Goal: Task Accomplishment & Management: Manage account settings

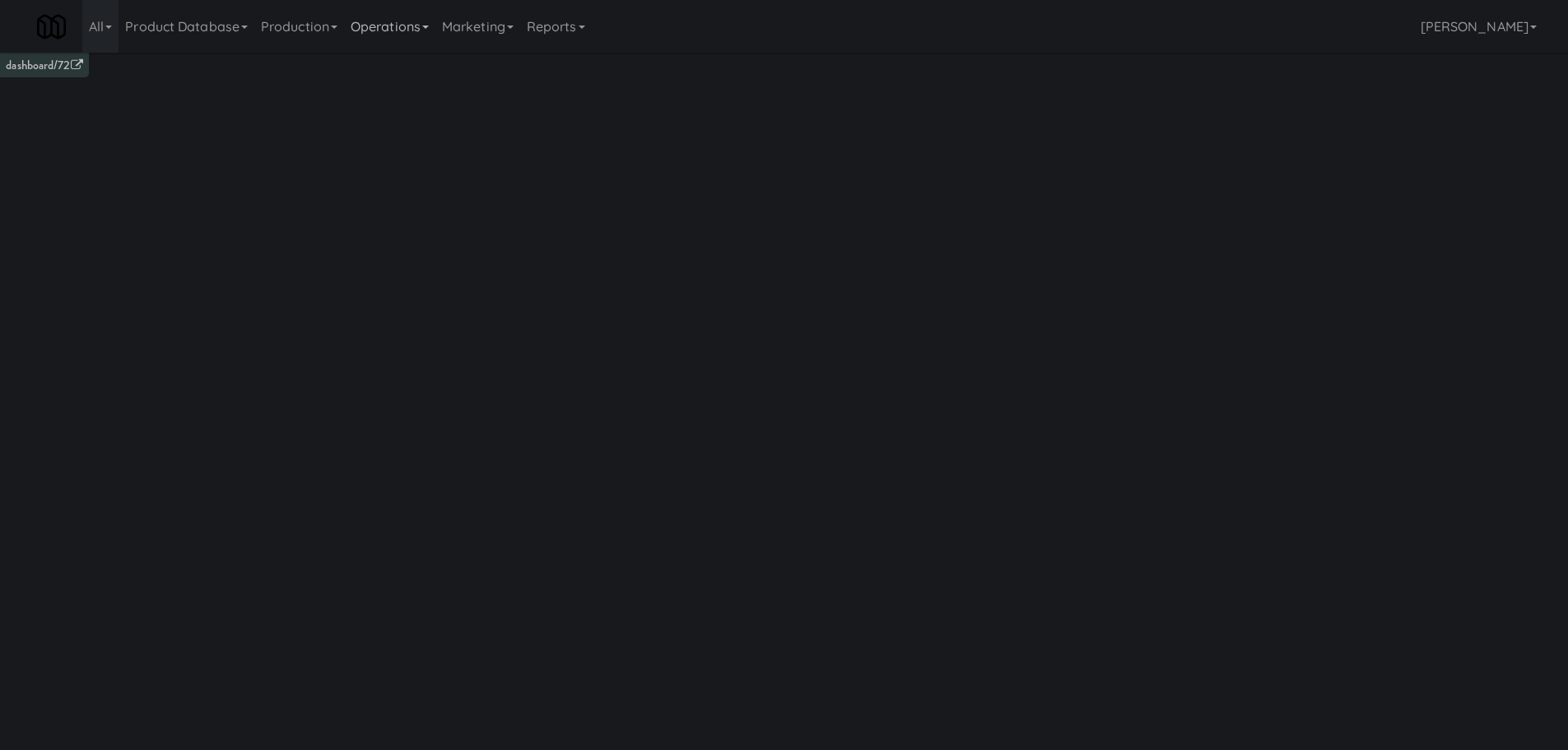
click at [420, 39] on link "Operations" at bounding box center [389, 26] width 91 height 52
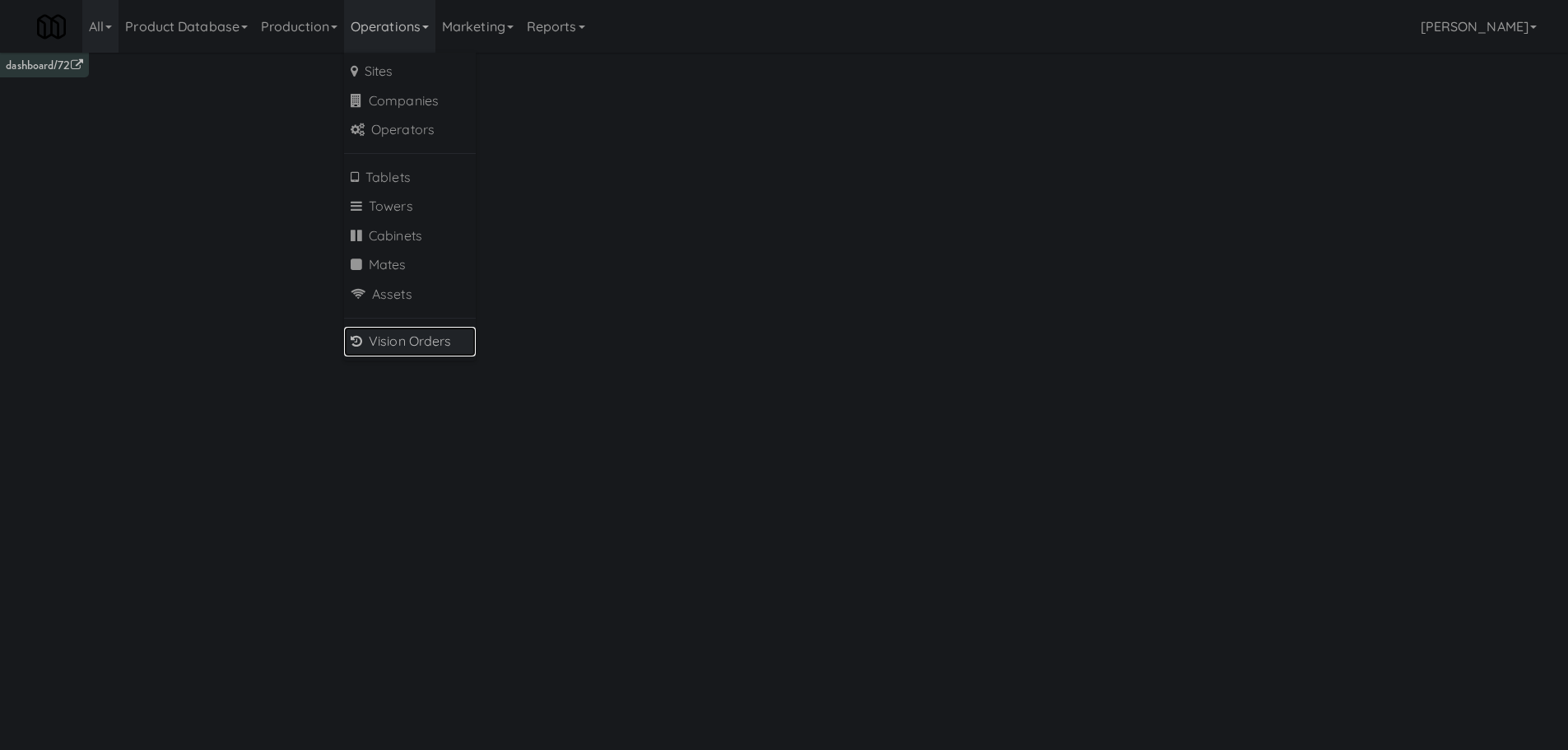
click at [426, 344] on link "Vision Orders" at bounding box center [410, 341] width 132 height 30
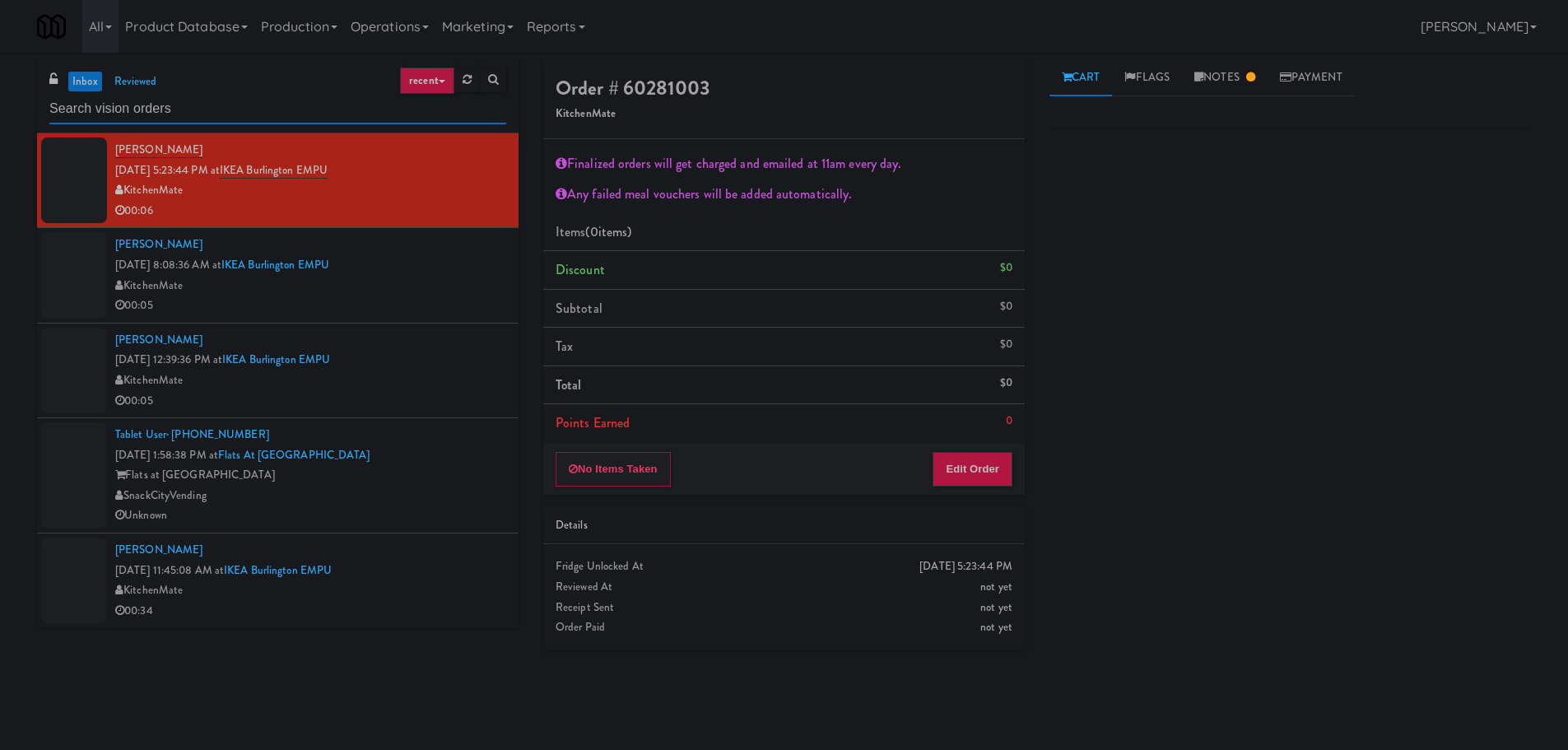
click at [240, 97] on input "text" at bounding box center [278, 109] width 457 height 31
drag, startPoint x: 240, startPoint y: 97, endPoint x: 227, endPoint y: 109, distance: 17.7
click at [239, 98] on input "text" at bounding box center [278, 109] width 457 height 31
click at [229, 110] on input "text" at bounding box center [278, 109] width 457 height 31
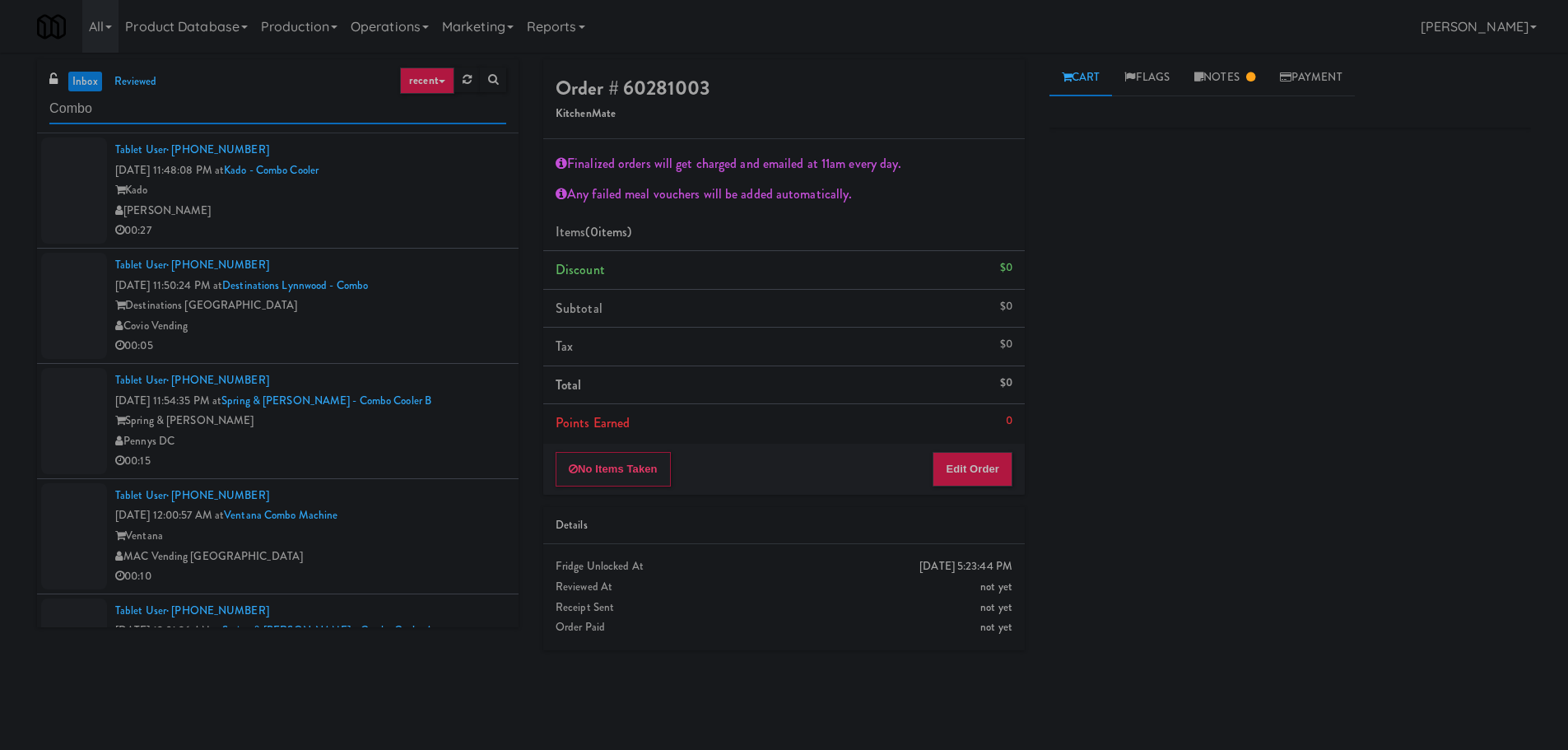
type input "Combo"
click at [466, 211] on div "[PERSON_NAME]" at bounding box center [310, 211] width 391 height 21
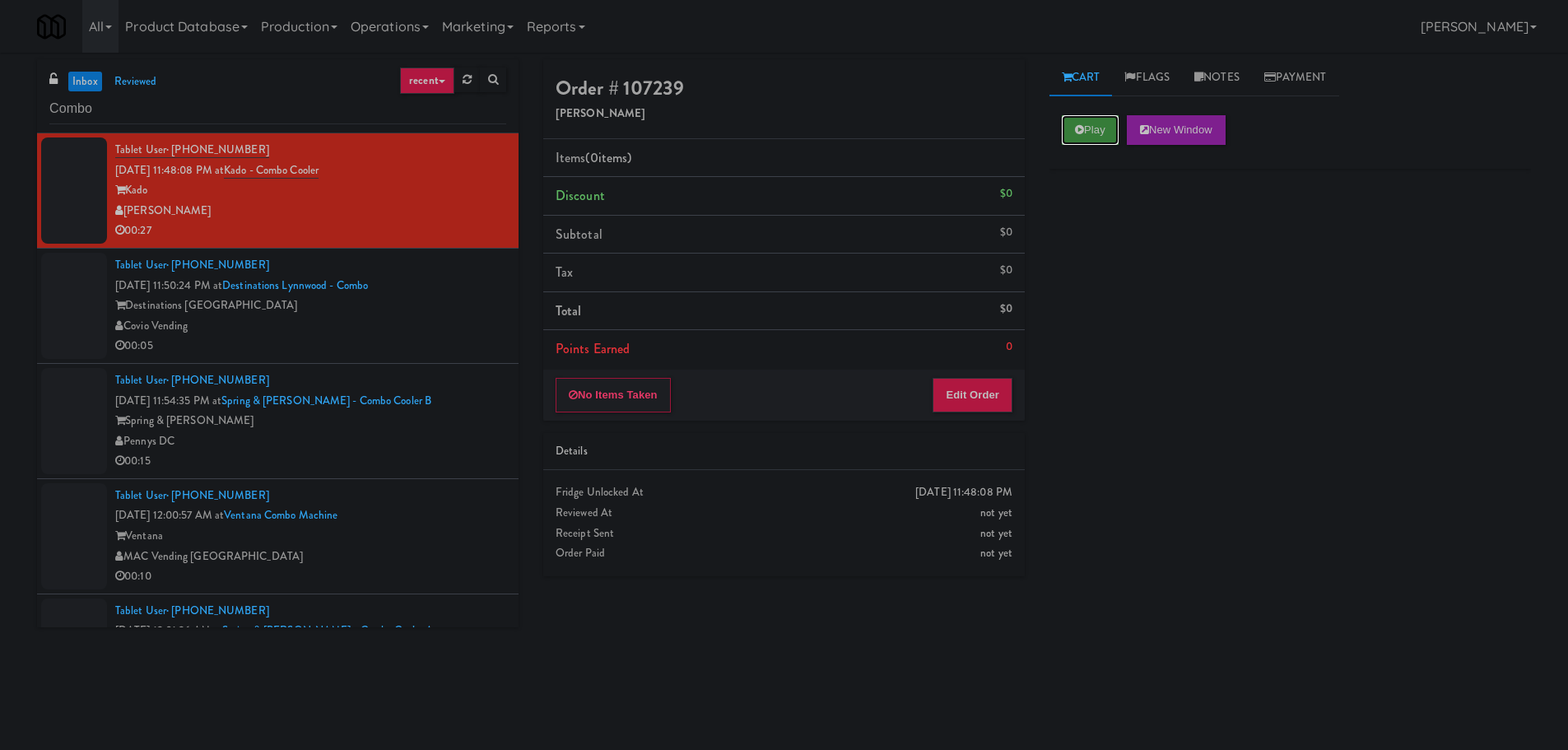
click at [1079, 131] on icon at bounding box center [1079, 130] width 9 height 11
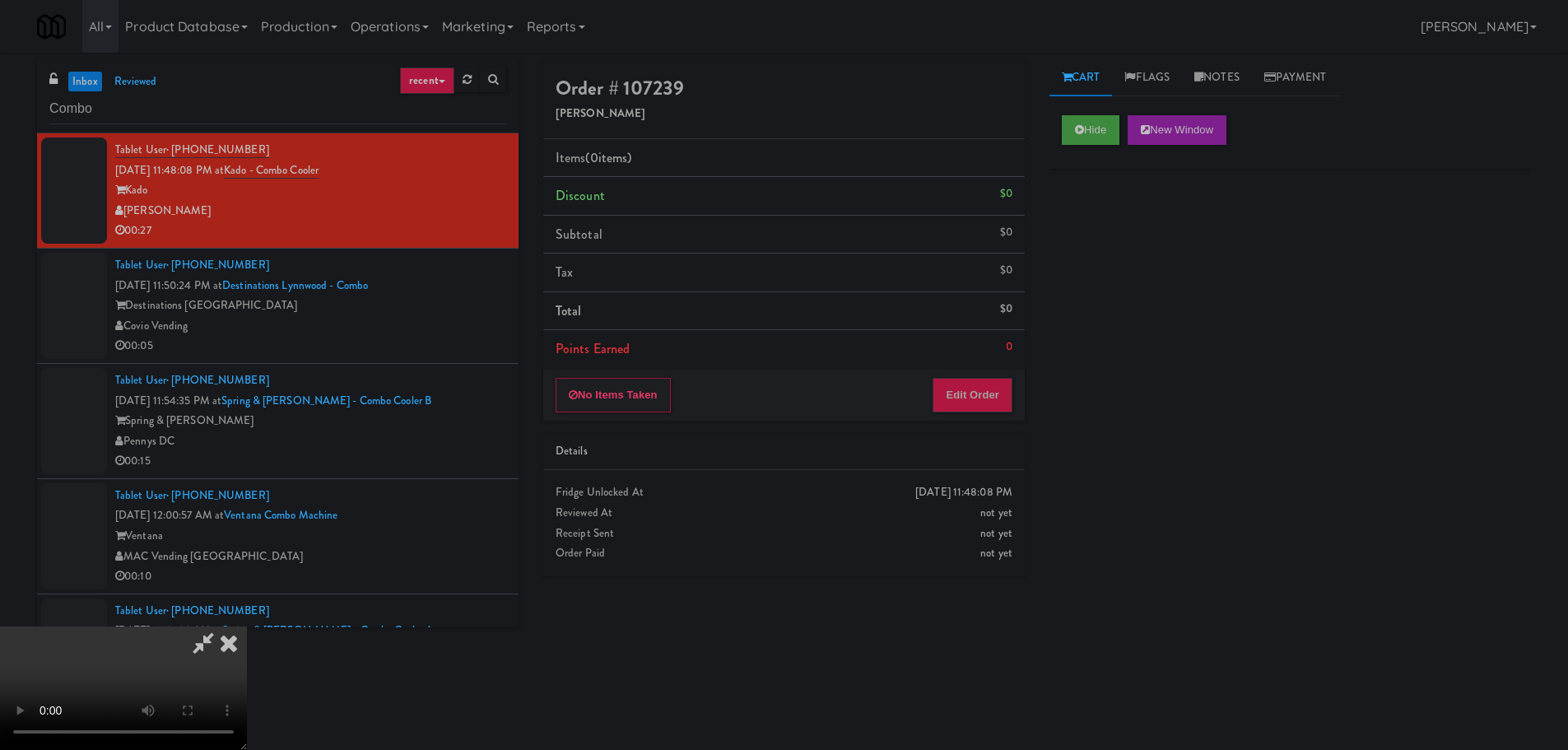
drag, startPoint x: 984, startPoint y: 366, endPoint x: 978, endPoint y: 378, distance: 13.4
click at [984, 368] on div "Items (0 items ) Discount $0 Subtotal $0 Tax $0 Total $0 Points Earned 0" at bounding box center [784, 254] width 482 height 230
click at [978, 382] on button "Edit Order" at bounding box center [972, 395] width 79 height 34
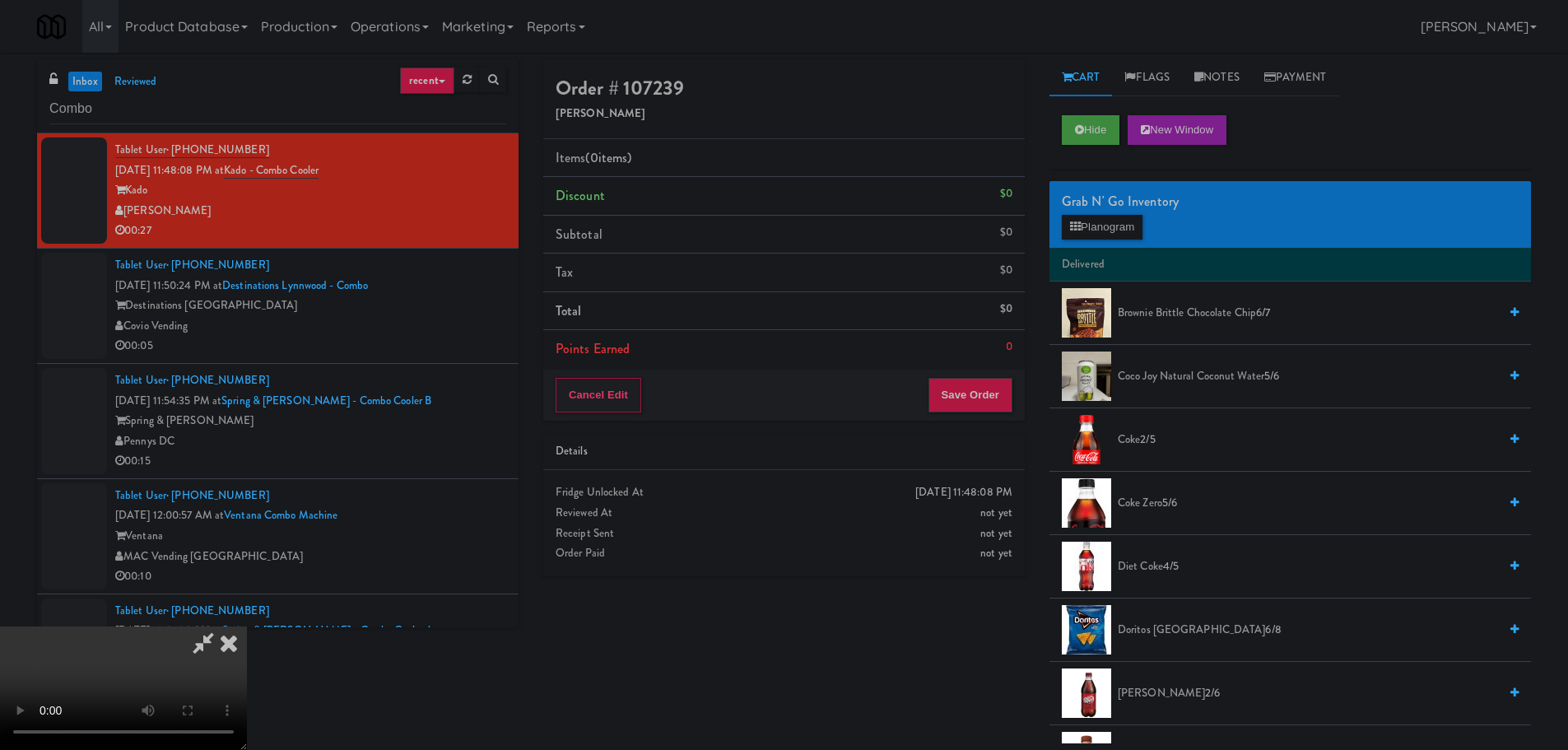
drag, startPoint x: 742, startPoint y: 458, endPoint x: 755, endPoint y: 466, distance: 15.3
click at [247, 626] on video at bounding box center [124, 688] width 247 height 124
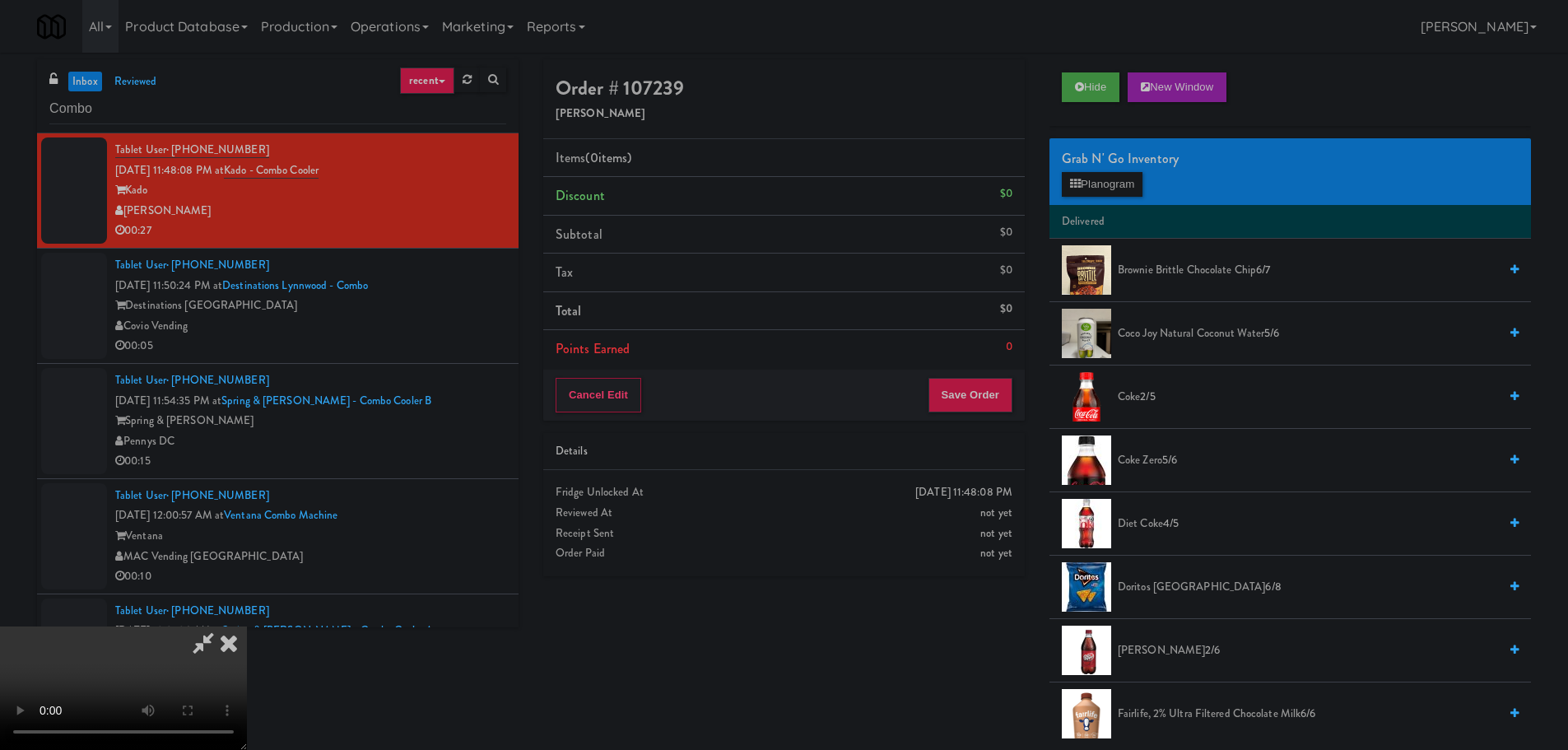
scroll to position [164, 0]
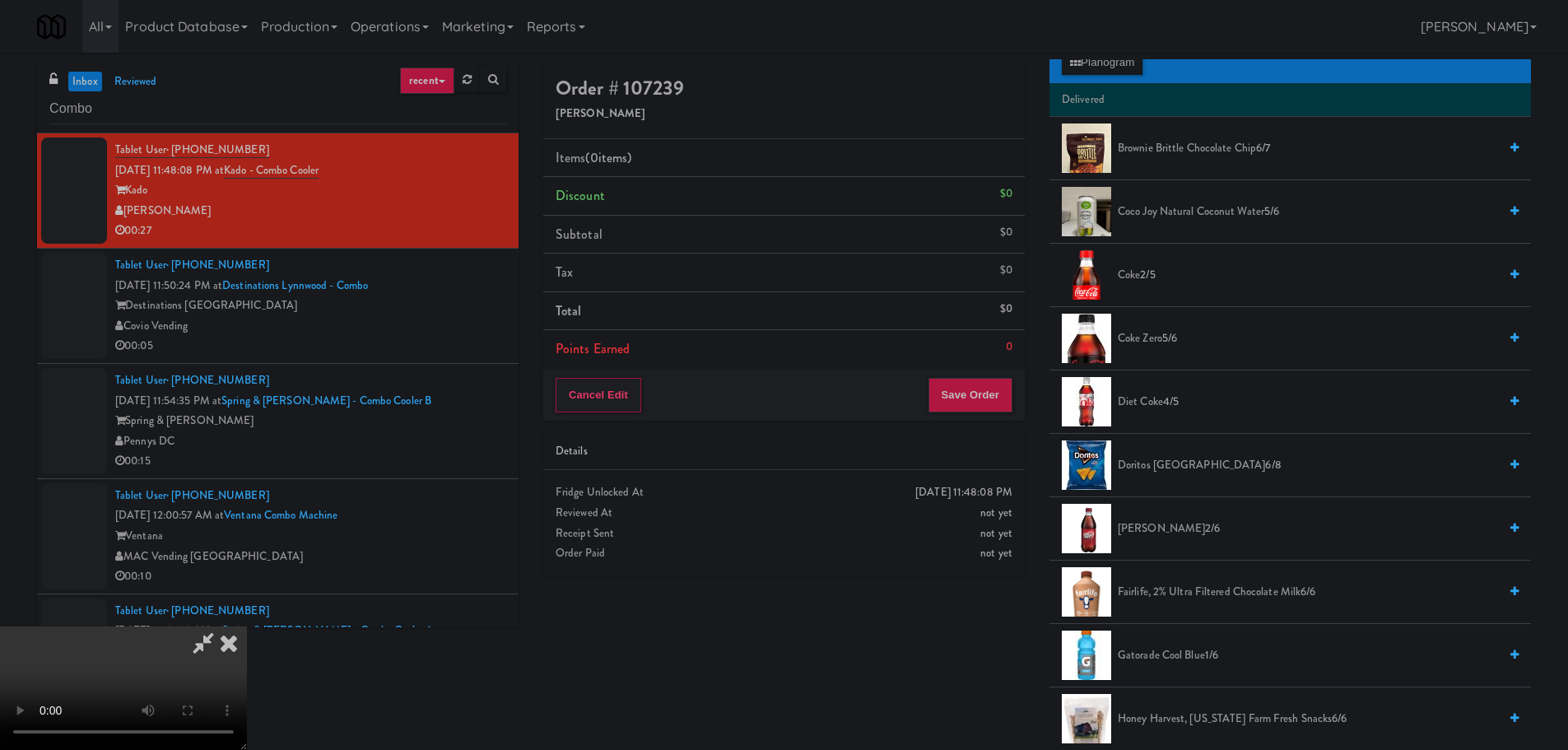
click at [1158, 401] on span "Diet Coke 4/5" at bounding box center [1307, 402] width 380 height 21
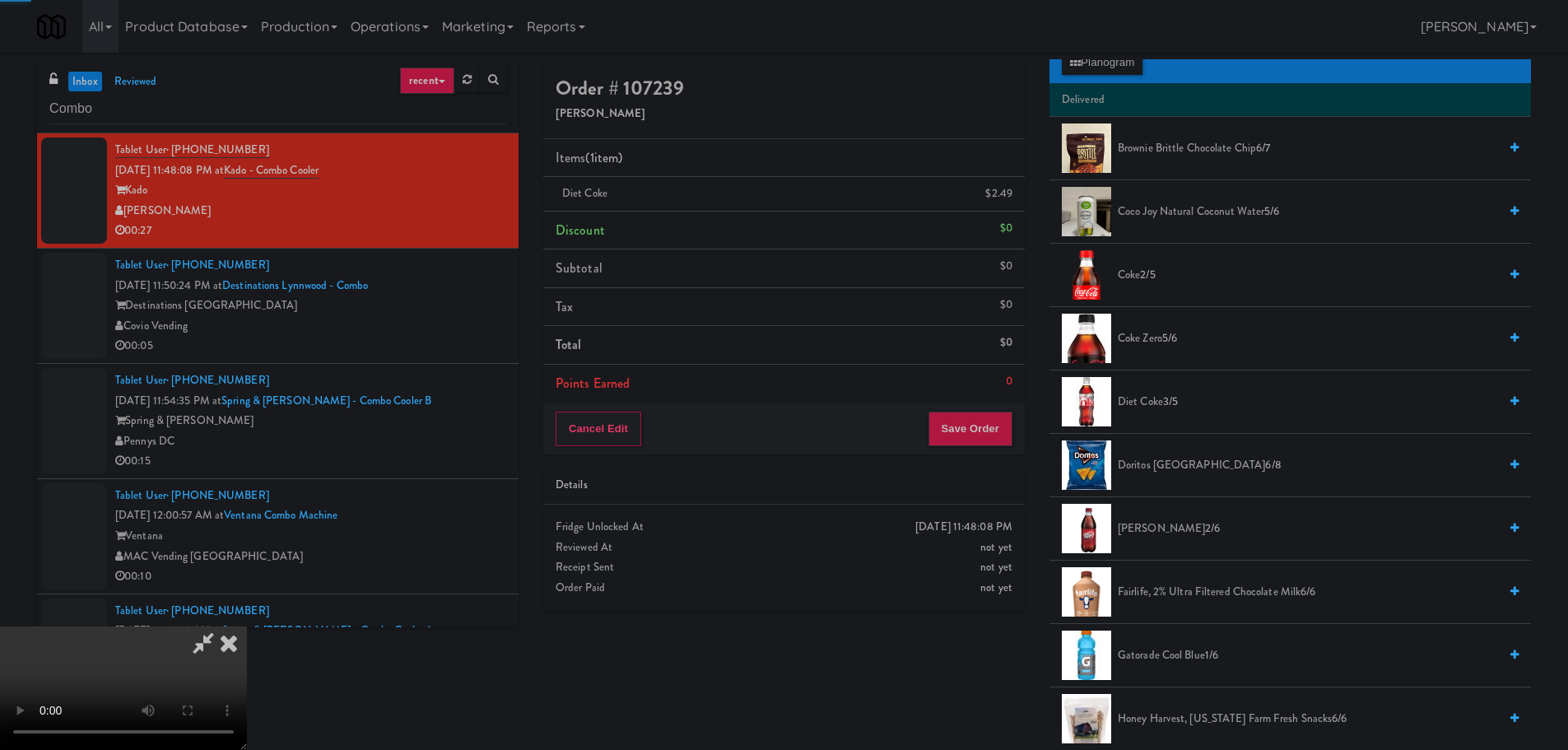
click at [247, 626] on video at bounding box center [124, 688] width 247 height 124
drag, startPoint x: 732, startPoint y: 412, endPoint x: 730, endPoint y: 403, distance: 9.2
click at [247, 626] on video at bounding box center [124, 688] width 247 height 124
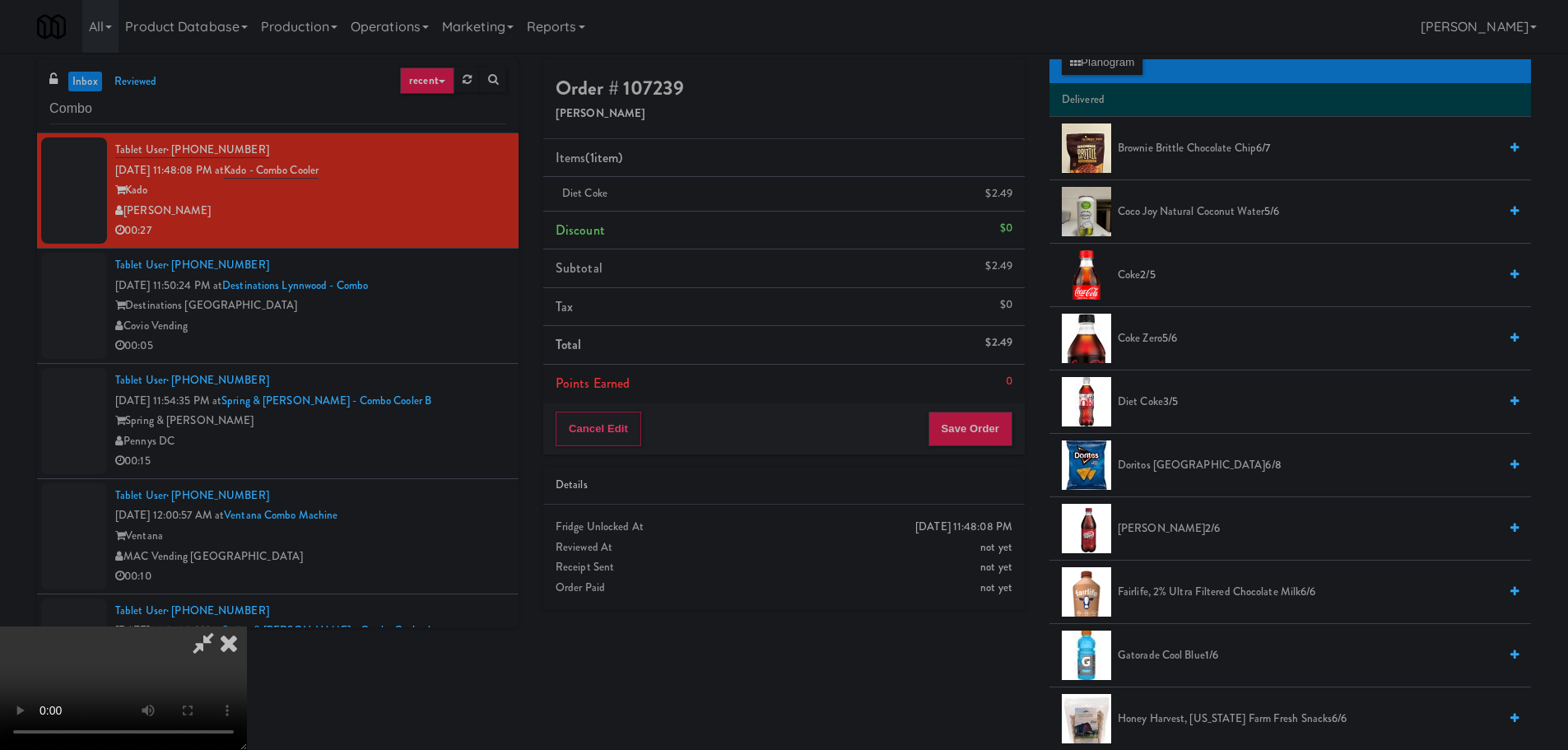
drag, startPoint x: 716, startPoint y: 401, endPoint x: 733, endPoint y: 421, distance: 26.2
click at [247, 626] on video at bounding box center [124, 688] width 247 height 124
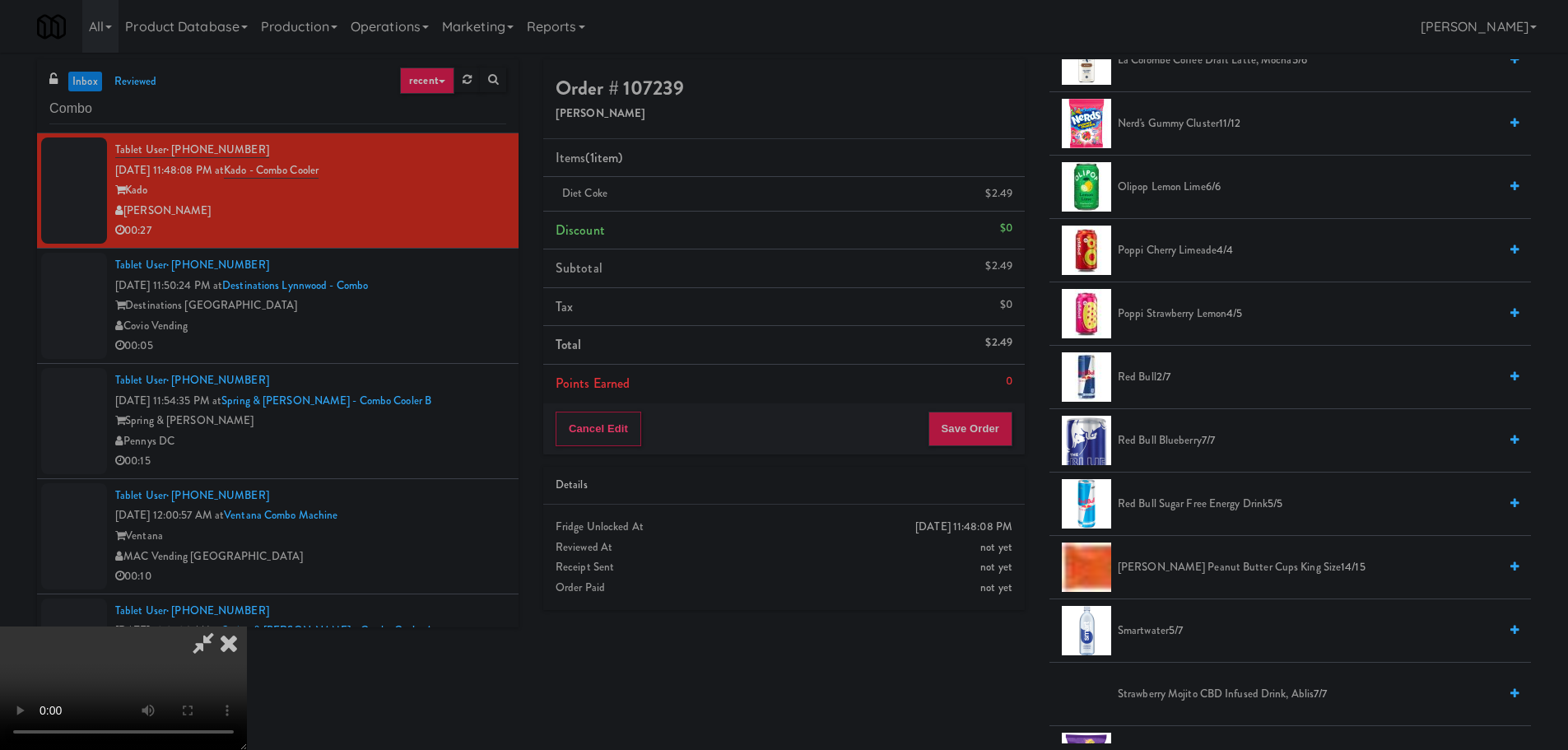
scroll to position [1153, 0]
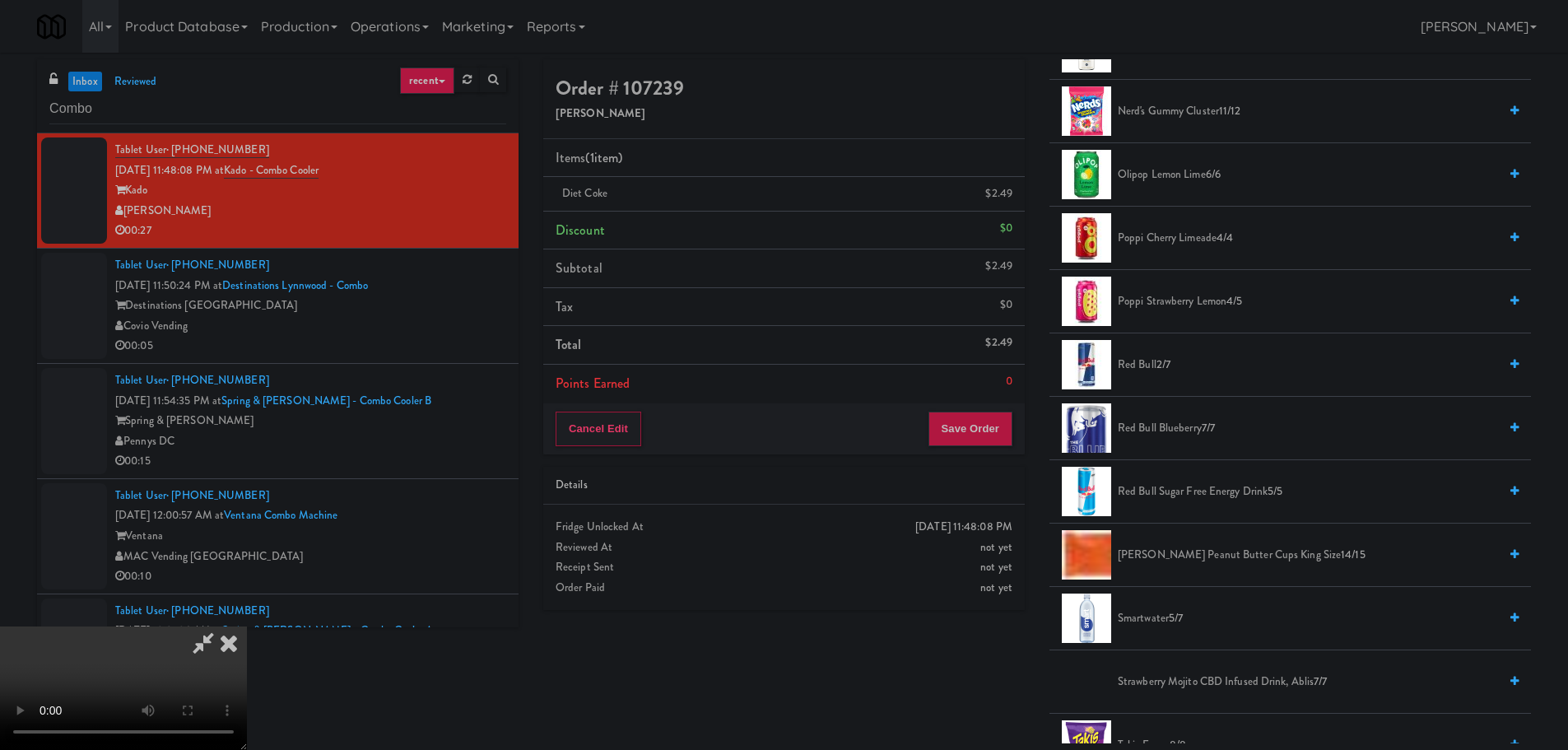
click at [1204, 245] on span "Poppi Cherry Limeade 4/4" at bounding box center [1307, 238] width 380 height 21
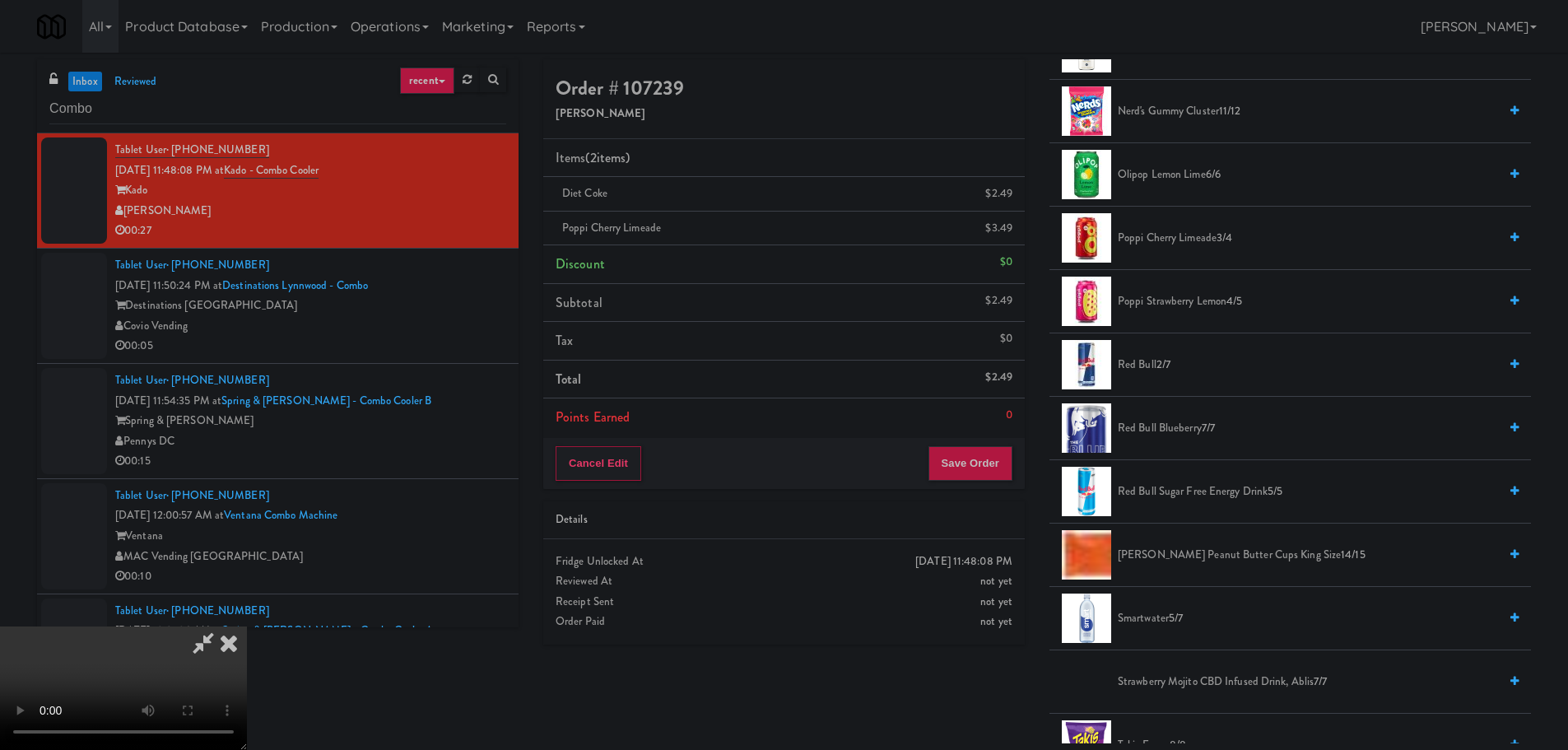
click at [247, 626] on video at bounding box center [124, 688] width 247 height 124
click at [964, 466] on button "Save Order" at bounding box center [970, 463] width 84 height 34
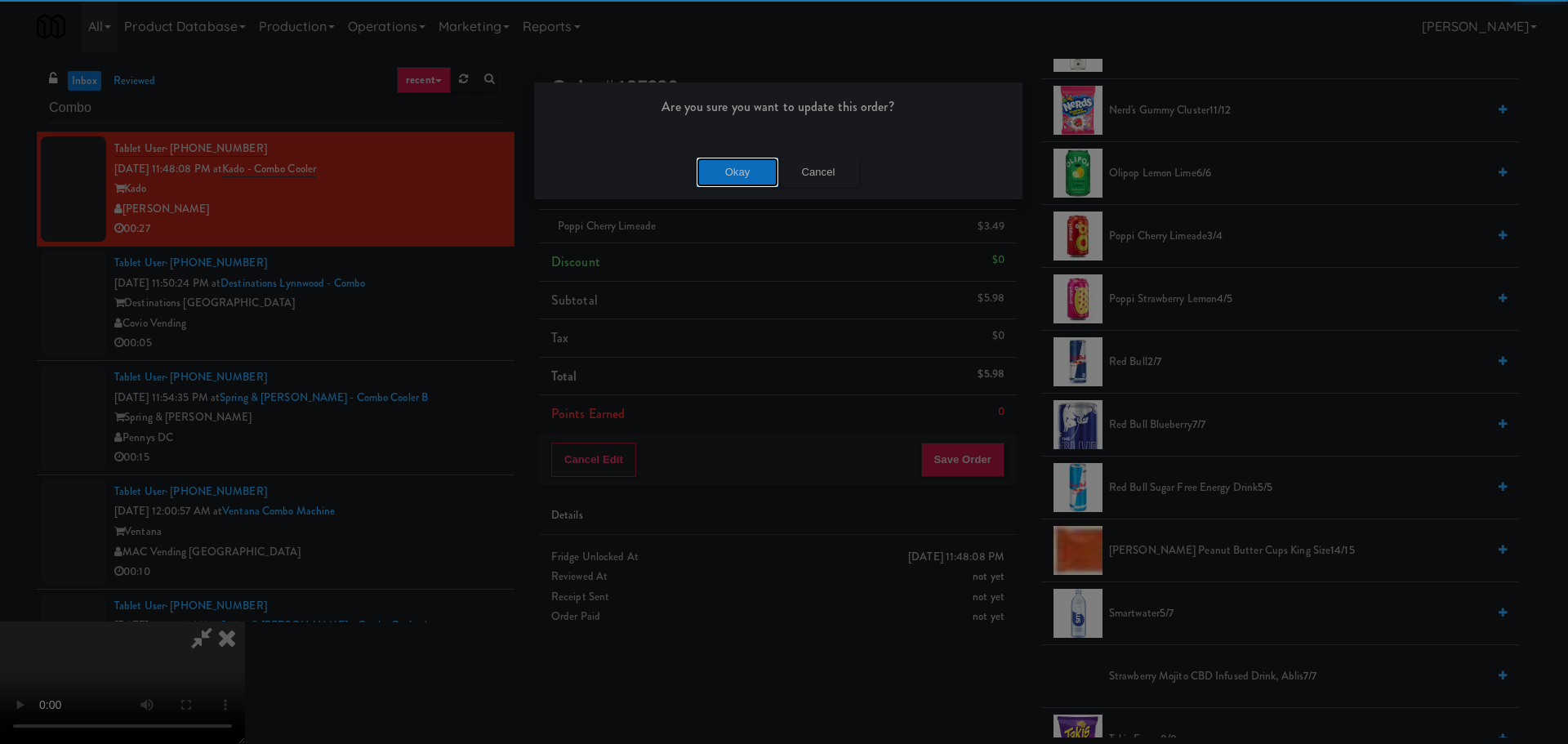
click at [750, 170] on button "Okay" at bounding box center [737, 172] width 81 height 30
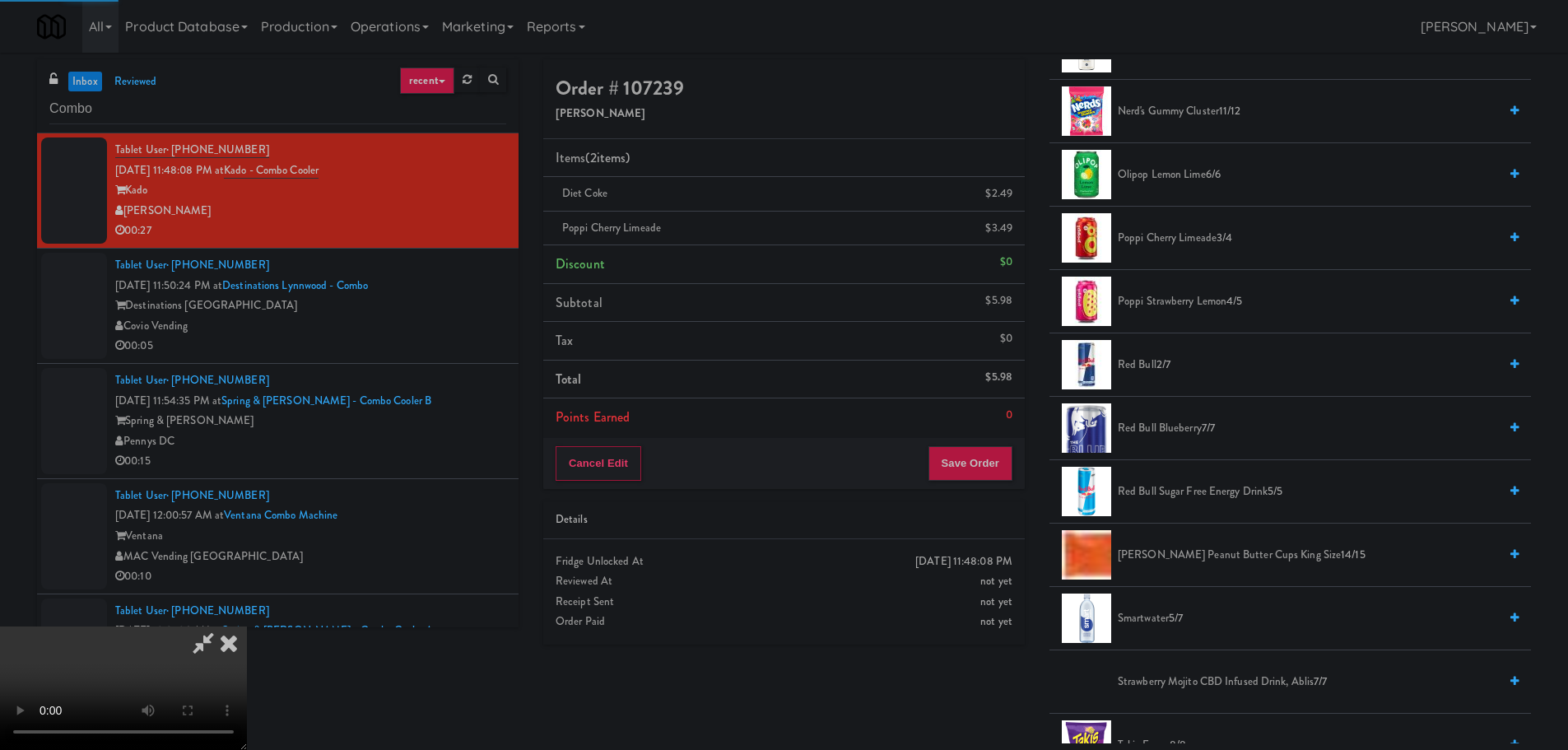
scroll to position [0, 0]
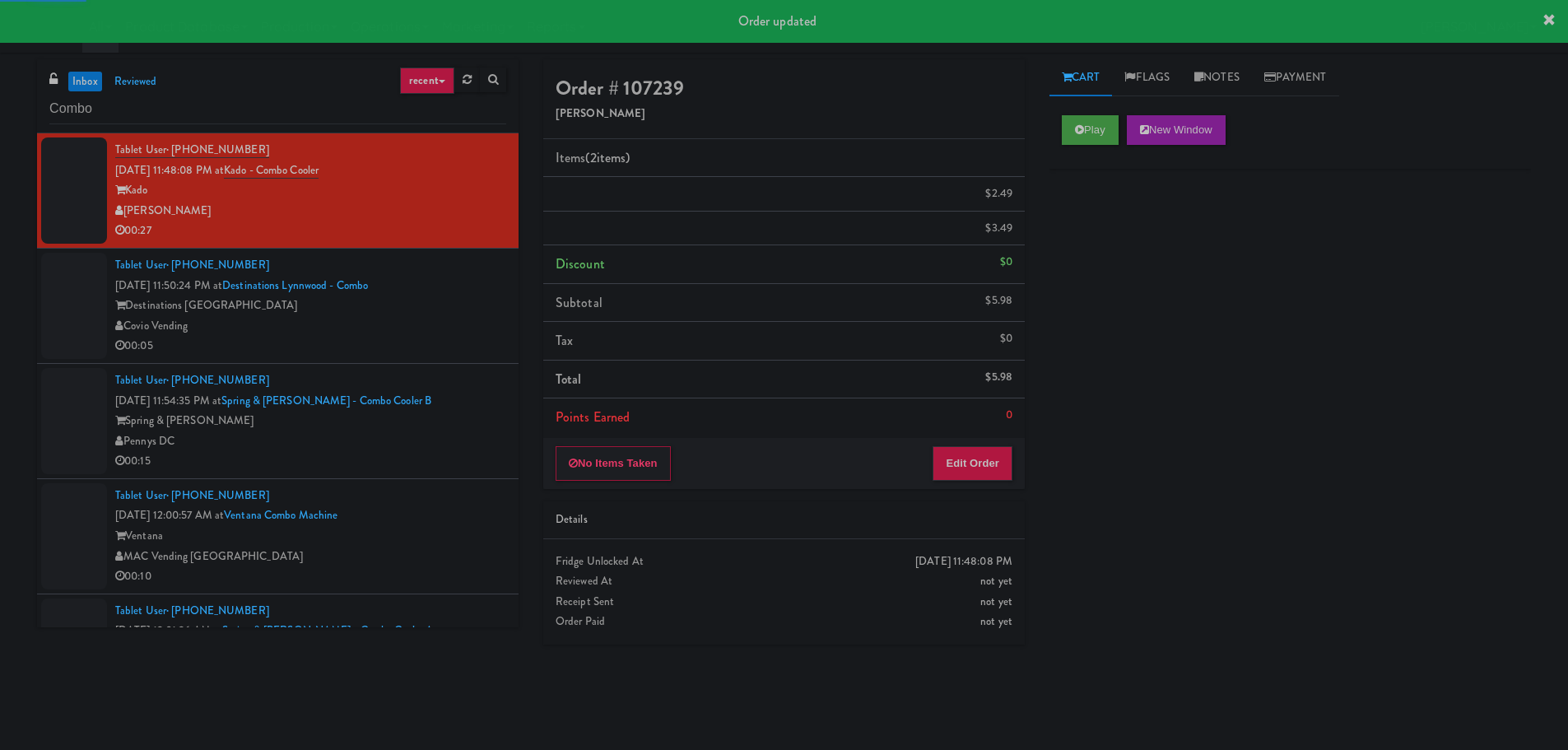
click at [461, 356] on div "00:05" at bounding box center [310, 346] width 391 height 21
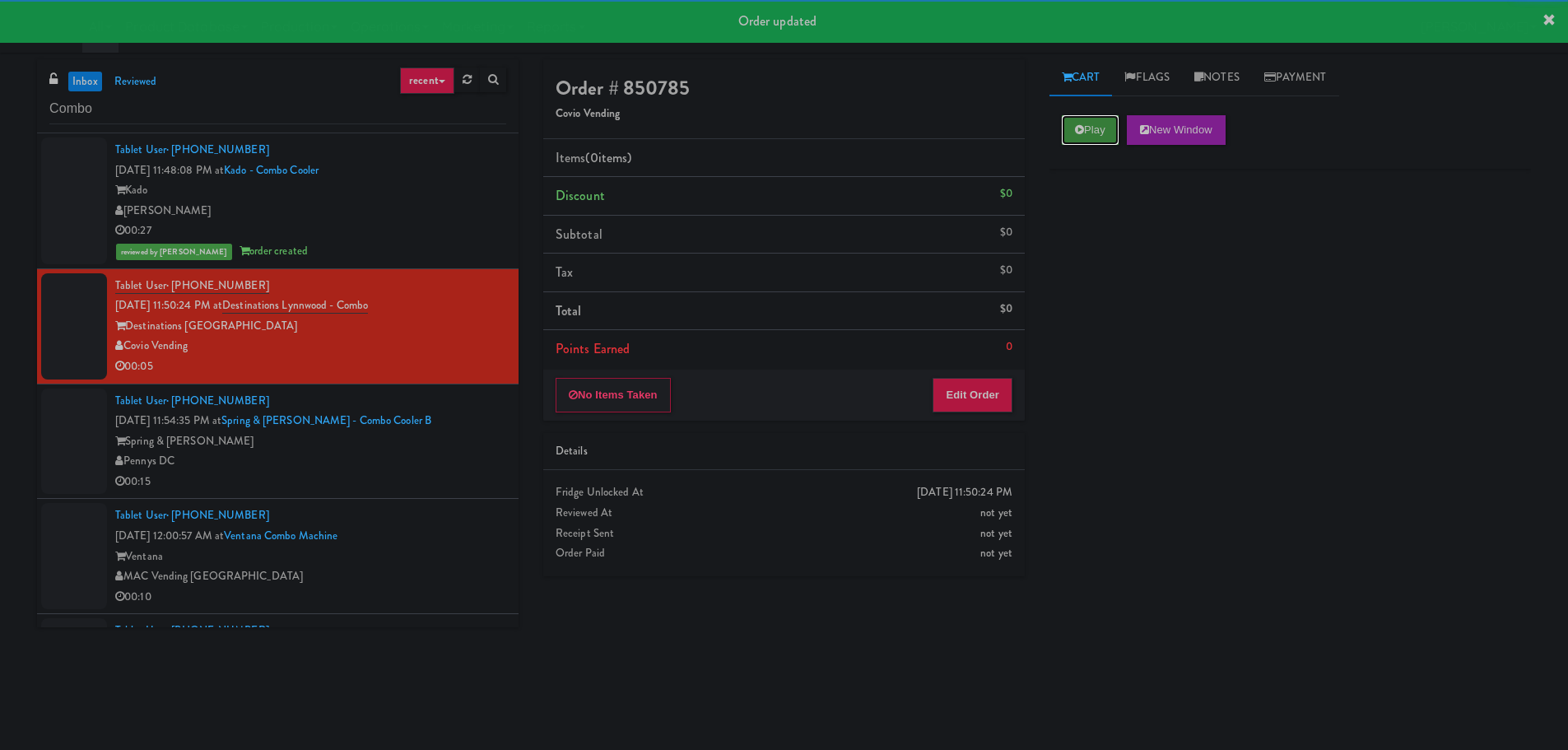
click at [1089, 127] on button "Play" at bounding box center [1090, 130] width 57 height 30
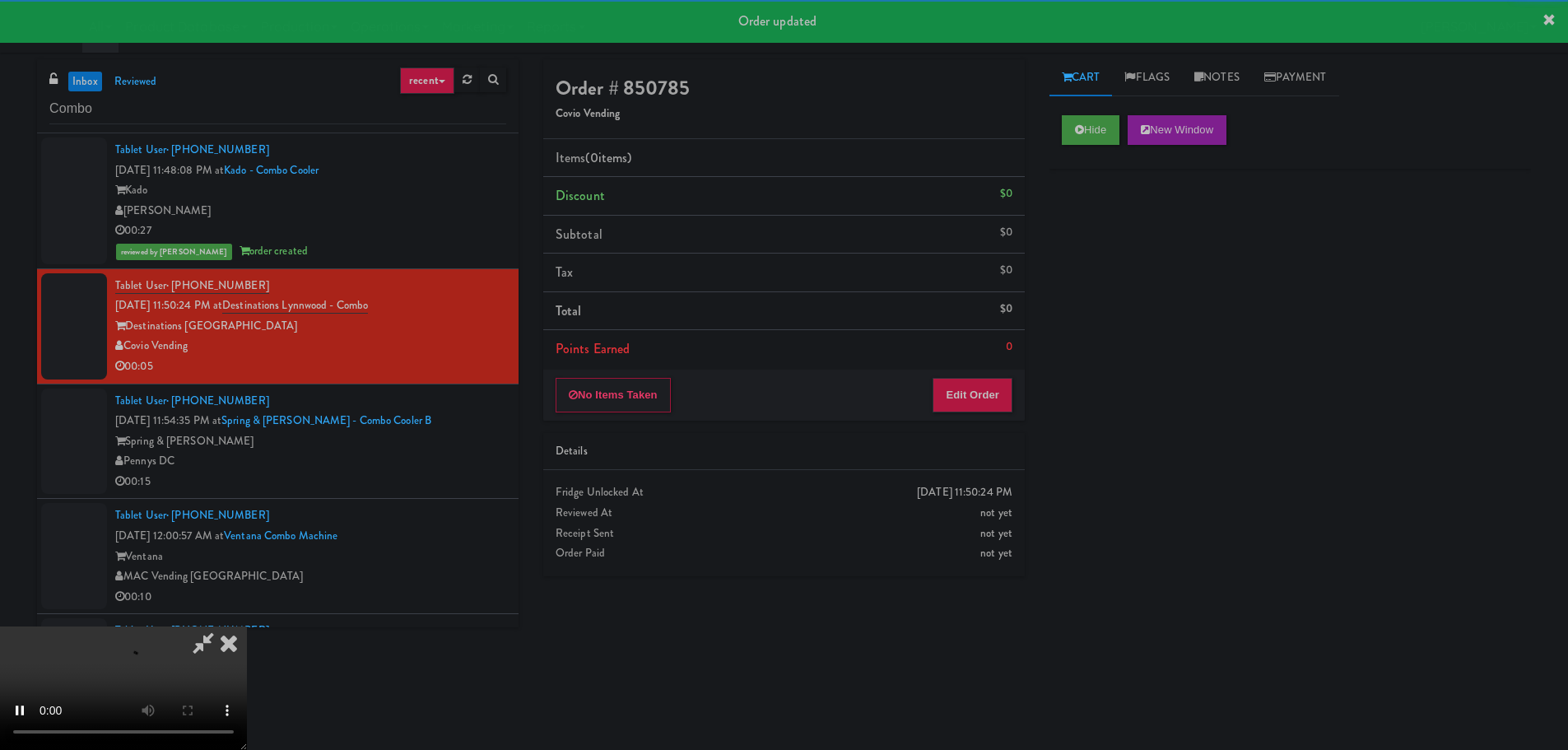
drag, startPoint x: 963, startPoint y: 362, endPoint x: 962, endPoint y: 383, distance: 21.0
click at [963, 363] on li "Points Earned 0" at bounding box center [784, 349] width 482 height 38
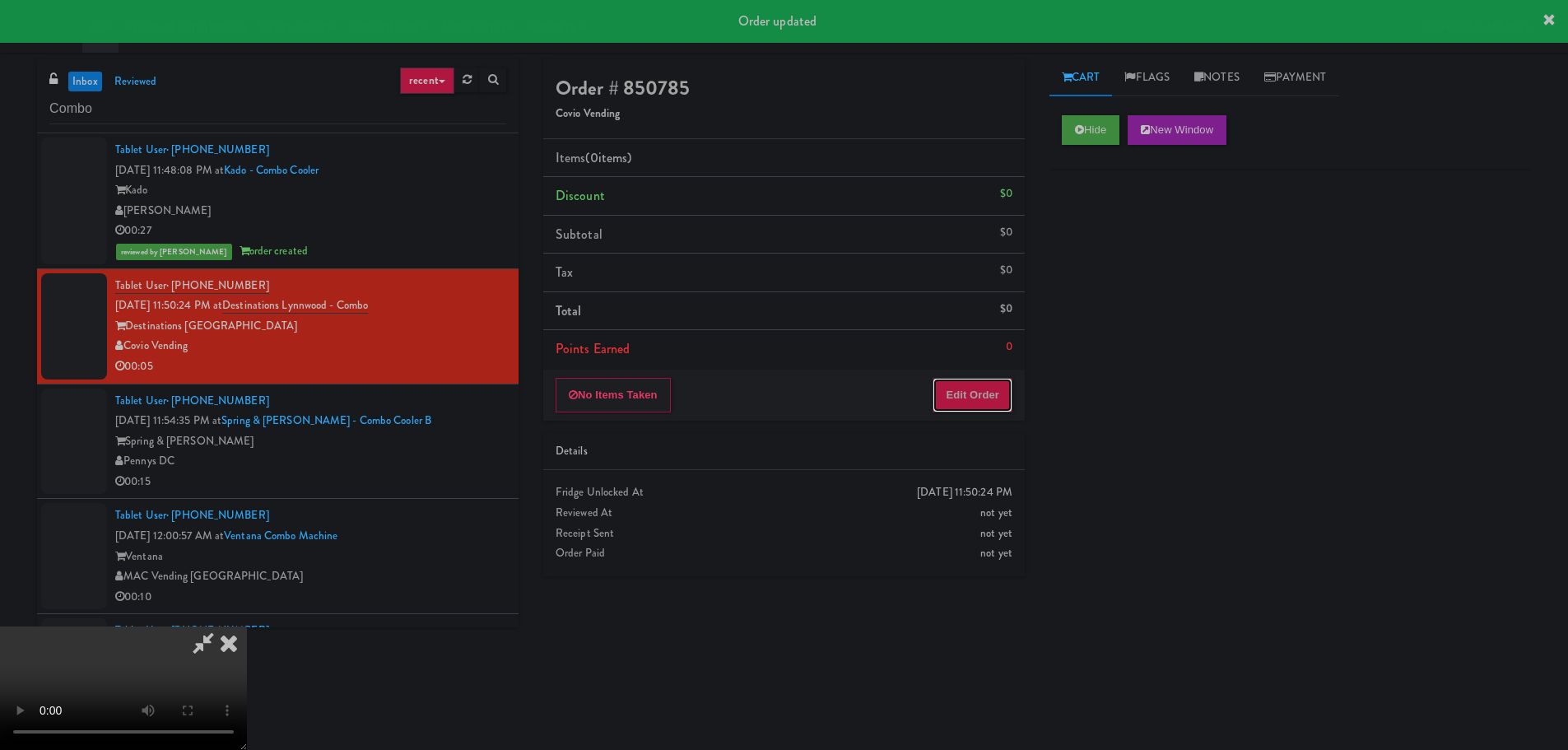
click at [962, 383] on button "Edit Order" at bounding box center [972, 395] width 79 height 34
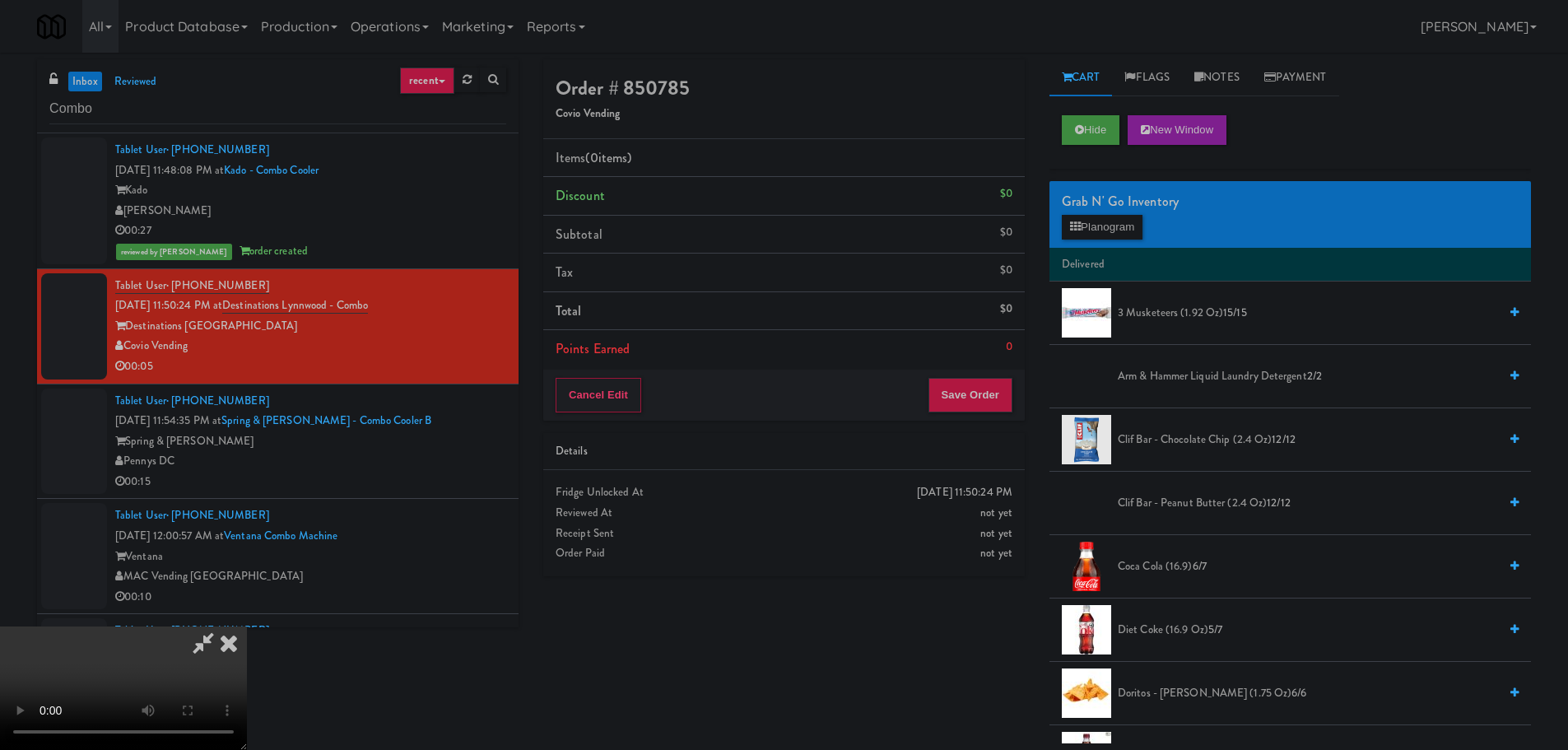
click at [247, 626] on video at bounding box center [124, 688] width 247 height 124
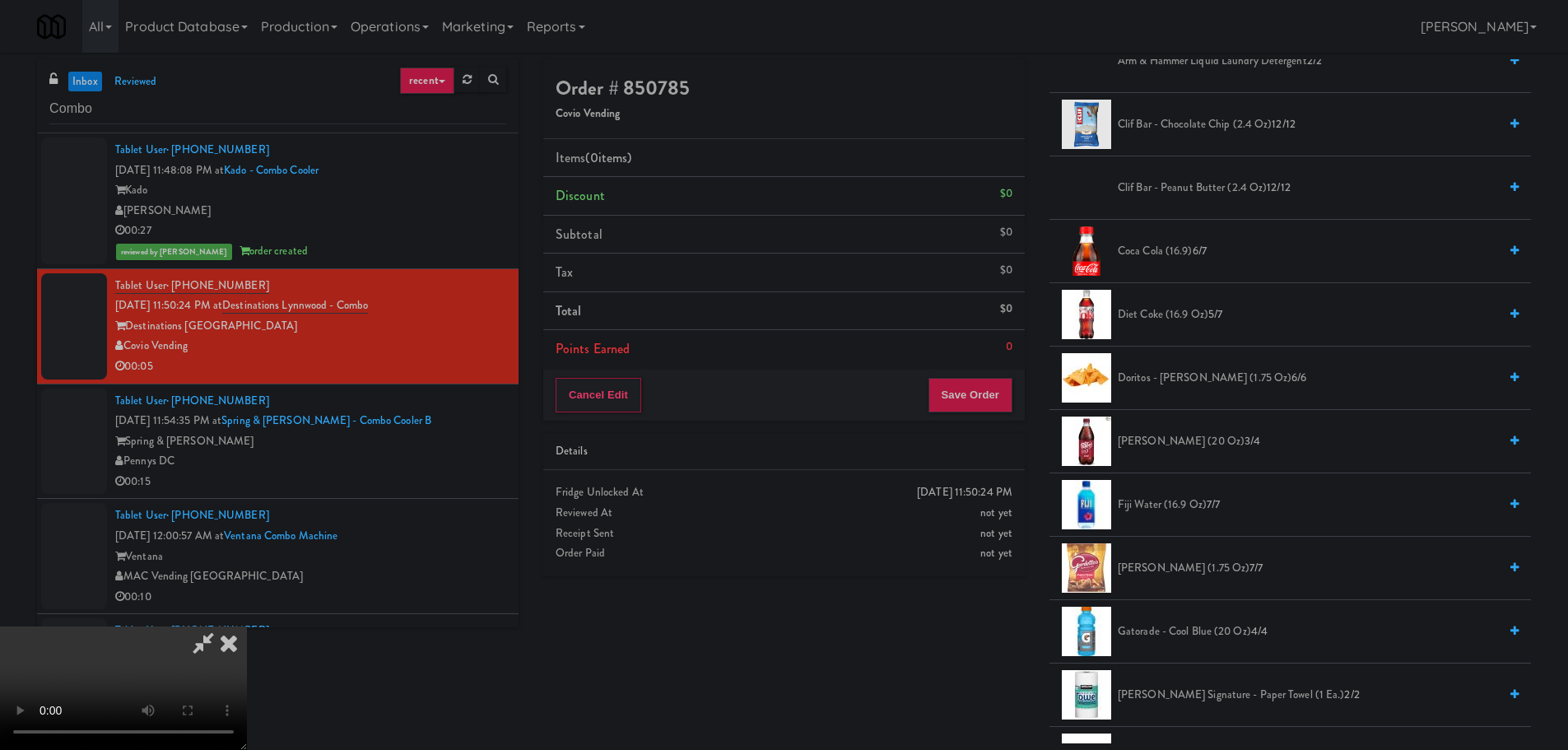
scroll to position [329, 0]
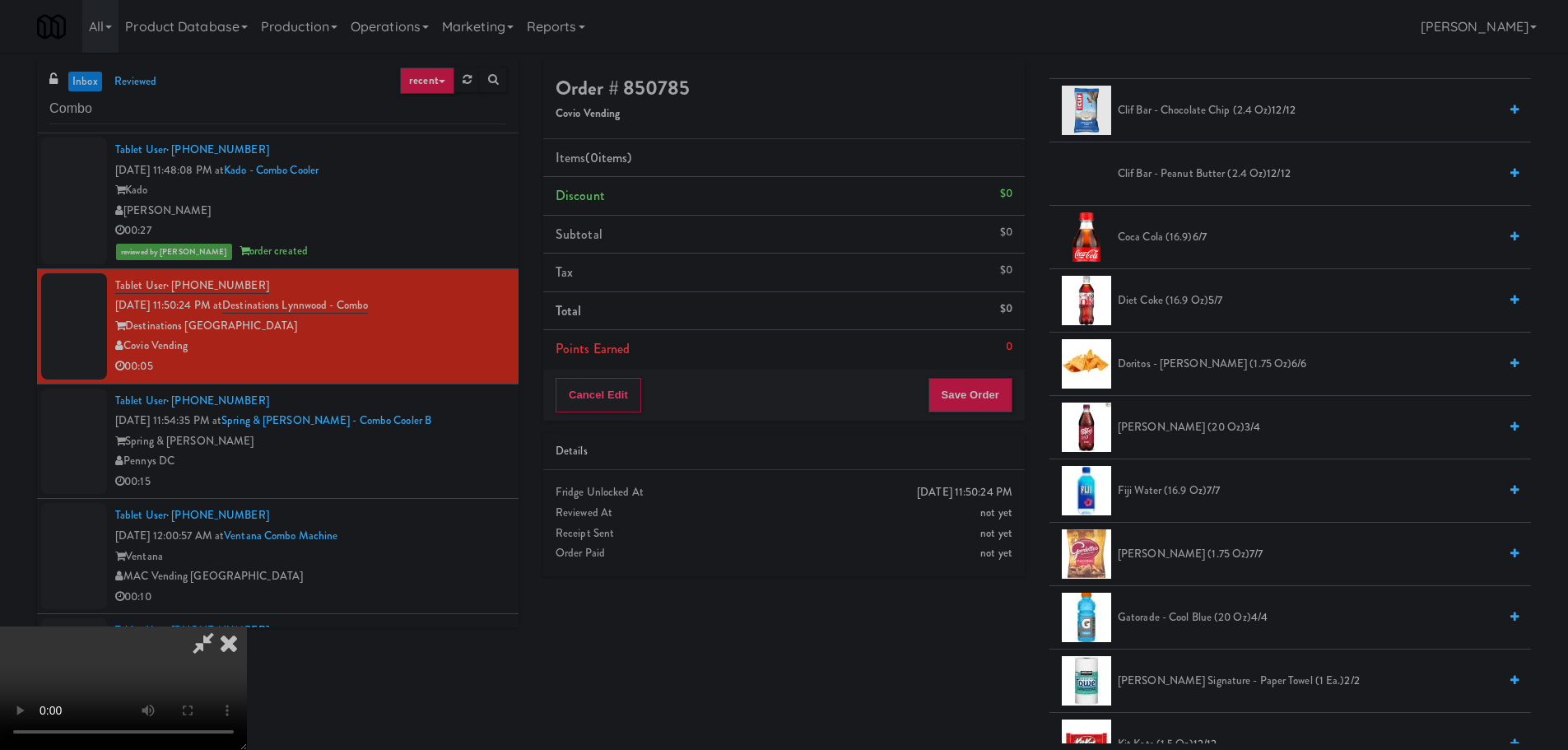
click at [1191, 302] on span "Diet Coke (16.9 oz) 5/7" at bounding box center [1307, 301] width 380 height 21
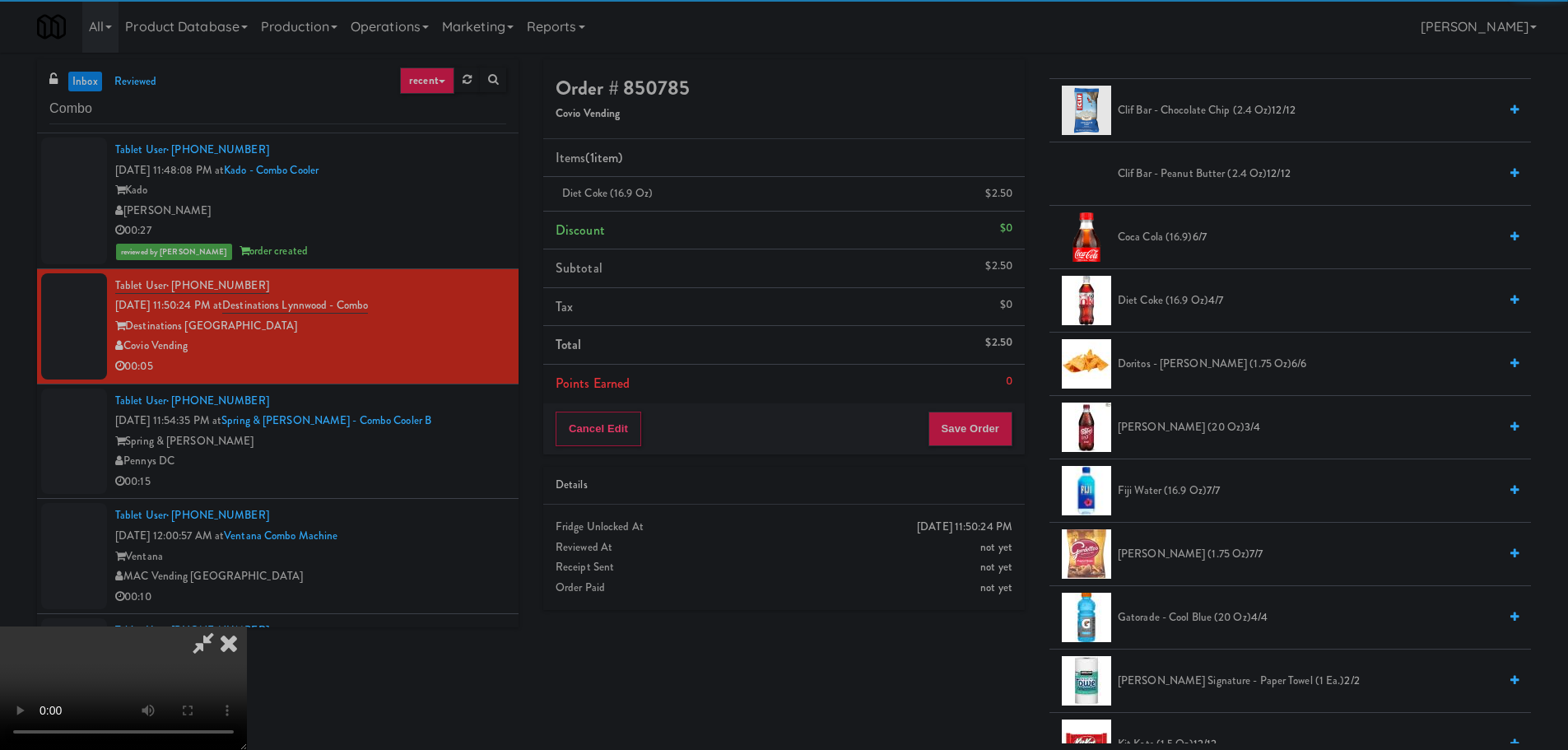
click at [247, 626] on video at bounding box center [124, 688] width 247 height 124
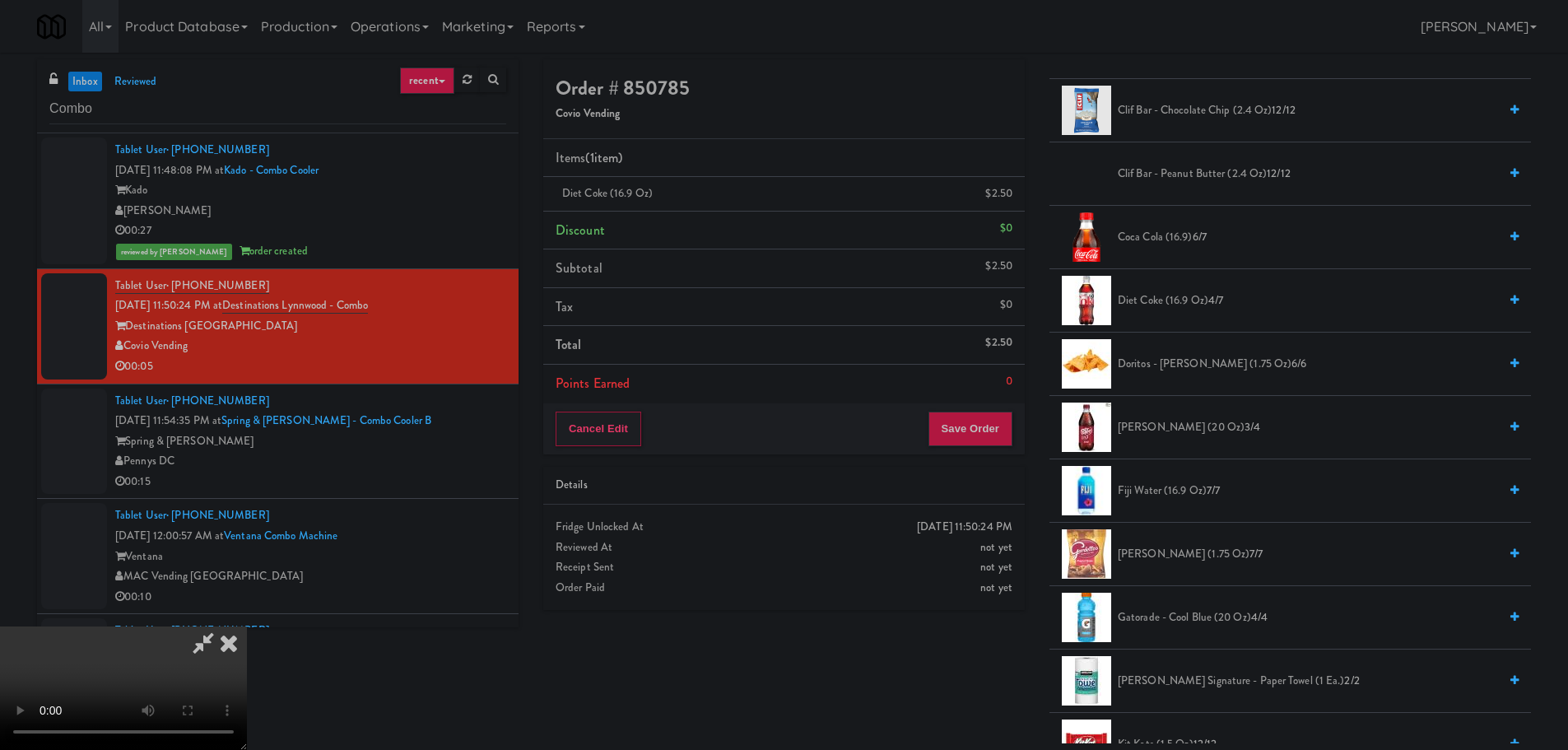
scroll to position [118, 0]
drag, startPoint x: 650, startPoint y: 549, endPoint x: 659, endPoint y: 551, distance: 9.2
click at [247, 626] on video at bounding box center [124, 688] width 247 height 124
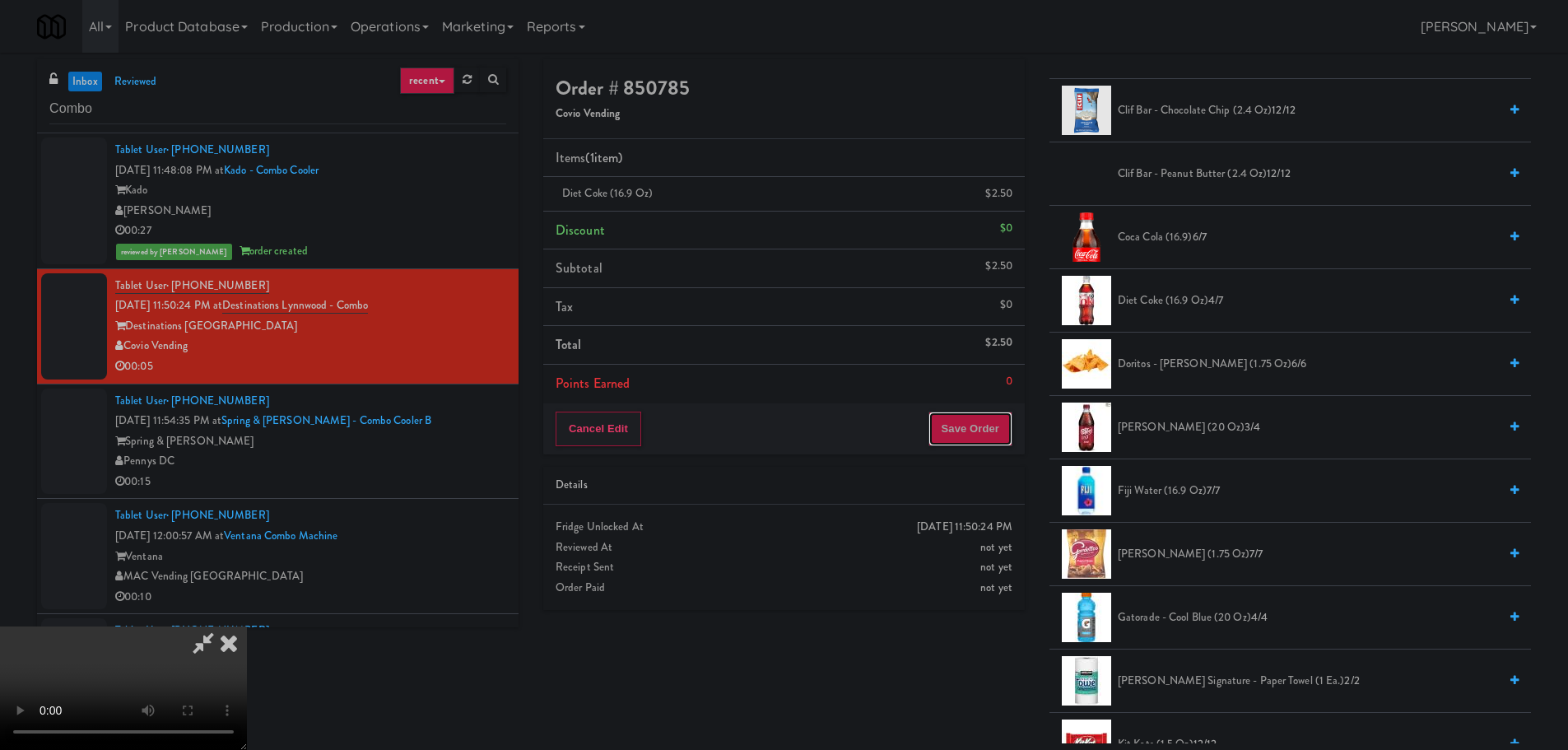
click at [999, 425] on button "Save Order" at bounding box center [970, 429] width 84 height 34
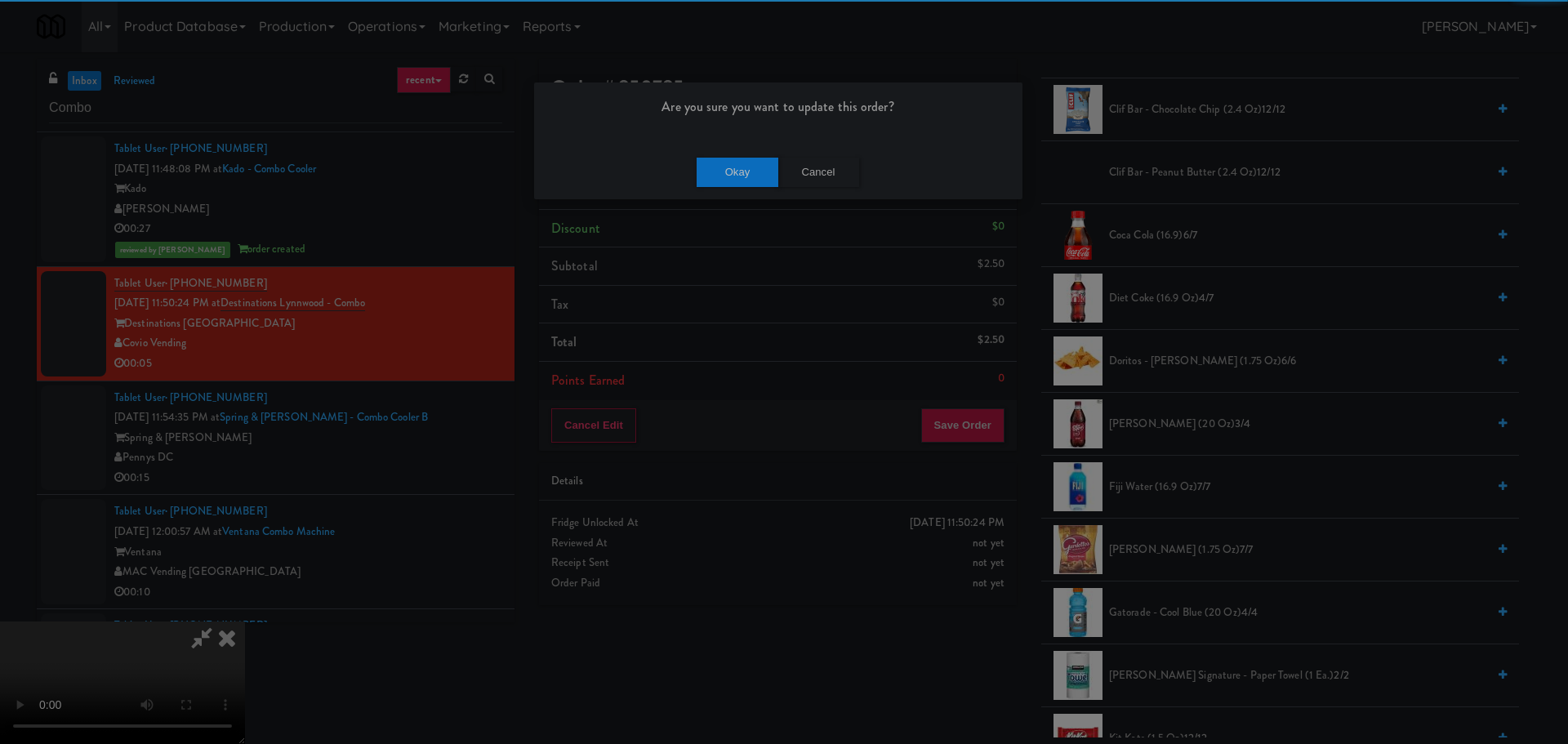
drag, startPoint x: 741, startPoint y: 149, endPoint x: 750, endPoint y: 157, distance: 12.0
click at [745, 150] on div "Okay Cancel" at bounding box center [778, 171] width 488 height 55
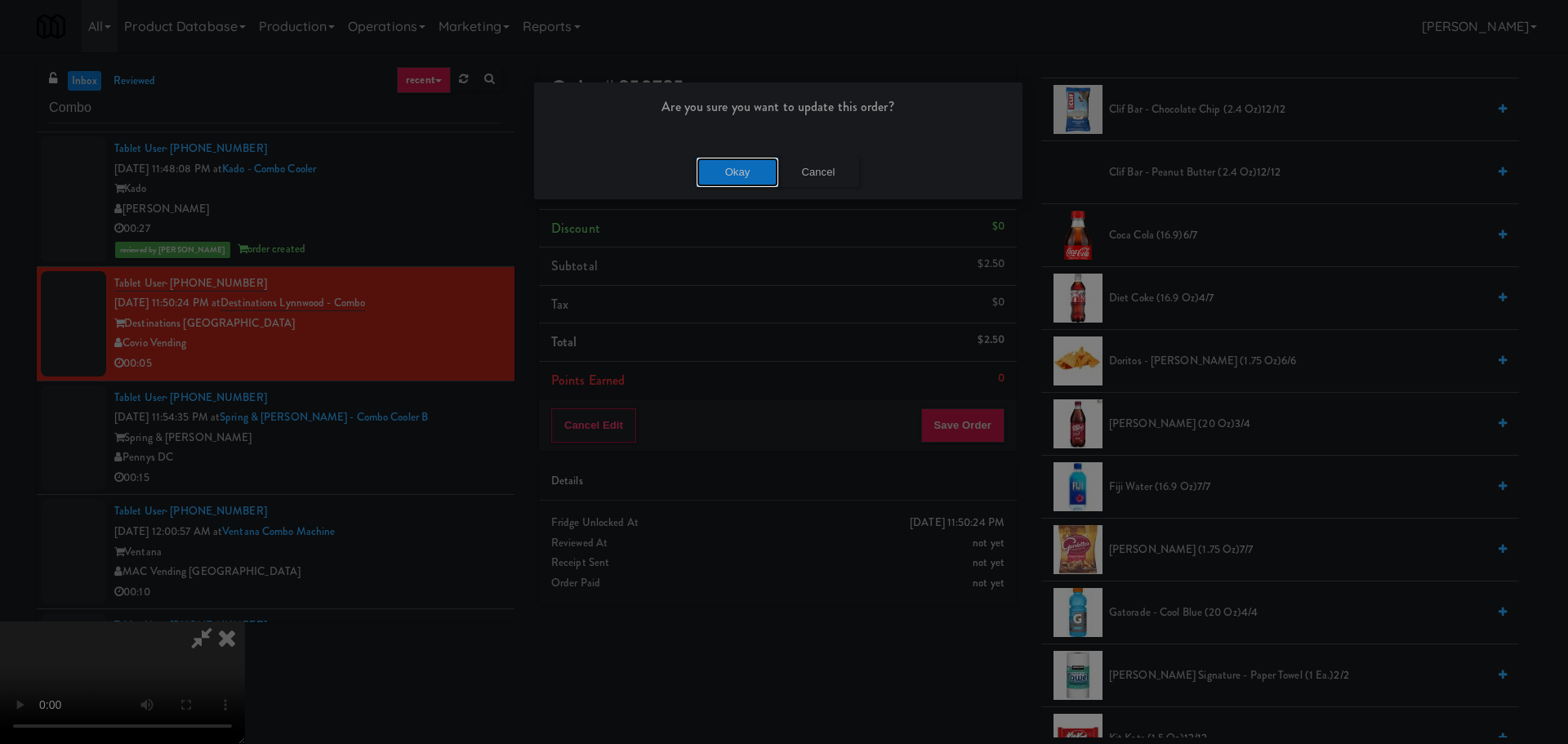
click at [752, 167] on button "Okay" at bounding box center [737, 172] width 81 height 30
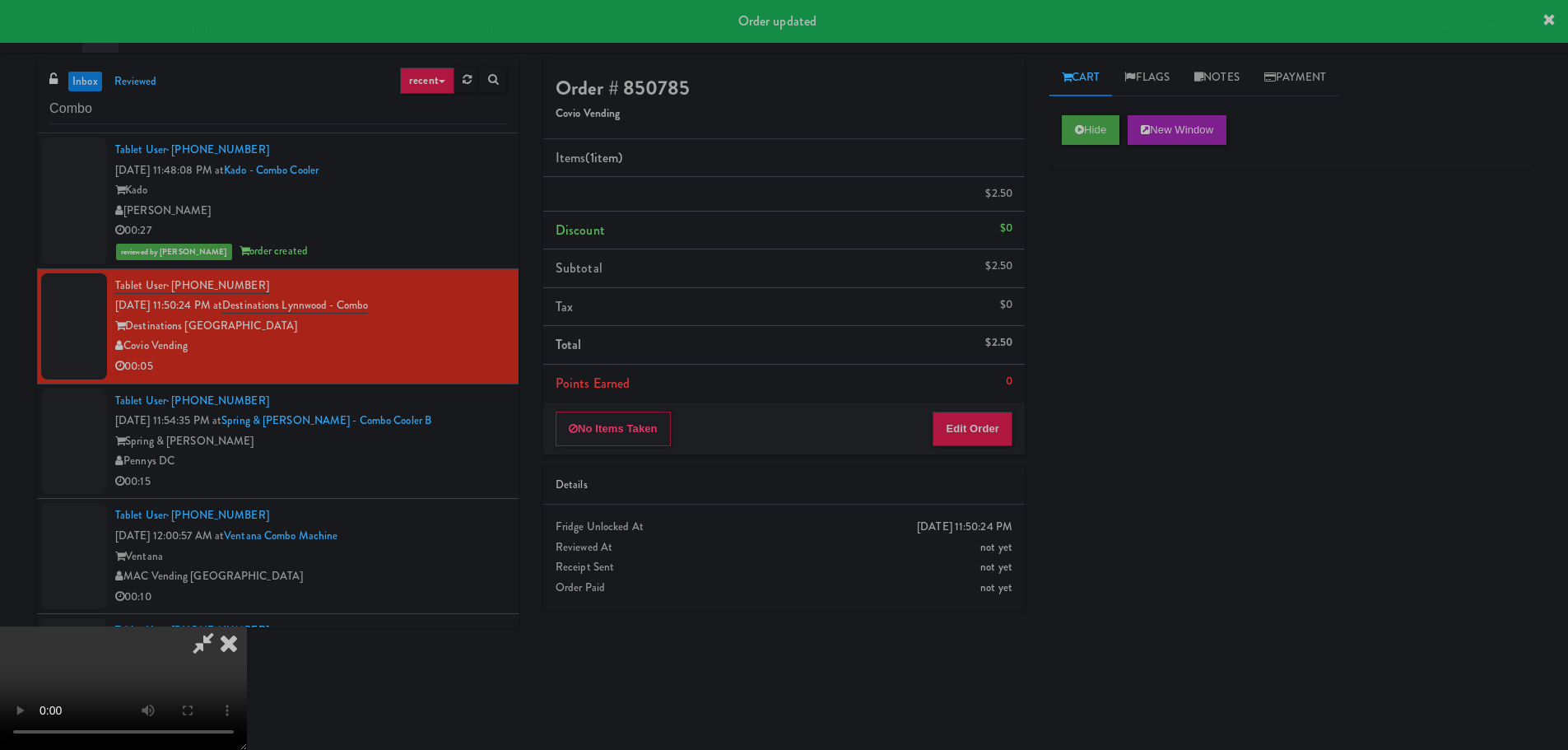
scroll to position [0, 0]
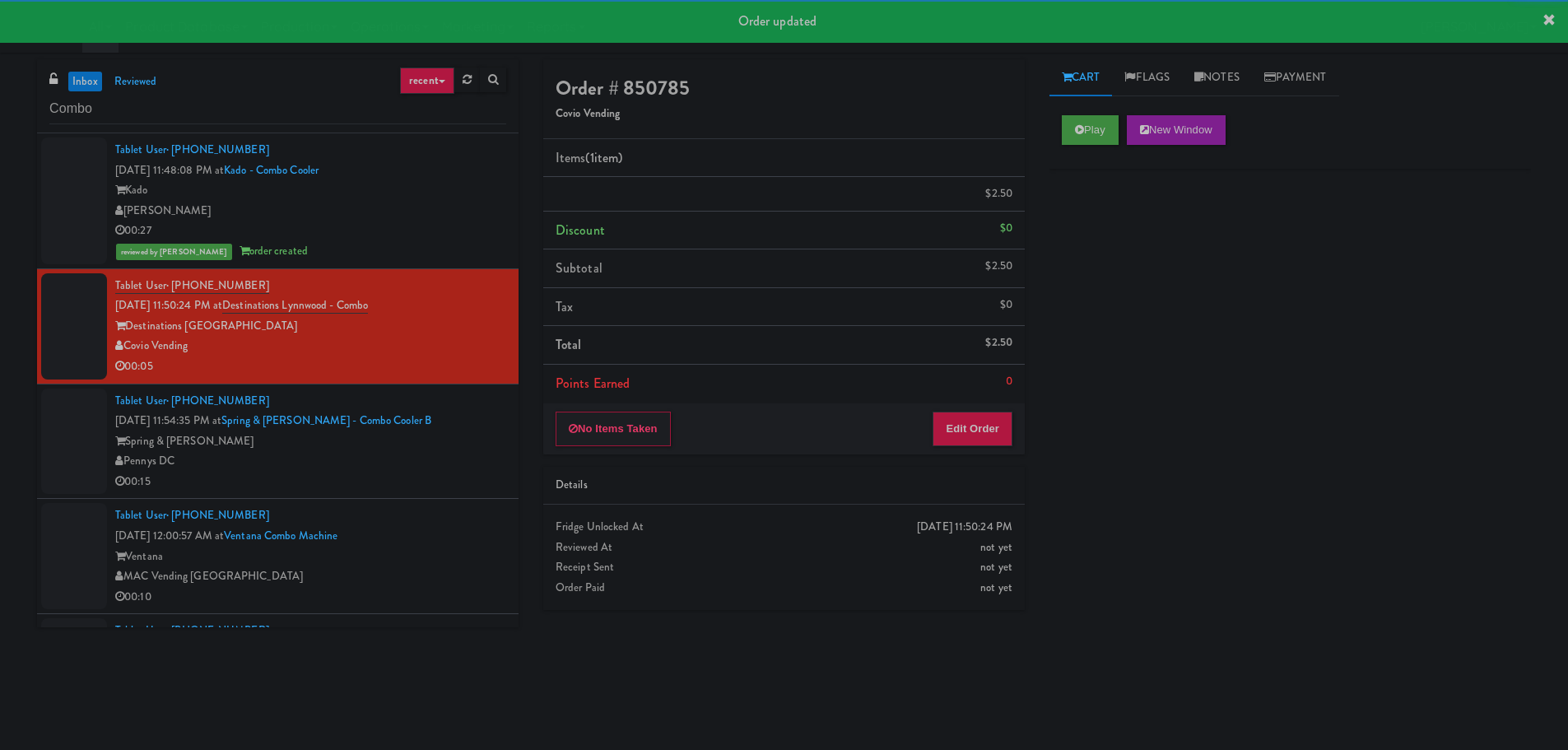
click at [462, 436] on div "Spring & Thayer" at bounding box center [310, 441] width 391 height 21
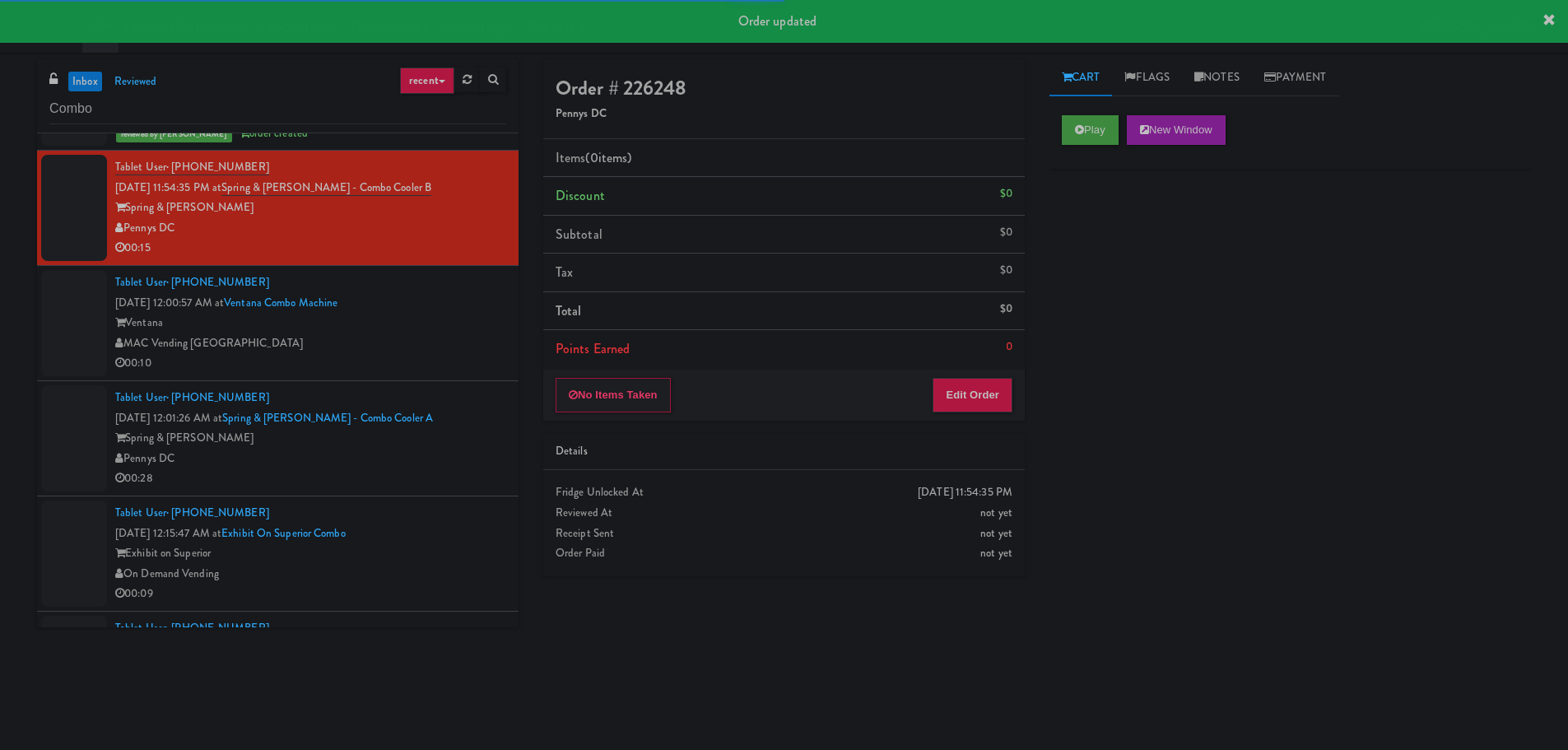
scroll to position [247, 0]
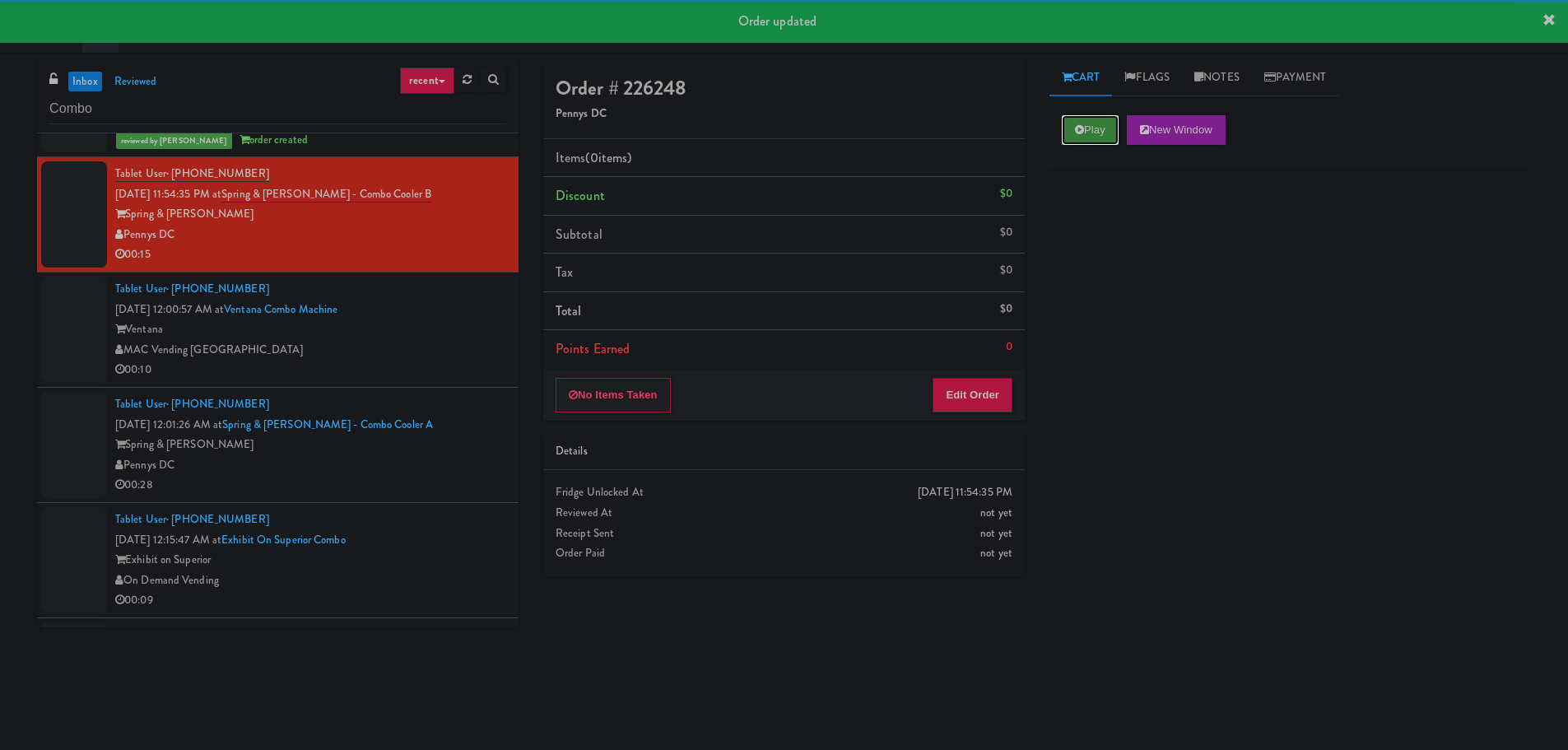
click at [1093, 119] on button "Play" at bounding box center [1090, 130] width 57 height 30
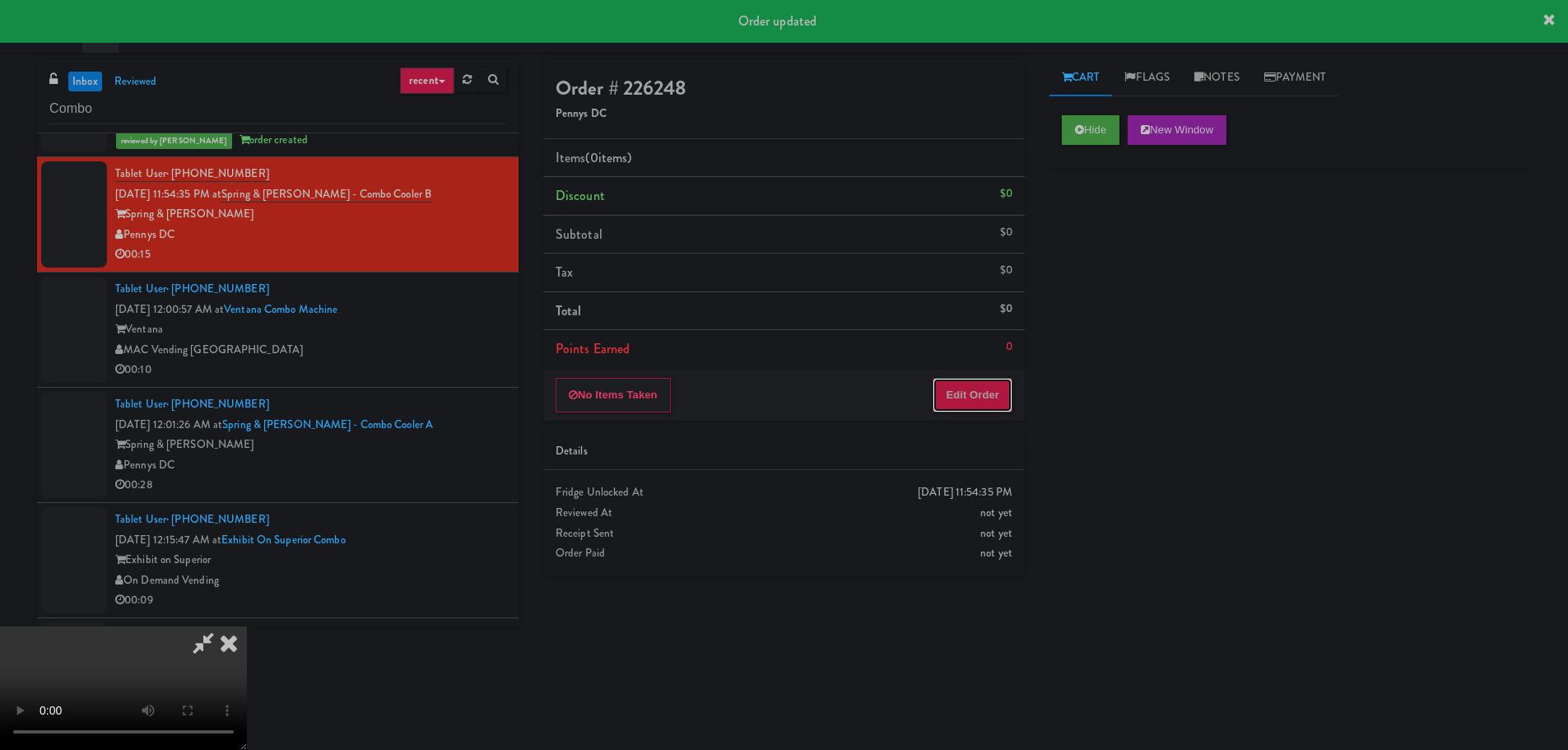
click at [979, 397] on button "Edit Order" at bounding box center [972, 395] width 79 height 34
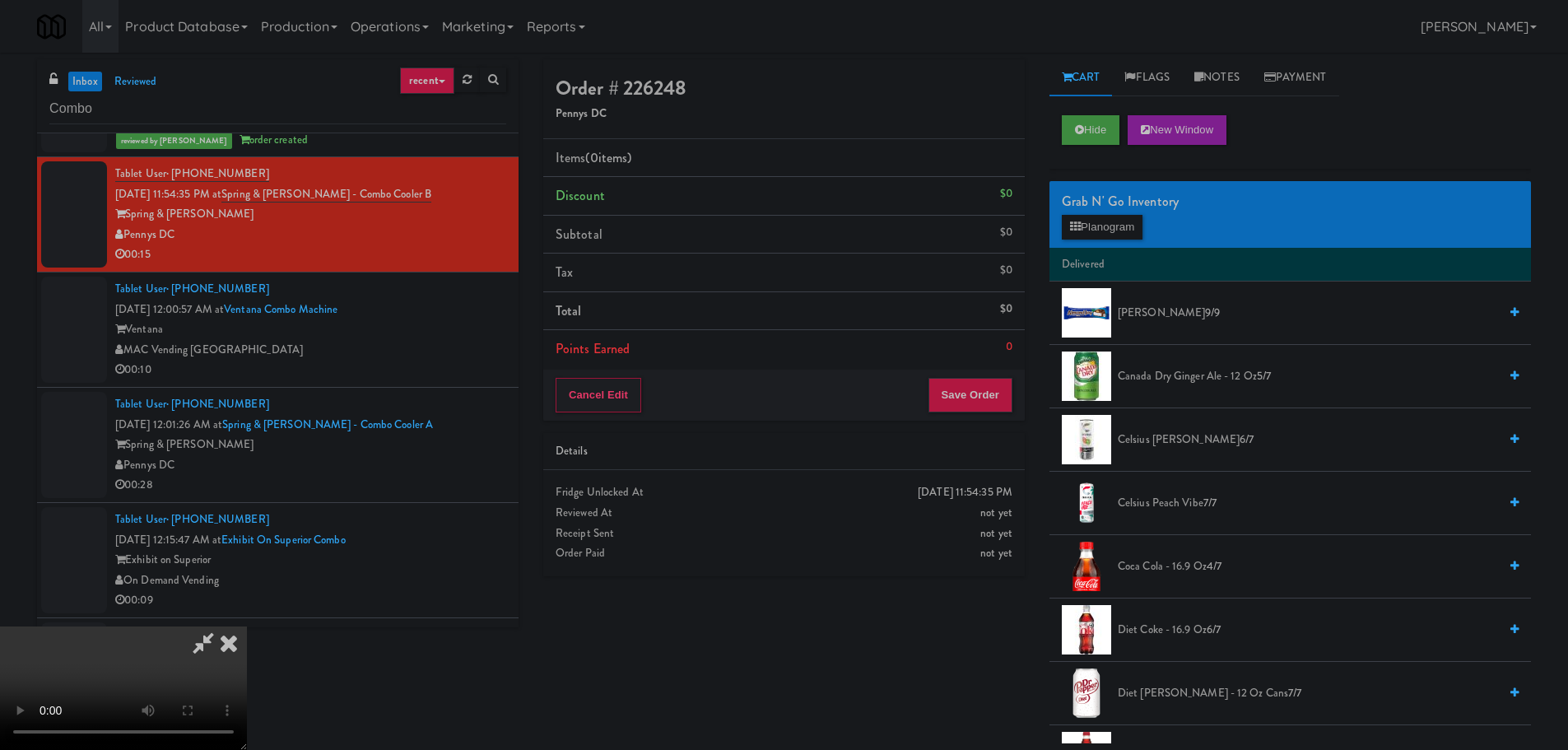
scroll to position [36, 0]
click at [247, 626] on video at bounding box center [124, 688] width 247 height 124
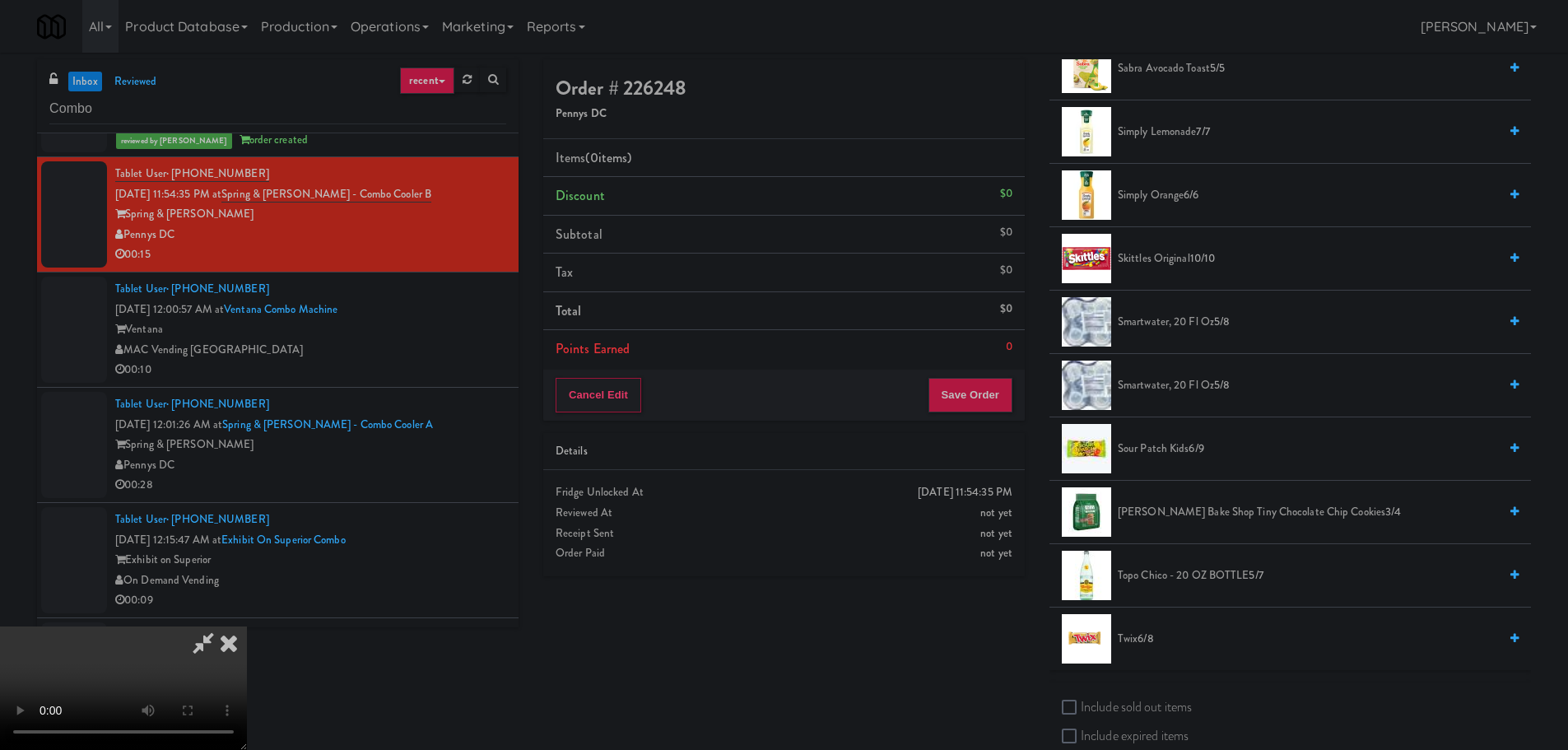
scroll to position [1728, 0]
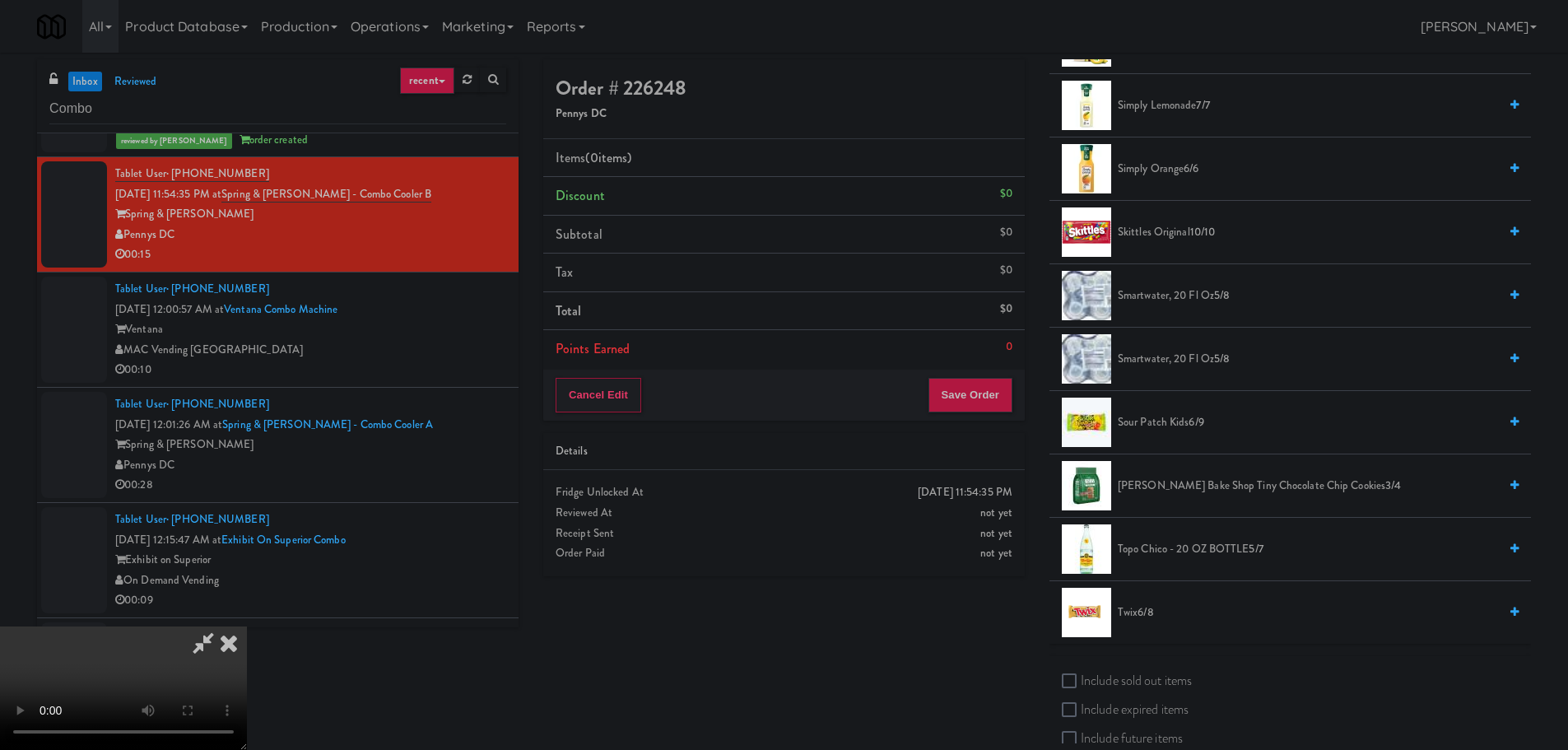
click at [1136, 614] on span "Twix 6/8" at bounding box center [1307, 613] width 380 height 21
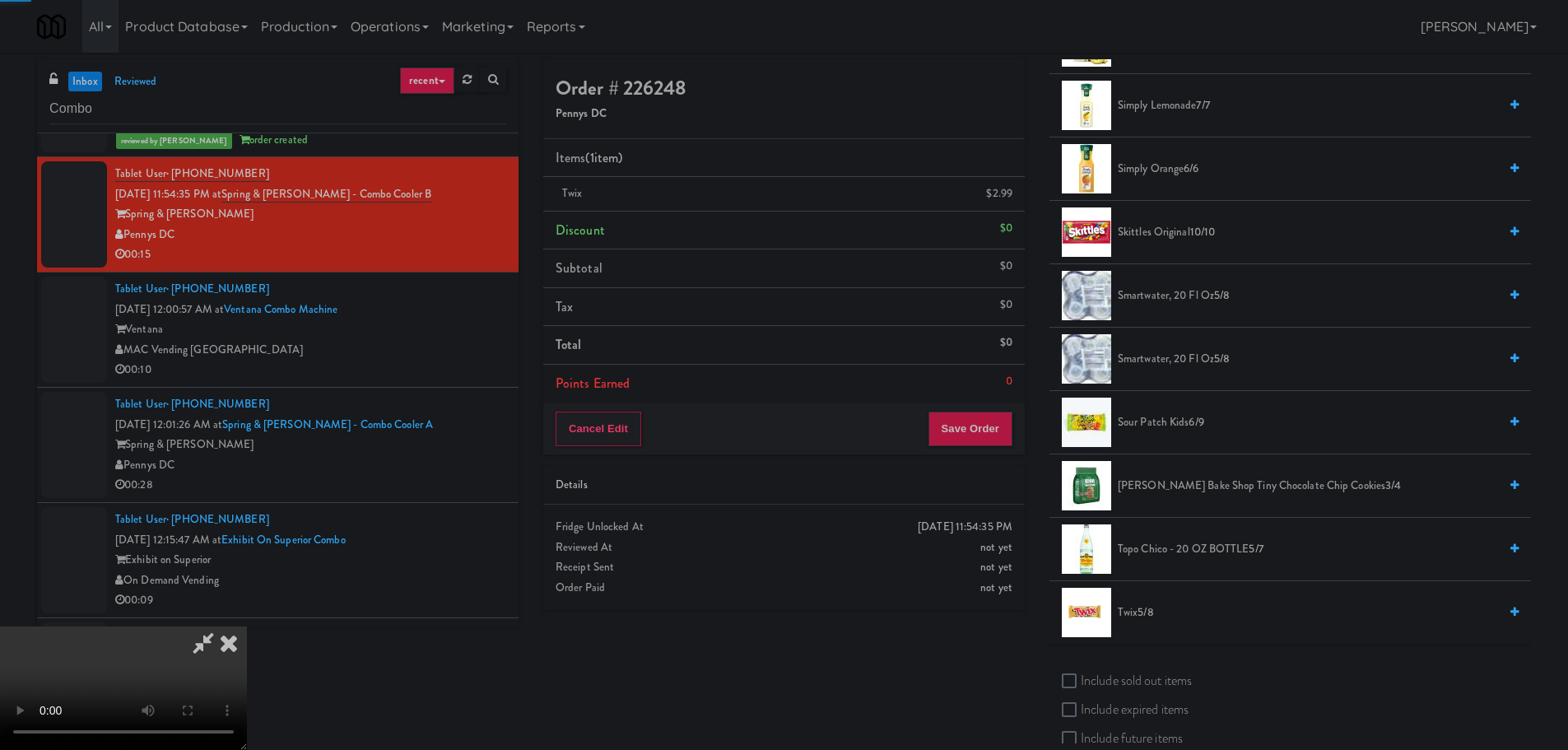
click at [247, 626] on video at bounding box center [124, 688] width 247 height 124
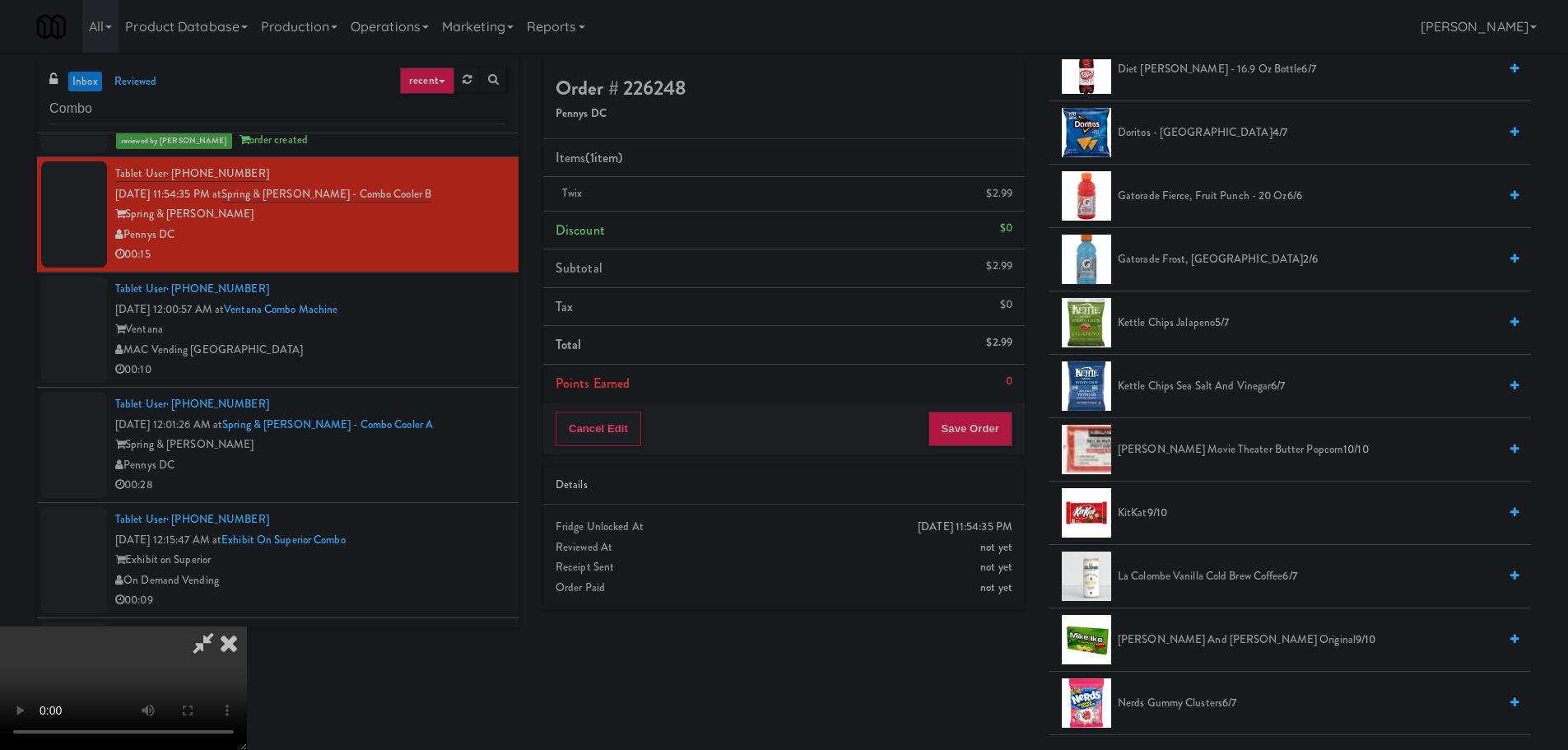
scroll to position [741, 0]
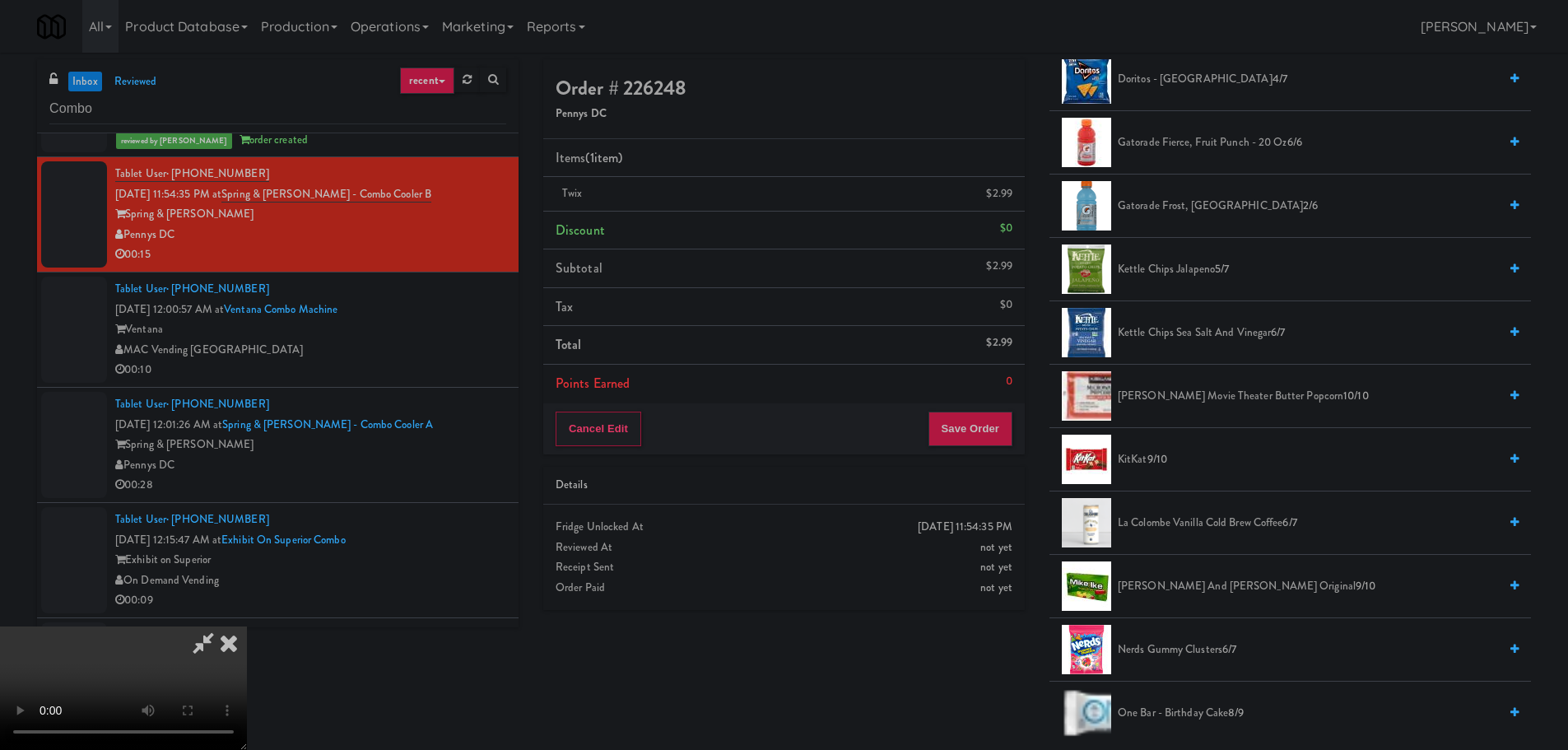
drag, startPoint x: 1212, startPoint y: 213, endPoint x: 1189, endPoint y: 223, distance: 25.1
click at [1212, 214] on span "Gatorade Frost, Glacier Freeze 2/6" at bounding box center [1307, 206] width 380 height 21
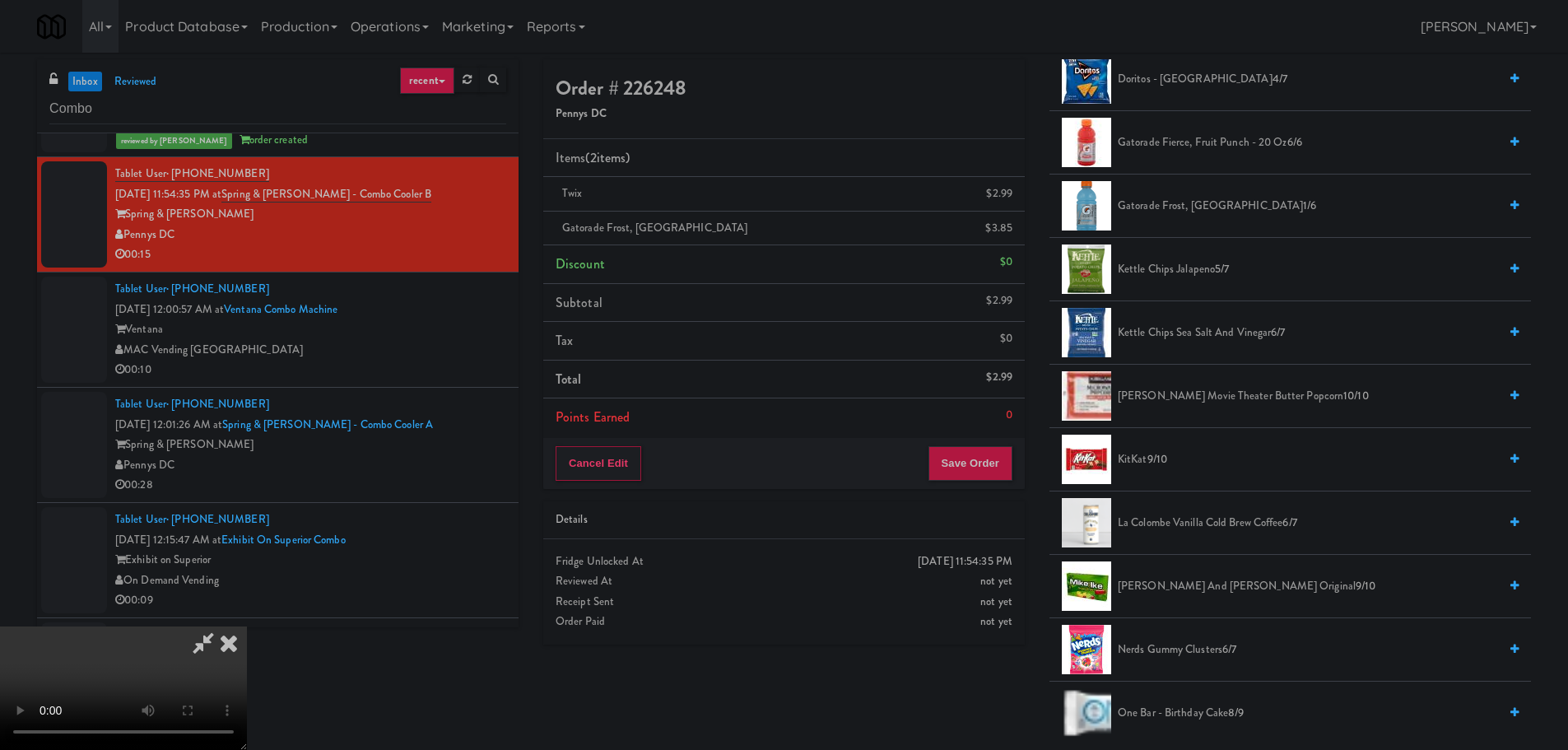
click at [247, 626] on video at bounding box center [124, 688] width 247 height 124
click at [955, 449] on button "Save Order" at bounding box center [970, 463] width 84 height 34
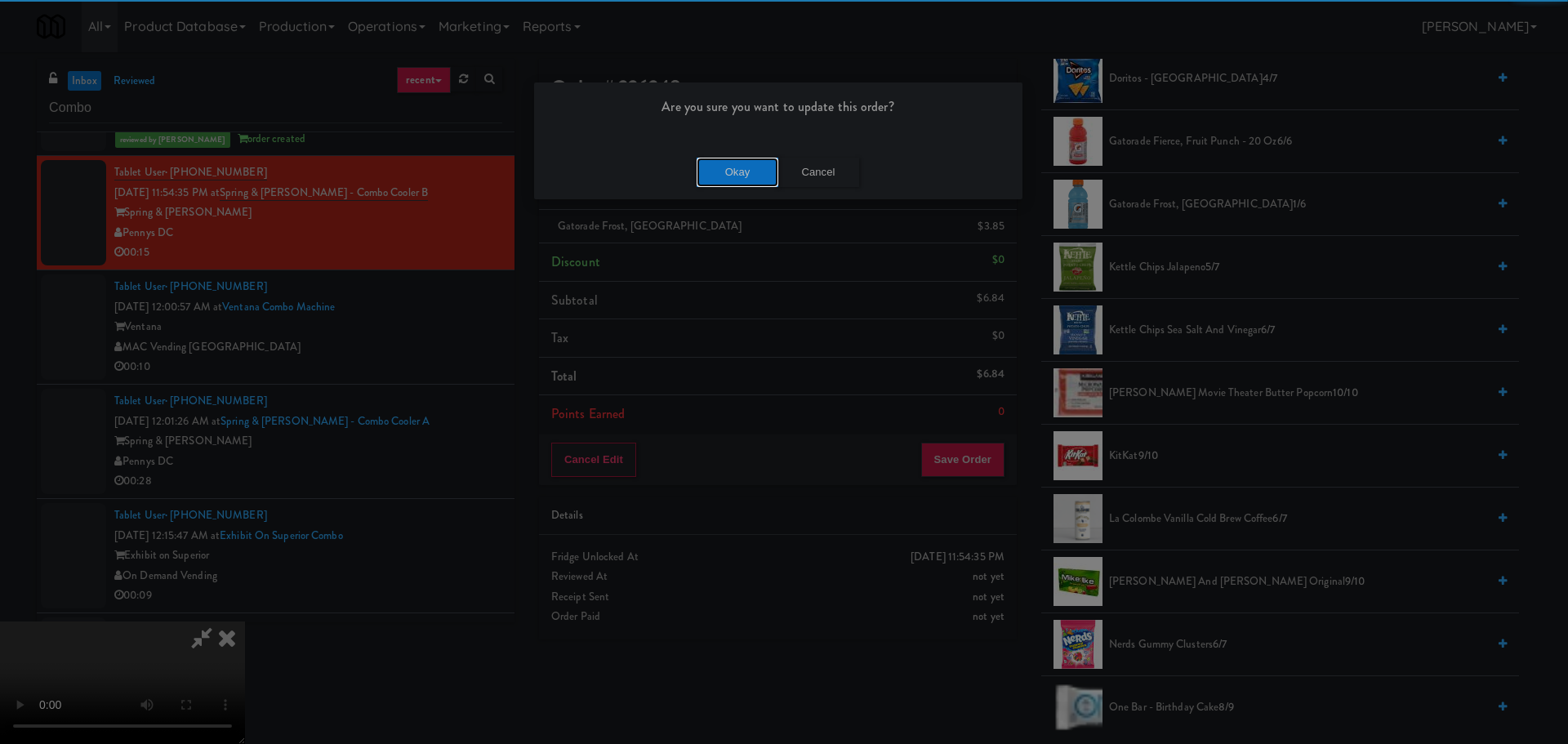
click at [741, 168] on button "Okay" at bounding box center [737, 172] width 81 height 30
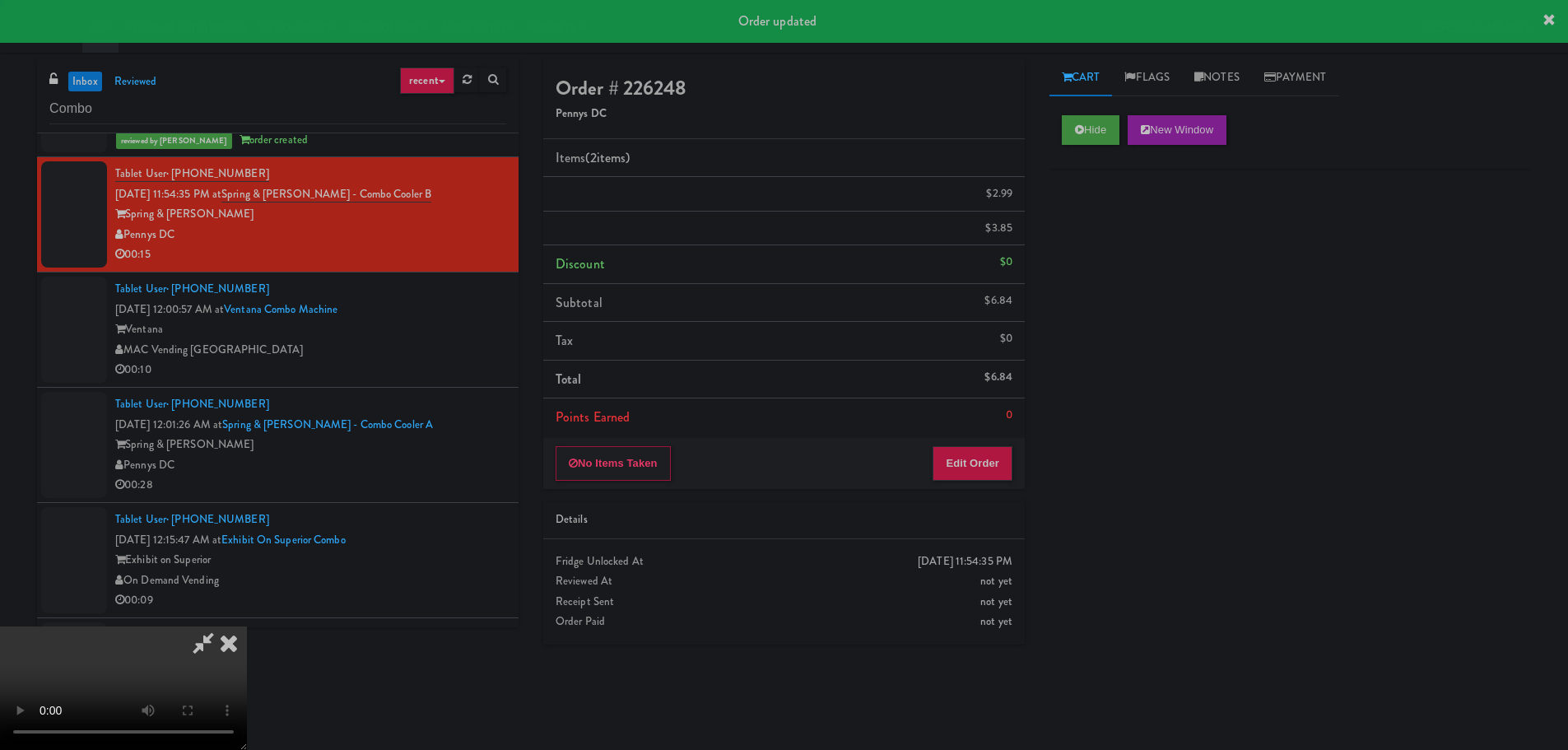
scroll to position [0, 0]
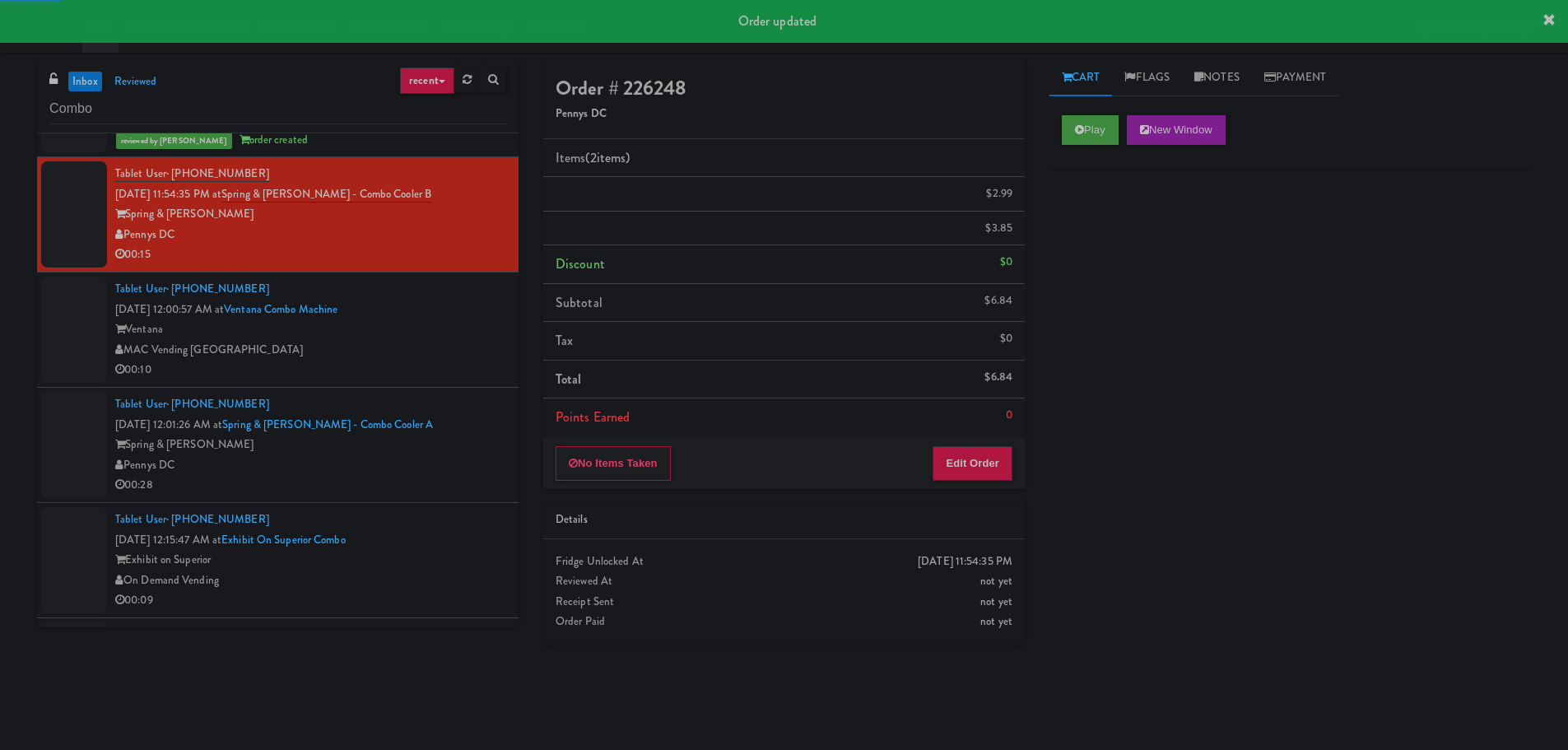
click at [447, 353] on div "MAC Vending [GEOGRAPHIC_DATA]" at bounding box center [310, 350] width 391 height 21
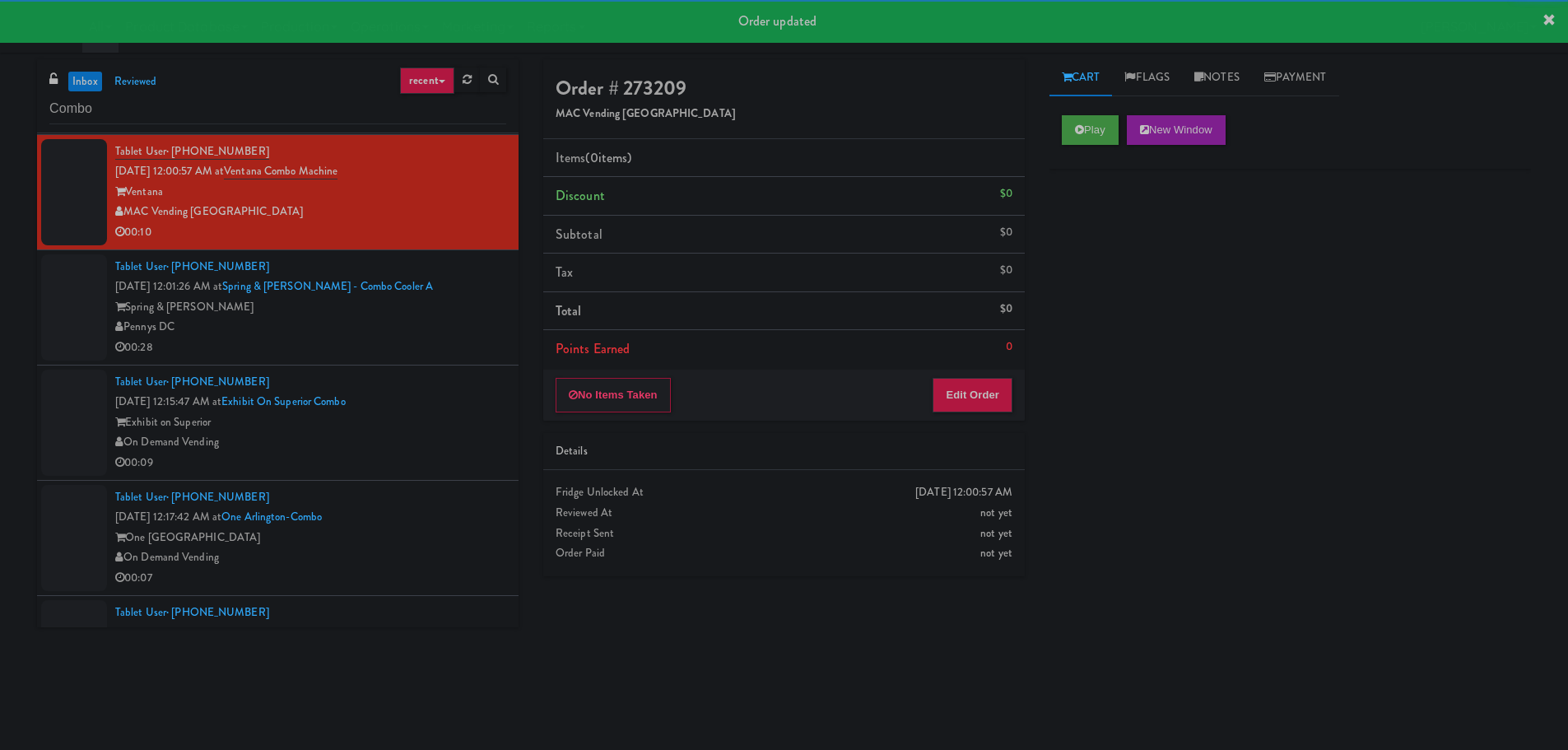
scroll to position [412, 0]
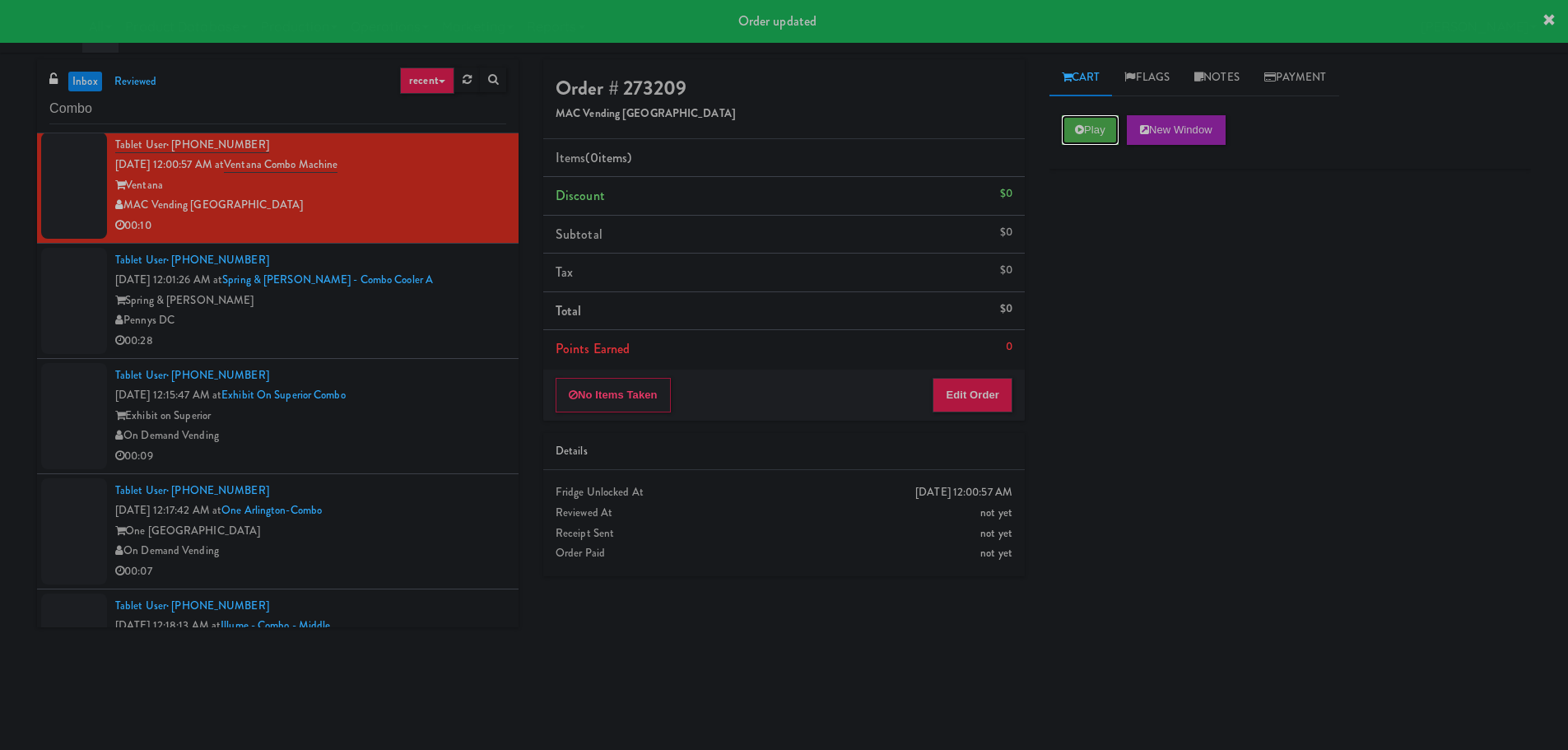
click at [1091, 139] on button "Play" at bounding box center [1090, 130] width 57 height 30
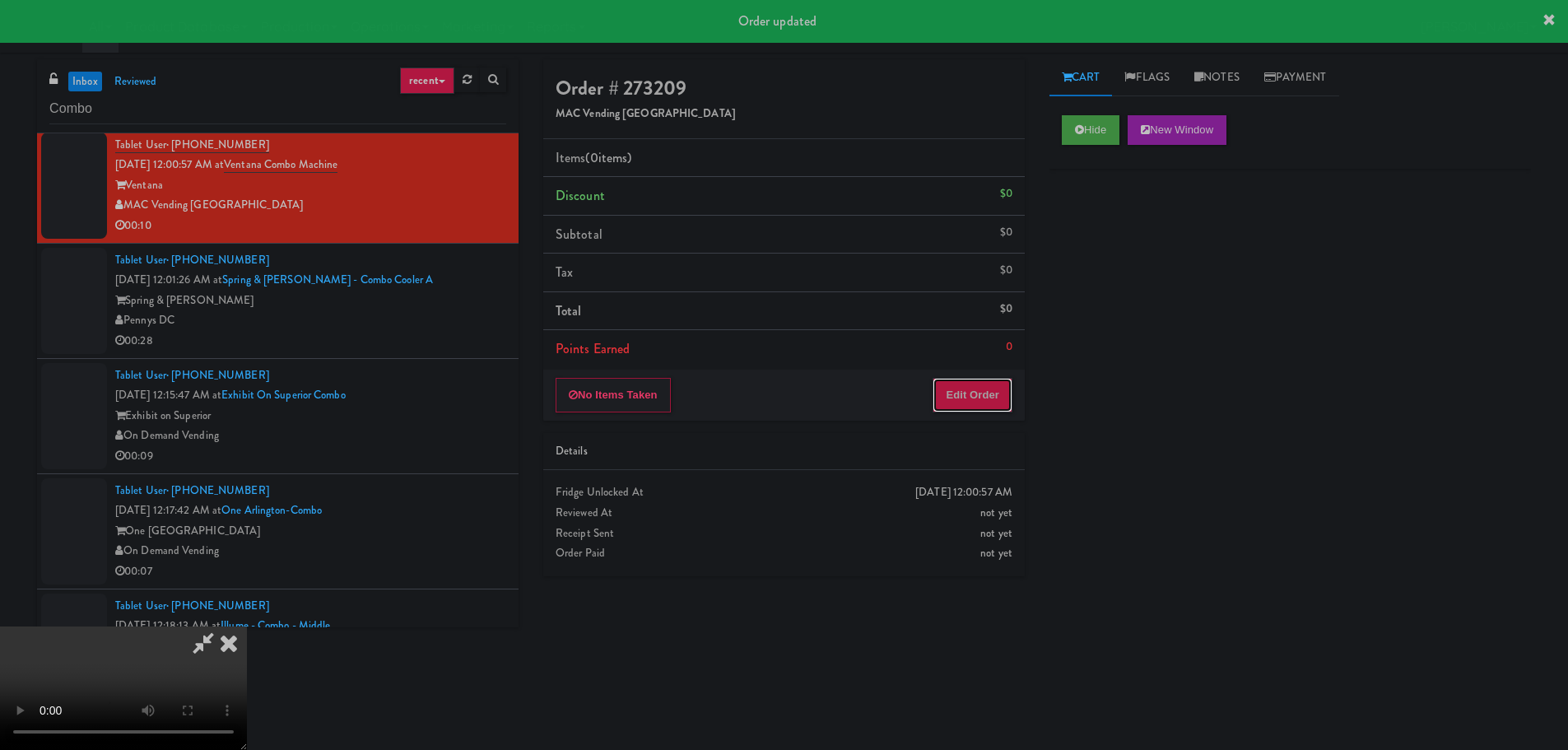
click at [955, 409] on button "Edit Order" at bounding box center [972, 395] width 79 height 34
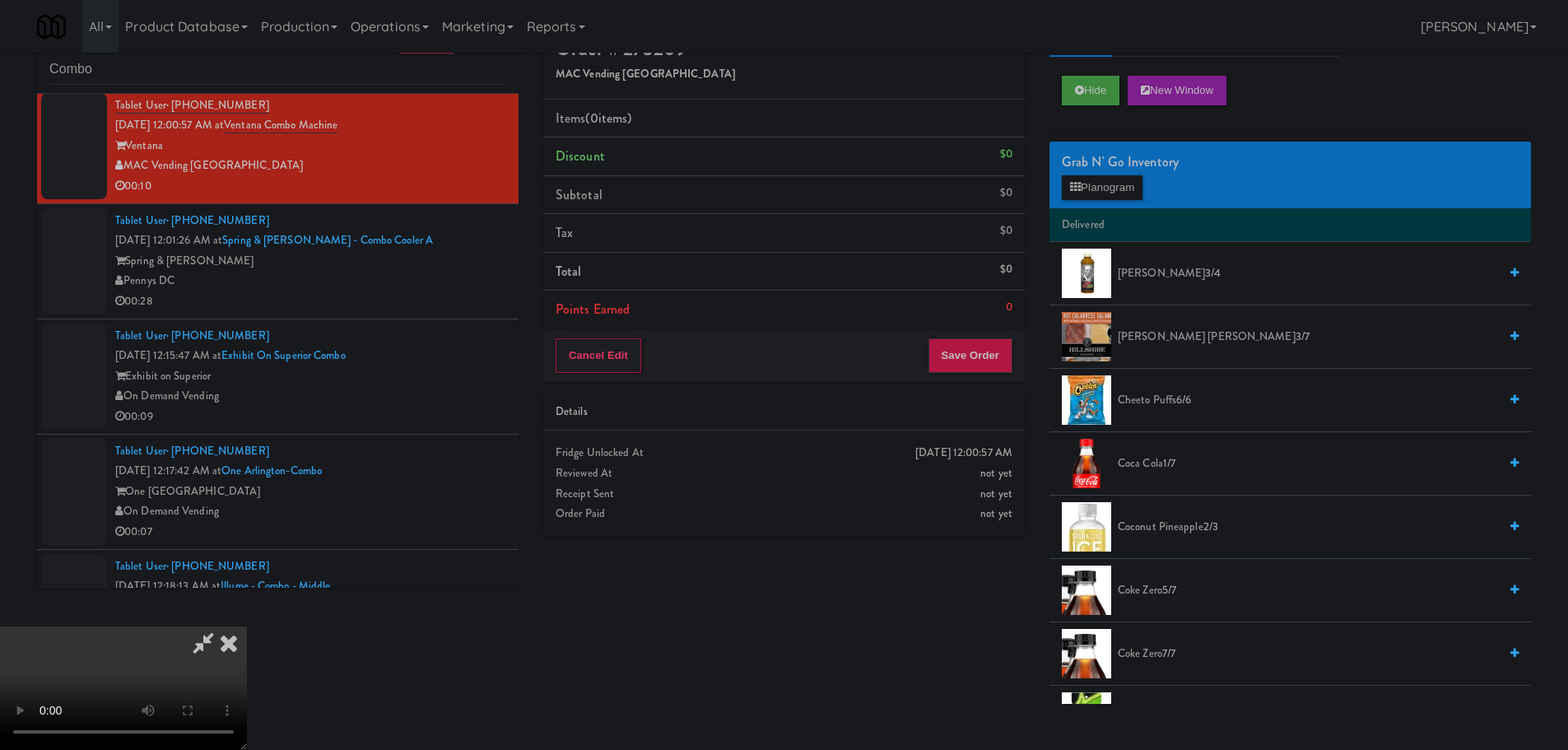
scroll to position [0, 0]
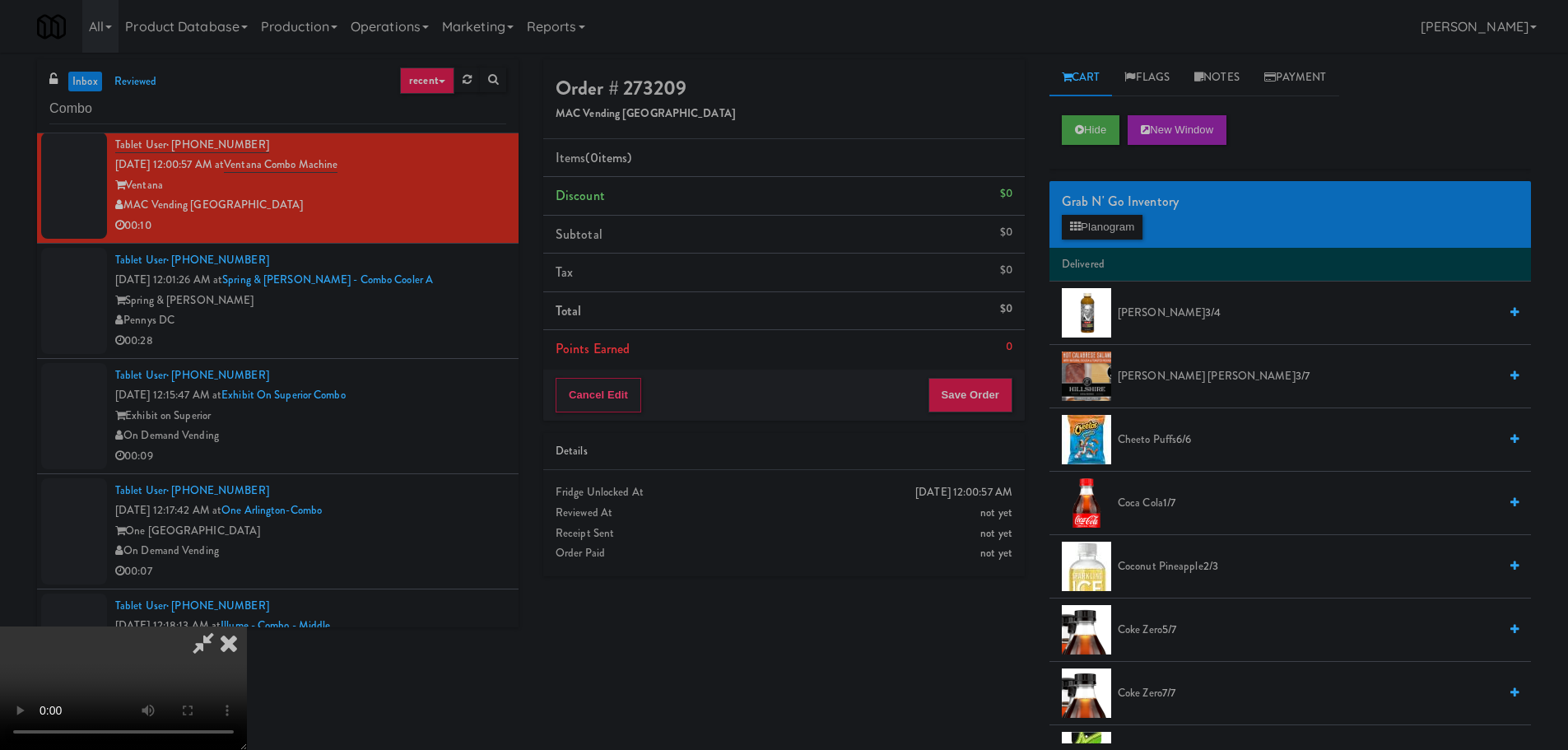
click at [247, 626] on video at bounding box center [124, 688] width 247 height 124
click at [1124, 227] on button "Planogram" at bounding box center [1102, 227] width 80 height 24
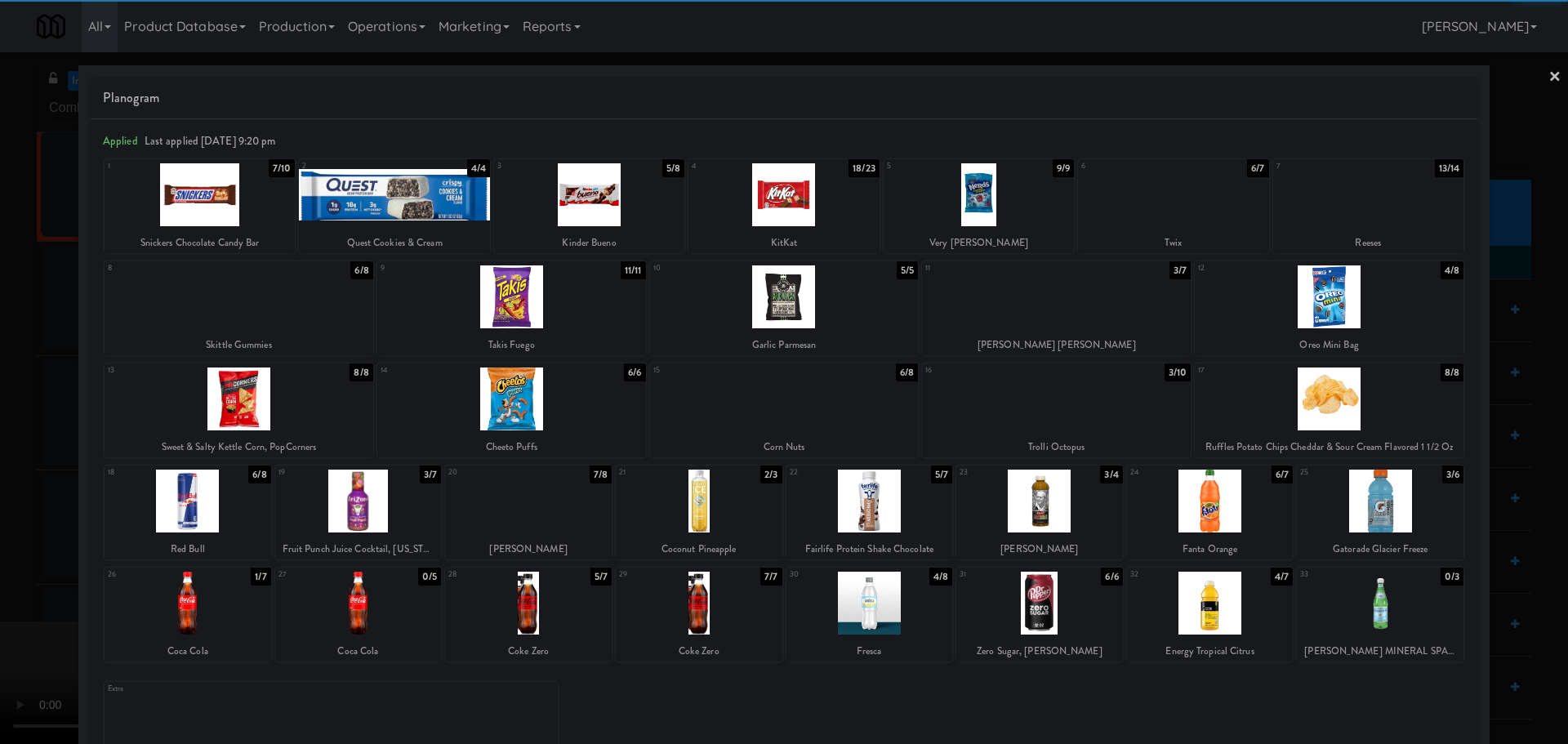
click at [1345, 493] on div at bounding box center [1380, 500] width 167 height 63
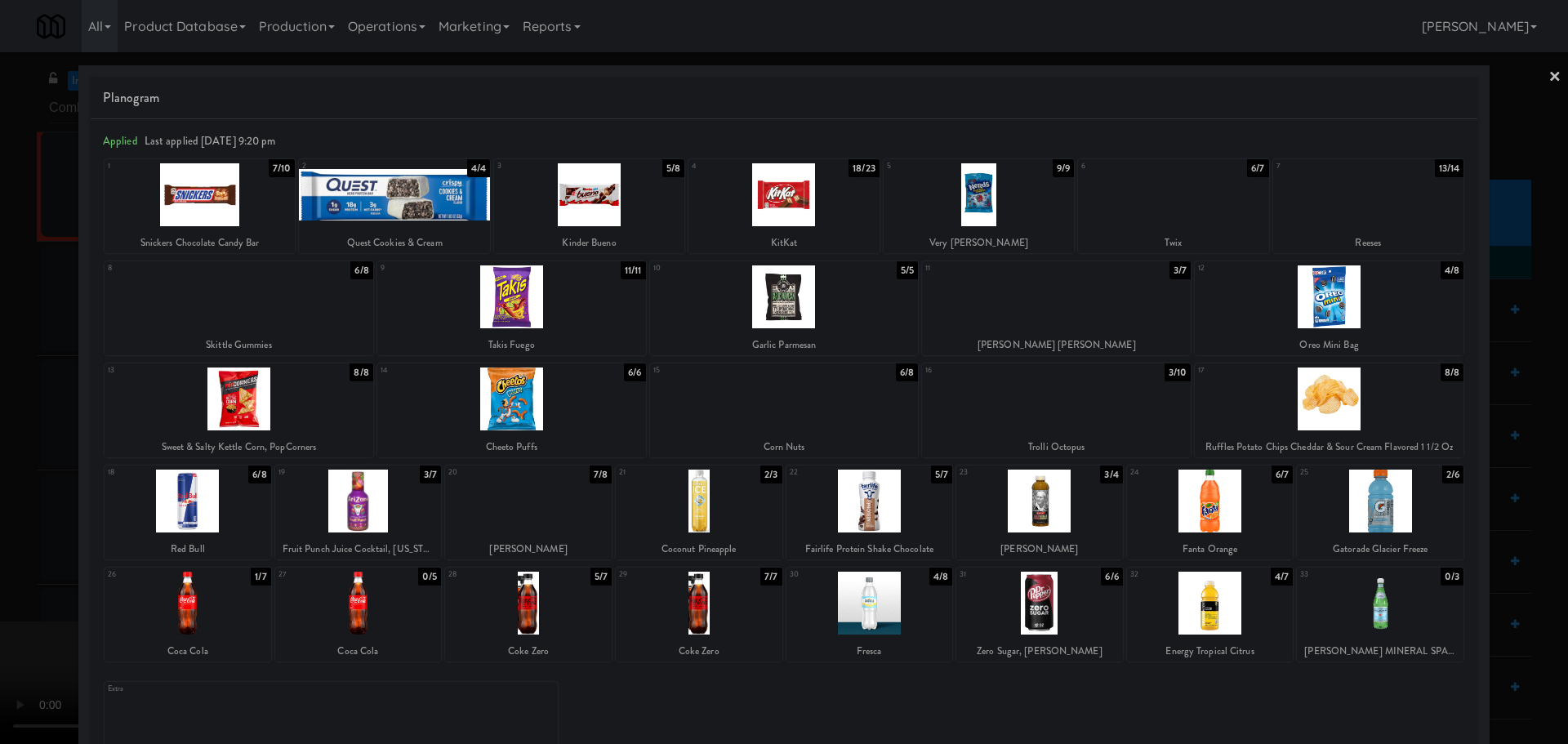
click at [0, 432] on div at bounding box center [784, 372] width 1568 height 744
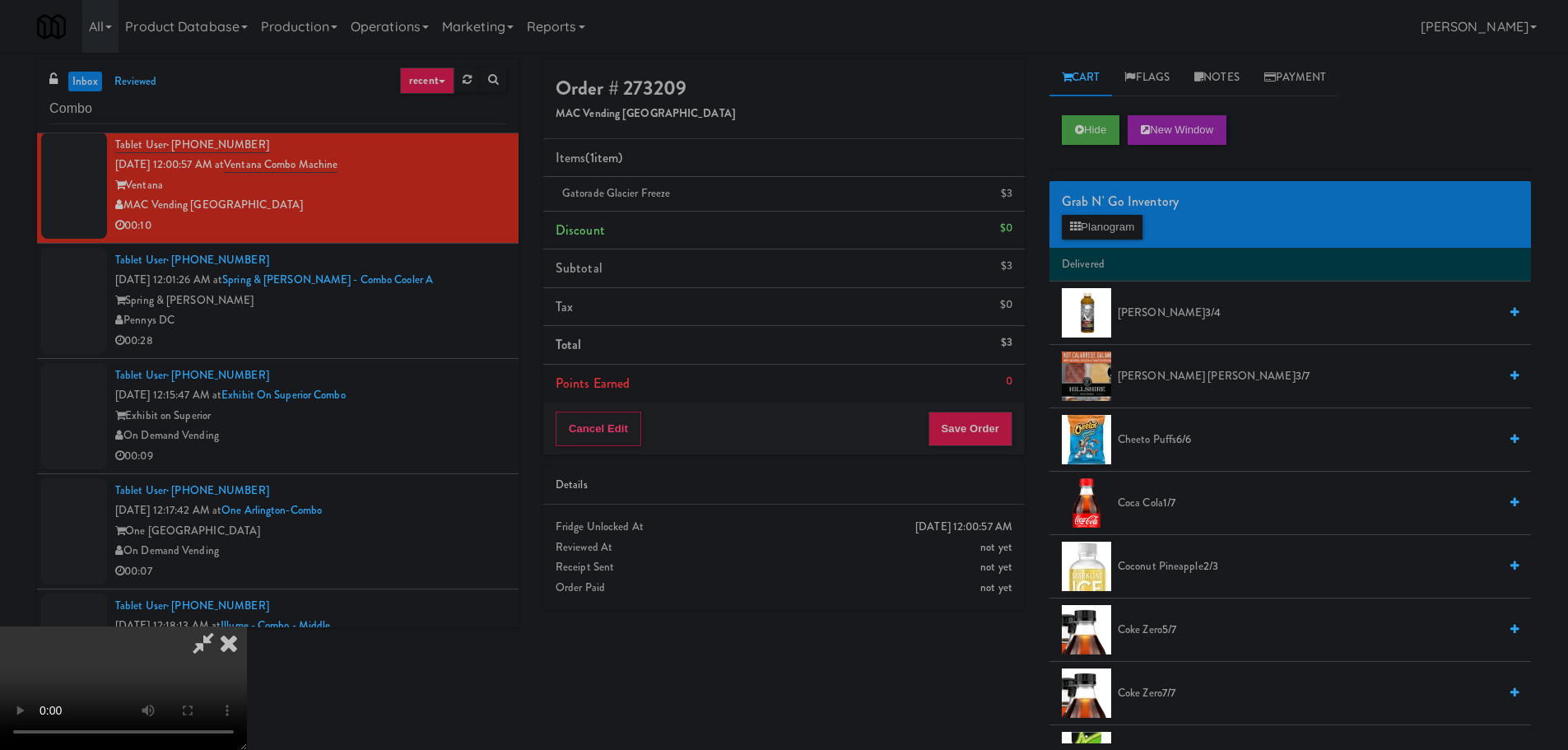
drag, startPoint x: 409, startPoint y: 367, endPoint x: 437, endPoint y: 376, distance: 29.4
click at [247, 626] on video at bounding box center [124, 688] width 247 height 124
click at [1091, 226] on button "Planogram" at bounding box center [1102, 227] width 80 height 24
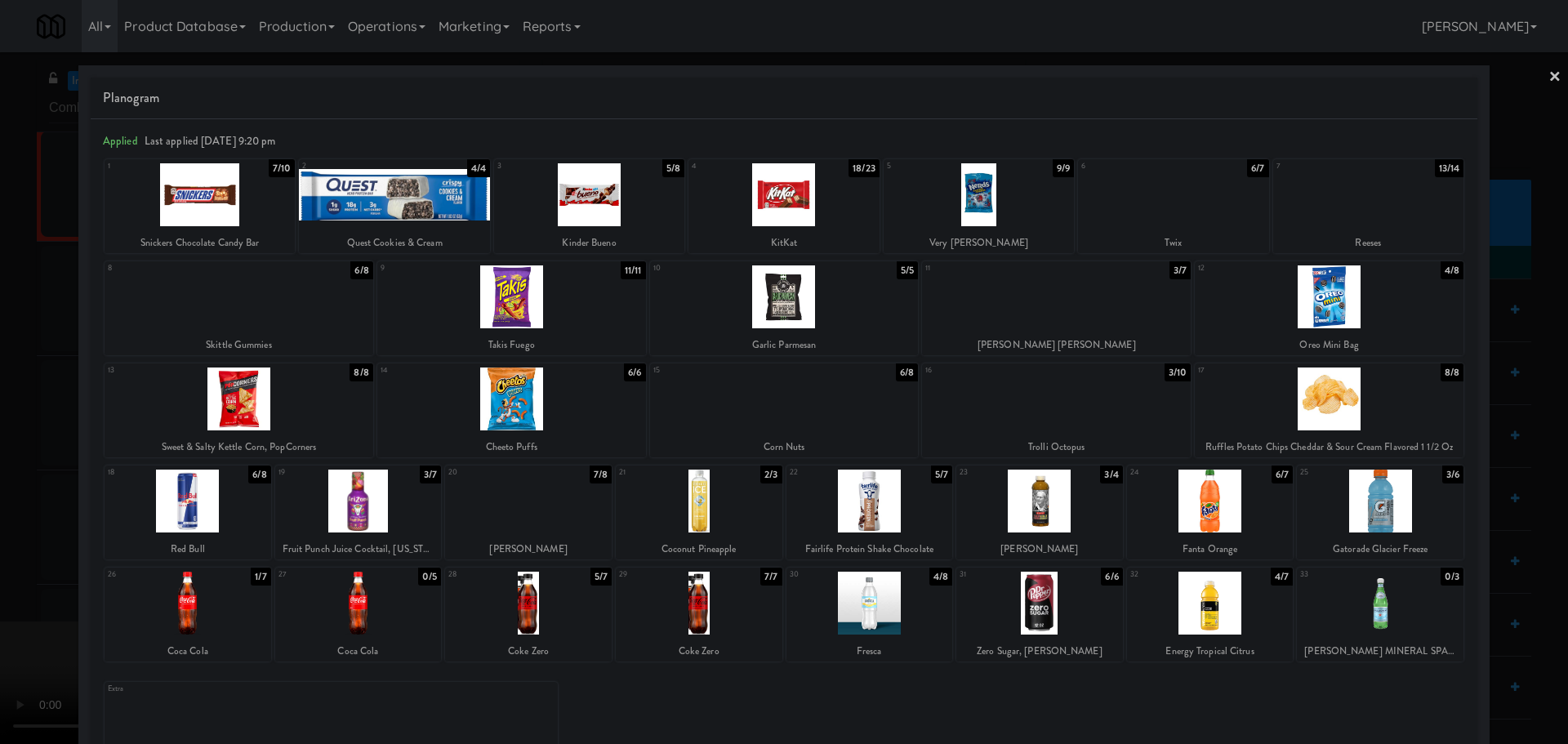
click at [242, 605] on div at bounding box center [188, 603] width 167 height 63
drag, startPoint x: 0, startPoint y: 582, endPoint x: 29, endPoint y: 576, distance: 29.6
click at [10, 581] on div at bounding box center [784, 372] width 1568 height 744
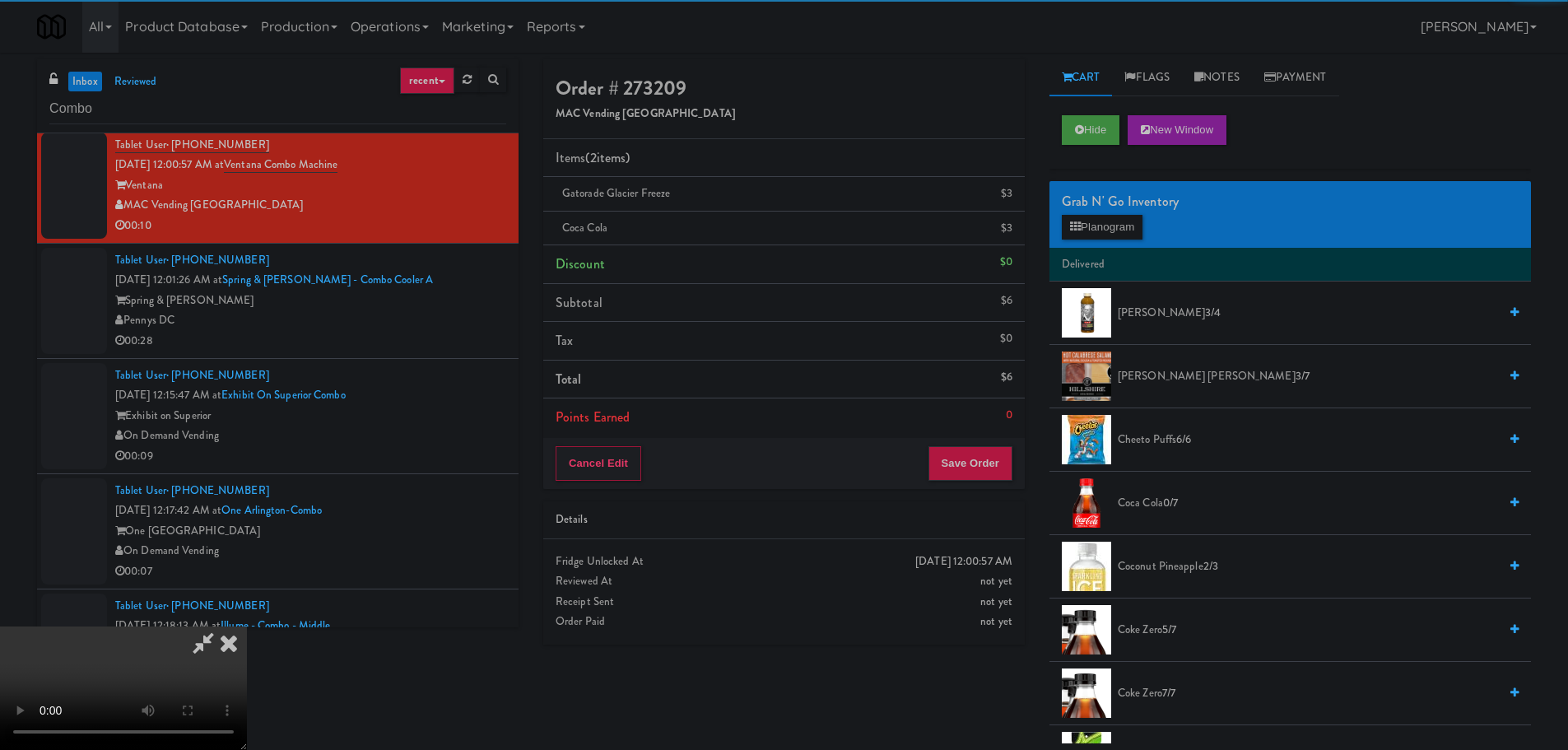
drag, startPoint x: 425, startPoint y: 464, endPoint x: 483, endPoint y: 440, distance: 62.8
click at [247, 626] on video at bounding box center [124, 688] width 247 height 124
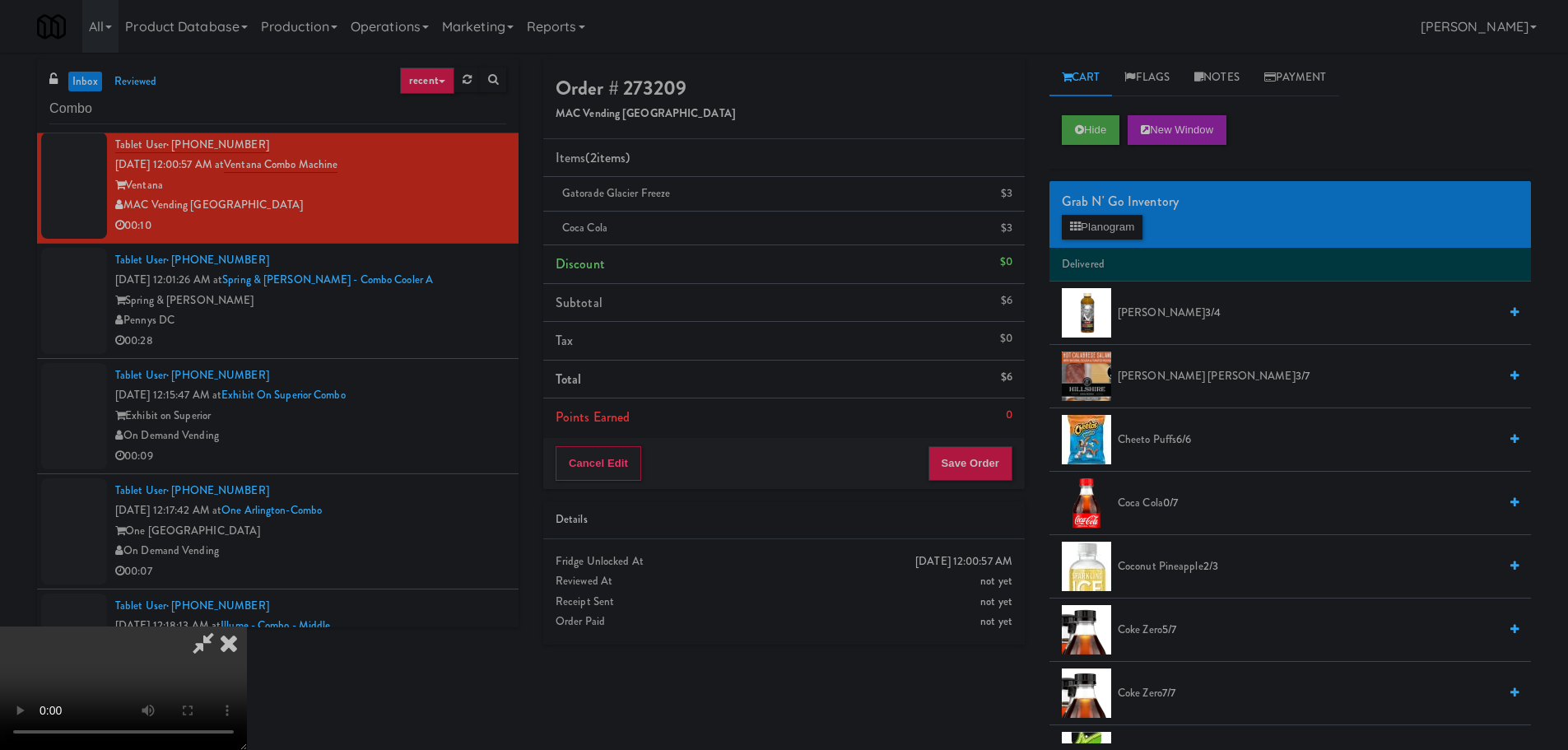
click at [994, 482] on div "Cancel Edit Save Order" at bounding box center [784, 463] width 482 height 51
click at [989, 473] on button "Save Order" at bounding box center [970, 463] width 84 height 34
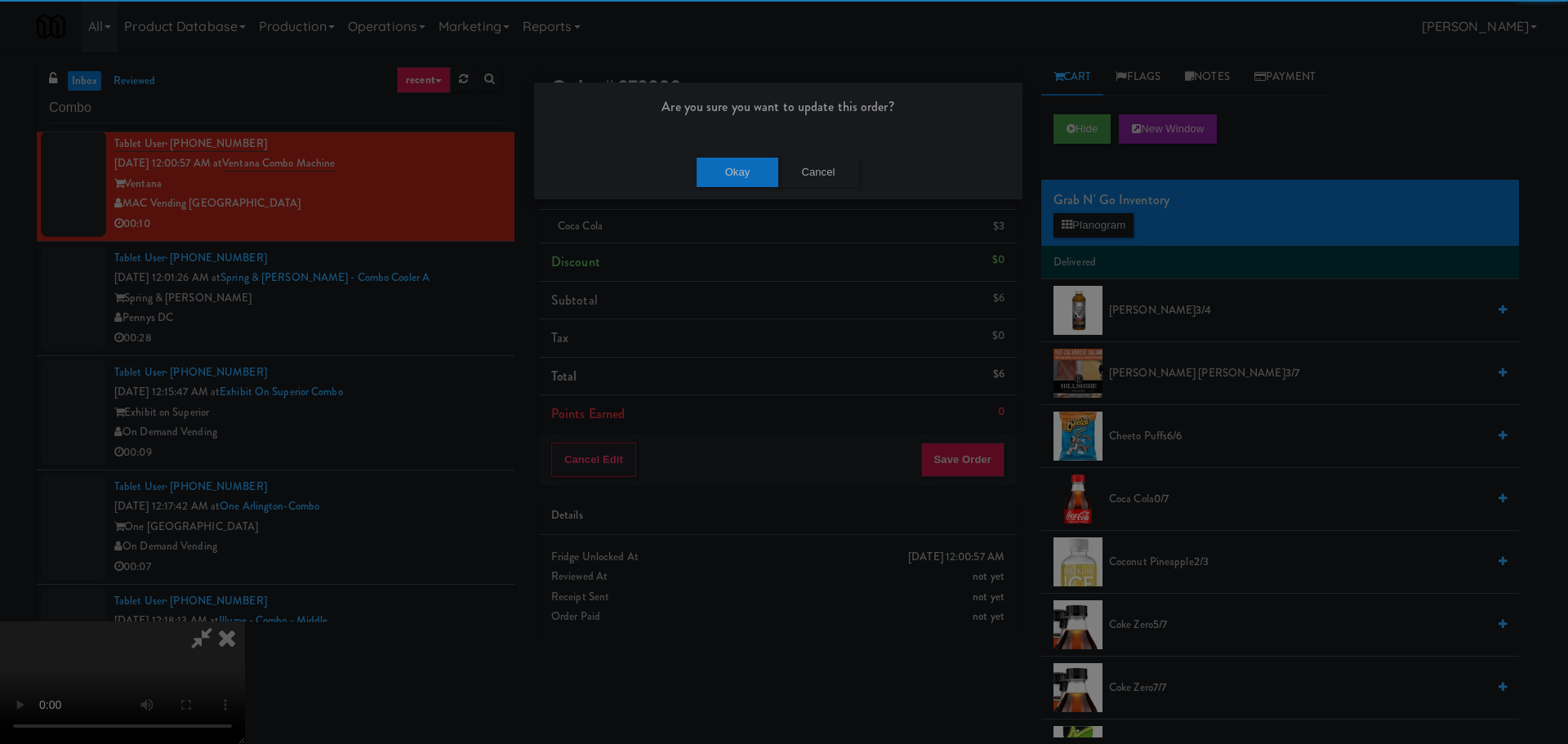
drag, startPoint x: 699, startPoint y: 152, endPoint x: 724, endPoint y: 172, distance: 32.0
click at [702, 152] on div "Okay Cancel" at bounding box center [778, 171] width 488 height 55
click at [725, 172] on button "Okay" at bounding box center [737, 172] width 81 height 30
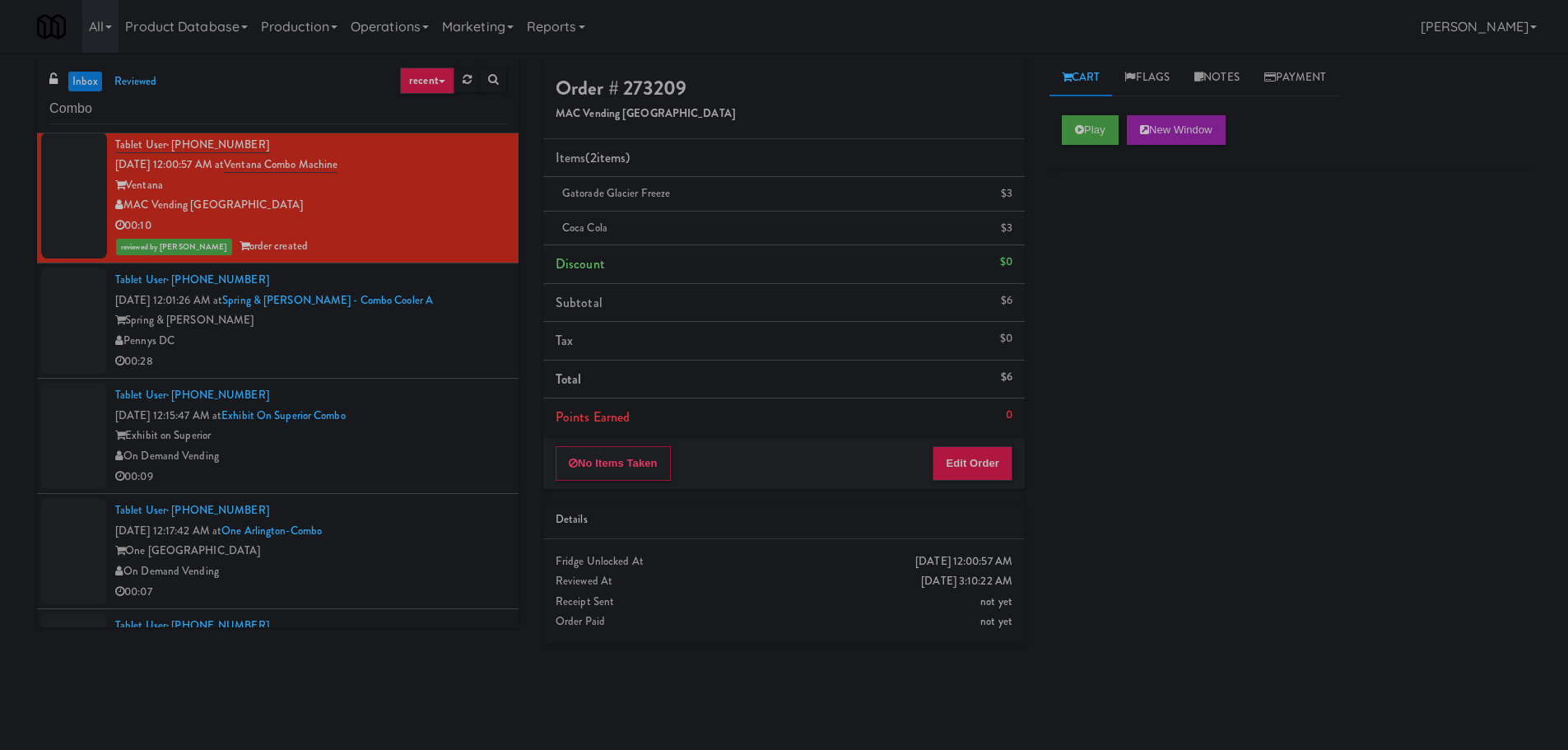
click at [471, 387] on div "Tablet User · (708) 673-3200 Aug 17, 2025 12:15:47 AM at Exhibit on Superior Co…" at bounding box center [310, 436] width 391 height 101
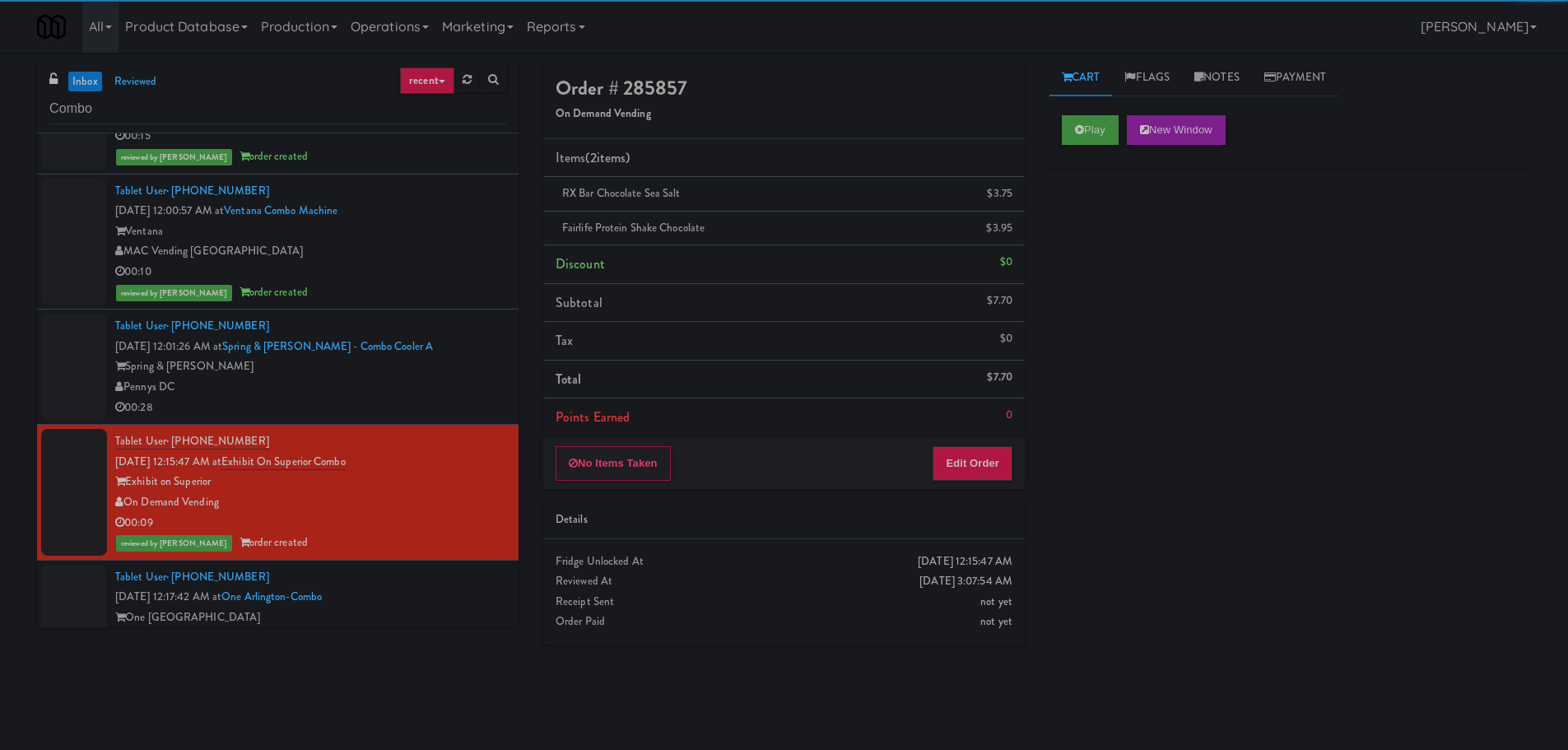
scroll to position [494, 0]
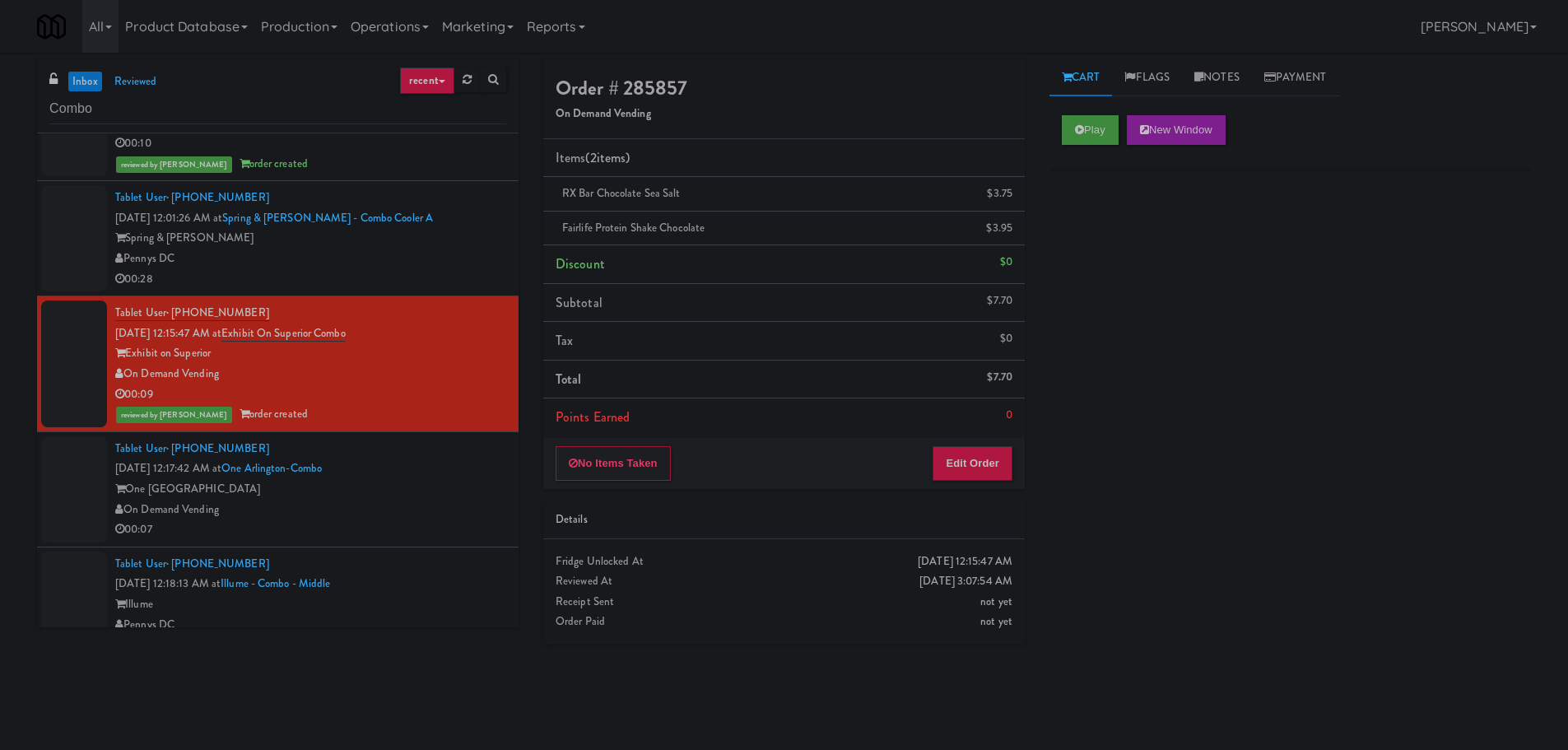
click at [461, 286] on div "00:28" at bounding box center [310, 279] width 391 height 21
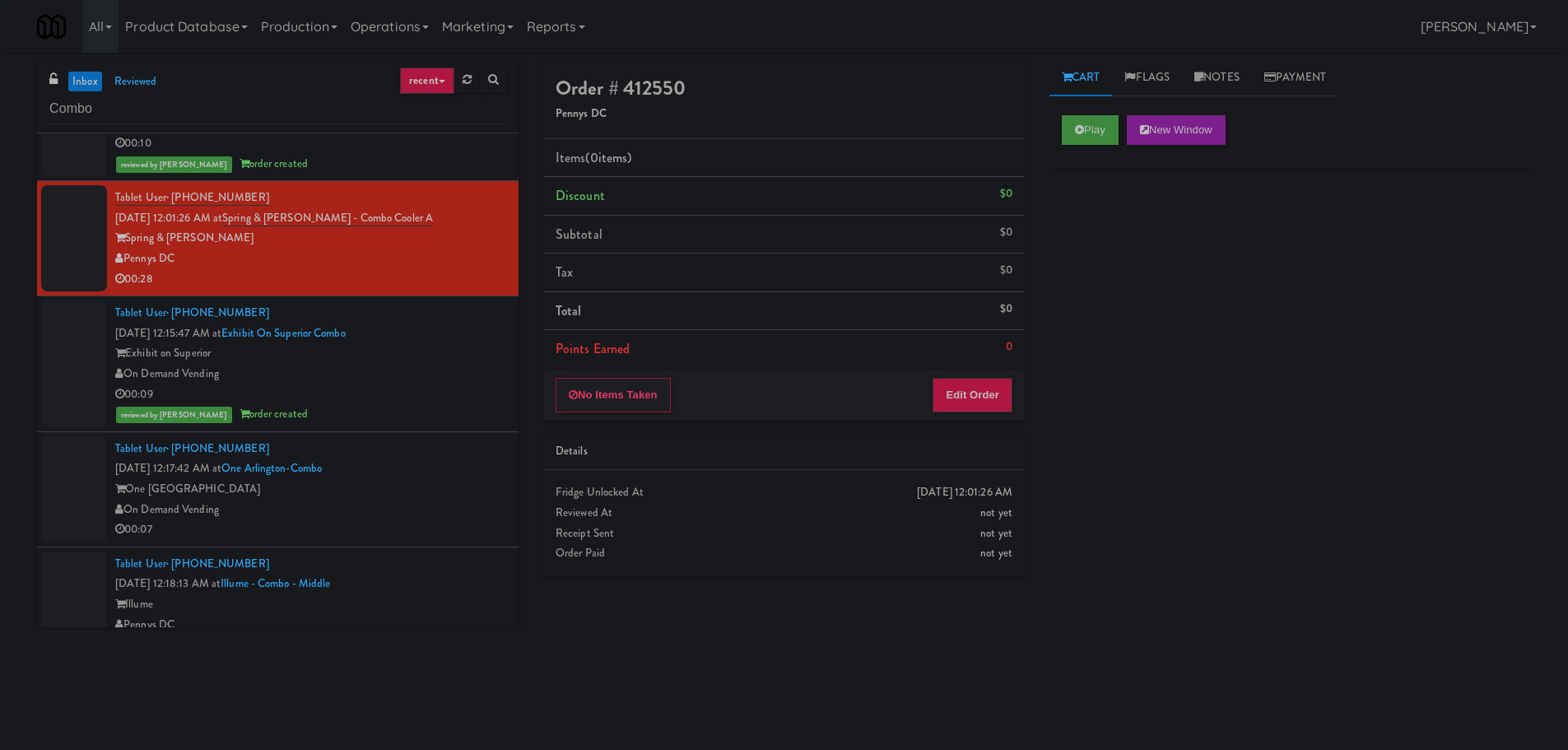
click at [447, 469] on div "Tablet User · (708) 310-0481 Aug 17, 2025 12:17:42 AM at One Arlington-Combo On…" at bounding box center [310, 489] width 391 height 101
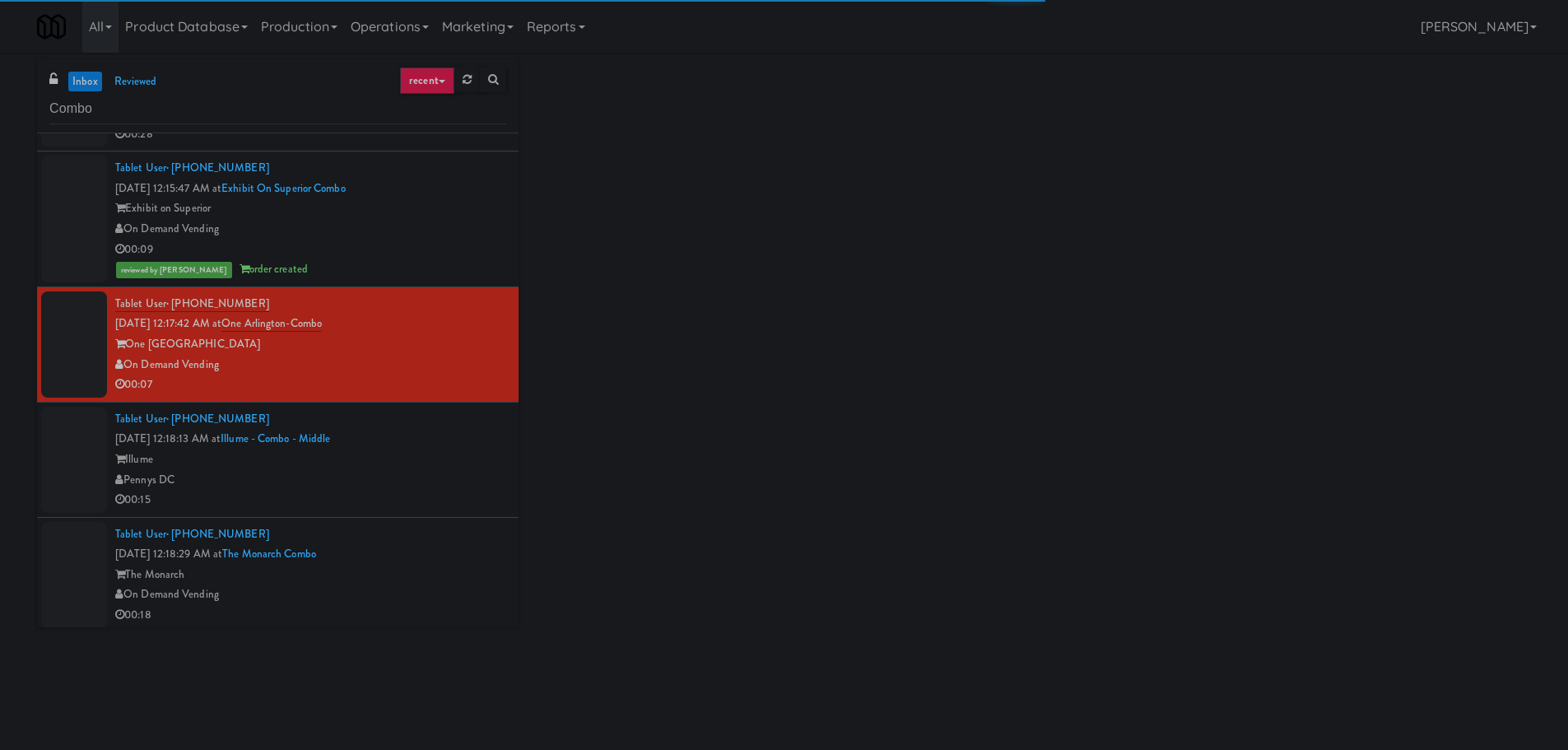
scroll to position [659, 0]
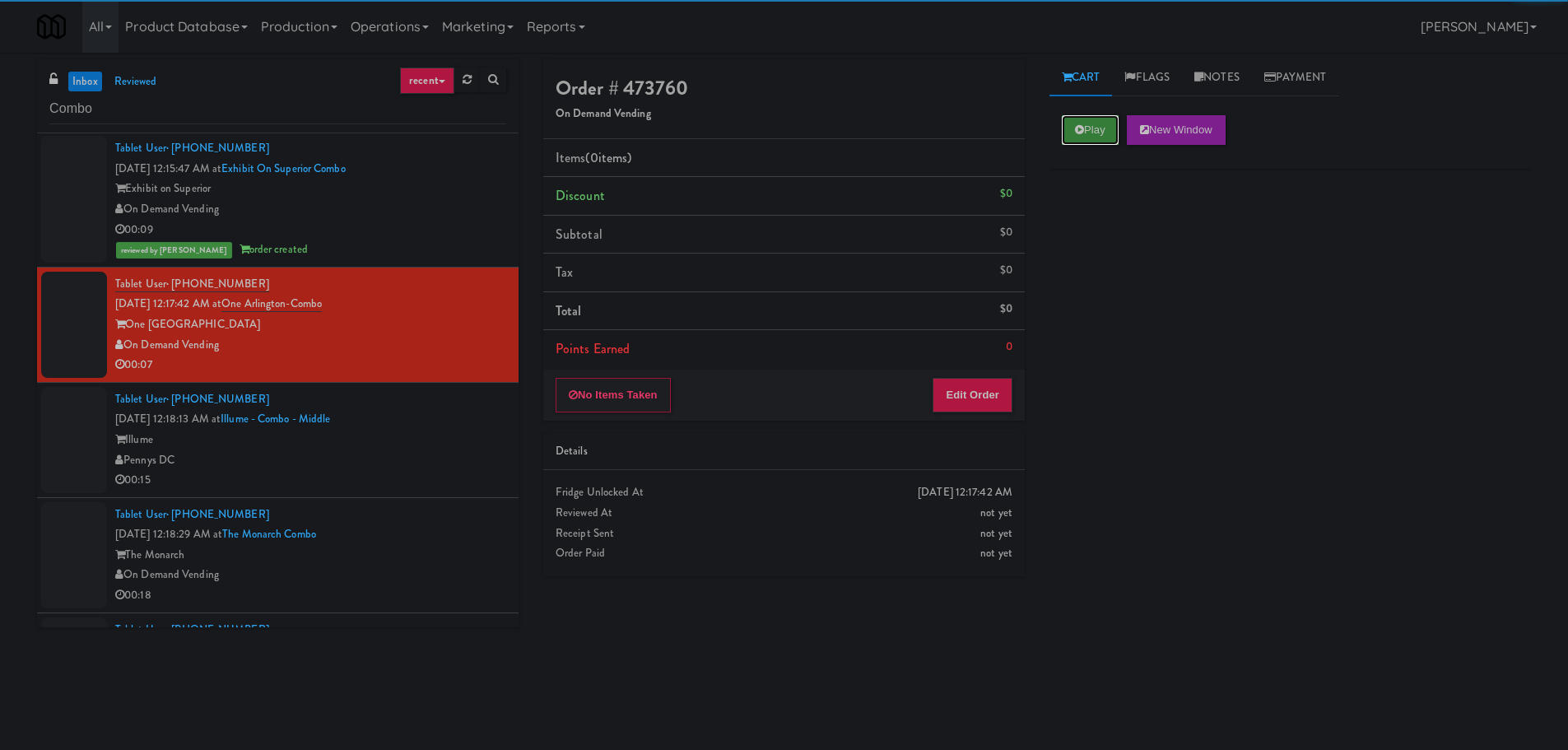
click at [1095, 130] on button "Play" at bounding box center [1090, 130] width 57 height 30
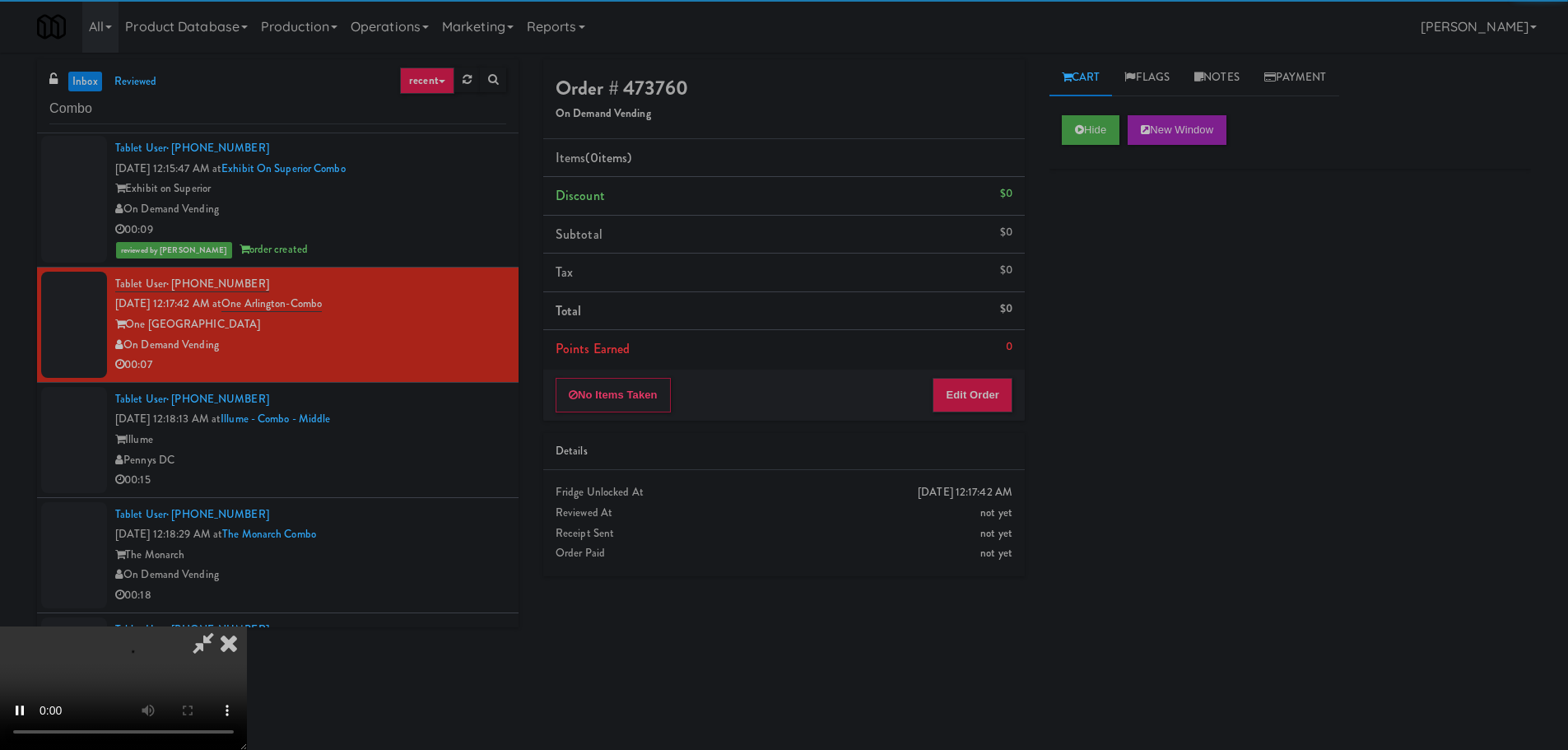
click at [1007, 362] on li "Points Earned 0" at bounding box center [784, 349] width 482 height 38
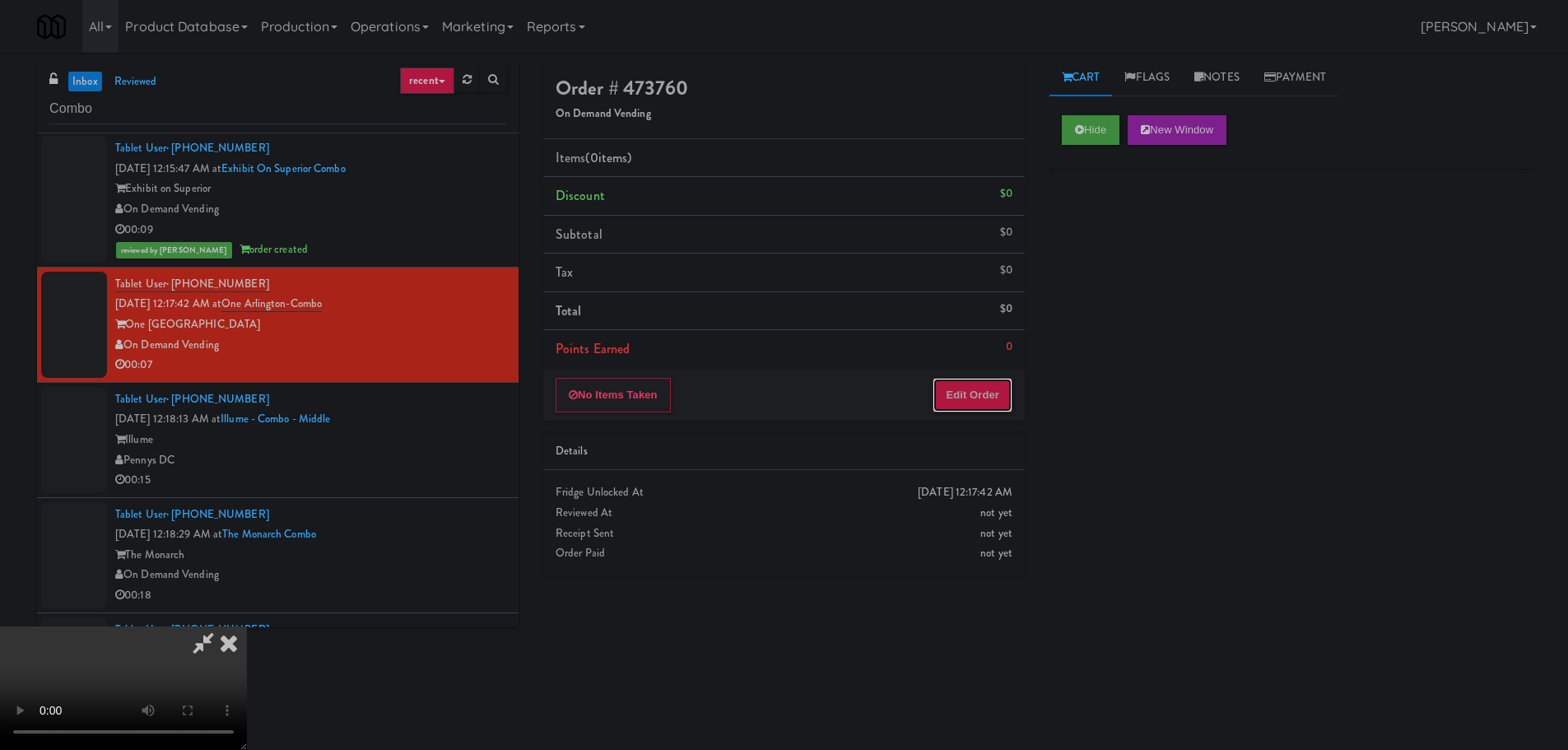
click at [1002, 385] on button "Edit Order" at bounding box center [972, 395] width 79 height 34
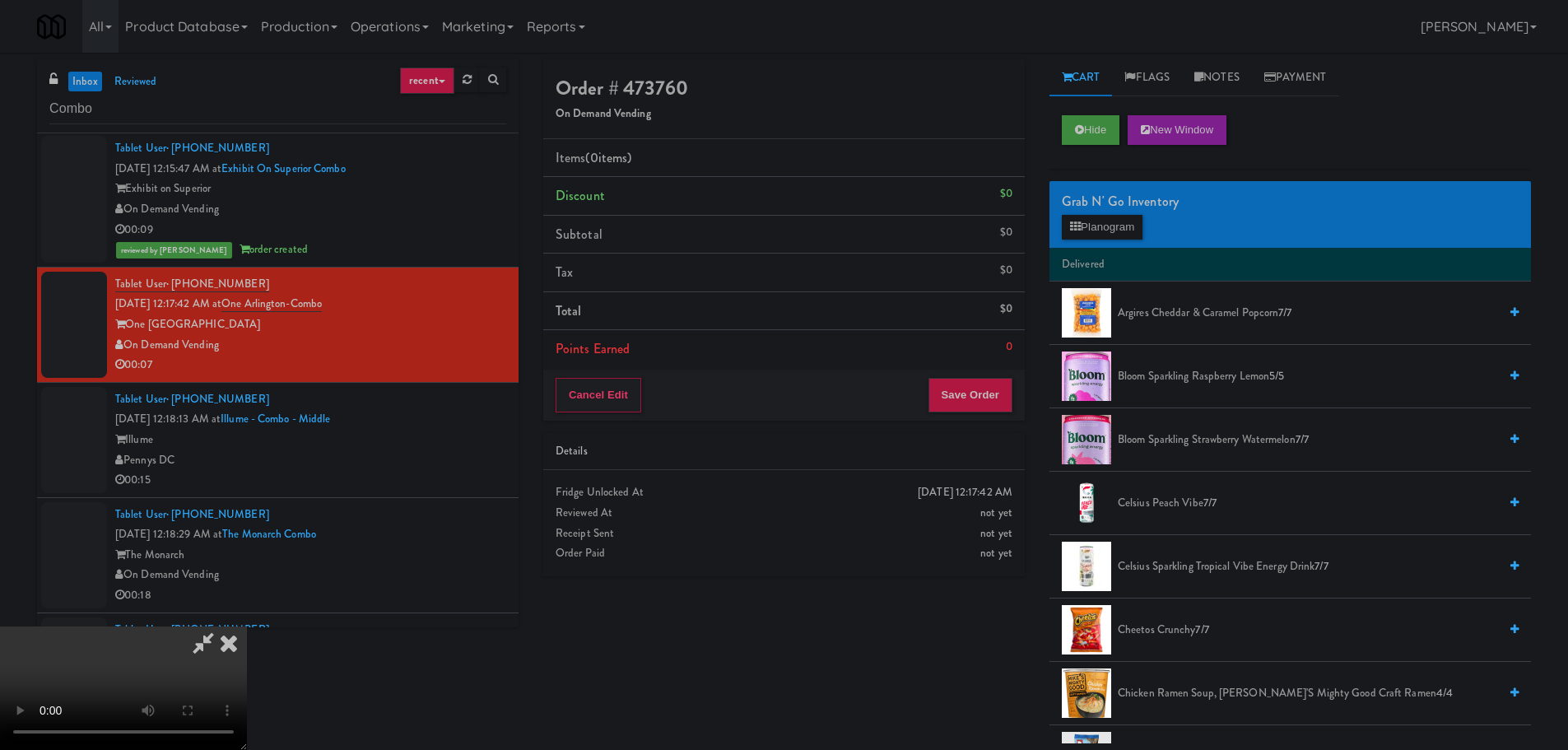
scroll to position [283, 0]
click at [247, 626] on video at bounding box center [124, 688] width 247 height 124
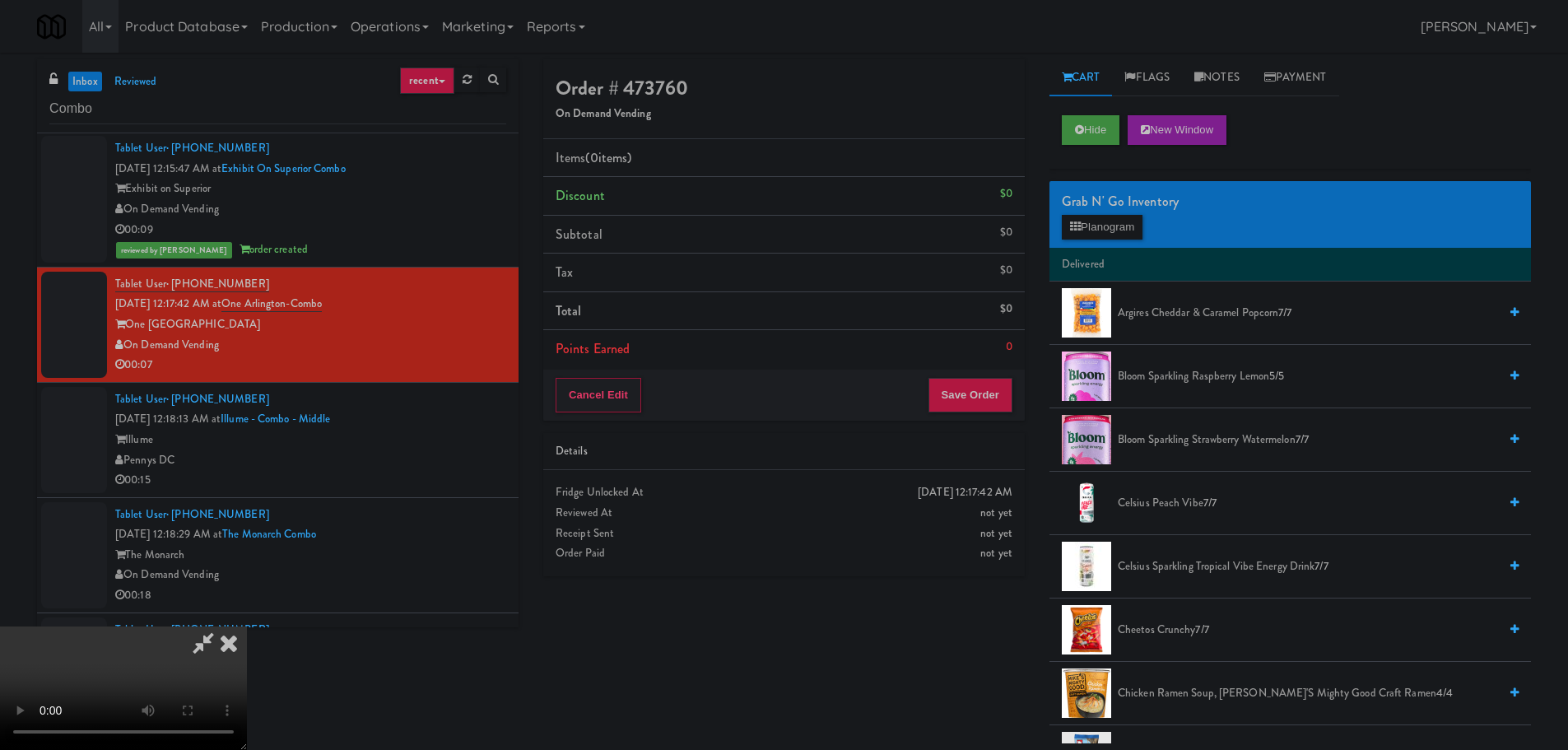
scroll to position [283, 0]
click at [247, 626] on video at bounding box center [124, 688] width 247 height 124
drag, startPoint x: 713, startPoint y: 500, endPoint x: 719, endPoint y: 485, distance: 16.2
click at [247, 626] on video at bounding box center [124, 688] width 247 height 124
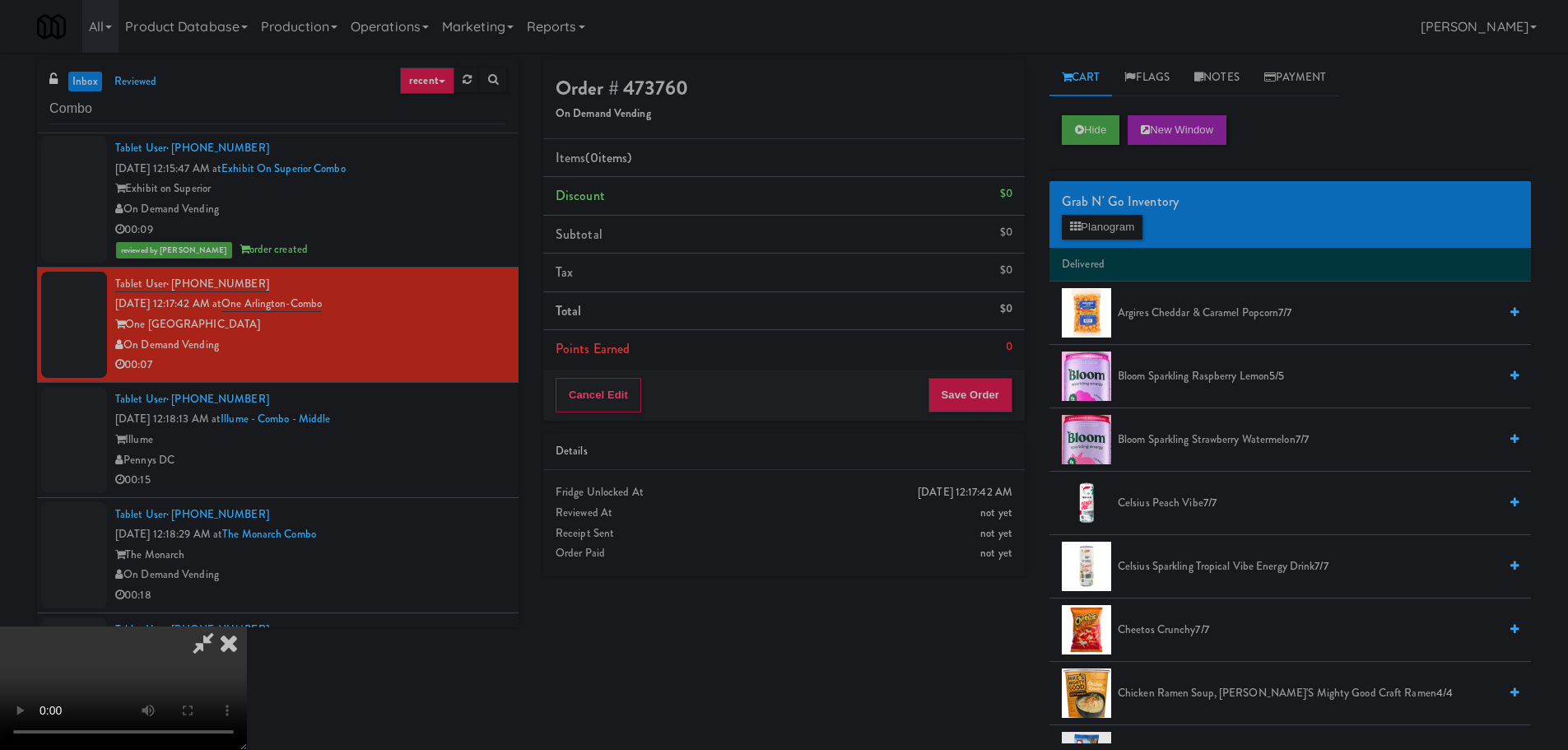
click at [247, 626] on video at bounding box center [124, 688] width 247 height 124
click at [1123, 210] on div "Grab N' Go Inventory" at bounding box center [1290, 201] width 457 height 24
click at [1126, 225] on button "Planogram" at bounding box center [1102, 227] width 80 height 24
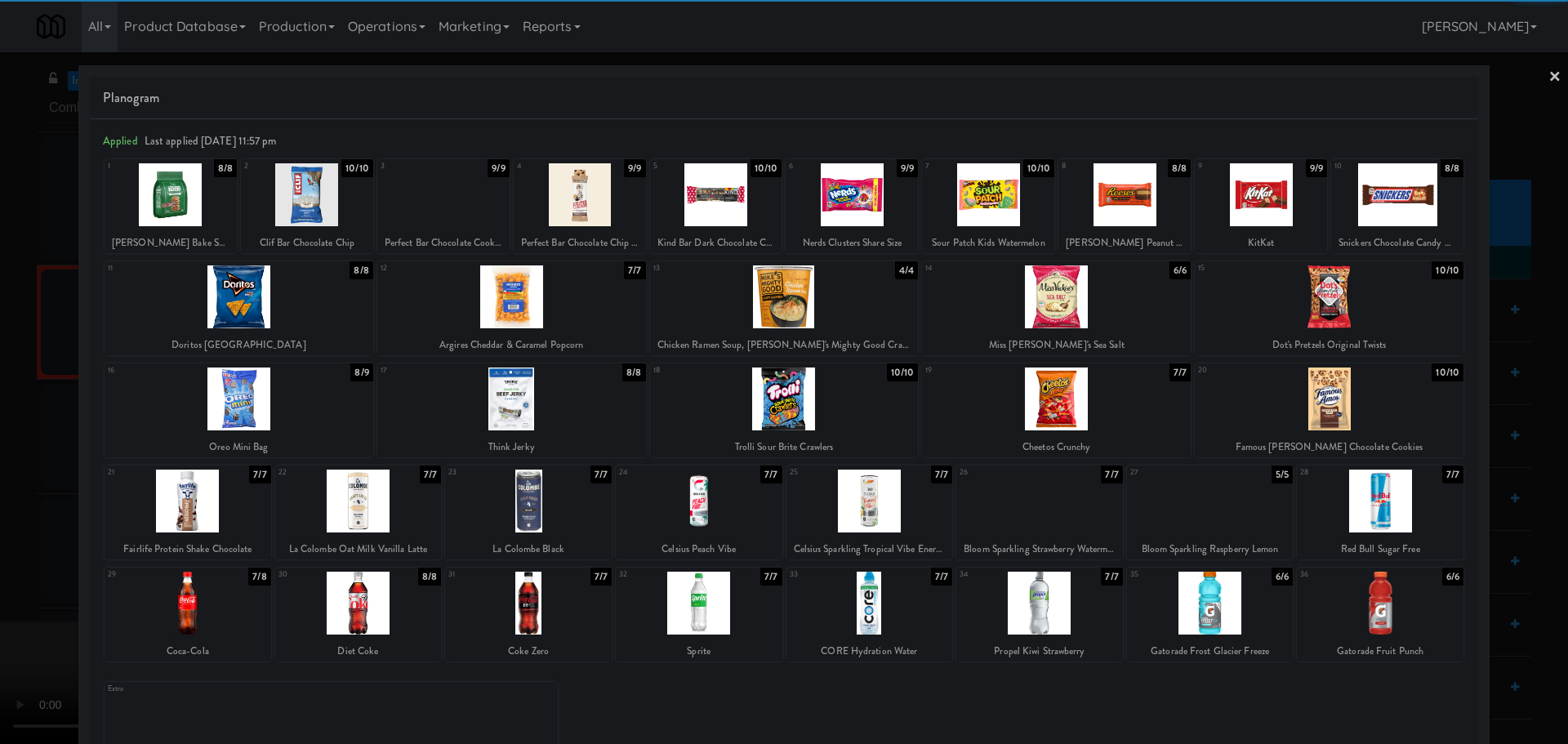
click at [1210, 612] on div at bounding box center [1211, 603] width 167 height 63
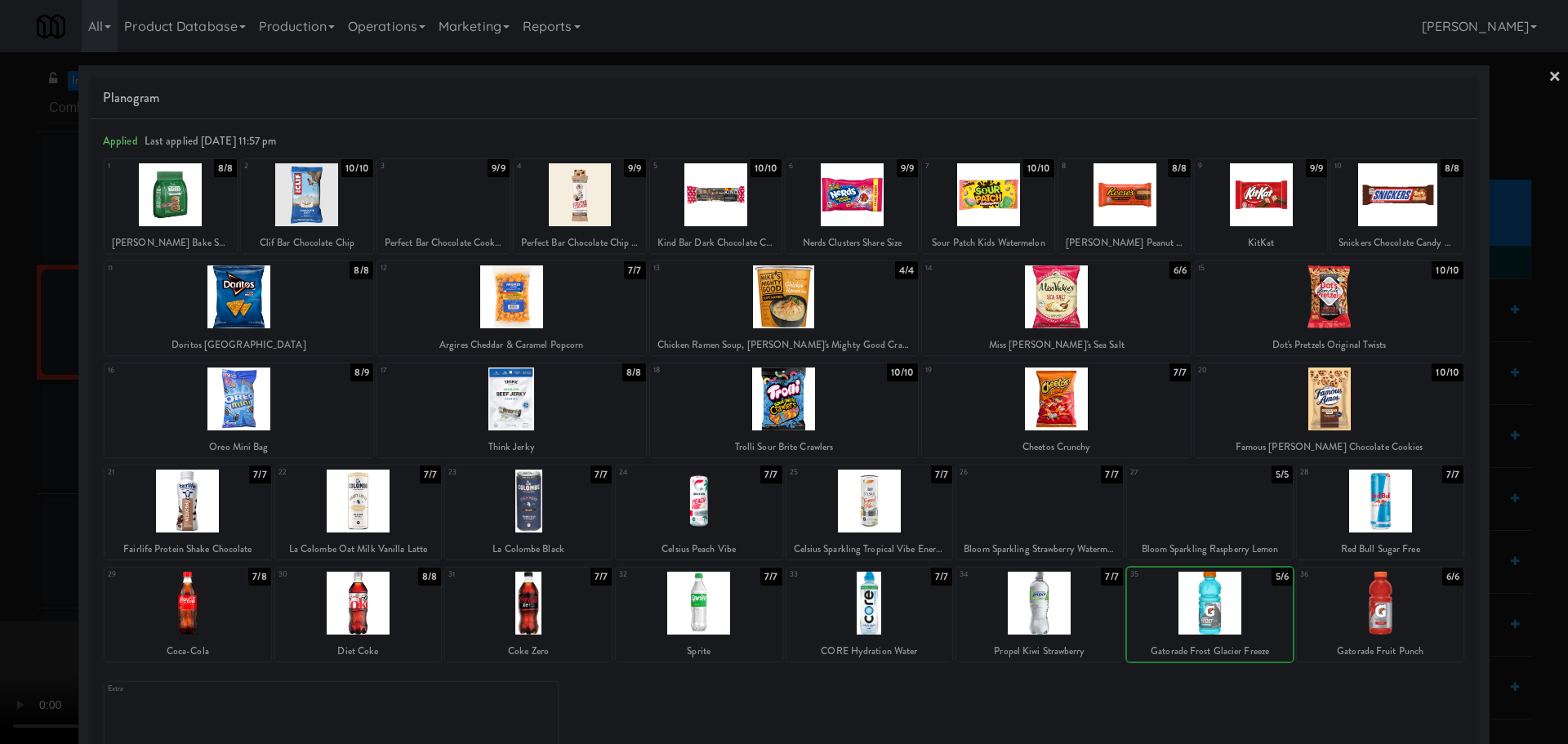
click at [1361, 621] on div at bounding box center [1380, 603] width 167 height 63
click at [0, 509] on div at bounding box center [784, 372] width 1568 height 744
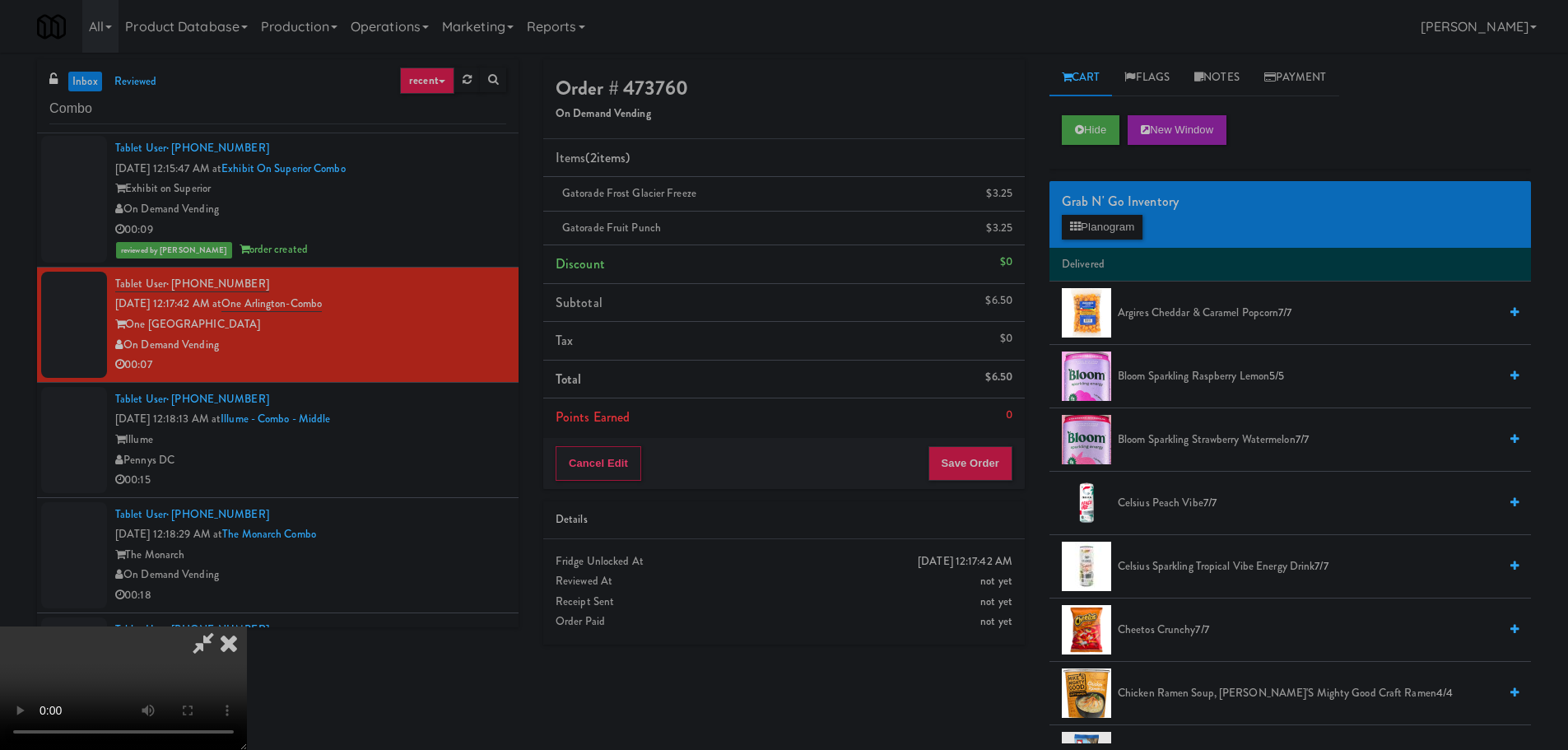
click at [247, 626] on video at bounding box center [124, 688] width 247 height 124
drag, startPoint x: 713, startPoint y: 431, endPoint x: 848, endPoint y: 445, distance: 135.7
click at [247, 626] on video at bounding box center [124, 688] width 247 height 124
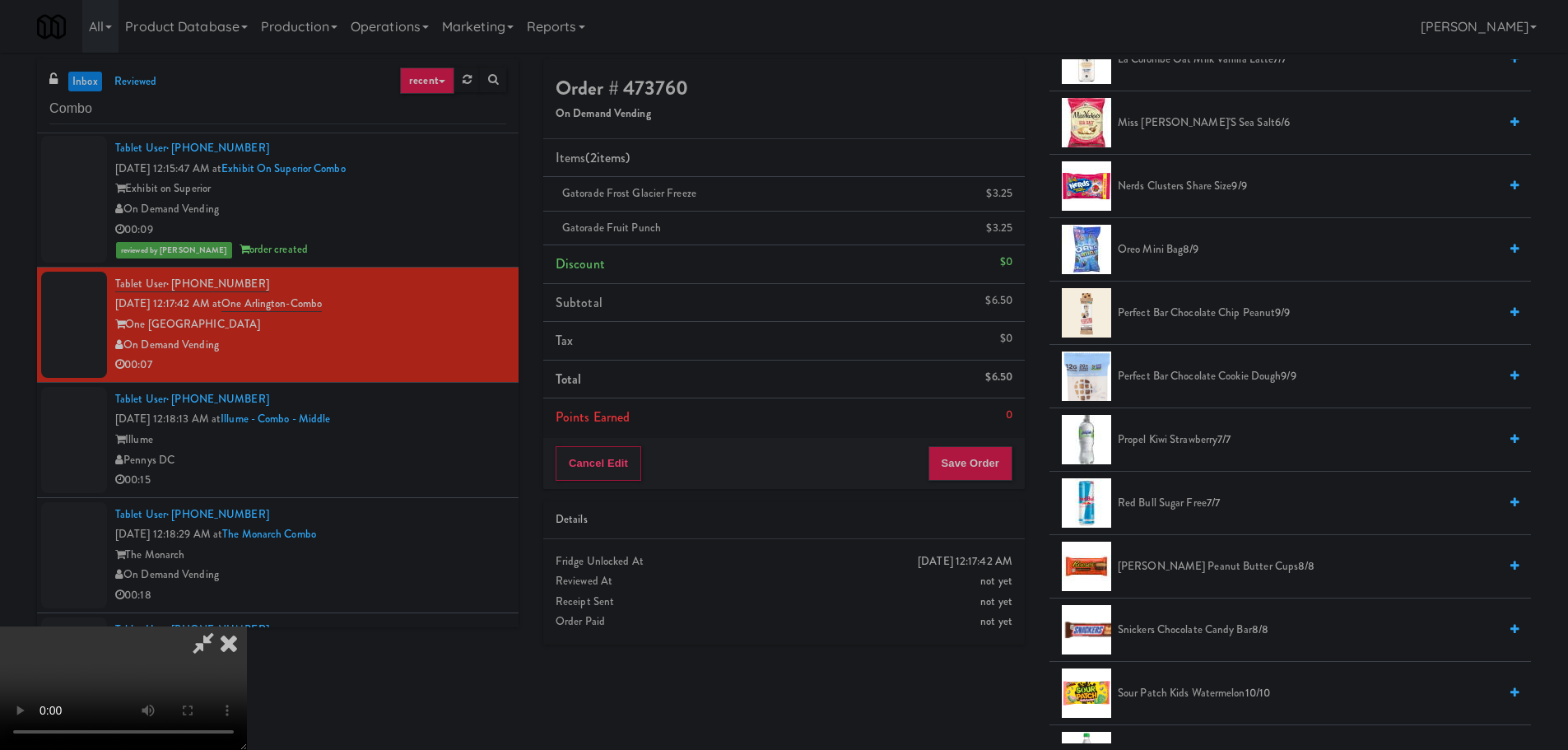
scroll to position [1646, 0]
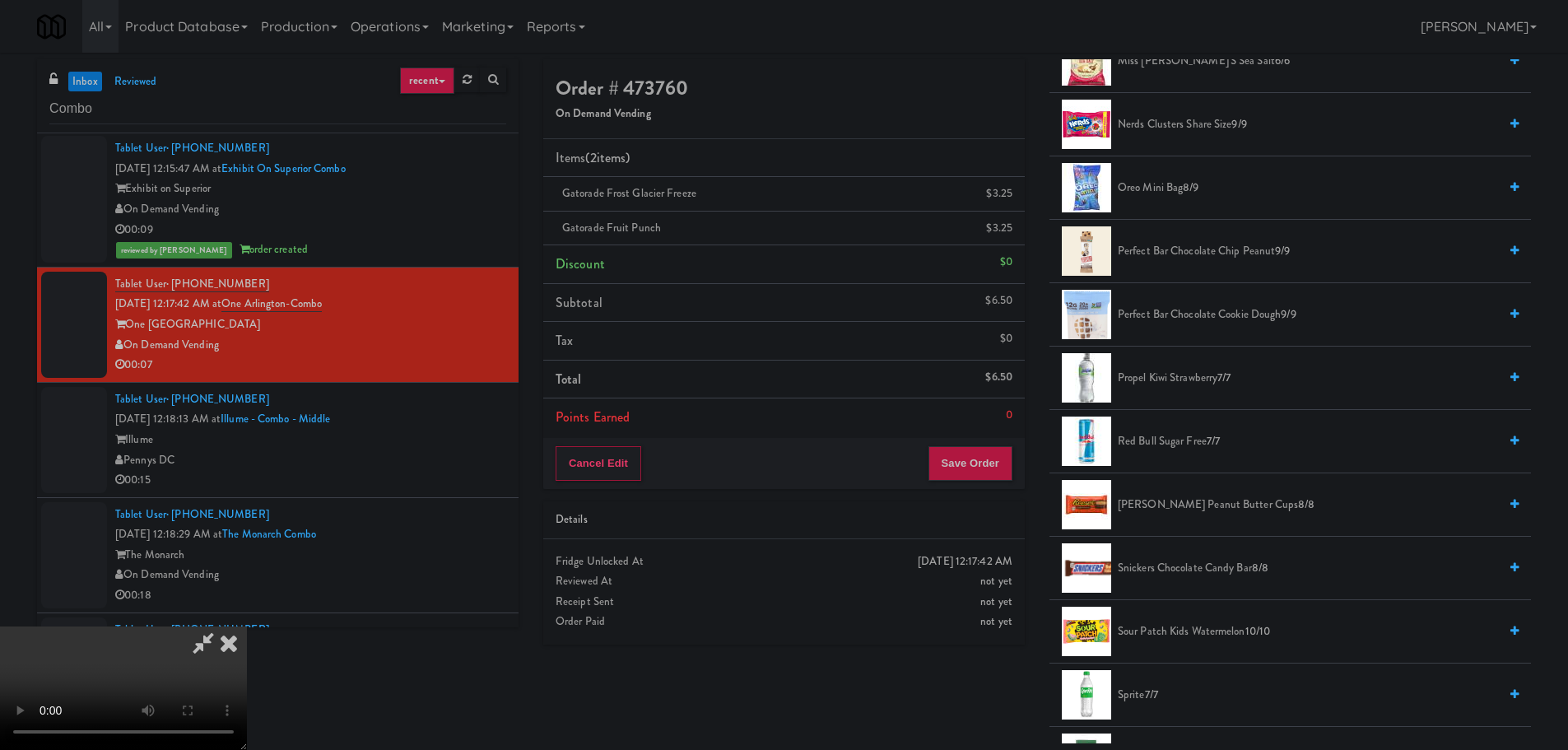
click at [1179, 510] on span "Reese's Peanut Butter Cups 8/8" at bounding box center [1307, 505] width 380 height 21
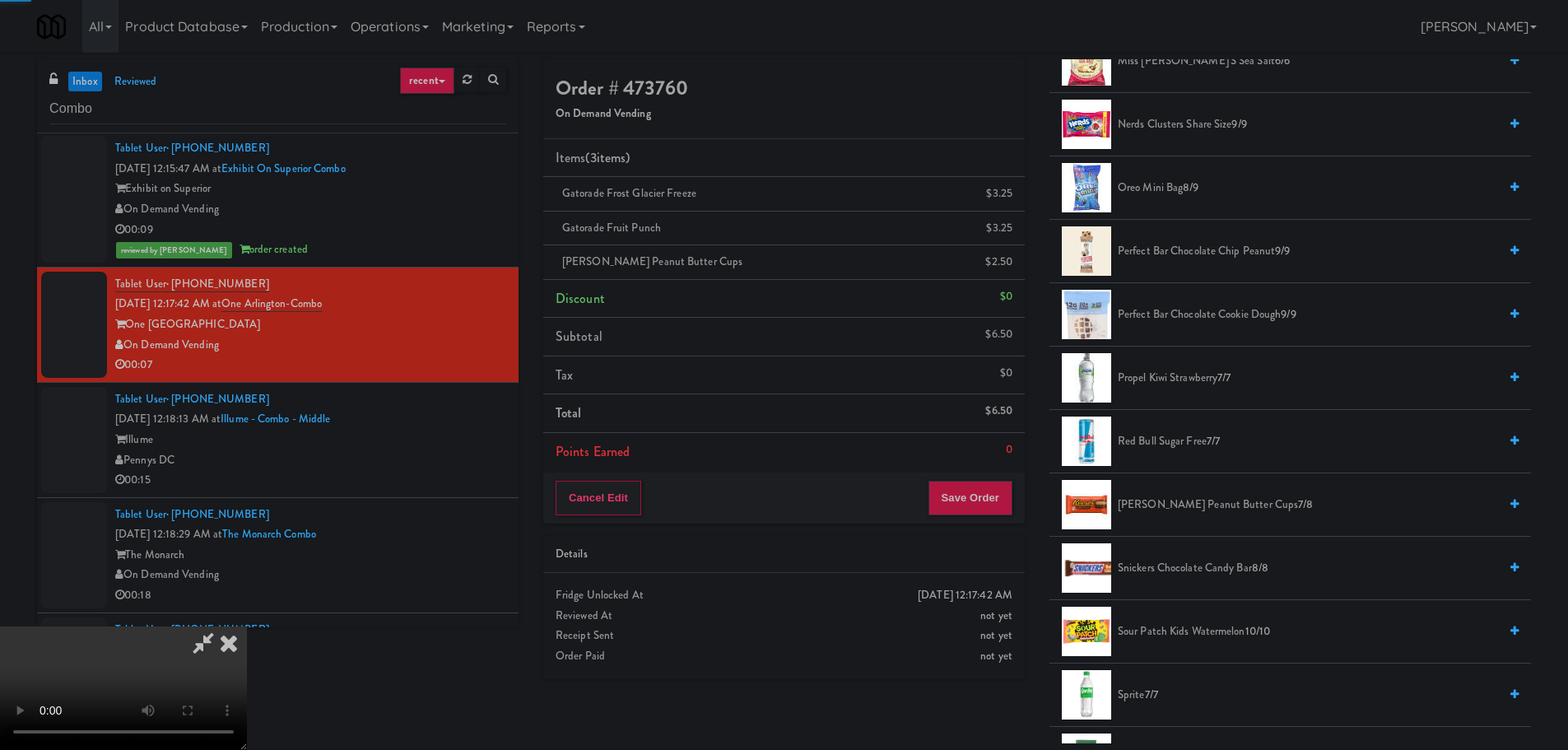
click at [247, 626] on video at bounding box center [124, 688] width 247 height 124
click at [982, 497] on button "Save Order" at bounding box center [970, 498] width 84 height 34
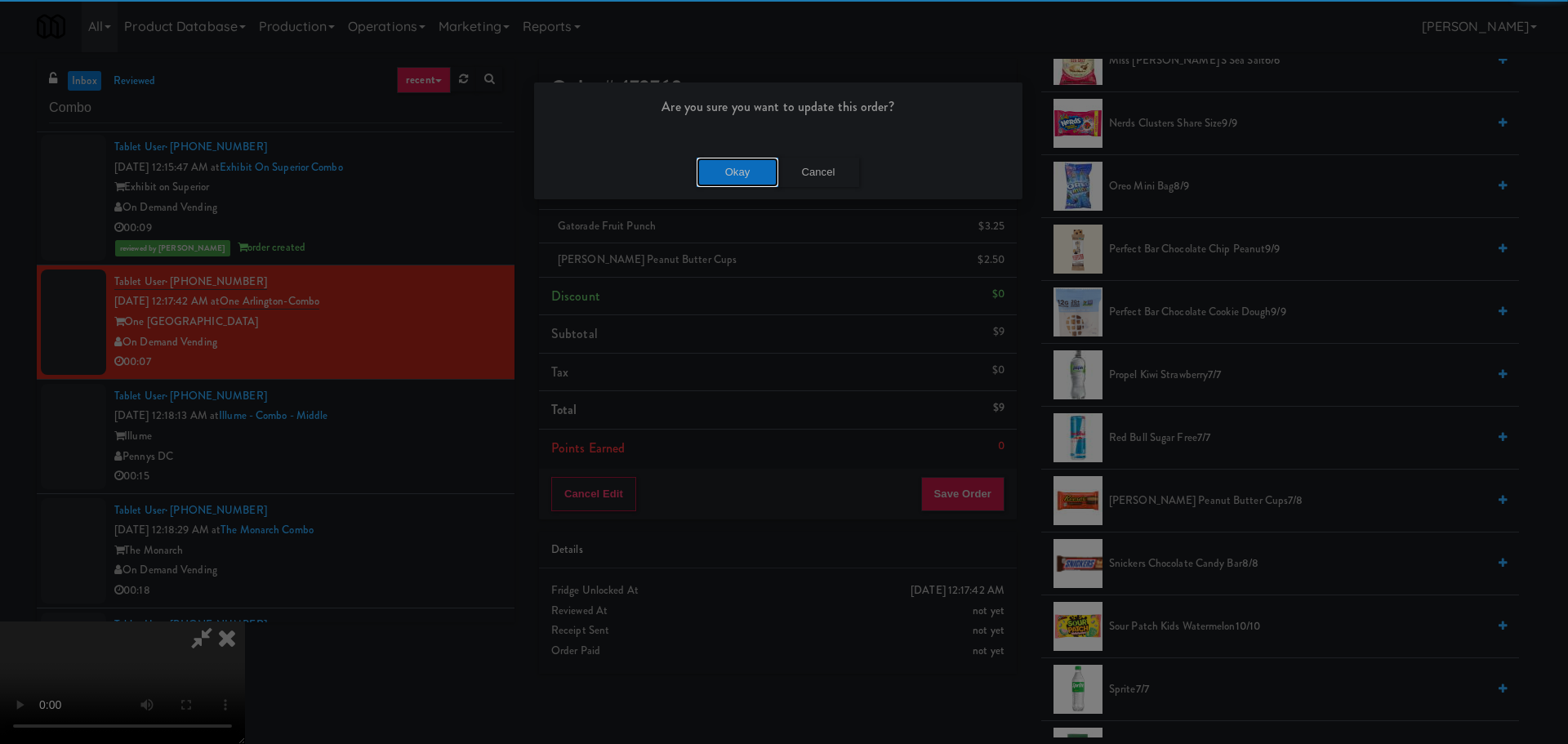
click at [752, 176] on button "Okay" at bounding box center [737, 172] width 81 height 30
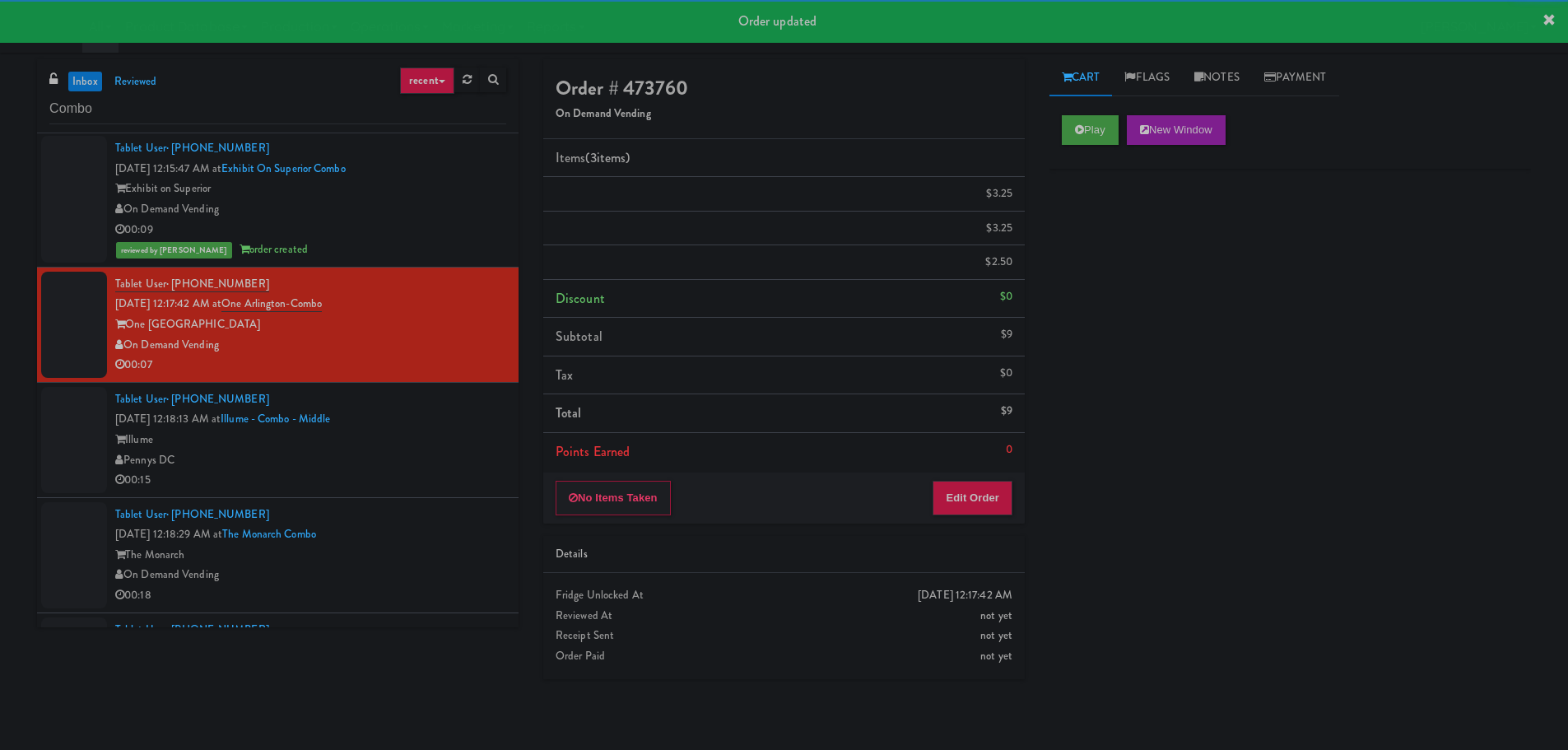
scroll to position [0, 0]
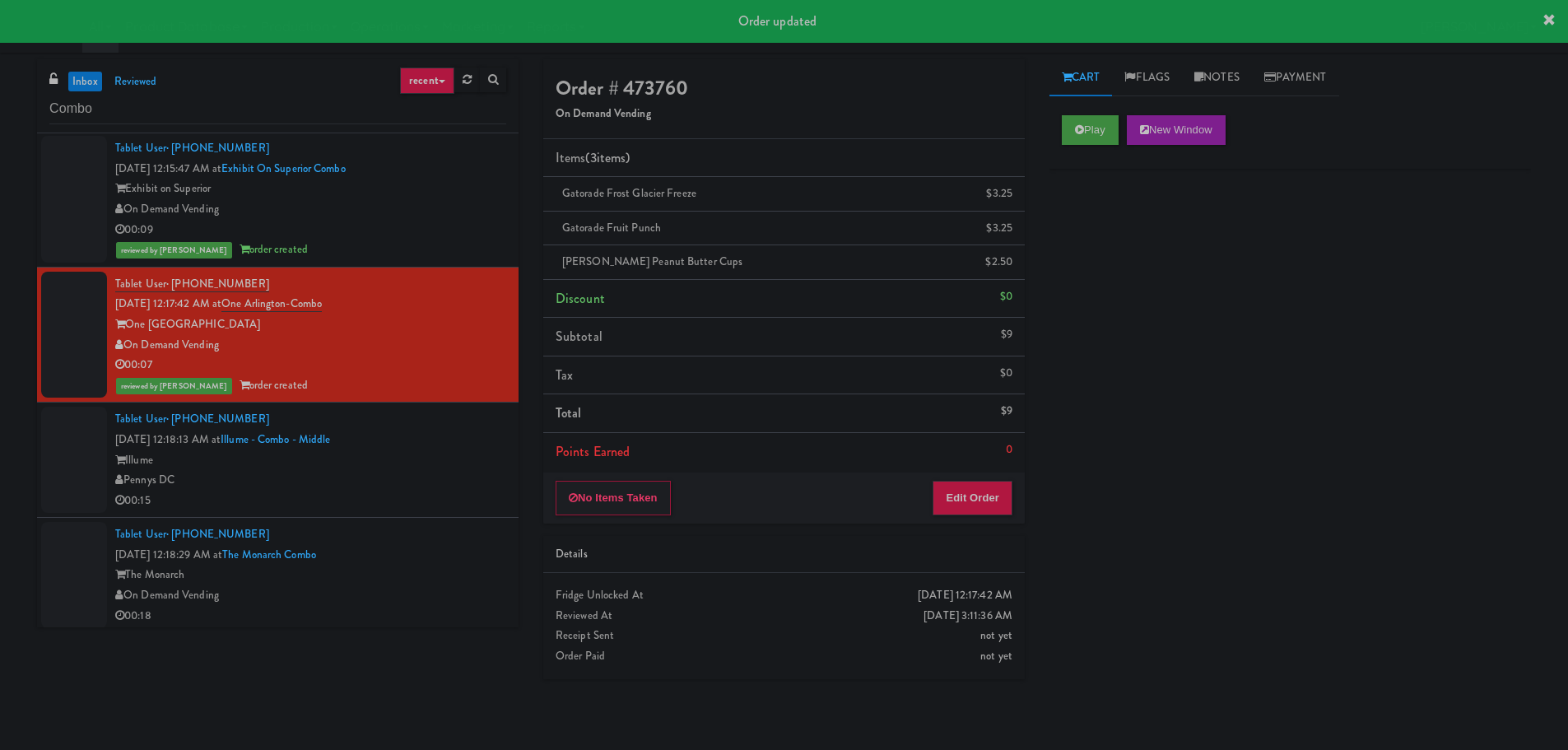
click at [436, 463] on div "Illume" at bounding box center [310, 460] width 391 height 21
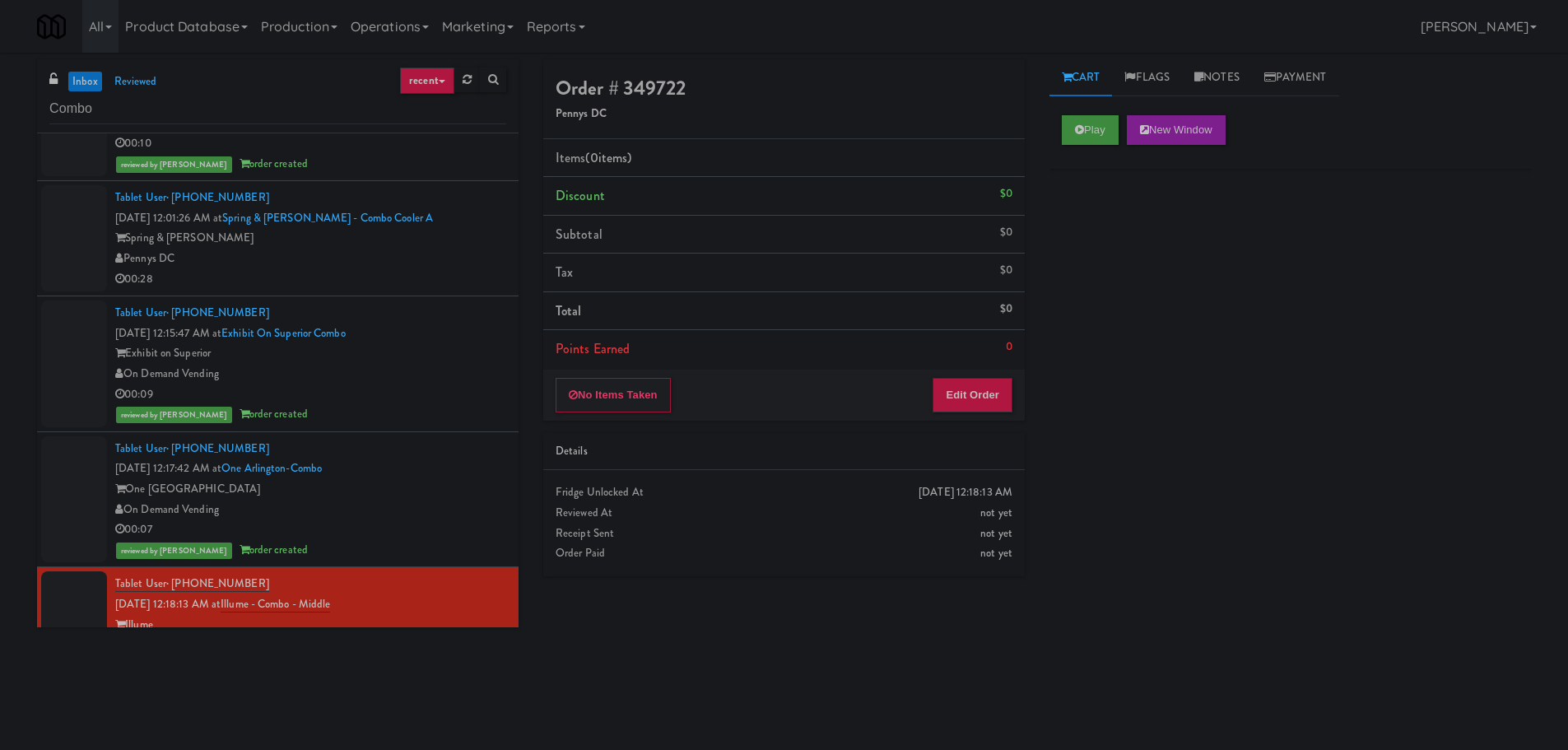
click at [447, 267] on div "Pennys DC" at bounding box center [310, 258] width 391 height 21
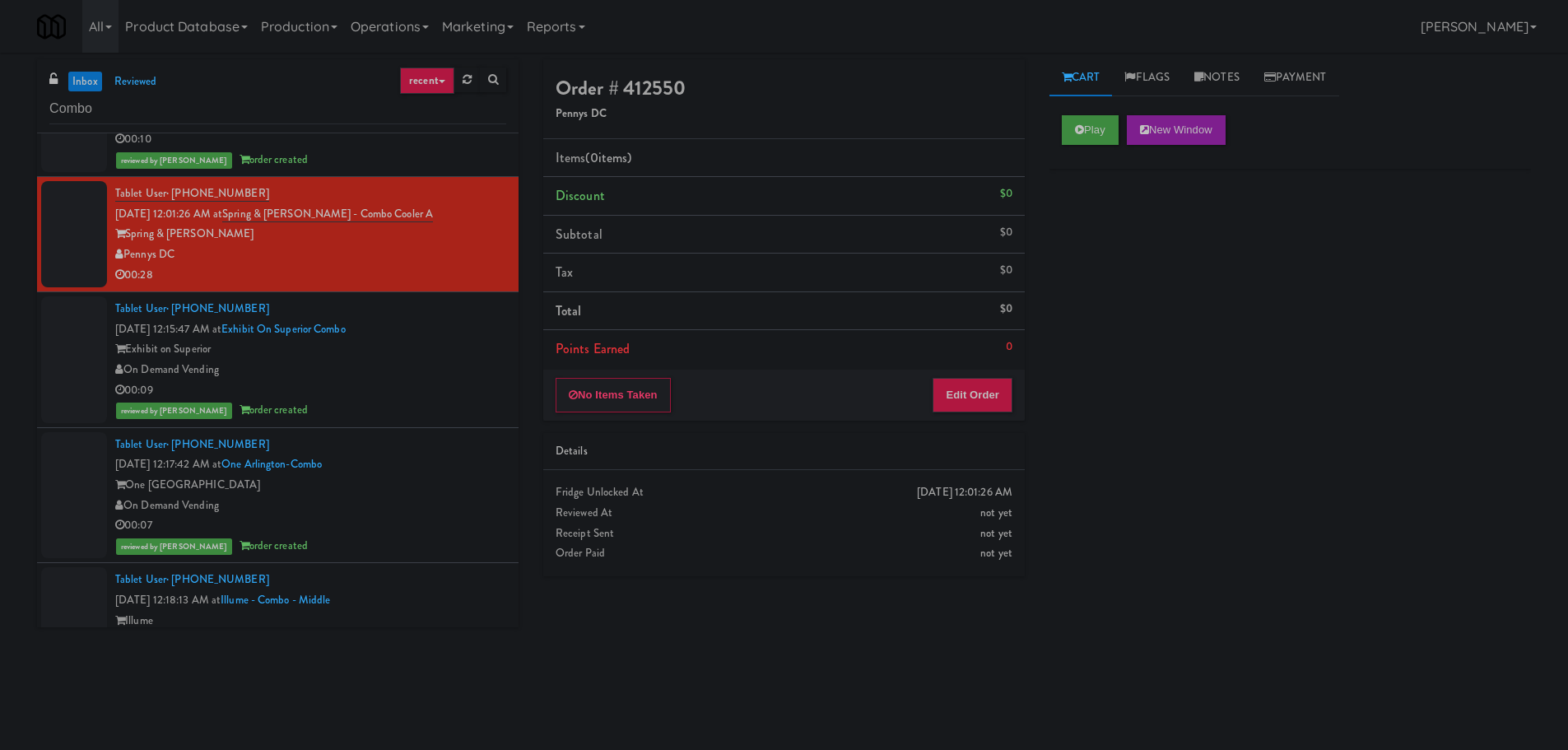
scroll to position [494, 0]
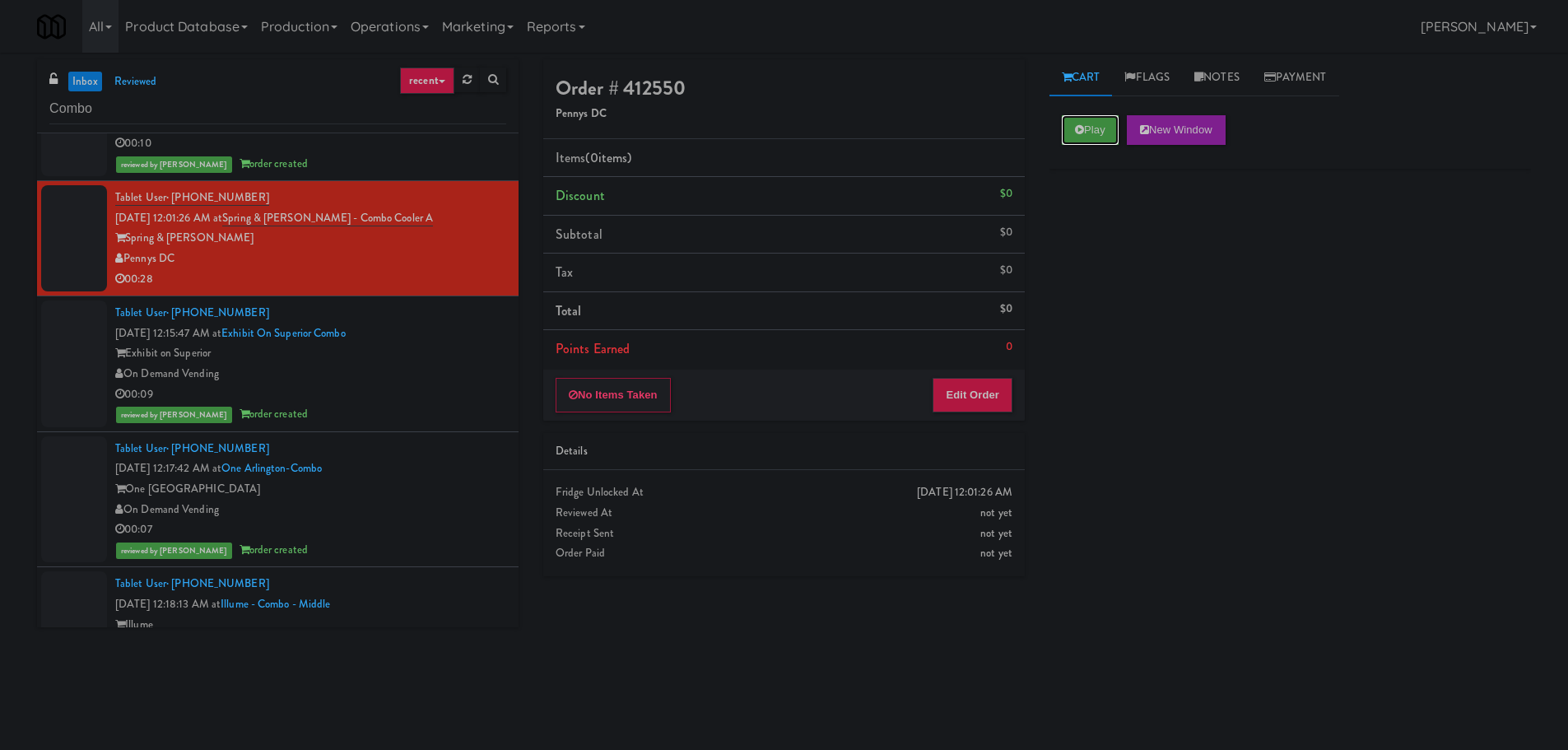
drag, startPoint x: 1091, startPoint y: 127, endPoint x: 1076, endPoint y: 174, distance: 49.3
click at [1091, 127] on button "Play" at bounding box center [1090, 130] width 57 height 30
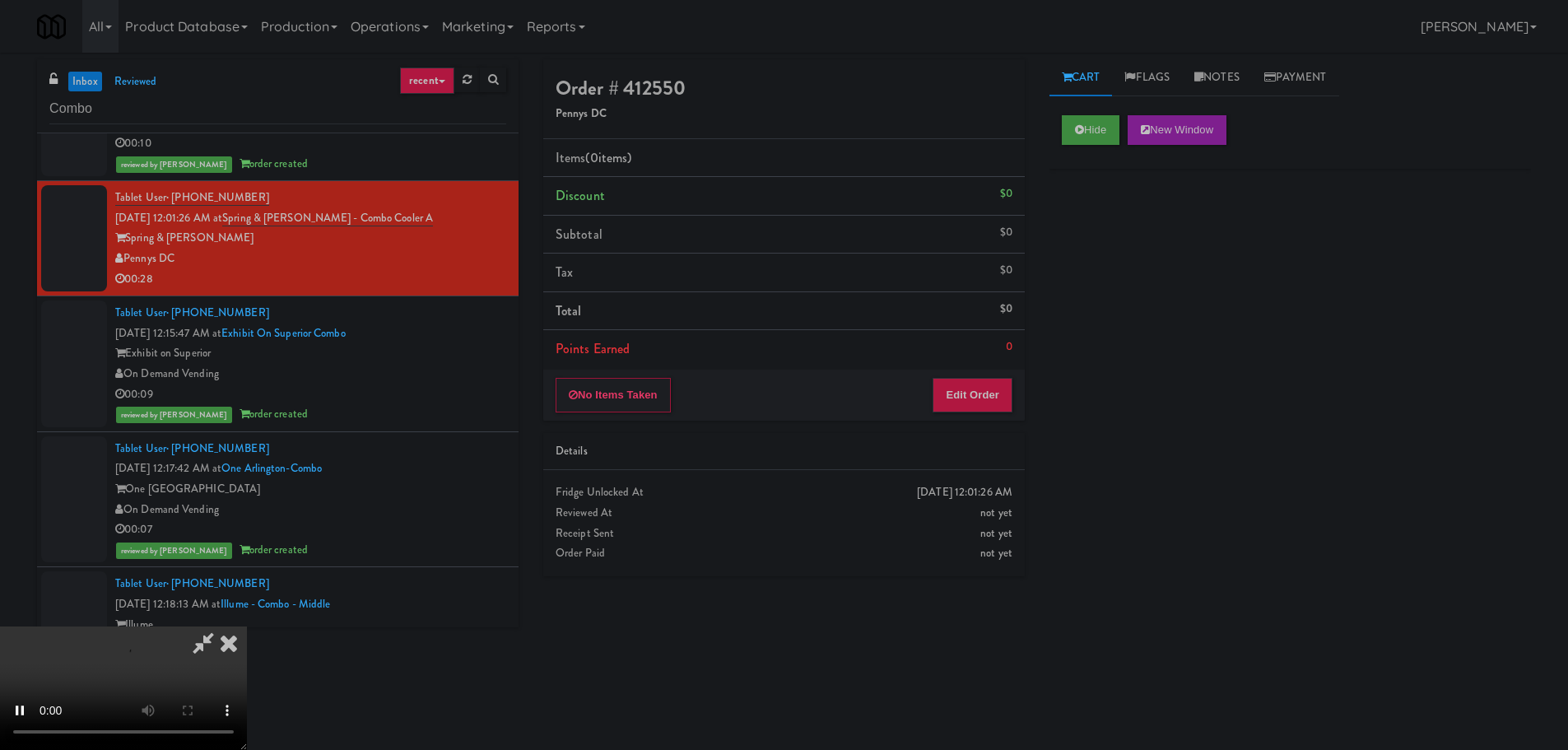
click at [963, 426] on div "Order # 412550 Pennys DC Items (0 items ) Discount $0 Subtotal $0 Tax $0 Total …" at bounding box center [783, 324] width 506 height 529
click at [967, 403] on button "Edit Order" at bounding box center [972, 395] width 79 height 34
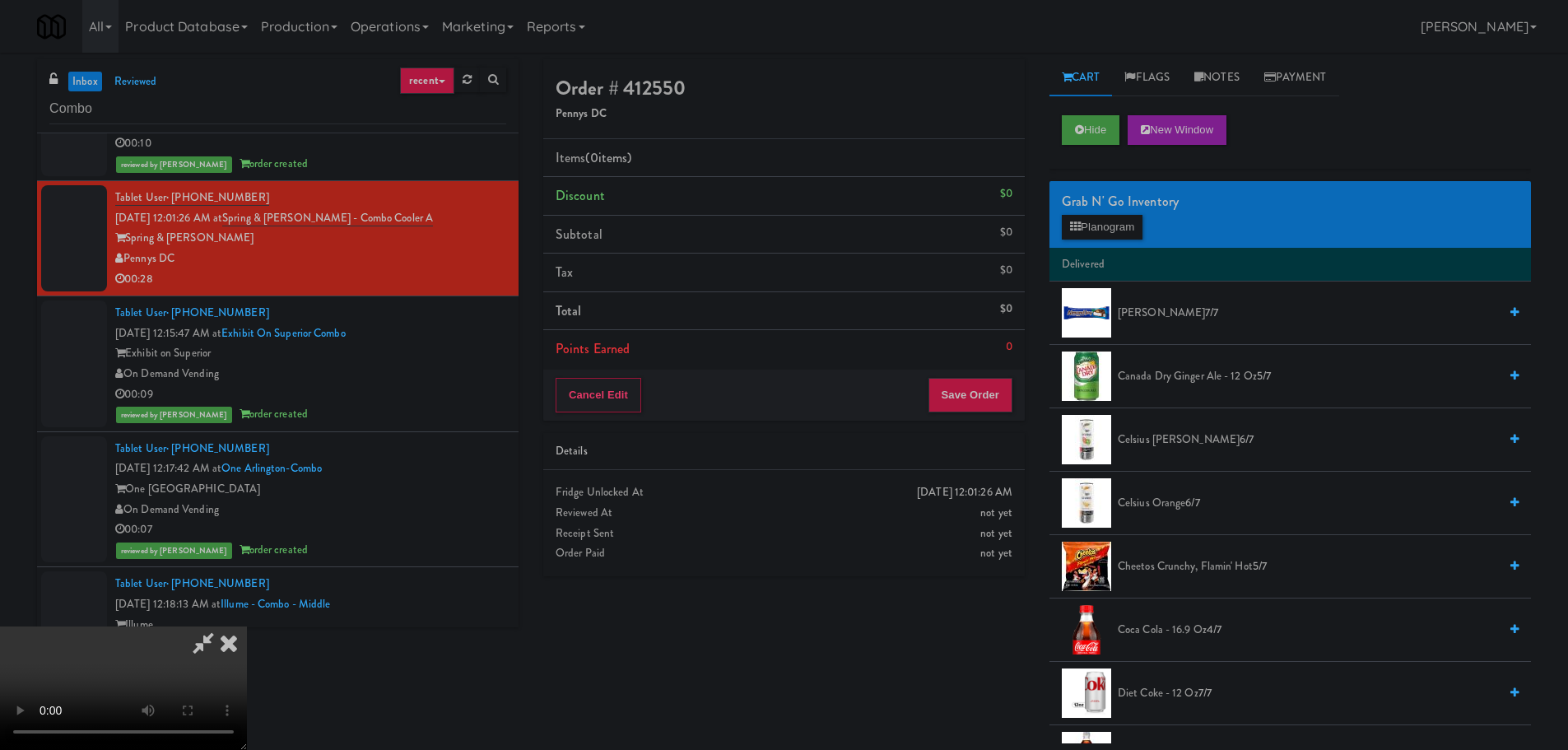
scroll to position [283, 0]
click at [247, 626] on video at bounding box center [124, 688] width 247 height 124
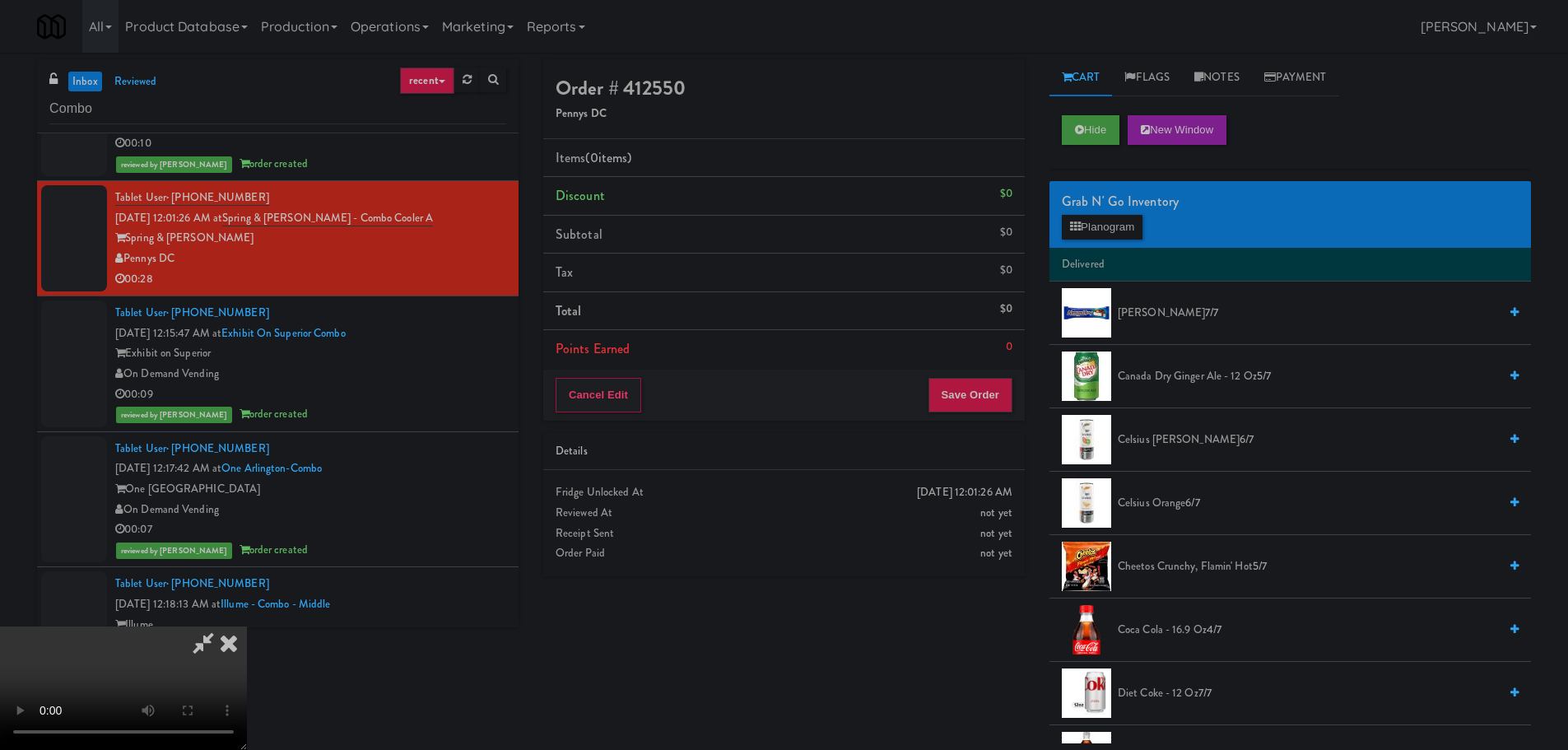
drag, startPoint x: 620, startPoint y: 362, endPoint x: 662, endPoint y: 367, distance: 42.3
click at [247, 626] on video at bounding box center [124, 688] width 247 height 124
click at [1071, 224] on icon at bounding box center [1075, 227] width 11 height 11
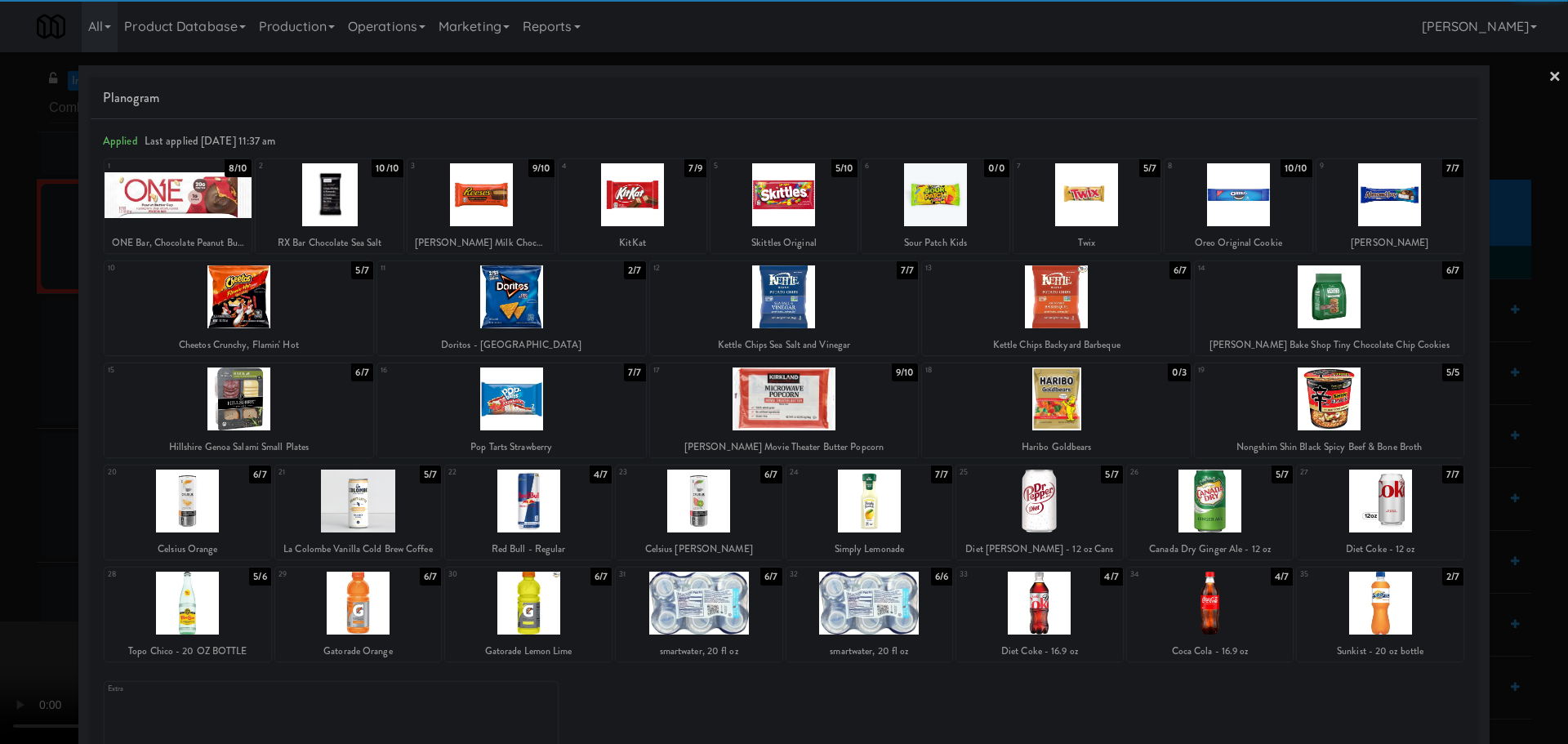
click at [365, 498] on div at bounding box center [358, 500] width 167 height 63
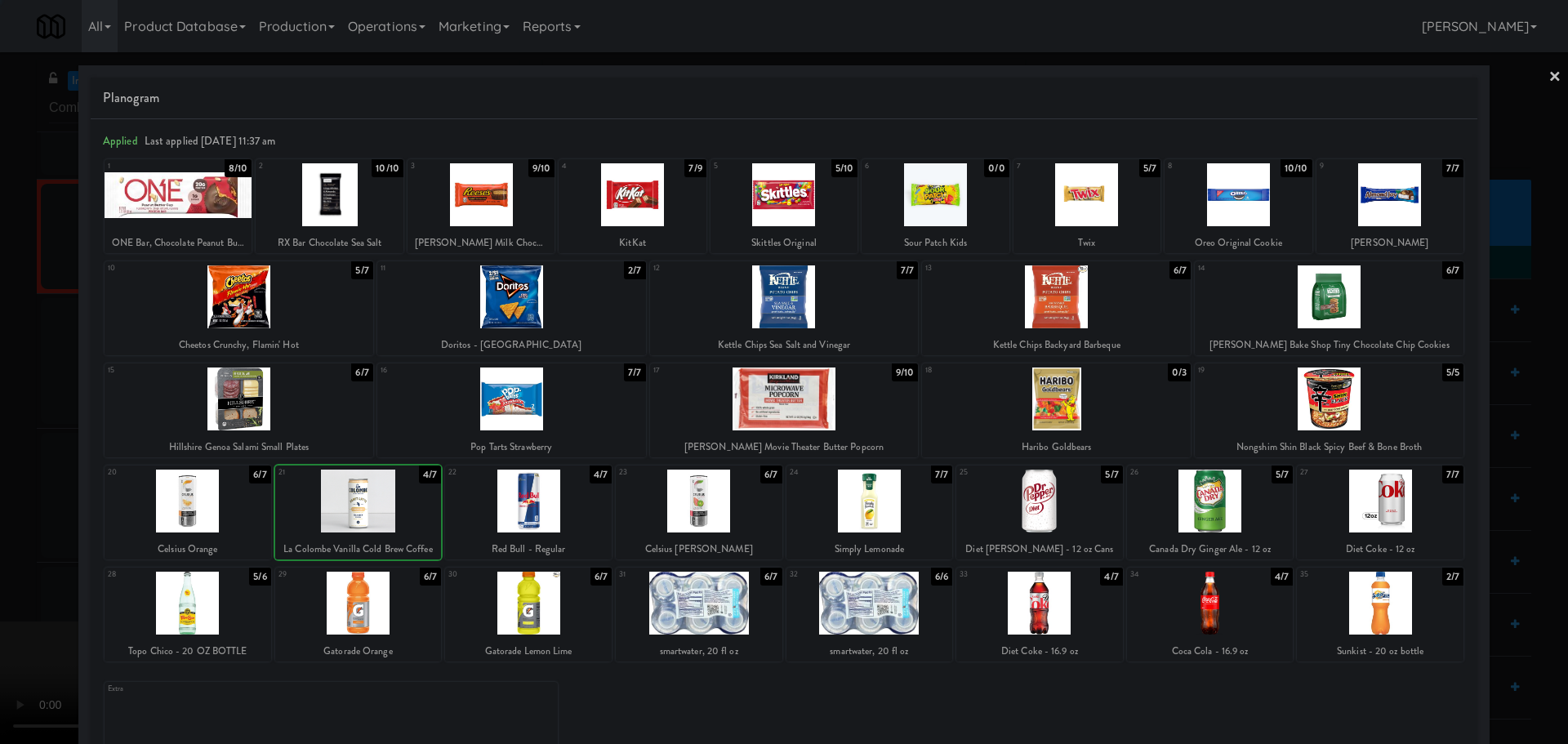
drag, startPoint x: 0, startPoint y: 464, endPoint x: 190, endPoint y: 414, distance: 196.5
click at [1, 463] on div at bounding box center [784, 372] width 1568 height 744
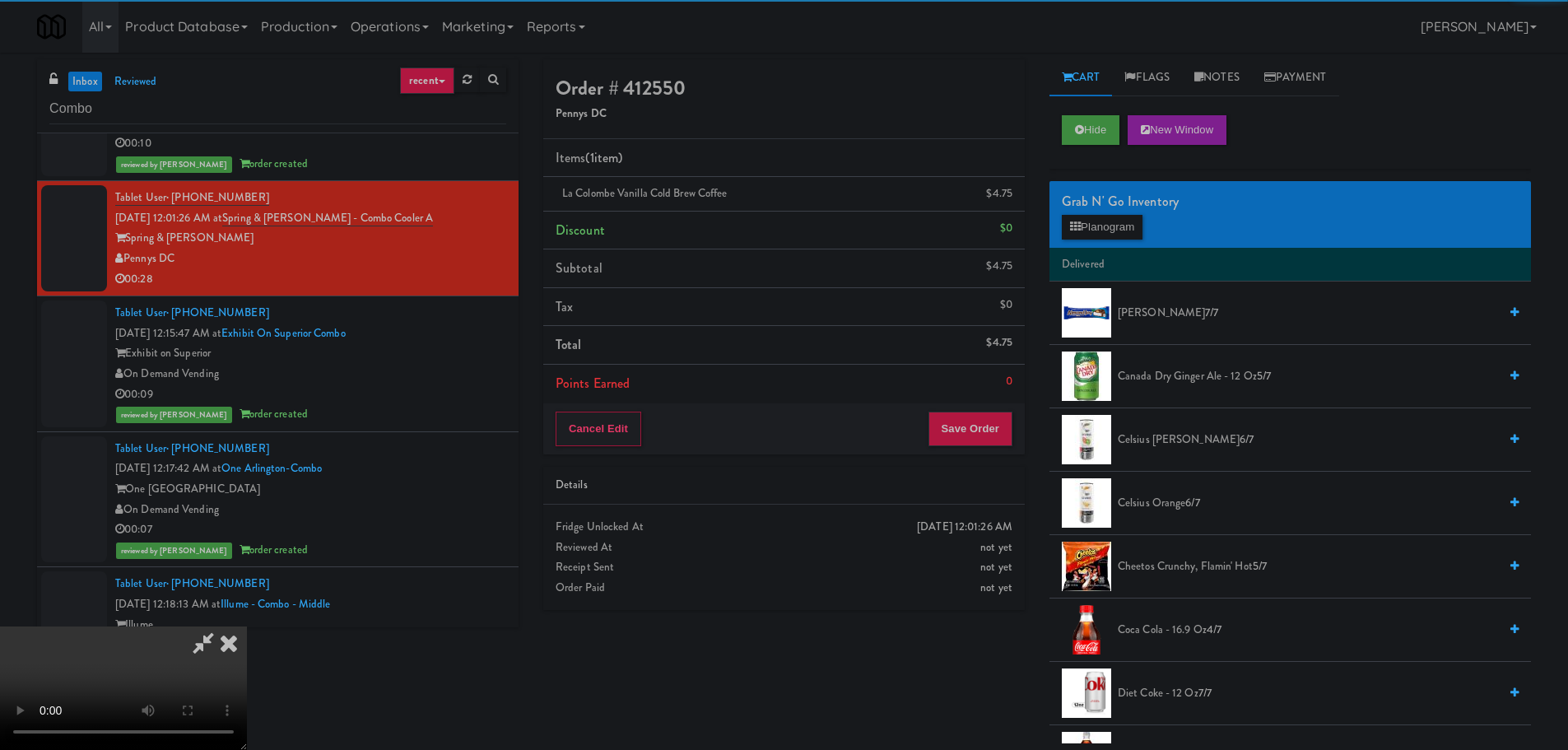
click at [247, 626] on video at bounding box center [124, 688] width 247 height 124
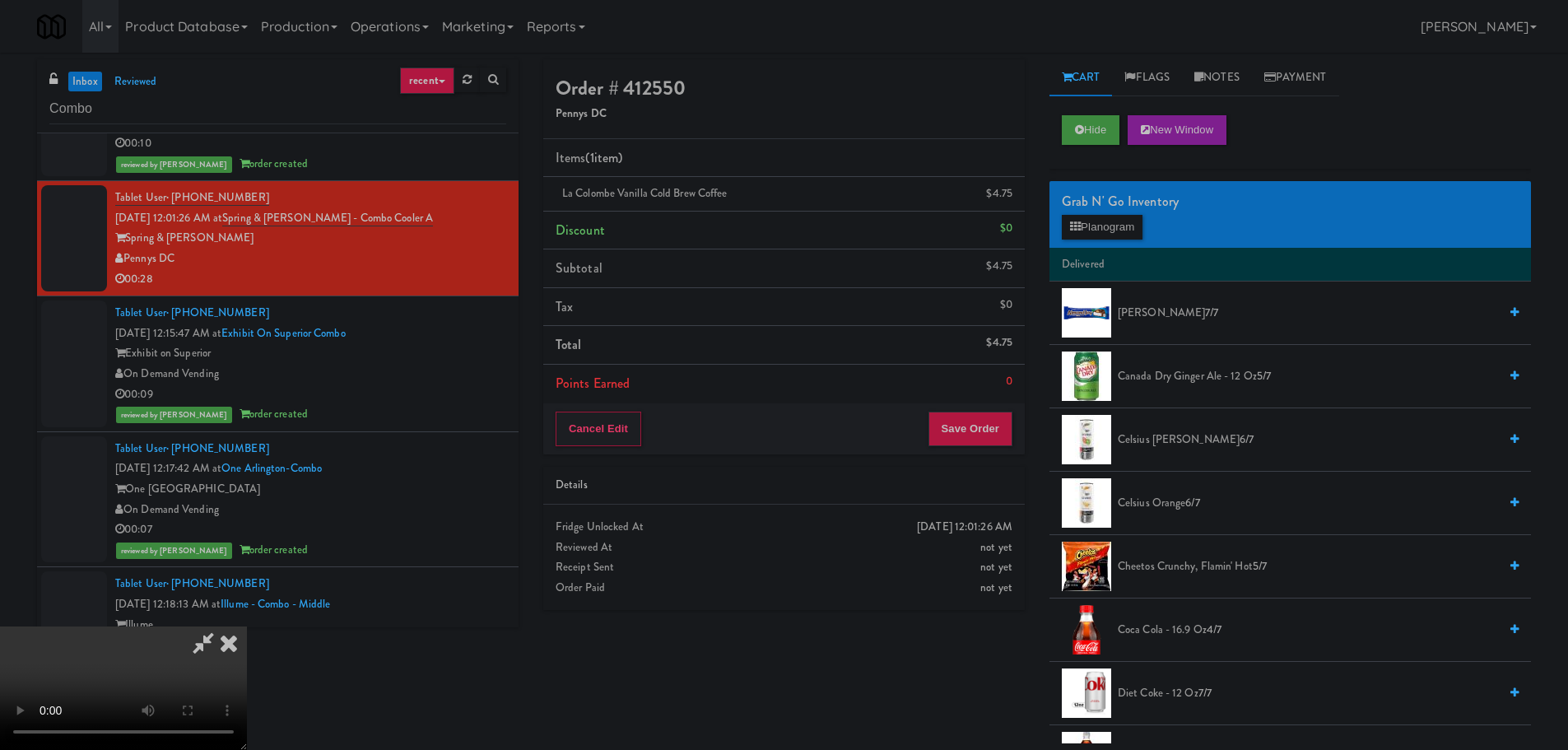
click at [247, 626] on video at bounding box center [124, 688] width 247 height 124
click at [1082, 227] on button "Planogram" at bounding box center [1102, 227] width 80 height 24
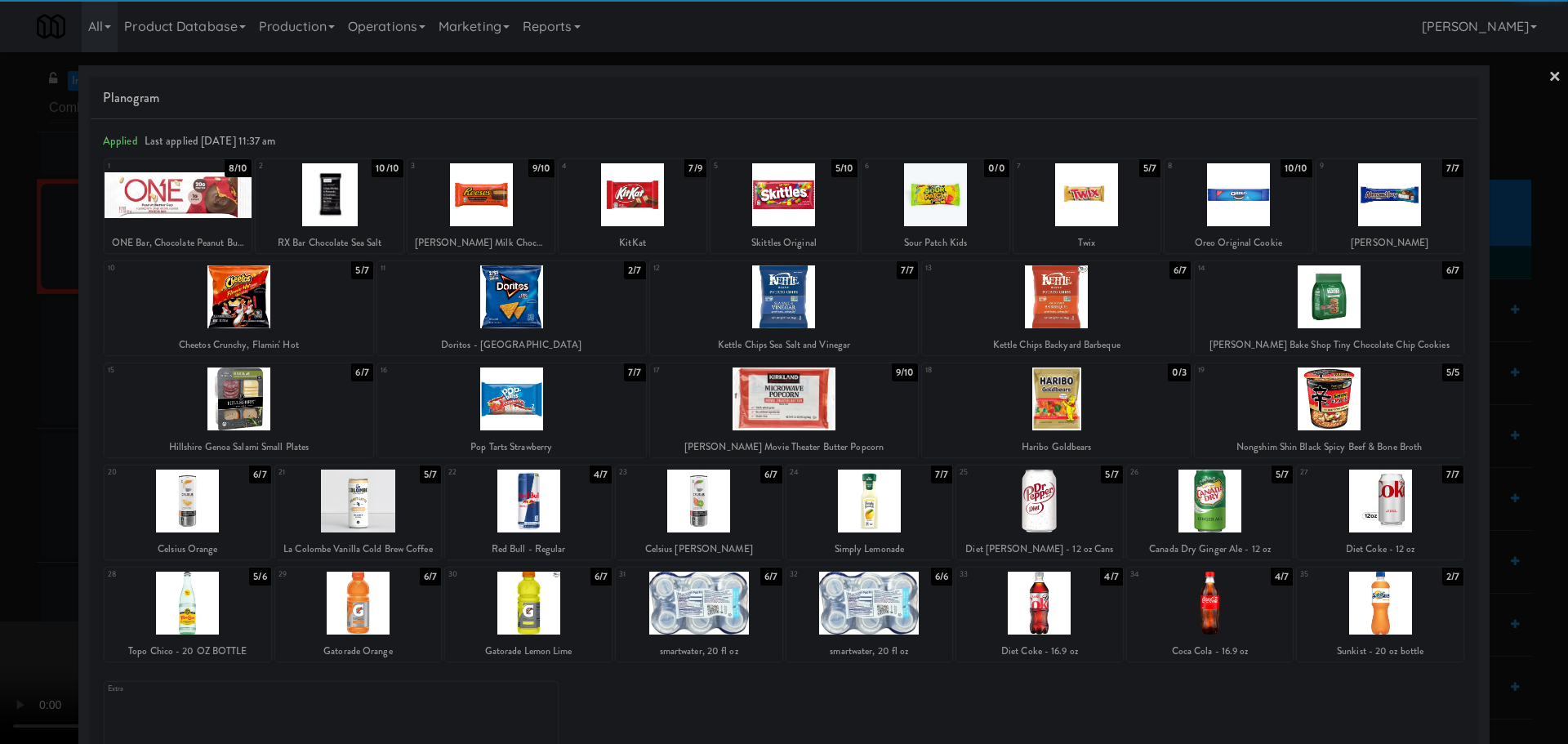
drag, startPoint x: 382, startPoint y: 608, endPoint x: 362, endPoint y: 602, distance: 20.9
click at [383, 608] on div at bounding box center [358, 603] width 167 height 63
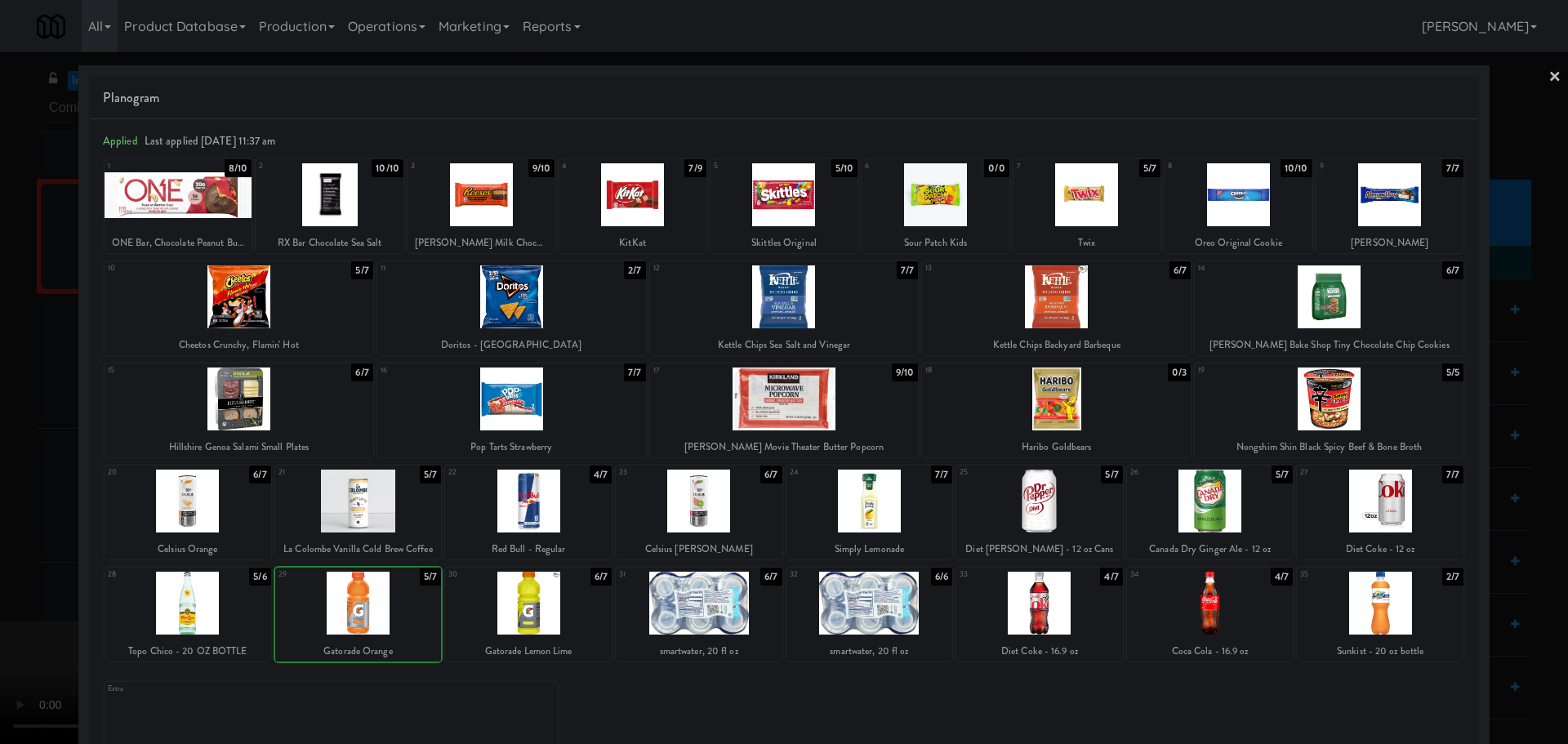
click at [7, 502] on div at bounding box center [784, 372] width 1568 height 744
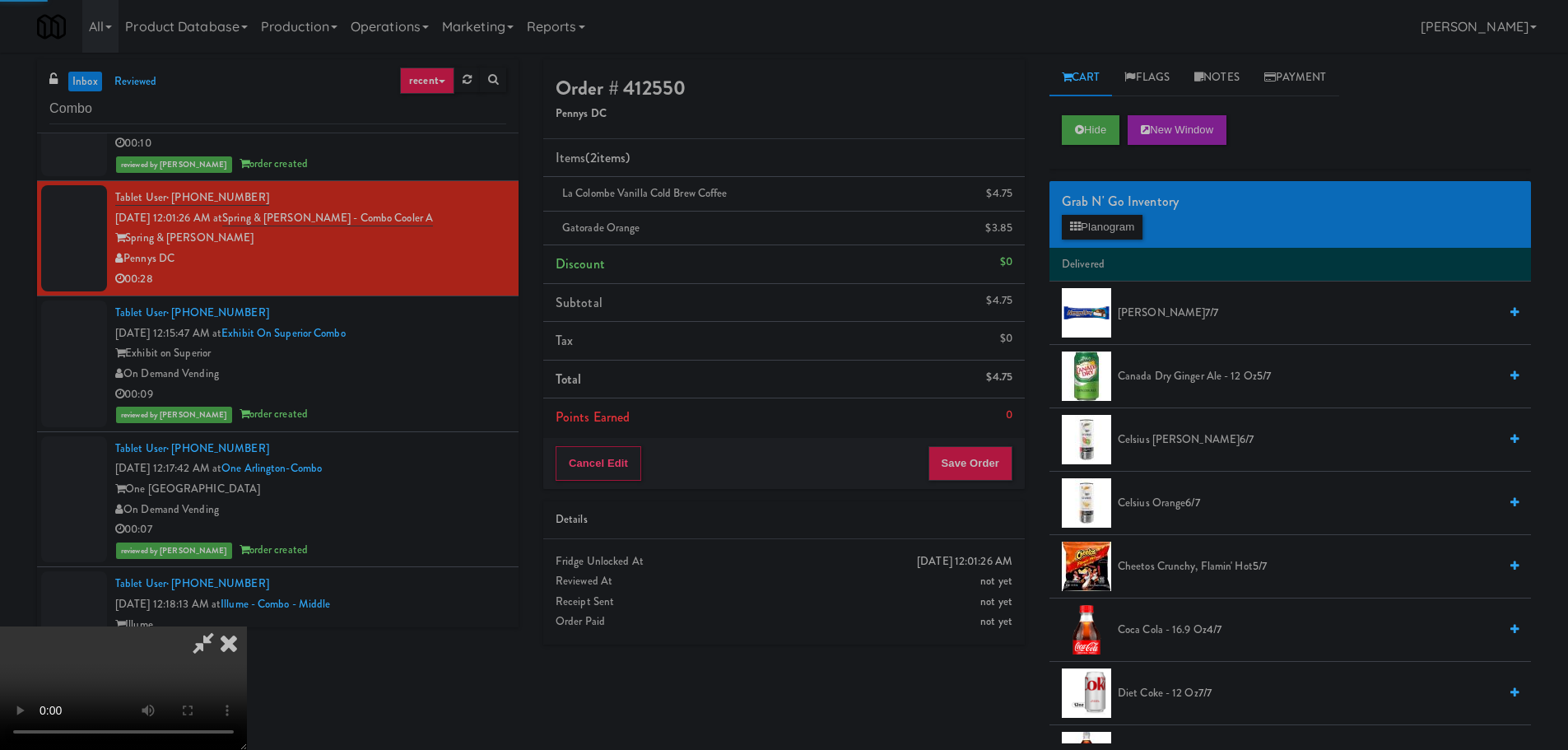
click at [247, 626] on video at bounding box center [124, 688] width 247 height 124
click at [973, 459] on button "Save Order" at bounding box center [970, 463] width 84 height 34
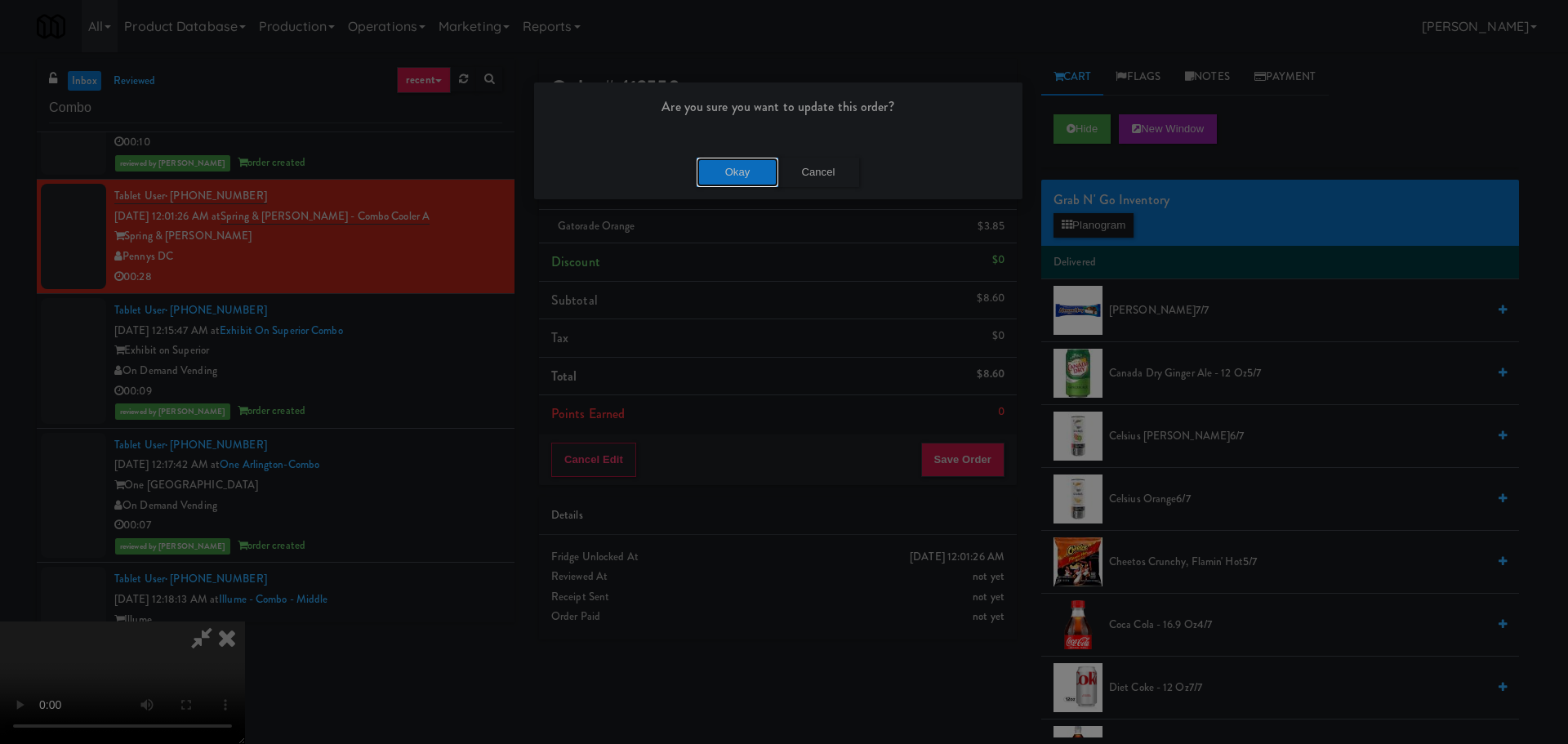
click at [744, 175] on button "Okay" at bounding box center [737, 172] width 81 height 30
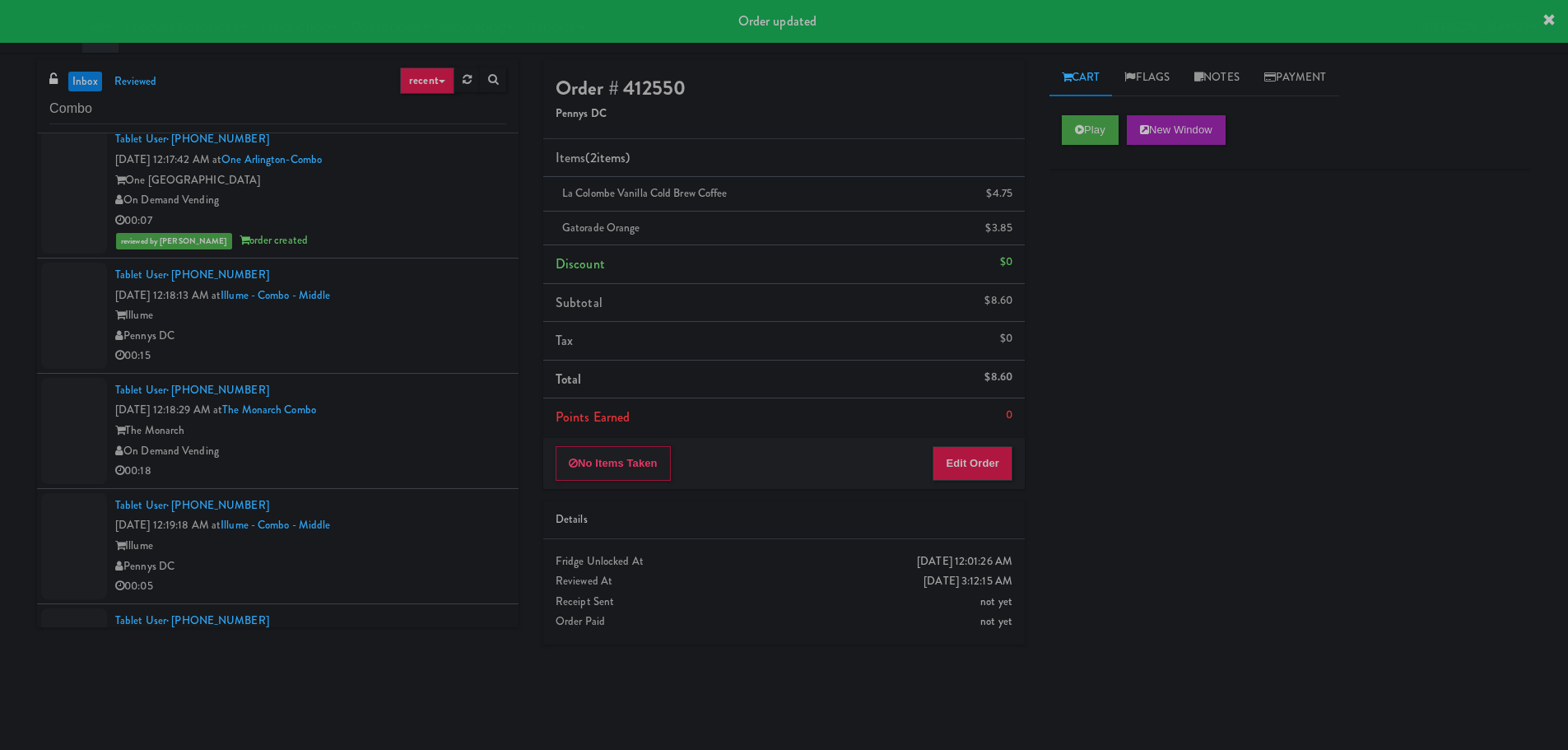
click at [466, 339] on div "Pennys DC" at bounding box center [310, 336] width 391 height 21
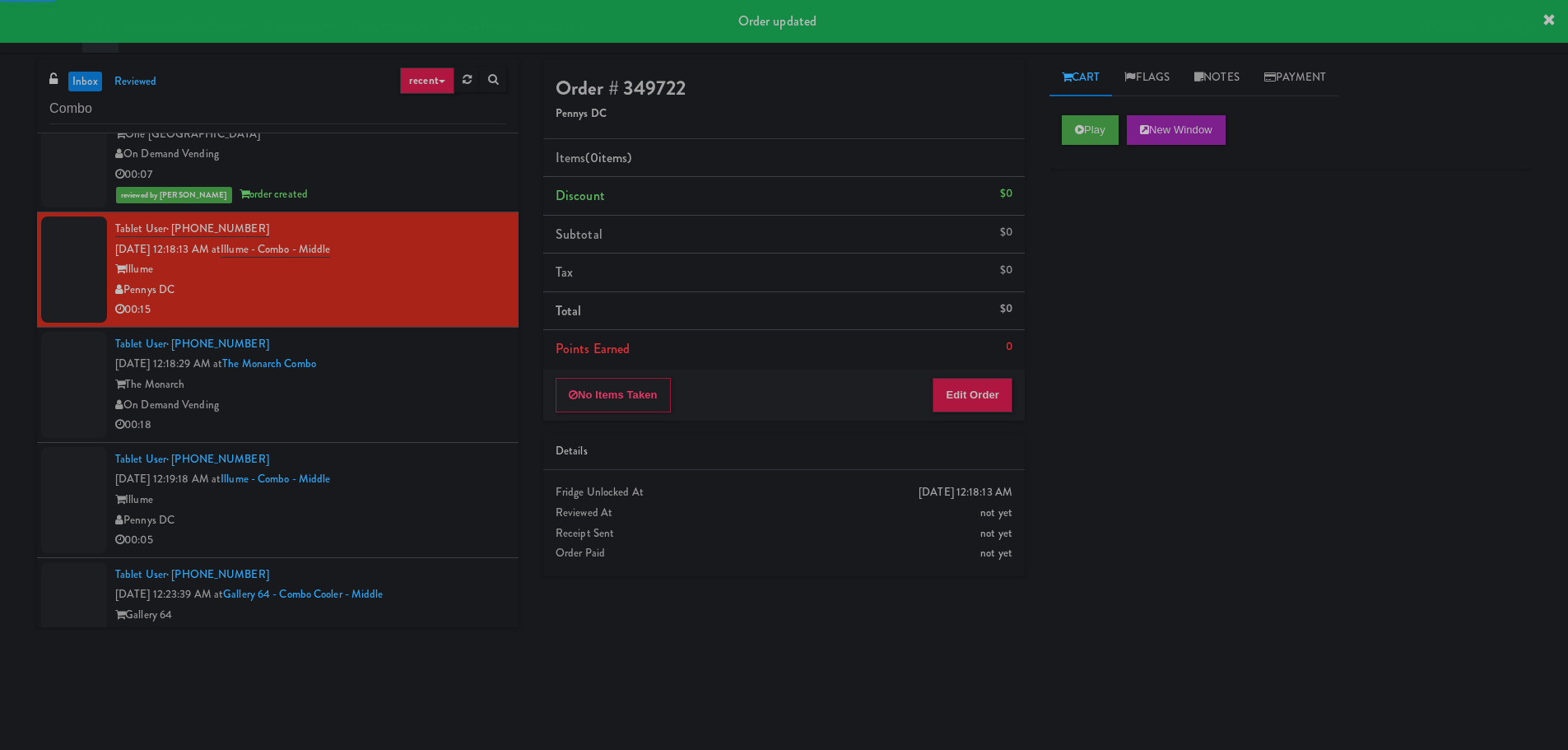
scroll to position [823, 0]
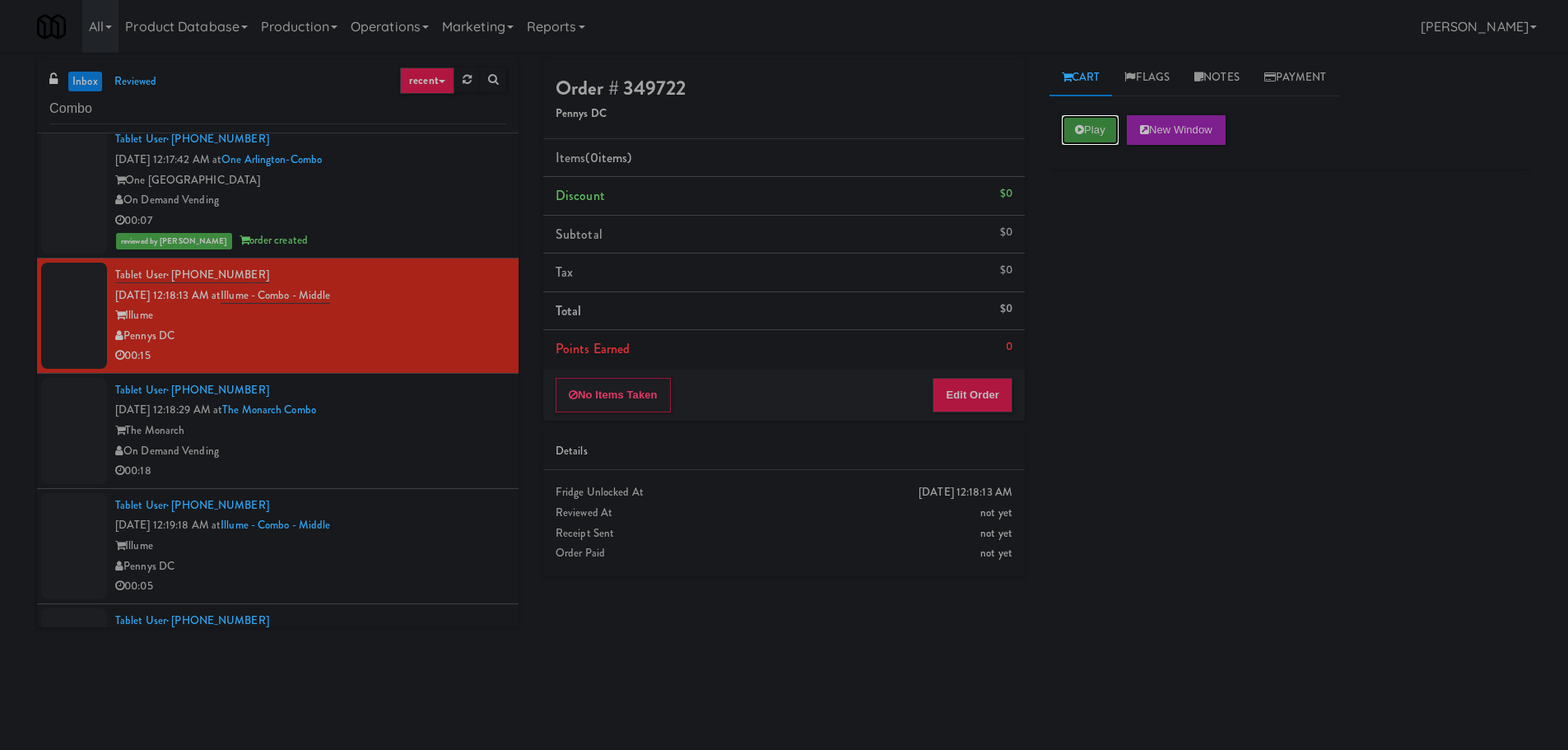
click at [1092, 128] on button "Play" at bounding box center [1090, 130] width 57 height 30
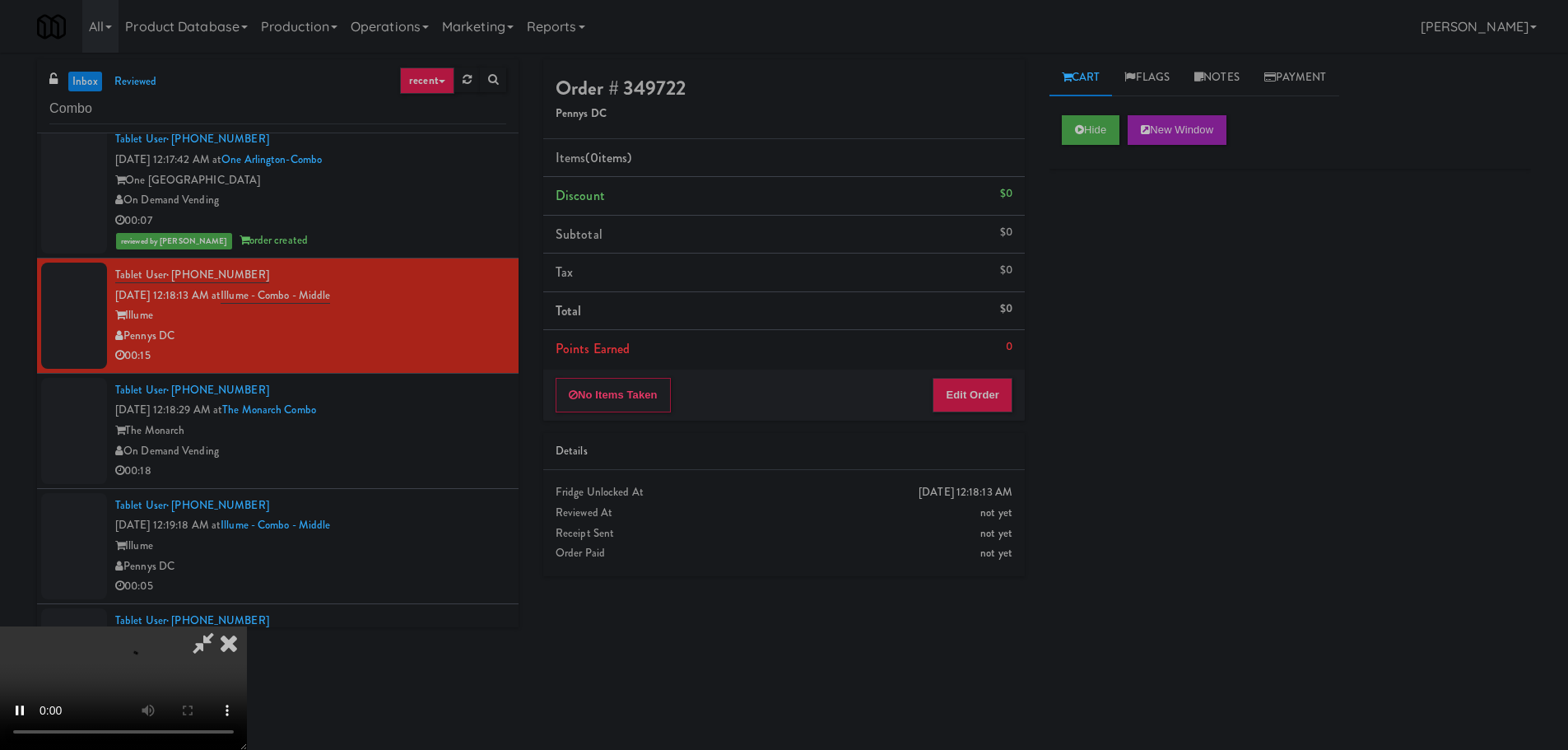
click at [988, 348] on li "Points Earned 0" at bounding box center [784, 349] width 482 height 38
click at [985, 378] on button "Edit Order" at bounding box center [972, 395] width 79 height 34
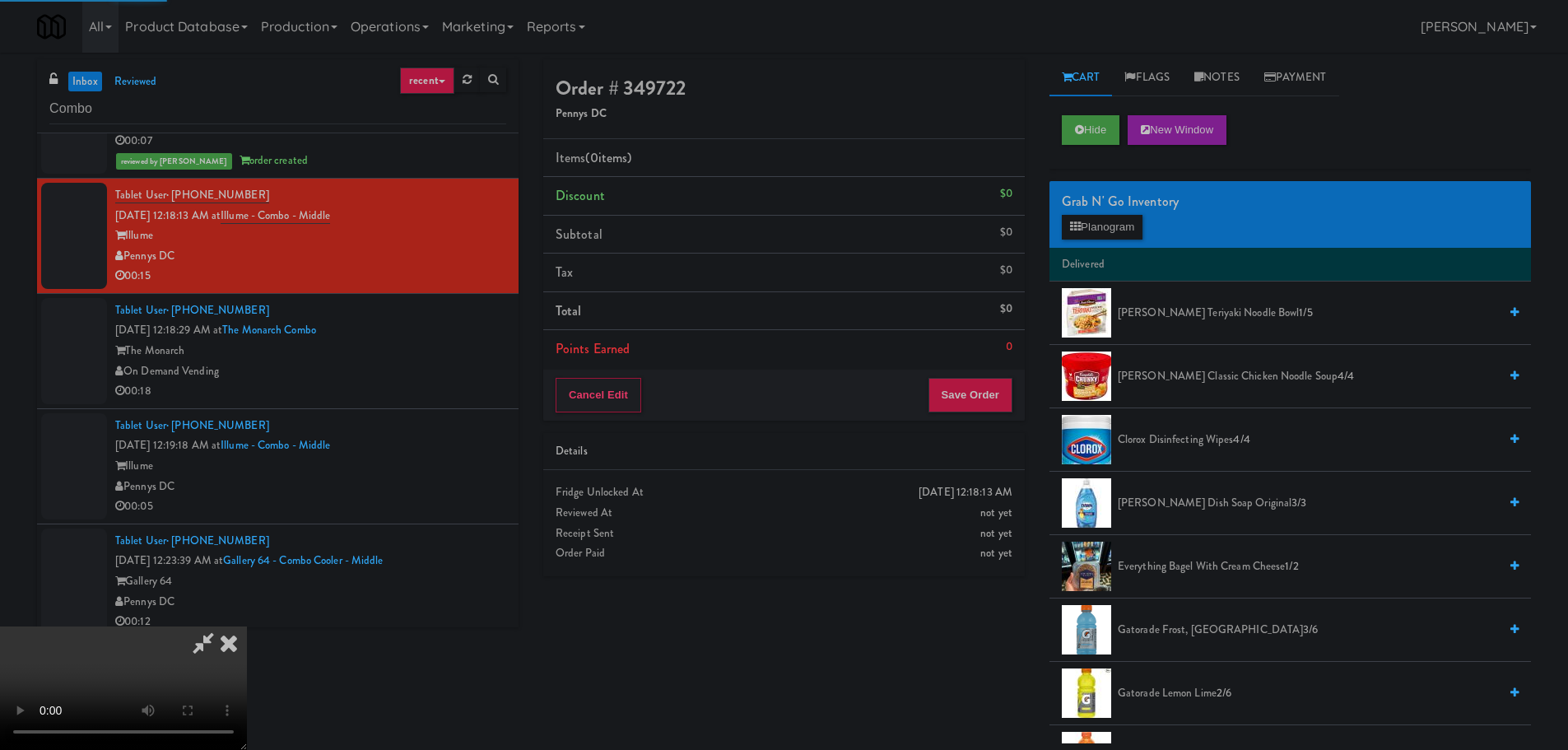
scroll to position [905, 0]
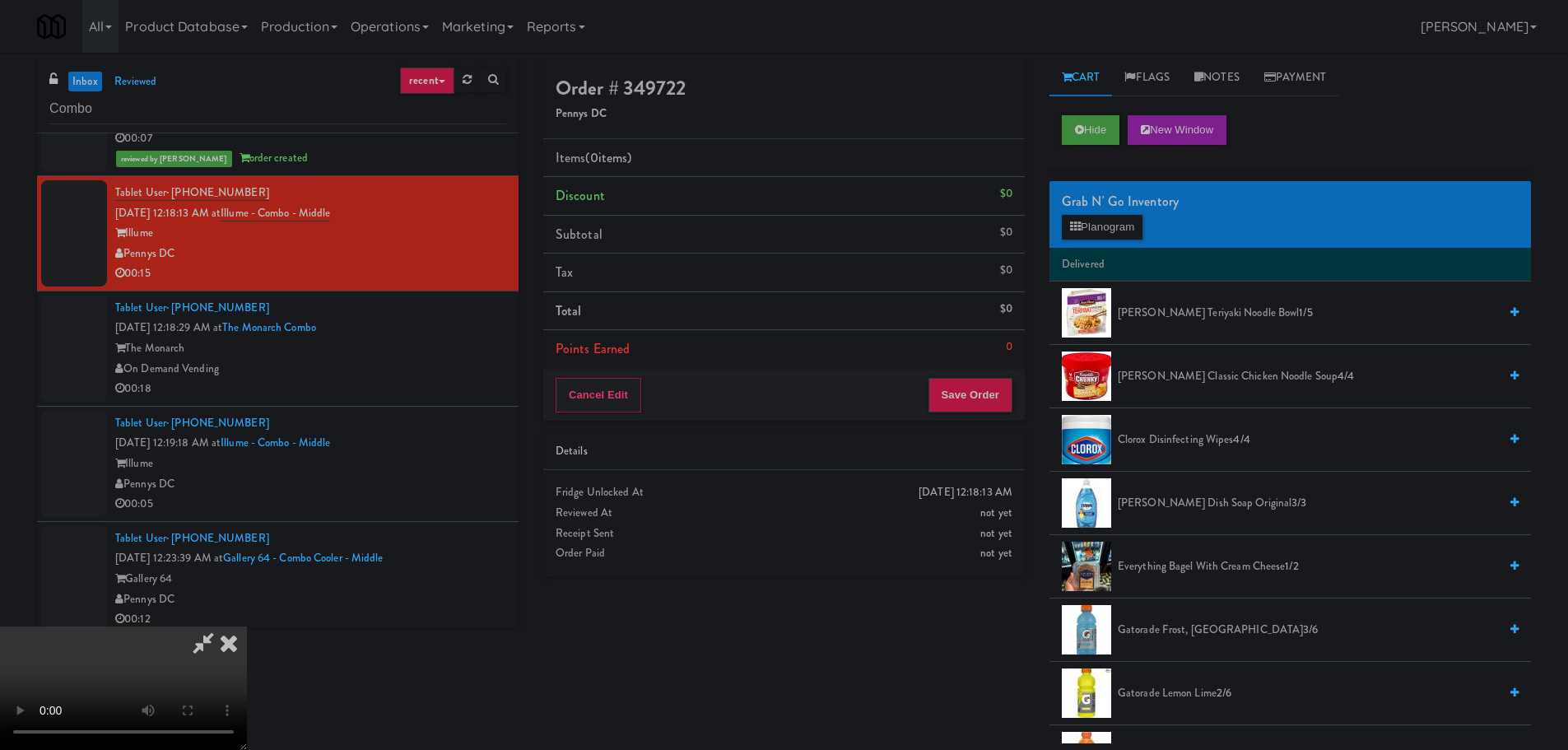
click at [247, 626] on video at bounding box center [124, 688] width 247 height 124
click at [1108, 203] on div "Grab N' Go Inventory" at bounding box center [1290, 201] width 457 height 24
click at [1110, 223] on button "Planogram" at bounding box center [1102, 227] width 80 height 24
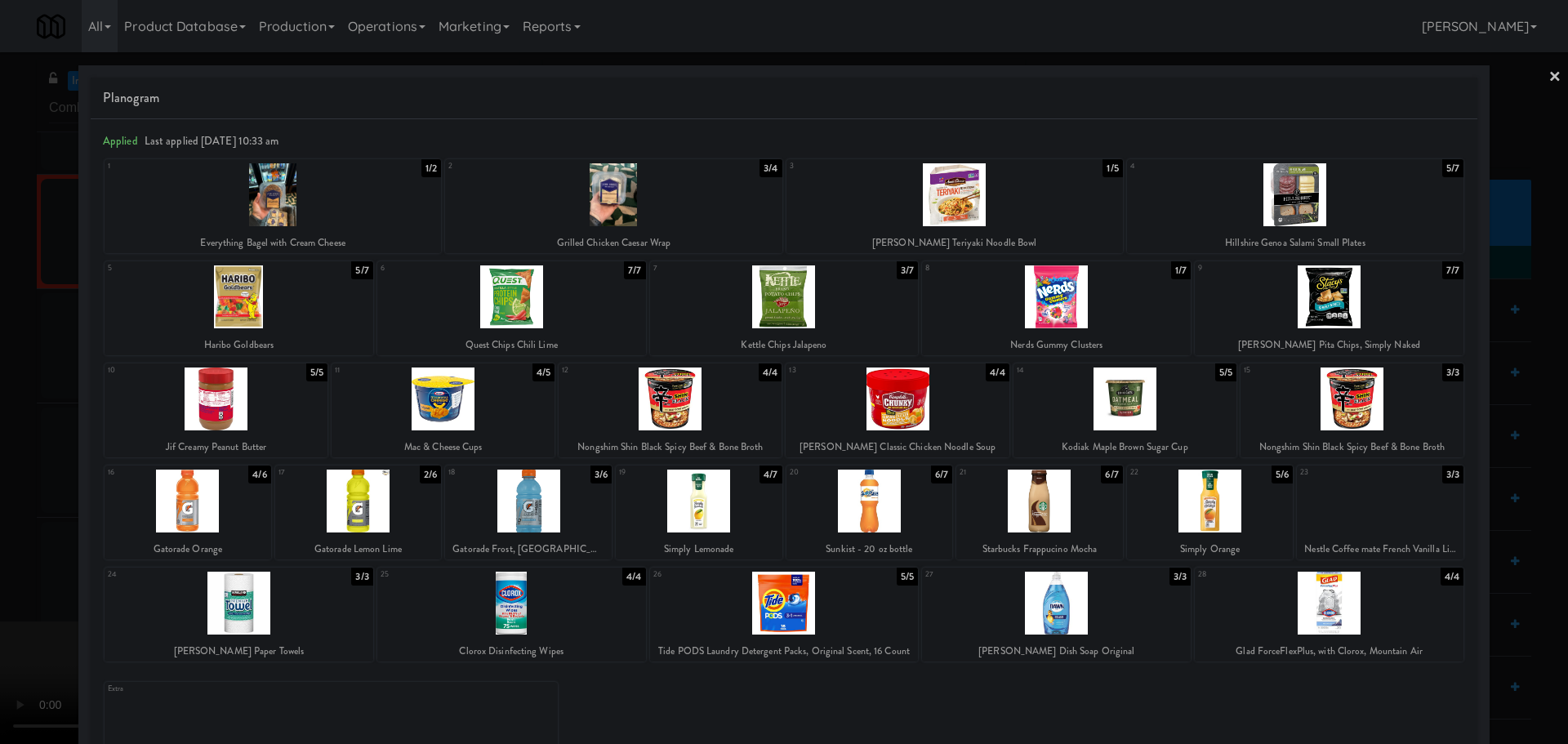
click at [1099, 408] on div at bounding box center [1125, 398] width 223 height 63
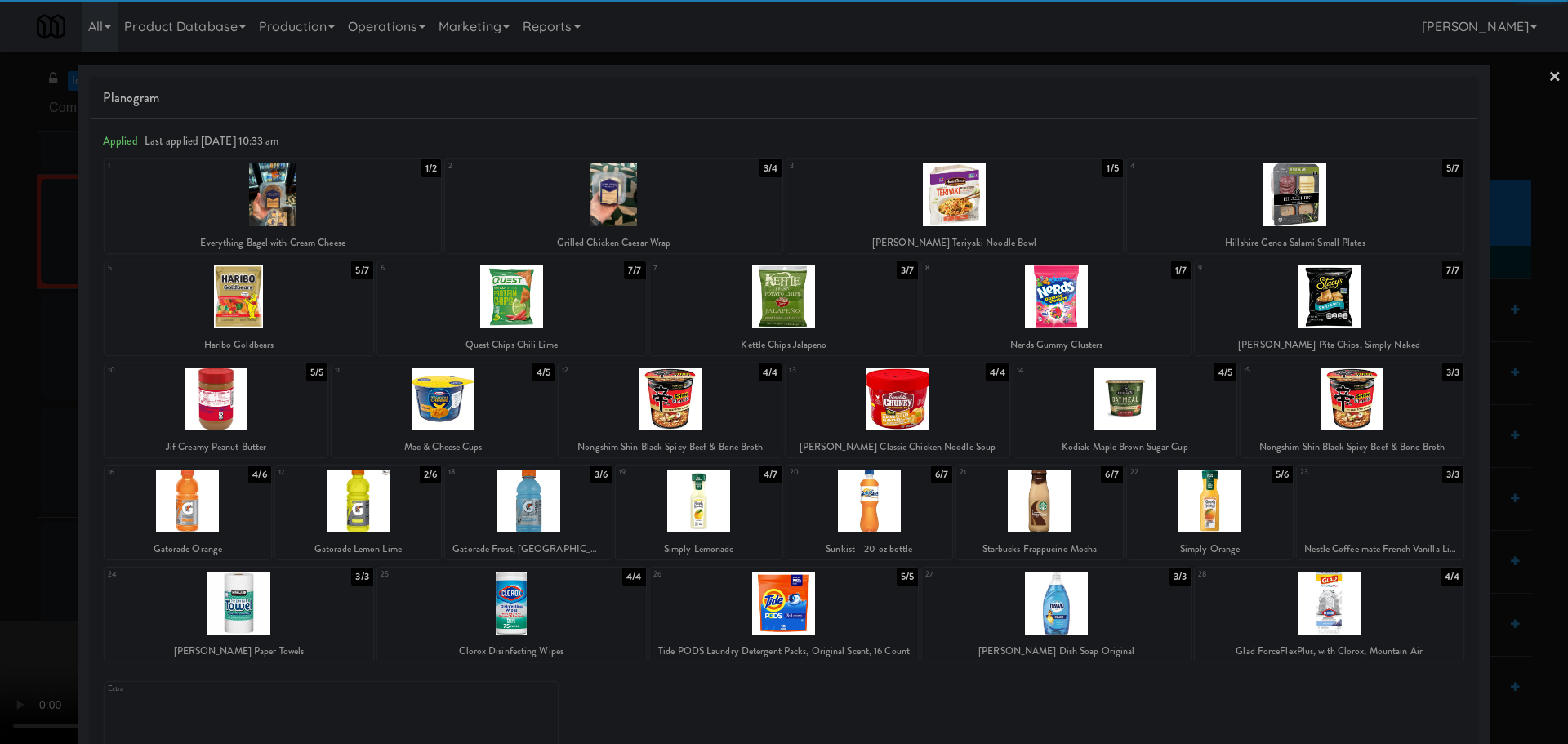
drag, startPoint x: 0, startPoint y: 341, endPoint x: 367, endPoint y: 481, distance: 392.8
click at [2, 342] on div at bounding box center [784, 372] width 1568 height 744
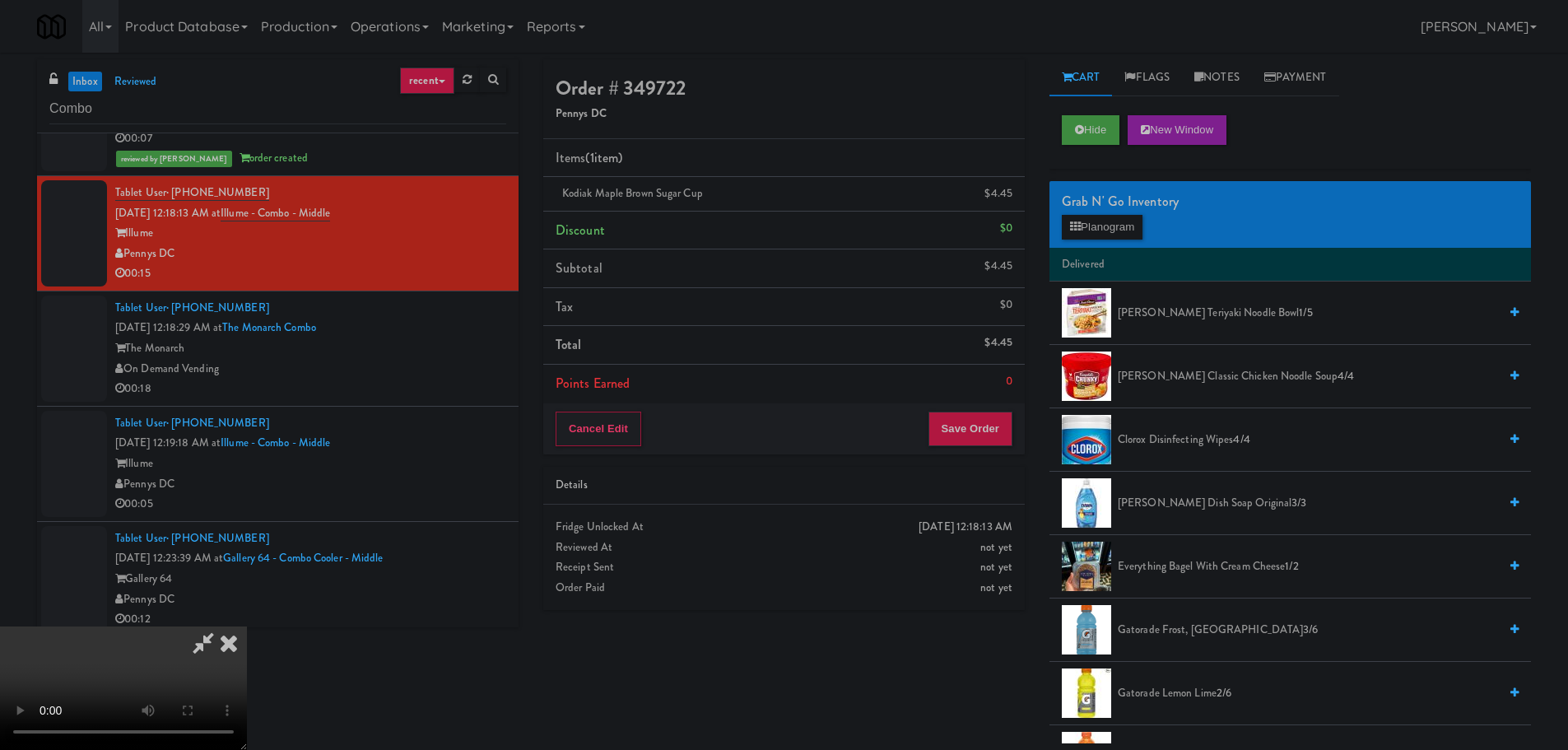
drag, startPoint x: 579, startPoint y: 510, endPoint x: 591, endPoint y: 510, distance: 12.0
click at [247, 626] on video at bounding box center [124, 688] width 247 height 124
click at [973, 427] on button "Save Order" at bounding box center [970, 429] width 84 height 34
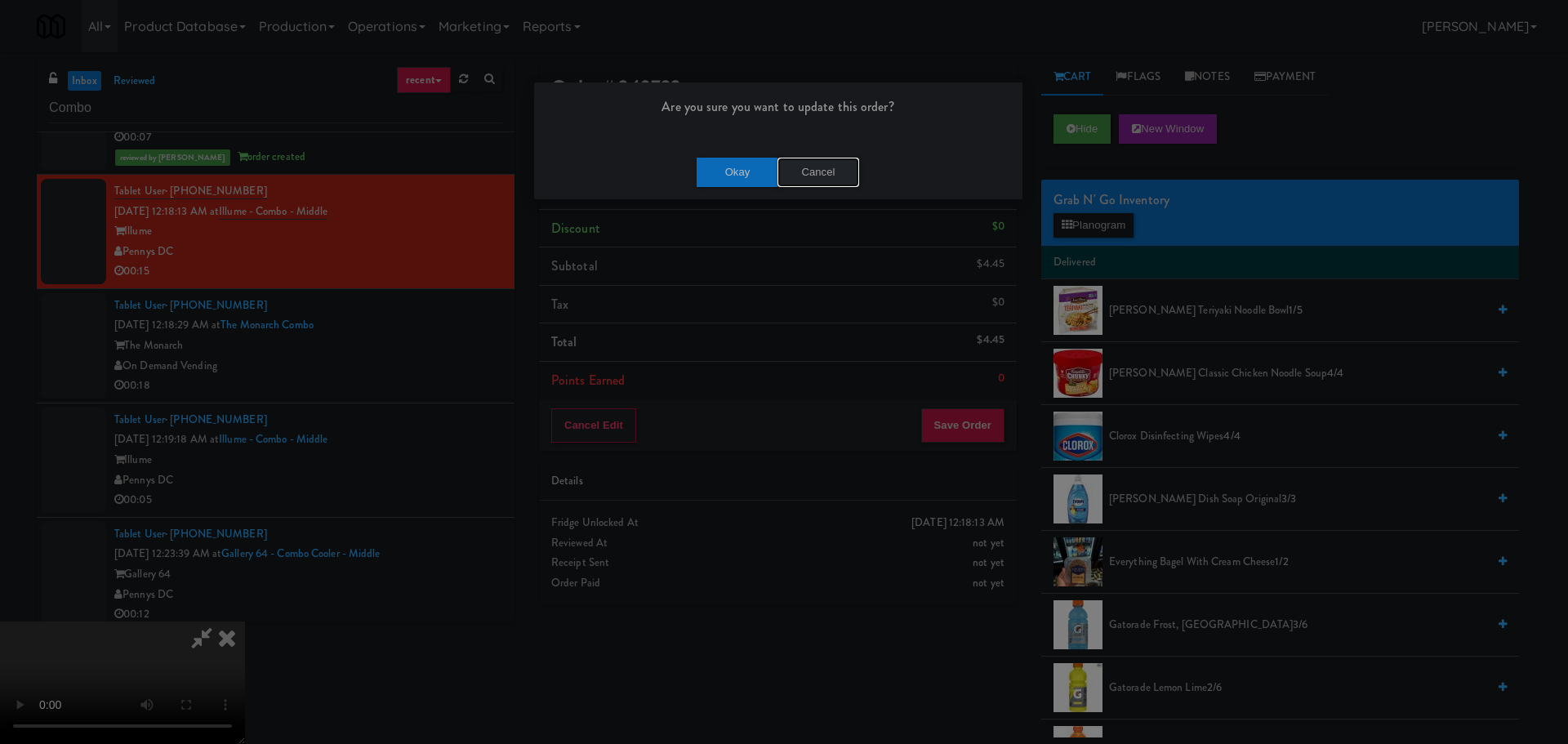
click at [810, 168] on button "Cancel" at bounding box center [818, 172] width 81 height 30
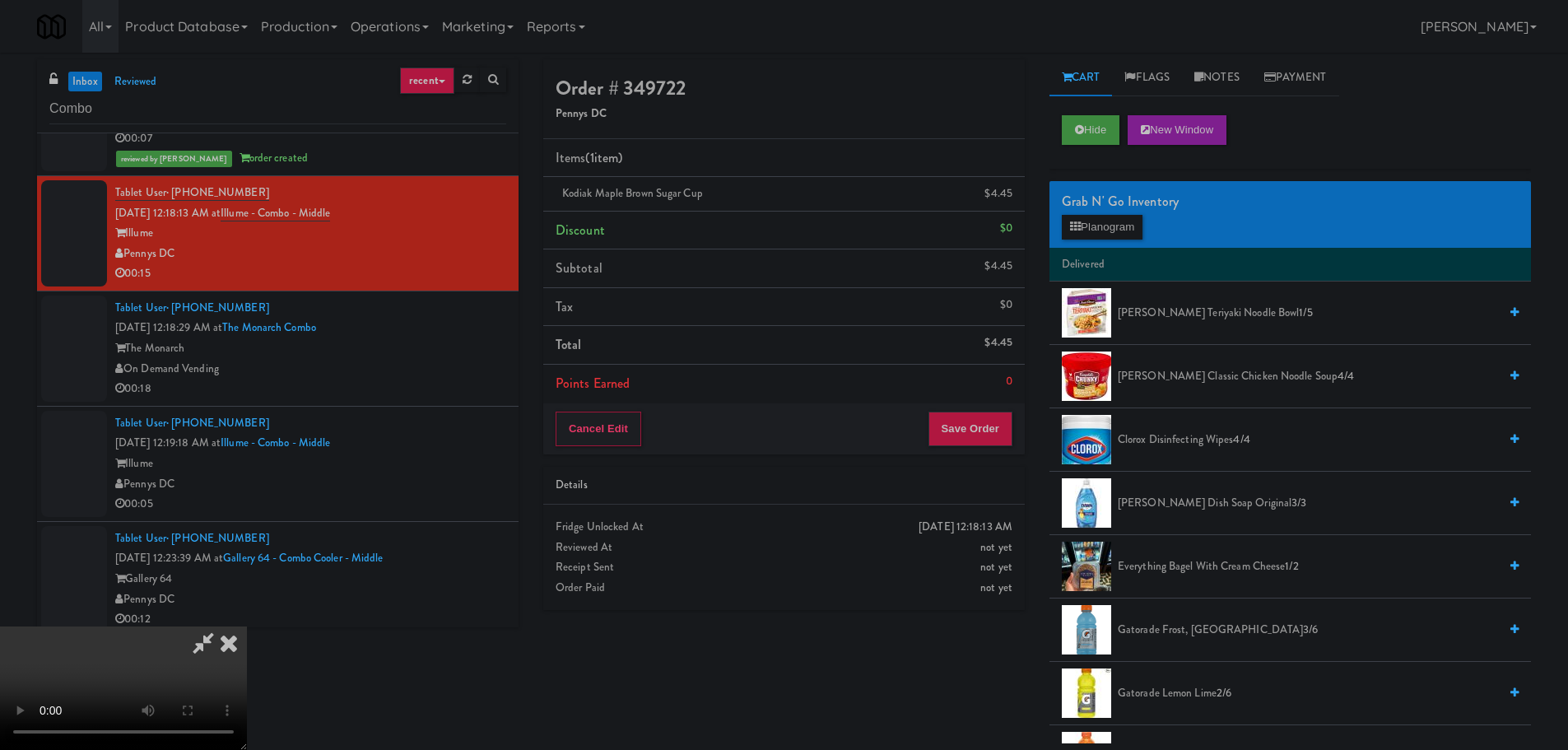
drag, startPoint x: 523, startPoint y: 541, endPoint x: 524, endPoint y: 514, distance: 27.0
click at [247, 626] on video at bounding box center [124, 688] width 247 height 124
click at [974, 441] on button "Save Order" at bounding box center [970, 429] width 84 height 34
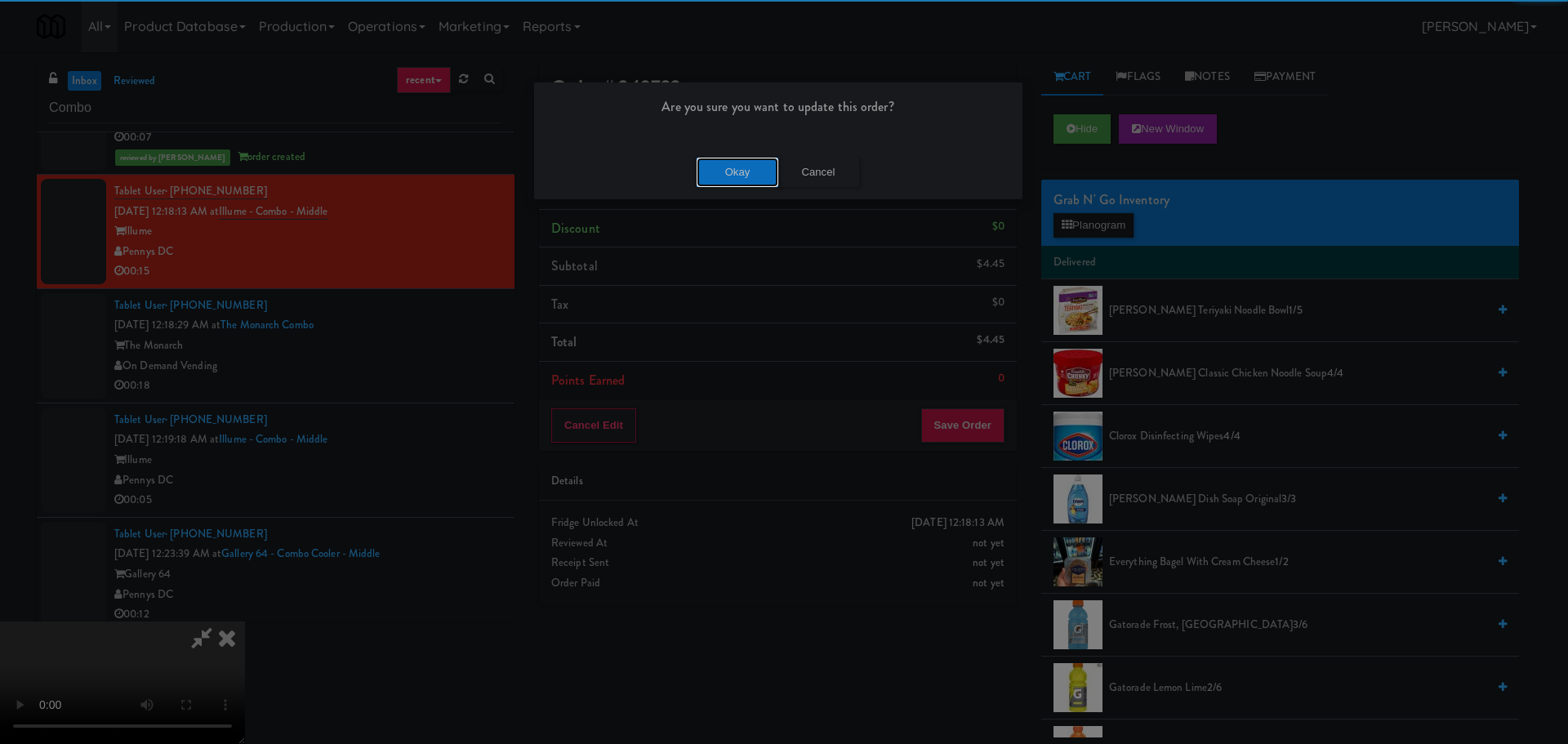
click at [739, 175] on button "Okay" at bounding box center [737, 172] width 81 height 30
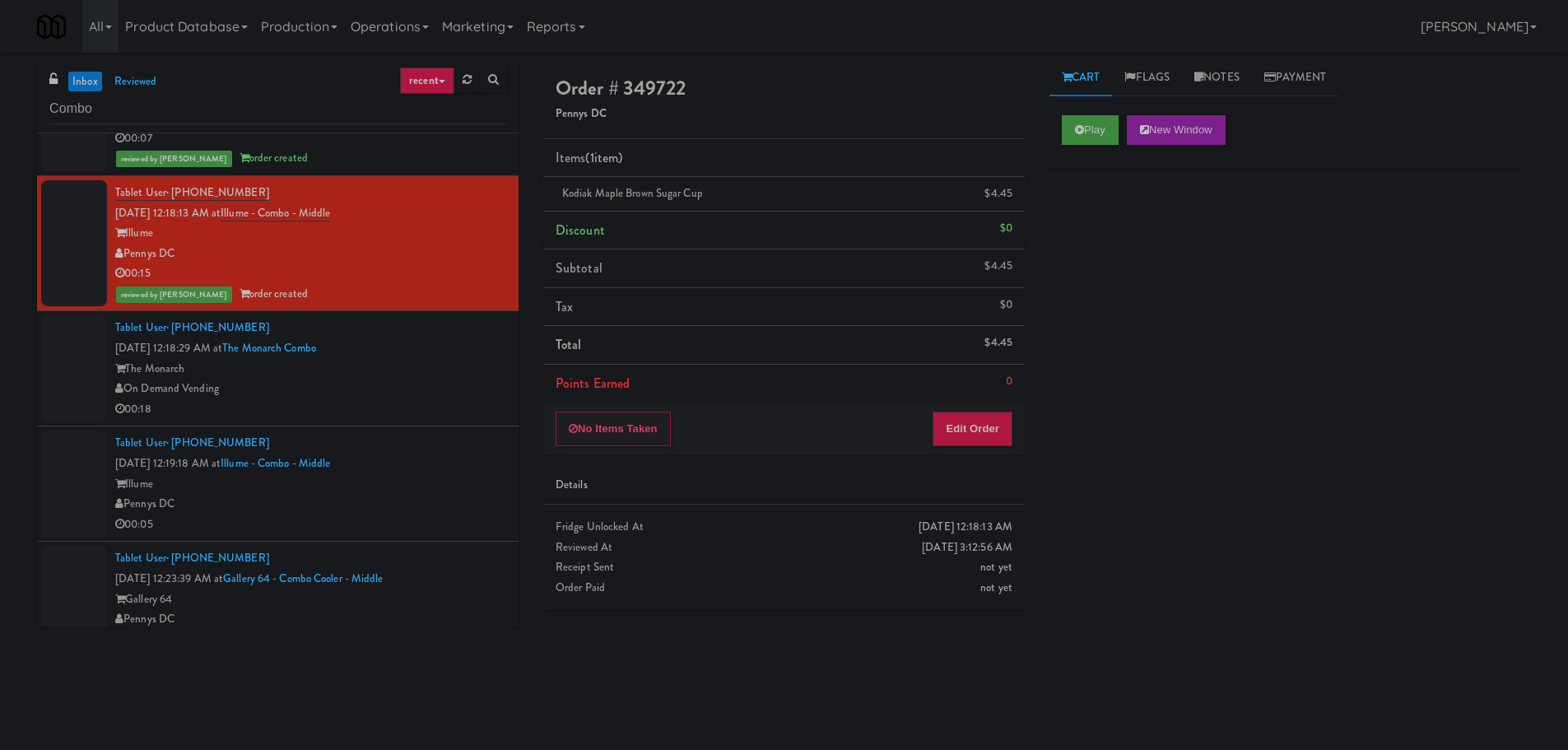
click at [491, 365] on div "The Monarch" at bounding box center [310, 369] width 391 height 21
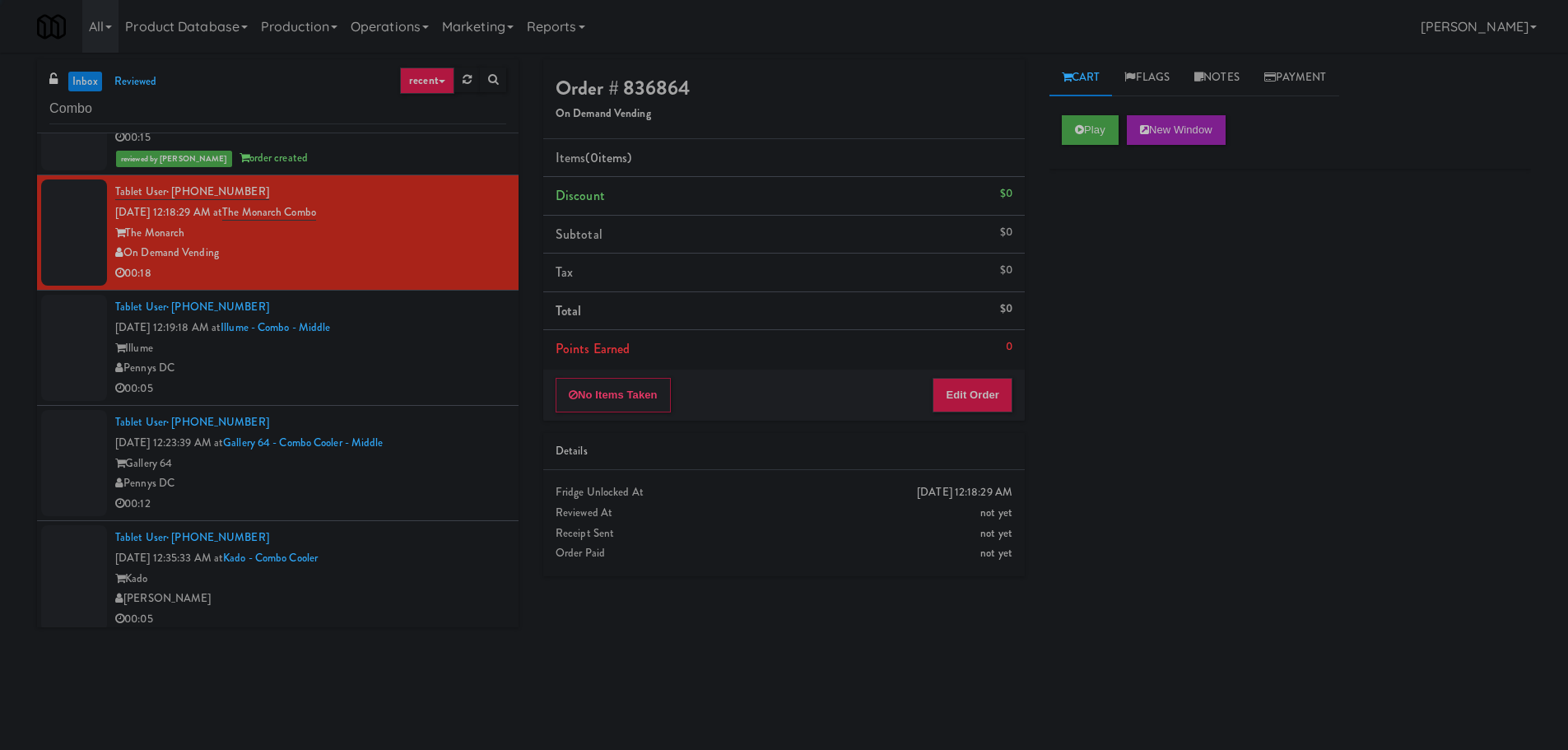
scroll to position [1070, 0]
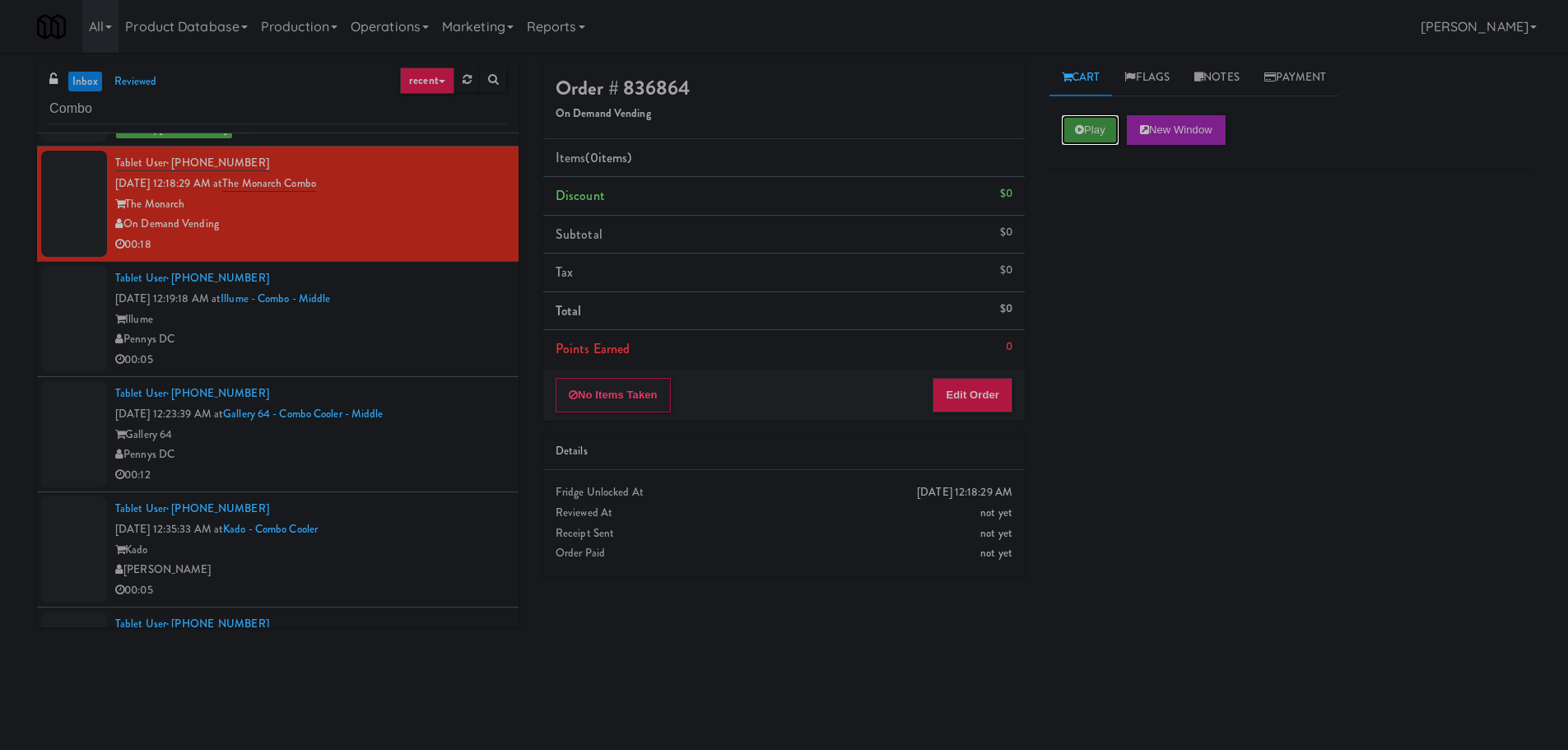
click at [1097, 131] on button "Play" at bounding box center [1090, 130] width 57 height 30
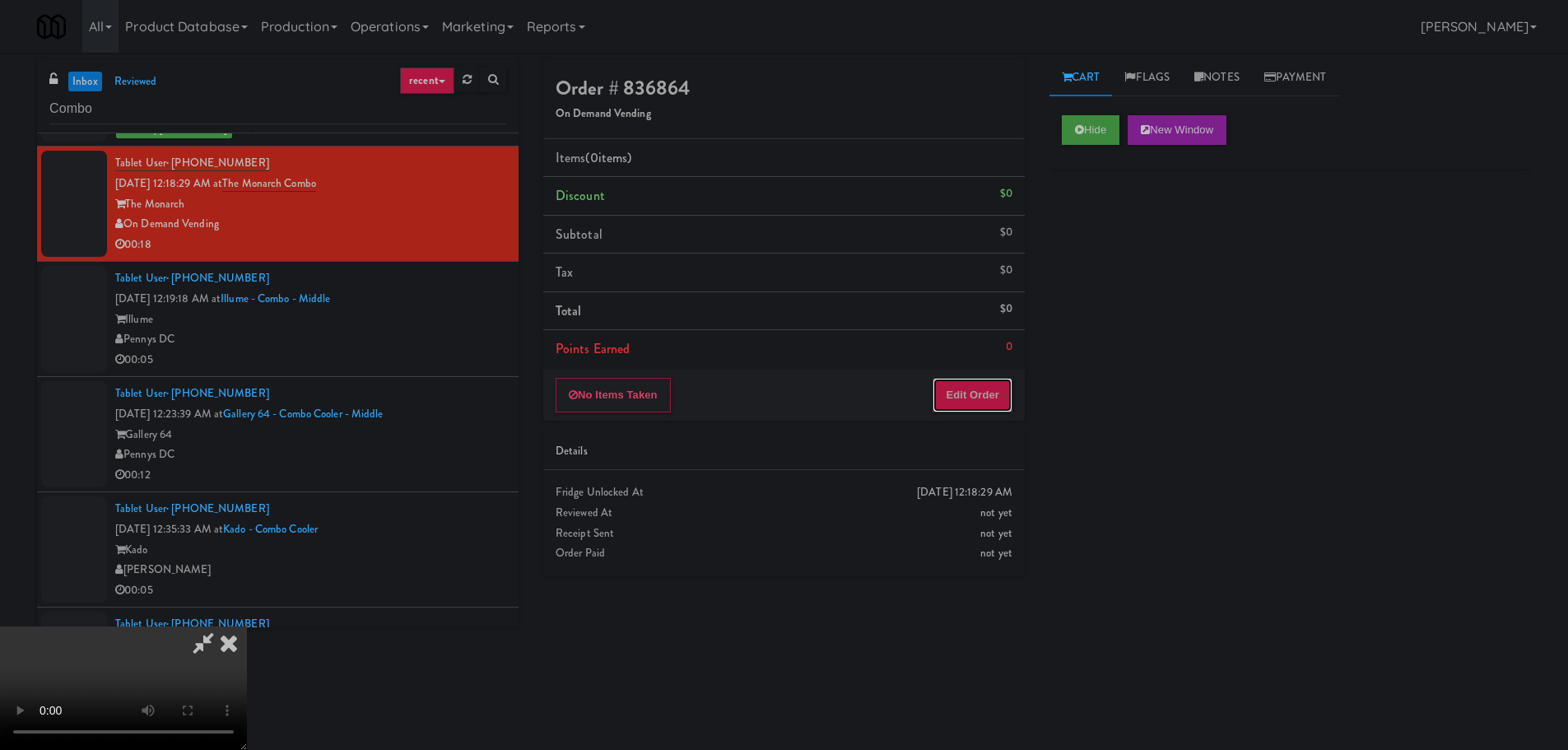
click at [991, 389] on button "Edit Order" at bounding box center [972, 395] width 79 height 34
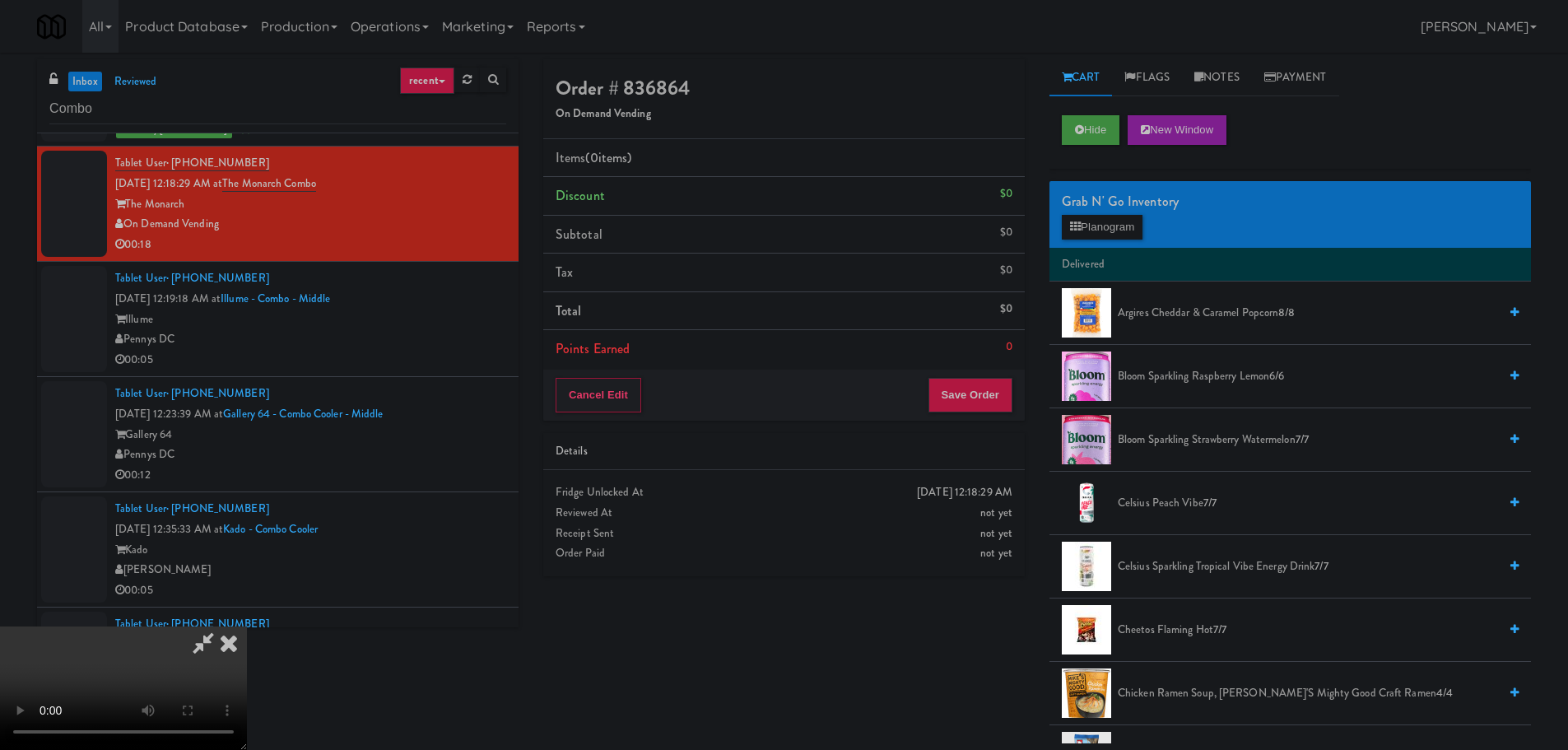
scroll to position [283, 0]
drag, startPoint x: 917, startPoint y: 681, endPoint x: 913, endPoint y: 699, distance: 18.4
click at [247, 684] on video at bounding box center [124, 688] width 247 height 124
click at [247, 626] on video at bounding box center [124, 688] width 247 height 124
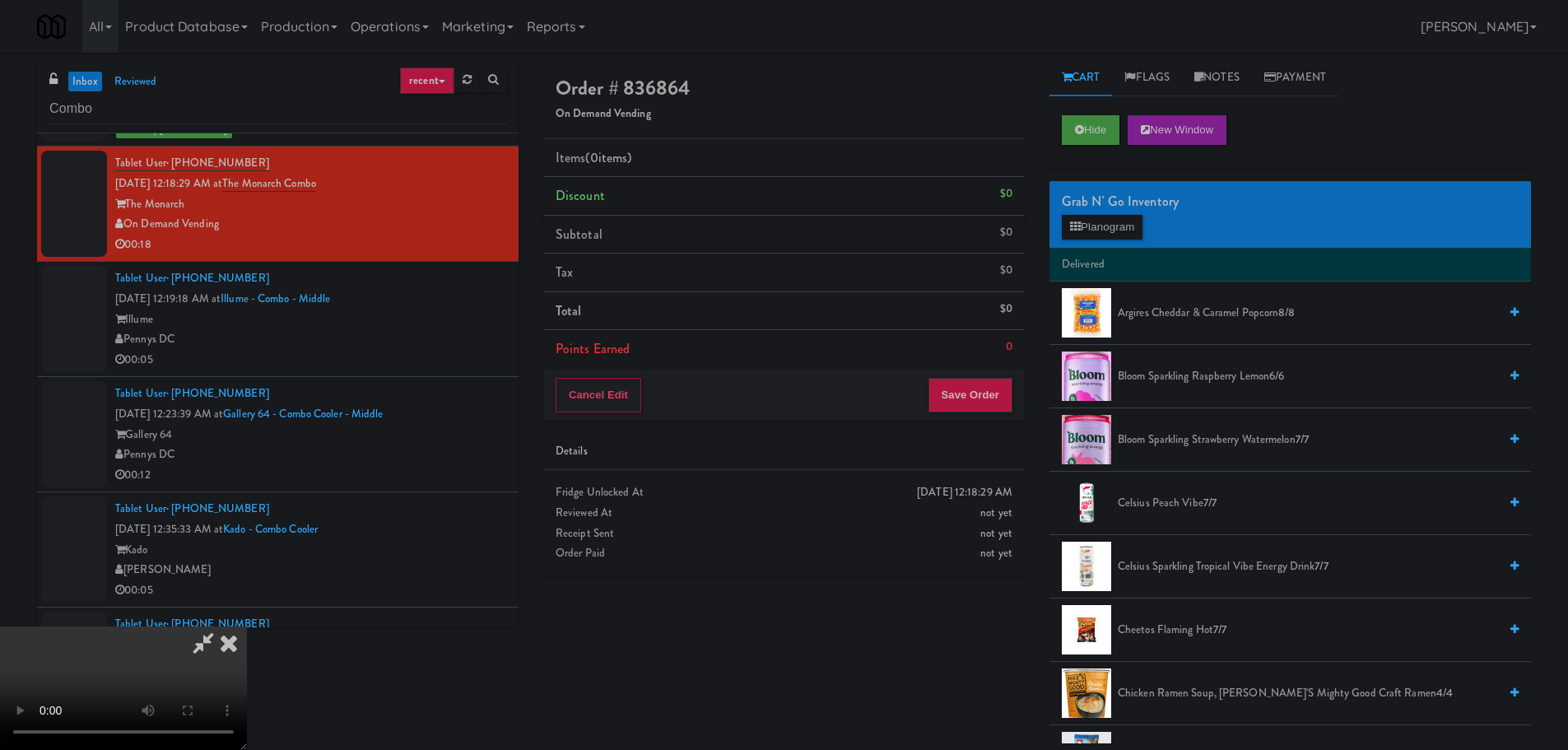
drag, startPoint x: 498, startPoint y: 445, endPoint x: 508, endPoint y: 441, distance: 10.8
click at [247, 626] on video at bounding box center [124, 688] width 247 height 124
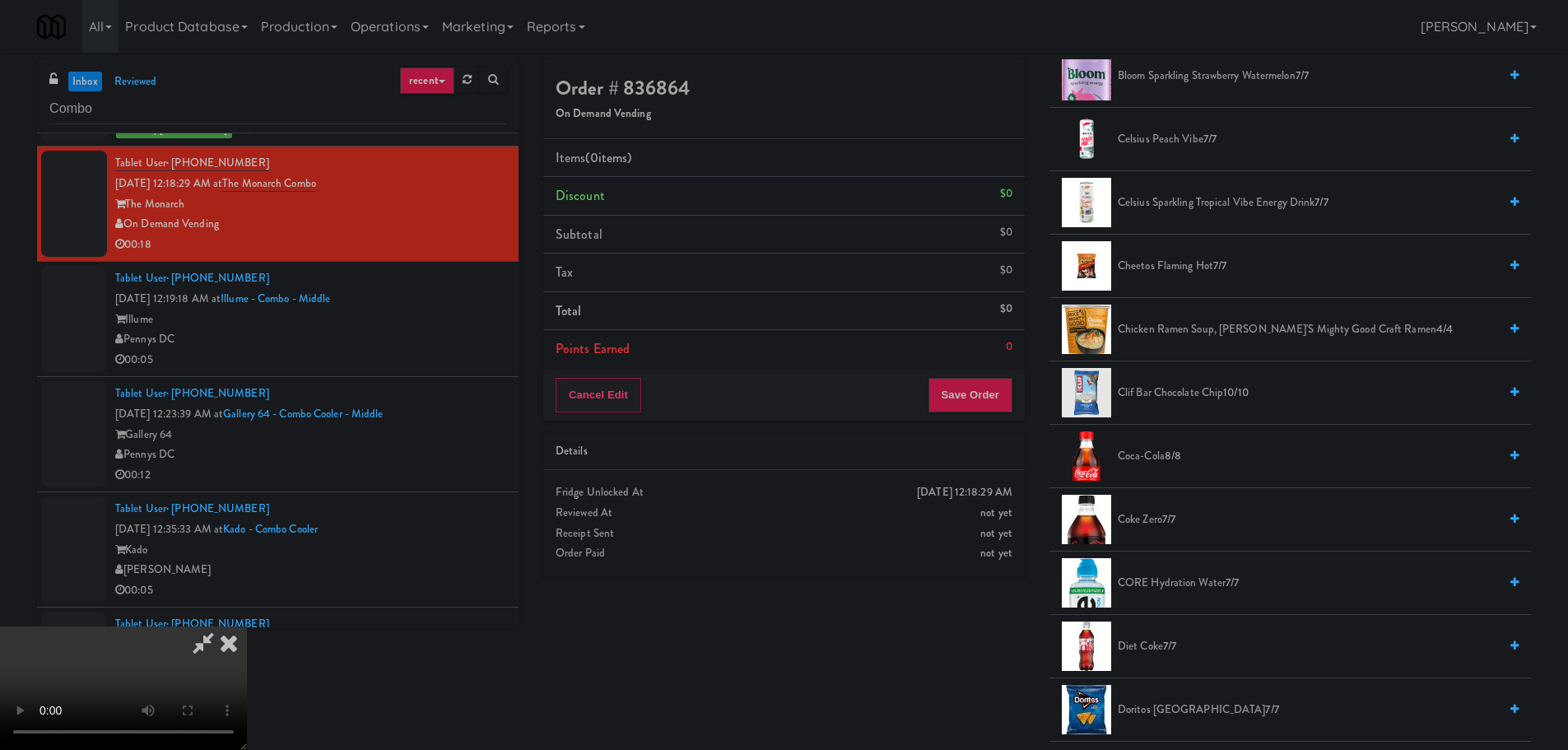
scroll to position [576, 0]
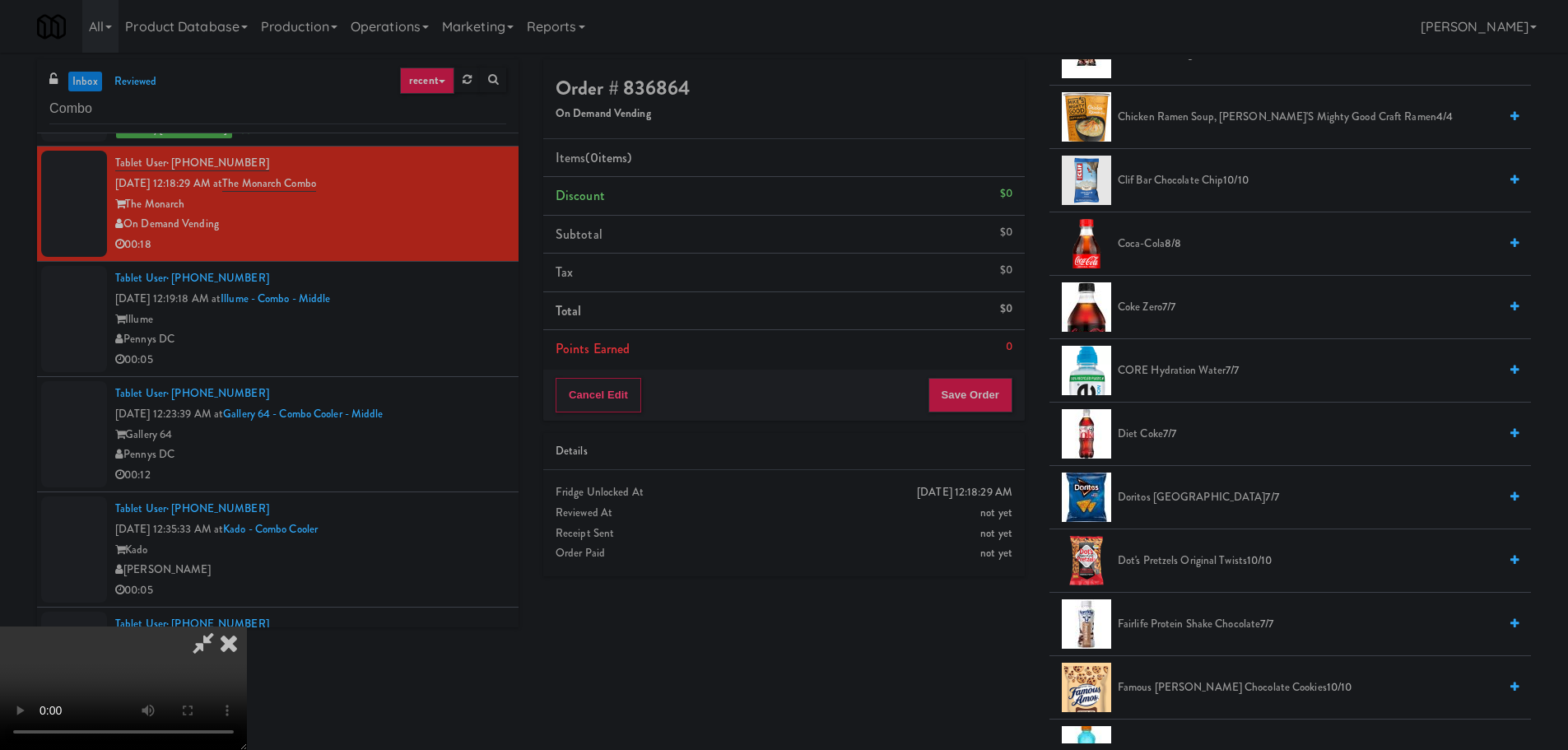
click at [1185, 696] on span "Famous Amos Chocolate Cookies 10/10" at bounding box center [1307, 688] width 380 height 21
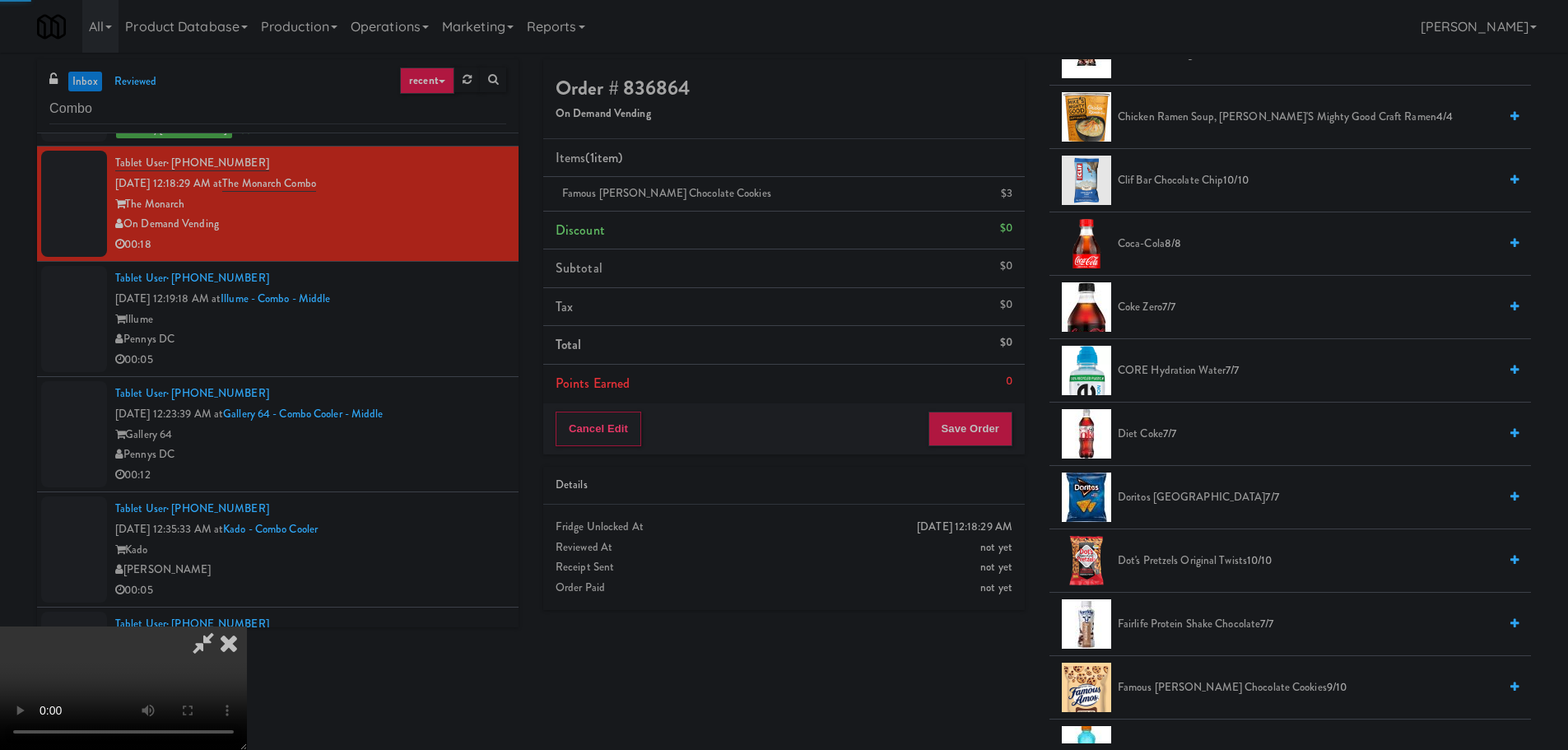
click at [247, 626] on video at bounding box center [124, 688] width 247 height 124
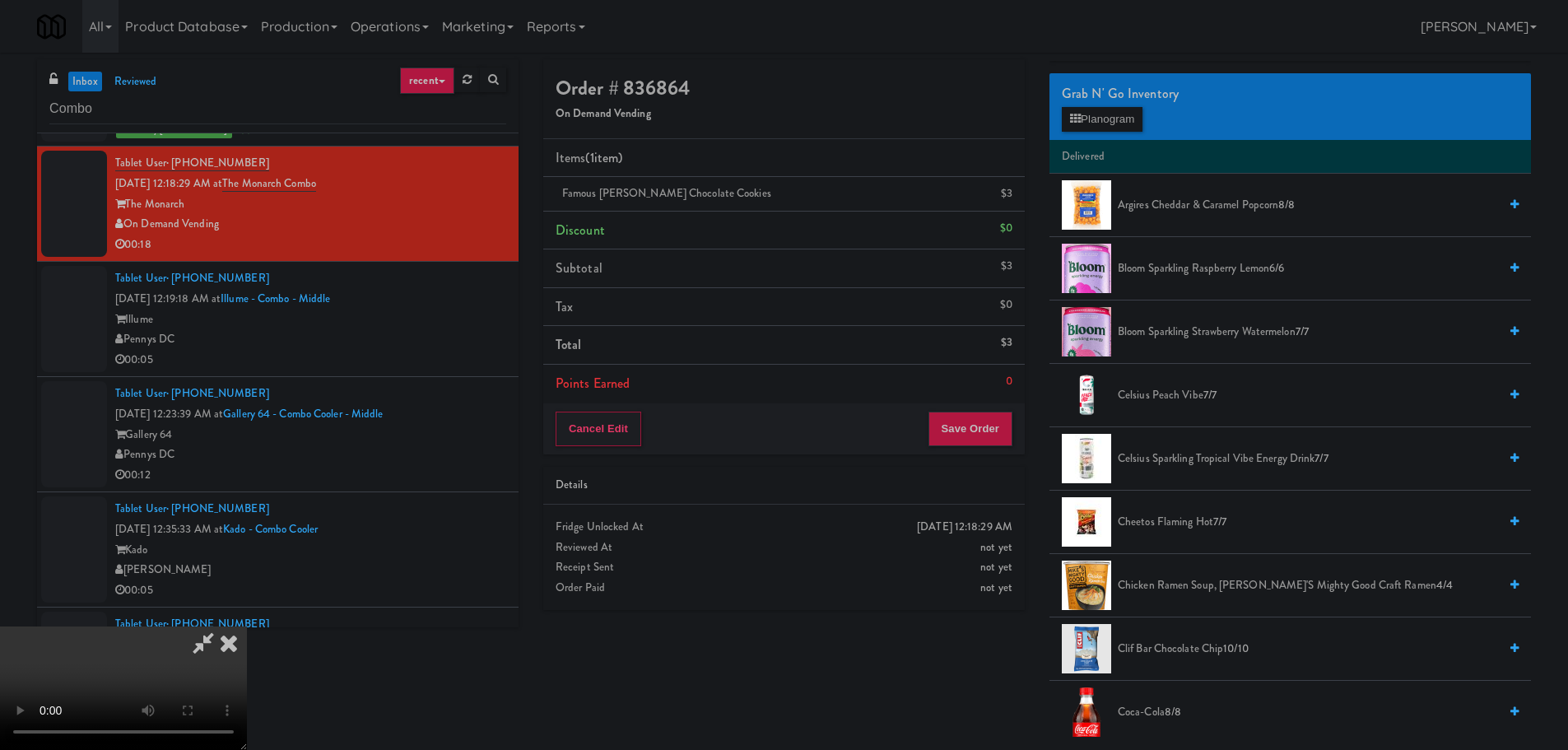
scroll to position [0, 0]
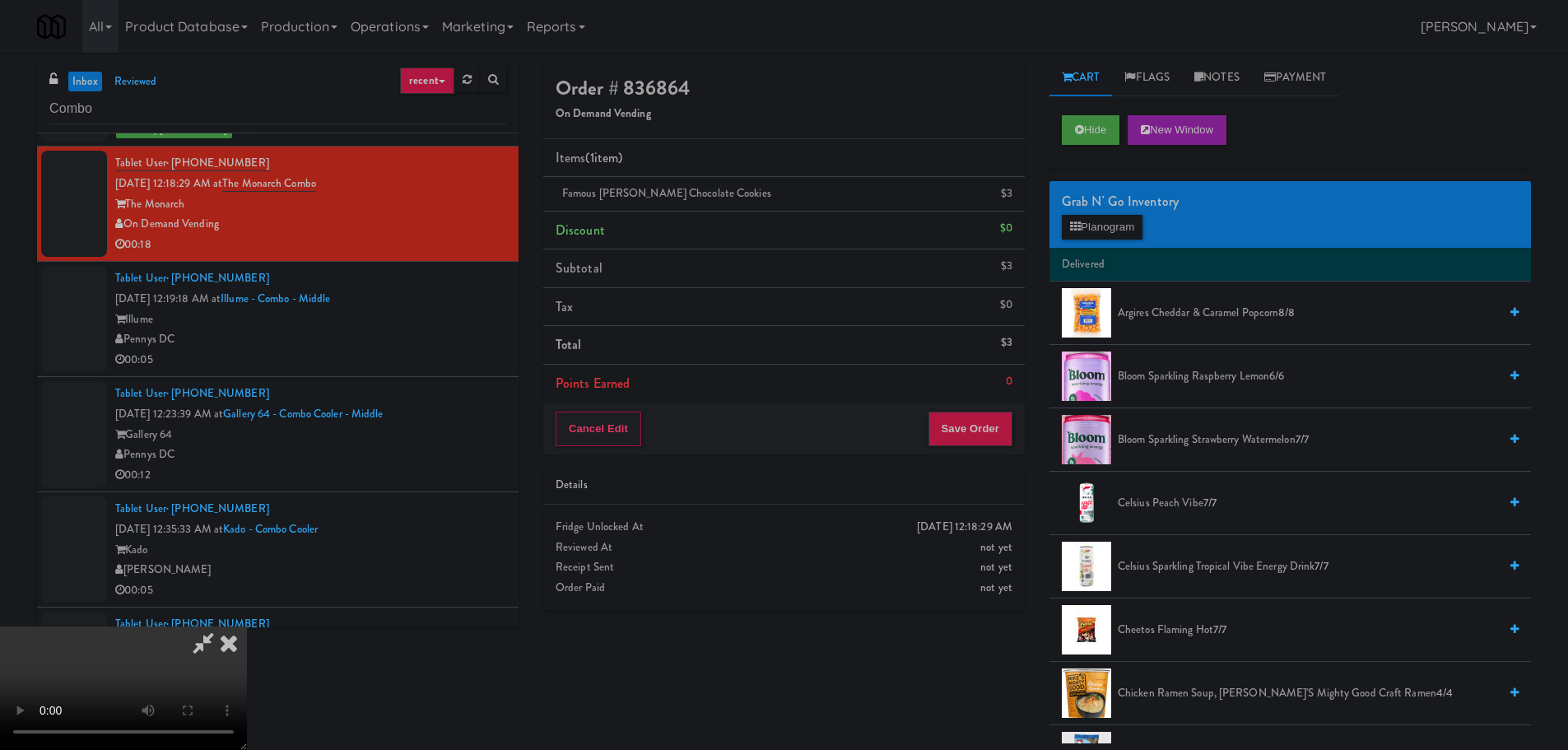
click at [1094, 240] on div "Grab N' Go Inventory Planogram" at bounding box center [1290, 215] width 482 height 67
click at [1098, 224] on button "Planogram" at bounding box center [1102, 227] width 80 height 24
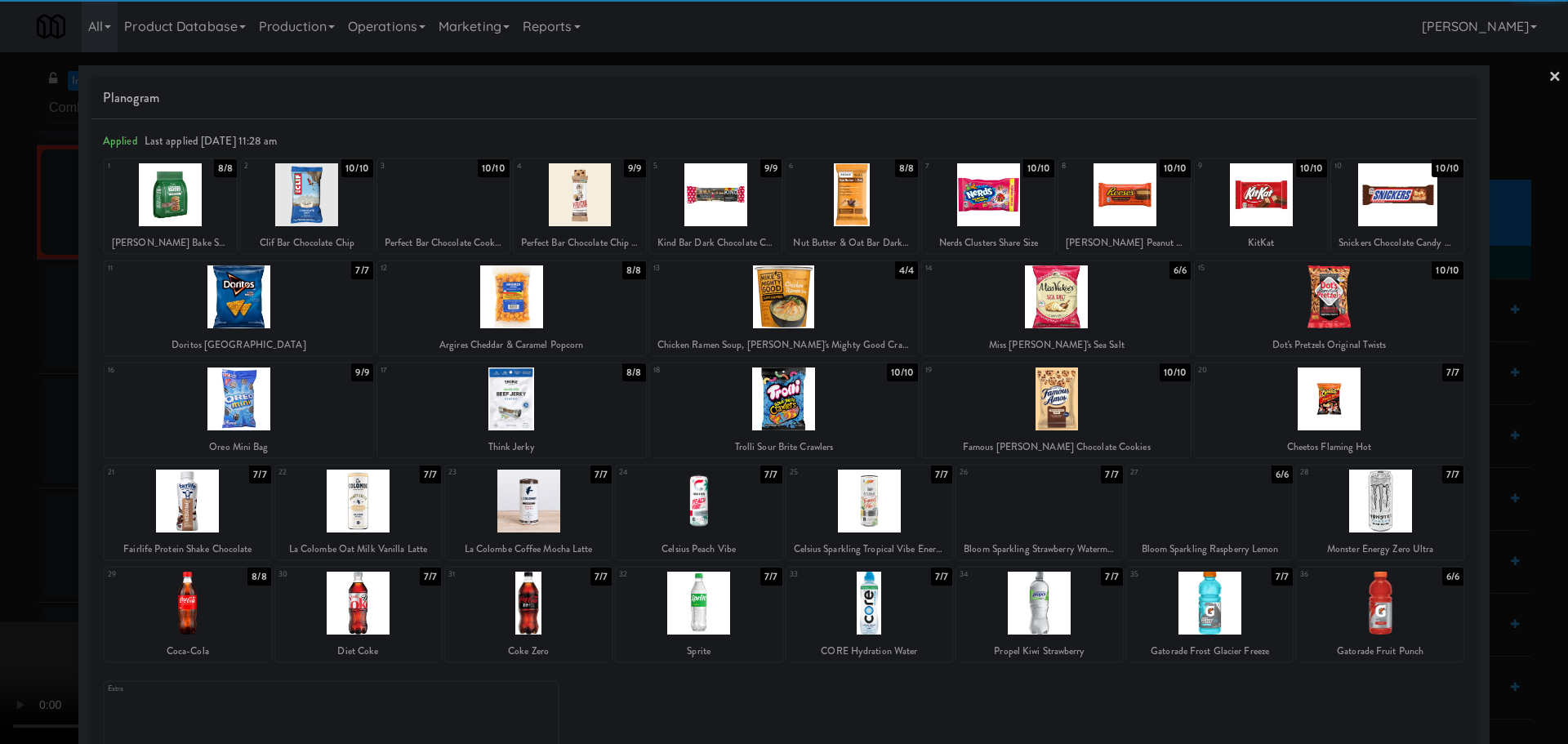
click at [881, 520] on div at bounding box center [870, 500] width 167 height 63
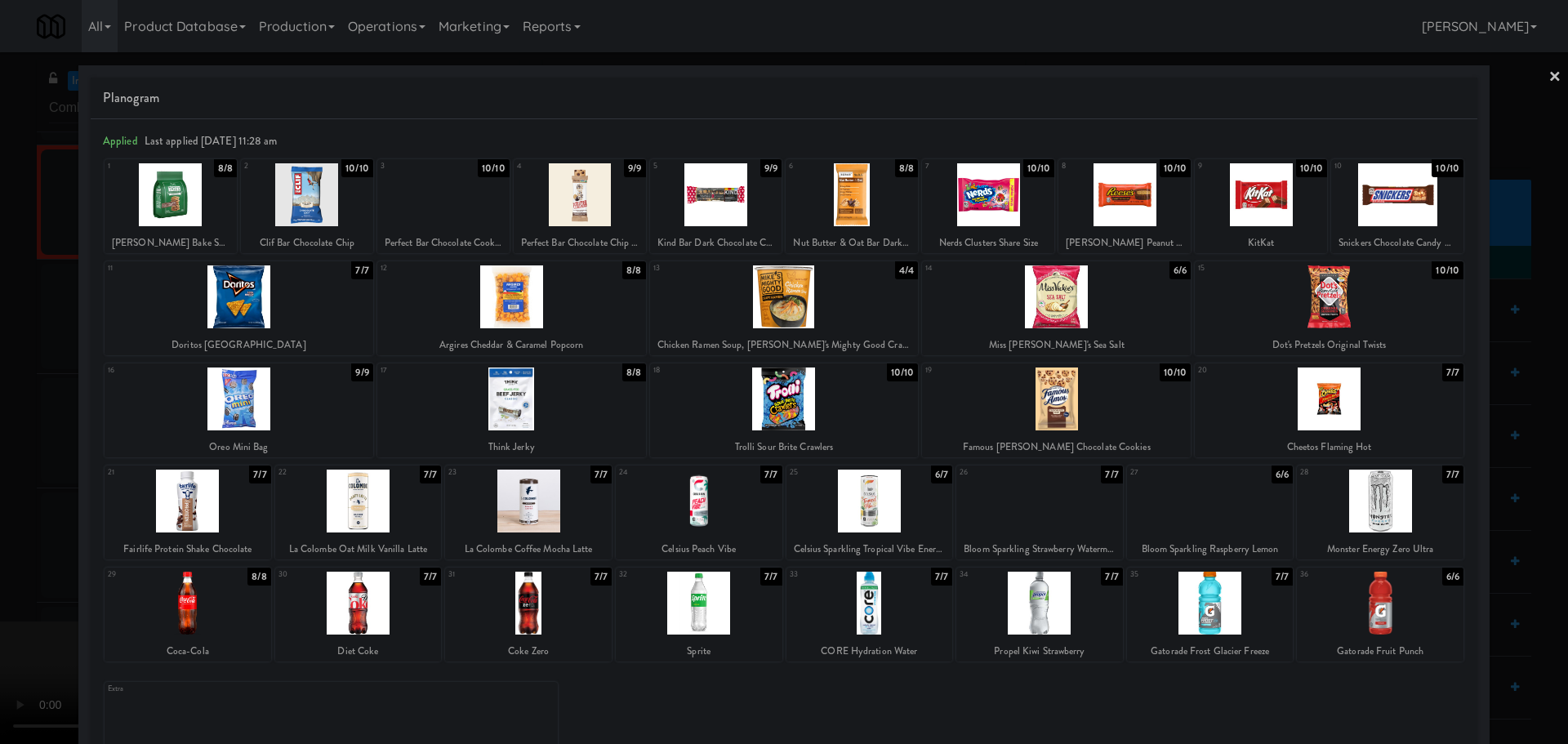
drag, startPoint x: 0, startPoint y: 384, endPoint x: 556, endPoint y: 273, distance: 567.0
click at [5, 383] on div at bounding box center [784, 372] width 1568 height 744
click at [245, 621] on video at bounding box center [123, 682] width 245 height 123
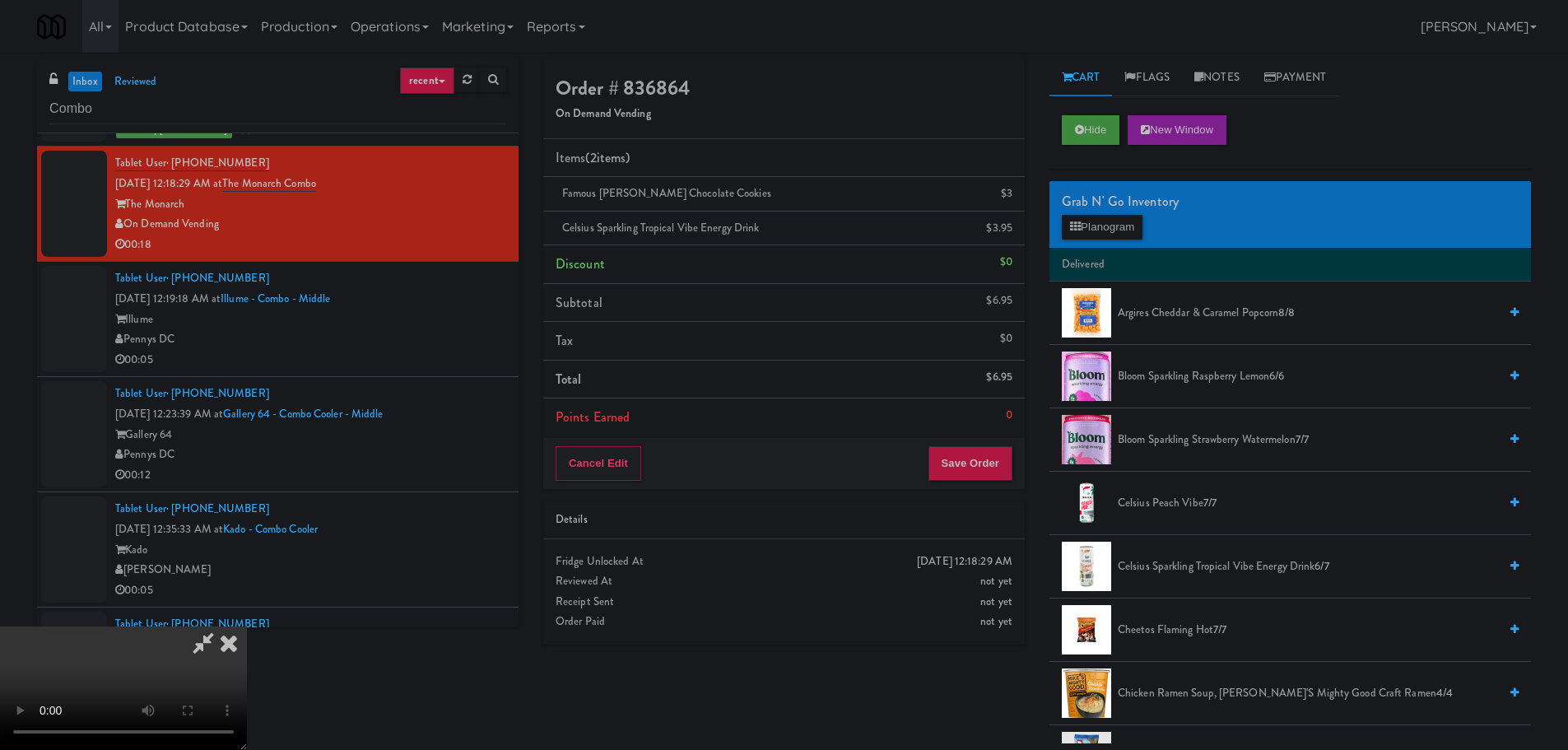
click at [247, 626] on video at bounding box center [124, 688] width 247 height 124
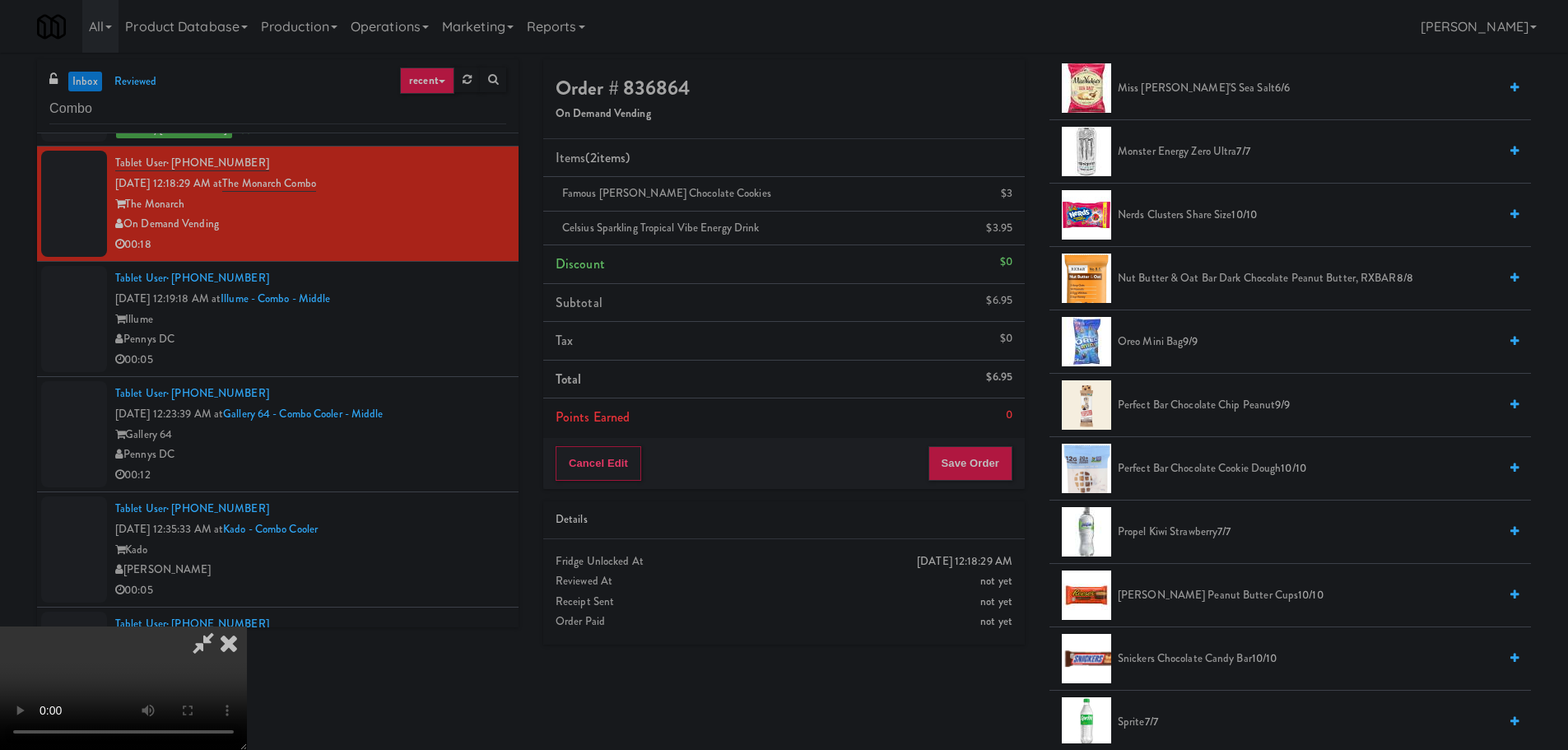
scroll to position [1646, 0]
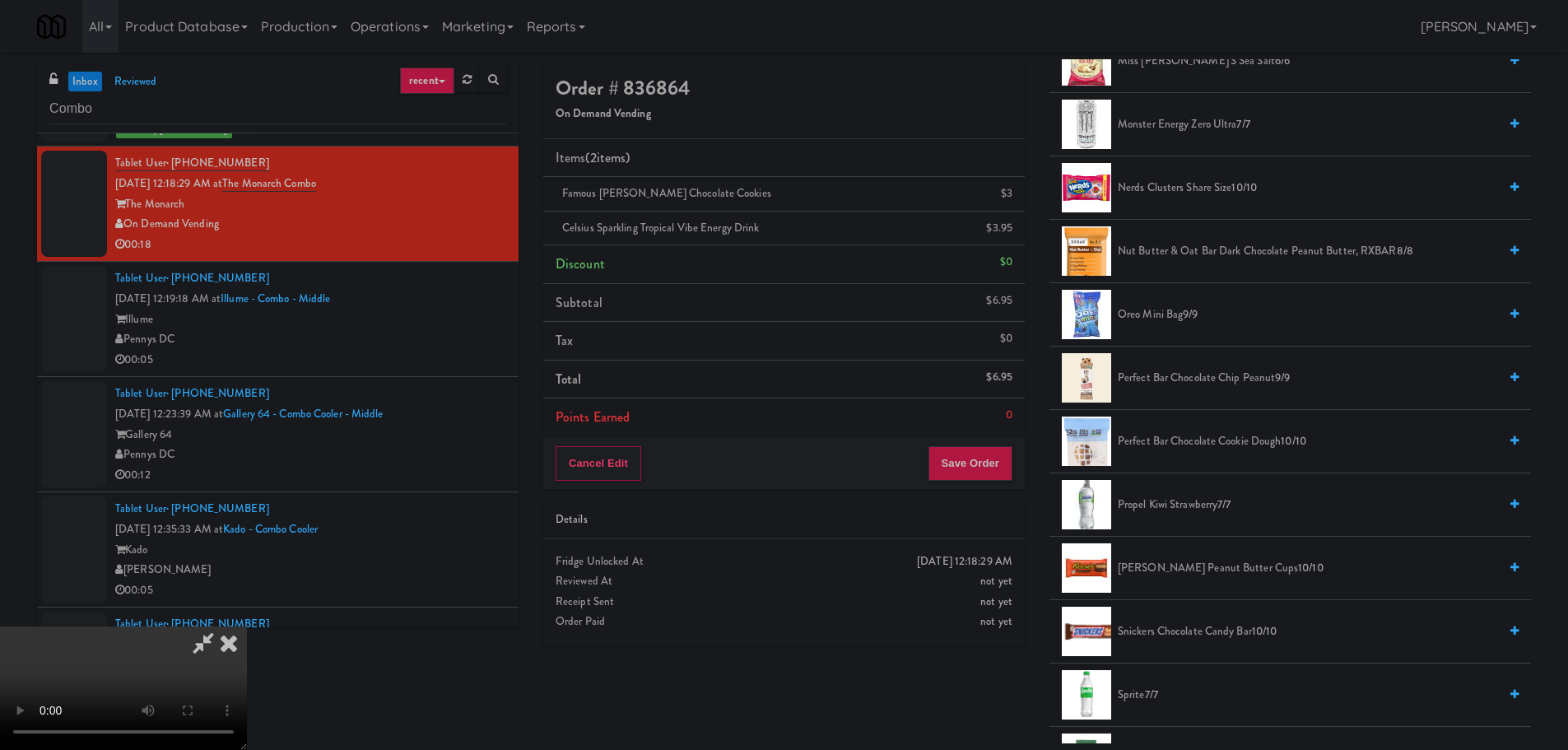
click at [1169, 498] on span "Propel Kiwi Strawberry 7/7" at bounding box center [1307, 505] width 380 height 21
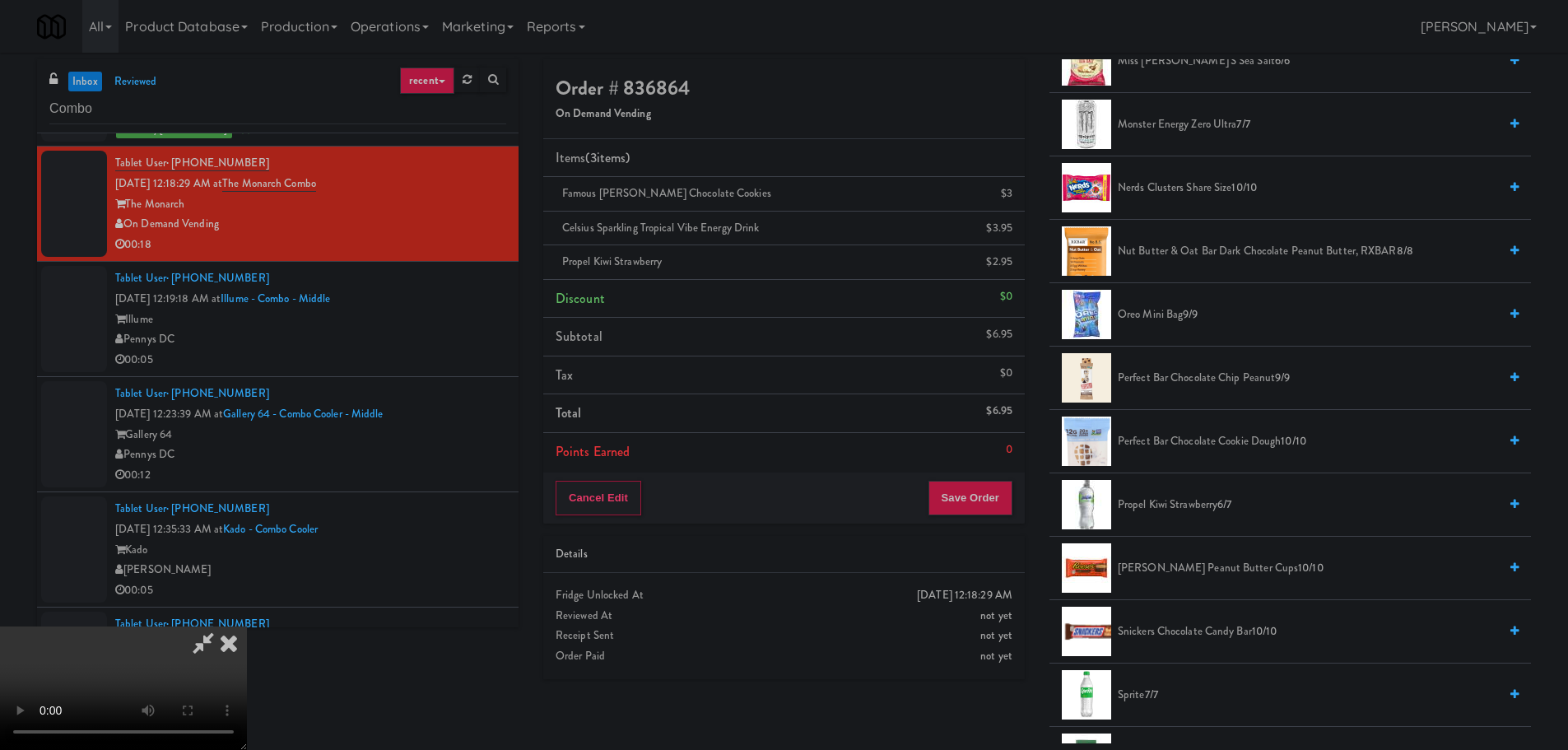
click at [247, 626] on video at bounding box center [124, 688] width 247 height 124
click at [979, 497] on button "Save Order" at bounding box center [970, 498] width 84 height 34
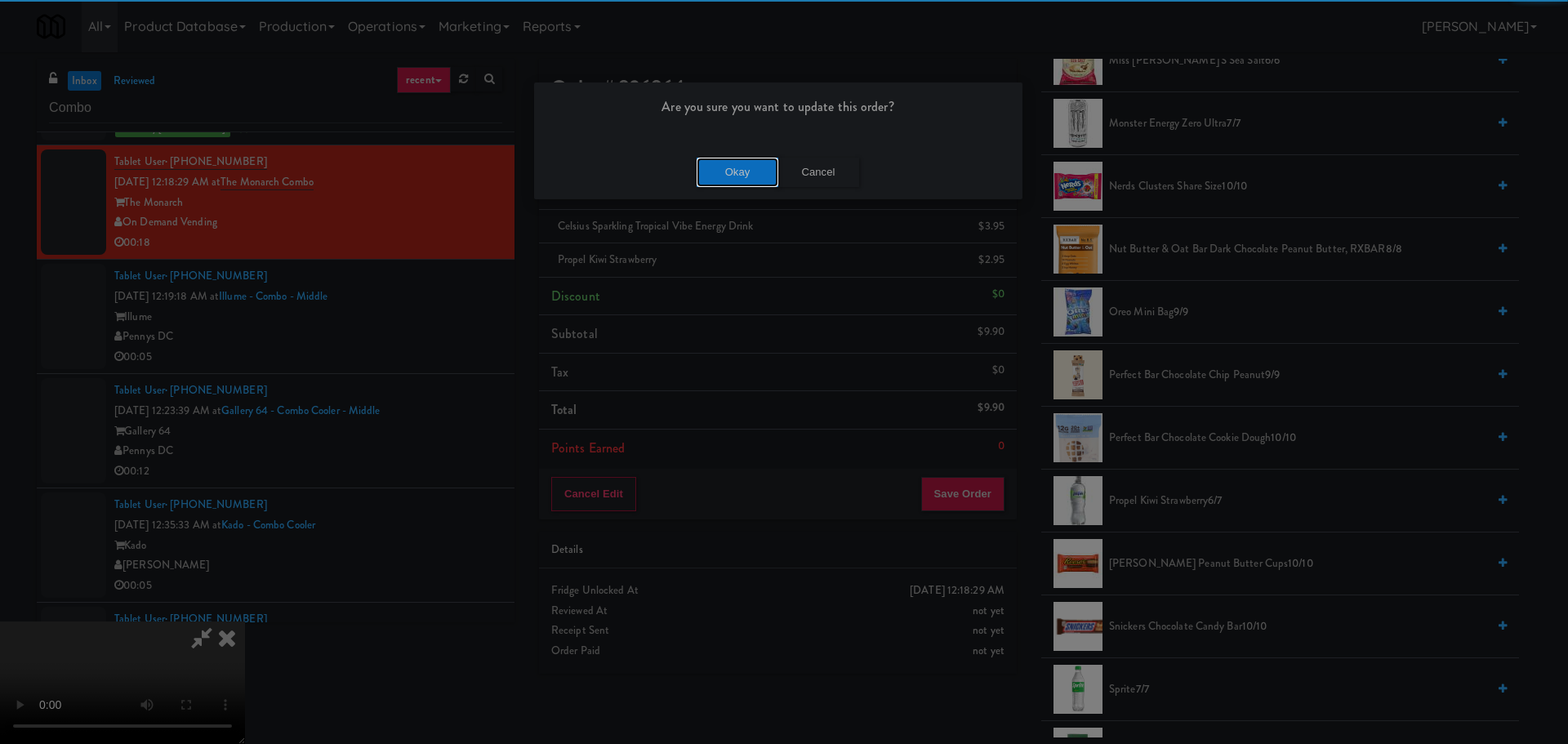
click at [725, 171] on button "Okay" at bounding box center [737, 172] width 81 height 30
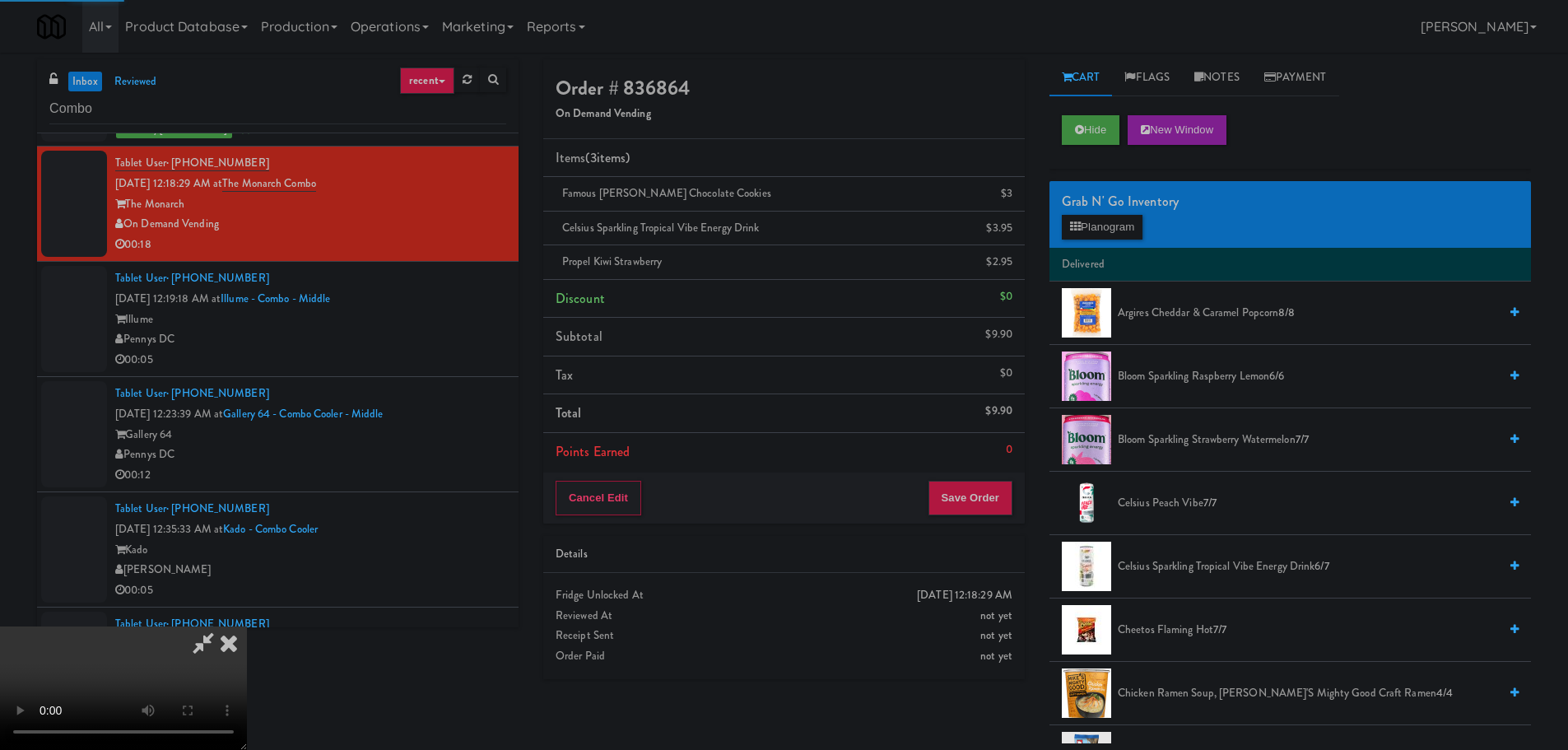
scroll to position [0, 0]
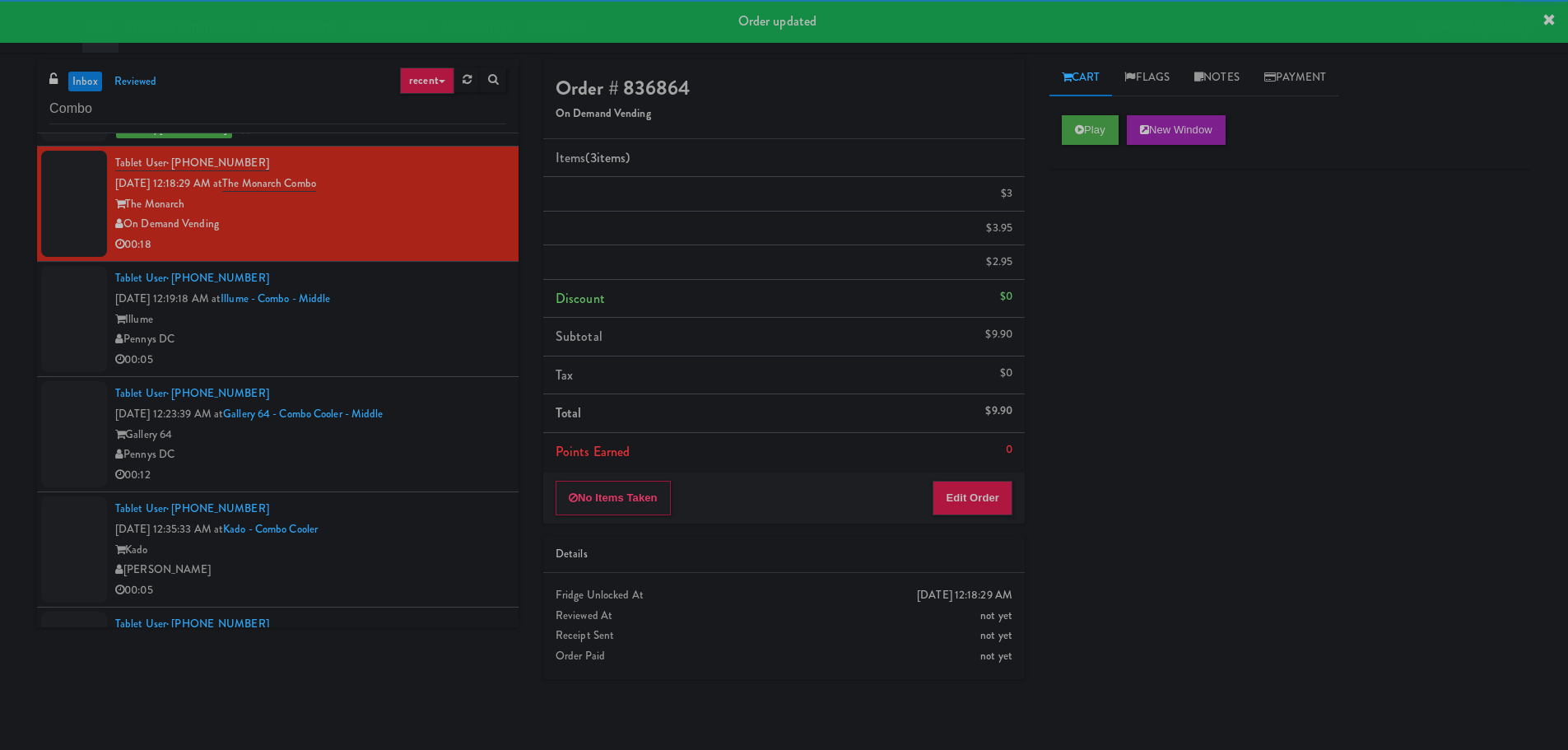
click at [486, 356] on div "00:05" at bounding box center [310, 360] width 391 height 21
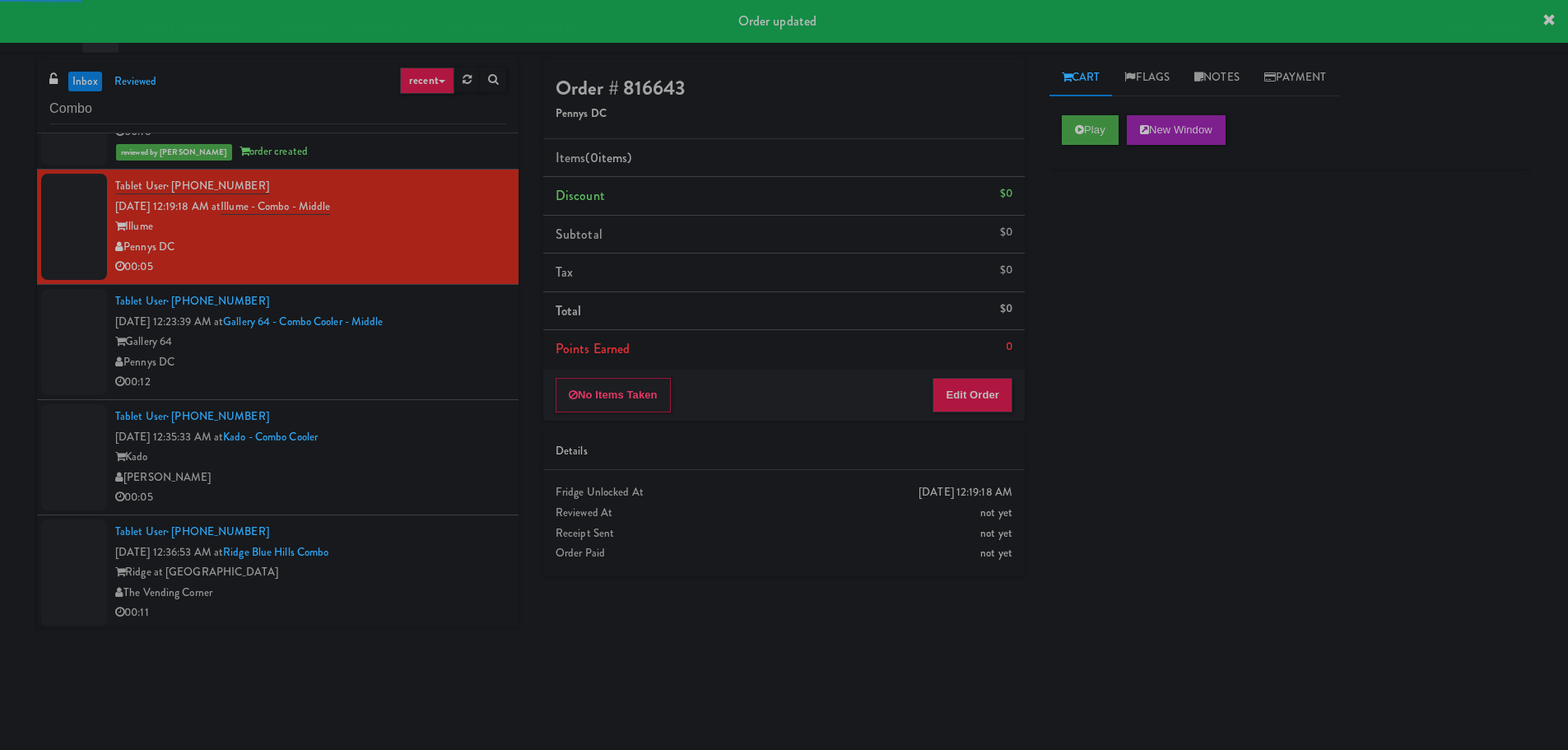
scroll to position [1235, 0]
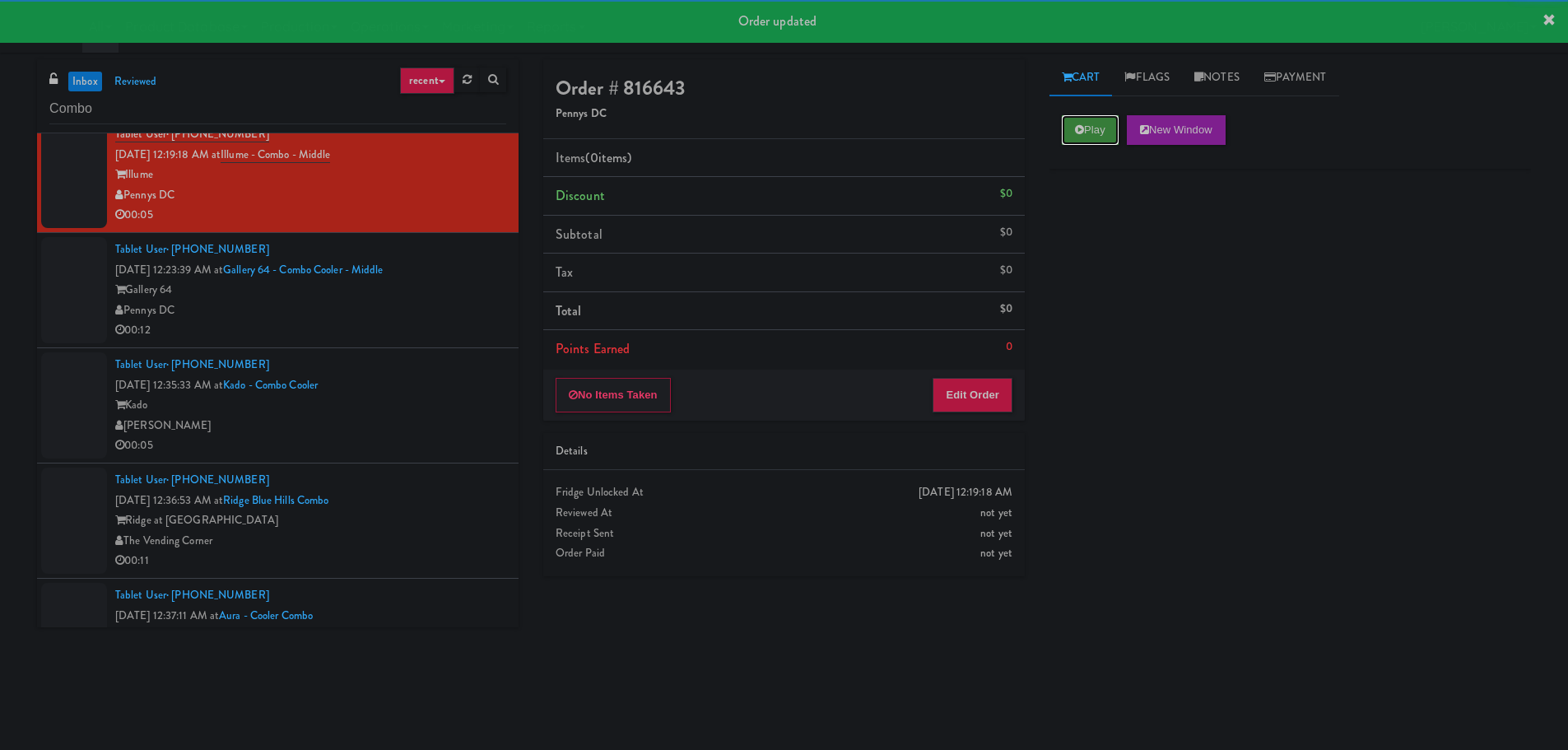
click at [1096, 128] on button "Play" at bounding box center [1090, 130] width 57 height 30
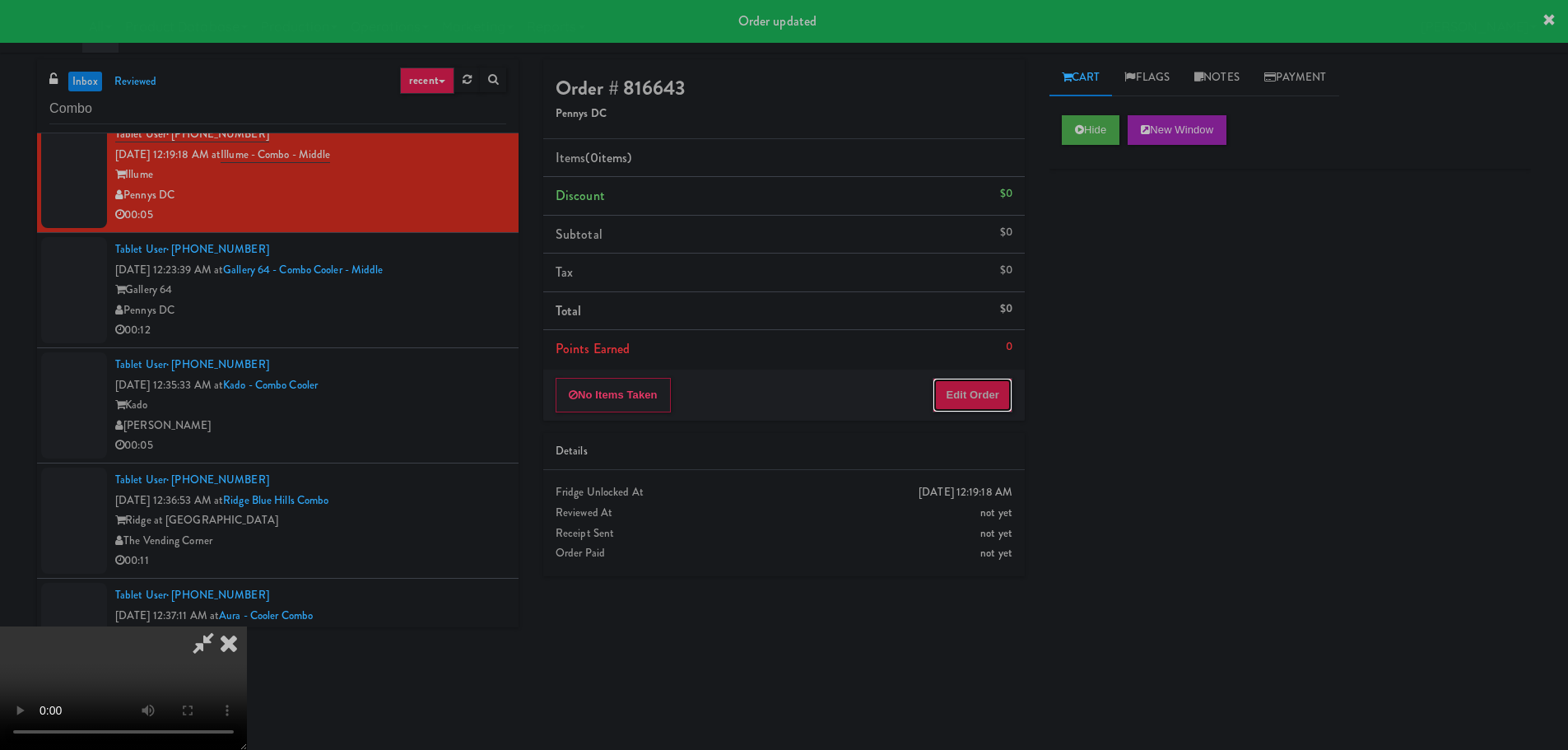
click at [957, 389] on button "Edit Order" at bounding box center [972, 395] width 79 height 34
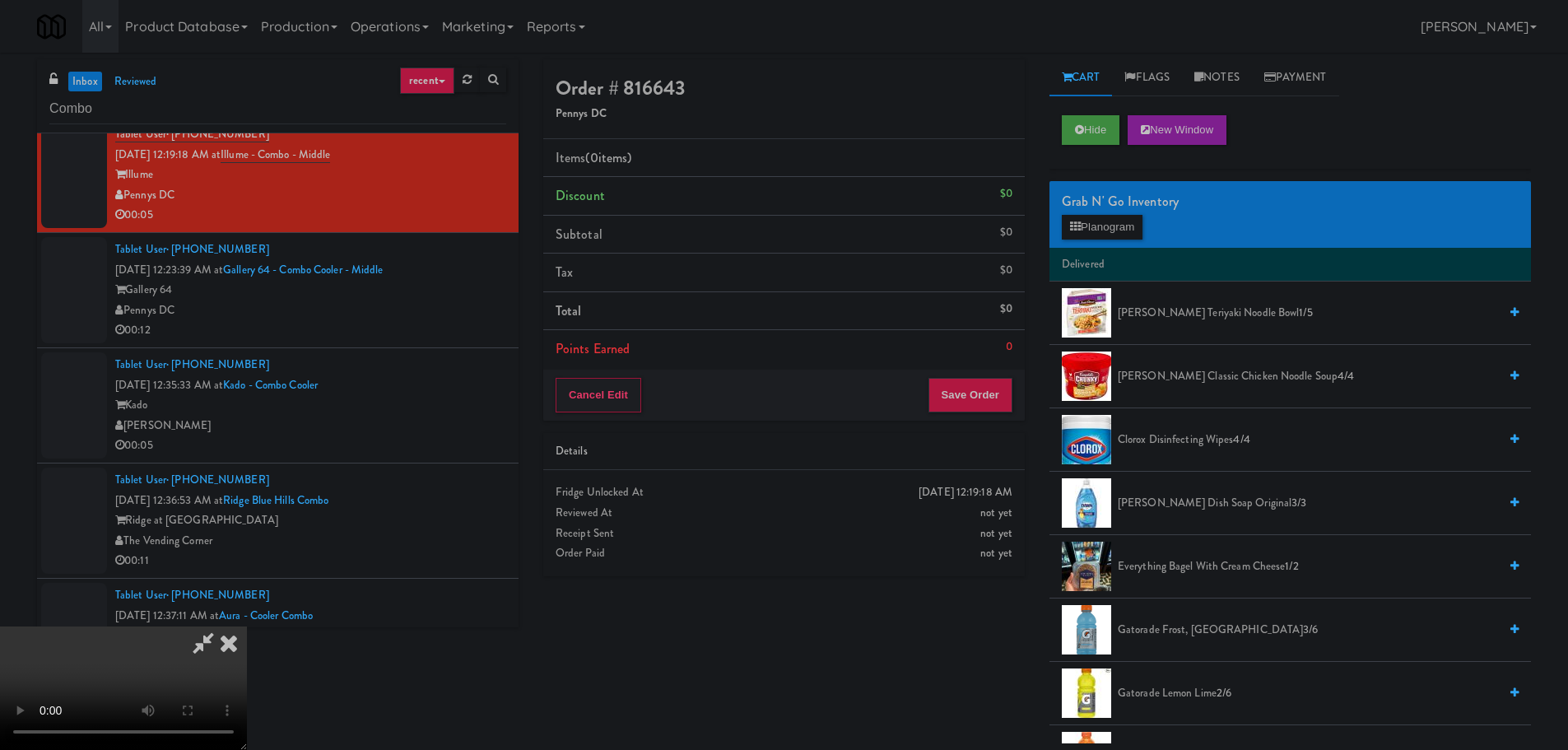
click at [247, 626] on video at bounding box center [124, 688] width 247 height 124
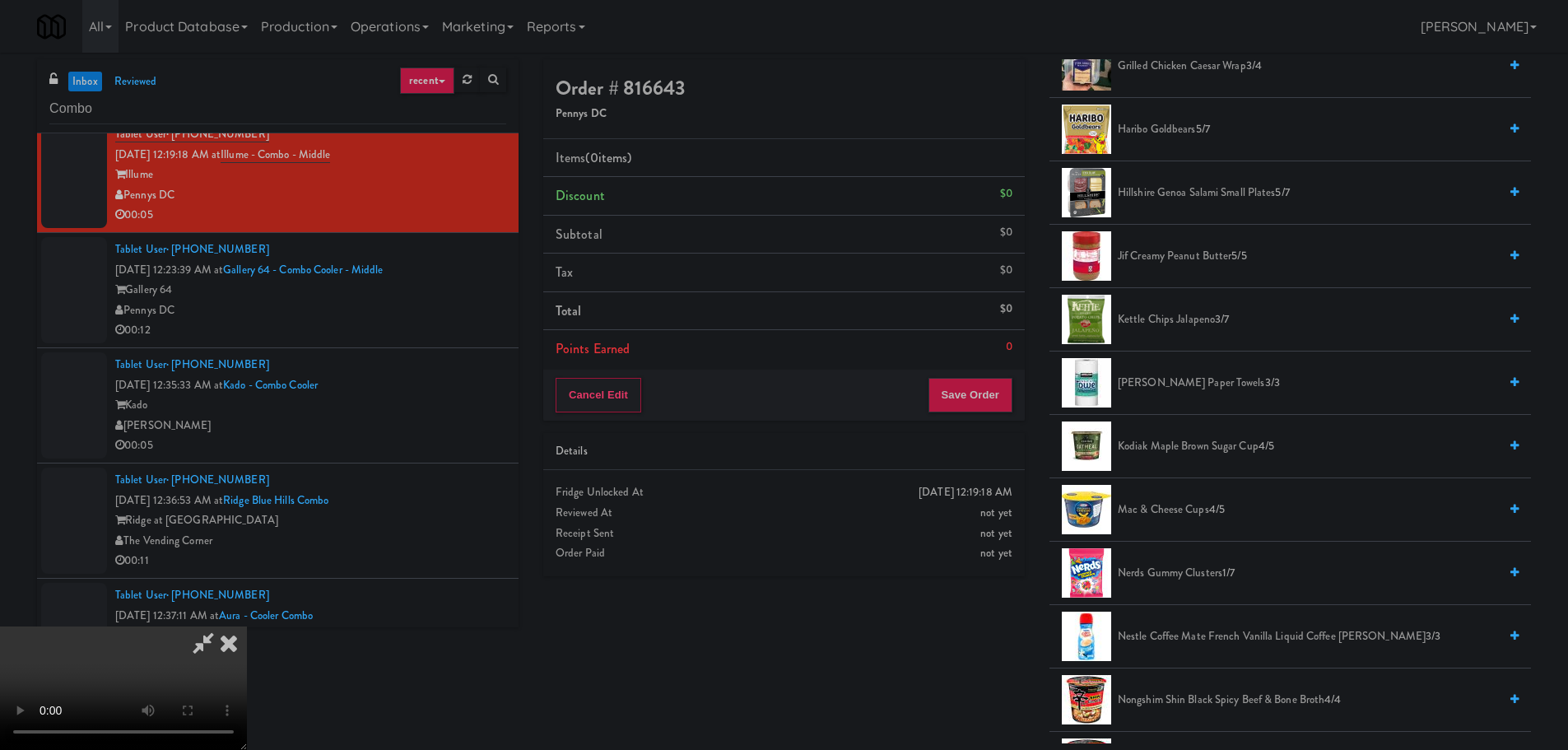
scroll to position [823, 0]
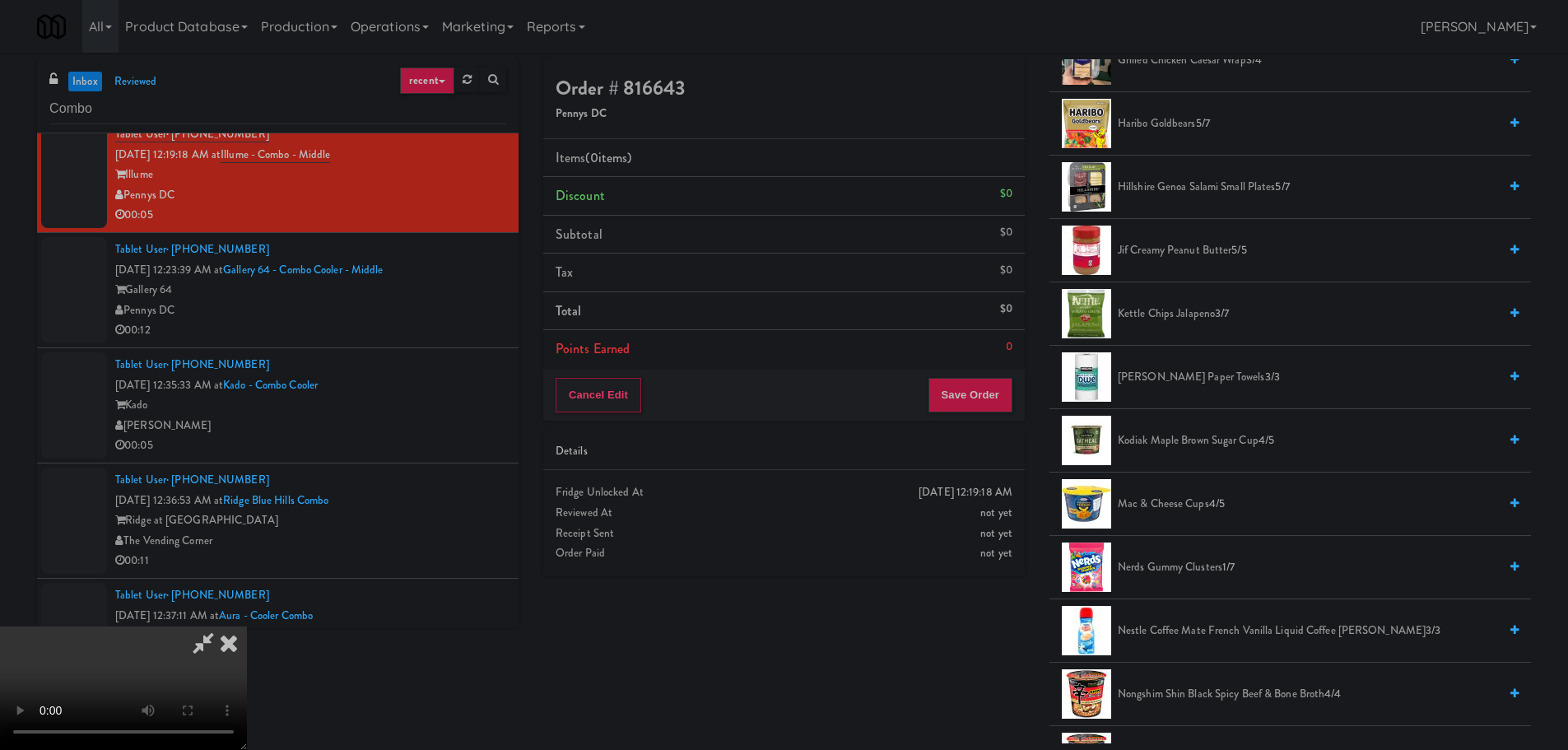
drag, startPoint x: 1205, startPoint y: 567, endPoint x: 1147, endPoint y: 567, distance: 58.0
click at [1204, 567] on span "Nerds Gummy Clusters 1/7" at bounding box center [1307, 567] width 380 height 21
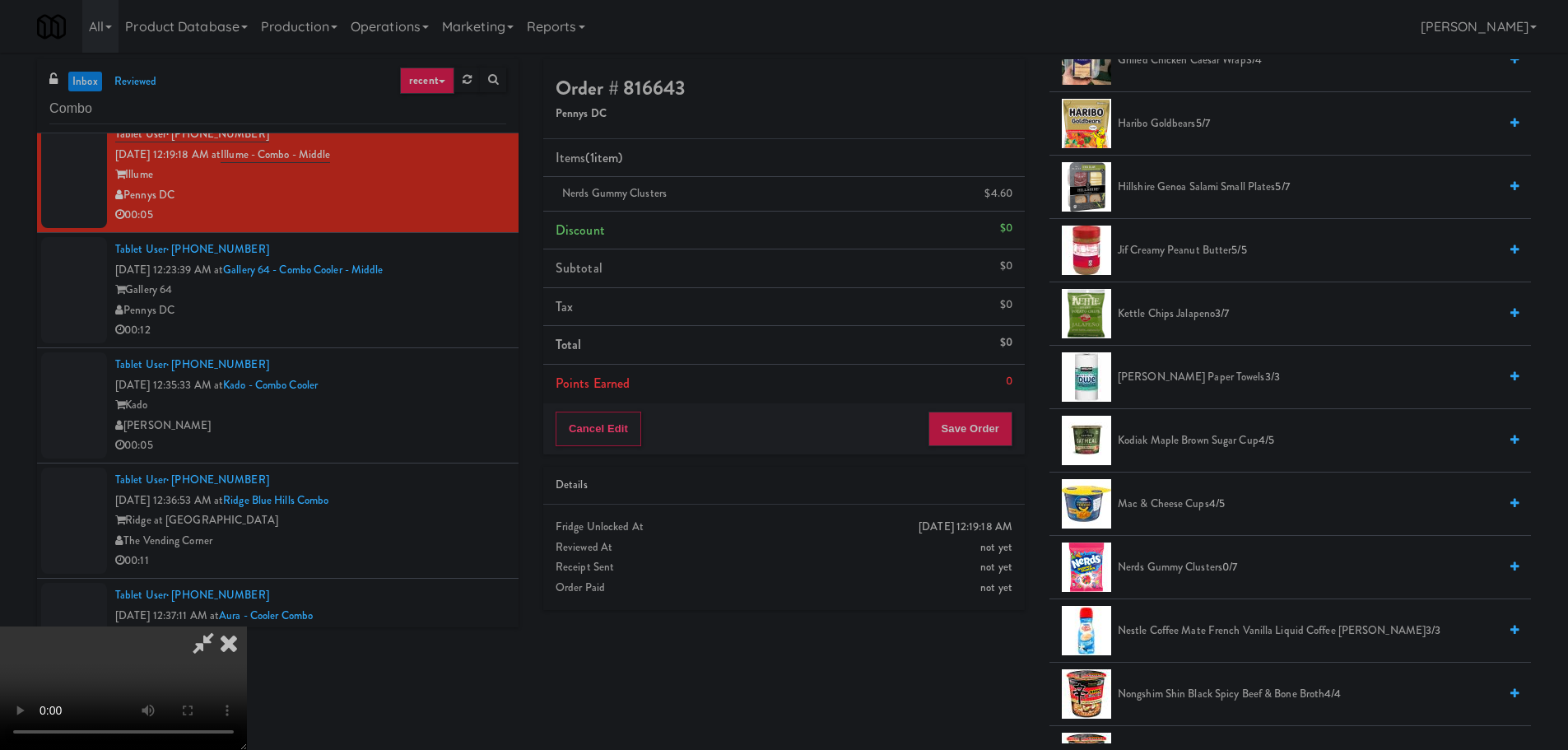
click at [247, 626] on video at bounding box center [124, 688] width 247 height 124
click at [982, 445] on button "Save Order" at bounding box center [970, 429] width 84 height 34
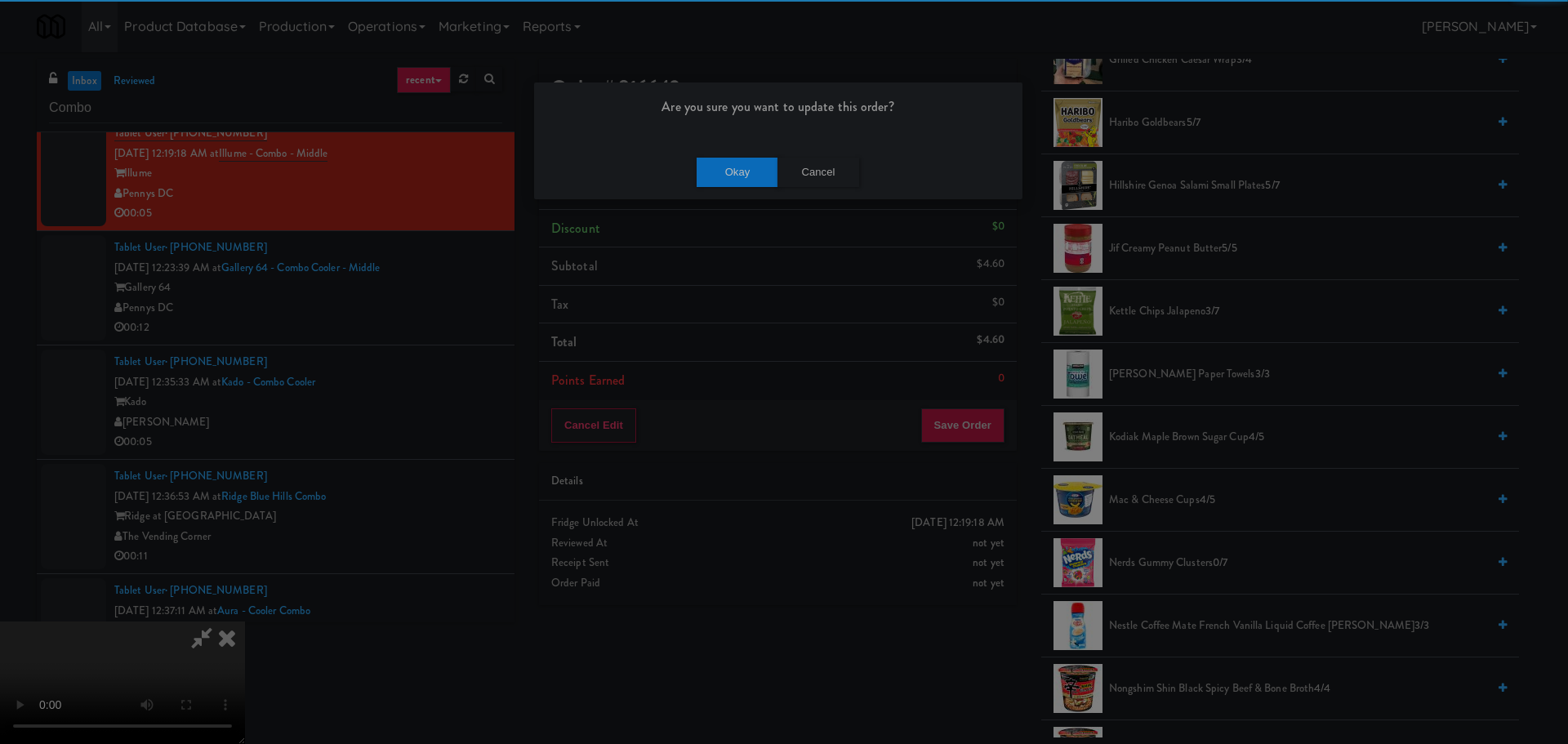
click at [722, 145] on div "Okay Cancel" at bounding box center [778, 171] width 488 height 55
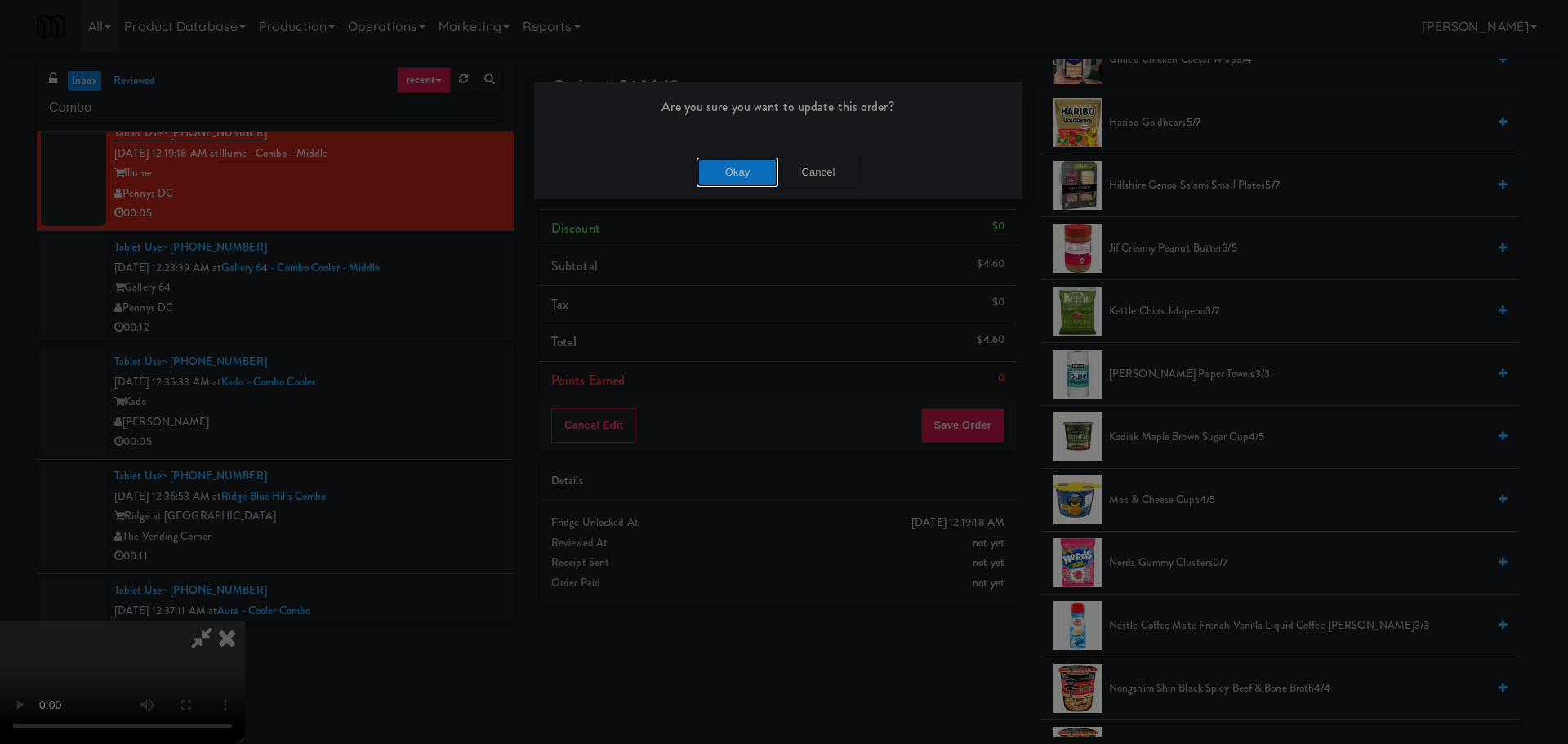
click at [725, 159] on button "Okay" at bounding box center [737, 172] width 81 height 30
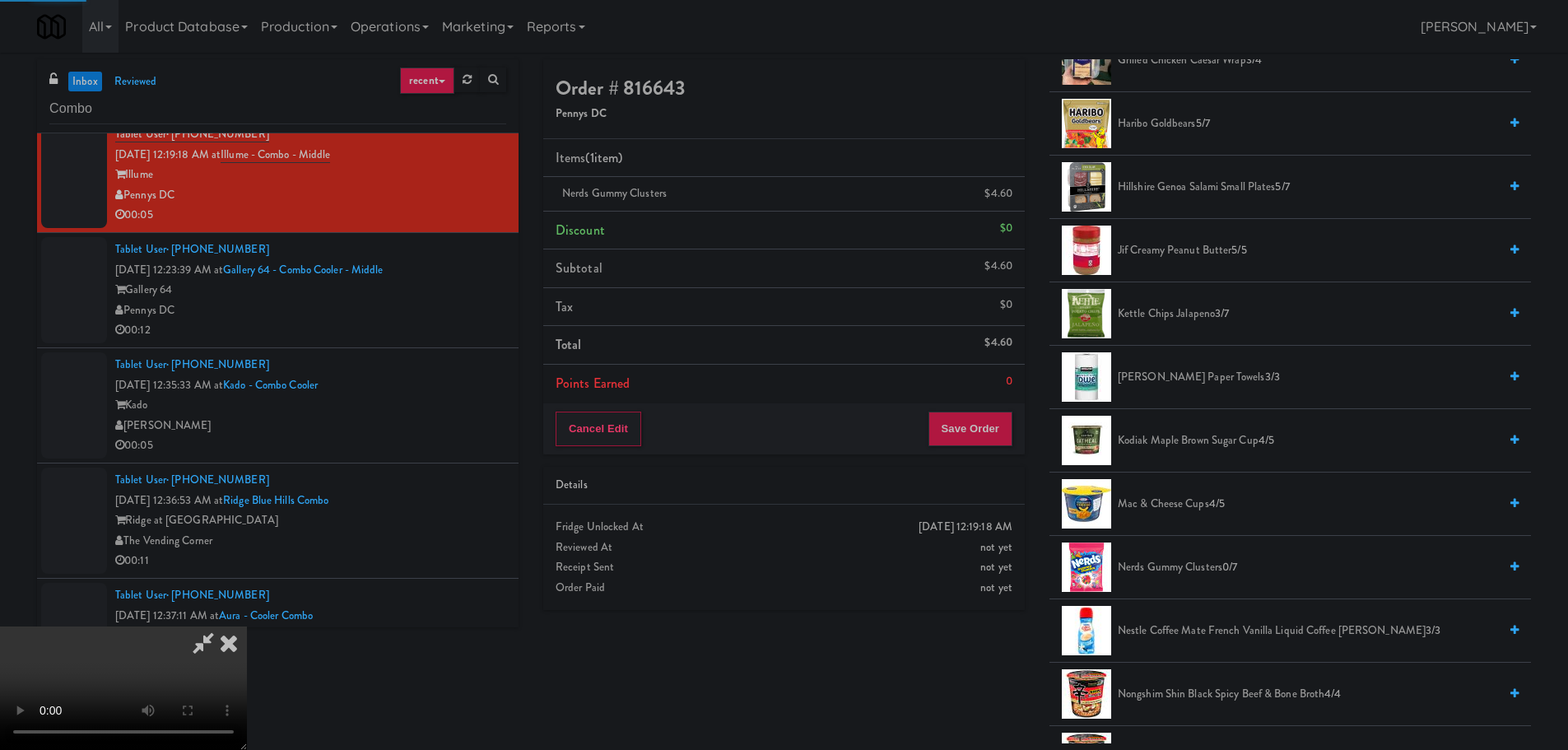
scroll to position [0, 0]
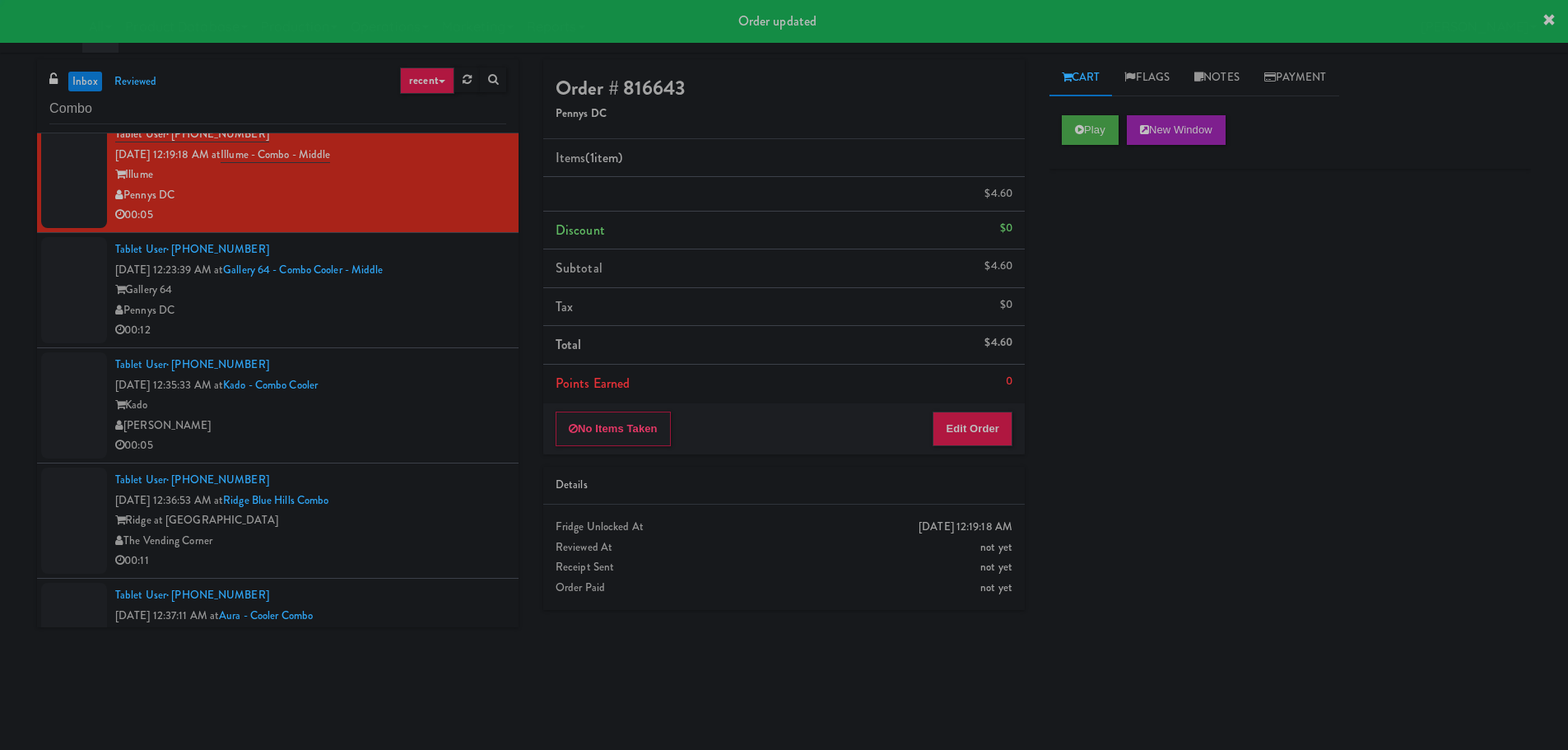
click at [478, 345] on li "Tablet User · (240) 351-0814 Aug 17, 2025 12:23:39 AM at Gallery 64 - Combo Coo…" at bounding box center [278, 291] width 482 height 116
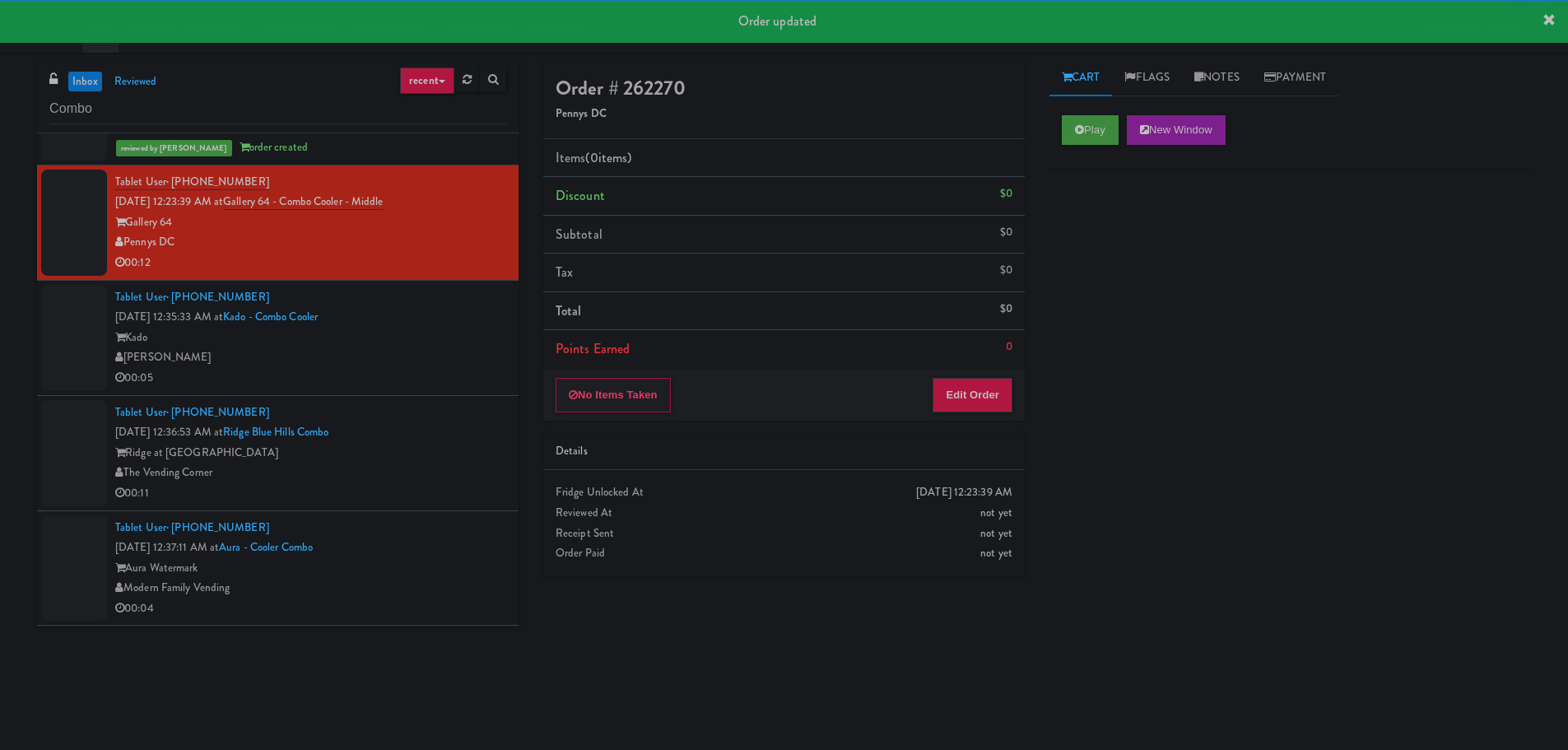
scroll to position [1317, 0]
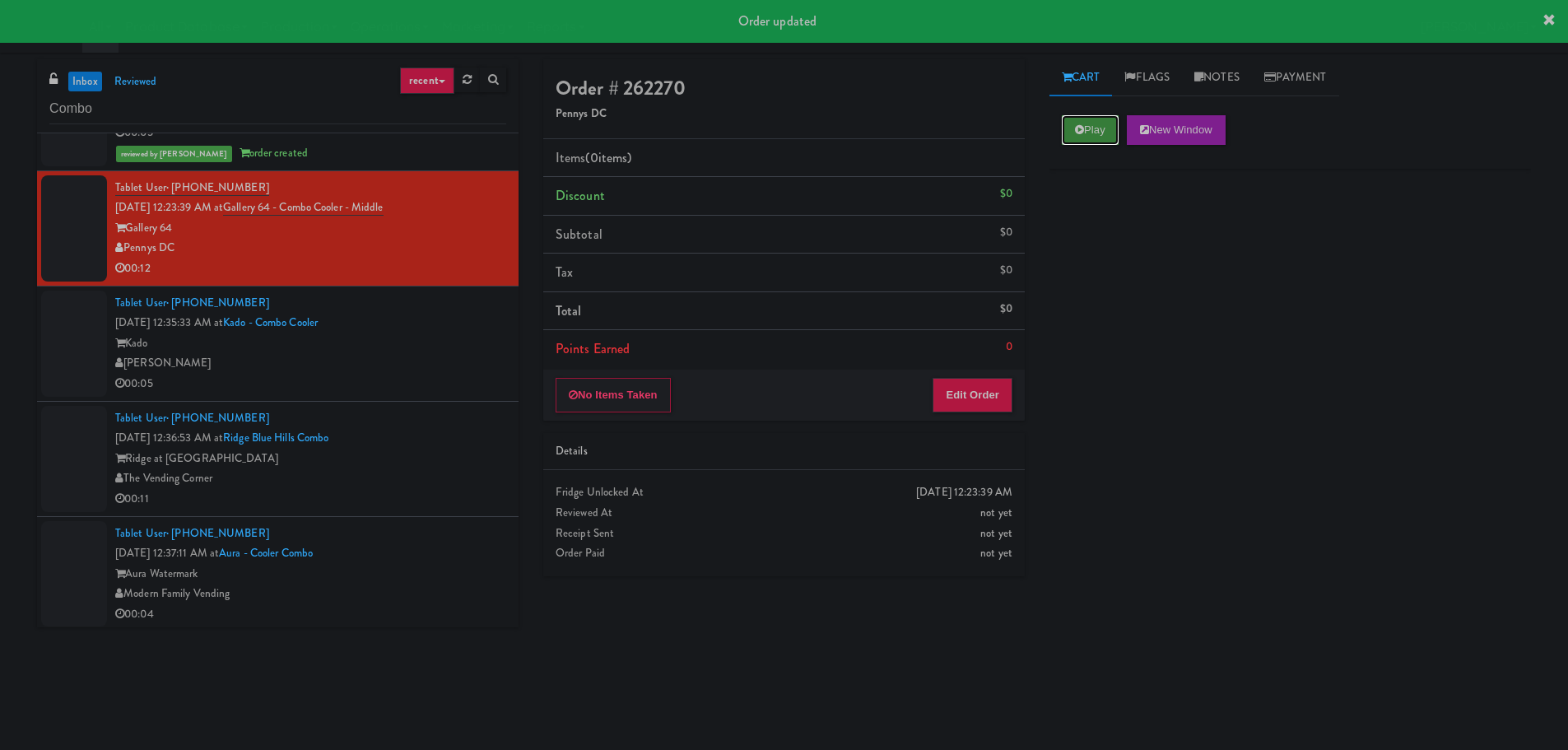
click at [1095, 136] on button "Play" at bounding box center [1090, 130] width 57 height 30
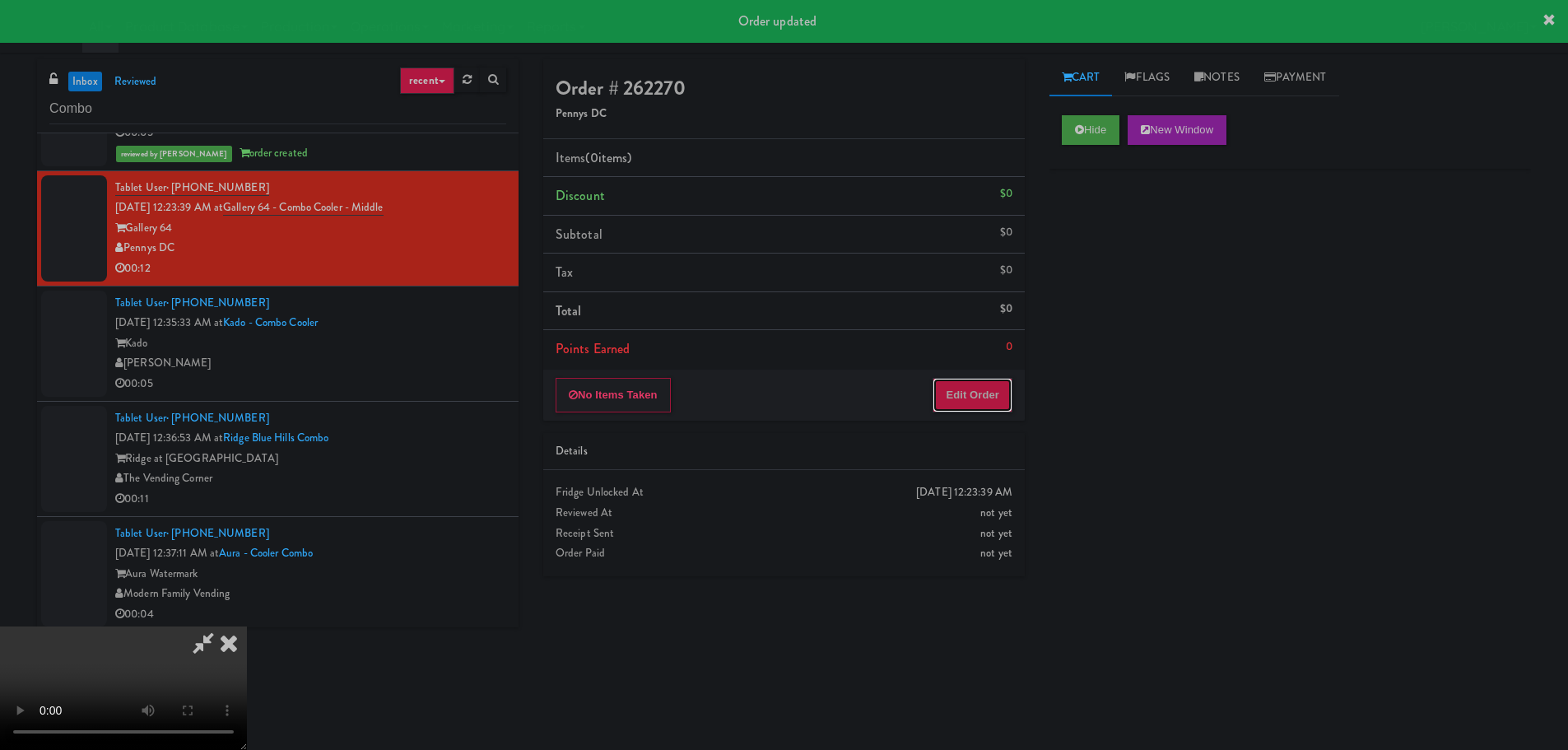
click at [954, 410] on button "Edit Order" at bounding box center [972, 395] width 79 height 34
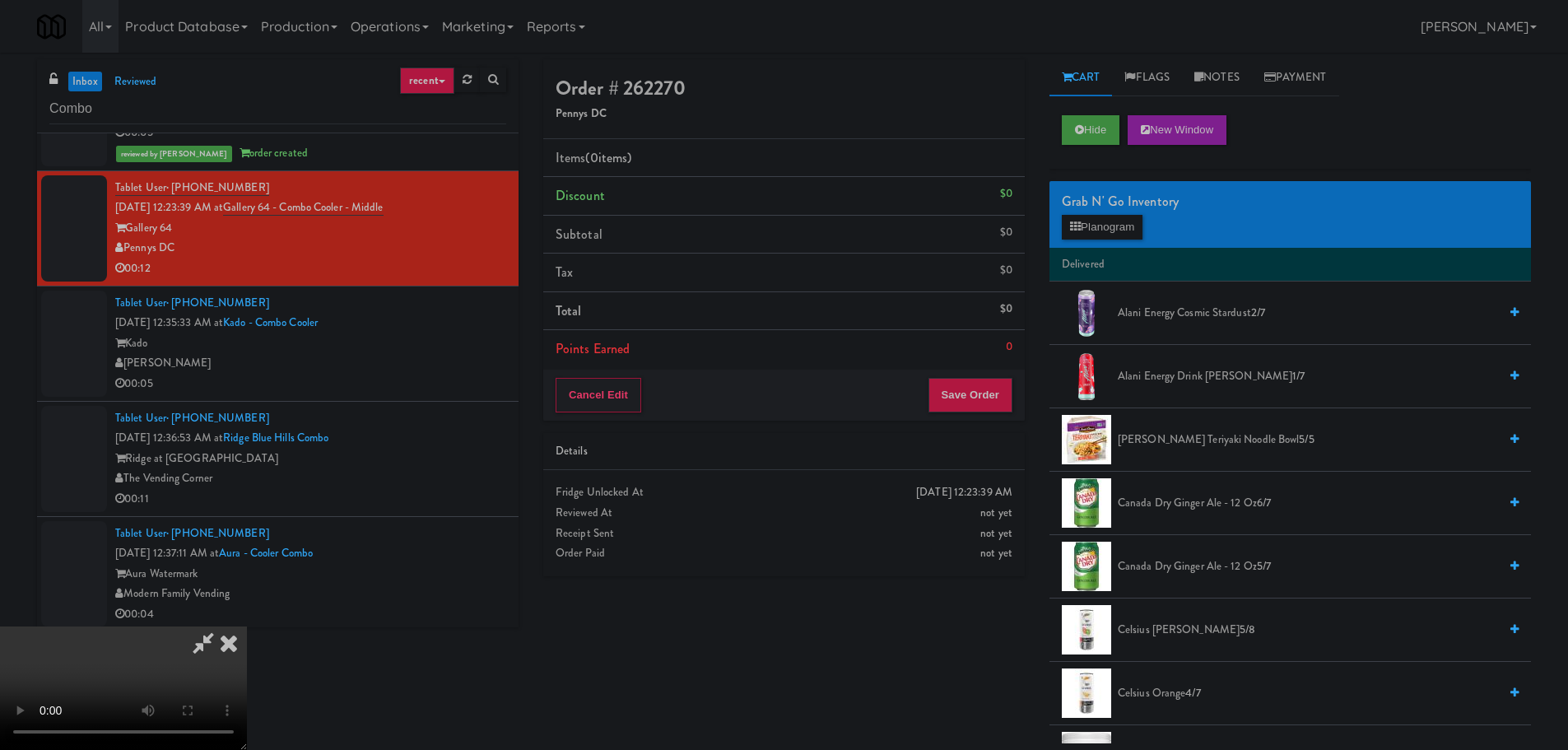
scroll to position [0, 0]
click at [247, 626] on video at bounding box center [124, 688] width 247 height 124
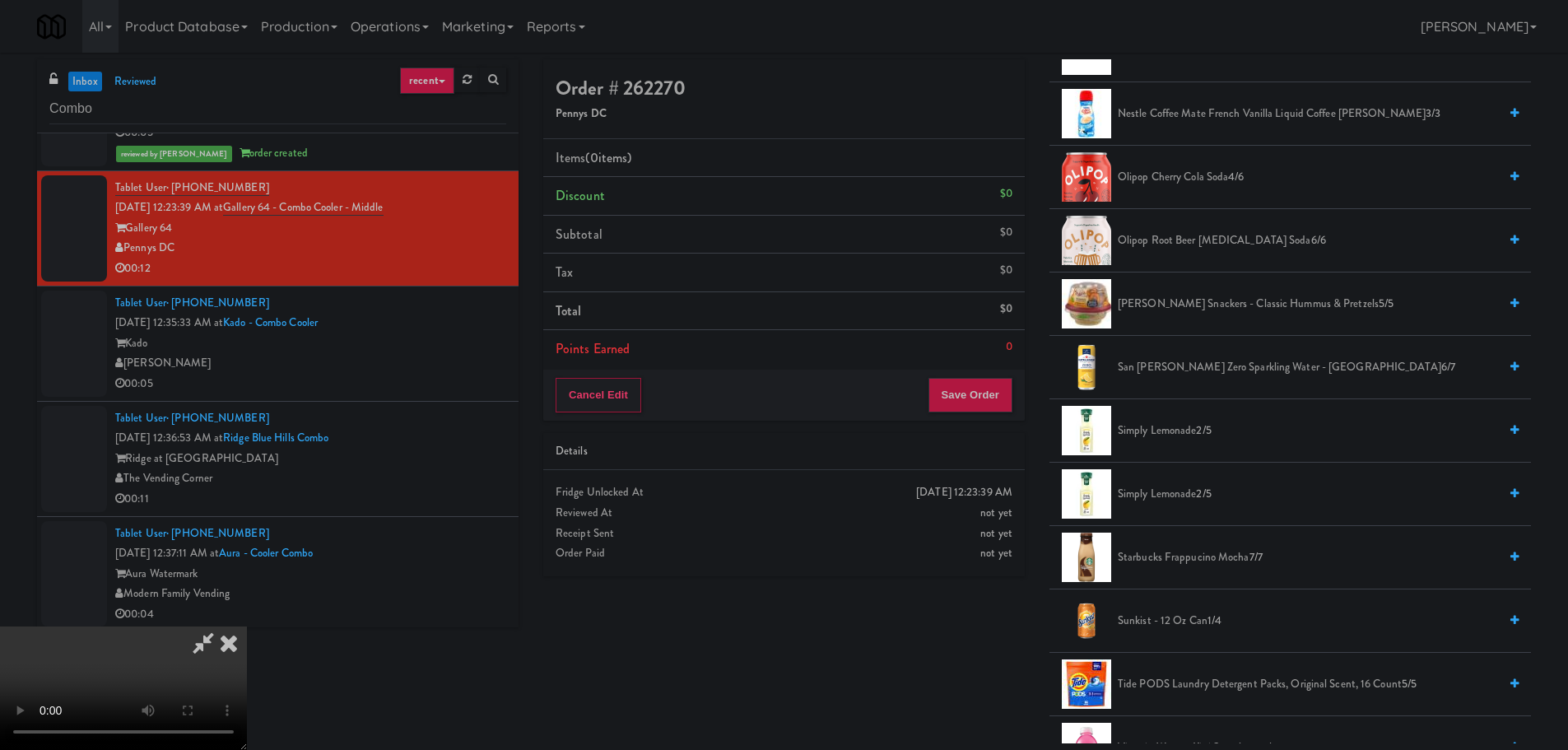
scroll to position [1466, 0]
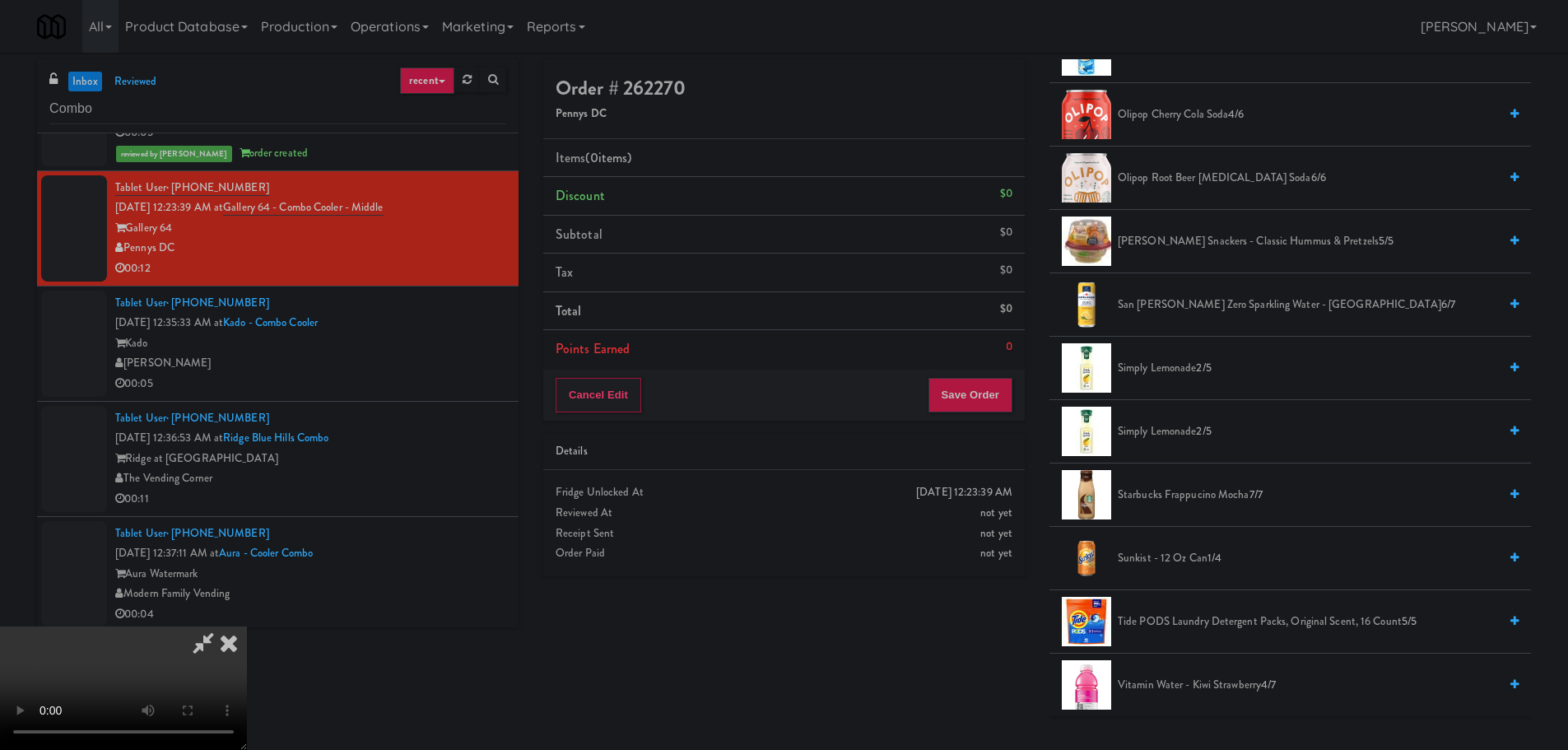
click at [1187, 563] on span "Sunkist - 12 oz can 1/4" at bounding box center [1307, 558] width 380 height 21
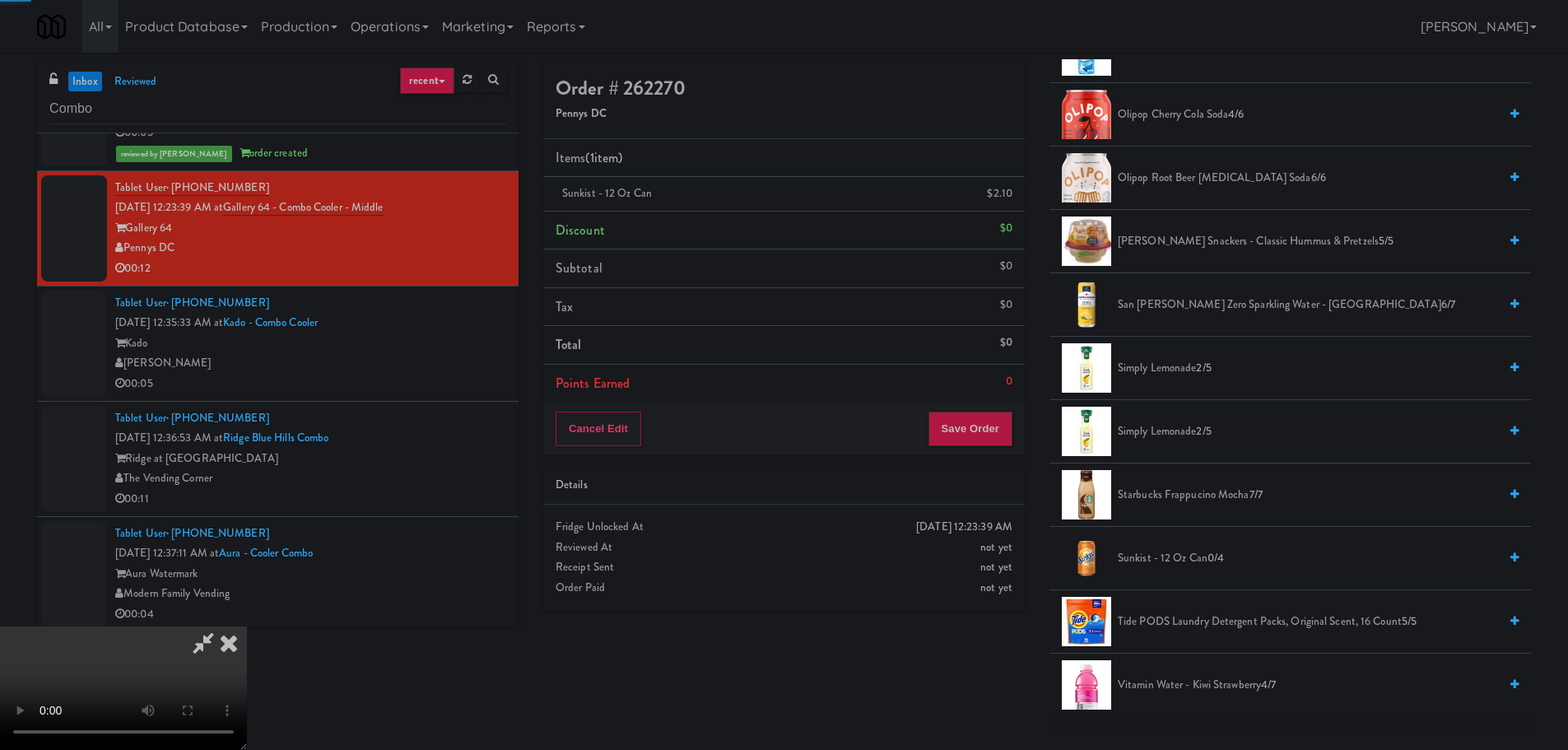
click at [247, 626] on video at bounding box center [124, 688] width 247 height 124
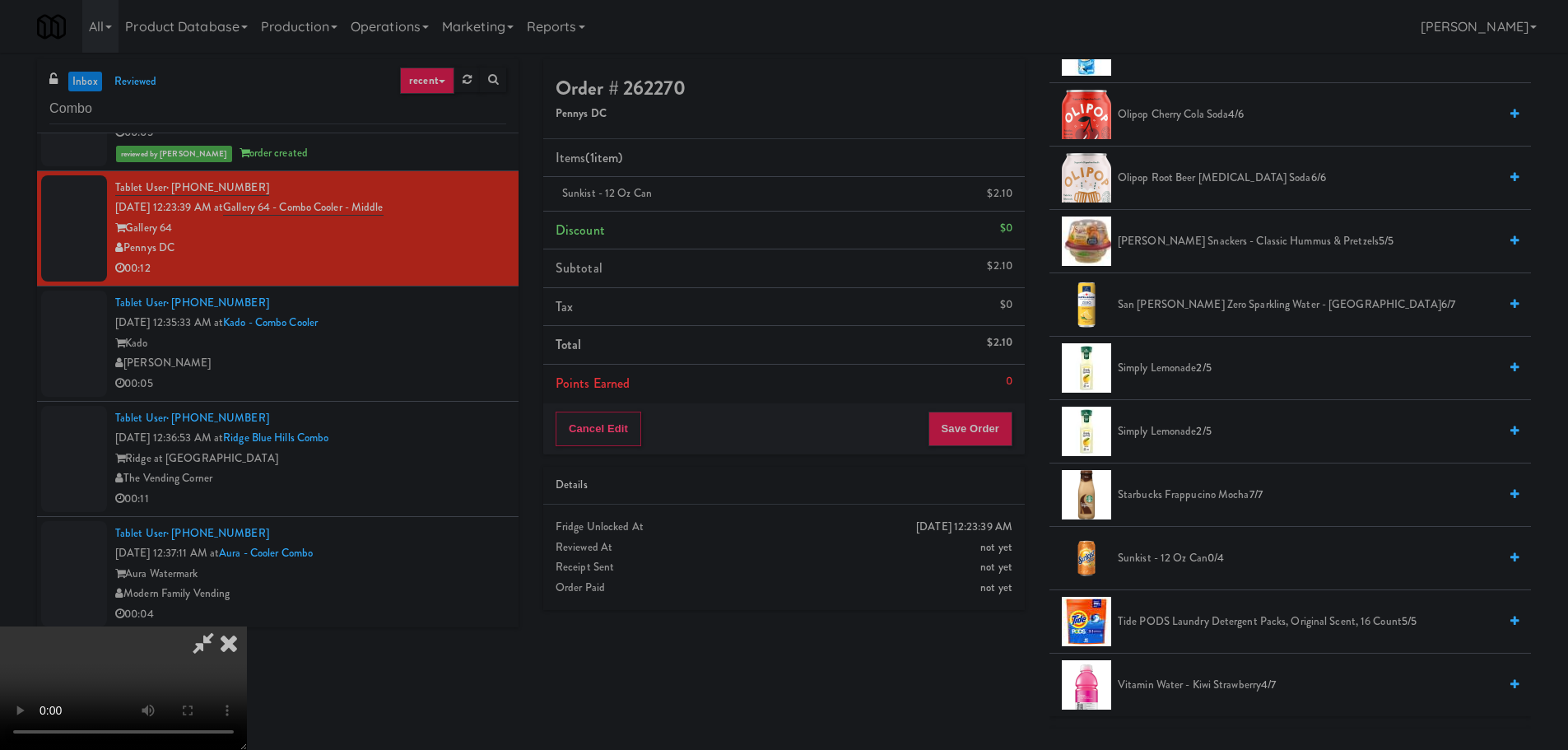
click at [247, 626] on video at bounding box center [124, 688] width 247 height 124
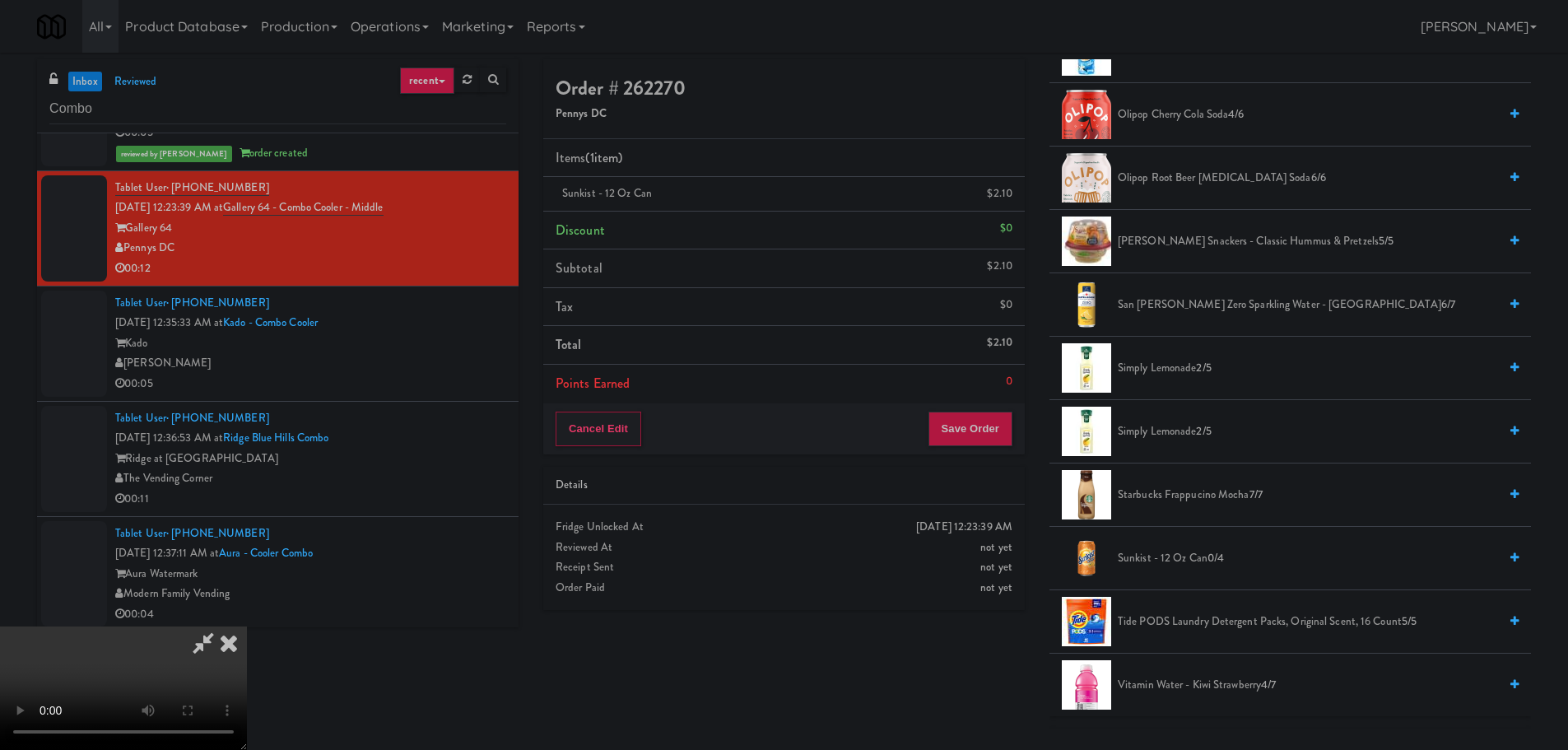
scroll to position [36, 0]
drag, startPoint x: 576, startPoint y: 670, endPoint x: 587, endPoint y: 663, distance: 13.0
click at [247, 670] on video at bounding box center [124, 688] width 247 height 124
click at [247, 626] on video at bounding box center [124, 688] width 247 height 124
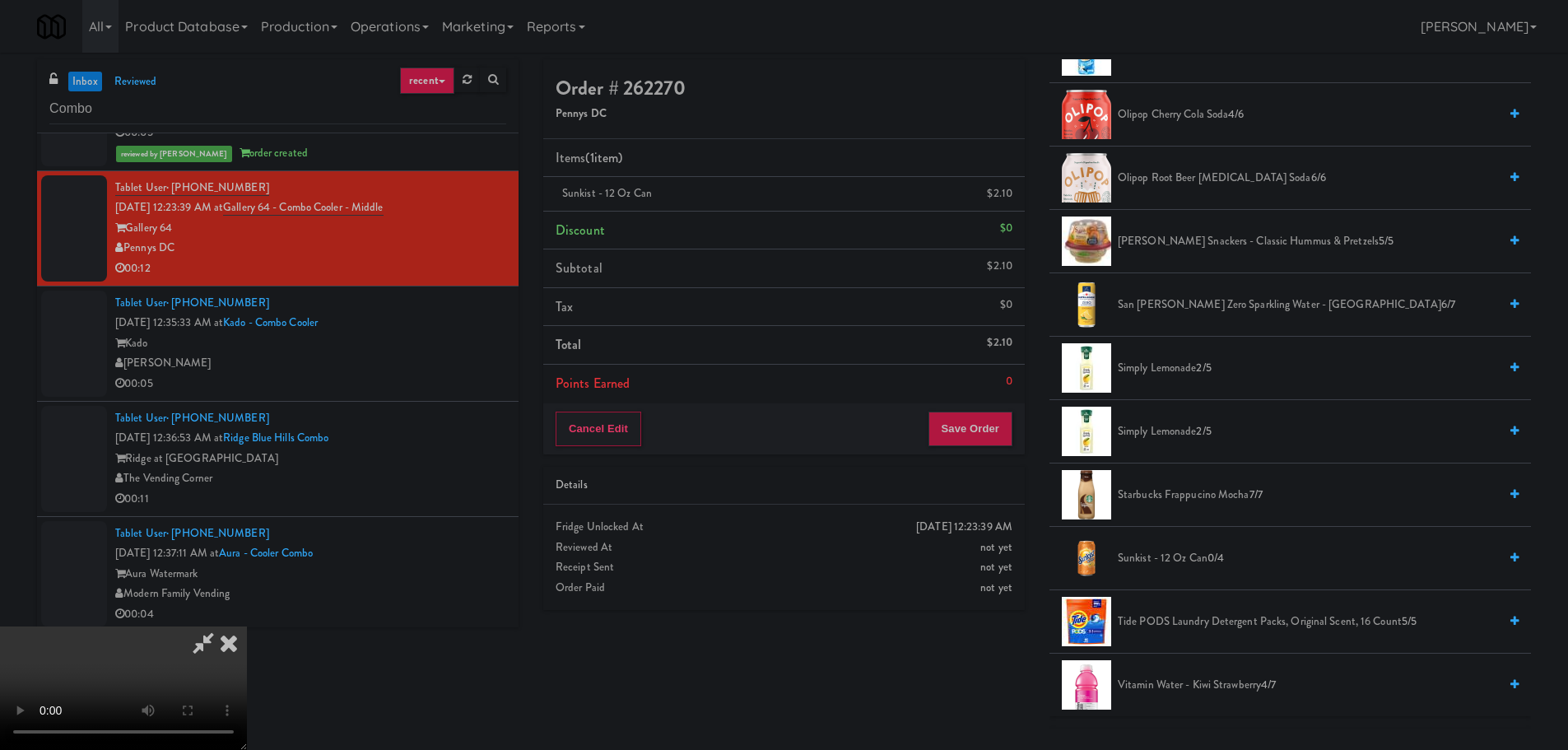
click at [247, 626] on video at bounding box center [124, 688] width 247 height 124
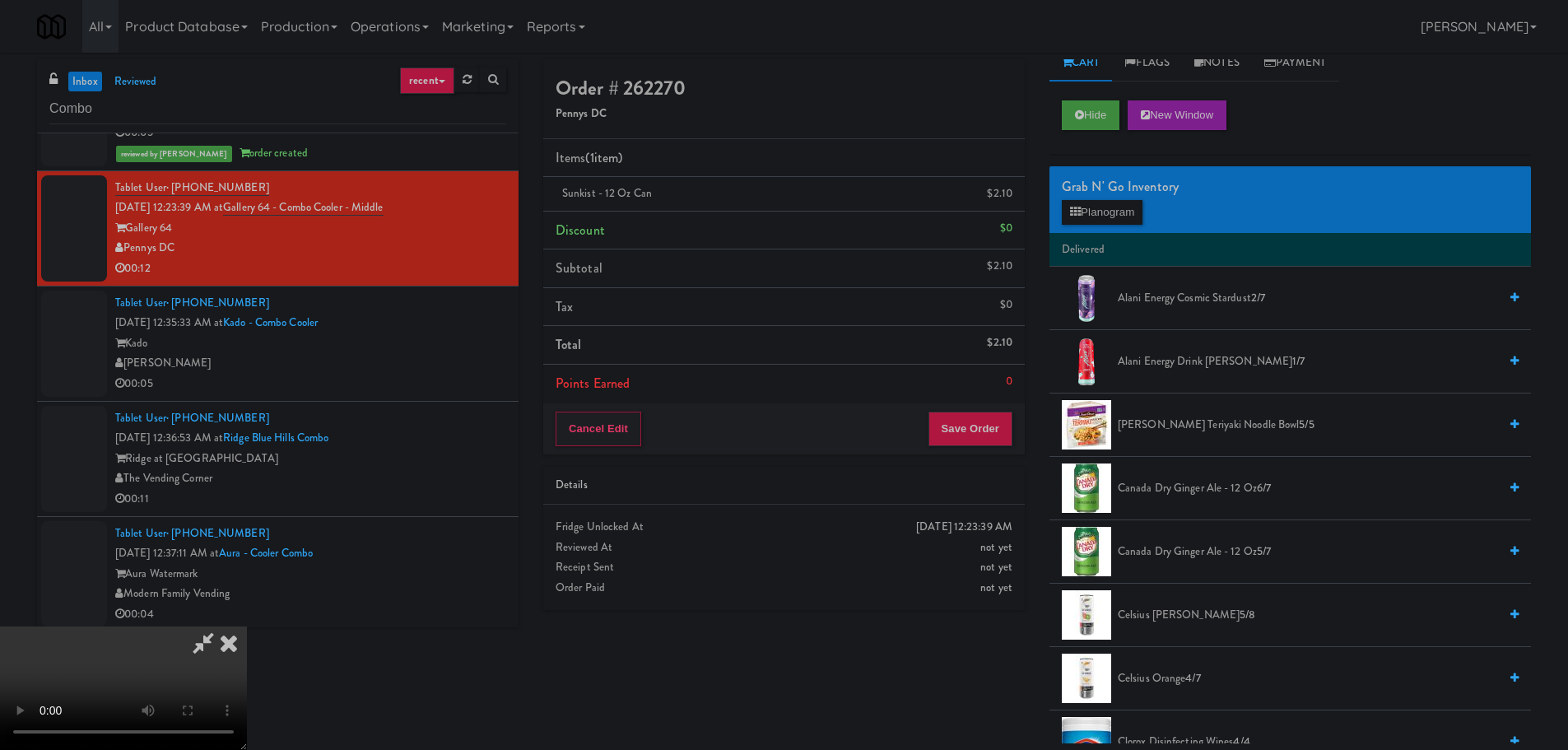
scroll to position [0, 0]
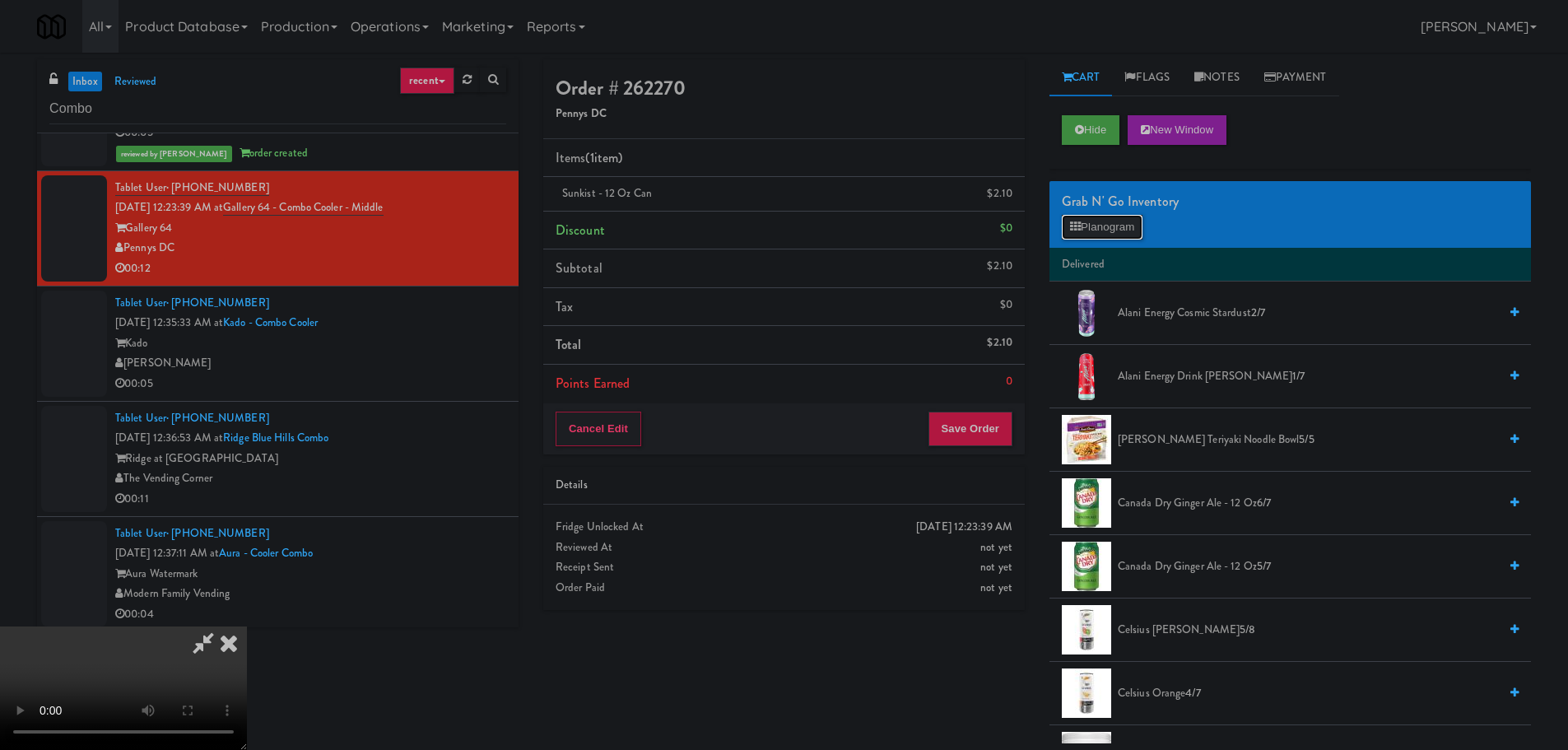
click at [1114, 227] on button "Planogram" at bounding box center [1102, 227] width 80 height 24
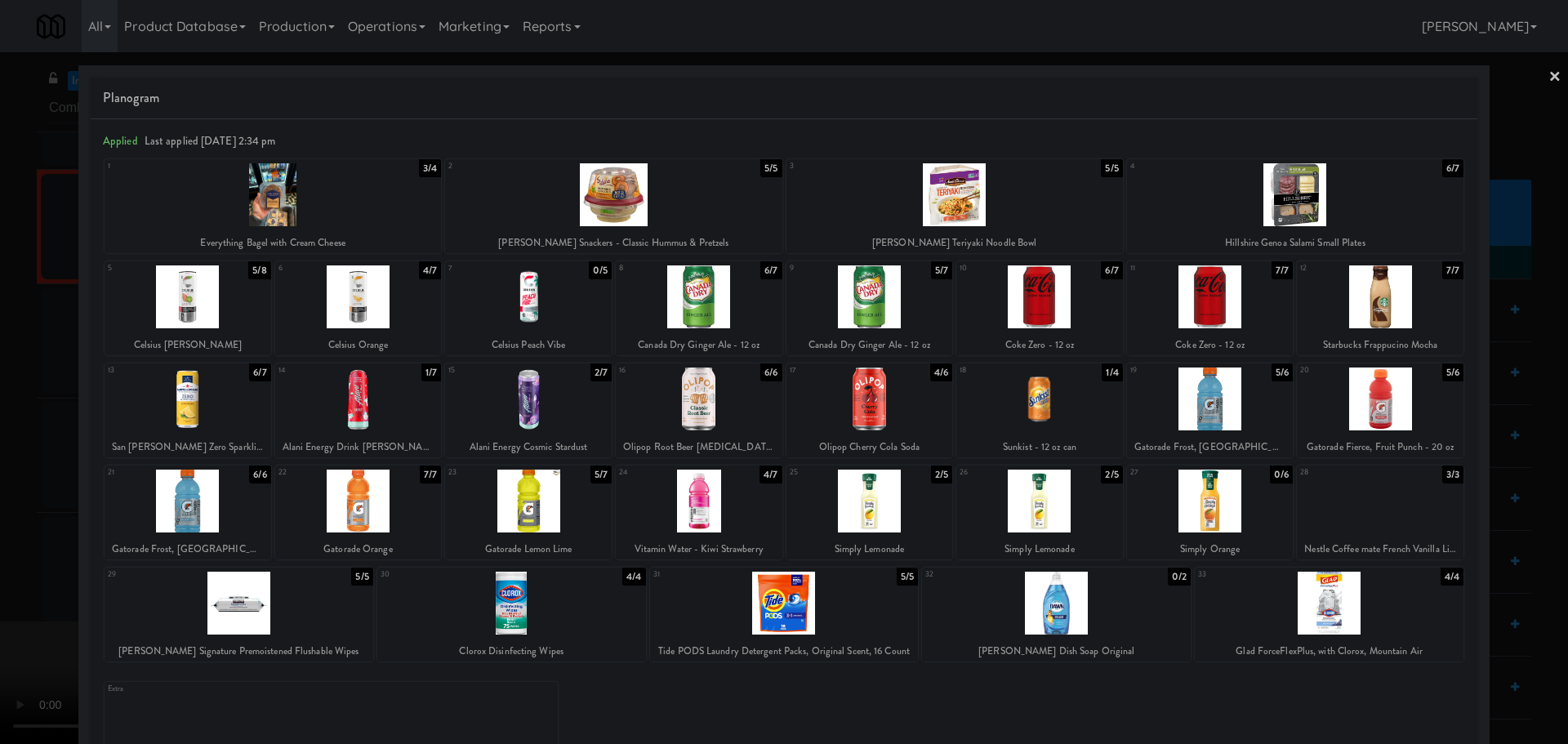
click at [686, 393] on div at bounding box center [699, 398] width 167 height 63
click at [0, 425] on div at bounding box center [784, 372] width 1568 height 744
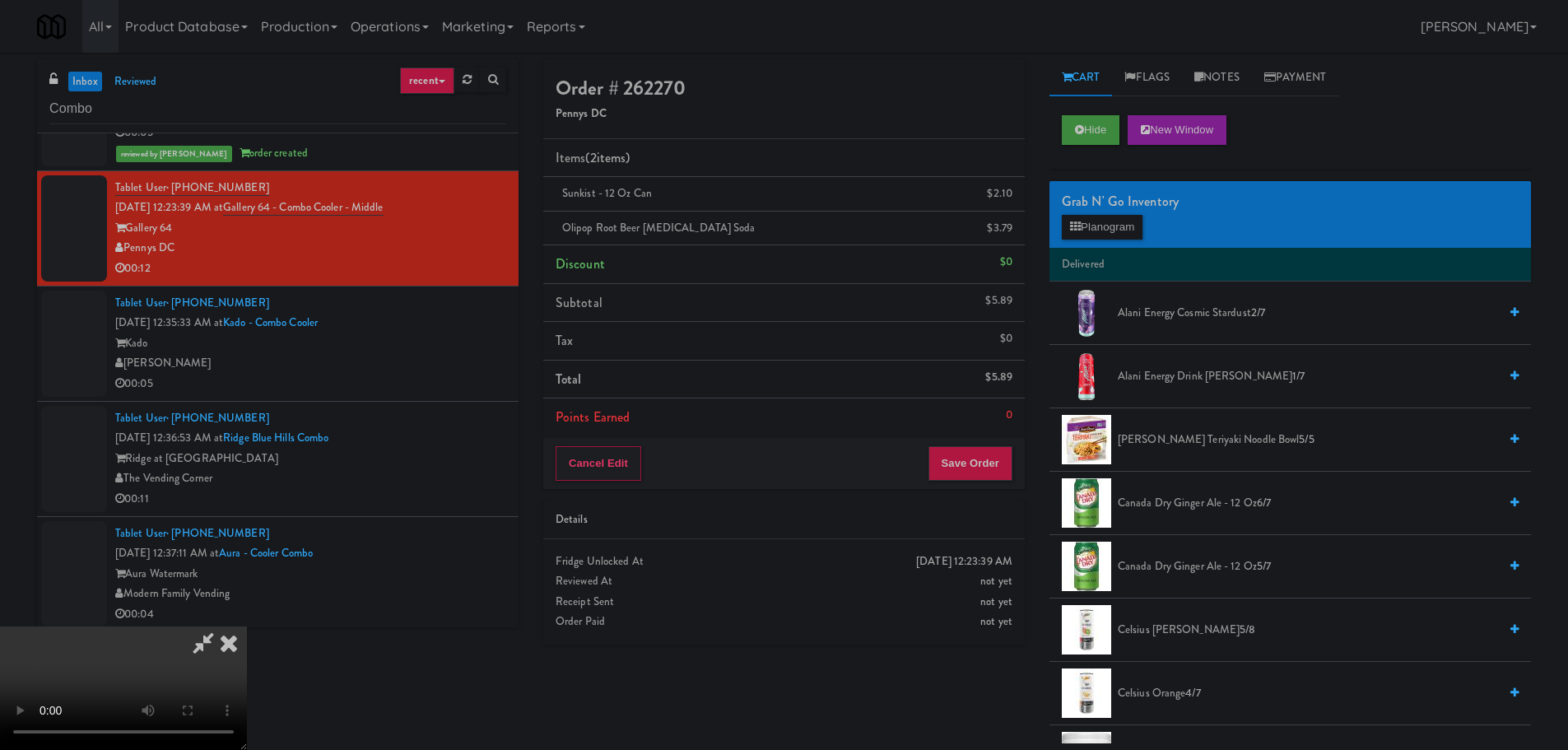
scroll to position [283, 0]
click at [247, 626] on video at bounding box center [124, 688] width 247 height 124
drag, startPoint x: 625, startPoint y: 404, endPoint x: 611, endPoint y: 406, distance: 14.1
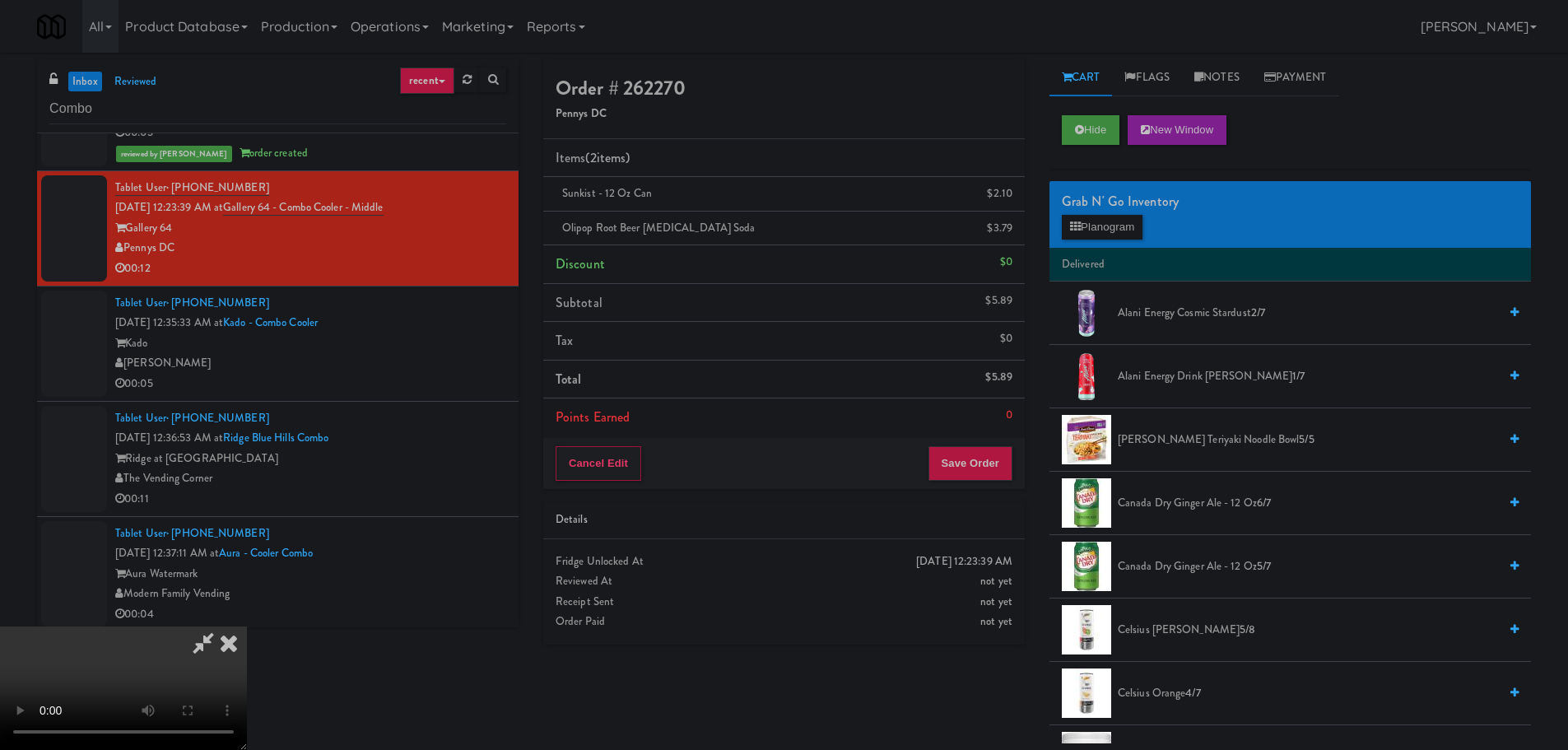
click at [247, 626] on video at bounding box center [124, 688] width 247 height 124
click at [965, 452] on button "Save Order" at bounding box center [970, 463] width 84 height 34
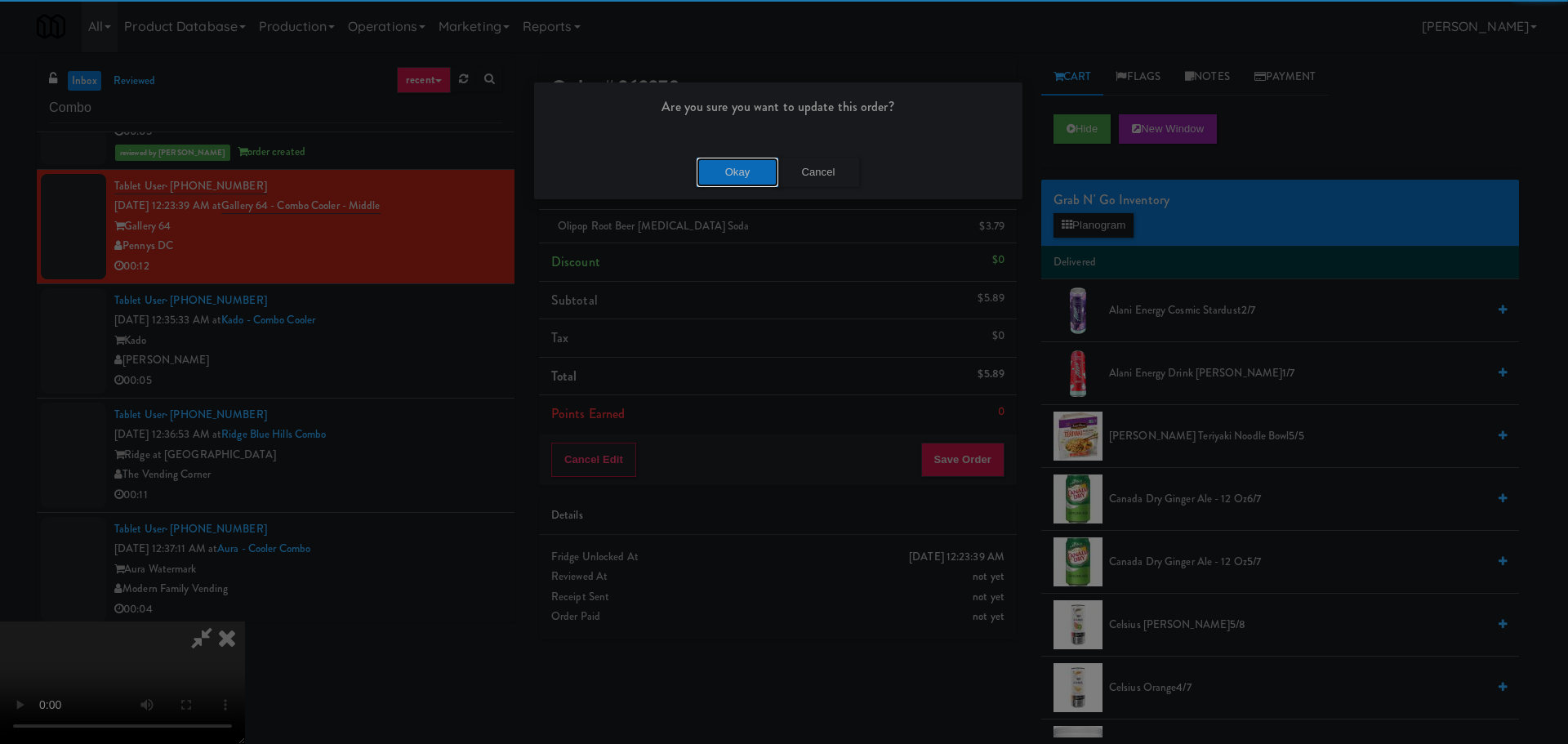
click at [724, 178] on button "Okay" at bounding box center [737, 172] width 81 height 30
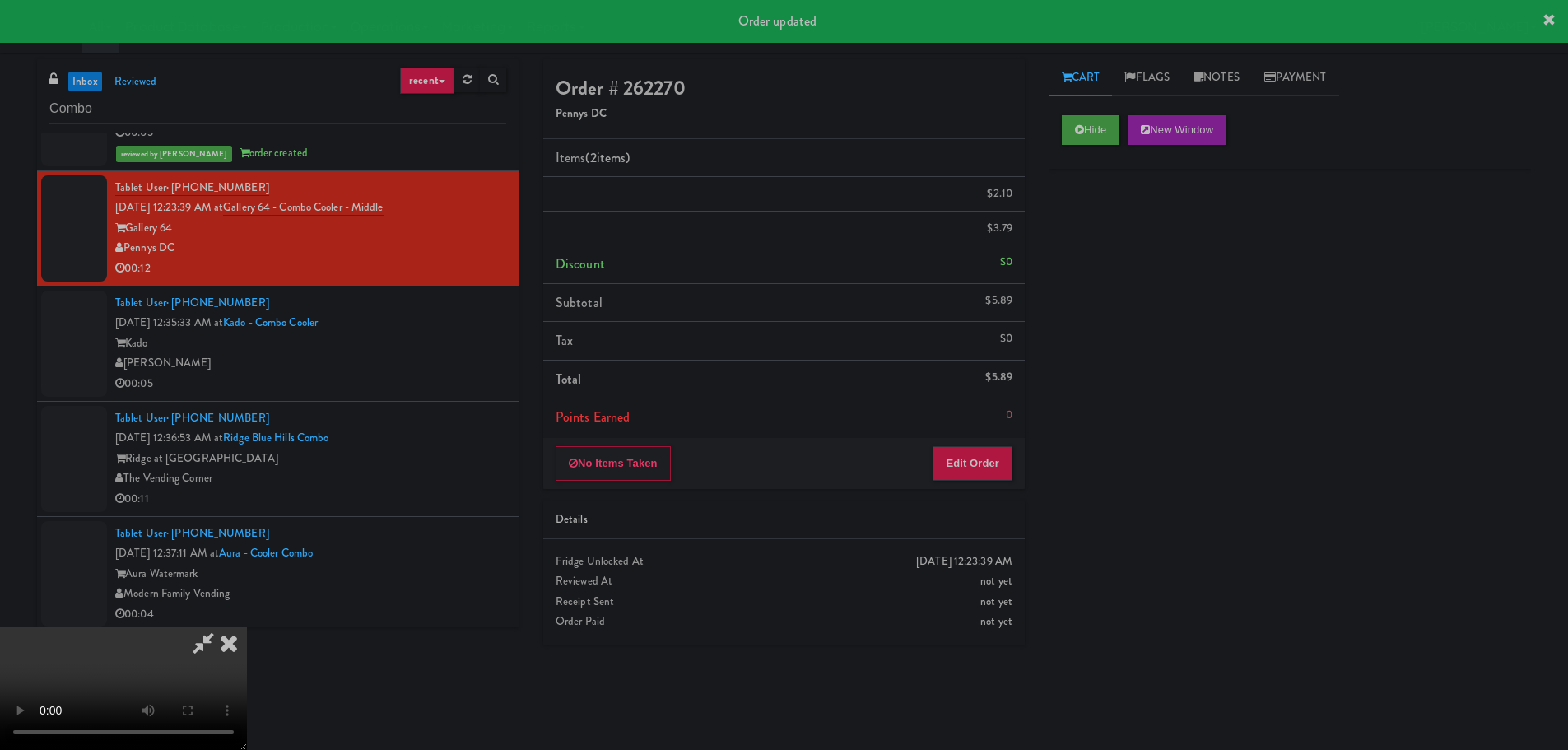
scroll to position [0, 0]
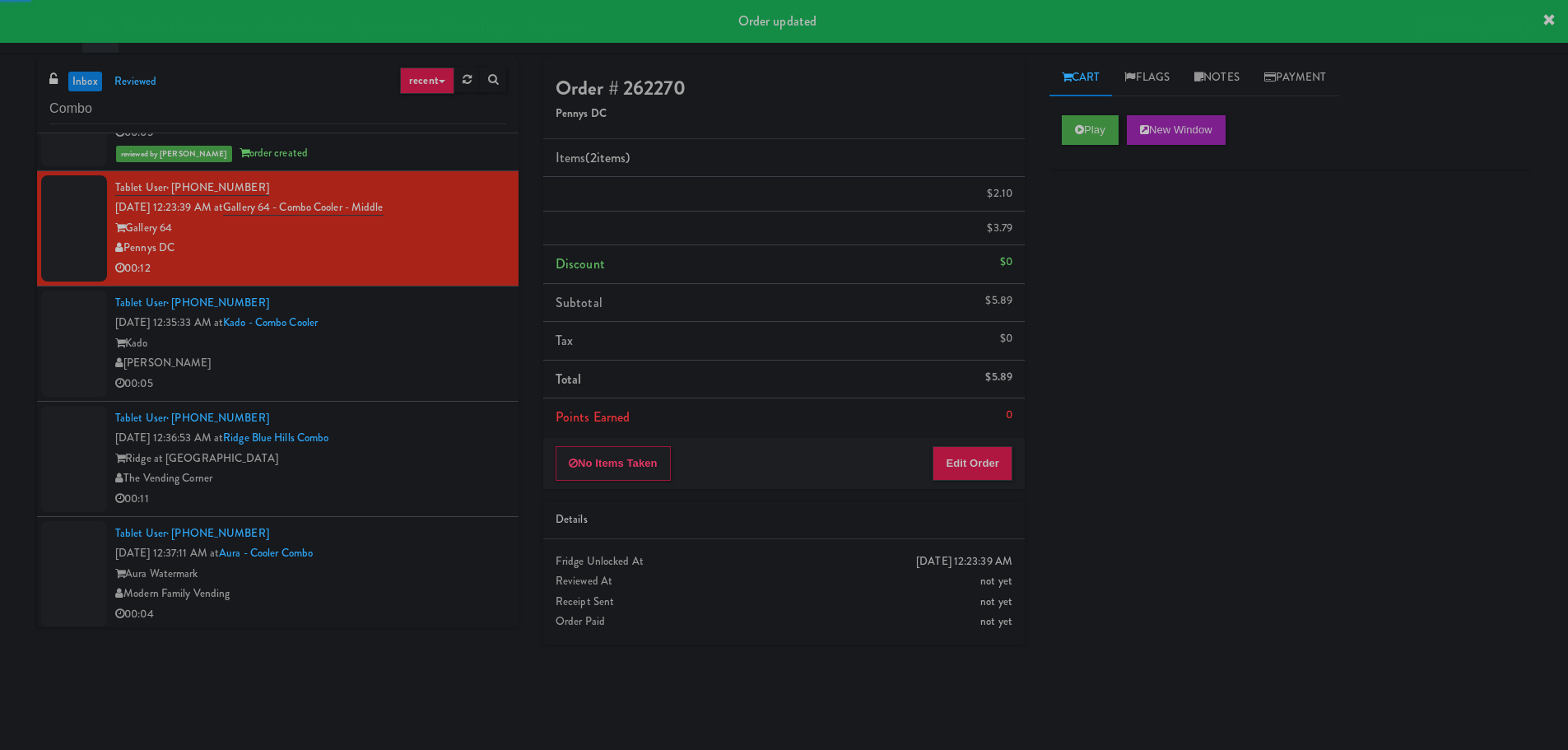
click at [439, 352] on div "Kado" at bounding box center [310, 343] width 391 height 21
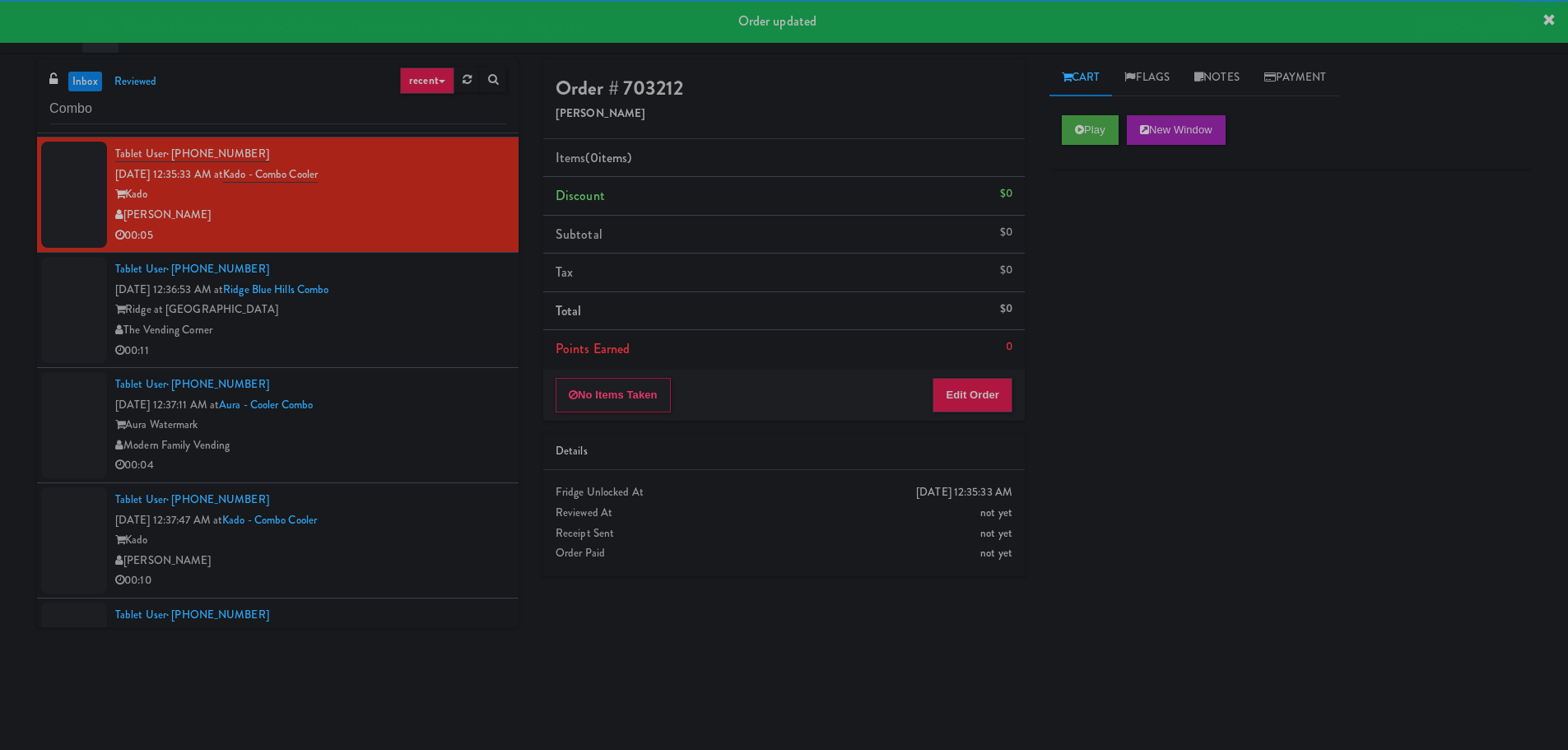
scroll to position [1482, 0]
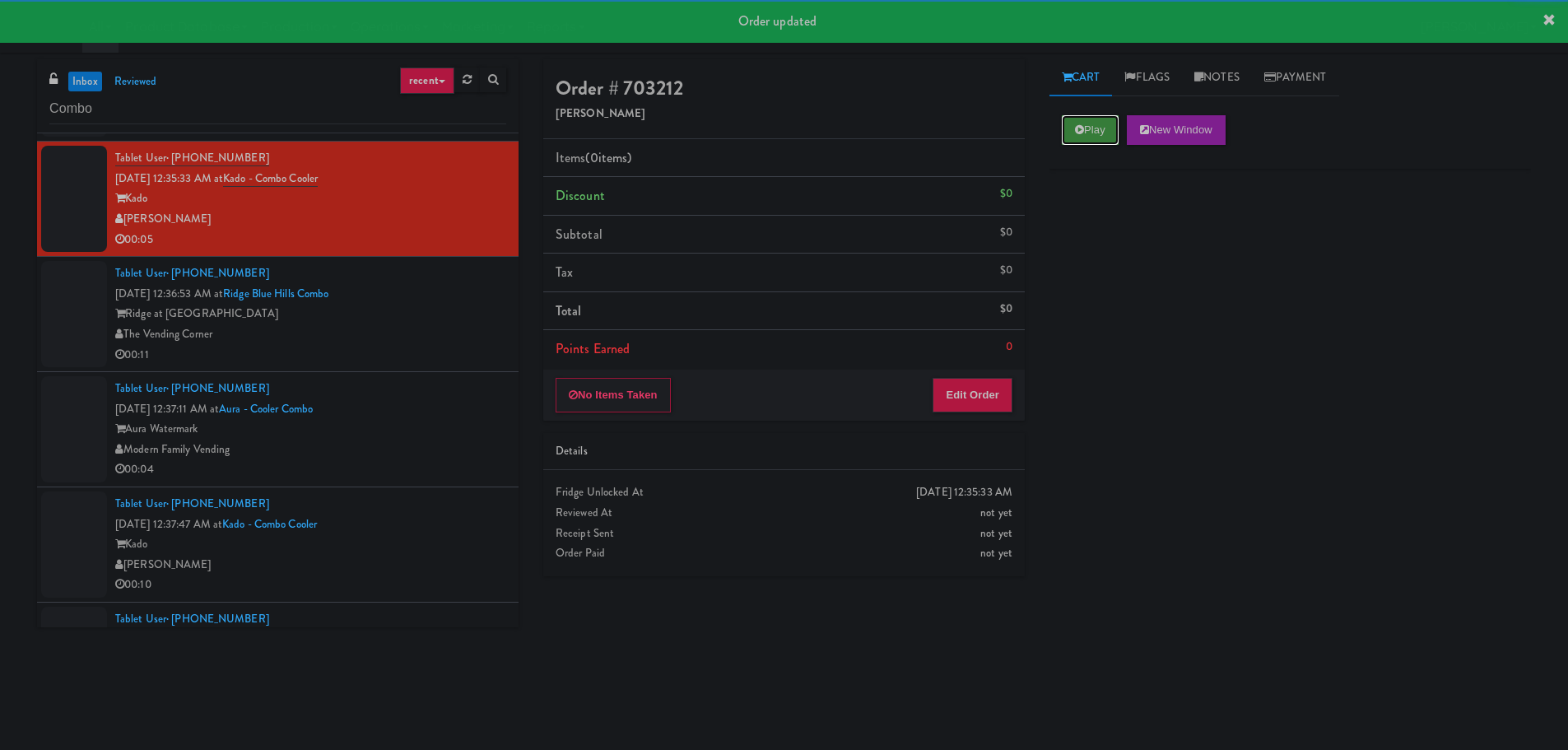
click at [1077, 123] on button "Play" at bounding box center [1090, 130] width 57 height 30
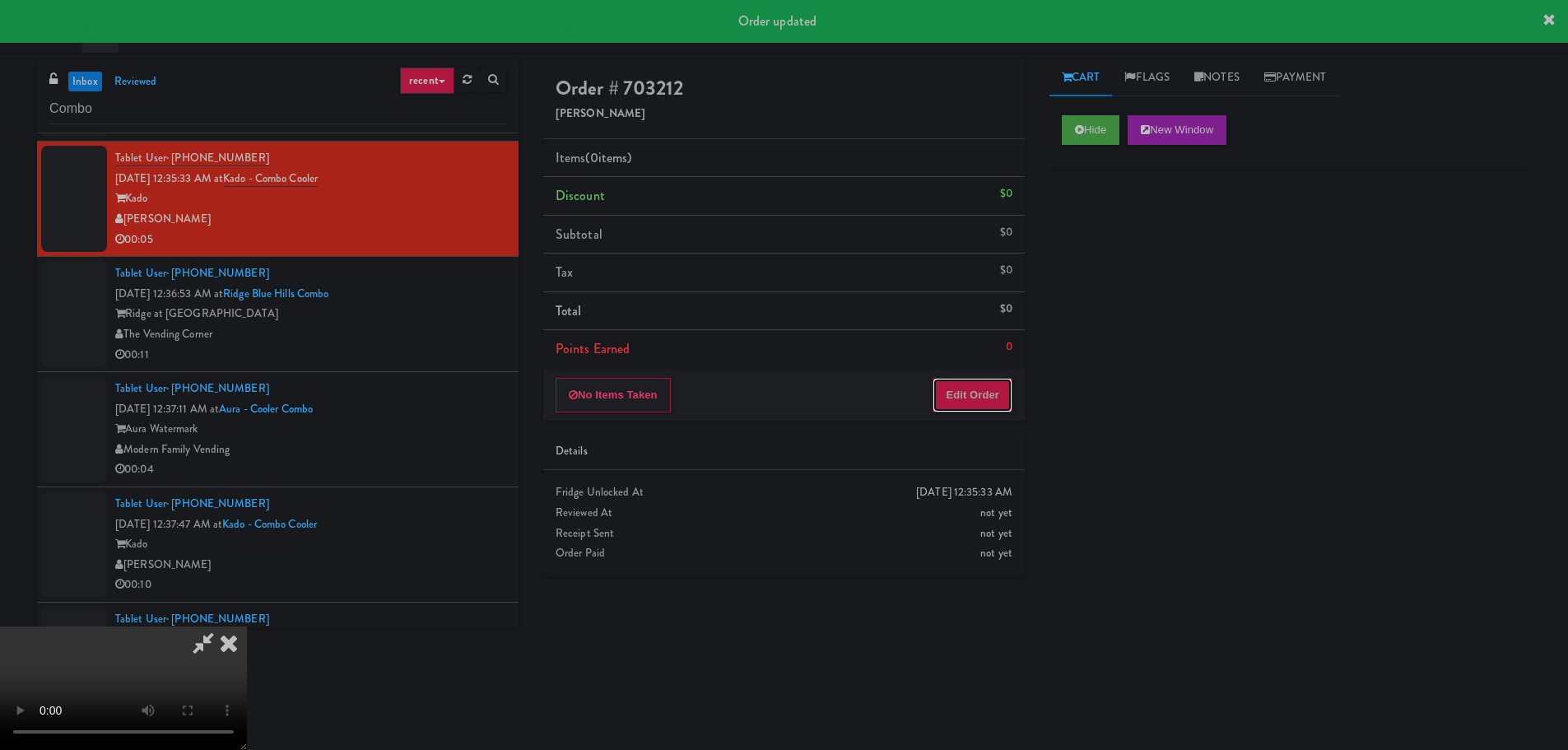
click at [968, 389] on button "Edit Order" at bounding box center [972, 395] width 79 height 34
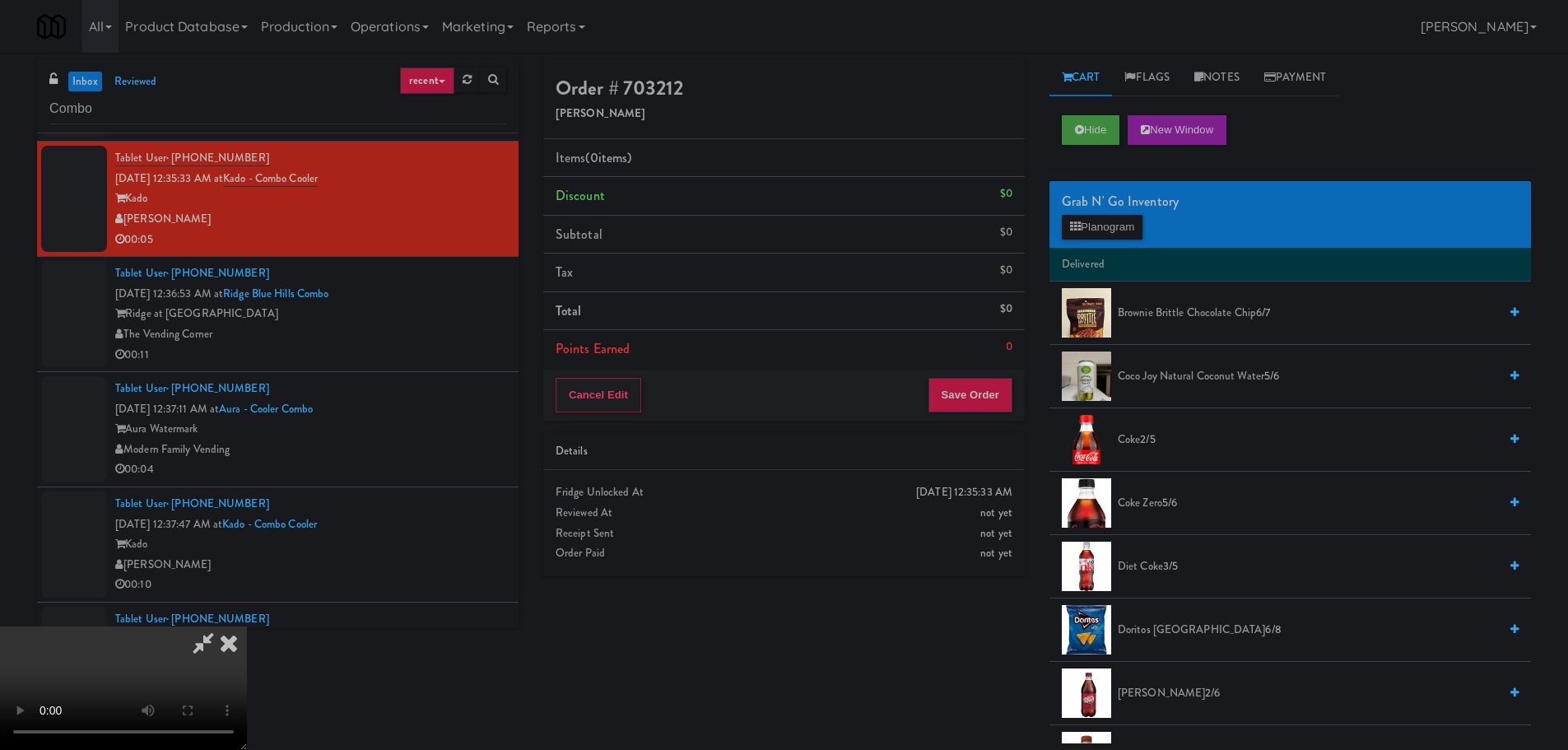
click at [247, 626] on video at bounding box center [124, 688] width 247 height 124
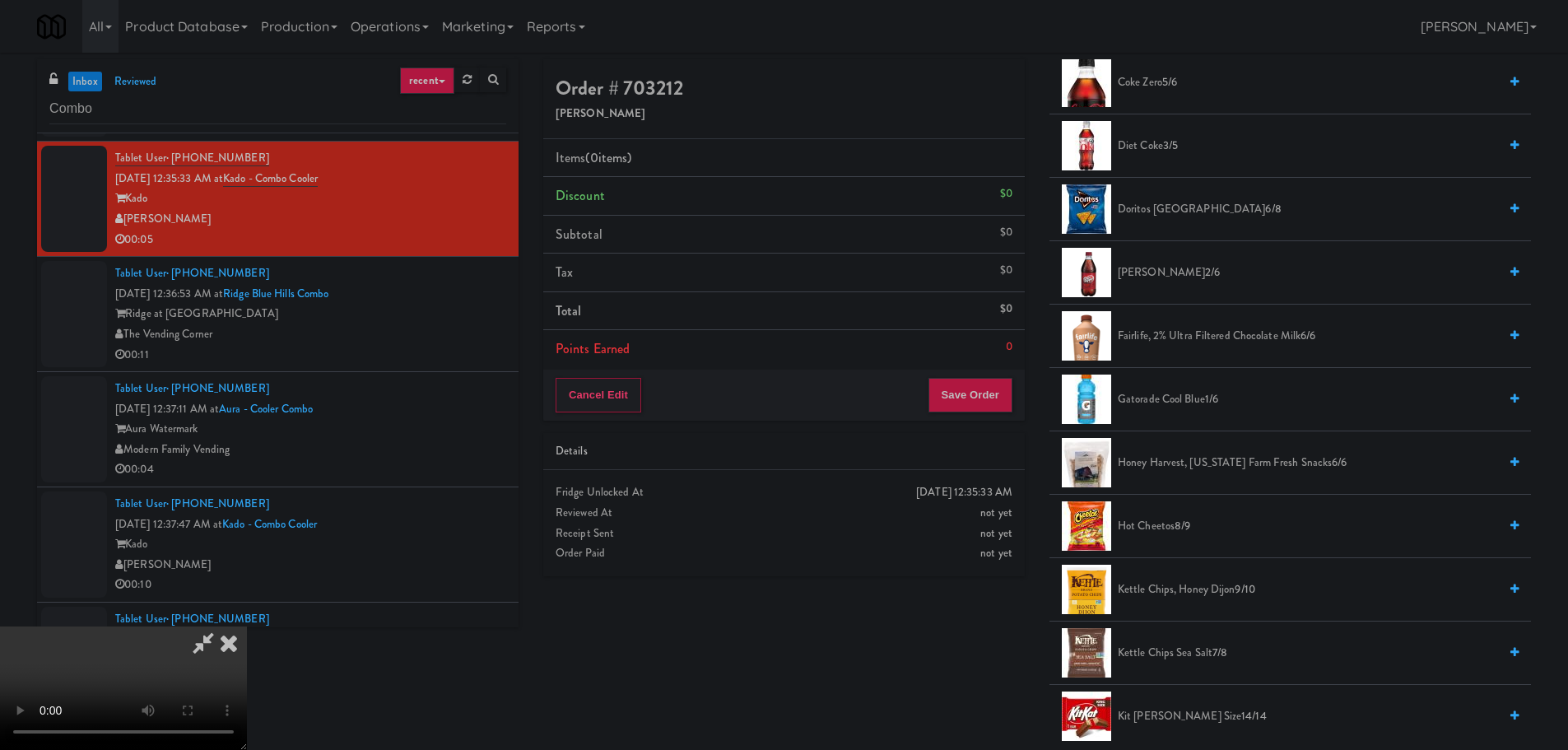
scroll to position [412, 0]
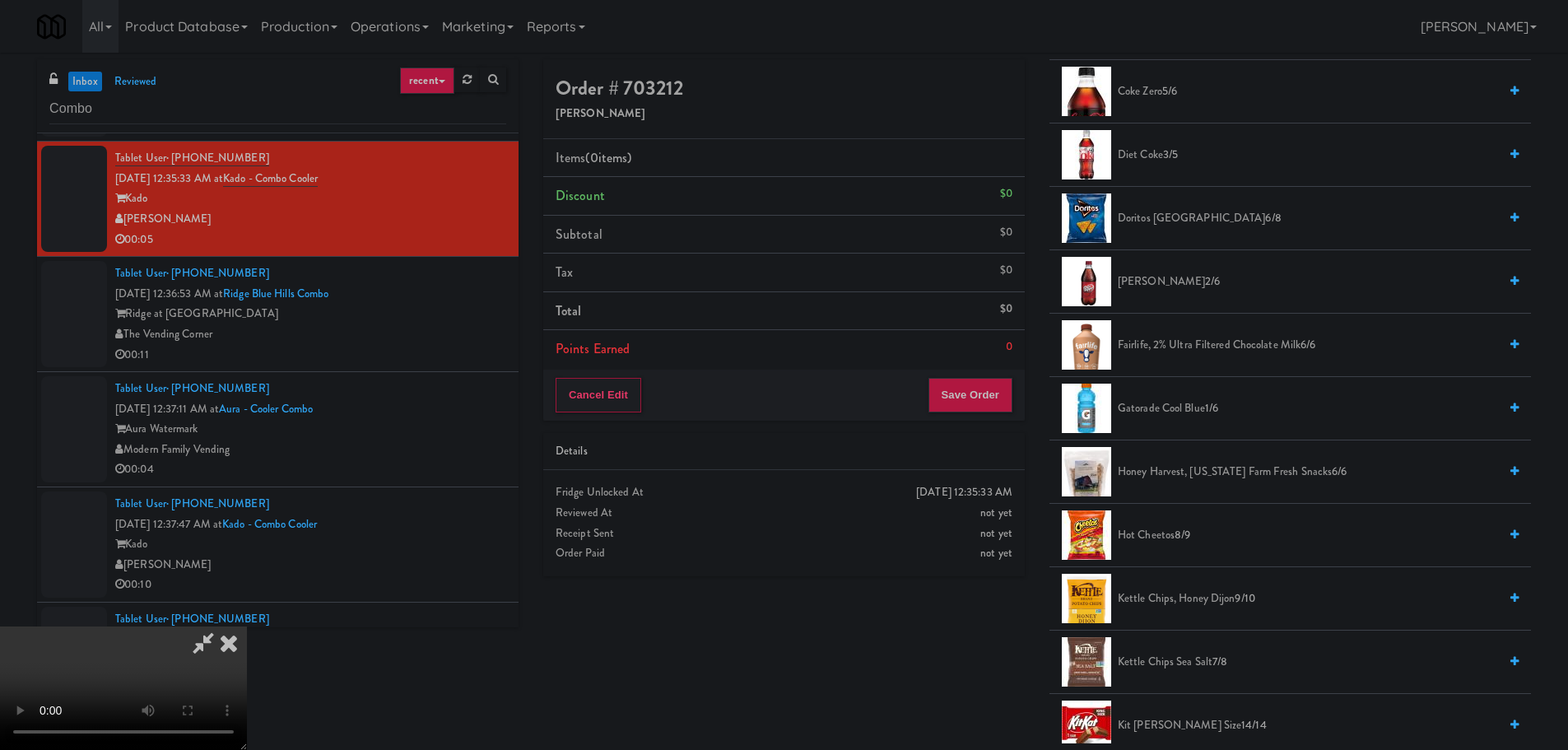
click at [1195, 404] on span "Gatorade Cool Blue 1/6" at bounding box center [1307, 408] width 380 height 21
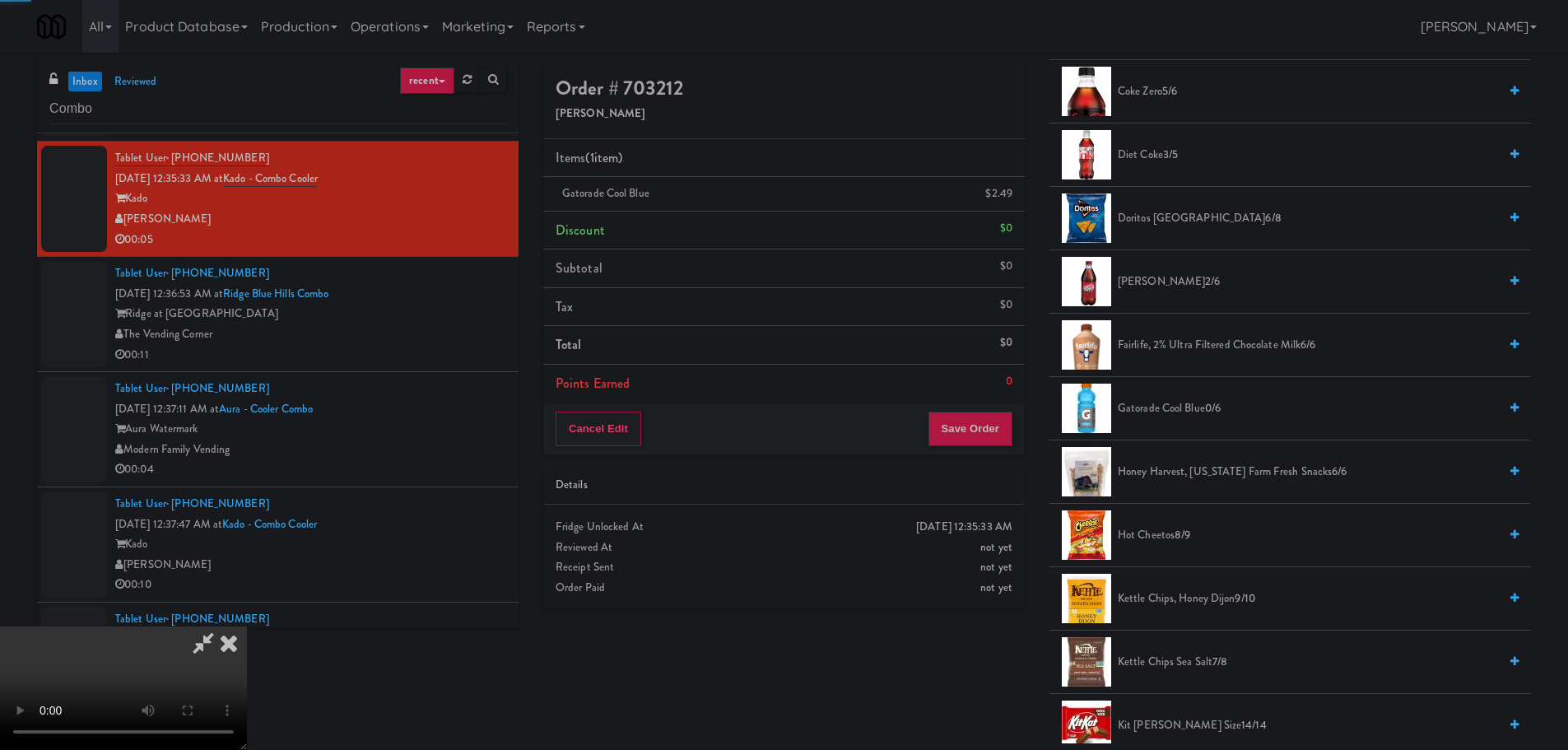
click at [247, 626] on video at bounding box center [124, 688] width 247 height 124
click at [988, 434] on button "Save Order" at bounding box center [970, 429] width 84 height 34
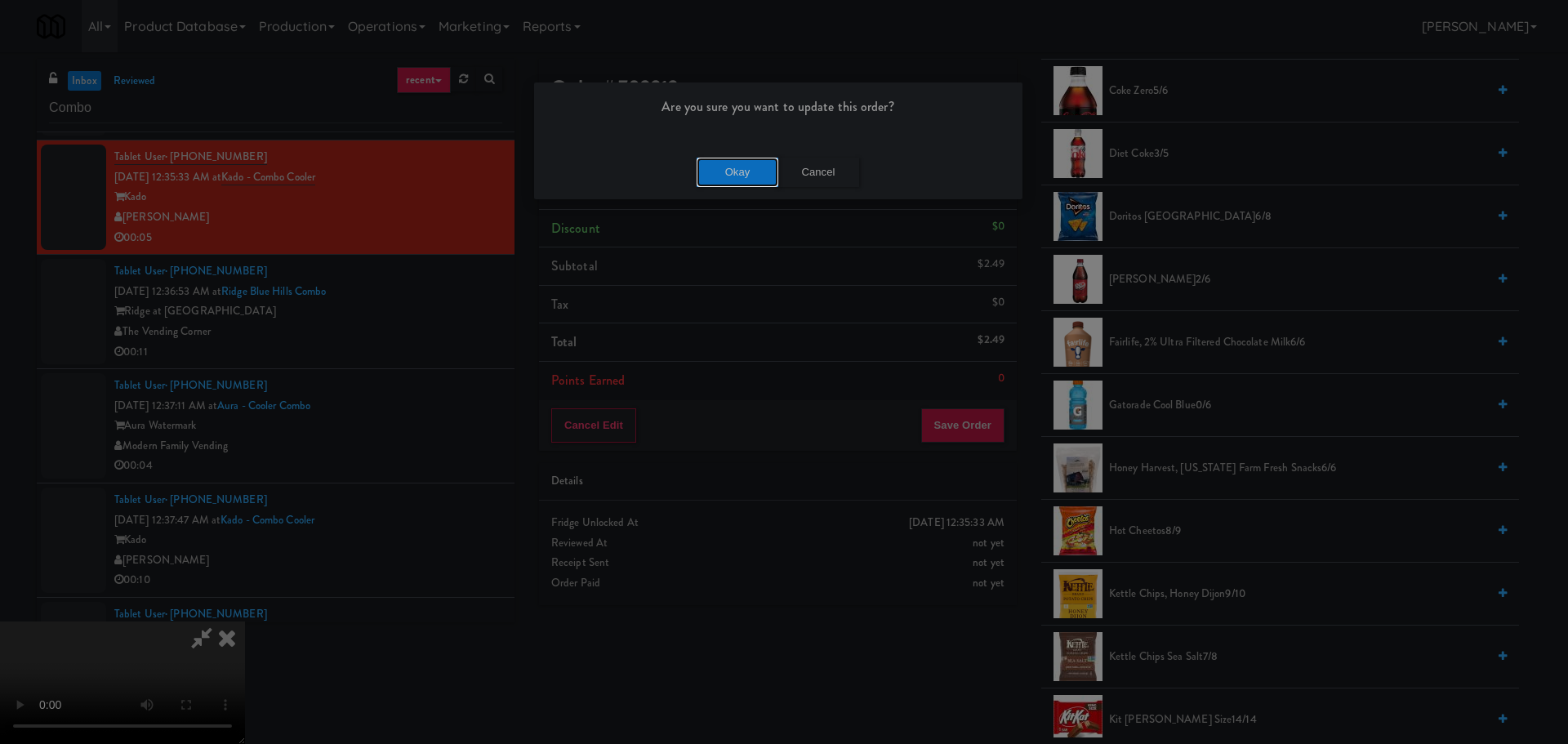
click at [718, 178] on button "Okay" at bounding box center [737, 172] width 81 height 30
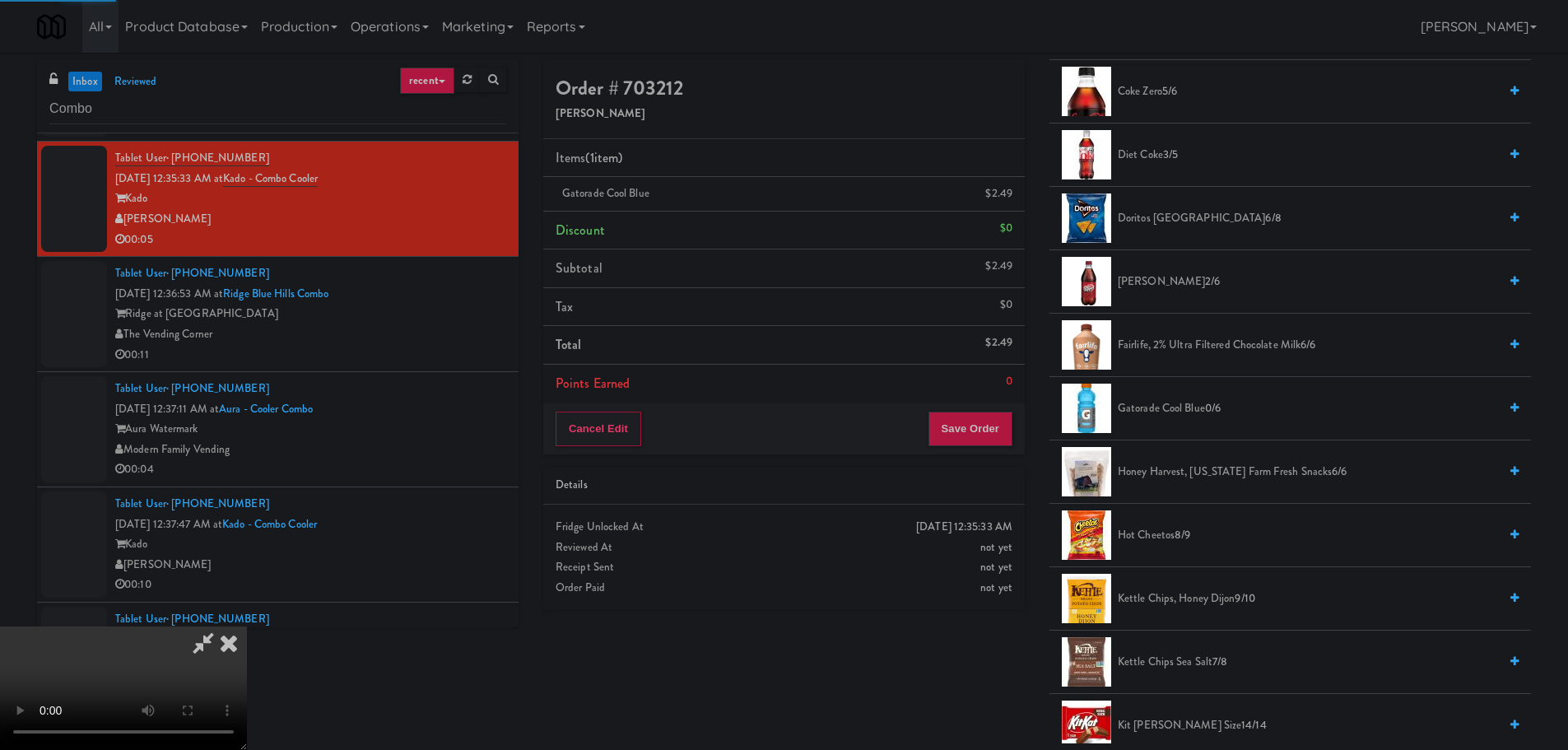
scroll to position [0, 0]
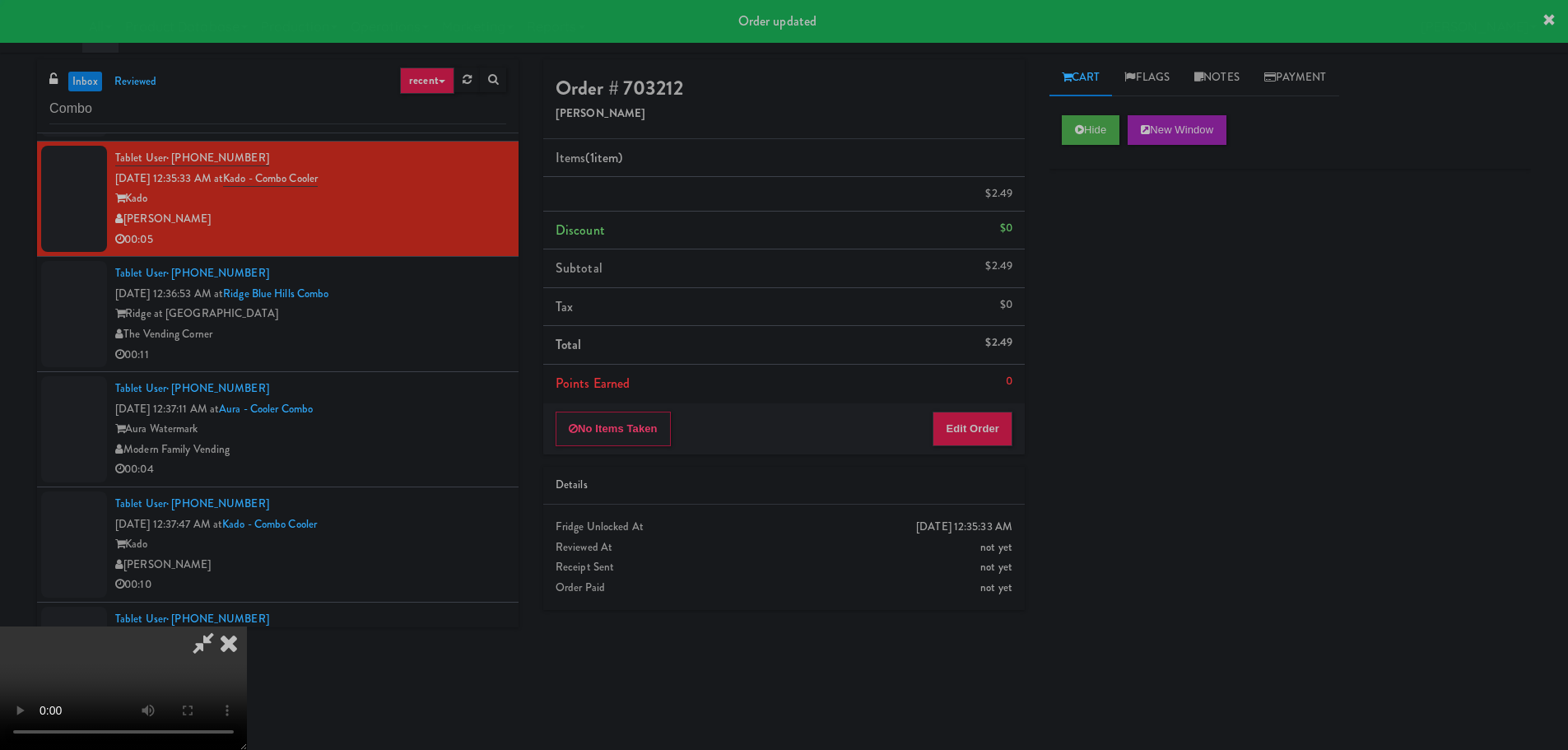
click at [463, 332] on div "The Vending Corner" at bounding box center [310, 334] width 391 height 21
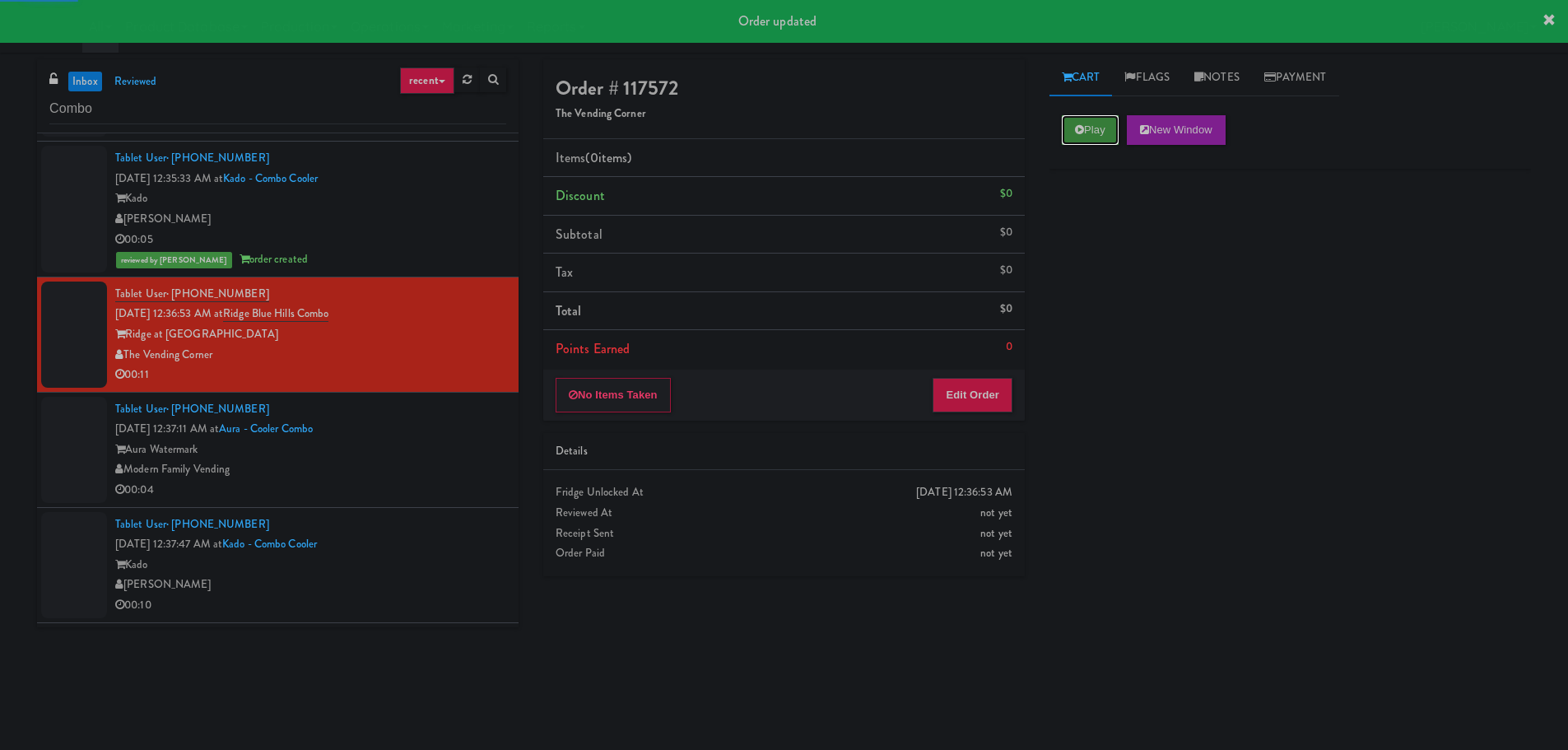
click at [1100, 135] on button "Play" at bounding box center [1090, 130] width 57 height 30
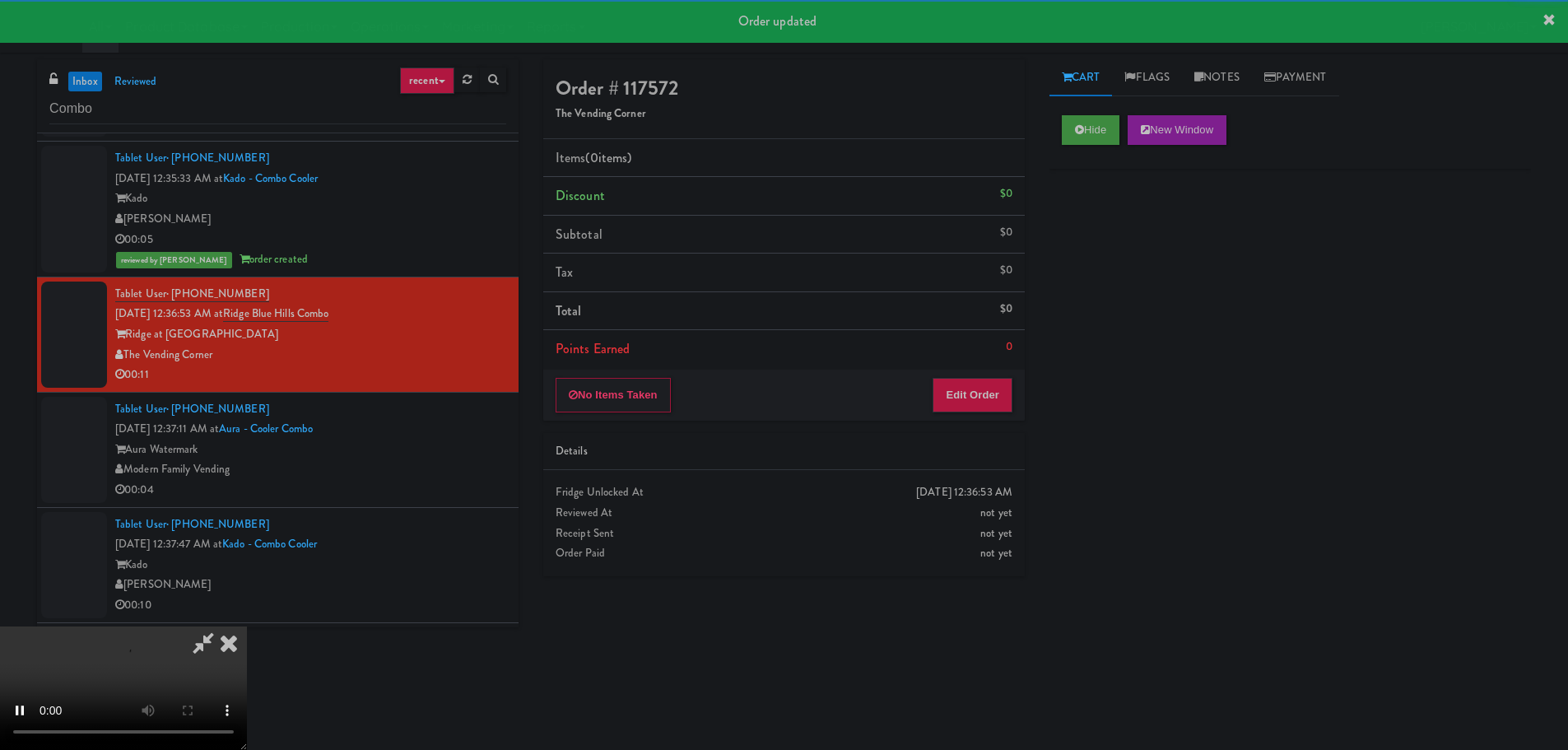
click at [979, 439] on div "Details" at bounding box center [784, 452] width 482 height 38
click at [986, 403] on button "Edit Order" at bounding box center [972, 395] width 79 height 34
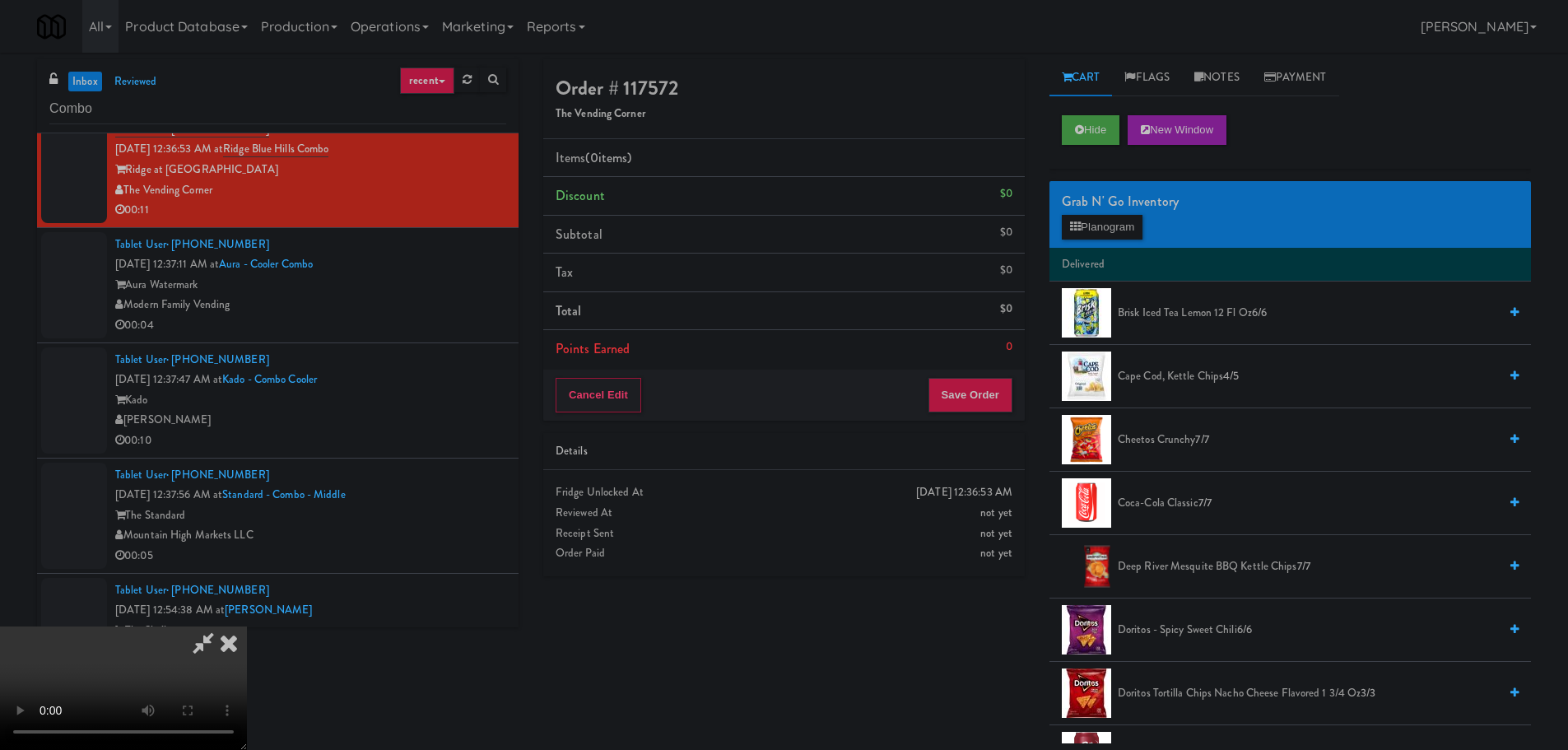
click at [247, 626] on video at bounding box center [124, 688] width 247 height 124
click at [1099, 230] on button "Planogram" at bounding box center [1102, 227] width 80 height 24
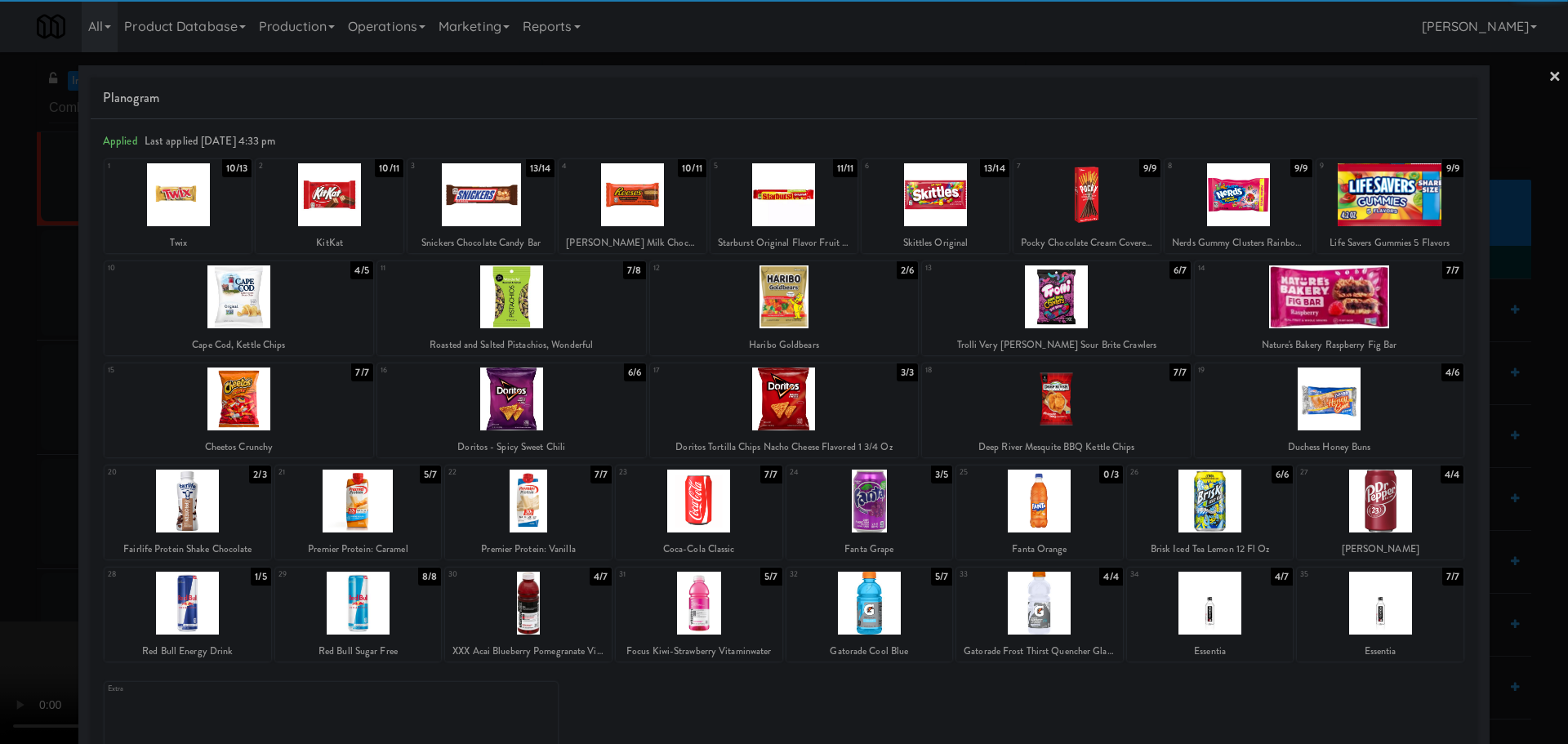
click at [1050, 398] on div at bounding box center [1057, 398] width 269 height 63
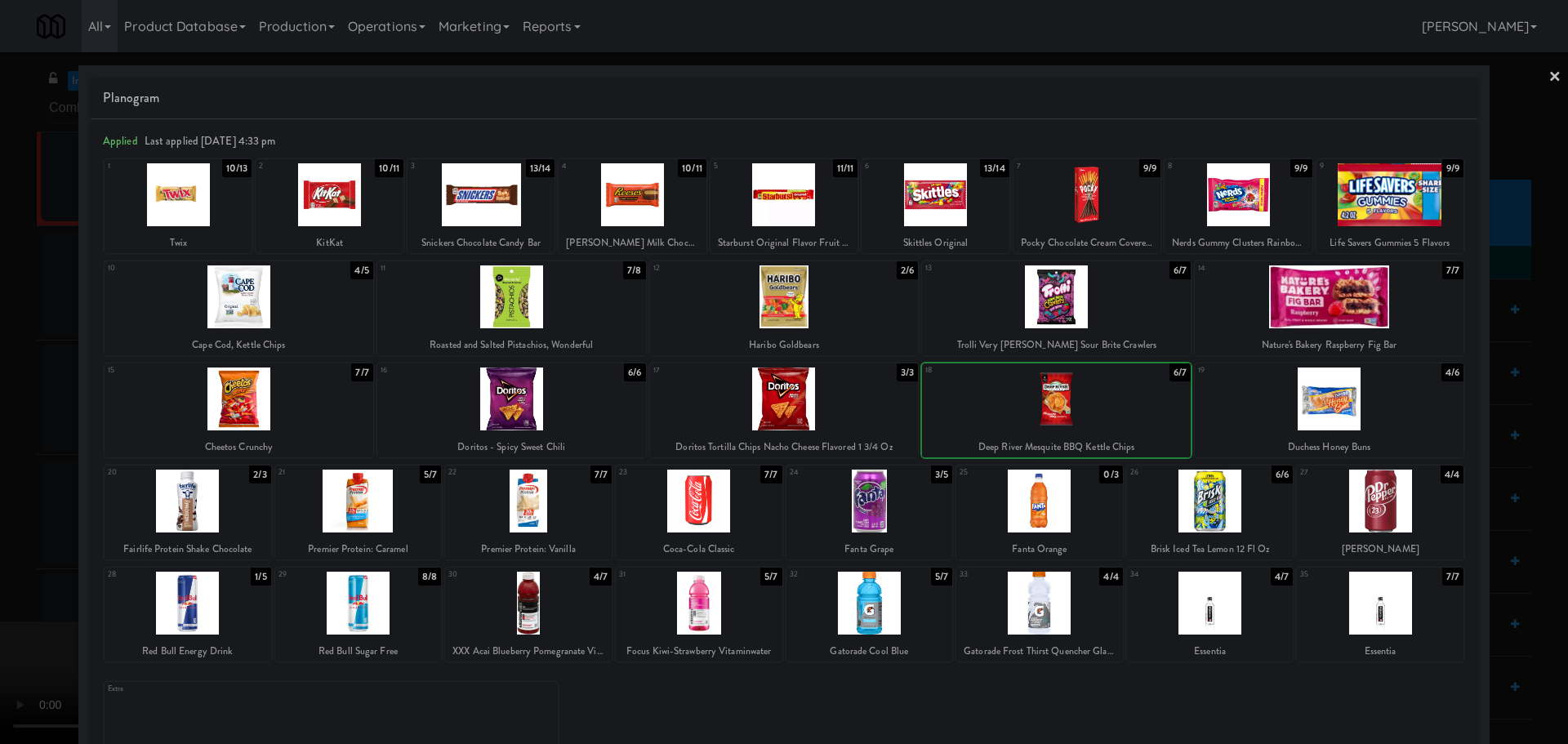
click at [0, 391] on div at bounding box center [784, 372] width 1568 height 744
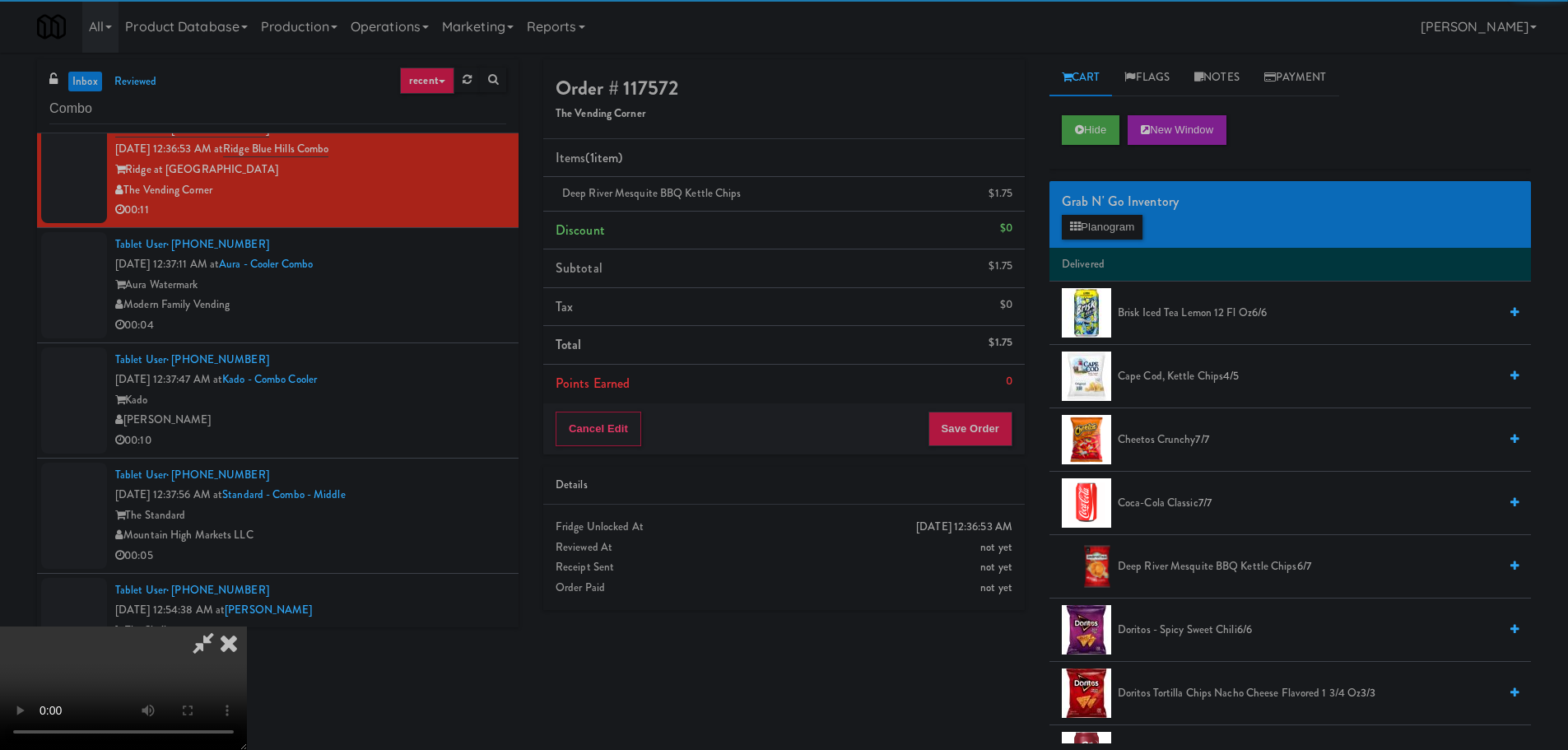
click at [247, 626] on video at bounding box center [124, 688] width 247 height 124
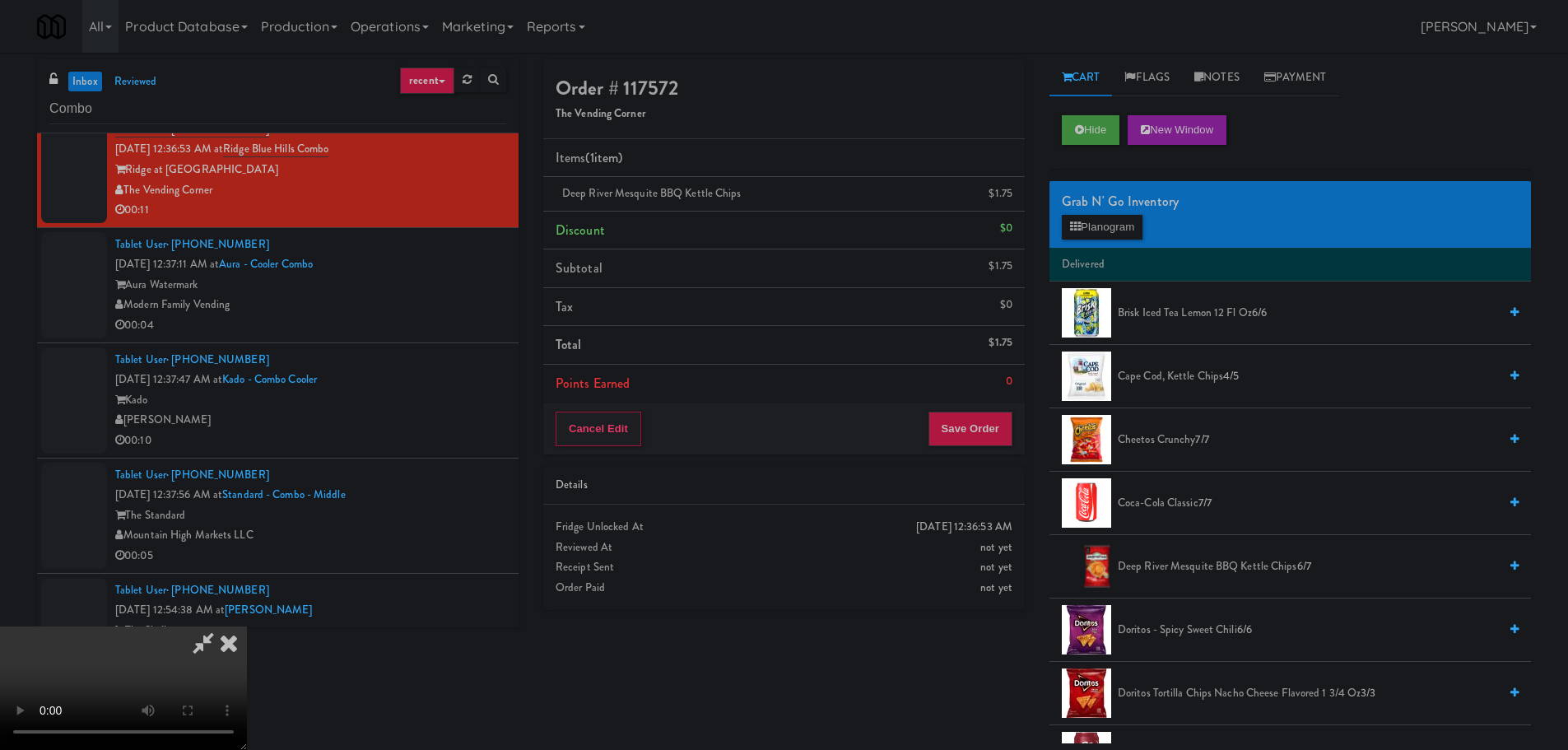
click at [247, 626] on video at bounding box center [124, 688] width 247 height 124
drag, startPoint x: 569, startPoint y: 334, endPoint x: 556, endPoint y: 342, distance: 15.3
click at [247, 626] on video at bounding box center [124, 688] width 247 height 124
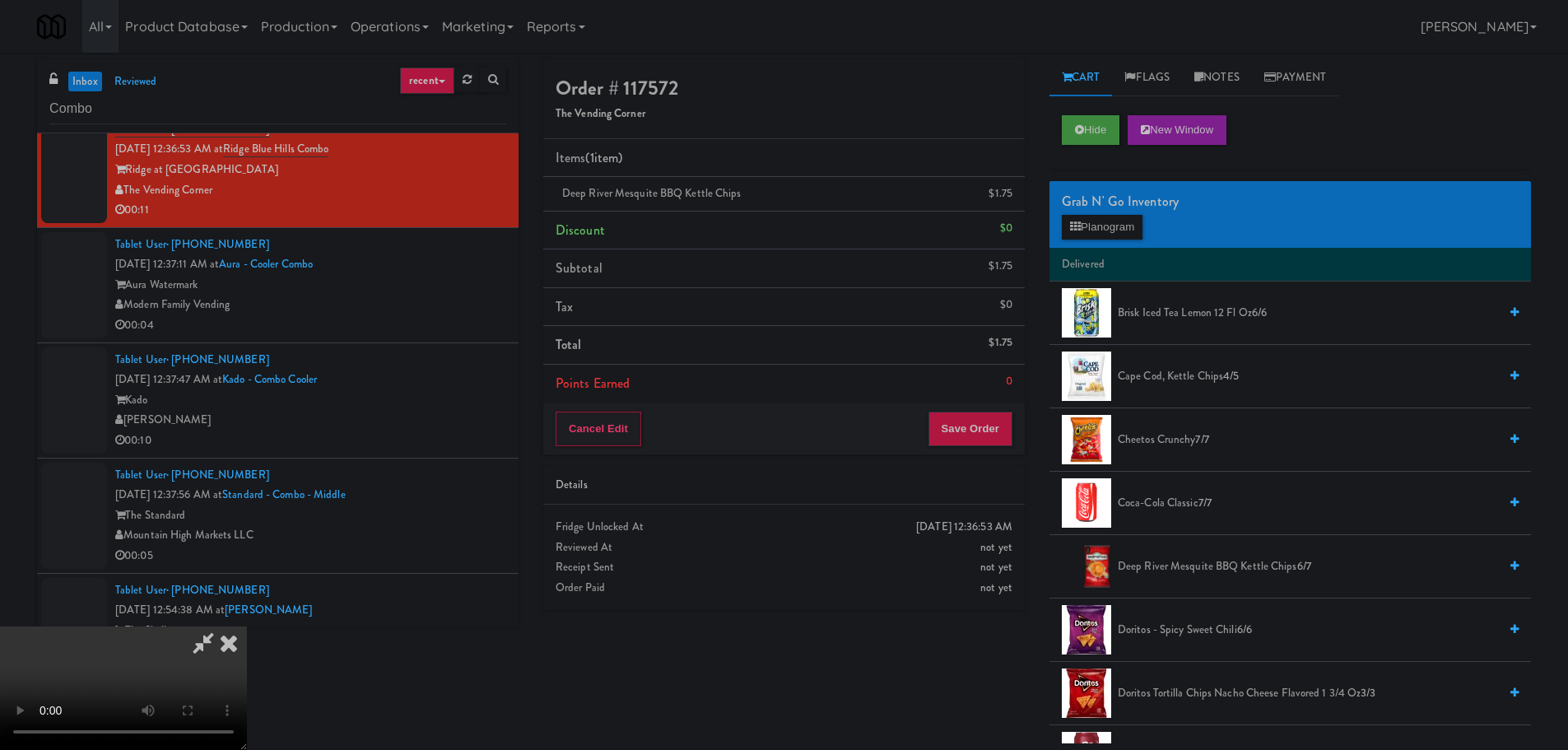
click at [247, 626] on video at bounding box center [124, 688] width 247 height 124
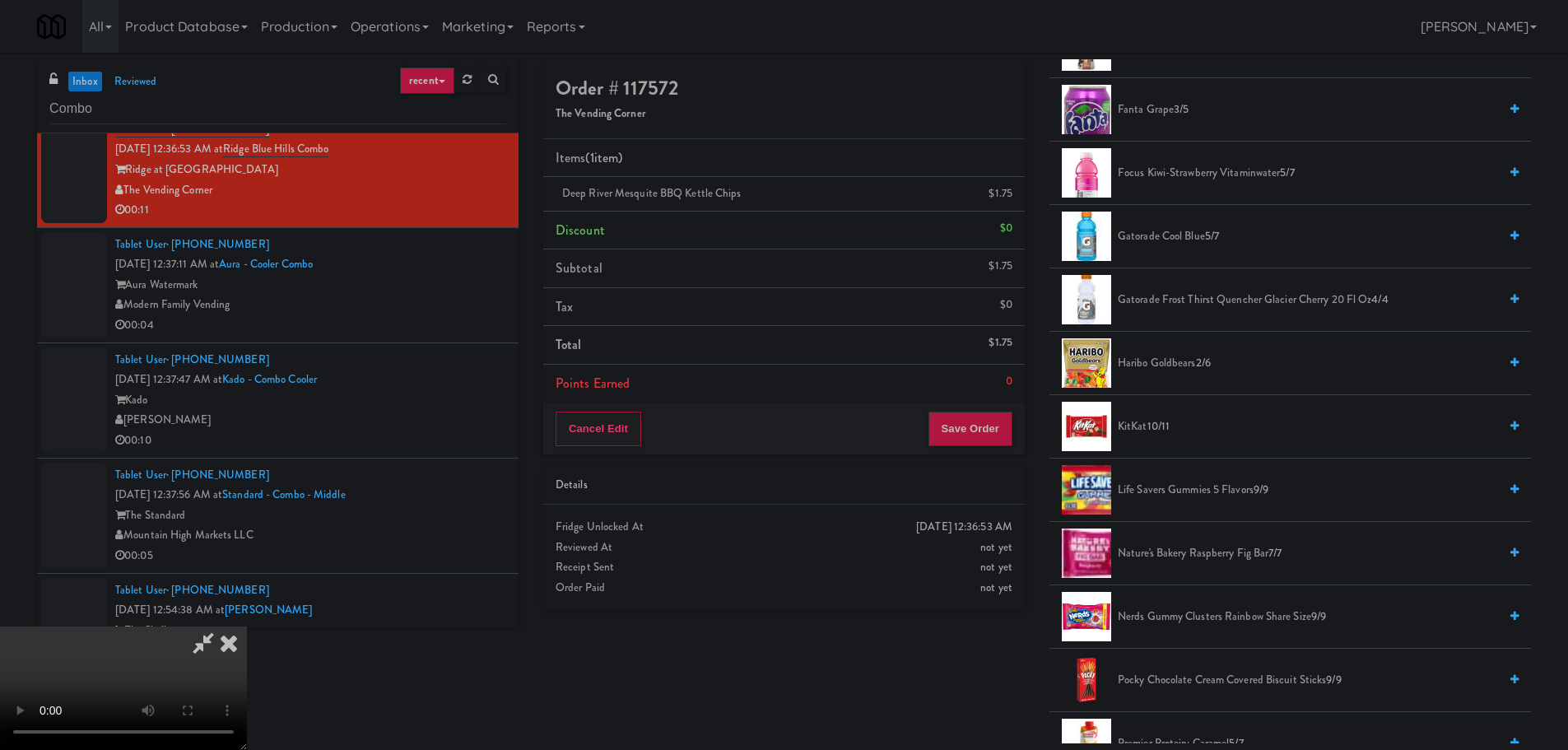
scroll to position [988, 0]
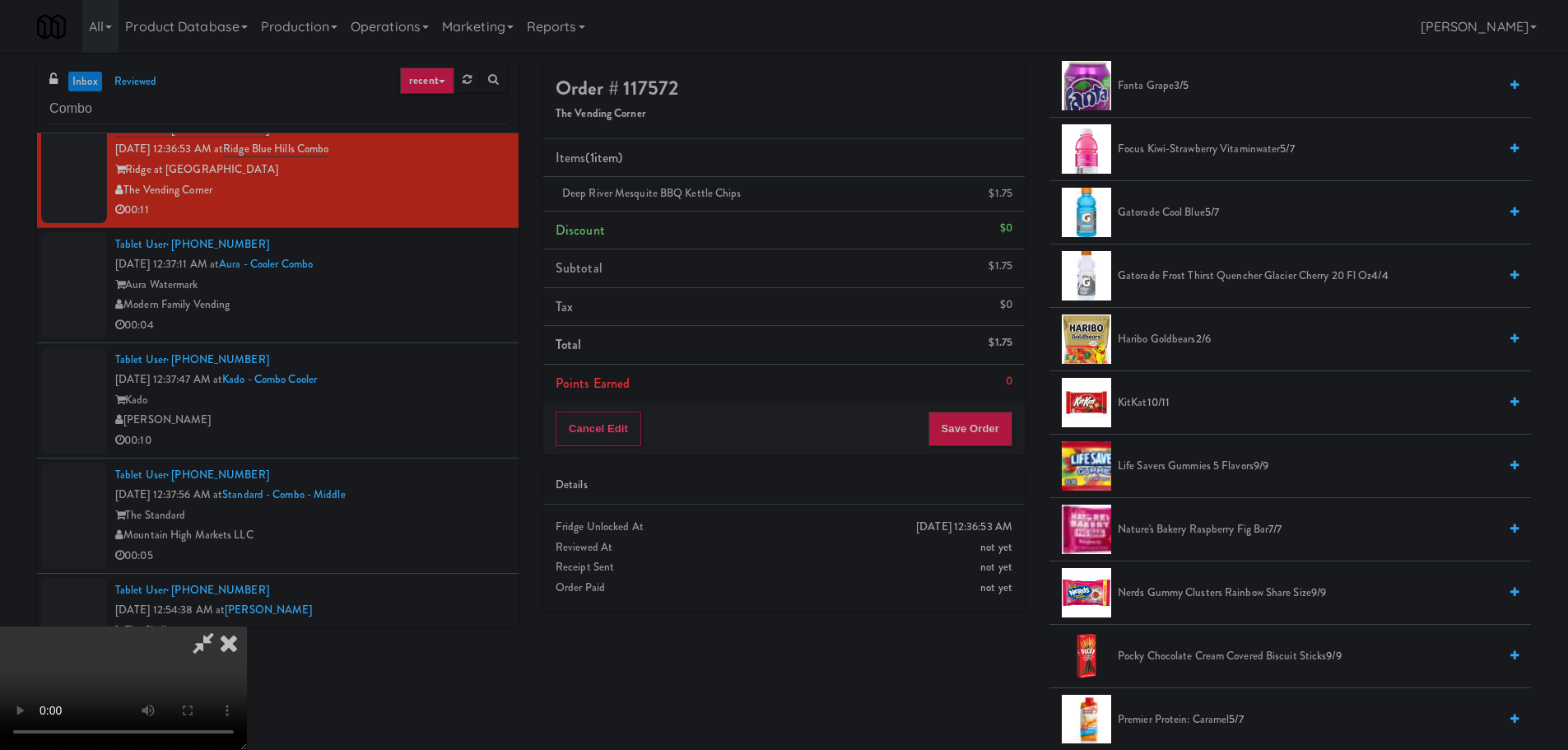
click at [1158, 394] on span "10/11" at bounding box center [1158, 402] width 23 height 15
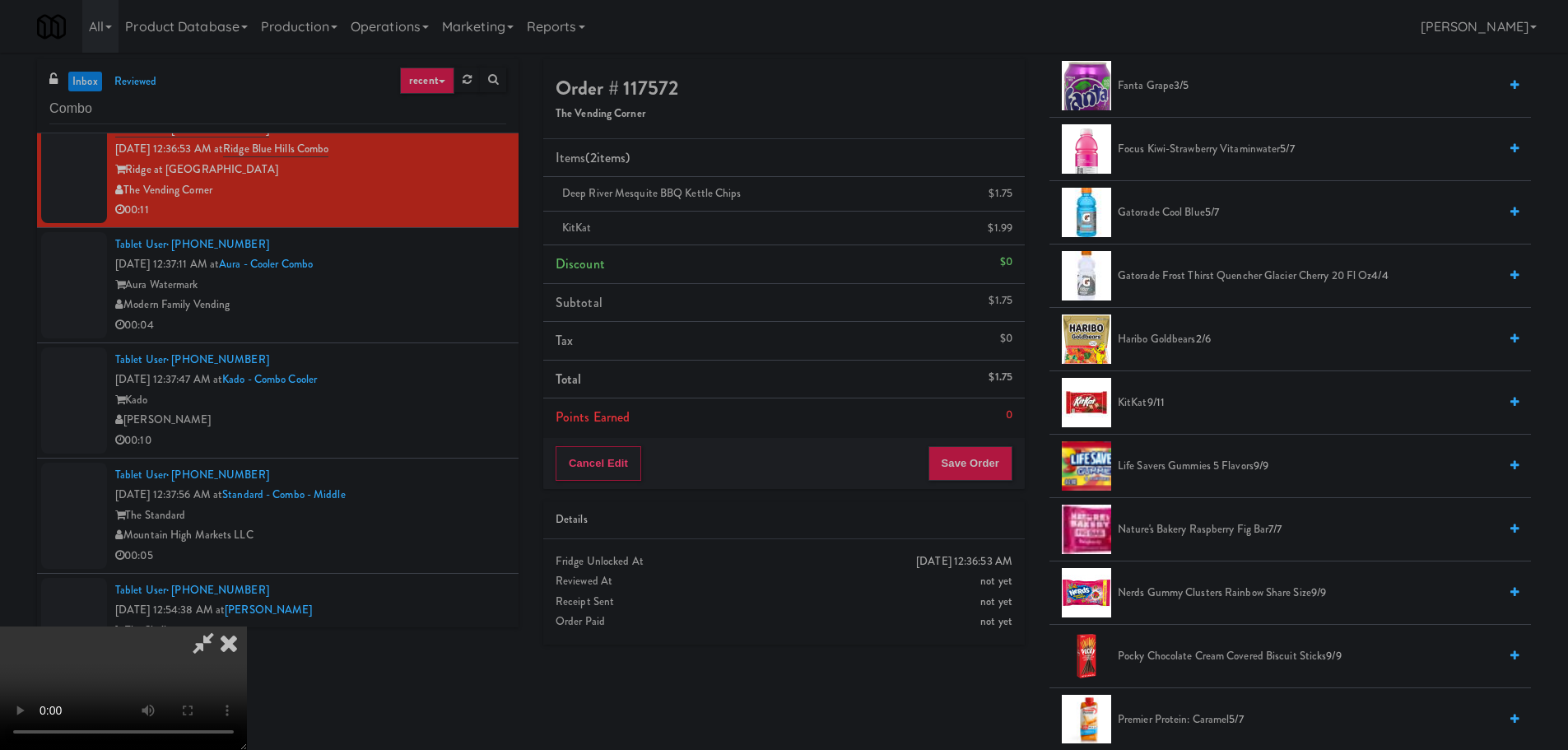
click at [247, 626] on video at bounding box center [124, 688] width 247 height 124
click at [980, 467] on button "Save Order" at bounding box center [970, 463] width 84 height 34
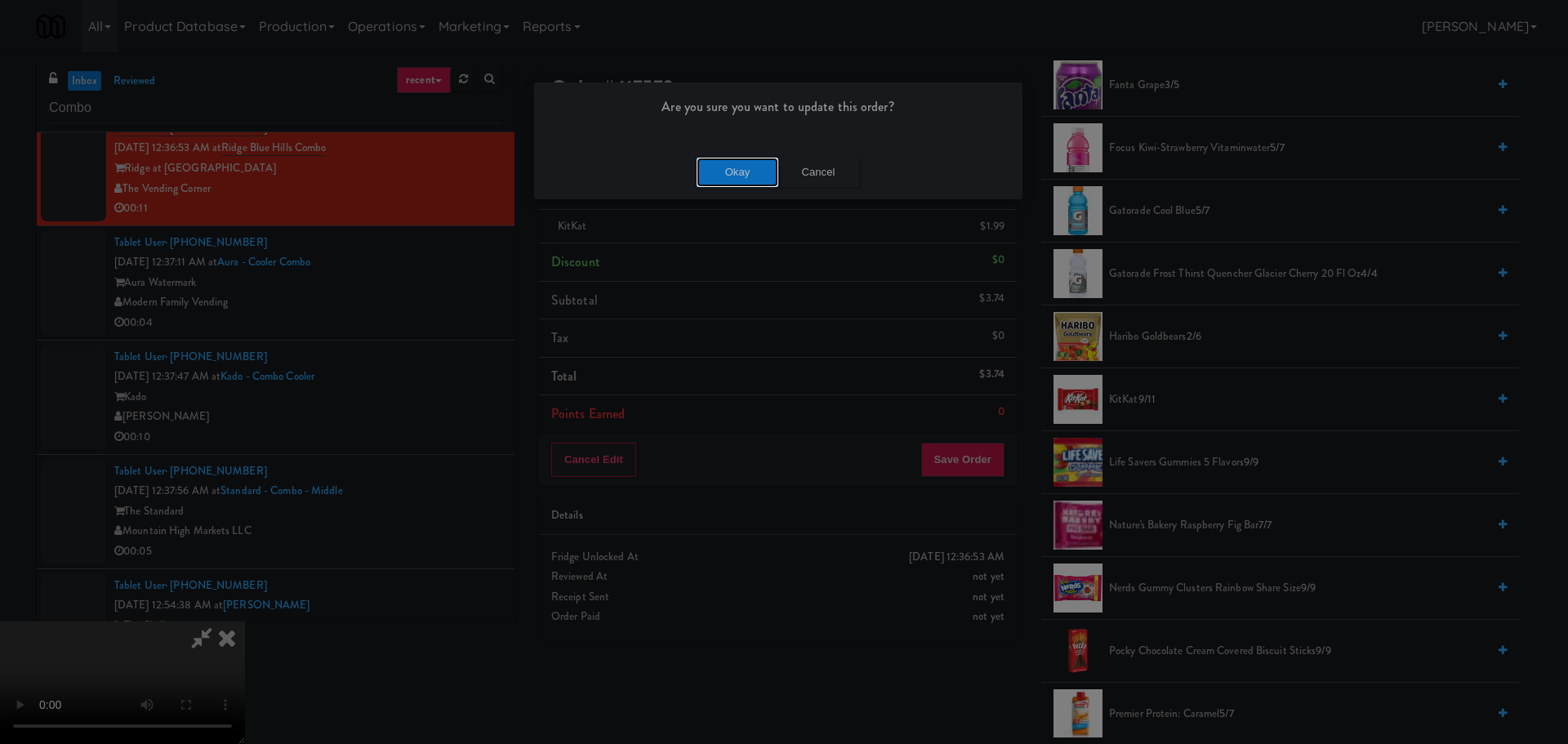
click at [739, 167] on button "Okay" at bounding box center [737, 172] width 81 height 30
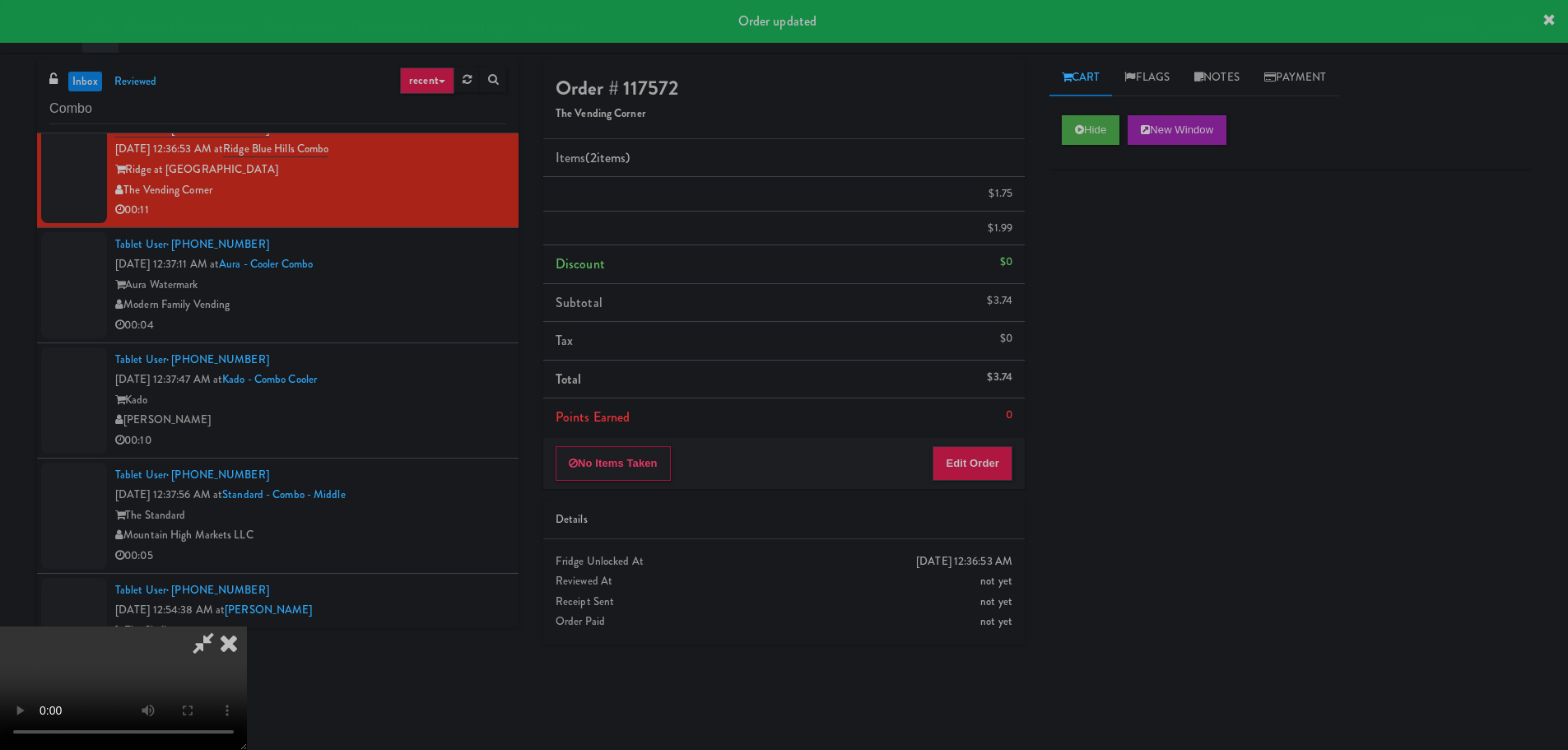
scroll to position [0, 0]
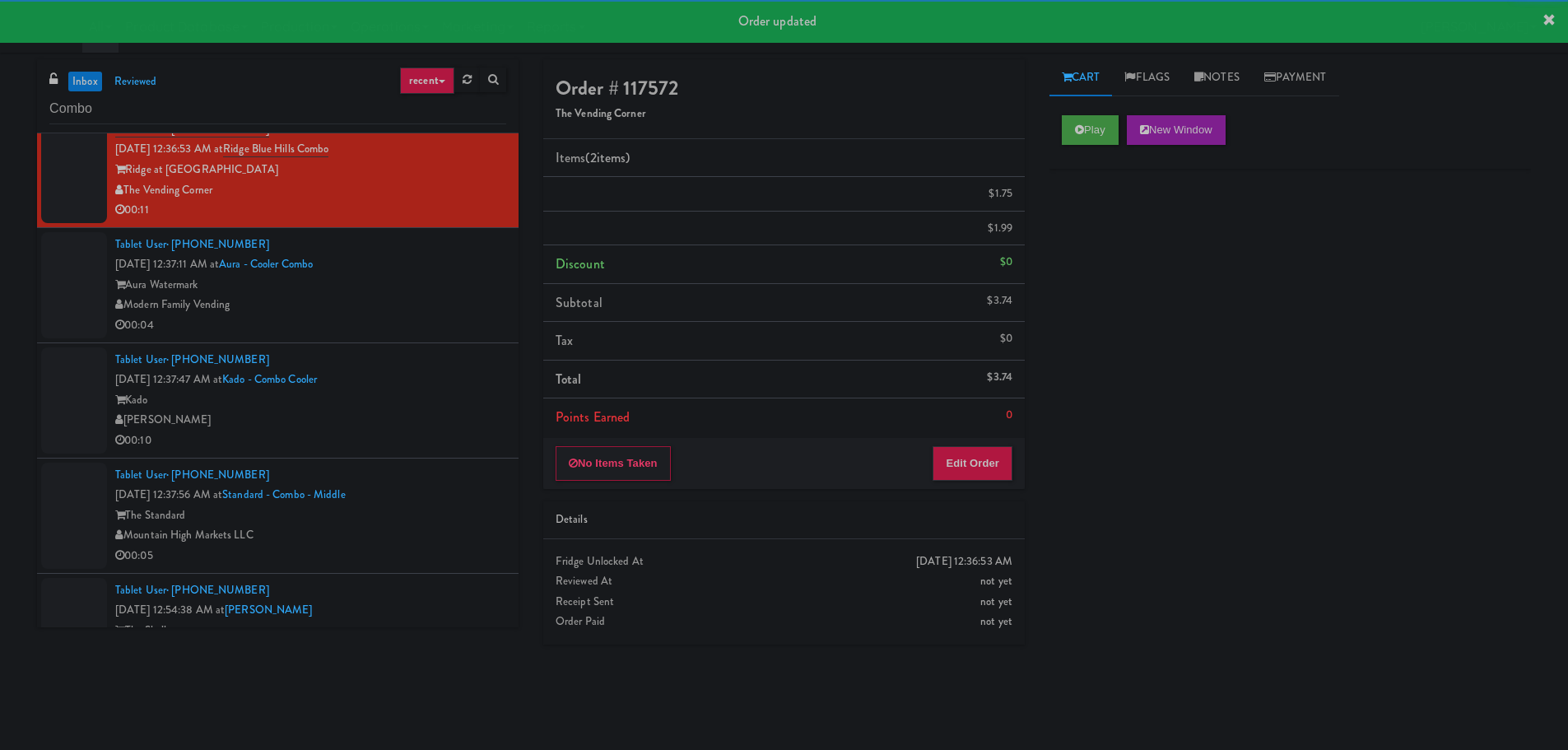
click at [468, 348] on li "Tablet User · (323) 683-8412 Aug 17, 2025 12:37:47 AM at Kado - Combo Cooler Ka…" at bounding box center [278, 401] width 482 height 116
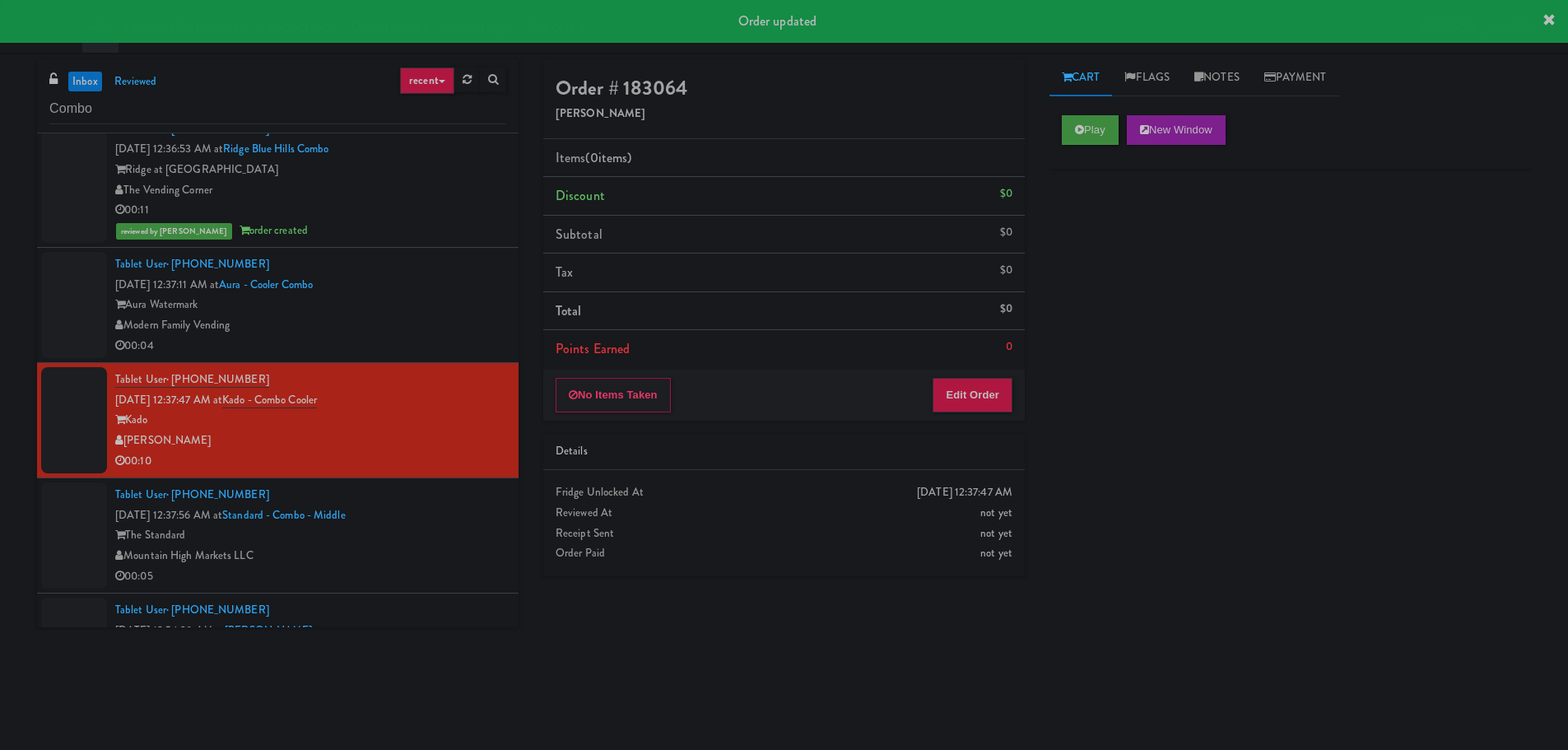
click at [467, 329] on div "Modern Family Vending" at bounding box center [310, 325] width 391 height 21
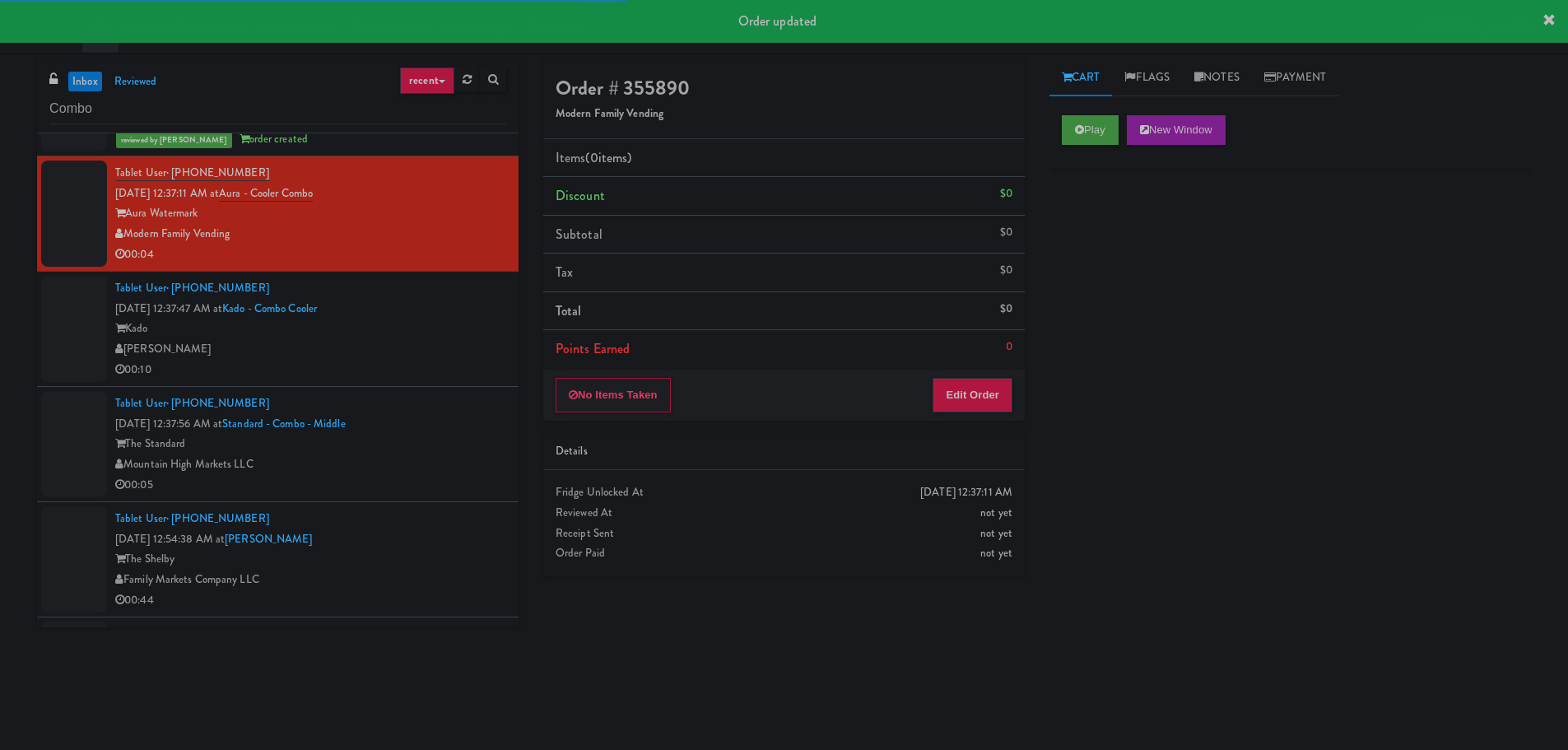
scroll to position [1728, 0]
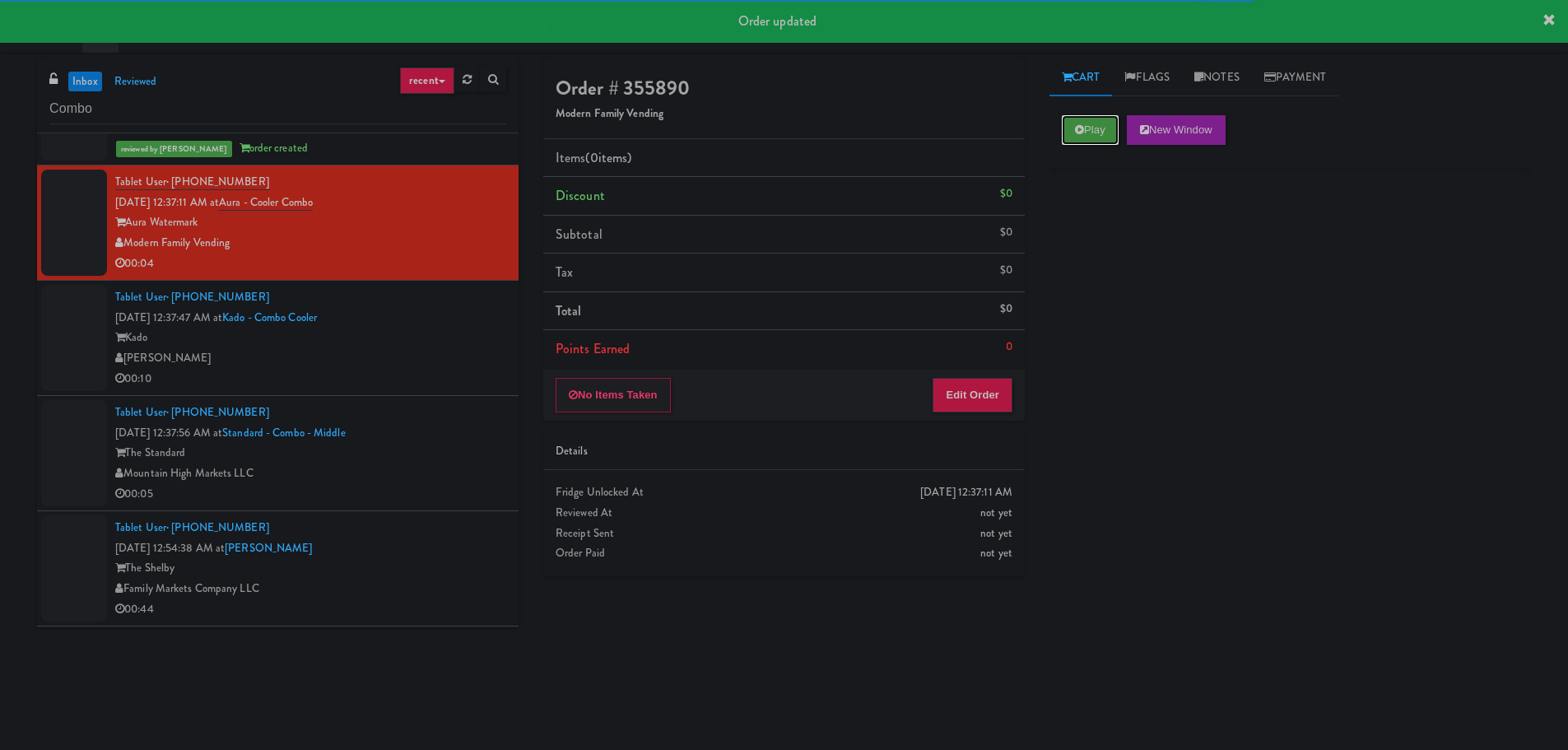
click at [1103, 138] on button "Play" at bounding box center [1090, 130] width 57 height 30
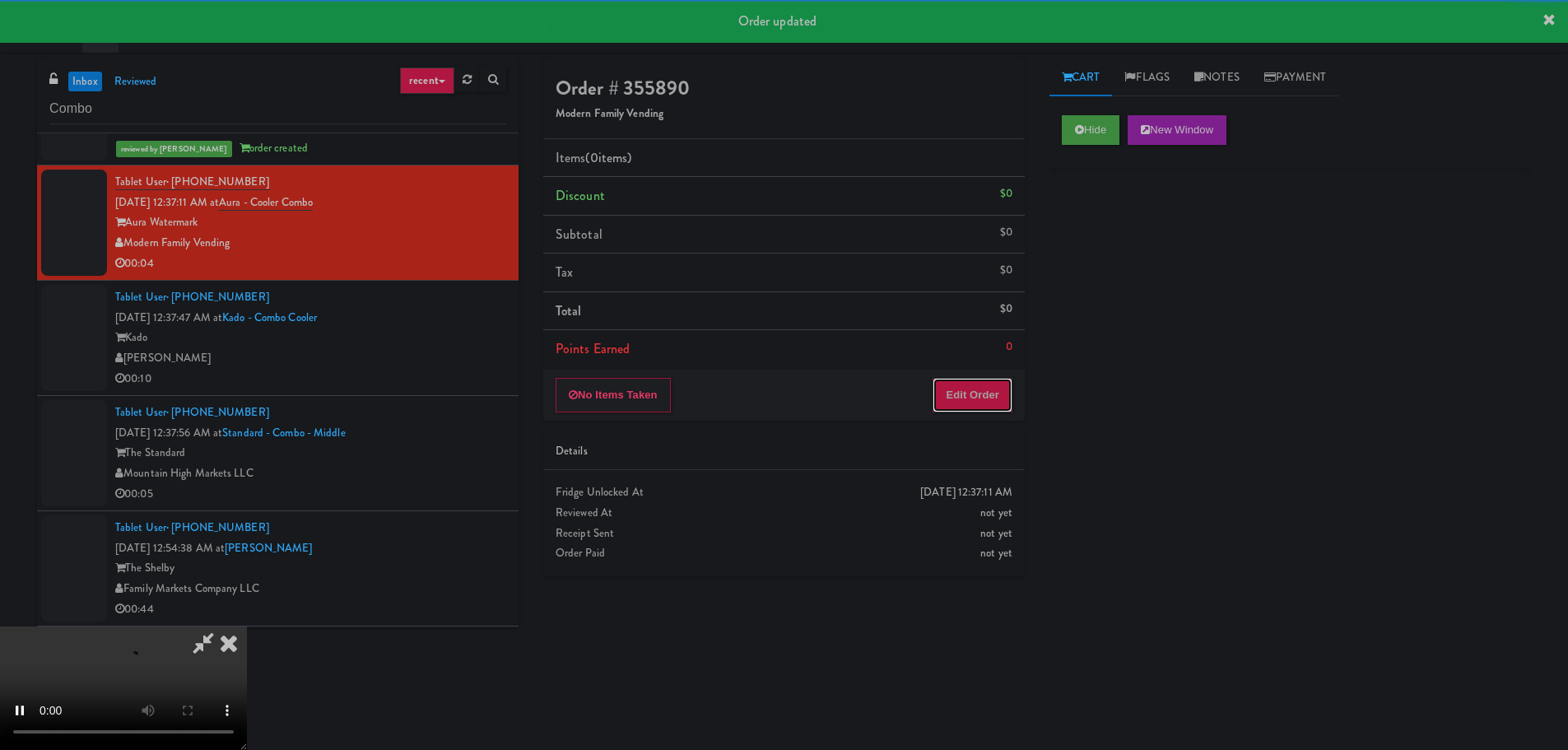
click at [960, 402] on button "Edit Order" at bounding box center [972, 395] width 79 height 34
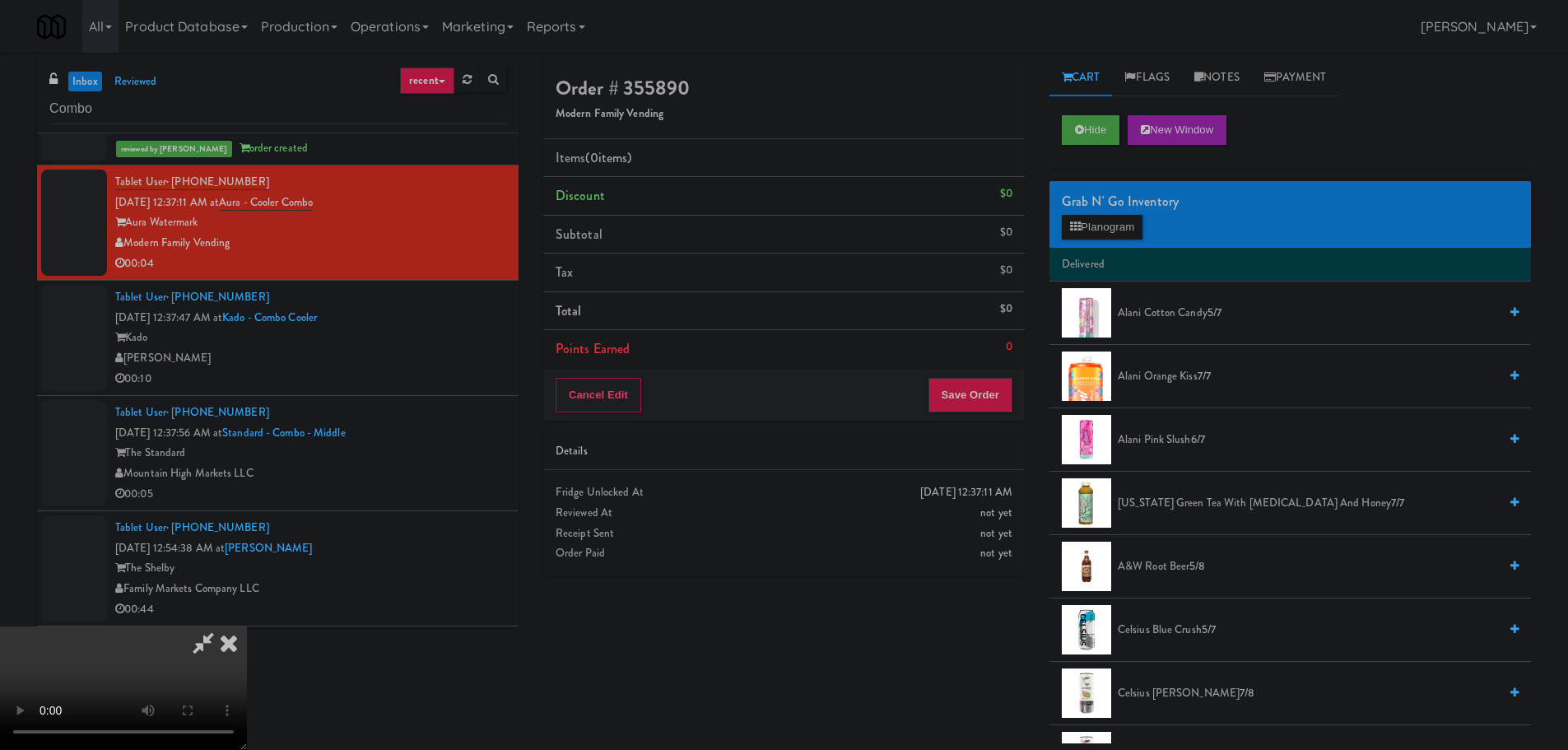
click at [247, 626] on video at bounding box center [124, 688] width 247 height 124
drag, startPoint x: 680, startPoint y: 437, endPoint x: 677, endPoint y: 446, distance: 9.5
click at [247, 626] on video at bounding box center [124, 688] width 247 height 124
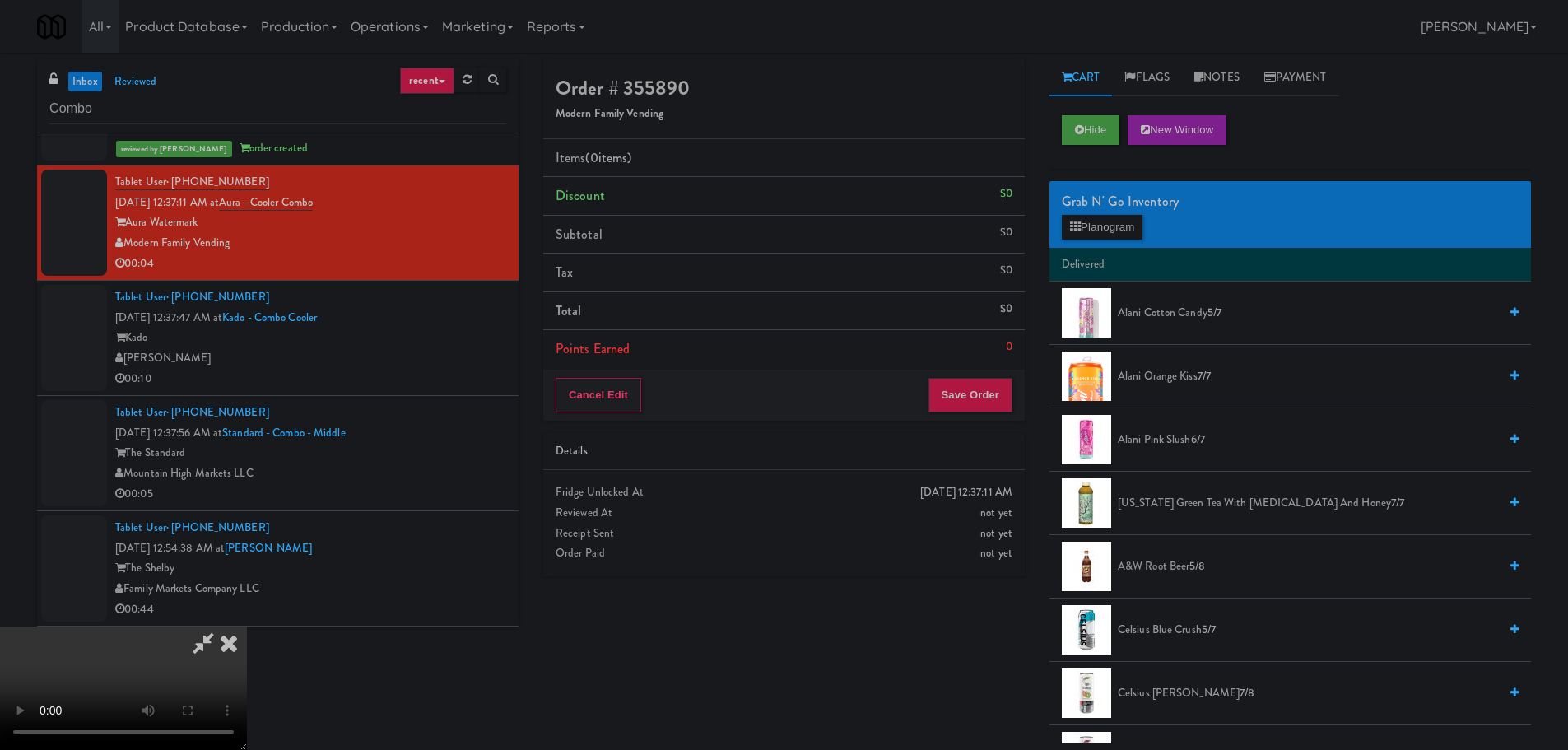
click at [247, 626] on video at bounding box center [124, 688] width 247 height 124
click at [1105, 238] on button "Planogram" at bounding box center [1102, 227] width 80 height 24
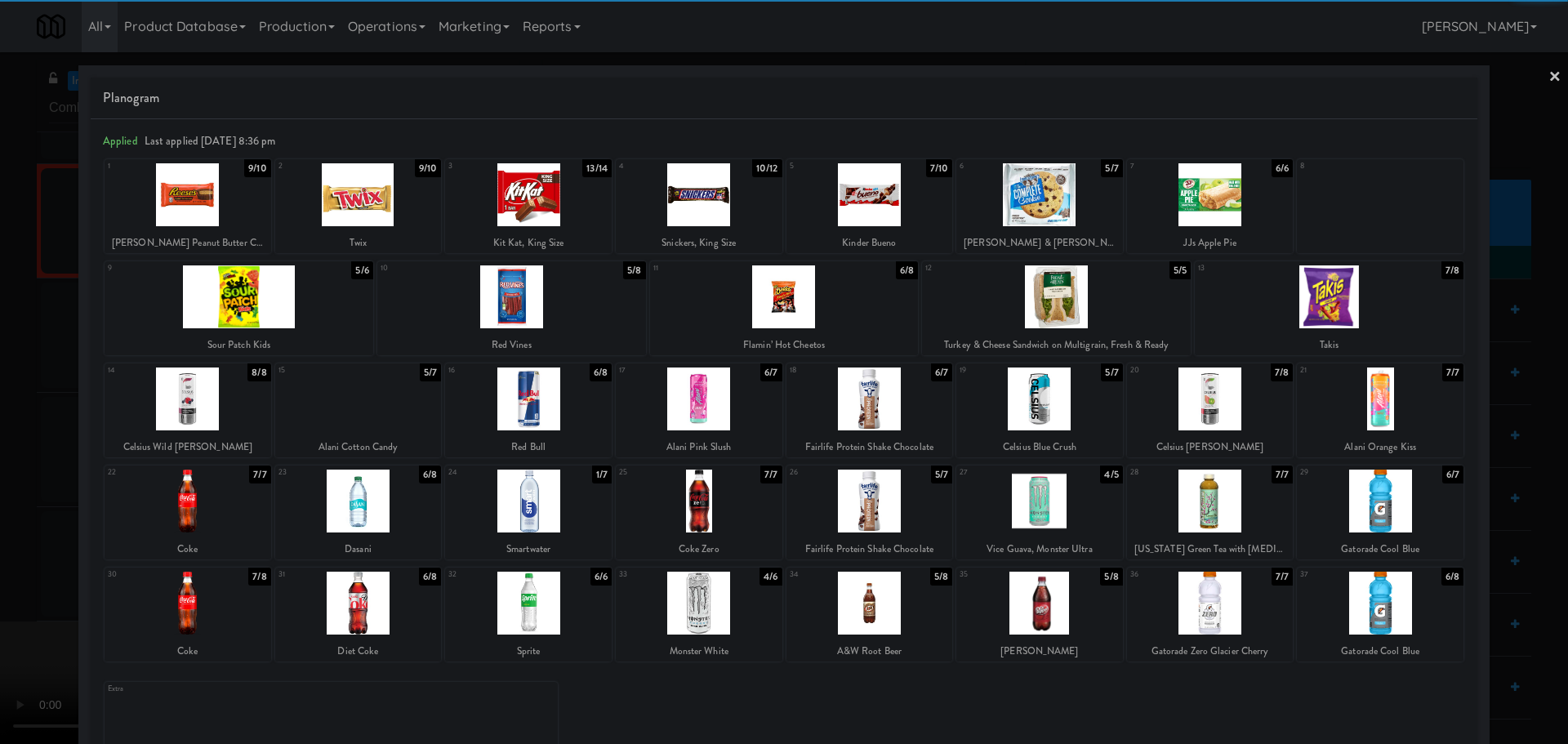
click at [197, 523] on div at bounding box center [188, 500] width 167 height 63
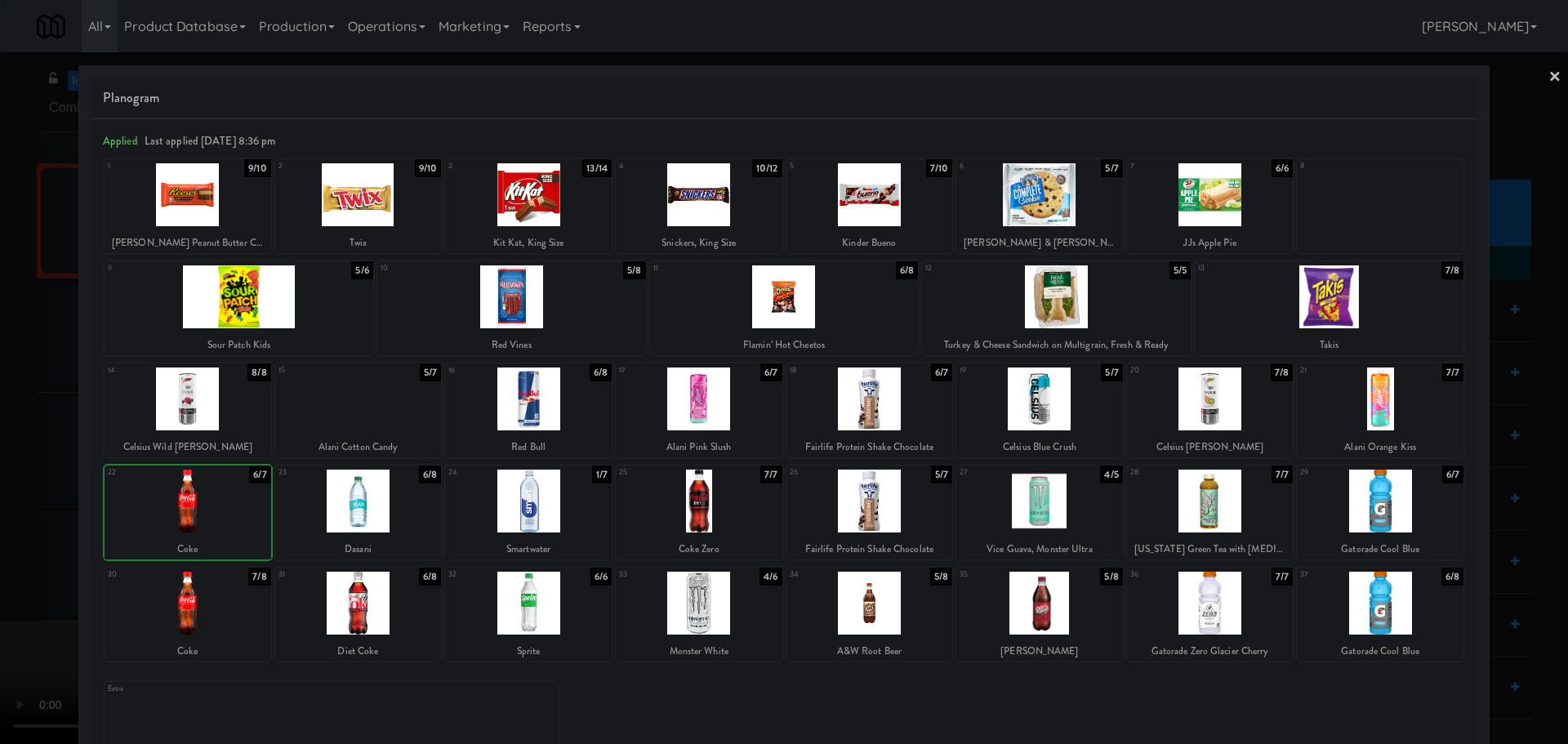
click at [10, 513] on div at bounding box center [784, 372] width 1568 height 744
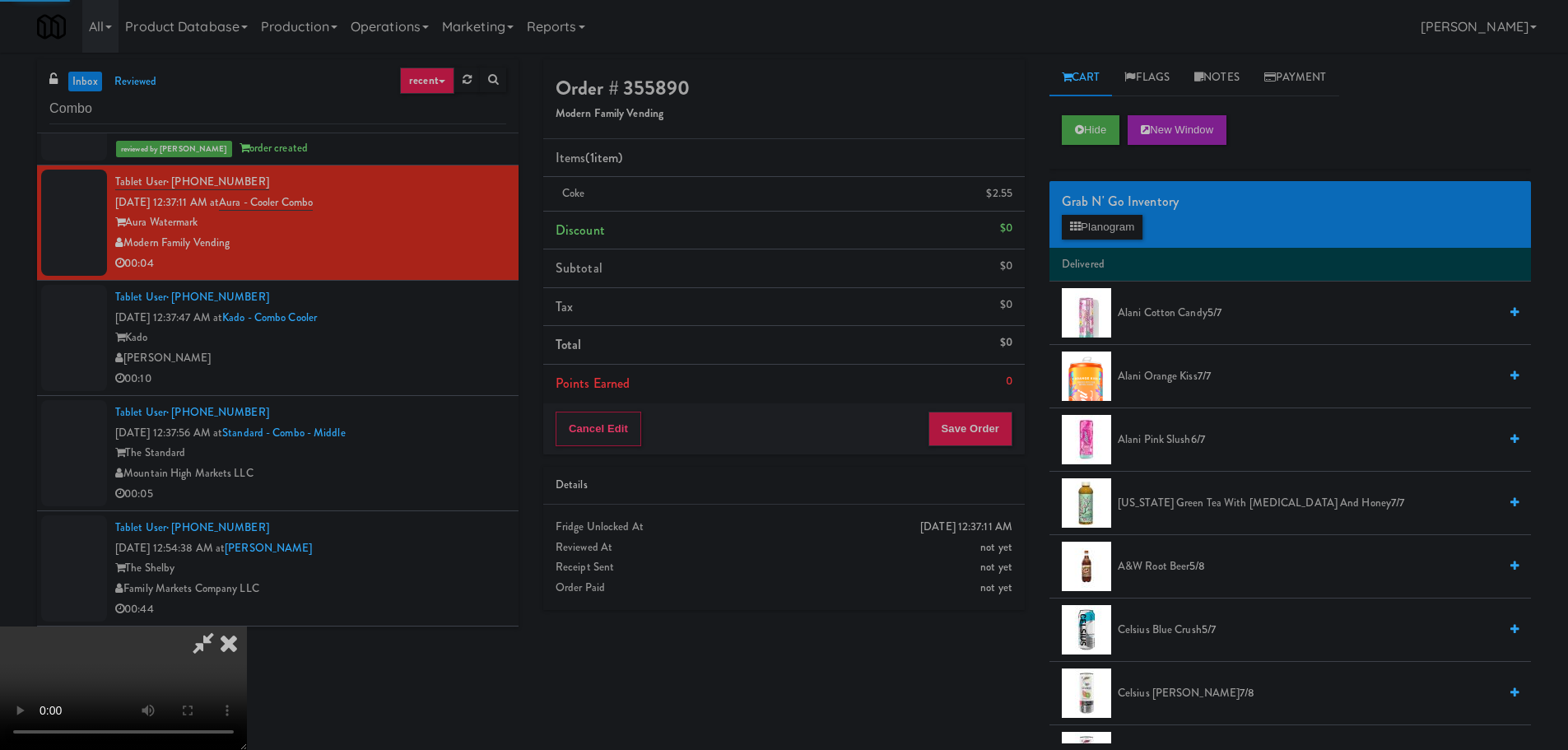
drag, startPoint x: 378, startPoint y: 442, endPoint x: 410, endPoint y: 440, distance: 32.1
click at [247, 626] on video at bounding box center [124, 688] width 247 height 124
click at [992, 423] on button "Save Order" at bounding box center [970, 429] width 84 height 34
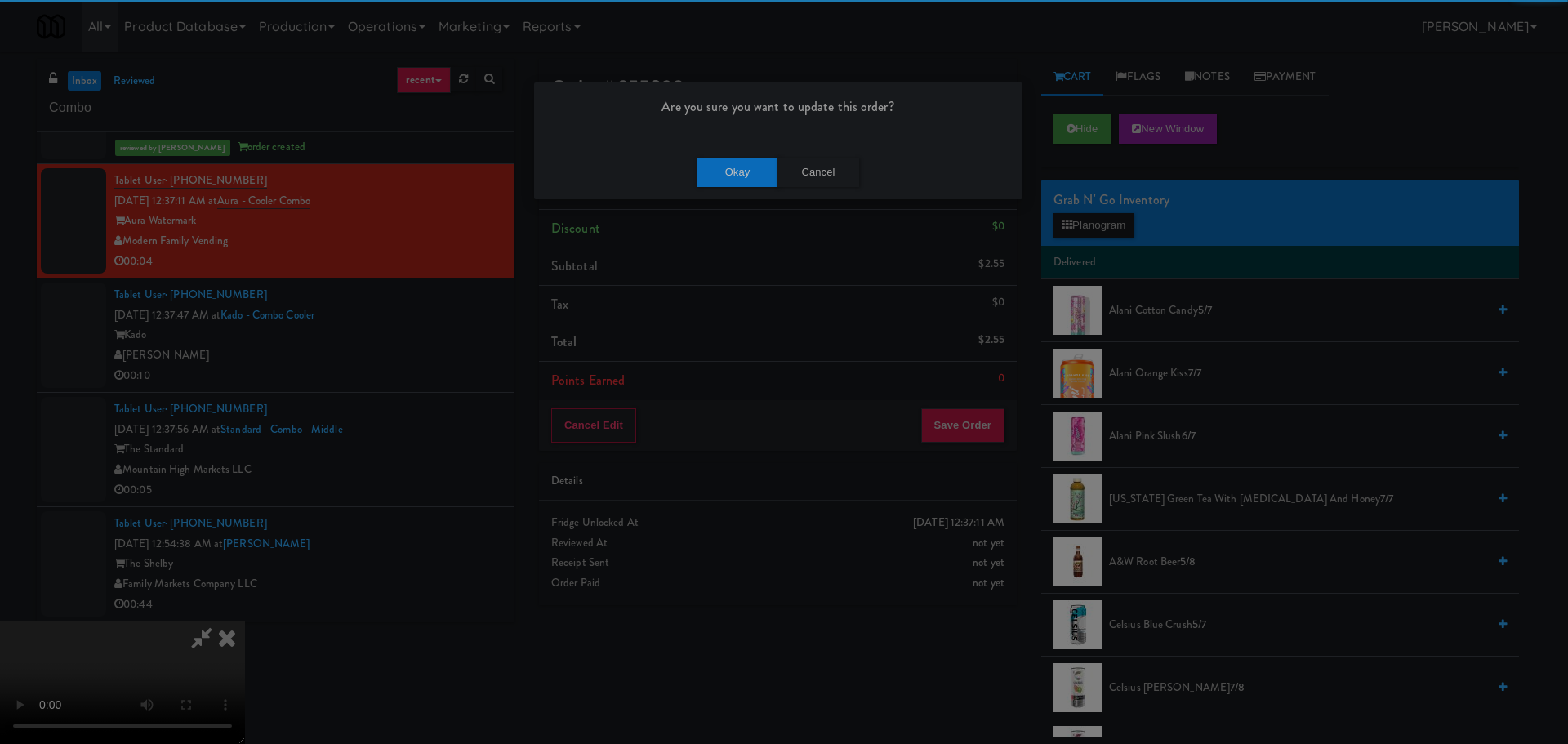
click at [730, 181] on div "Okay Cancel" at bounding box center [778, 171] width 488 height 55
click at [731, 177] on button "Okay" at bounding box center [737, 172] width 81 height 30
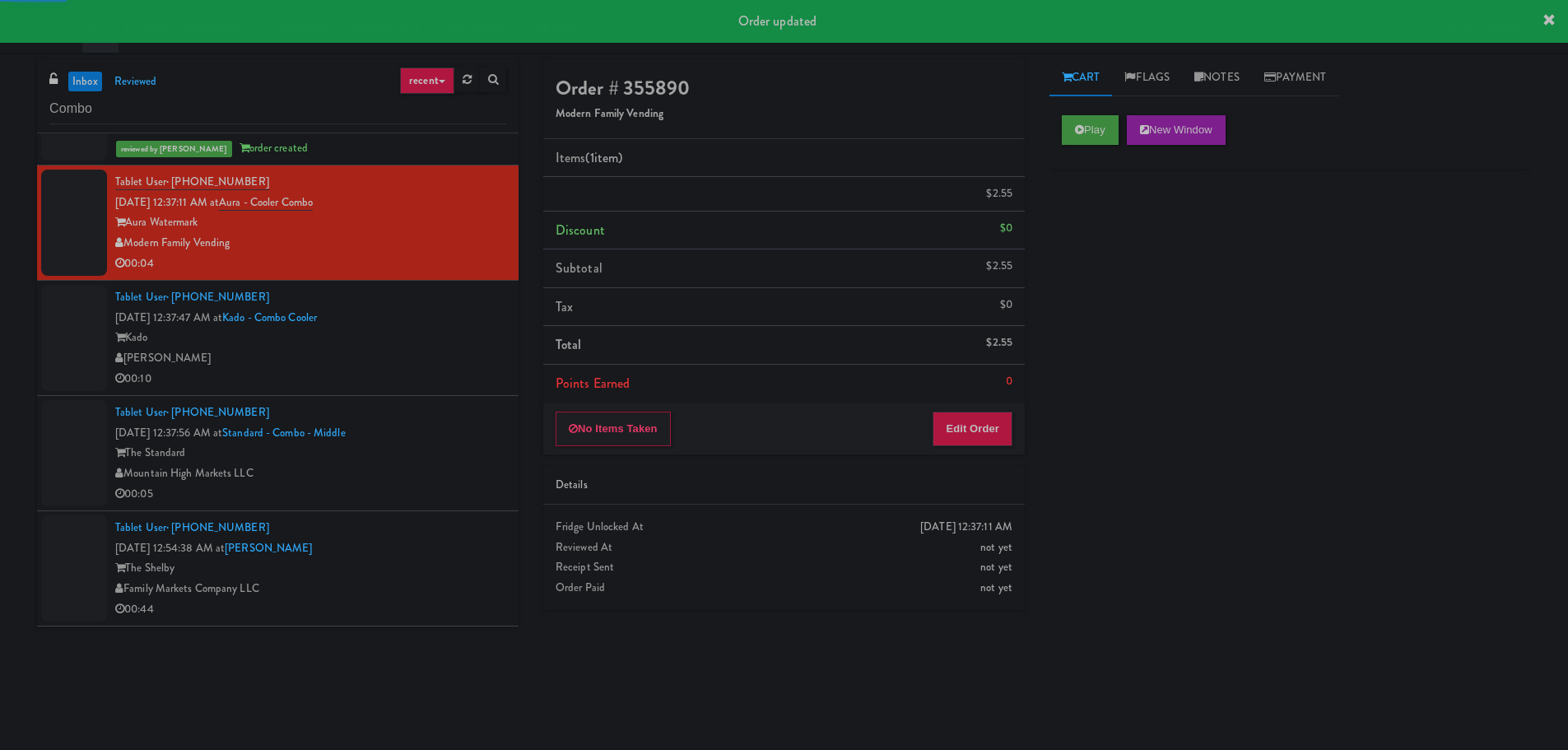
click at [473, 343] on div "Kado" at bounding box center [310, 338] width 391 height 21
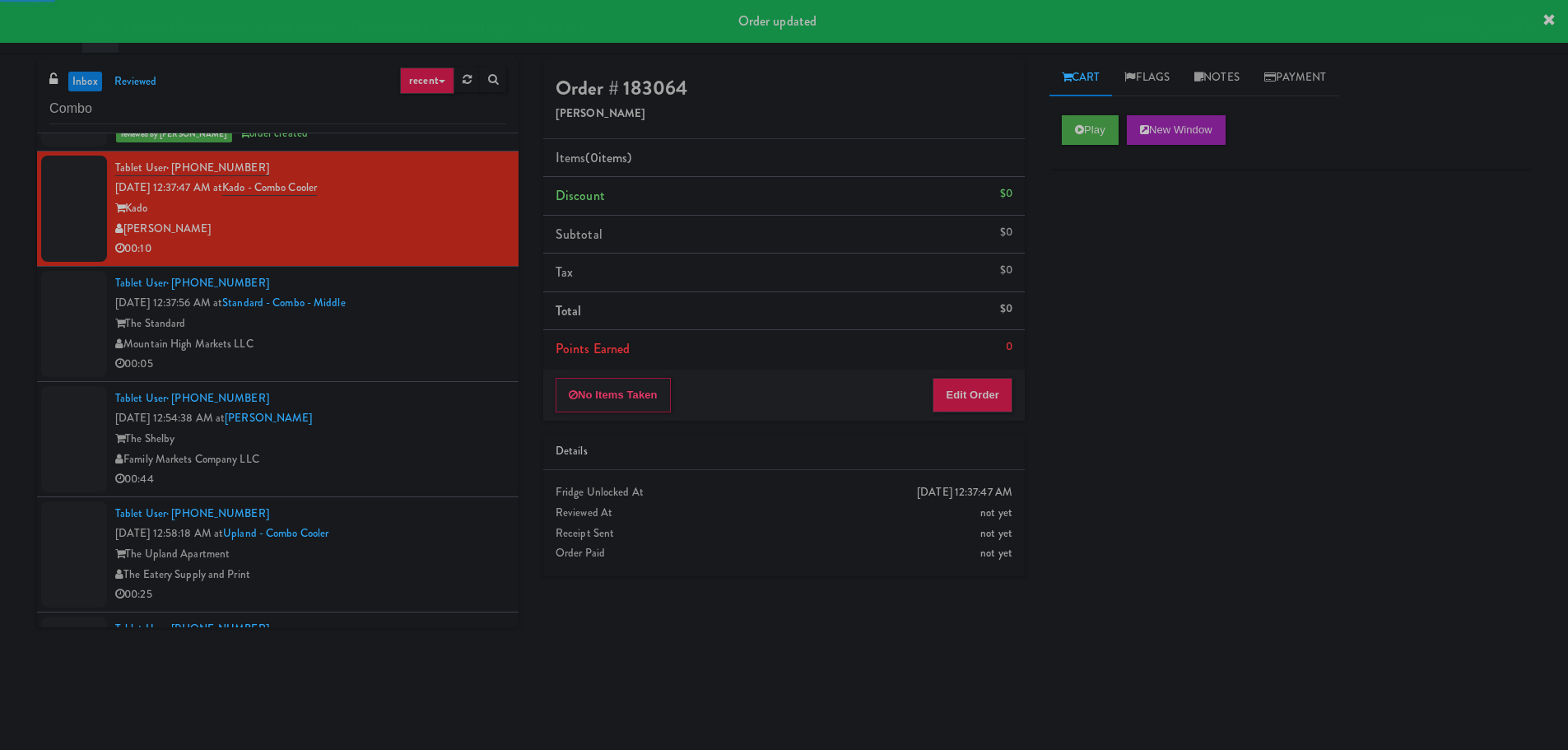
scroll to position [1894, 0]
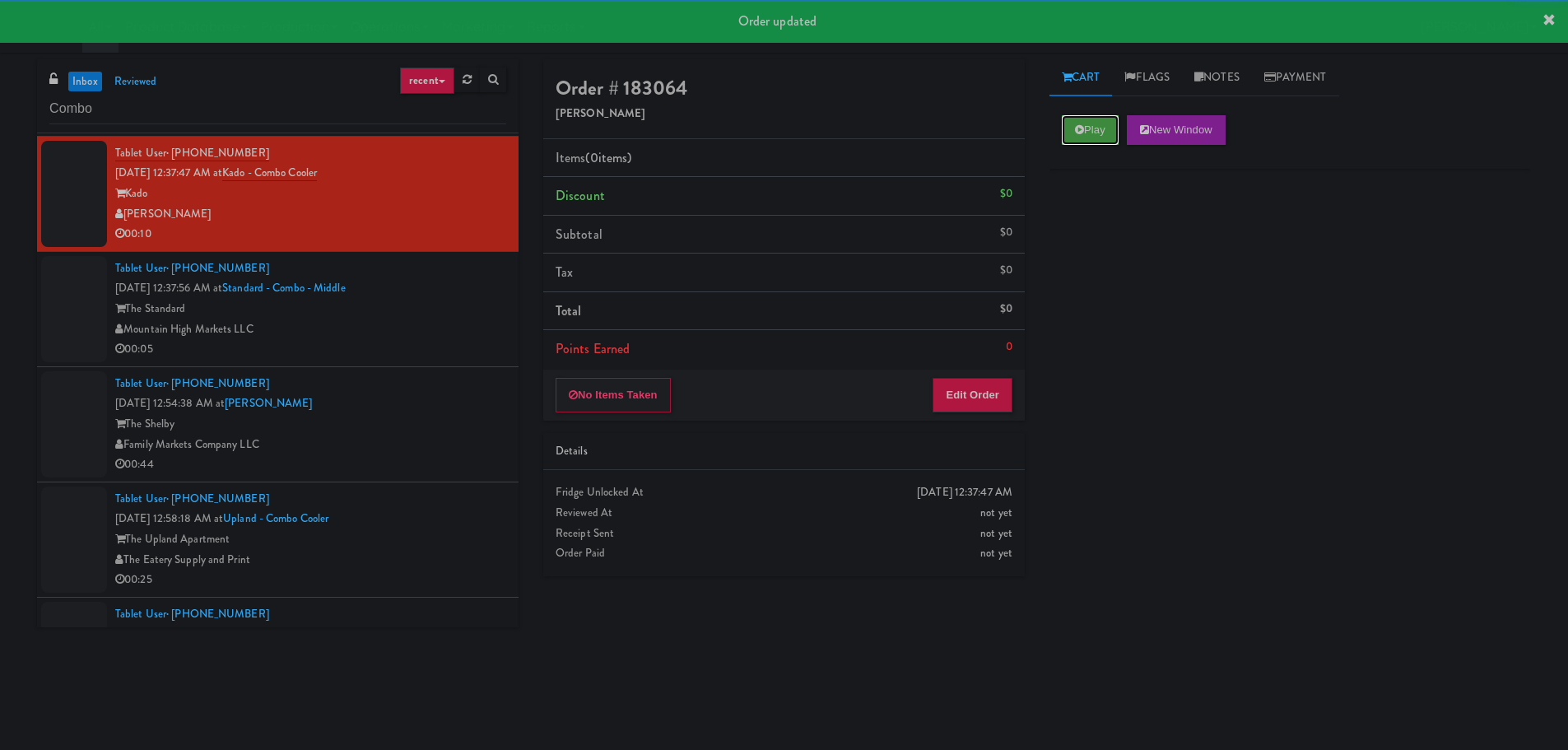
click at [1102, 119] on button "Play" at bounding box center [1090, 130] width 57 height 30
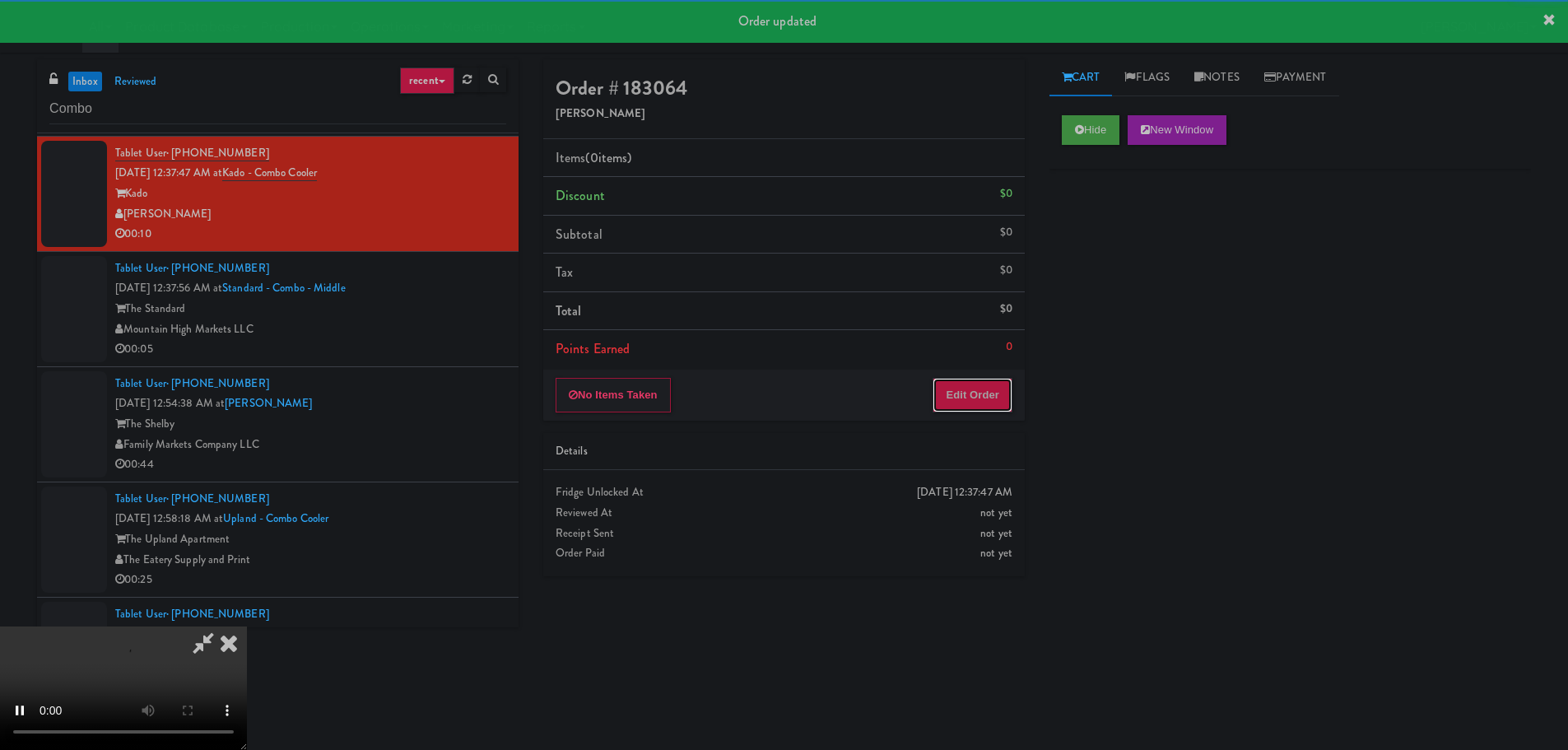
click at [967, 378] on button "Edit Order" at bounding box center [972, 395] width 79 height 34
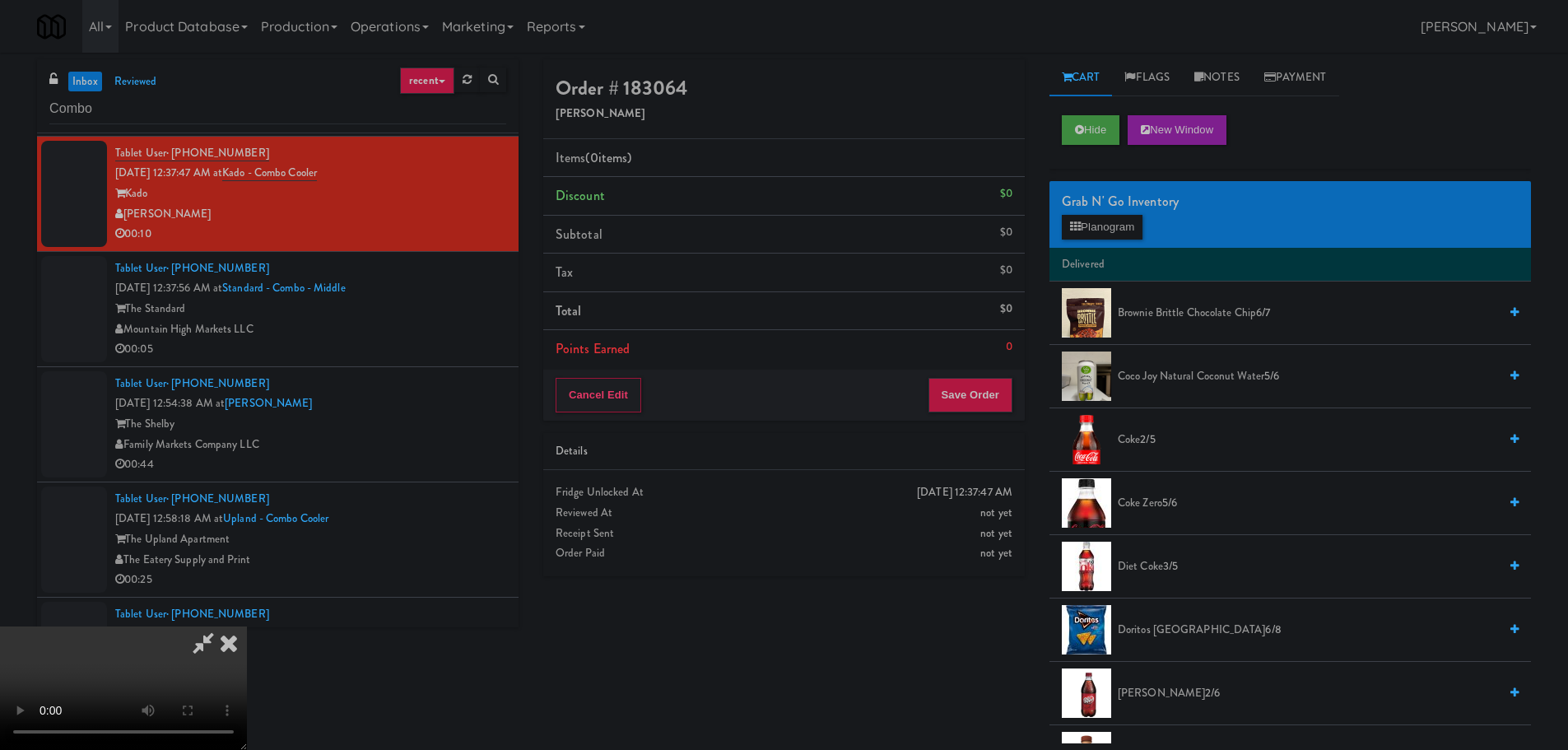
click at [247, 626] on video at bounding box center [124, 688] width 247 height 124
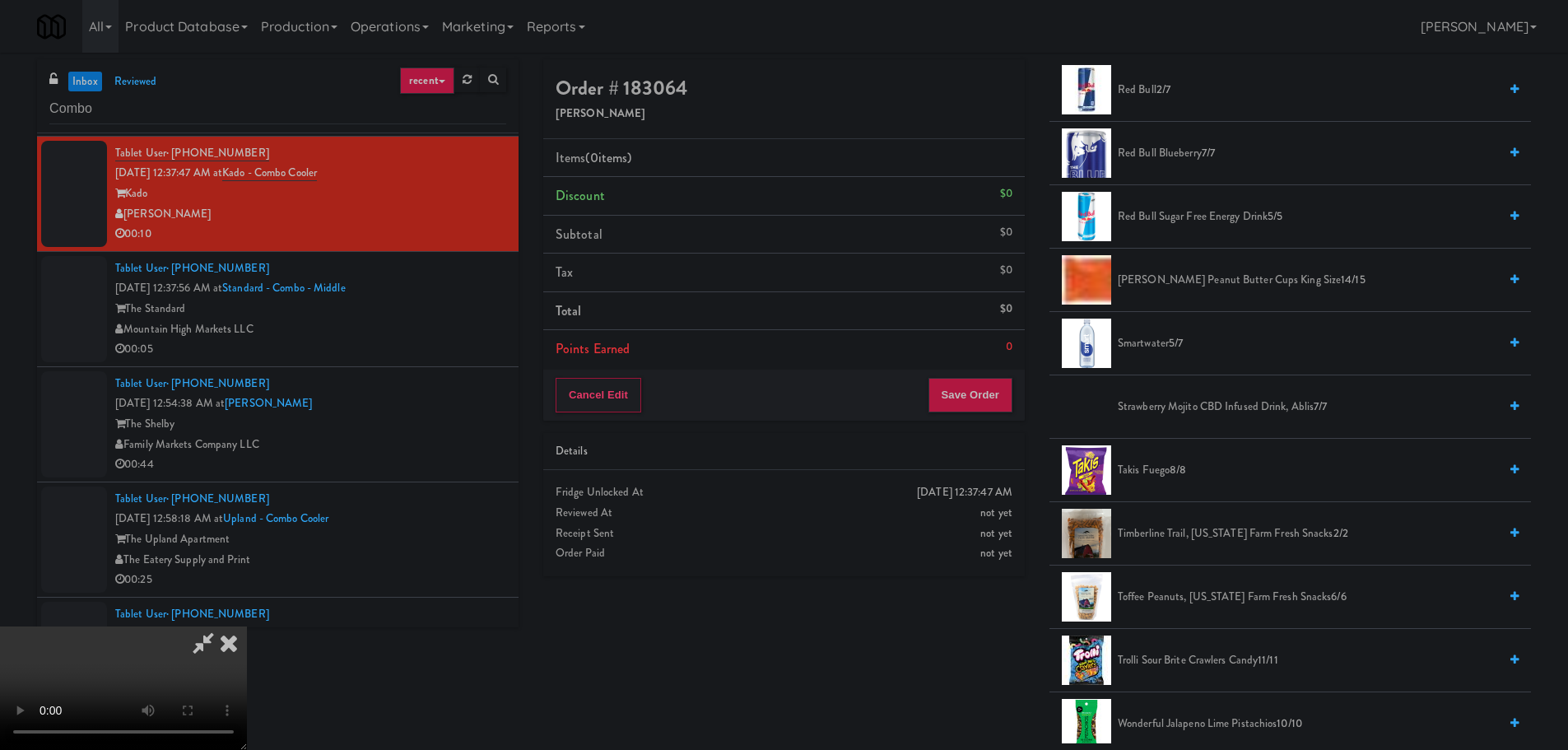
scroll to position [1235, 0]
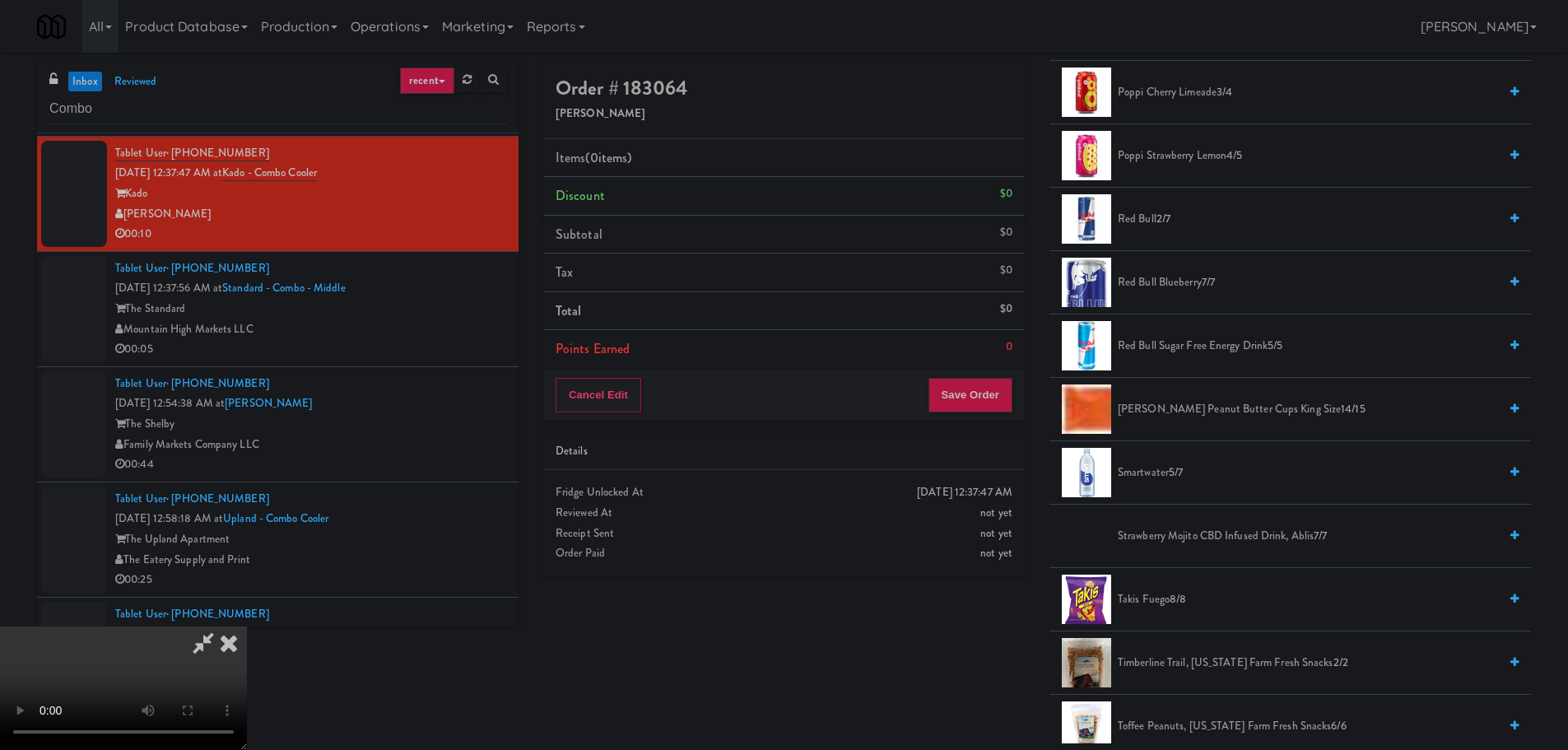
click at [1160, 218] on span "2/7" at bounding box center [1164, 218] width 14 height 15
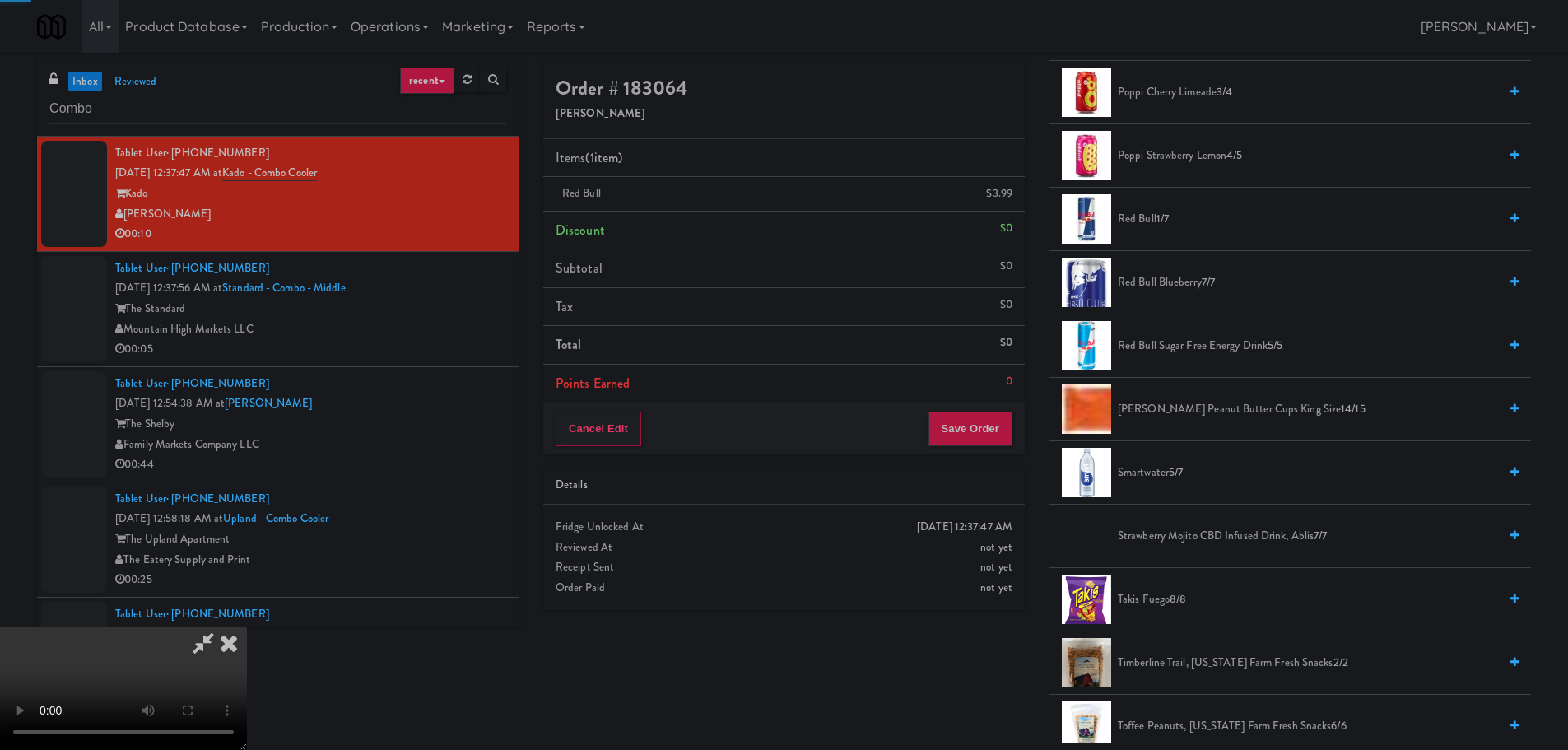
click at [247, 626] on video at bounding box center [124, 688] width 247 height 124
drag, startPoint x: 742, startPoint y: 464, endPoint x: 740, endPoint y: 475, distance: 11.2
click at [247, 626] on video at bounding box center [124, 688] width 247 height 124
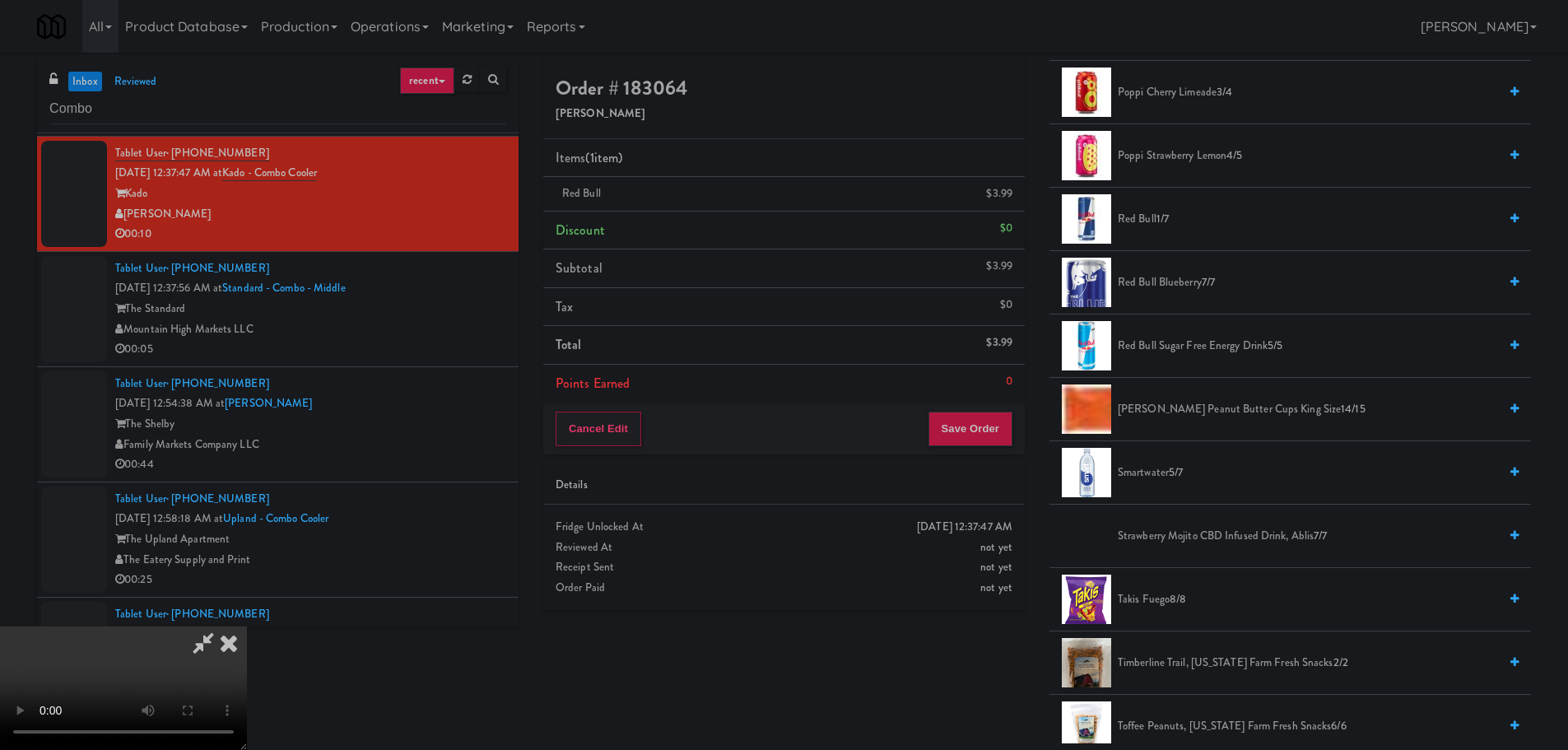
click at [247, 626] on video at bounding box center [124, 688] width 247 height 124
click at [1155, 220] on span "Red Bull 1/7" at bounding box center [1307, 219] width 380 height 21
click at [247, 626] on video at bounding box center [124, 688] width 247 height 124
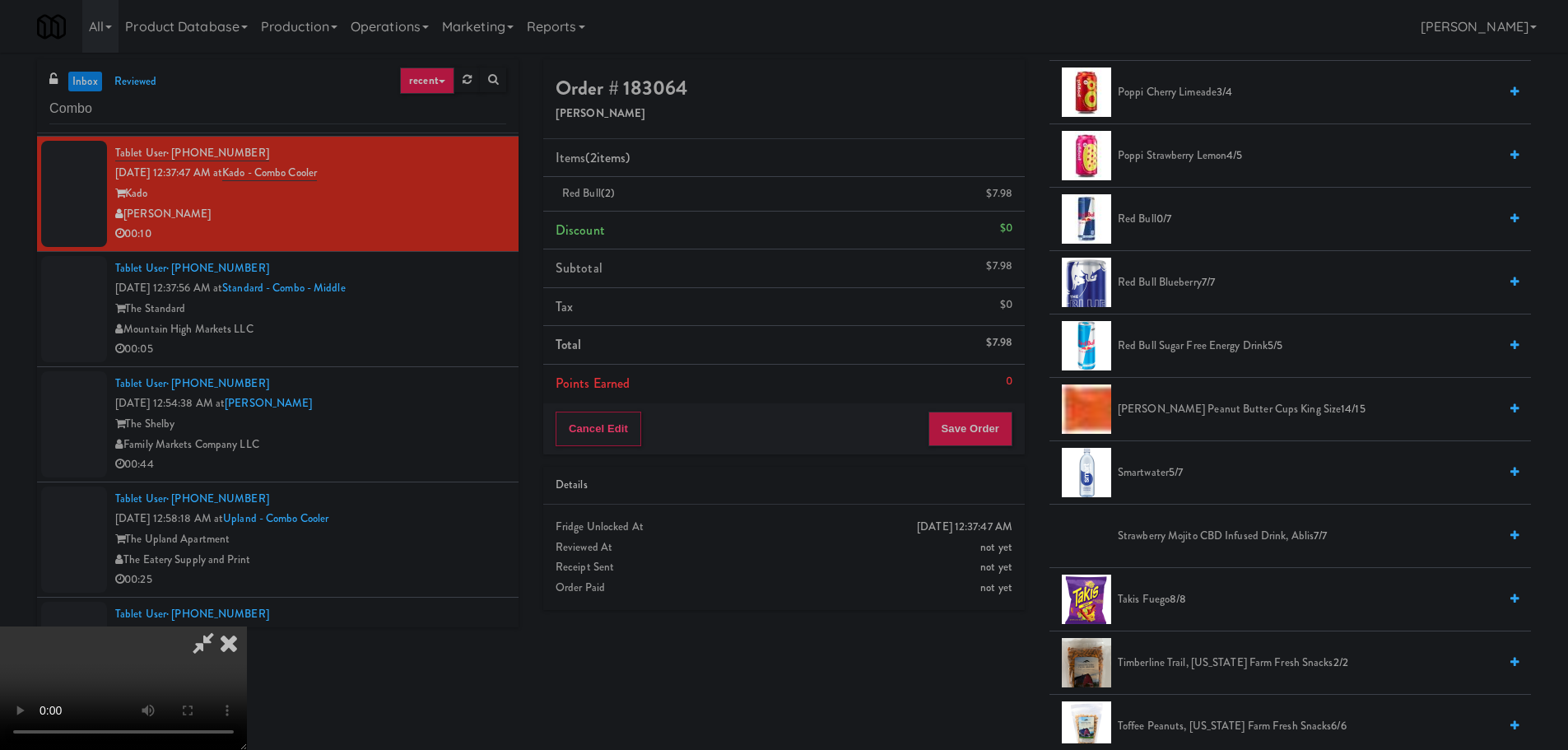
click at [247, 626] on video at bounding box center [124, 688] width 247 height 124
click at [979, 428] on button "Save Order" at bounding box center [970, 429] width 84 height 34
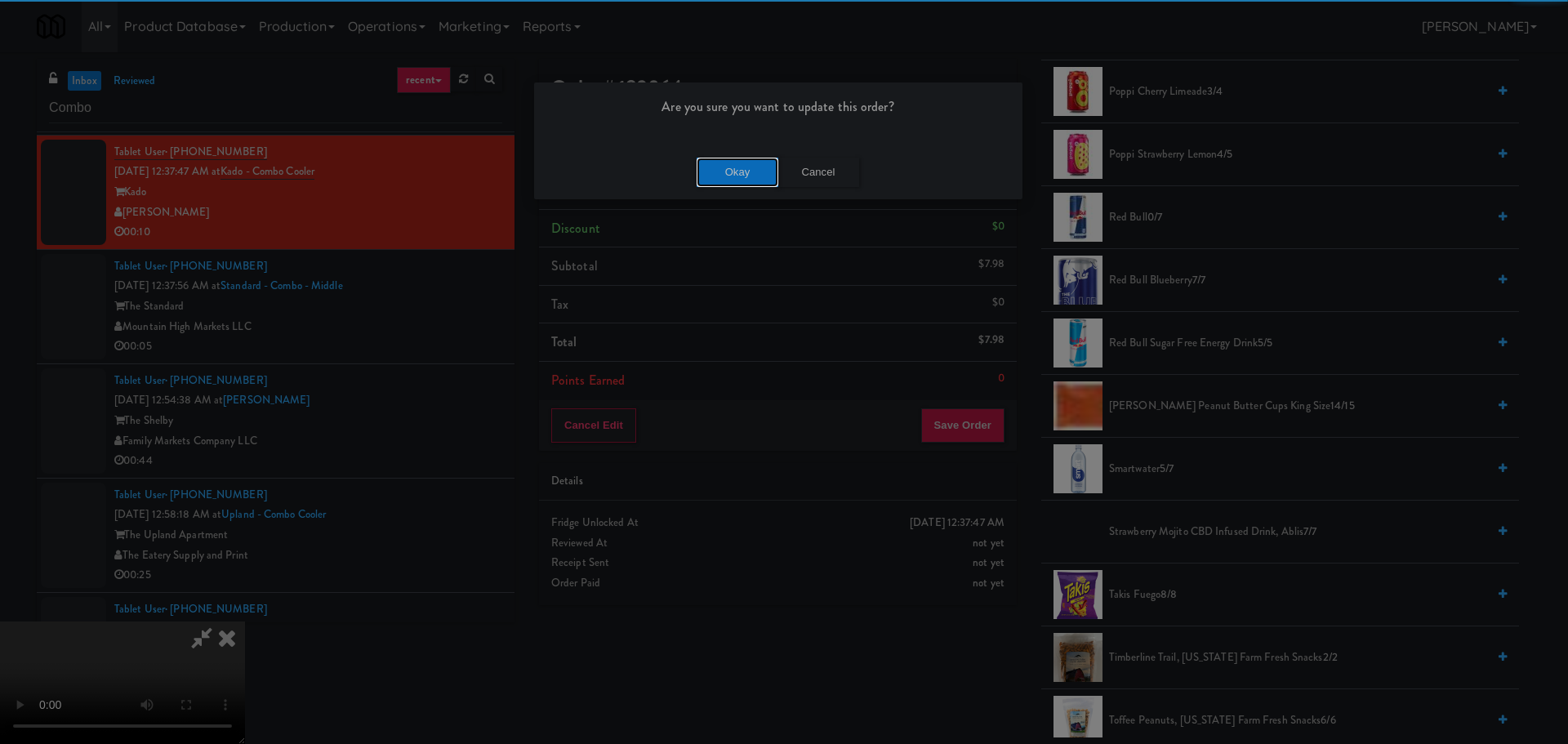
drag, startPoint x: 740, startPoint y: 157, endPoint x: 750, endPoint y: 156, distance: 10.0
click at [745, 156] on div "Okay Cancel" at bounding box center [778, 171] width 488 height 55
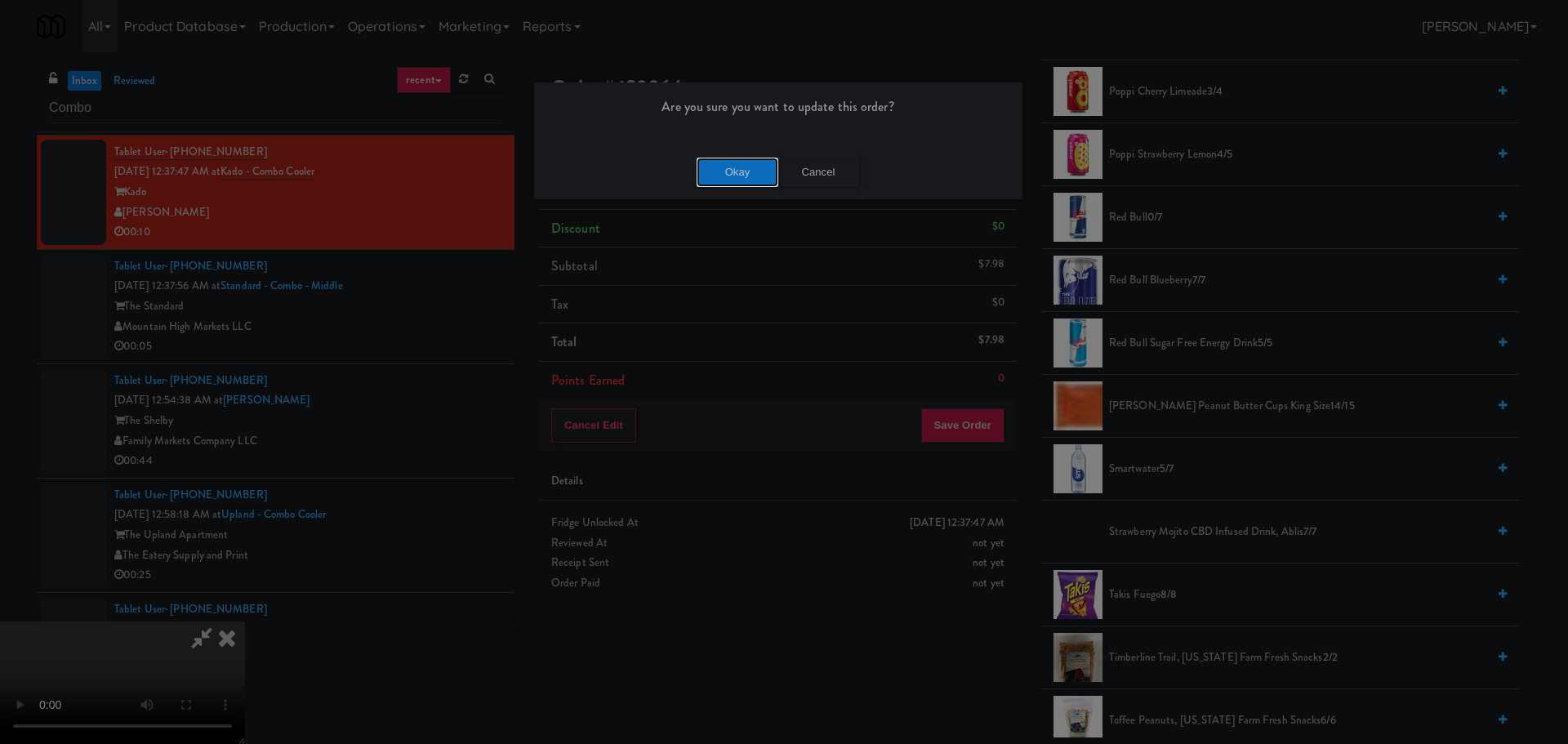
click at [745, 167] on button "Okay" at bounding box center [737, 172] width 81 height 30
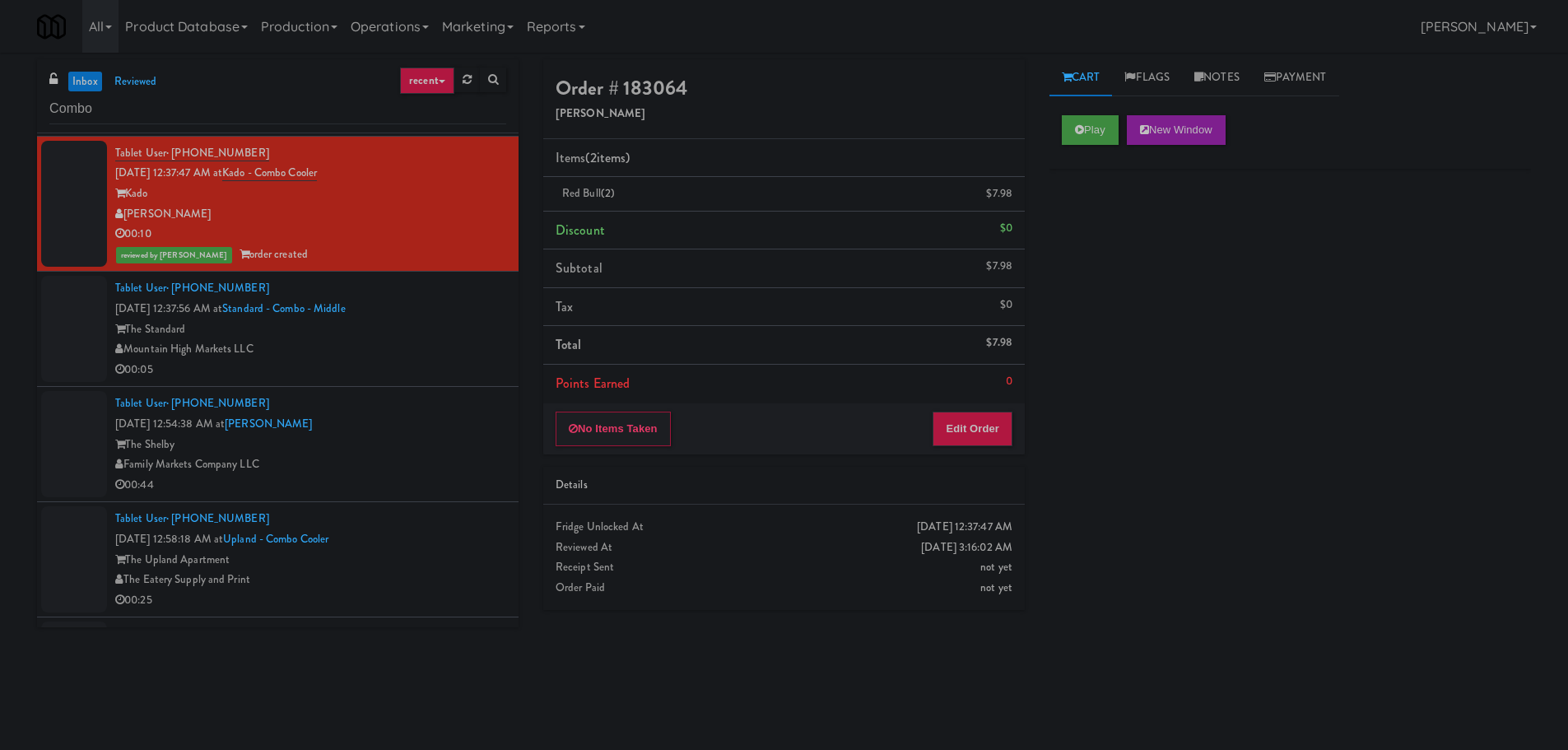
scroll to position [0, 0]
click at [457, 370] on div "00:05" at bounding box center [310, 370] width 391 height 21
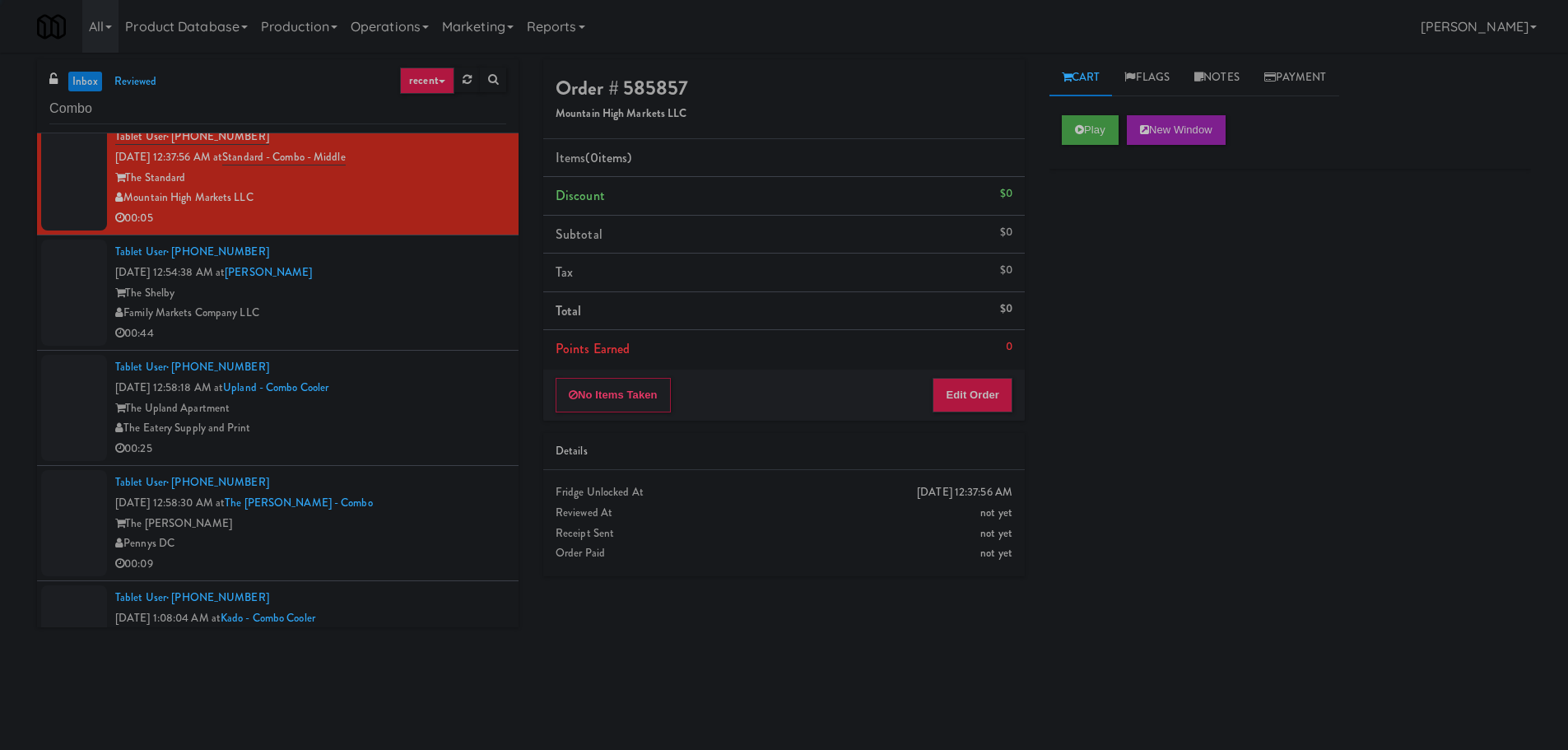
scroll to position [2058, 0]
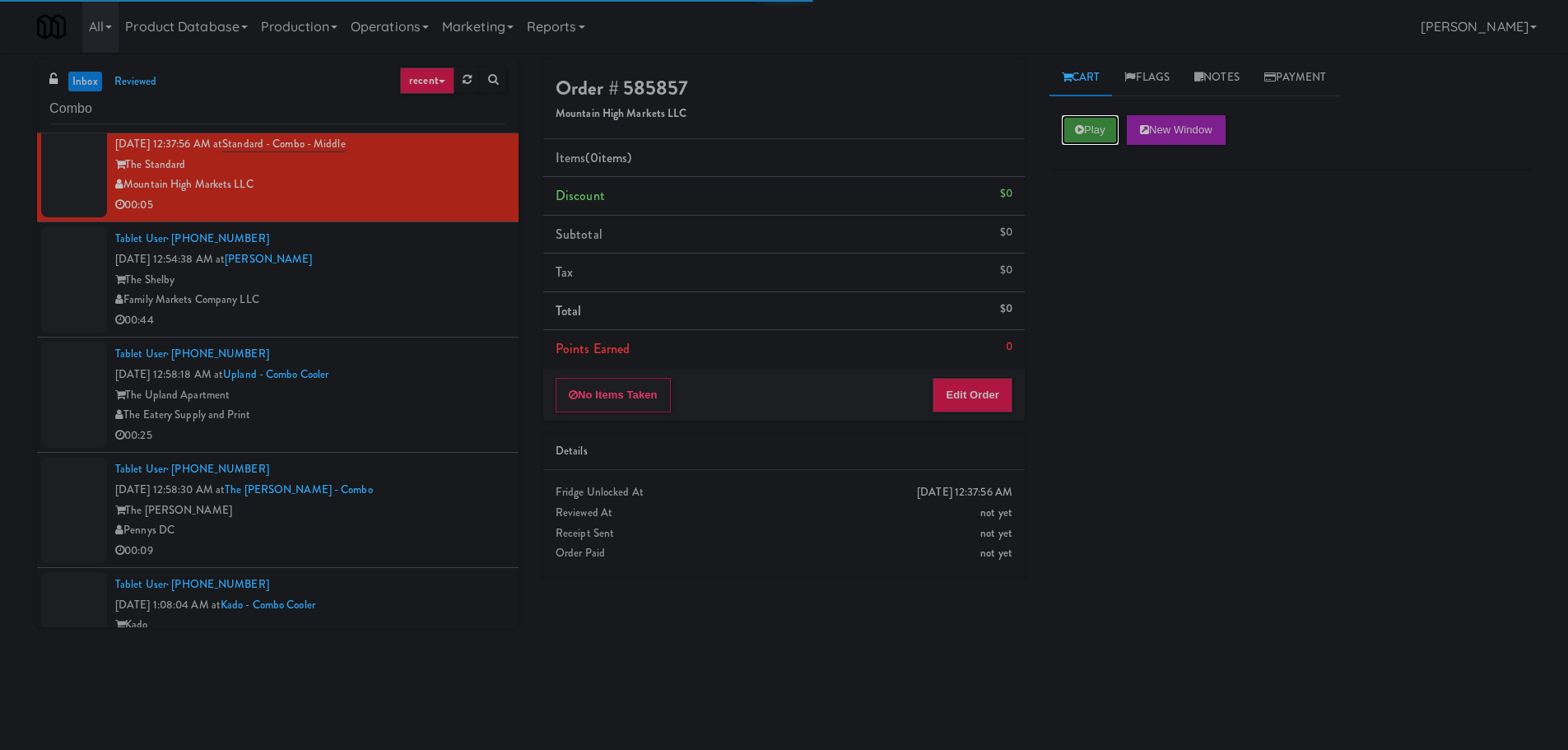
click at [1065, 130] on button "Play" at bounding box center [1090, 130] width 57 height 30
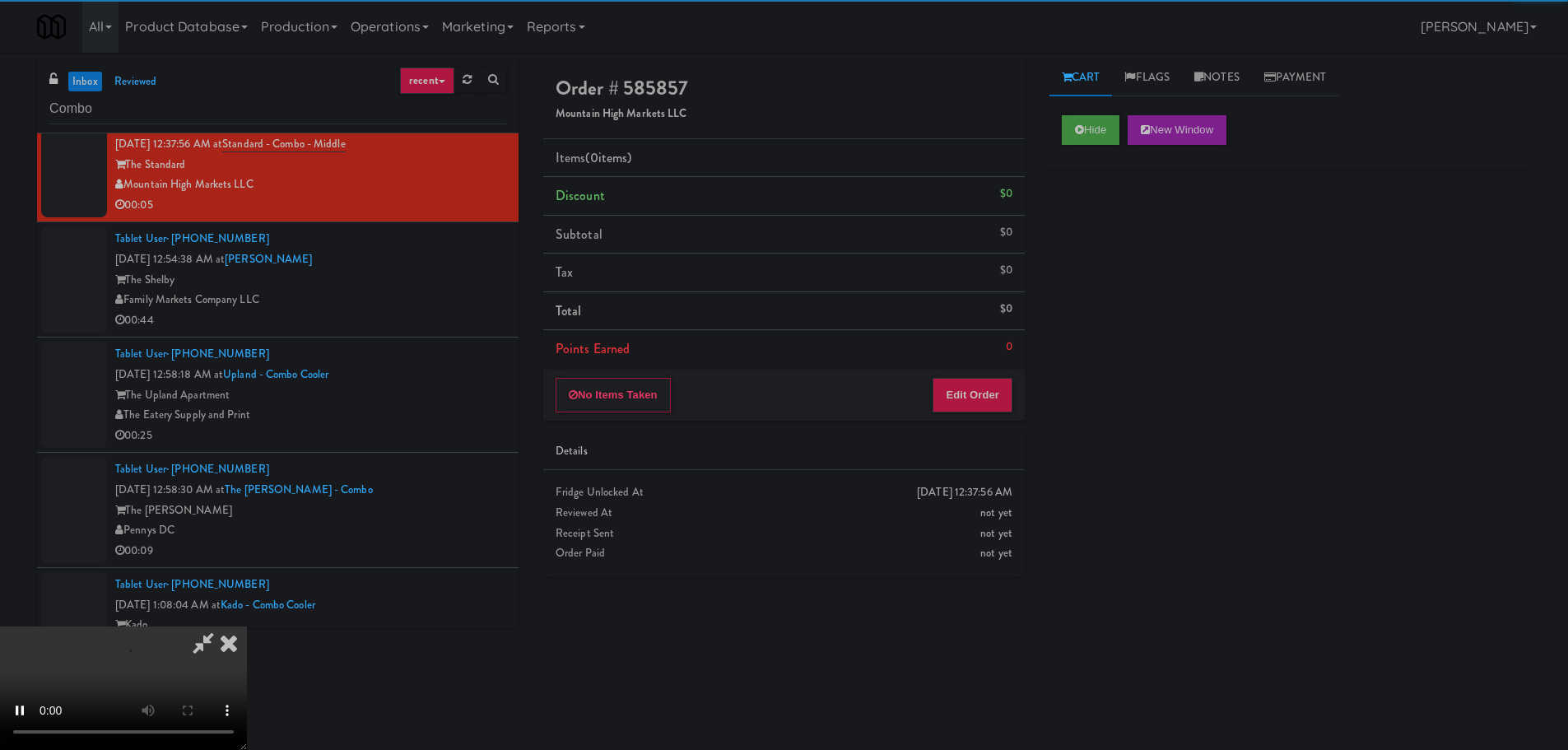
click at [962, 424] on div "Order # 585857 Mountain High Markets LLC Items (0 items ) Discount $0 Subtotal …" at bounding box center [783, 324] width 506 height 529
click at [972, 407] on button "Edit Order" at bounding box center [972, 395] width 79 height 34
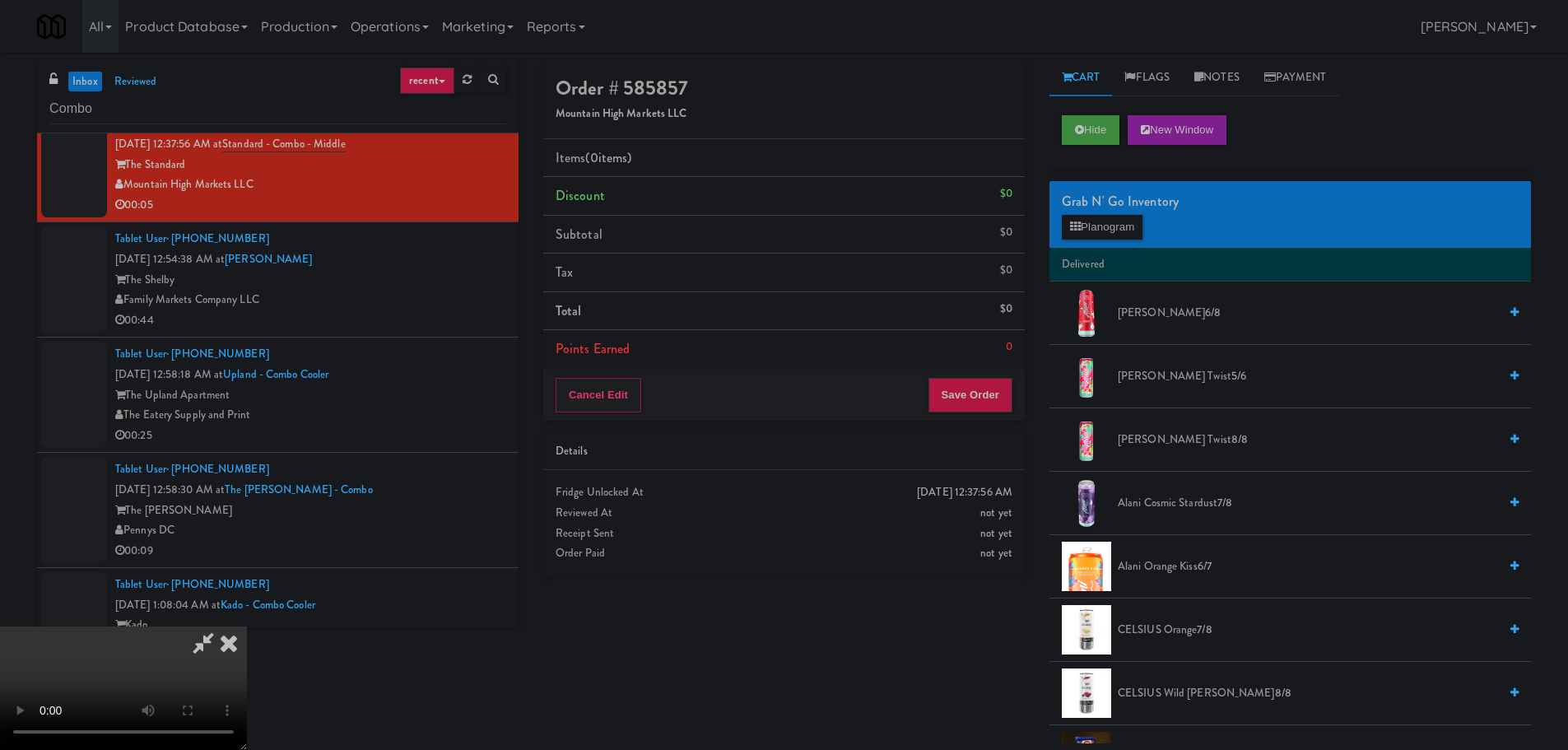
scroll to position [2028, 0]
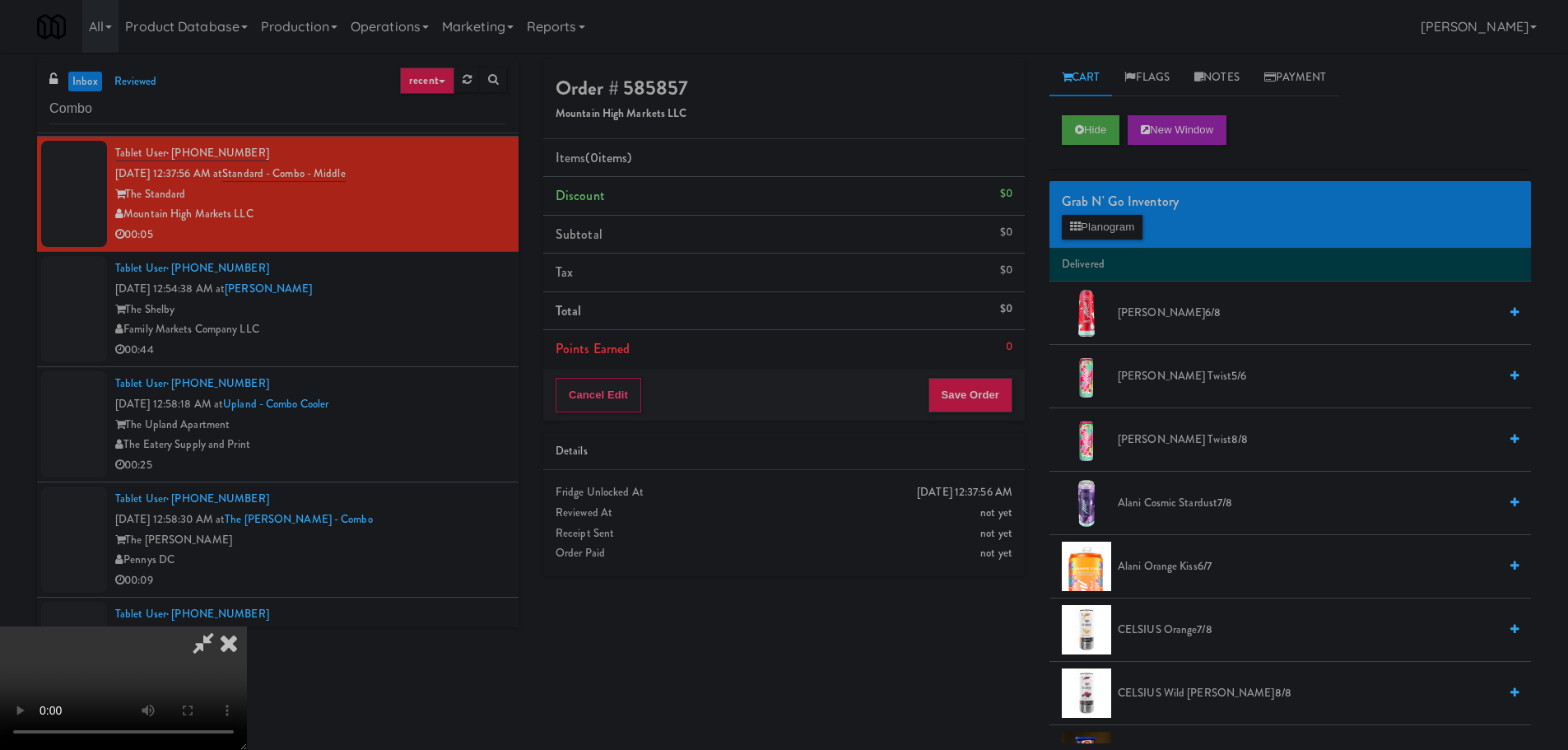
click at [247, 626] on video at bounding box center [124, 688] width 247 height 124
drag, startPoint x: 528, startPoint y: 613, endPoint x: 542, endPoint y: 603, distance: 17.2
click at [247, 626] on video at bounding box center [124, 688] width 247 height 124
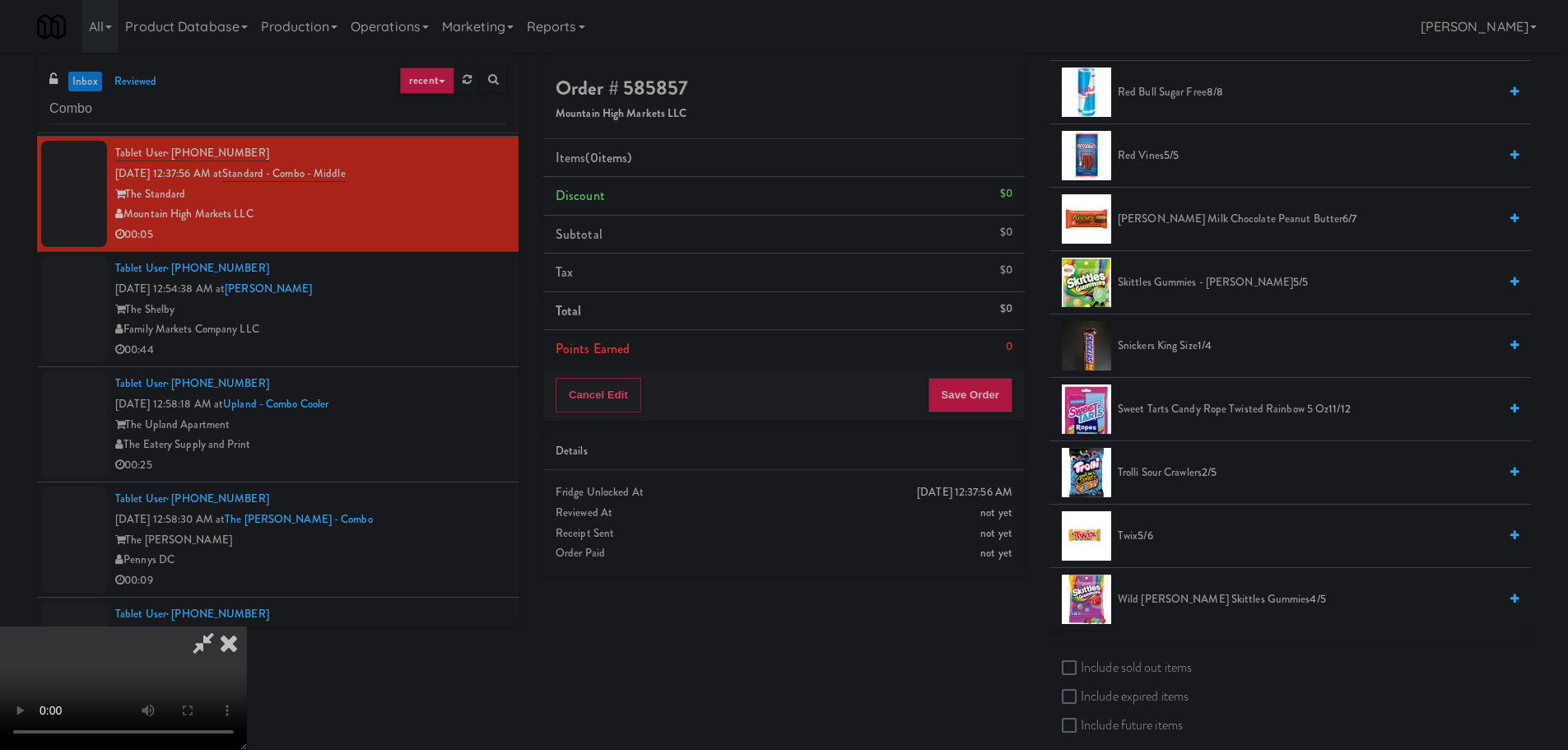
scroll to position [2140, 0]
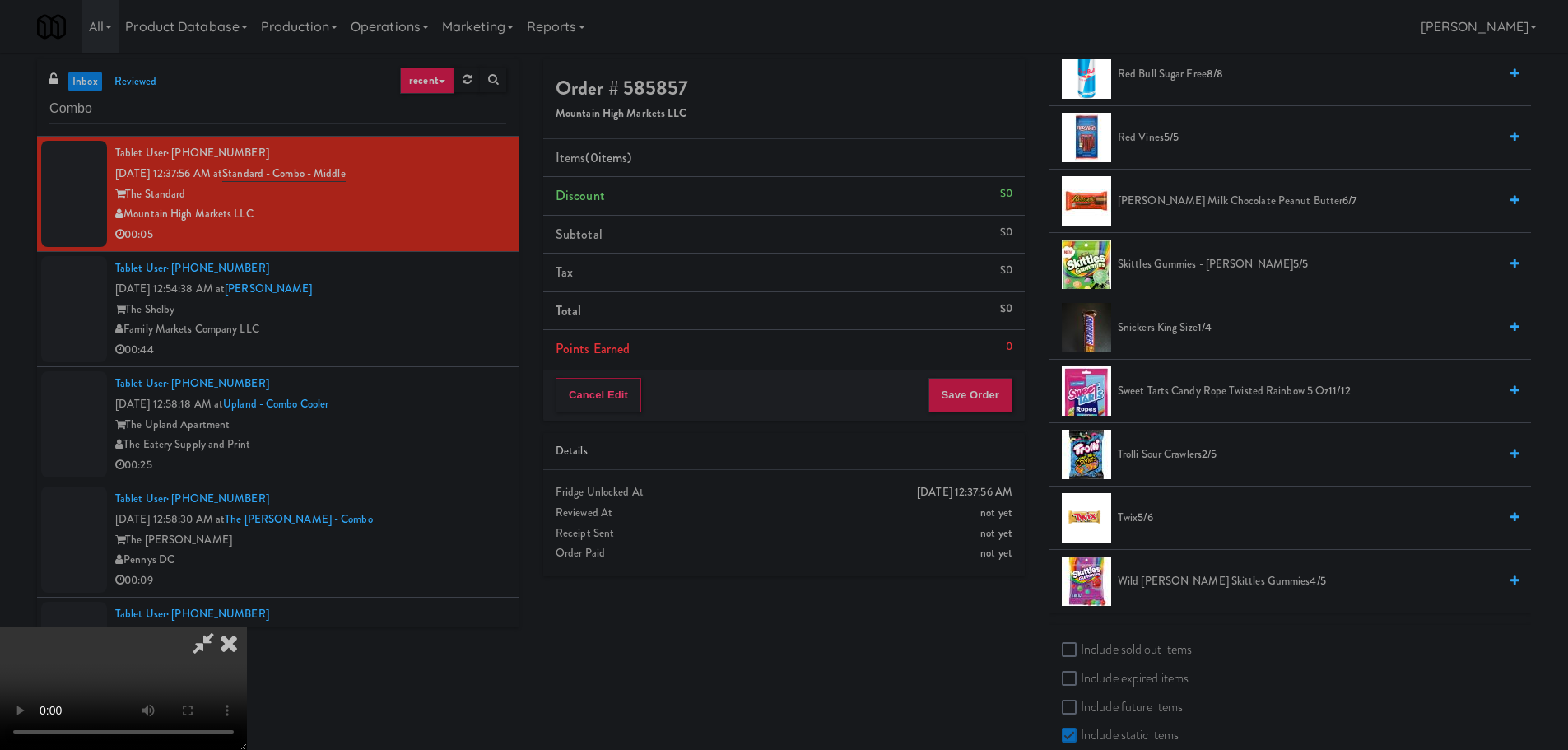
click at [1175, 449] on span "Trolli Sour Crawlers 2/5" at bounding box center [1307, 455] width 380 height 21
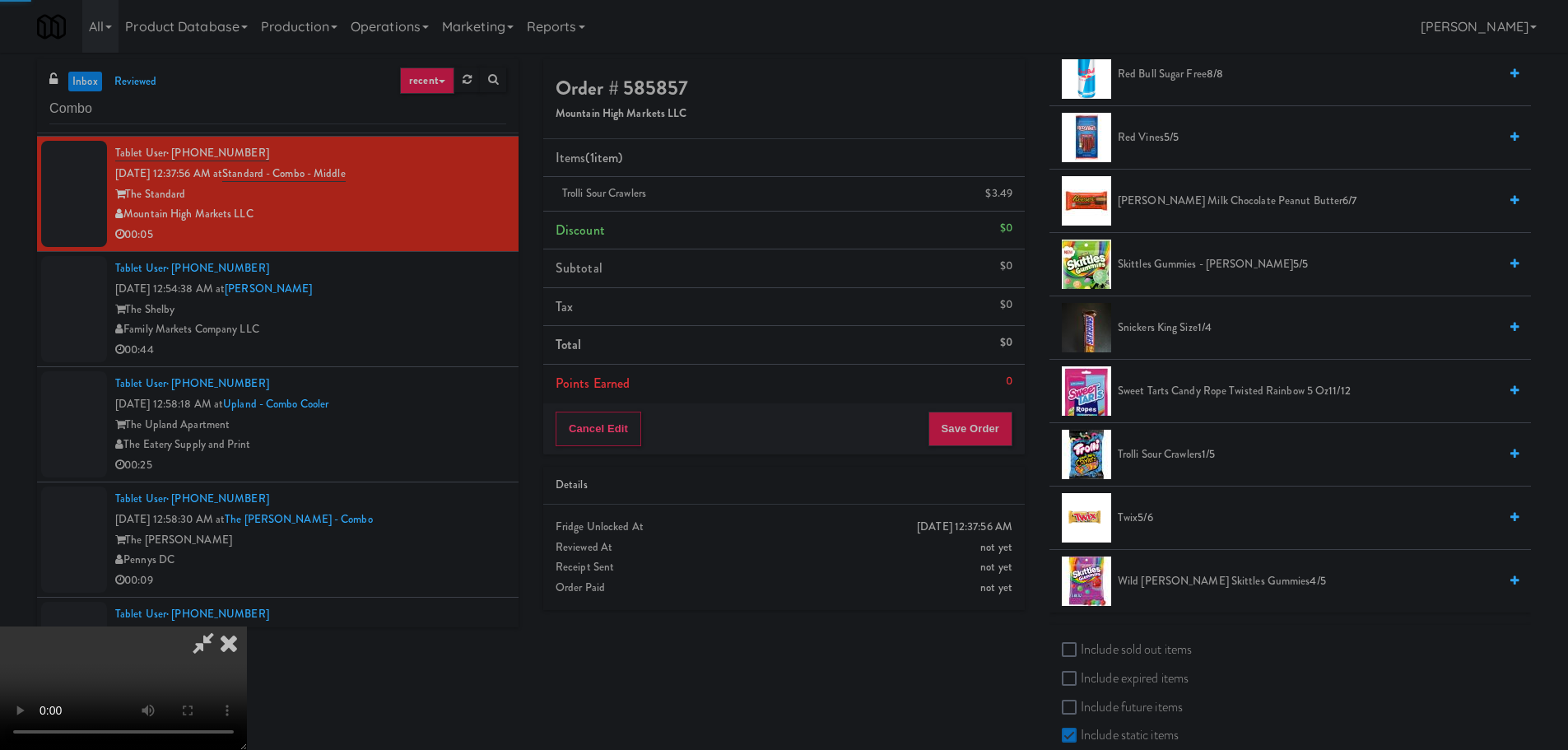
click at [247, 626] on video at bounding box center [124, 688] width 247 height 124
click at [986, 430] on button "Save Order" at bounding box center [970, 429] width 84 height 34
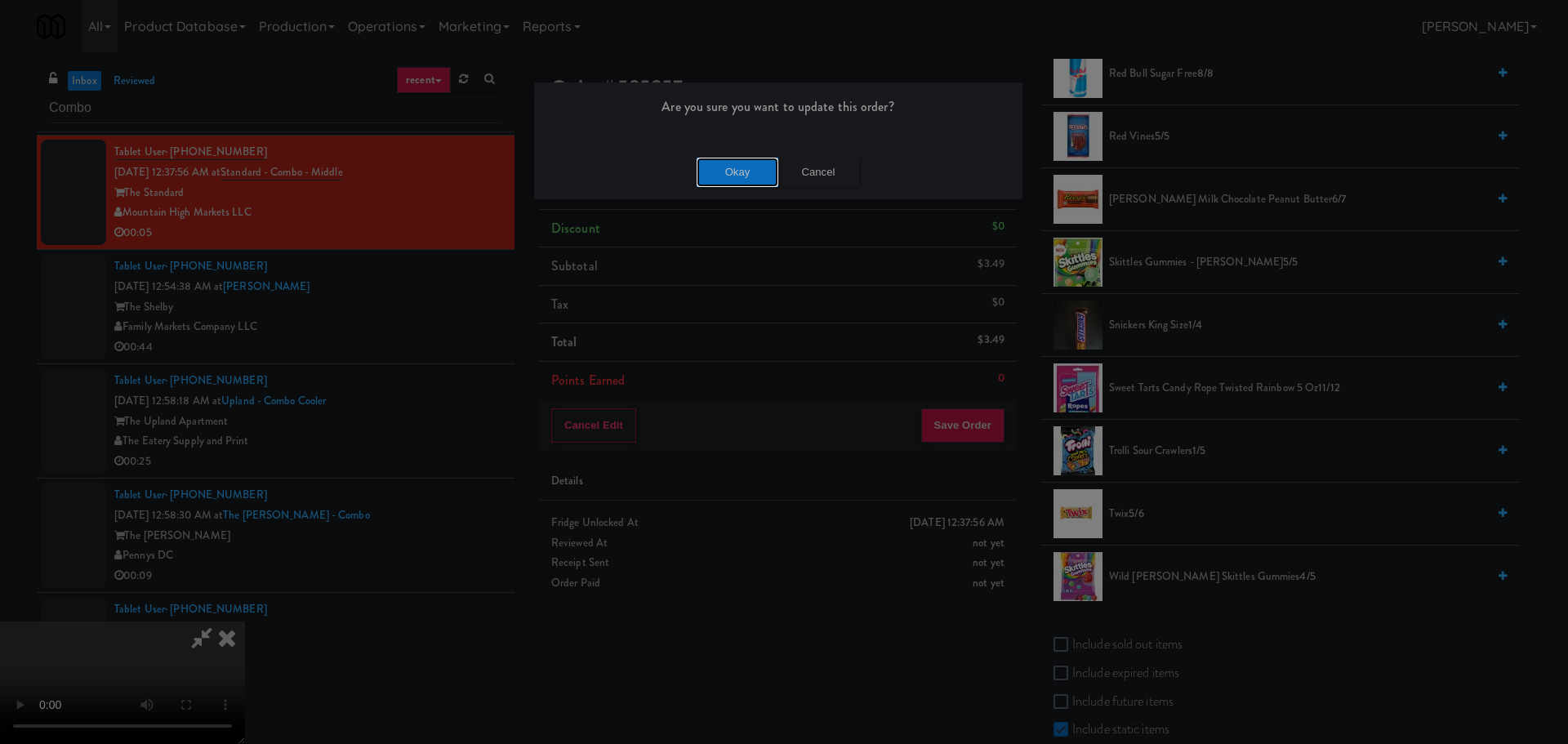
click at [739, 168] on button "Okay" at bounding box center [737, 172] width 81 height 30
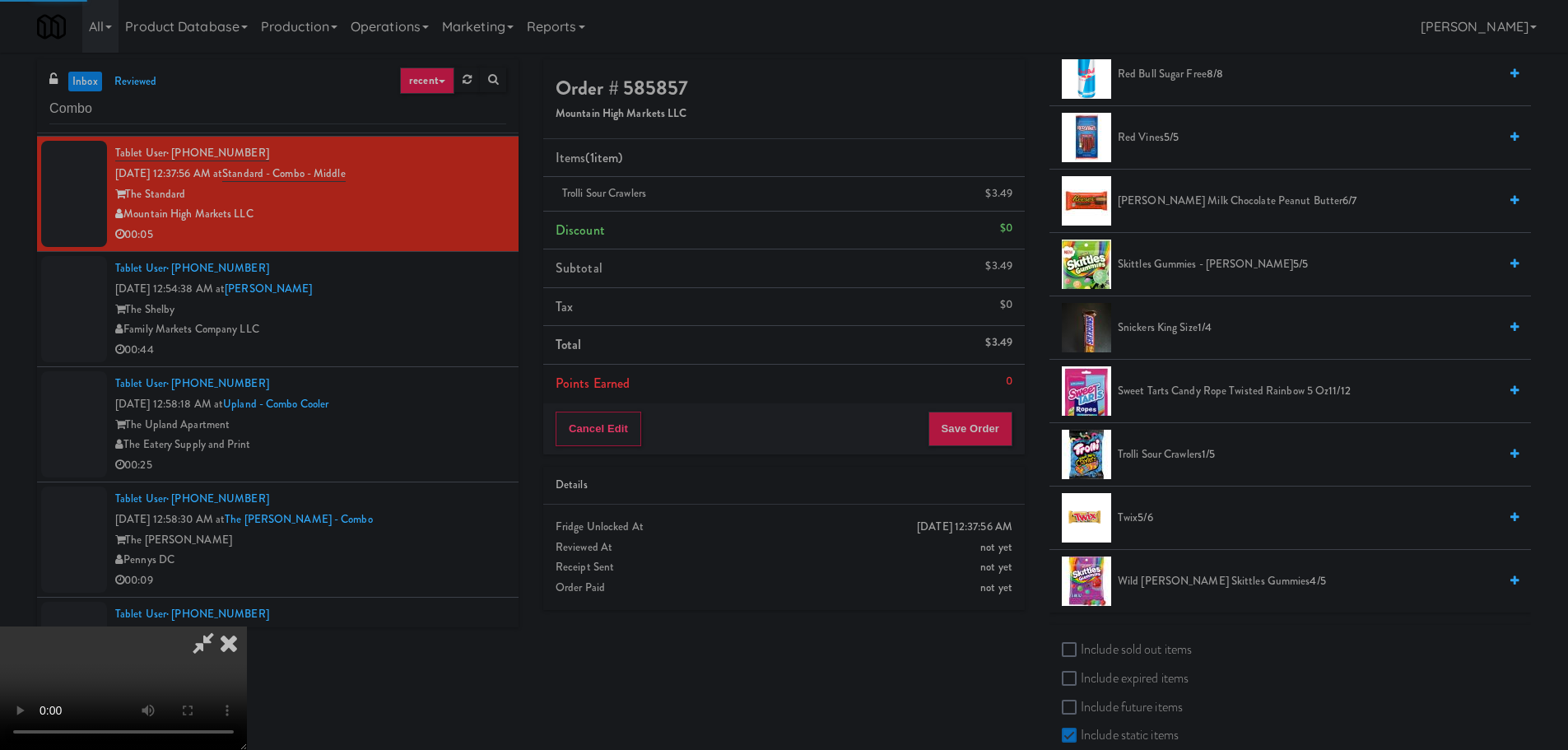
scroll to position [0, 0]
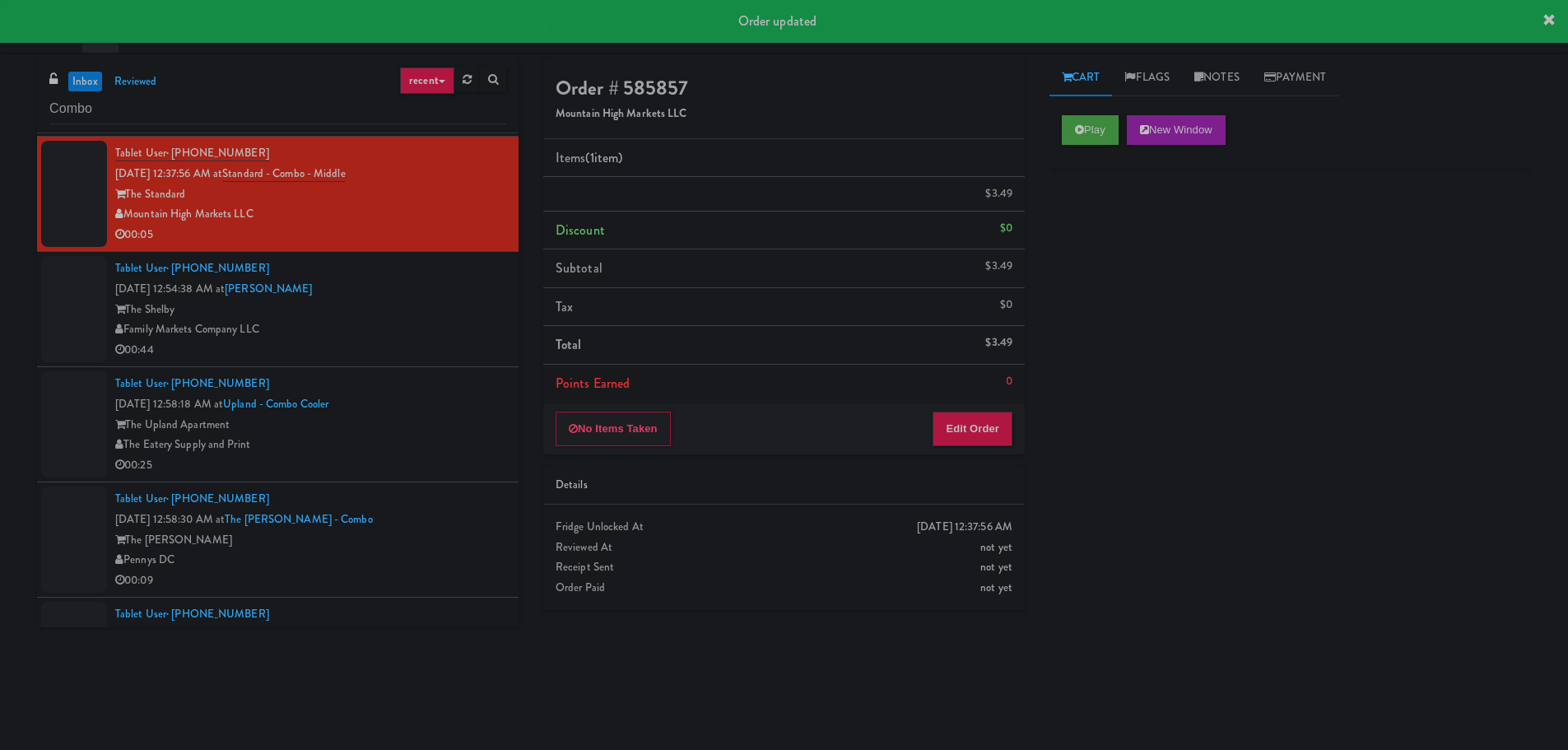
click at [491, 358] on div "00:44" at bounding box center [310, 350] width 391 height 21
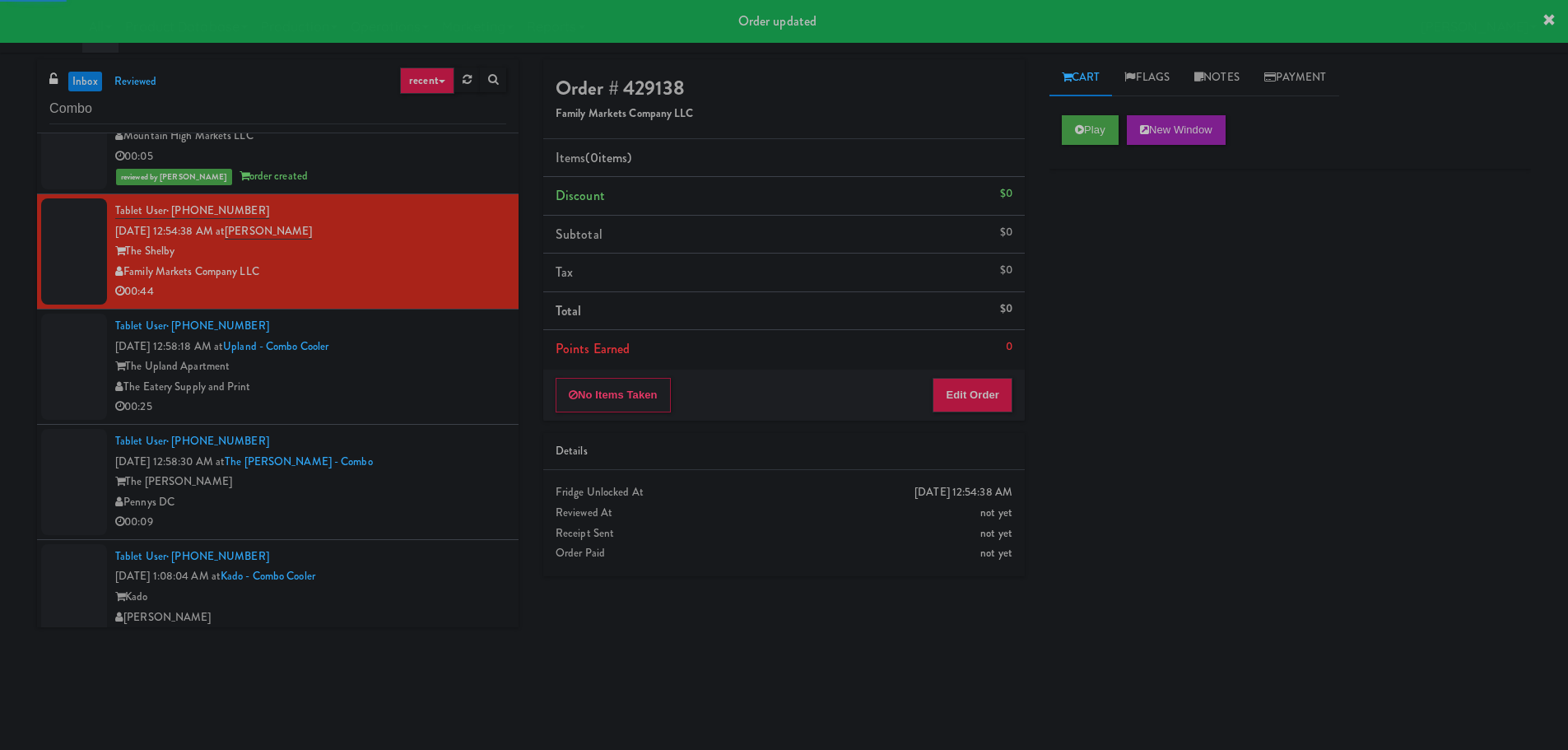
scroll to position [2111, 0]
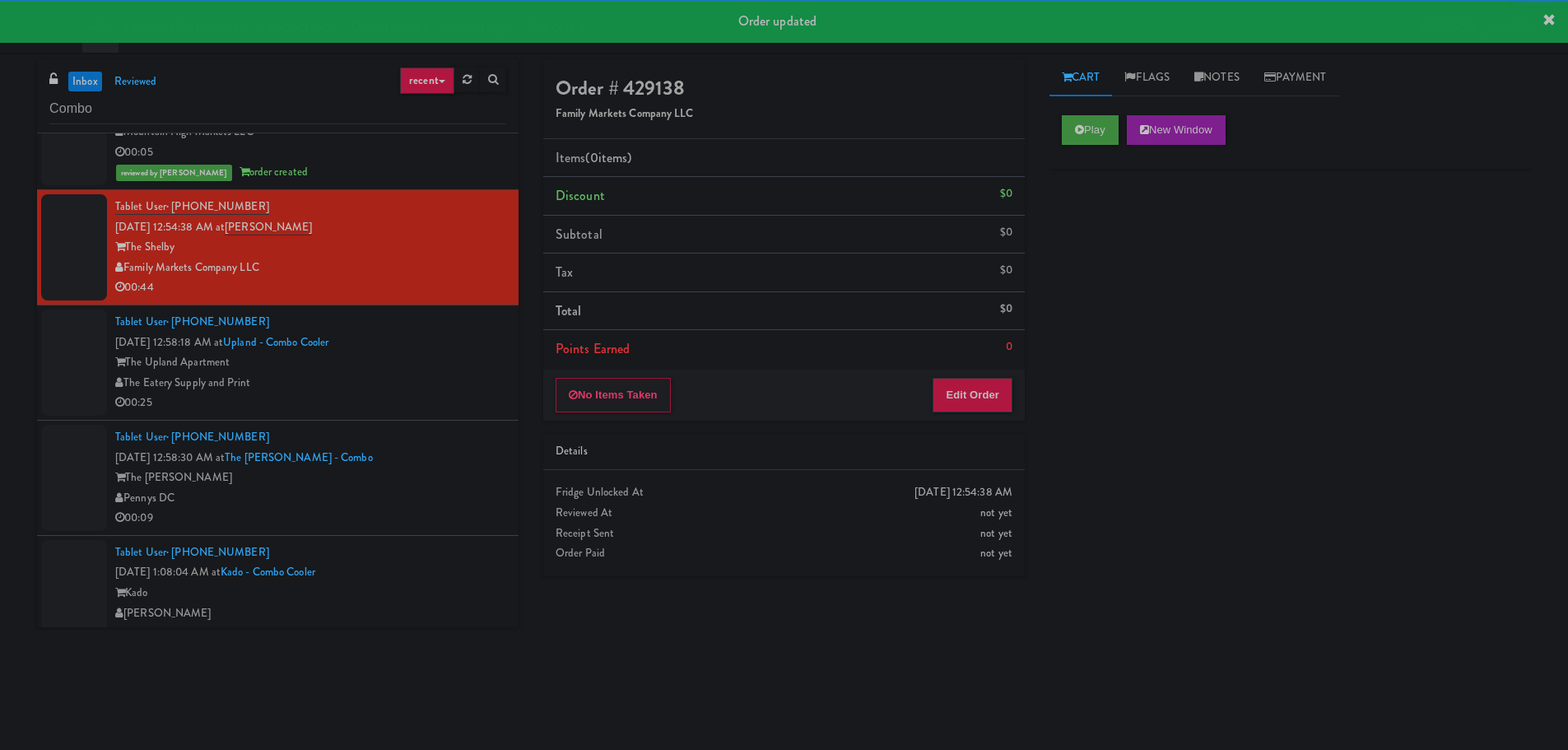
click at [460, 471] on div "The Earl" at bounding box center [310, 477] width 391 height 21
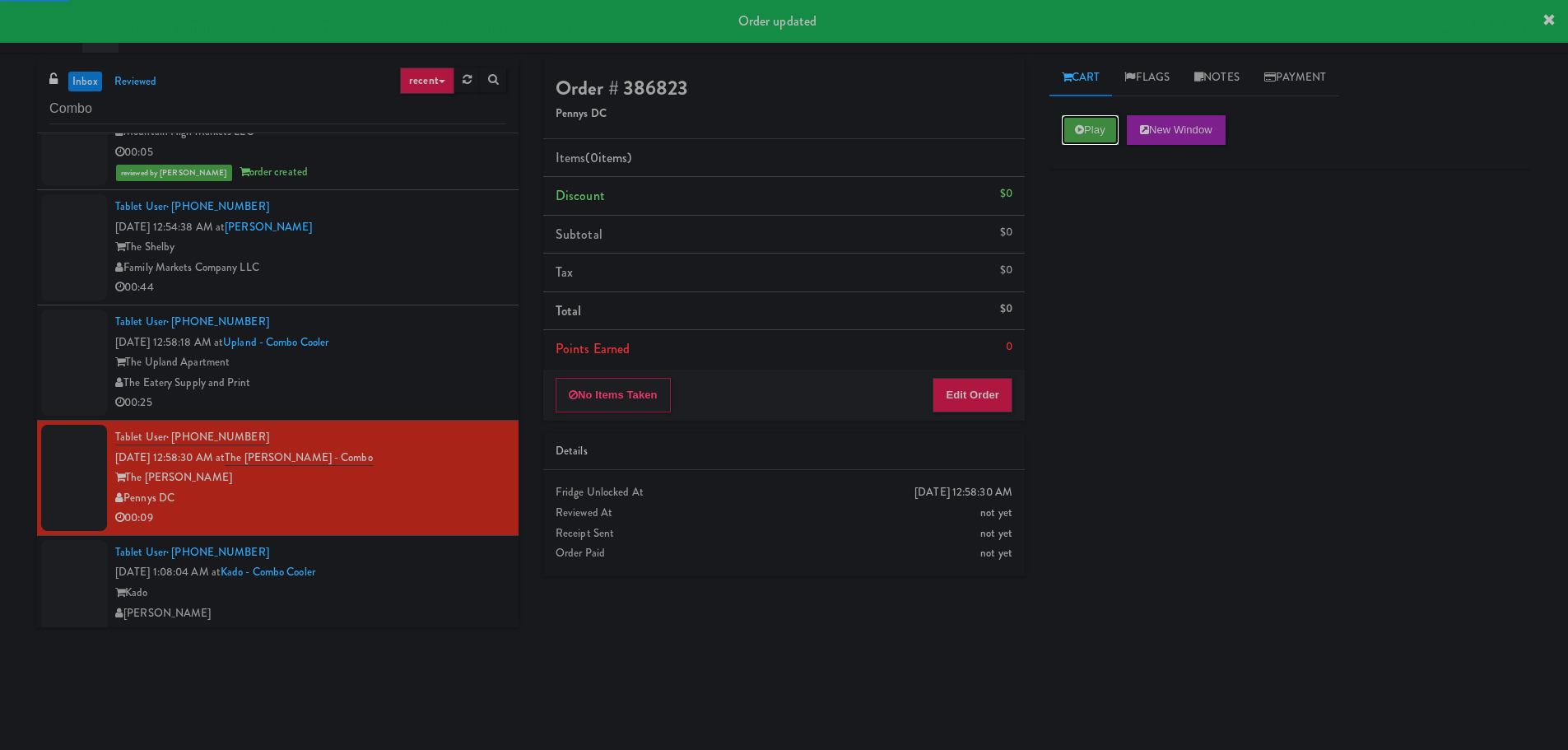
click at [1085, 144] on button "Play" at bounding box center [1090, 130] width 57 height 30
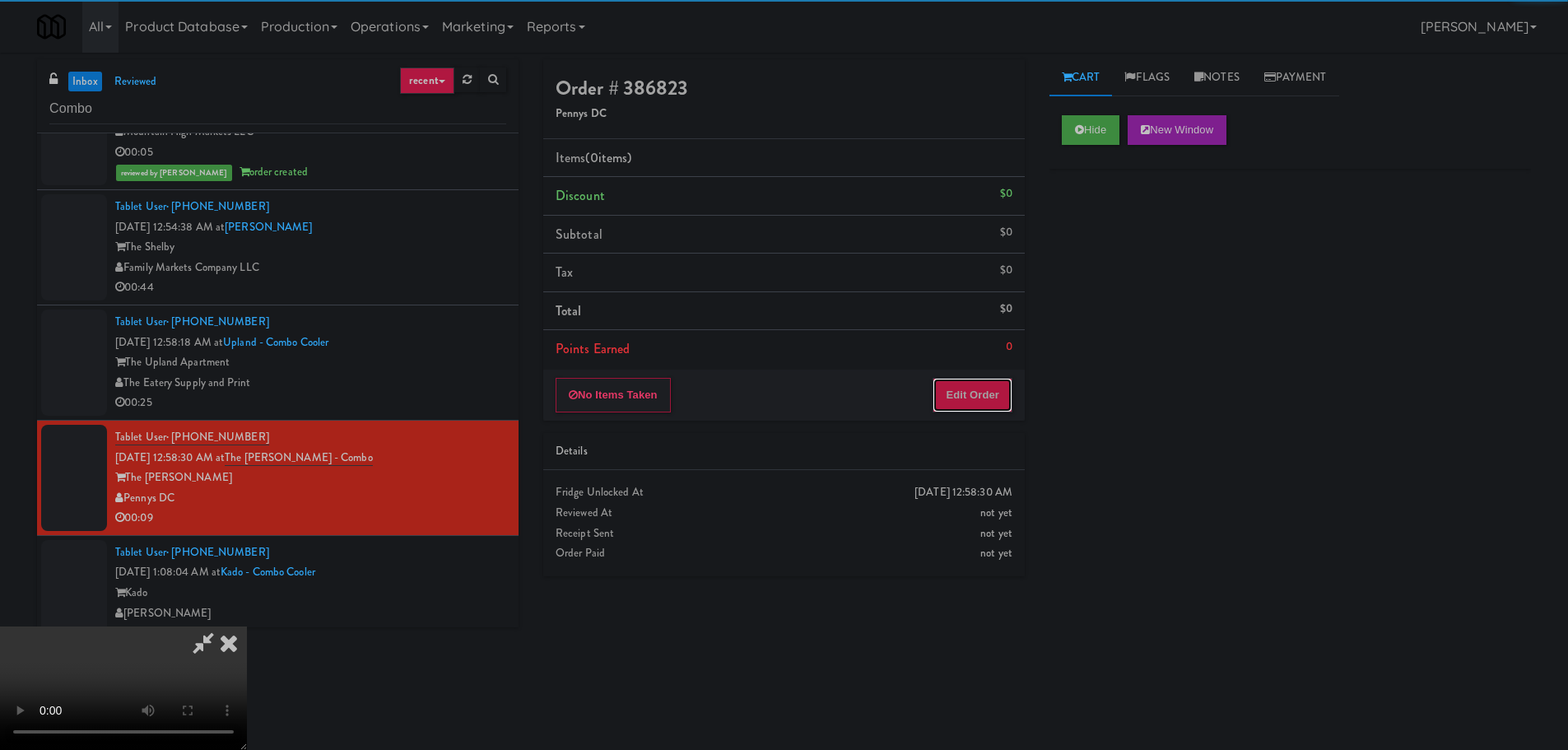
click at [976, 407] on button "Edit Order" at bounding box center [972, 395] width 79 height 34
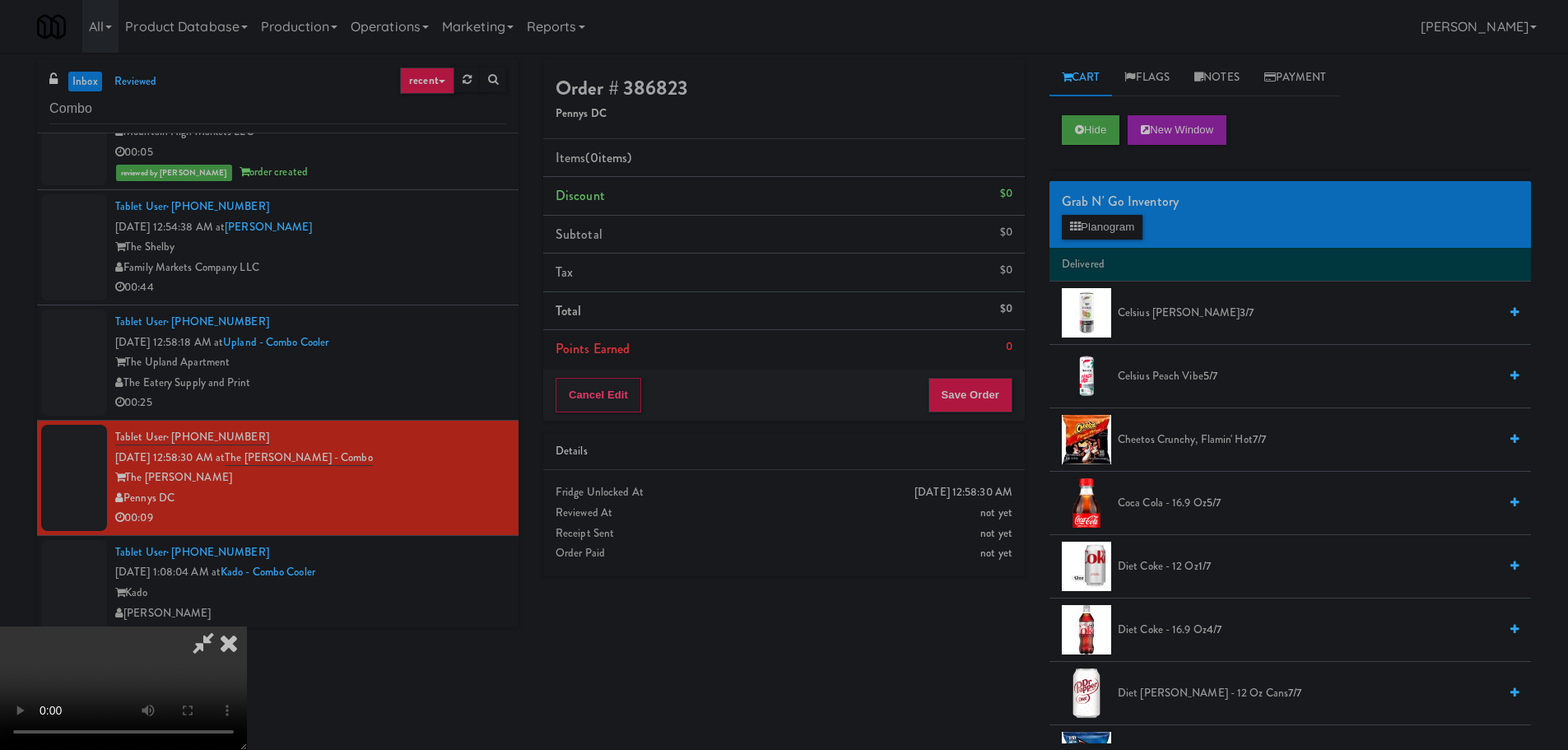
click at [247, 626] on video at bounding box center [124, 688] width 247 height 124
click at [1178, 440] on span "Cheetos Crunchy, Flamin' Hot 7/7" at bounding box center [1307, 440] width 380 height 21
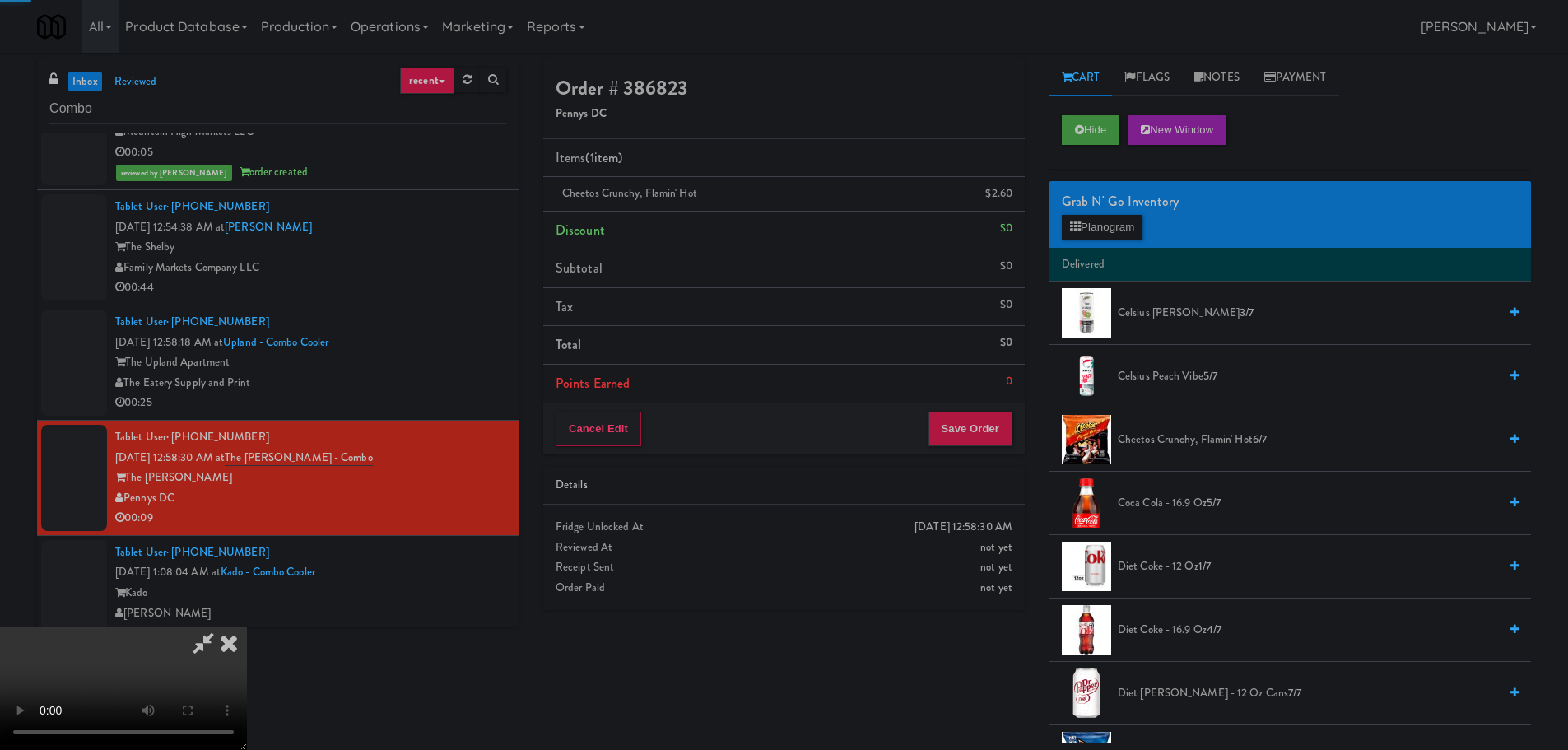
click at [247, 626] on video at bounding box center [124, 688] width 247 height 124
click at [963, 412] on button "Save Order" at bounding box center [970, 429] width 84 height 34
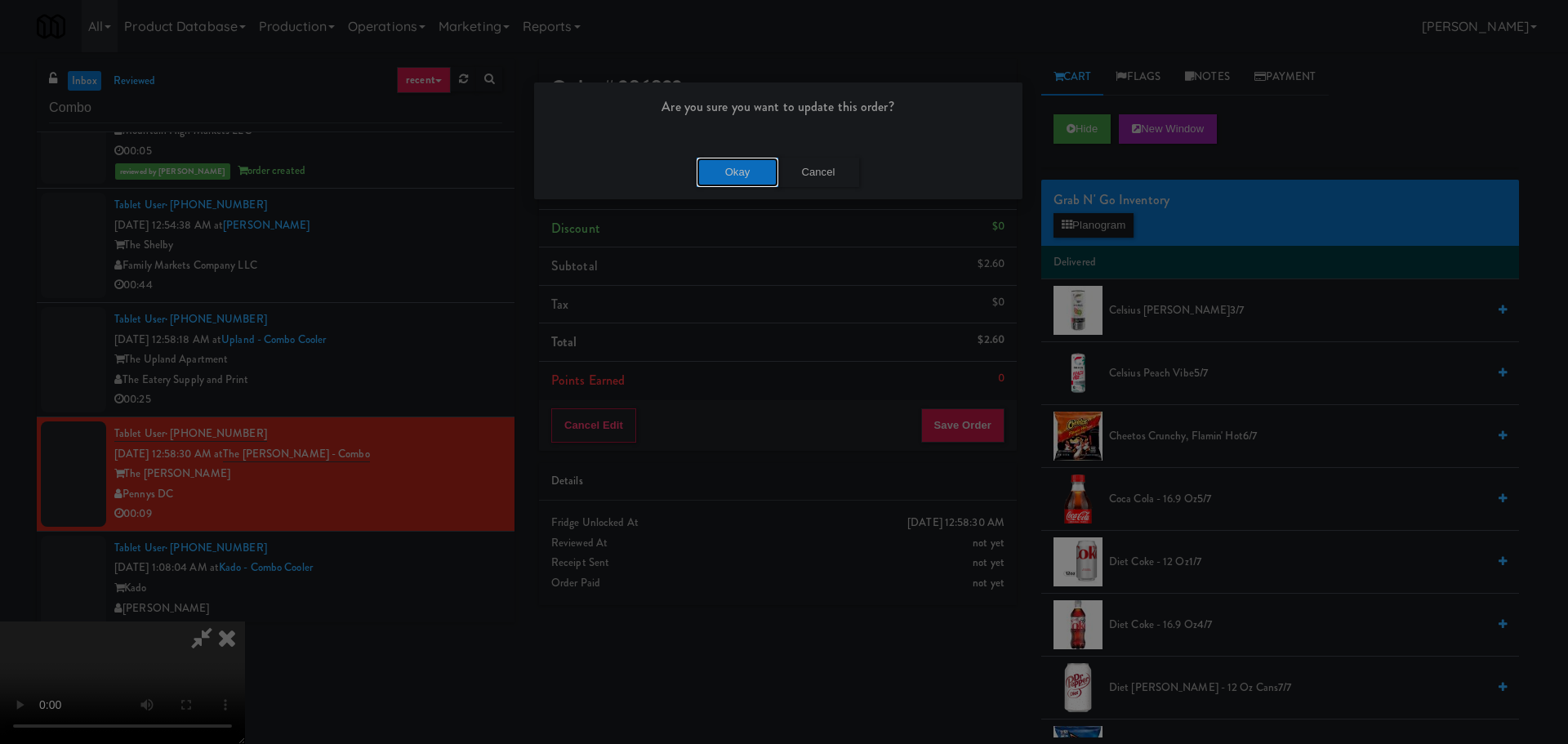
click at [701, 170] on button "Okay" at bounding box center [737, 172] width 81 height 30
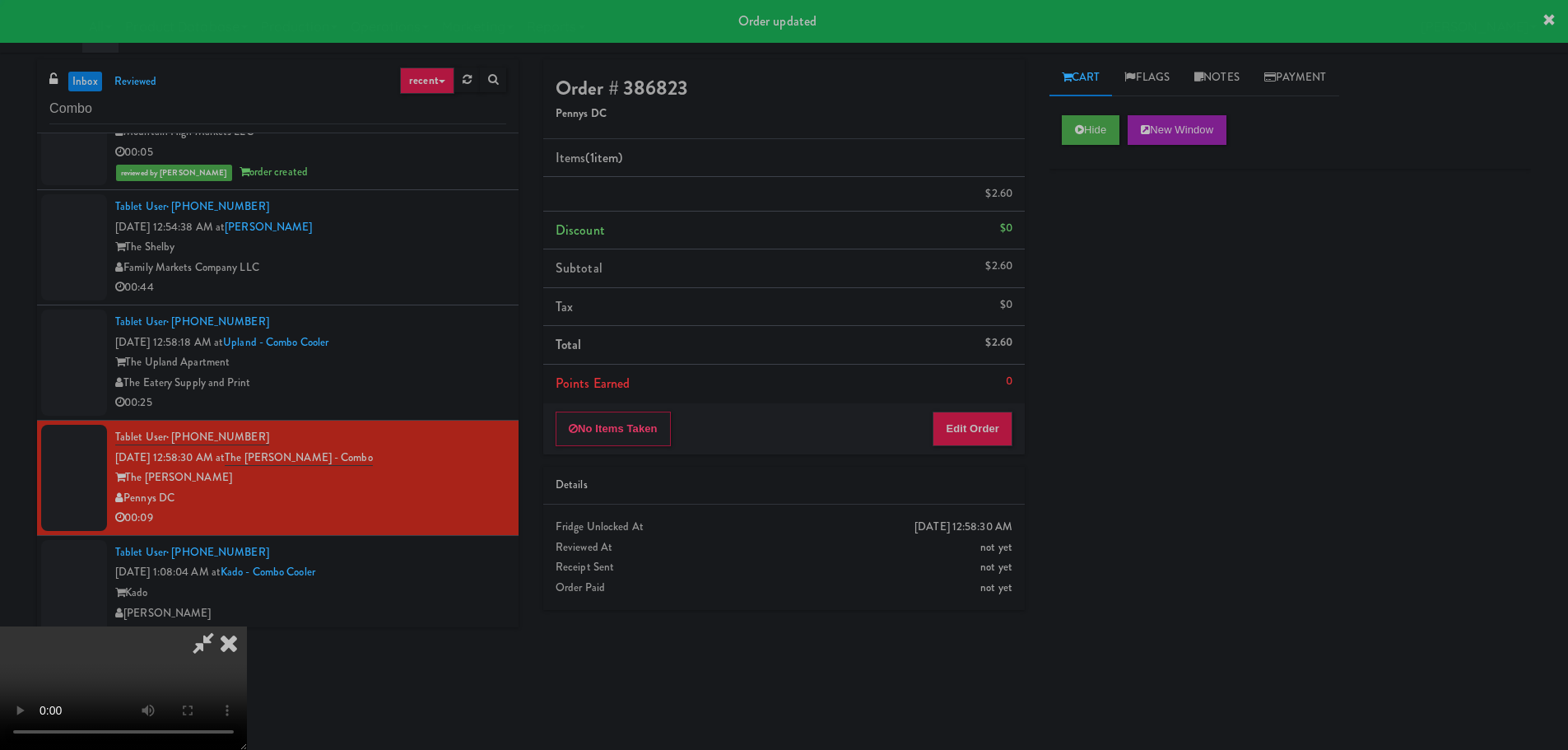
scroll to position [0, 0]
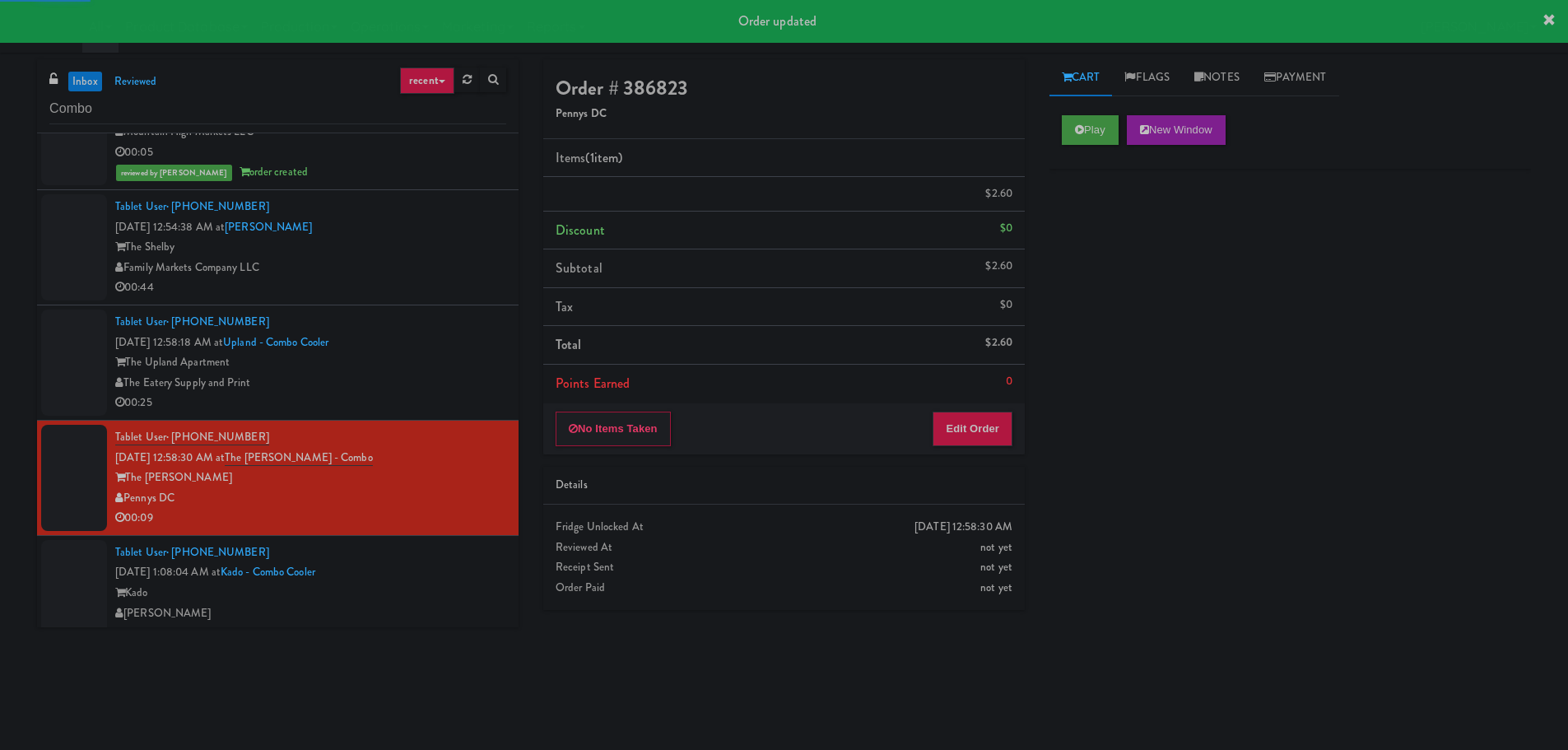
click at [474, 269] on div "Family Markets Company LLC" at bounding box center [310, 267] width 391 height 21
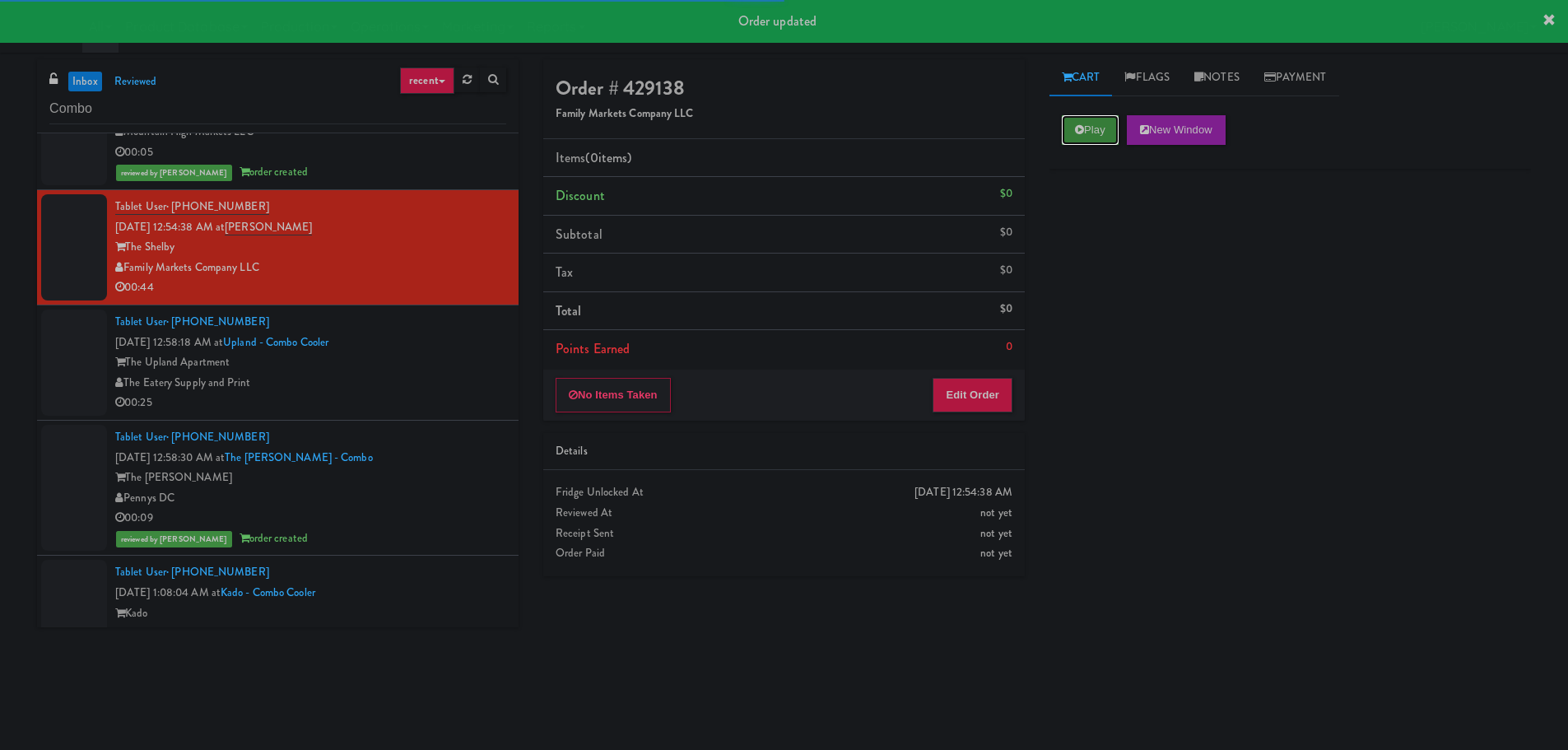
click at [1092, 130] on button "Play" at bounding box center [1090, 130] width 57 height 30
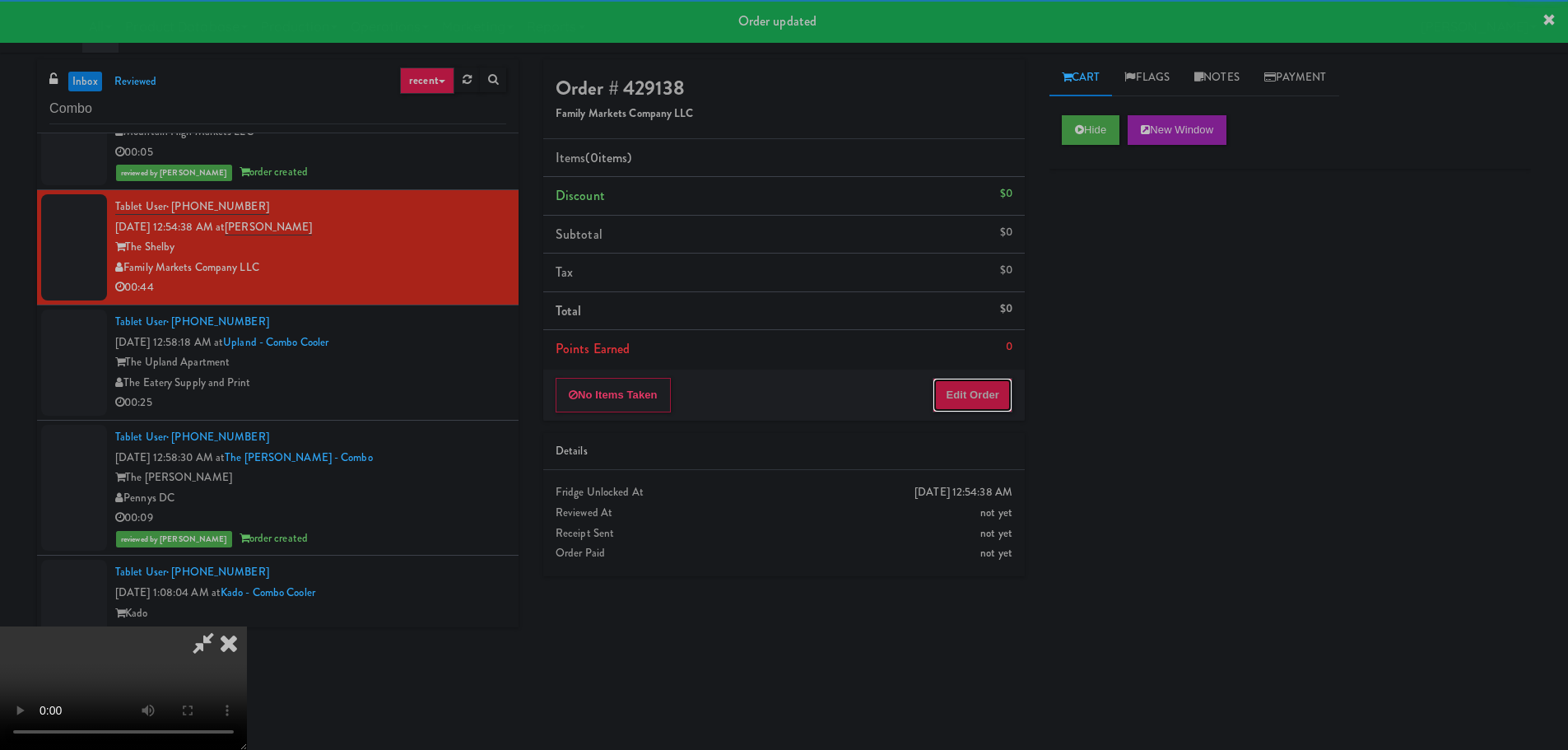
click at [955, 390] on button "Edit Order" at bounding box center [972, 395] width 79 height 34
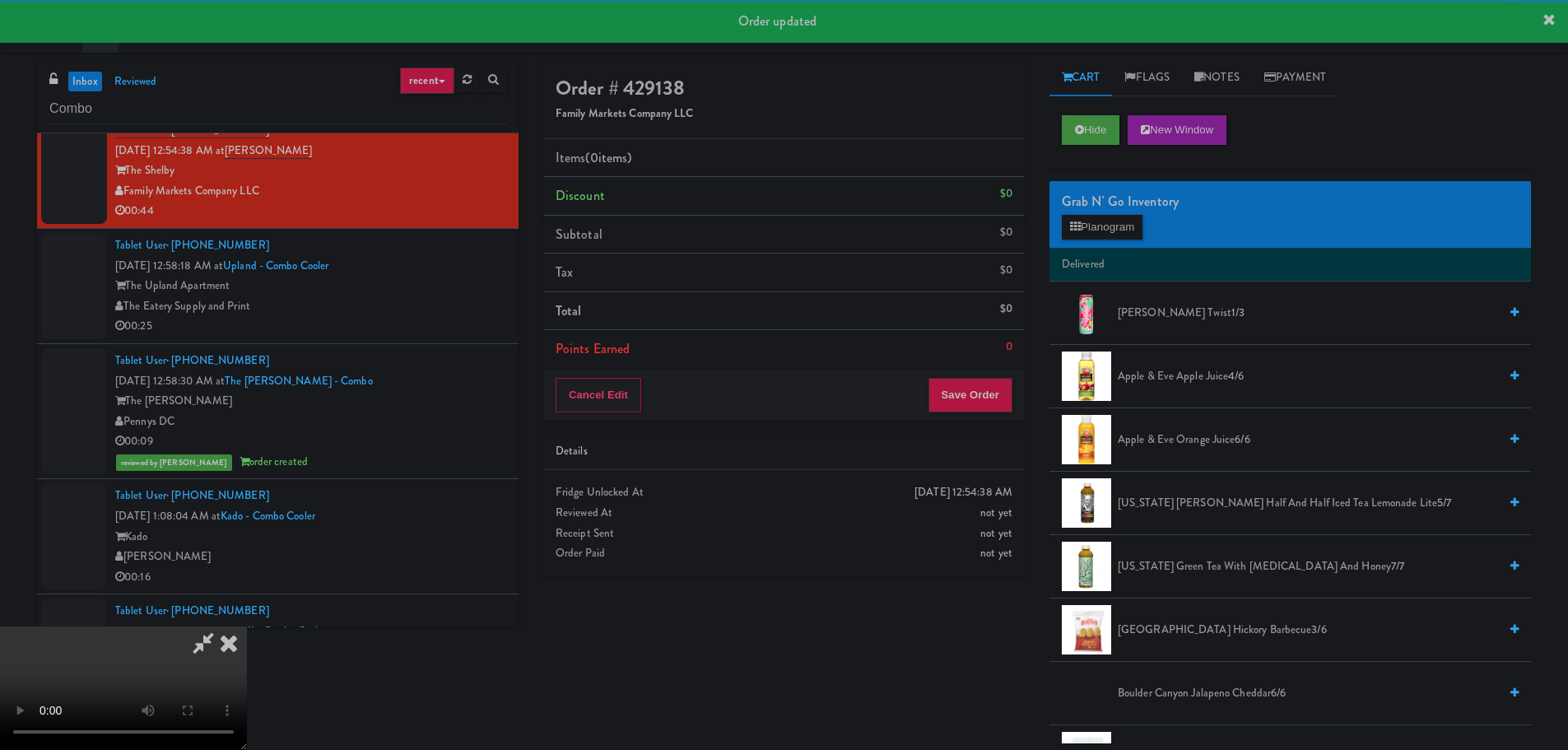
scroll to position [2193, 0]
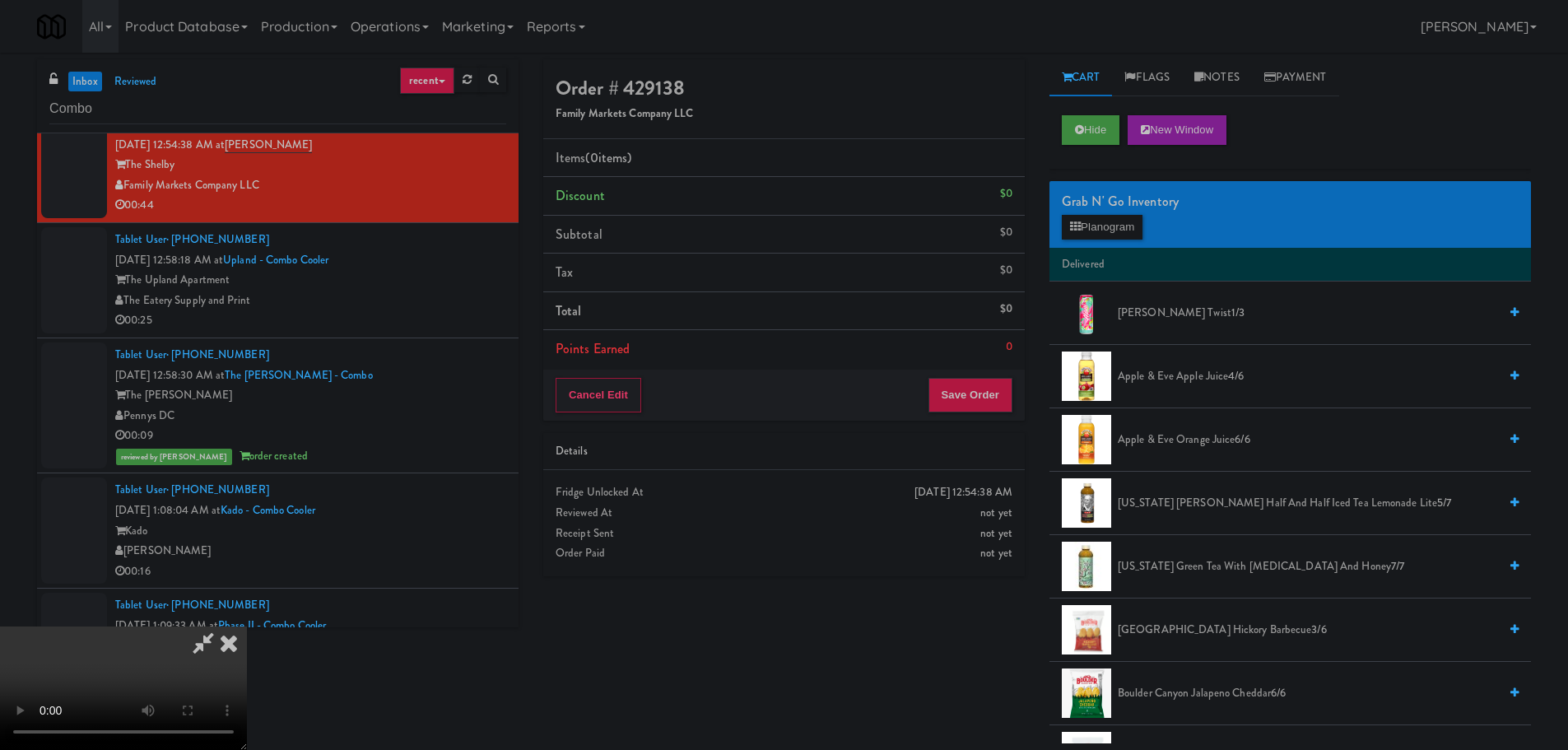
click at [247, 626] on video at bounding box center [124, 688] width 247 height 124
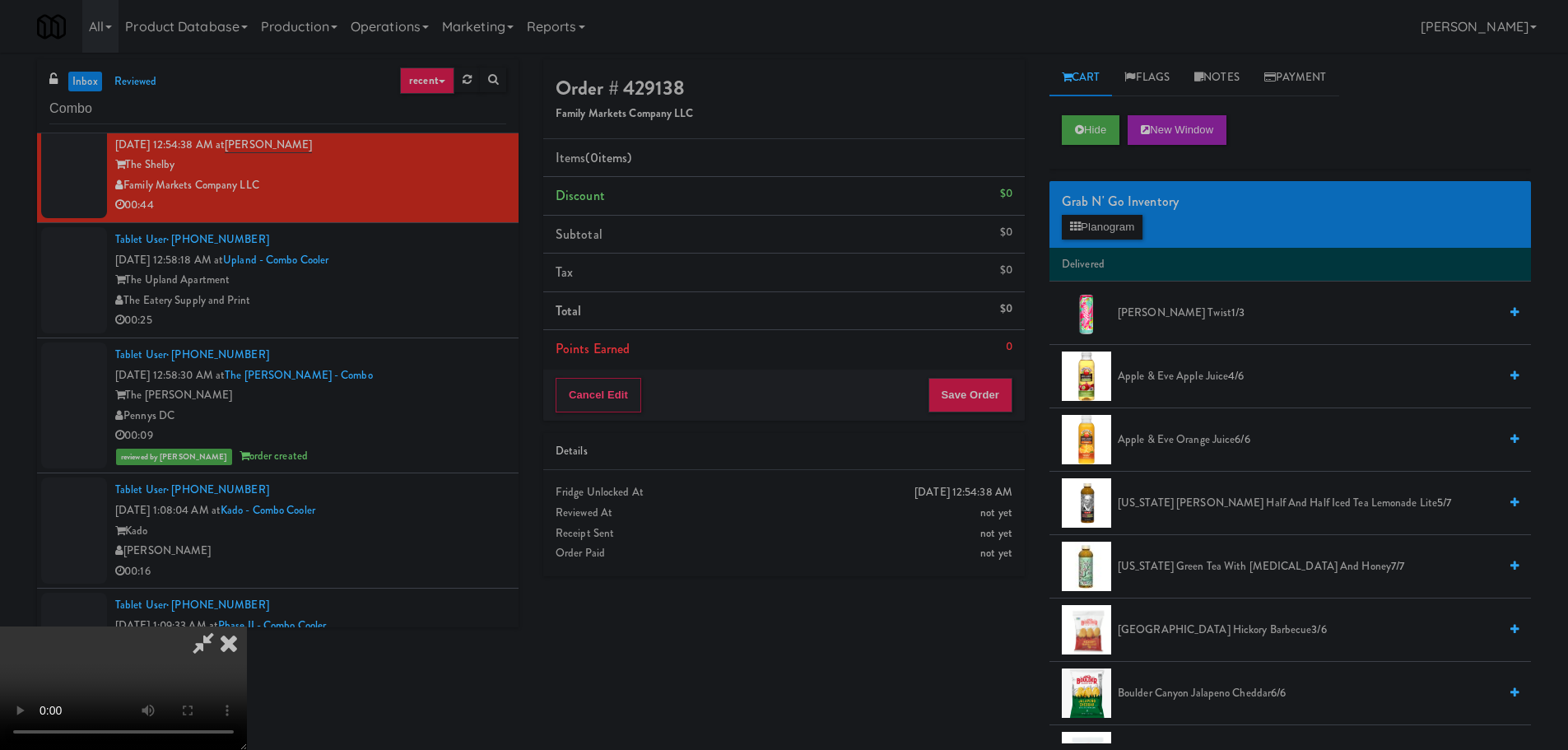
click at [1191, 377] on span "Apple & Eve Apple Juice 4/6" at bounding box center [1307, 376] width 380 height 21
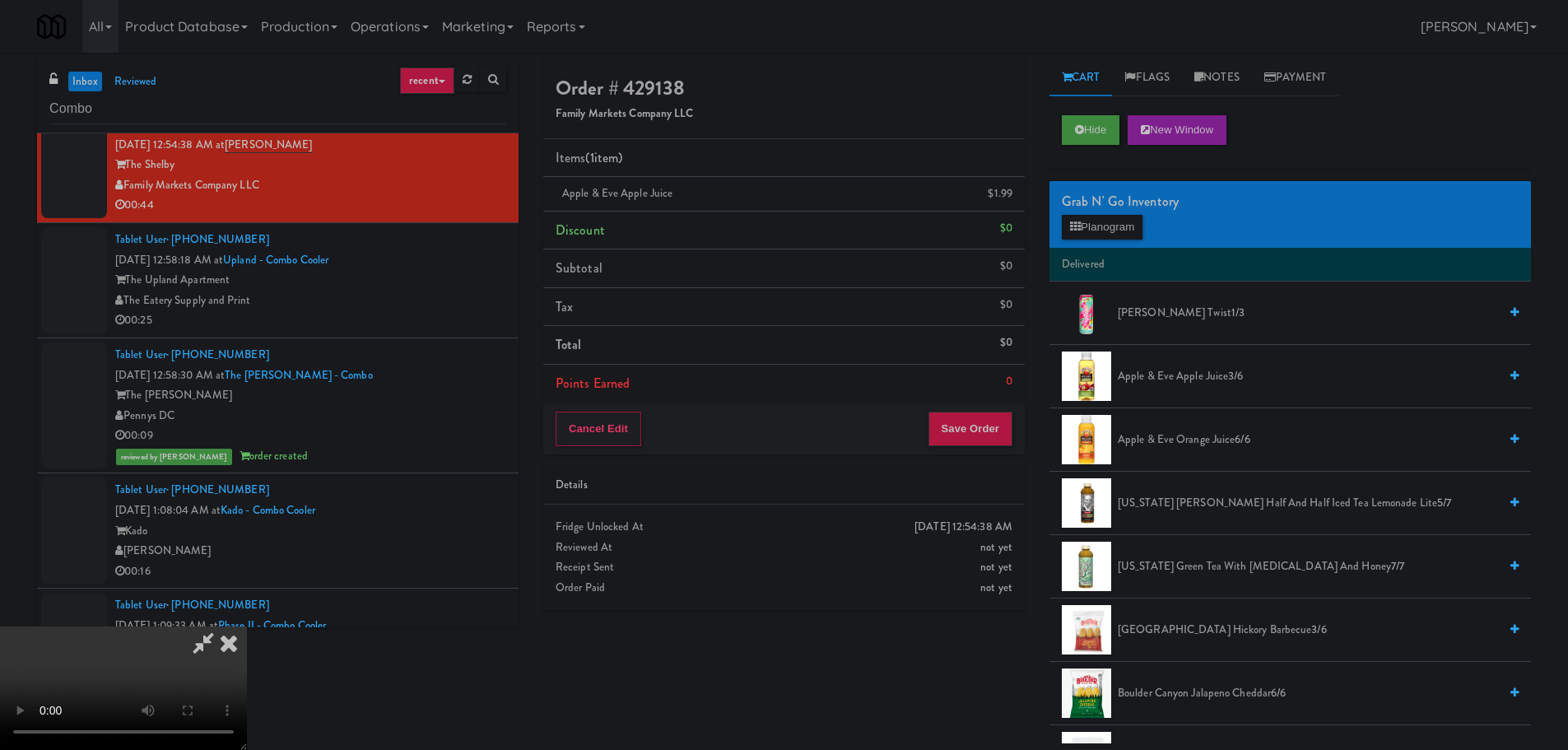
click at [247, 626] on video at bounding box center [124, 688] width 247 height 124
drag, startPoint x: 623, startPoint y: 395, endPoint x: 641, endPoint y: 424, distance: 34.1
click at [247, 626] on video at bounding box center [124, 688] width 247 height 124
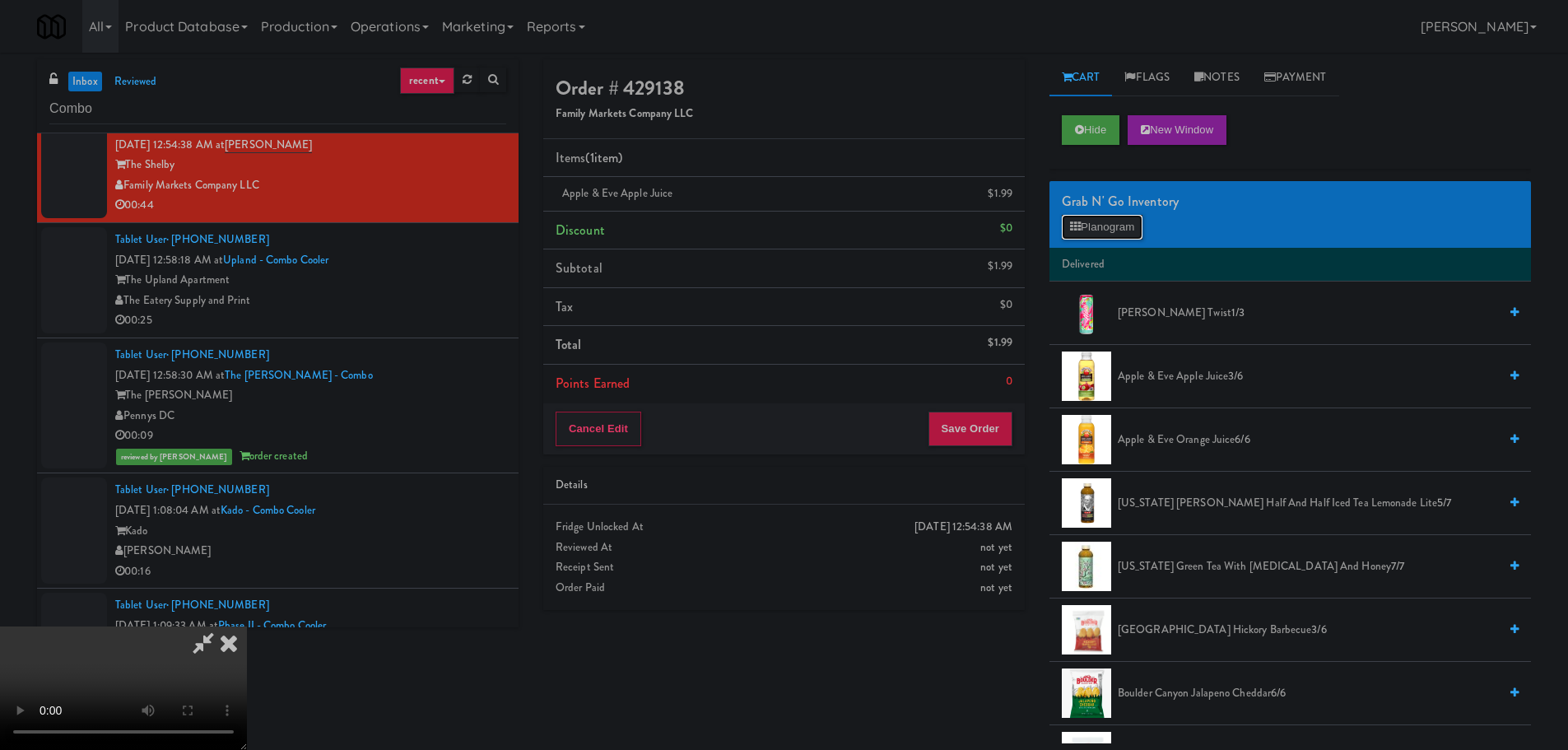
click at [1102, 221] on button "Planogram" at bounding box center [1102, 227] width 80 height 24
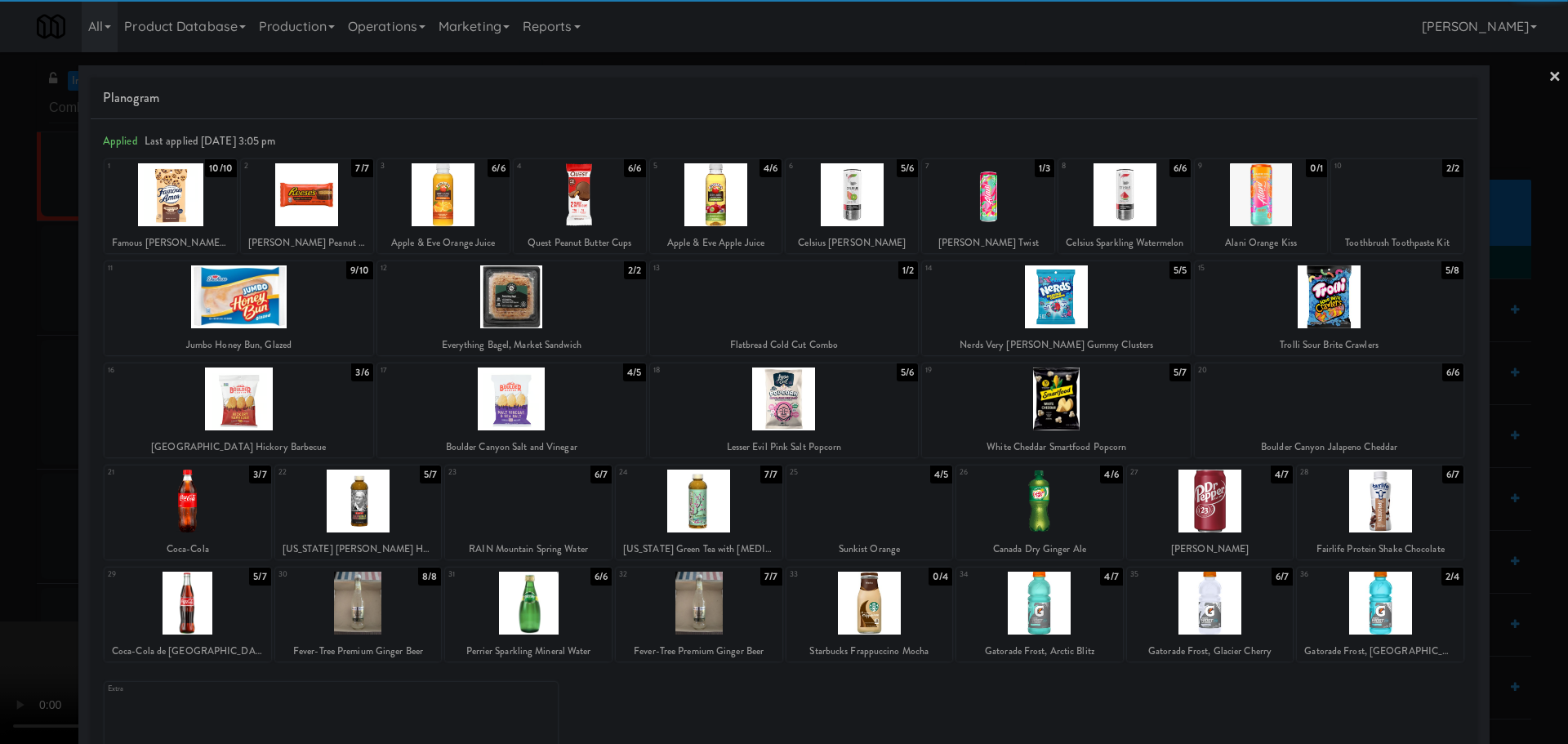
click at [542, 517] on div at bounding box center [528, 500] width 167 height 63
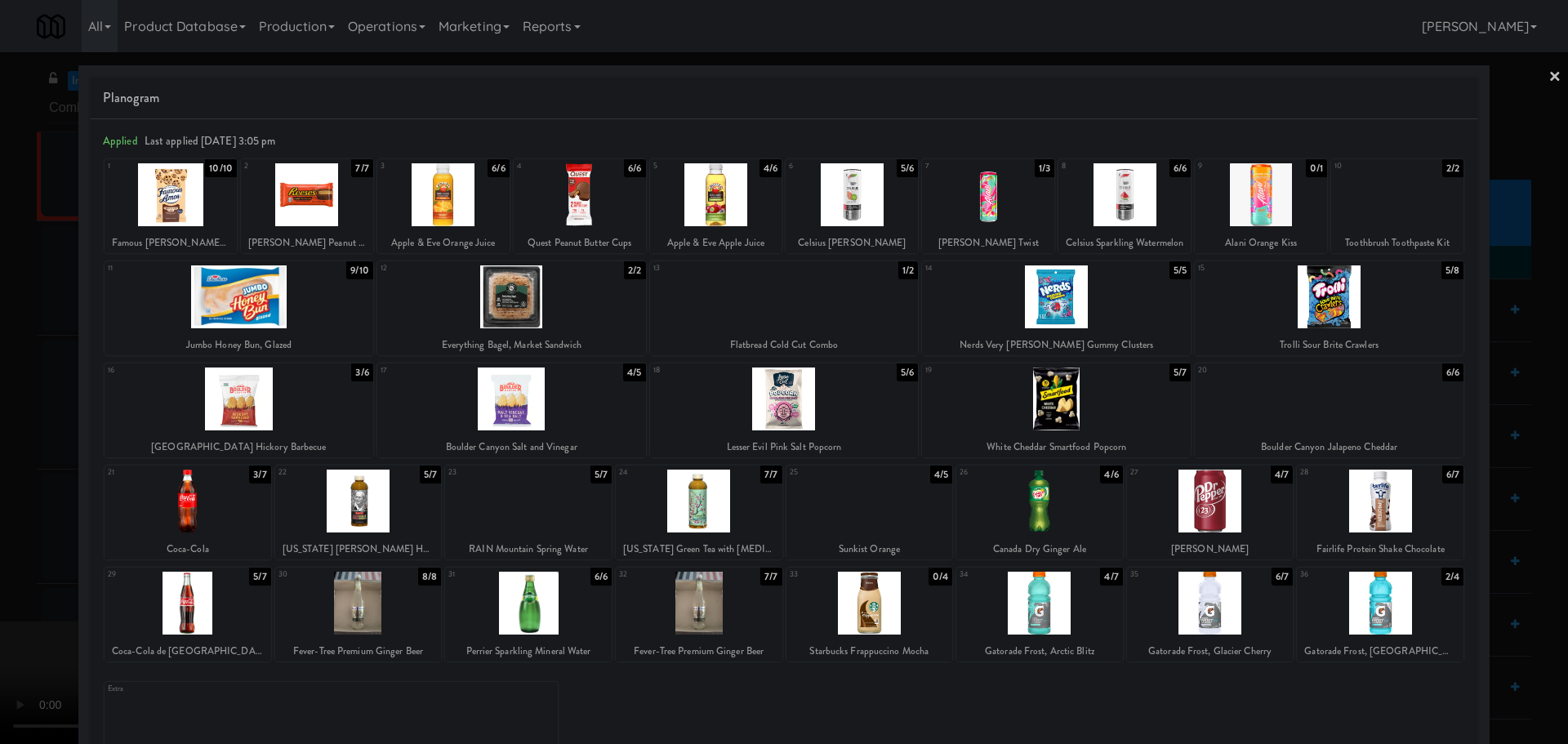
drag, startPoint x: 0, startPoint y: 505, endPoint x: 64, endPoint y: 492, distance: 65.3
click at [5, 504] on div at bounding box center [784, 372] width 1568 height 744
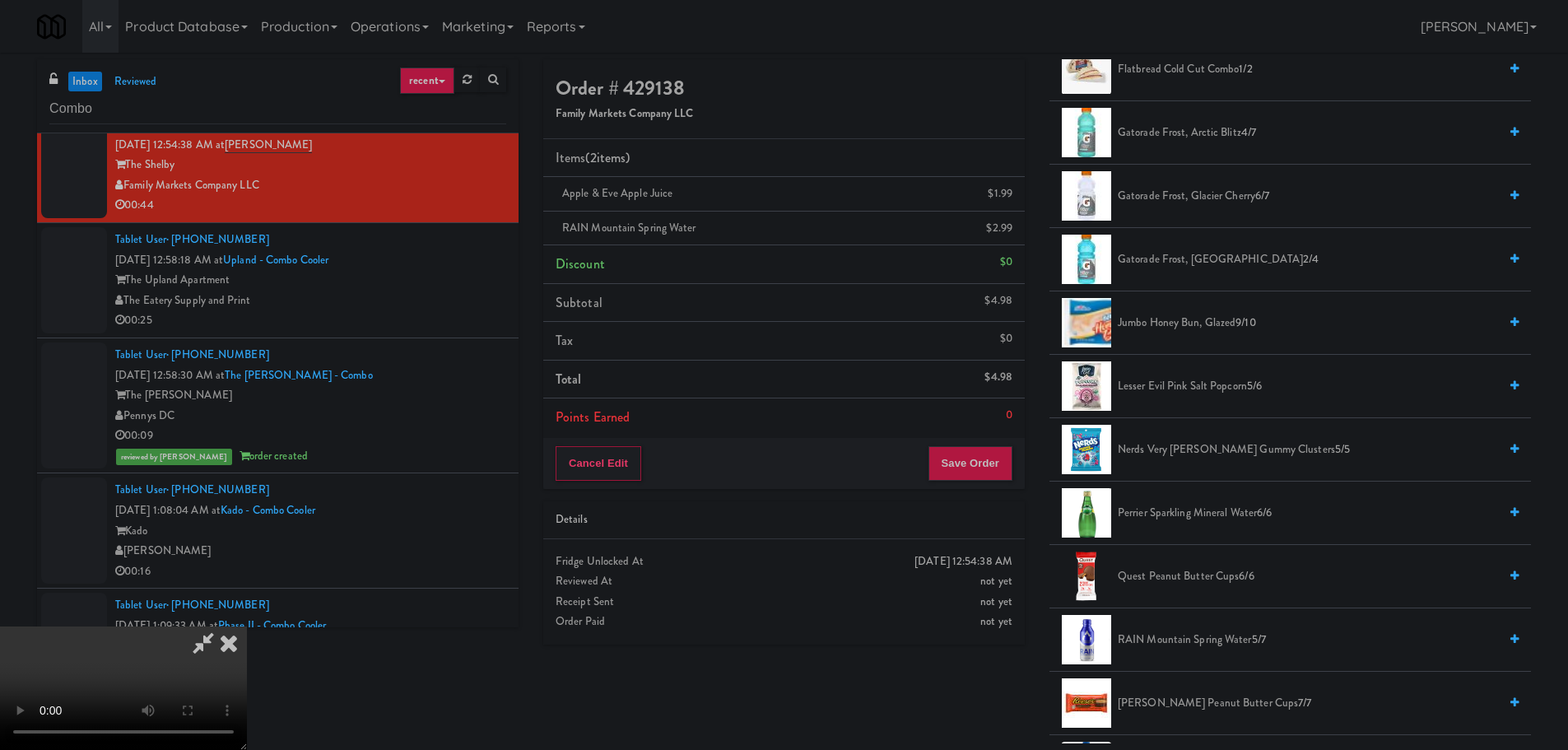
scroll to position [1646, 0]
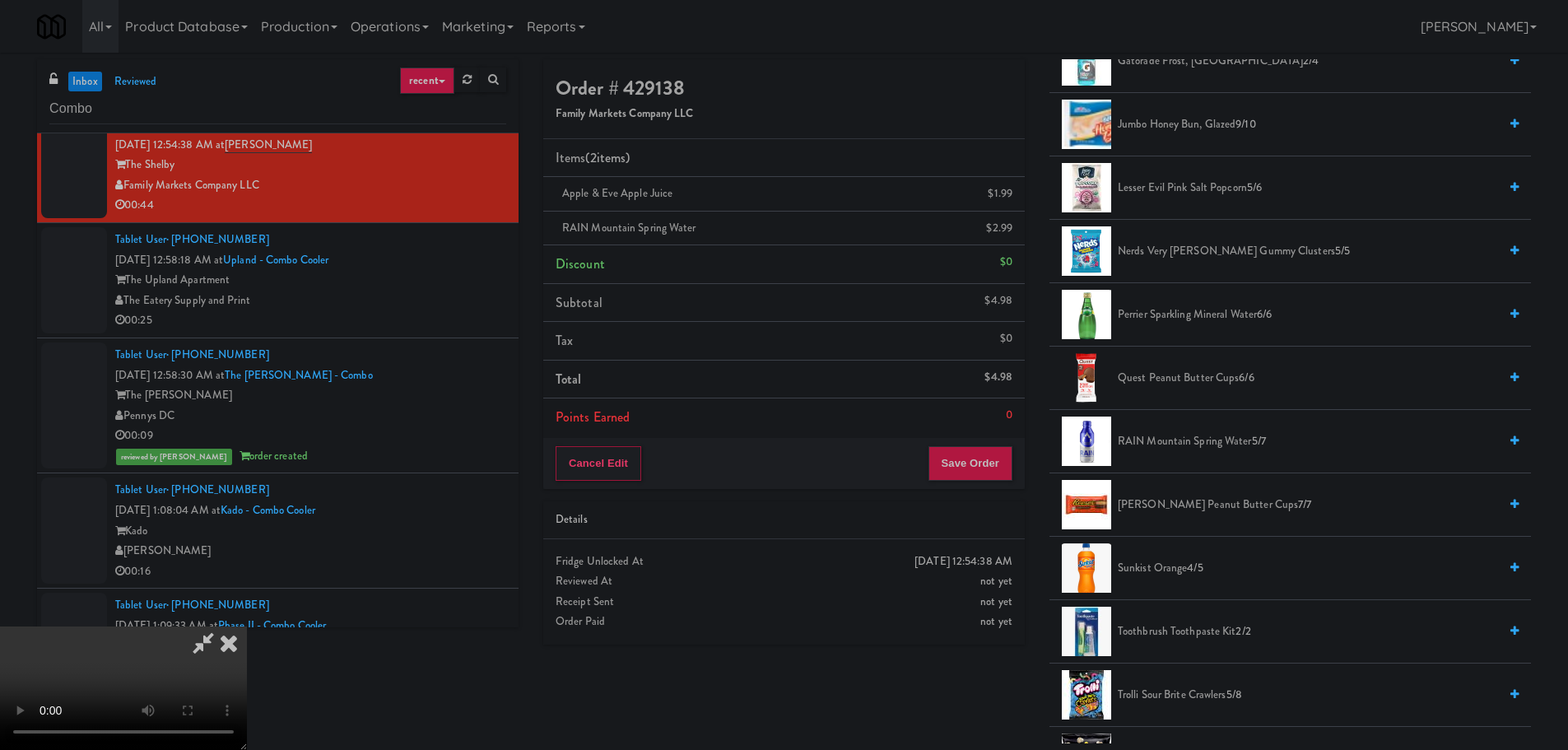
click at [247, 626] on video at bounding box center [124, 688] width 247 height 124
click at [1183, 445] on span "RAIN Mountain Spring Water 5/7" at bounding box center [1307, 441] width 380 height 21
click at [247, 626] on video at bounding box center [124, 688] width 247 height 124
click at [960, 473] on button "Save Order" at bounding box center [970, 463] width 84 height 34
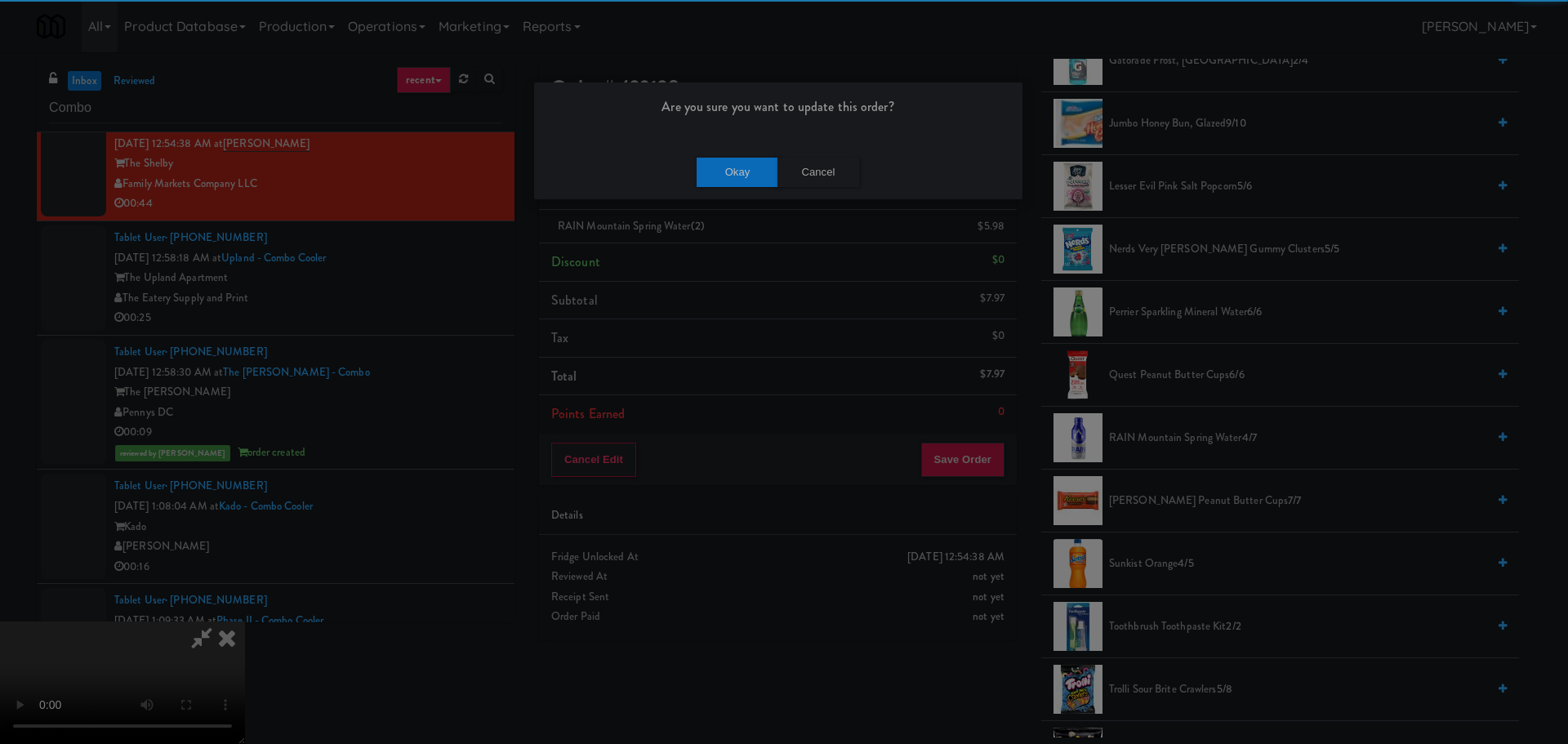
click at [738, 186] on div "Okay Cancel" at bounding box center [778, 171] width 488 height 55
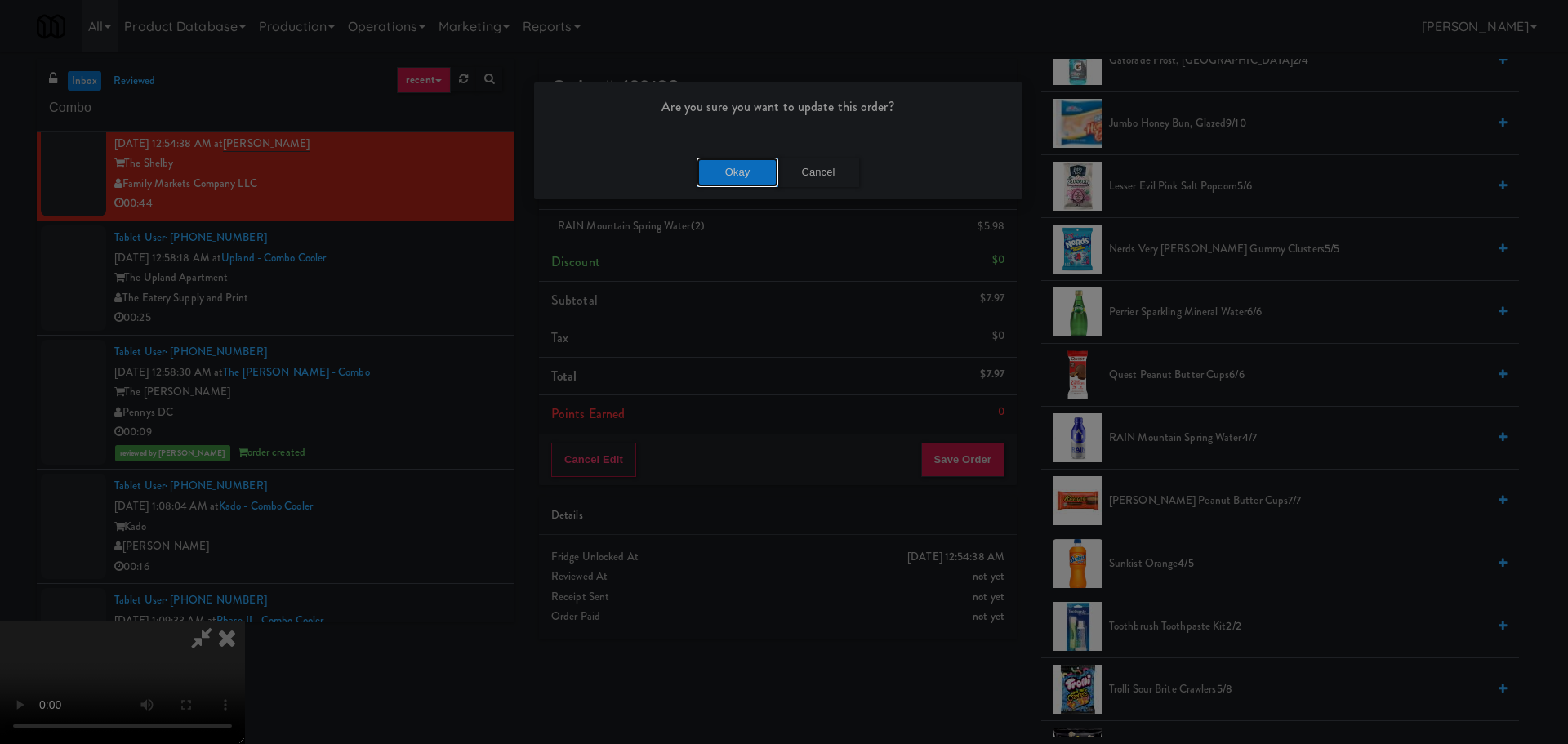
click at [746, 179] on button "Okay" at bounding box center [737, 172] width 81 height 30
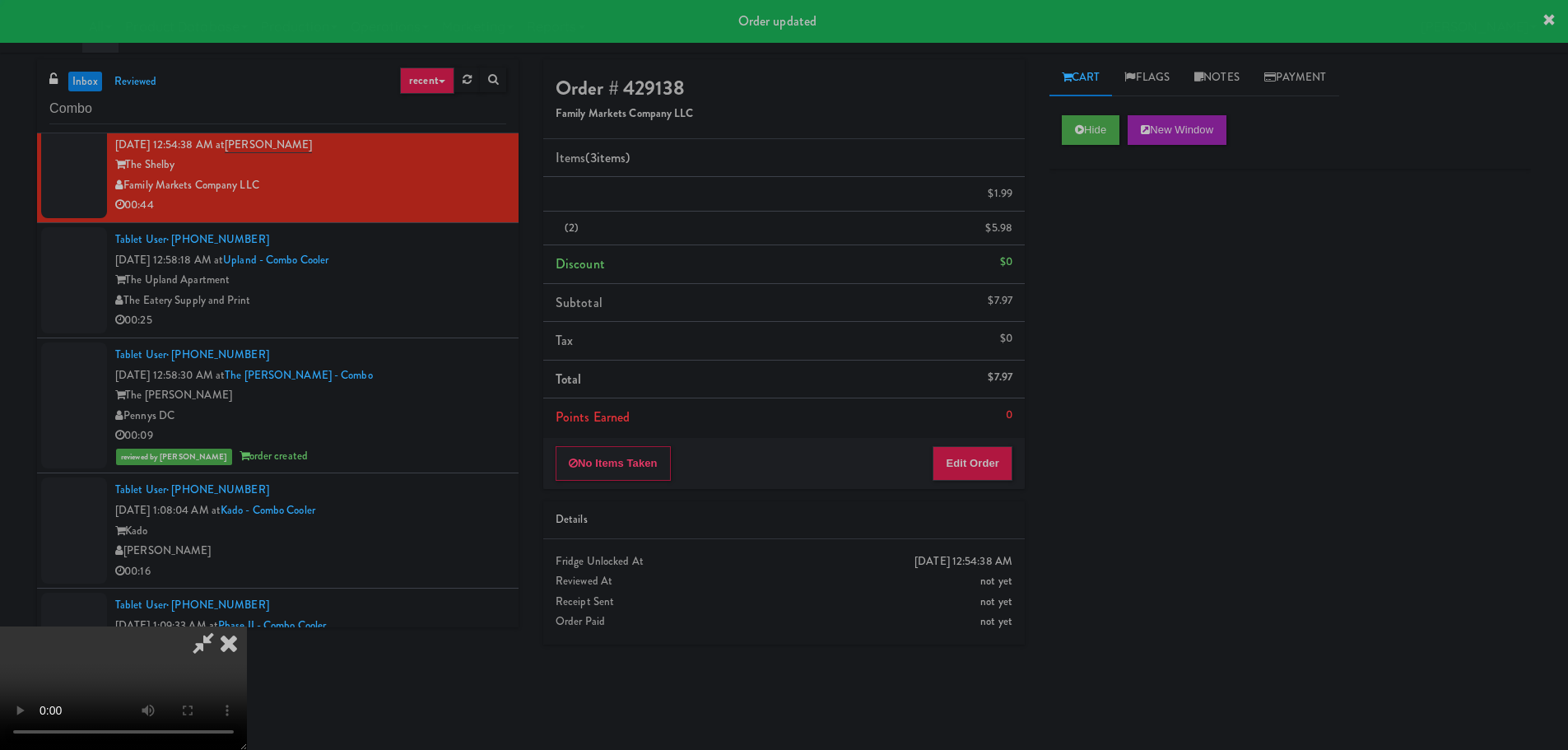
scroll to position [0, 0]
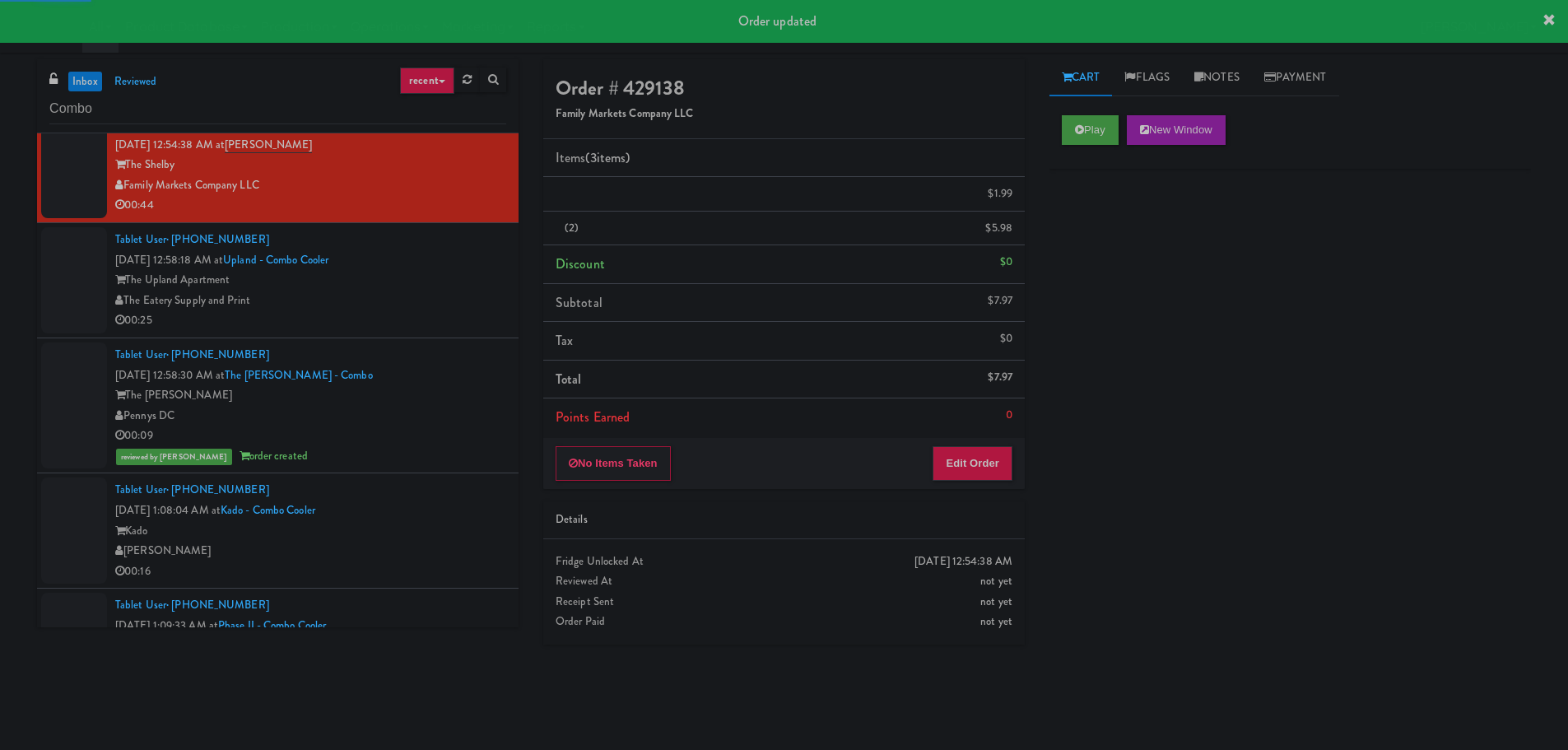
click at [482, 313] on div "00:25" at bounding box center [310, 320] width 391 height 21
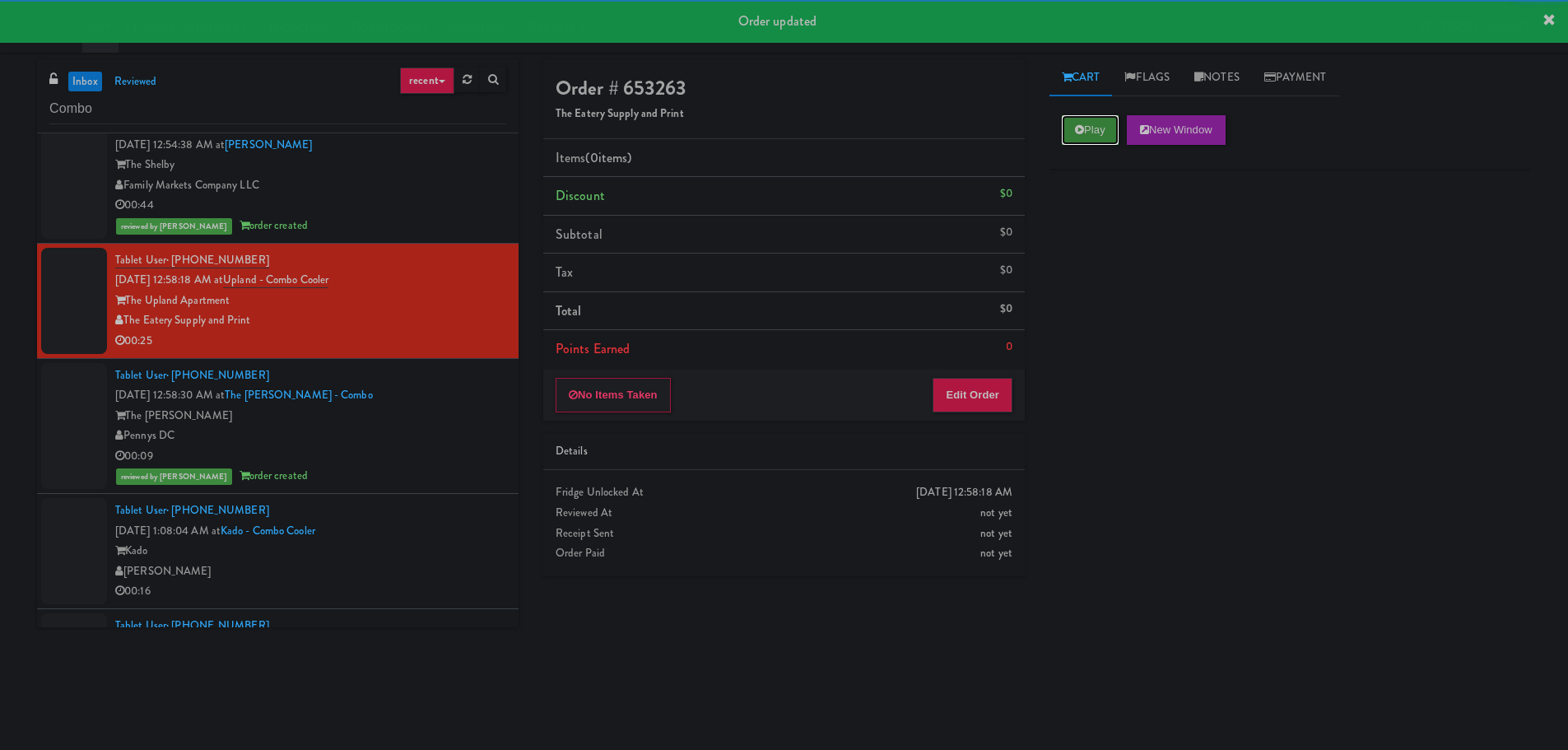
click at [1087, 125] on button "Play" at bounding box center [1090, 130] width 57 height 30
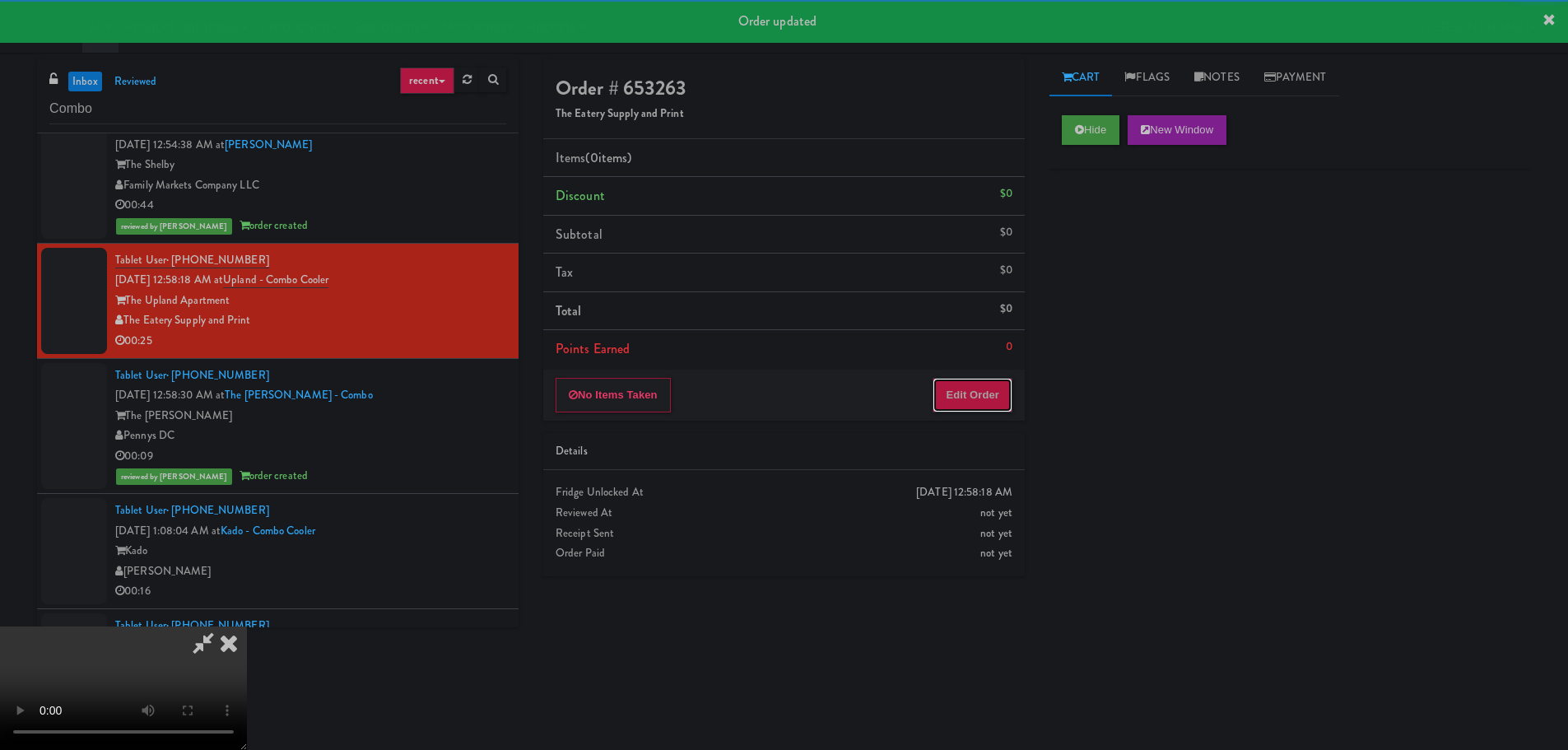
click at [1001, 392] on button "Edit Order" at bounding box center [972, 395] width 79 height 34
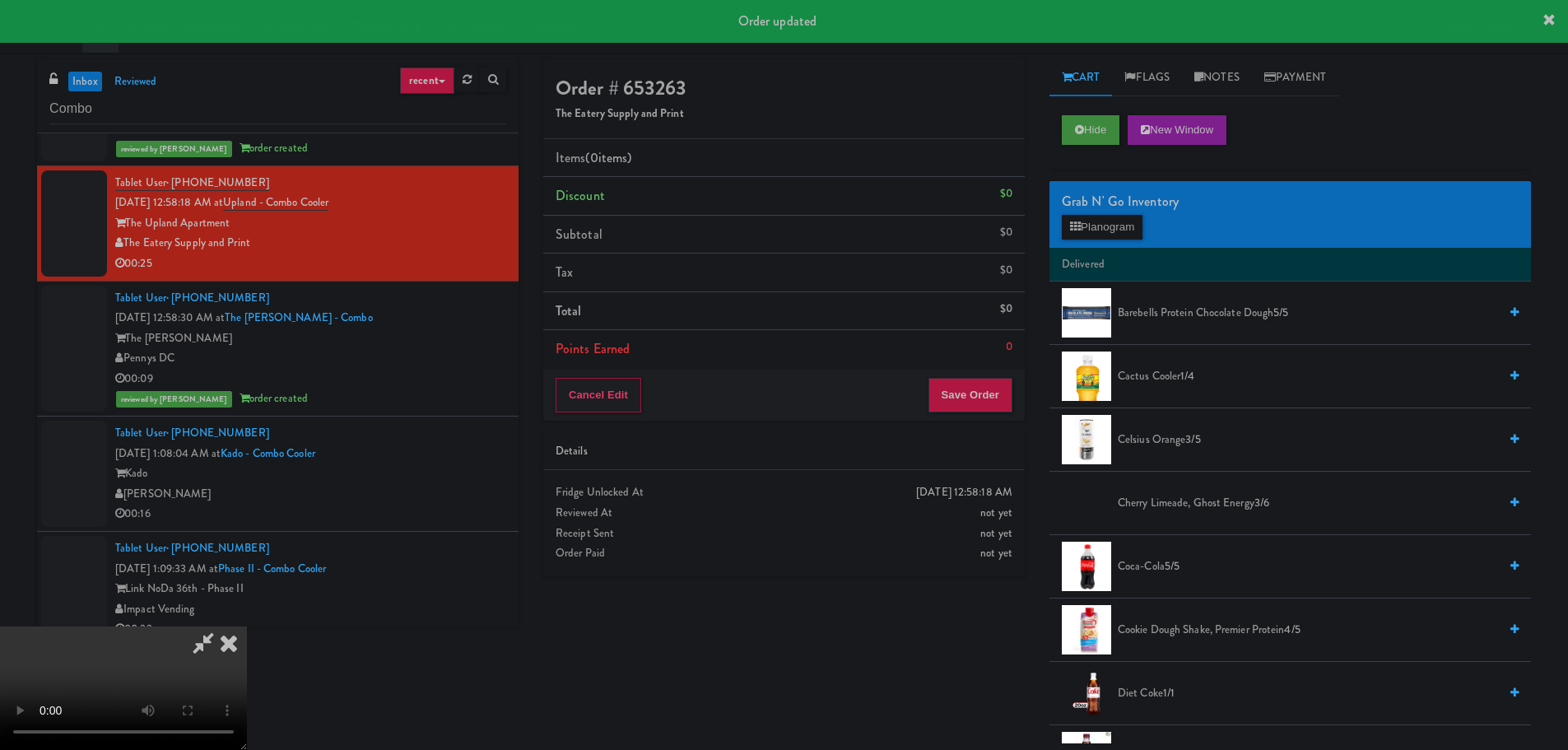
scroll to position [2275, 0]
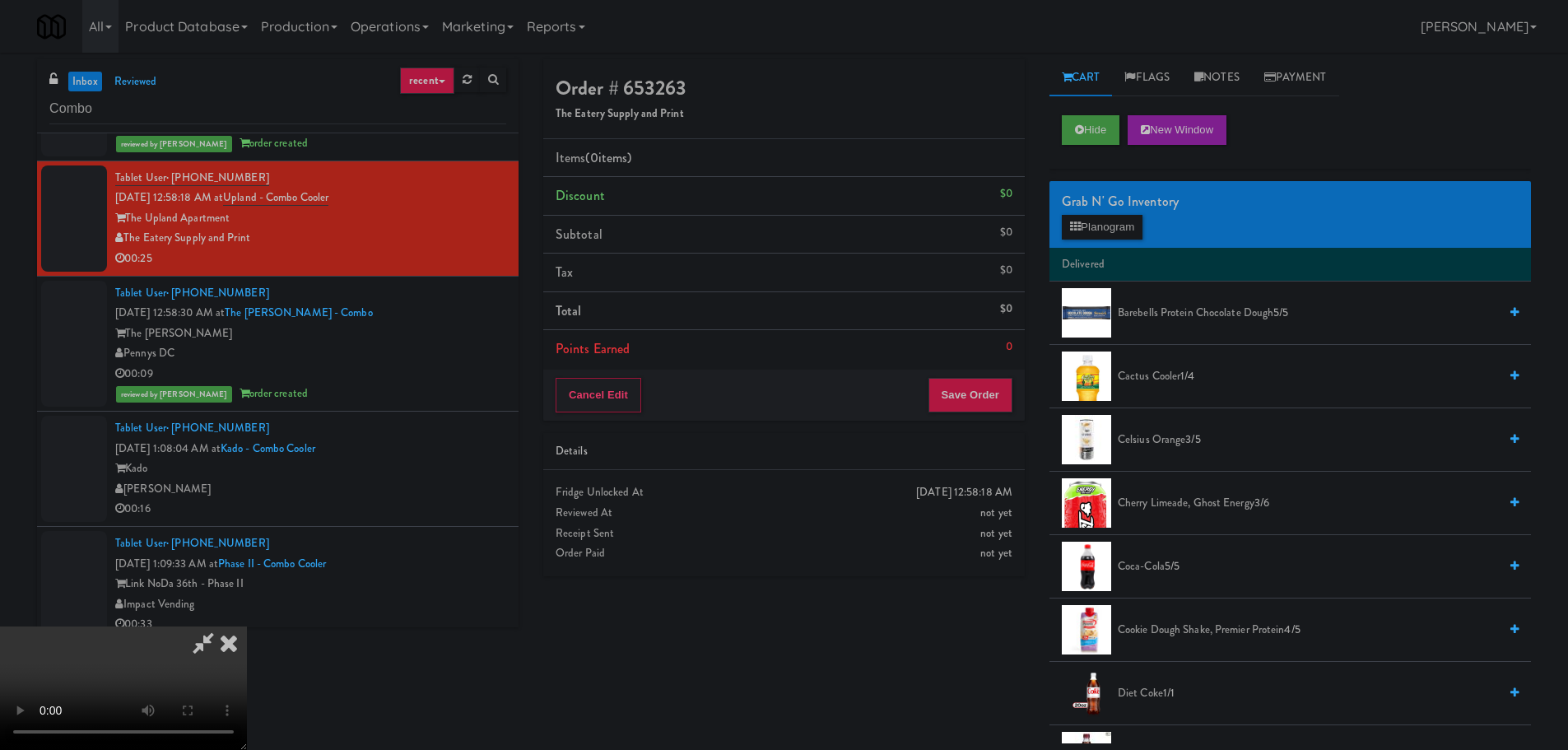
click at [247, 626] on video at bounding box center [124, 688] width 247 height 124
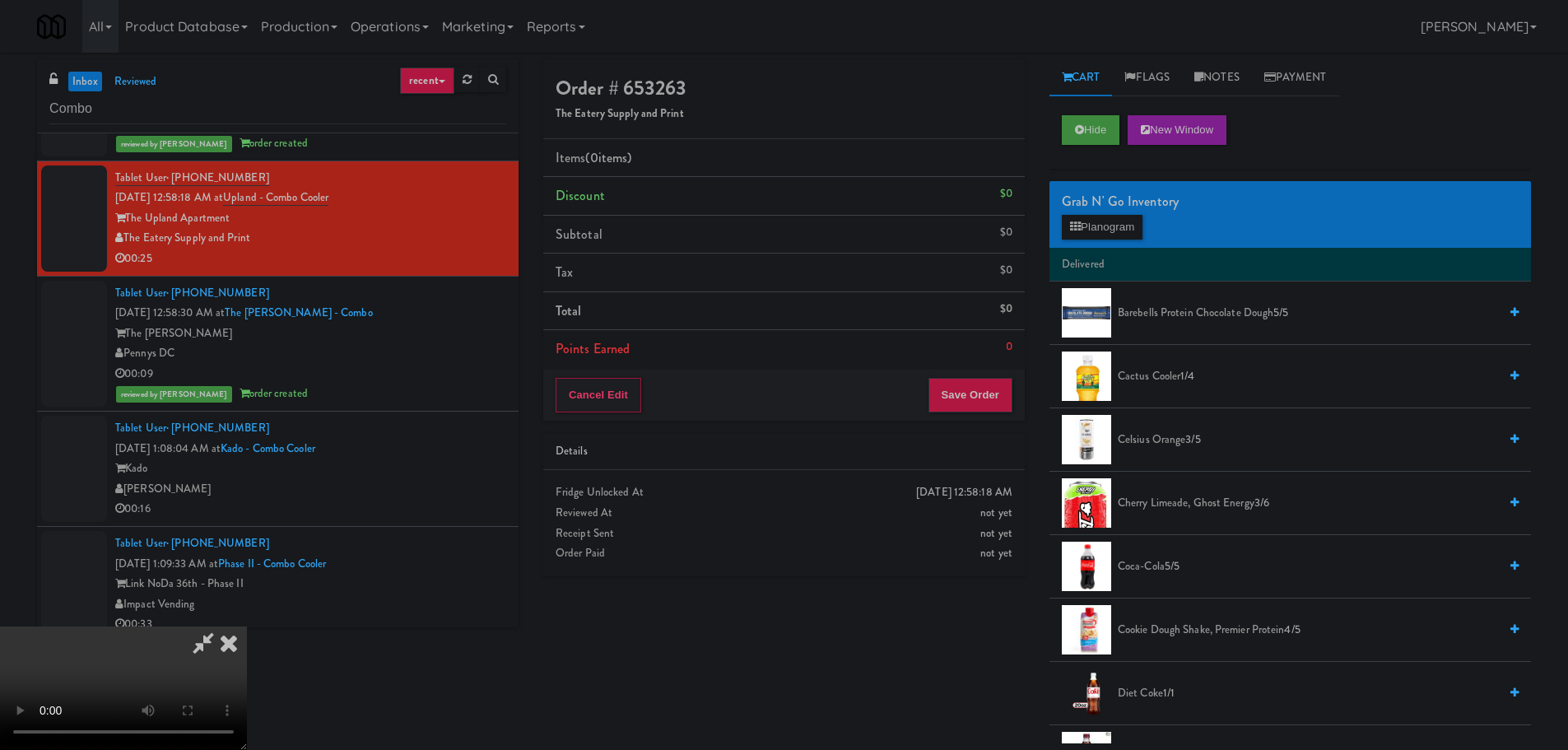
drag, startPoint x: 525, startPoint y: 493, endPoint x: 517, endPoint y: 495, distance: 8.2
click at [247, 626] on video at bounding box center [124, 688] width 247 height 124
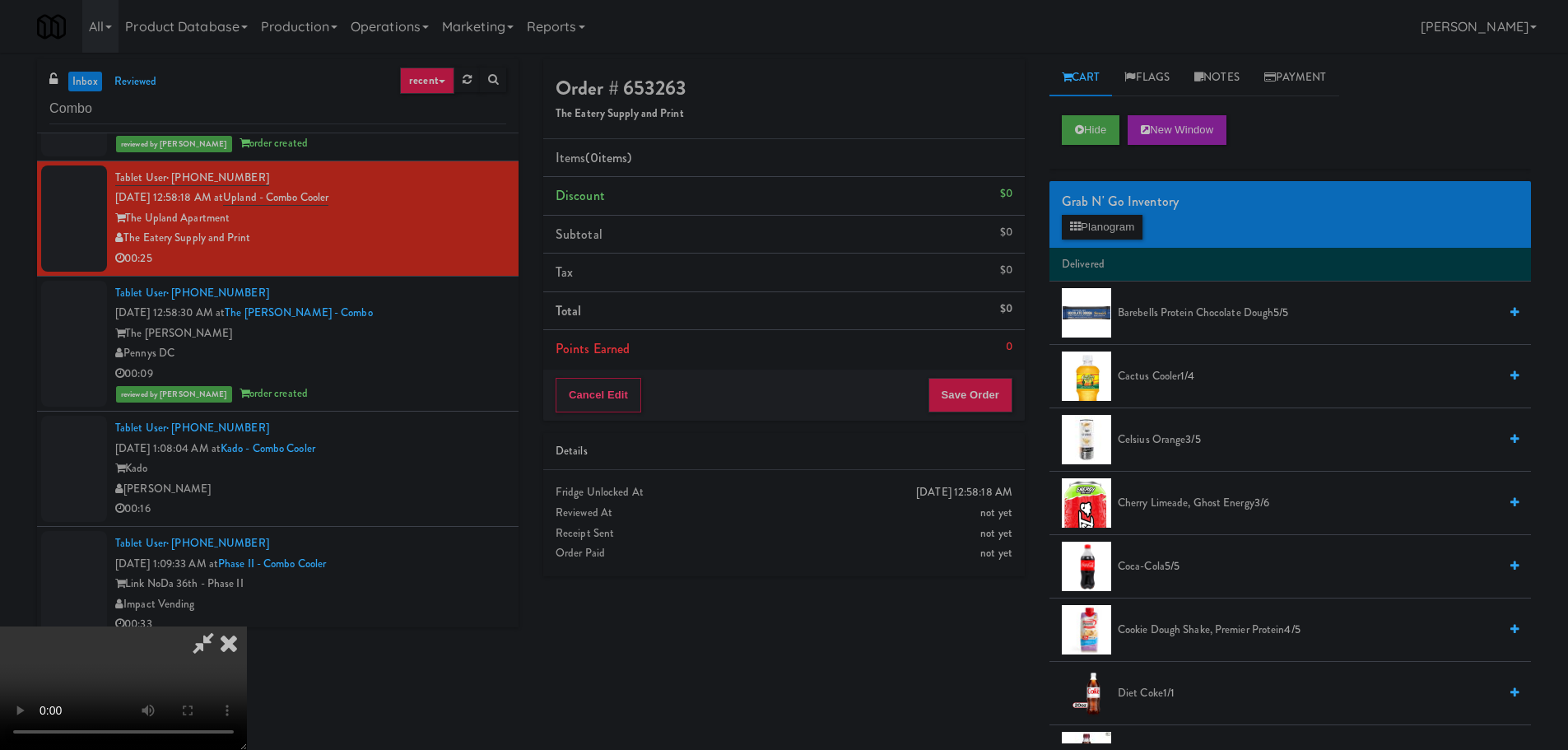
click at [247, 626] on video at bounding box center [124, 688] width 247 height 124
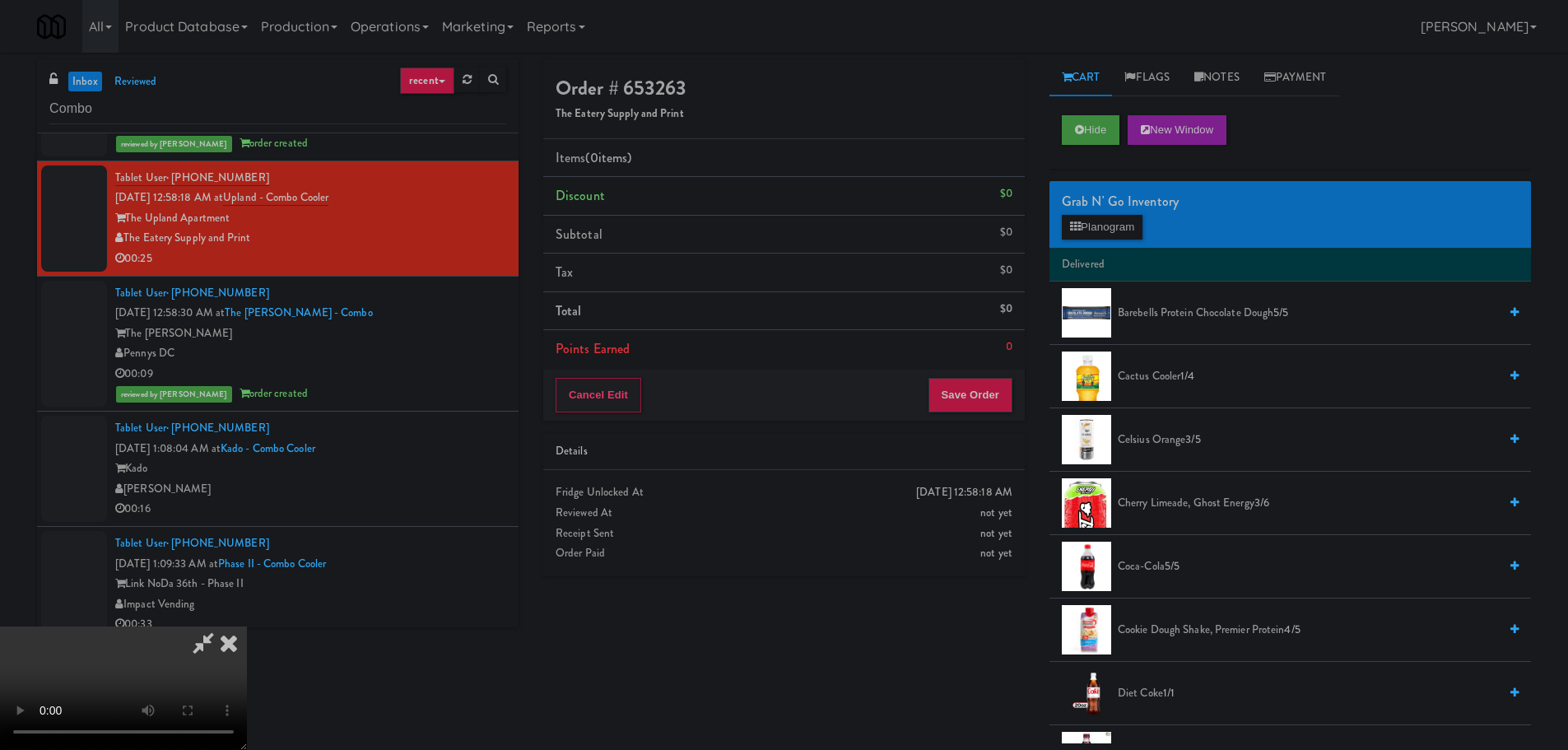
click at [247, 626] on video at bounding box center [124, 688] width 247 height 124
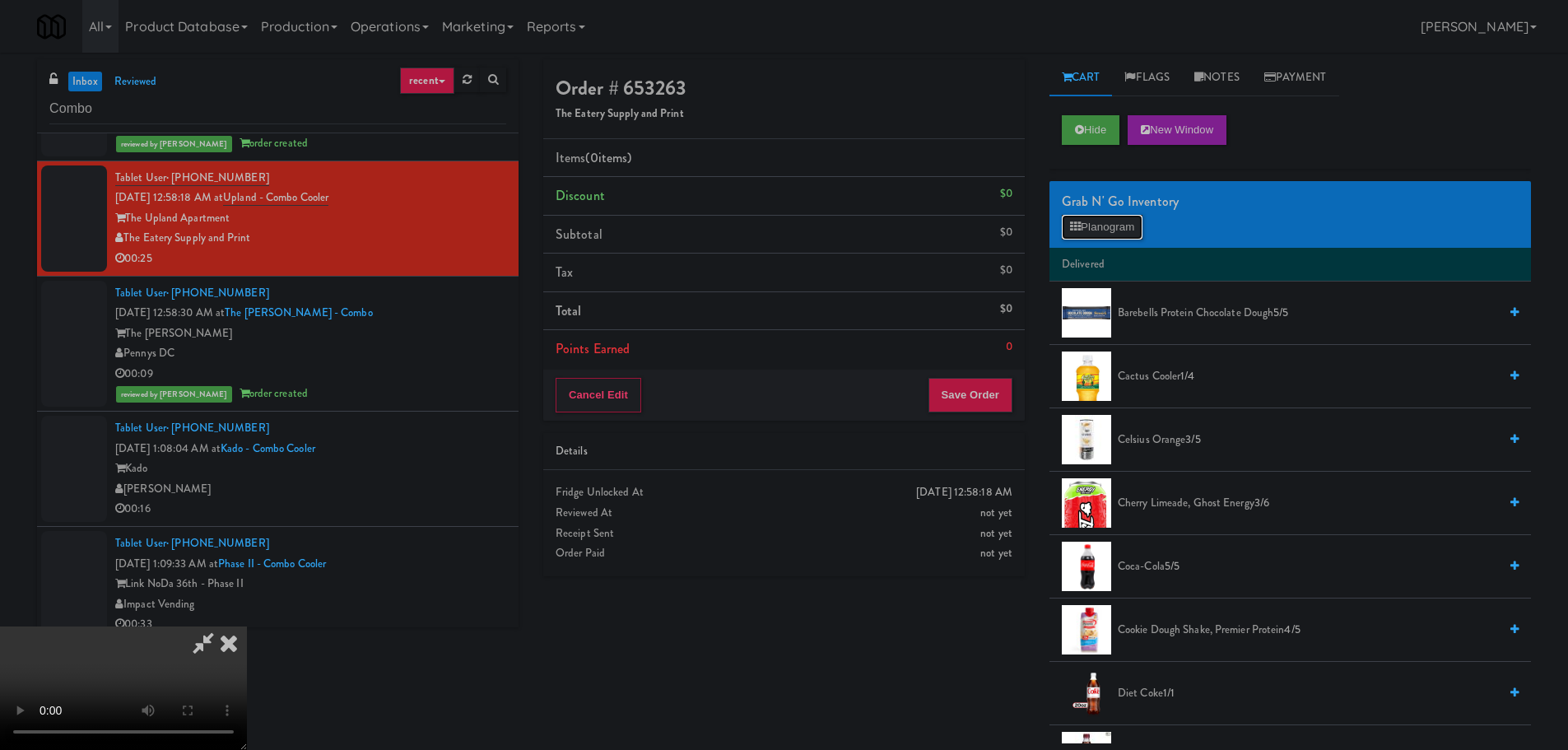
click at [1130, 217] on button "Planogram" at bounding box center [1102, 227] width 80 height 24
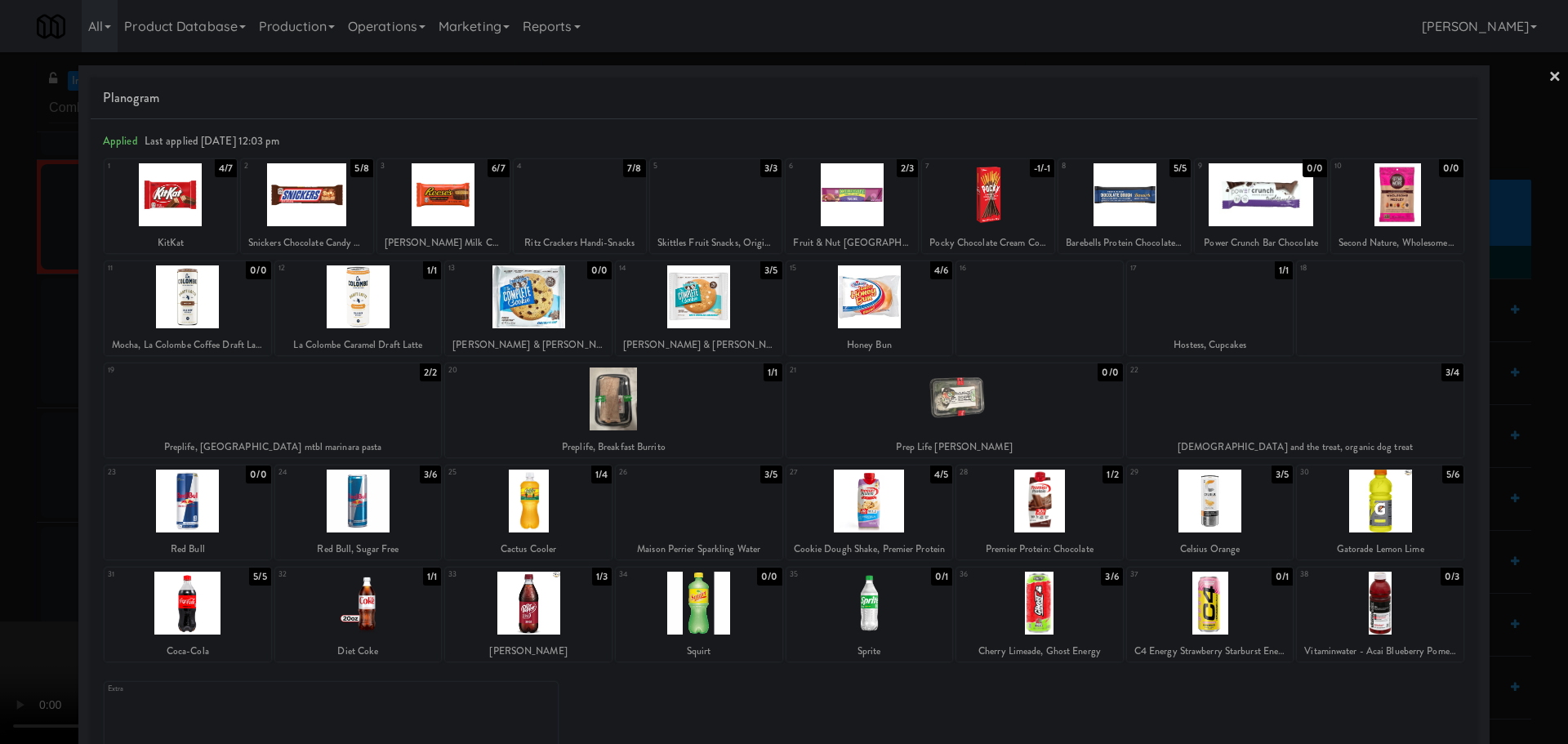
click at [707, 223] on div at bounding box center [716, 194] width 133 height 63
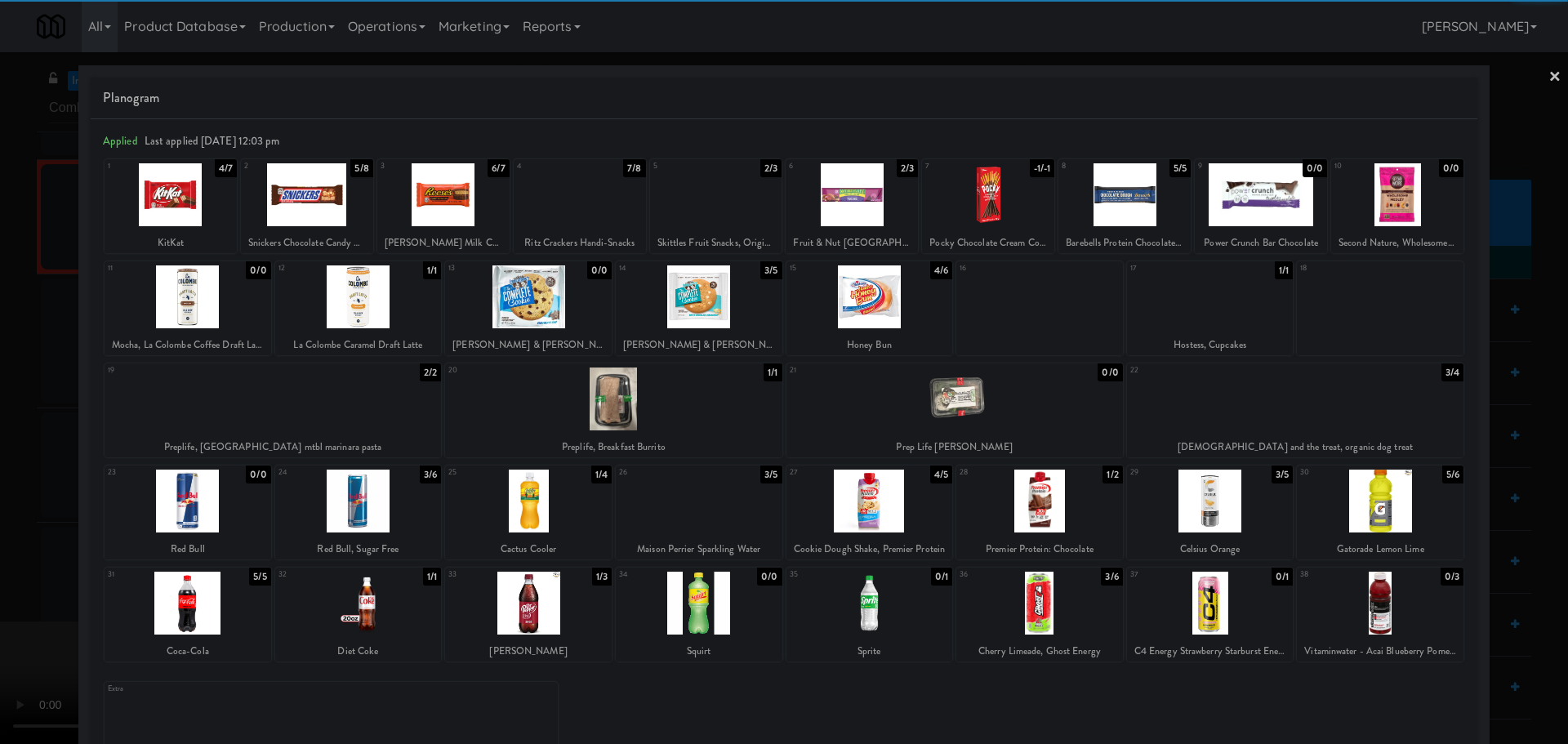
click at [0, 386] on div at bounding box center [784, 372] width 1568 height 744
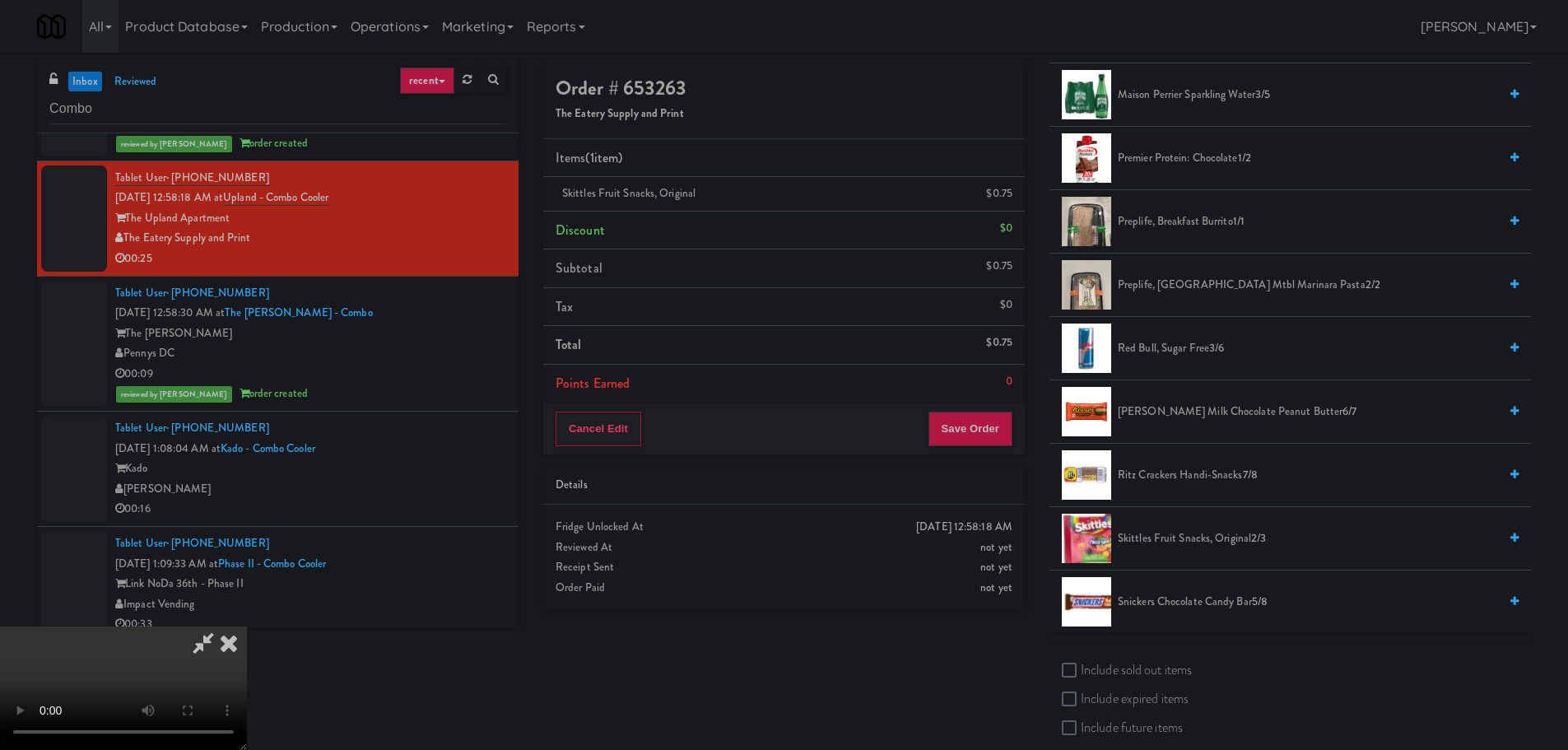
scroll to position [1235, 0]
click at [247, 626] on video at bounding box center [124, 688] width 247 height 124
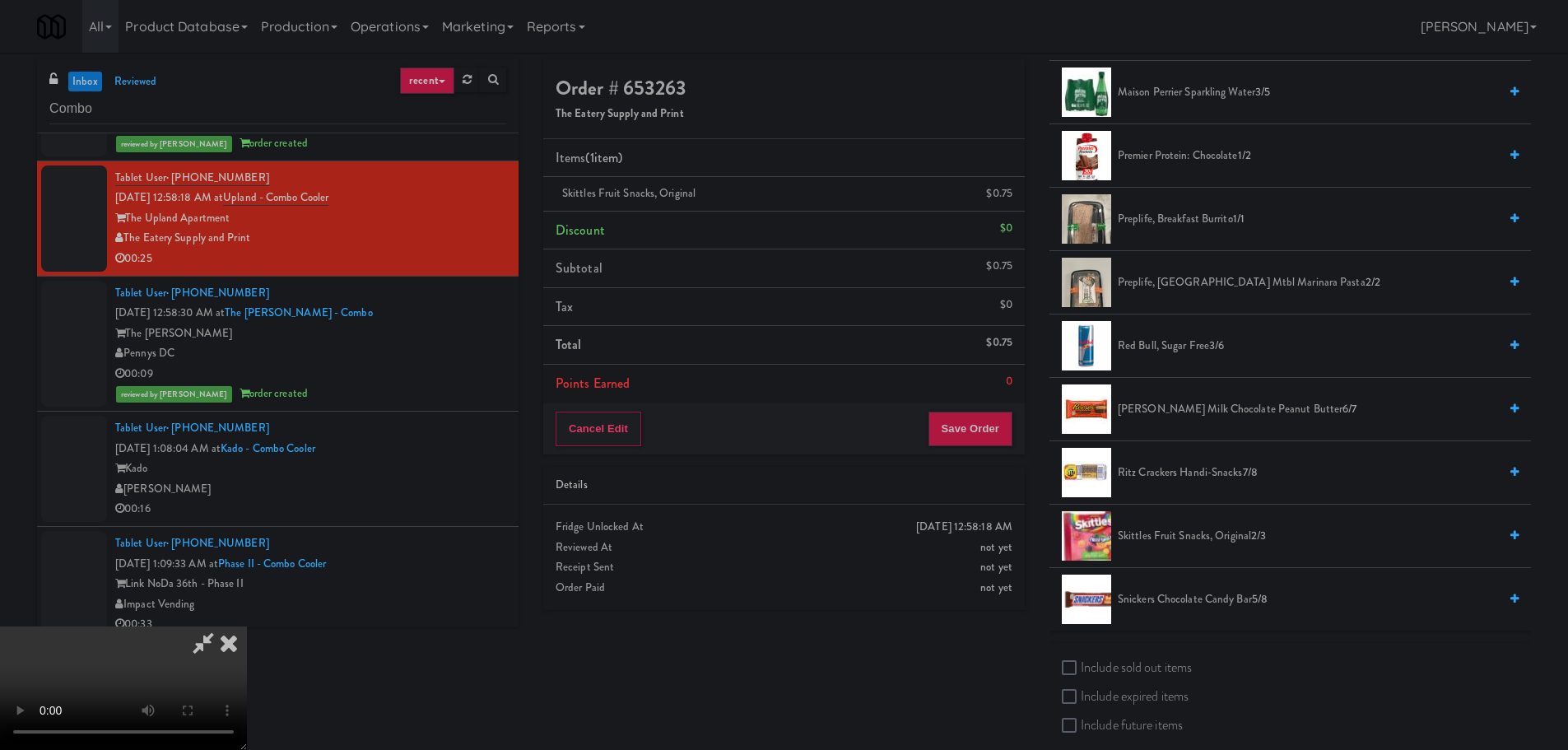
click at [247, 626] on video at bounding box center [124, 688] width 247 height 124
drag, startPoint x: 577, startPoint y: 486, endPoint x: 587, endPoint y: 483, distance: 10.4
click at [247, 626] on video at bounding box center [124, 688] width 247 height 124
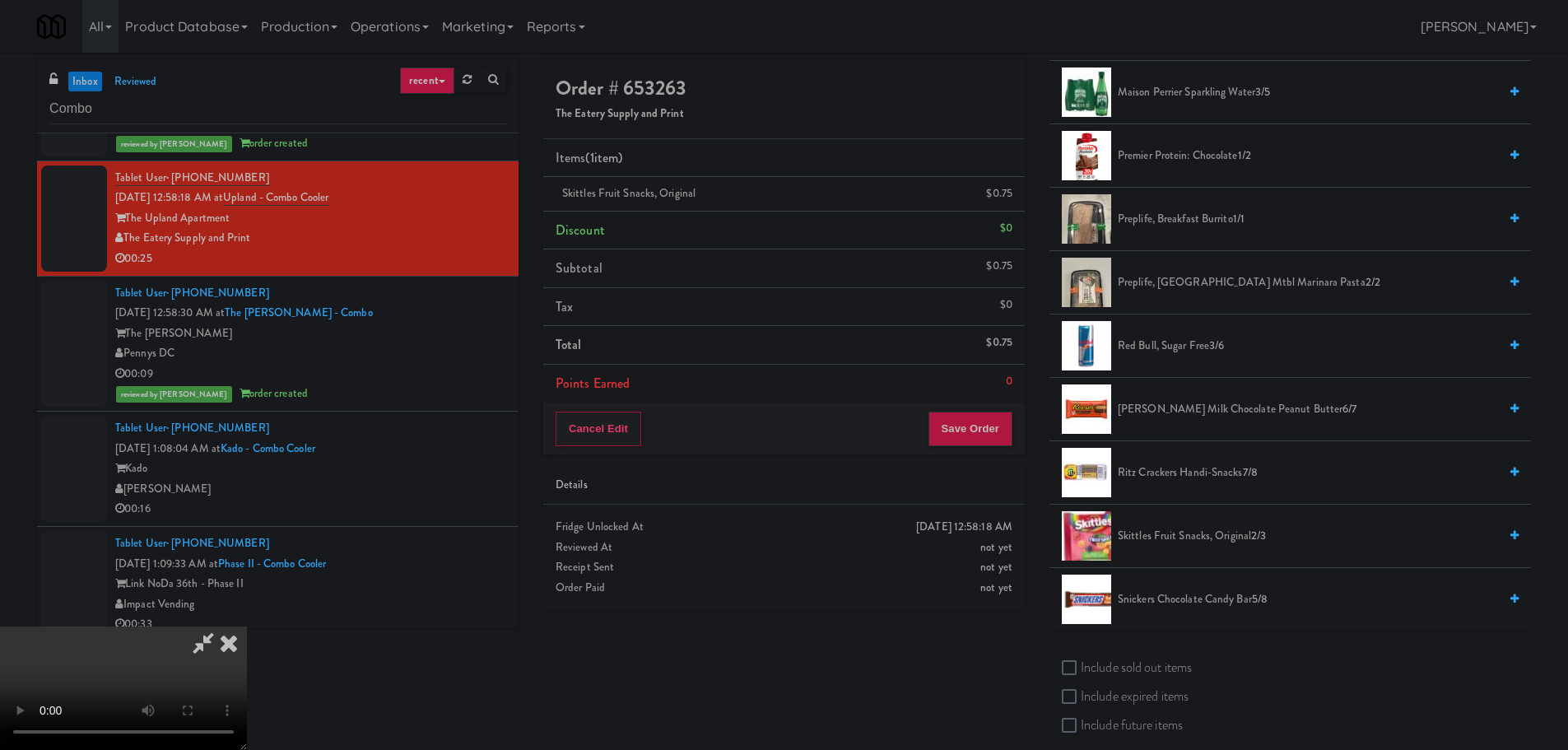
click at [247, 626] on video at bounding box center [124, 688] width 247 height 124
click at [1173, 406] on span "Reese's Milk Chocolate Peanut Butter 6/7" at bounding box center [1307, 409] width 380 height 21
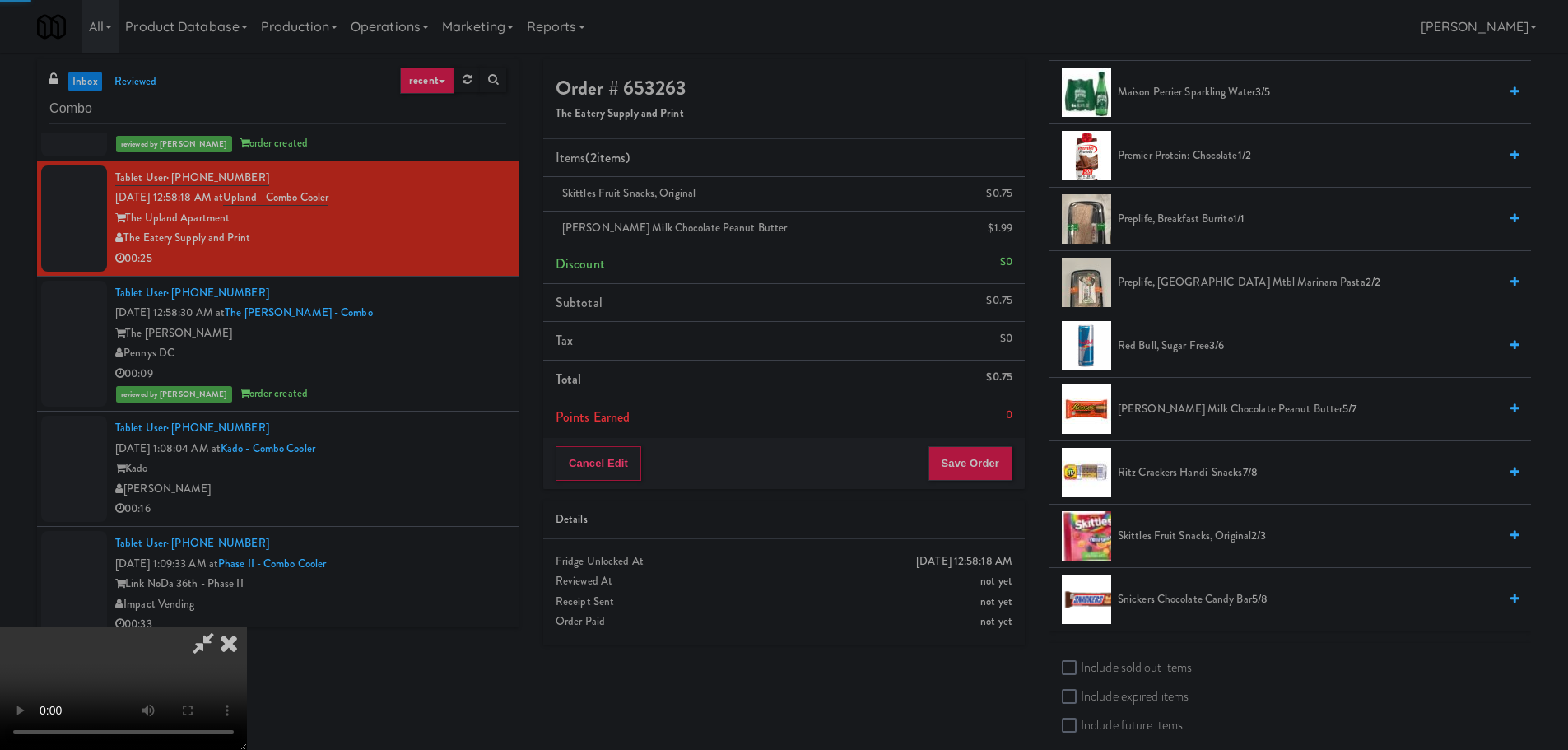
drag, startPoint x: 1147, startPoint y: 408, endPoint x: 1002, endPoint y: 425, distance: 146.0
click at [1147, 408] on span "Reese's Milk Chocolate Peanut Butter 5/7" at bounding box center [1307, 409] width 380 height 21
click at [247, 626] on video at bounding box center [124, 688] width 247 height 124
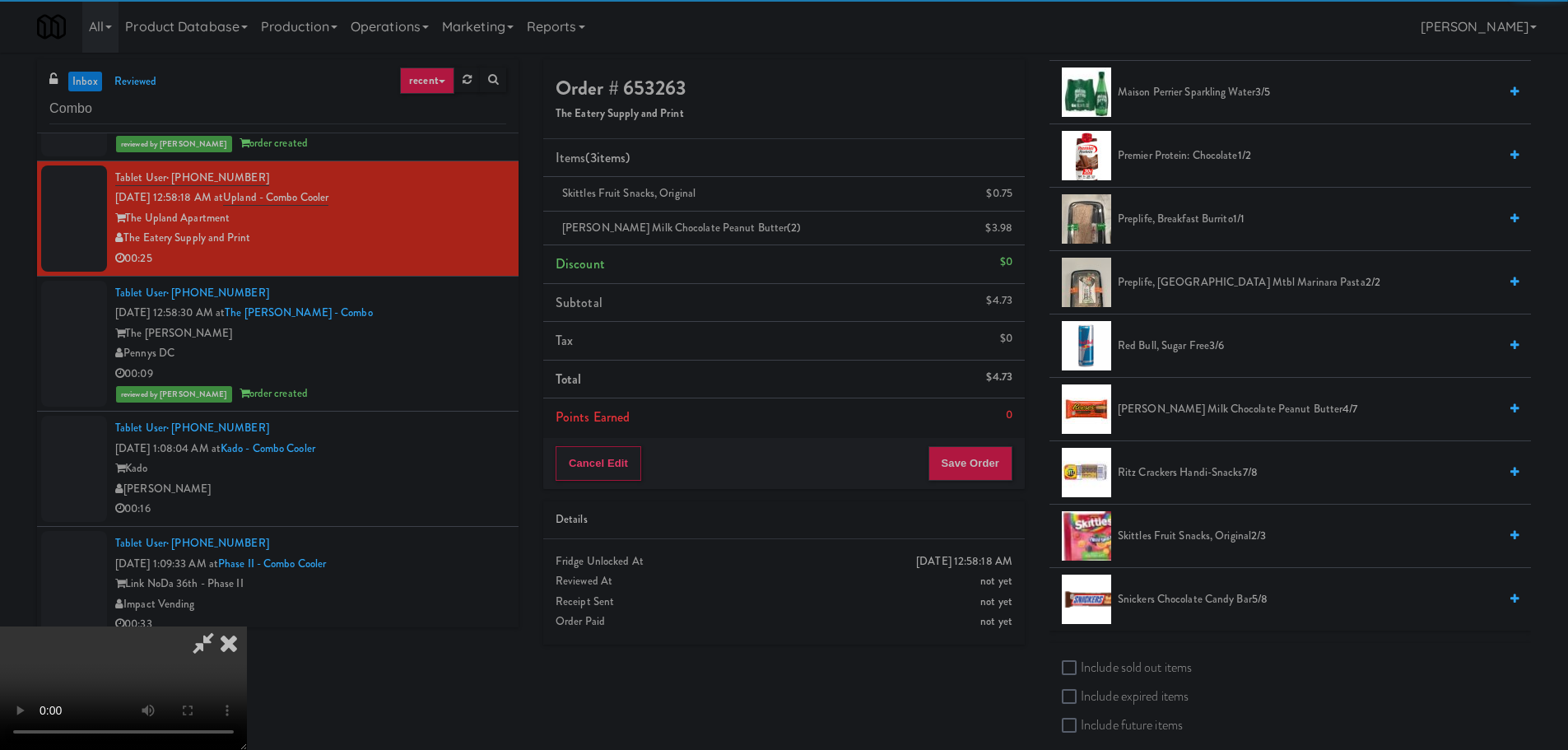
click at [950, 662] on div "Order # 653263 The Eatery Supply and Print Items (3 items ) Skittles Fruit Snac…" at bounding box center [1037, 402] width 1012 height 684
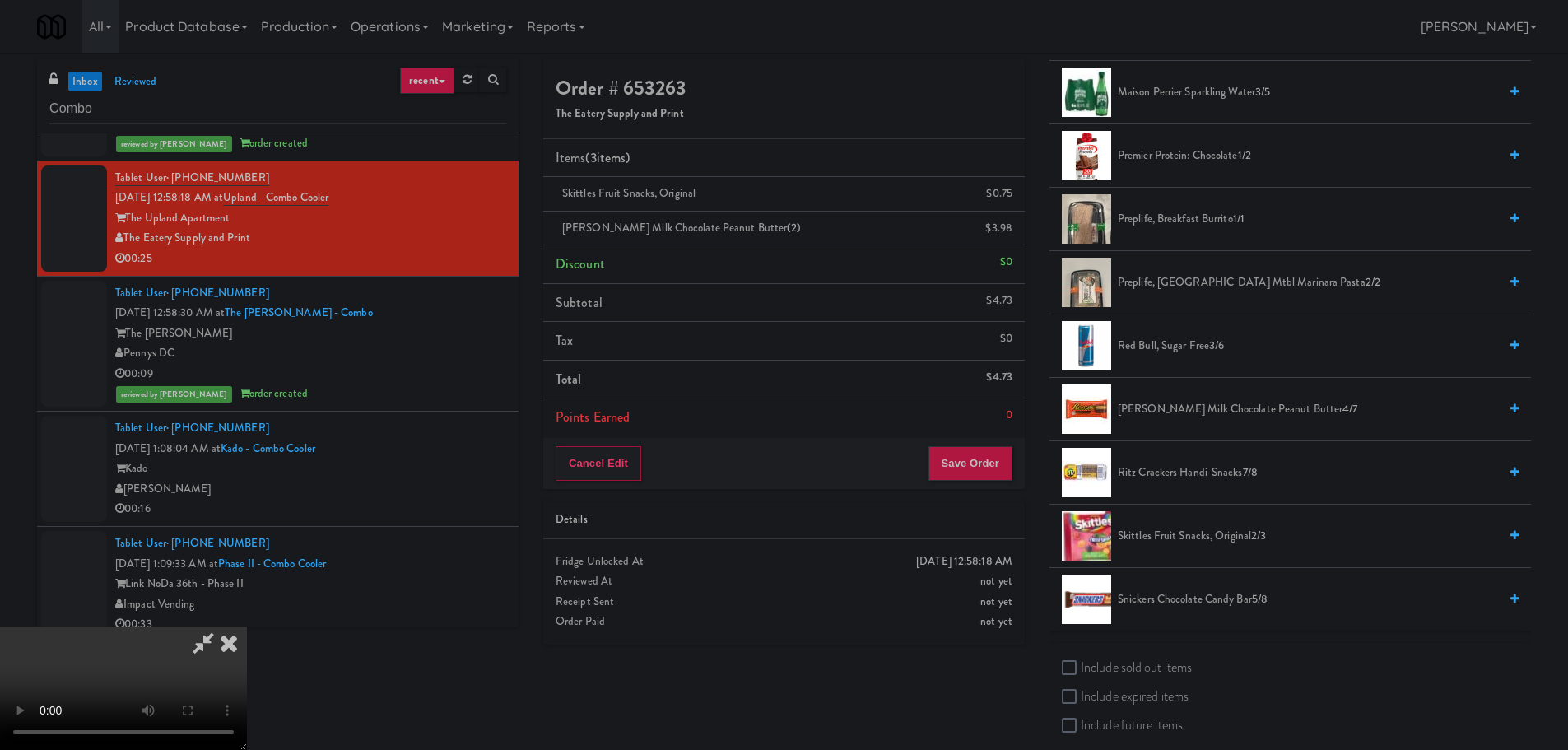
click at [247, 626] on video at bounding box center [124, 688] width 247 height 124
drag, startPoint x: 626, startPoint y: 527, endPoint x: 637, endPoint y: 525, distance: 11.2
click at [247, 626] on video at bounding box center [124, 688] width 247 height 124
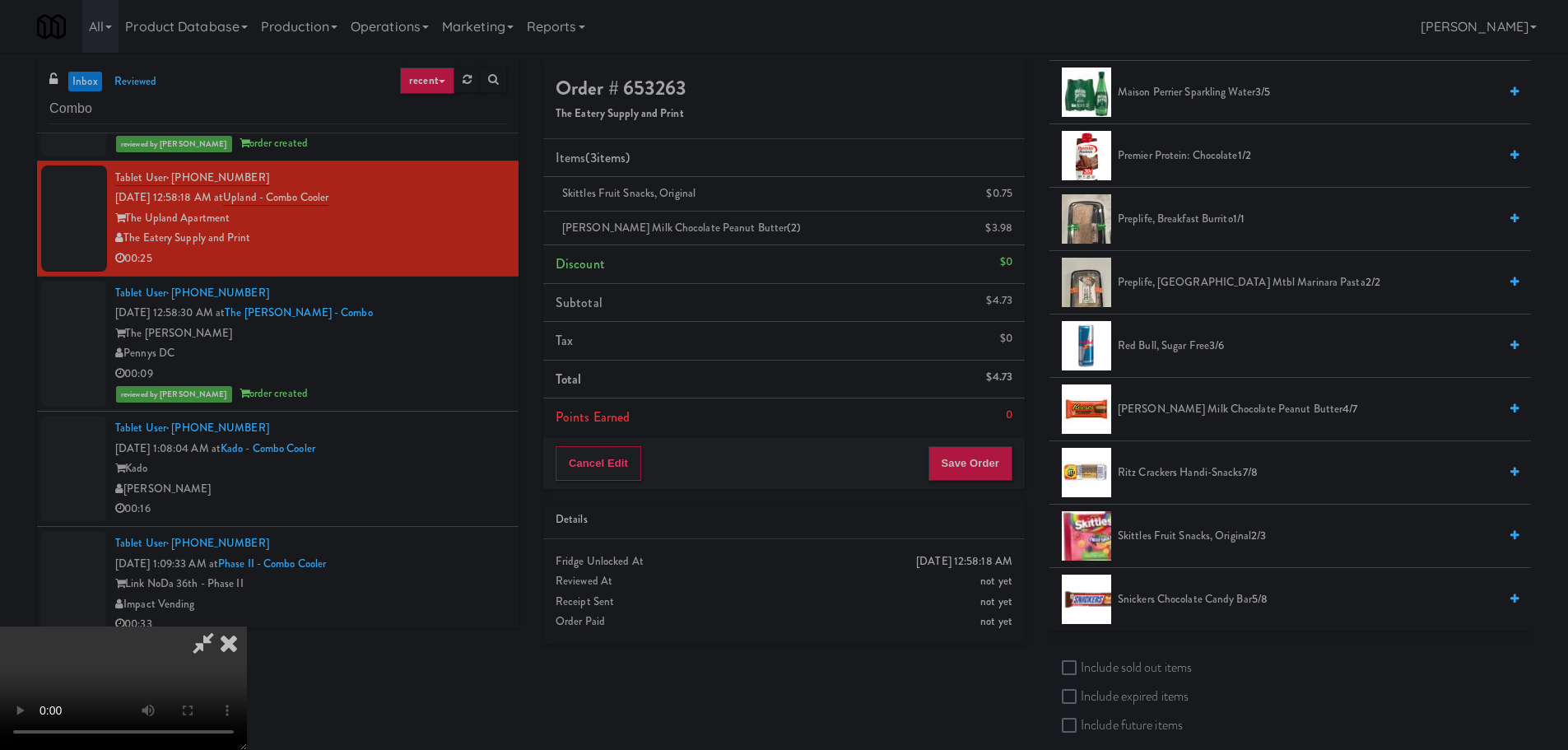
drag, startPoint x: 616, startPoint y: 524, endPoint x: 705, endPoint y: 486, distance: 96.8
click at [247, 626] on video at bounding box center [124, 688] width 247 height 124
click at [1152, 597] on span "Snickers Chocolate Candy Bar 5/8" at bounding box center [1307, 599] width 380 height 21
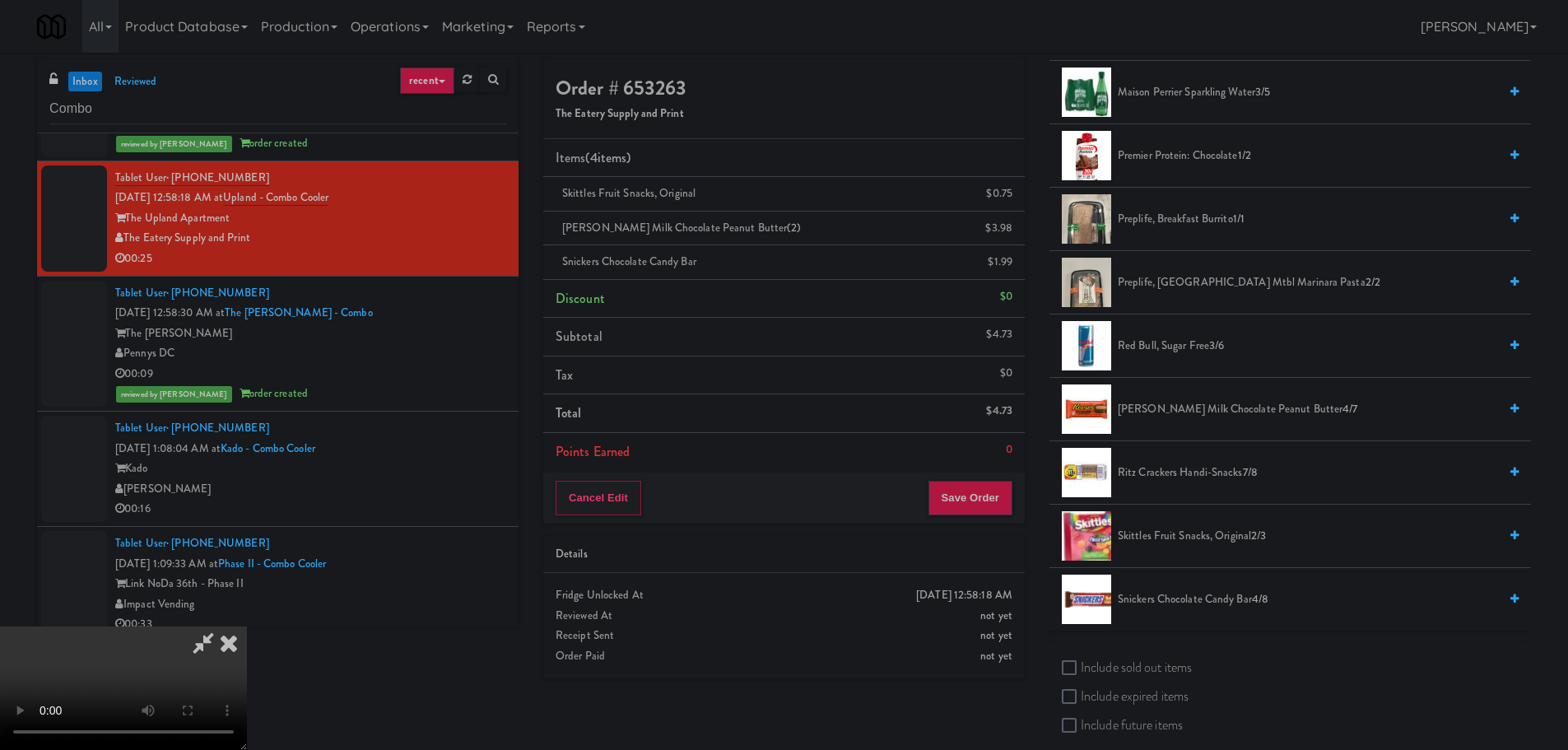
click at [1146, 597] on span "Snickers Chocolate Candy Bar 4/8" at bounding box center [1307, 599] width 380 height 21
click at [247, 626] on video at bounding box center [124, 688] width 247 height 124
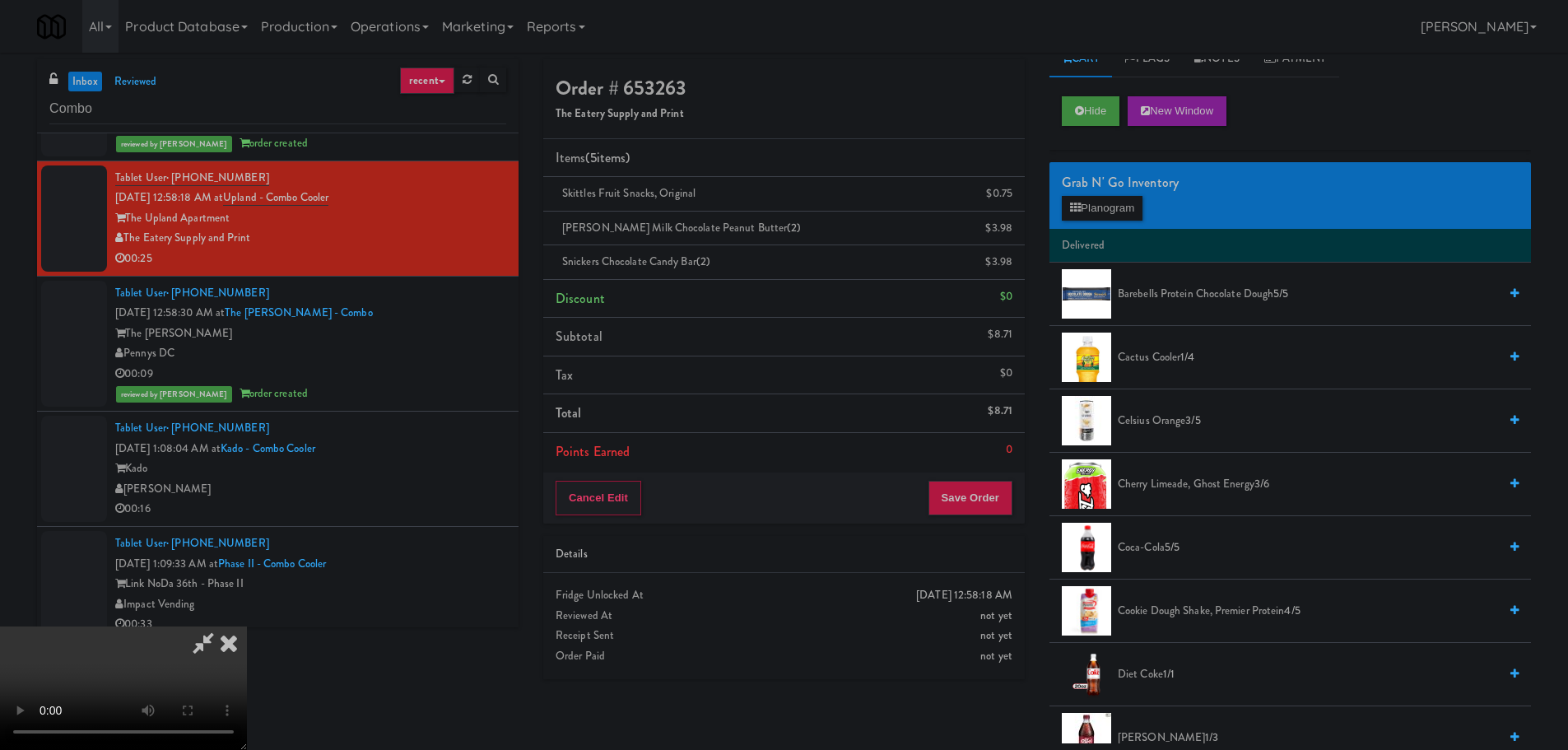
scroll to position [0, 0]
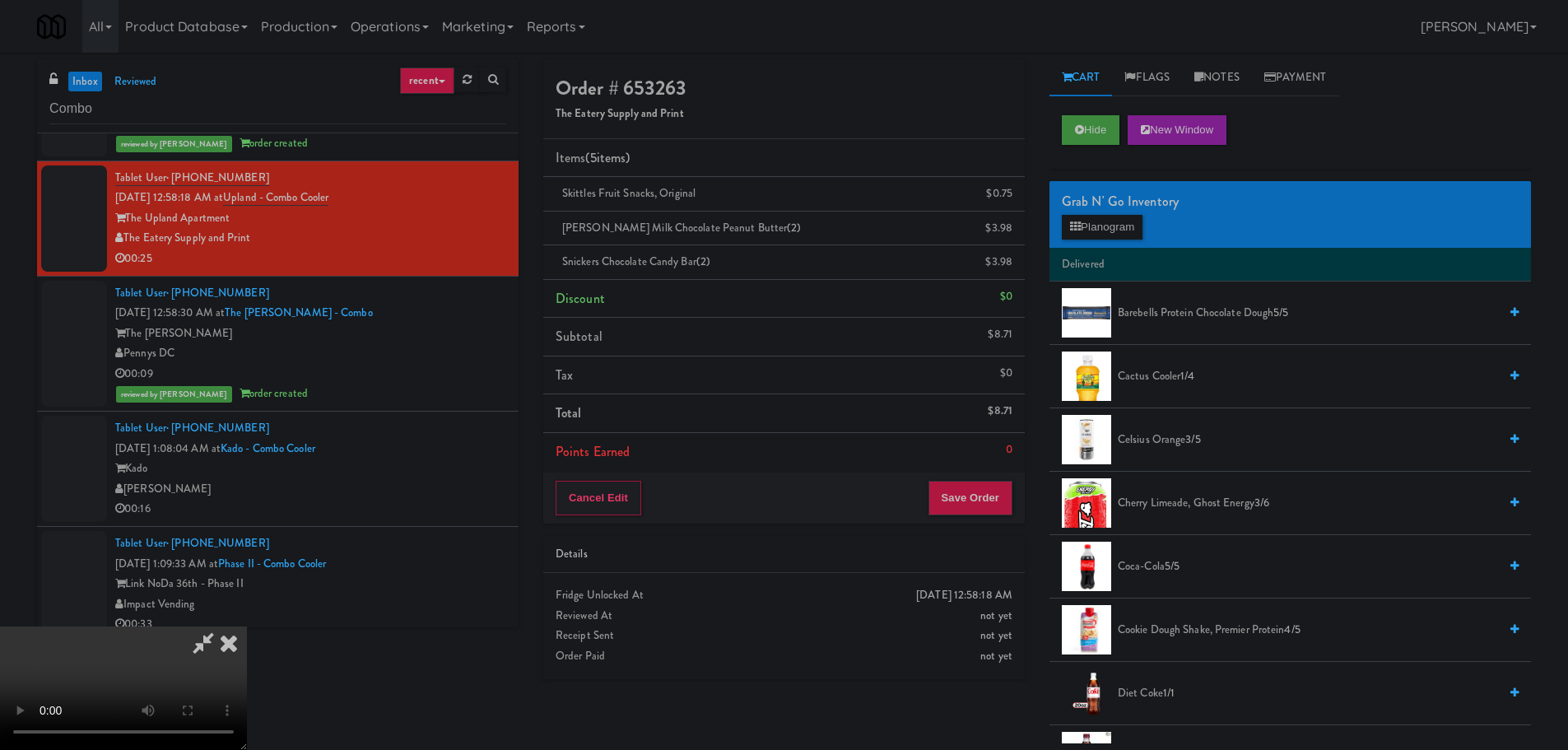
click at [1184, 386] on span "Cactus Cooler 1/4" at bounding box center [1307, 376] width 380 height 21
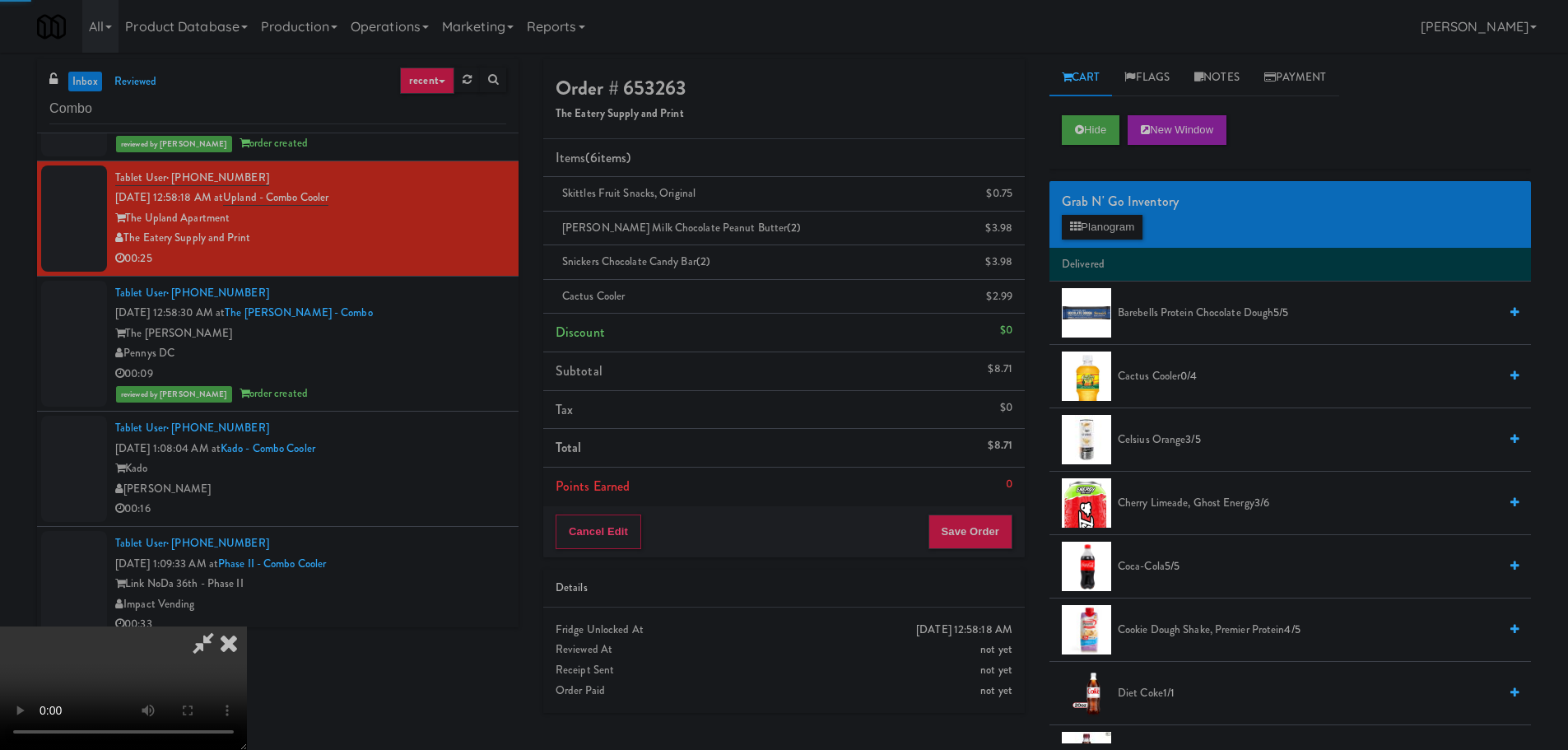
click at [247, 626] on video at bounding box center [124, 688] width 247 height 124
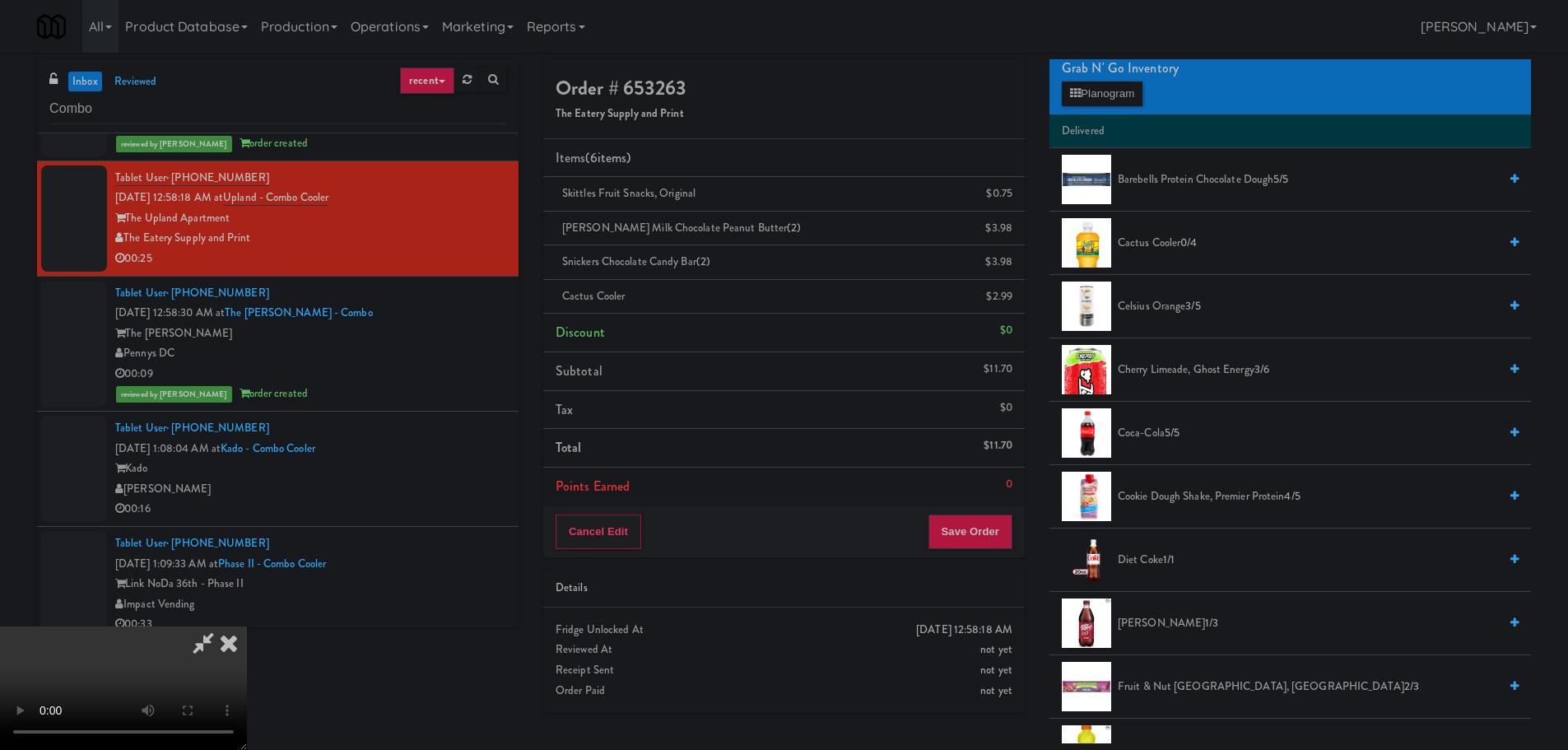
scroll to position [164, 0]
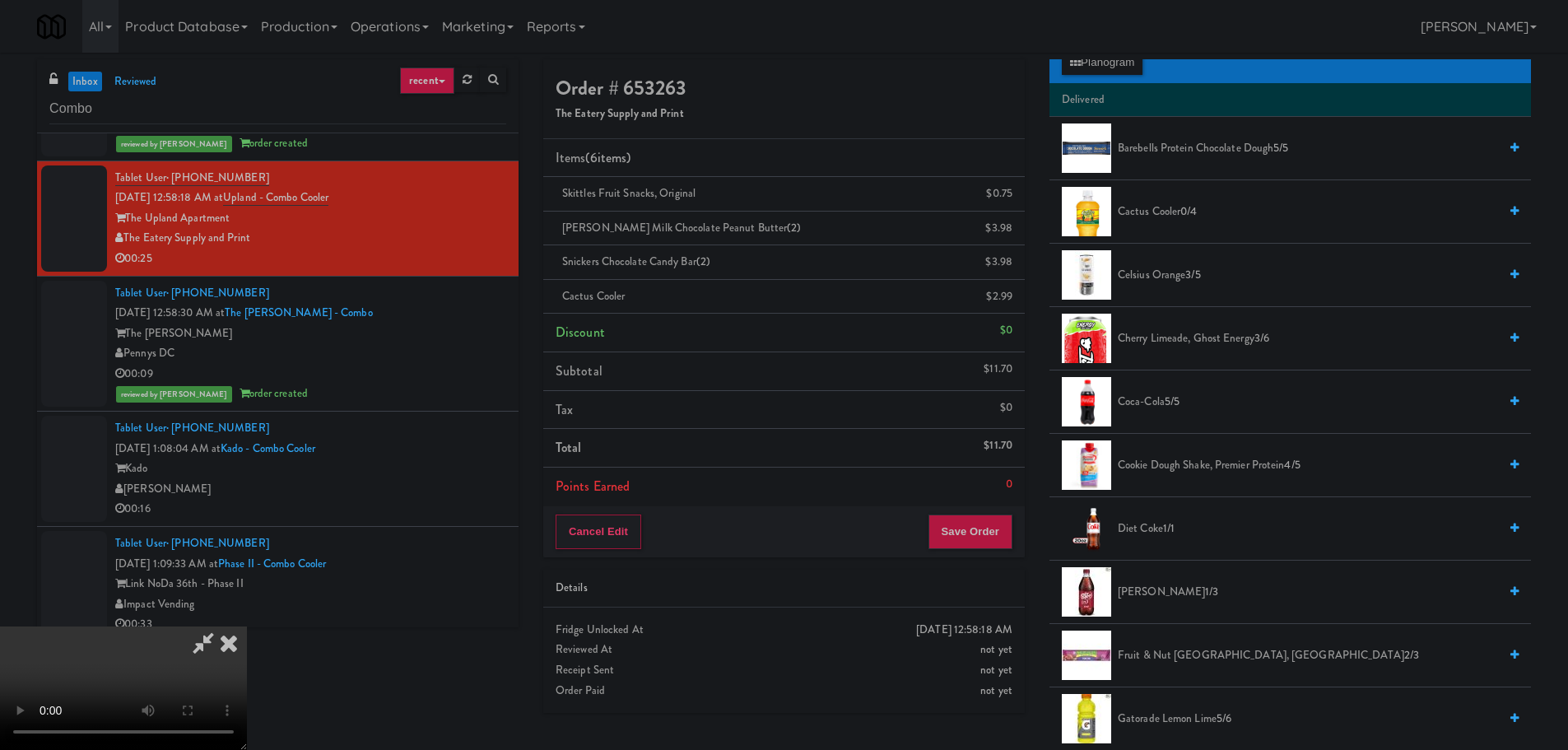
drag, startPoint x: 1139, startPoint y: 585, endPoint x: 716, endPoint y: 552, distance: 424.3
click at [1139, 586] on span "Dr Pepper 1/3" at bounding box center [1307, 592] width 380 height 21
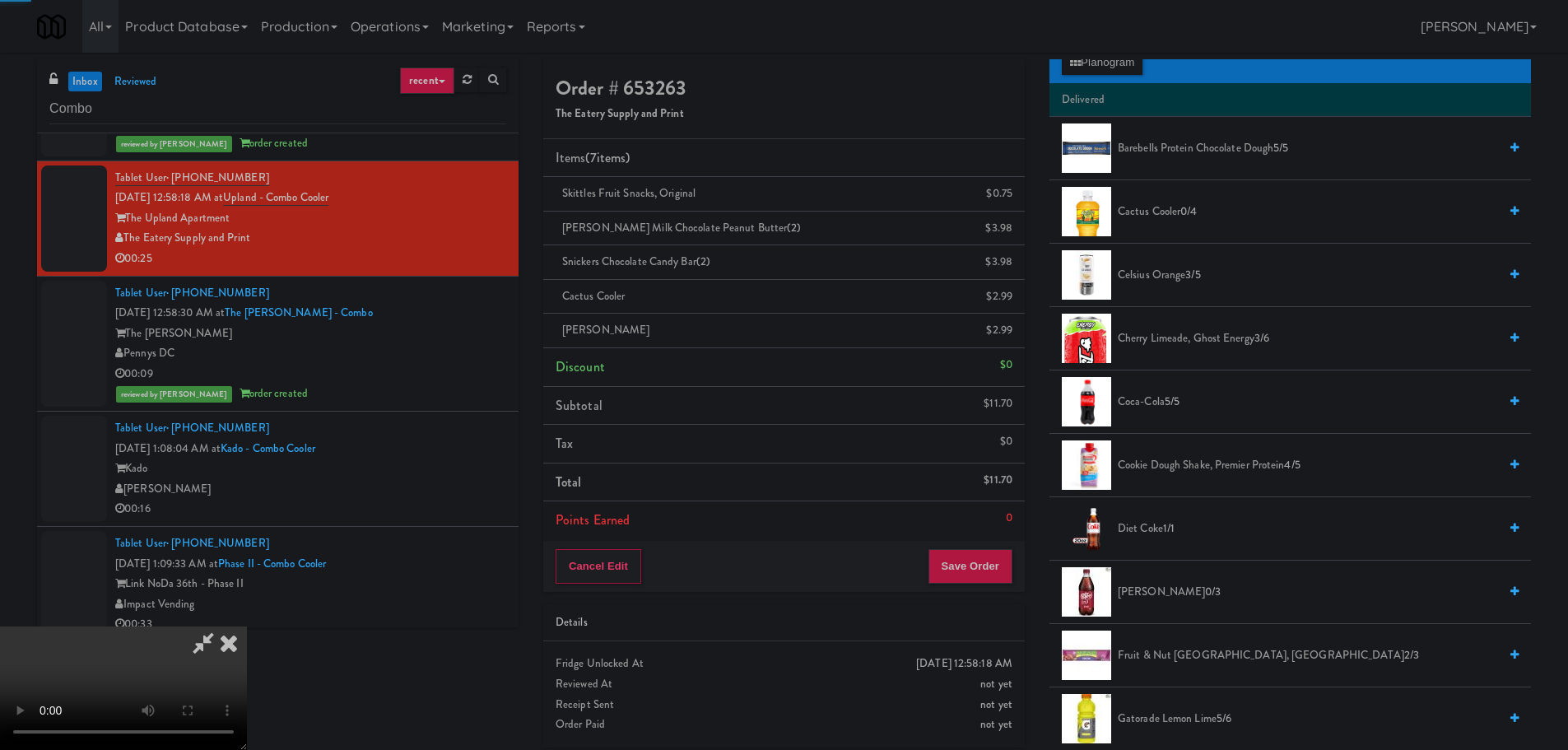
click at [247, 626] on video at bounding box center [124, 688] width 247 height 124
drag, startPoint x: 969, startPoint y: 537, endPoint x: 961, endPoint y: 561, distance: 25.3
click at [969, 539] on div "Items (7 items ) Skittles Fruit Snacks, Original $0.75 Reese's Milk Chocolate P…" at bounding box center [784, 339] width 482 height 402
click at [961, 561] on button "Save Order" at bounding box center [970, 566] width 84 height 34
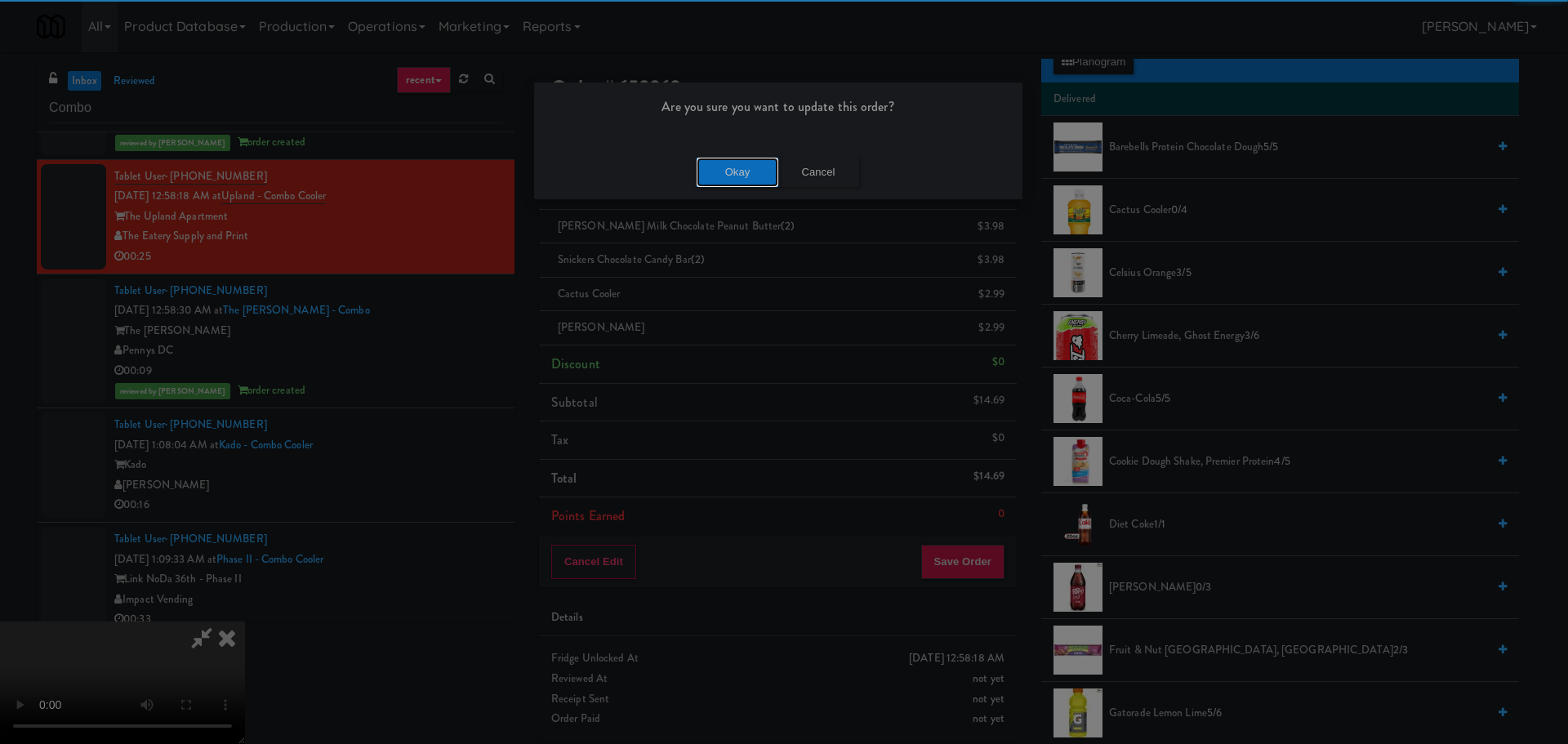
click at [748, 170] on button "Okay" at bounding box center [737, 172] width 81 height 30
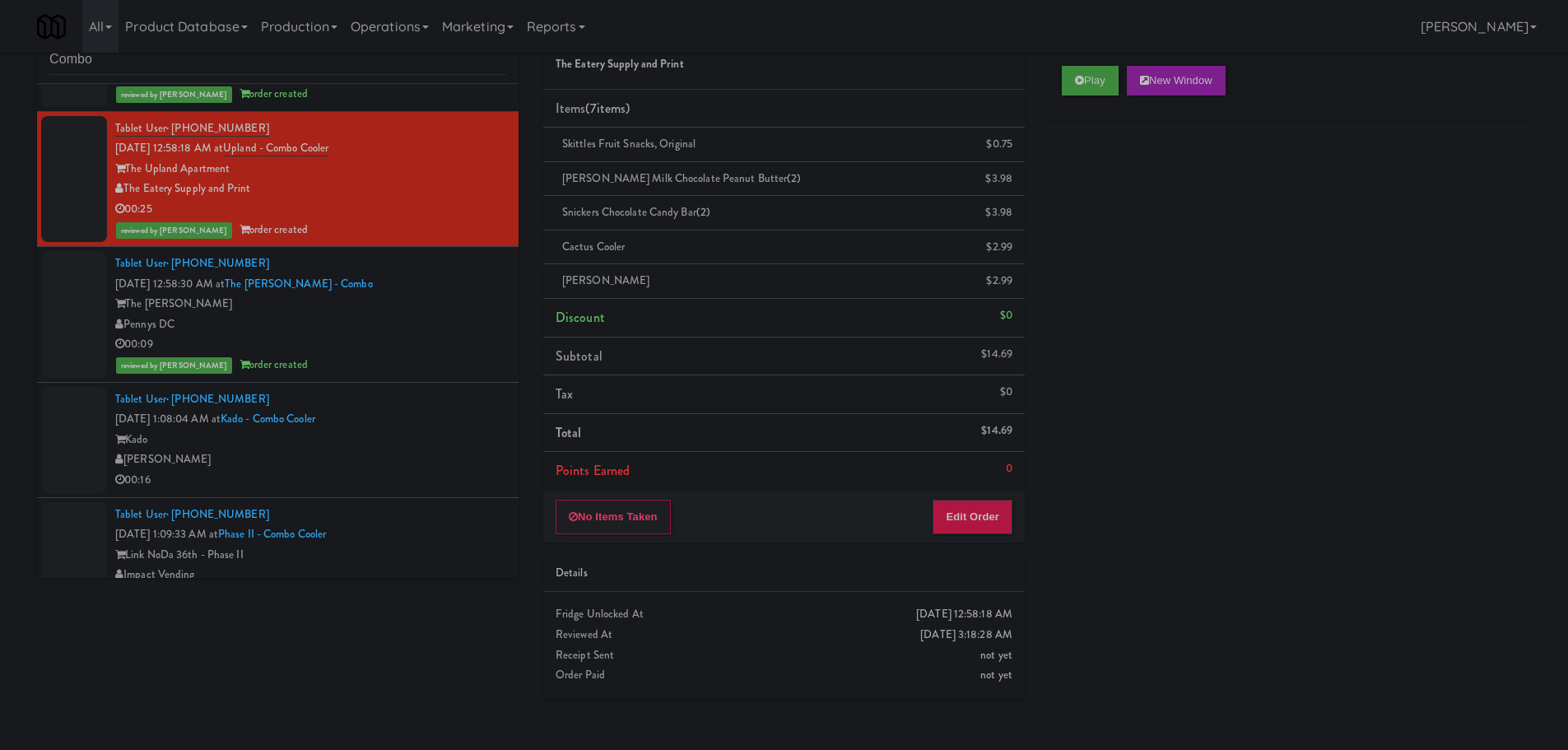
scroll to position [52, 0]
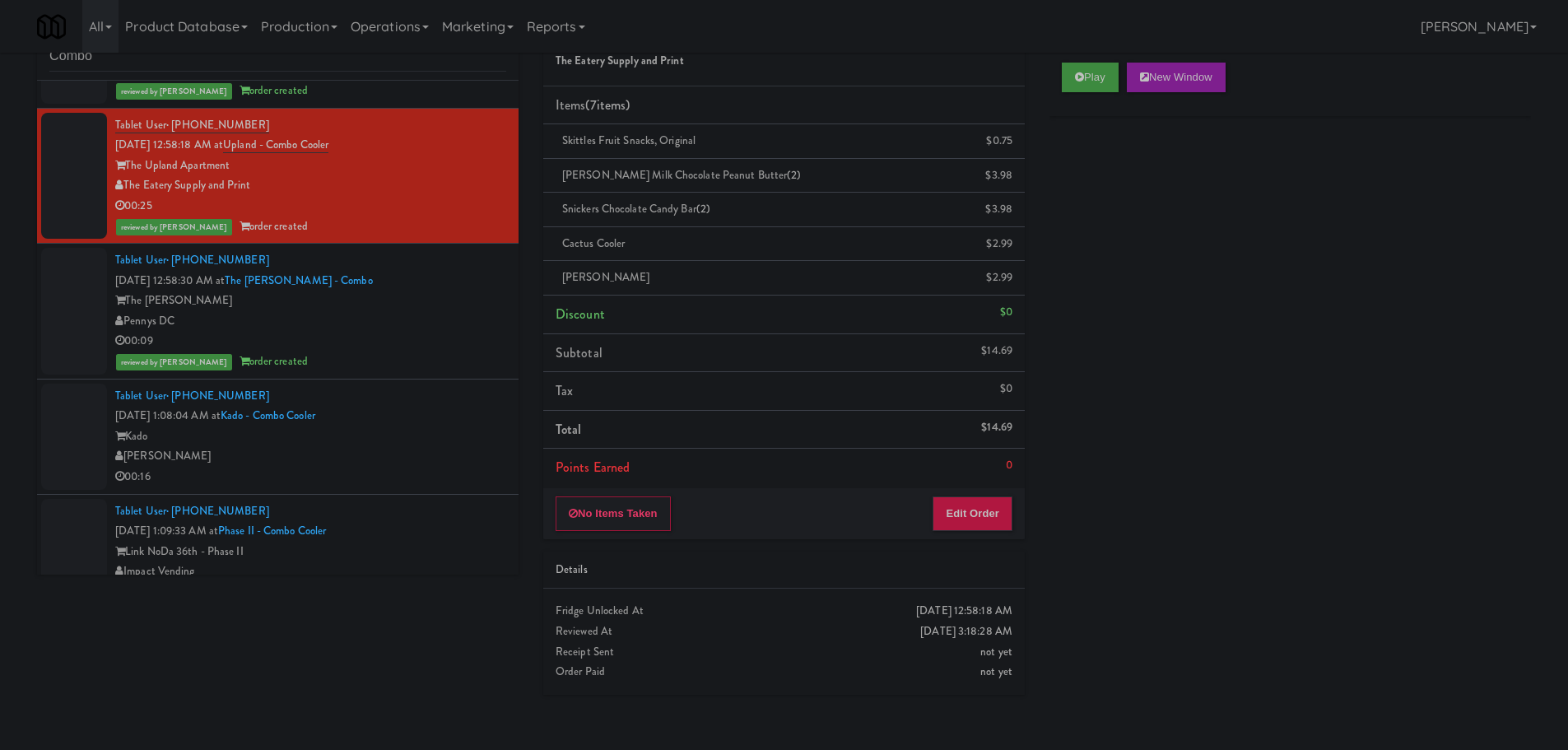
click at [444, 426] on div "Kado" at bounding box center [310, 436] width 391 height 21
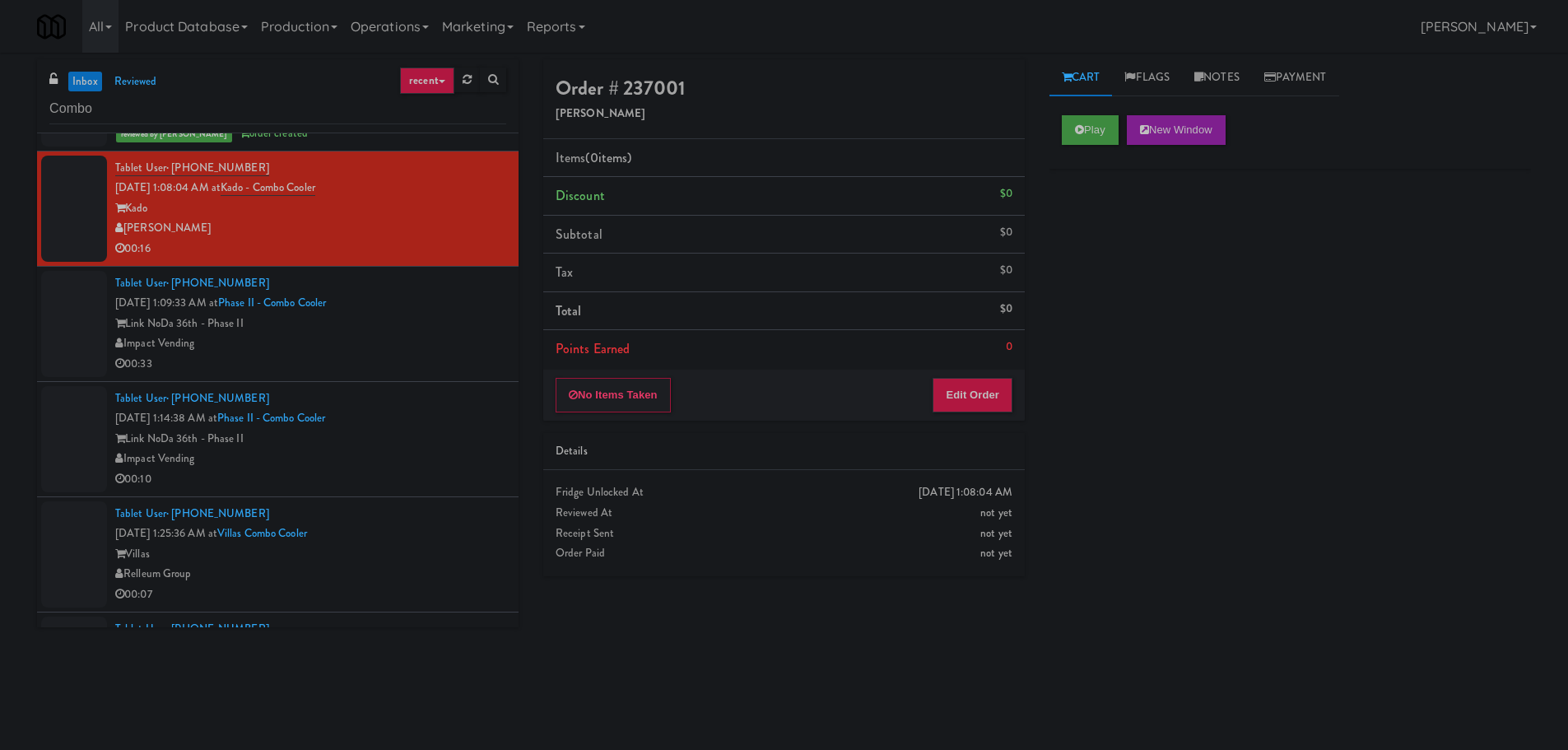
scroll to position [2552, 0]
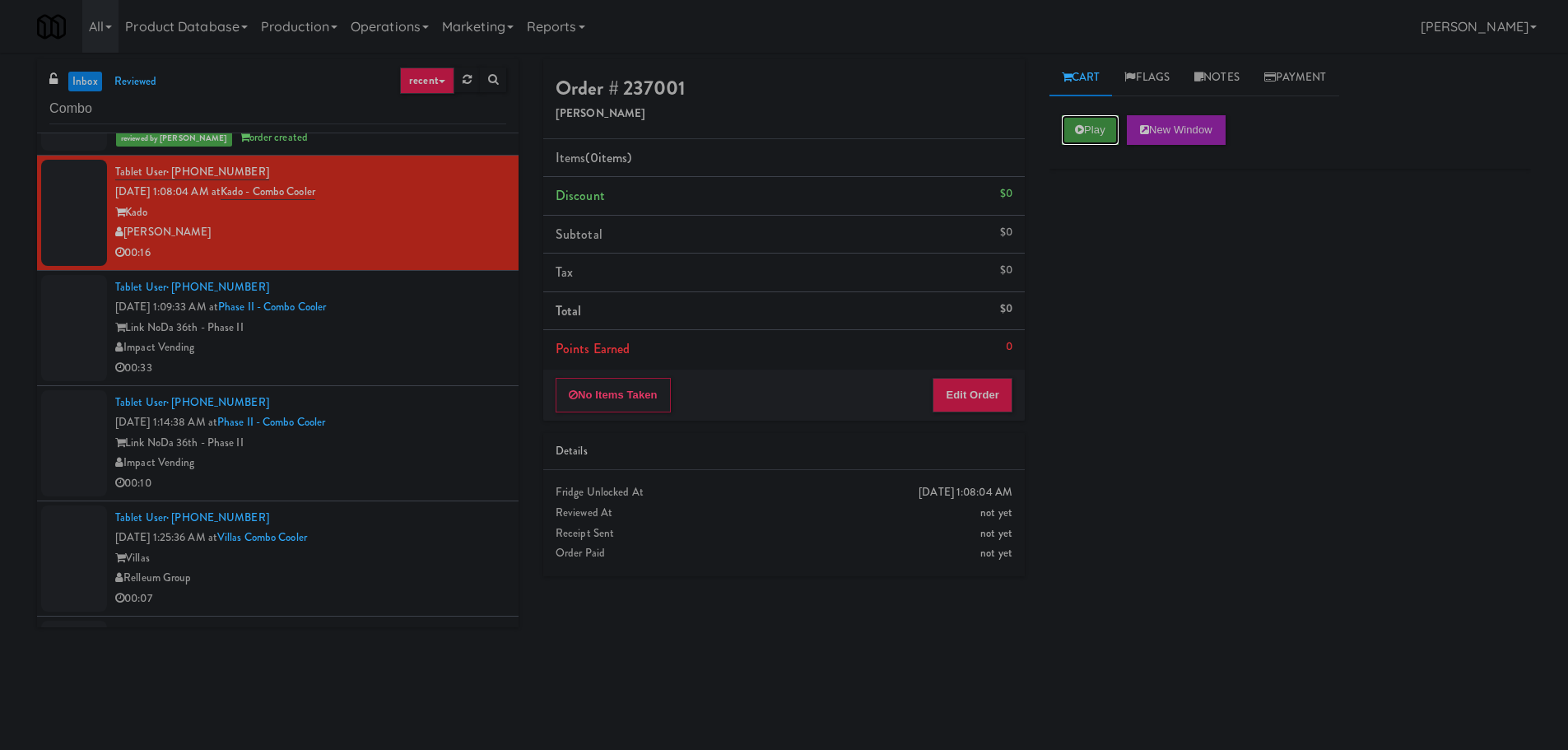
click at [1078, 140] on button "Play" at bounding box center [1090, 130] width 57 height 30
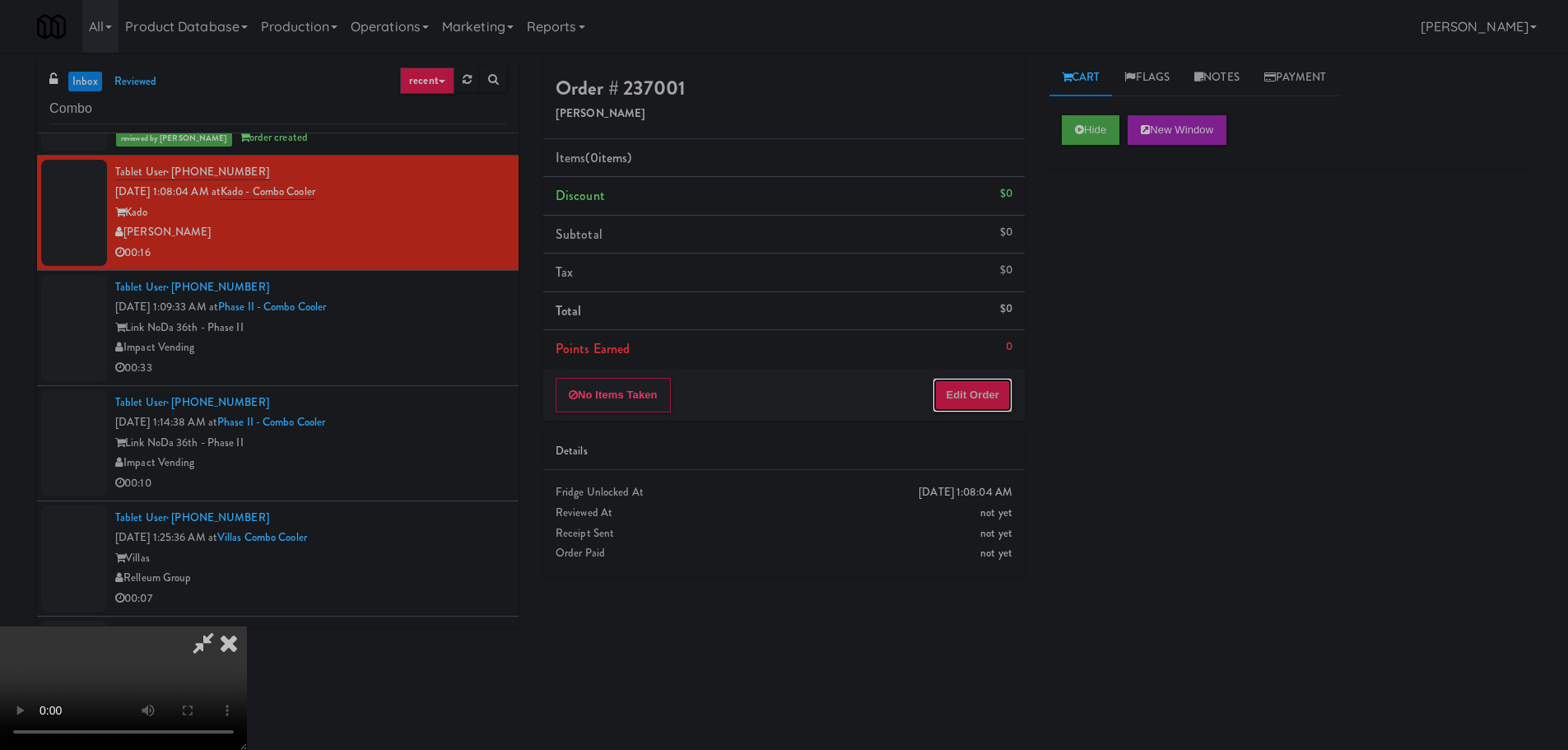
click at [1010, 396] on button "Edit Order" at bounding box center [972, 395] width 79 height 34
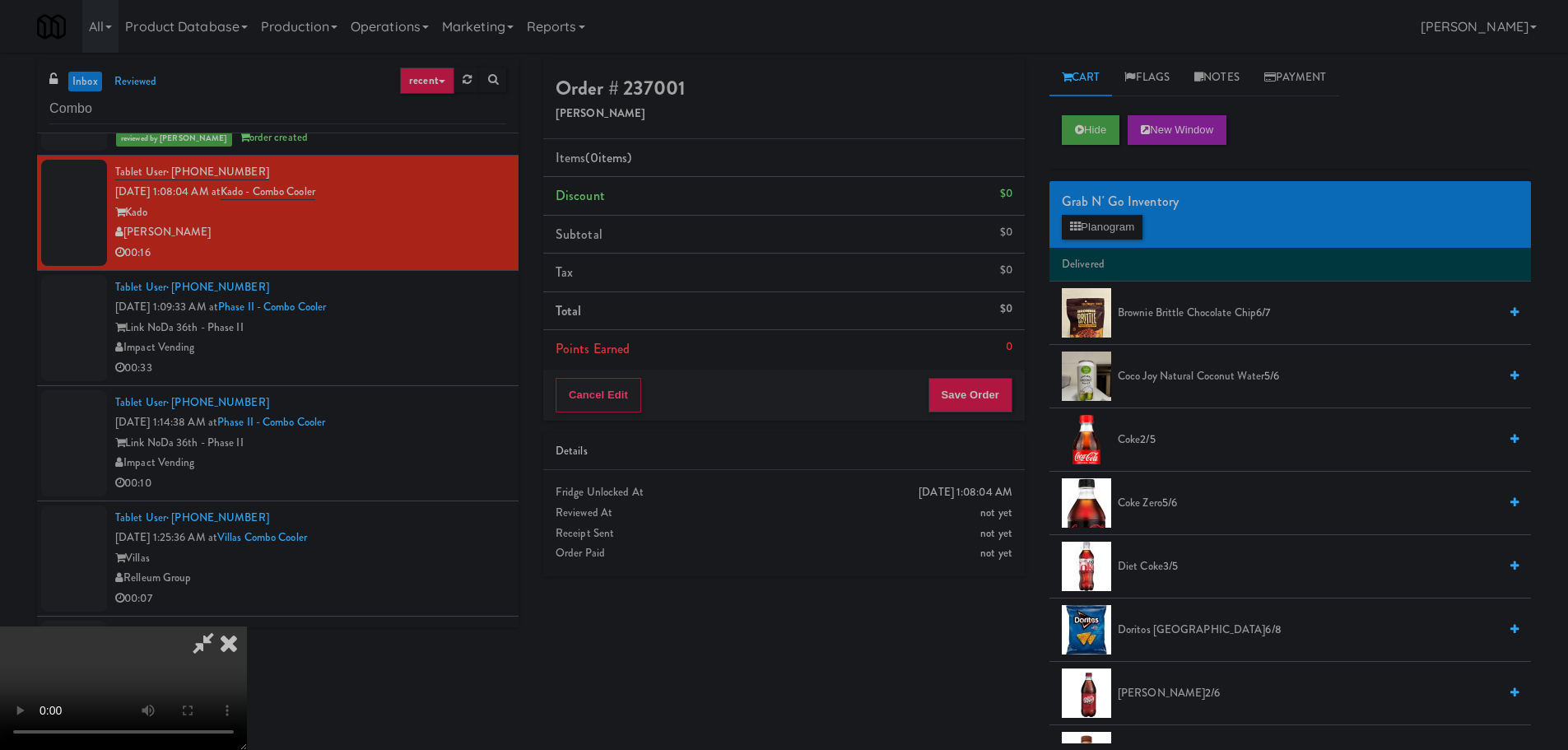
click at [247, 626] on video at bounding box center [124, 688] width 247 height 124
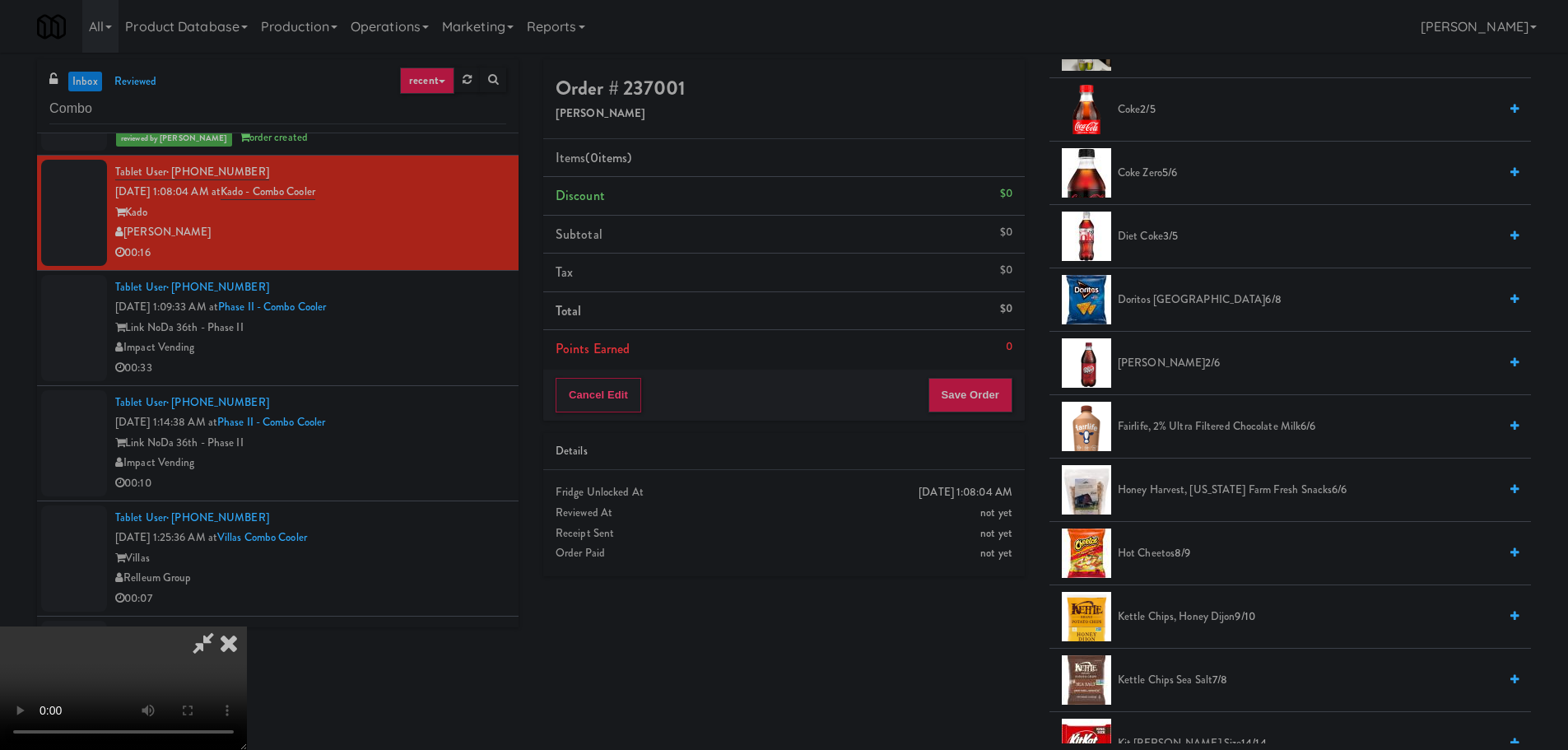
scroll to position [412, 0]
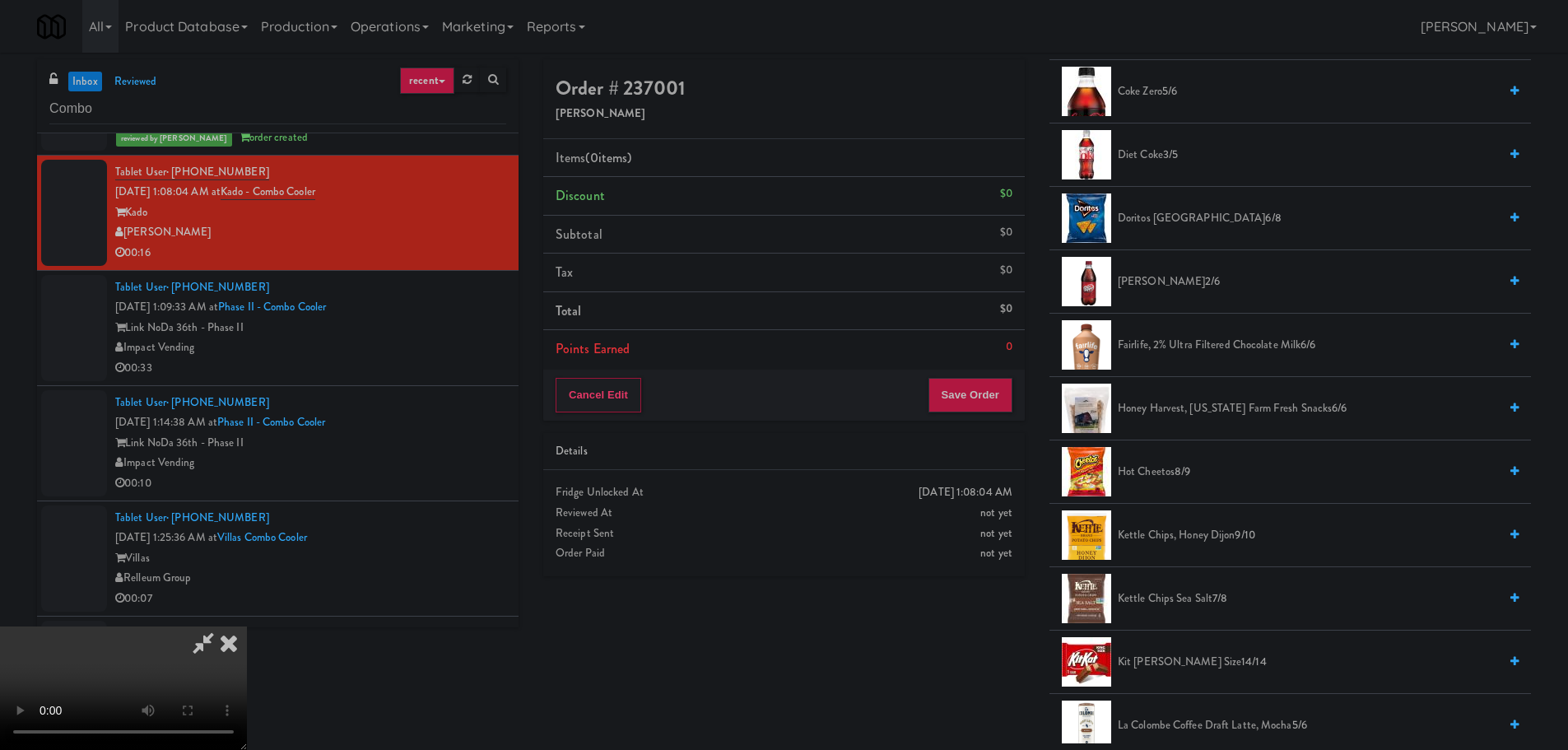
click at [1175, 473] on span "Hot Cheetos 8/9" at bounding box center [1307, 472] width 380 height 21
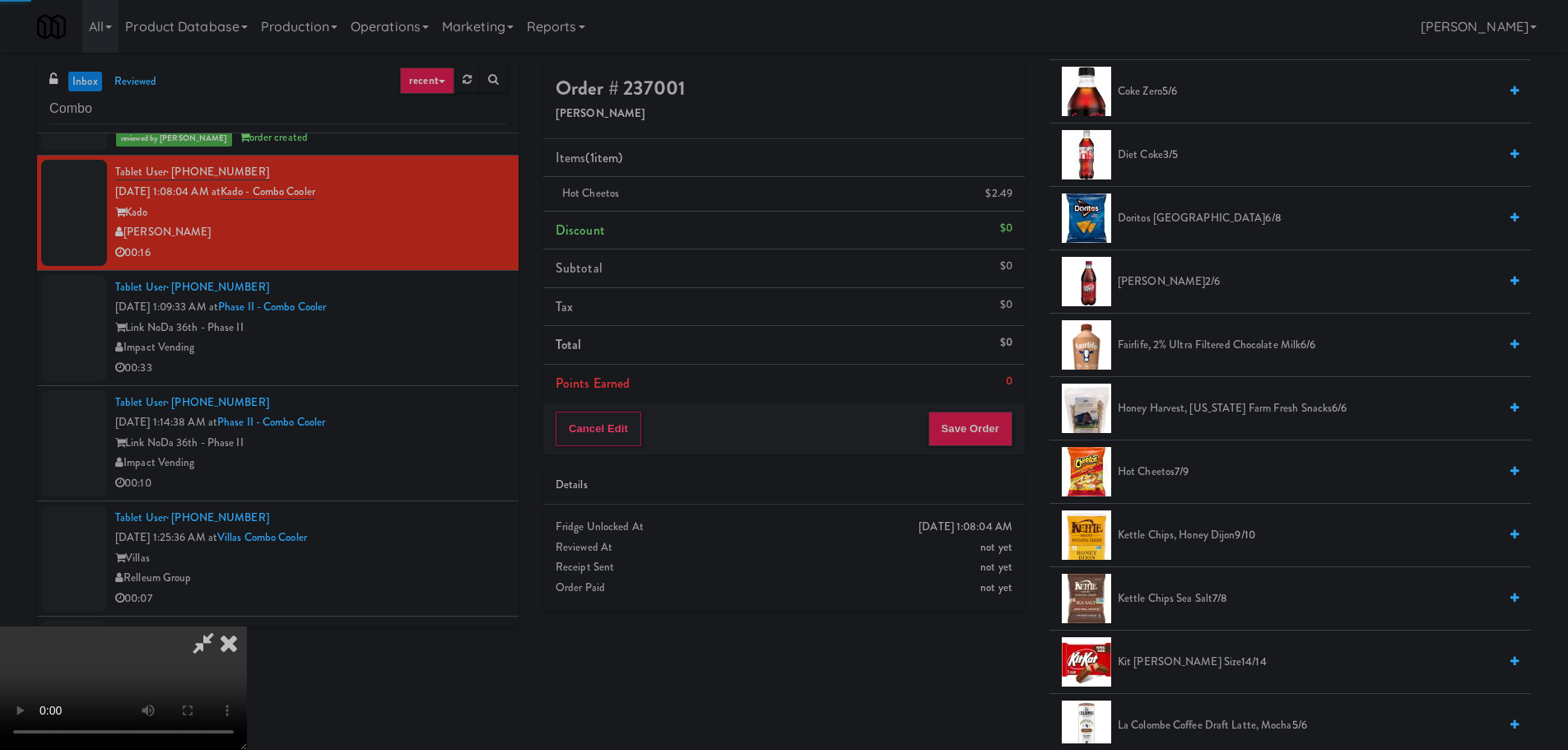
click at [247, 626] on video at bounding box center [124, 688] width 247 height 124
click at [949, 425] on button "Save Order" at bounding box center [970, 429] width 84 height 34
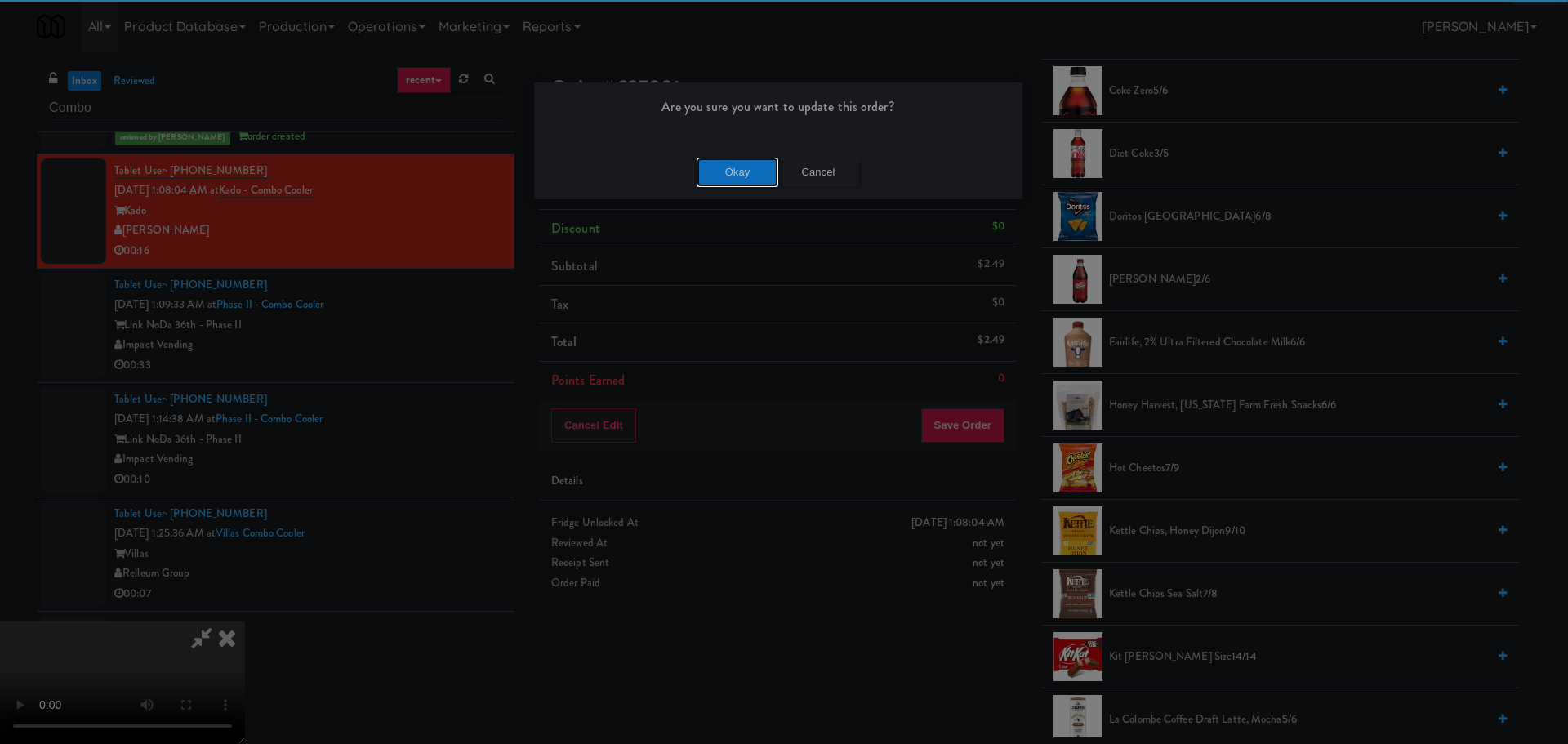
click at [757, 176] on button "Okay" at bounding box center [737, 172] width 81 height 30
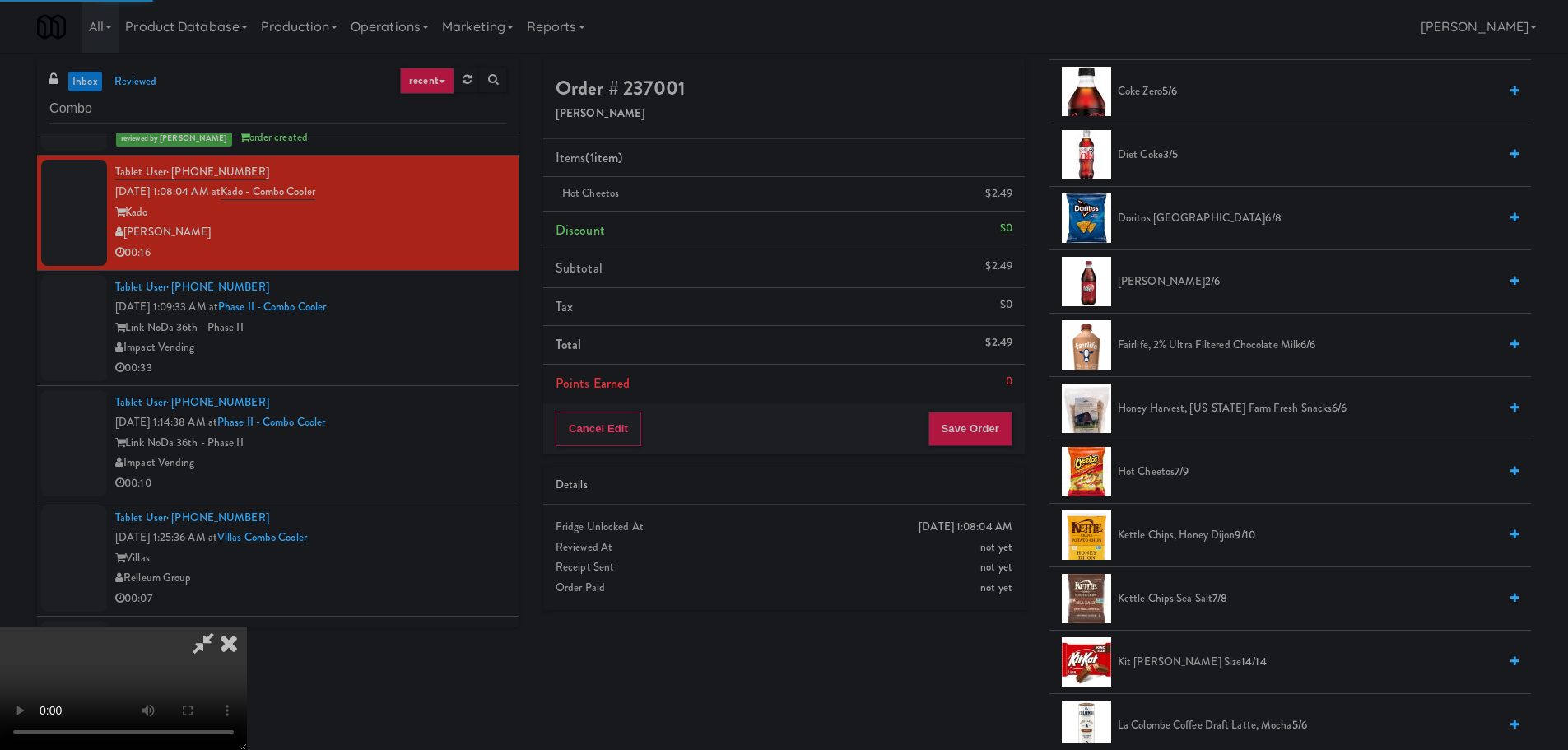
scroll to position [0, 0]
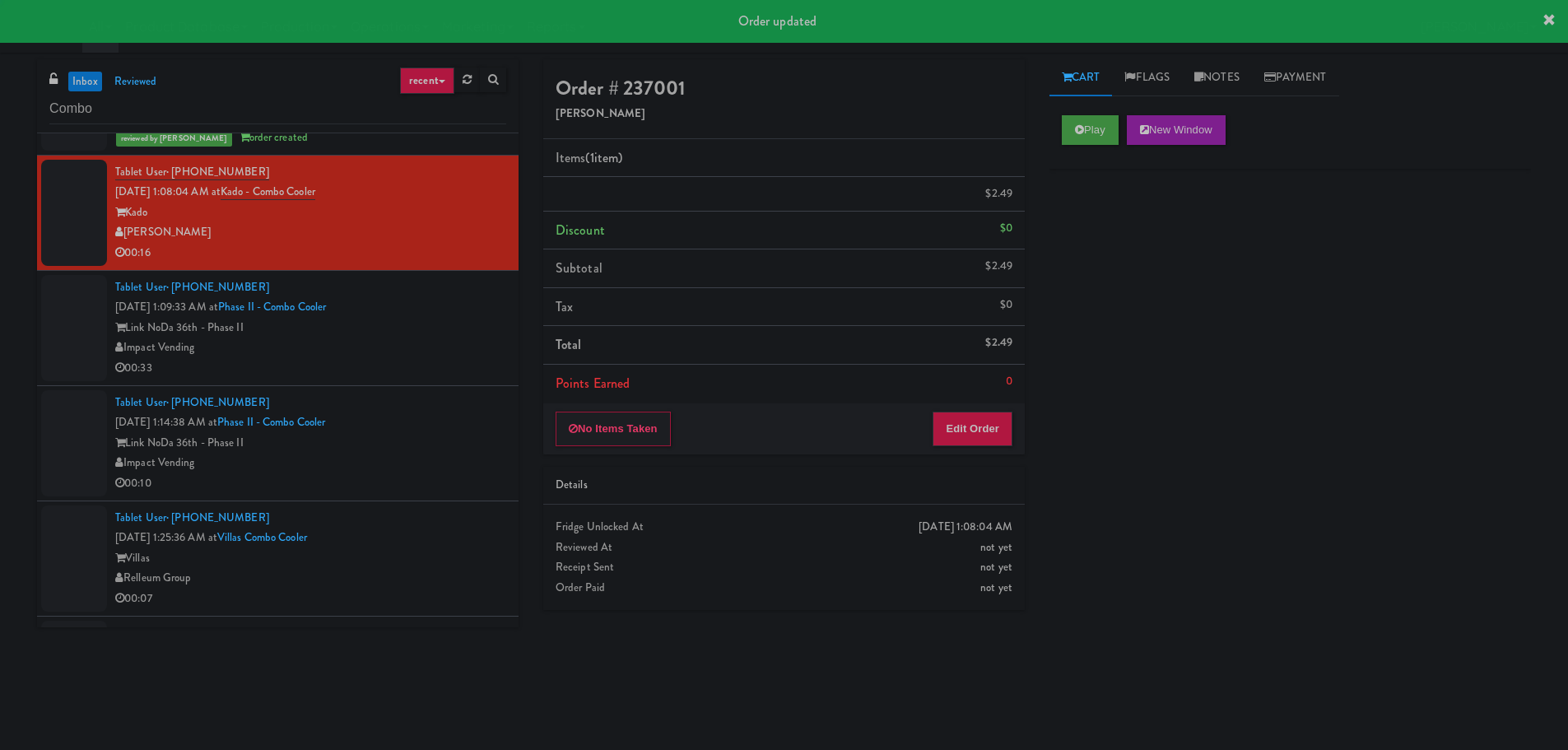
click at [455, 370] on div "00:33" at bounding box center [310, 368] width 391 height 21
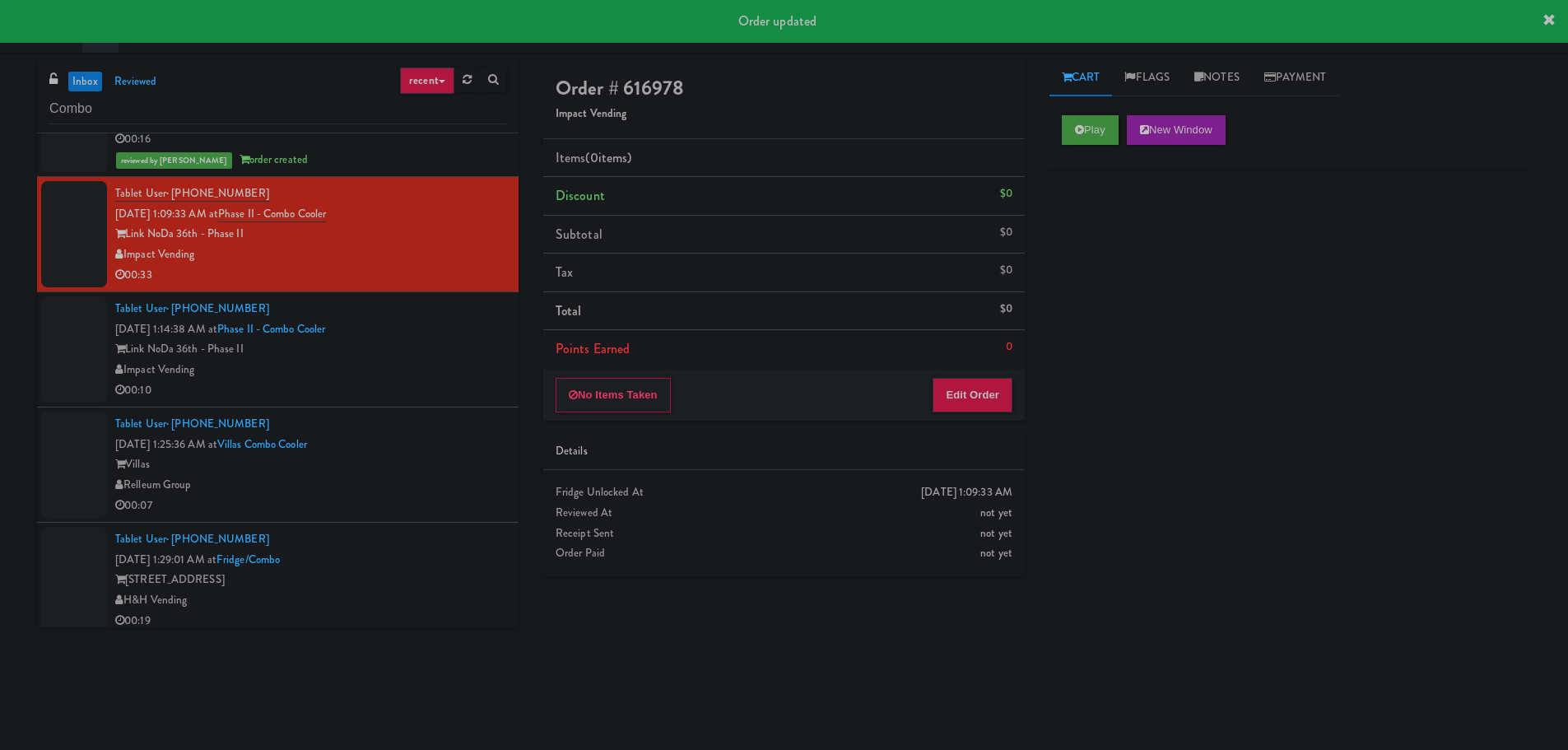
scroll to position [2717, 0]
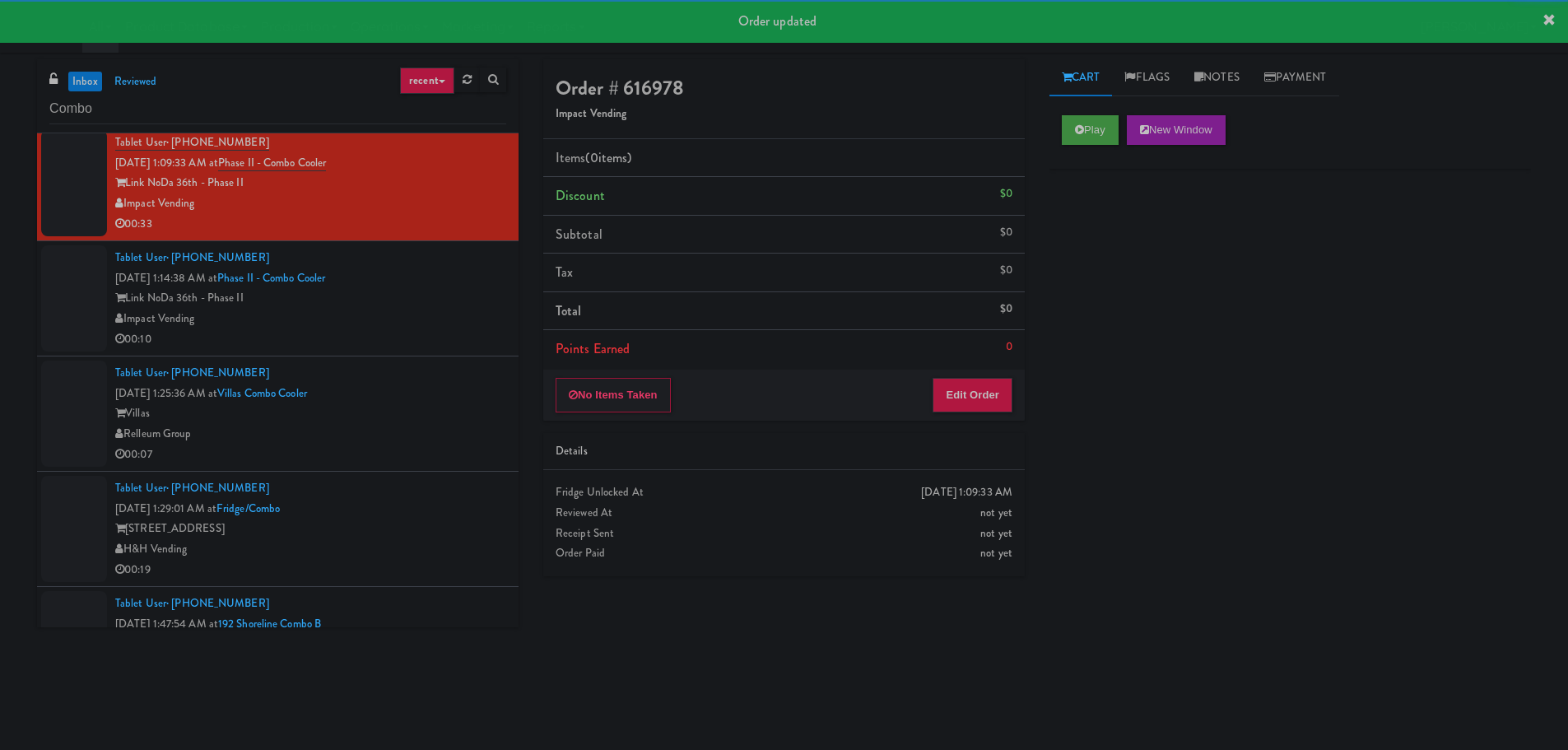
click at [470, 344] on div "00:10" at bounding box center [310, 339] width 391 height 21
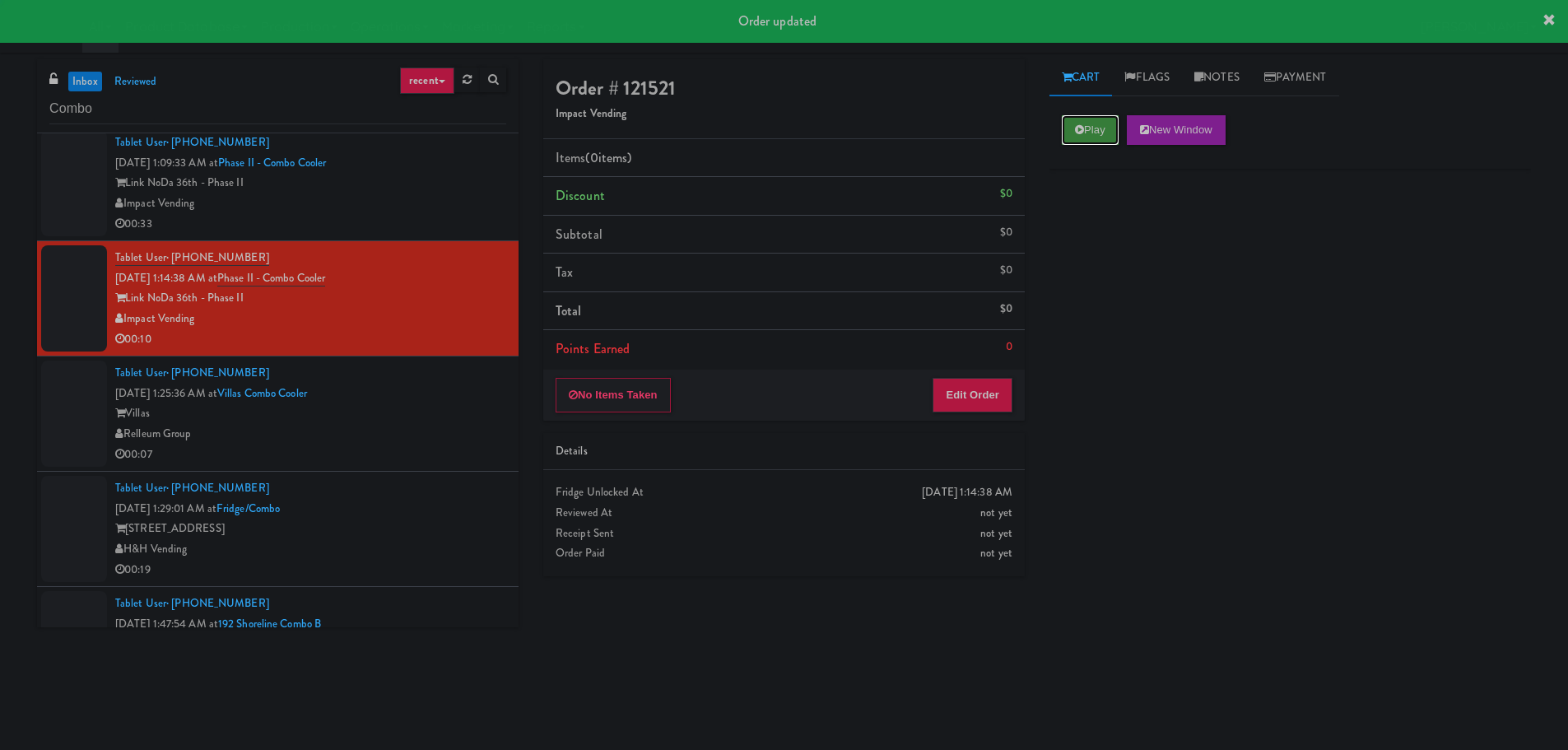
click at [1096, 131] on button "Play" at bounding box center [1090, 130] width 57 height 30
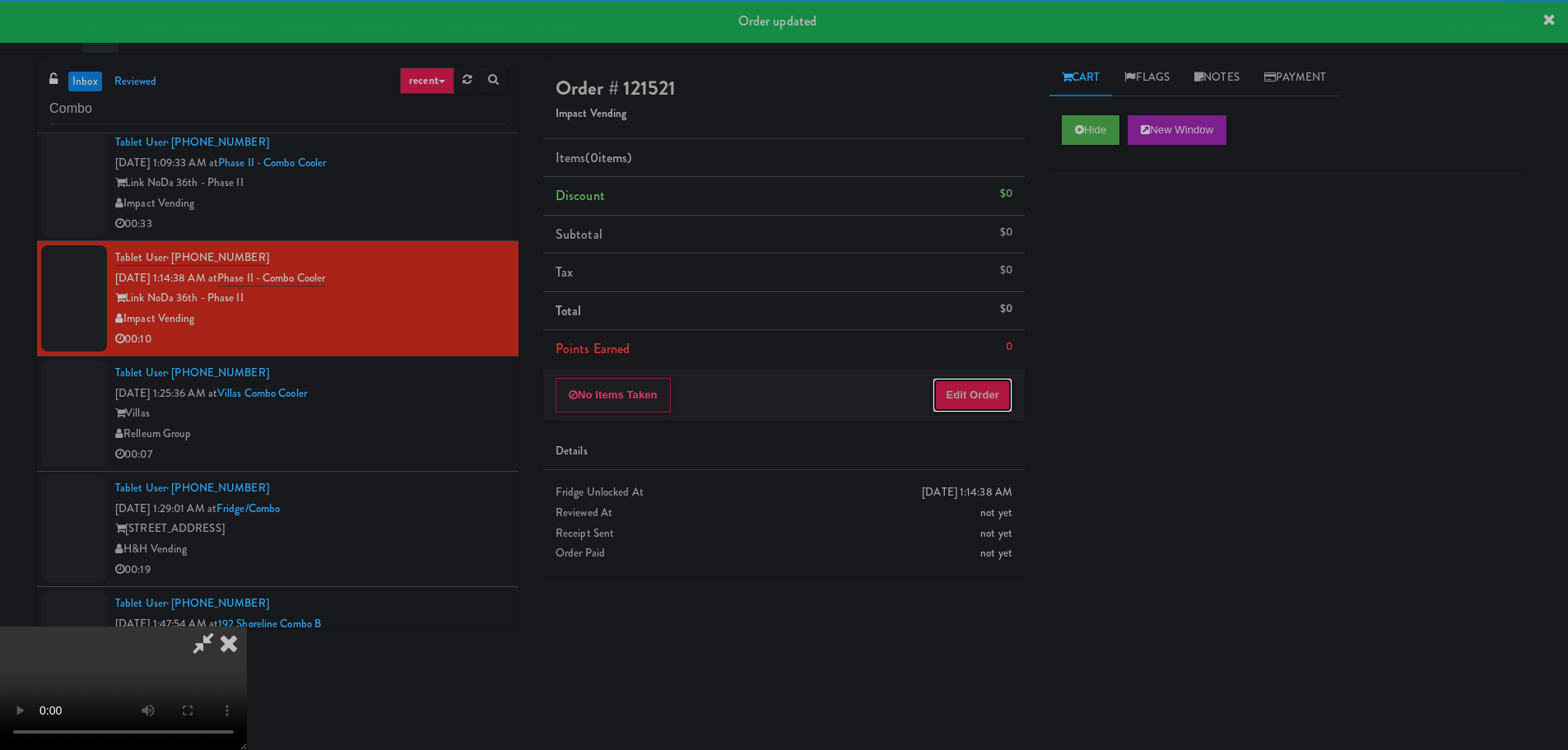
click at [968, 400] on button "Edit Order" at bounding box center [972, 395] width 79 height 34
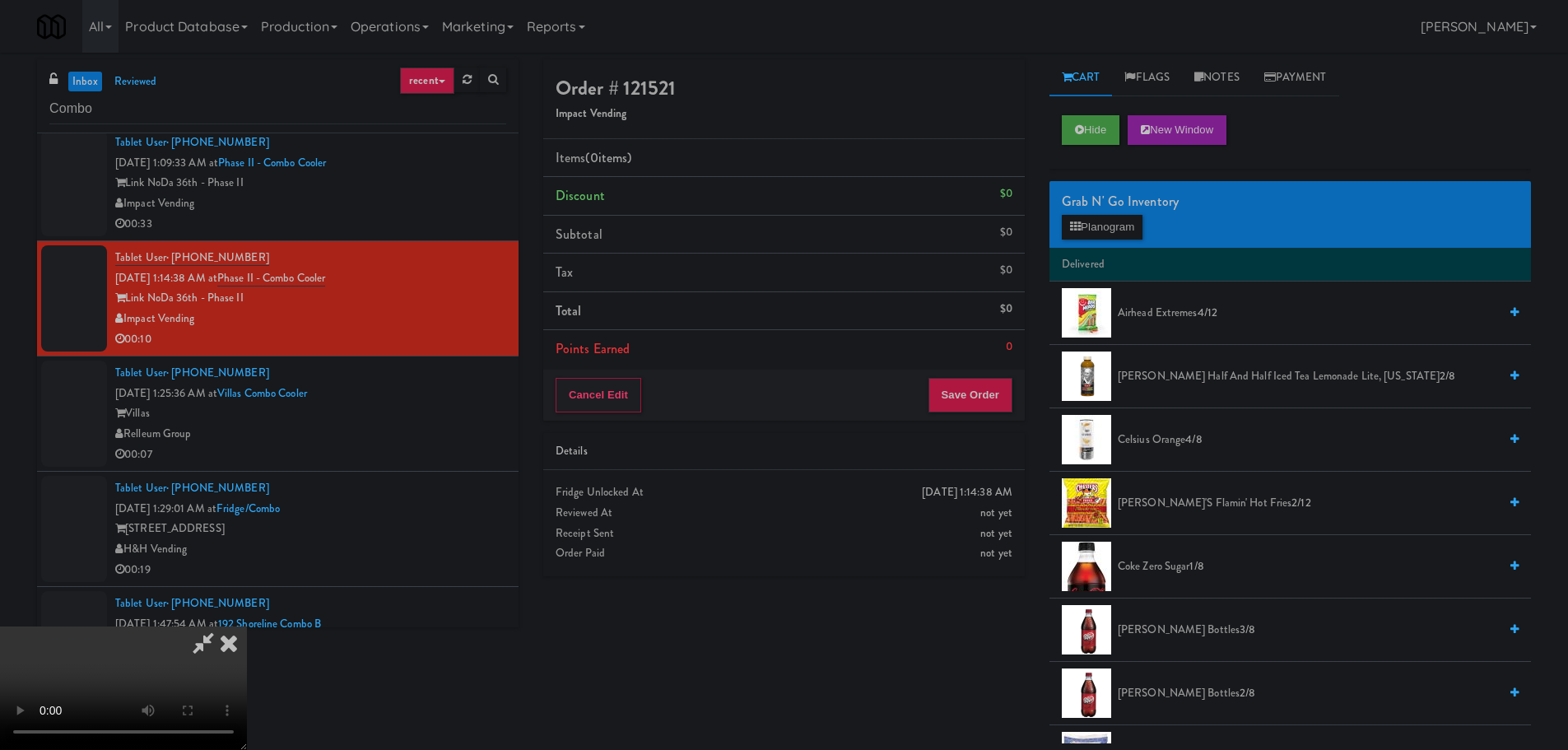
click at [247, 626] on video at bounding box center [124, 688] width 247 height 124
click at [1179, 385] on span "Arnold Palmer Half and Half Iced Tea Lemonade Lite, Arizona 2/8" at bounding box center [1307, 376] width 380 height 21
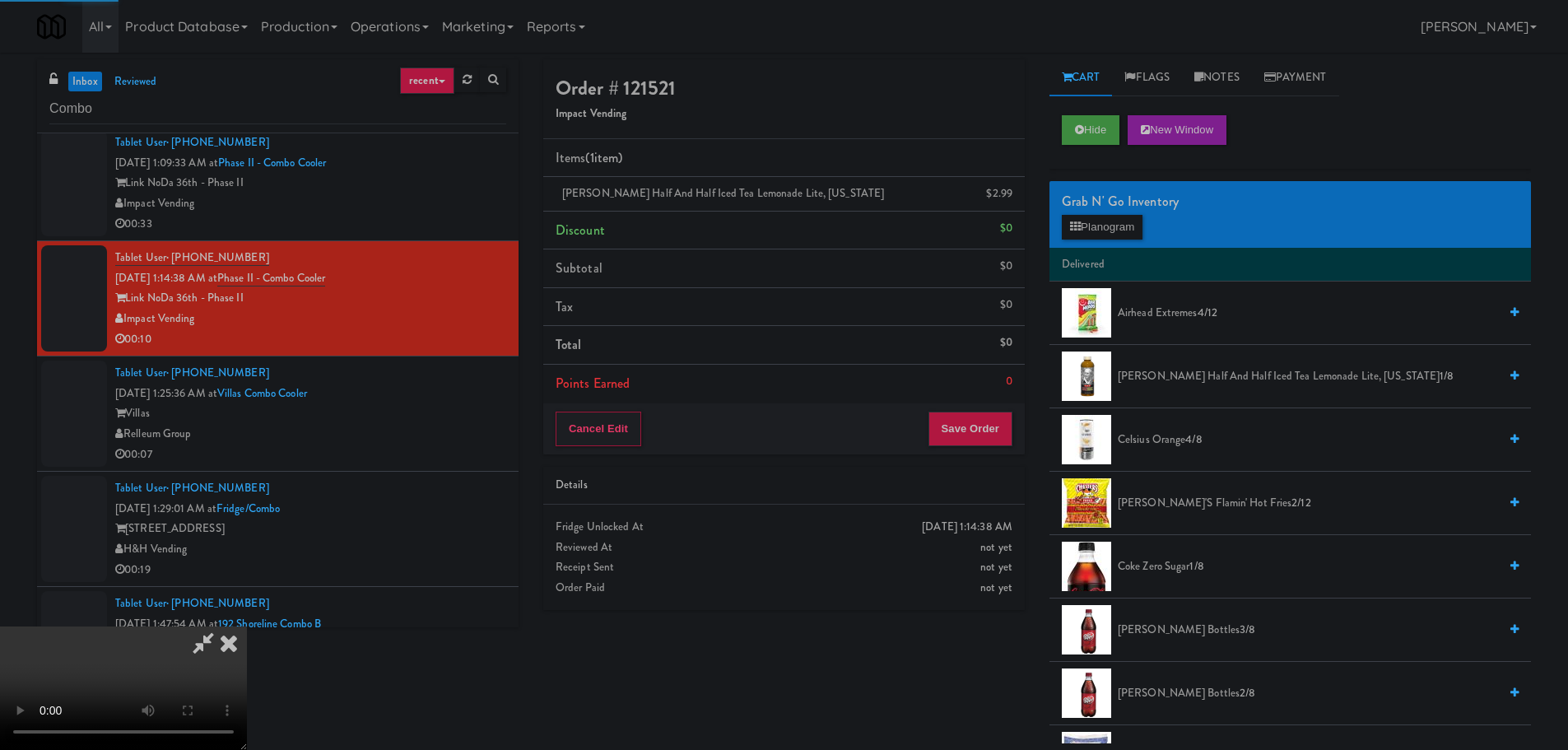
drag, startPoint x: 606, startPoint y: 383, endPoint x: 629, endPoint y: 383, distance: 23.0
click at [247, 626] on video at bounding box center [124, 688] width 247 height 124
click at [977, 411] on div "Cancel Edit Save Order" at bounding box center [784, 429] width 482 height 51
click at [978, 422] on button "Save Order" at bounding box center [970, 429] width 84 height 34
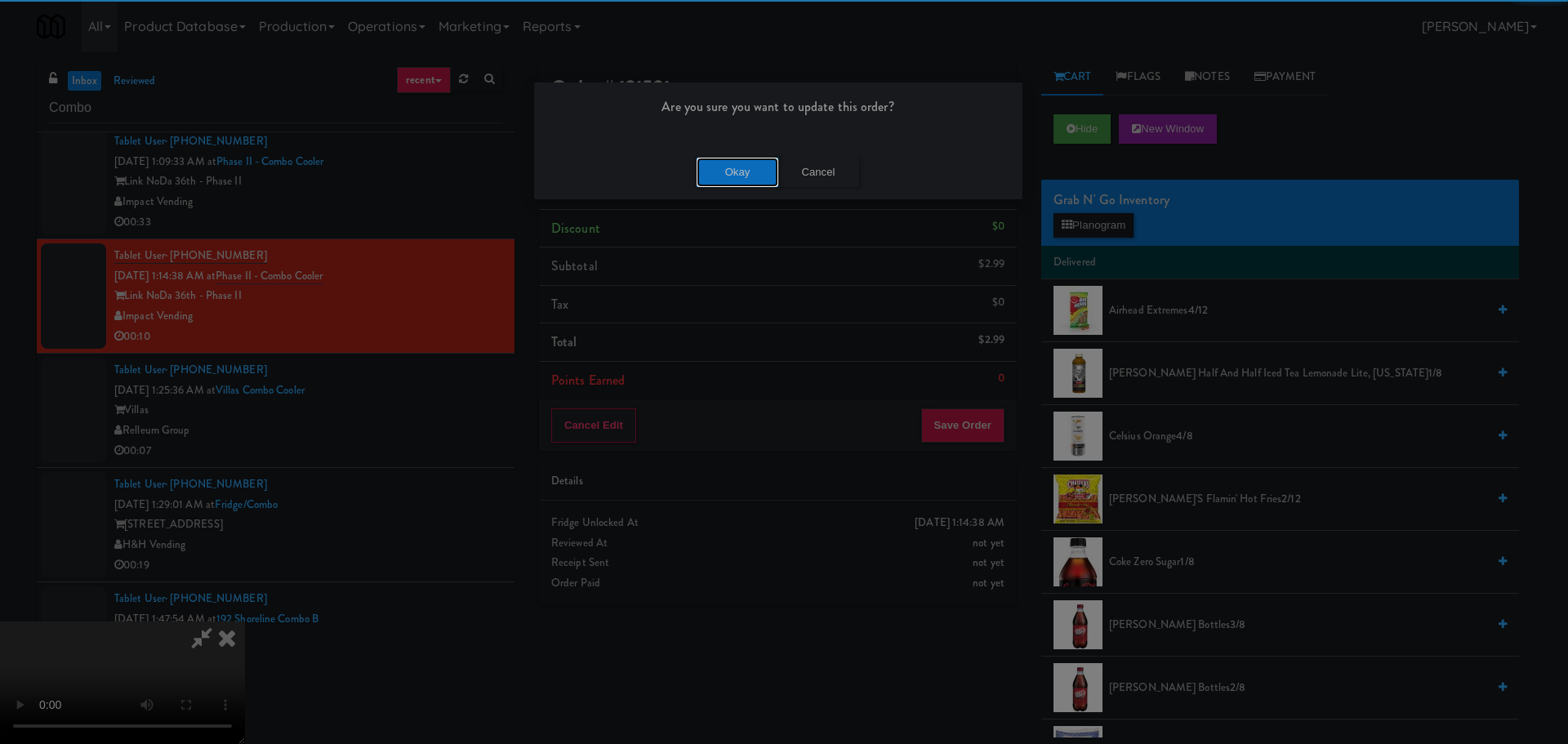
click at [763, 172] on button "Okay" at bounding box center [737, 172] width 81 height 30
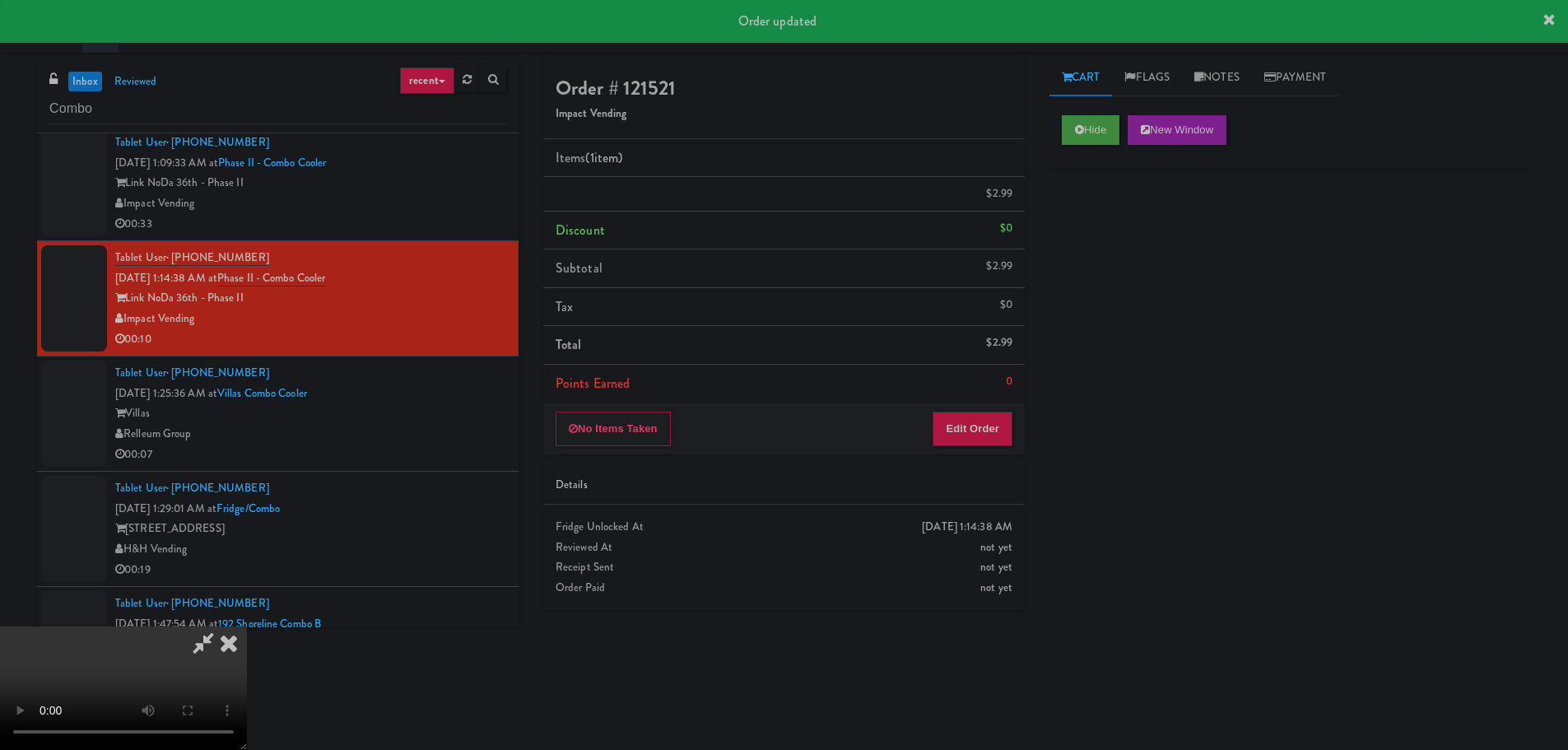
scroll to position [0, 0]
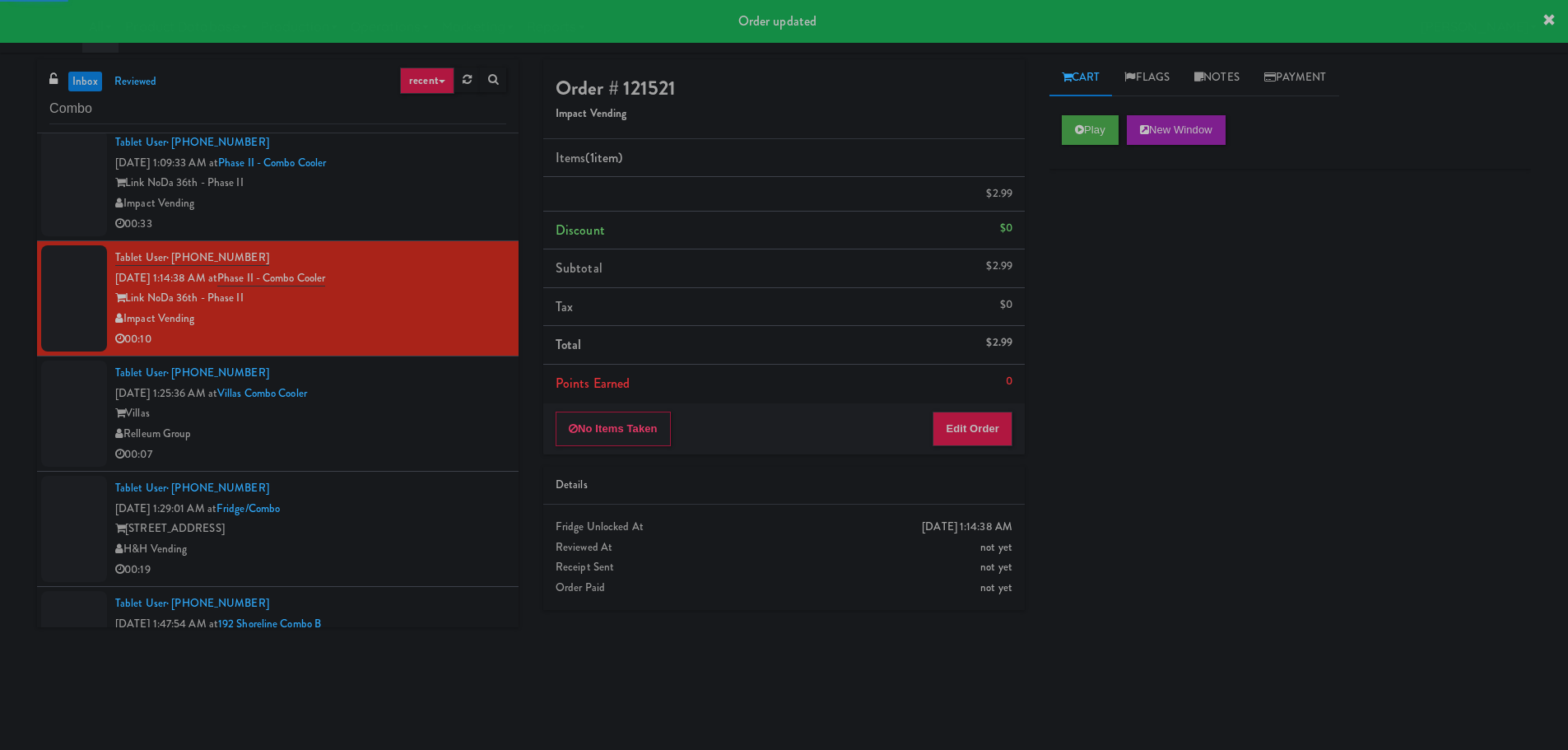
click at [449, 419] on div "Villas" at bounding box center [310, 413] width 391 height 21
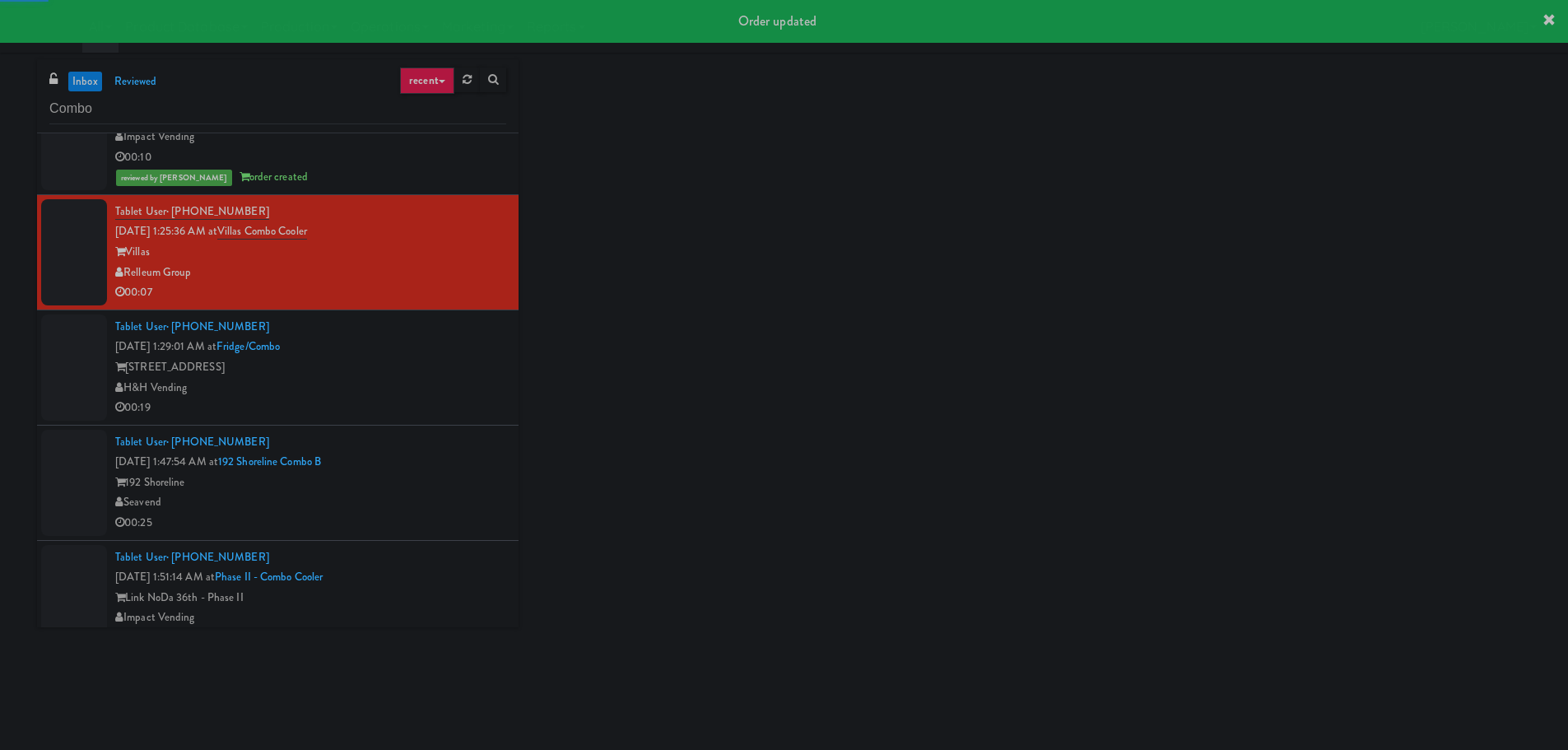
scroll to position [2964, 0]
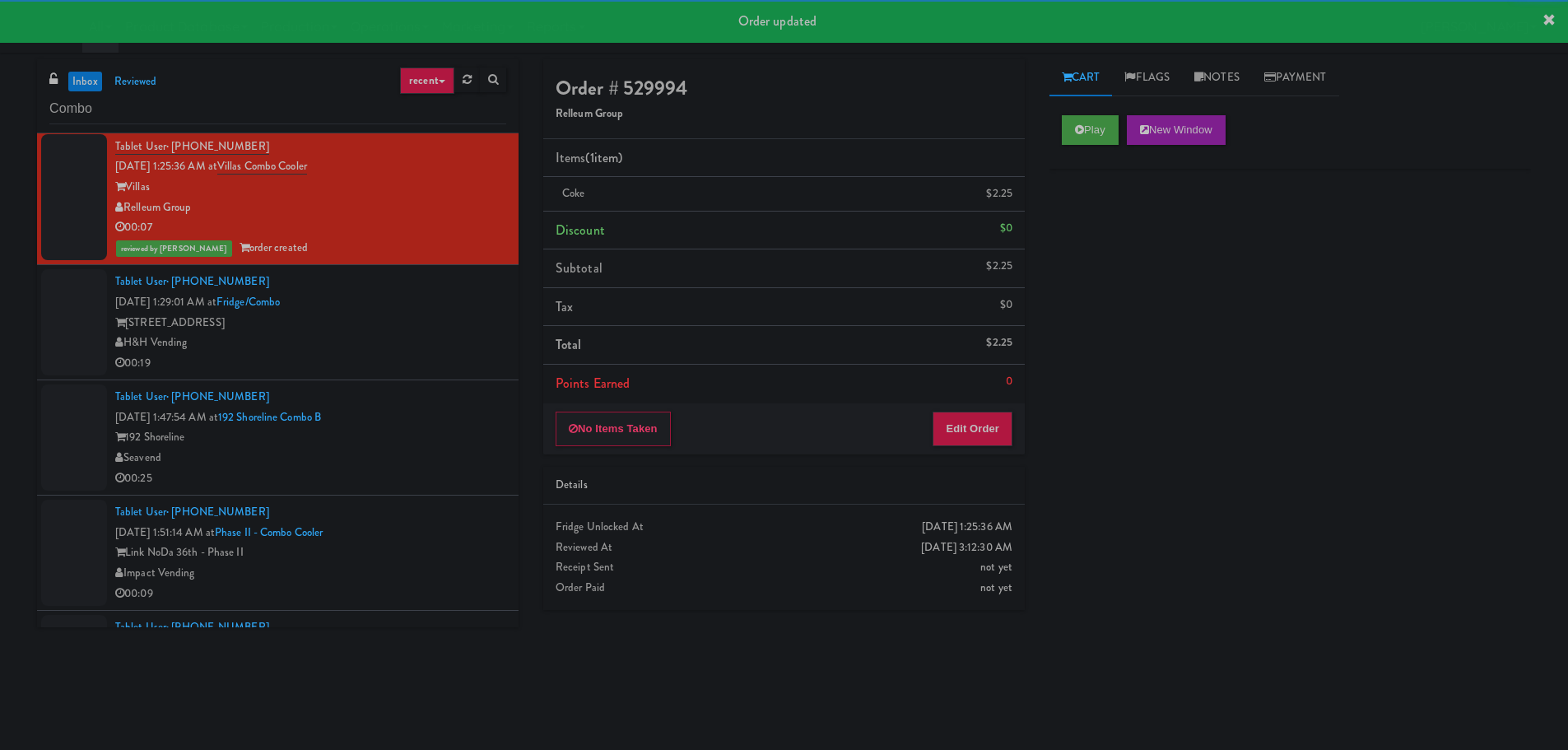
click at [463, 343] on div "H&H Vending" at bounding box center [310, 342] width 391 height 21
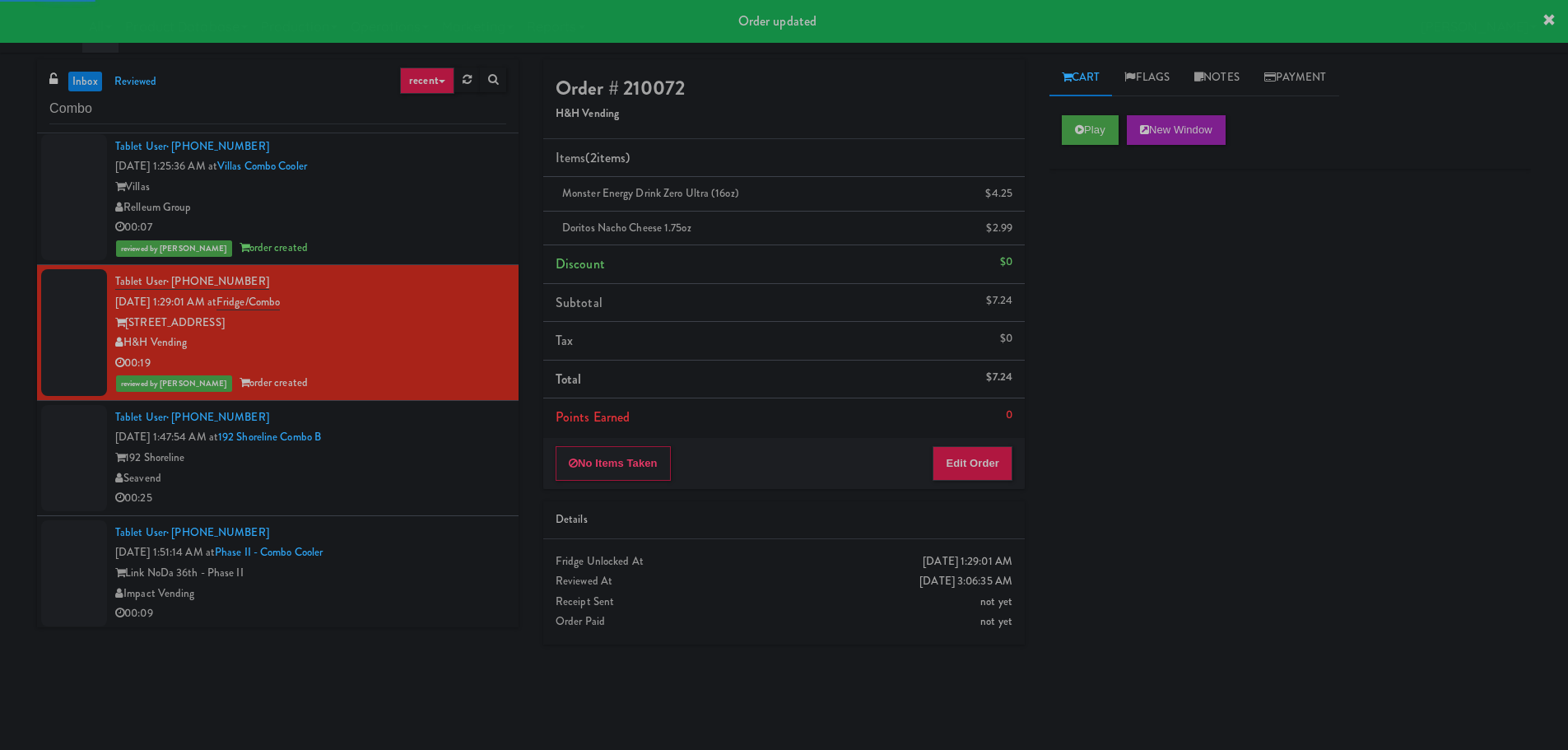
click at [433, 447] on div "Tablet User · (206) 225-3233 Aug 17, 2025 1:47:54 AM at 192 Shoreline Combo B 1…" at bounding box center [310, 458] width 391 height 101
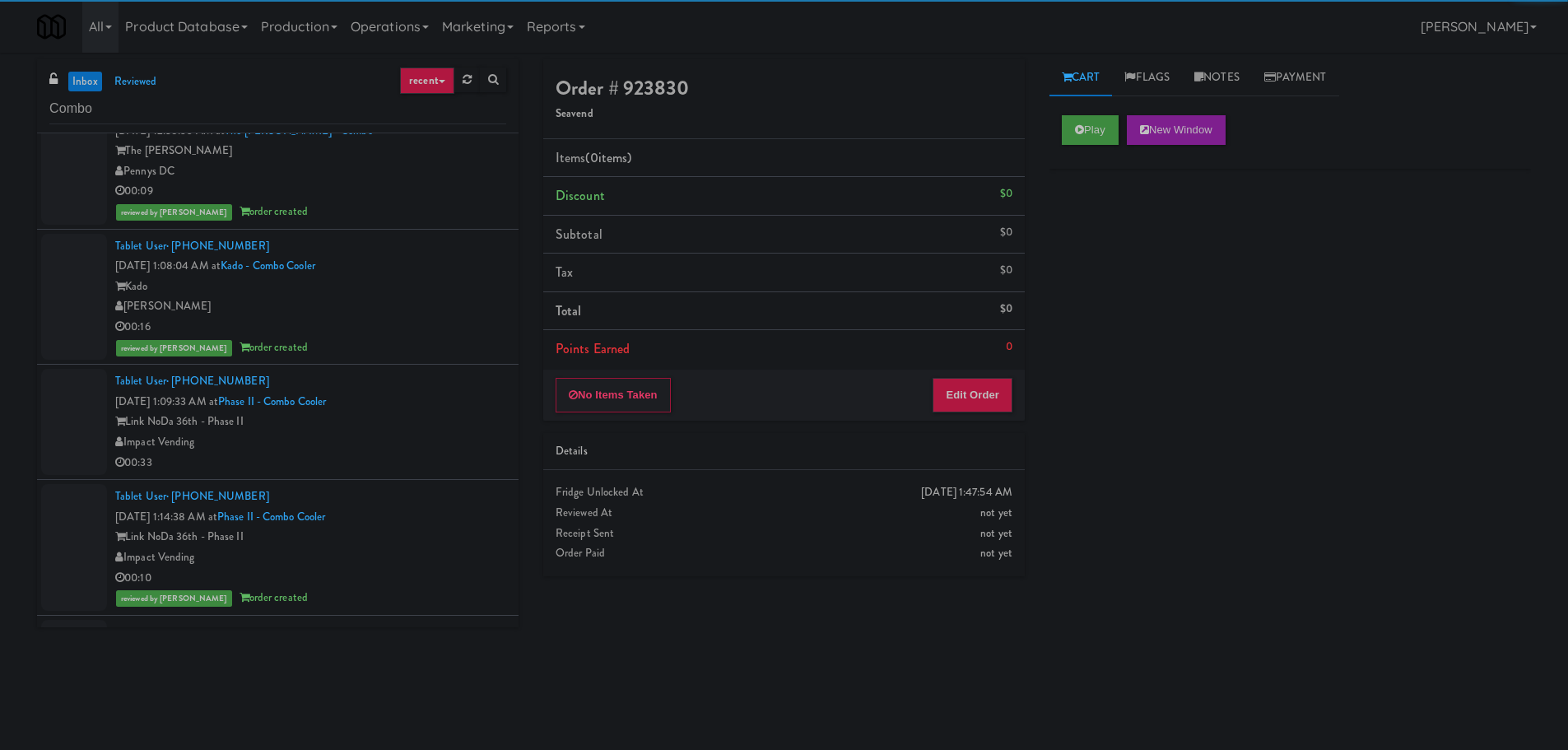
scroll to position [2469, 0]
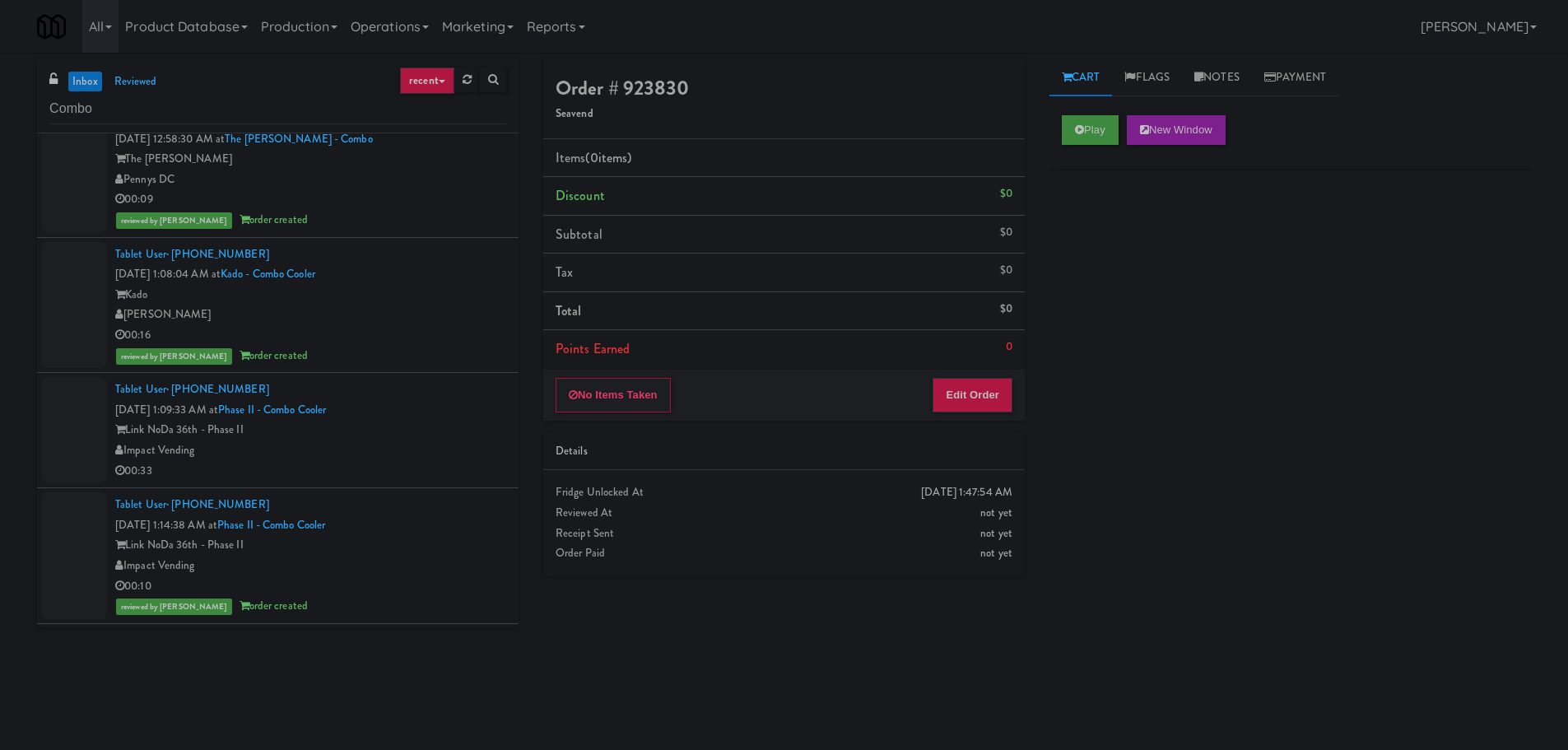
click at [475, 396] on div "Tablet User · (704) 884-6828 Aug 17, 2025 1:09:33 AM at Phase II - Combo Cooler…" at bounding box center [310, 430] width 391 height 101
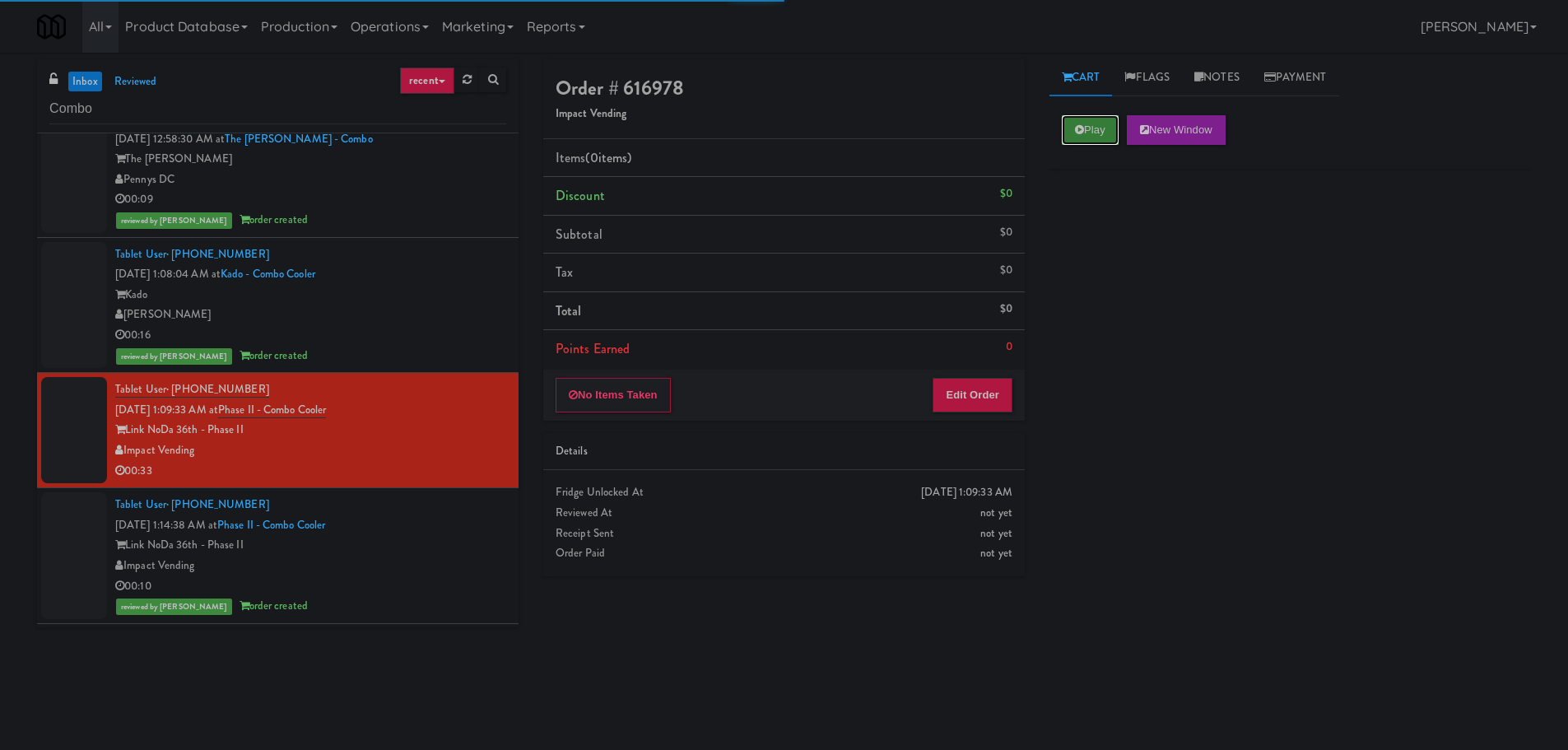
click at [1083, 132] on icon at bounding box center [1079, 130] width 9 height 11
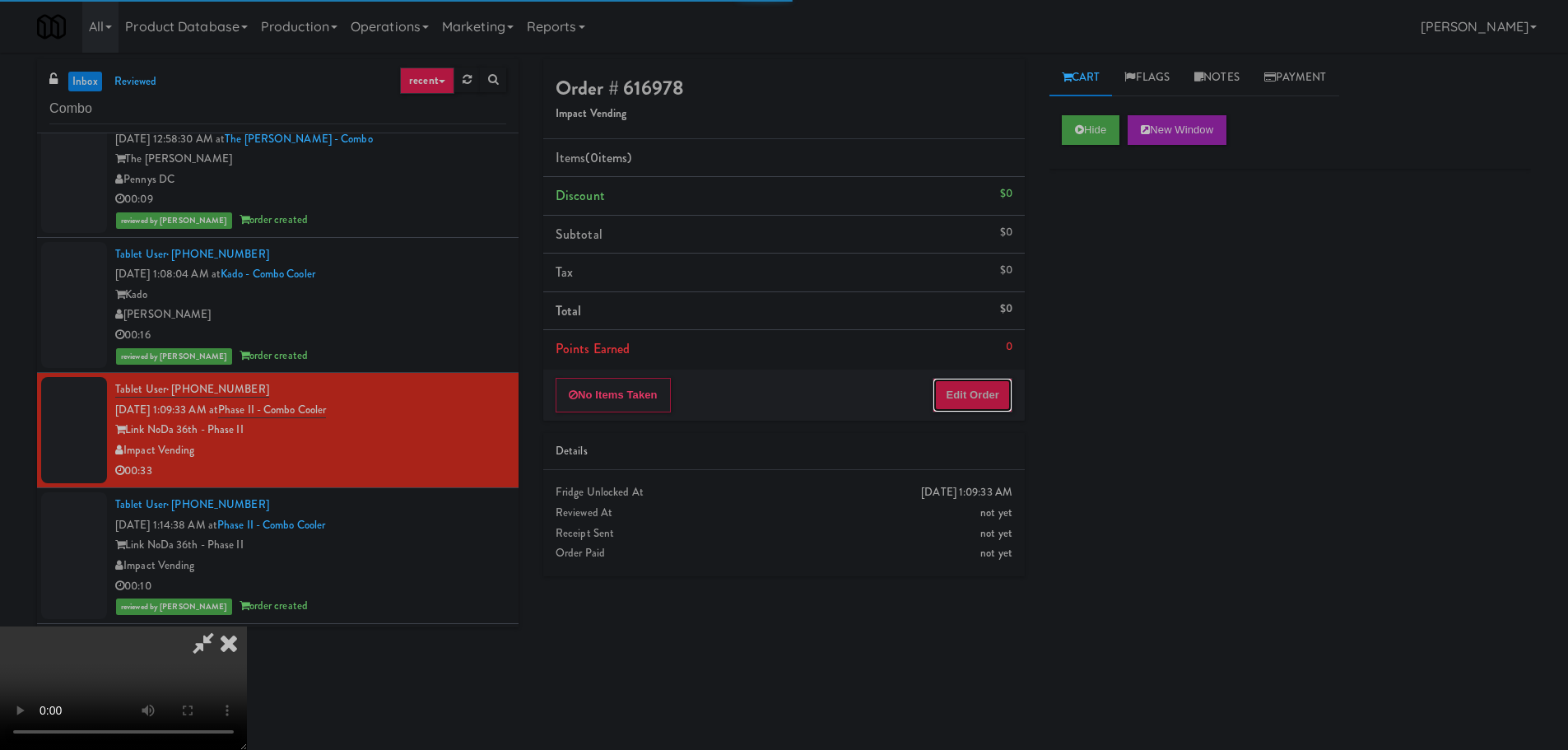
click at [970, 379] on button "Edit Order" at bounding box center [972, 395] width 79 height 34
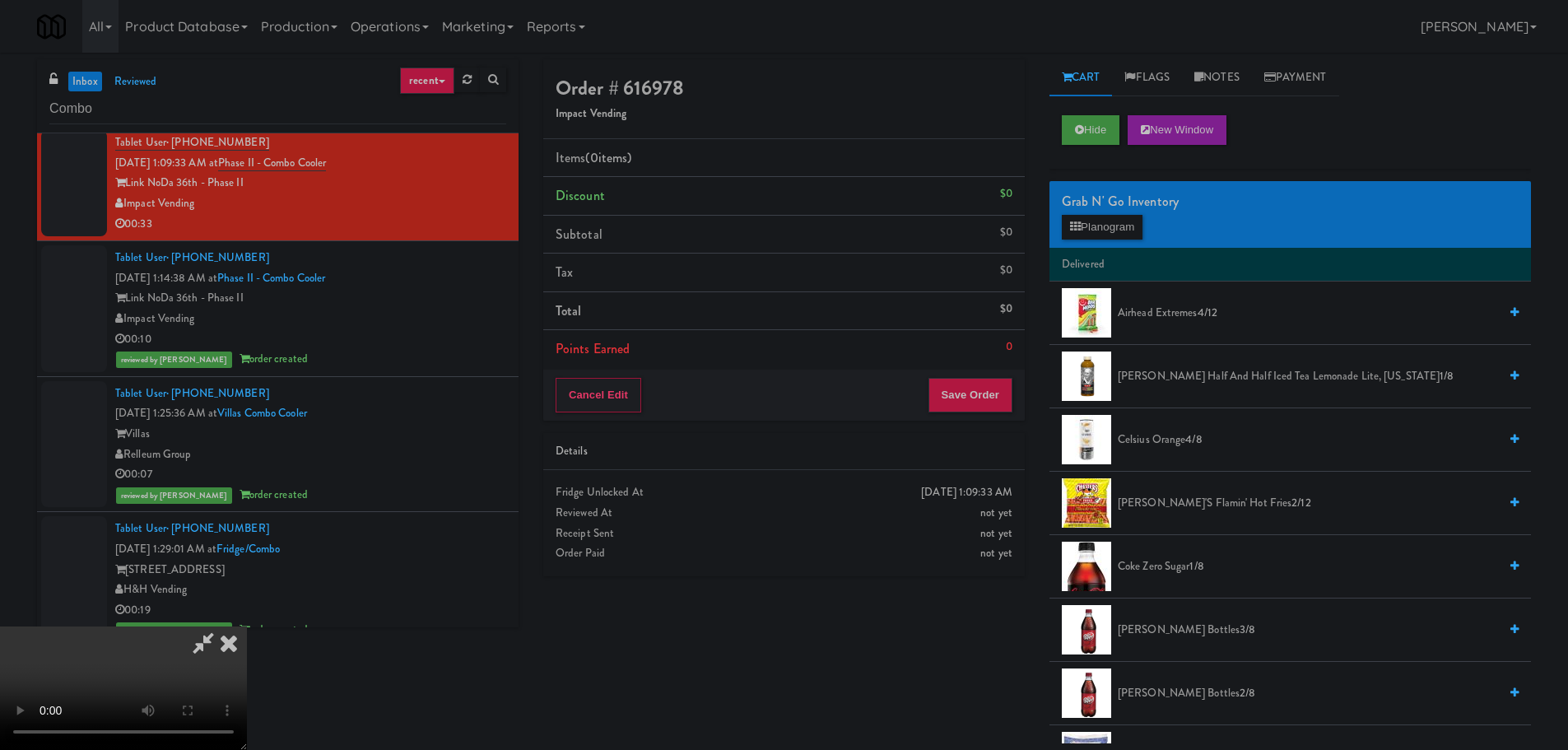
click at [247, 626] on video at bounding box center [124, 688] width 247 height 124
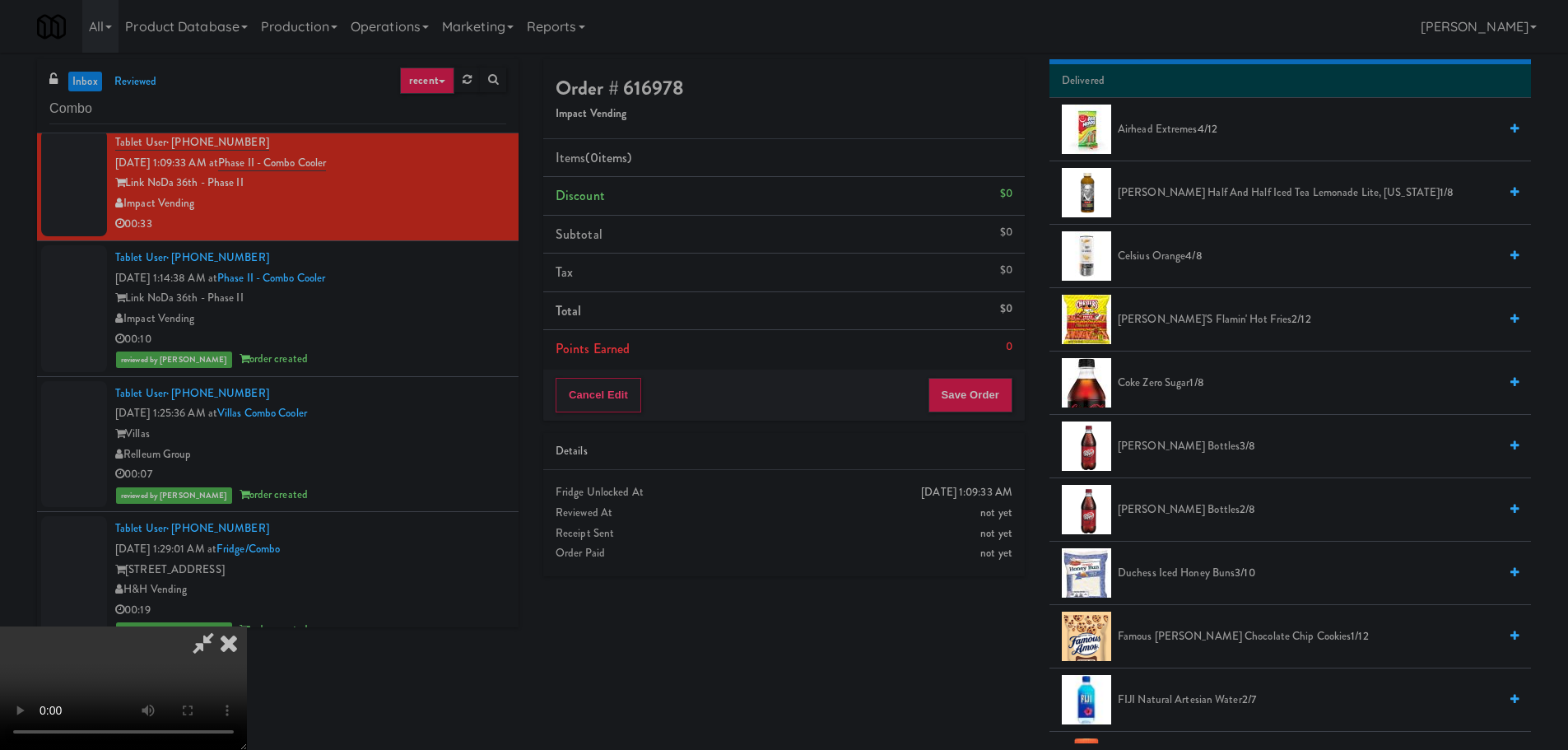
scroll to position [329, 0]
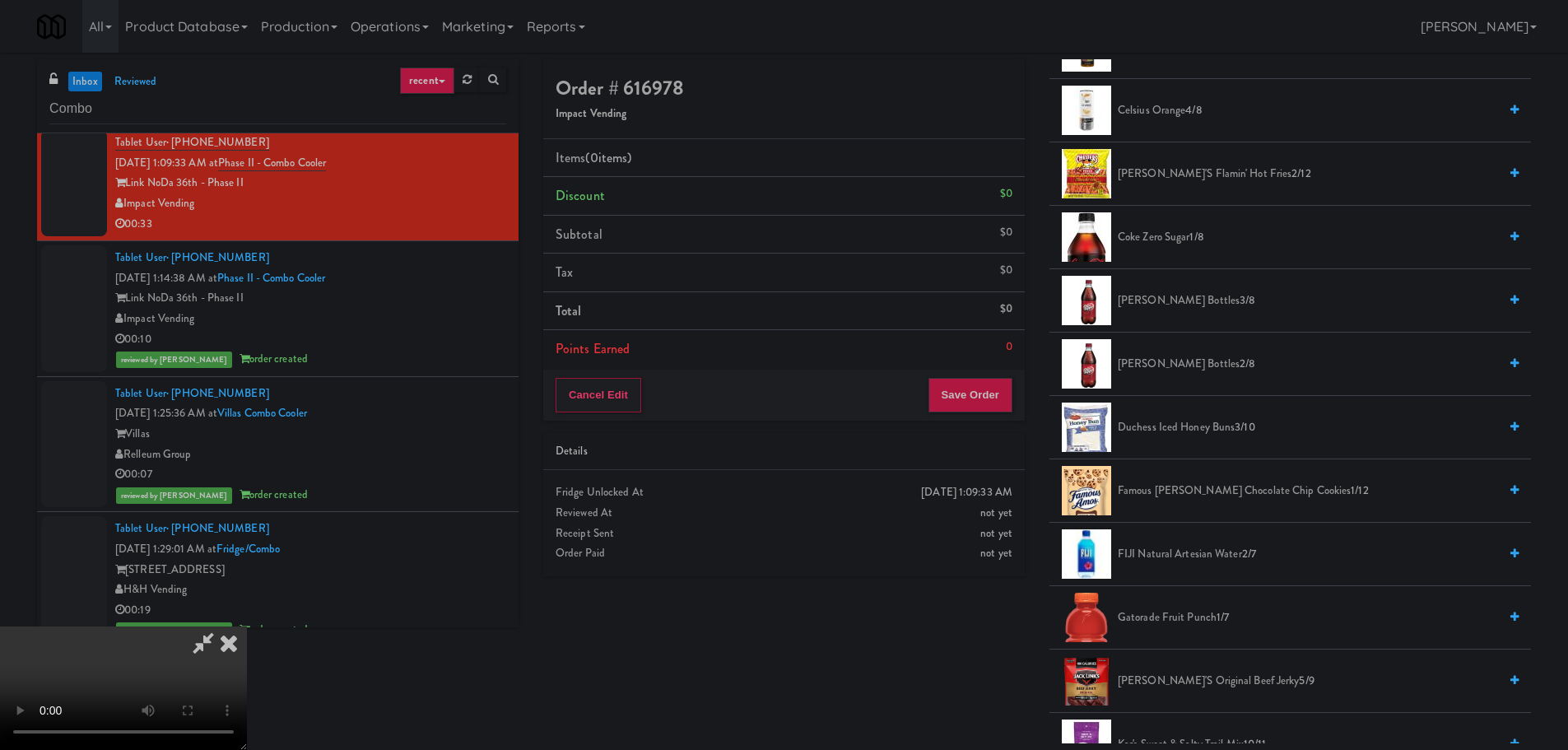
click at [1197, 307] on span "Dr. Pepper Bottles 3/8" at bounding box center [1307, 301] width 380 height 21
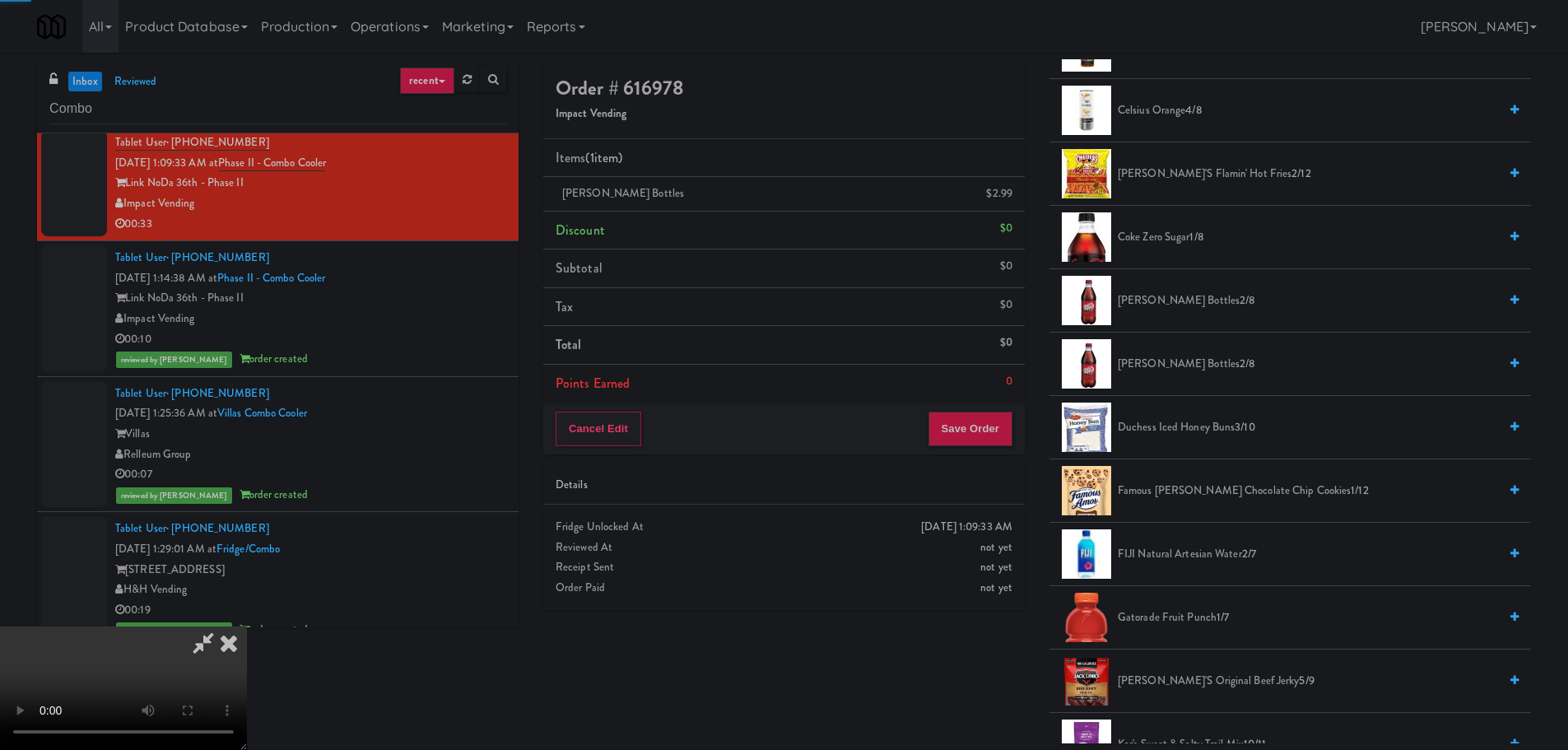
click at [247, 626] on video at bounding box center [124, 688] width 247 height 124
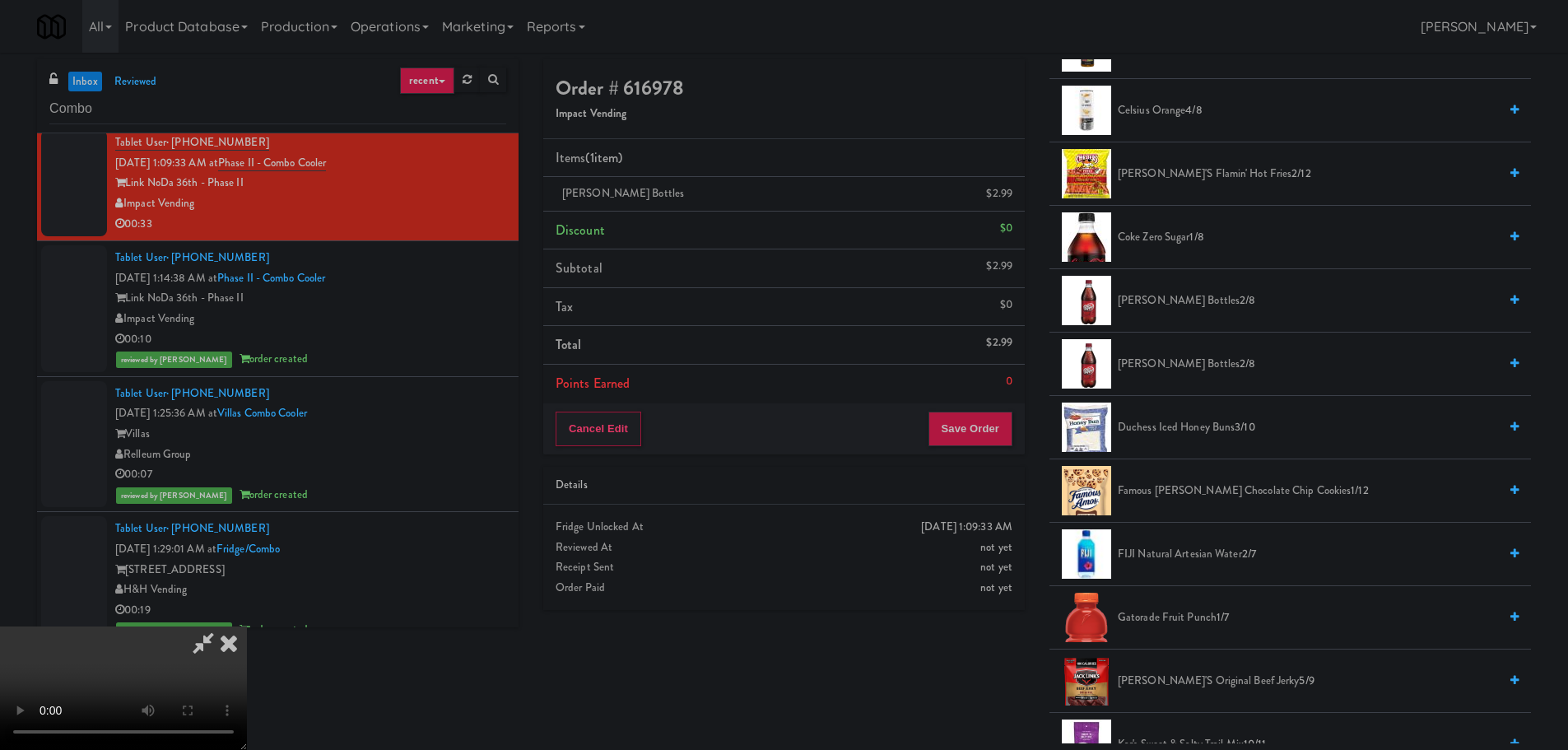
scroll to position [0, 0]
click at [247, 626] on icon at bounding box center [229, 643] width 36 height 32
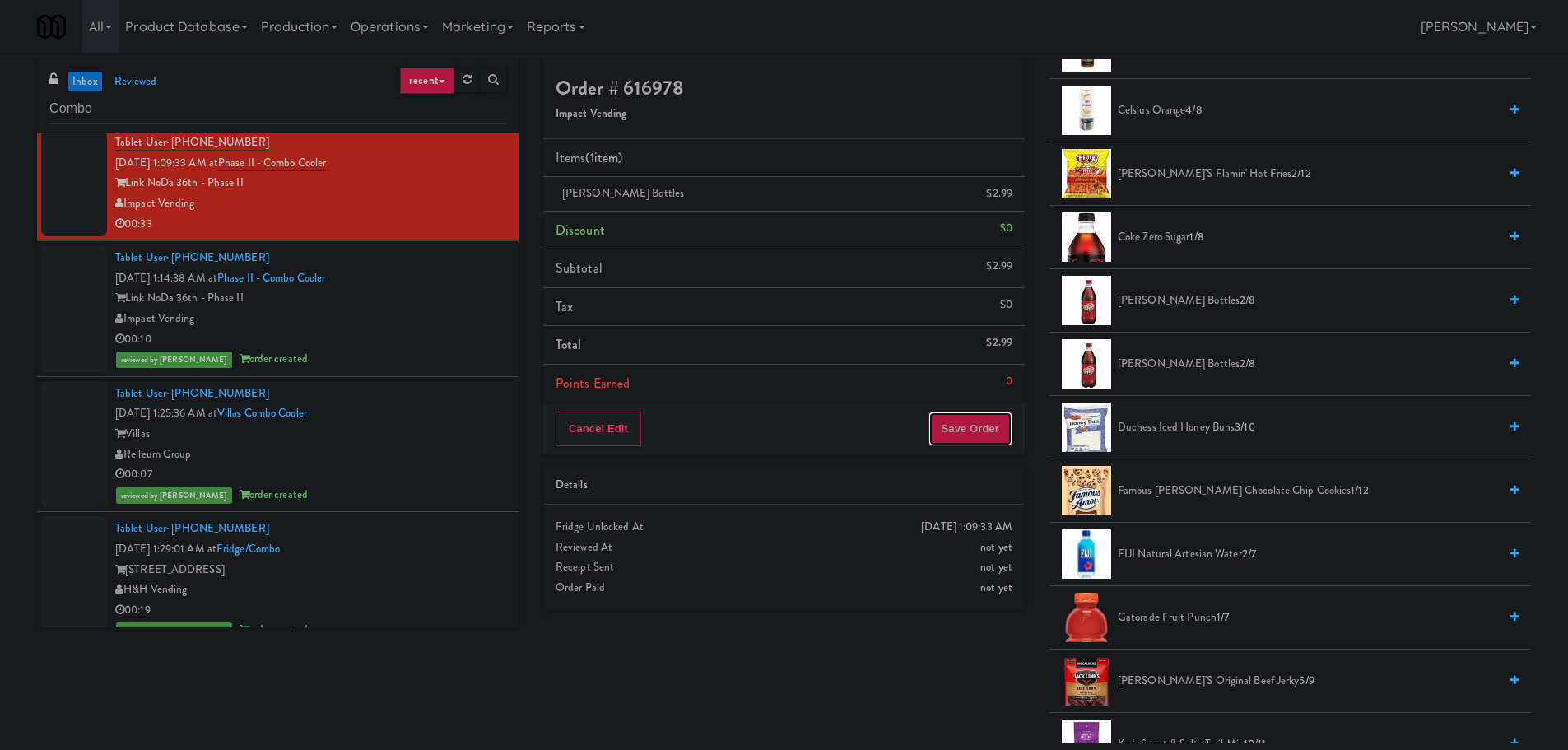
click at [950, 434] on button "Save Order" at bounding box center [970, 429] width 84 height 34
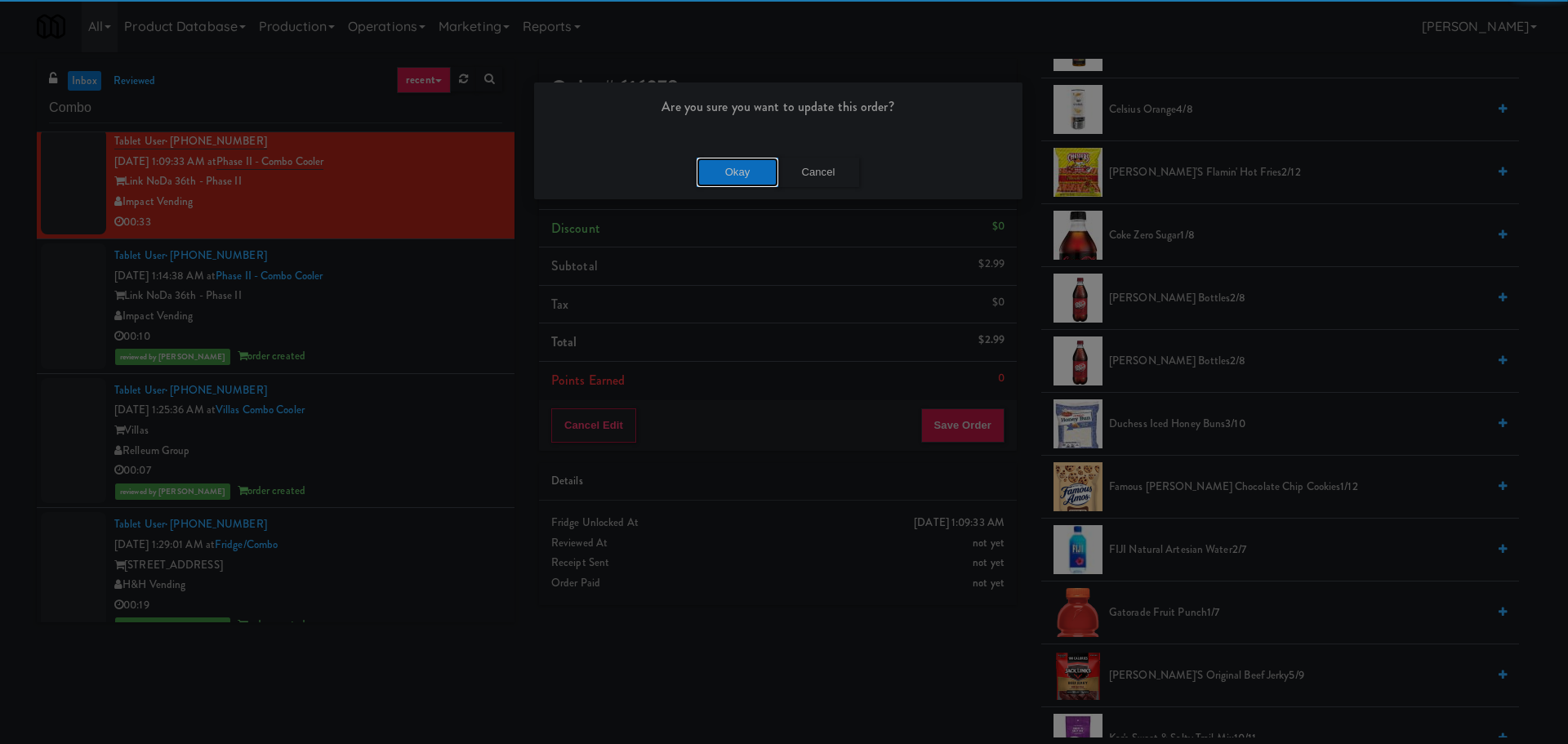
click at [722, 167] on button "Okay" at bounding box center [737, 172] width 81 height 30
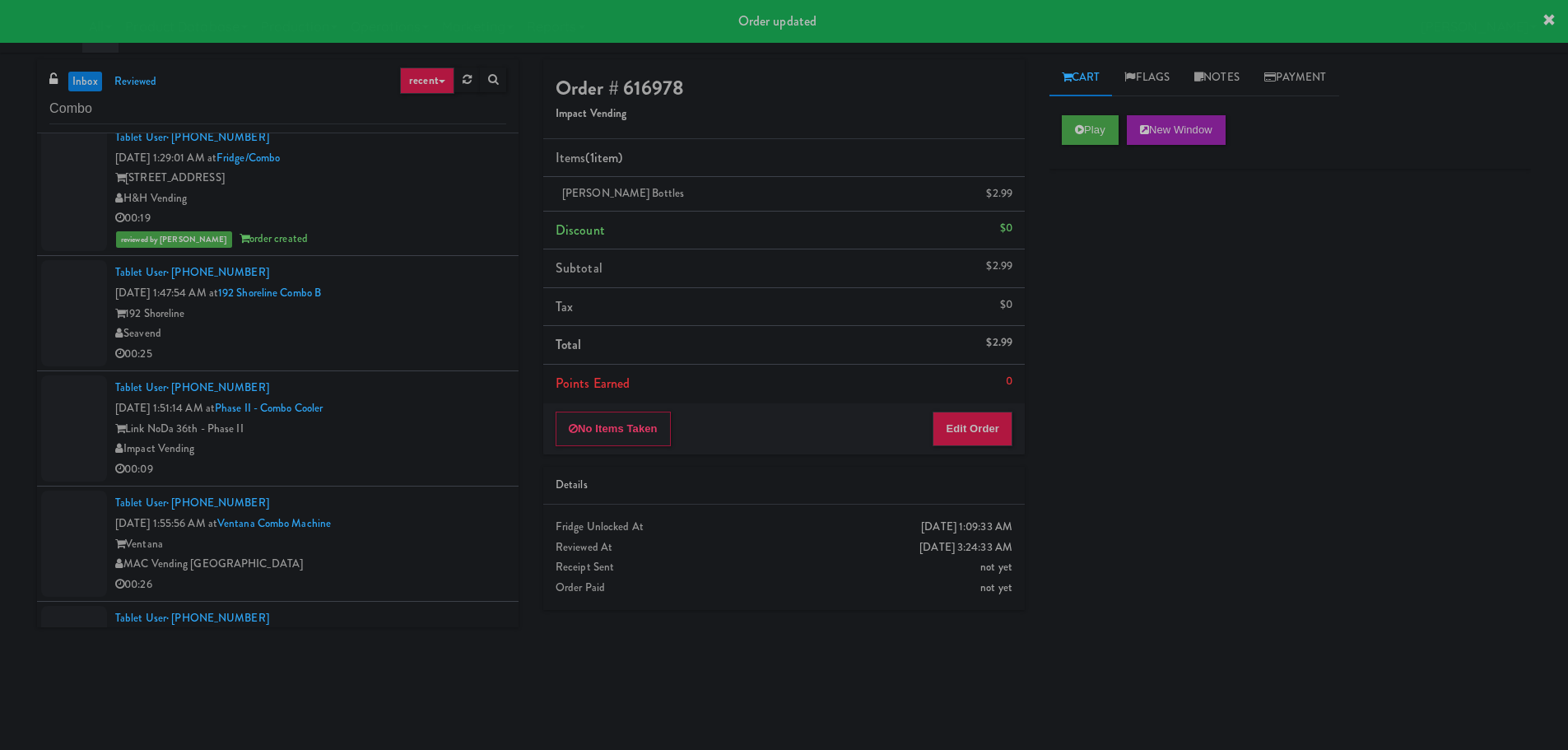
click at [449, 326] on div "Seavend" at bounding box center [310, 333] width 391 height 21
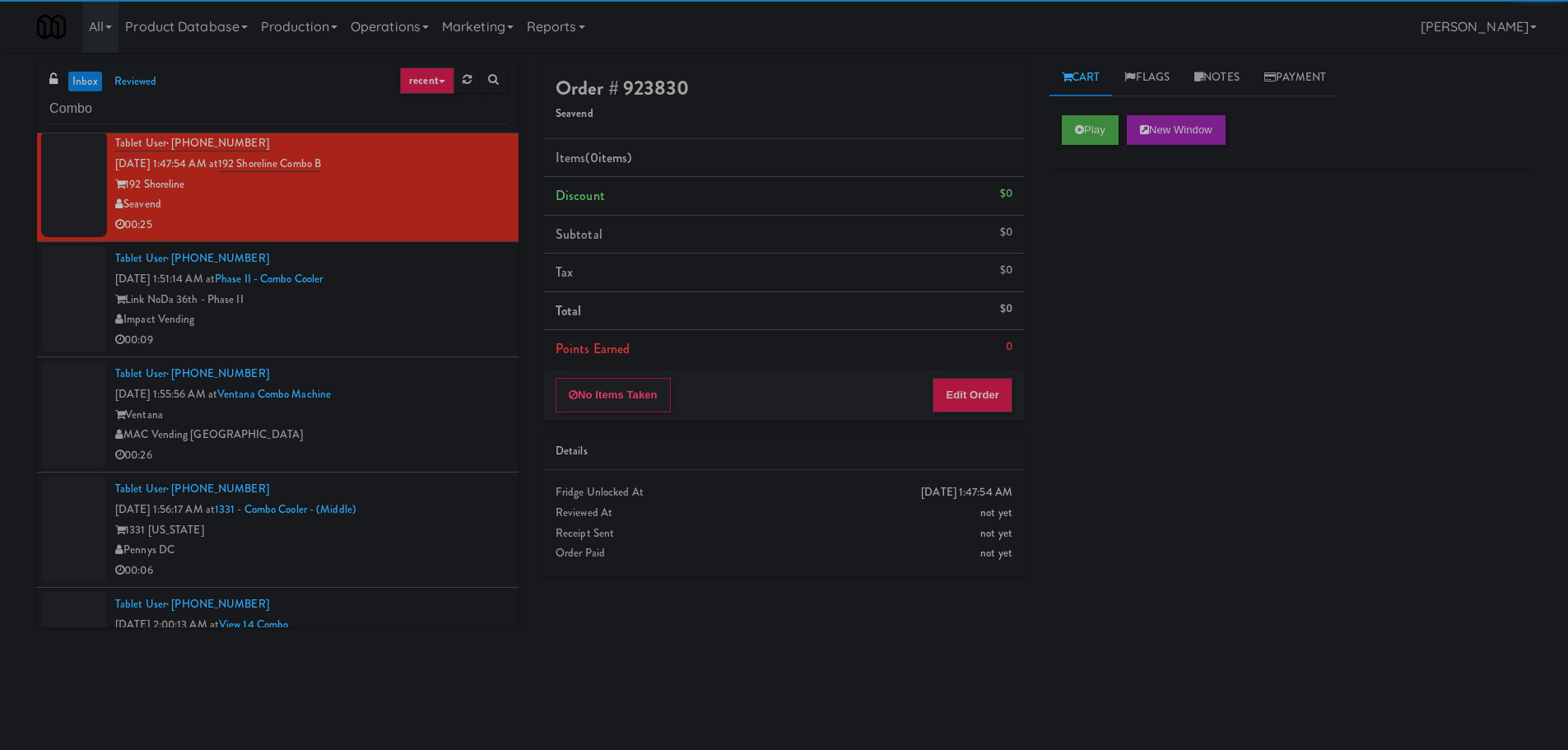
scroll to position [3210, 0]
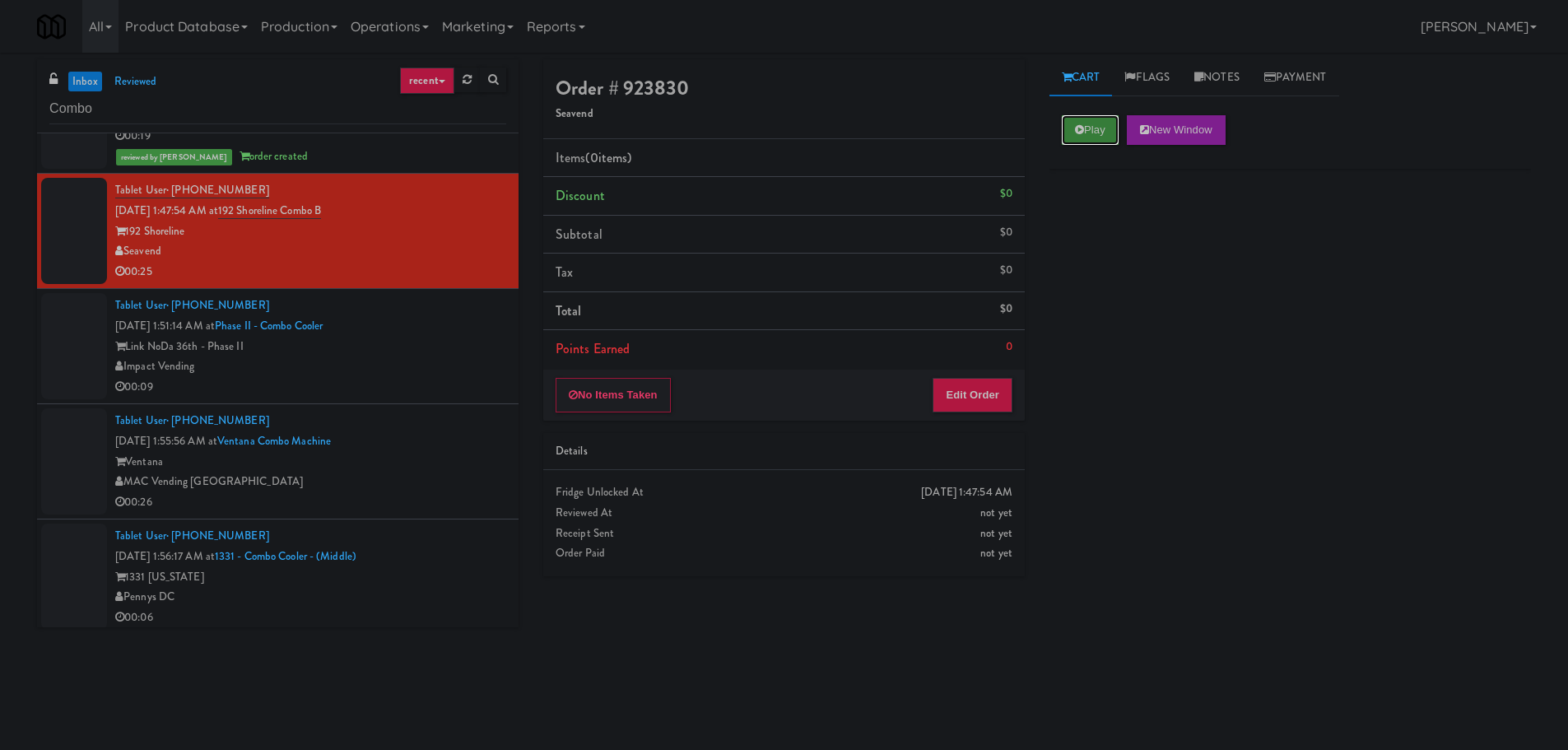
click at [1090, 125] on button "Play" at bounding box center [1090, 130] width 57 height 30
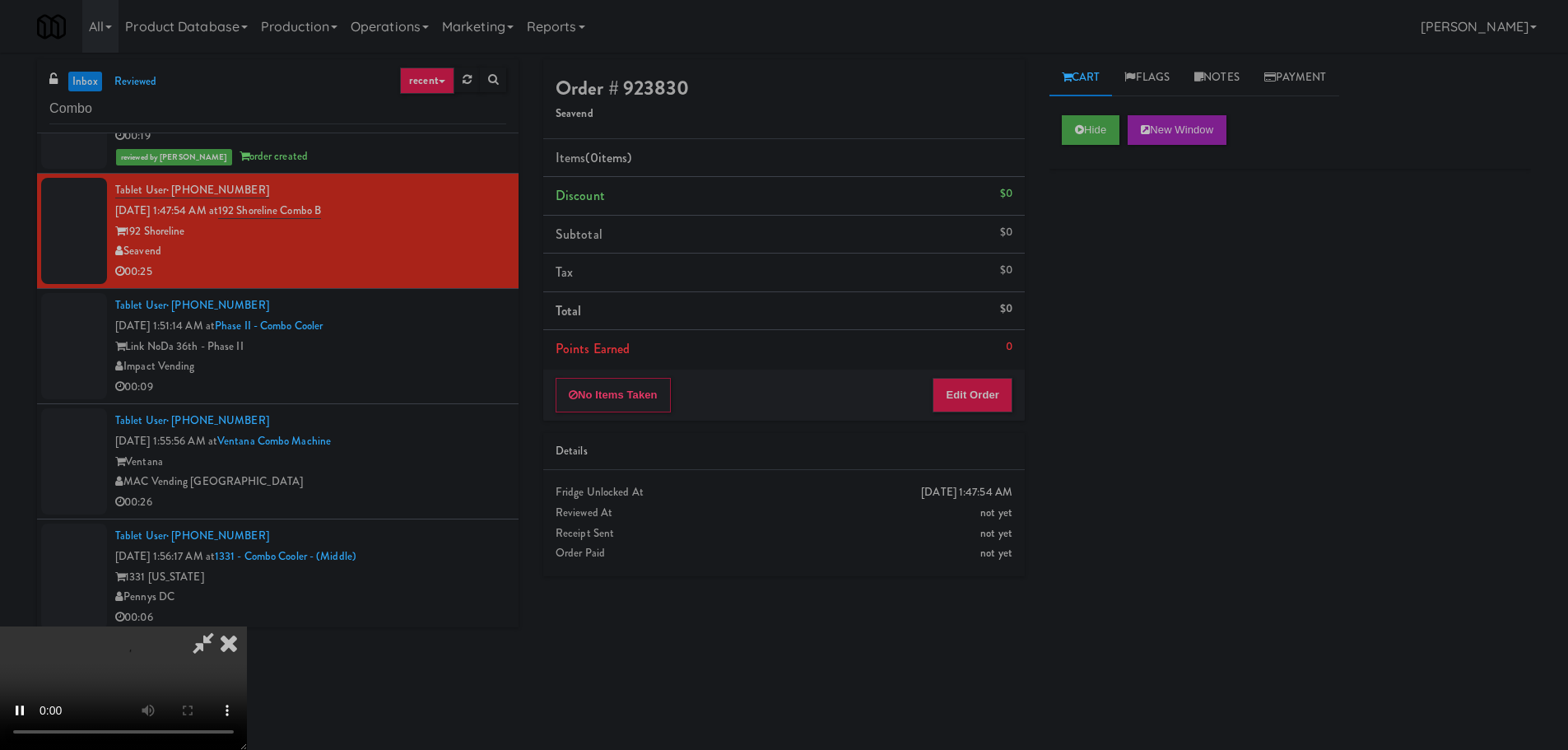
click at [1011, 431] on div "Order # 923830 Seavend Items (0 items ) Discount $0 Subtotal $0 Tax $0 Total $0…" at bounding box center [783, 324] width 506 height 529
click at [989, 393] on button "Edit Order" at bounding box center [972, 395] width 79 height 34
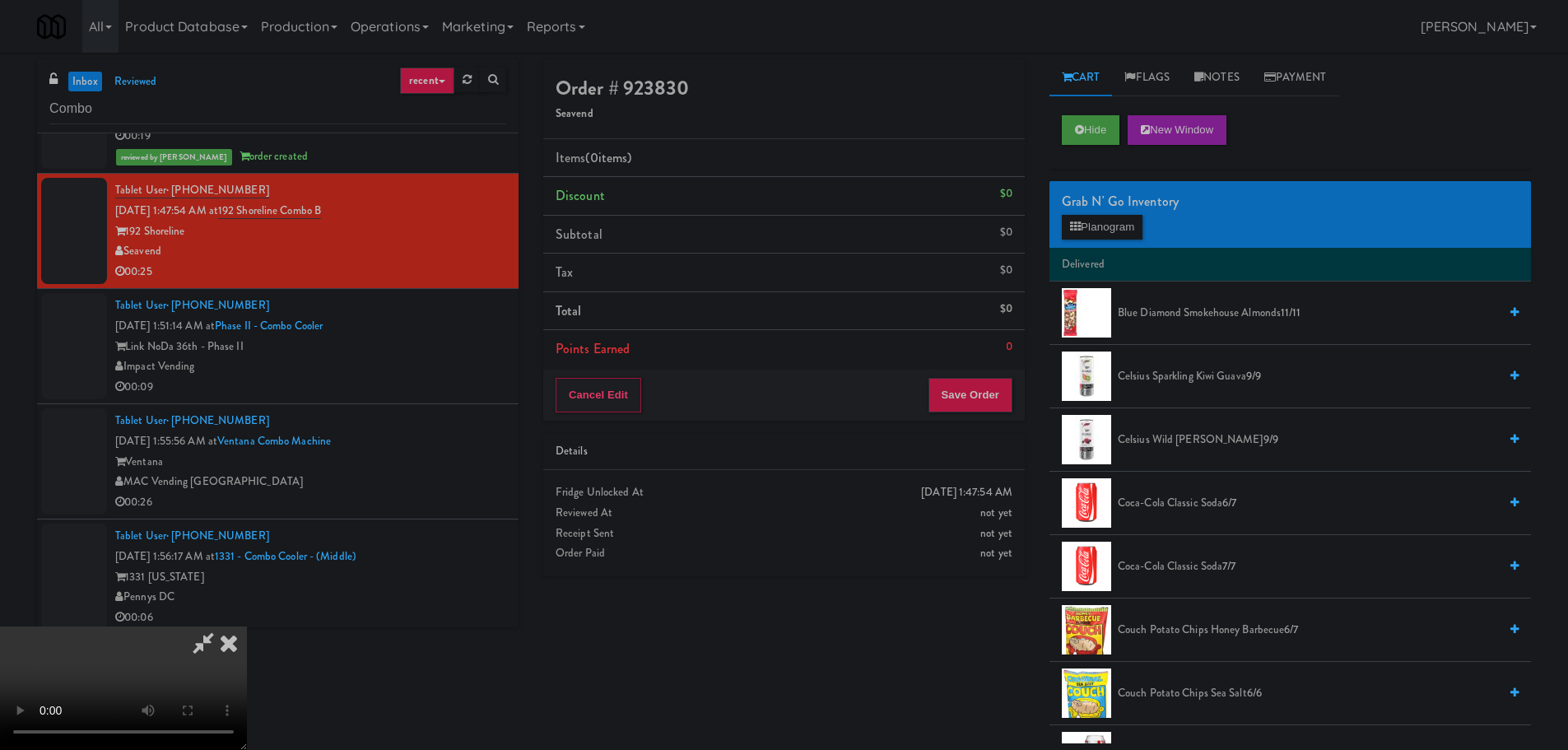
scroll to position [0, 0]
click at [247, 626] on video at bounding box center [124, 688] width 247 height 124
click at [1072, 222] on icon at bounding box center [1075, 227] width 11 height 11
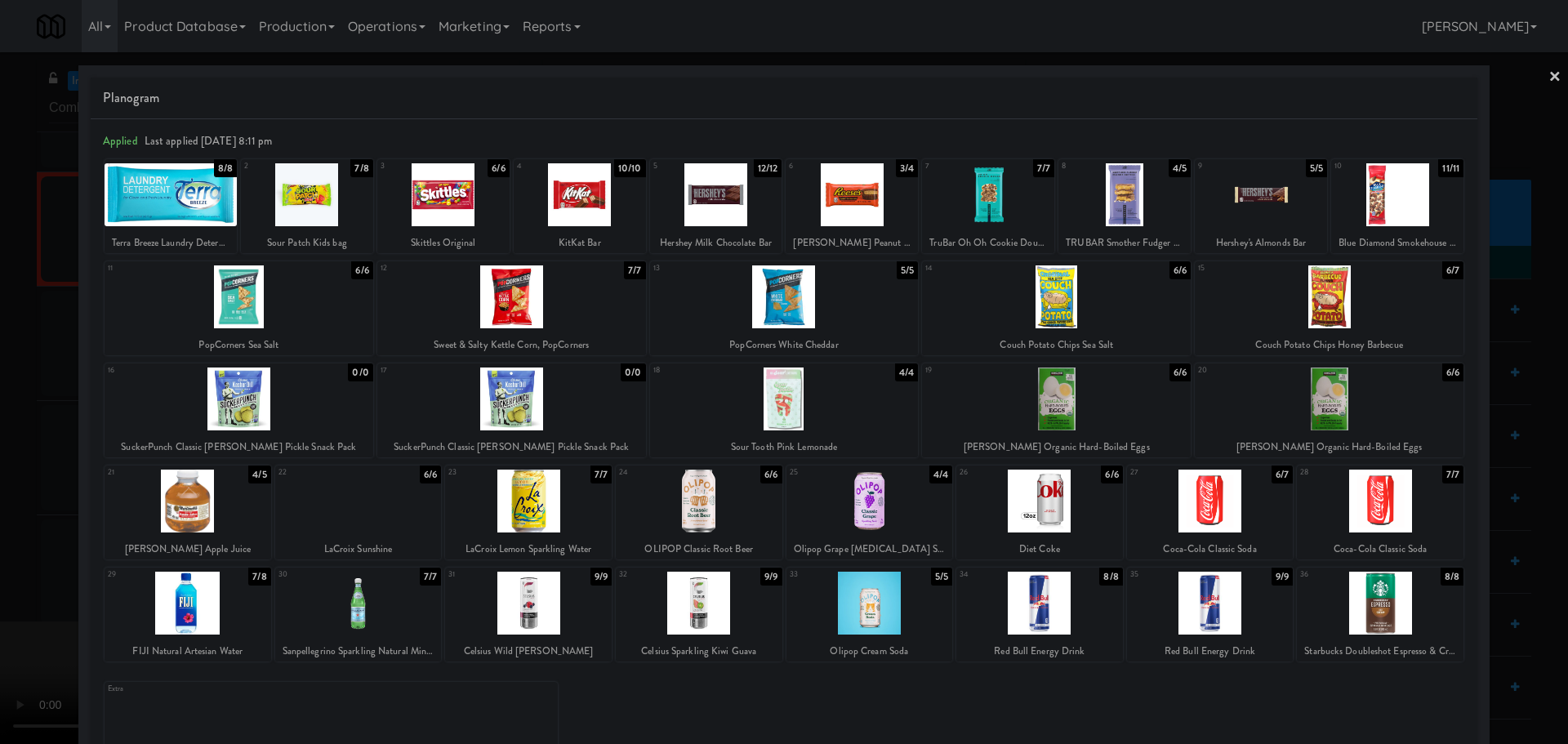
click at [0, 293] on div at bounding box center [784, 372] width 1568 height 744
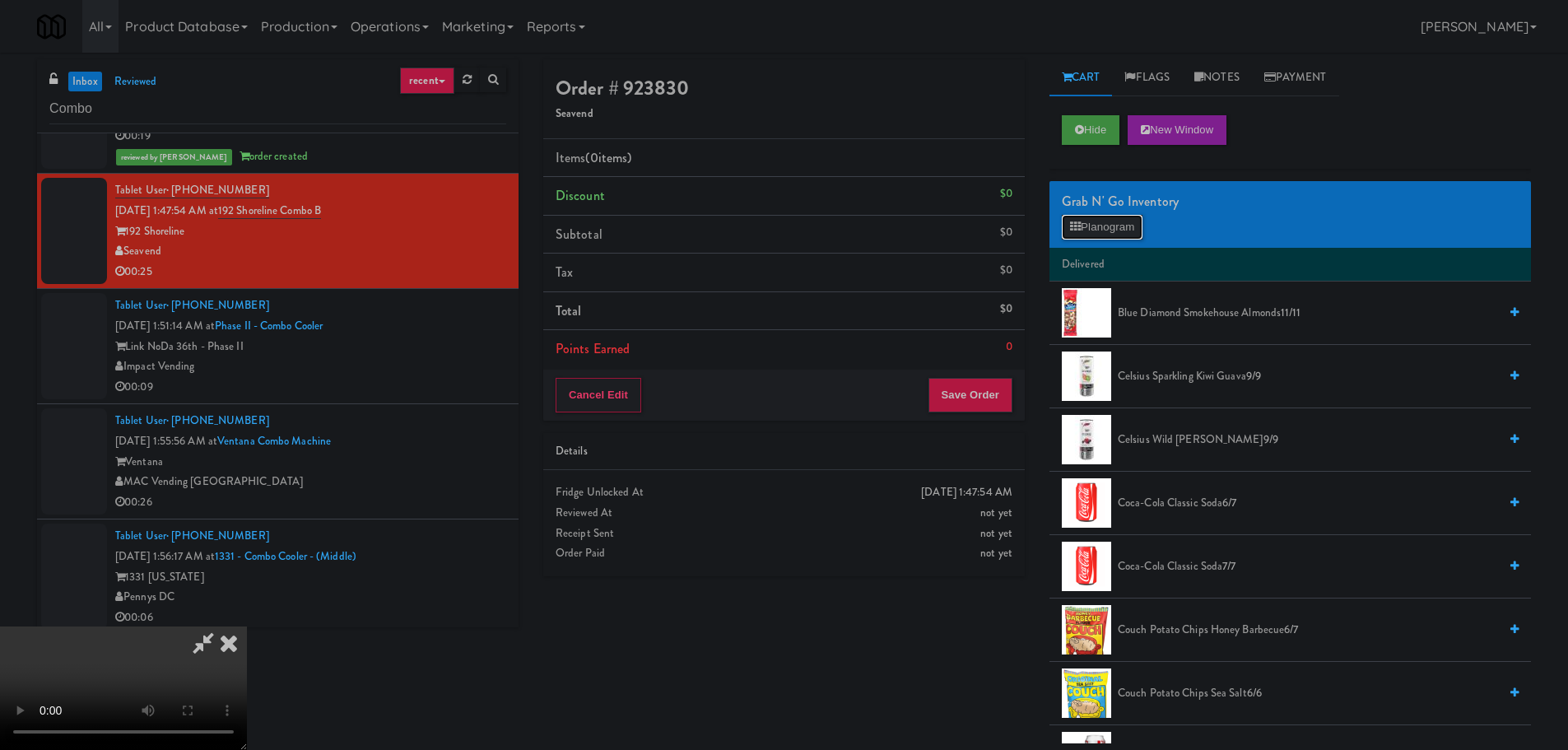
click at [1125, 218] on button "Planogram" at bounding box center [1102, 227] width 80 height 24
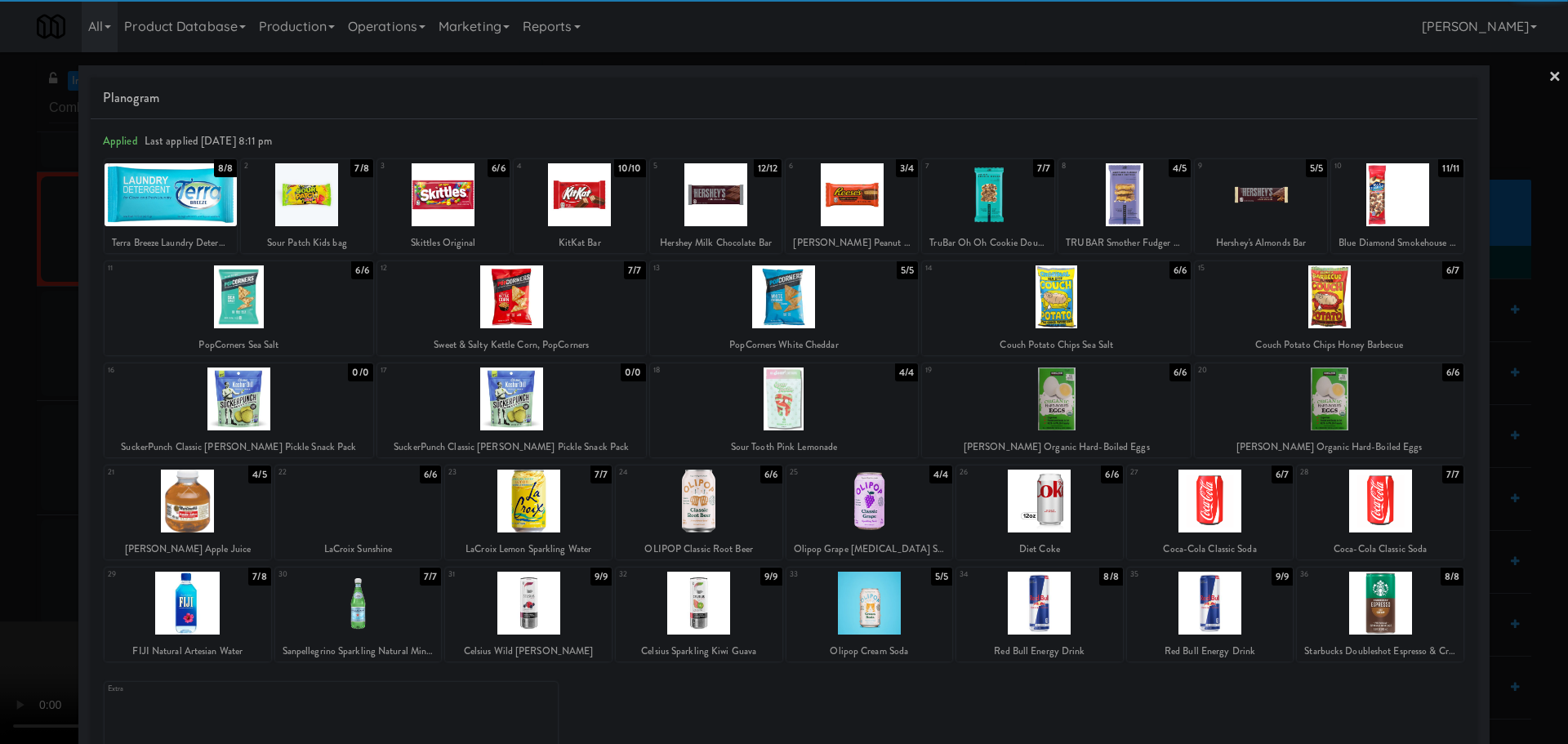
click at [1114, 194] on div at bounding box center [1125, 194] width 133 height 63
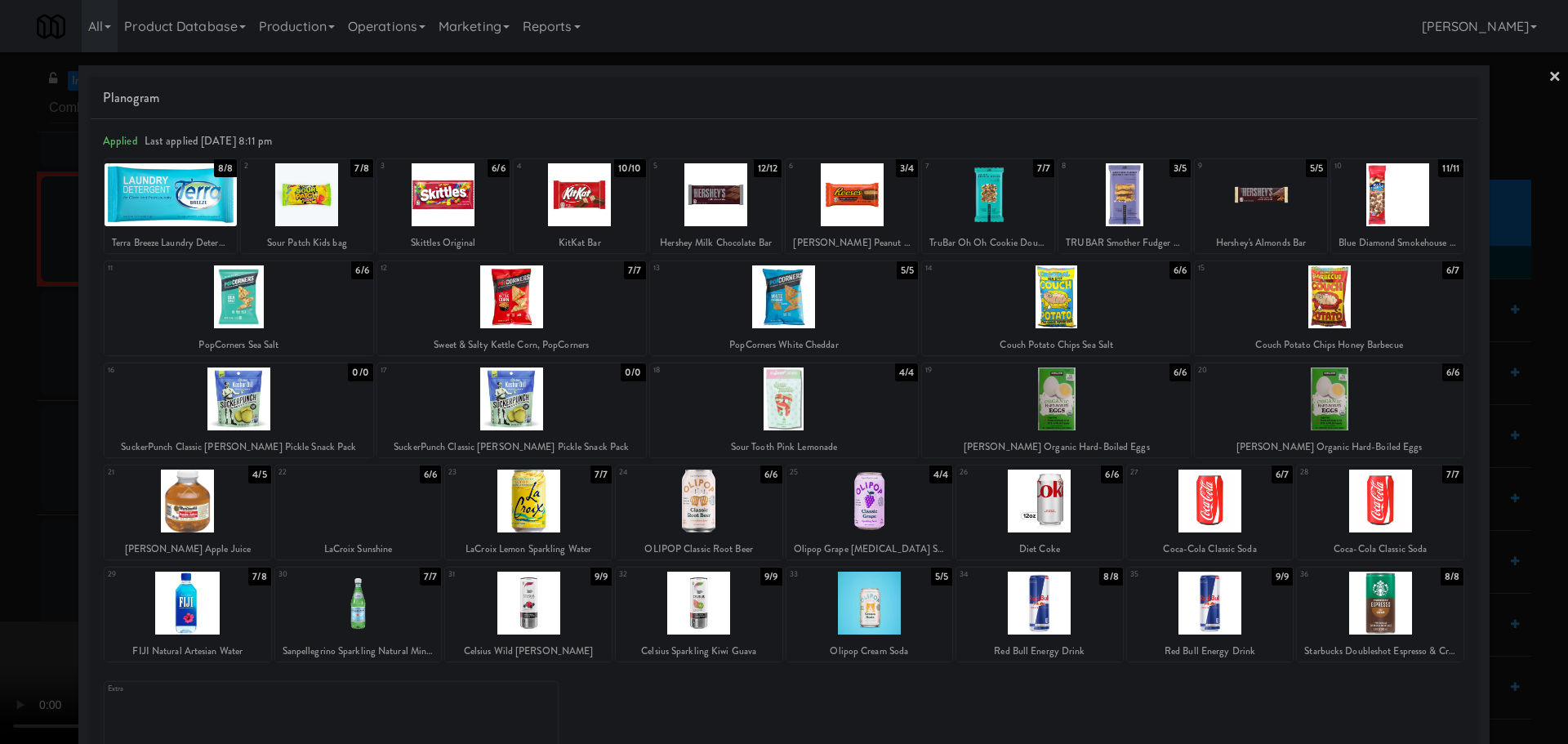
click at [0, 357] on div at bounding box center [784, 372] width 1568 height 744
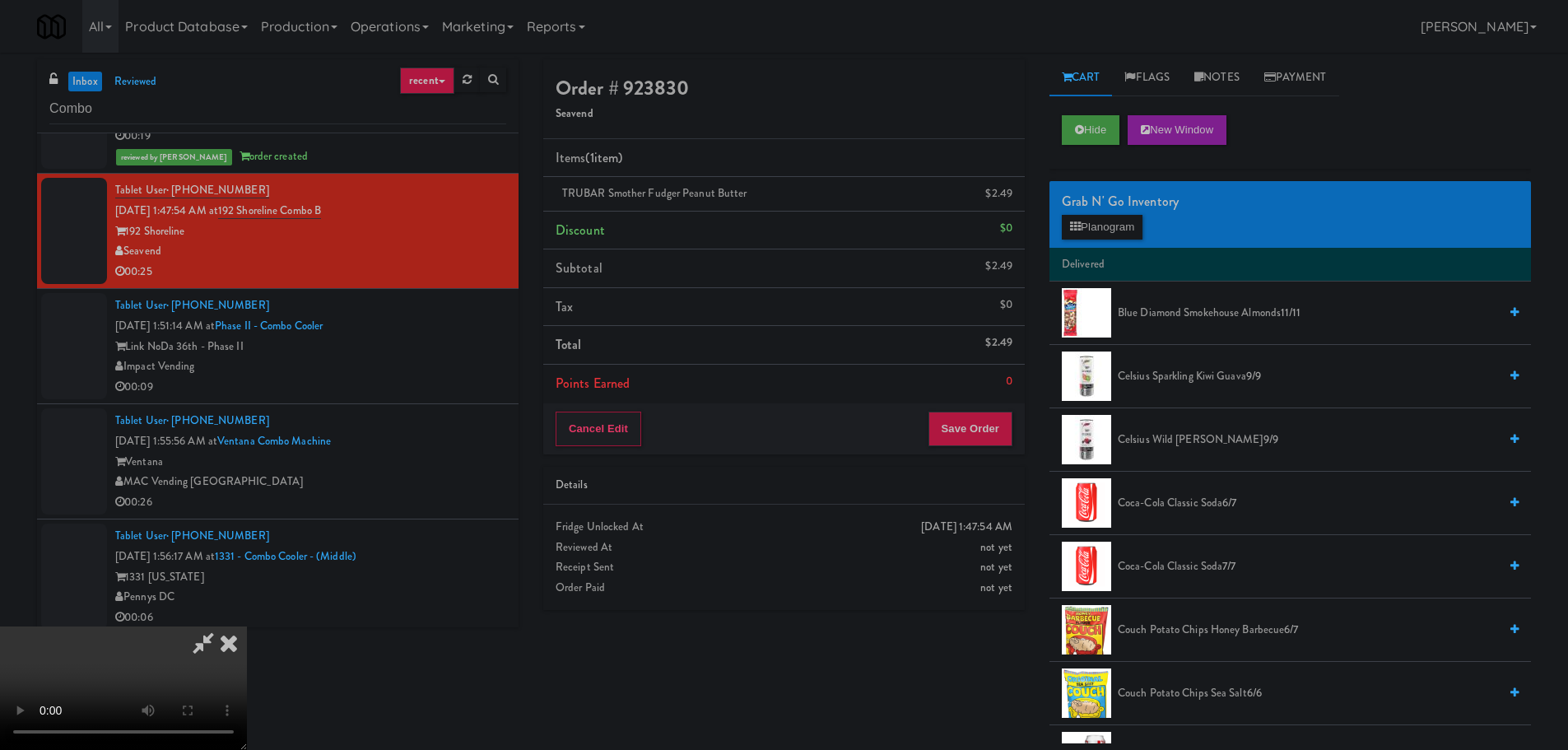
click at [247, 626] on video at bounding box center [124, 688] width 247 height 124
click at [1018, 195] on li "TRUBAR Smother Fudger Peanut Butter $2.49" at bounding box center [784, 194] width 482 height 34
click at [1016, 195] on icon at bounding box center [1013, 199] width 8 height 11
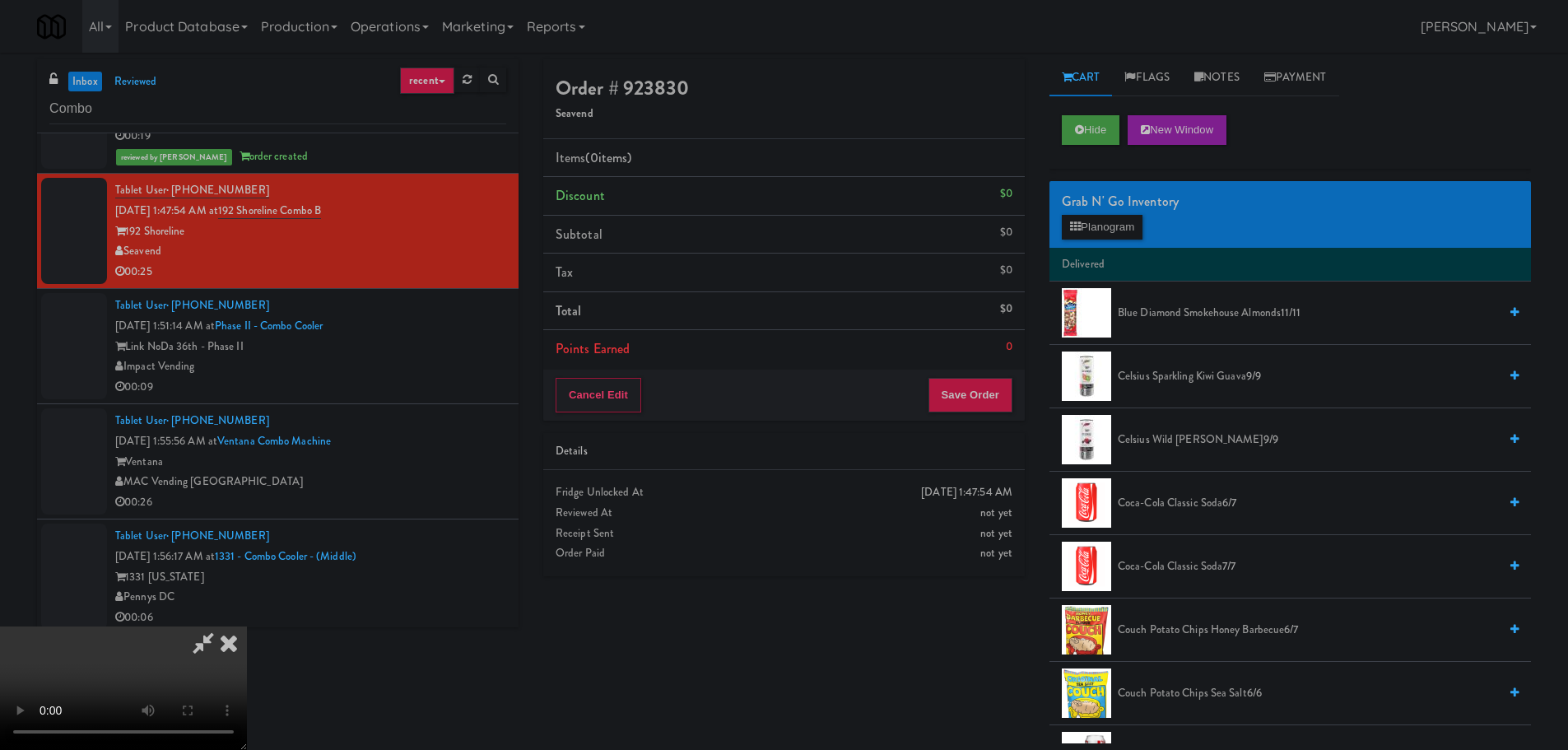
click at [247, 626] on video at bounding box center [124, 688] width 247 height 124
click at [1102, 225] on button "Planogram" at bounding box center [1102, 227] width 80 height 24
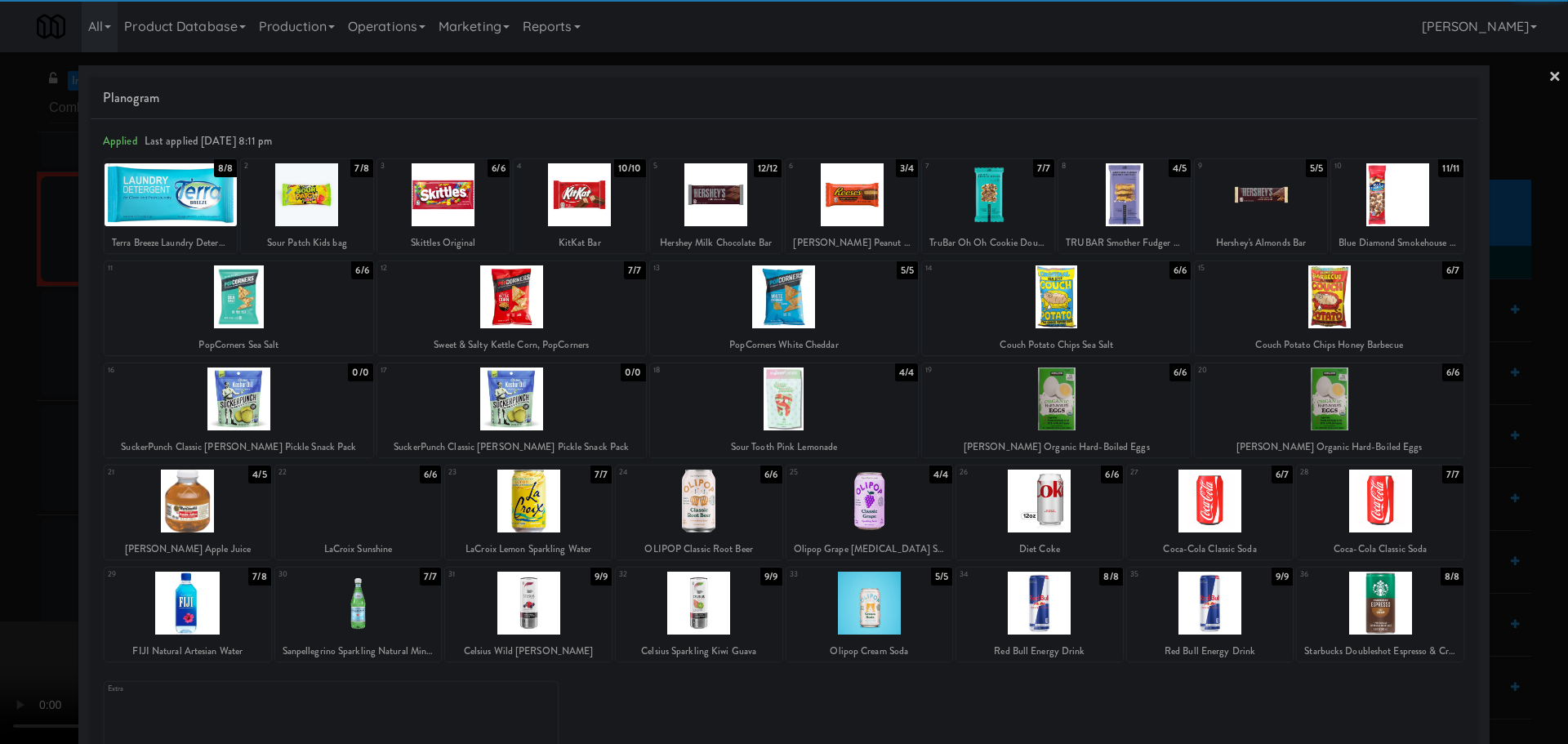
click at [1204, 511] on div at bounding box center [1211, 500] width 167 height 63
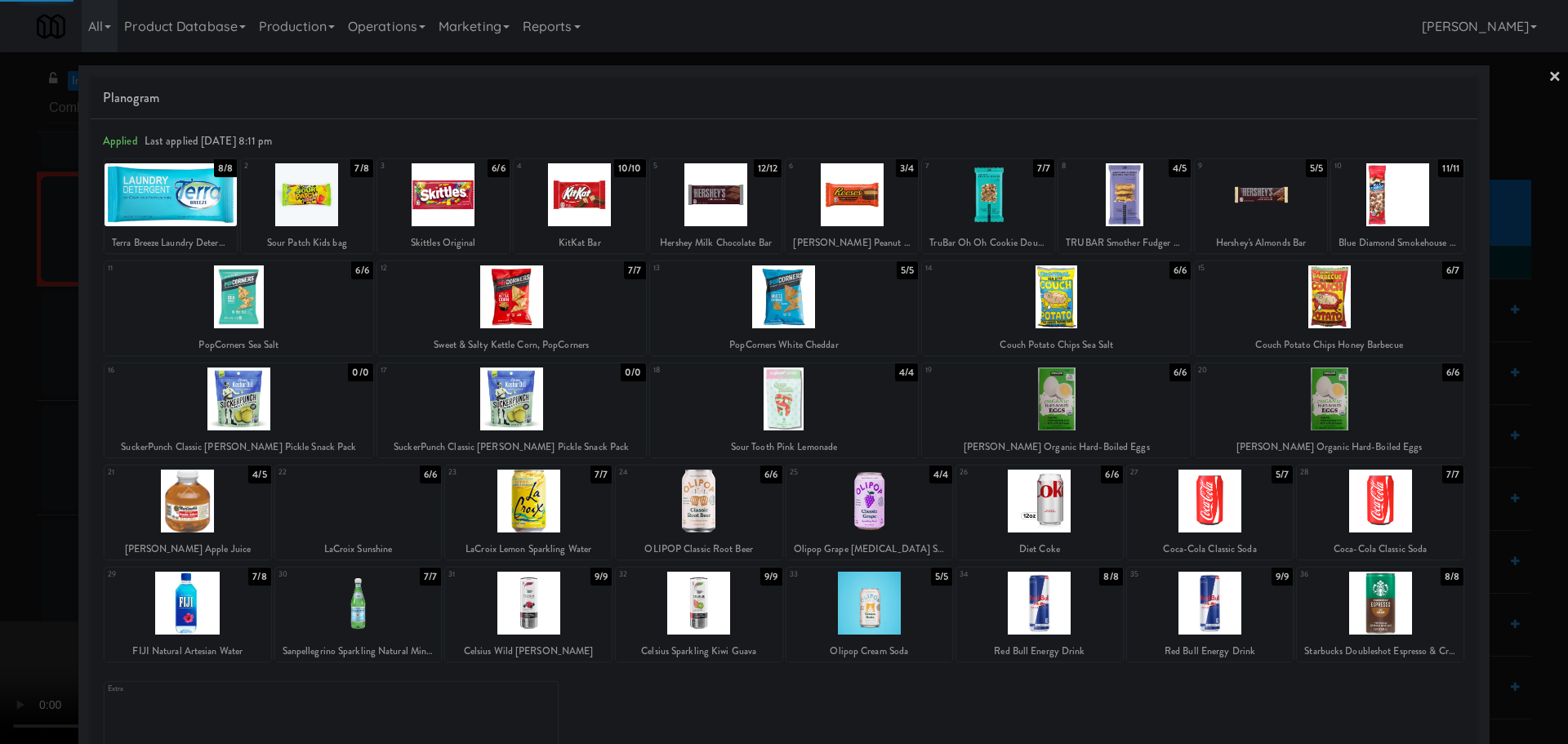
click at [0, 366] on div at bounding box center [784, 372] width 1568 height 744
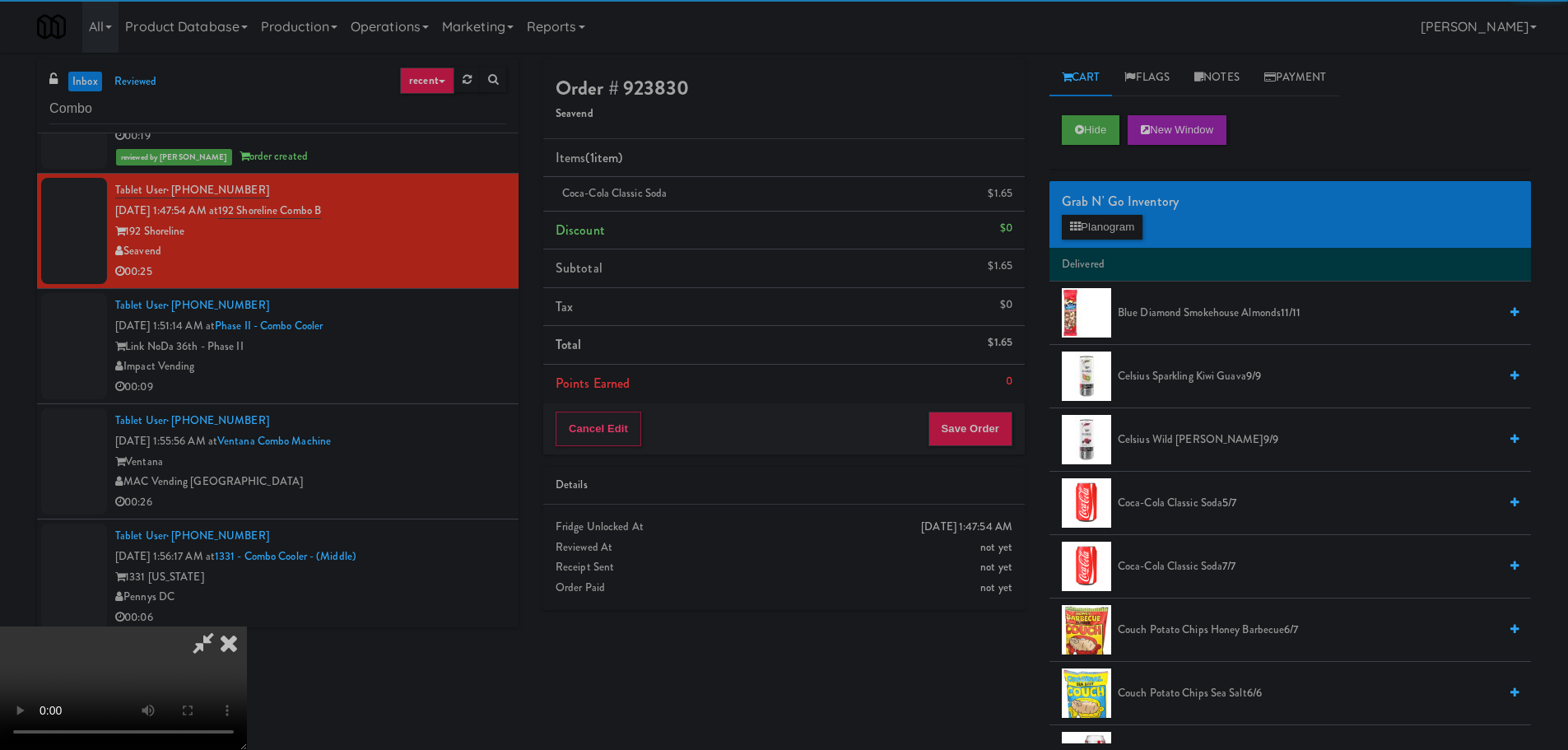
click at [247, 626] on video at bounding box center [124, 688] width 247 height 124
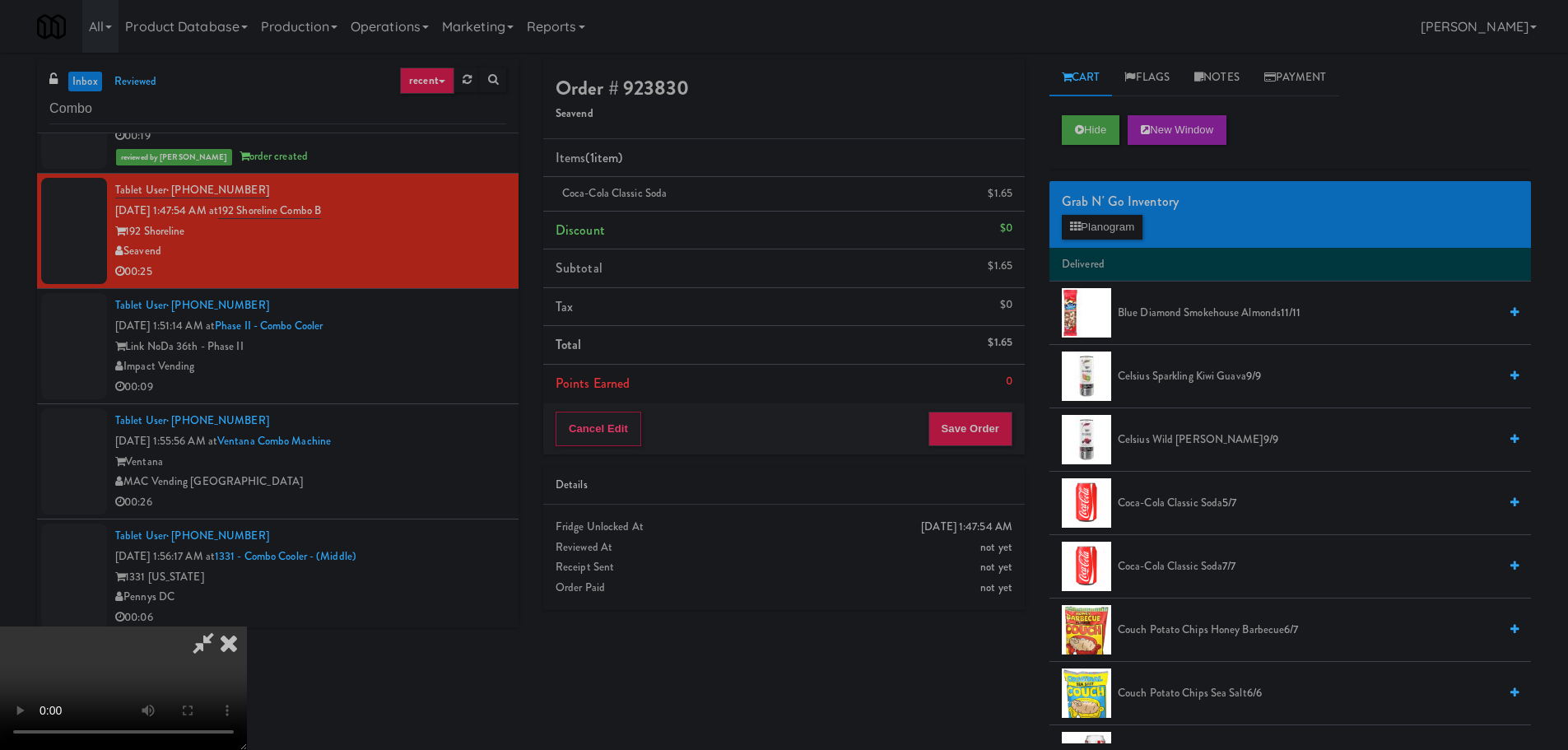
click at [247, 626] on video at bounding box center [124, 688] width 247 height 124
drag, startPoint x: 680, startPoint y: 406, endPoint x: 659, endPoint y: 407, distance: 21.0
click at [247, 626] on video at bounding box center [124, 688] width 247 height 124
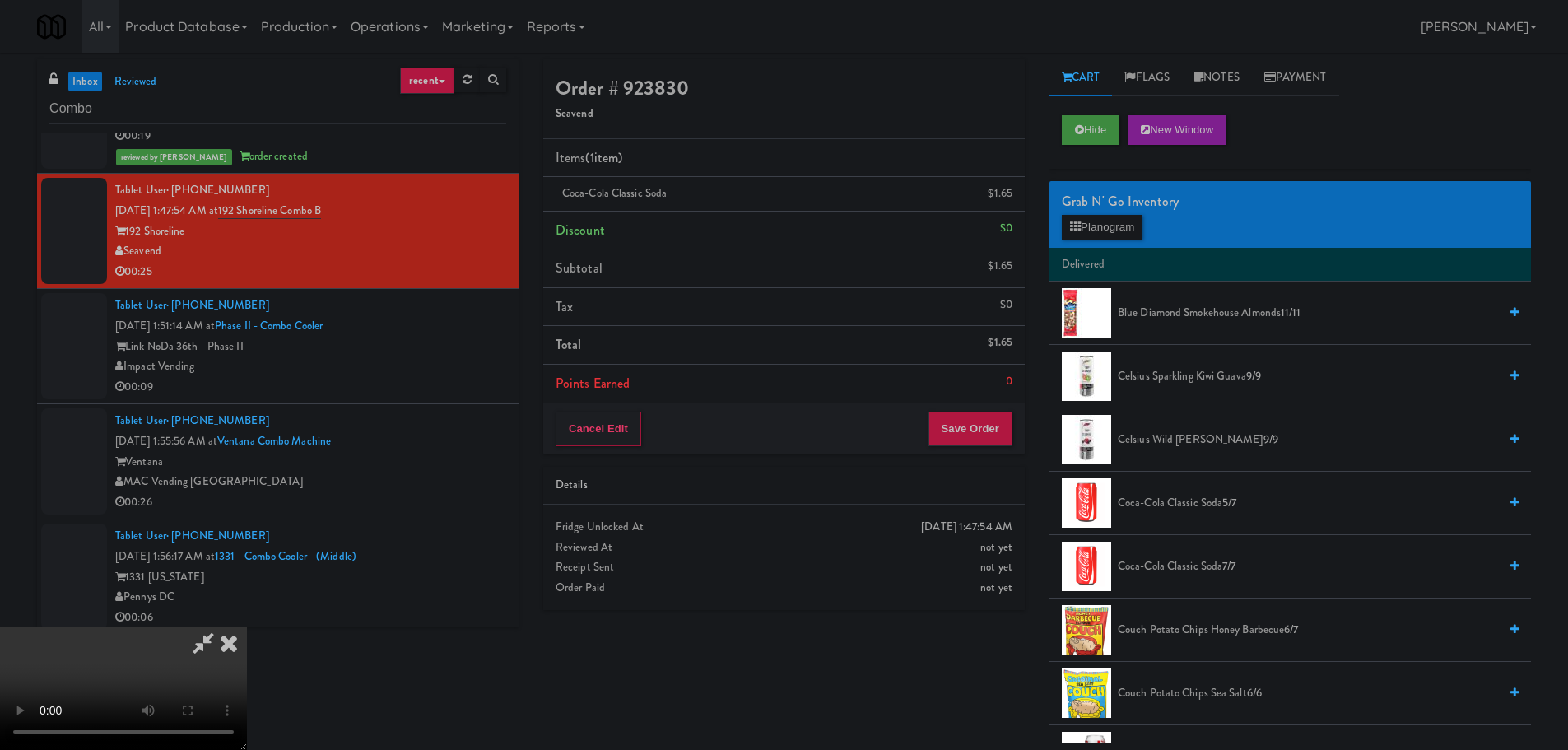
click at [247, 626] on video at bounding box center [124, 688] width 247 height 124
click at [1096, 233] on button "Planogram" at bounding box center [1102, 227] width 80 height 24
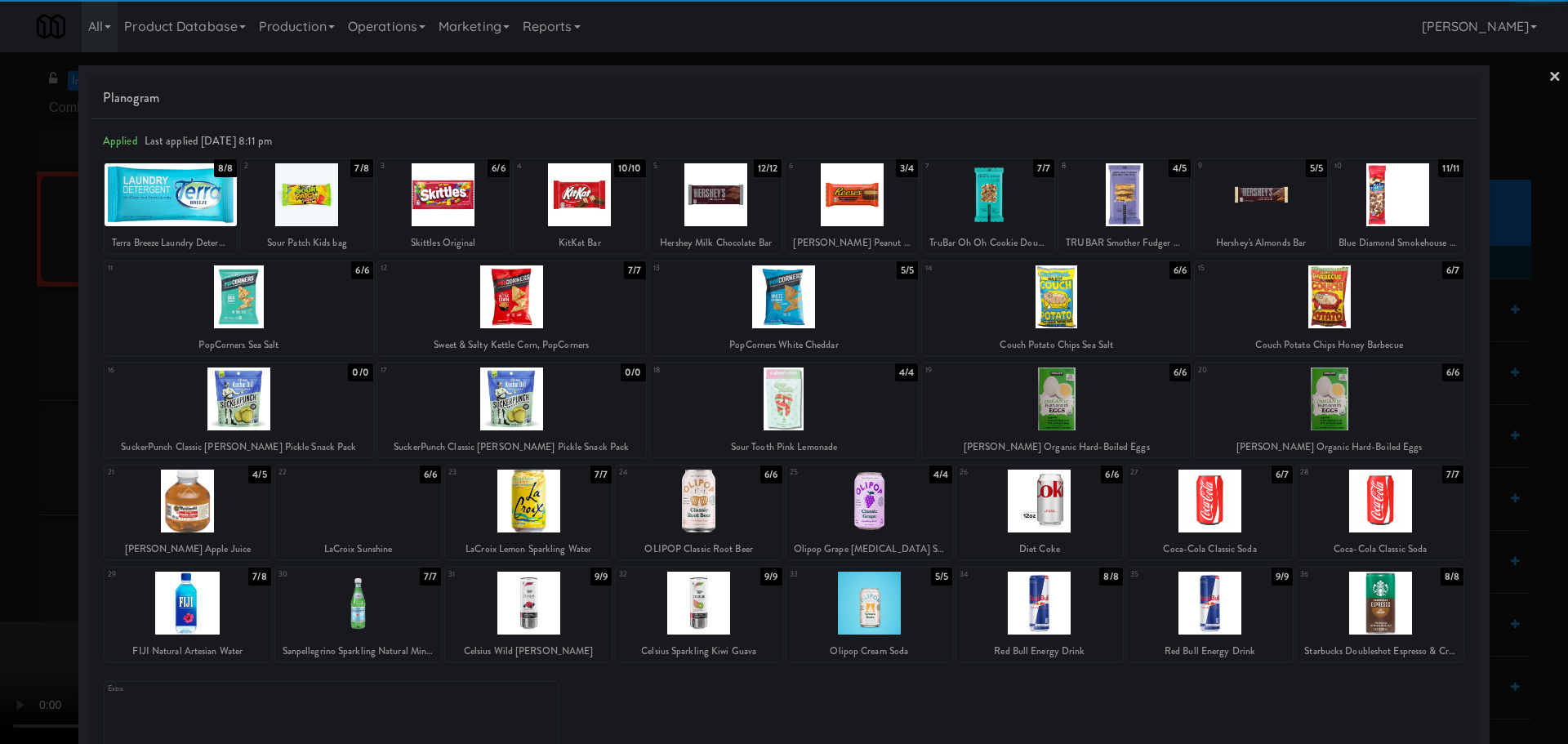
click at [723, 210] on div at bounding box center [716, 194] width 133 height 63
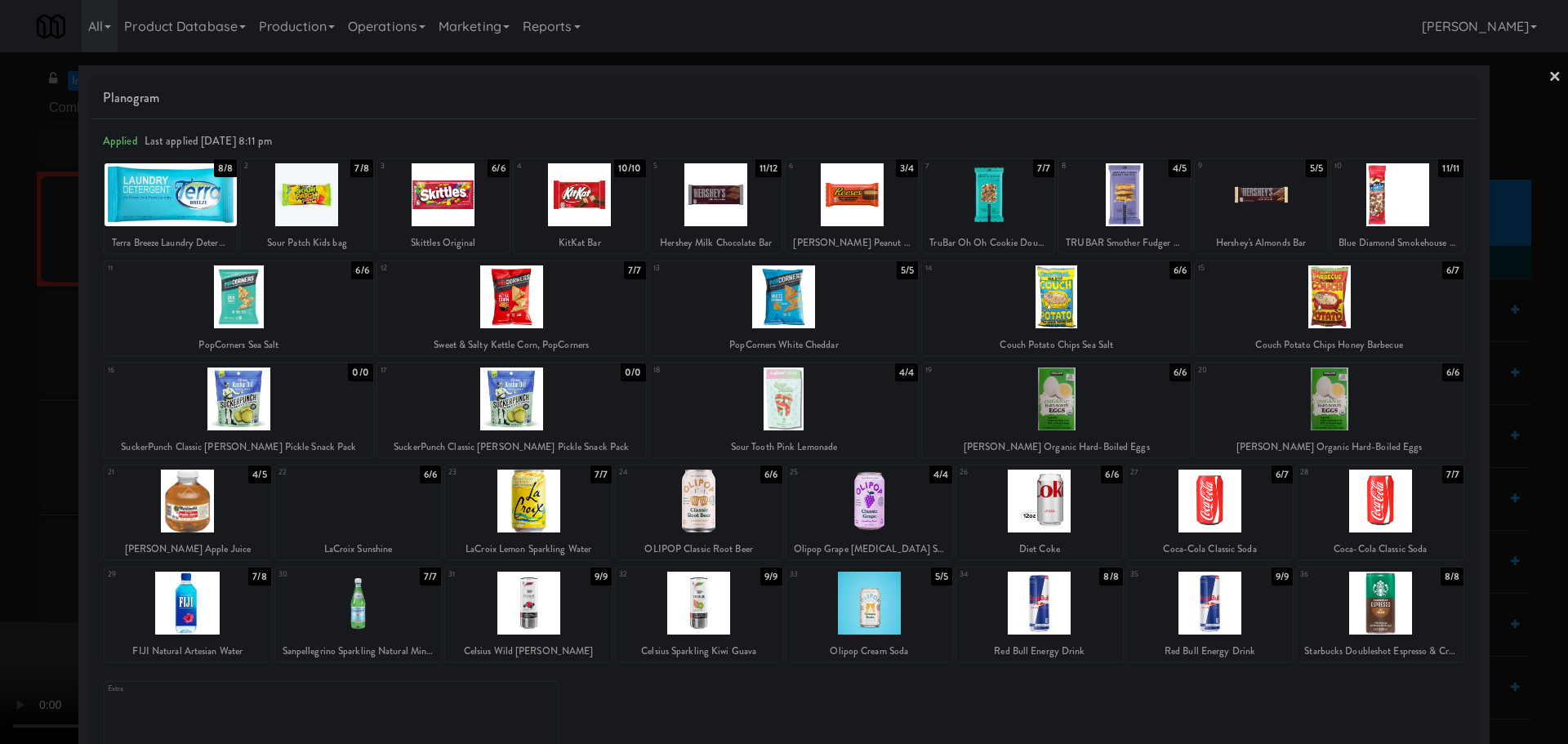
click at [701, 205] on div at bounding box center [716, 194] width 133 height 63
click at [0, 293] on div at bounding box center [784, 372] width 1568 height 744
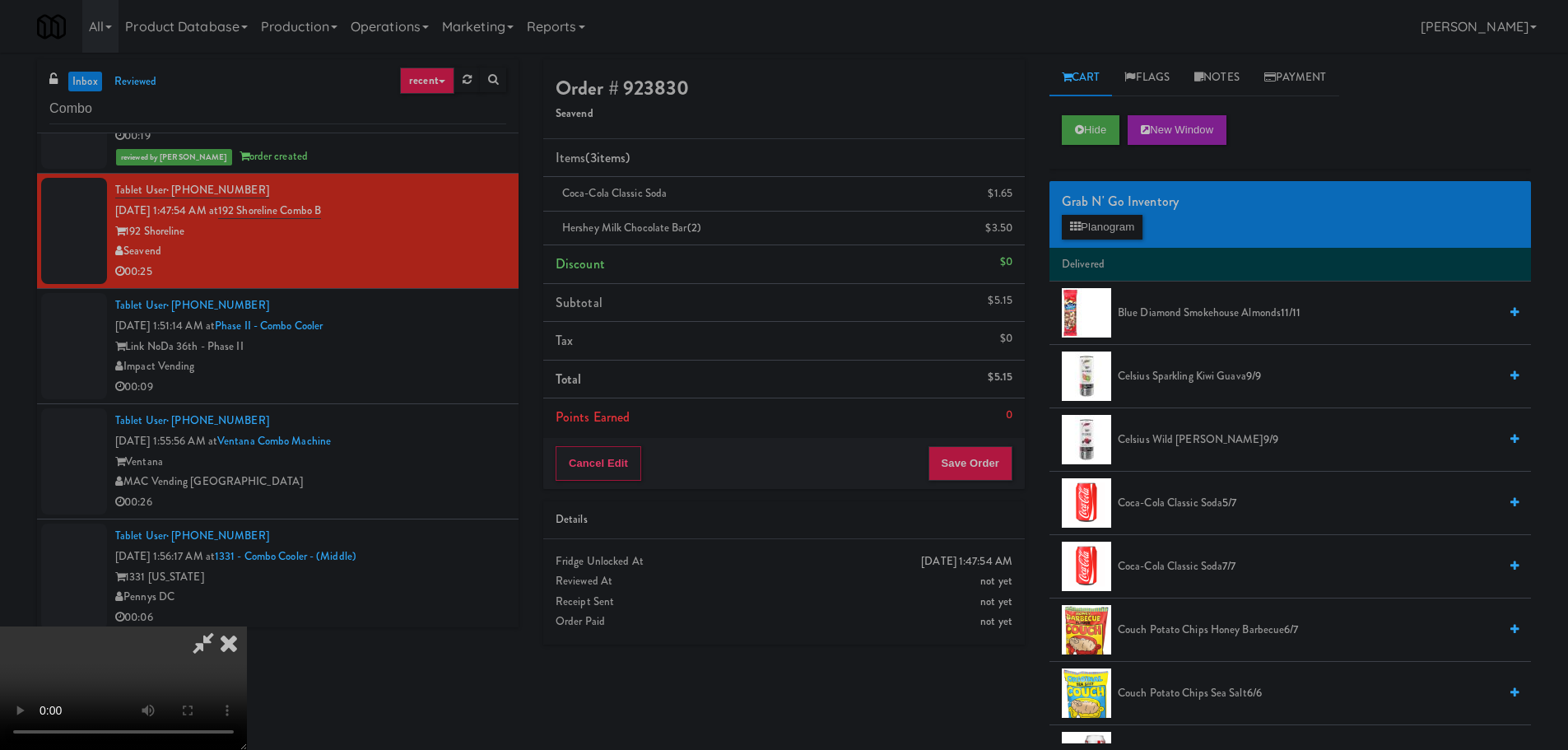
click at [247, 626] on video at bounding box center [124, 688] width 247 height 124
click at [1012, 229] on icon at bounding box center [1013, 235] width 8 height 11
click at [247, 626] on video at bounding box center [124, 688] width 247 height 124
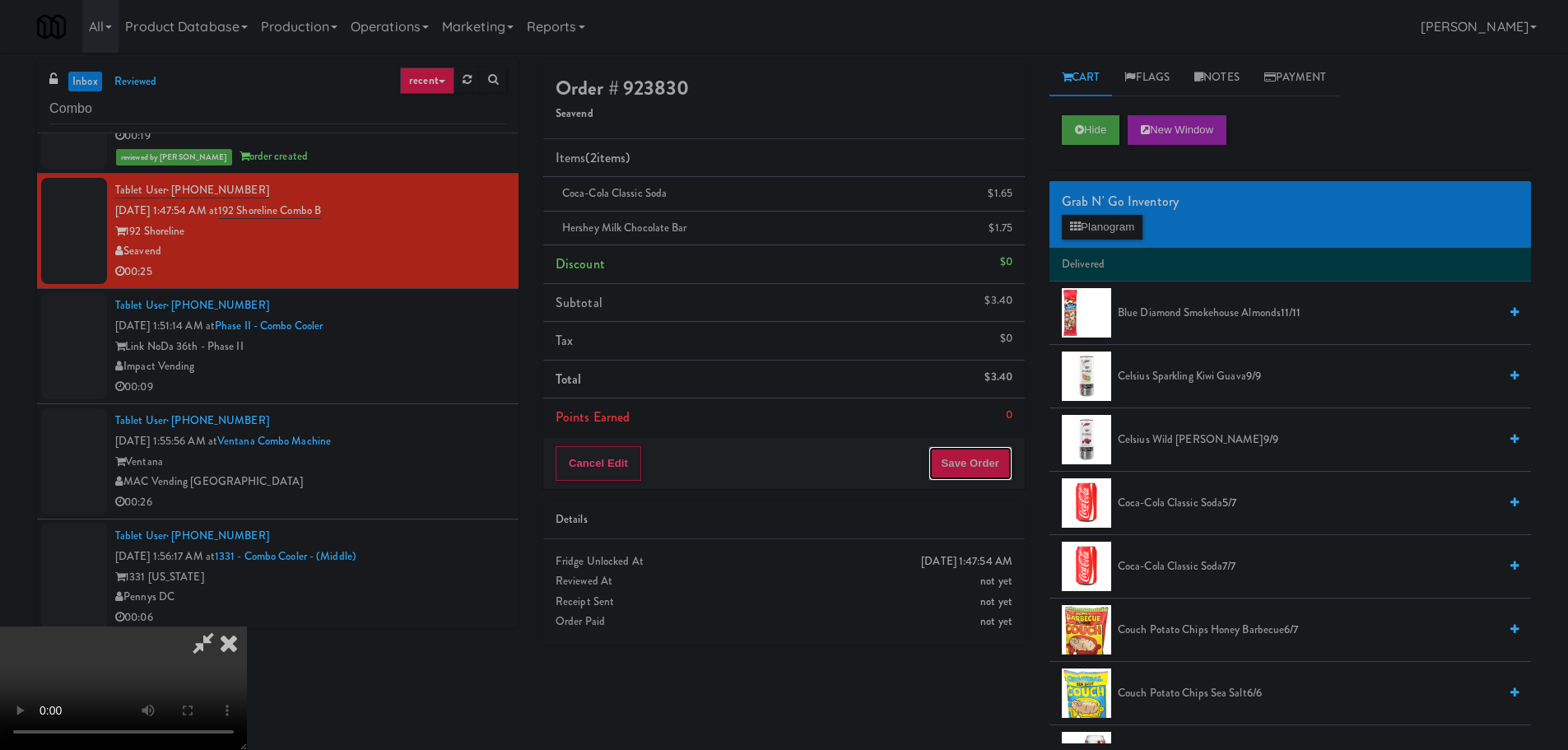
click at [967, 454] on button "Save Order" at bounding box center [970, 463] width 84 height 34
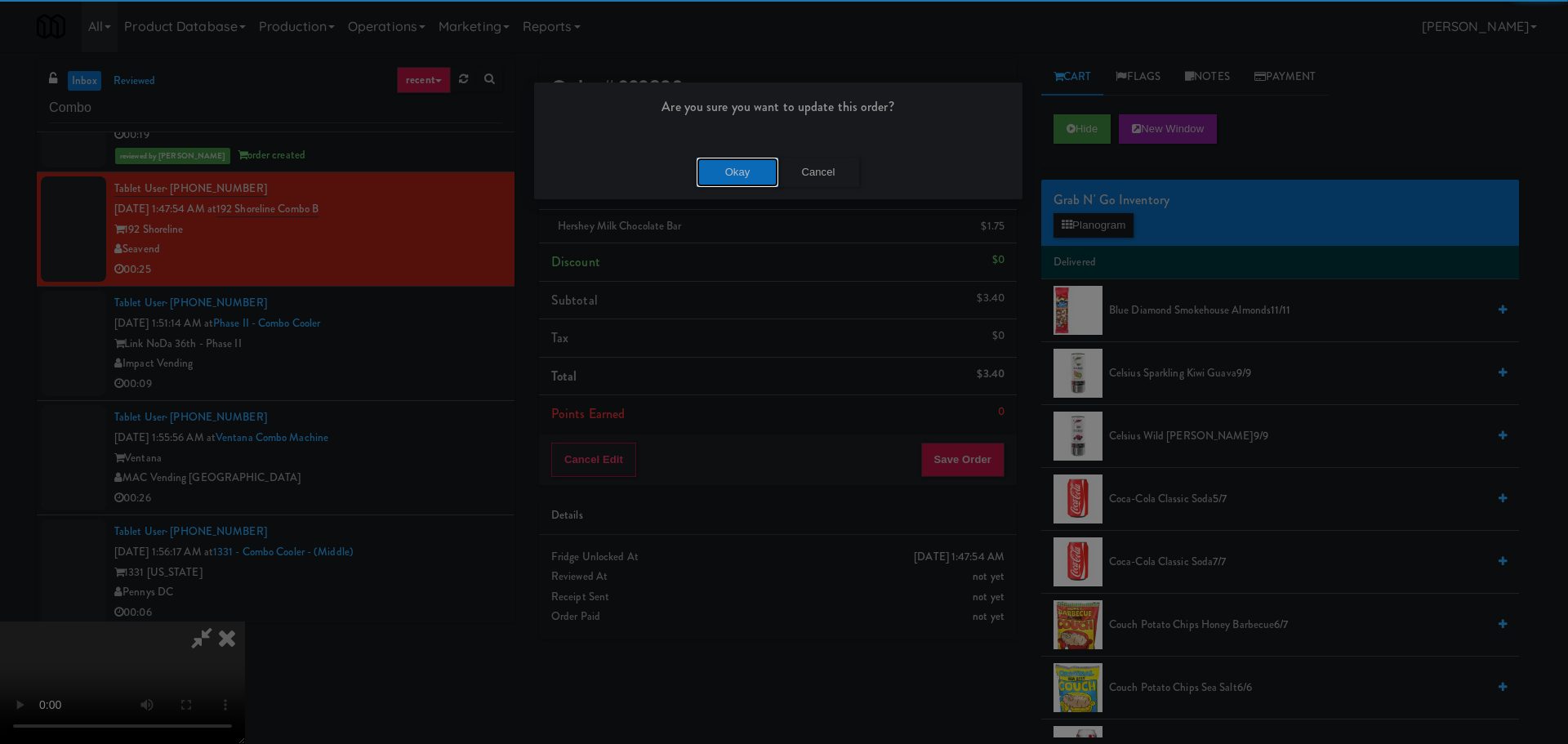
drag, startPoint x: 741, startPoint y: 170, endPoint x: 732, endPoint y: 172, distance: 9.2
click at [741, 170] on button "Okay" at bounding box center [737, 172] width 81 height 30
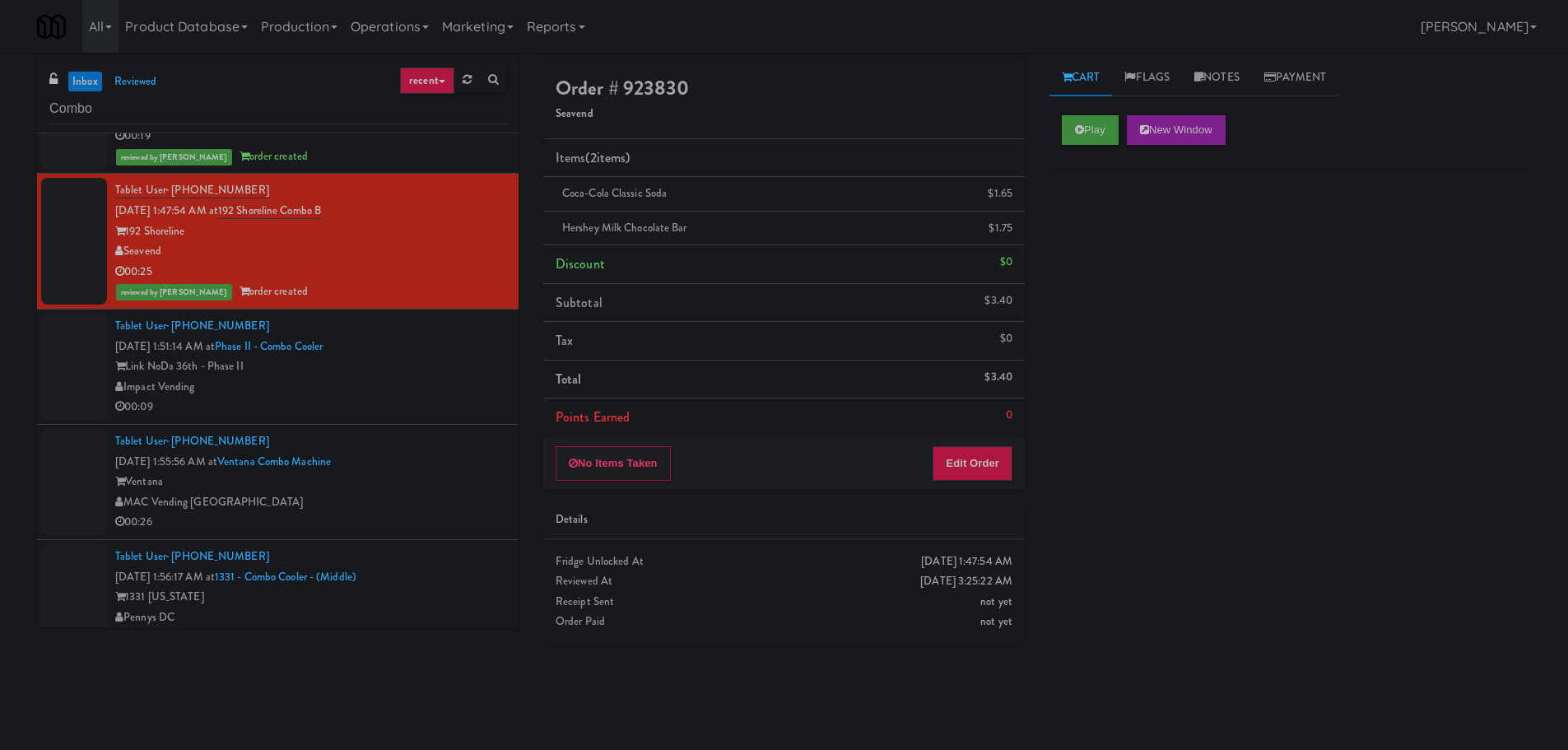
scroll to position [0, 0]
click at [487, 417] on div "00:09" at bounding box center [310, 407] width 391 height 21
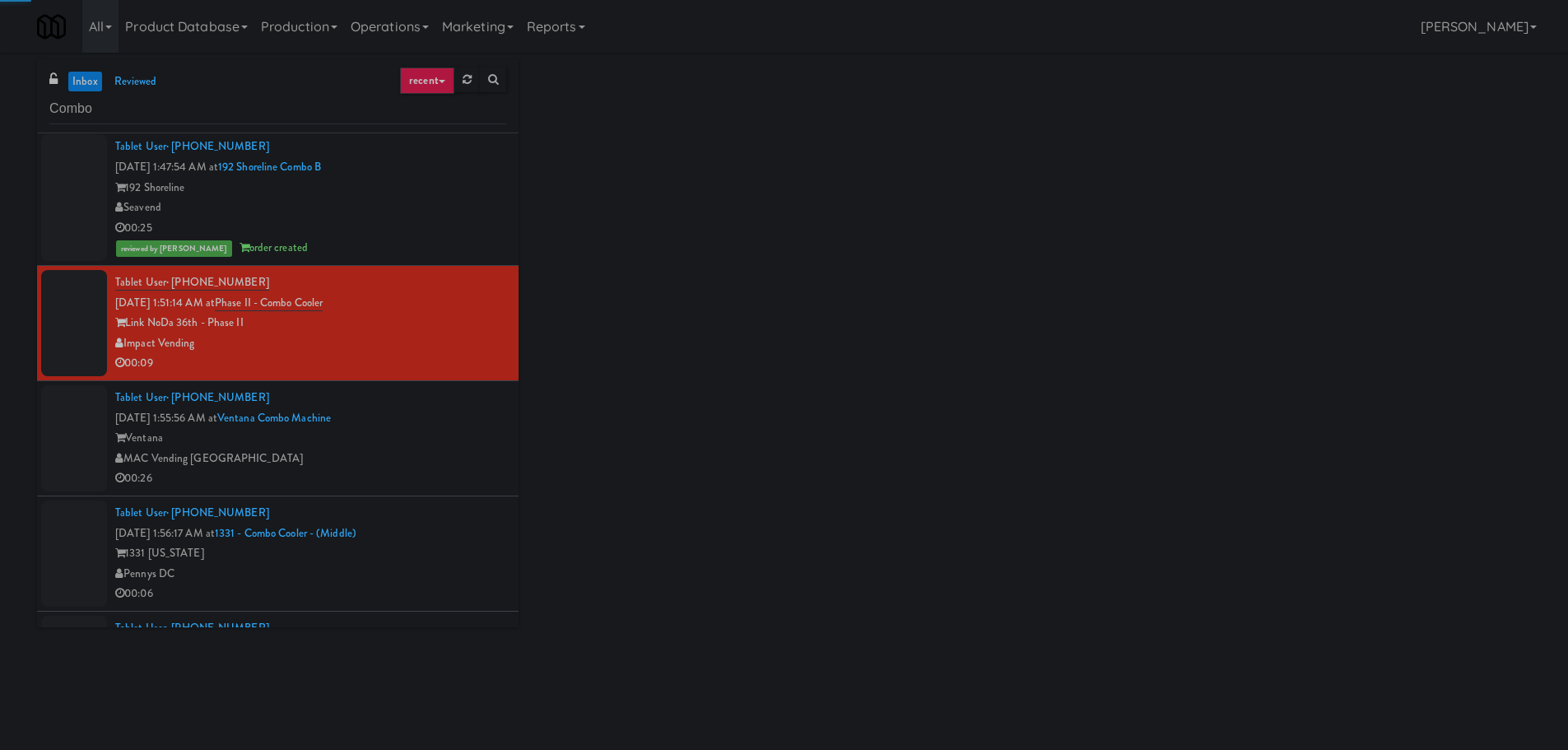
scroll to position [3375, 0]
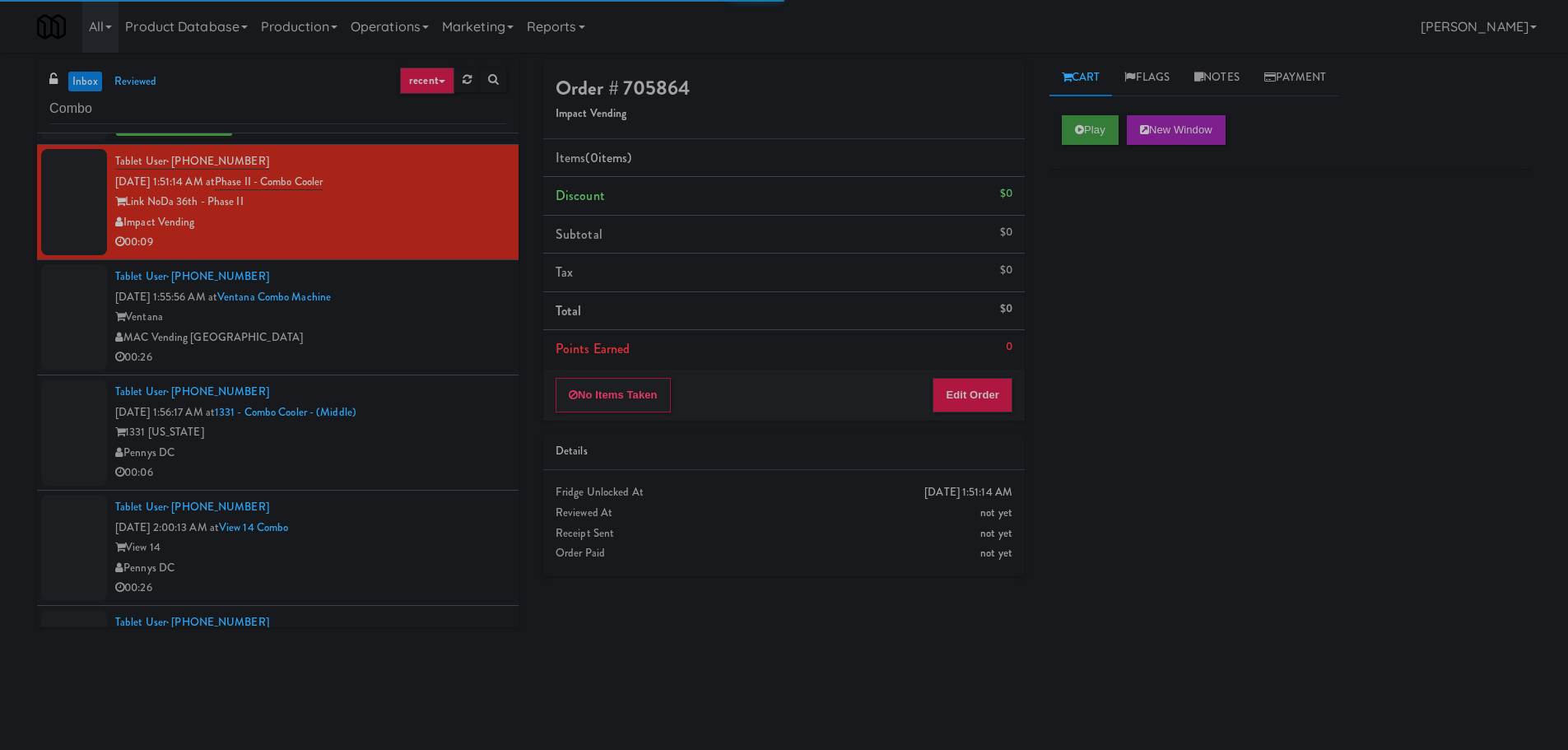
click at [1061, 131] on div "Play New Window" at bounding box center [1290, 135] width 482 height 66
drag, startPoint x: 1071, startPoint y: 129, endPoint x: 1032, endPoint y: 229, distance: 107.3
click at [1072, 128] on button "Play" at bounding box center [1090, 130] width 57 height 30
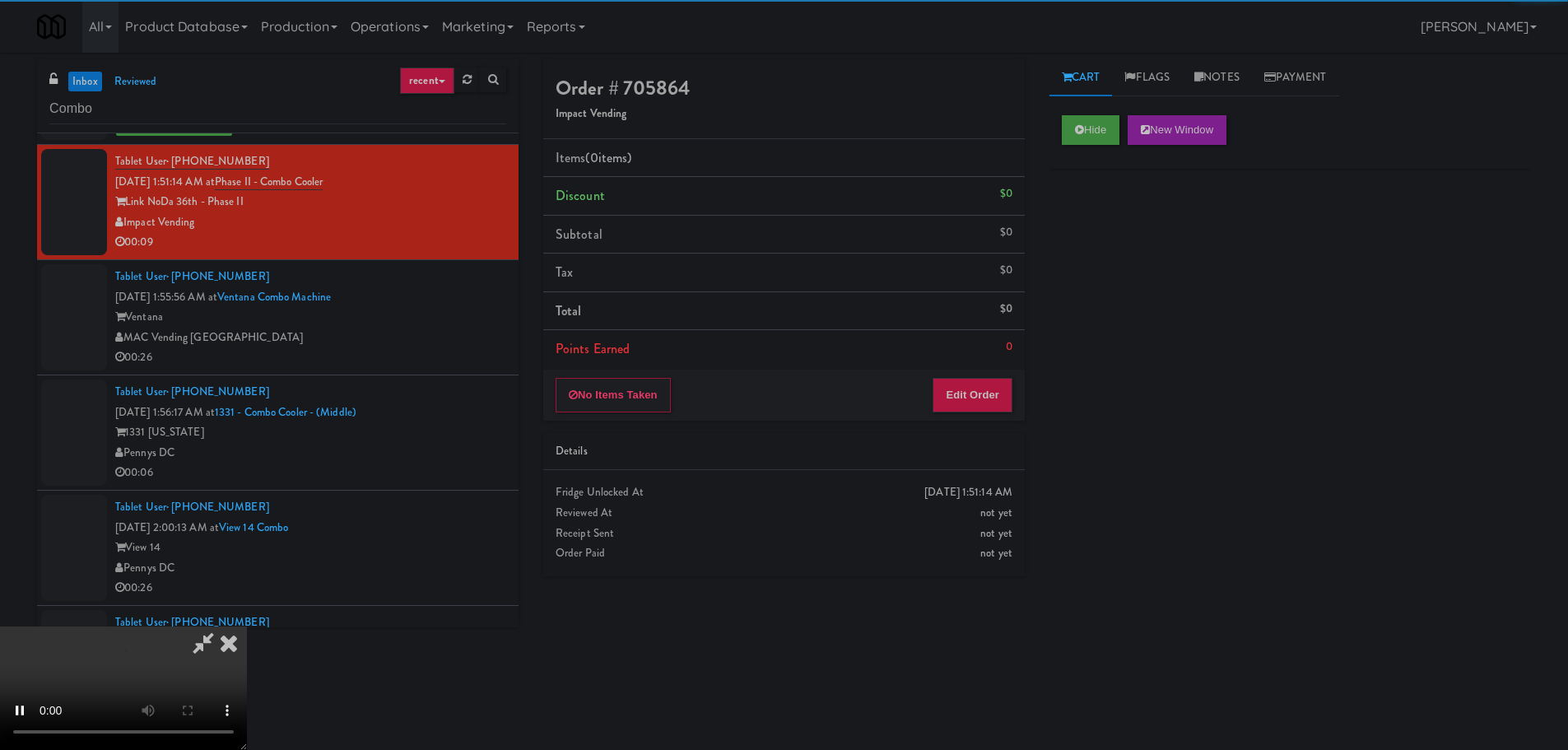
click at [974, 365] on li "Points Earned 0" at bounding box center [784, 349] width 482 height 38
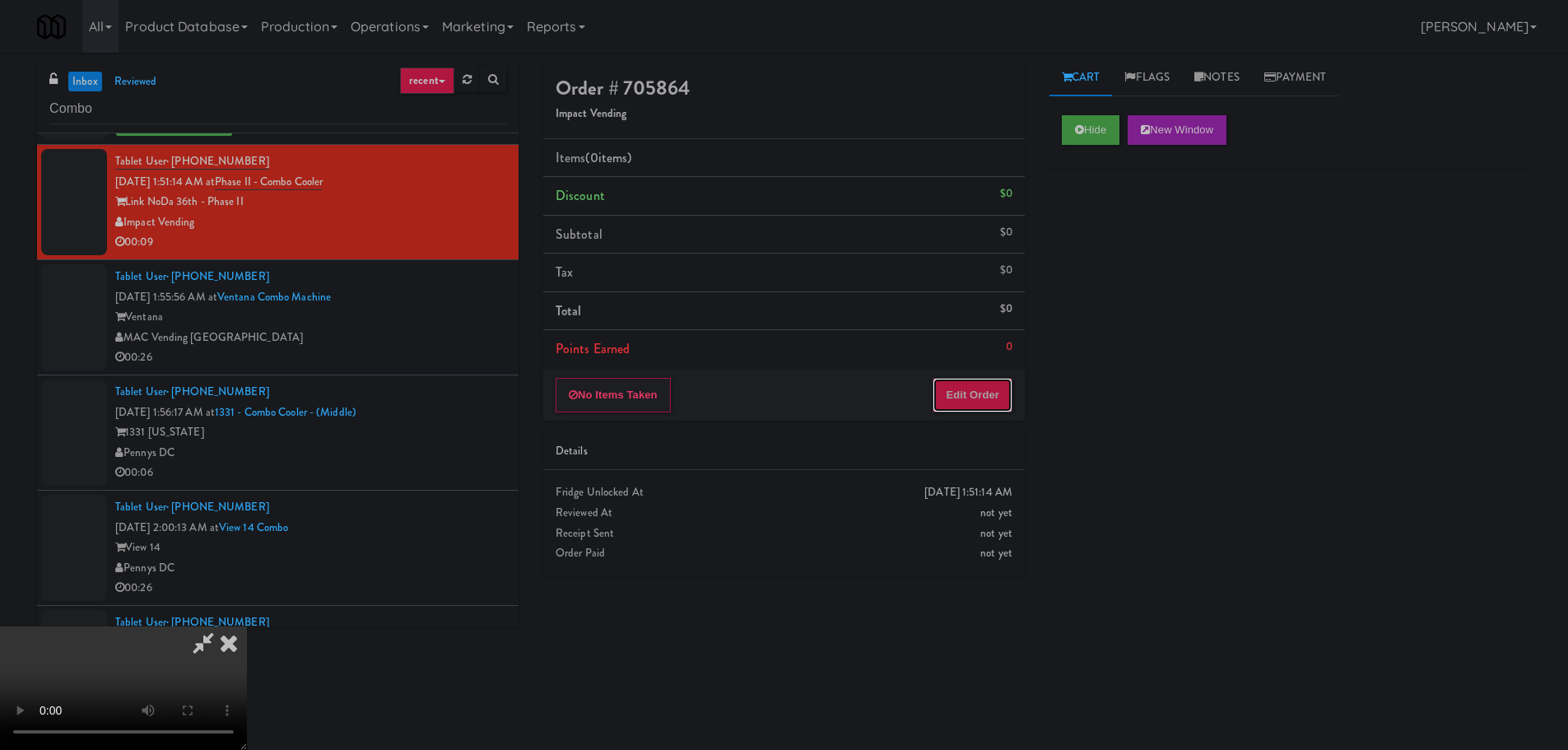
click at [986, 384] on button "Edit Order" at bounding box center [972, 395] width 79 height 34
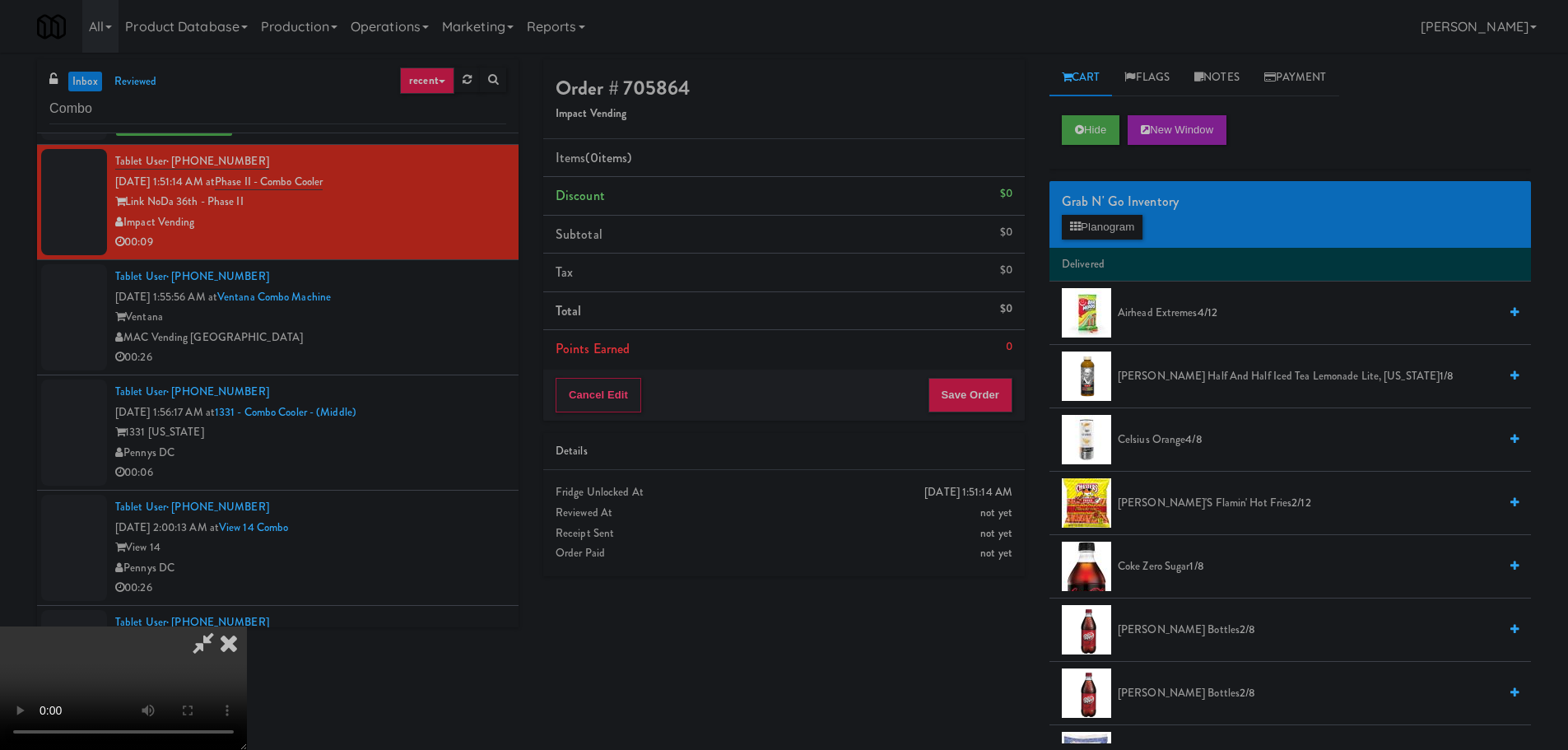
scroll to position [0, 0]
drag, startPoint x: 618, startPoint y: 442, endPoint x: 630, endPoint y: 455, distance: 17.7
click at [247, 626] on video at bounding box center [124, 688] width 247 height 124
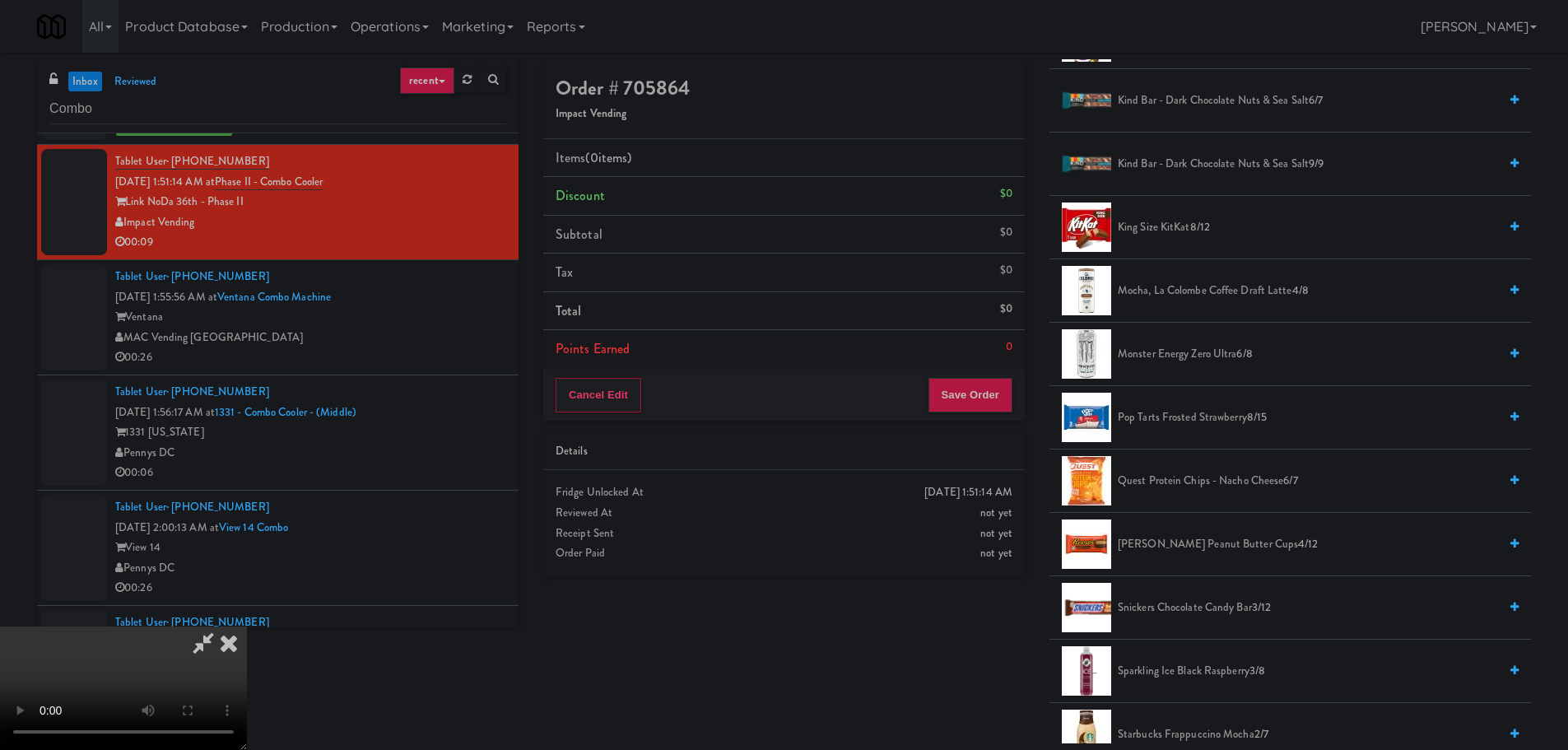
scroll to position [1235, 0]
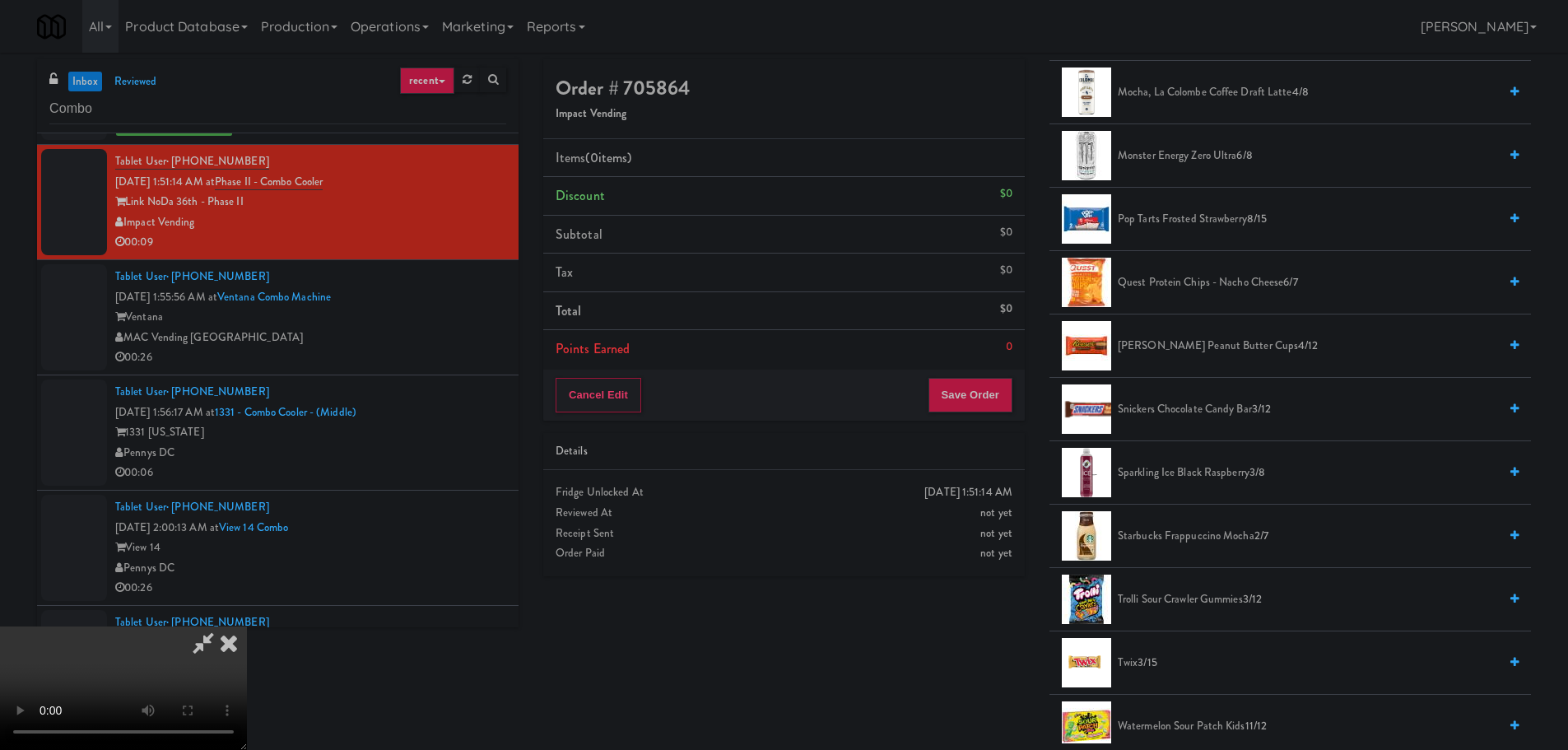
click at [1204, 347] on span "Reese's Peanut Butter cups 4/12" at bounding box center [1307, 346] width 380 height 21
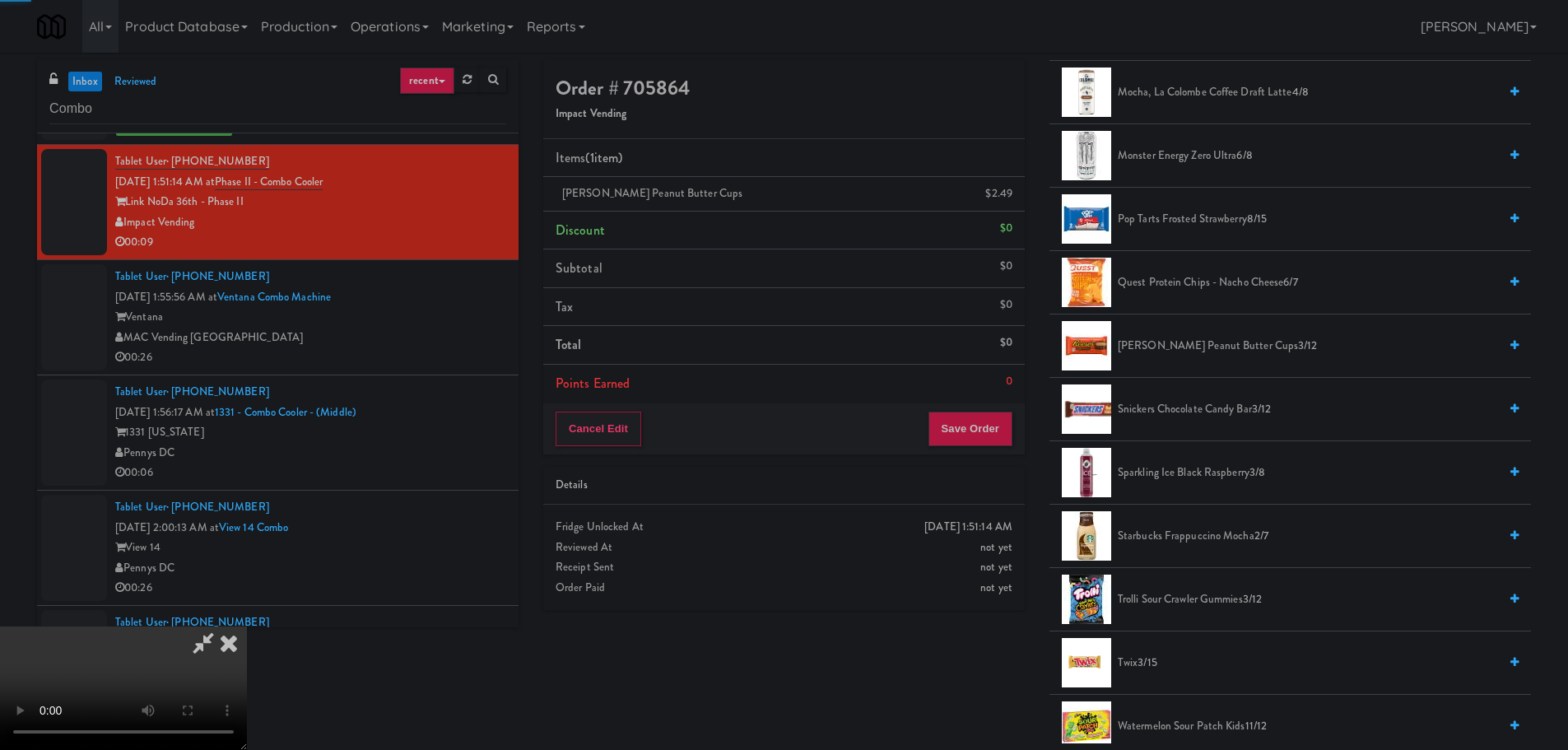
click at [247, 626] on video at bounding box center [124, 688] width 247 height 124
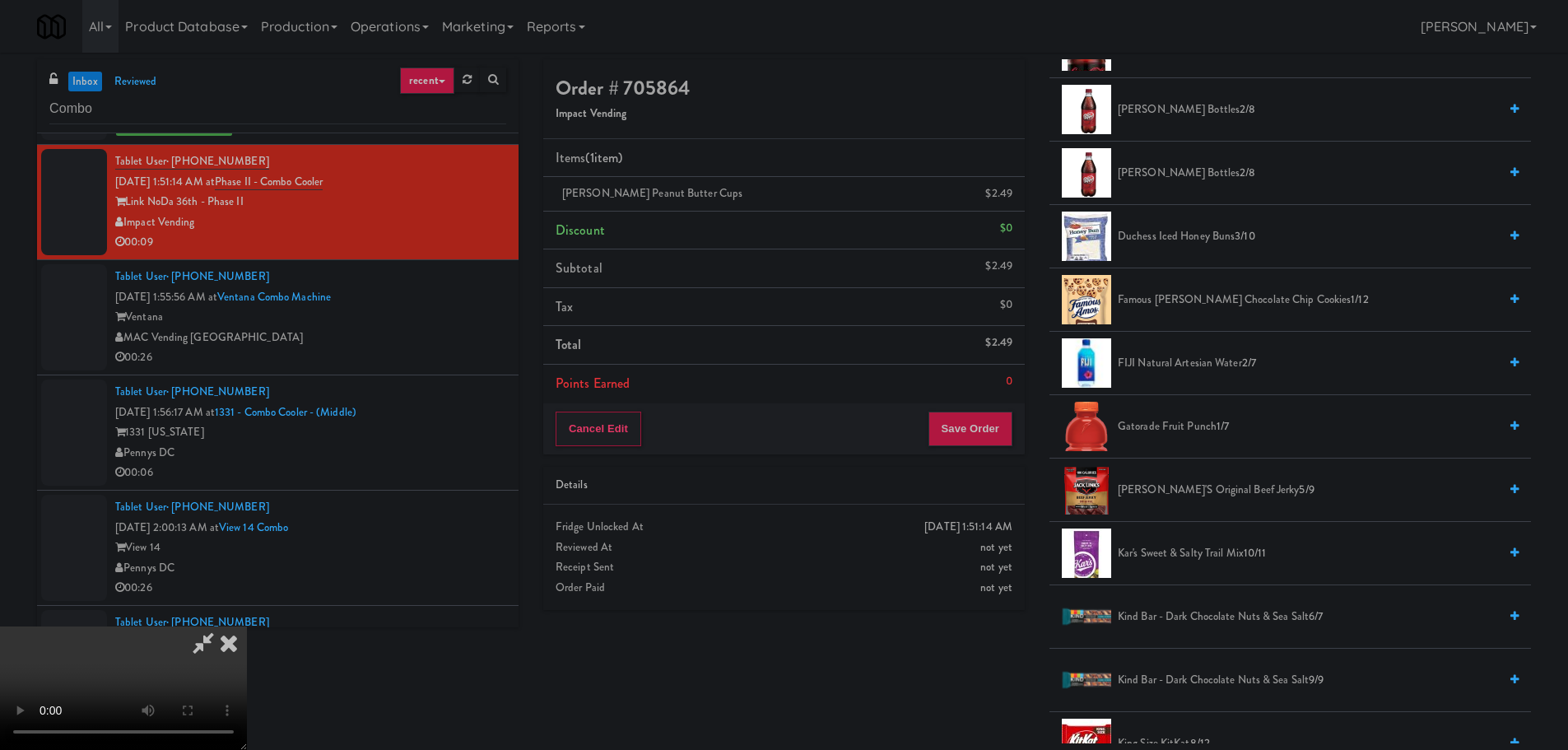
scroll to position [478, 0]
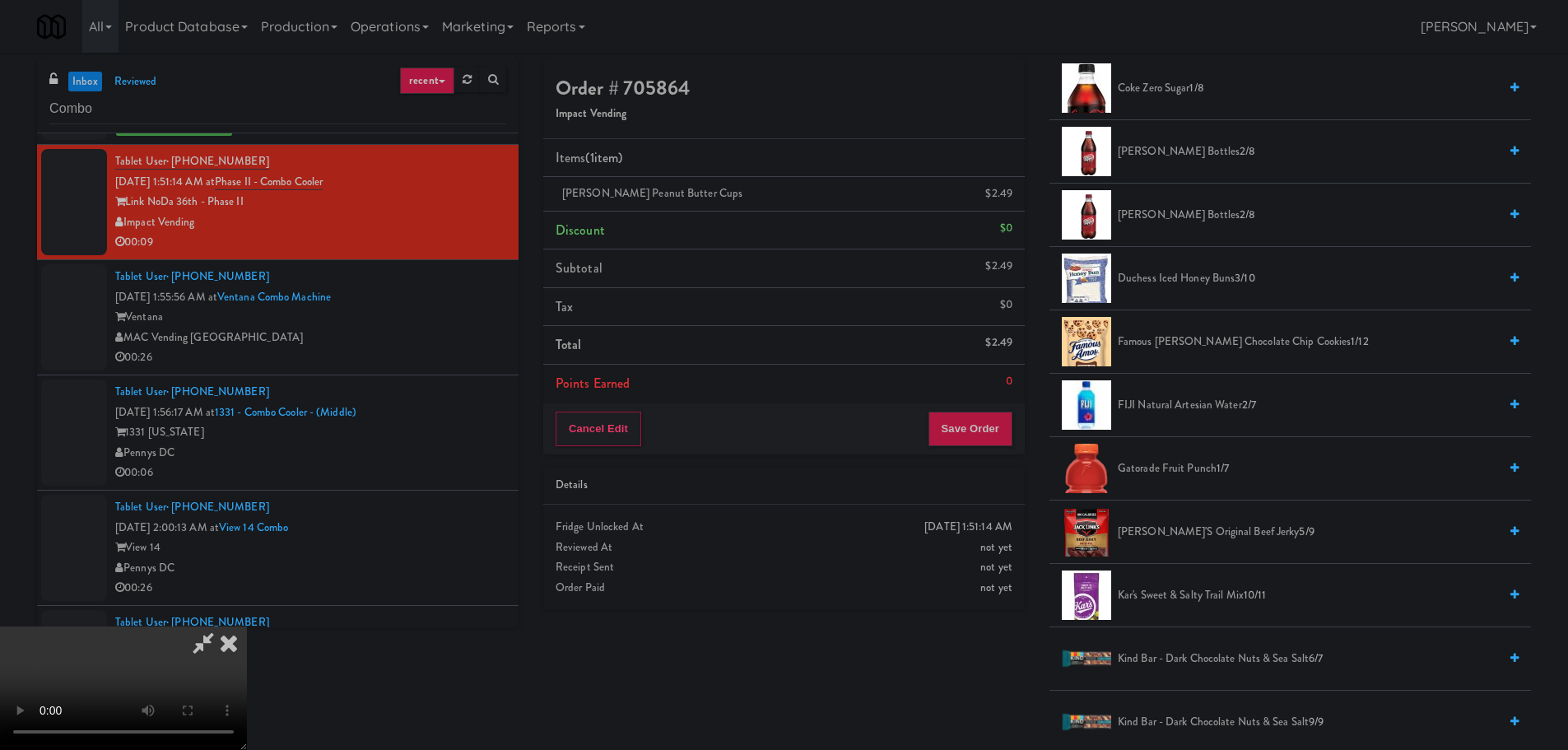
click at [1176, 479] on li "Gatorade Fruit Punch 1/7" at bounding box center [1290, 468] width 482 height 63
click at [1152, 466] on span "Gatorade Fruit Punch 1/7" at bounding box center [1307, 468] width 380 height 21
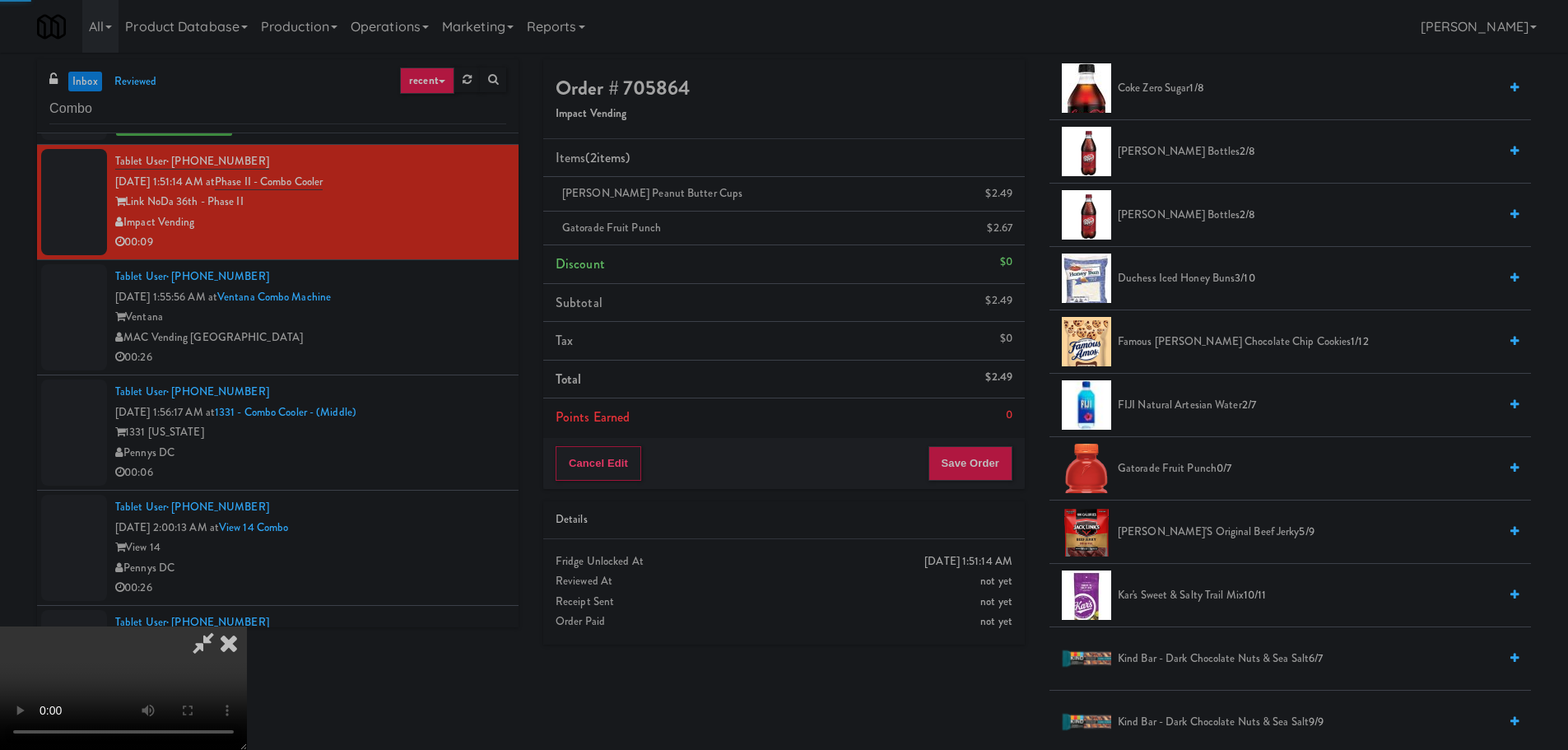
click at [247, 626] on video at bounding box center [124, 688] width 247 height 124
click at [973, 439] on div "Cancel Edit Save Order" at bounding box center [784, 463] width 482 height 51
click at [977, 449] on button "Save Order" at bounding box center [970, 463] width 84 height 34
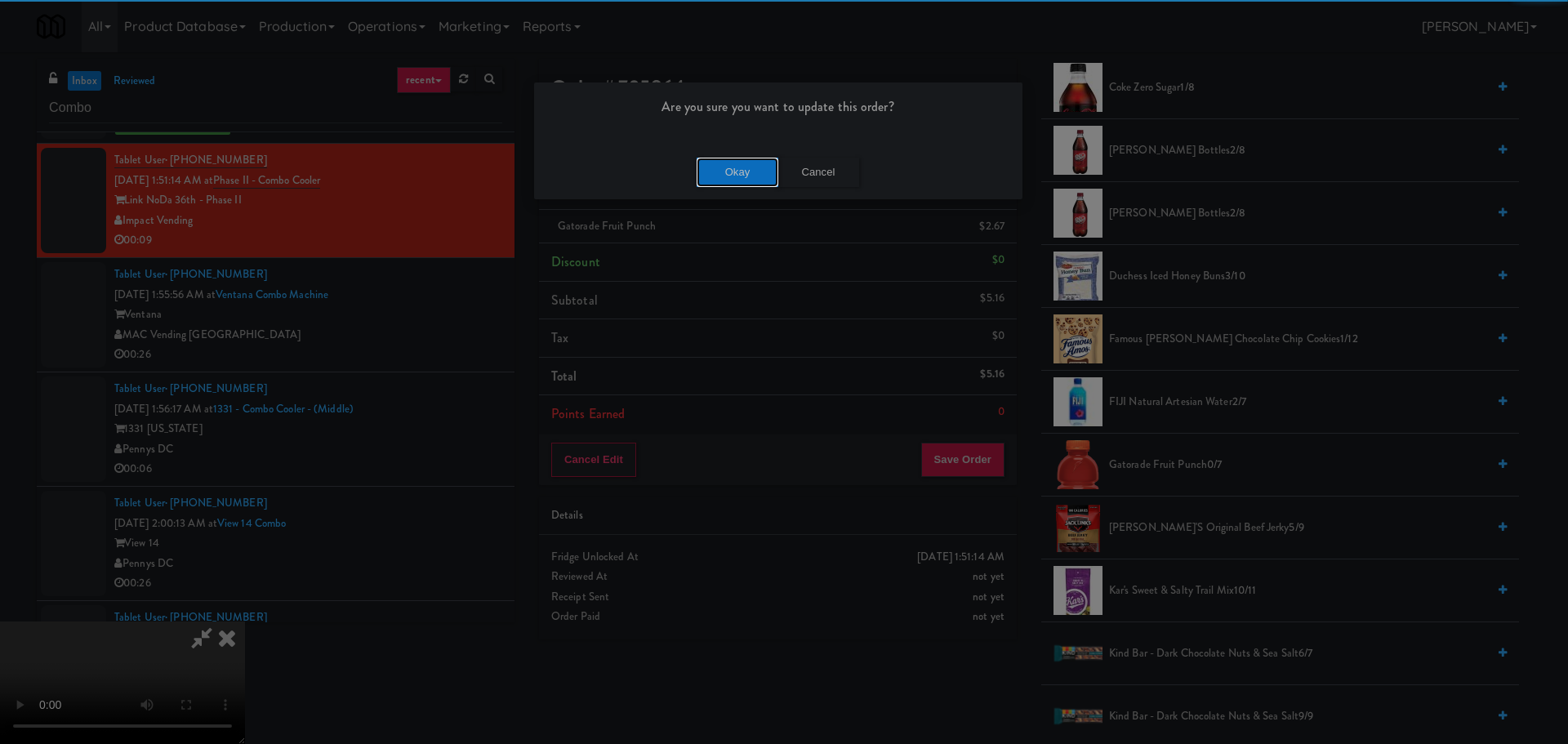
click at [762, 158] on button "Okay" at bounding box center [737, 172] width 81 height 30
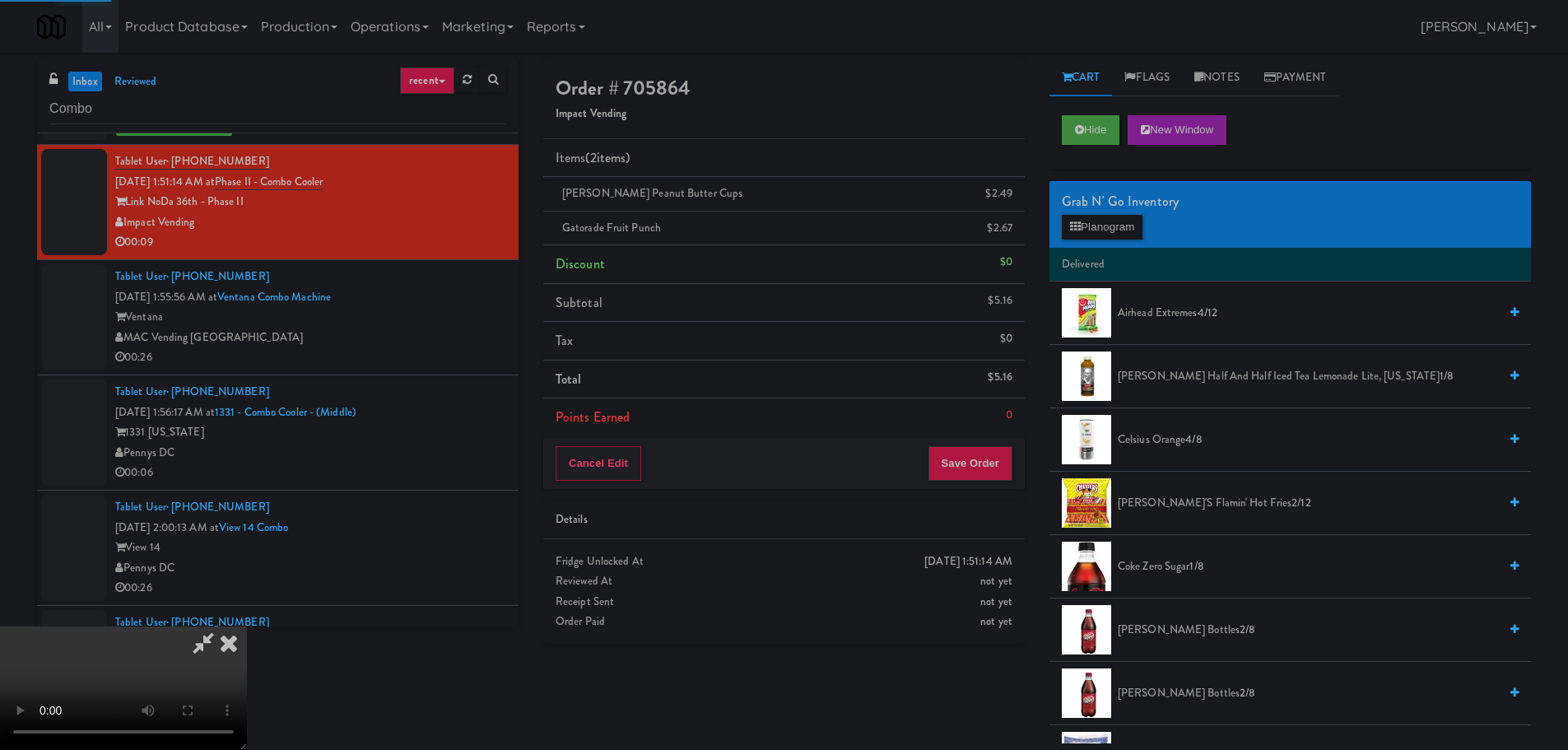
scroll to position [0, 0]
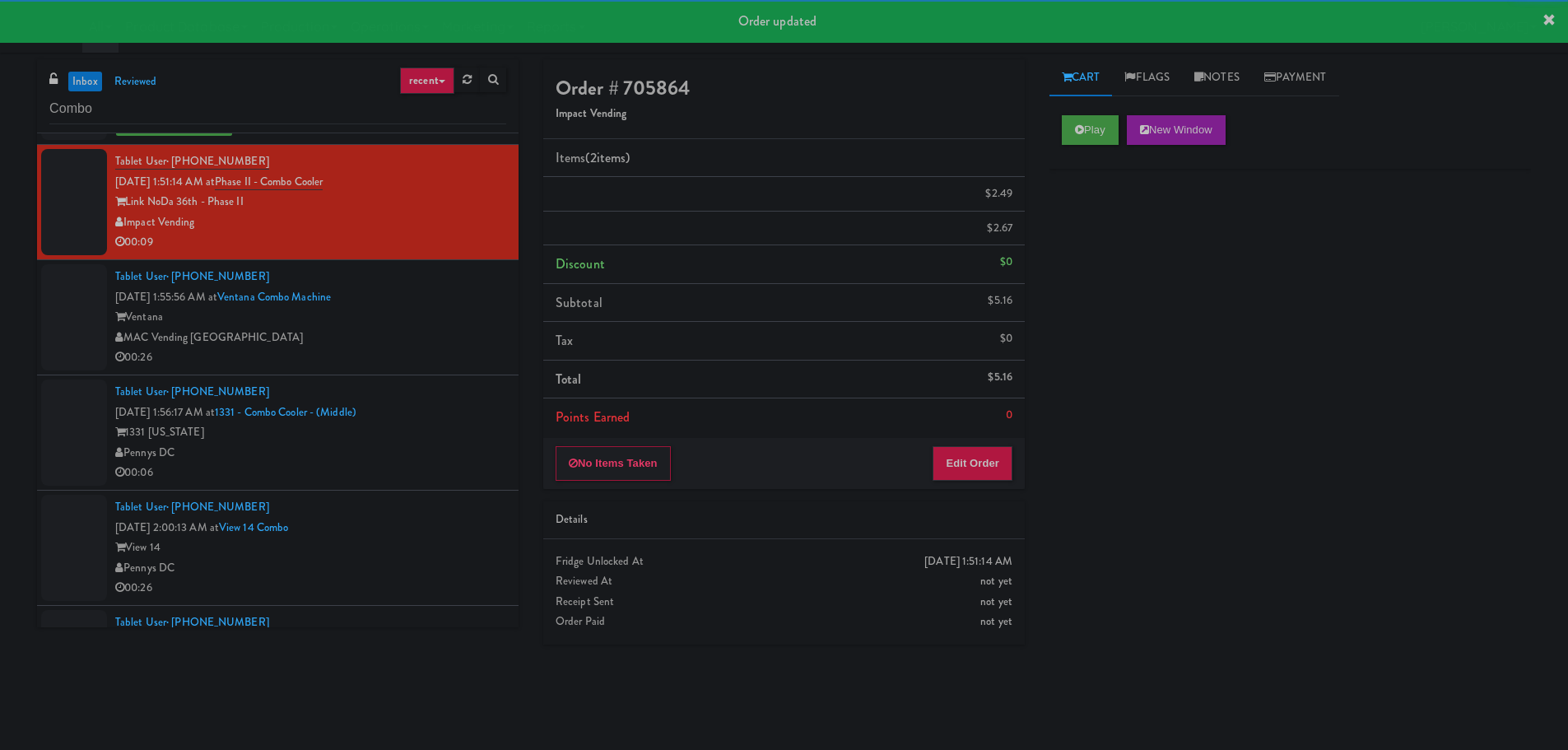
click at [437, 340] on div "MAC Vending [GEOGRAPHIC_DATA]" at bounding box center [310, 338] width 391 height 21
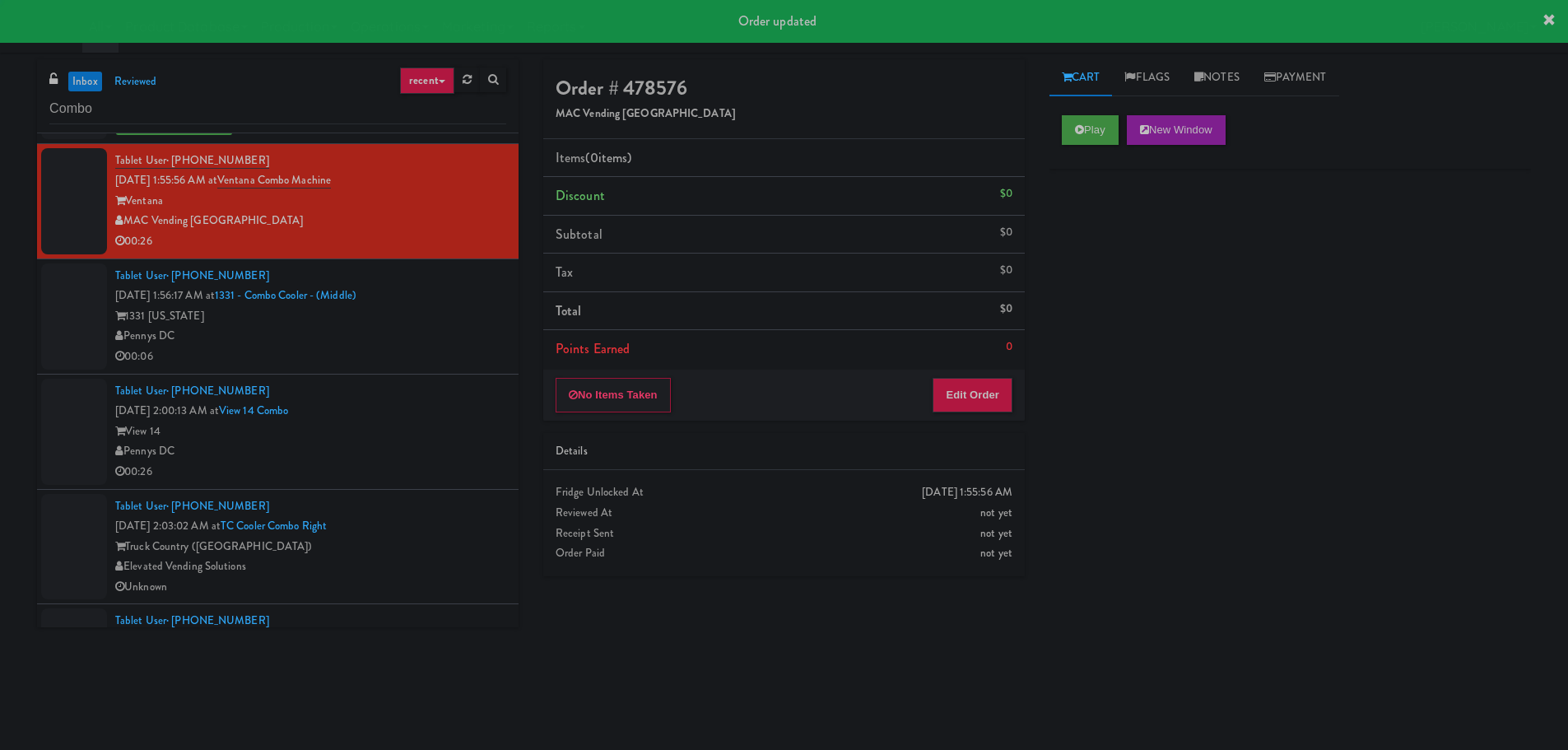
scroll to position [3540, 0]
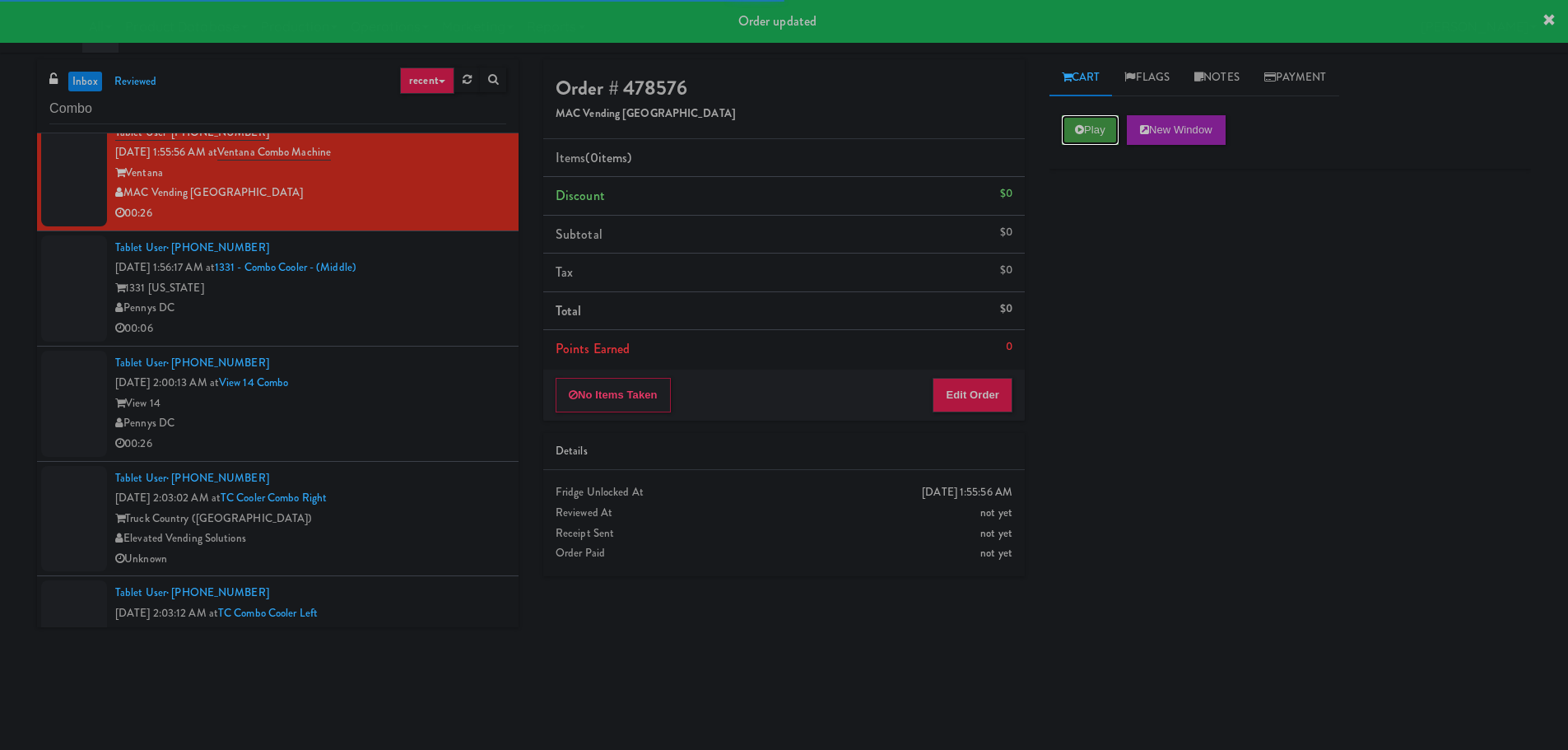
click at [1109, 133] on button "Play" at bounding box center [1090, 130] width 57 height 30
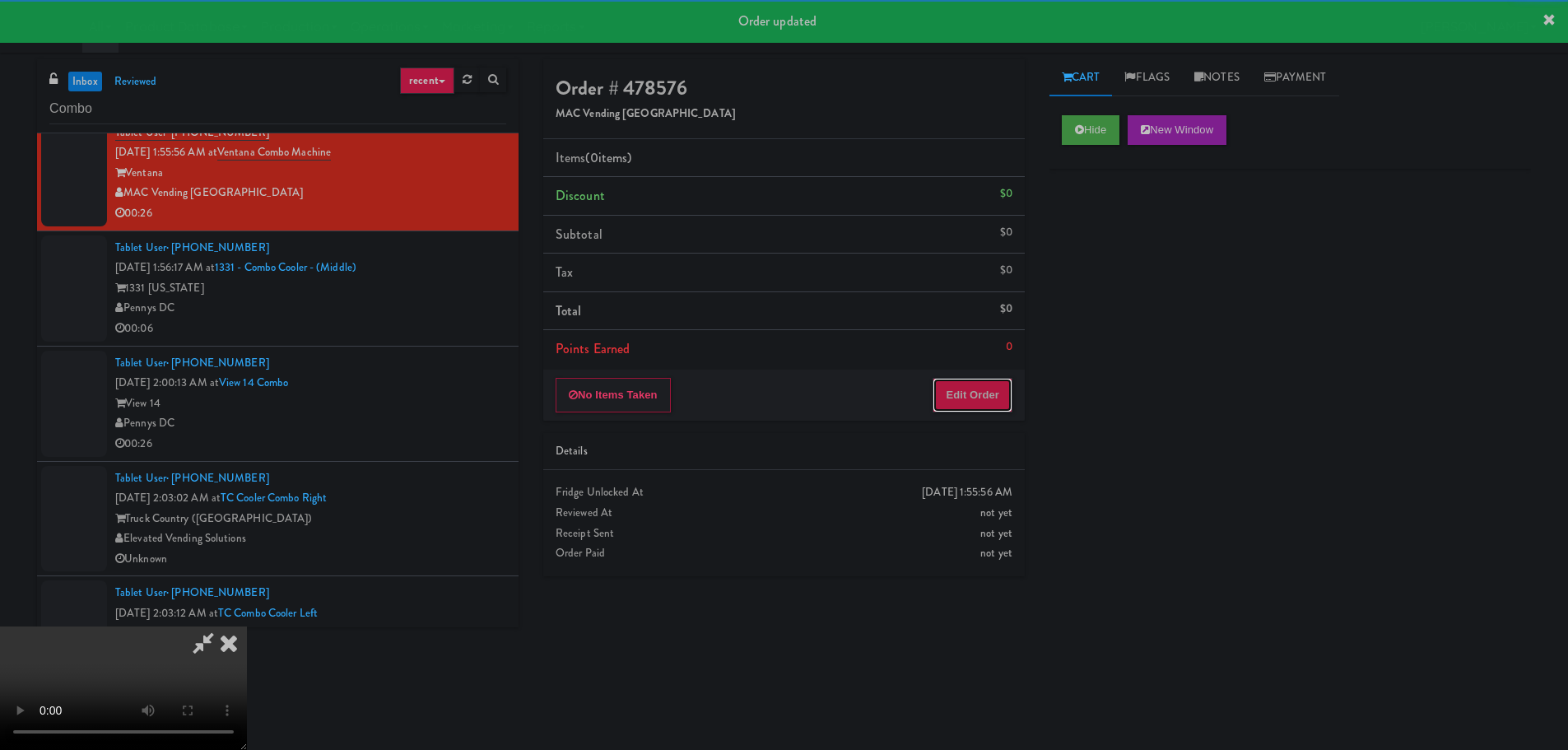
click at [986, 387] on button "Edit Order" at bounding box center [972, 395] width 79 height 34
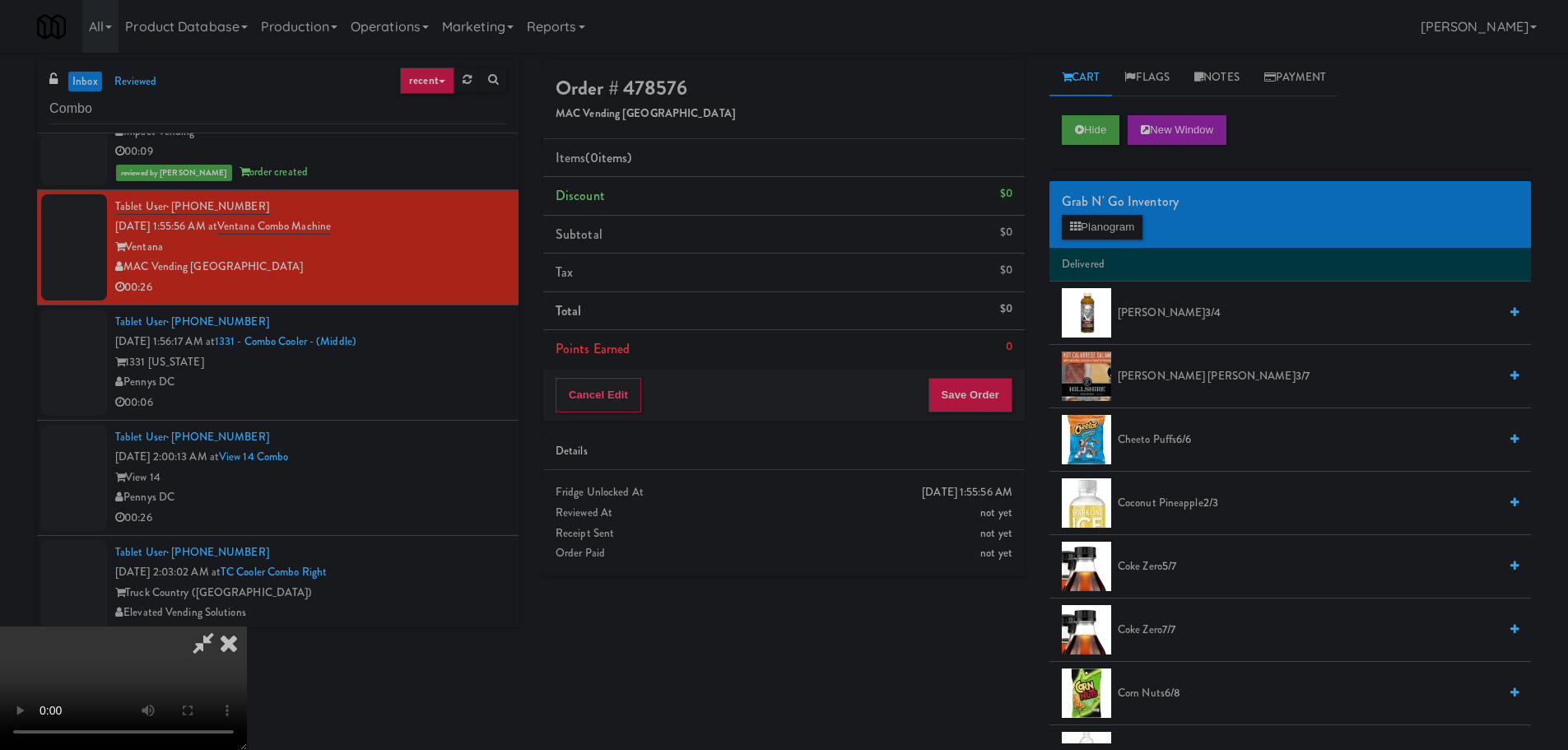
scroll to position [3502, 0]
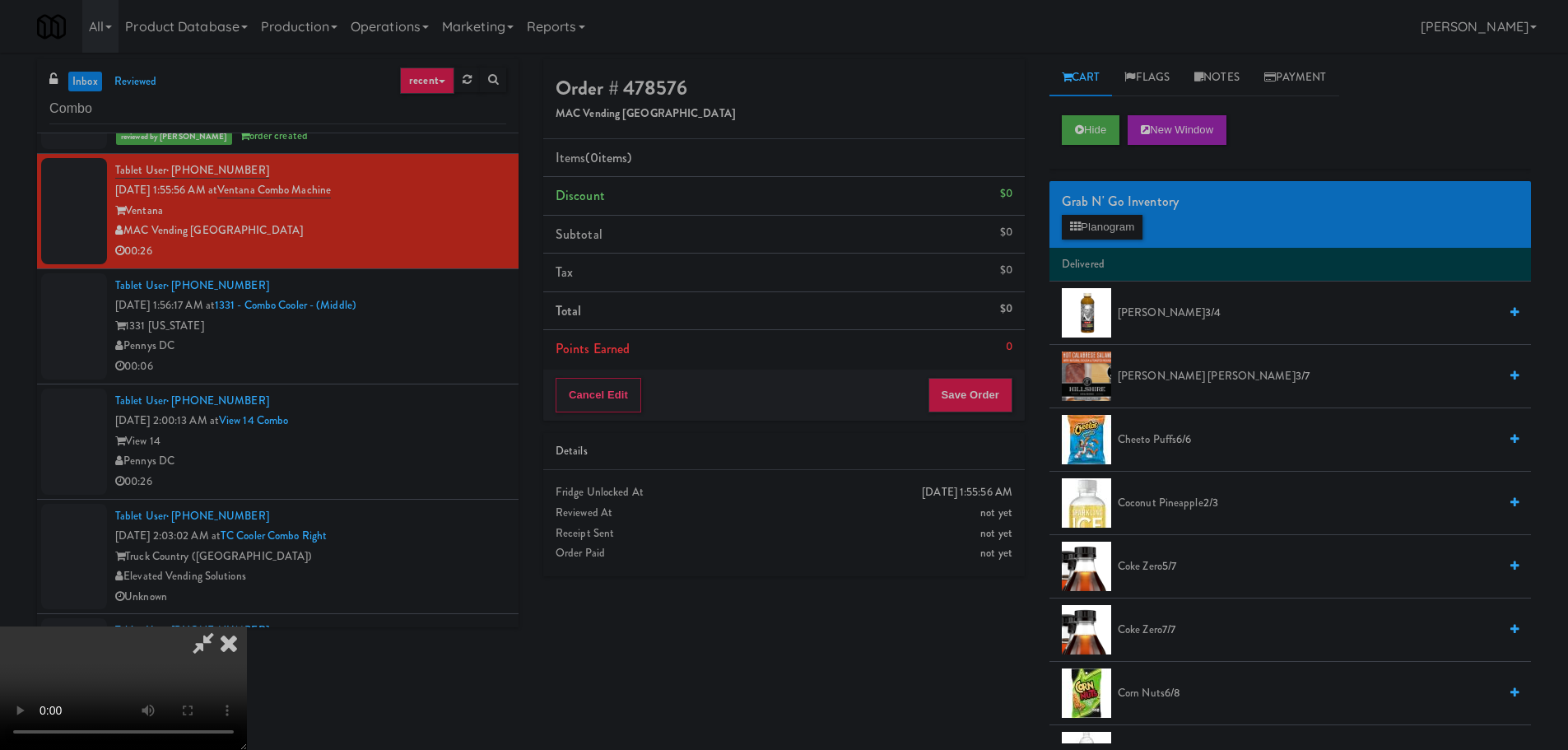
click at [247, 626] on video at bounding box center [124, 688] width 247 height 124
drag, startPoint x: 598, startPoint y: 450, endPoint x: 700, endPoint y: 455, distance: 102.1
click at [247, 626] on video at bounding box center [124, 688] width 247 height 124
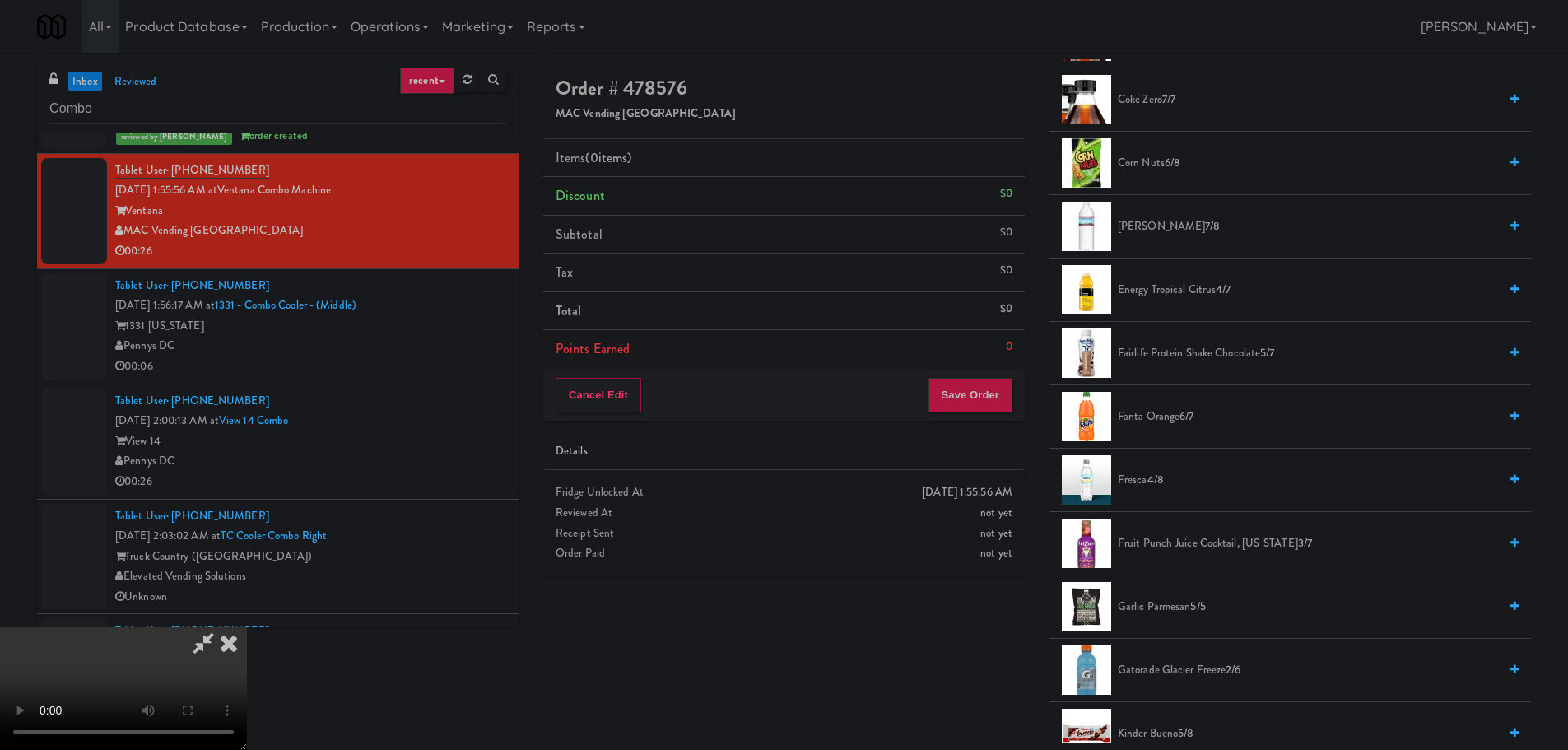
scroll to position [576, 0]
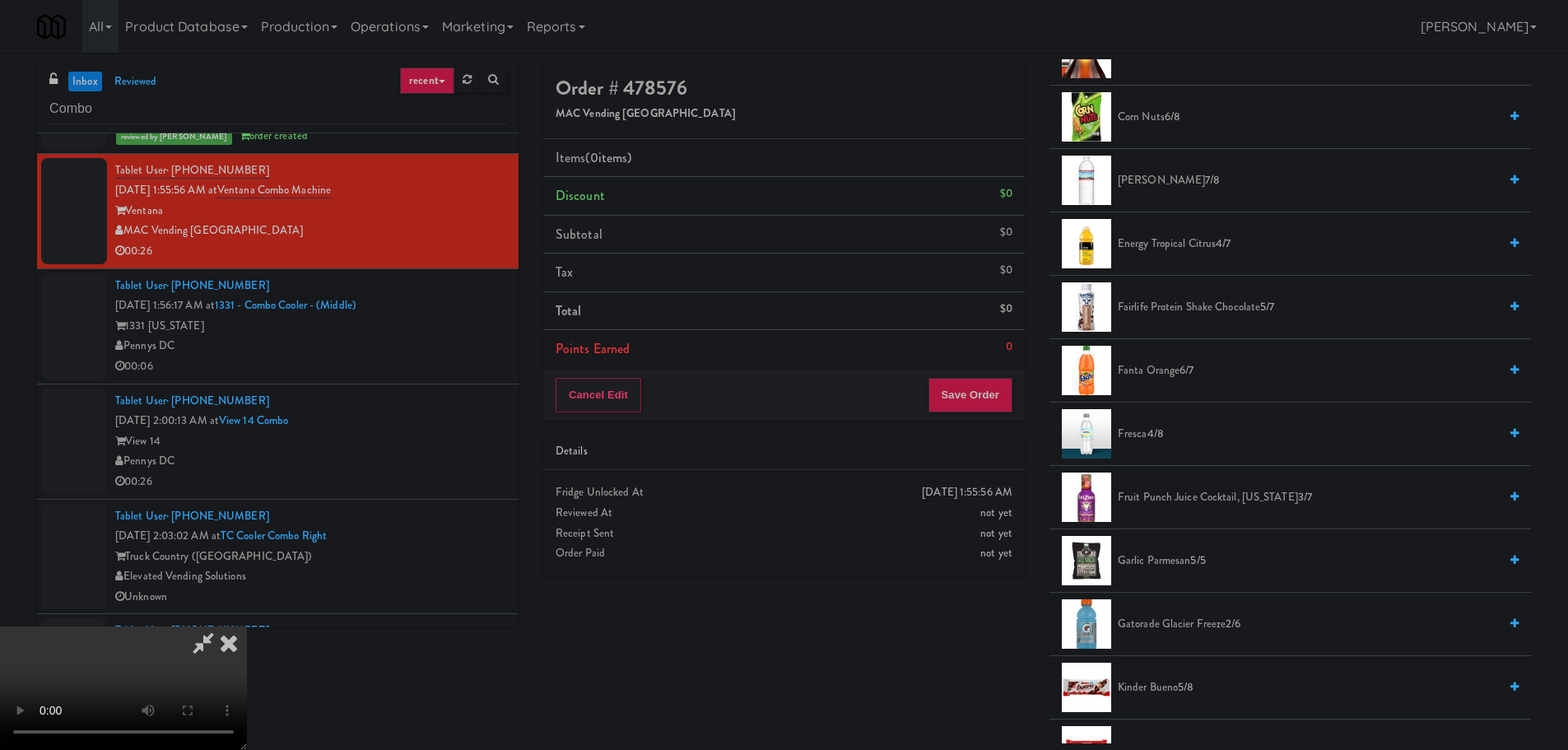
click at [1182, 316] on span "Fairlife Protein Shake Chocolate 5/7" at bounding box center [1307, 307] width 380 height 21
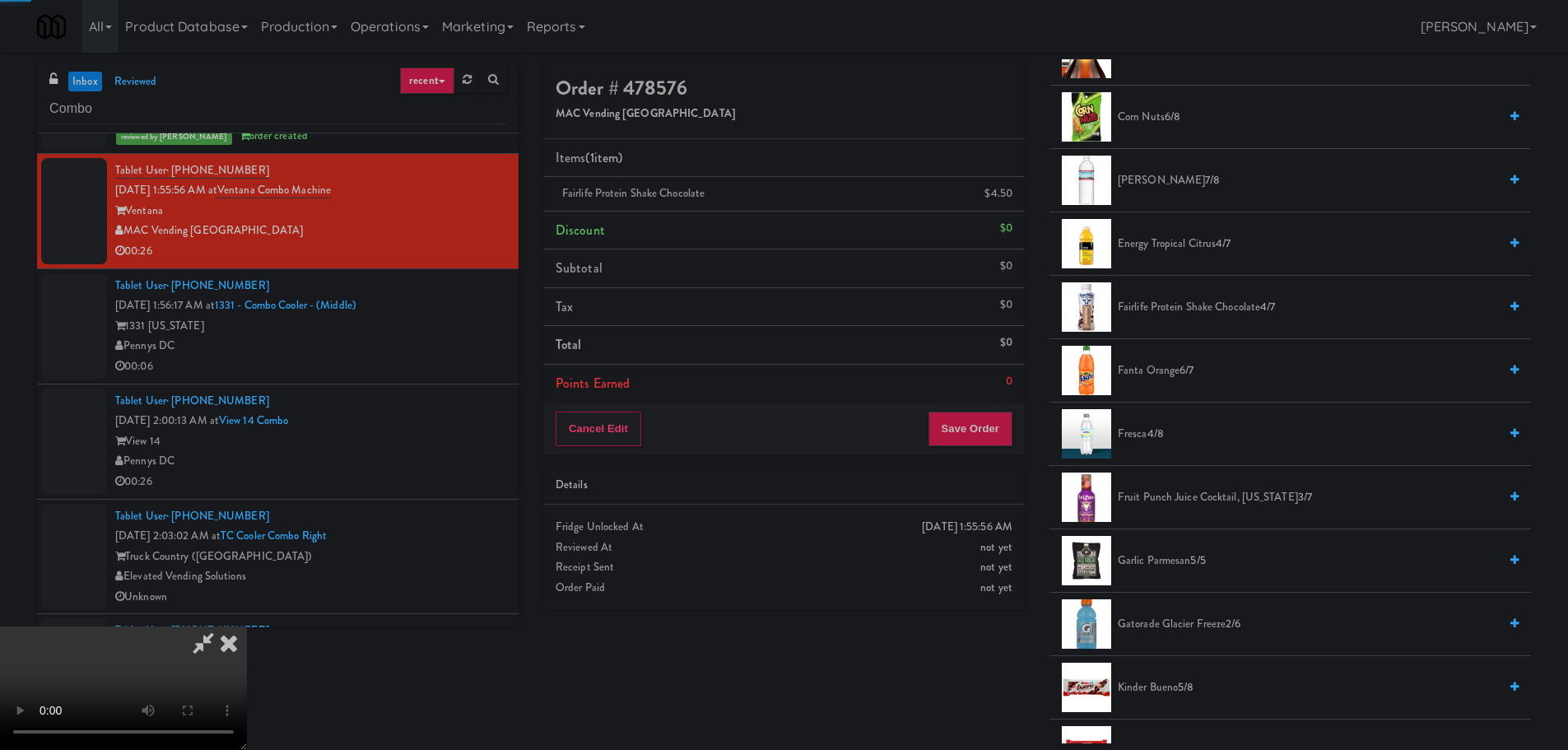
click at [247, 626] on video at bounding box center [124, 688] width 247 height 124
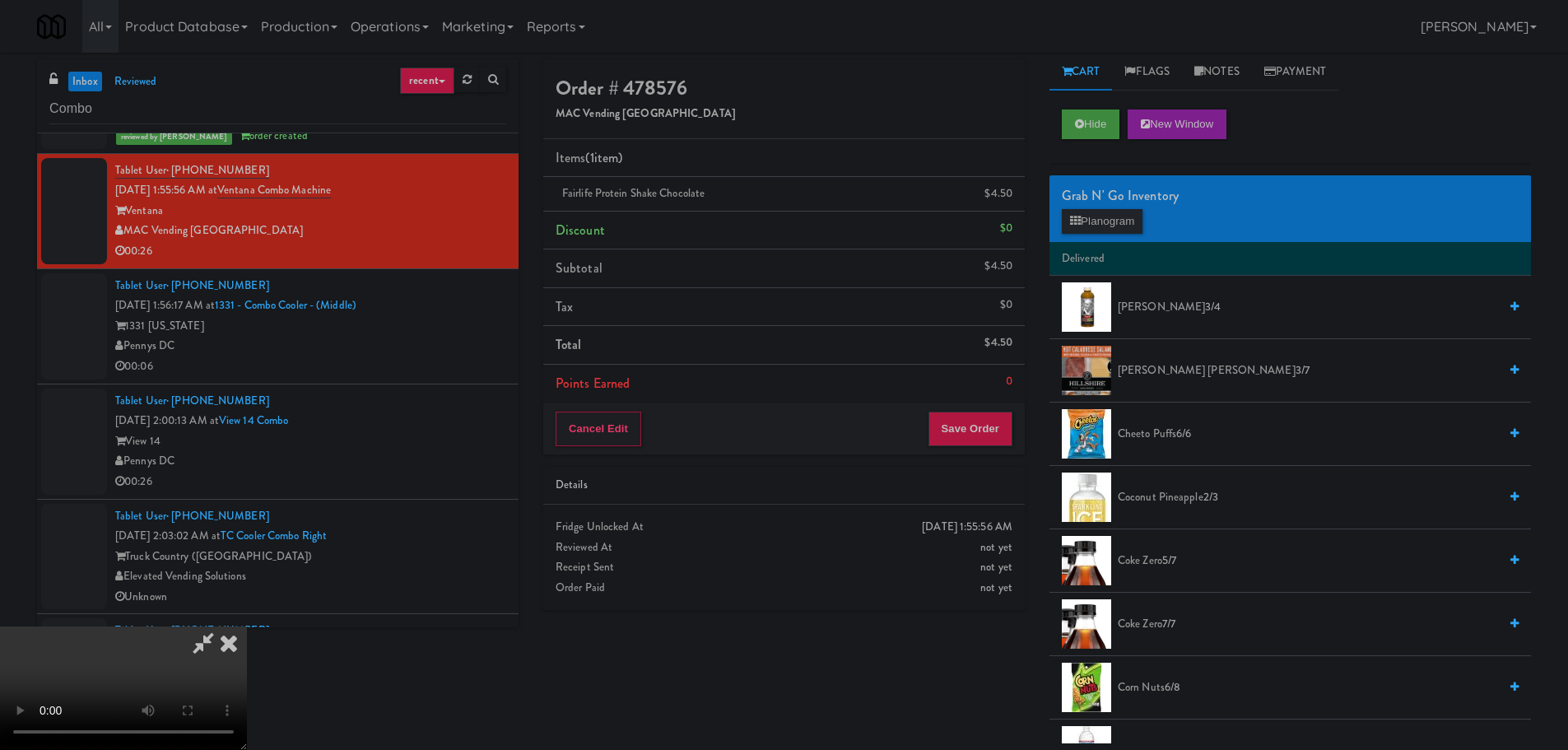
scroll to position [0, 0]
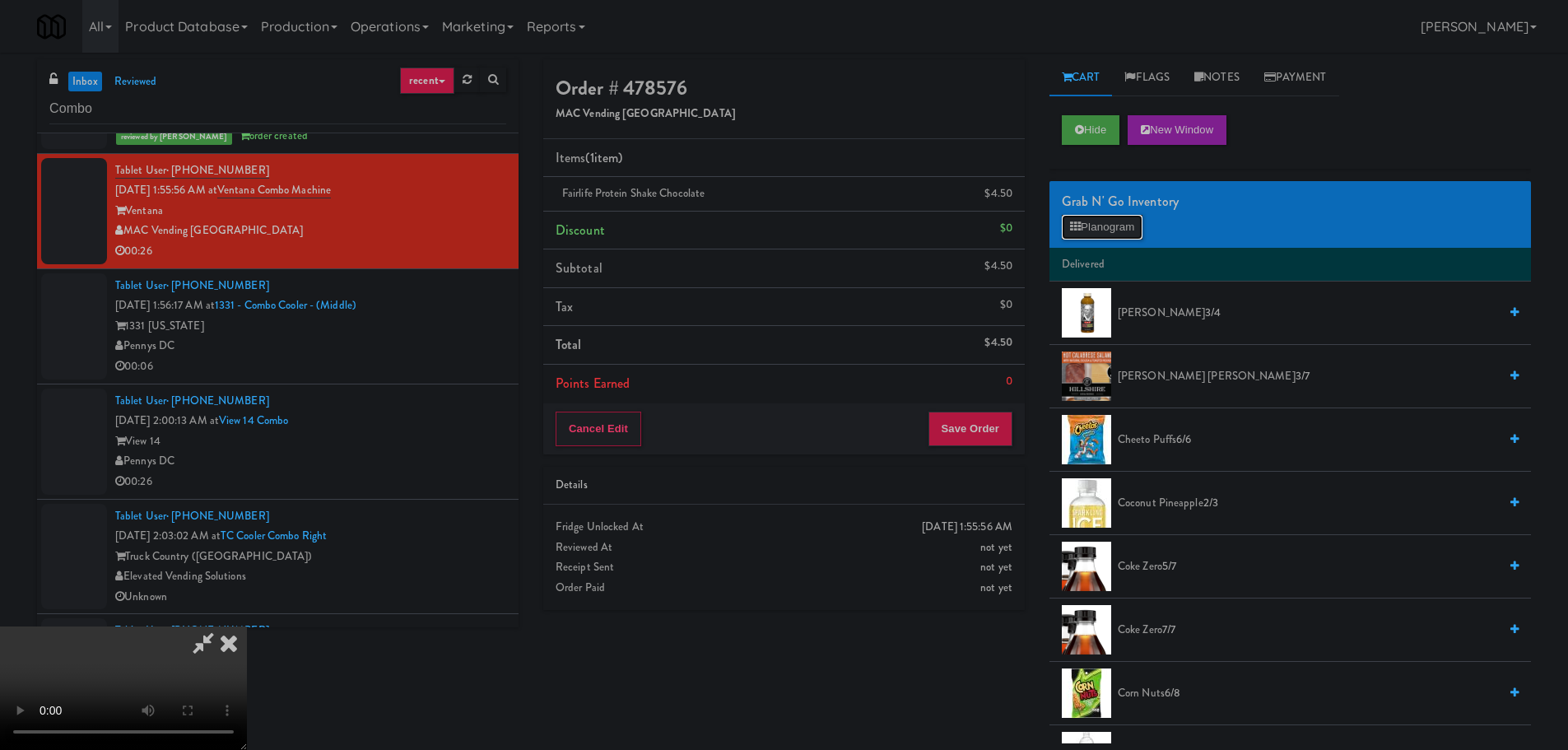
click at [1095, 218] on button "Planogram" at bounding box center [1102, 227] width 80 height 24
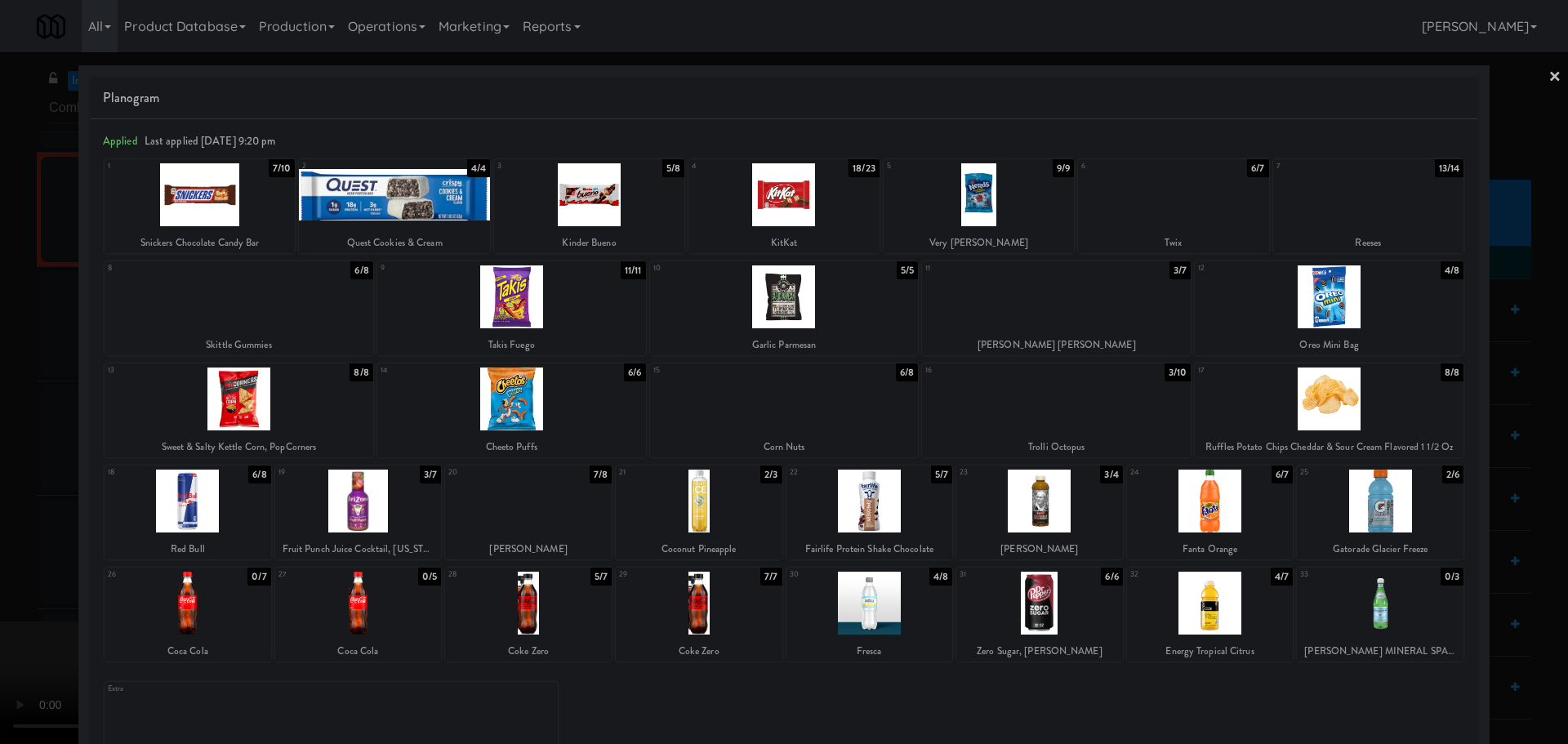
click at [339, 492] on div at bounding box center [358, 500] width 167 height 63
click at [2, 455] on div at bounding box center [784, 372] width 1568 height 744
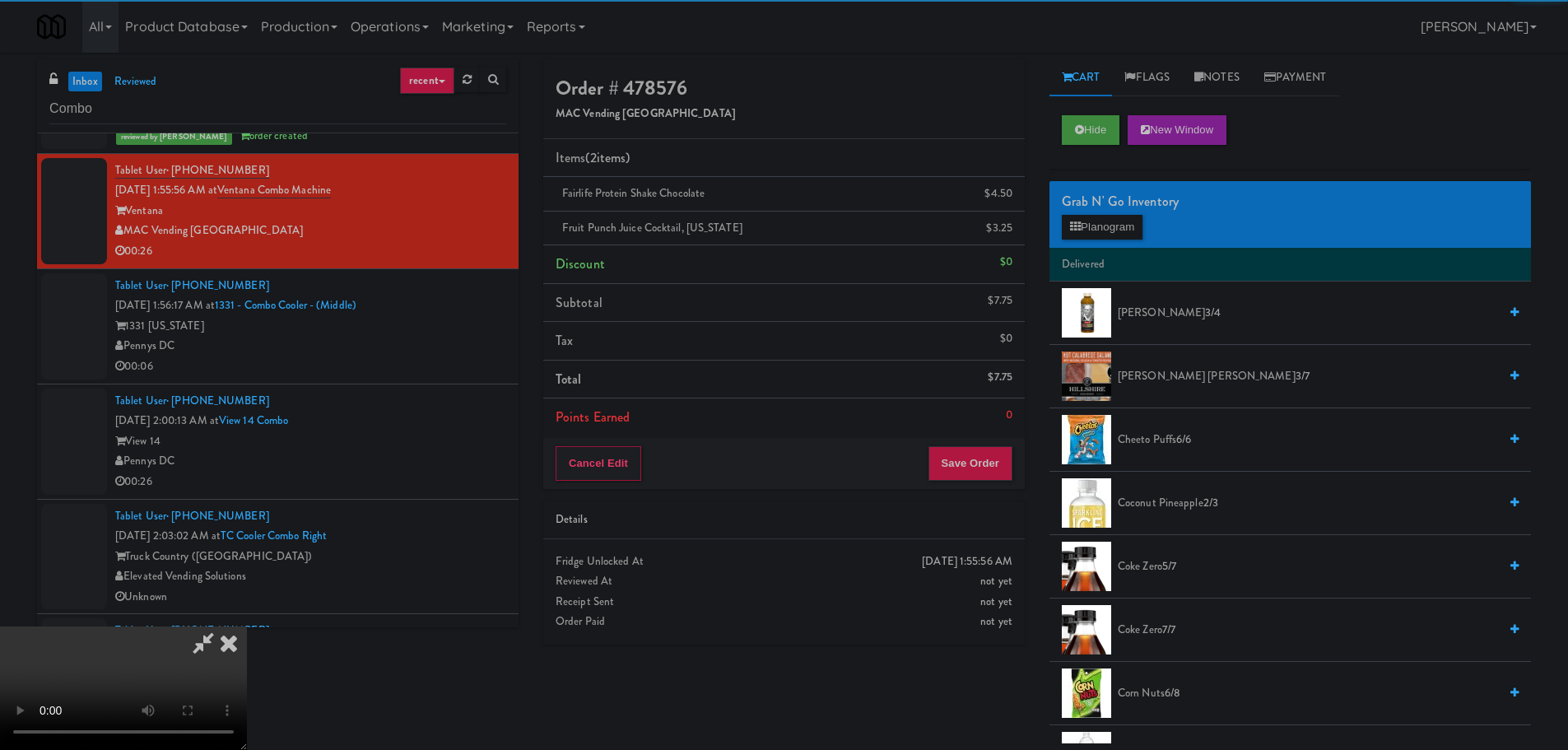
click at [247, 626] on video at bounding box center [124, 688] width 247 height 124
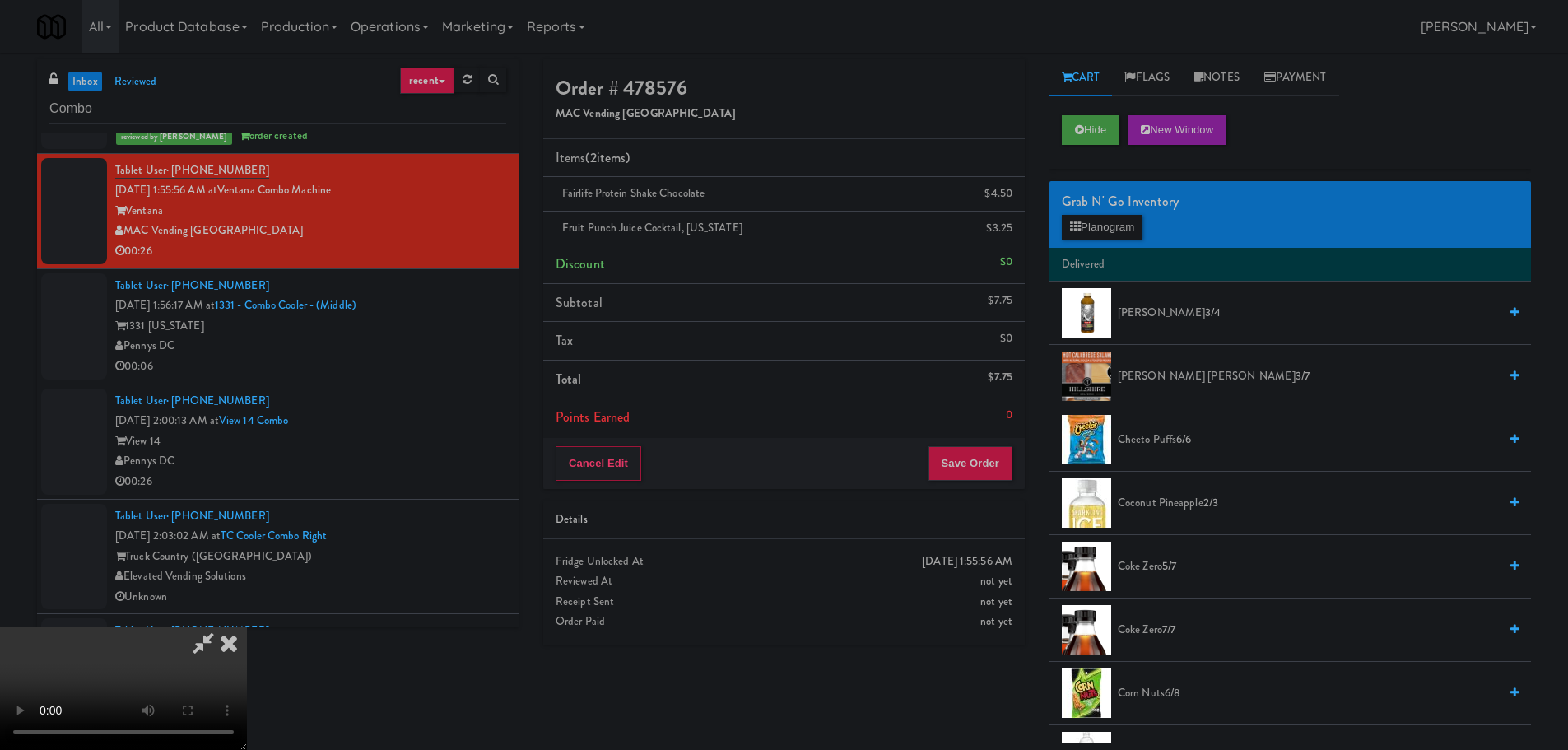
click at [247, 626] on video at bounding box center [124, 688] width 247 height 124
click at [1165, 435] on span "Cheeto Puffs 6/6" at bounding box center [1307, 440] width 380 height 21
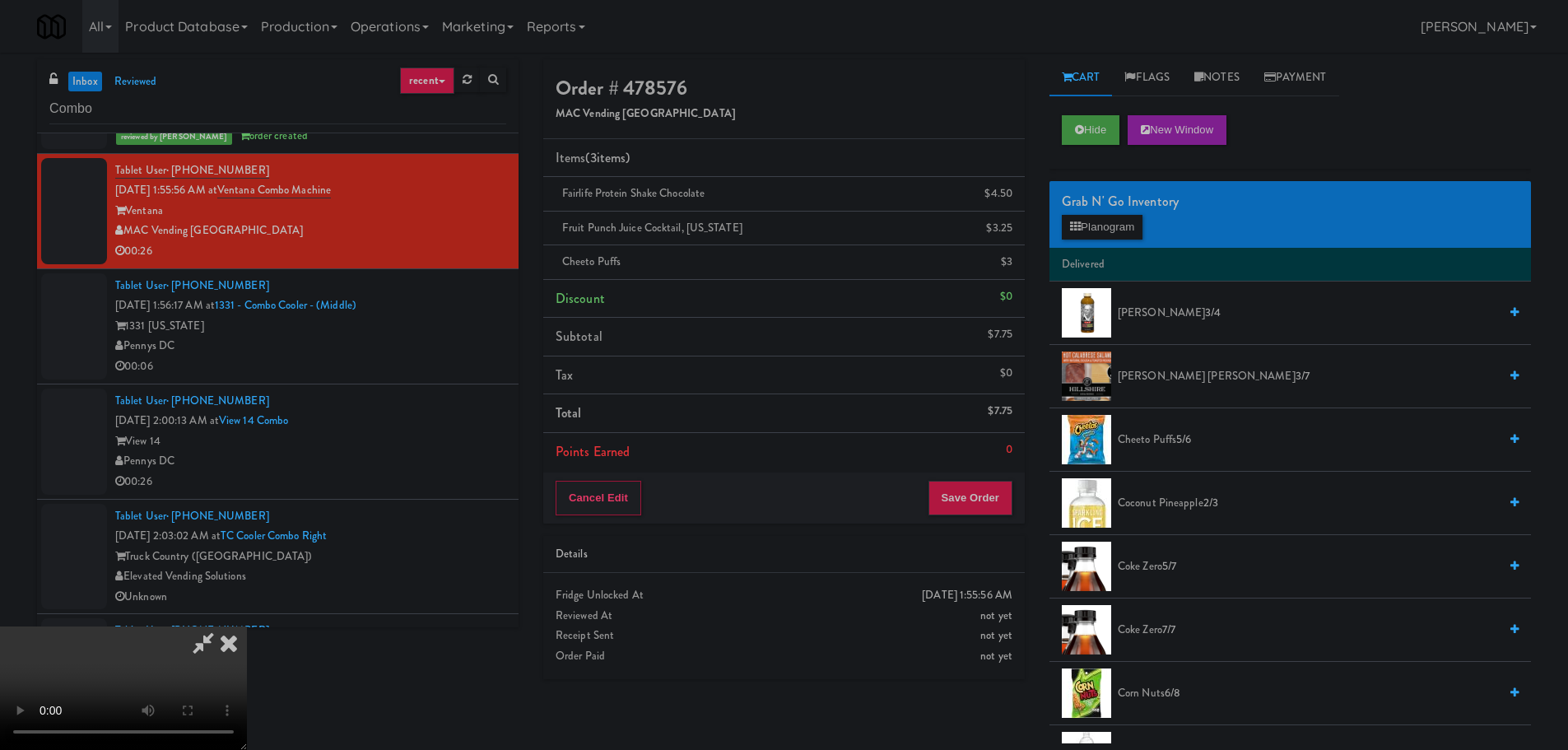
click at [247, 626] on video at bounding box center [124, 688] width 247 height 124
click at [1190, 444] on span "5/6" at bounding box center [1183, 439] width 14 height 15
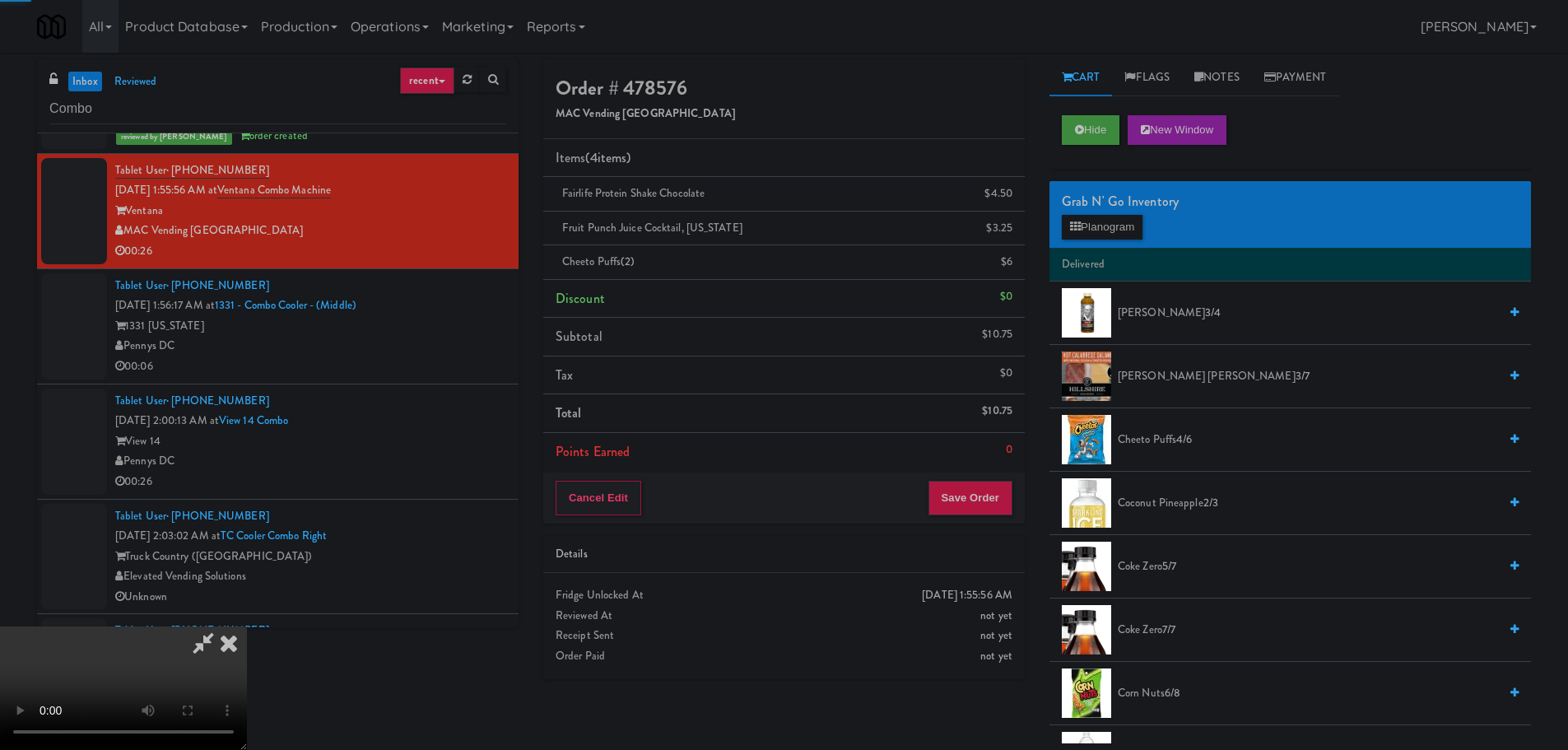
click at [247, 626] on video at bounding box center [124, 688] width 247 height 124
click at [971, 494] on button "Save Order" at bounding box center [970, 498] width 84 height 34
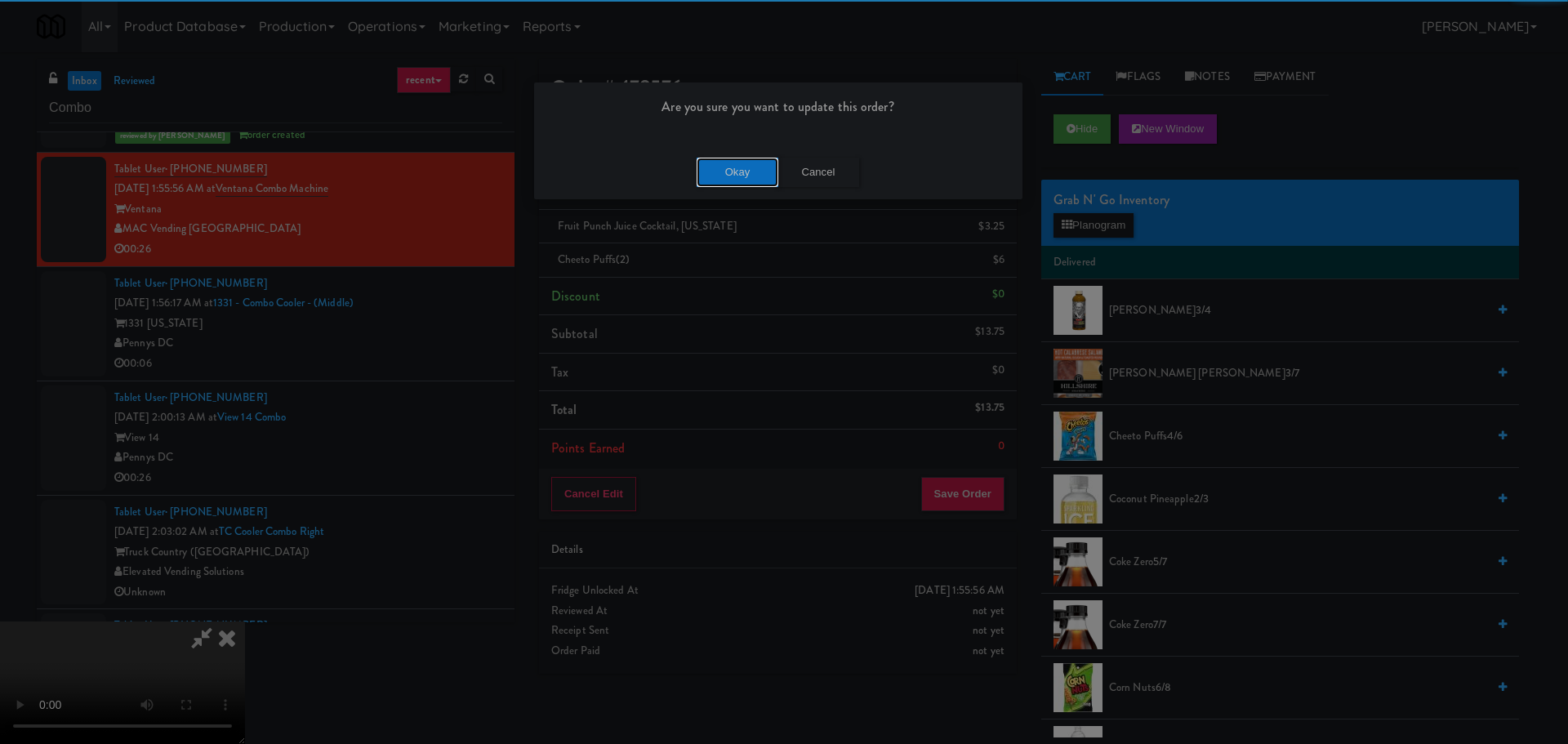
click at [720, 171] on button "Okay" at bounding box center [737, 172] width 81 height 30
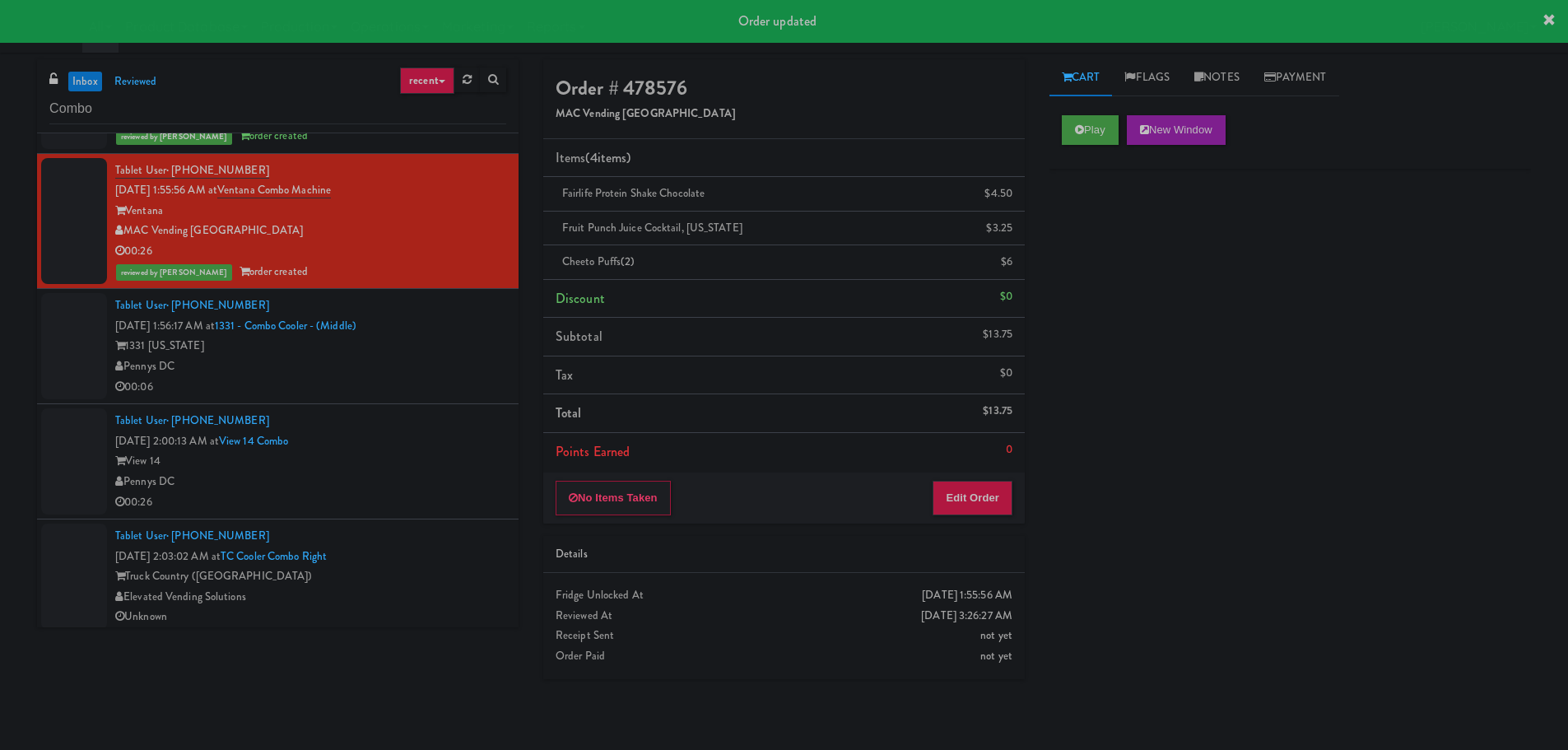
click at [436, 357] on div "Pennys DC" at bounding box center [310, 366] width 391 height 21
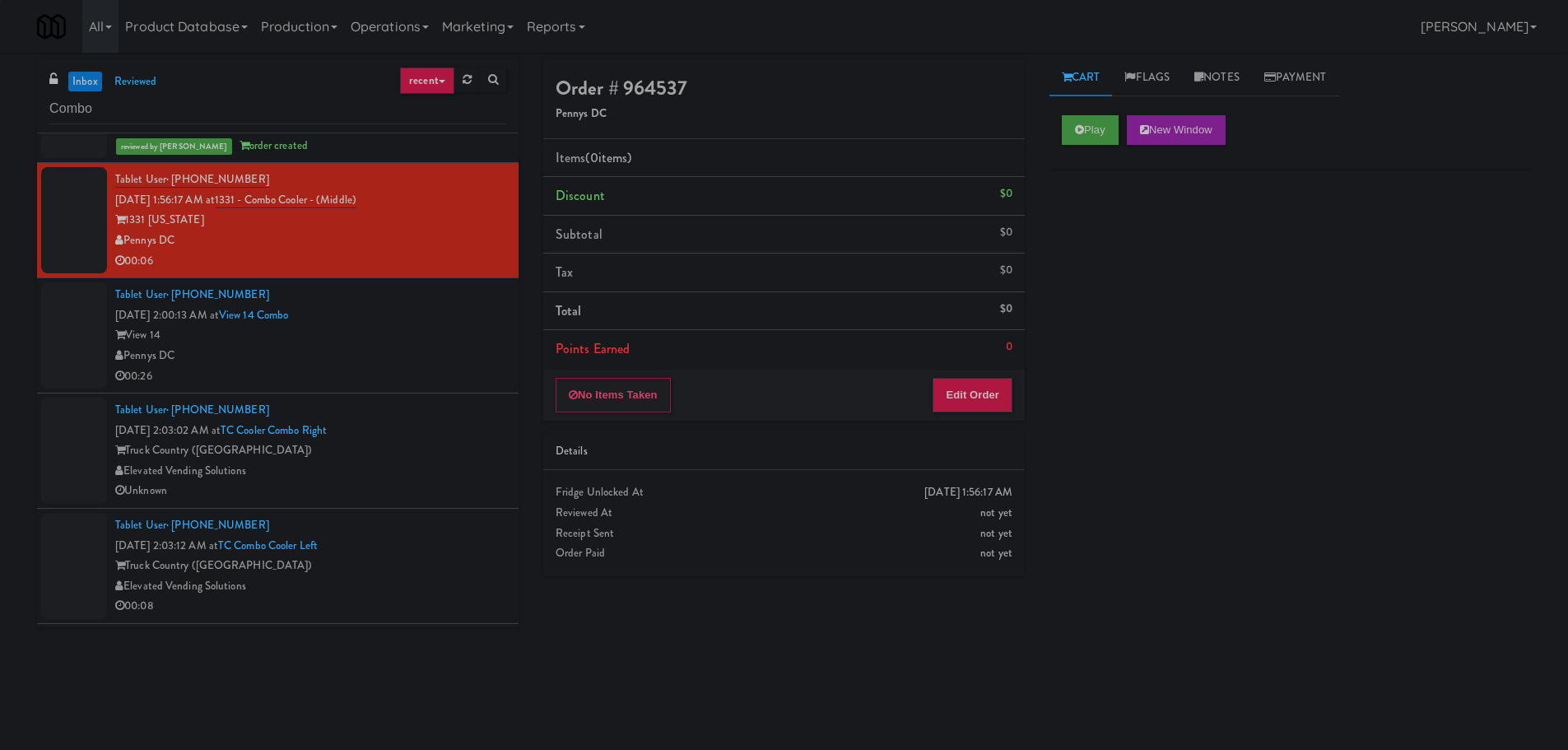
scroll to position [3667, 0]
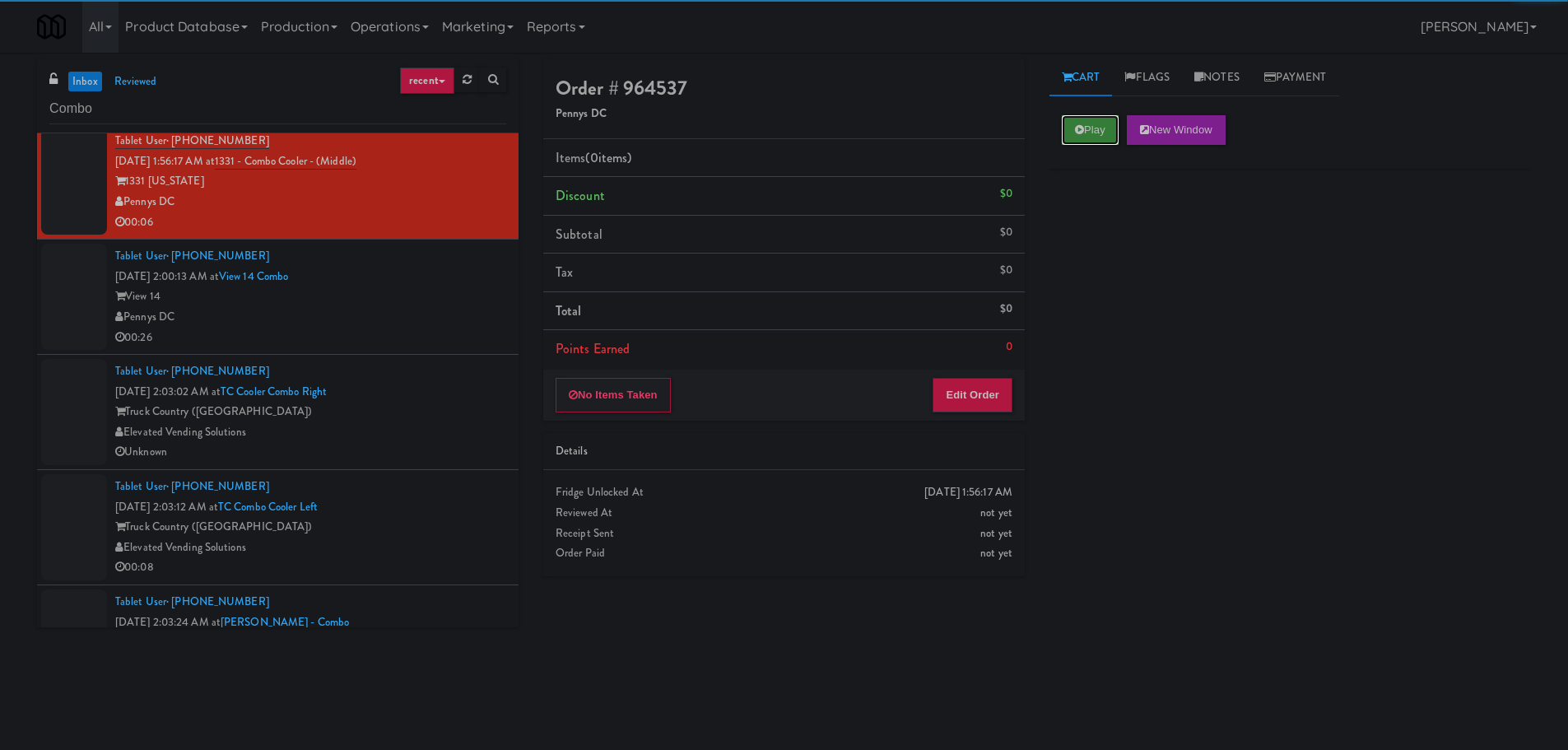
click at [1118, 116] on button "Play" at bounding box center [1090, 130] width 57 height 30
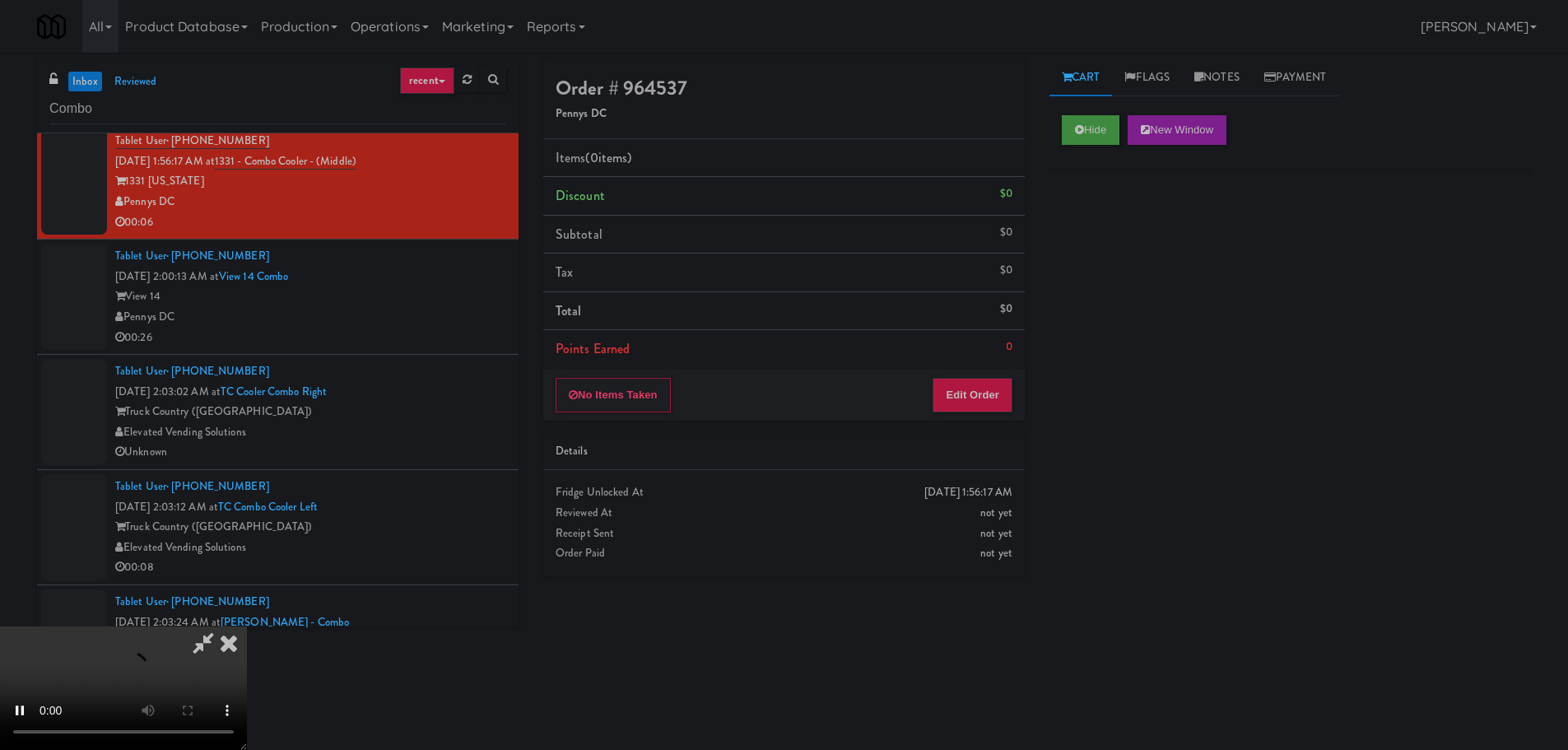
click at [979, 364] on li "Points Earned 0" at bounding box center [784, 349] width 482 height 38
click at [978, 389] on button "Edit Order" at bounding box center [972, 395] width 79 height 34
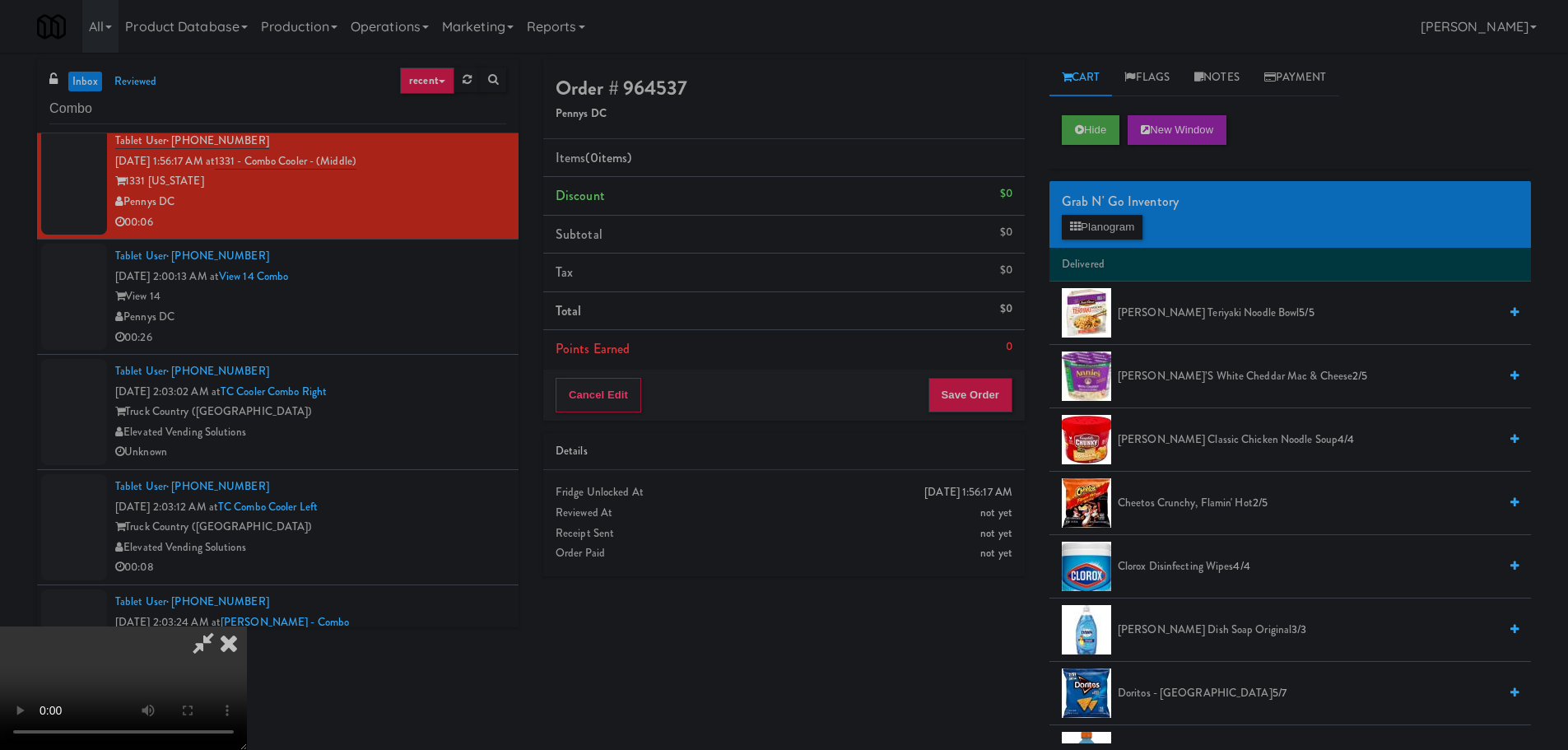
scroll to position [0, 0]
click at [247, 626] on video at bounding box center [124, 688] width 247 height 124
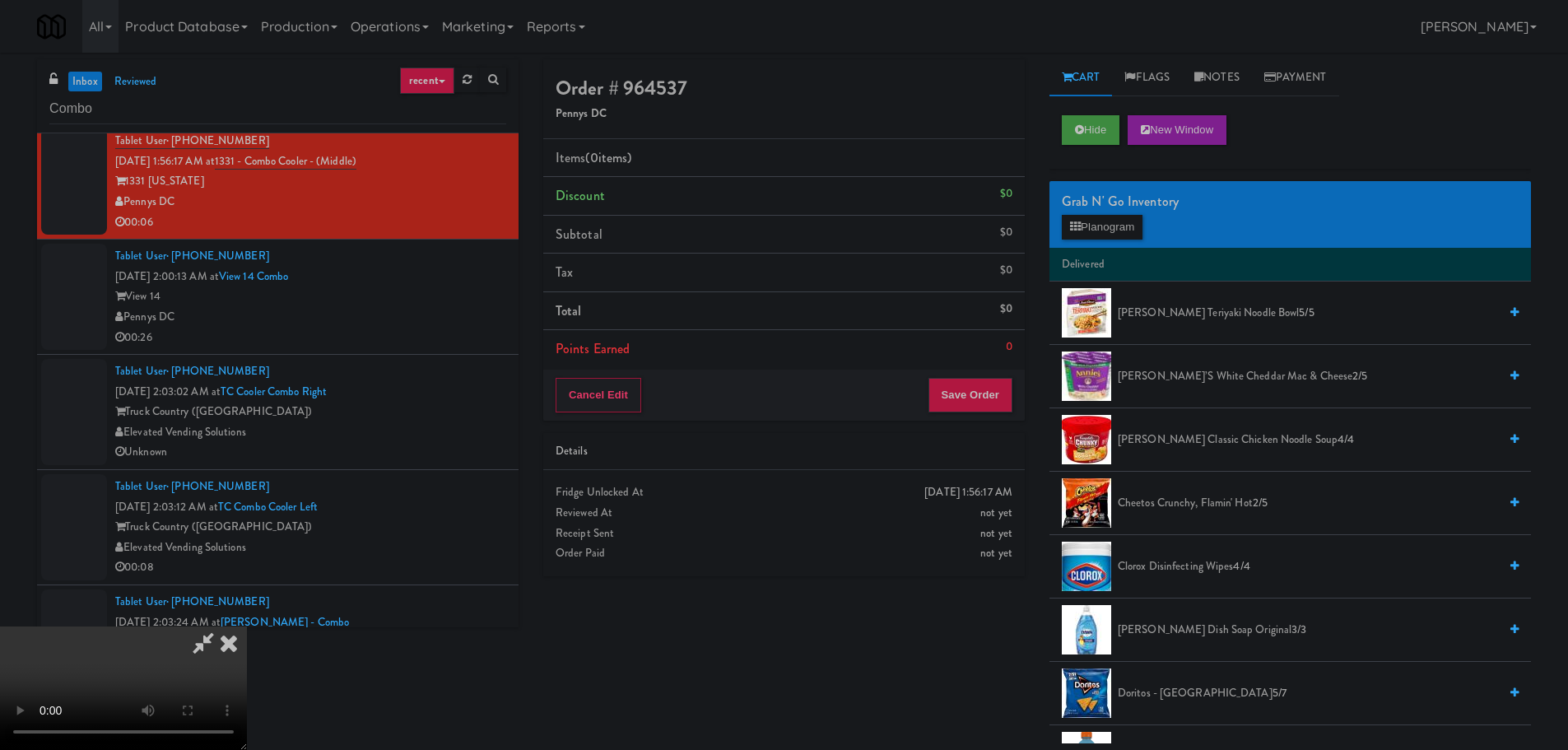
click at [247, 626] on video at bounding box center [124, 688] width 247 height 124
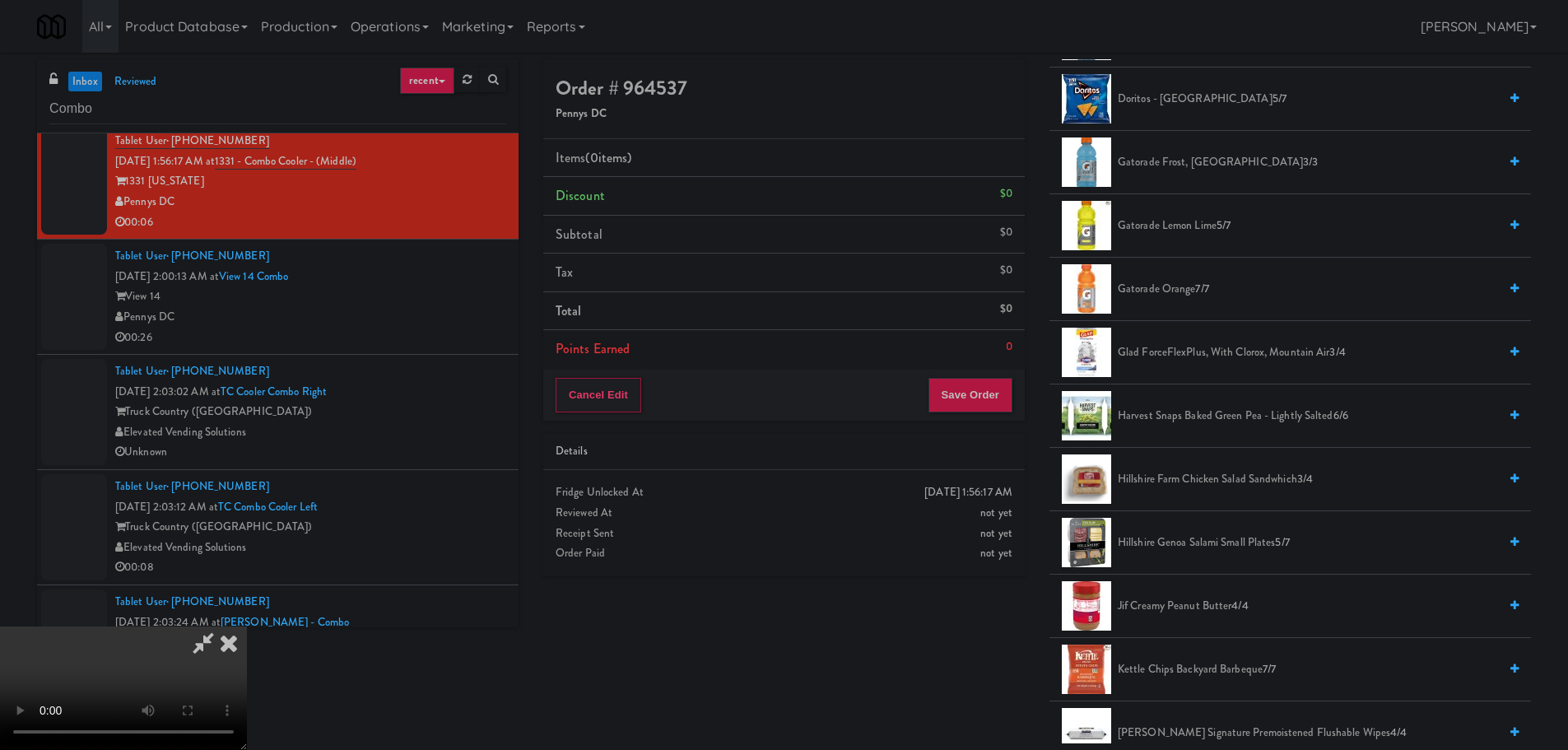
scroll to position [576, 0]
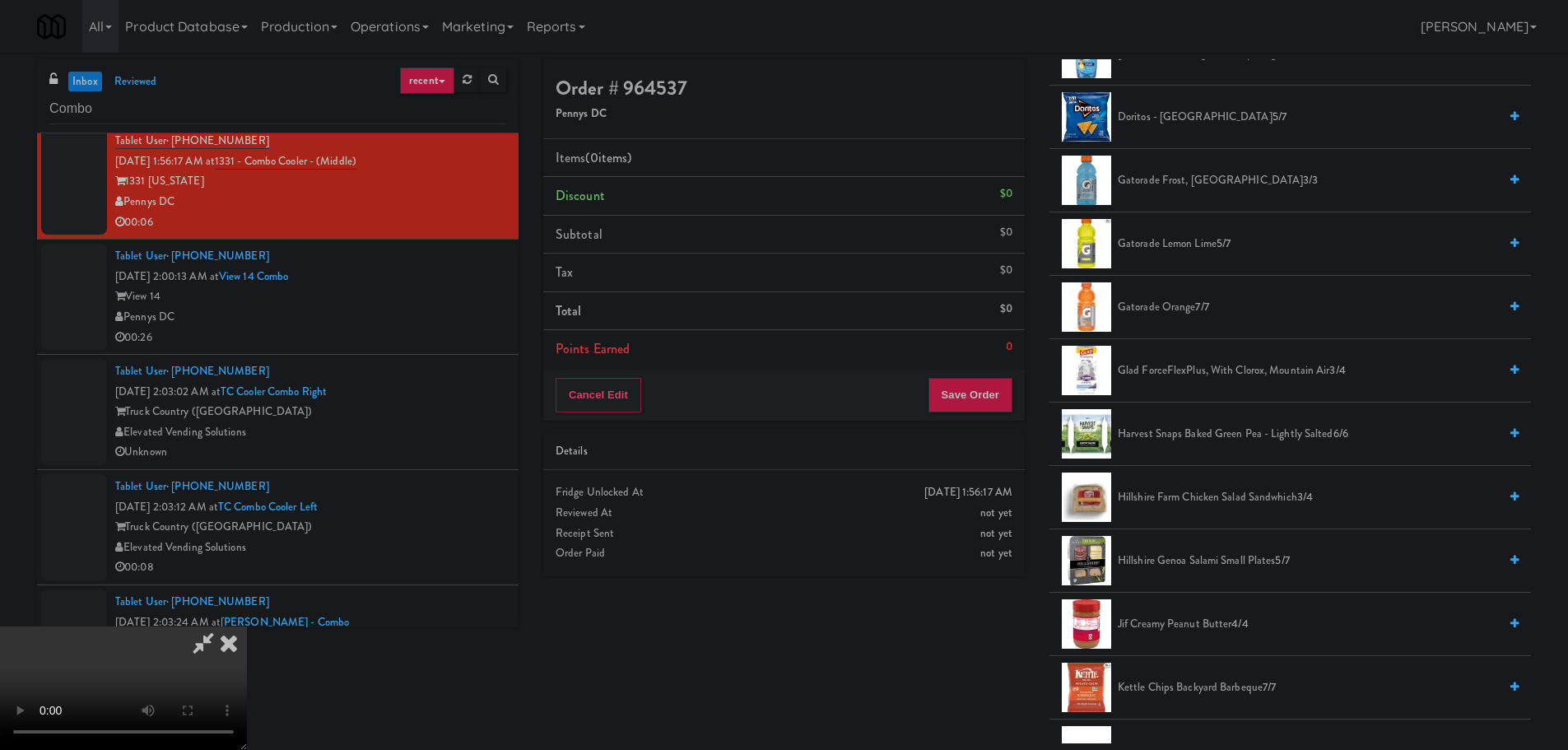
click at [1198, 310] on span "7/7" at bounding box center [1201, 306] width 14 height 15
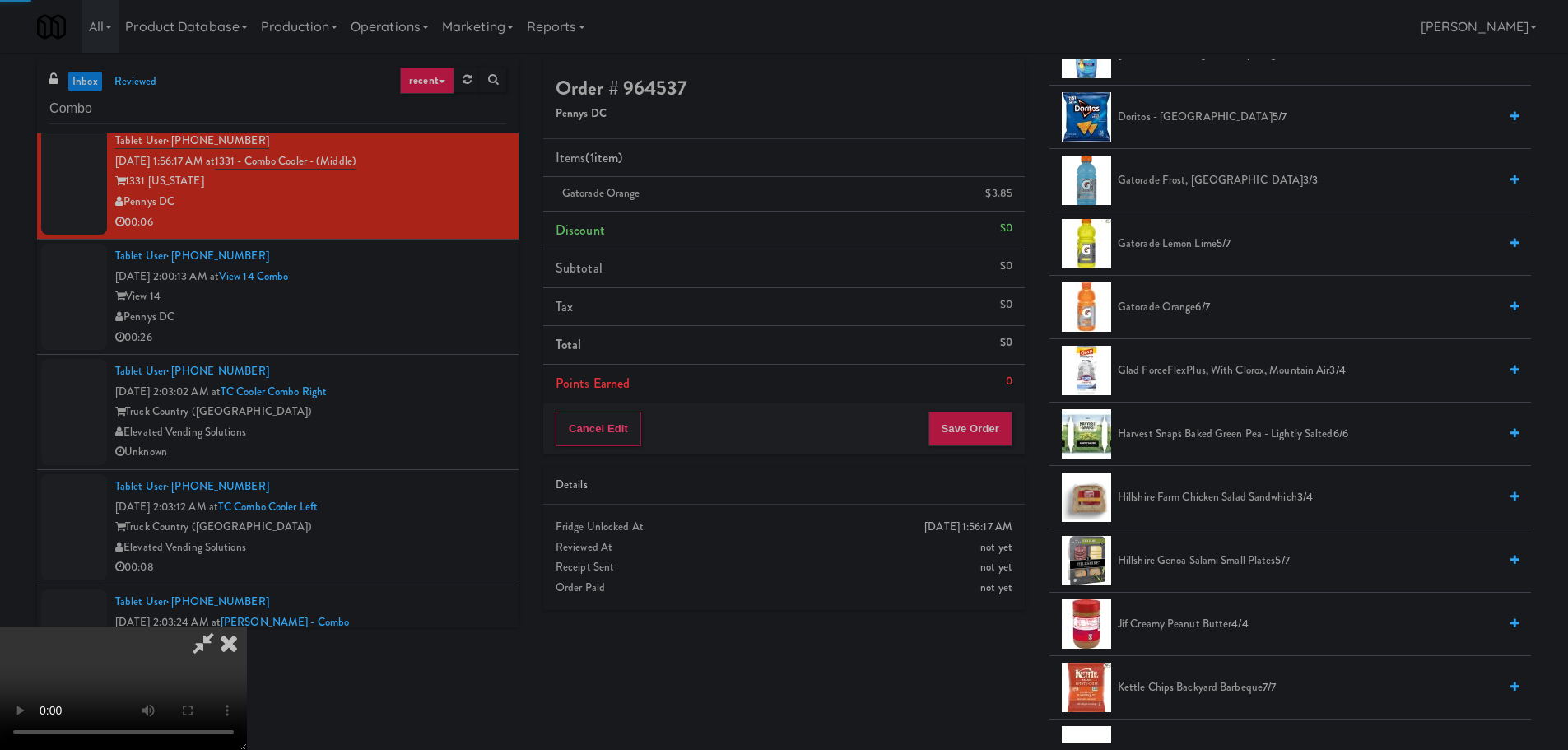
click at [247, 626] on video at bounding box center [124, 688] width 247 height 124
click at [1001, 428] on button "Save Order" at bounding box center [970, 429] width 84 height 34
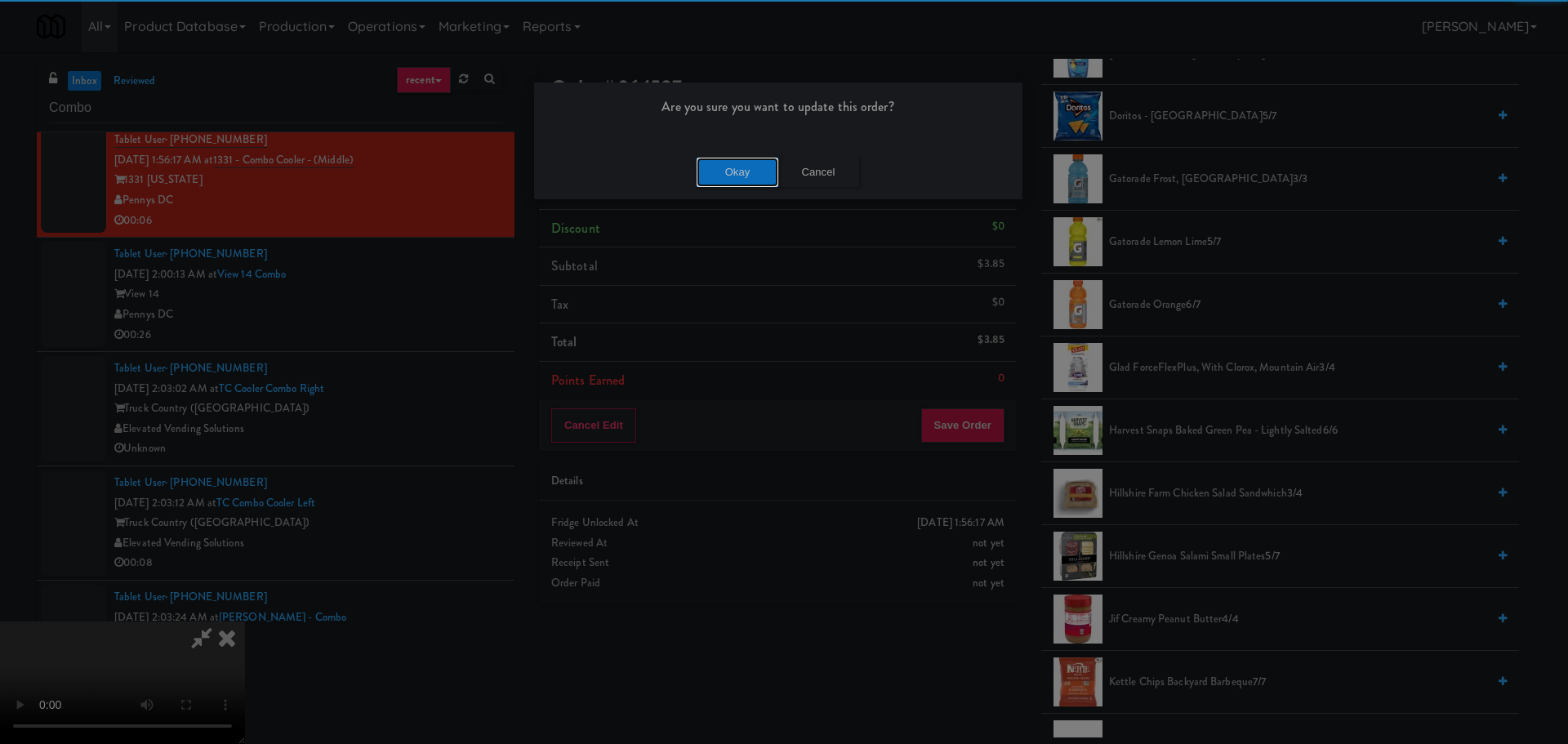
click at [722, 160] on button "Okay" at bounding box center [737, 172] width 81 height 30
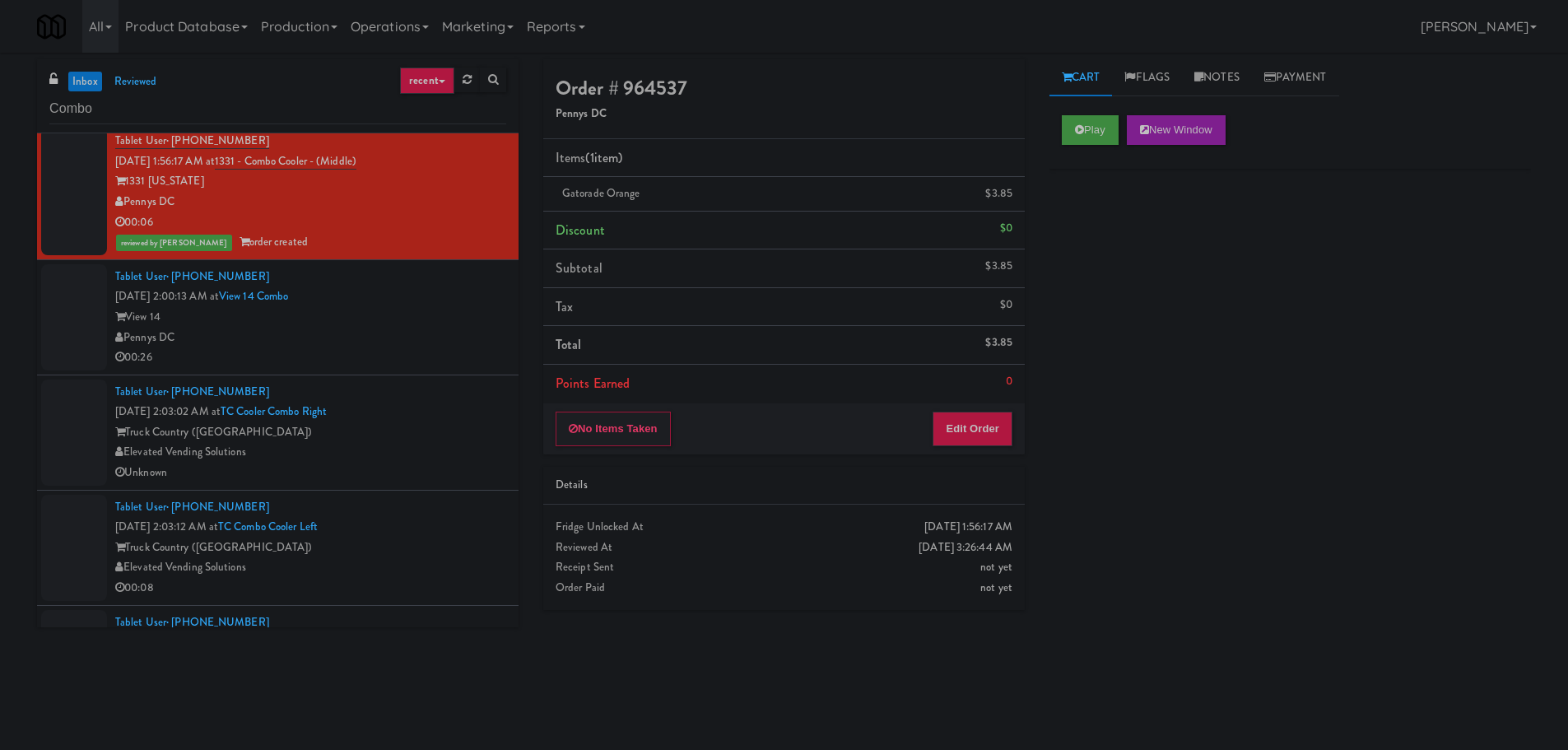
scroll to position [0, 0]
click at [461, 343] on div "Pennys DC" at bounding box center [310, 338] width 391 height 21
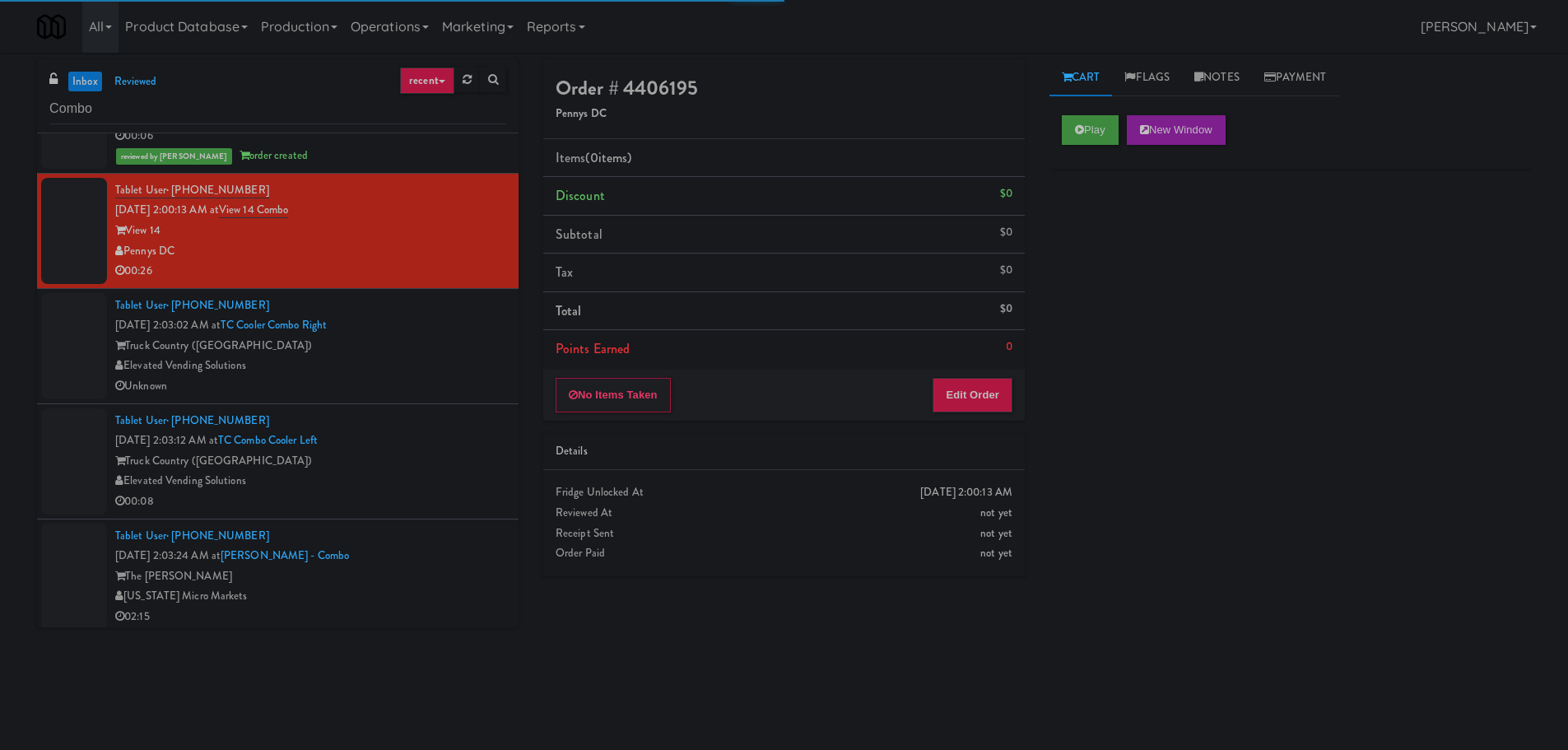
scroll to position [3749, 0]
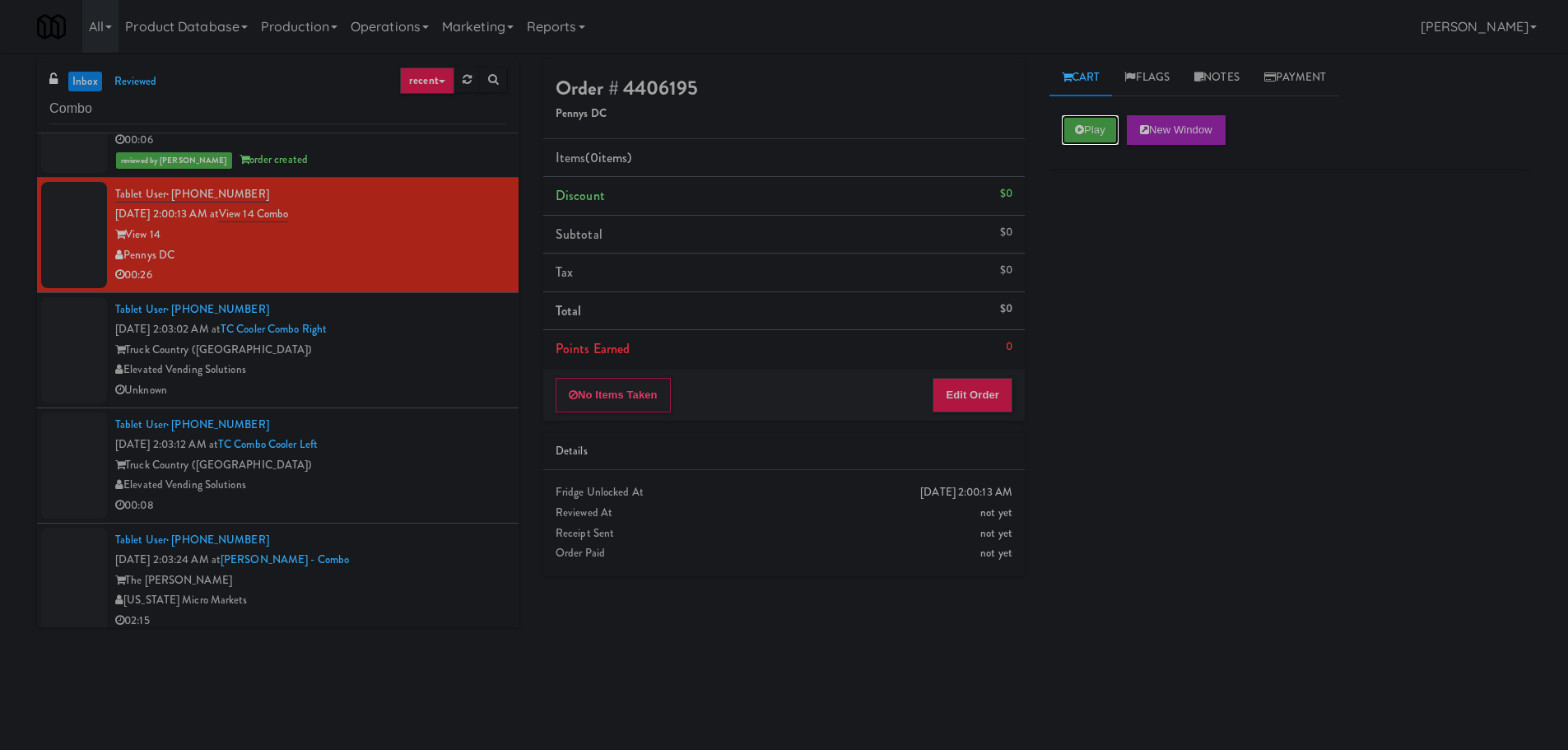
drag, startPoint x: 1082, startPoint y: 122, endPoint x: 1032, endPoint y: 266, distance: 152.4
click at [1083, 122] on button "Play" at bounding box center [1090, 130] width 57 height 30
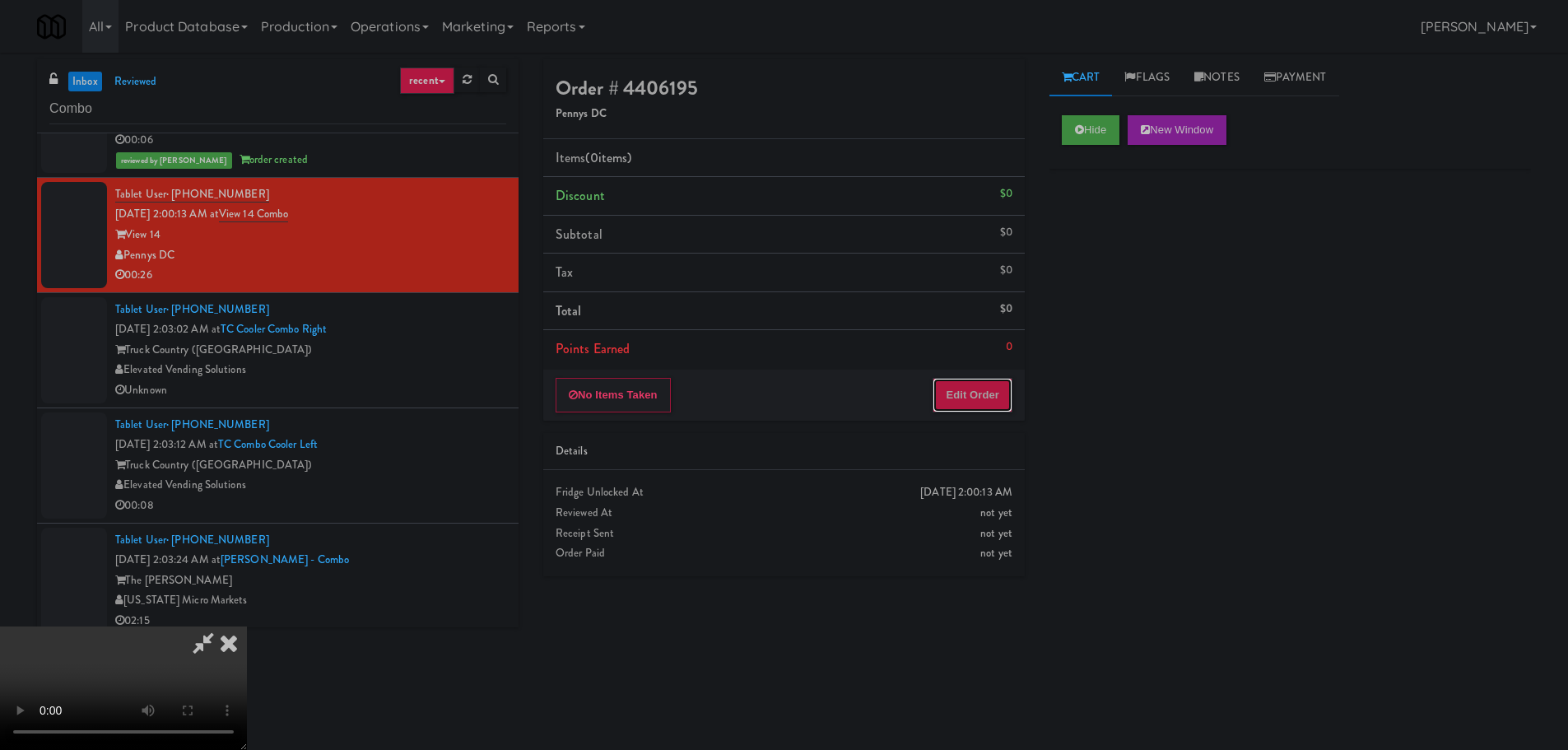
click at [992, 381] on button "Edit Order" at bounding box center [972, 395] width 79 height 34
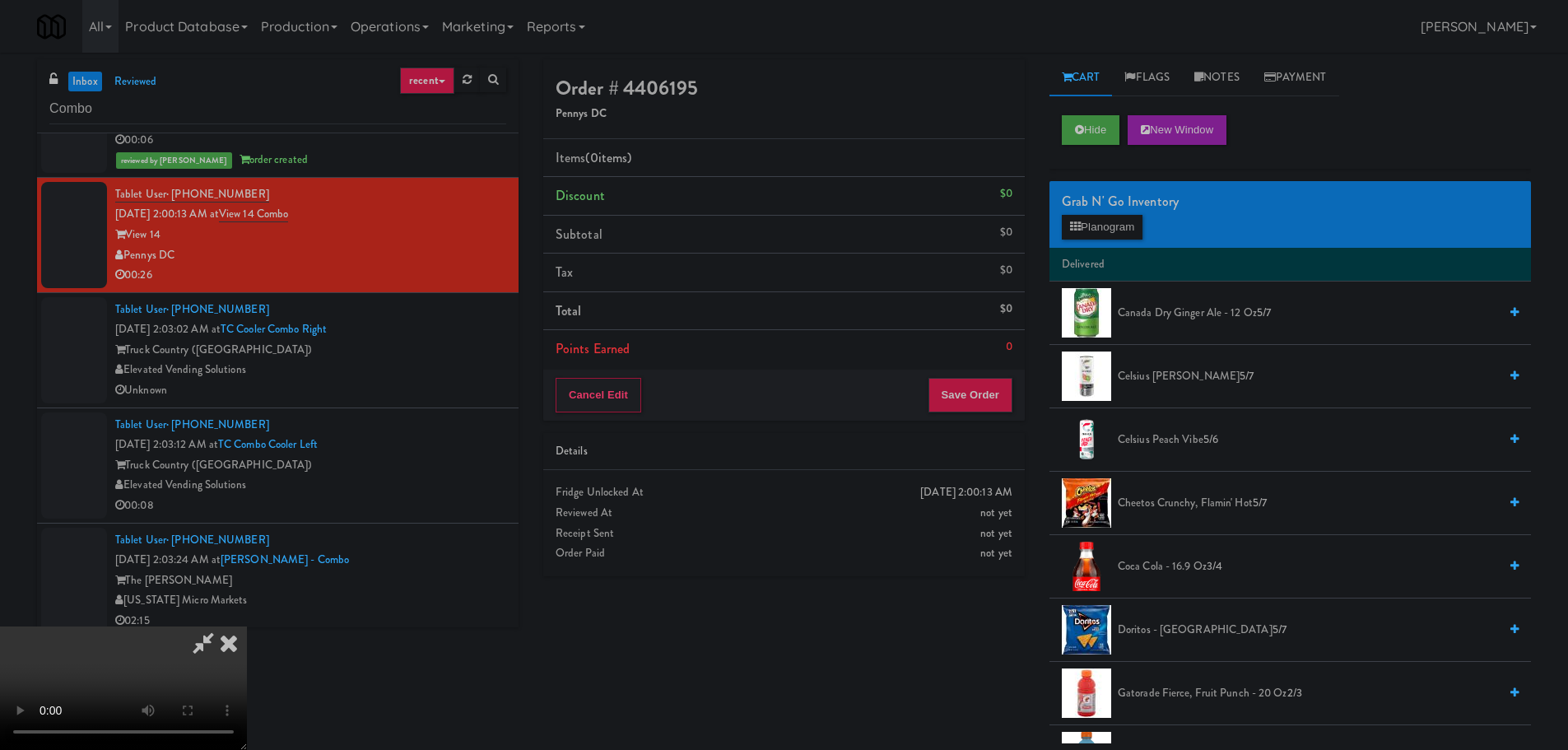
scroll to position [283, 0]
click at [247, 626] on video at bounding box center [124, 688] width 247 height 124
click at [1166, 566] on span "Coca Cola - 16.9 oz 3/4" at bounding box center [1307, 567] width 380 height 21
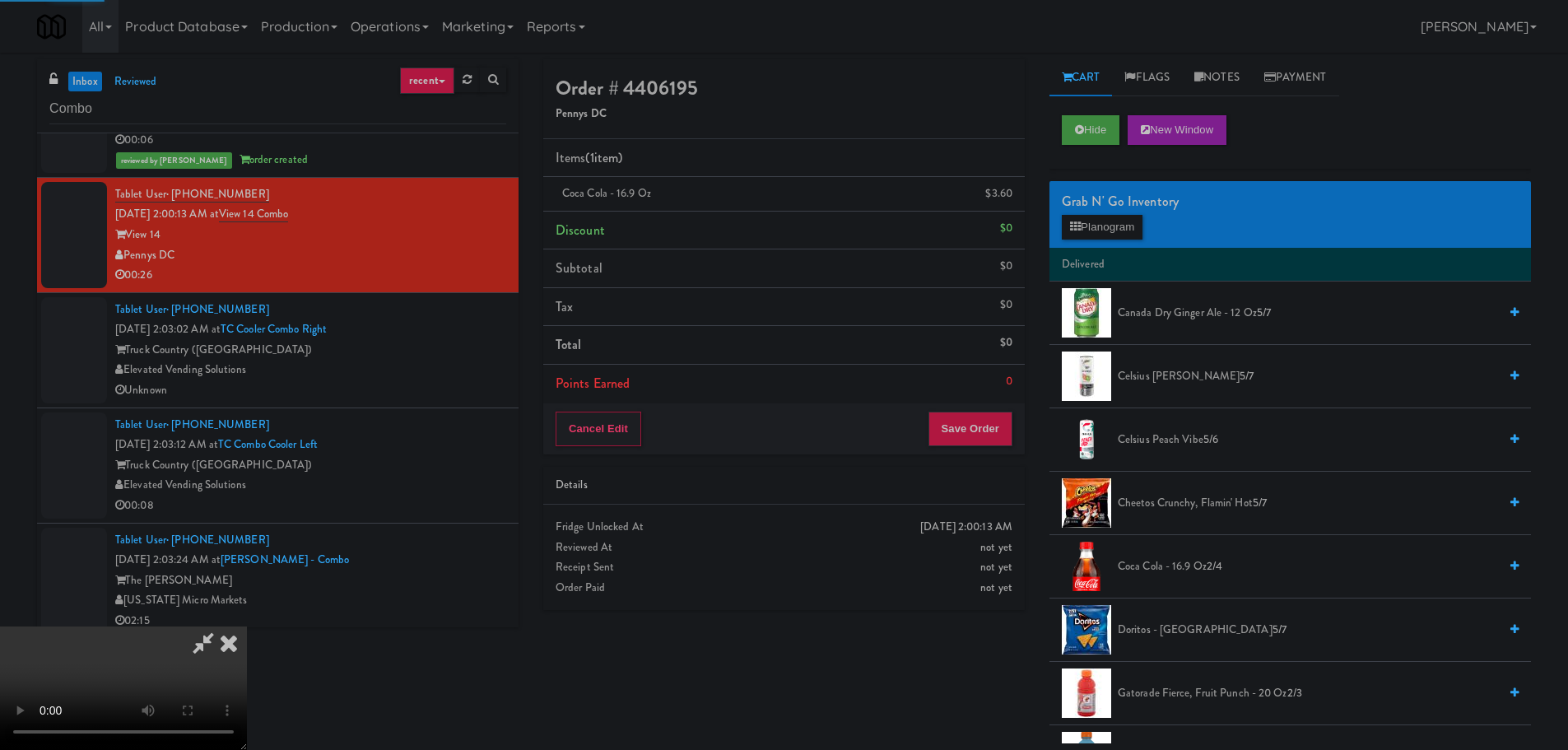
scroll to position [118, 0]
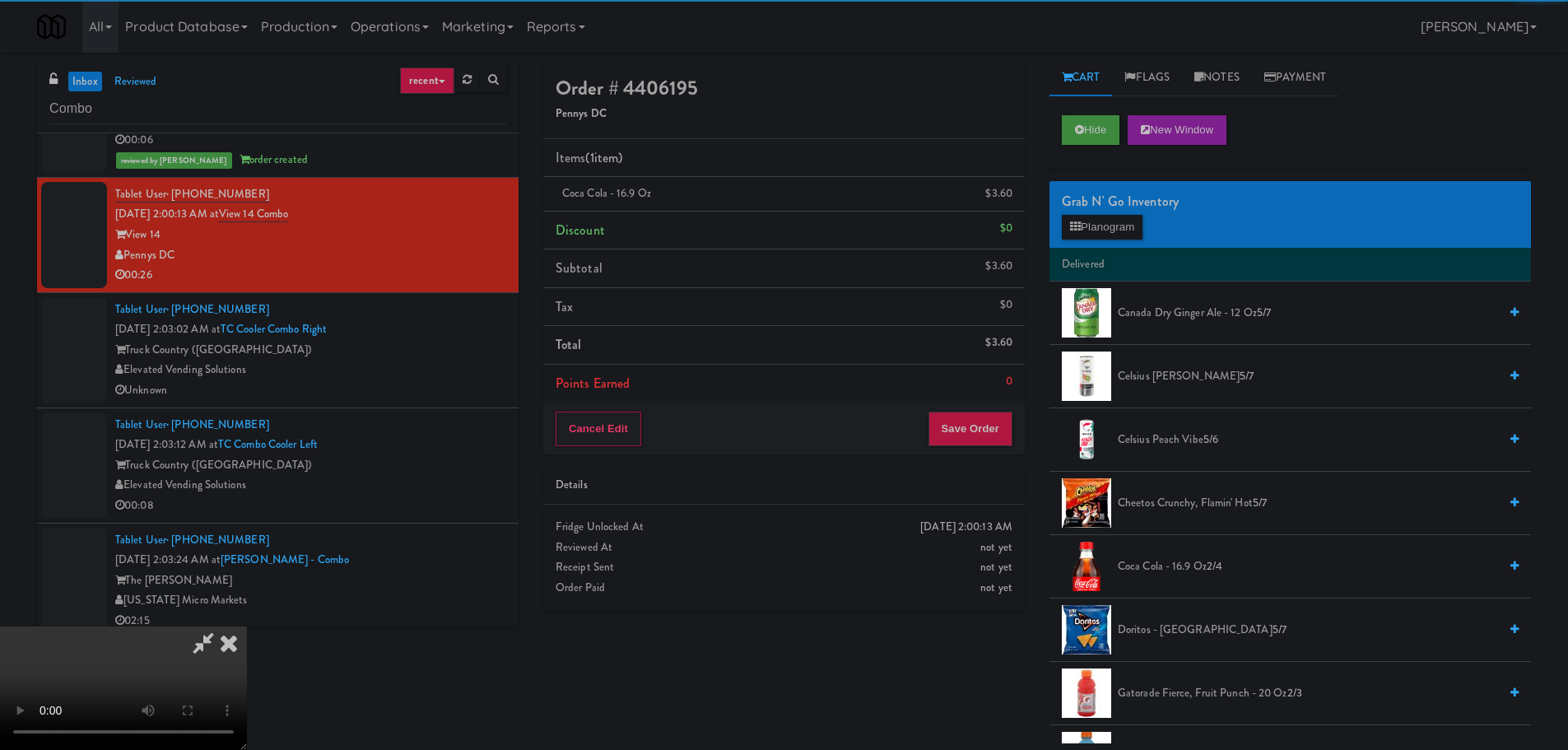
click at [247, 626] on video at bounding box center [124, 688] width 247 height 124
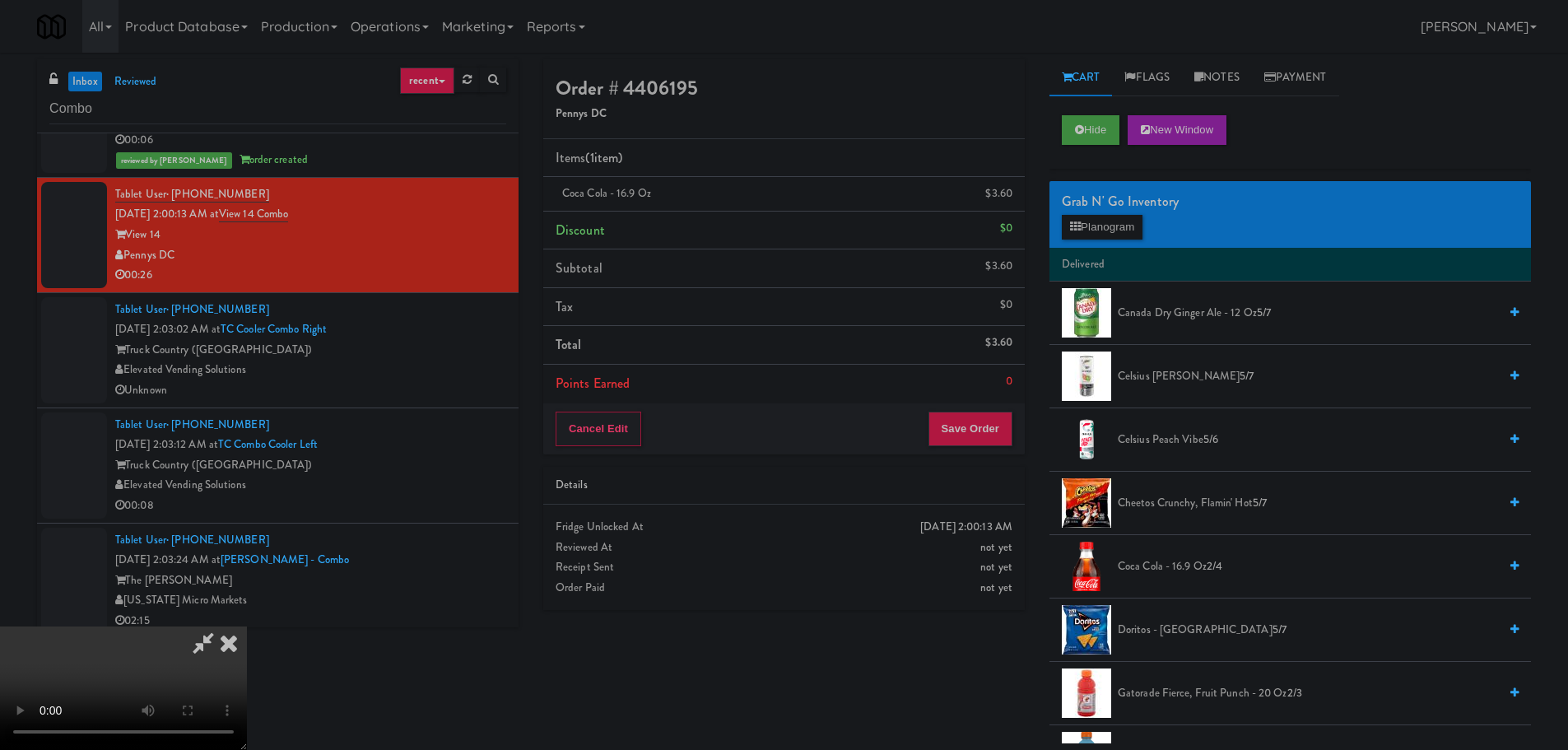
click at [247, 626] on video at bounding box center [124, 688] width 247 height 124
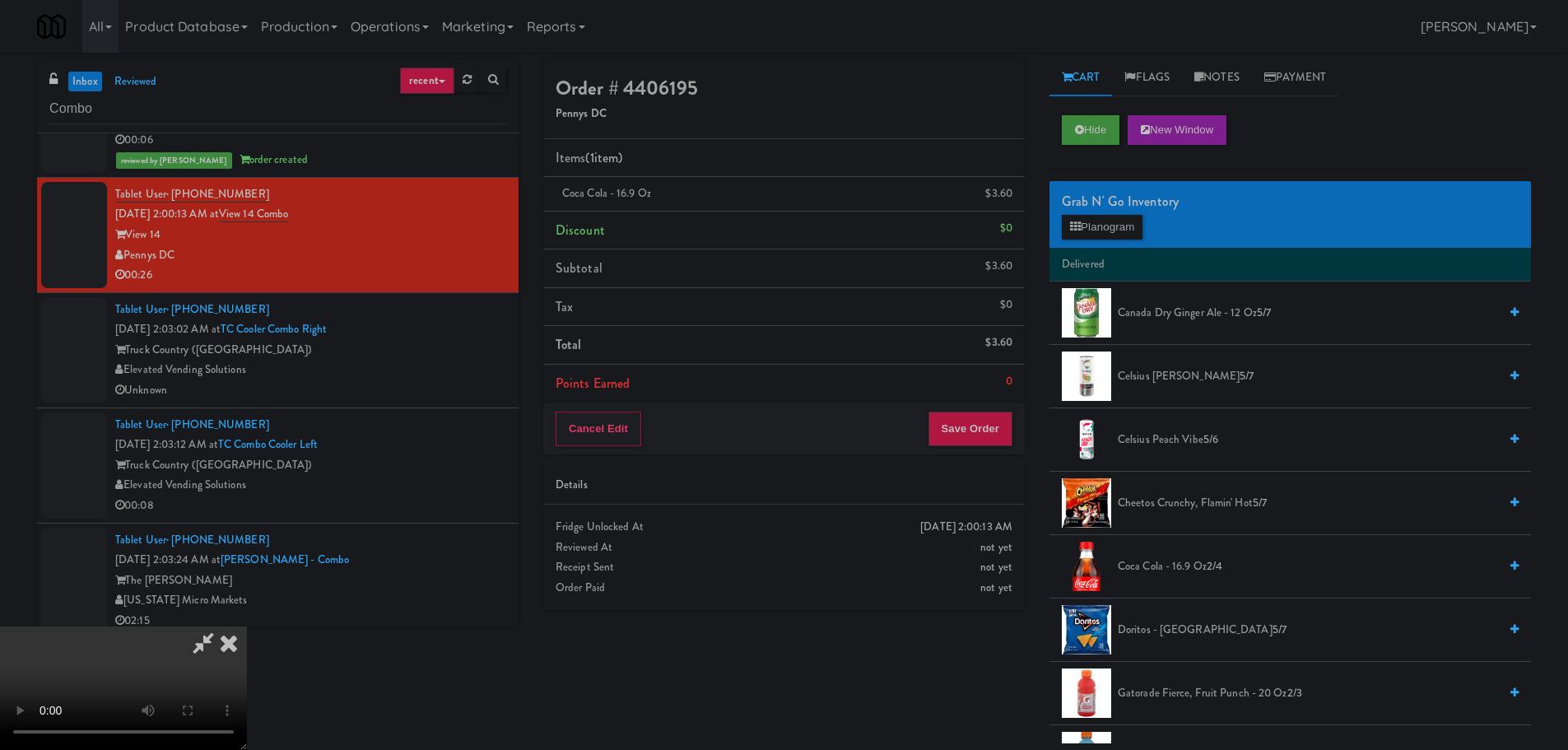
click at [247, 626] on video at bounding box center [124, 688] width 247 height 124
click at [991, 401] on li "Points Earned 0" at bounding box center [784, 384] width 482 height 38
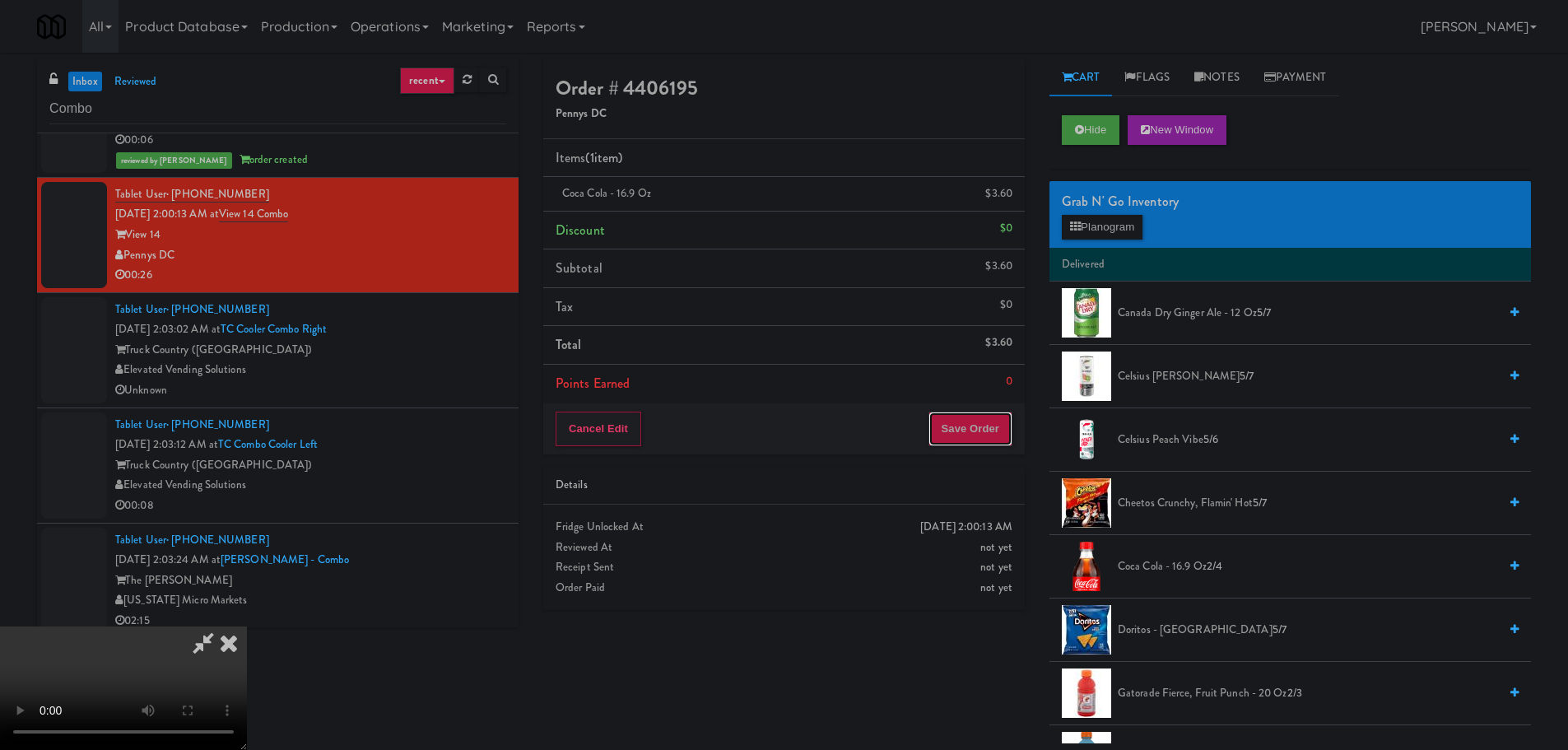
click at [960, 419] on button "Save Order" at bounding box center [970, 429] width 84 height 34
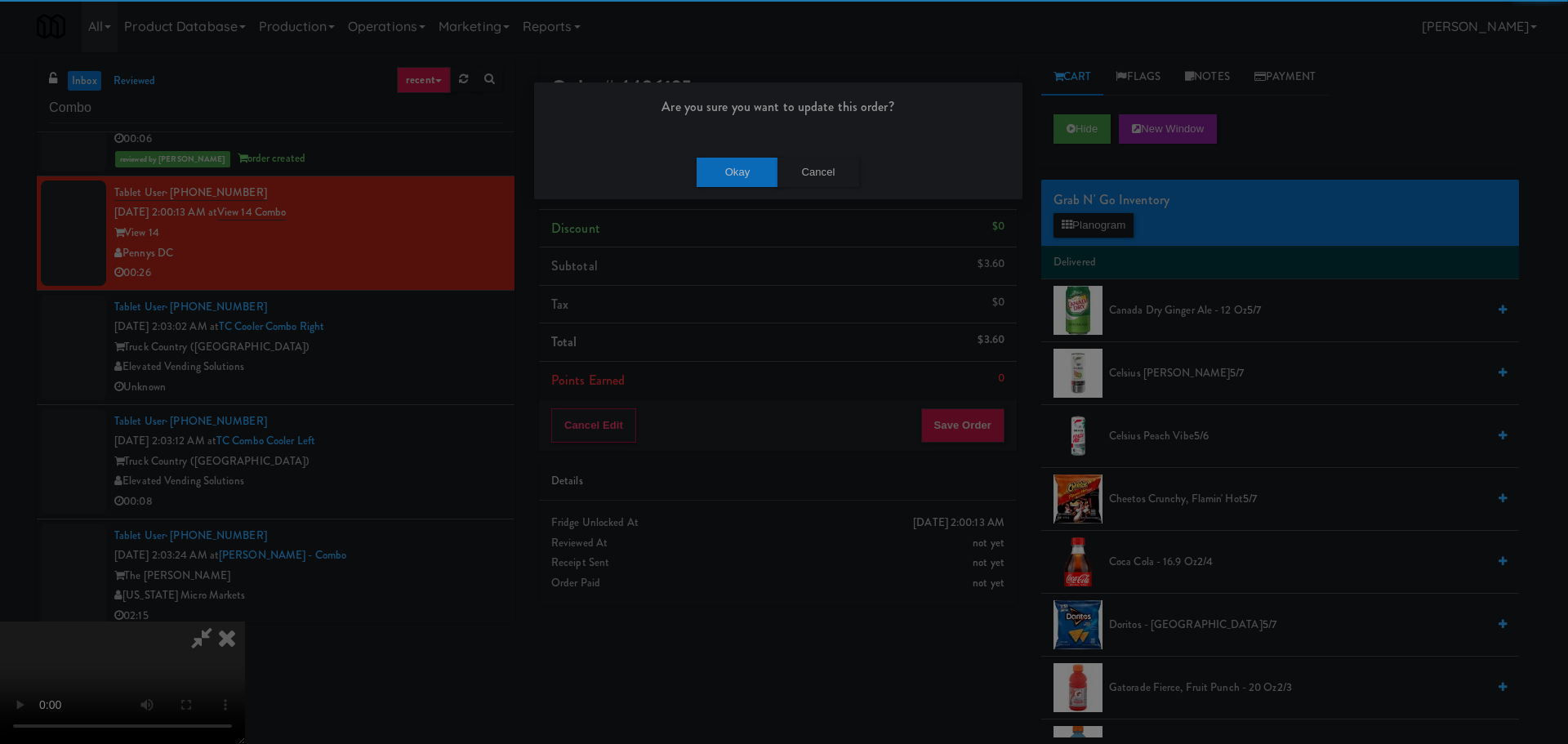
click at [739, 153] on div "Okay Cancel" at bounding box center [778, 171] width 488 height 55
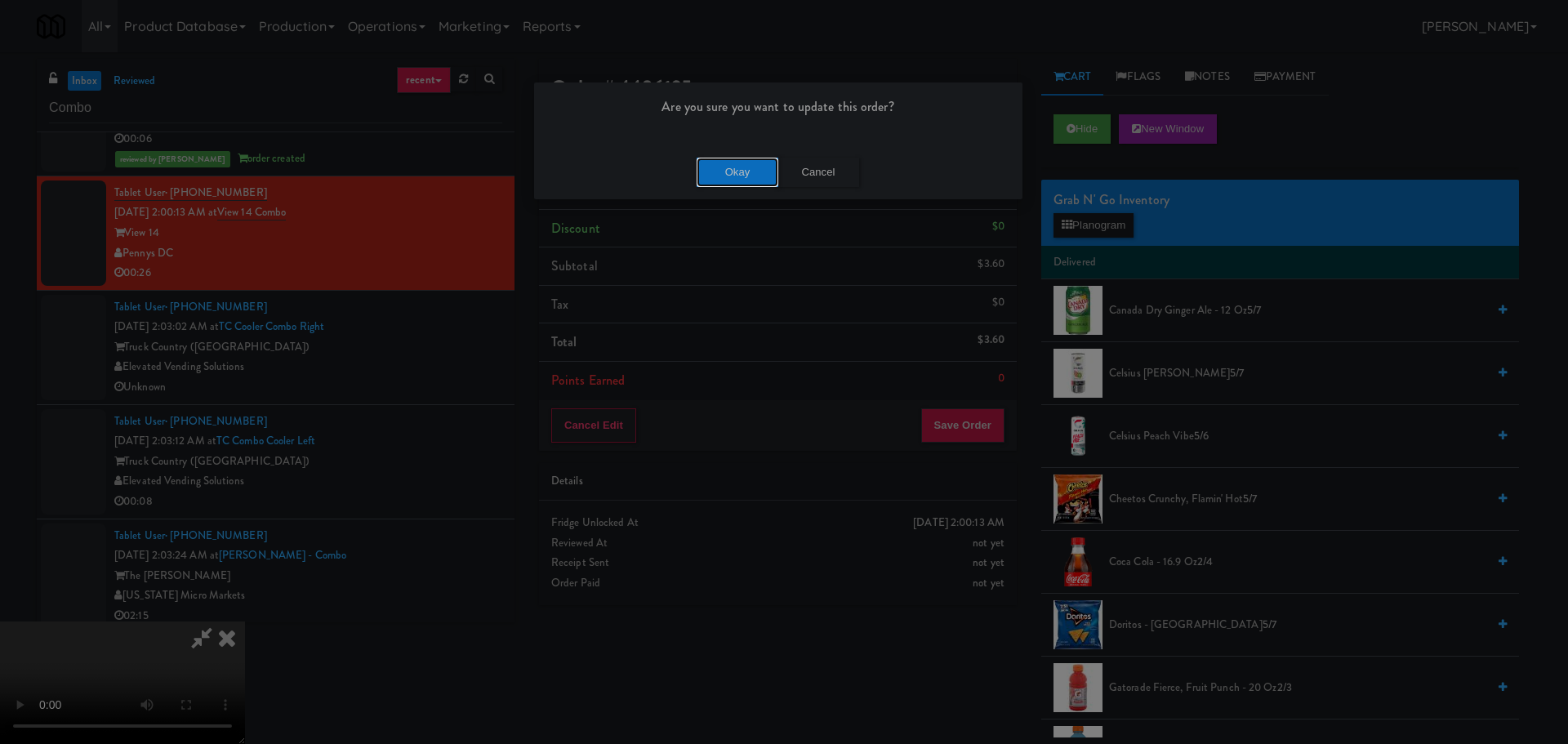
click at [745, 166] on button "Okay" at bounding box center [737, 172] width 81 height 30
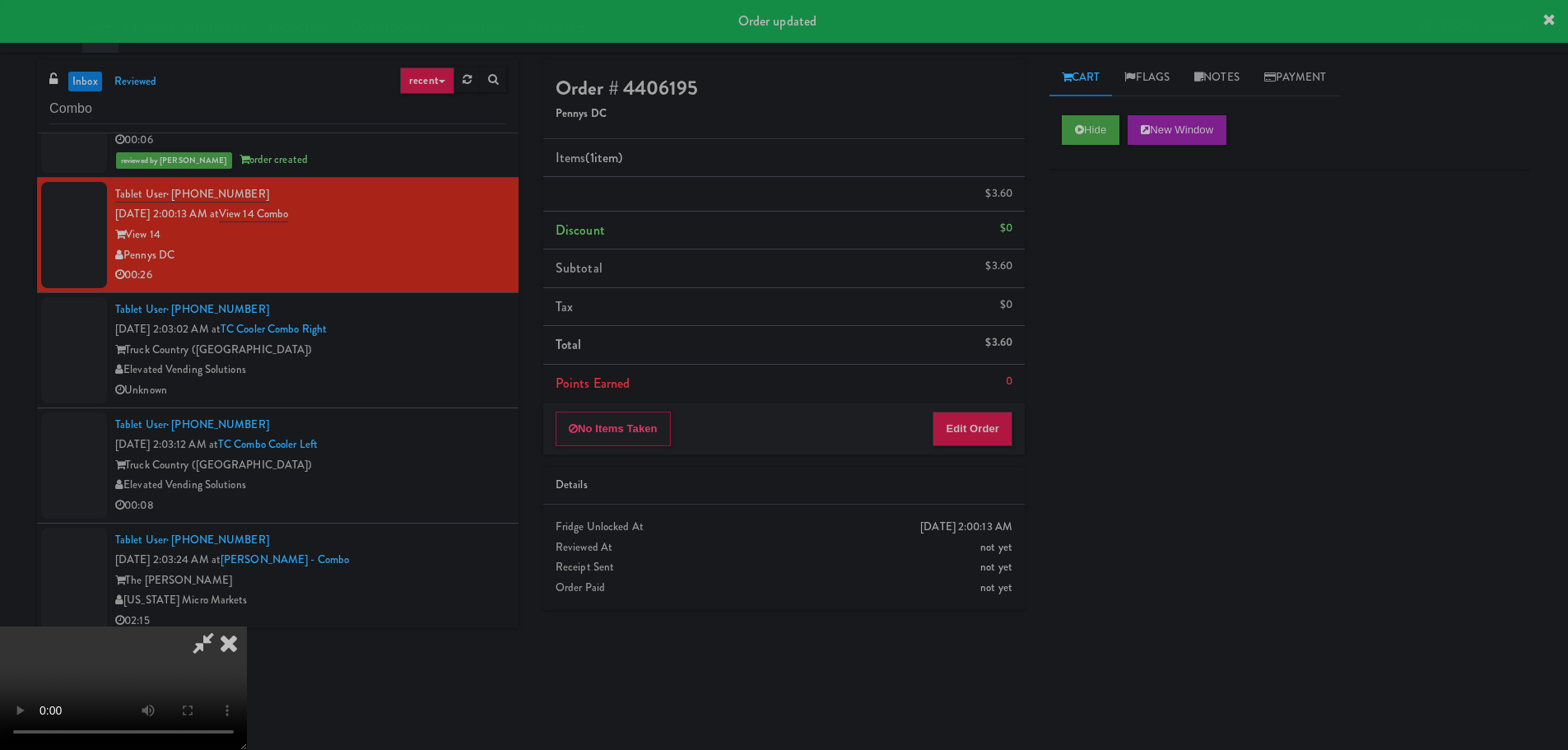
scroll to position [0, 0]
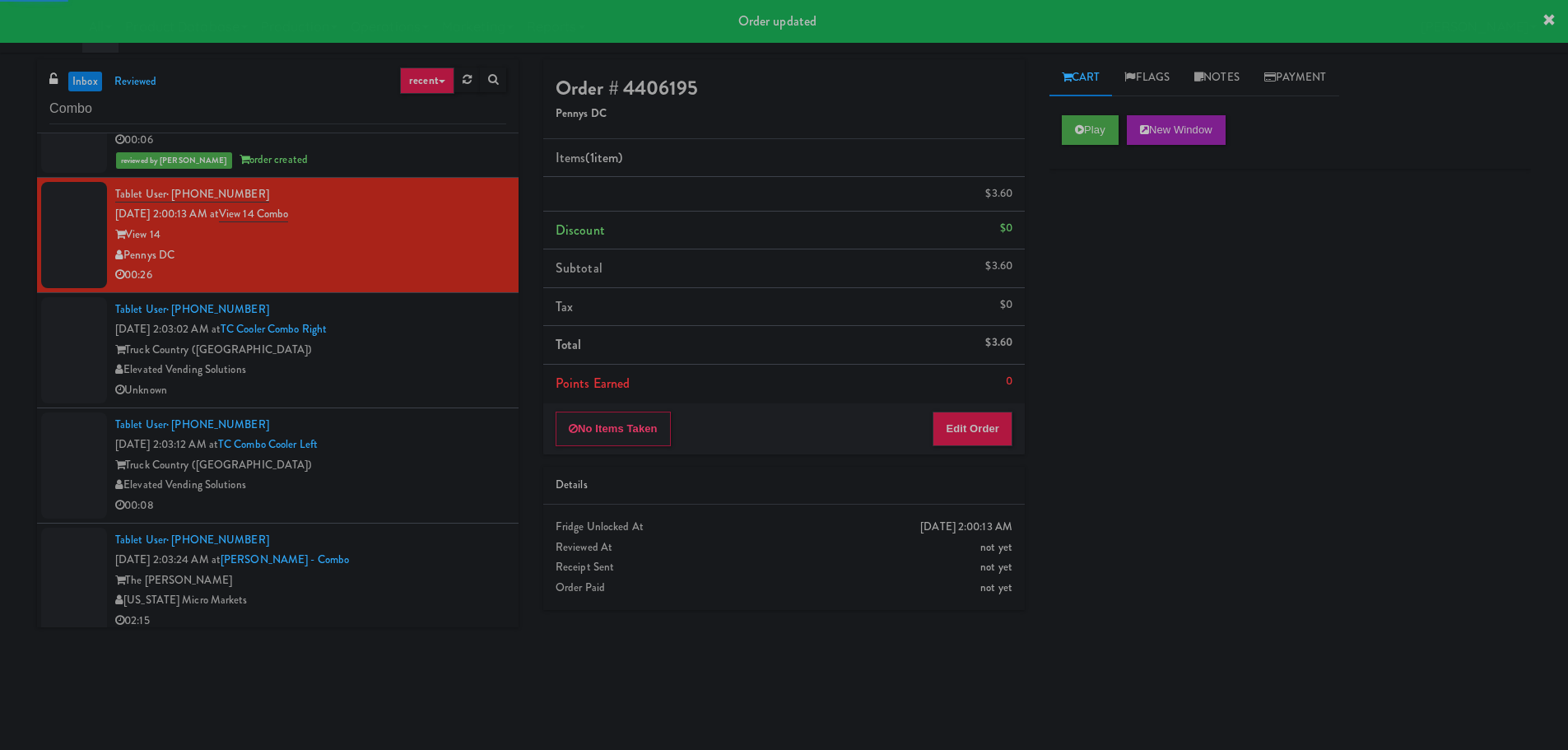
click at [493, 342] on div "Truck Country (Oak Creek)" at bounding box center [310, 350] width 391 height 21
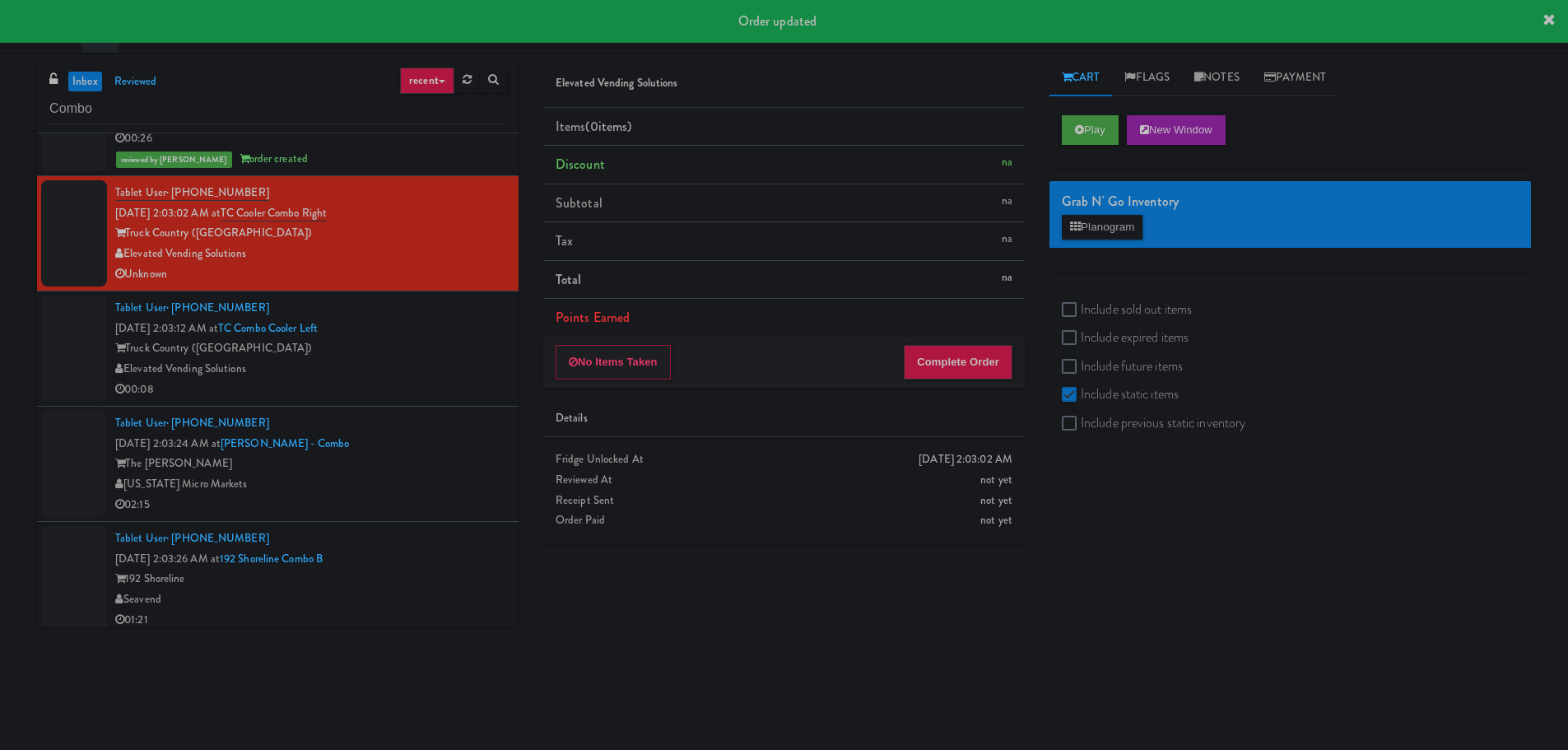
scroll to position [3913, 0]
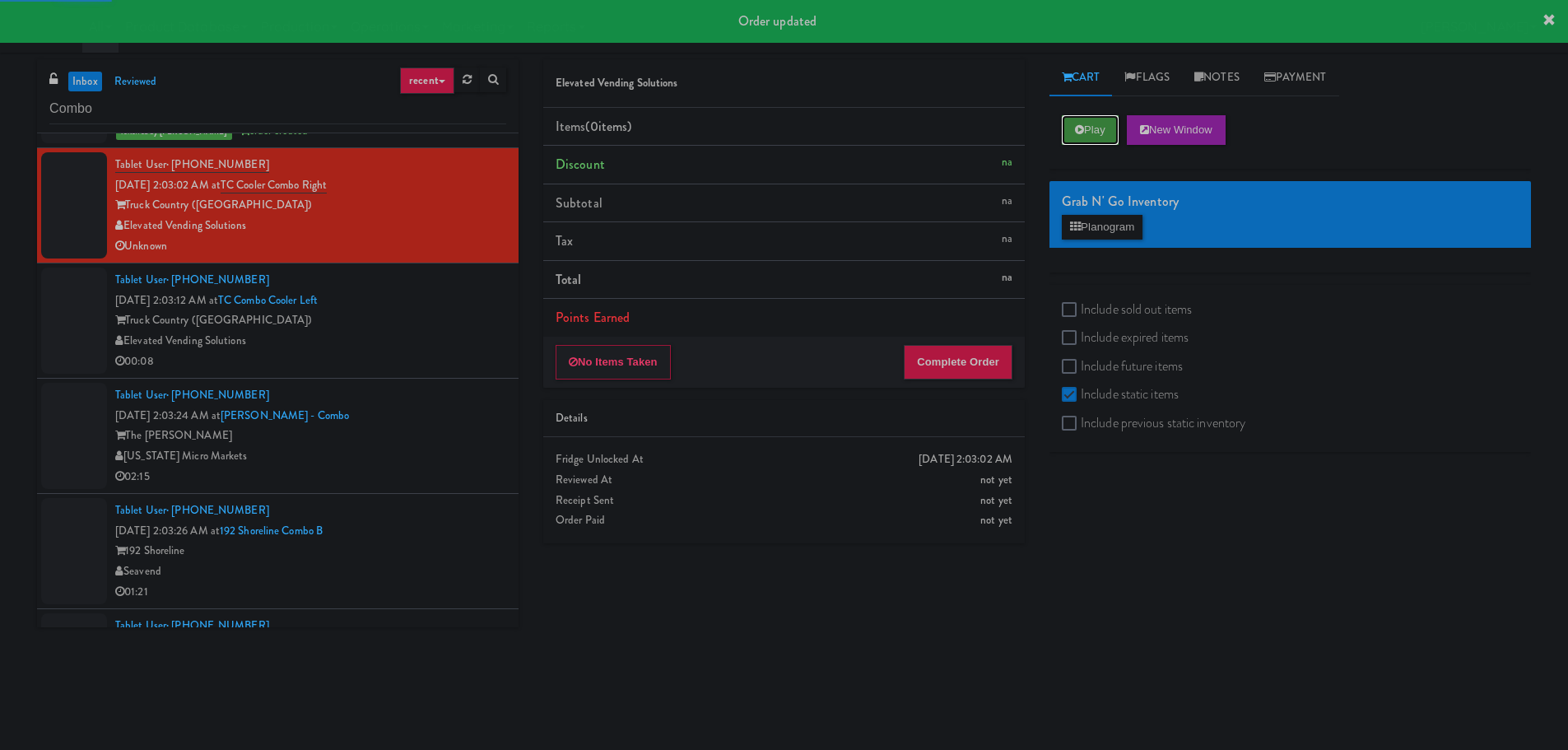
click at [1084, 134] on button "Play" at bounding box center [1090, 130] width 57 height 30
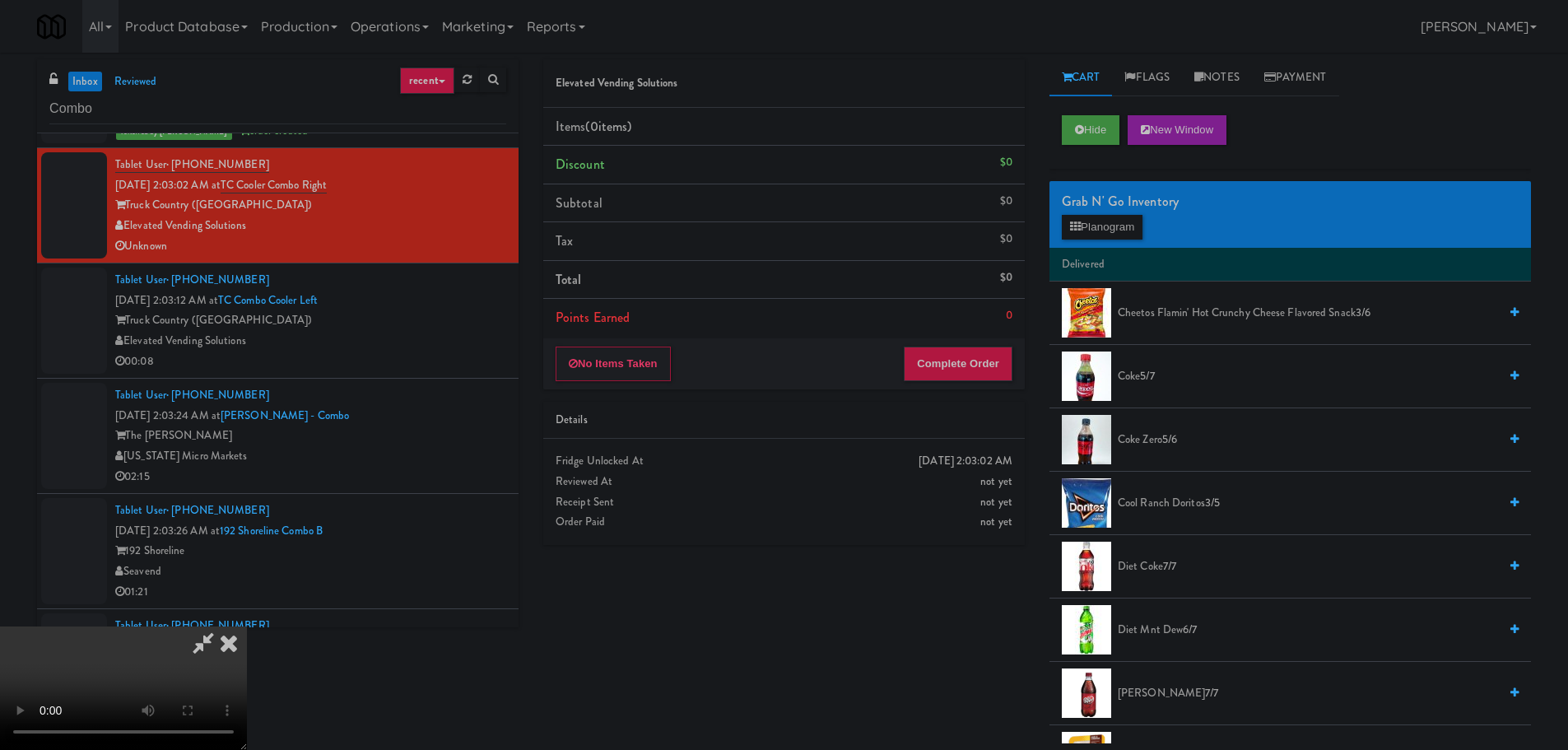
scroll to position [0, 0]
click at [247, 626] on icon at bounding box center [229, 643] width 36 height 32
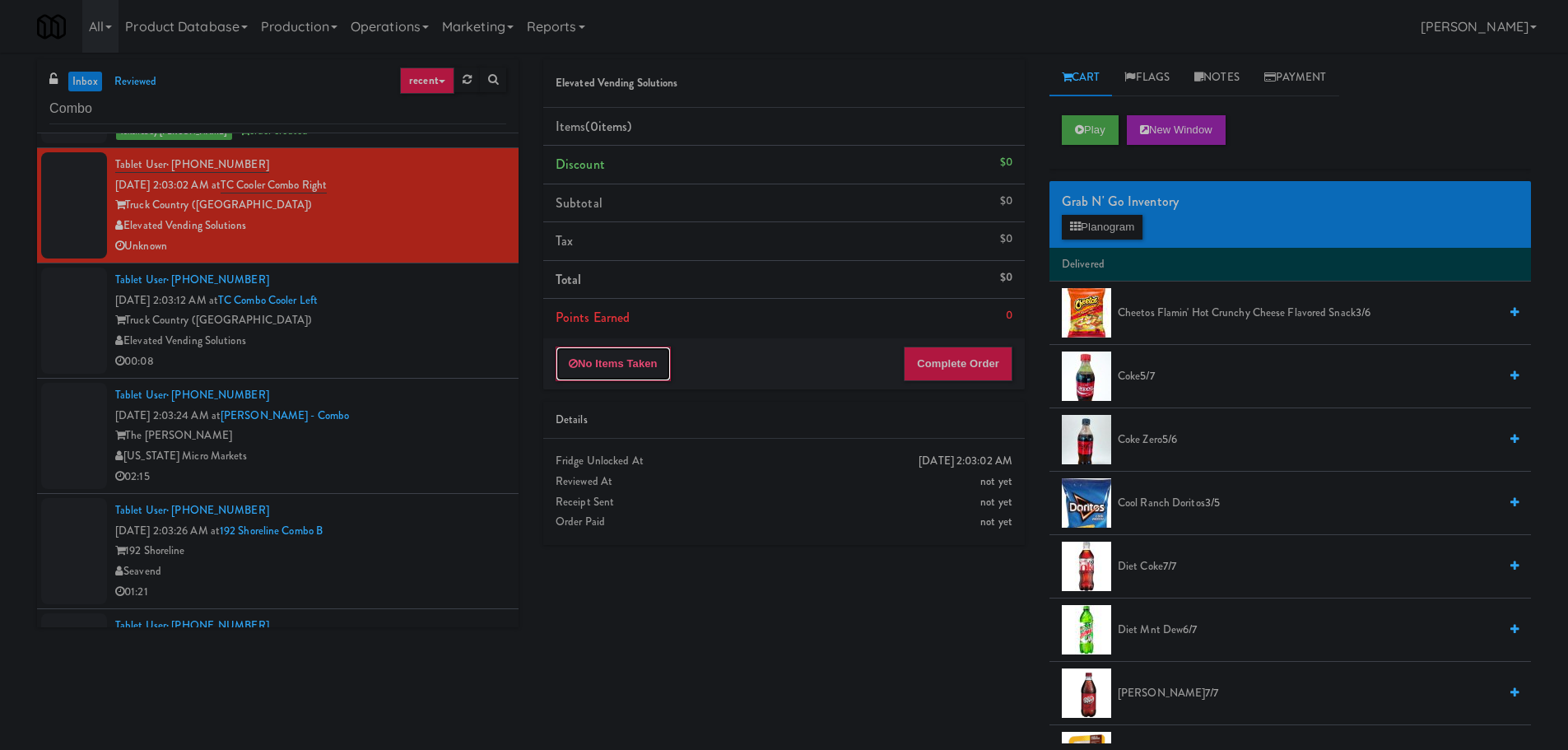
click at [632, 348] on button "No Items Taken" at bounding box center [613, 364] width 115 height 34
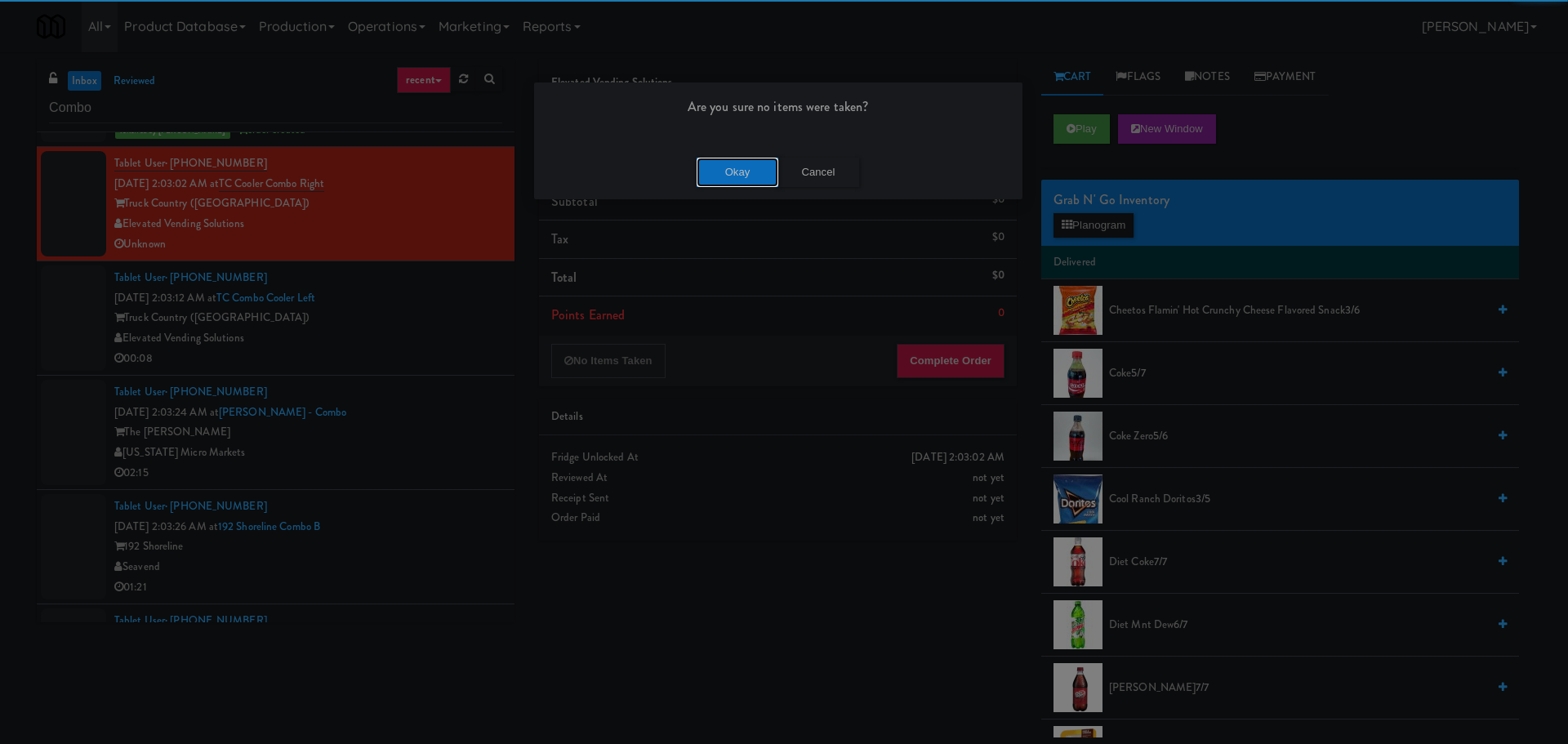
click at [730, 167] on button "Okay" at bounding box center [737, 172] width 81 height 30
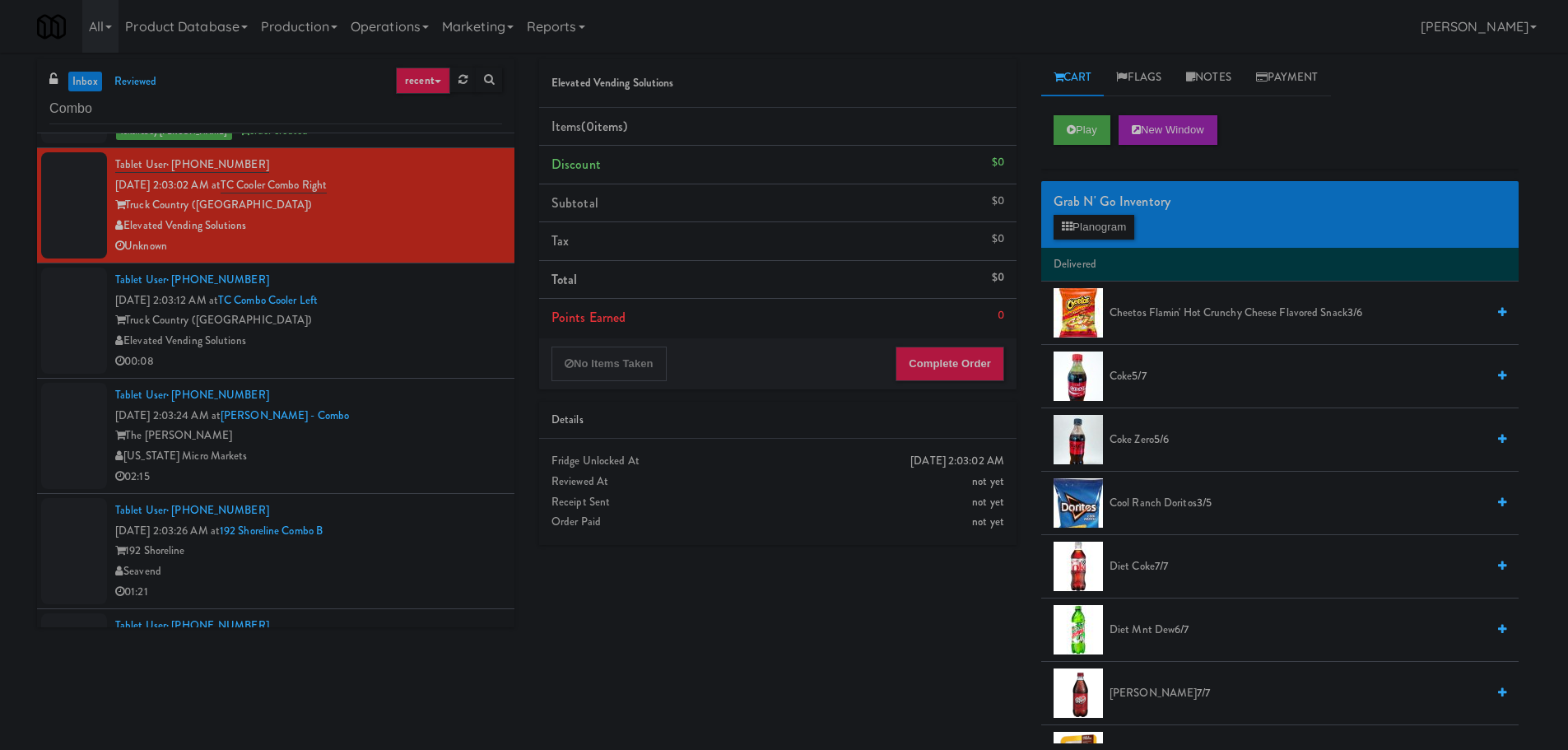
click at [427, 334] on div "Elevated Vending Solutions" at bounding box center [309, 341] width 387 height 21
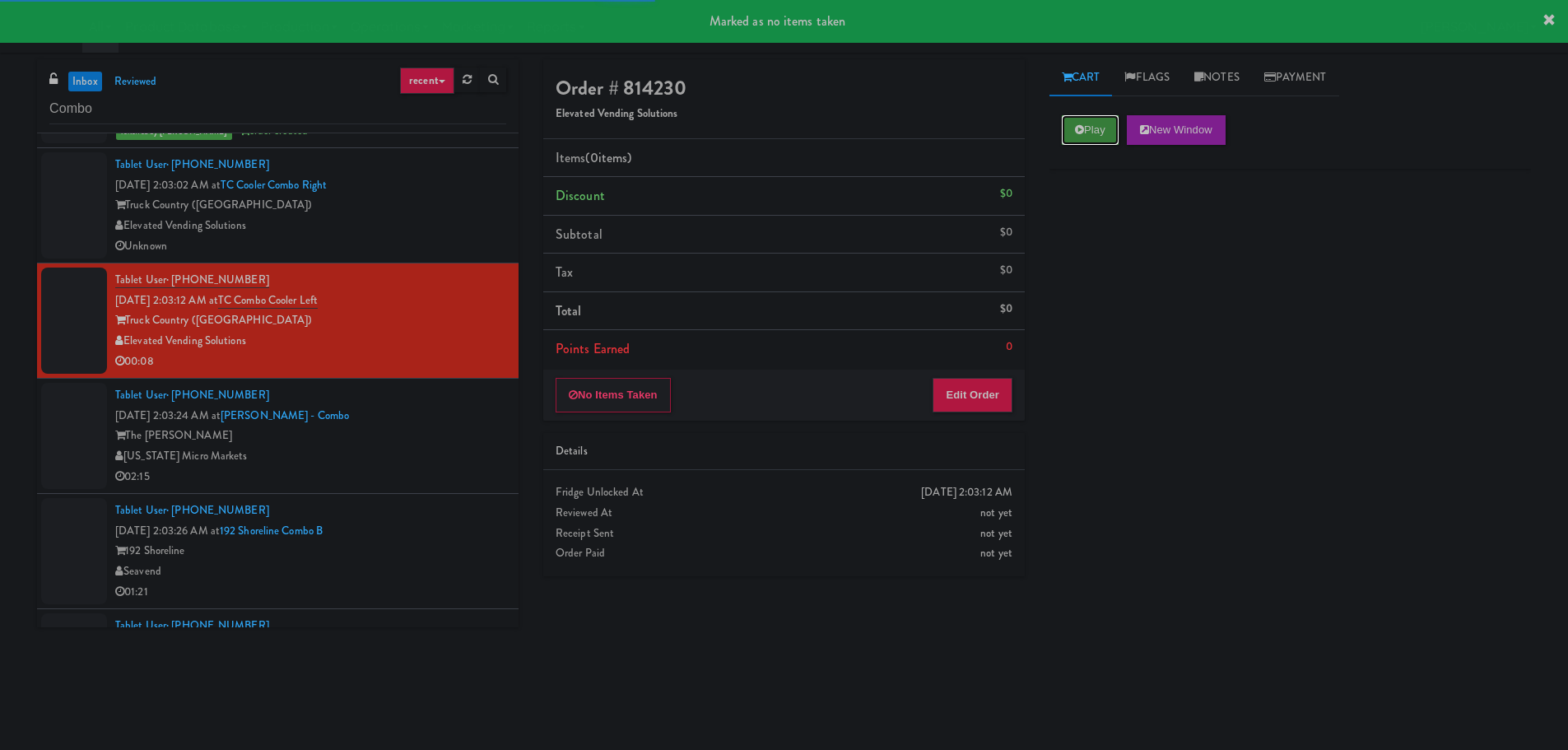
click at [1093, 125] on button "Play" at bounding box center [1090, 130] width 57 height 30
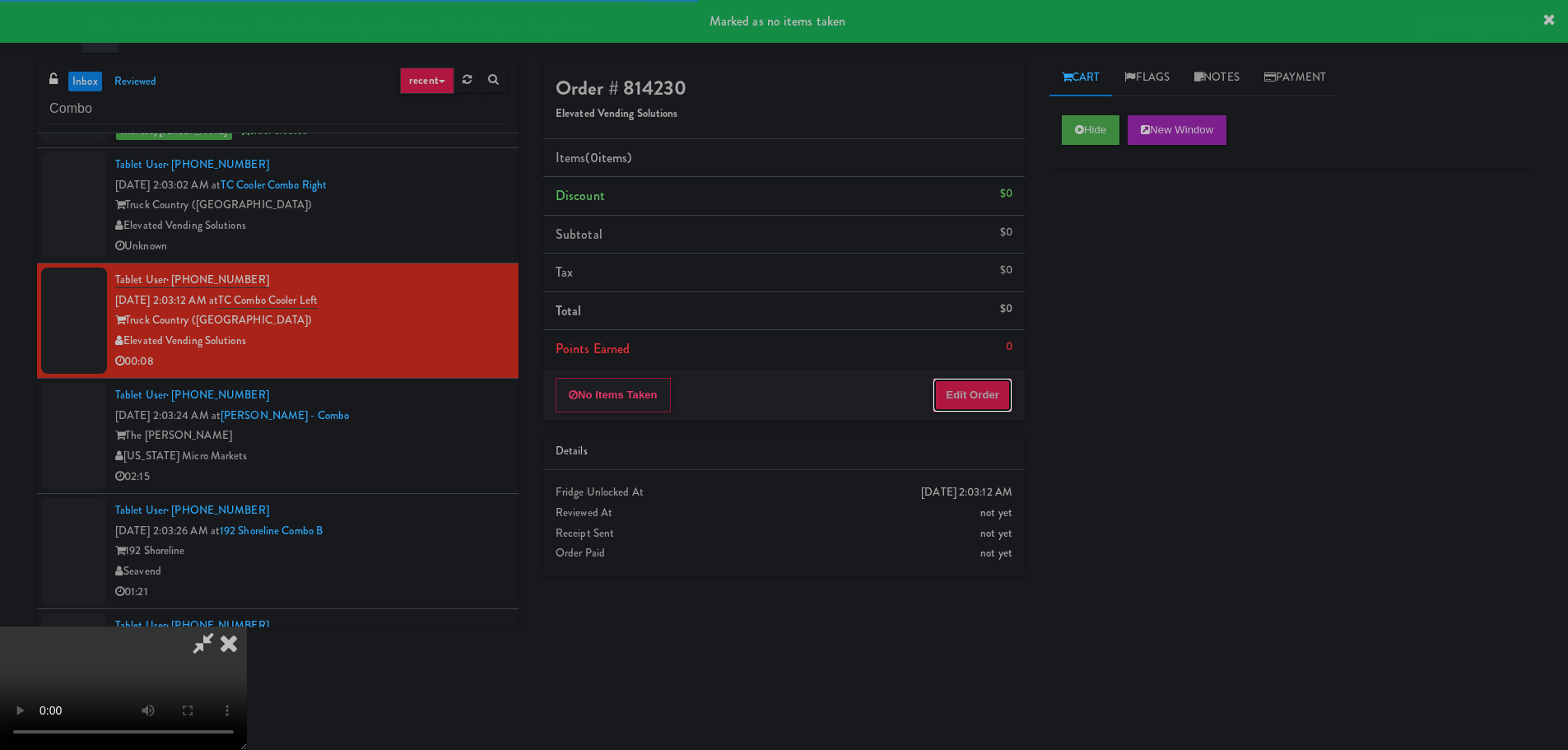
click at [955, 396] on button "Edit Order" at bounding box center [972, 395] width 79 height 34
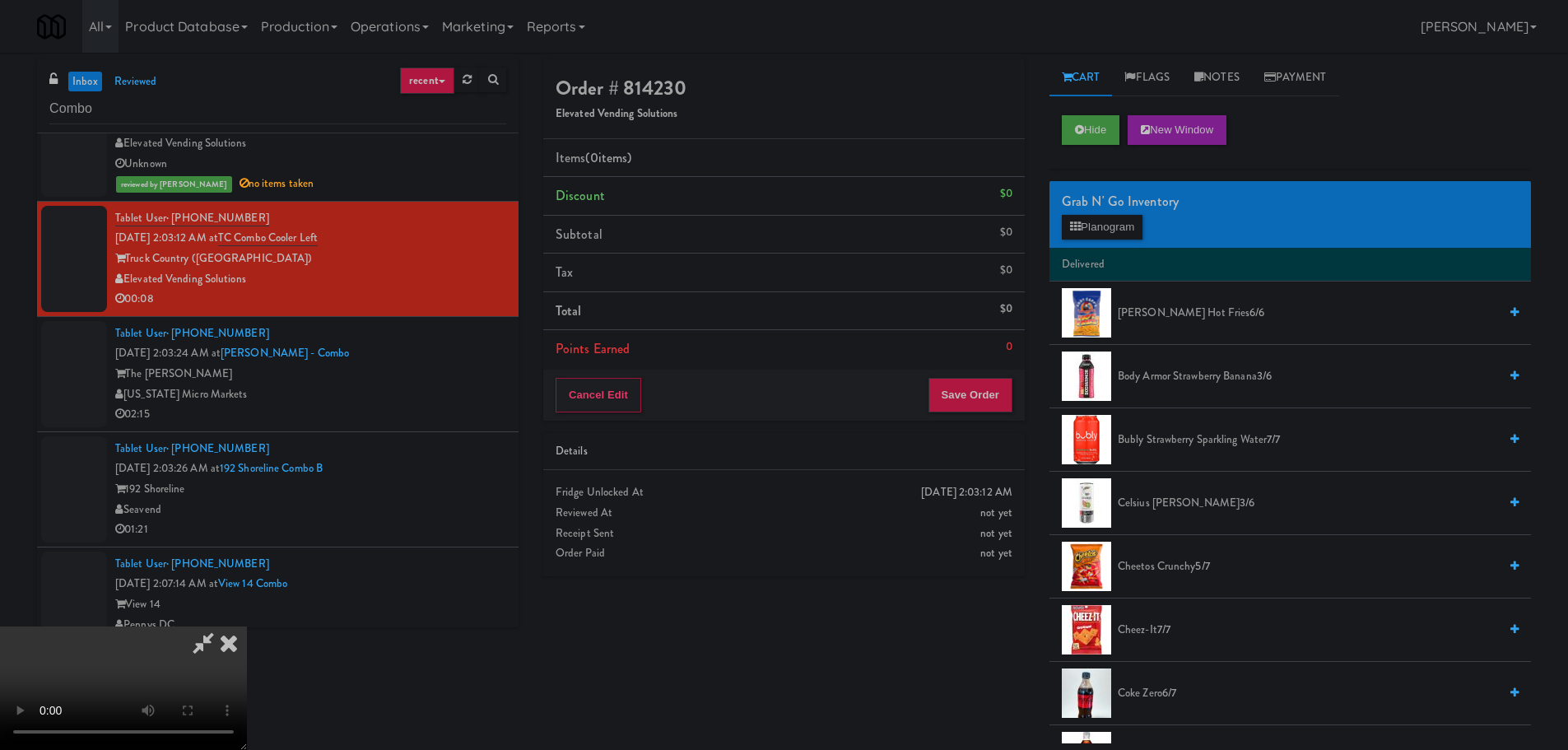
click at [247, 626] on video at bounding box center [124, 688] width 247 height 124
drag, startPoint x: 685, startPoint y: 395, endPoint x: 692, endPoint y: 402, distance: 9.9
click at [247, 626] on video at bounding box center [124, 688] width 247 height 124
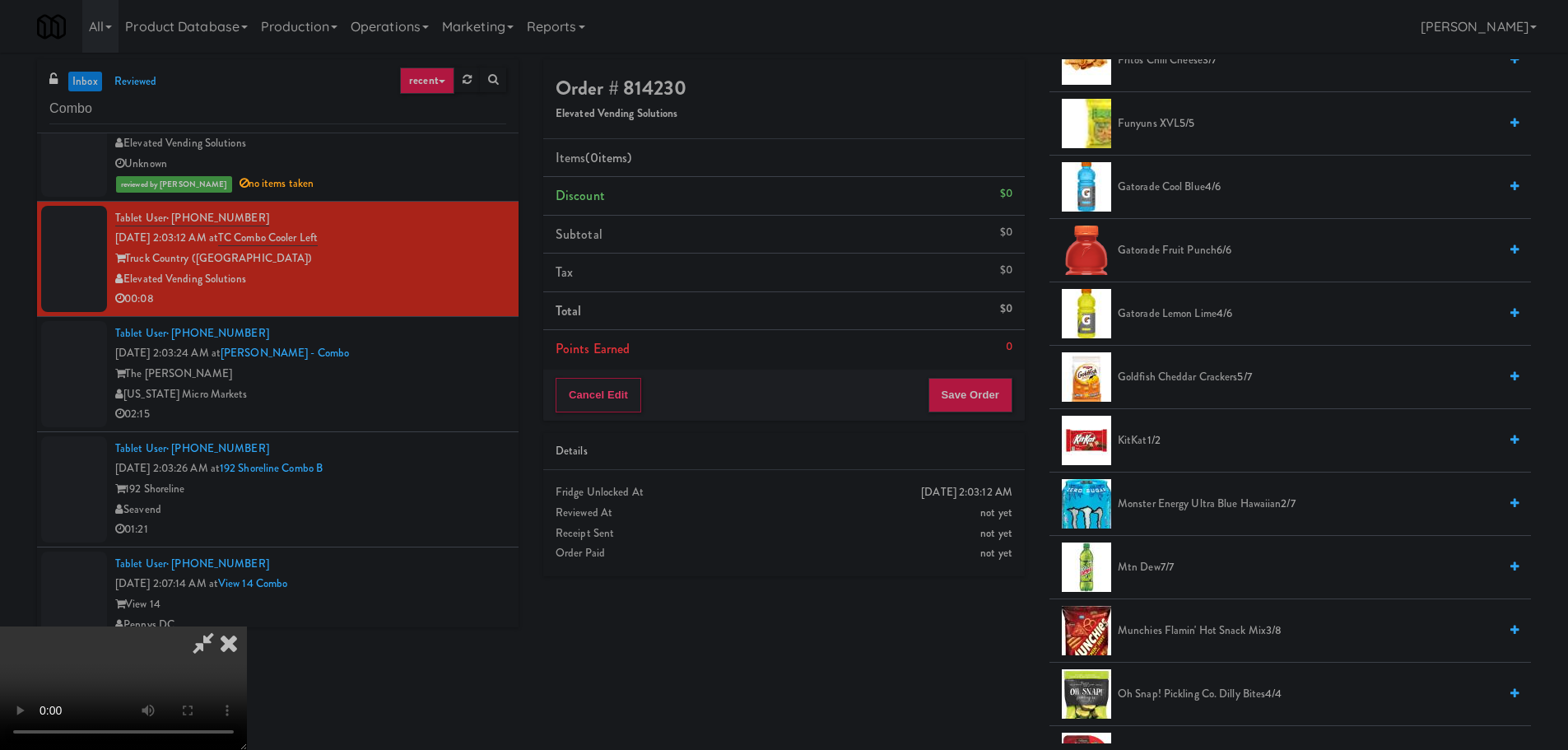
scroll to position [905, 0]
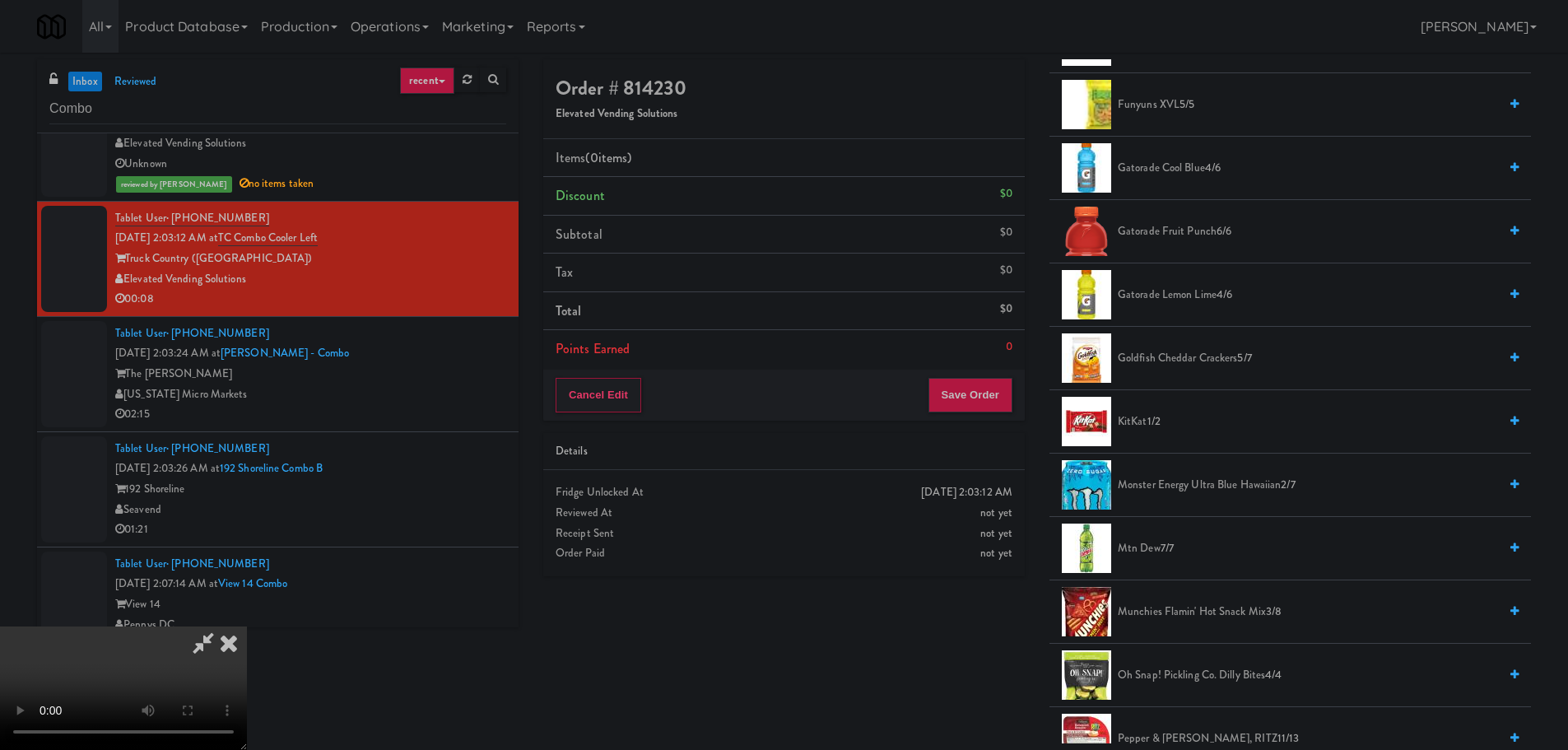
click at [1167, 614] on span "Munchies Flamin' Hot Snack Mix 3/8" at bounding box center [1307, 612] width 380 height 21
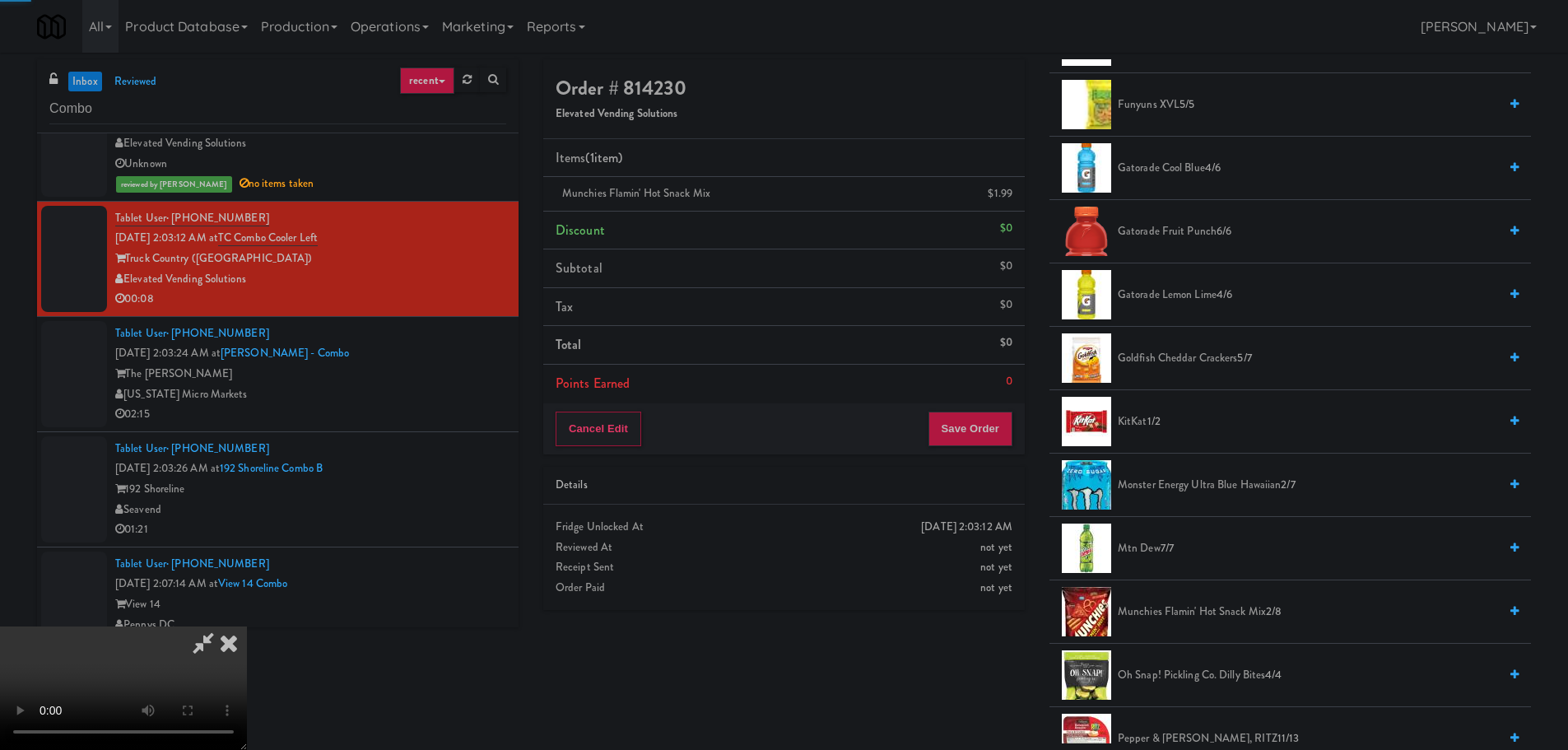
click at [247, 626] on video at bounding box center [124, 688] width 247 height 124
click at [973, 439] on button "Save Order" at bounding box center [970, 429] width 84 height 34
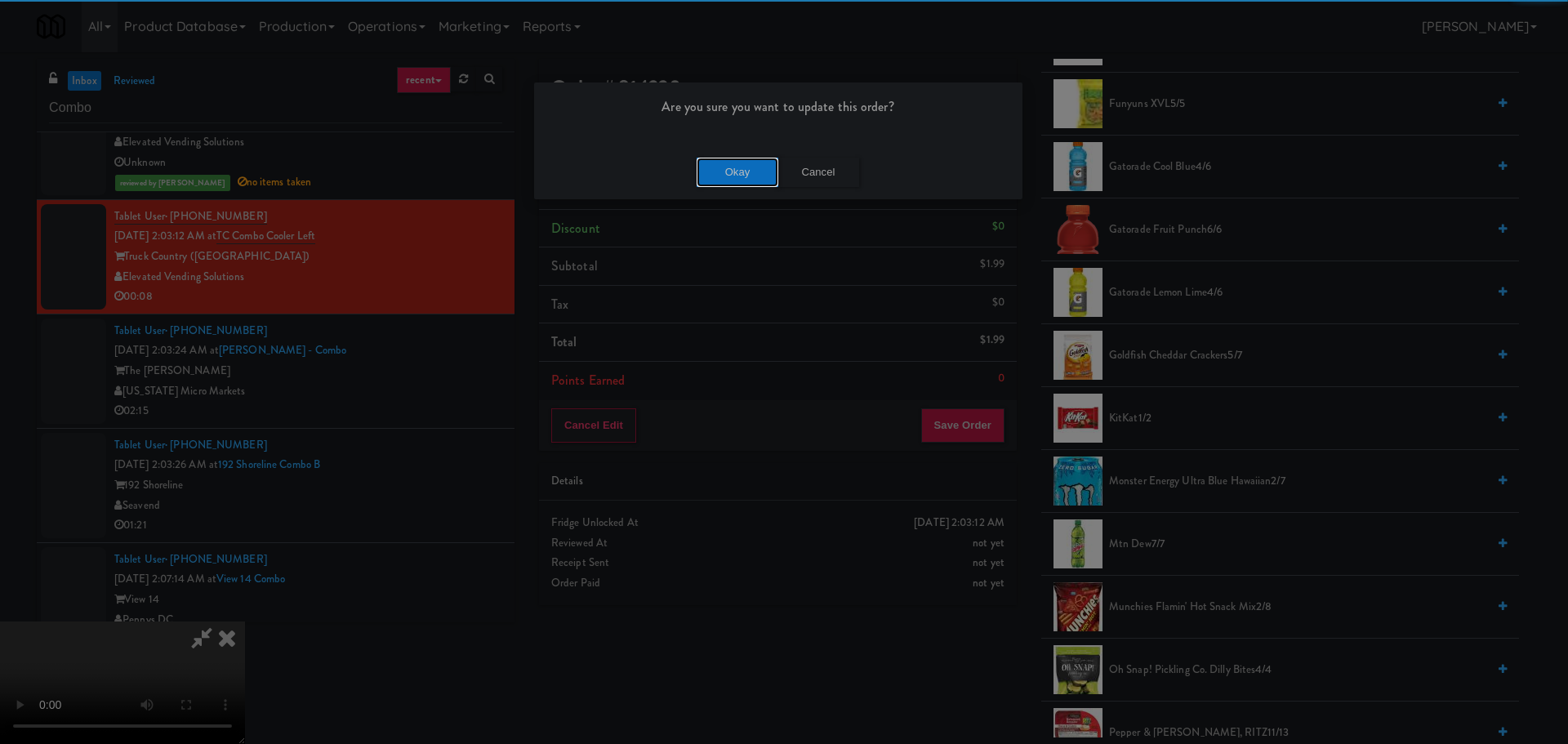
click at [746, 164] on button "Okay" at bounding box center [737, 172] width 81 height 30
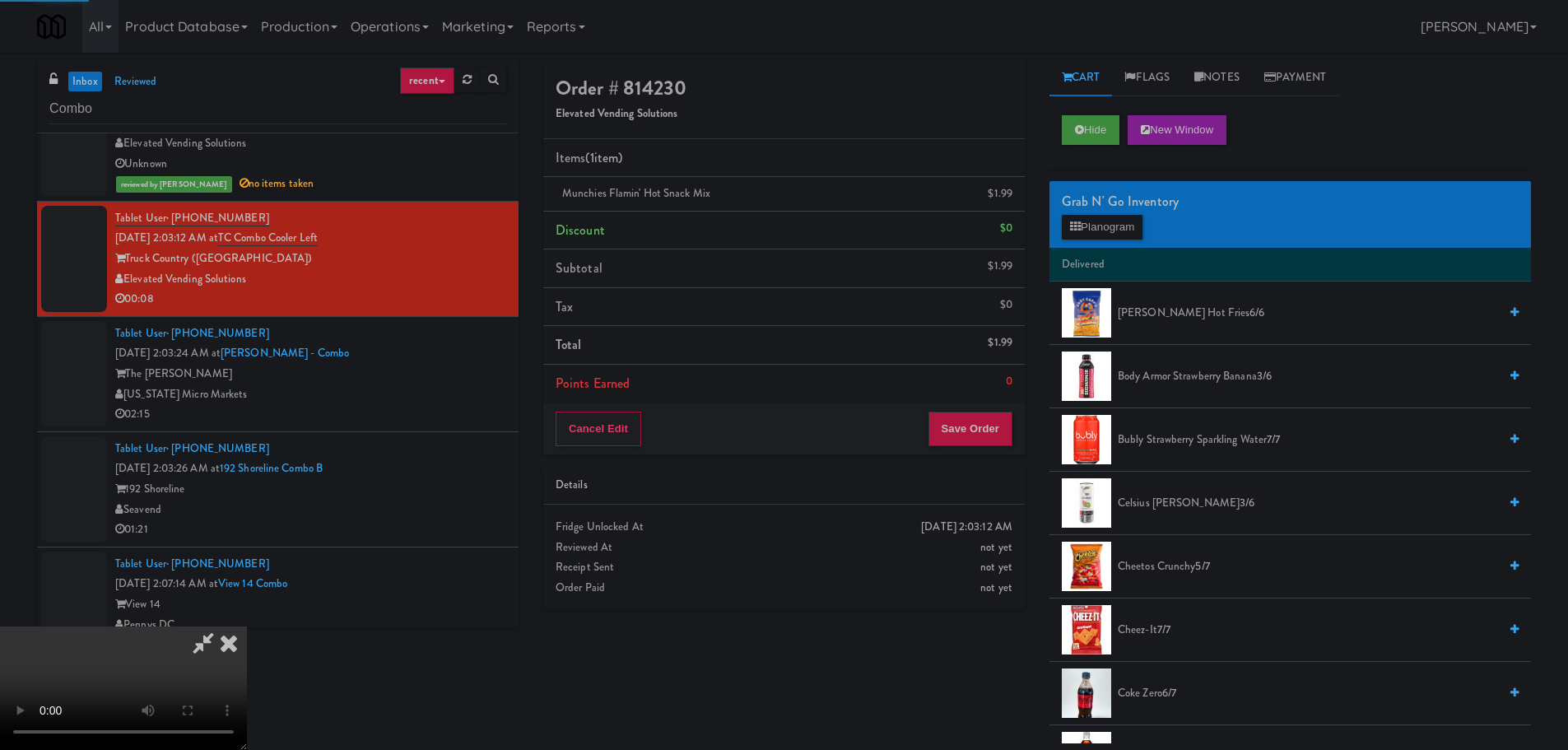
scroll to position [0, 0]
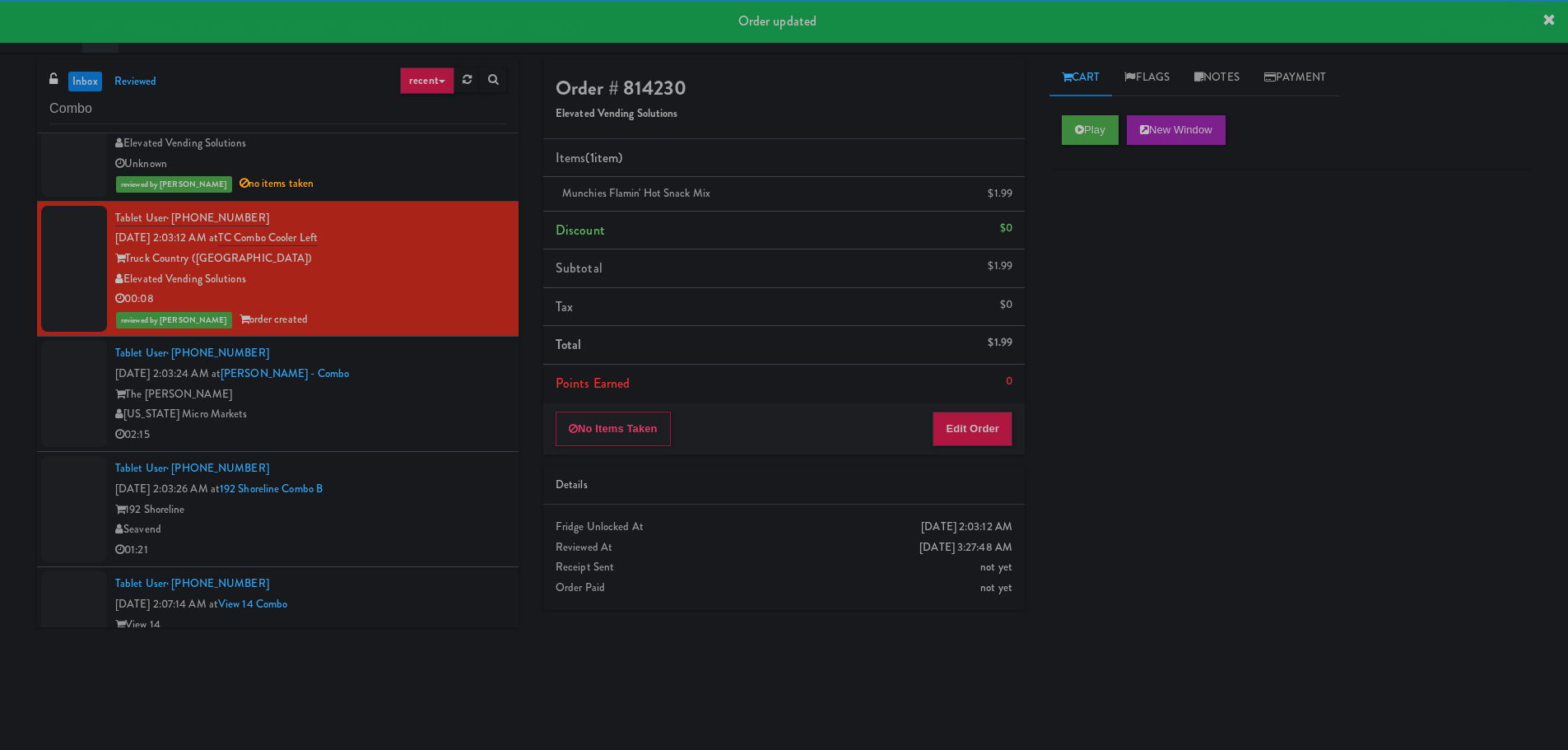
click at [452, 439] on div "02:15" at bounding box center [310, 435] width 391 height 21
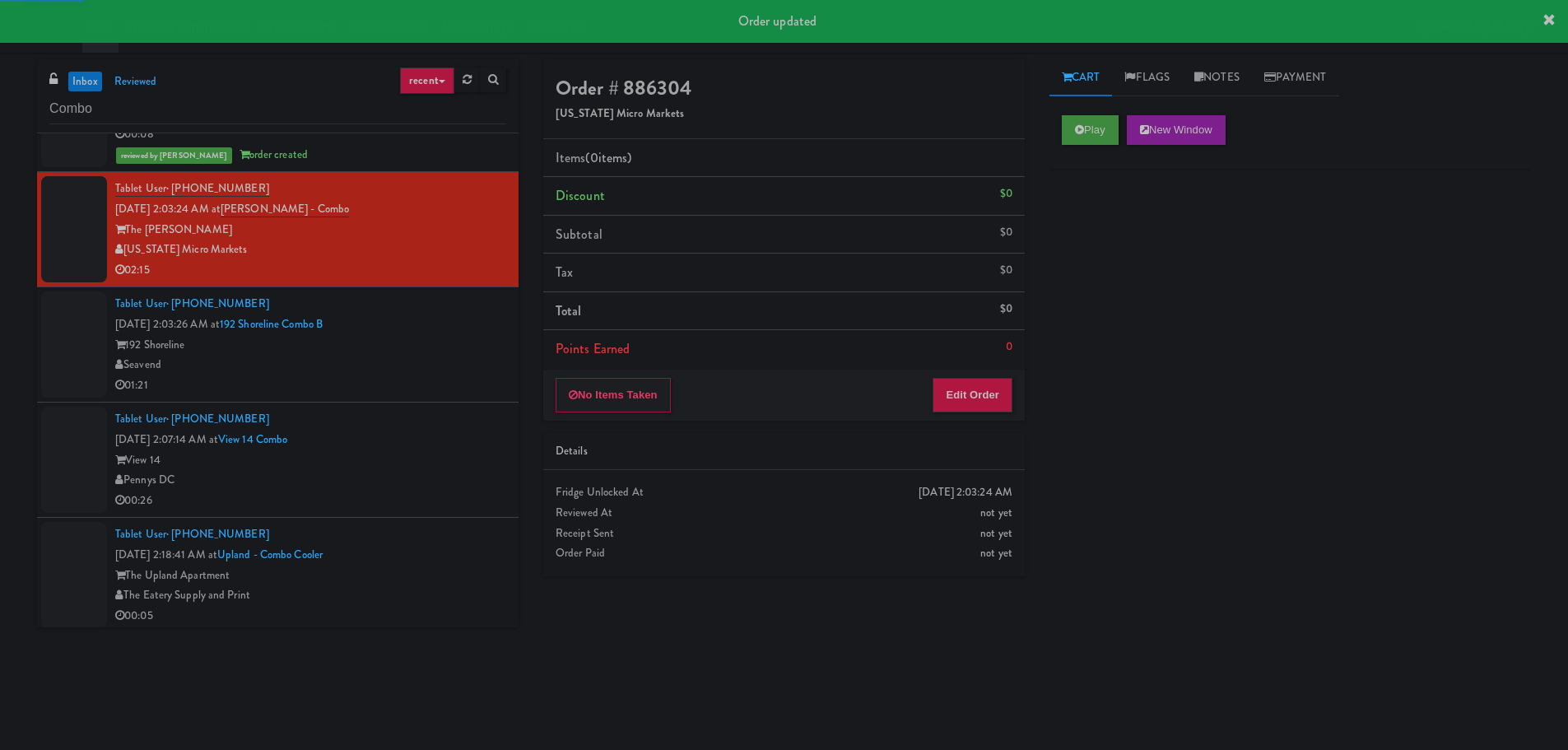
click at [423, 356] on div "Seavend" at bounding box center [310, 365] width 391 height 21
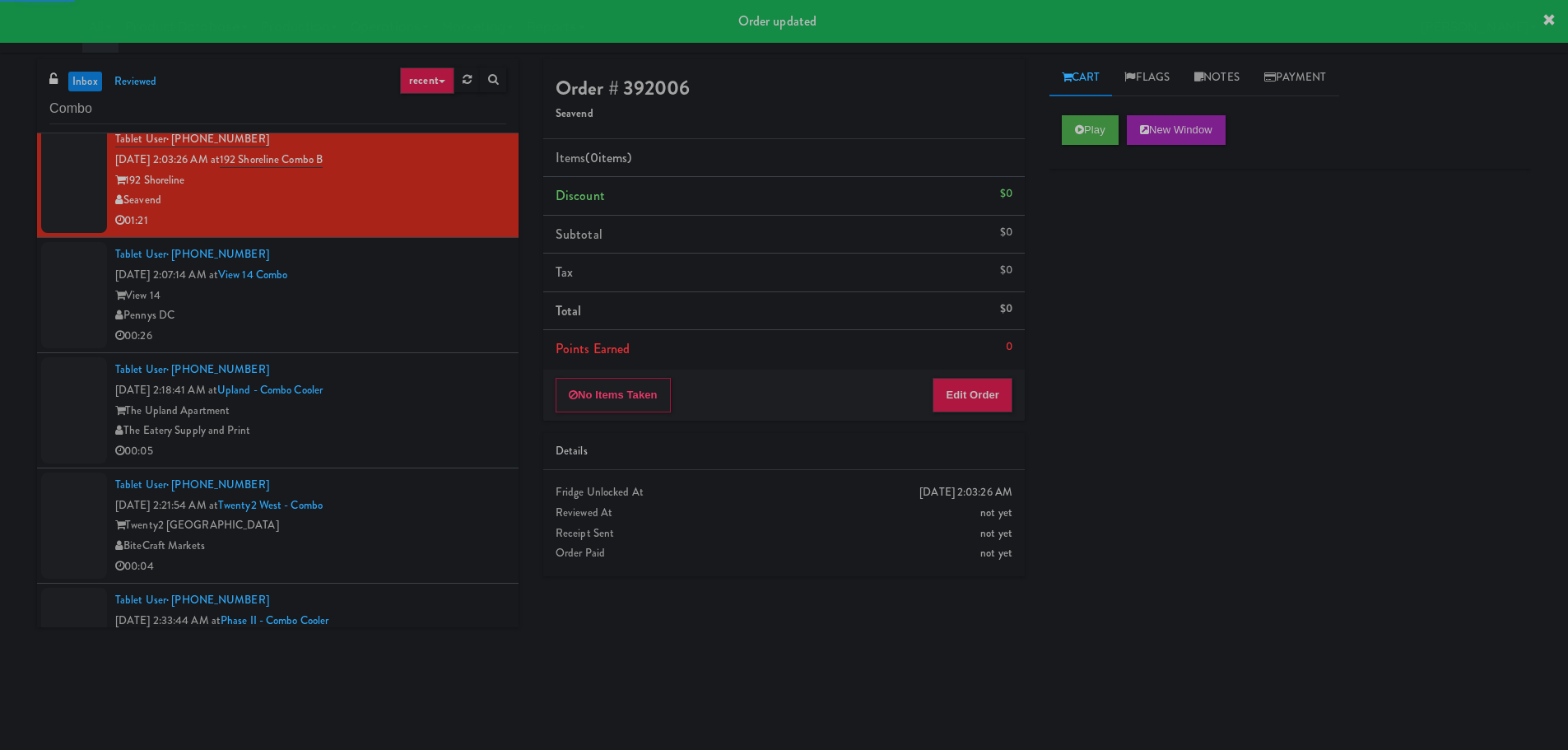
click at [456, 348] on li "Tablet User · (240) 575-0689 Aug 17, 2025 2:07:14 AM at View 14 Combo View 14 P…" at bounding box center [278, 296] width 482 height 116
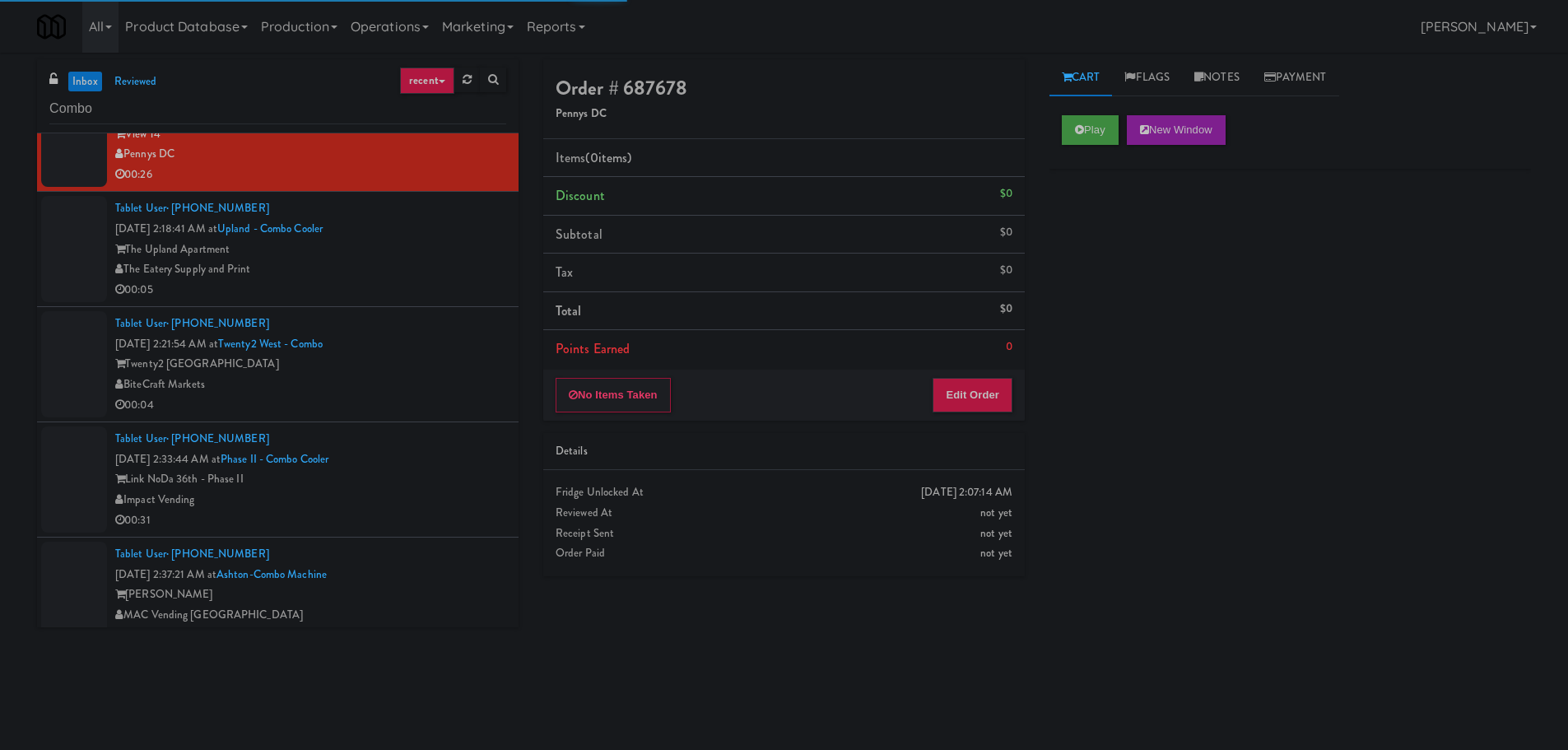
scroll to position [4490, 0]
click at [466, 297] on li "Tablet User · (949) 992-8338 Aug 17, 2025 2:18:41 AM at Upland - Combo Cooler T…" at bounding box center [278, 246] width 482 height 116
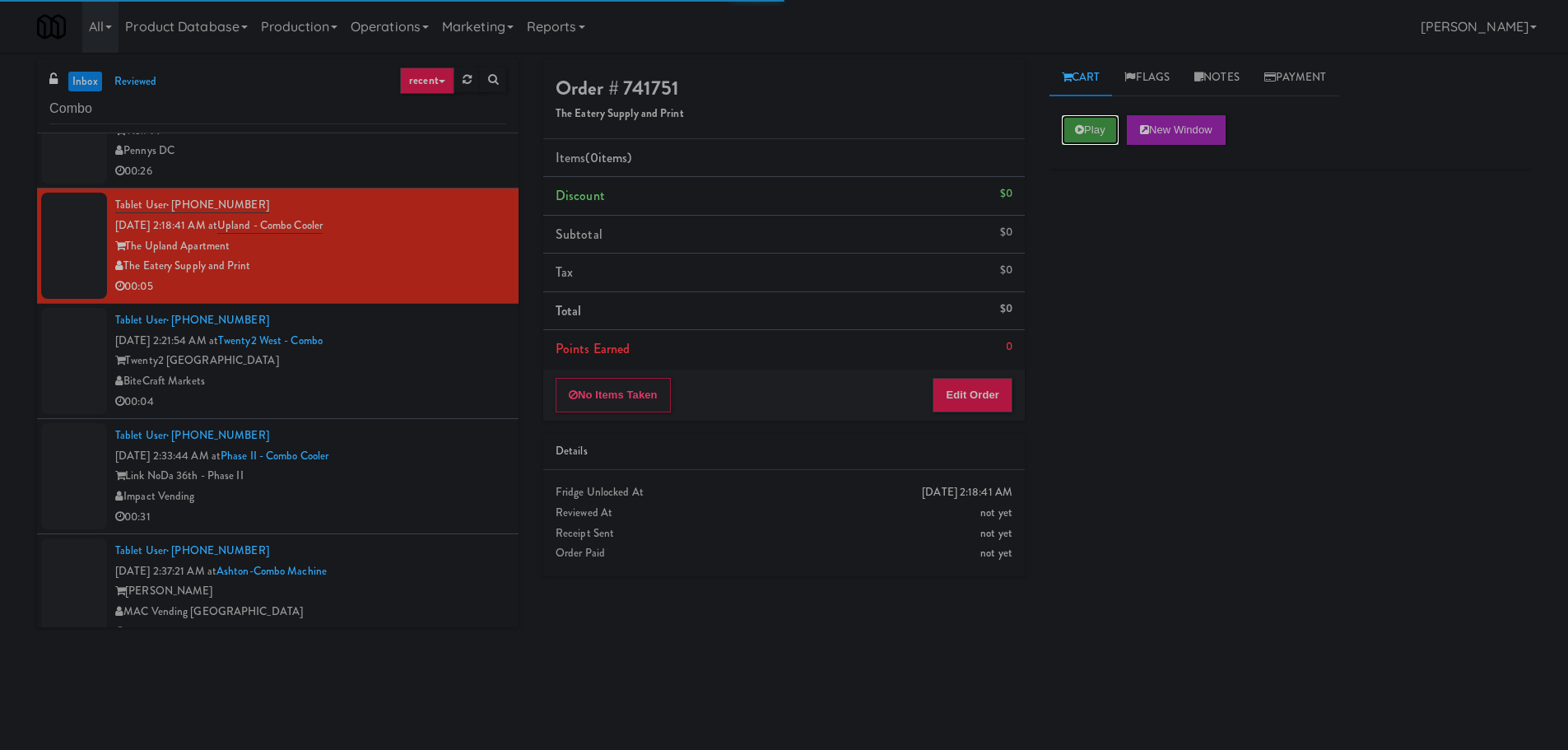
click at [1067, 125] on button "Play" at bounding box center [1090, 130] width 57 height 30
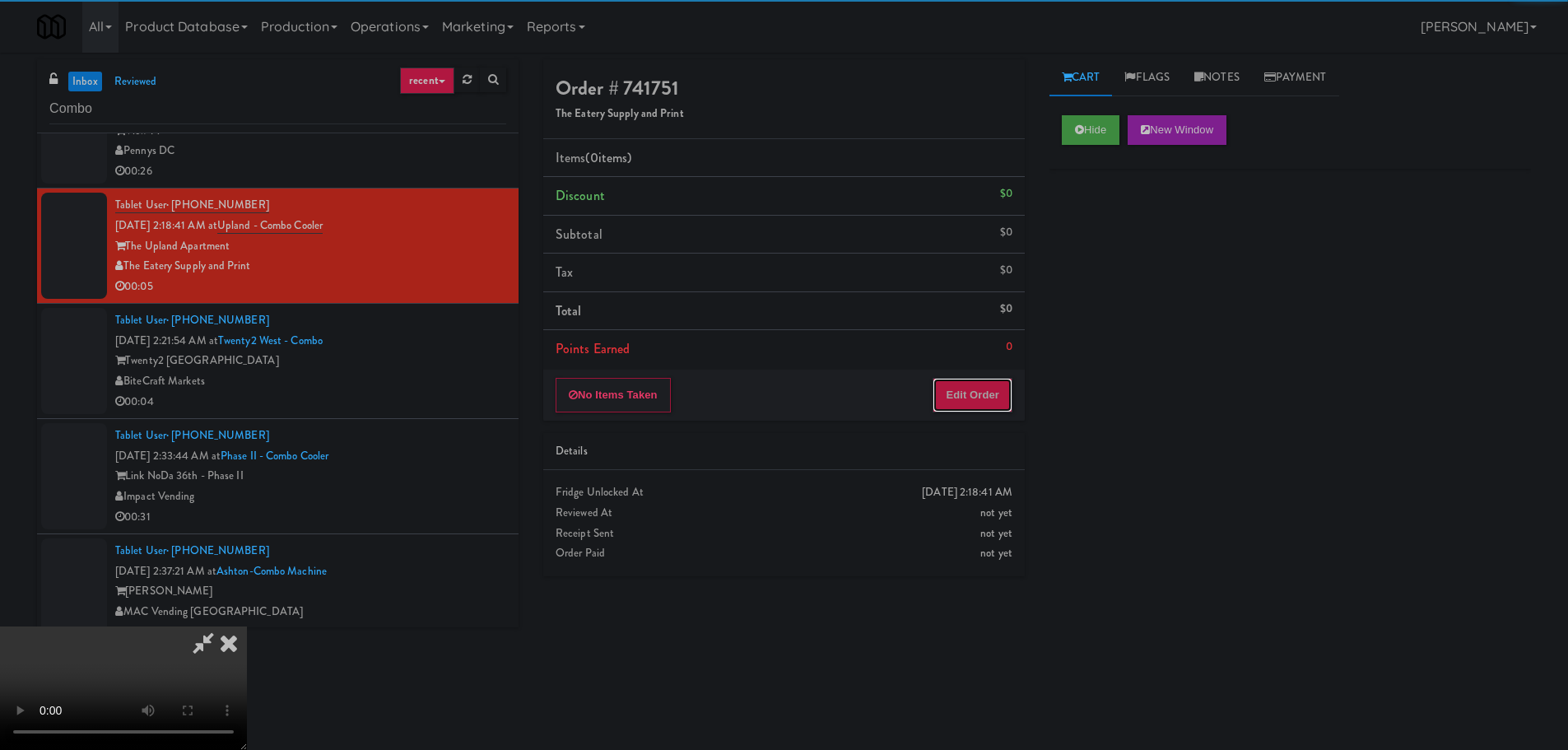
click at [967, 389] on button "Edit Order" at bounding box center [972, 395] width 79 height 34
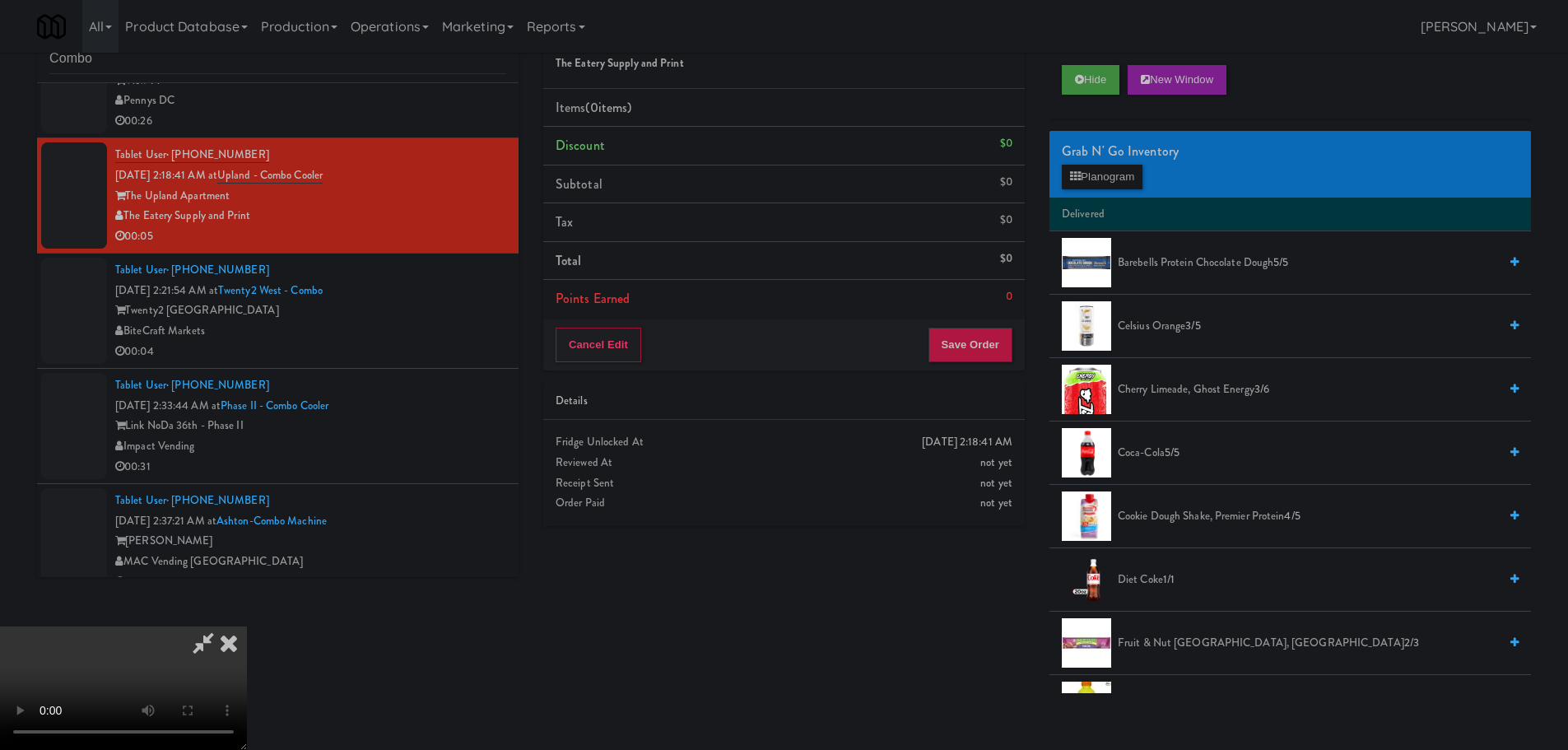
scroll to position [52, 0]
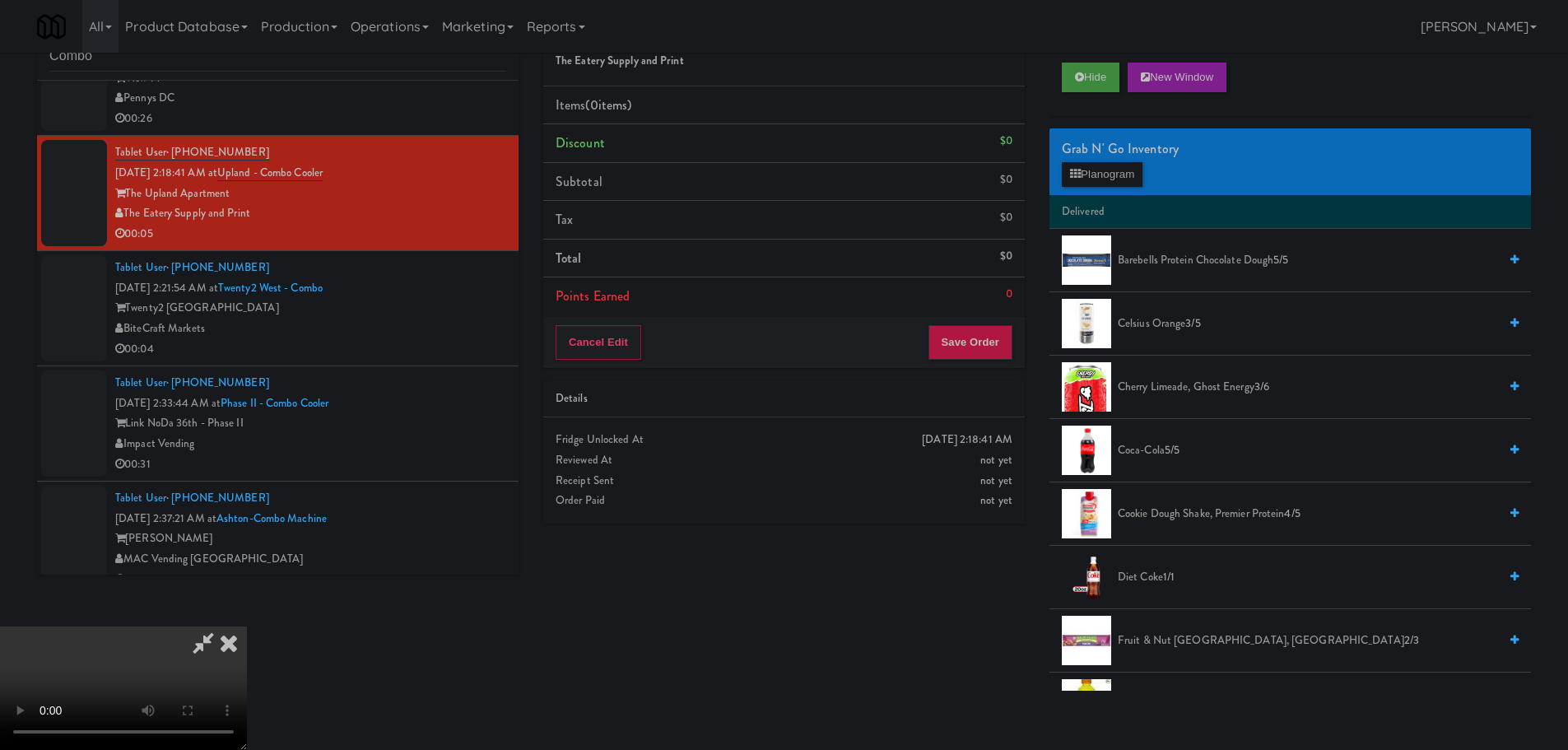
click at [247, 626] on video at bounding box center [124, 688] width 247 height 124
click at [1109, 173] on button "Planogram" at bounding box center [1102, 174] width 80 height 24
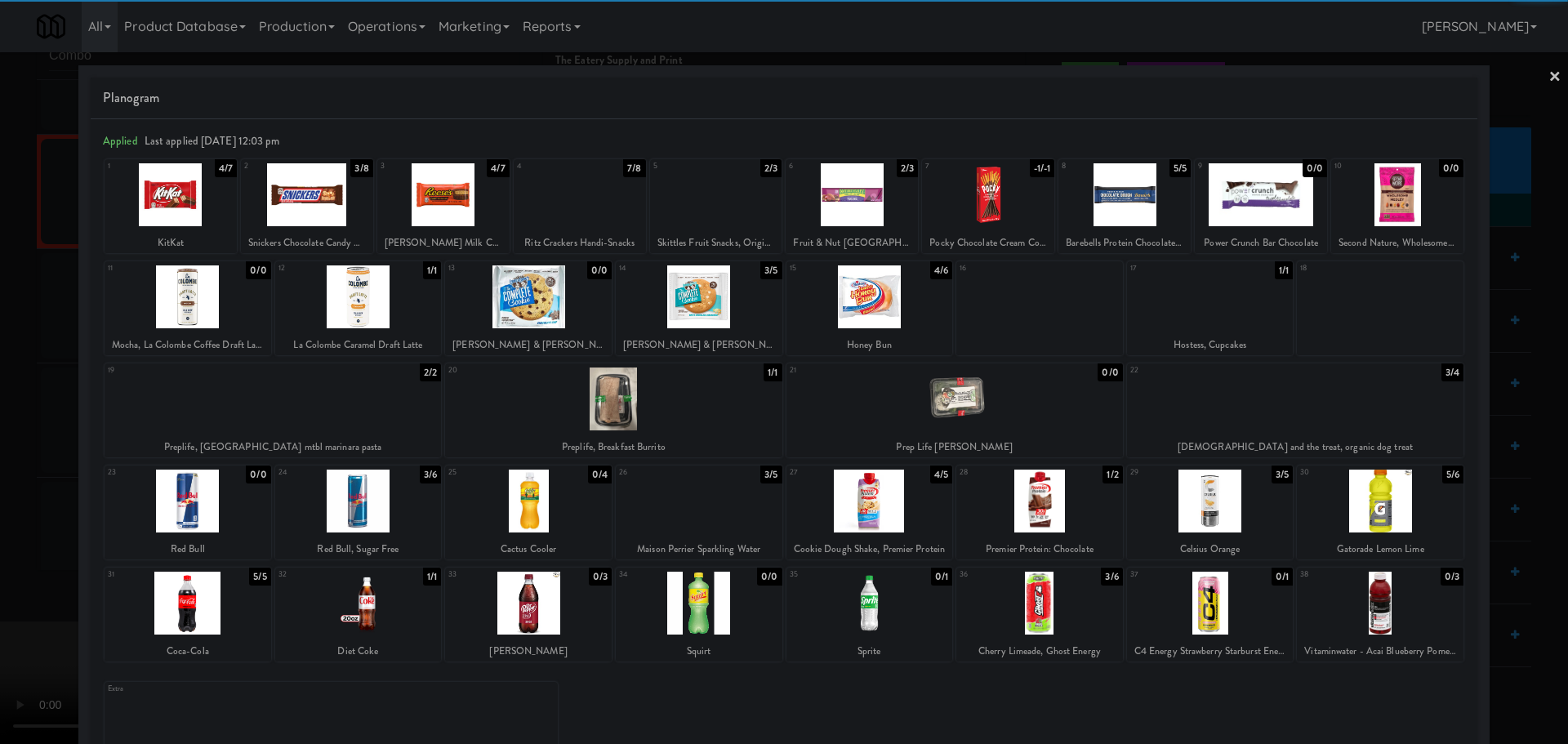
click at [200, 611] on div at bounding box center [188, 603] width 167 height 63
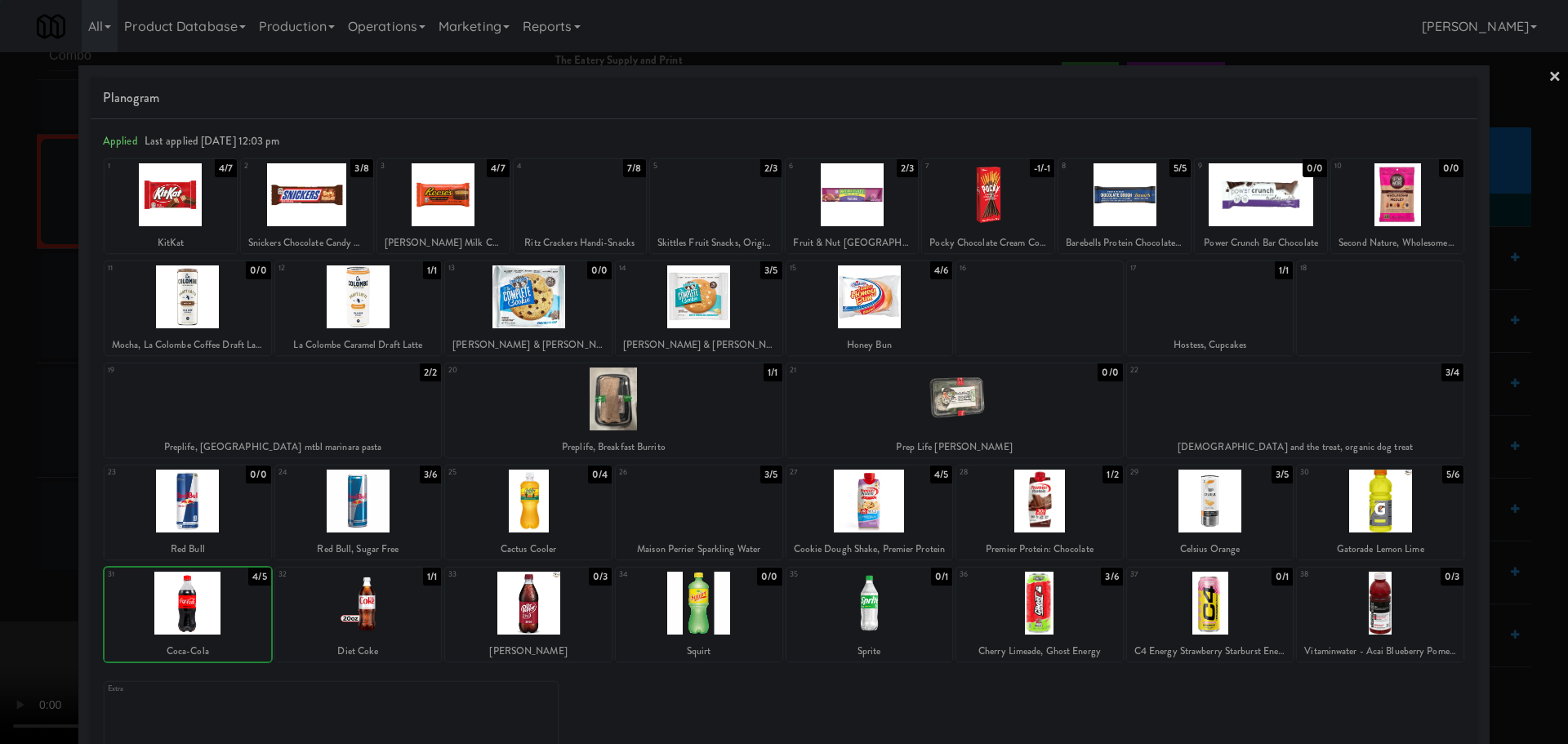
click at [15, 542] on div at bounding box center [784, 372] width 1568 height 744
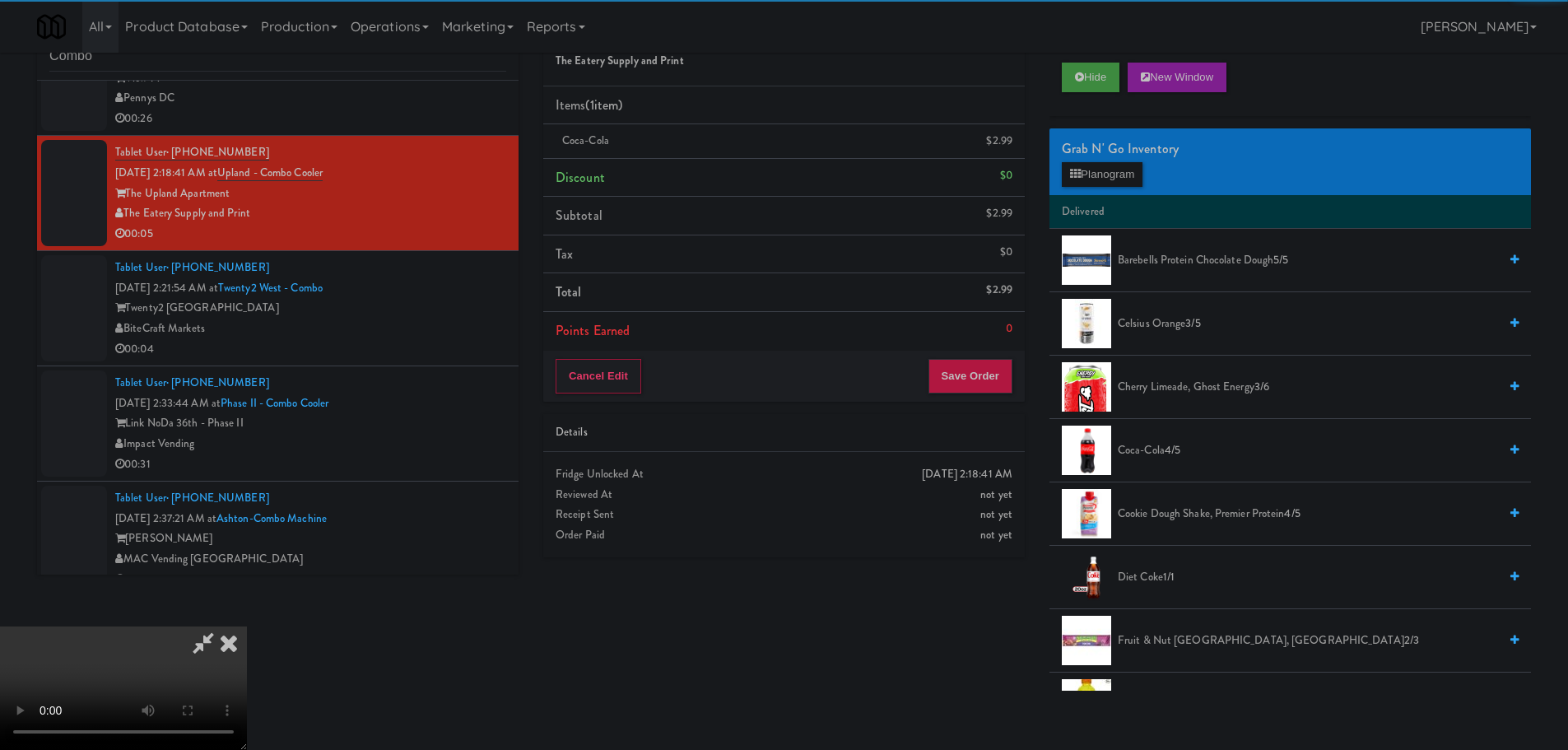
drag, startPoint x: 520, startPoint y: 491, endPoint x: 624, endPoint y: 523, distance: 108.8
click at [247, 626] on video at bounding box center [124, 688] width 247 height 124
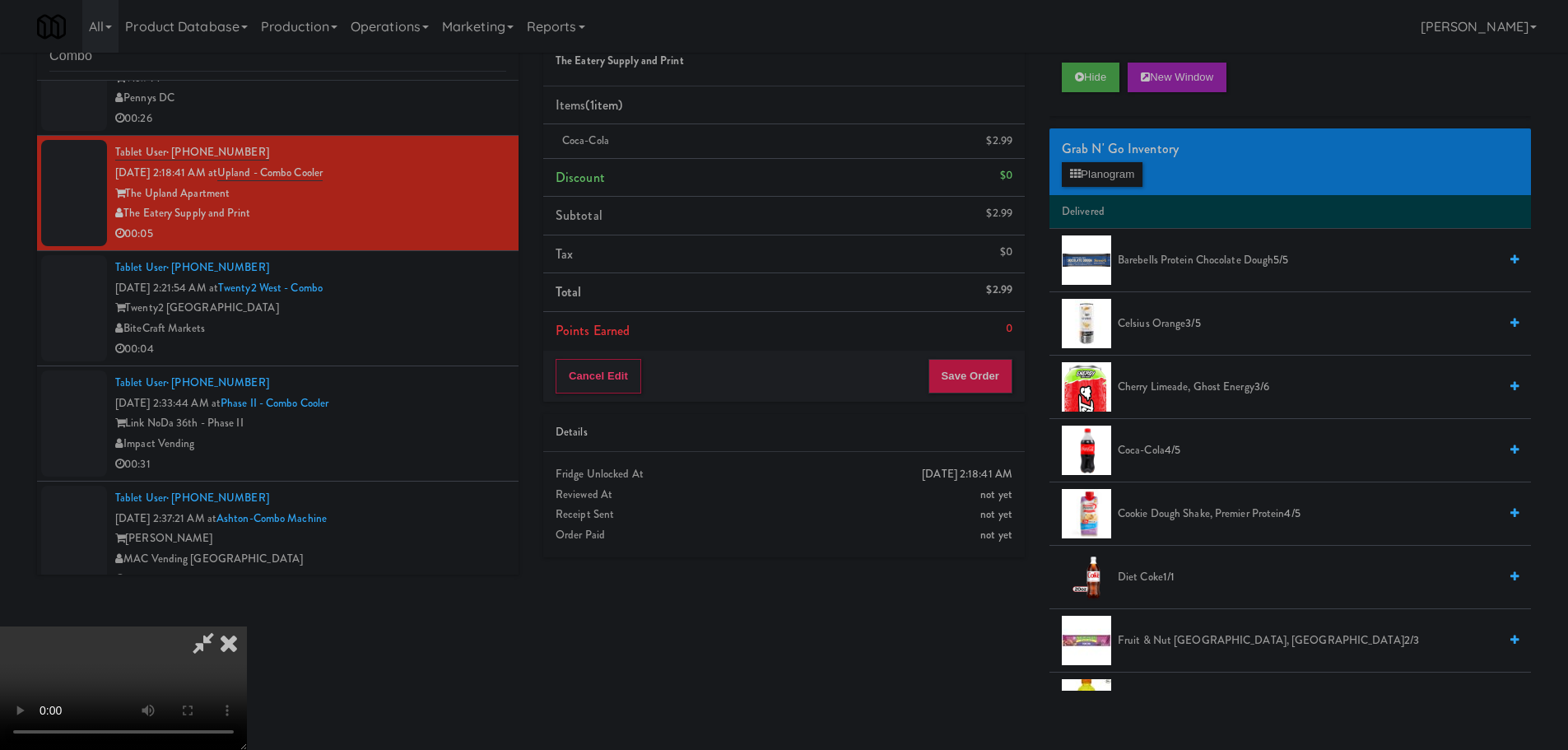
click at [247, 626] on video at bounding box center [124, 688] width 247 height 124
drag, startPoint x: 326, startPoint y: 516, endPoint x: 329, endPoint y: 505, distance: 11.4
click at [247, 626] on video at bounding box center [124, 688] width 247 height 124
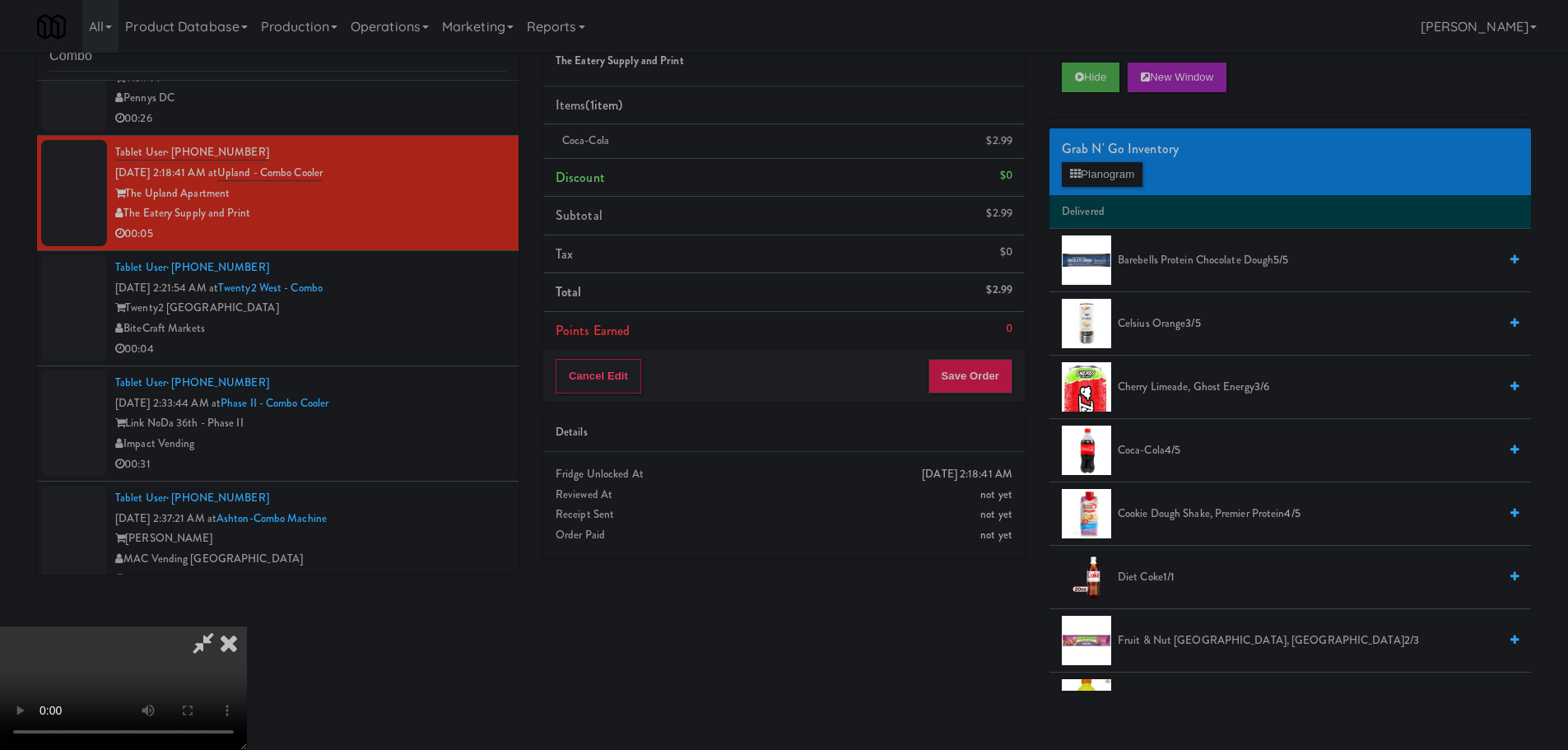
click at [247, 626] on video at bounding box center [124, 688] width 247 height 124
click at [972, 383] on button "Save Order" at bounding box center [970, 376] width 84 height 34
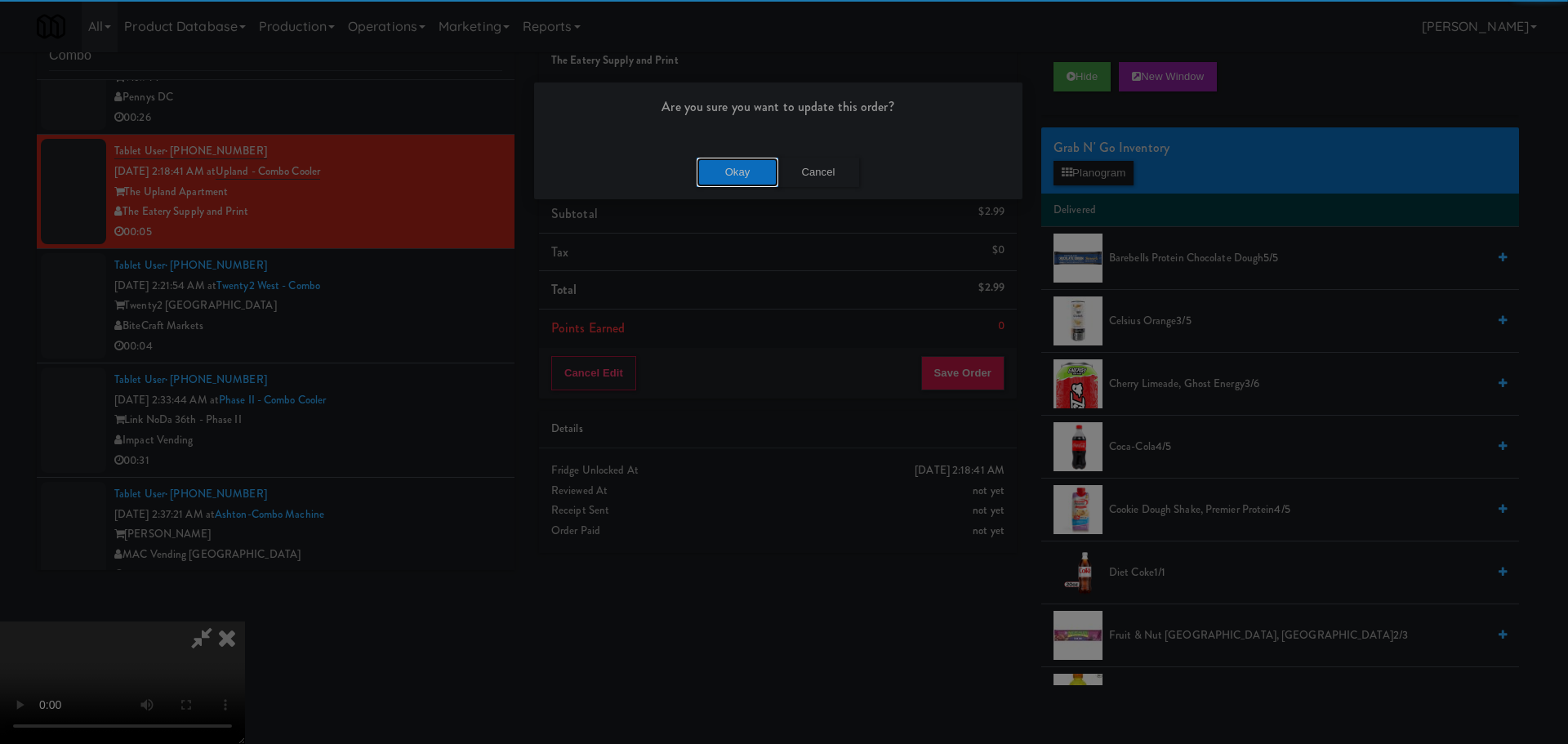
click at [746, 161] on button "Okay" at bounding box center [737, 172] width 81 height 30
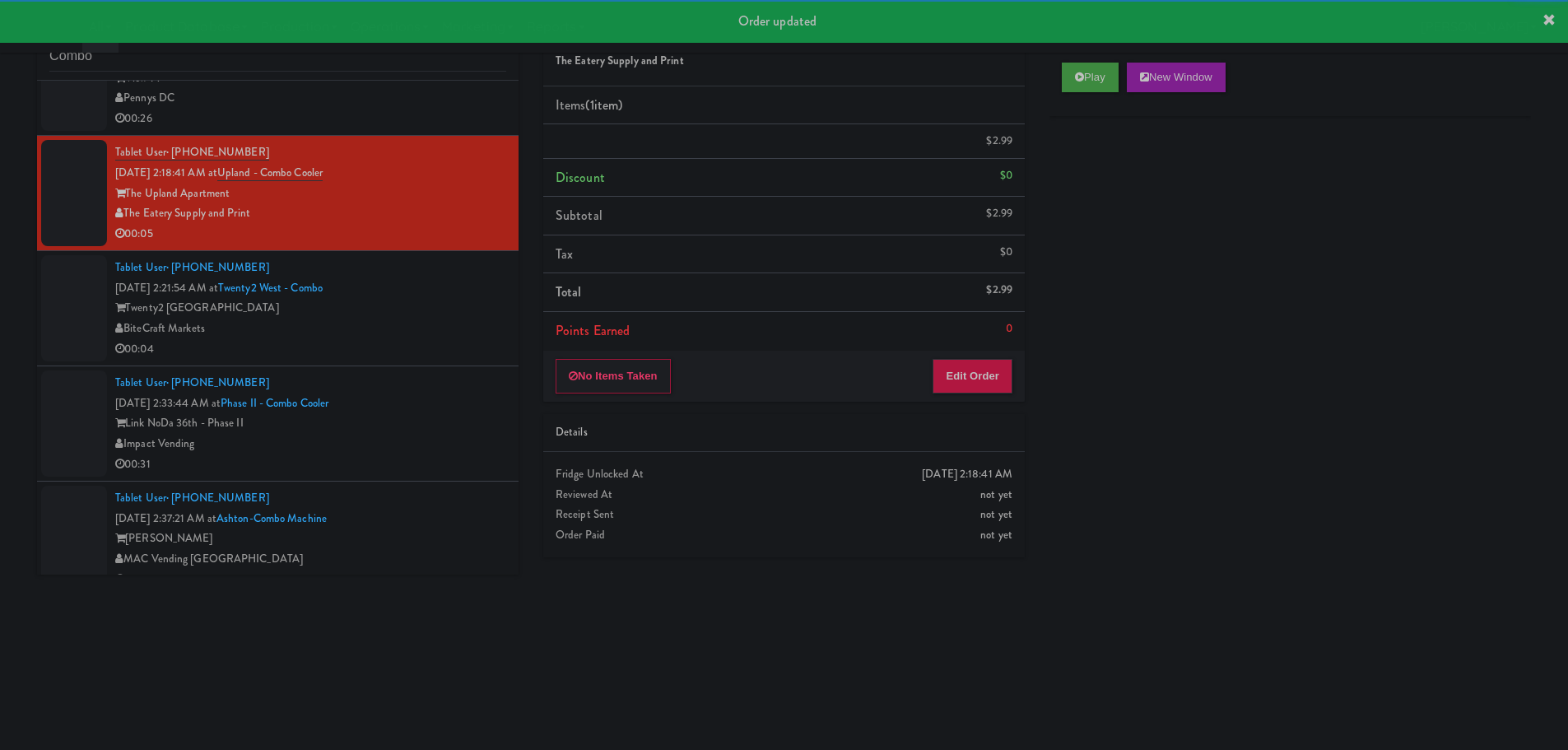
click at [433, 333] on div "BiteCraft Markets" at bounding box center [310, 329] width 391 height 21
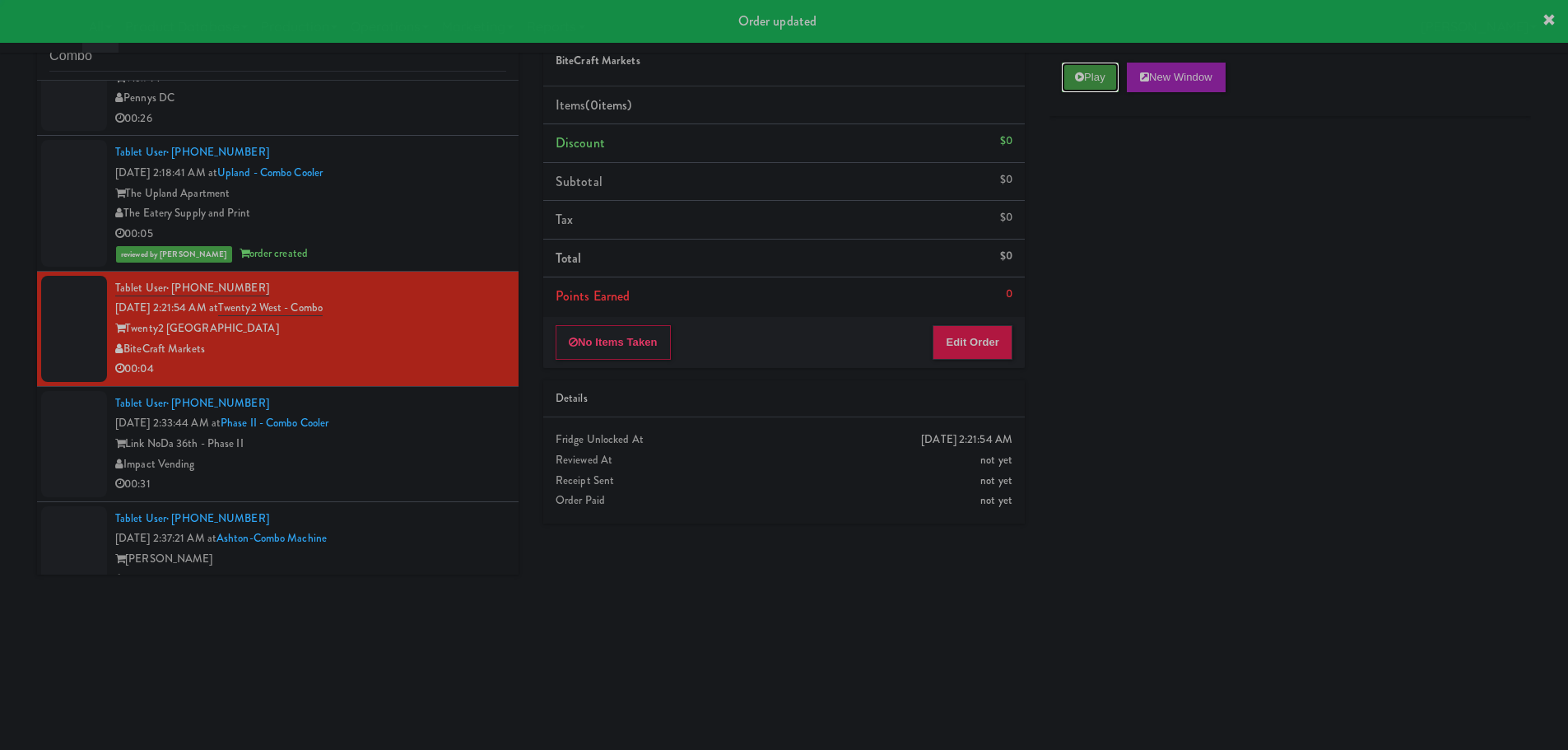
click at [1107, 86] on button "Play" at bounding box center [1090, 77] width 57 height 30
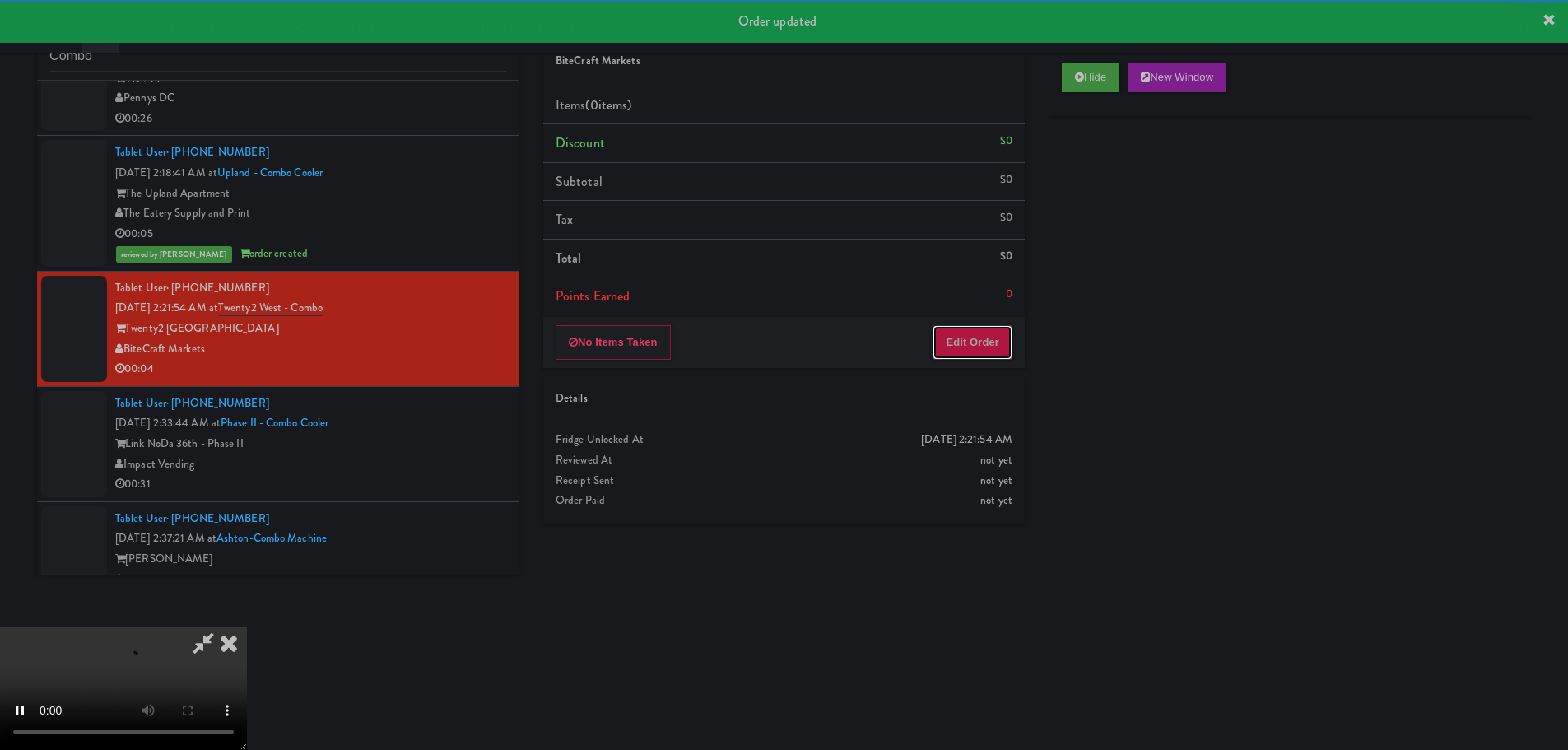
click at [978, 332] on button "Edit Order" at bounding box center [972, 342] width 79 height 34
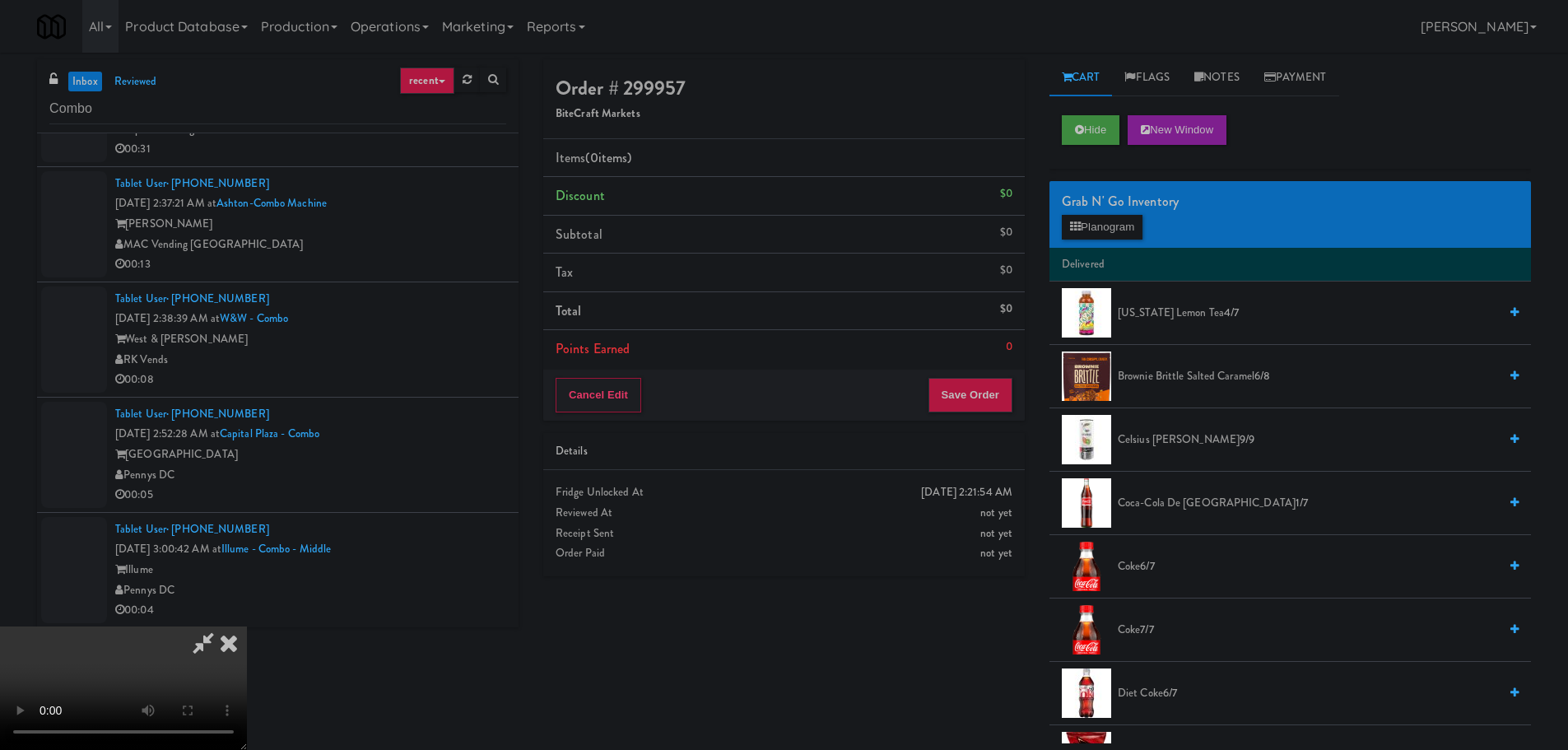
click at [247, 626] on video at bounding box center [124, 688] width 247 height 124
drag, startPoint x: 634, startPoint y: 415, endPoint x: 674, endPoint y: 451, distance: 53.8
click at [247, 626] on video at bounding box center [124, 688] width 247 height 124
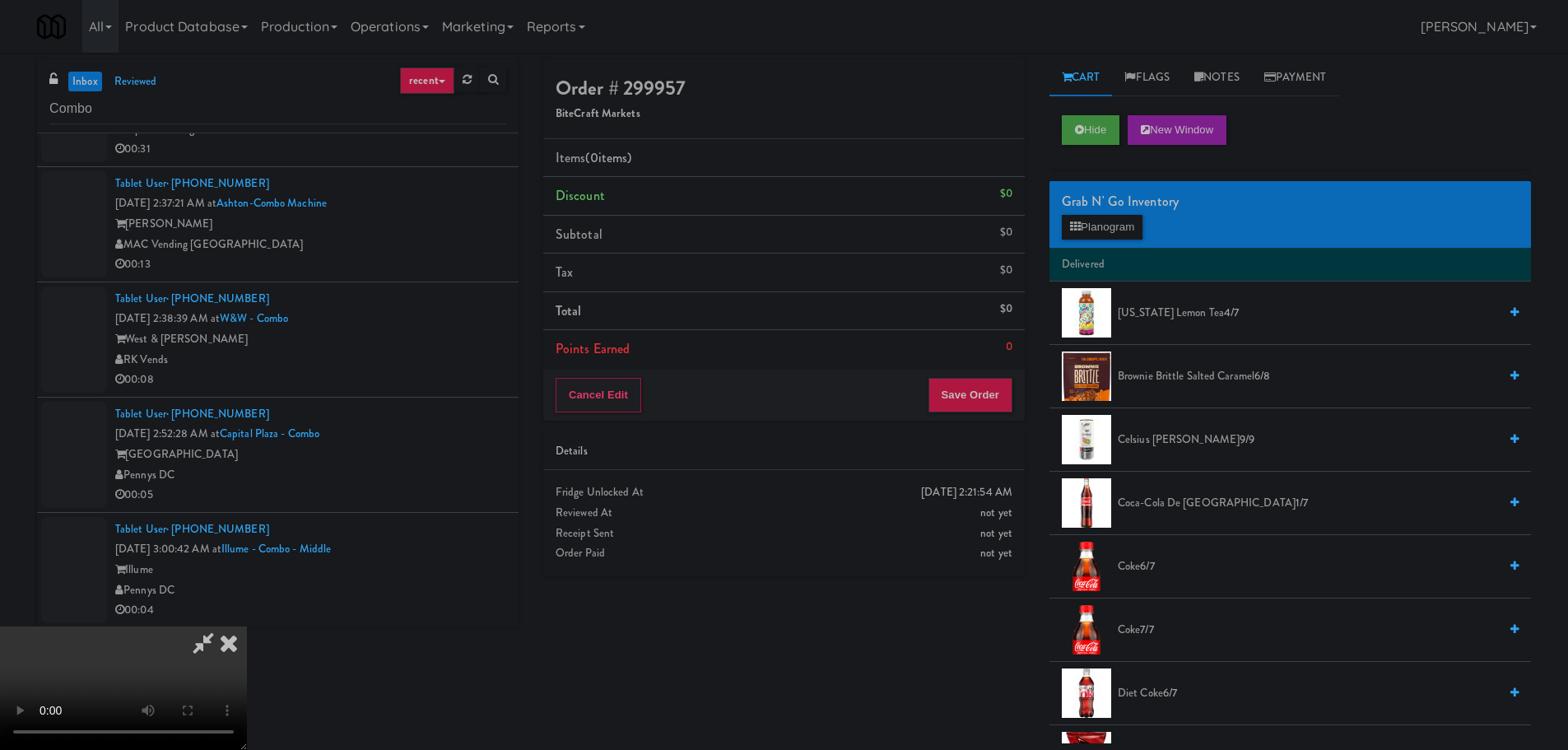
drag, startPoint x: 646, startPoint y: 529, endPoint x: 704, endPoint y: 519, distance: 58.9
click at [247, 626] on video at bounding box center [124, 688] width 247 height 124
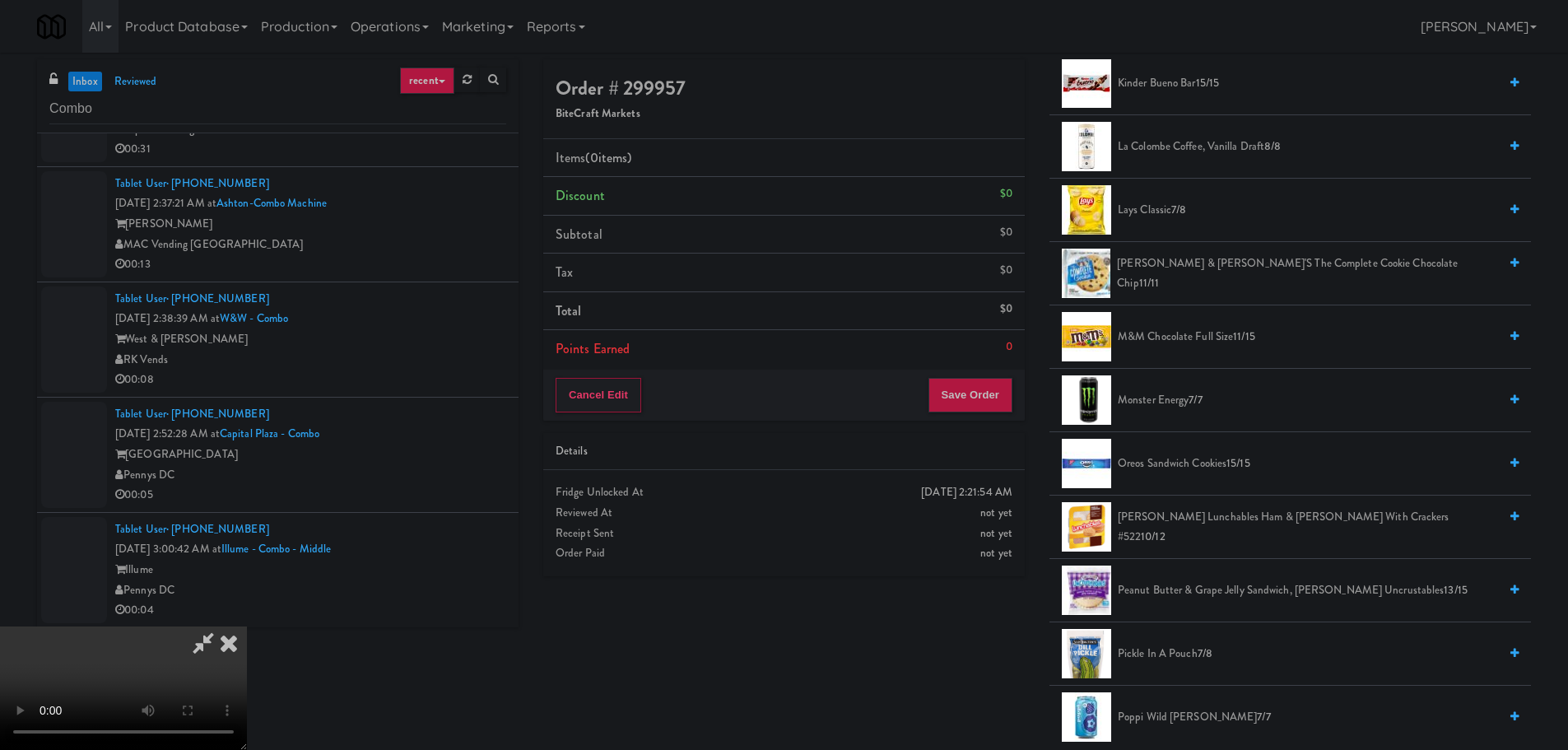
scroll to position [1646, 0]
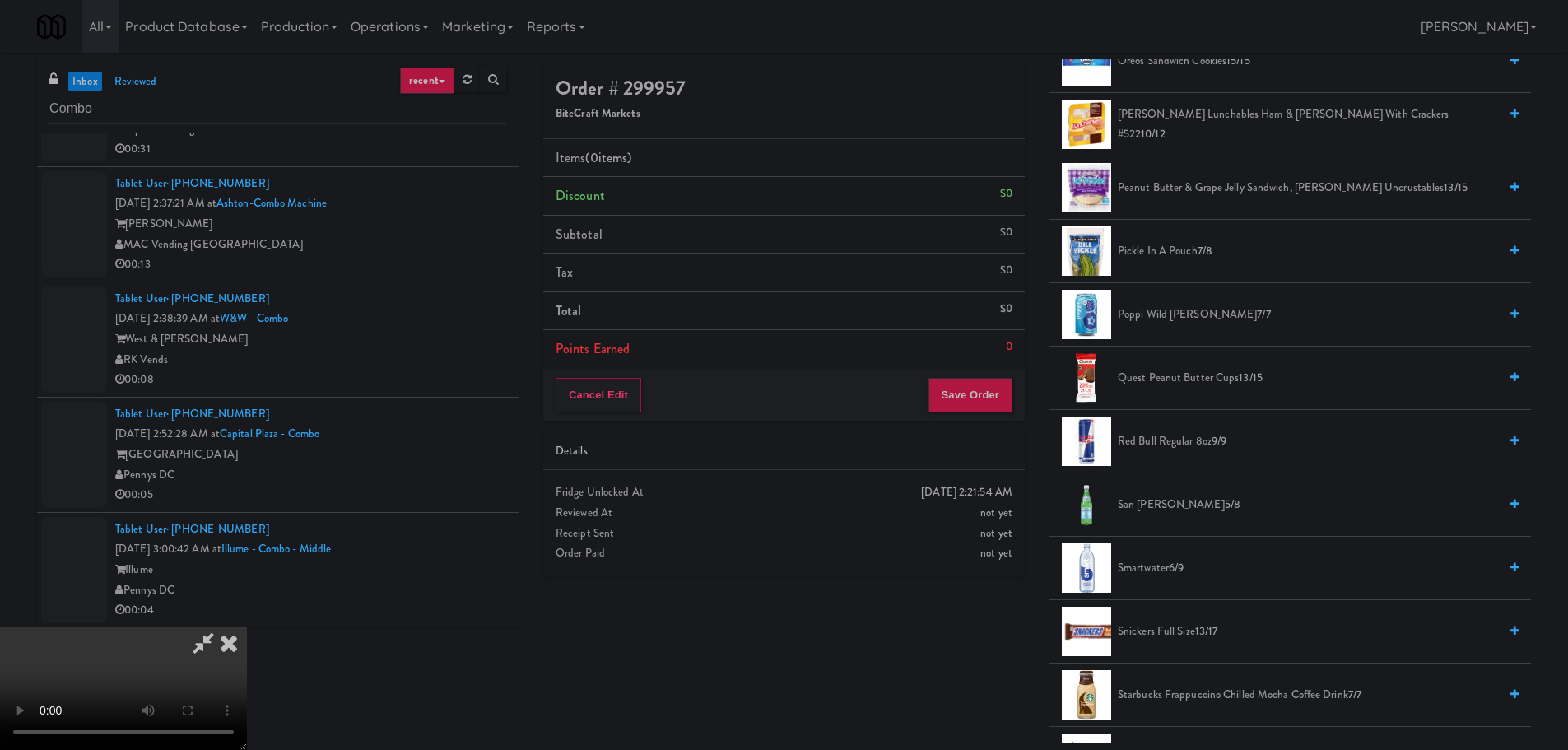
click at [1150, 623] on span "Snickers full size 13/17" at bounding box center [1307, 632] width 380 height 21
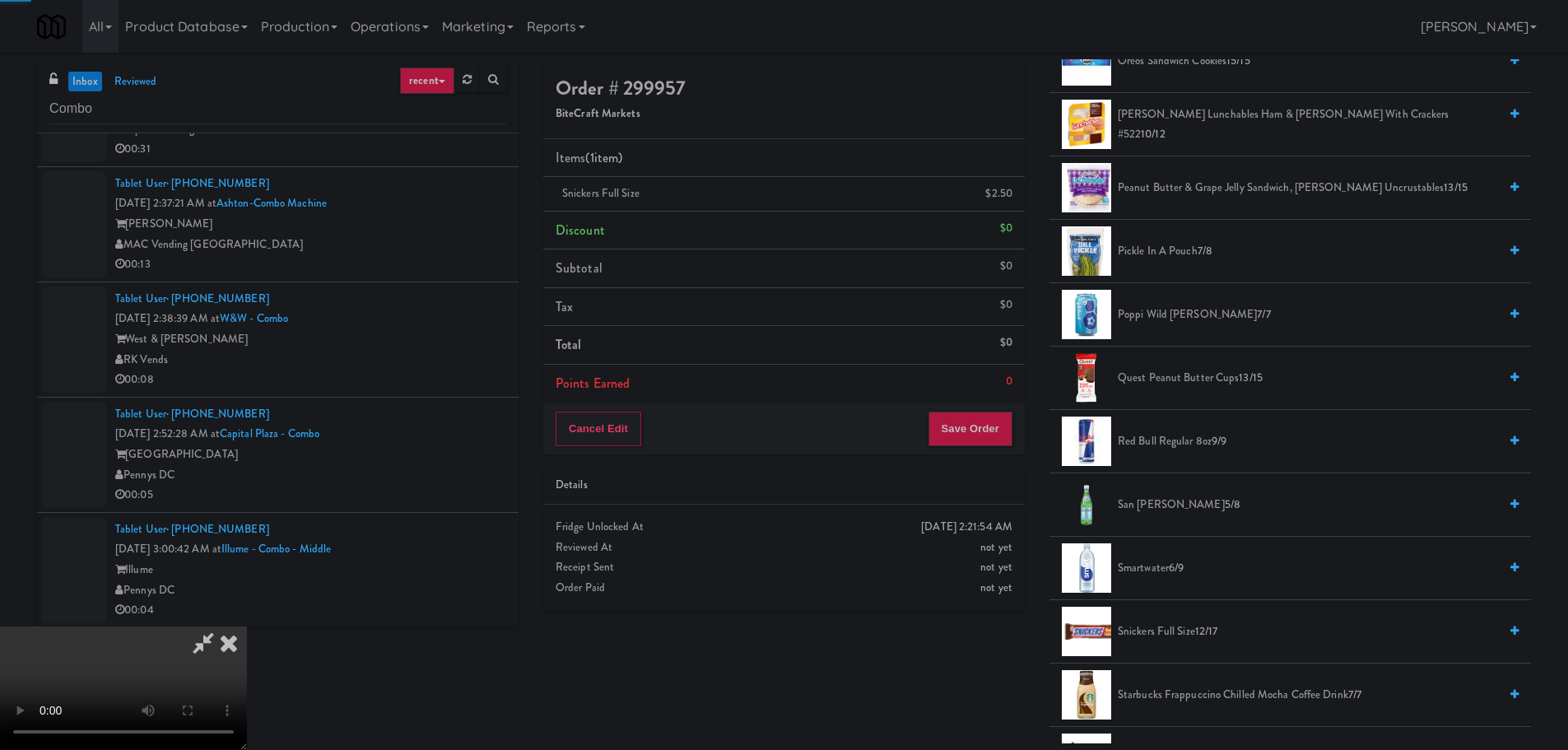
click at [247, 626] on video at bounding box center [124, 688] width 247 height 124
click at [1007, 432] on button "Save Order" at bounding box center [970, 429] width 84 height 34
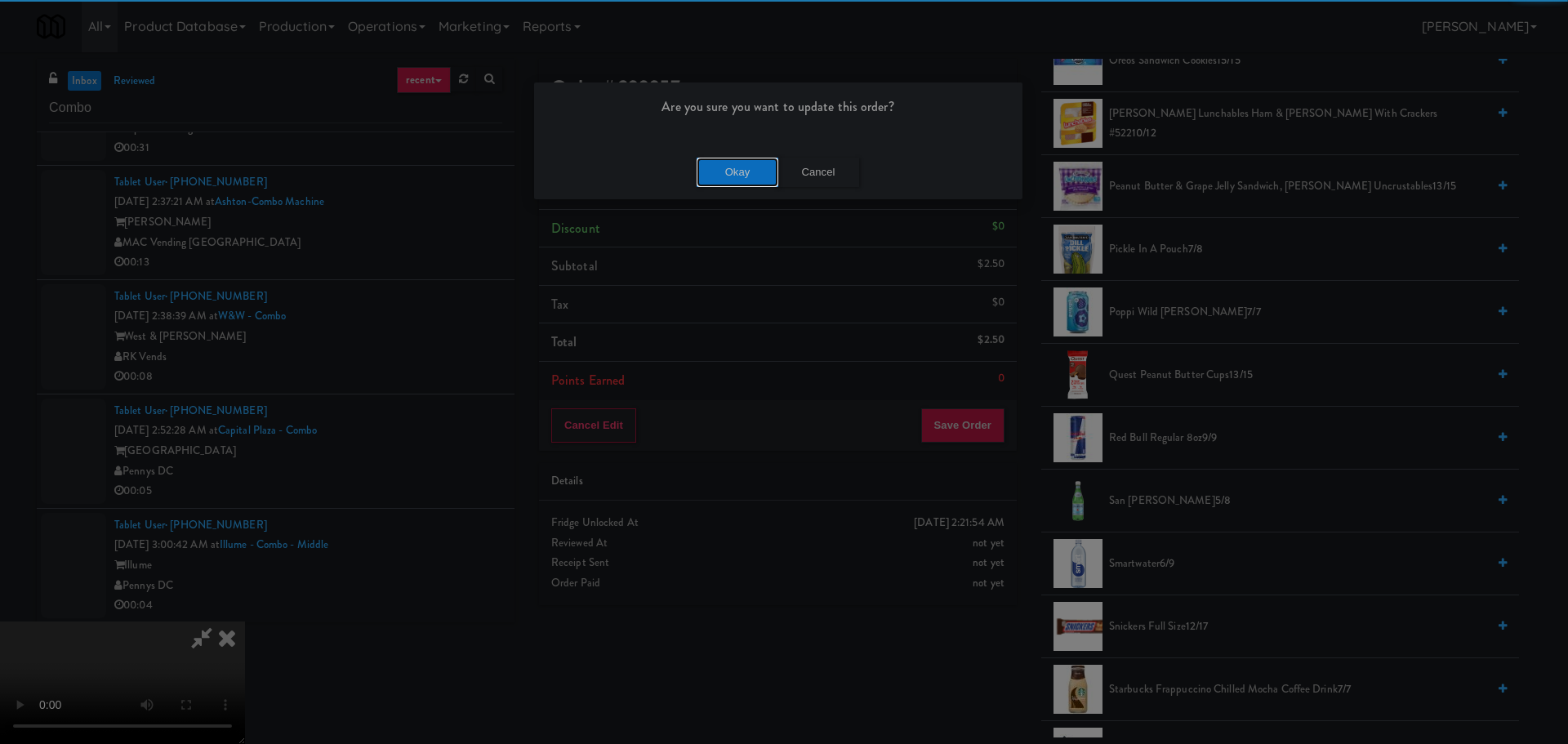
click at [745, 172] on button "Okay" at bounding box center [737, 172] width 81 height 30
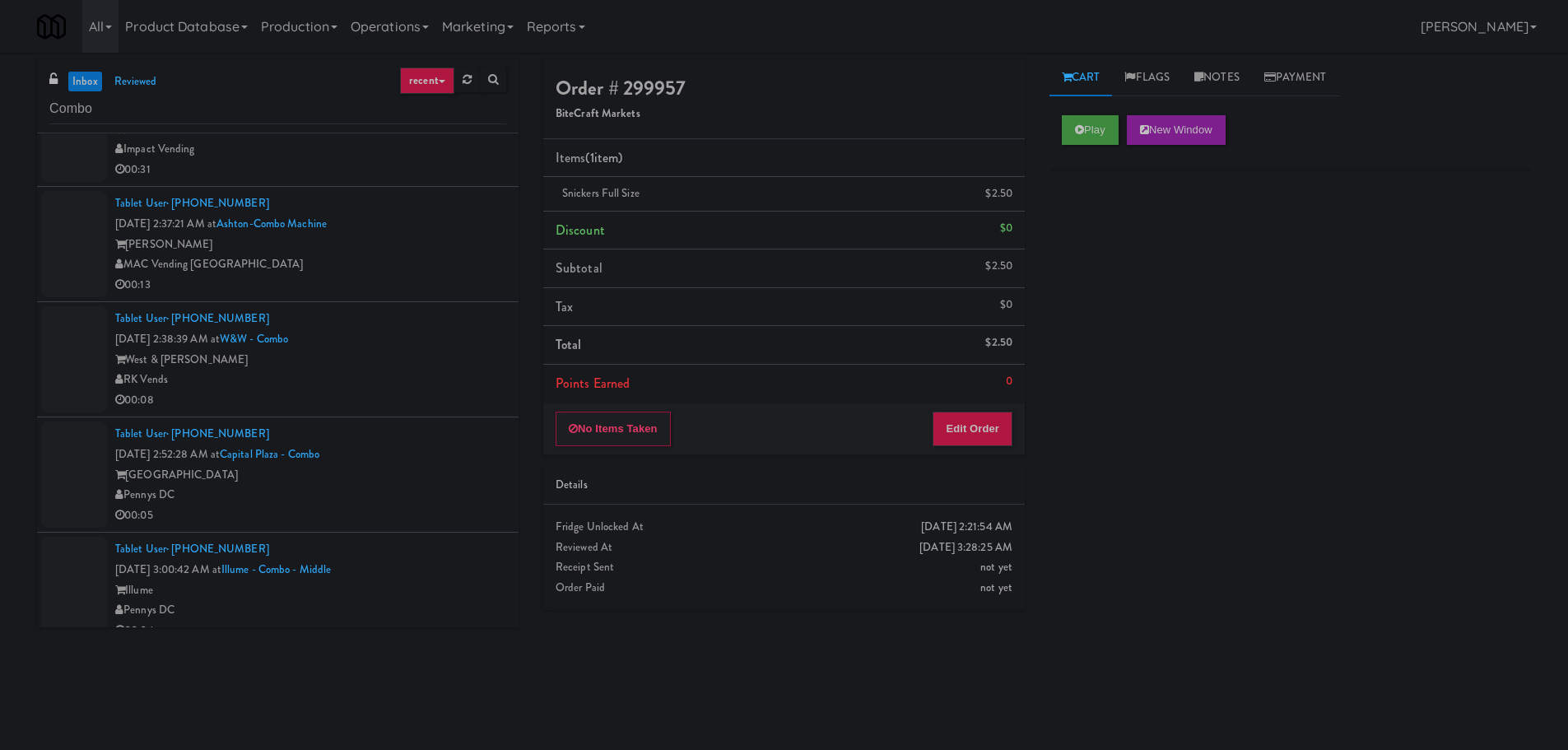
scroll to position [0, 0]
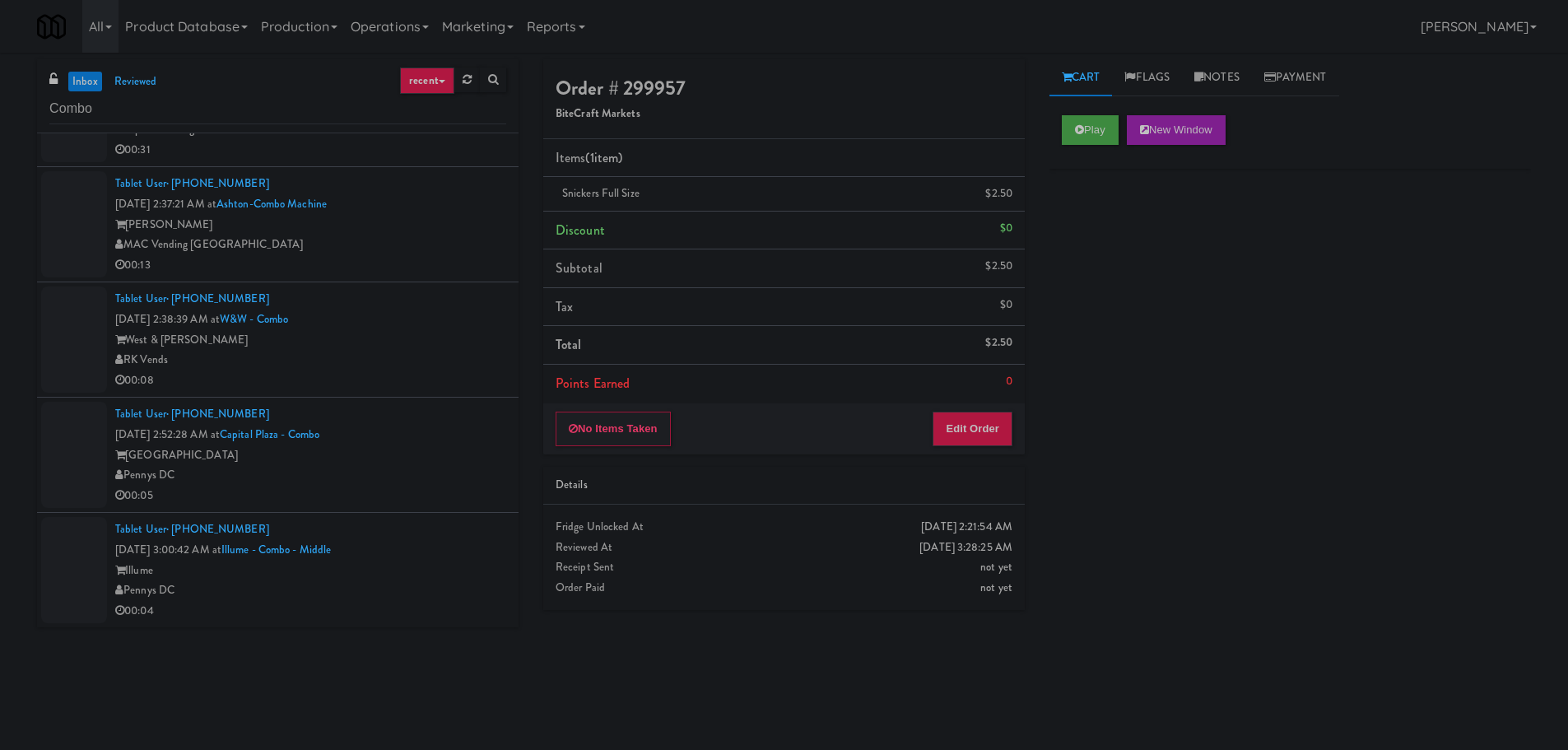
click at [438, 372] on div "00:08" at bounding box center [310, 380] width 391 height 21
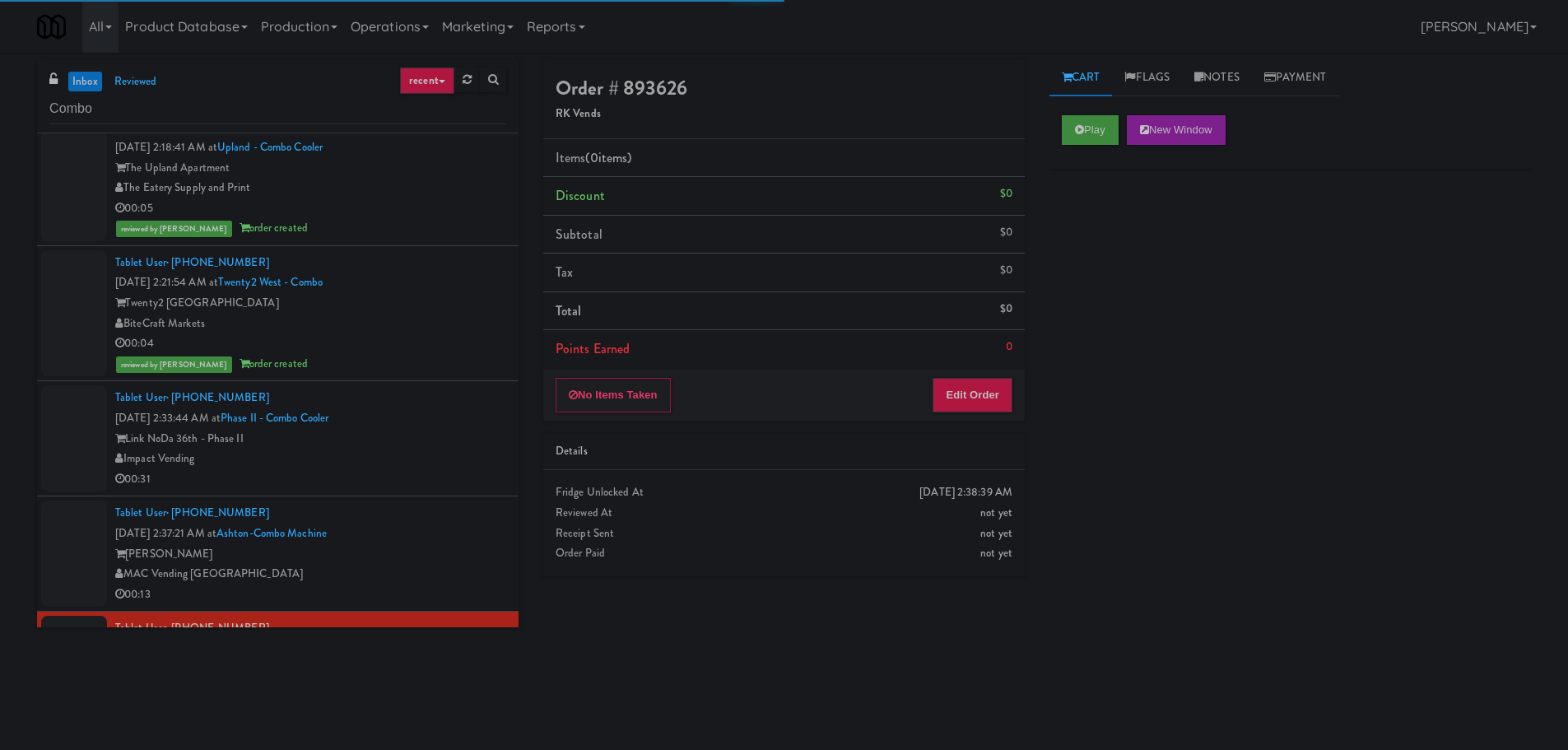
click at [450, 421] on div "Tablet User · (864) 490-4454 Aug 17, 2025 2:33:44 AM at Phase II - Combo Cooler…" at bounding box center [310, 439] width 391 height 101
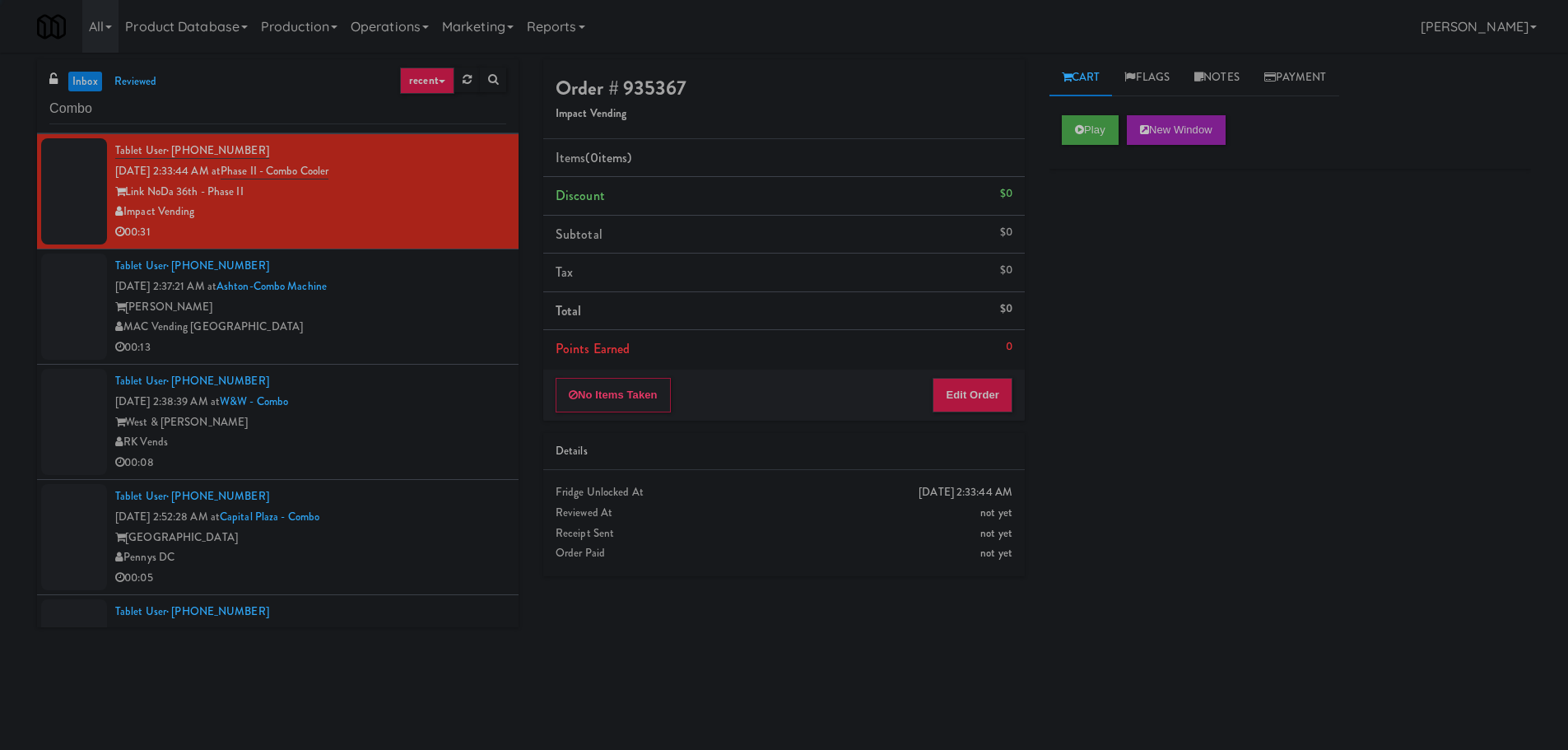
click at [464, 312] on div "Ashton" at bounding box center [310, 307] width 391 height 21
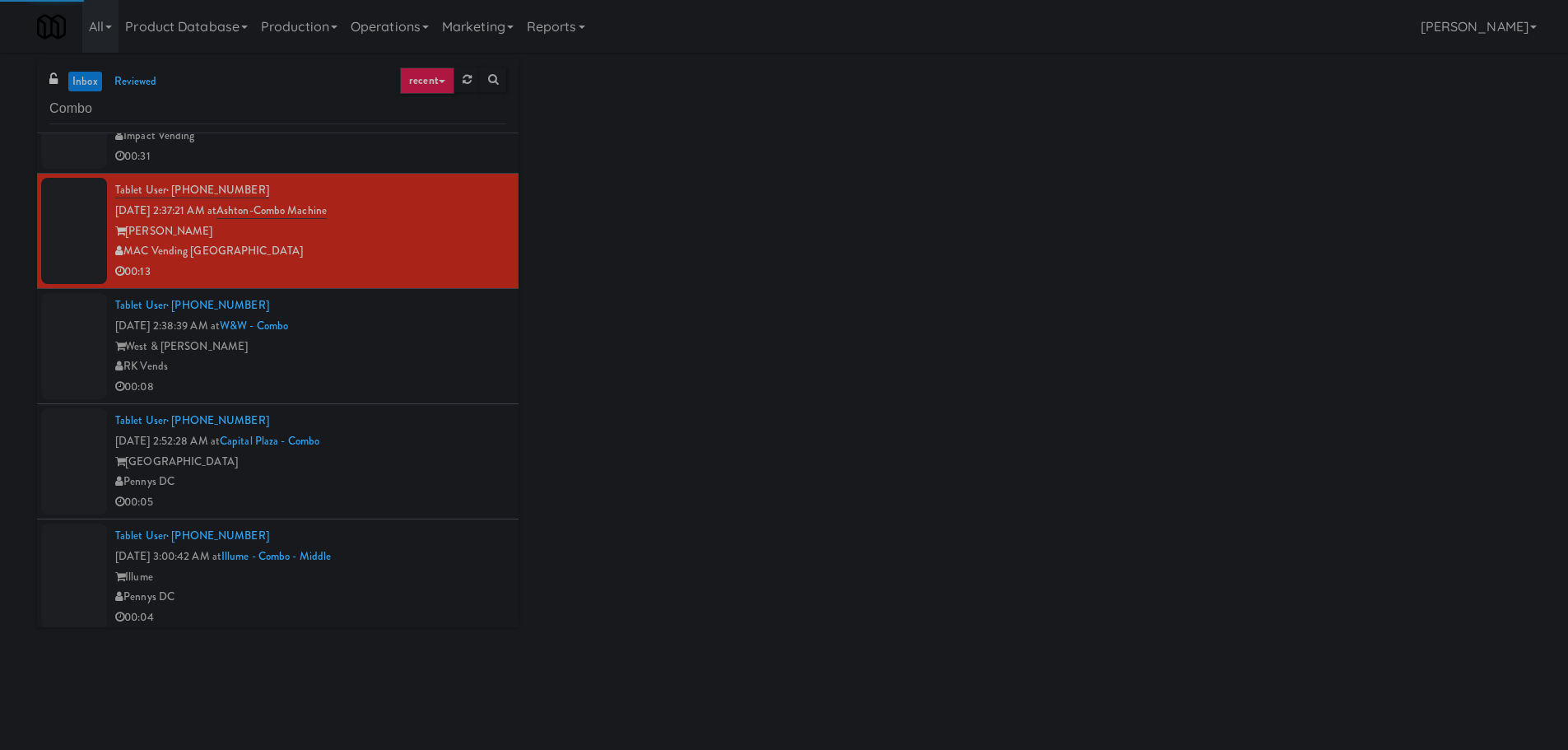
scroll to position [4897, 0]
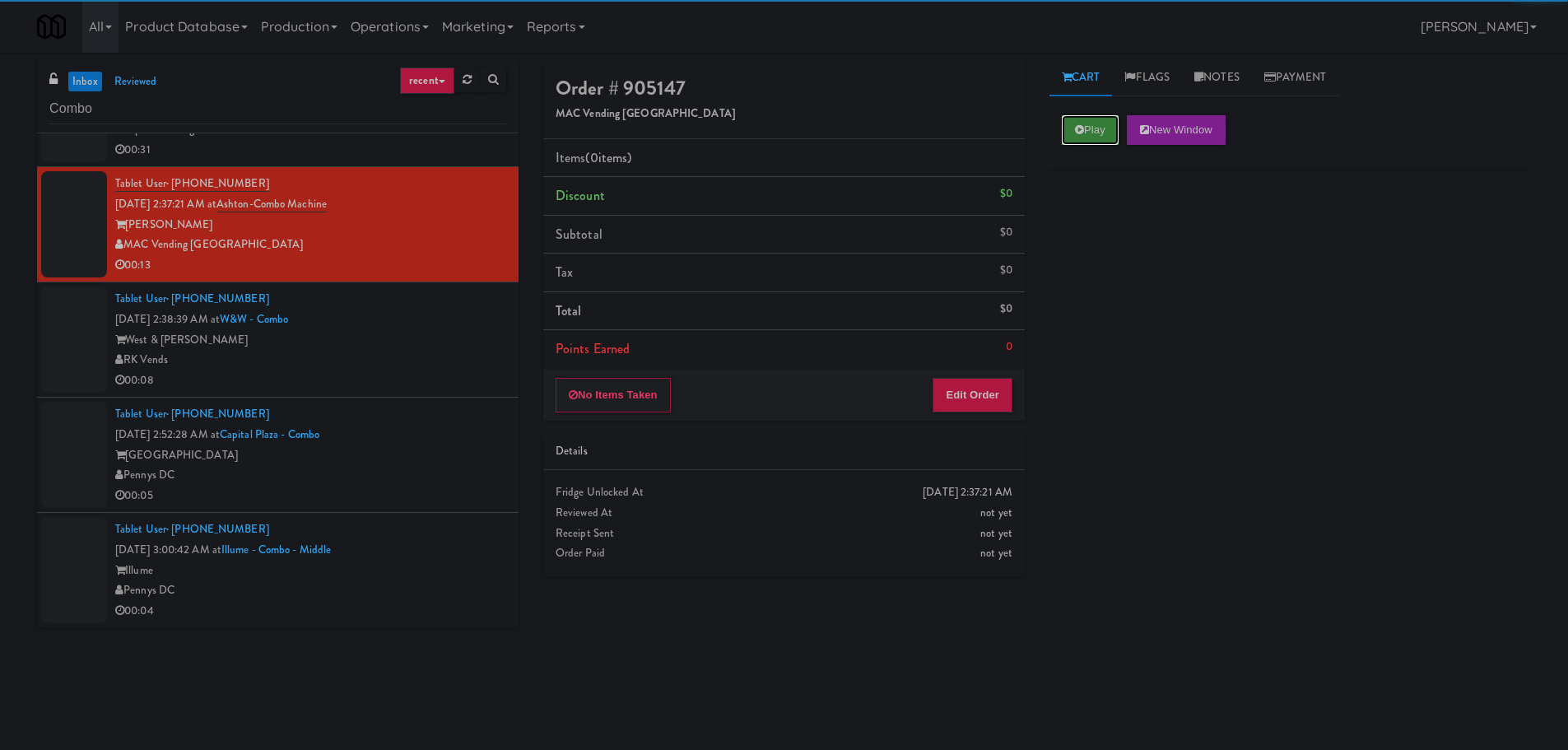
click at [1098, 135] on button "Play" at bounding box center [1090, 130] width 57 height 30
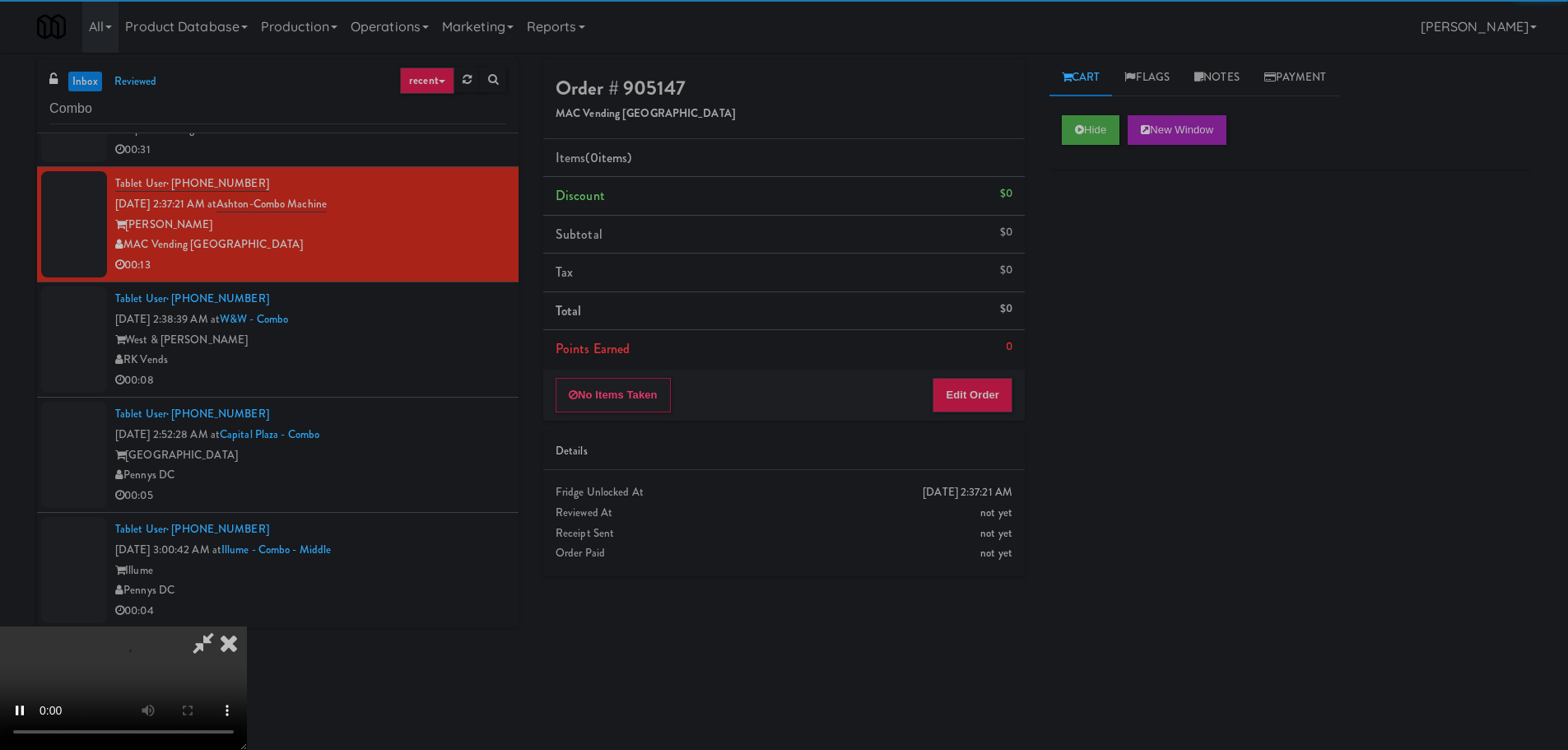
click at [976, 353] on li "Points Earned 0" at bounding box center [784, 349] width 482 height 38
click at [969, 391] on button "Edit Order" at bounding box center [972, 395] width 79 height 34
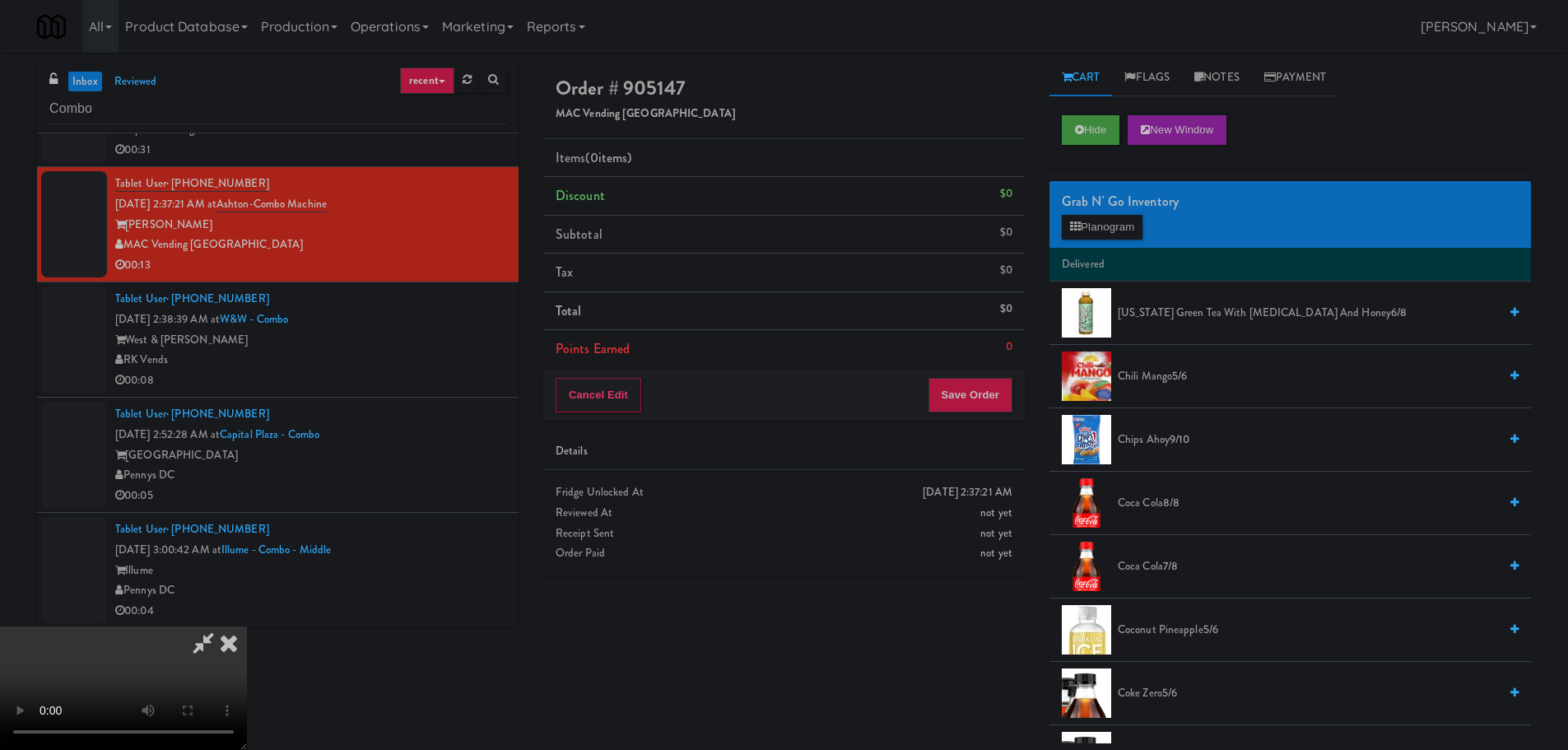
click at [247, 626] on video at bounding box center [124, 688] width 247 height 124
click at [1111, 241] on div "Grab N' Go Inventory Planogram" at bounding box center [1290, 215] width 482 height 67
click at [1118, 230] on button "Planogram" at bounding box center [1102, 227] width 80 height 24
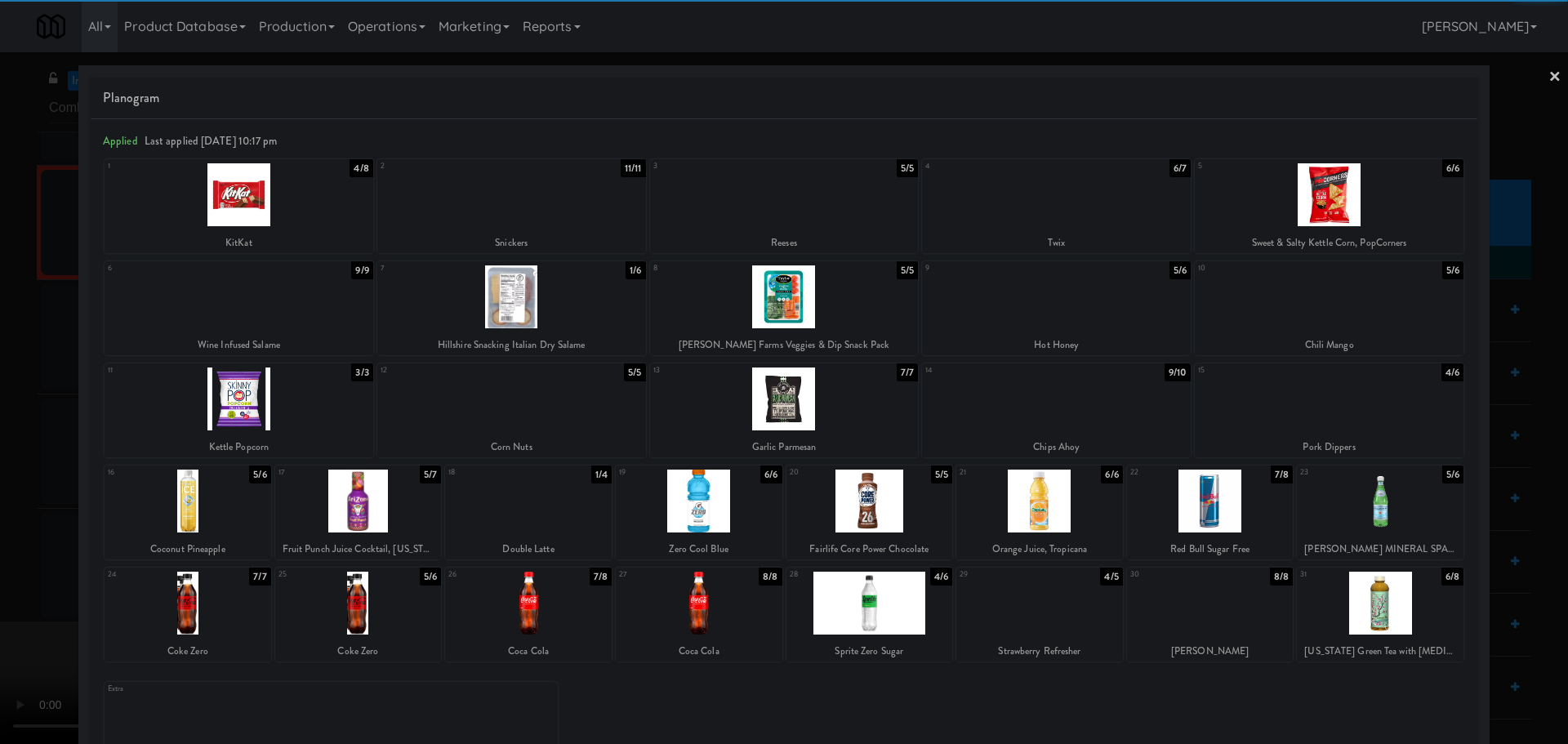
click at [536, 603] on div at bounding box center [528, 603] width 167 height 63
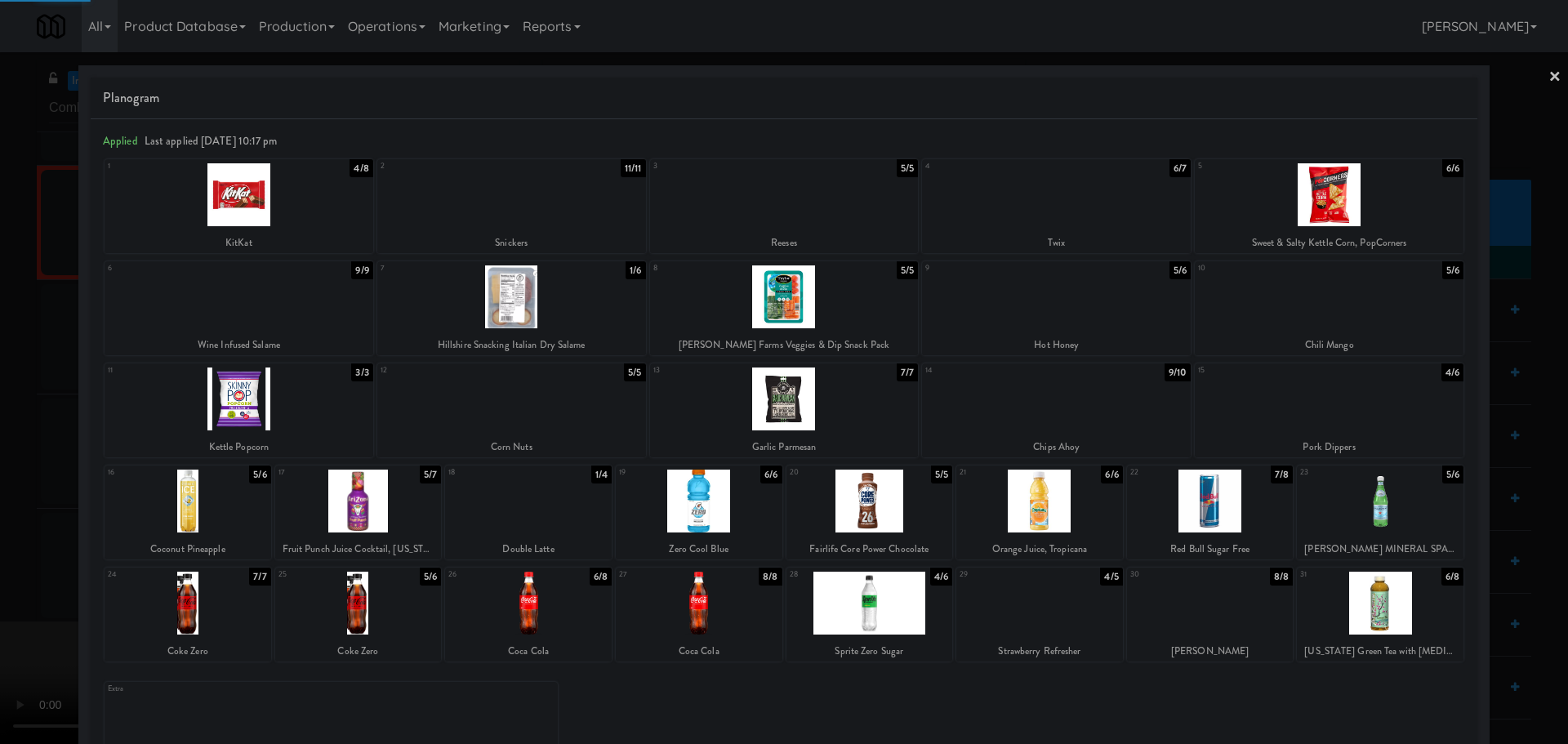
drag, startPoint x: 2, startPoint y: 518, endPoint x: 40, endPoint y: 503, distance: 40.9
click at [11, 516] on div at bounding box center [784, 372] width 1568 height 744
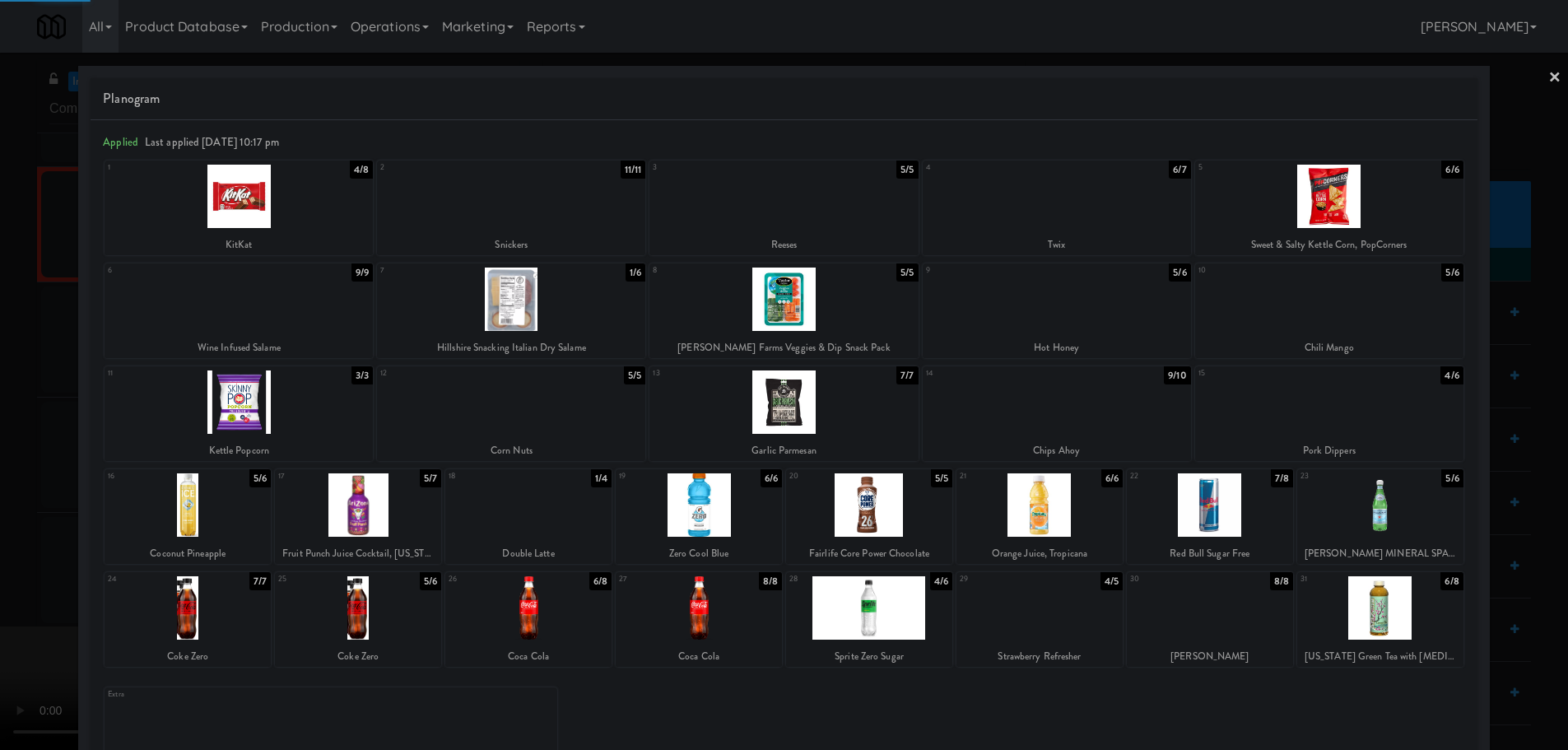
click at [247, 626] on video at bounding box center [124, 688] width 247 height 124
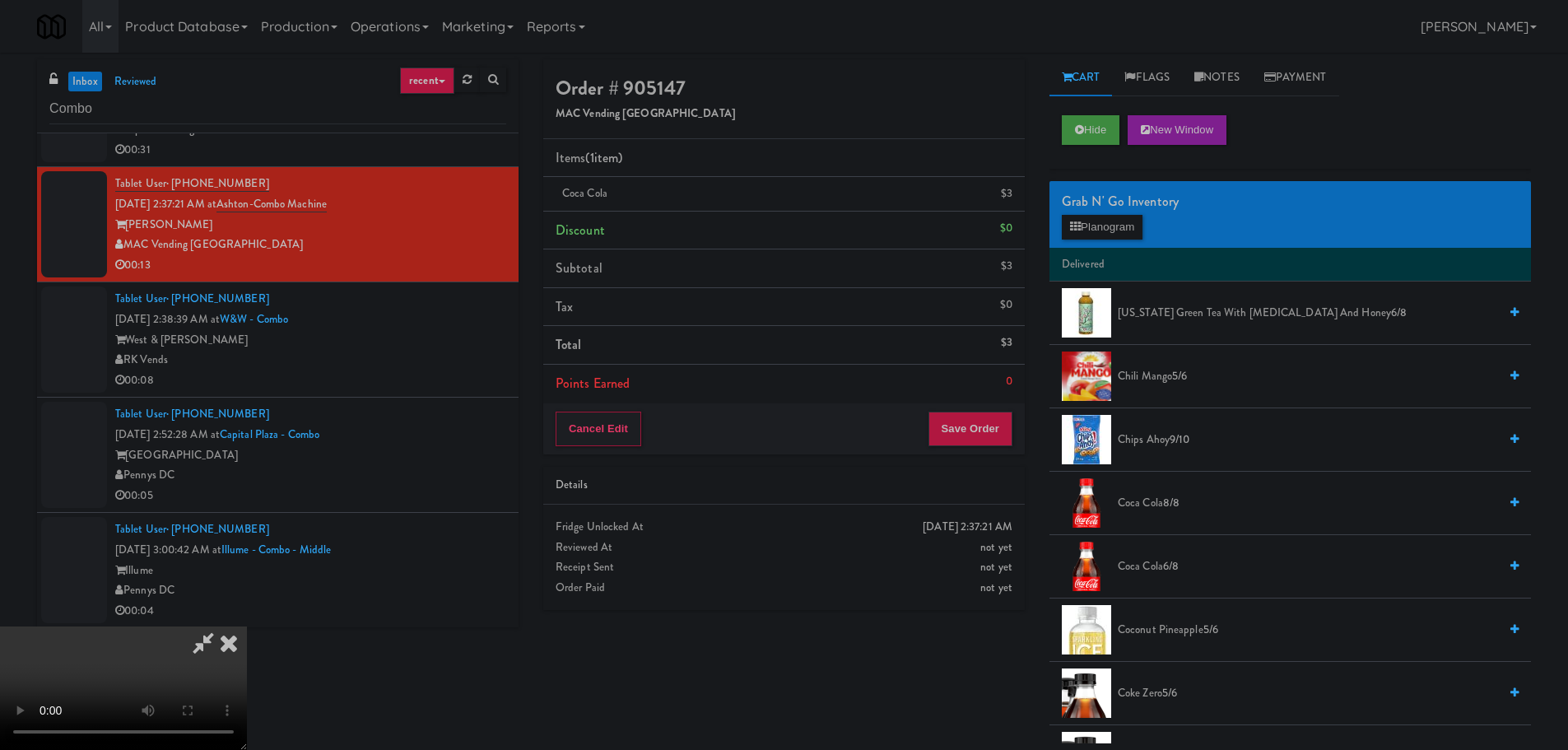
drag, startPoint x: 832, startPoint y: 438, endPoint x: 835, endPoint y: 446, distance: 8.5
click at [247, 626] on video at bounding box center [124, 688] width 247 height 124
click at [1134, 219] on button "Planogram" at bounding box center [1102, 227] width 80 height 24
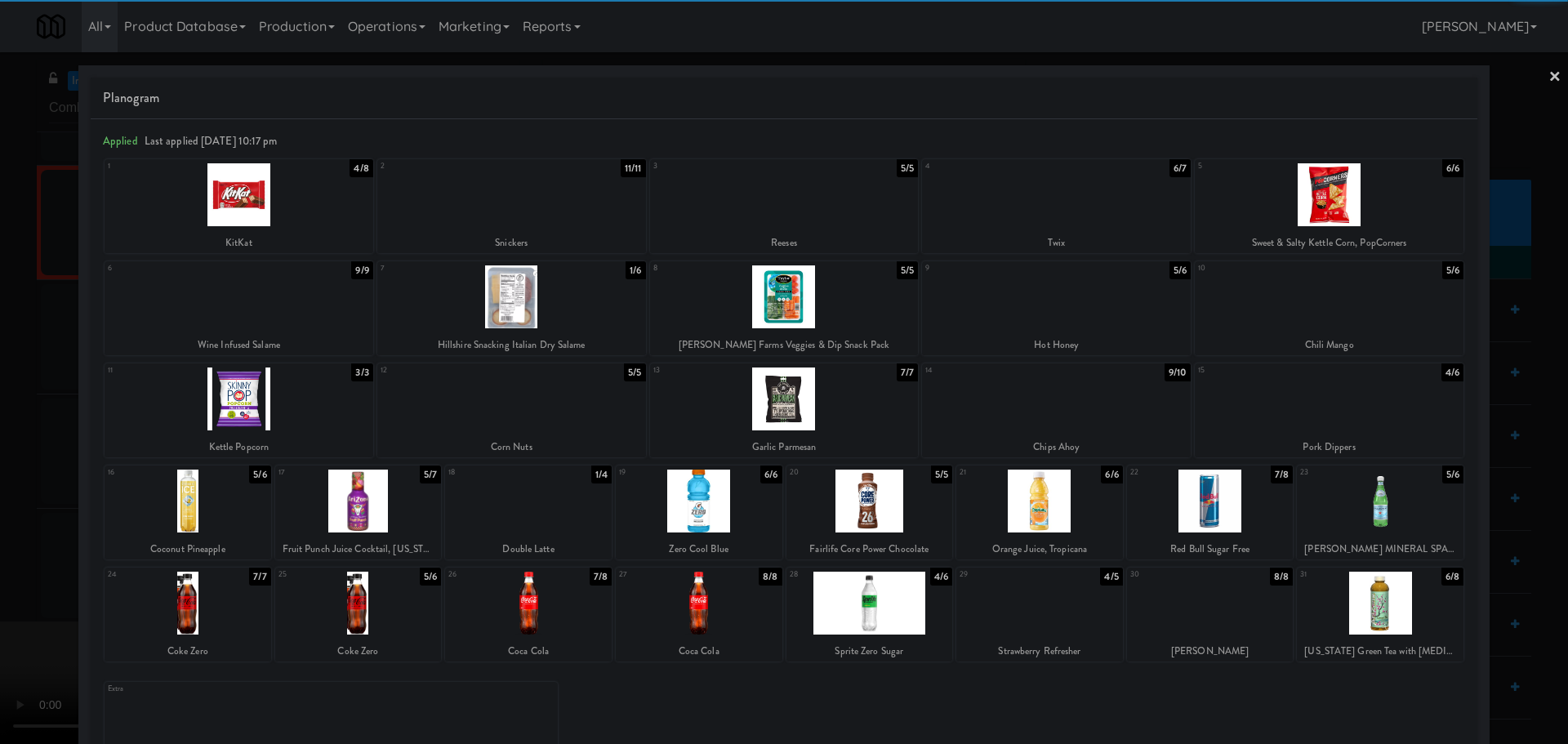
click at [557, 497] on div at bounding box center [528, 500] width 167 height 63
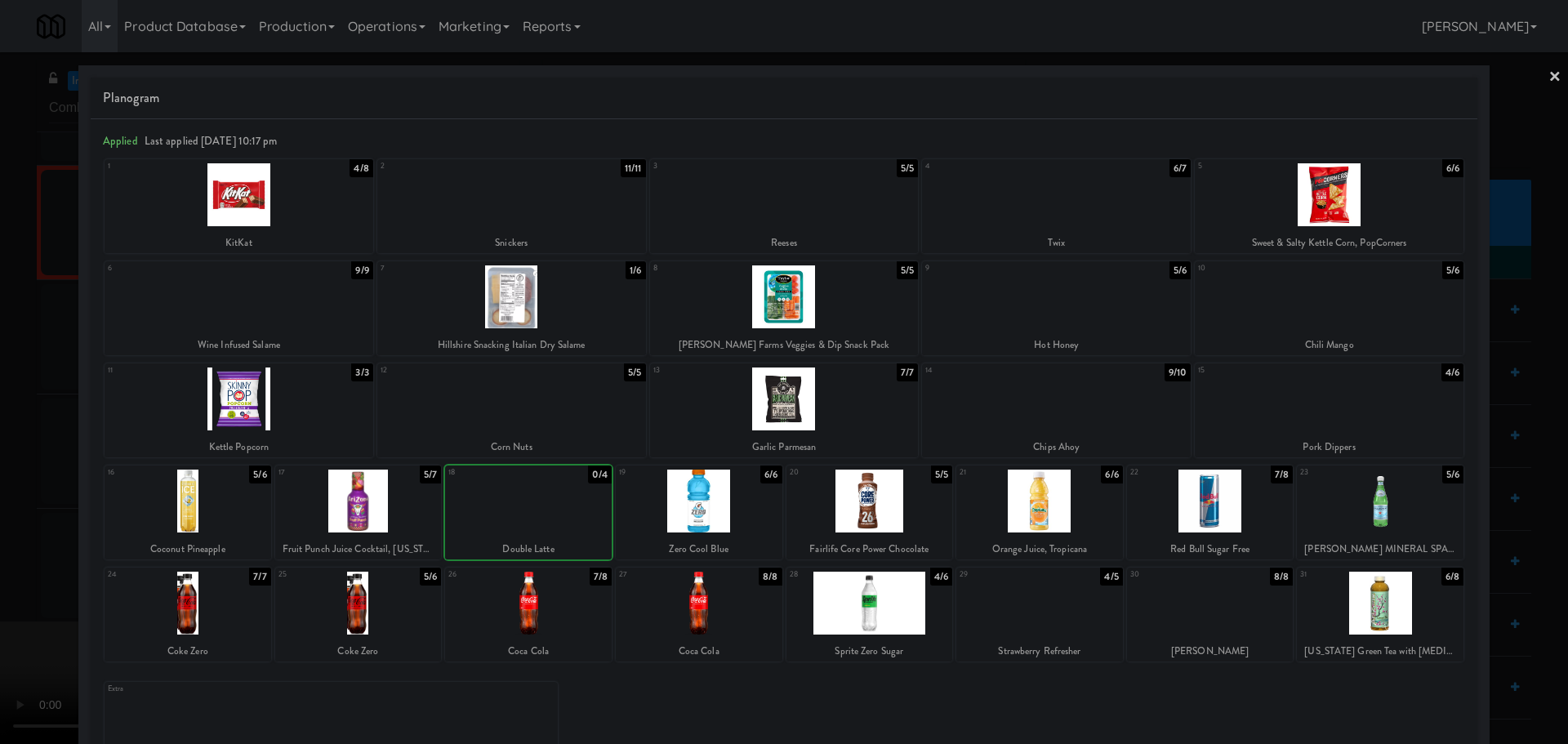
click at [9, 462] on div at bounding box center [784, 372] width 1568 height 744
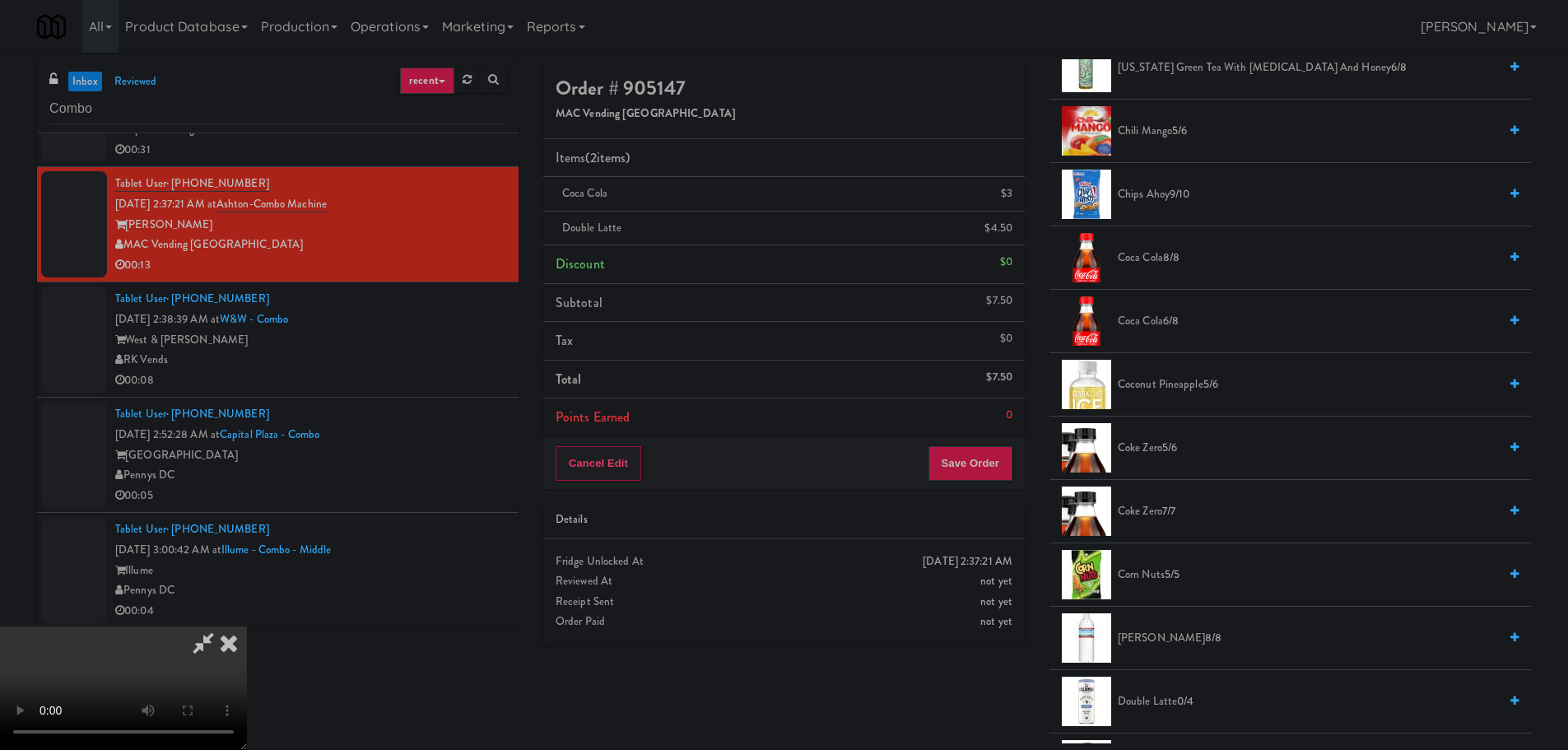
scroll to position [329, 0]
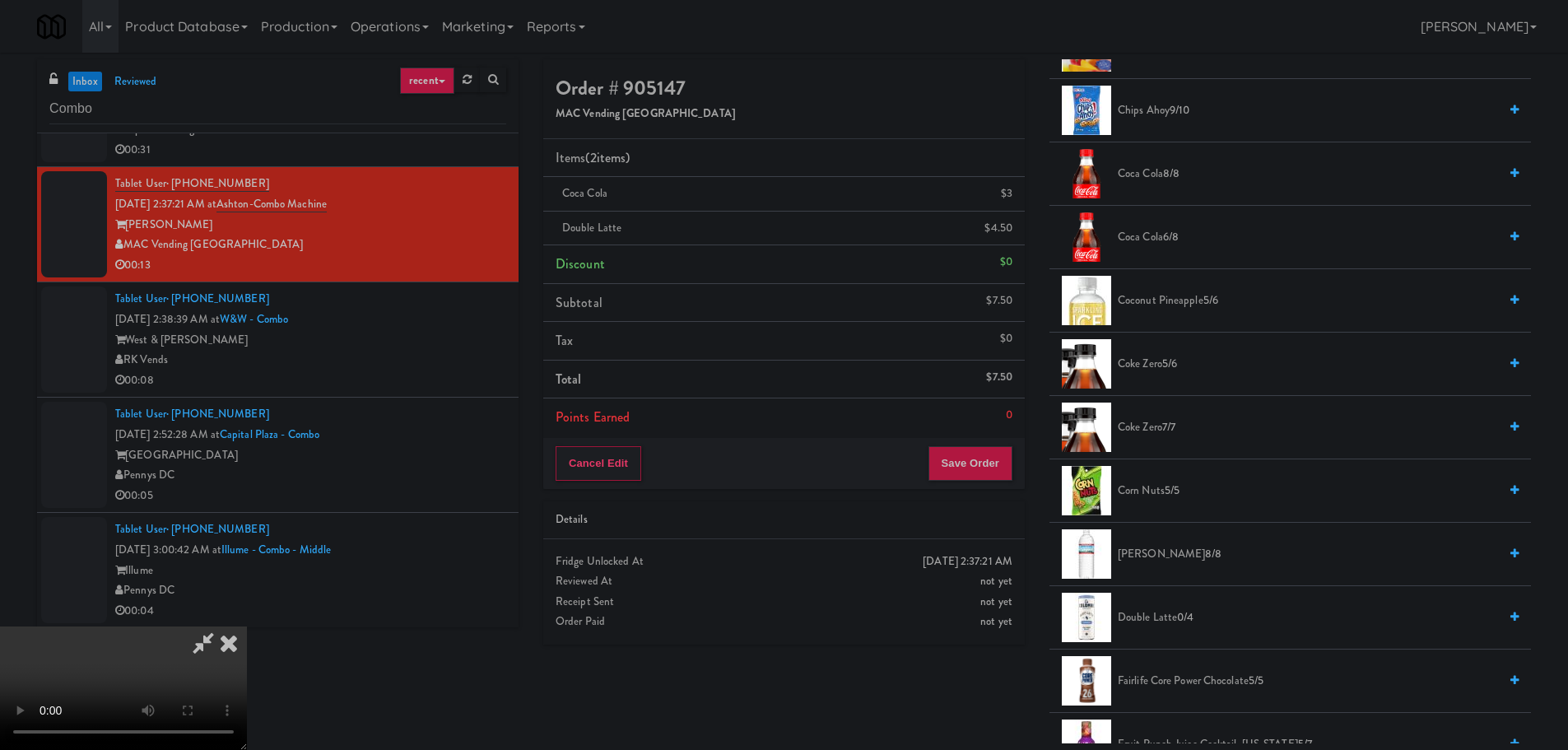
click at [247, 626] on video at bounding box center [124, 688] width 247 height 124
drag, startPoint x: 740, startPoint y: 551, endPoint x: 757, endPoint y: 551, distance: 17.0
click at [247, 626] on video at bounding box center [124, 688] width 247 height 124
click at [990, 477] on button "Save Order" at bounding box center [970, 463] width 84 height 34
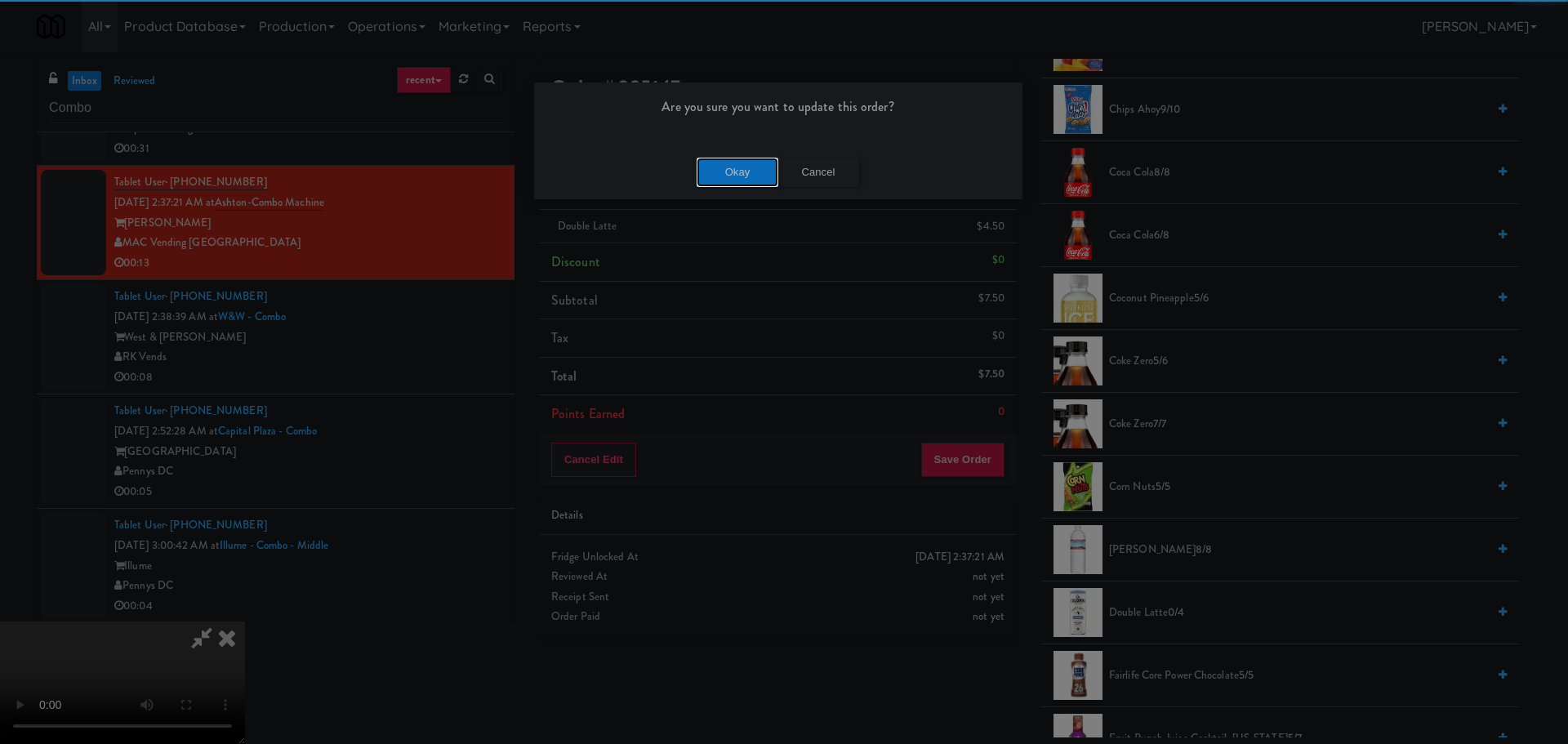
click at [745, 184] on button "Okay" at bounding box center [737, 172] width 81 height 30
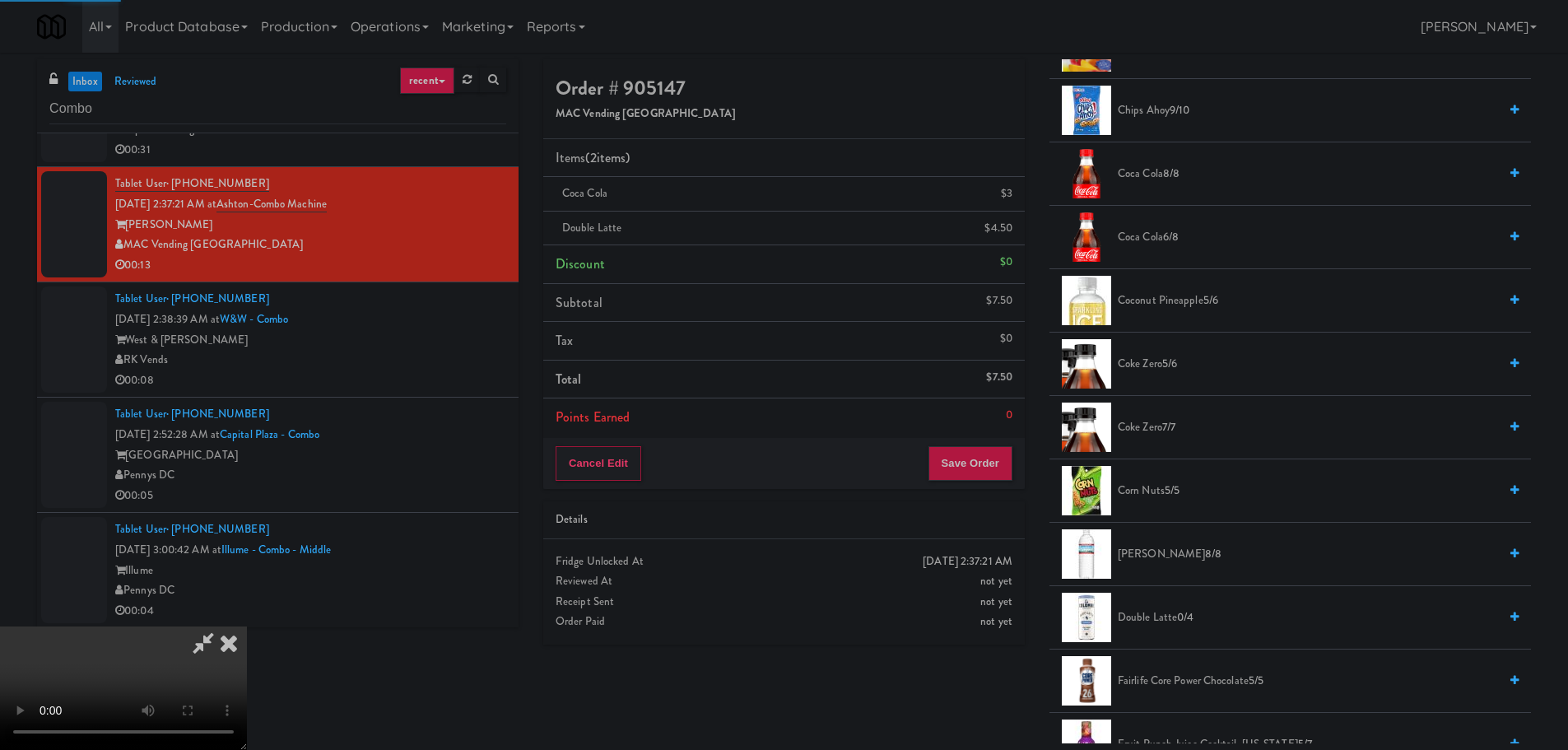
scroll to position [0, 0]
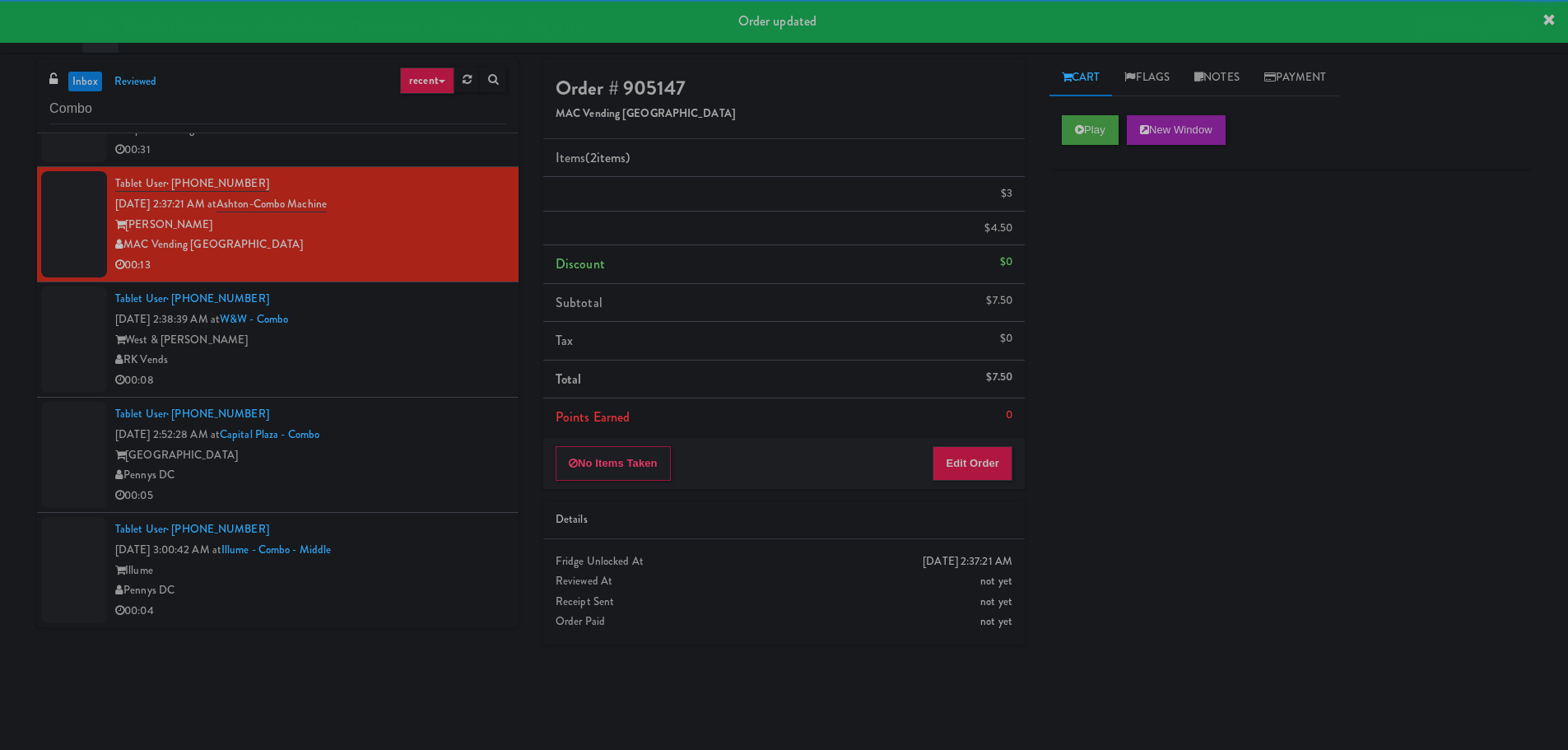
click at [420, 367] on div "RK Vends" at bounding box center [310, 360] width 391 height 21
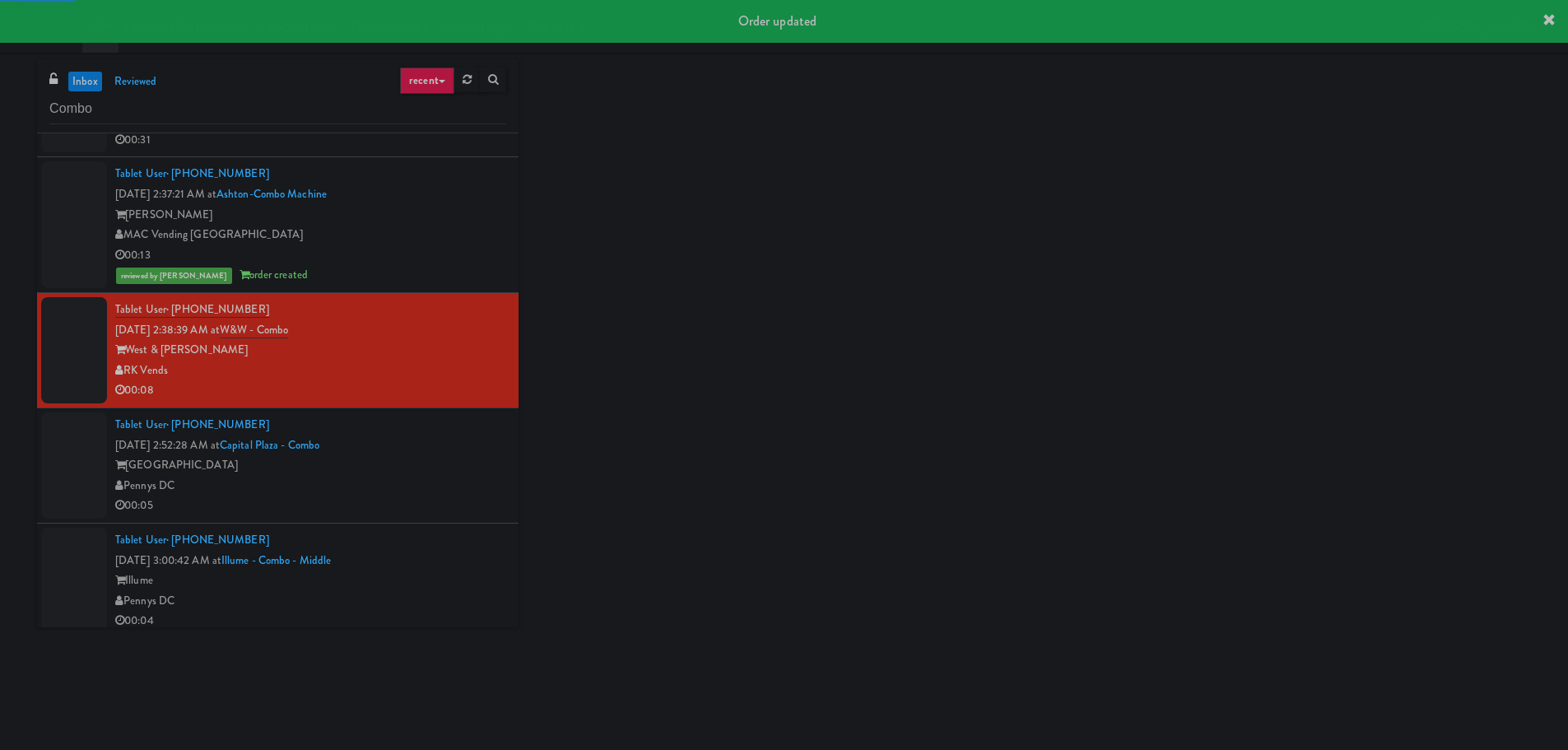
scroll to position [4918, 0]
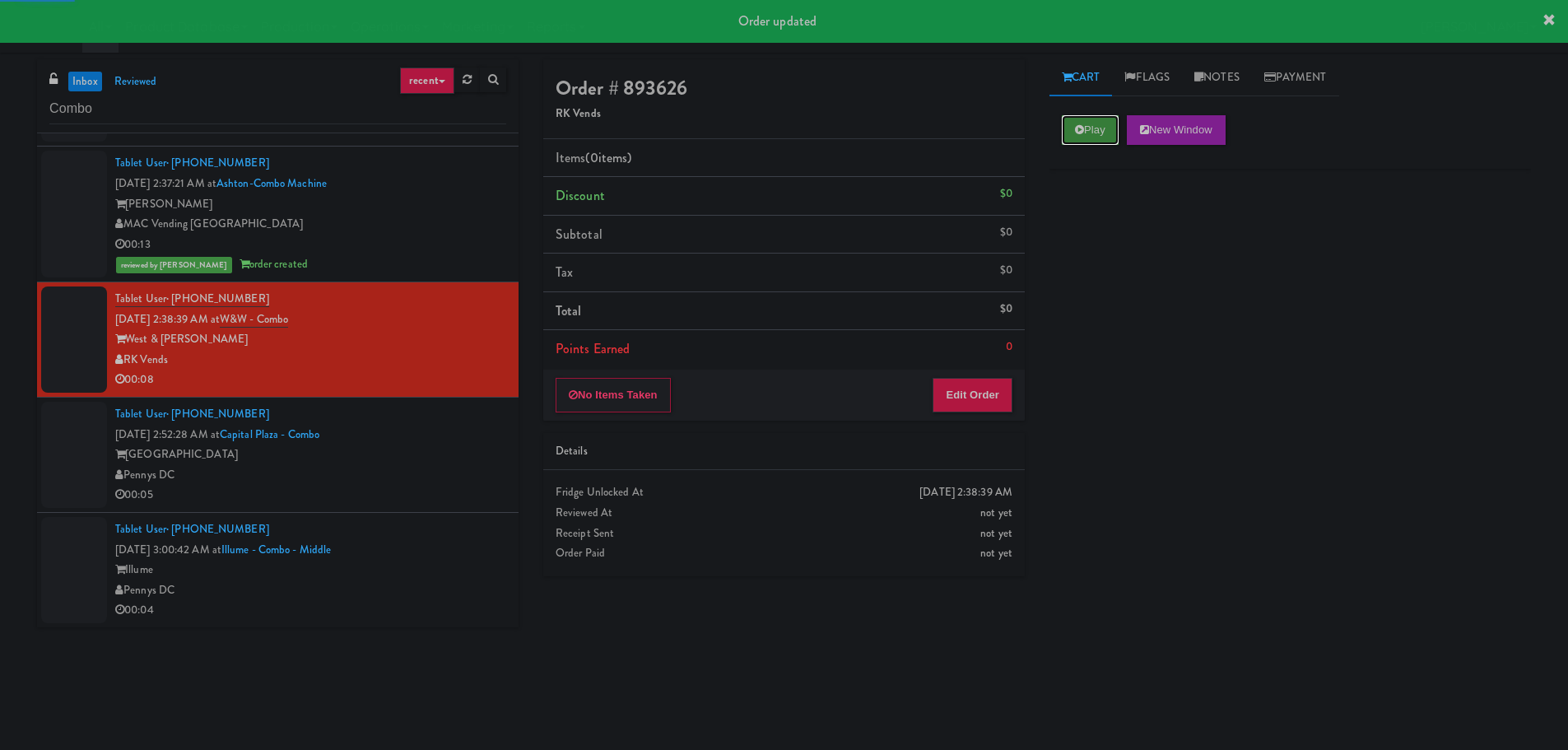
click at [1084, 124] on button "Play" at bounding box center [1090, 130] width 57 height 30
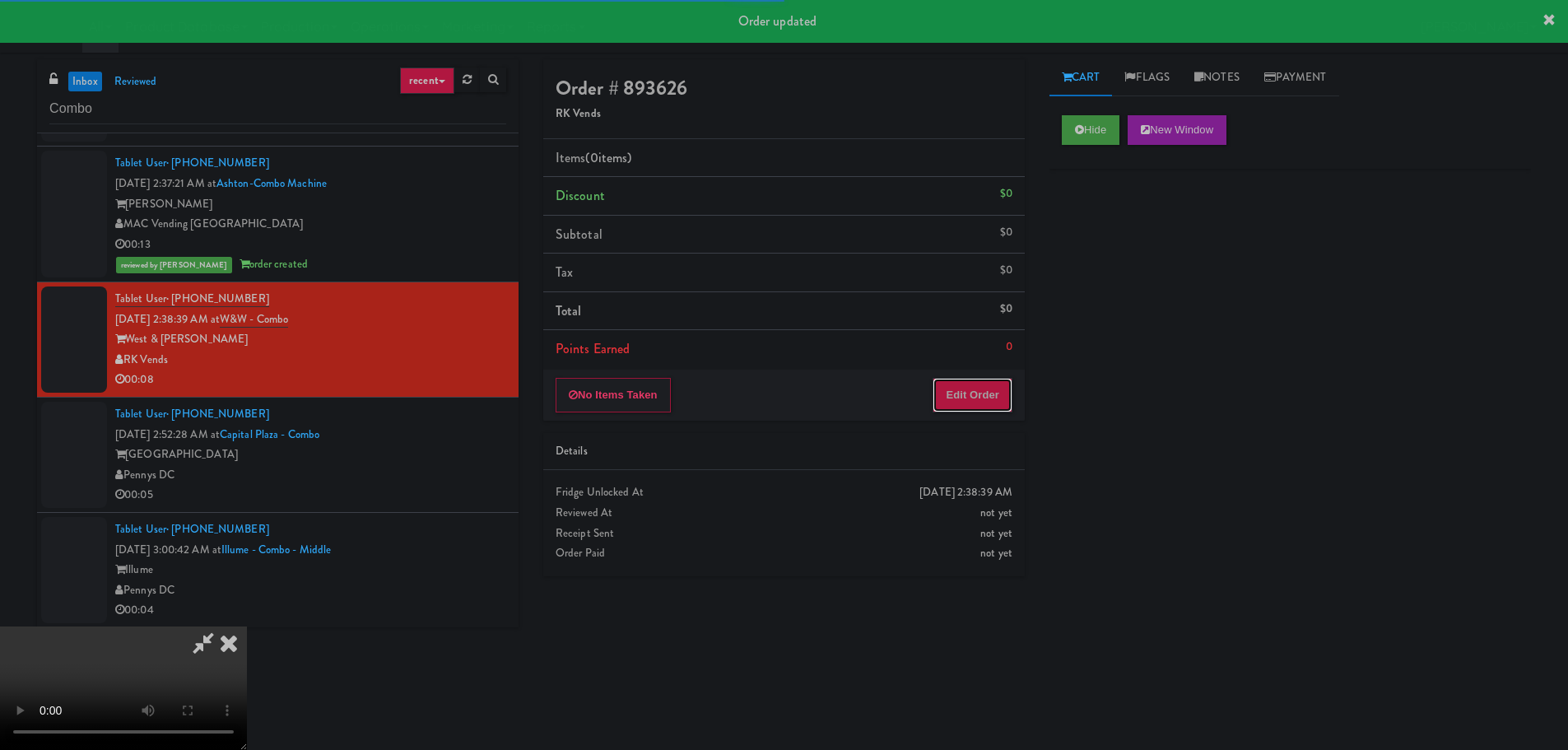
click at [967, 384] on button "Edit Order" at bounding box center [972, 395] width 79 height 34
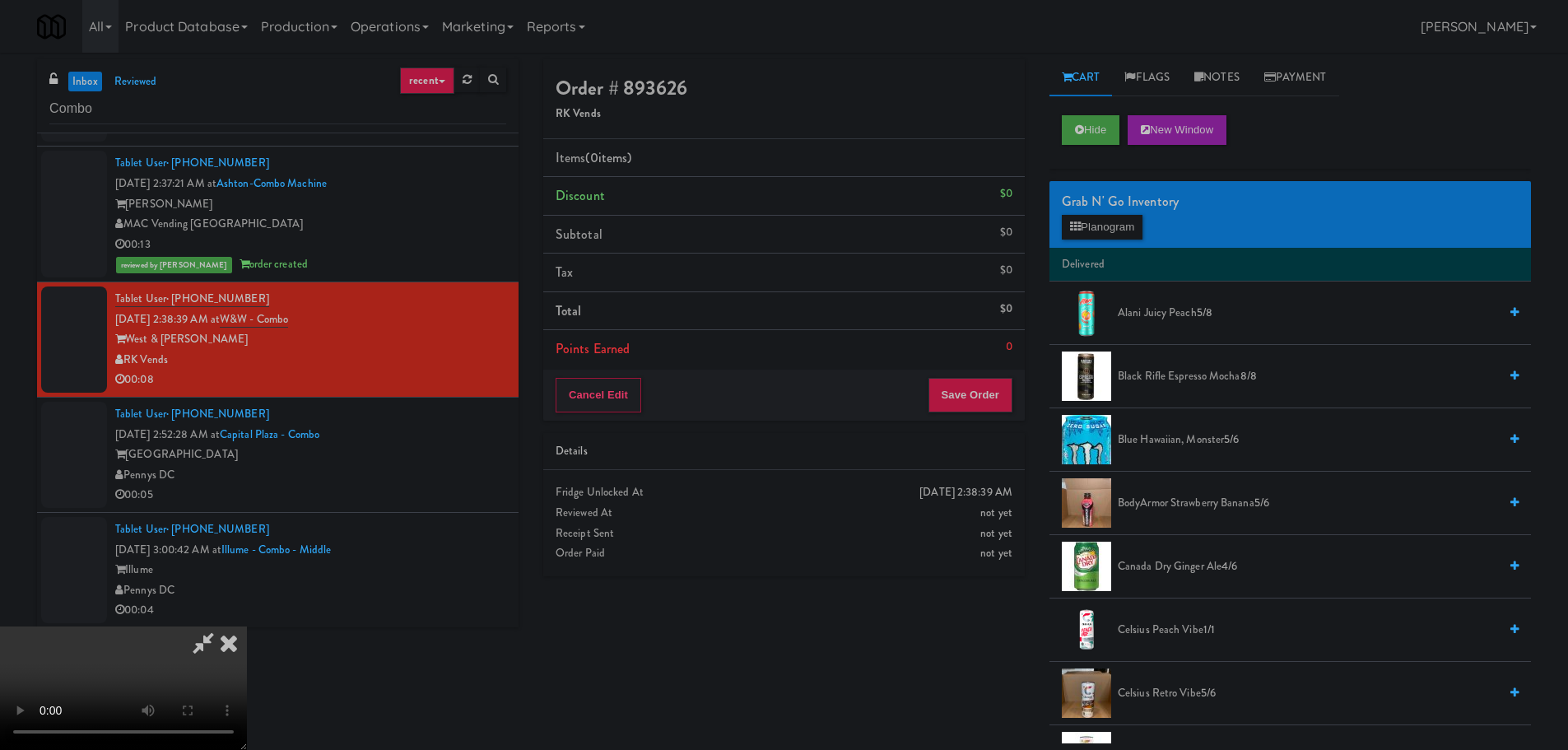
scroll to position [0, 0]
click at [247, 626] on video at bounding box center [124, 688] width 247 height 124
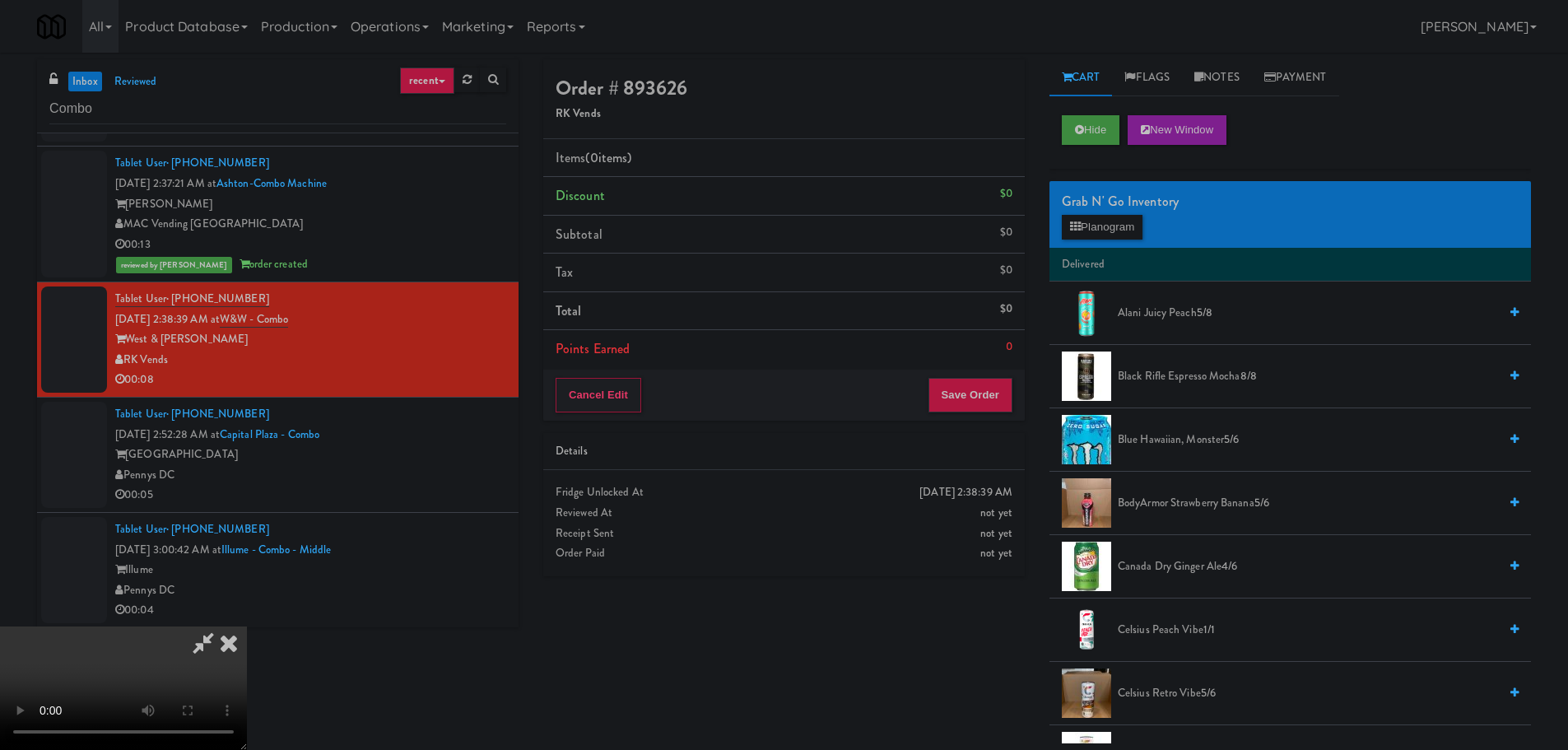
click at [247, 626] on video at bounding box center [124, 688] width 247 height 124
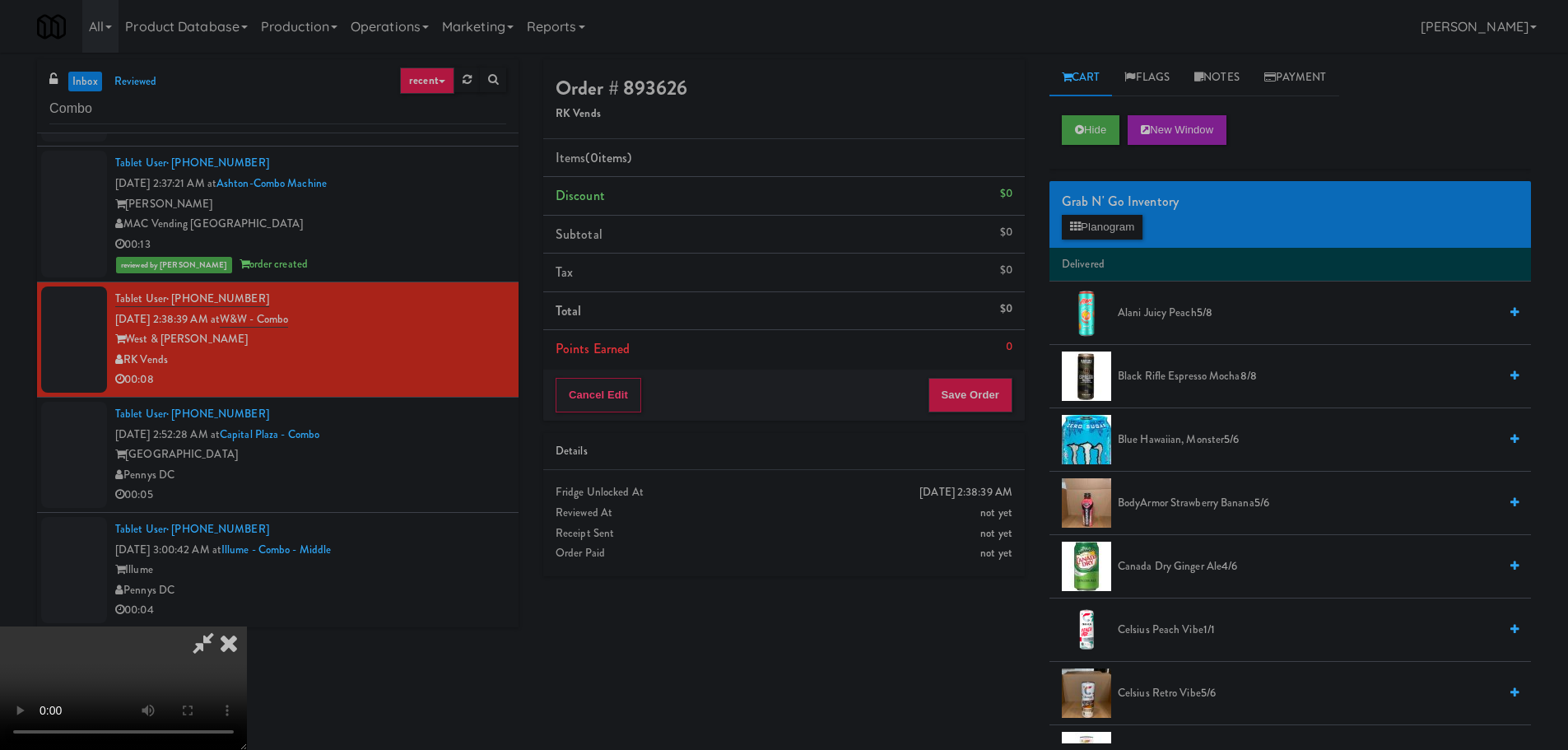
click at [247, 626] on video at bounding box center [124, 688] width 247 height 124
drag, startPoint x: 619, startPoint y: 453, endPoint x: 688, endPoint y: 445, distance: 69.5
click at [247, 626] on video at bounding box center [124, 688] width 247 height 124
click at [1107, 212] on div "Grab N' Go Inventory" at bounding box center [1290, 201] width 457 height 24
click at [1103, 221] on button "Planogram" at bounding box center [1102, 227] width 80 height 24
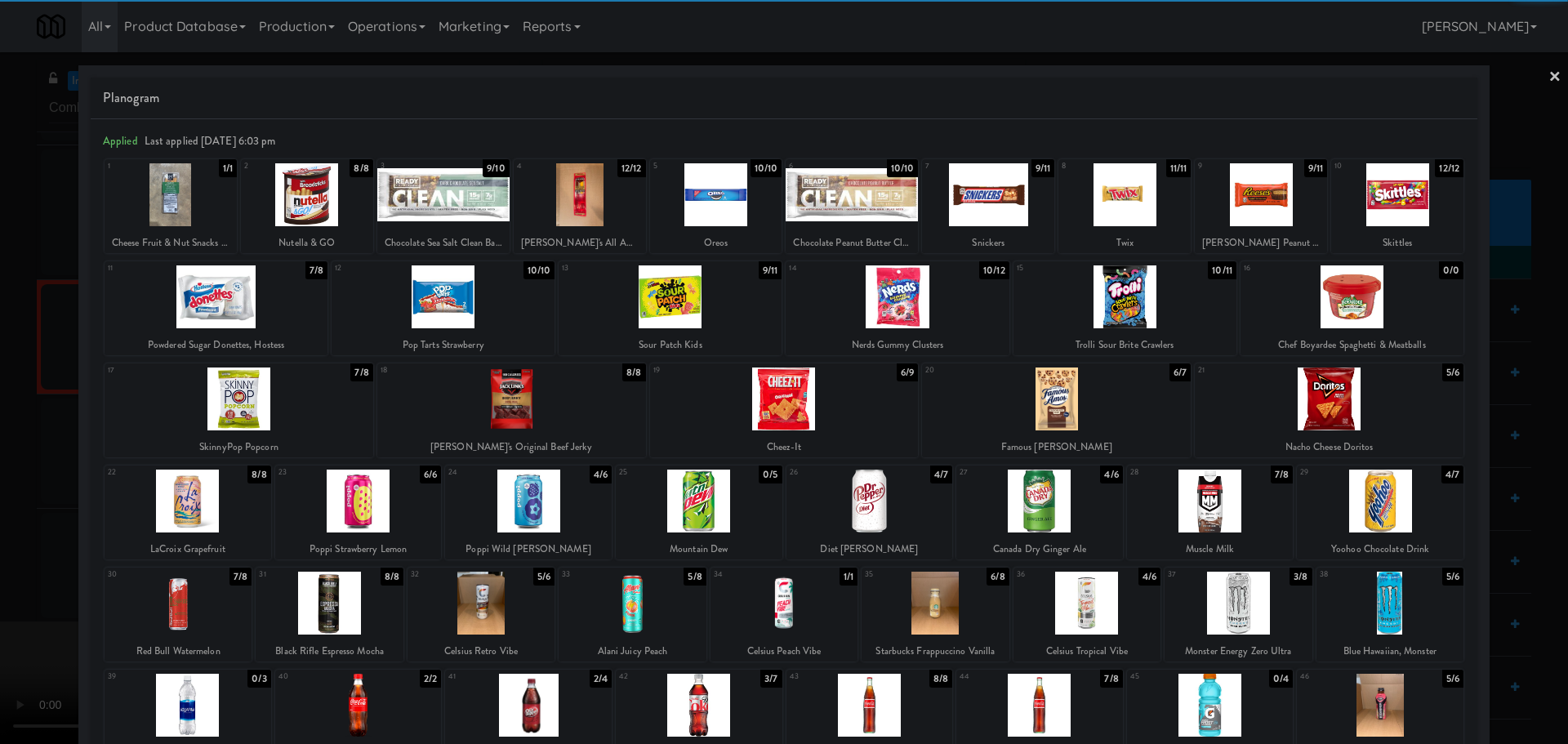
click at [225, 295] on div at bounding box center [216, 296] width 223 height 63
click at [655, 336] on div "Sour Patch Kids" at bounding box center [671, 345] width 218 height 21
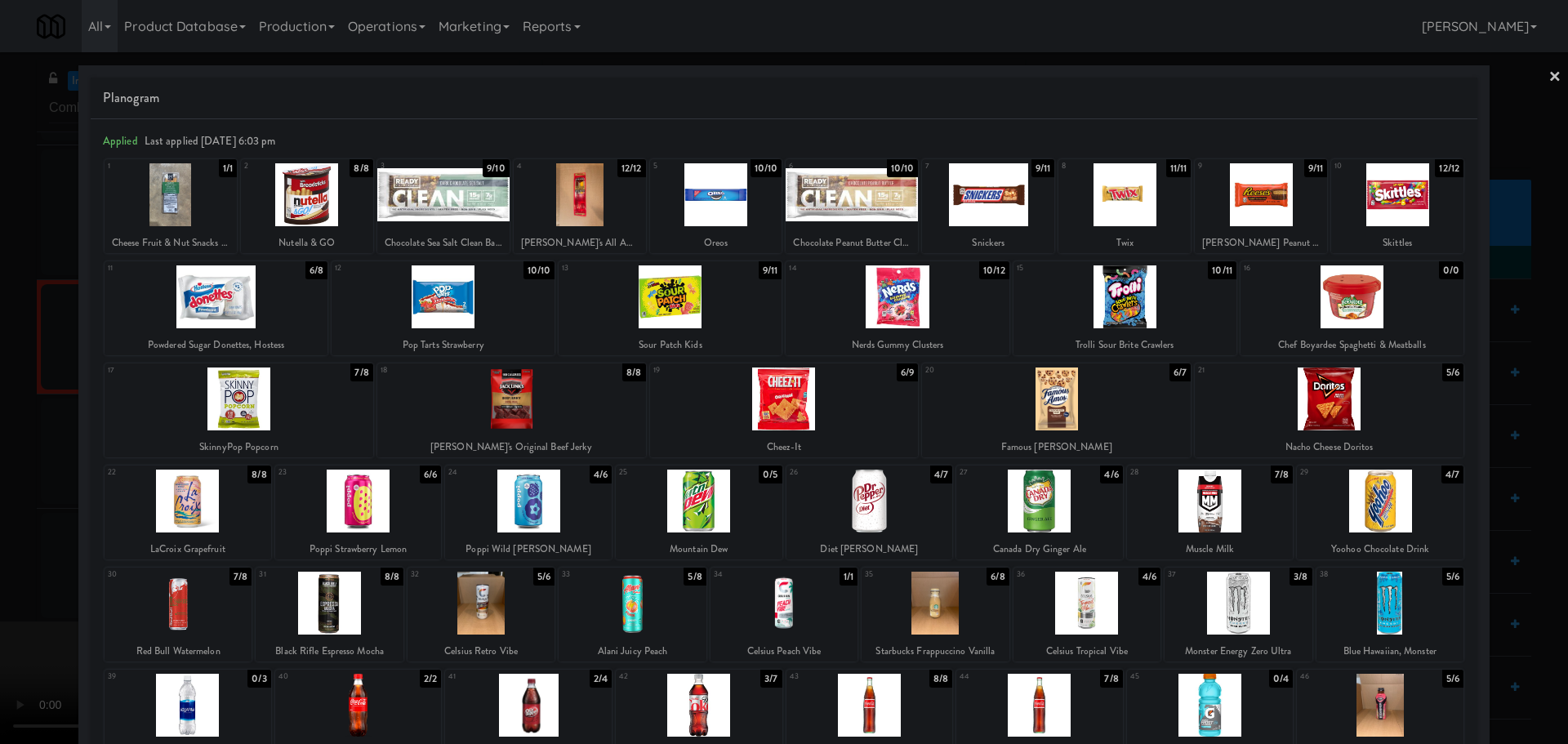
click at [767, 312] on div at bounding box center [670, 296] width 223 height 63
click at [0, 406] on div at bounding box center [784, 372] width 1568 height 744
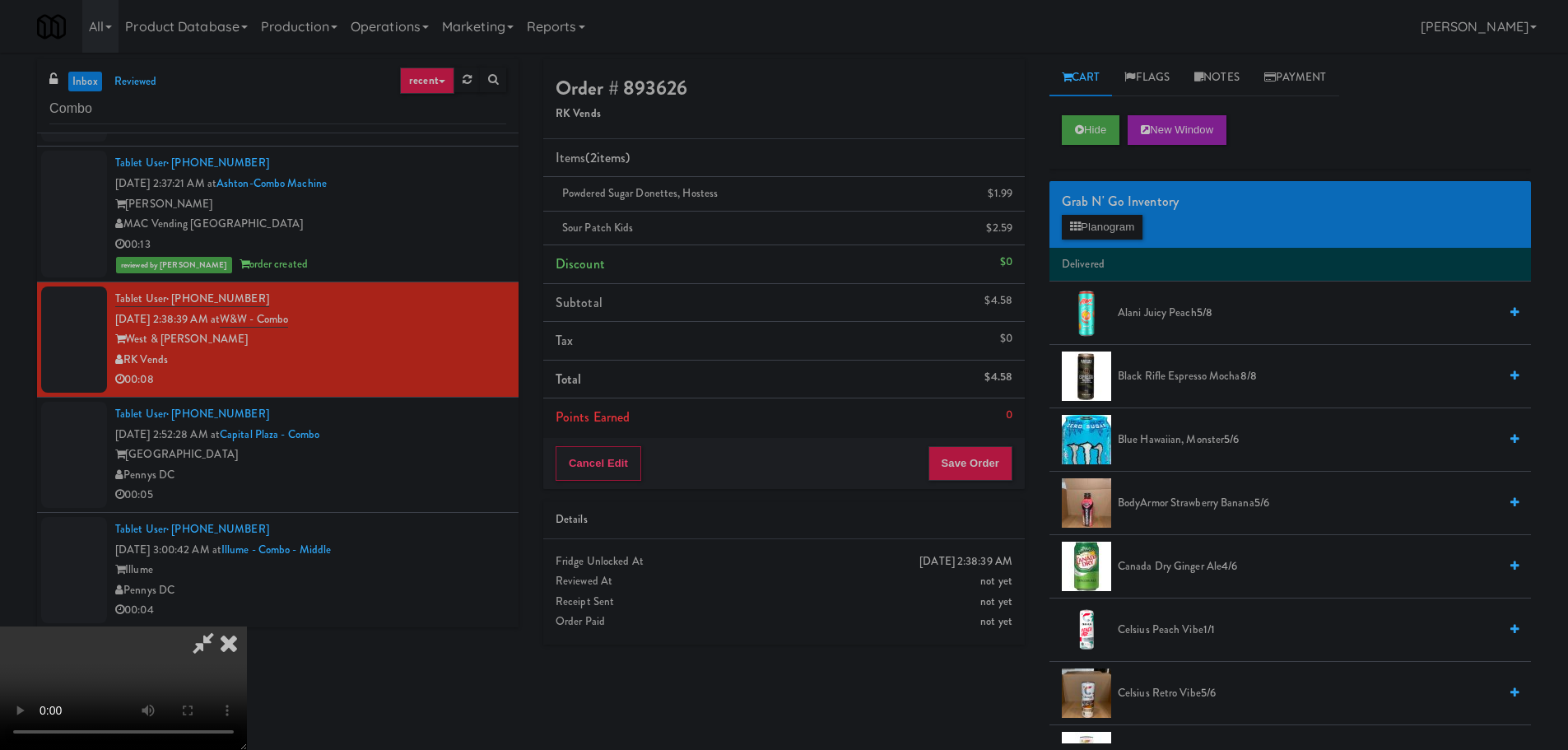
scroll to position [118, 0]
drag, startPoint x: 428, startPoint y: 537, endPoint x: 449, endPoint y: 542, distance: 21.6
click at [247, 626] on video at bounding box center [124, 688] width 247 height 124
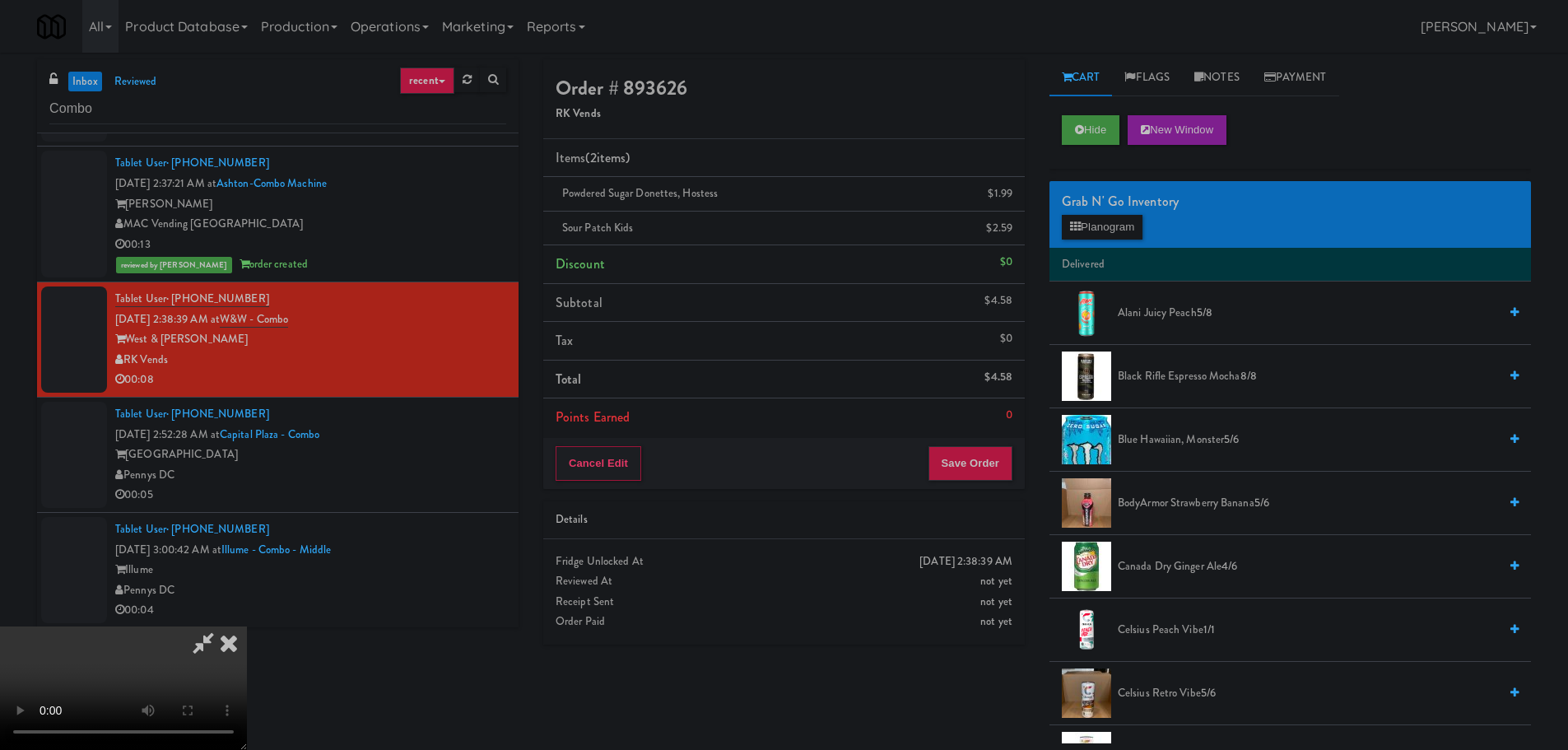
scroll to position [36, 0]
click at [247, 626] on video at bounding box center [124, 688] width 247 height 124
click at [968, 472] on button "Save Order" at bounding box center [970, 463] width 84 height 34
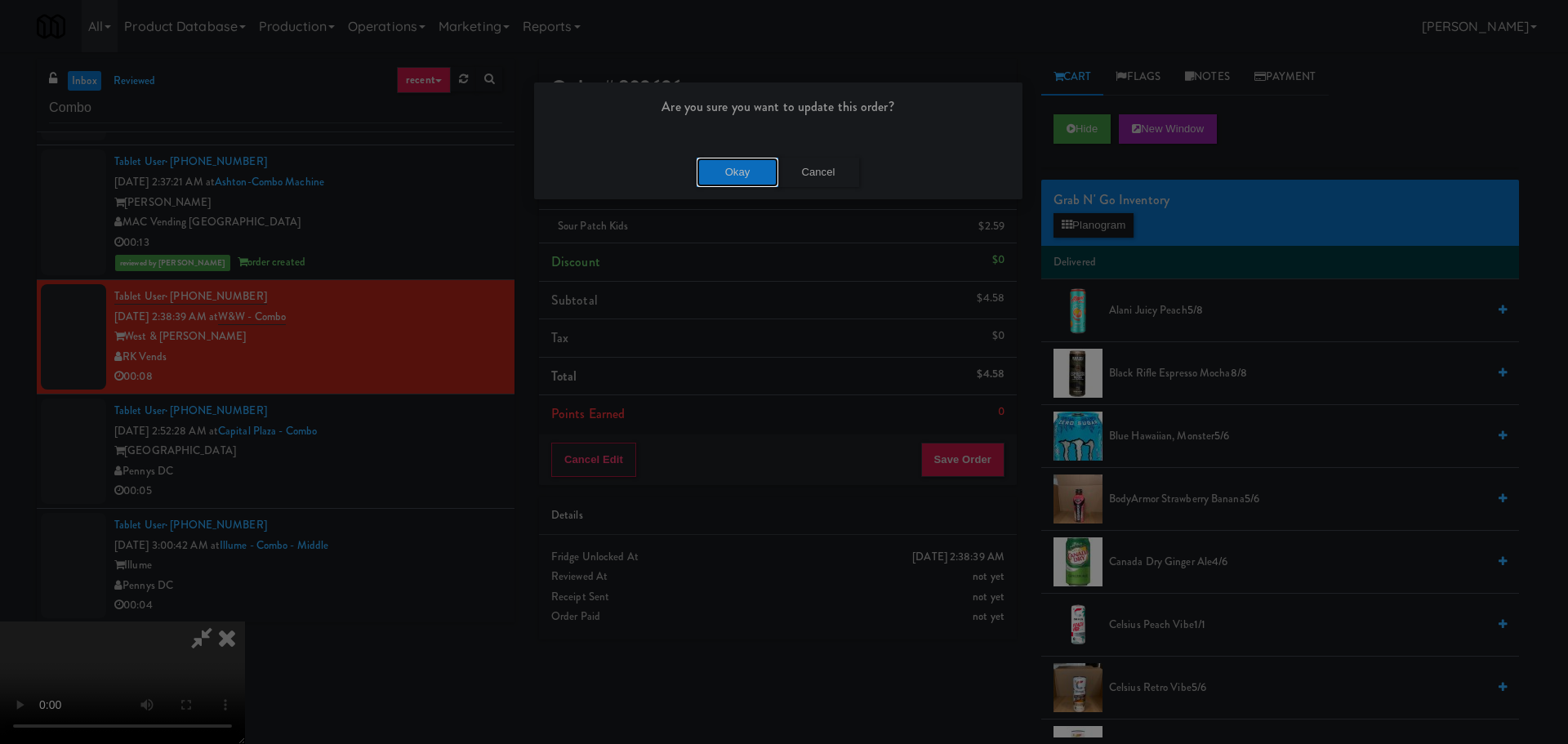
click at [739, 175] on button "Okay" at bounding box center [737, 172] width 81 height 30
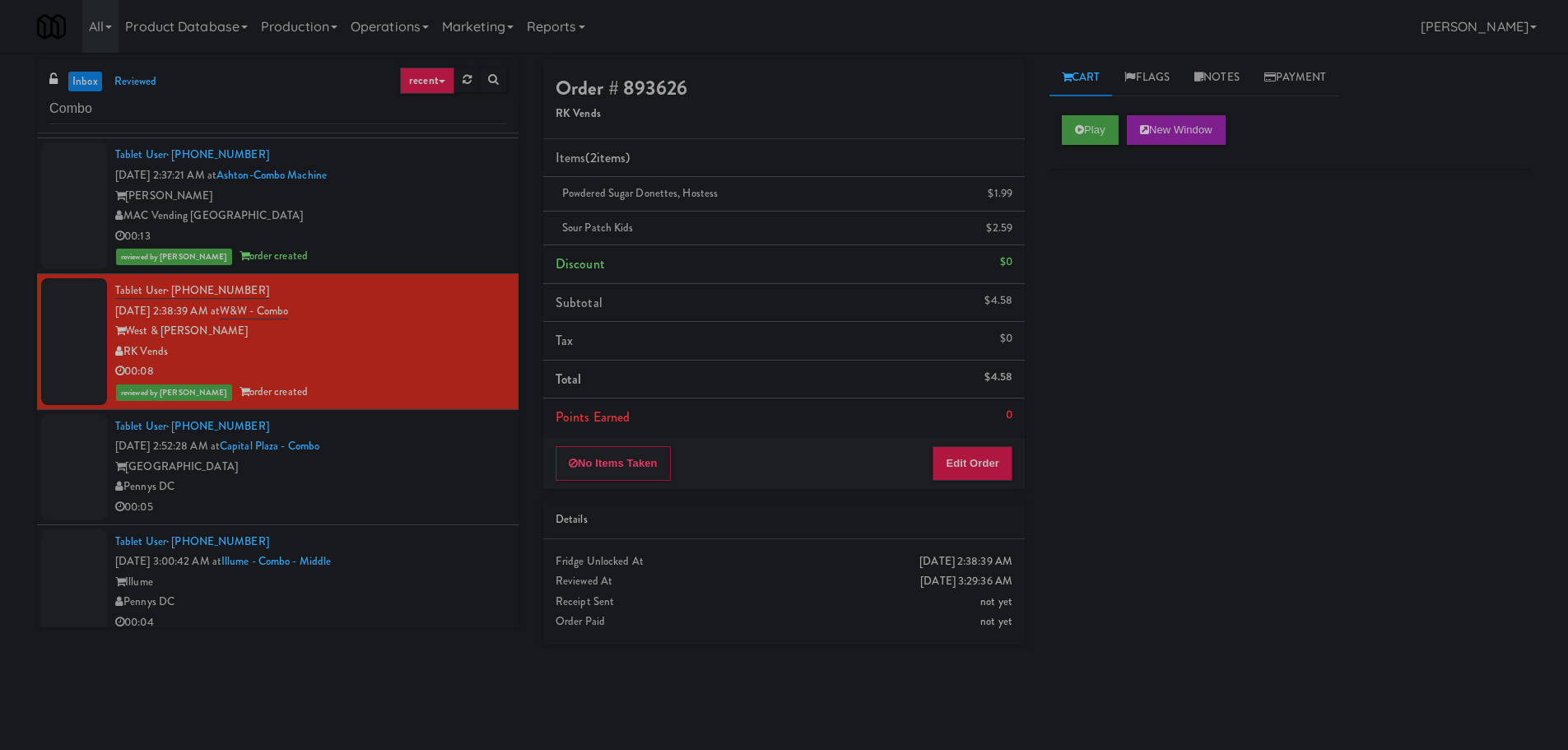
scroll to position [4938, 0]
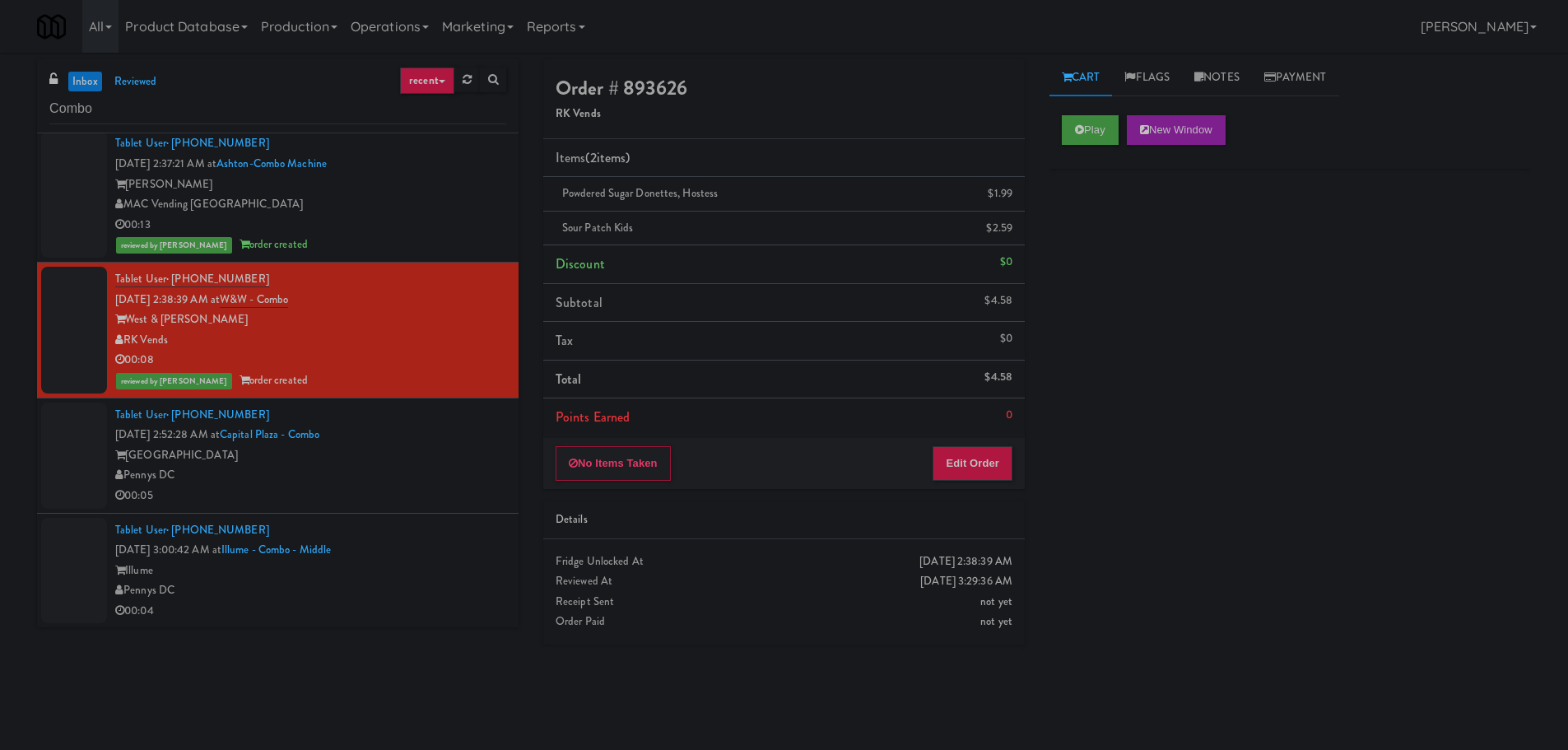
click at [468, 461] on div "Capital Plaza" at bounding box center [310, 455] width 391 height 21
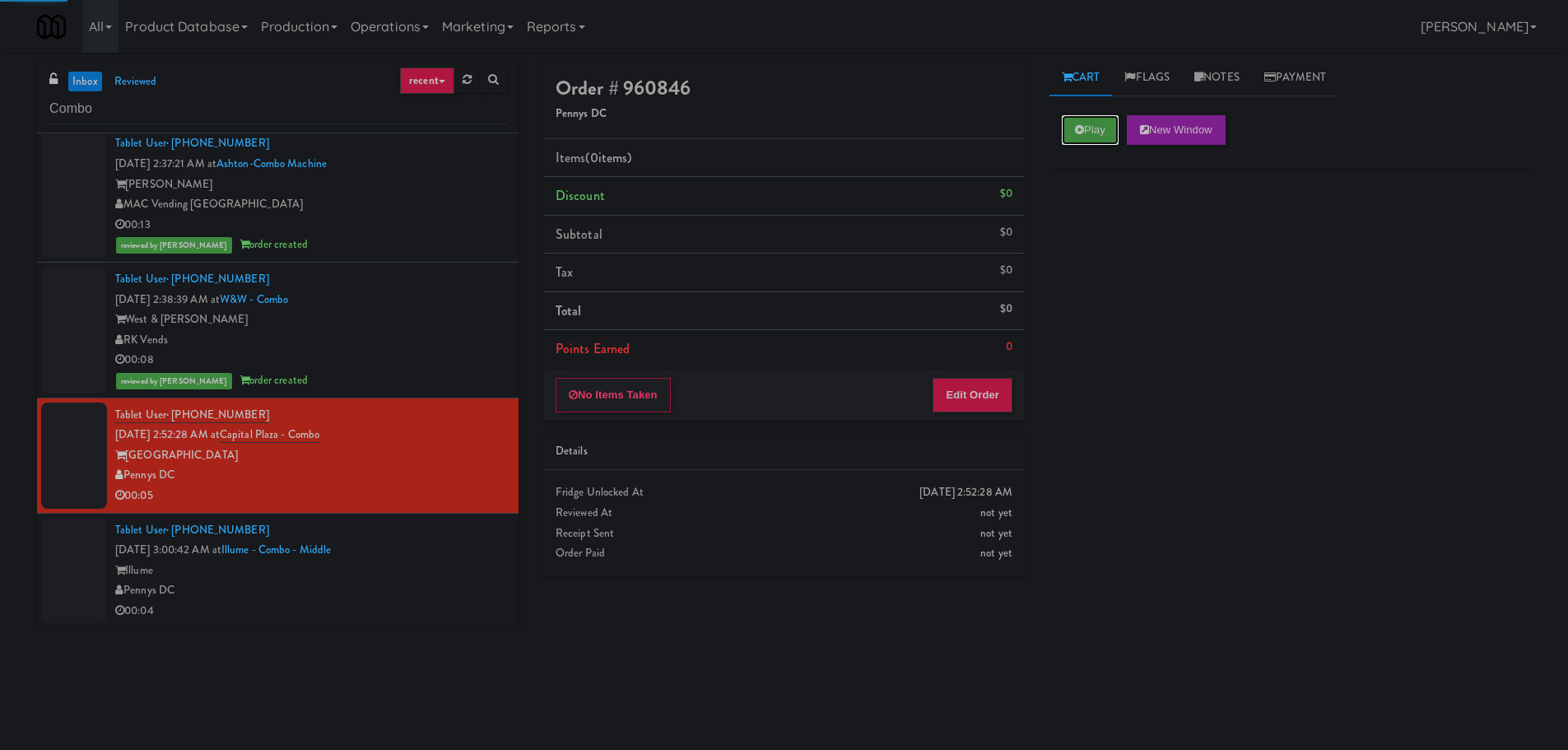
click at [1111, 114] on div "Play New Window" at bounding box center [1290, 135] width 482 height 66
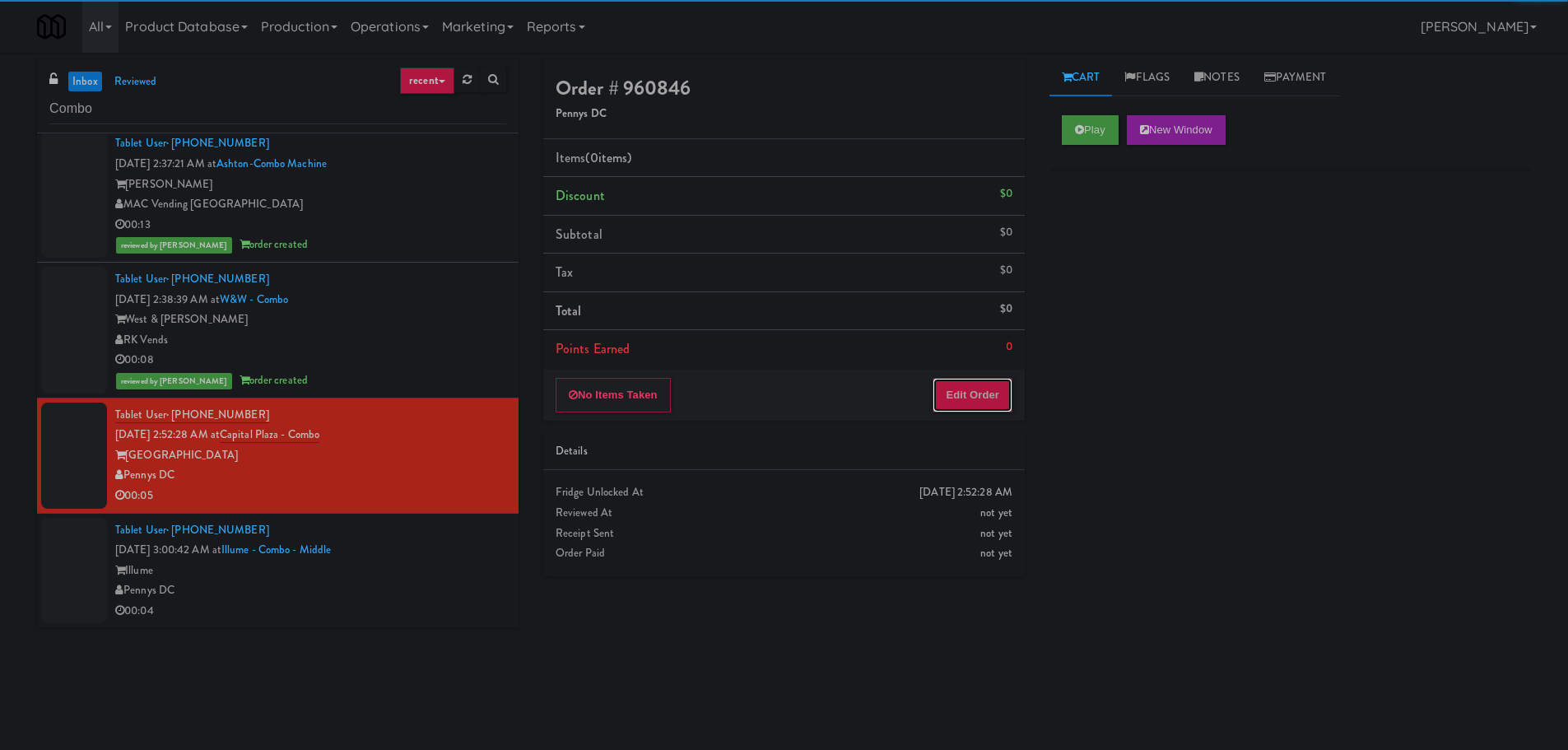
click at [995, 384] on button "Edit Order" at bounding box center [972, 395] width 79 height 34
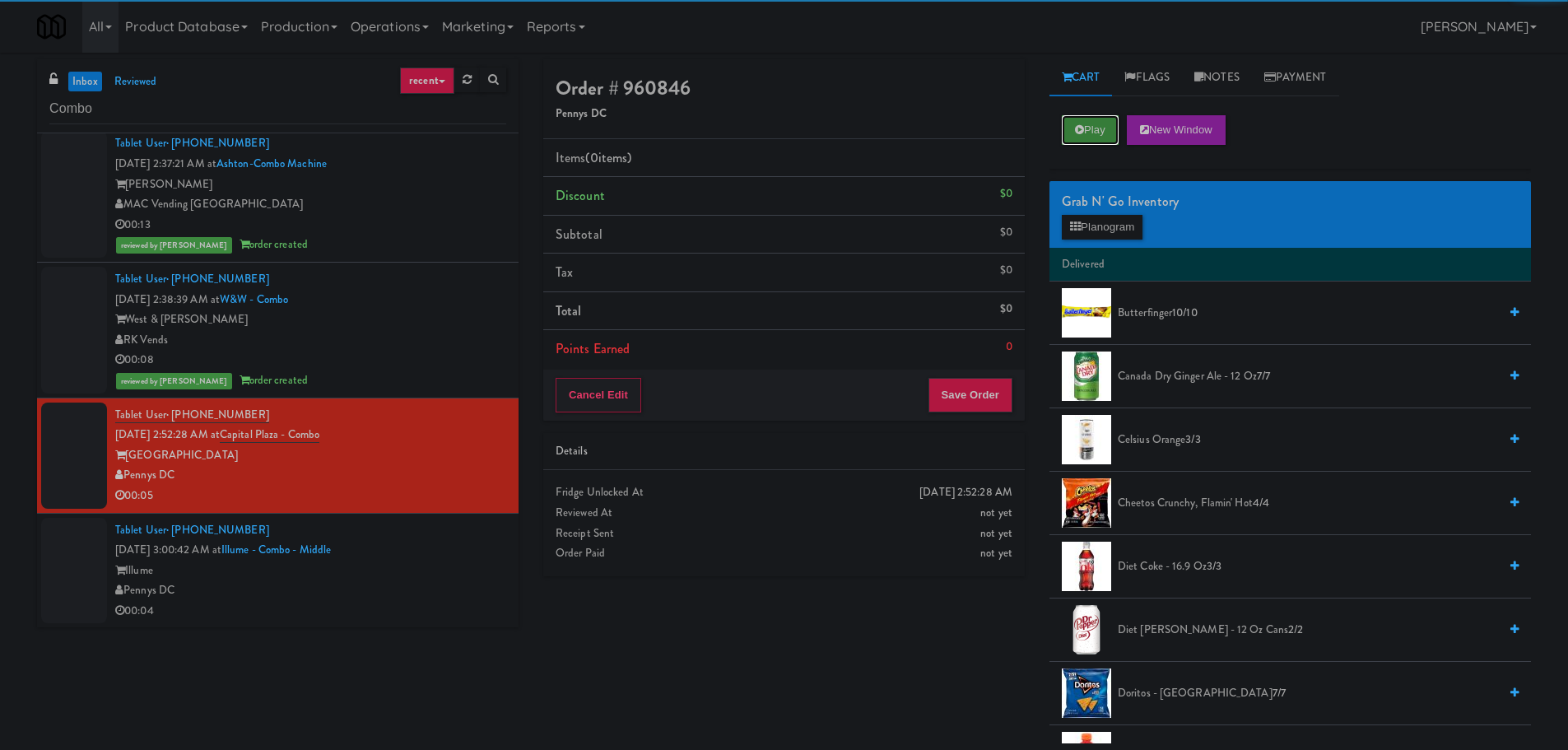
click at [1106, 133] on button "Play" at bounding box center [1090, 130] width 57 height 30
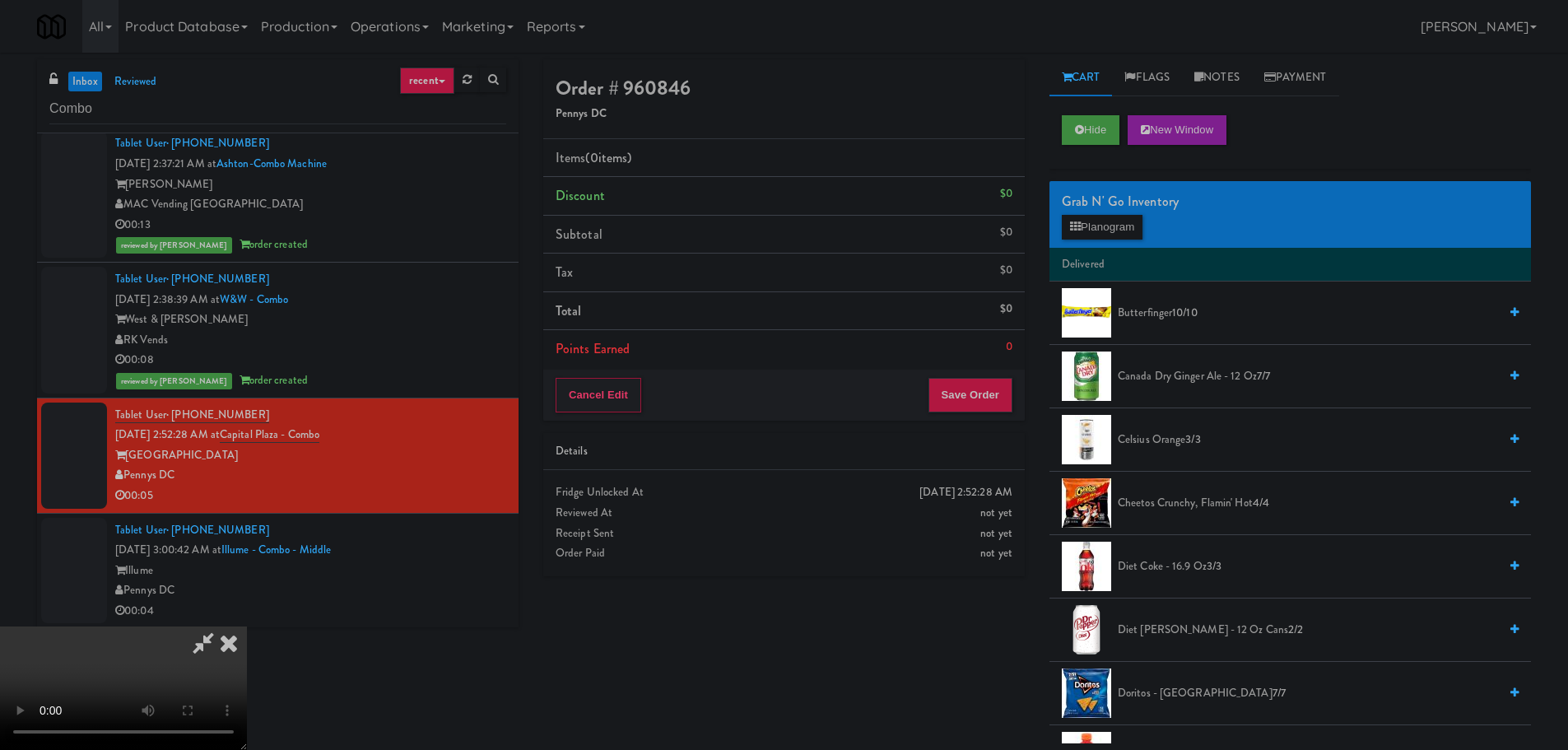
drag, startPoint x: 627, startPoint y: 417, endPoint x: 637, endPoint y: 416, distance: 10.0
click at [247, 626] on video at bounding box center [124, 688] width 247 height 124
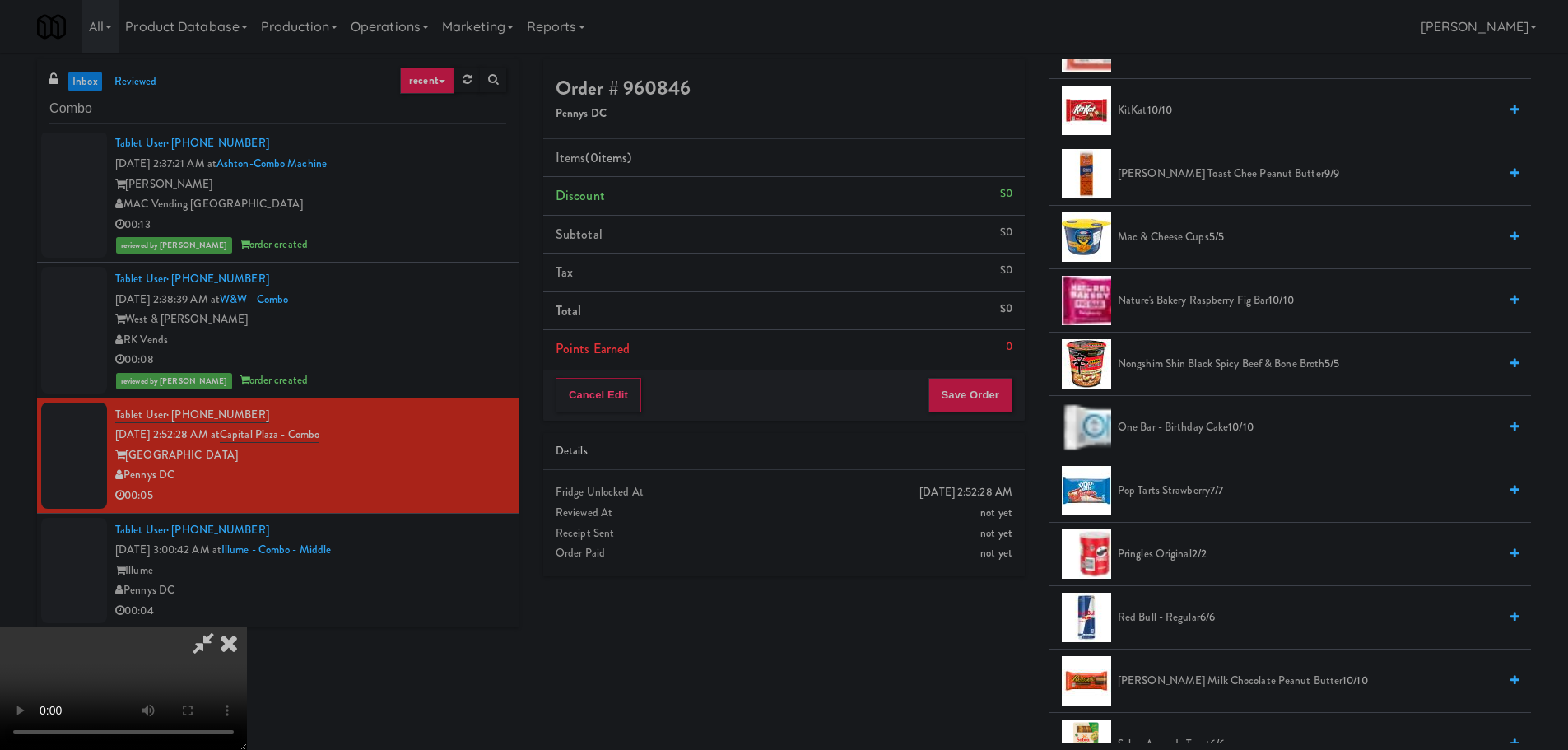
scroll to position [988, 0]
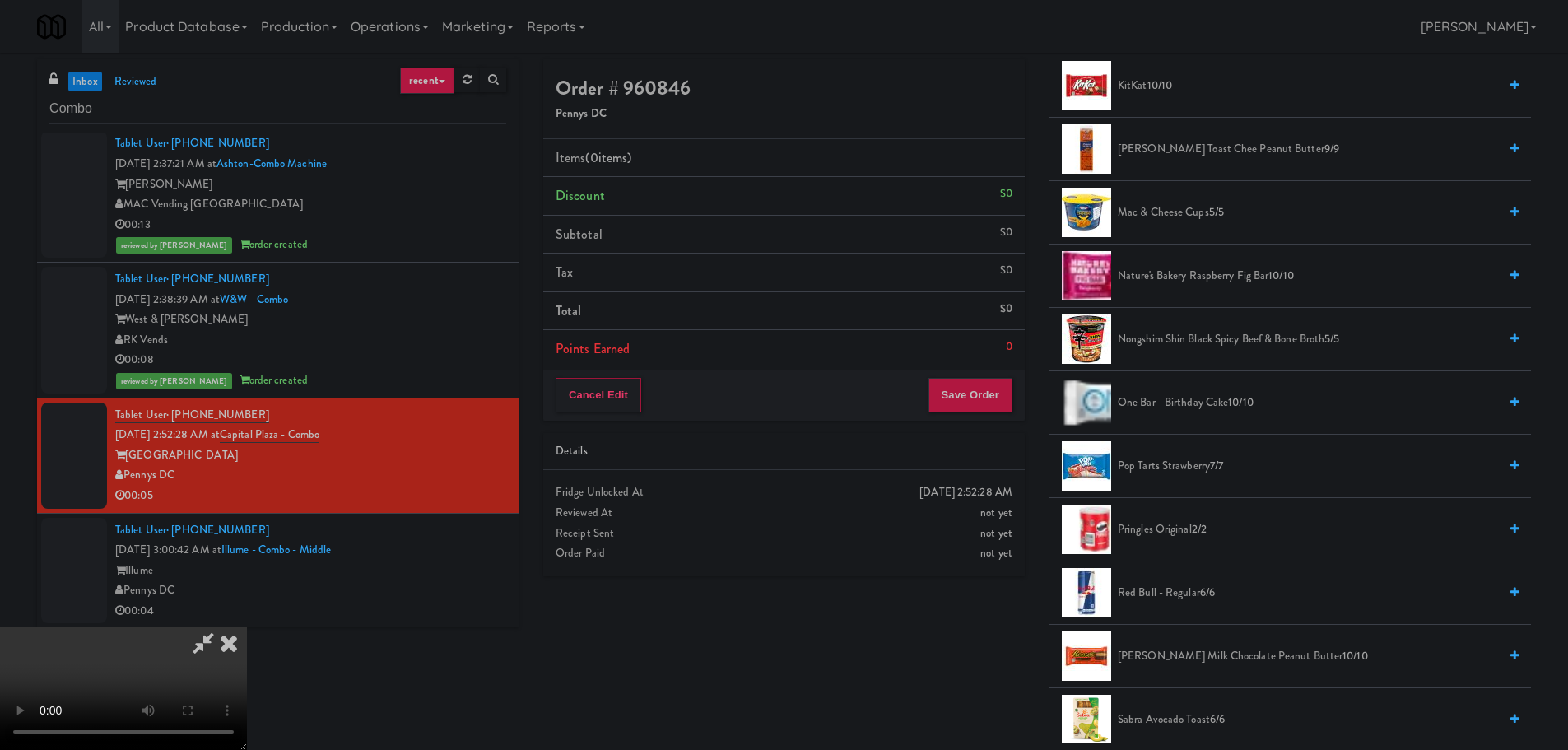
click at [1178, 465] on span "Pop Tarts Strawberry 7/7" at bounding box center [1307, 466] width 380 height 21
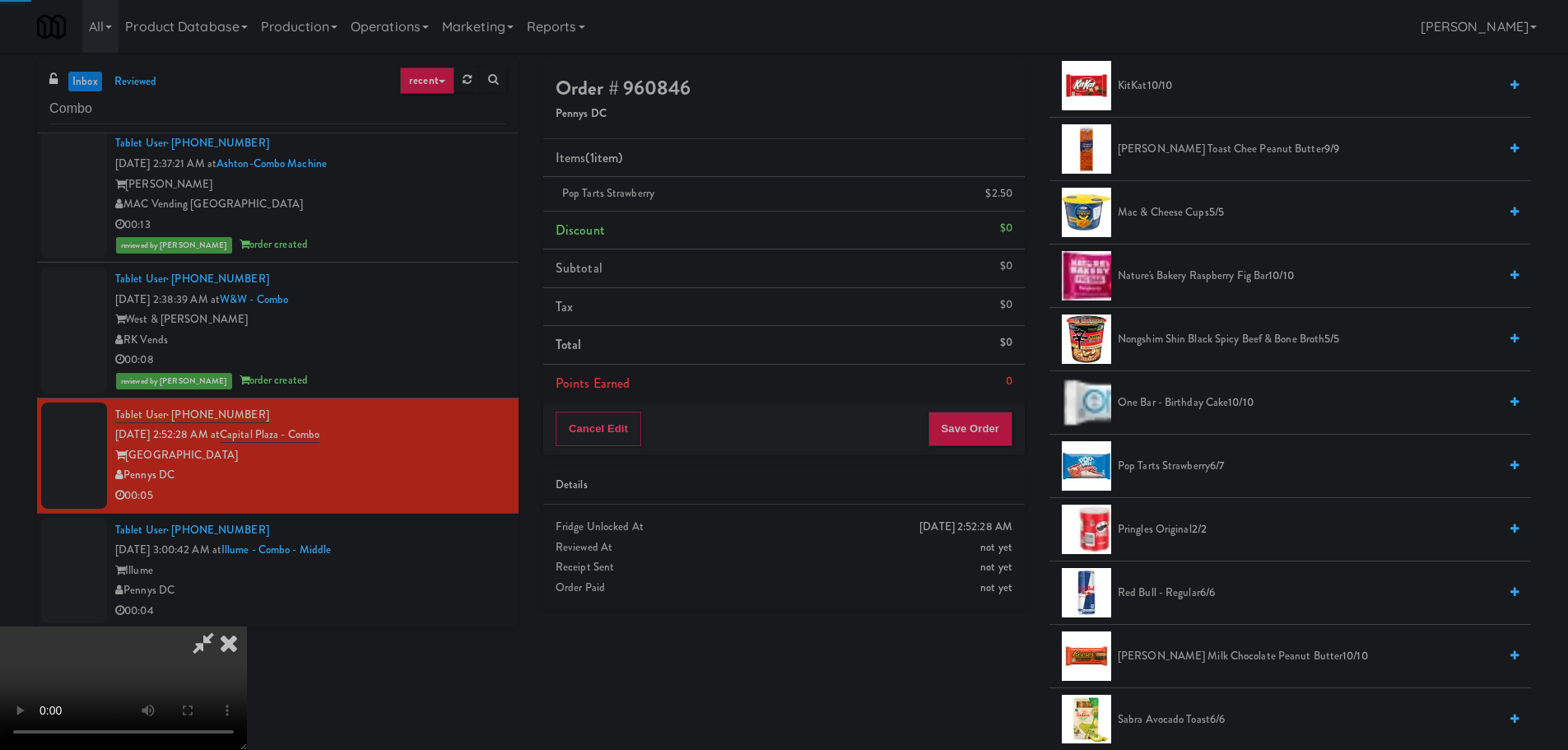
drag, startPoint x: 622, startPoint y: 495, endPoint x: 677, endPoint y: 494, distance: 55.0
click at [247, 626] on video at bounding box center [124, 688] width 247 height 124
click at [1006, 454] on div "Cancel Edit Save Order" at bounding box center [784, 429] width 482 height 51
click at [1003, 432] on button "Save Order" at bounding box center [970, 429] width 84 height 34
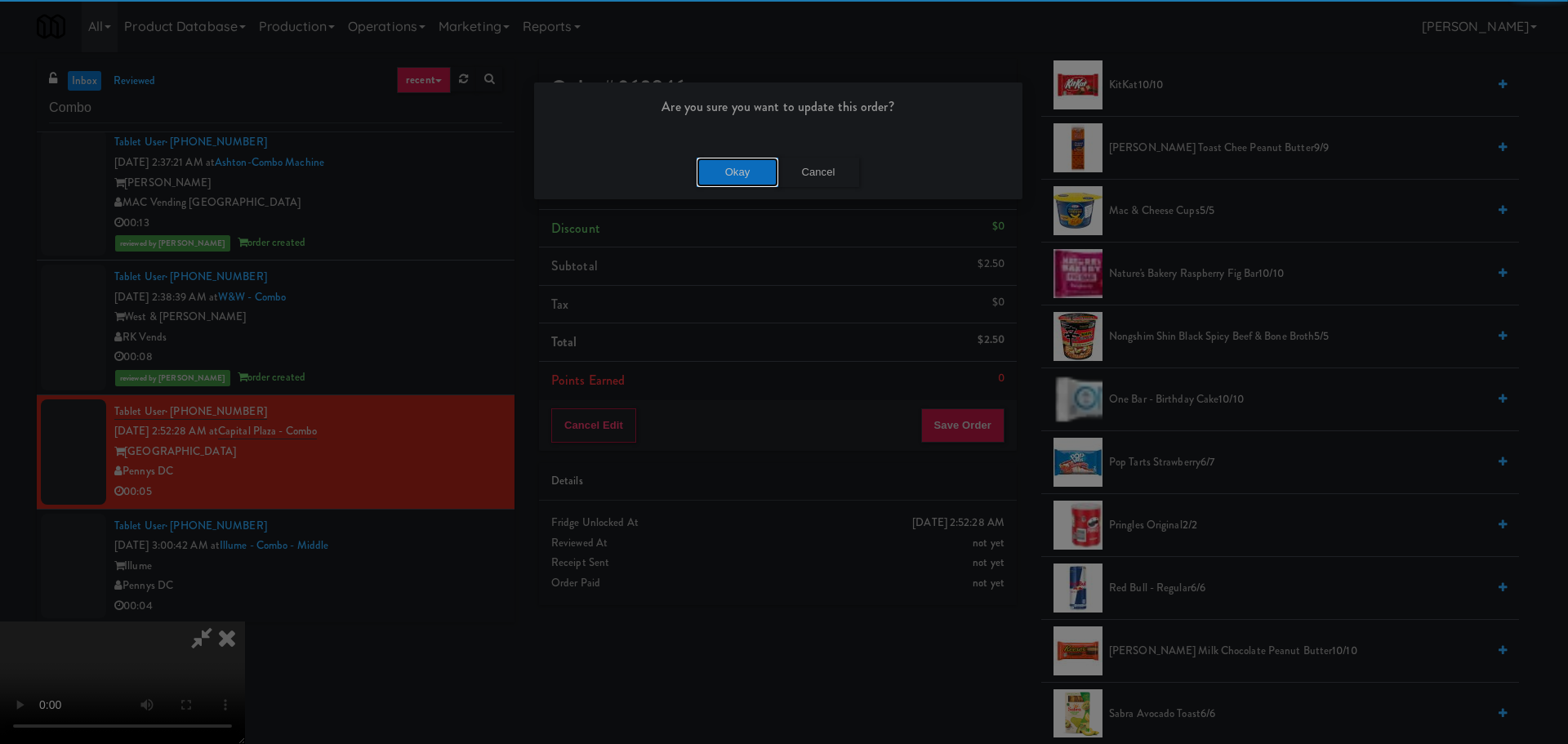
click at [749, 164] on button "Okay" at bounding box center [737, 172] width 81 height 30
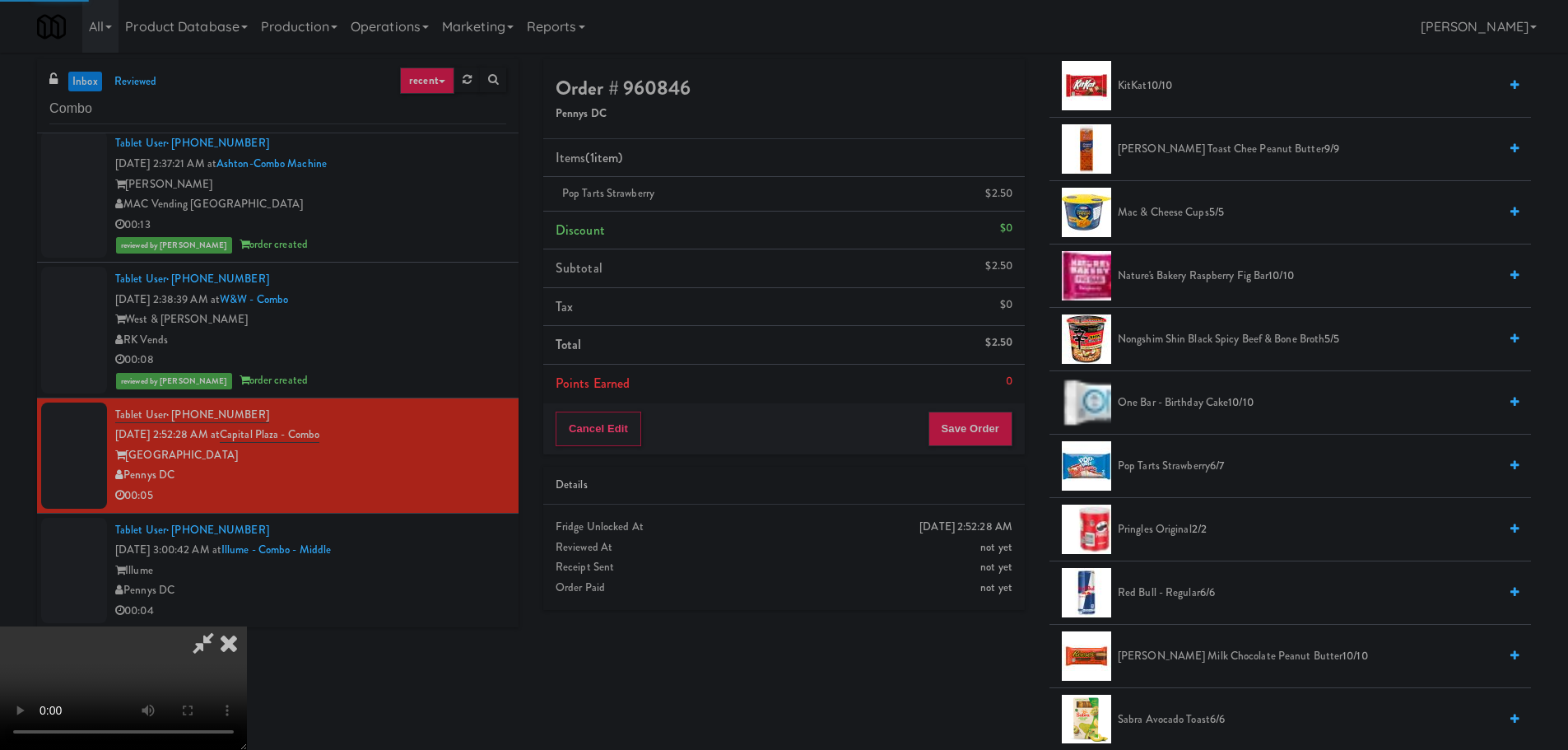
scroll to position [0, 0]
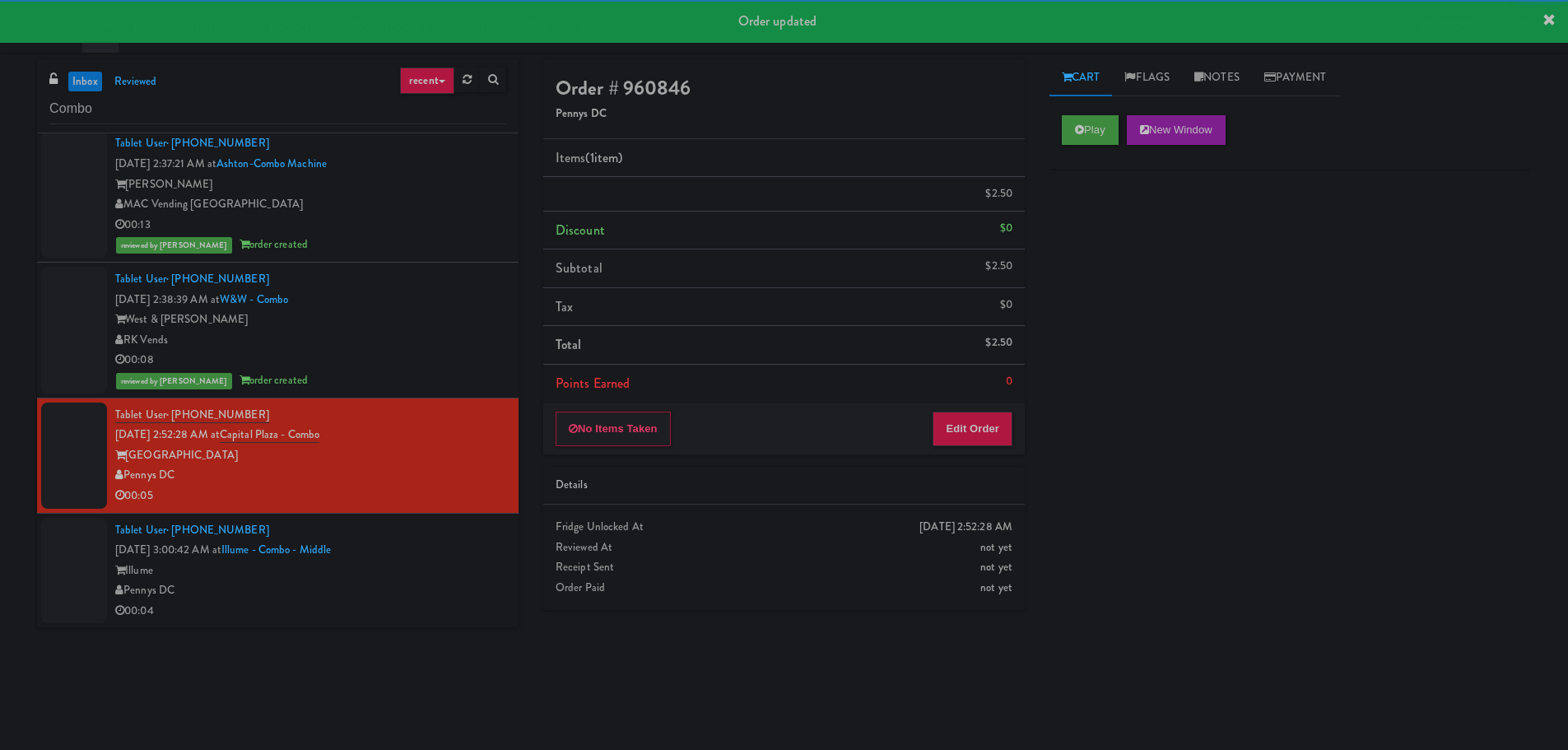
click at [483, 562] on div "Illume" at bounding box center [310, 570] width 391 height 21
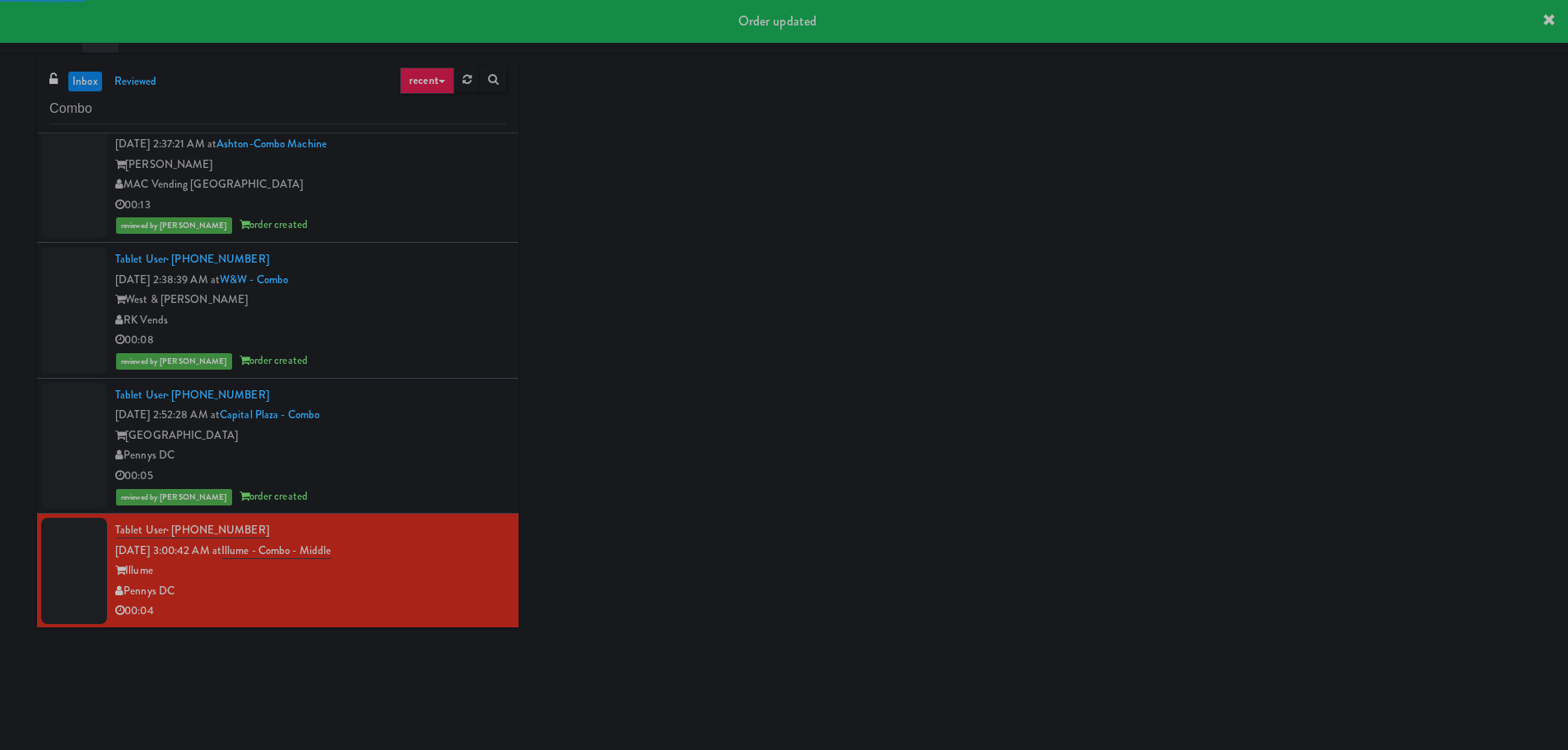
scroll to position [4958, 0]
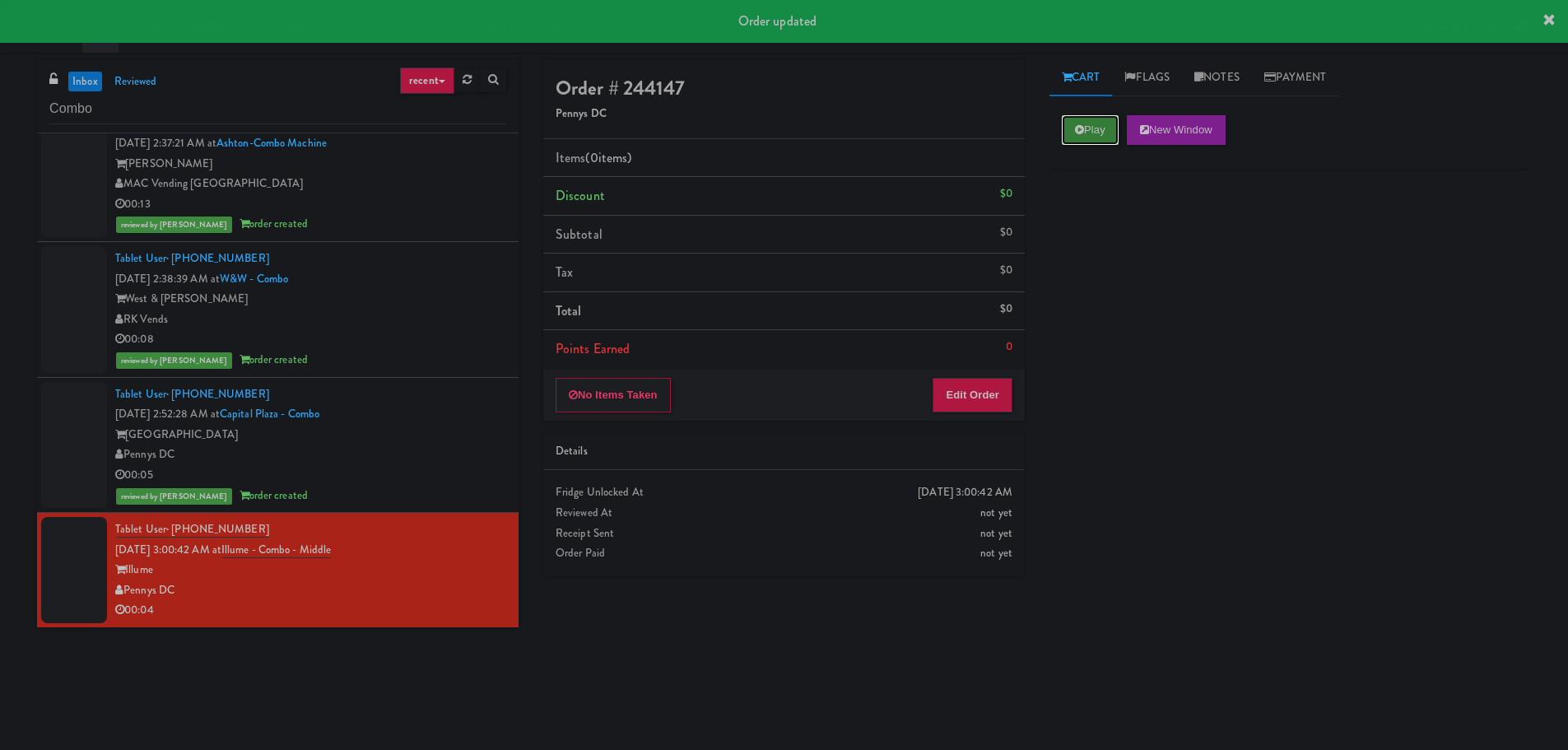
click at [1110, 138] on button "Play" at bounding box center [1090, 130] width 57 height 30
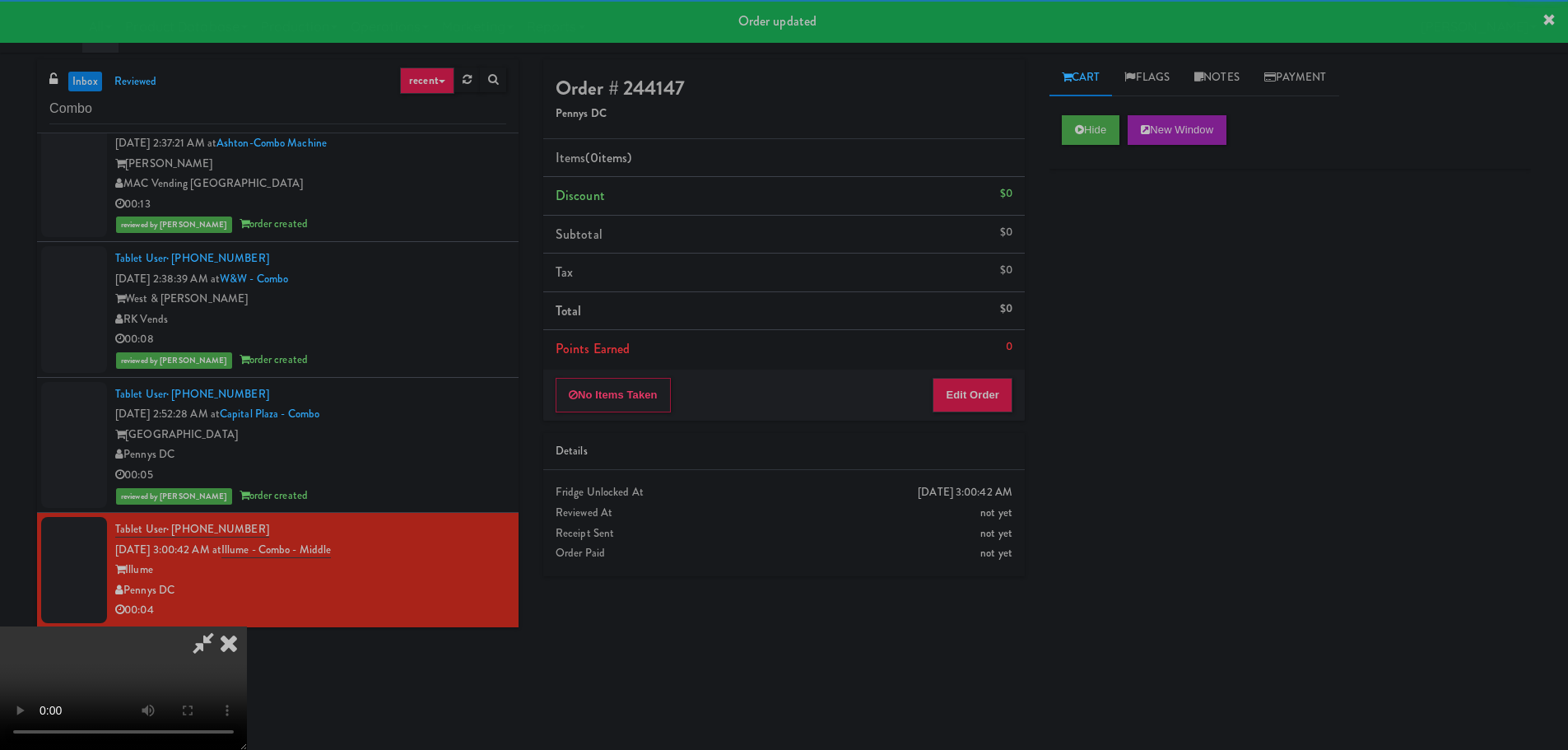
click at [994, 364] on li "Points Earned 0" at bounding box center [784, 349] width 482 height 38
click at [987, 390] on button "Edit Order" at bounding box center [972, 395] width 79 height 34
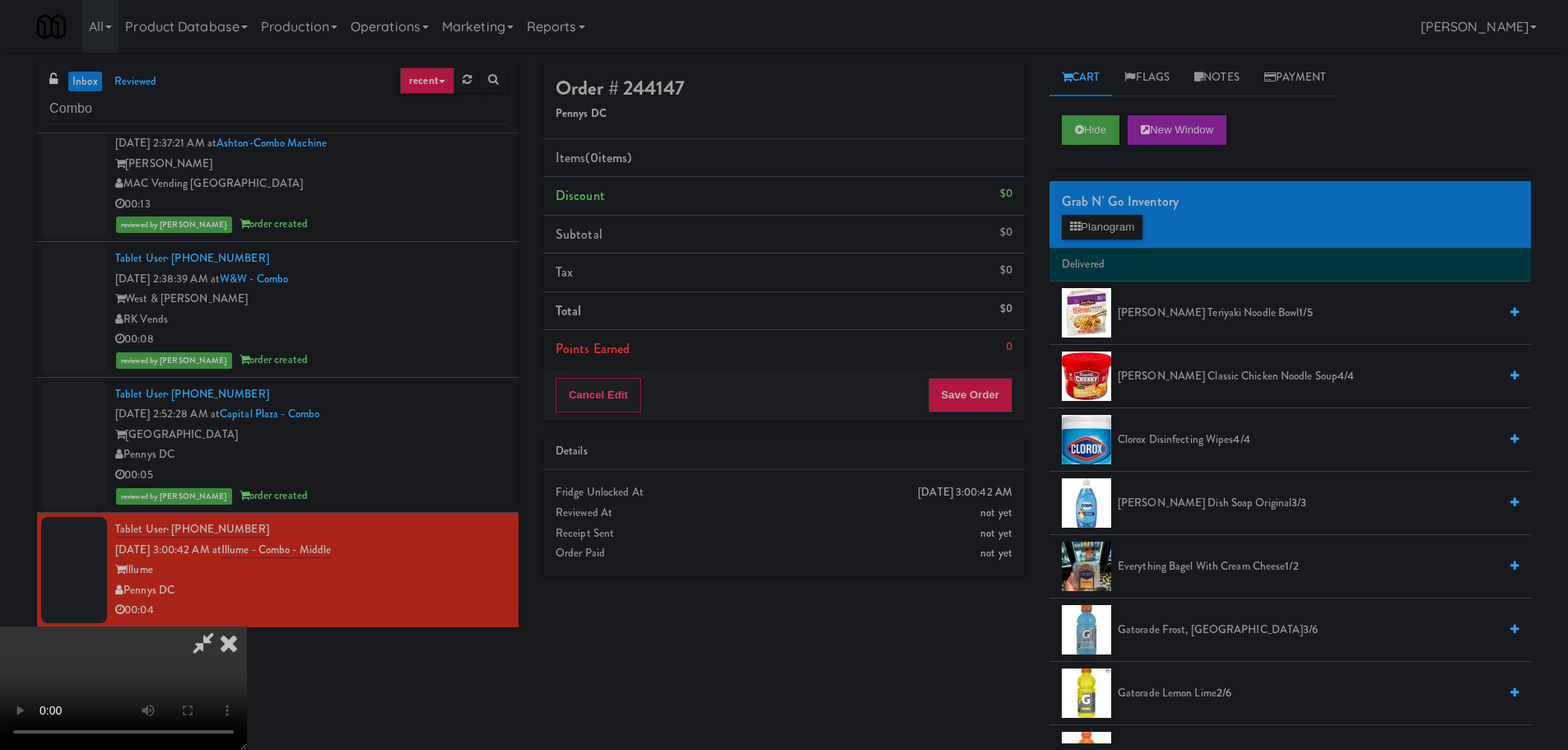
click at [247, 626] on video at bounding box center [124, 688] width 247 height 124
click at [1090, 228] on button "Planogram" at bounding box center [1102, 227] width 80 height 24
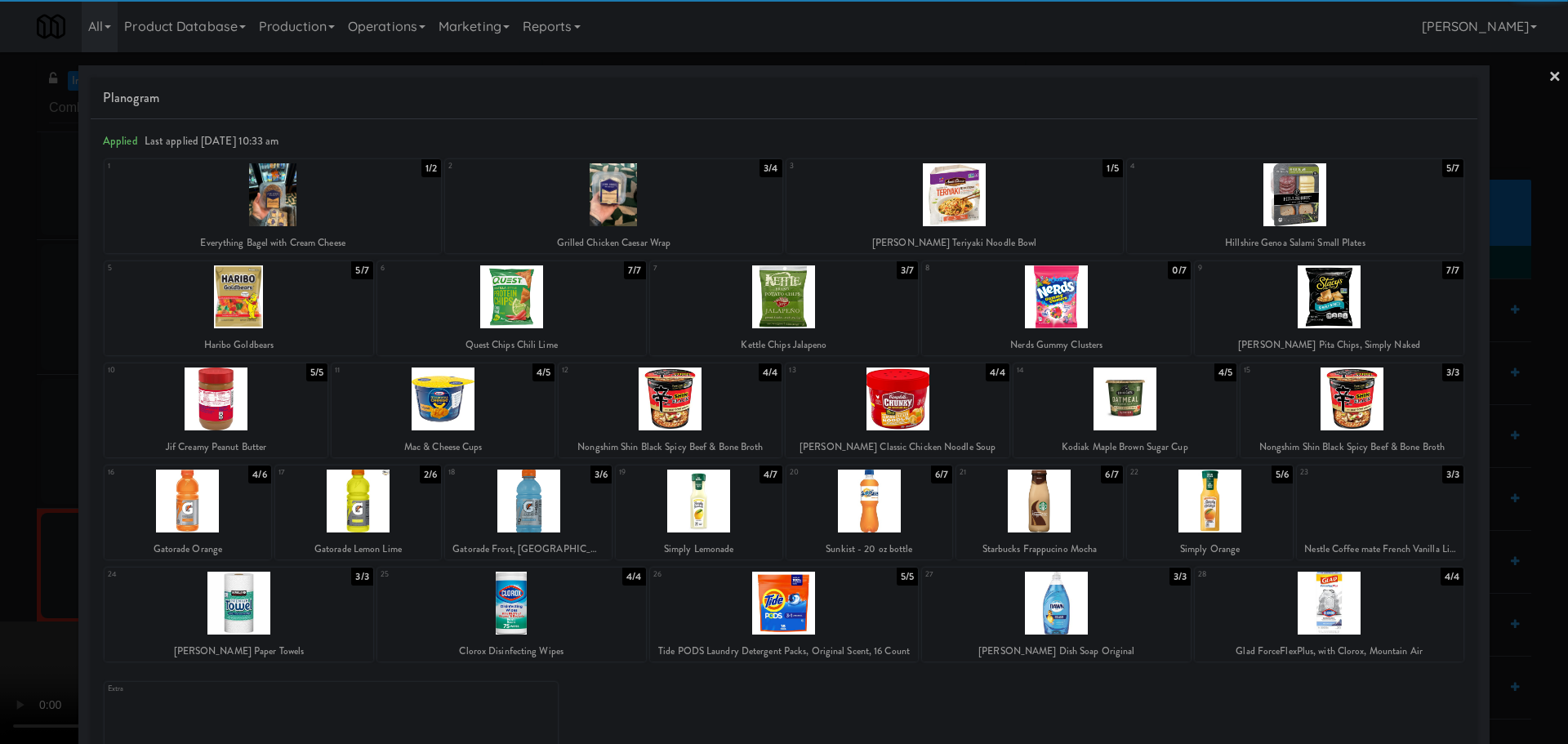
click at [776, 307] on div at bounding box center [784, 296] width 269 height 63
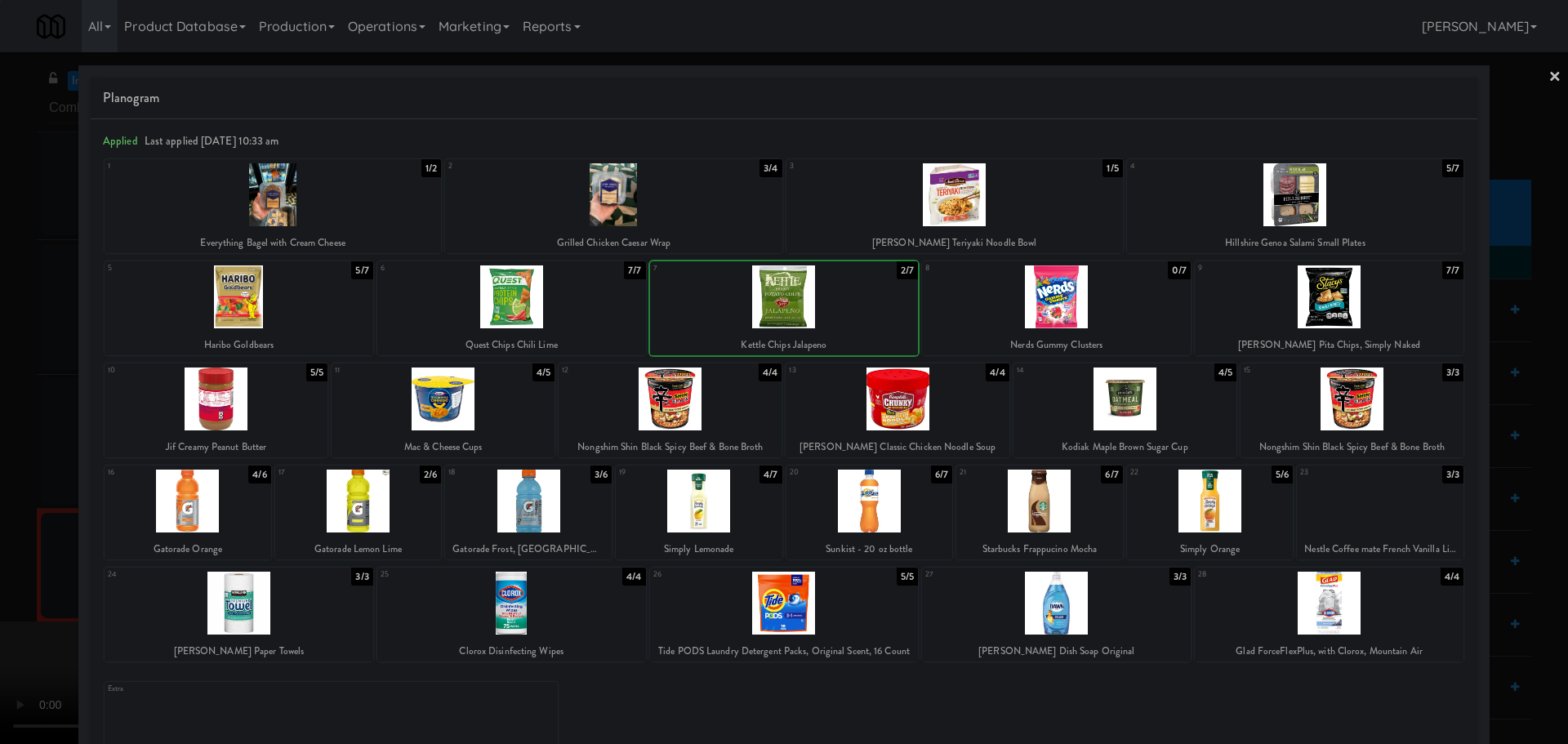
drag, startPoint x: 0, startPoint y: 377, endPoint x: 100, endPoint y: 367, distance: 100.5
click at [2, 377] on div at bounding box center [784, 372] width 1568 height 744
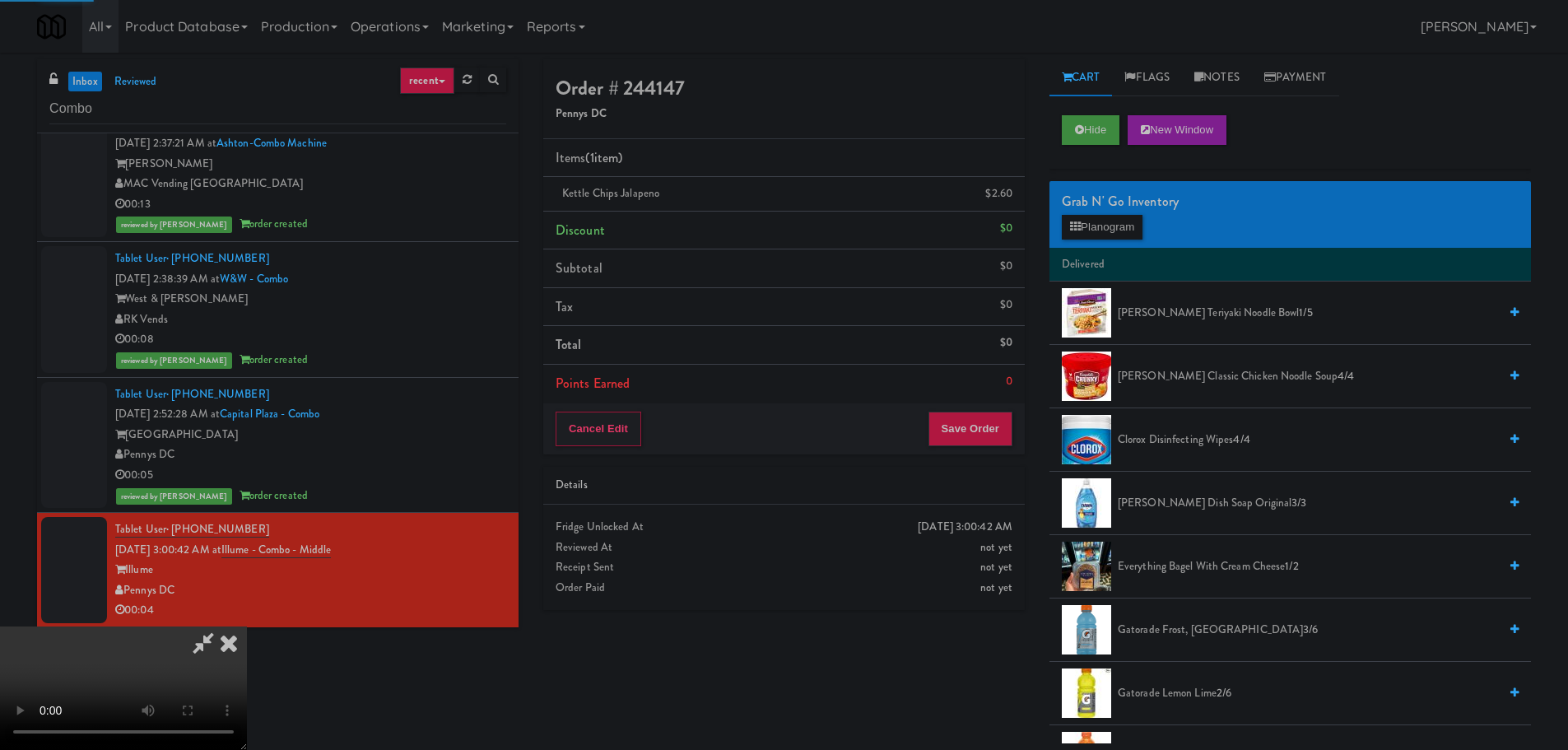
click at [247, 626] on video at bounding box center [124, 688] width 247 height 124
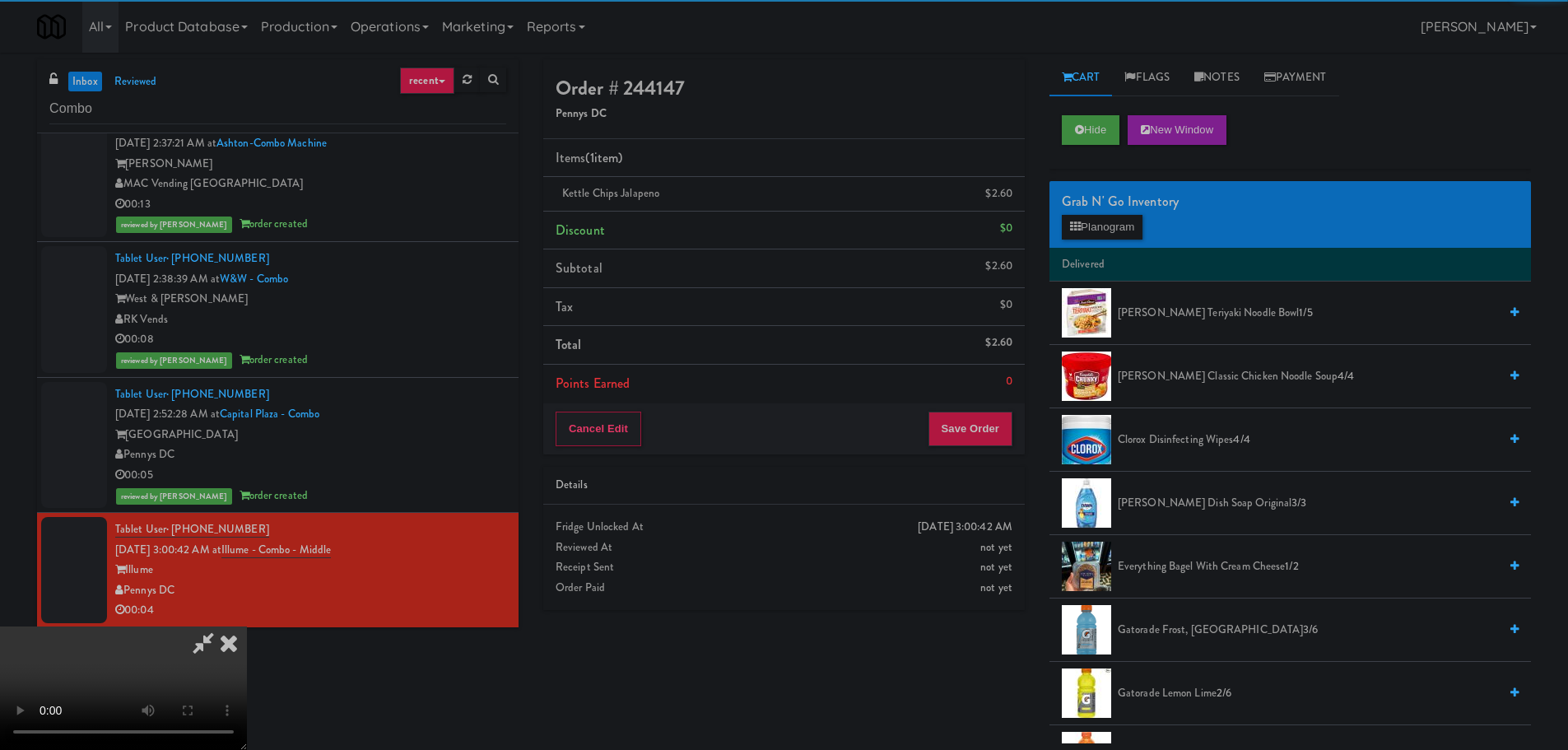
click at [247, 626] on video at bounding box center [124, 688] width 247 height 124
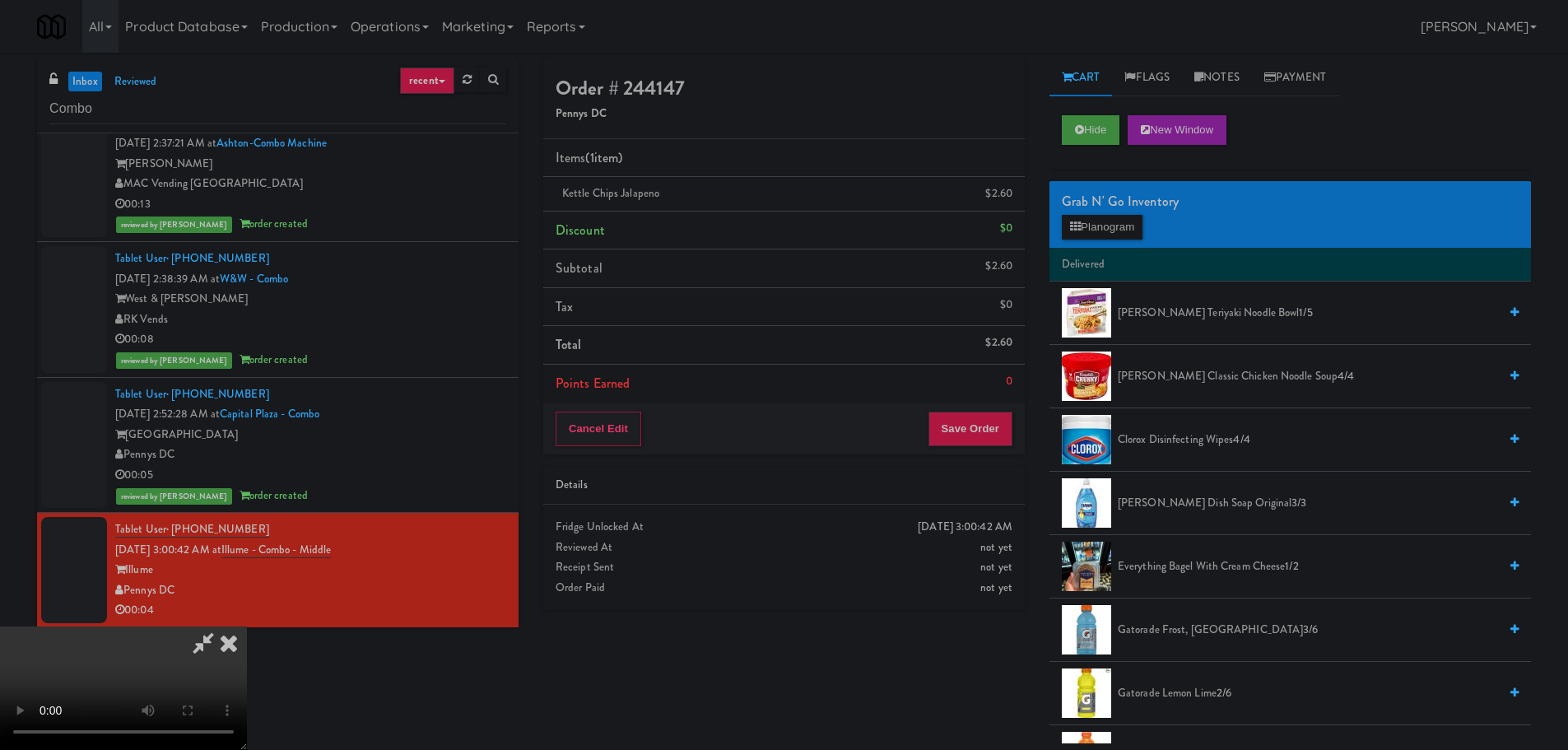
click at [247, 626] on video at bounding box center [124, 688] width 247 height 124
drag, startPoint x: 643, startPoint y: 401, endPoint x: 653, endPoint y: 407, distance: 11.7
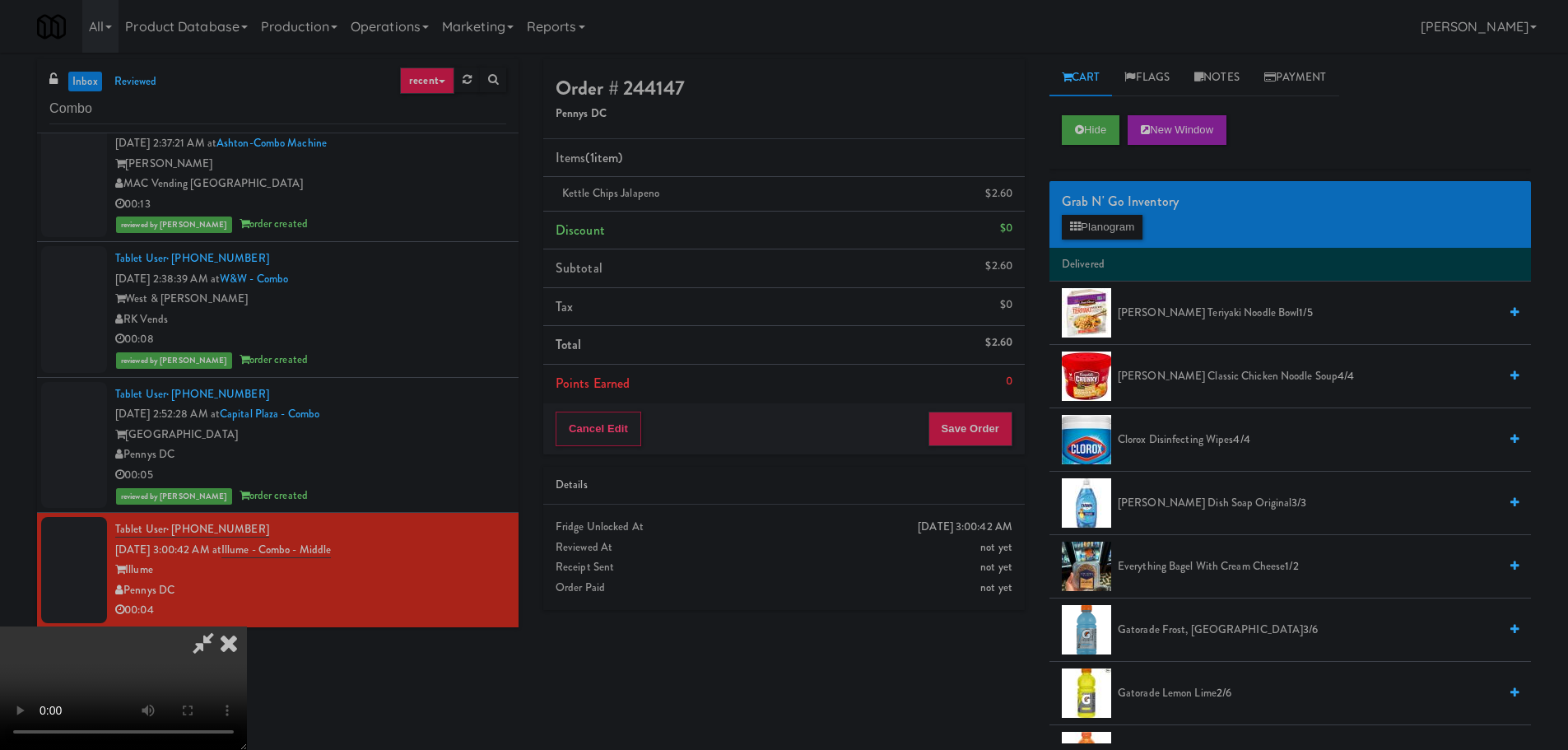
click at [247, 626] on video at bounding box center [124, 688] width 247 height 124
click at [986, 443] on button "Save Order" at bounding box center [970, 429] width 84 height 34
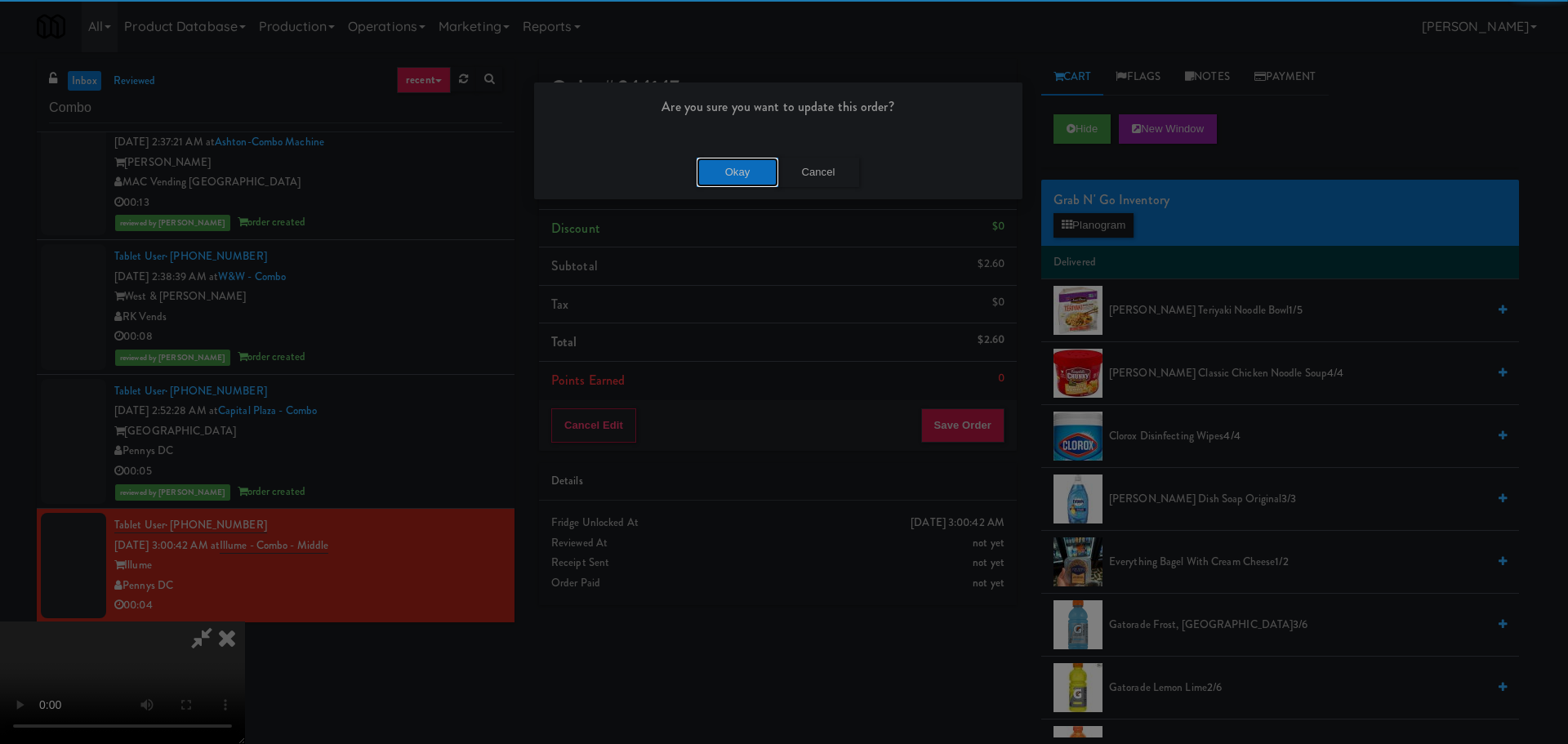
click at [737, 181] on button "Okay" at bounding box center [737, 172] width 81 height 30
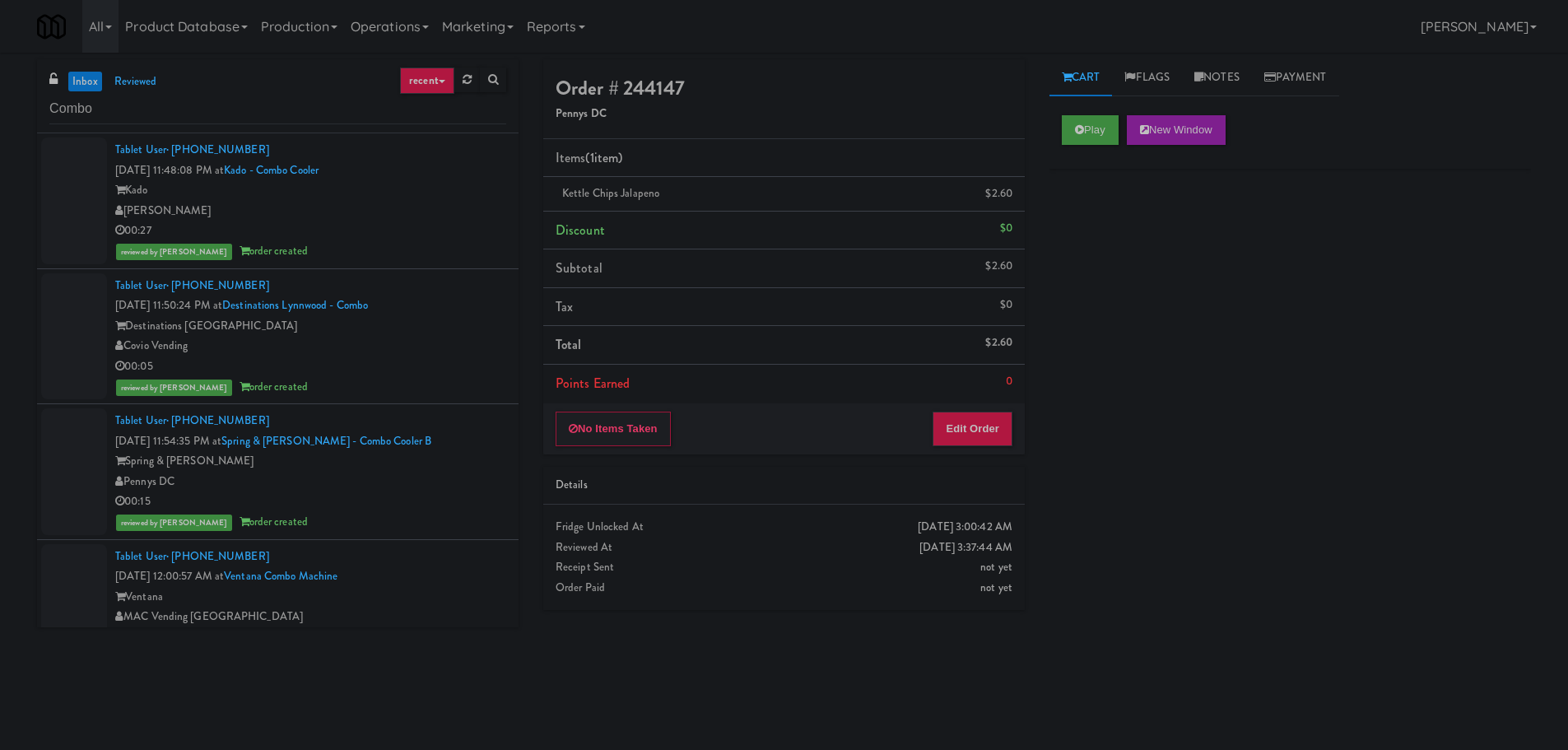
click at [415, 209] on div "[PERSON_NAME]" at bounding box center [310, 211] width 391 height 21
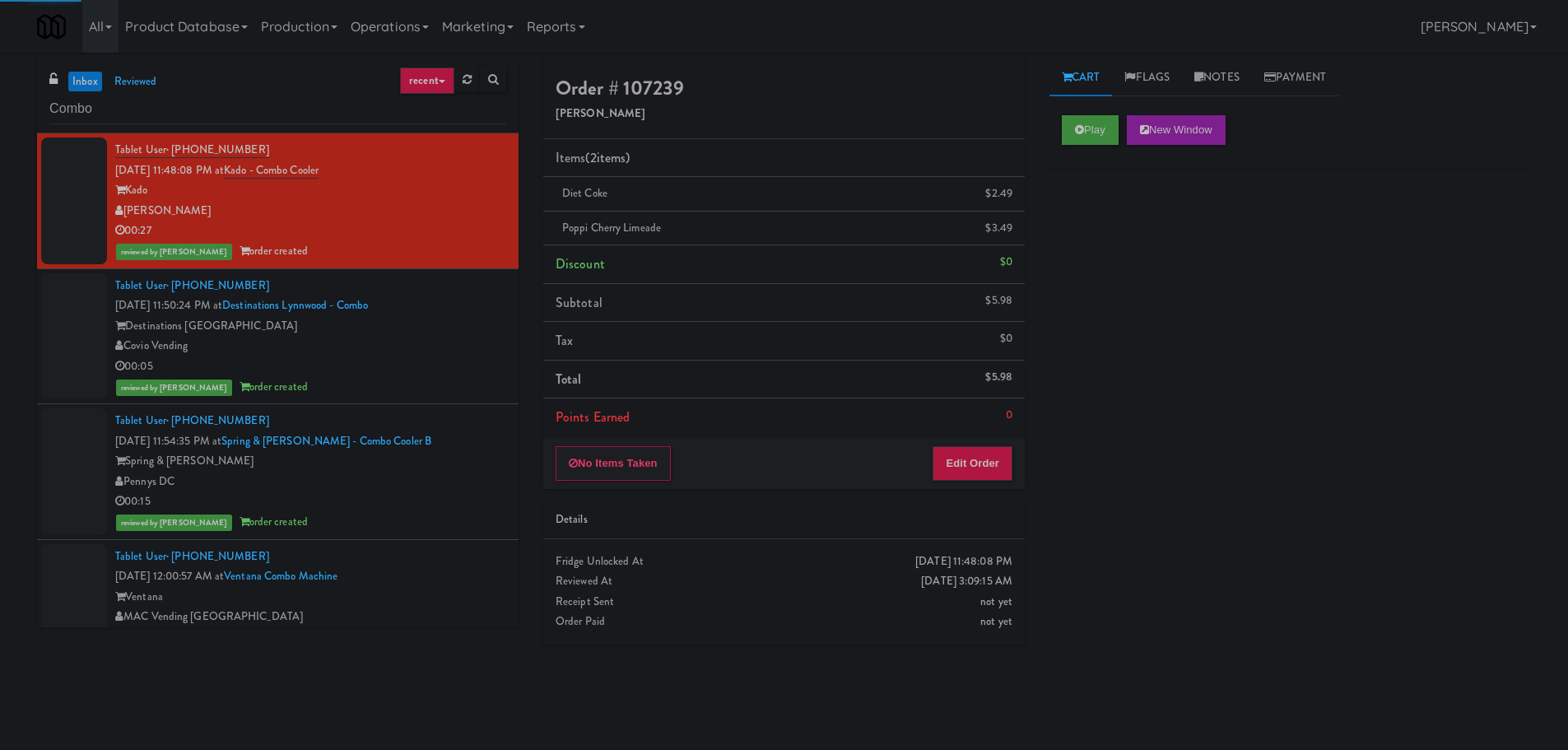
click at [457, 222] on div "00:27" at bounding box center [310, 230] width 391 height 21
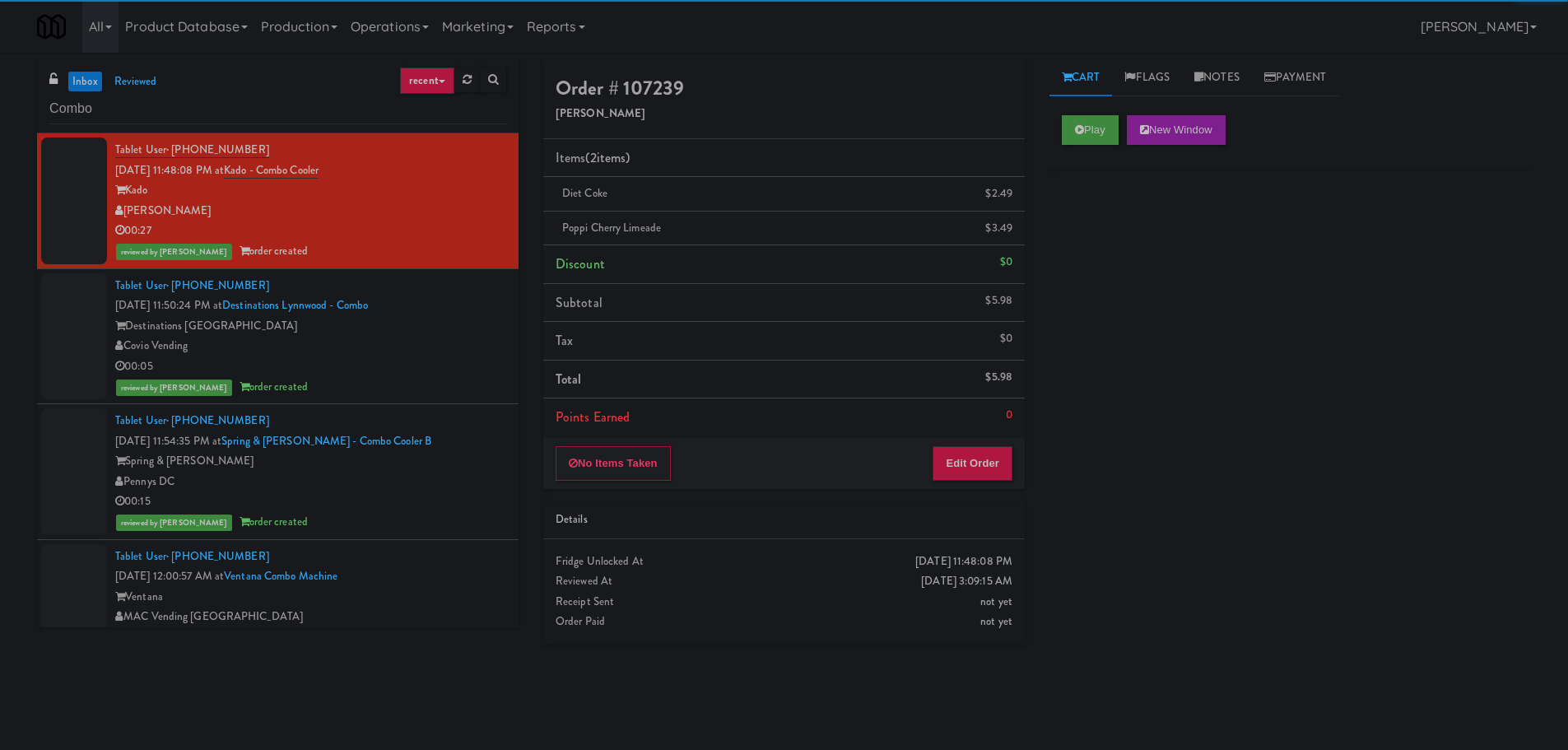
click at [455, 331] on div "Destinations Lynnwood" at bounding box center [310, 326] width 391 height 21
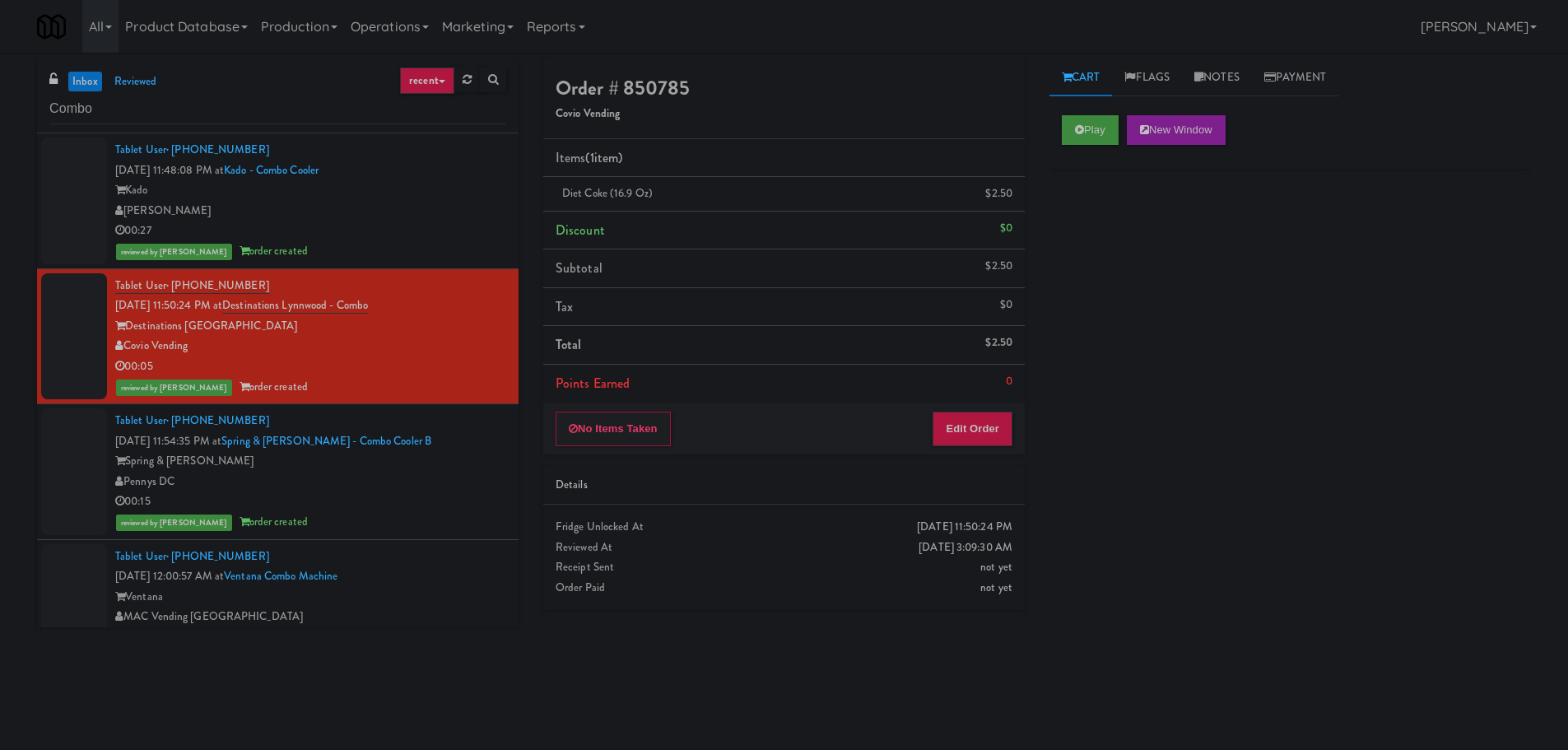
click at [434, 205] on div "[PERSON_NAME]" at bounding box center [310, 211] width 391 height 21
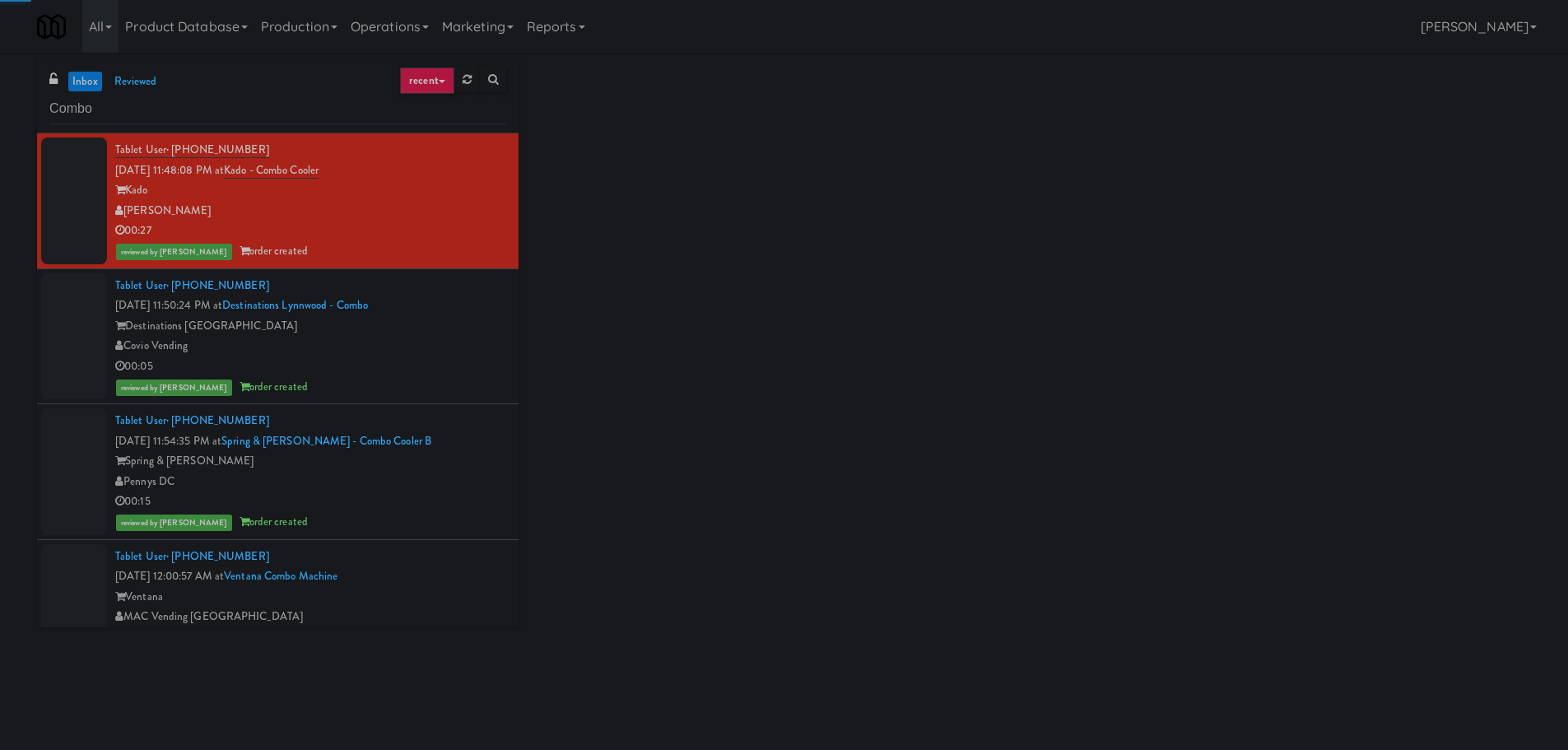
click at [454, 310] on div "Tablet User · (425) 478-6910 Aug 16, 2025 11:50:24 PM at Destinations Lynnwood …" at bounding box center [310, 337] width 391 height 122
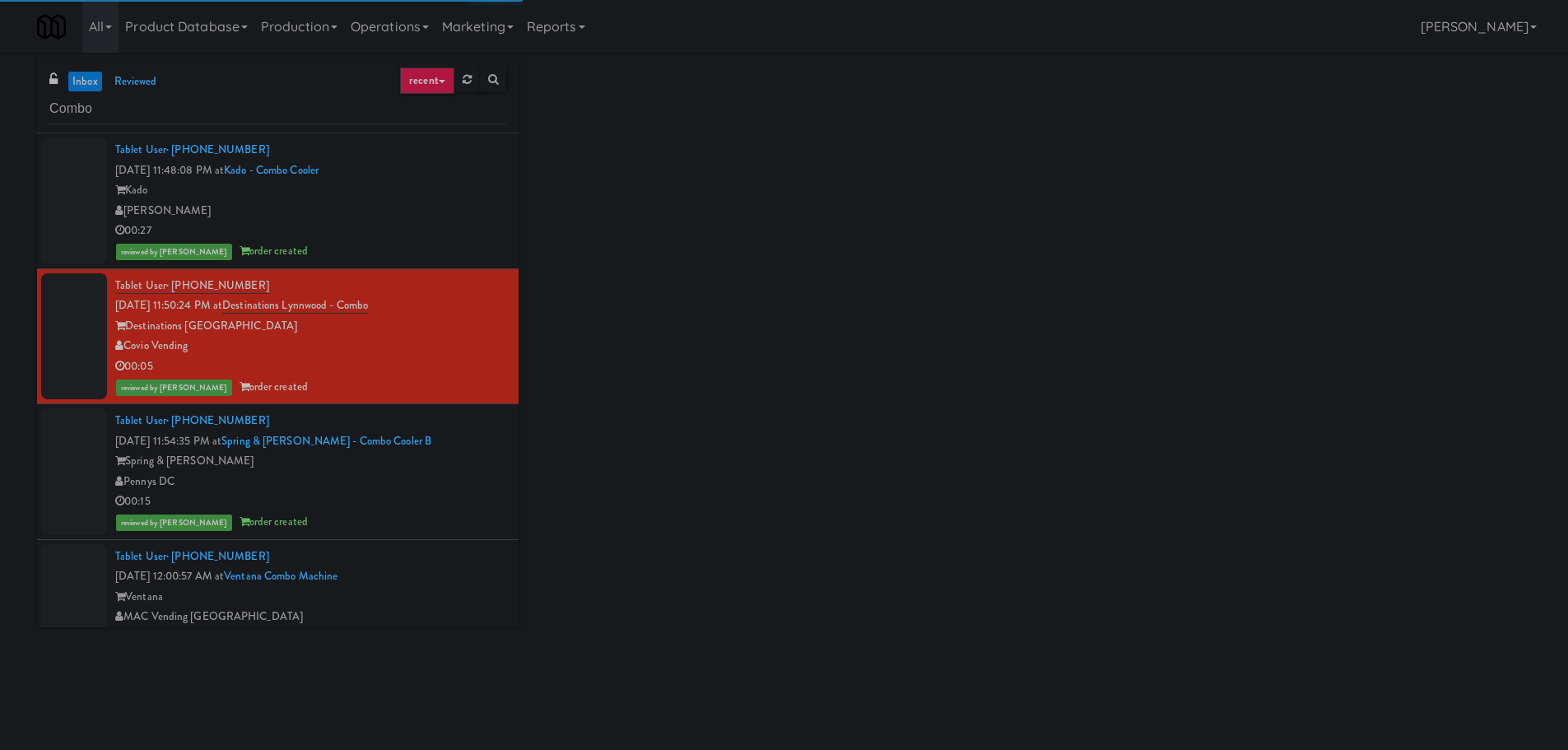
click at [451, 440] on div "Tablet User · (678) 618-1164 Aug 16, 2025 11:54:35 PM at Spring & Thayer - Comb…" at bounding box center [310, 471] width 391 height 122
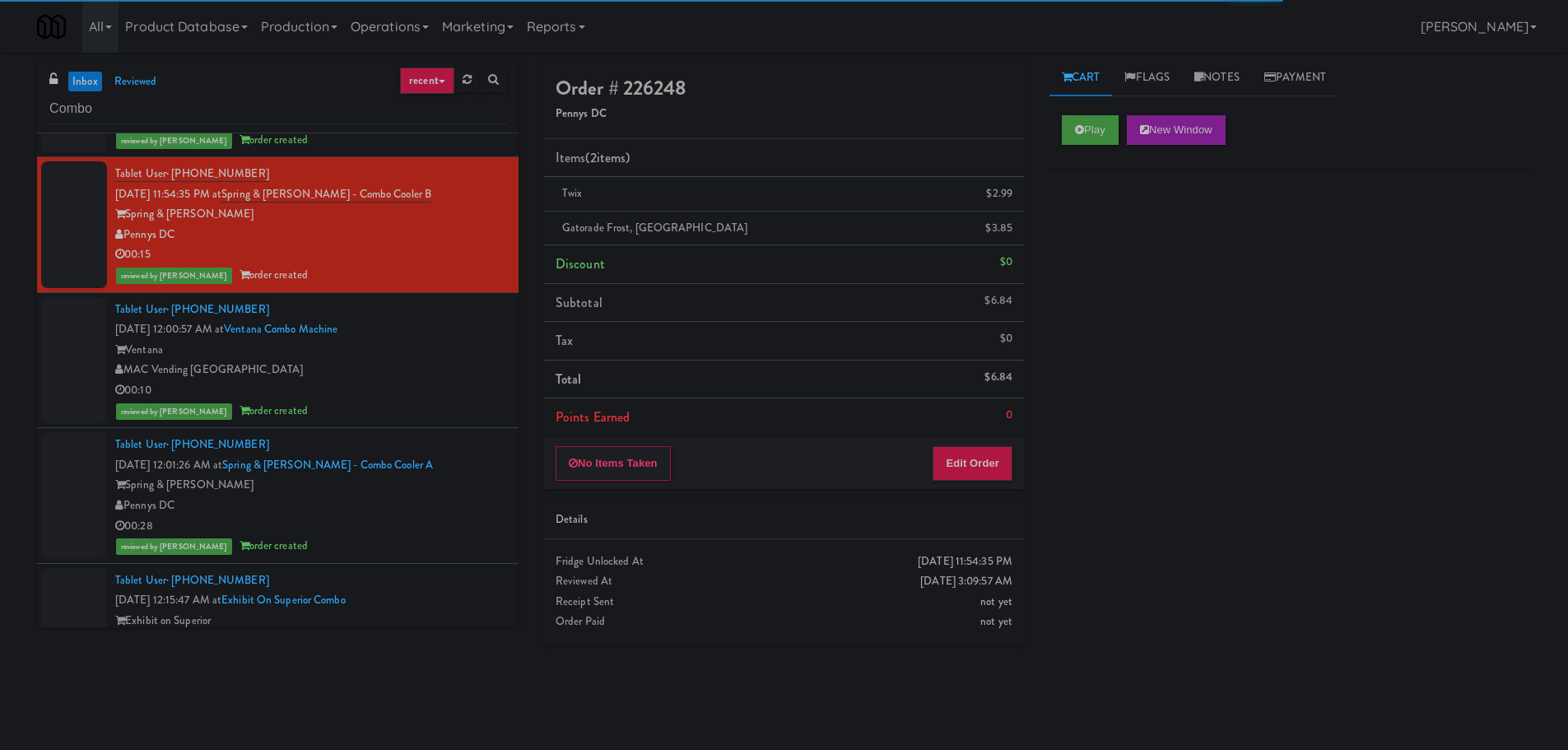
click at [474, 334] on div "Tablet User · (415) 756-7990 Aug 17, 2025 12:00:57 AM at Ventana Combo Machine …" at bounding box center [310, 360] width 391 height 122
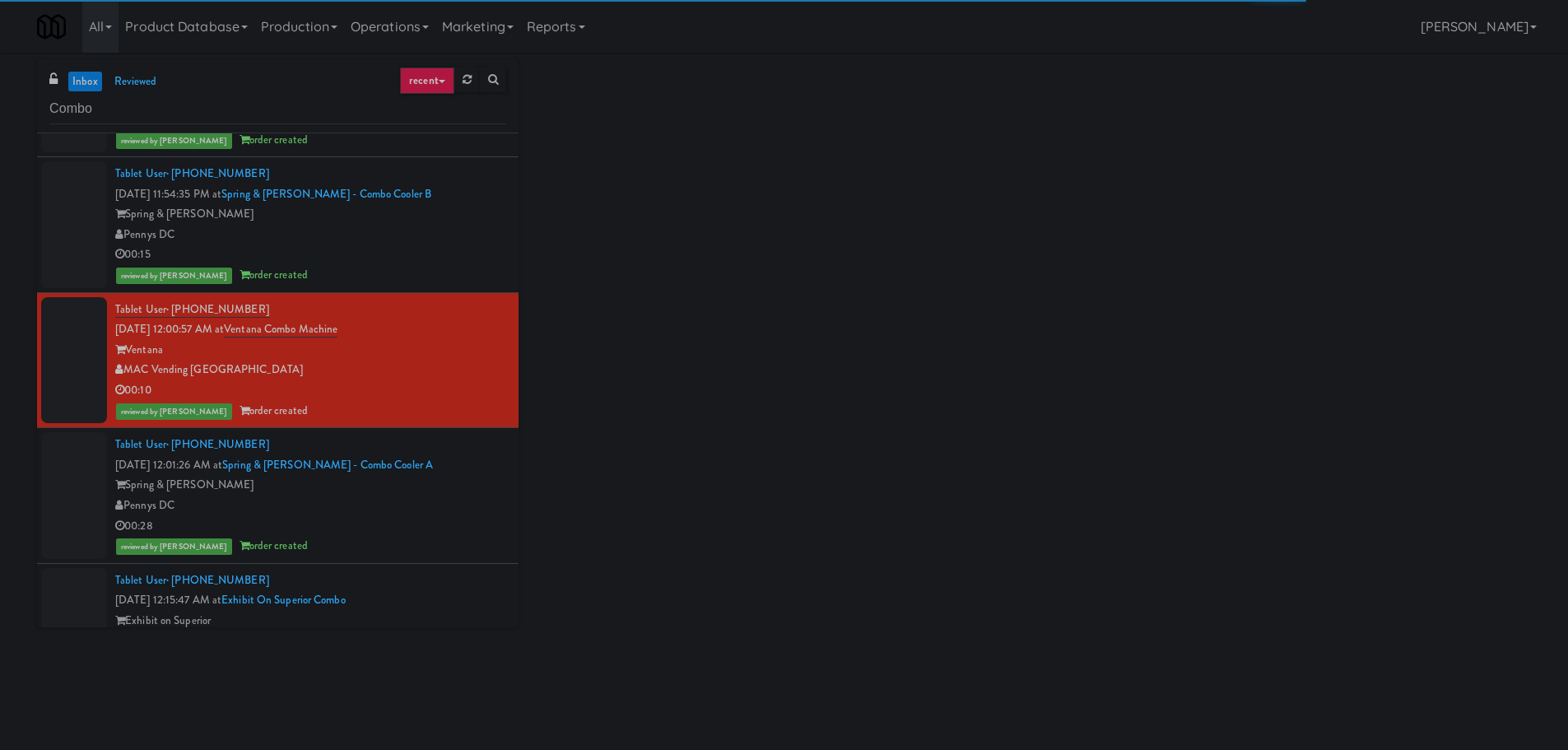
click at [450, 464] on div "Tablet User · (786) 241-5420 Aug 17, 2025 12:01:26 AM at Spring & Thayer - Comb…" at bounding box center [310, 495] width 391 height 122
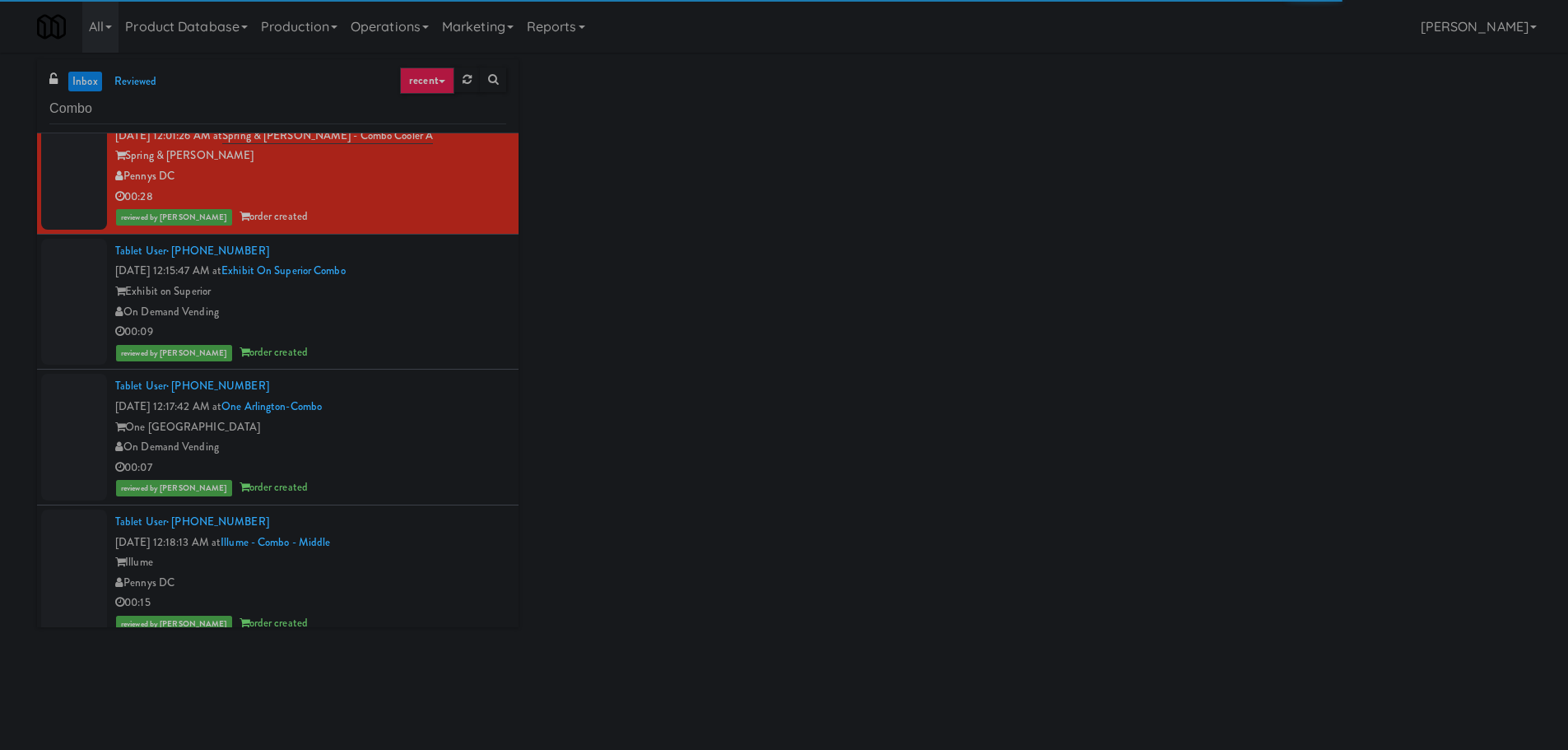
click at [477, 432] on div "One Arlington" at bounding box center [310, 427] width 391 height 21
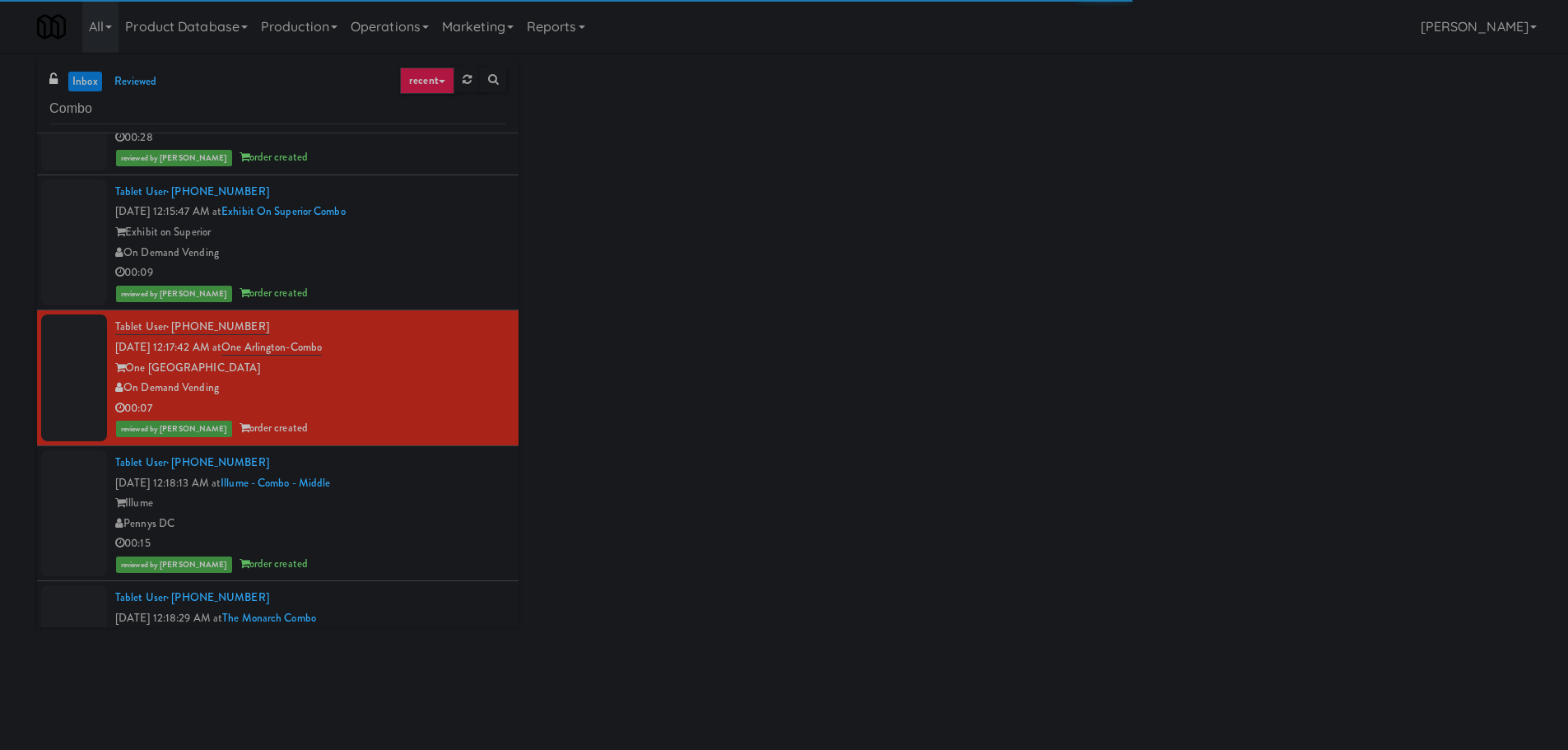
scroll to position [905, 0]
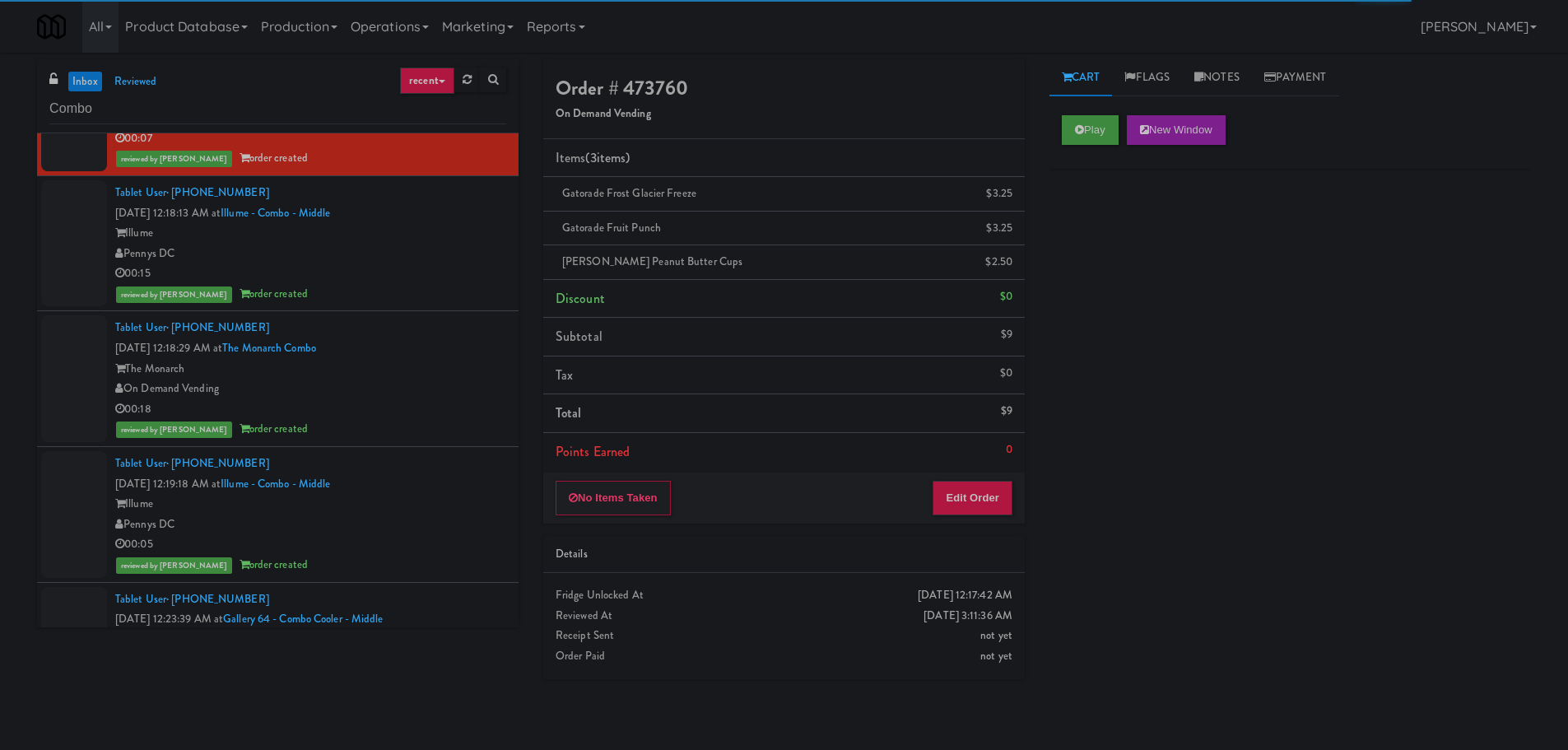
click at [475, 258] on div "Pennys DC" at bounding box center [310, 254] width 391 height 21
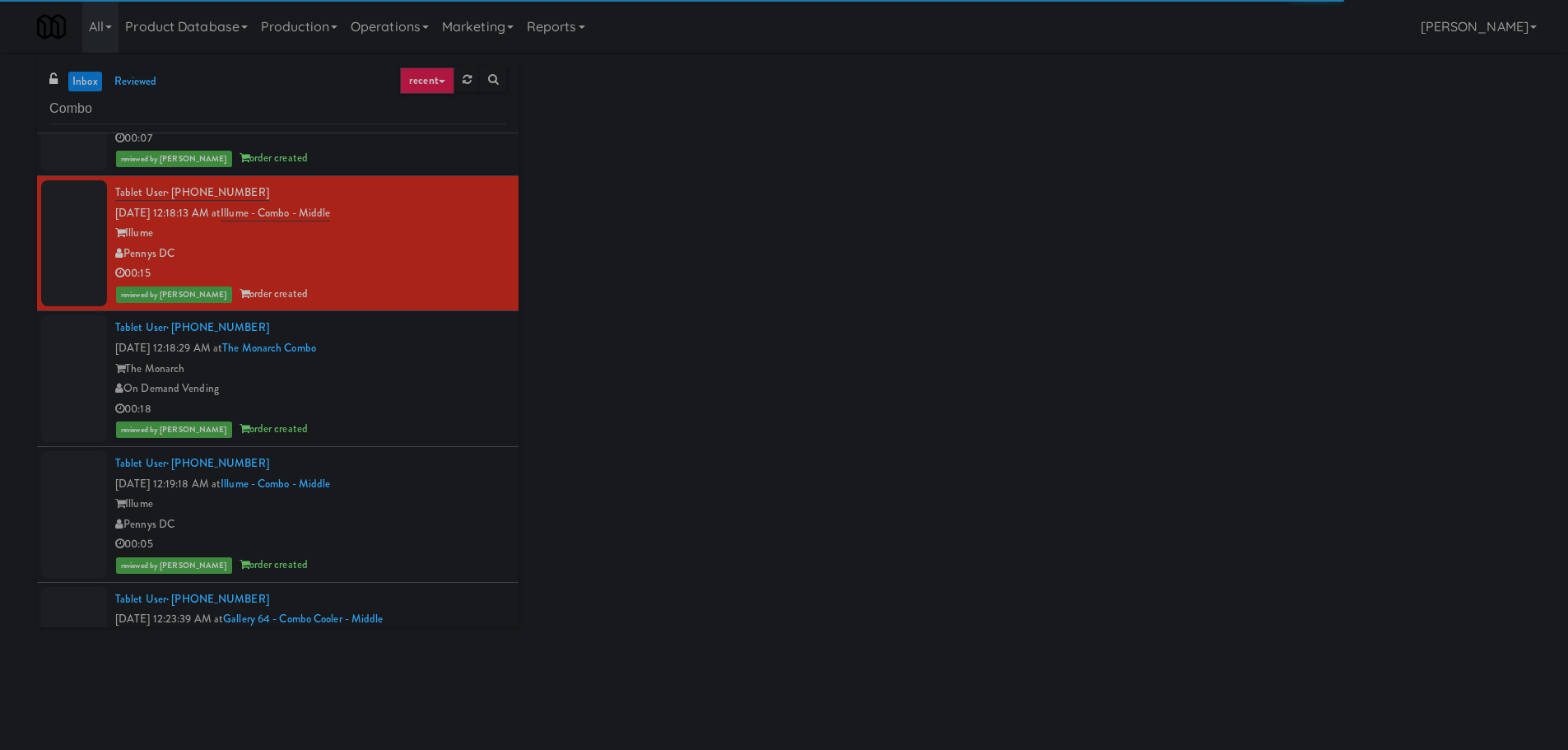
click at [447, 381] on div "On Demand Vending" at bounding box center [310, 389] width 391 height 21
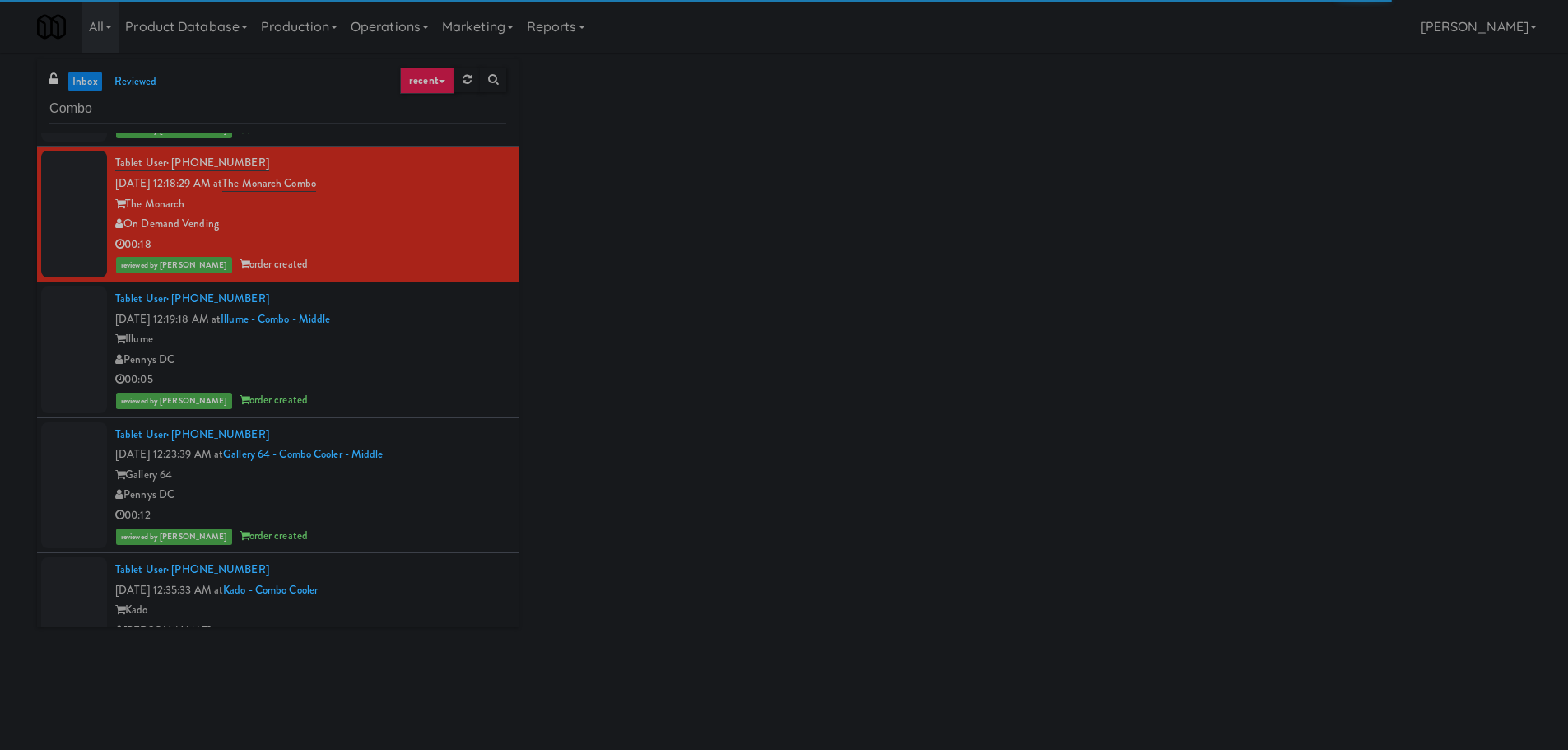
click at [454, 315] on div "Tablet User · (240) 520-6333 Aug 17, 2025 12:19:18 AM at Illume - Combo - Middl…" at bounding box center [310, 349] width 391 height 122
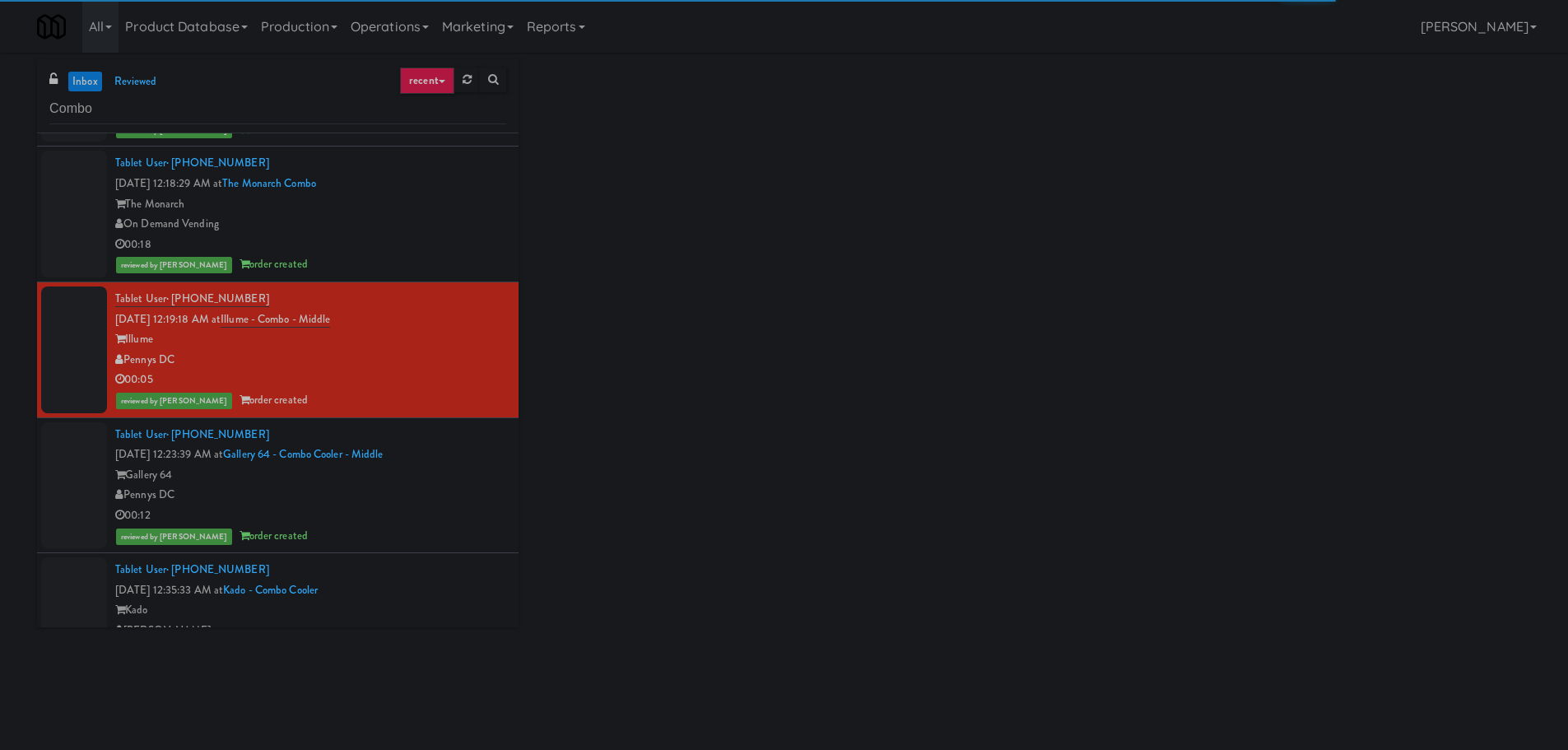
click at [455, 447] on div "Tablet User · (240) 351-0814 Aug 17, 2025 12:23:39 AM at Gallery 64 - Combo Coo…" at bounding box center [310, 486] width 391 height 122
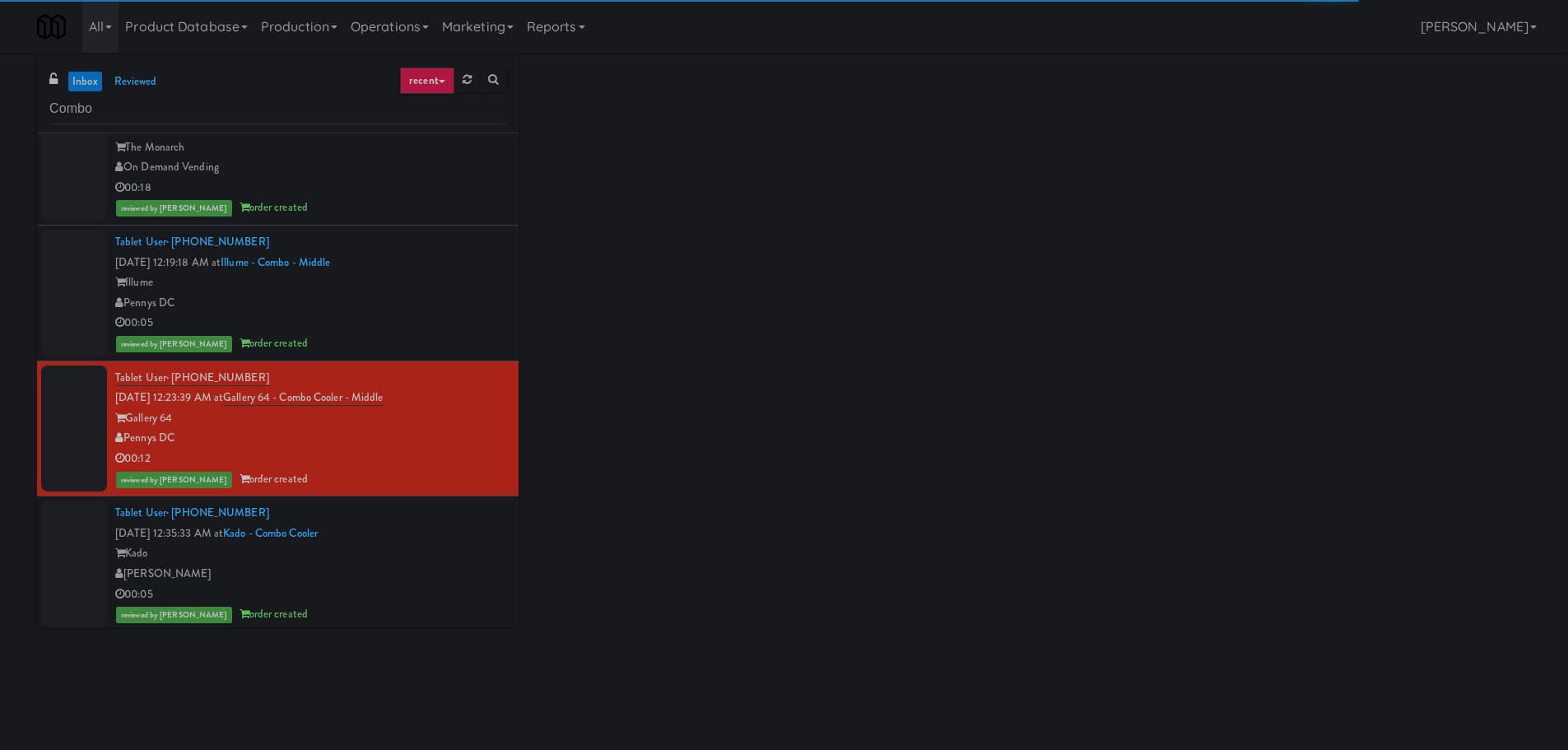
scroll to position [1317, 0]
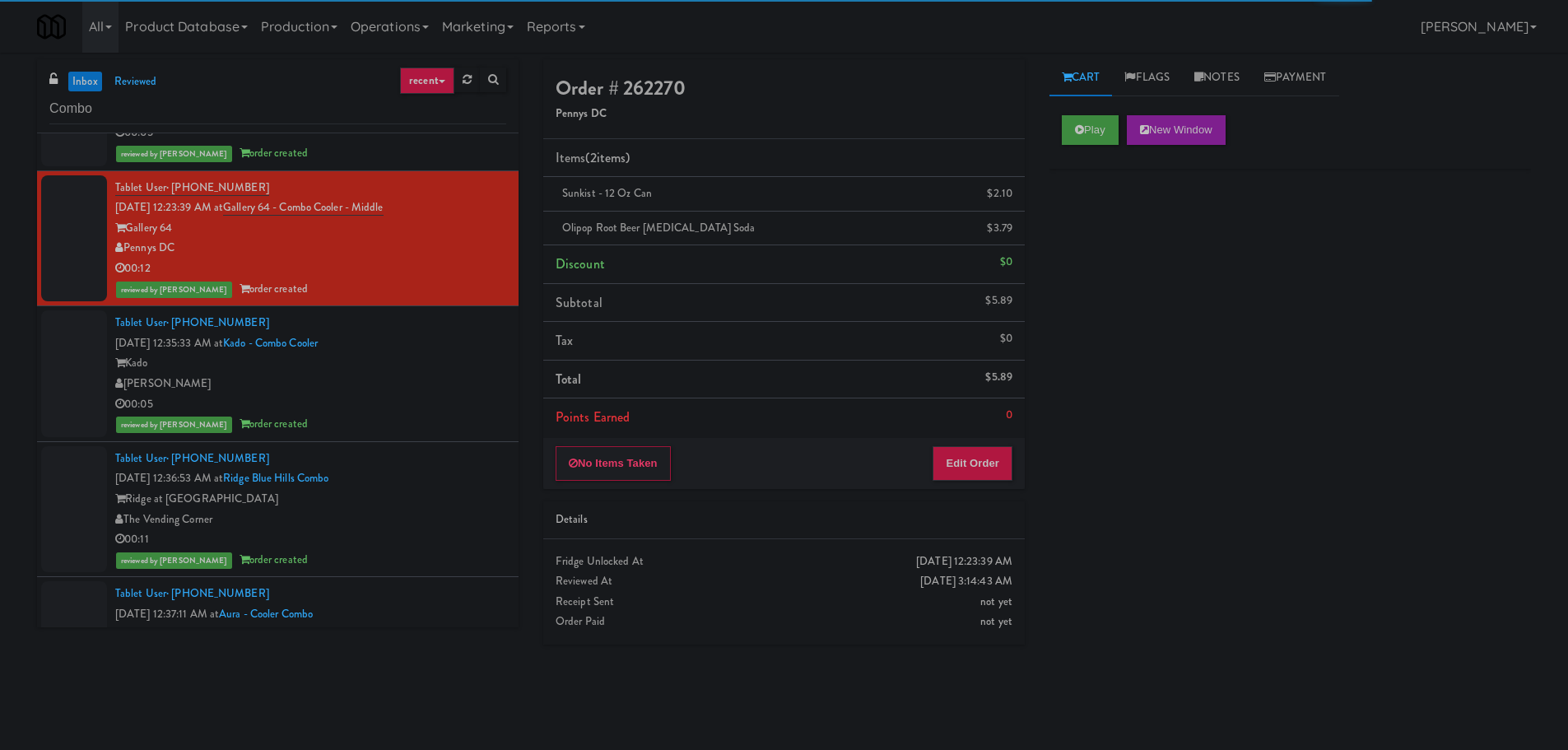
click at [470, 332] on div "Tablet User · (408) 608-7037 Aug 17, 2025 12:35:33 AM at Kado - Combo Cooler Ka…" at bounding box center [310, 374] width 391 height 122
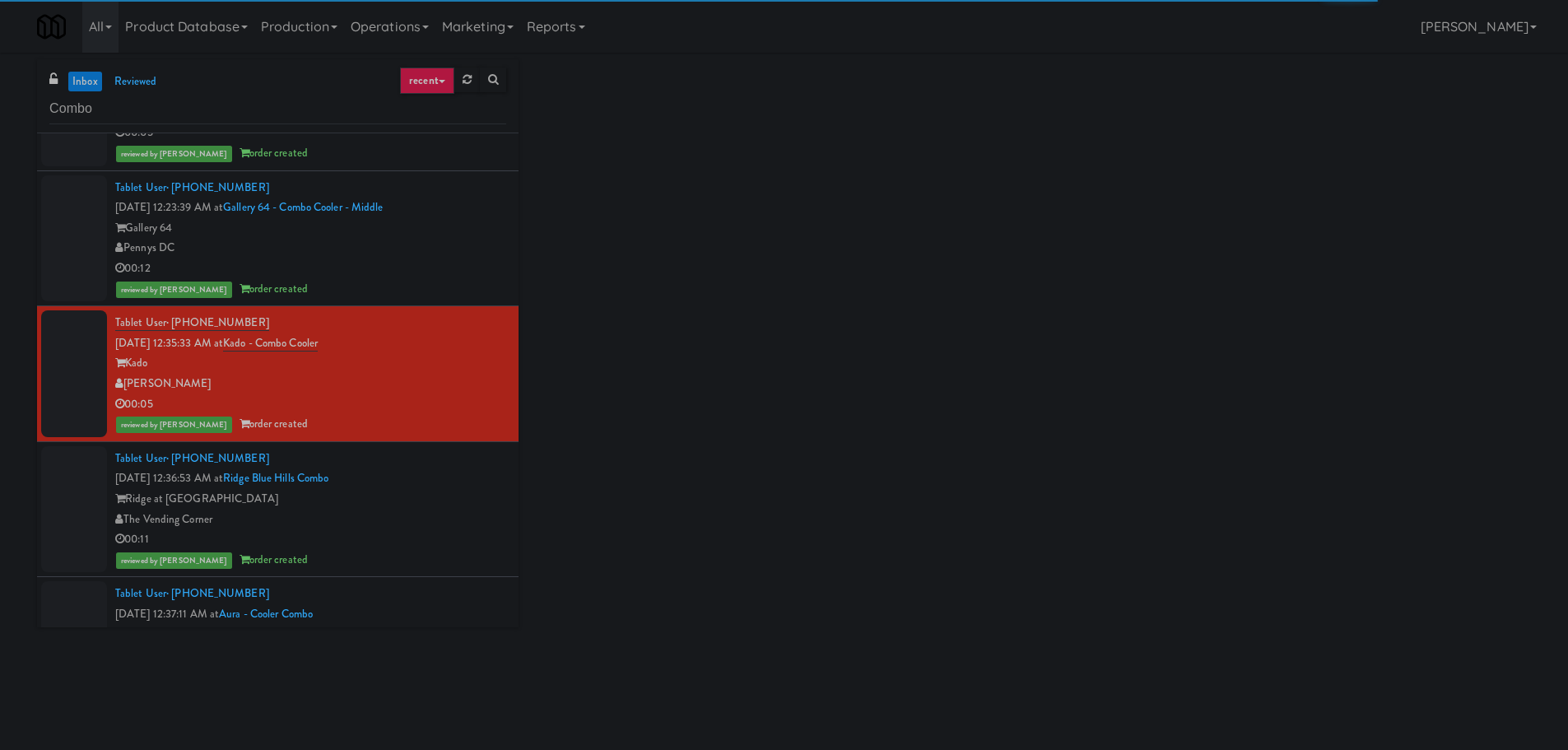
click at [447, 483] on div "Tablet User · (774) 257-0150 Aug 17, 2025 12:36:53 AM at Ridge Blue Hills Combo…" at bounding box center [310, 509] width 391 height 122
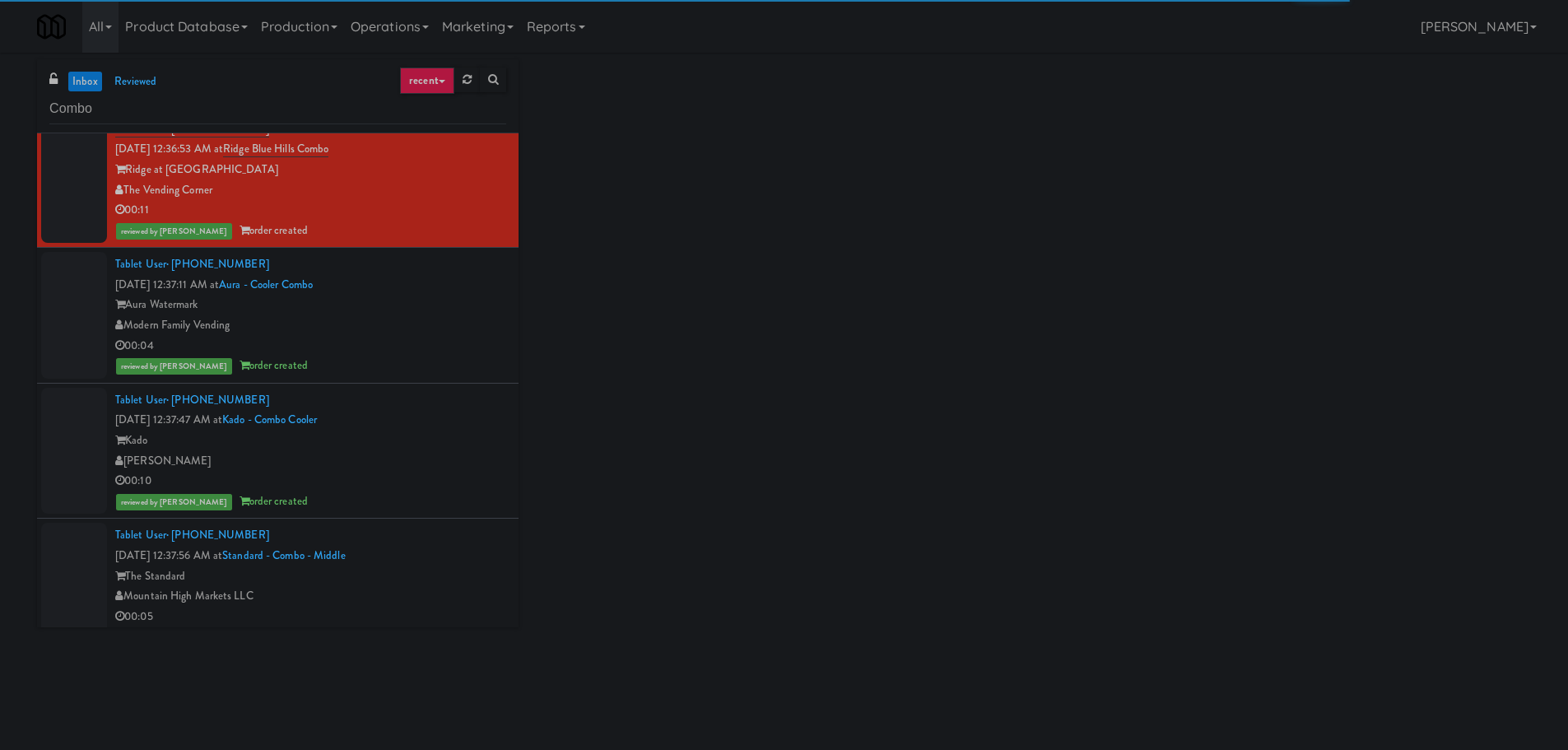
click at [469, 289] on div "Tablet User · (602) 903-0285 Aug 17, 2025 12:37:11 AM at Aura - Cooler Combo Au…" at bounding box center [310, 315] width 391 height 122
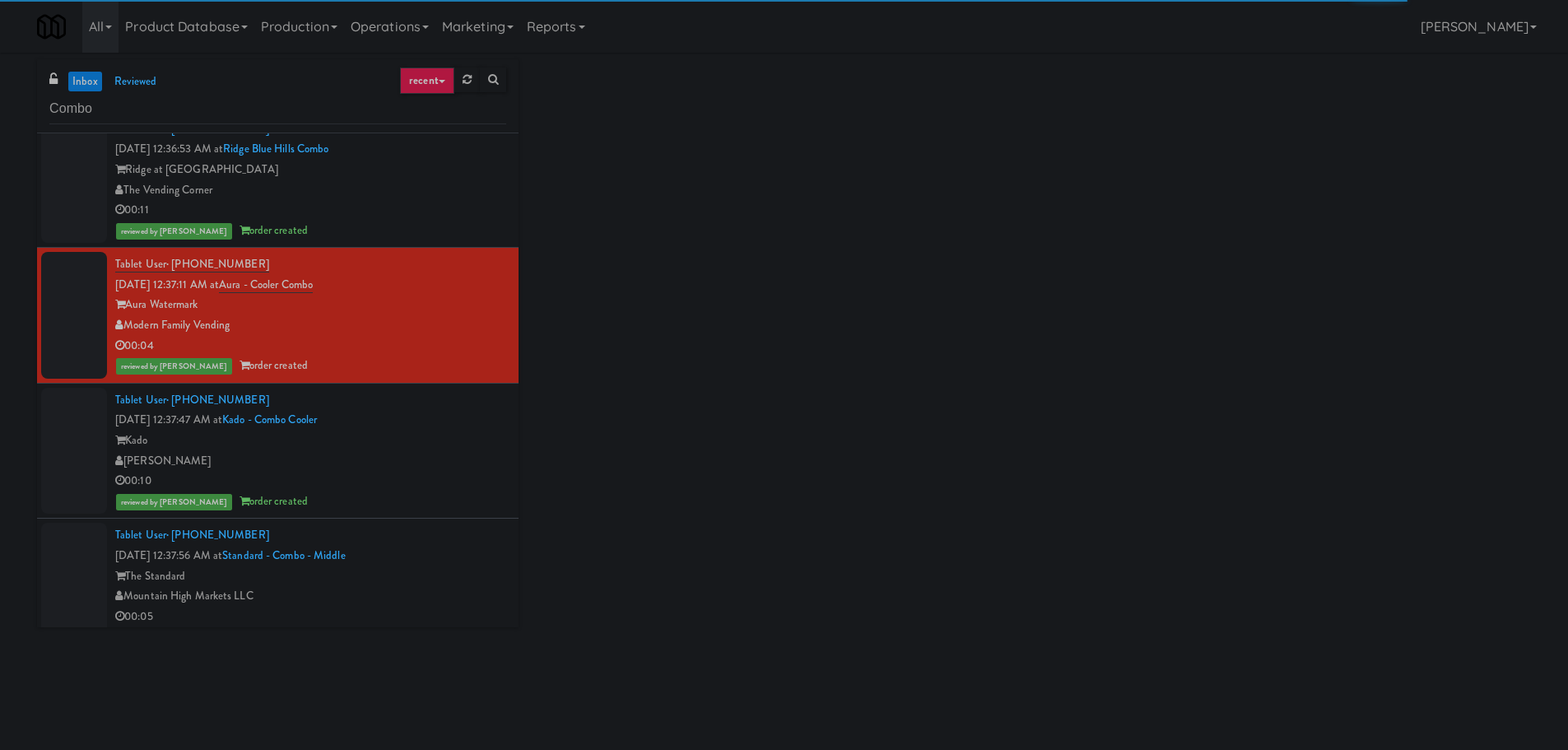
click at [448, 414] on div "Tablet User · (323) 683-8412 Aug 17, 2025 12:37:47 AM at Kado - Combo Cooler Ka…" at bounding box center [310, 450] width 391 height 122
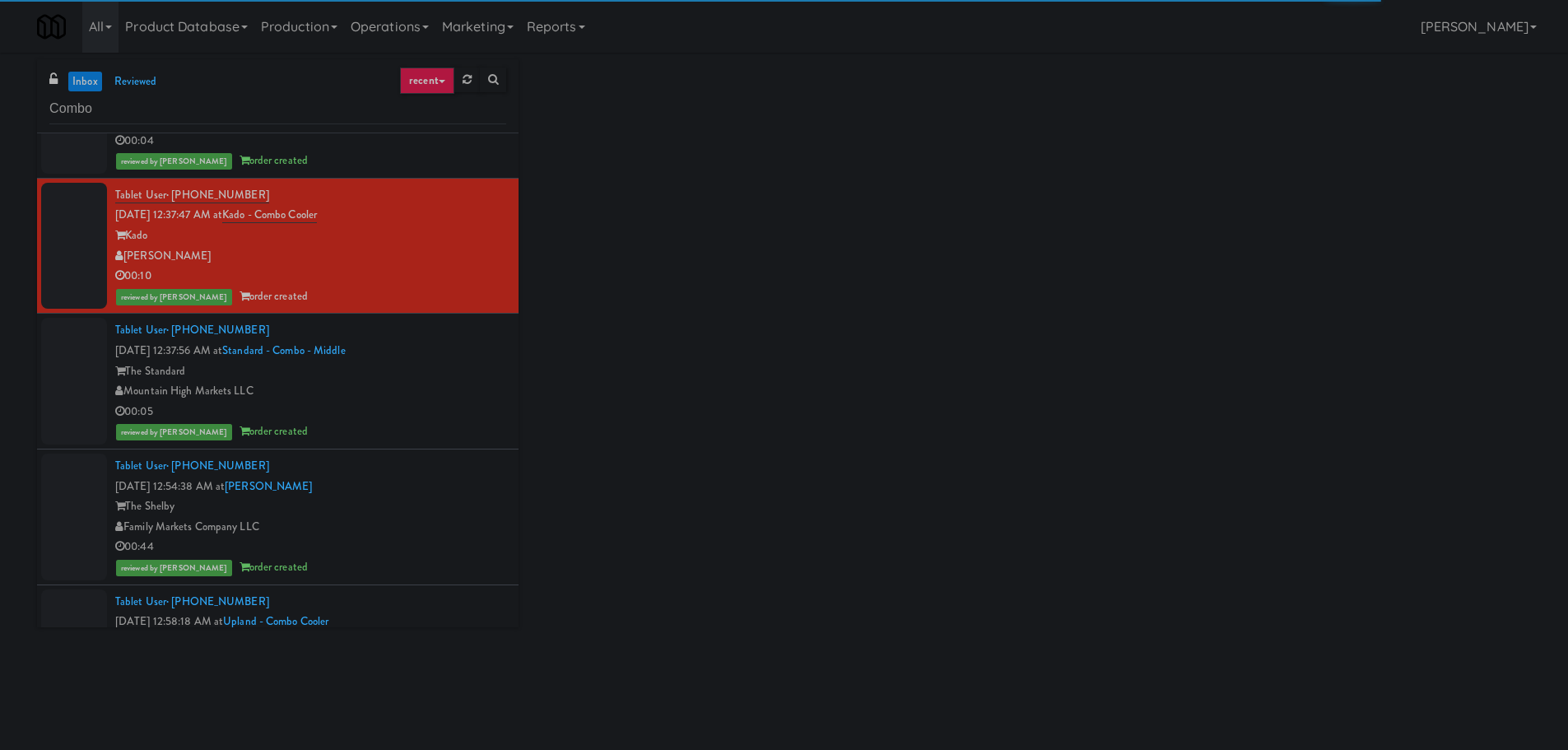
scroll to position [1894, 0]
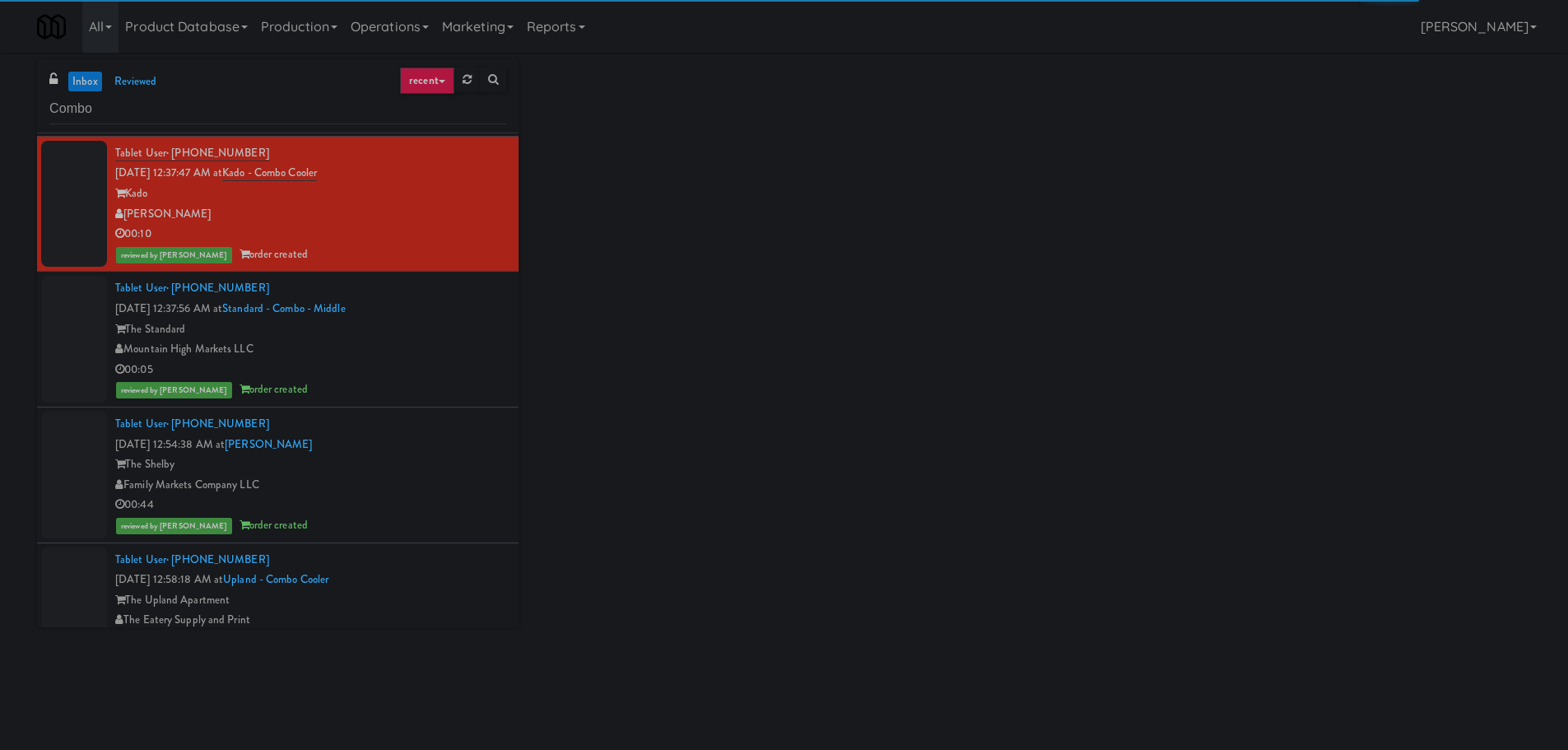
click at [477, 301] on div "Tablet User · (520) 649-0826 Aug 17, 2025 12:37:56 AM at Standard - Combo - Mid…" at bounding box center [310, 338] width 391 height 122
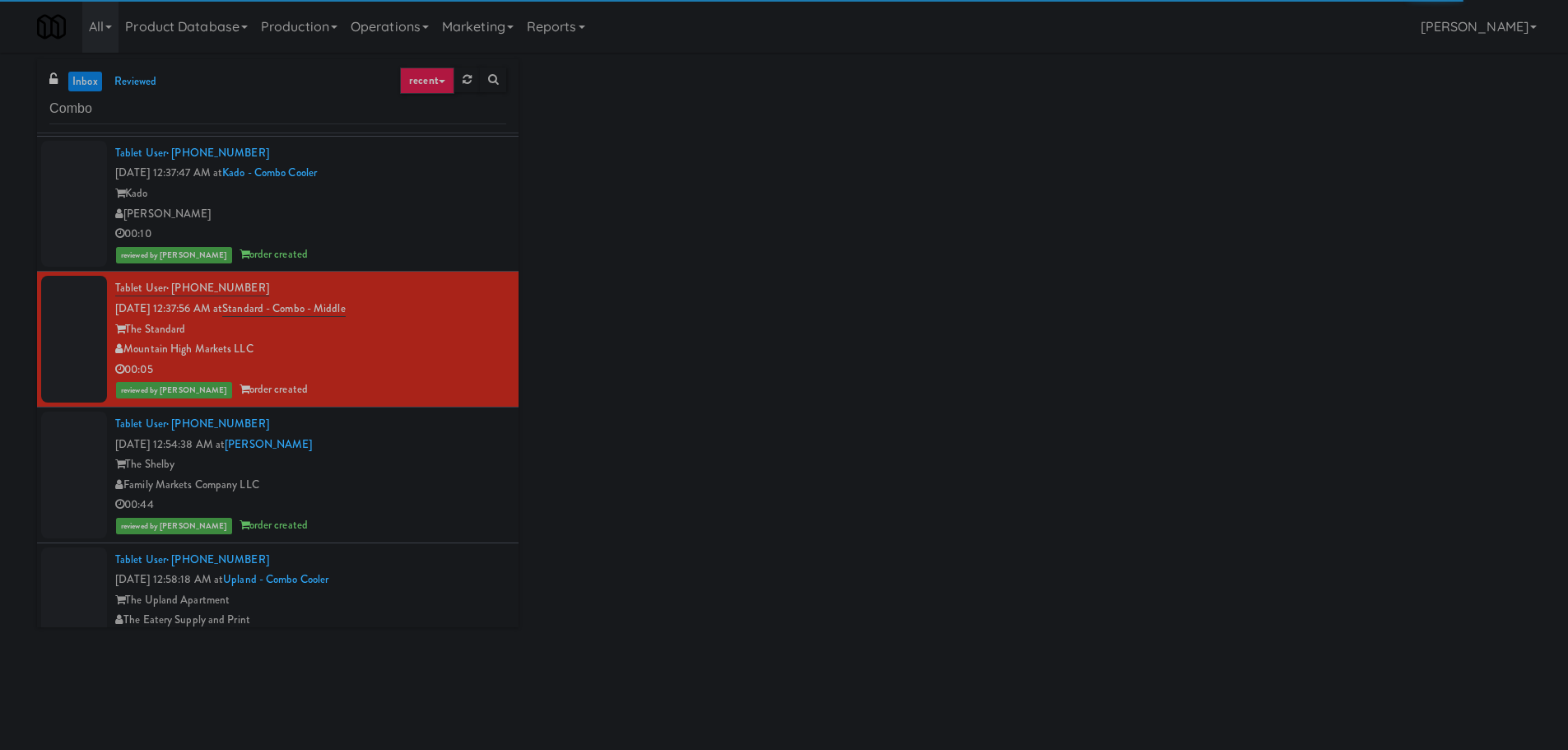
drag, startPoint x: 457, startPoint y: 458, endPoint x: 481, endPoint y: 363, distance: 98.0
click at [457, 458] on div "The Shelby" at bounding box center [310, 464] width 391 height 21
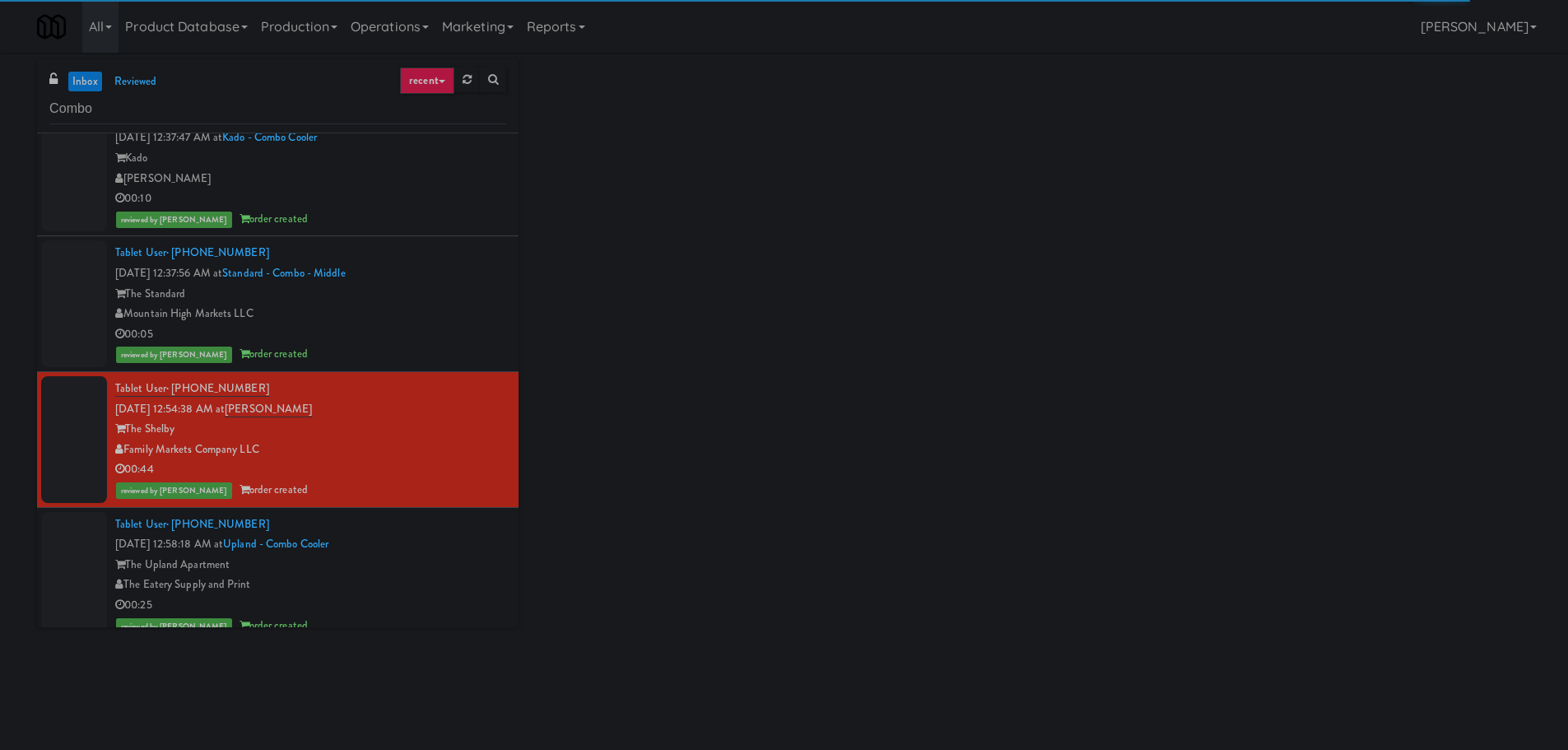
scroll to position [2223, 0]
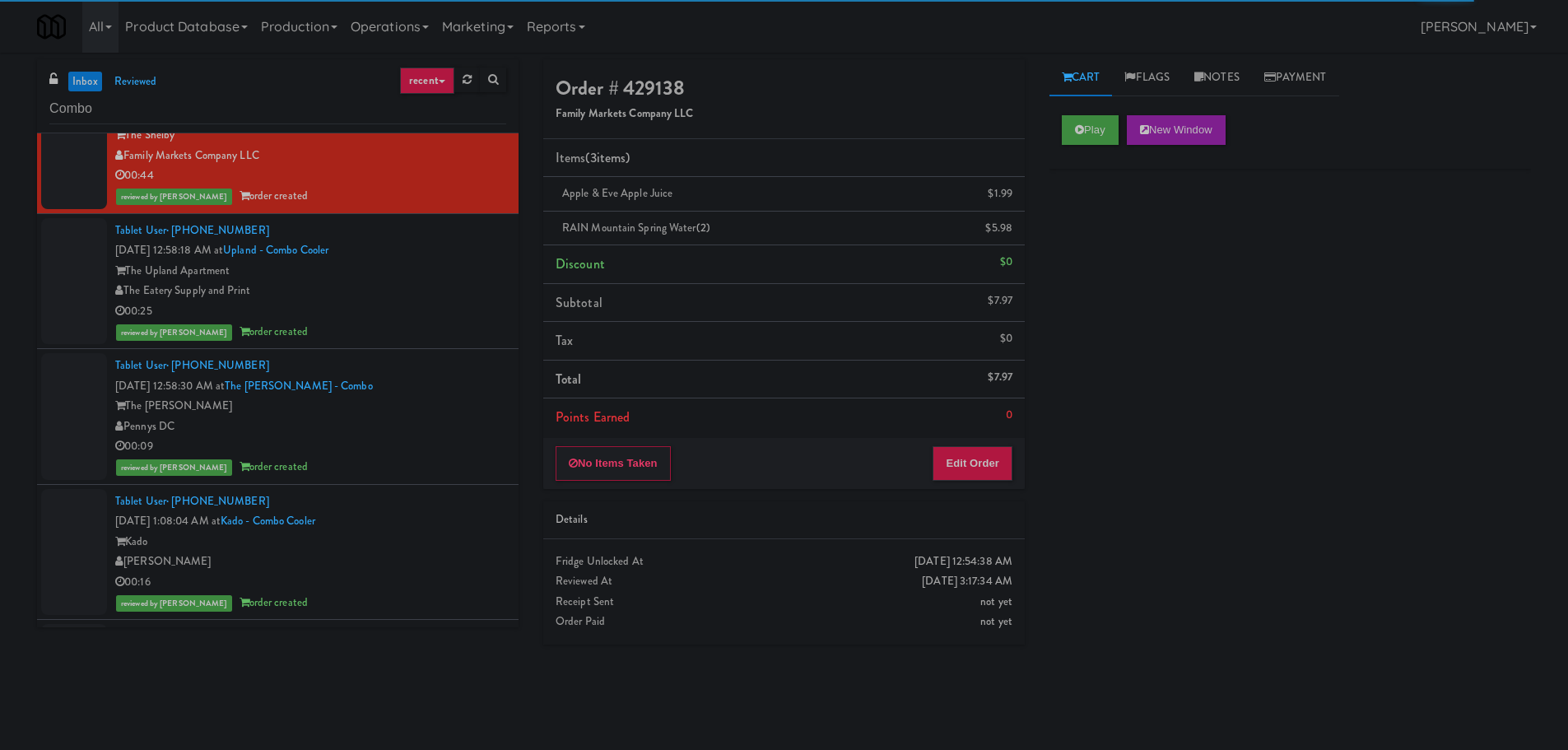
click at [476, 256] on div "Tablet User · (909) 367-3676 Aug 17, 2025 12:58:18 AM at Upland - Combo Cooler …" at bounding box center [310, 281] width 391 height 122
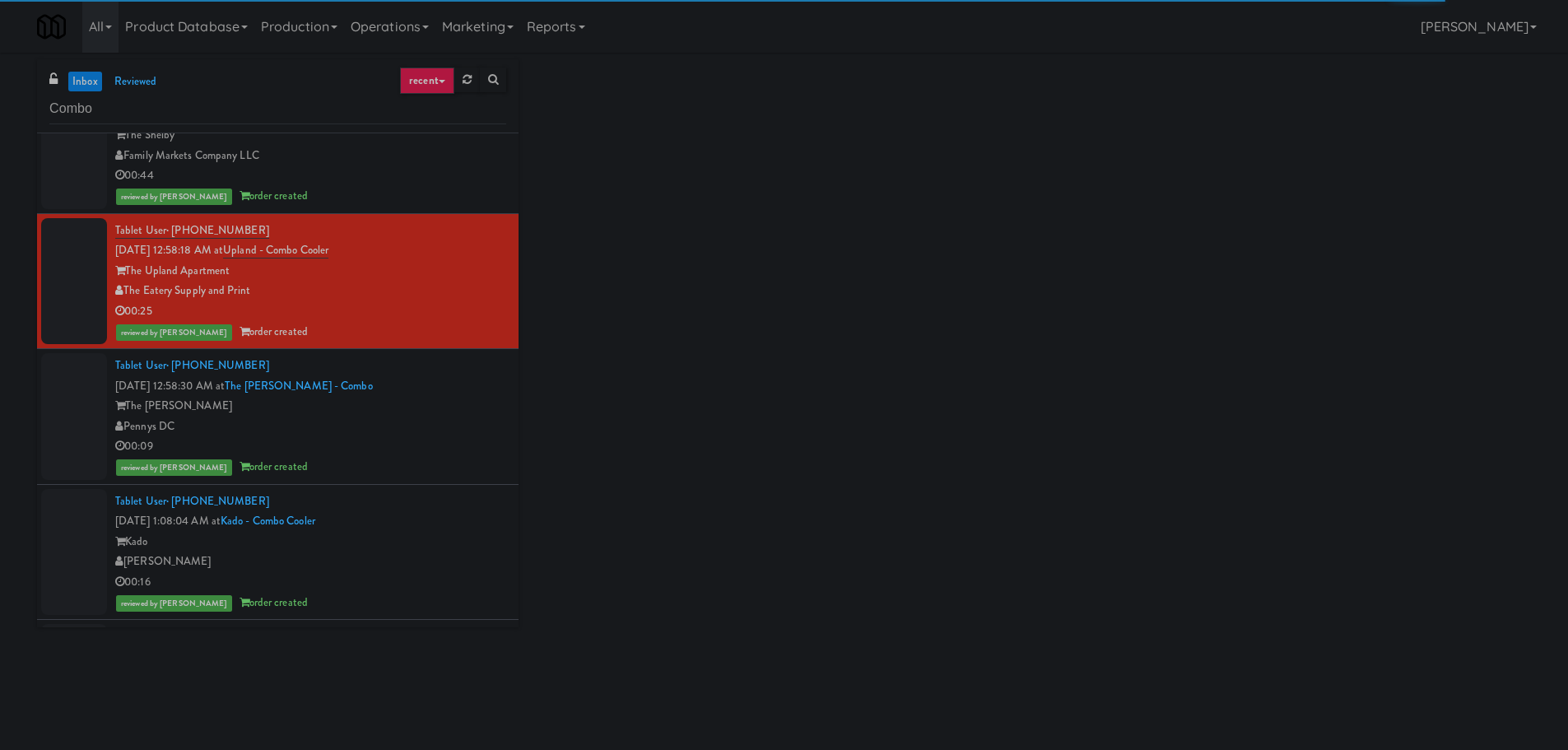
click at [448, 402] on div "The Earl" at bounding box center [310, 406] width 391 height 21
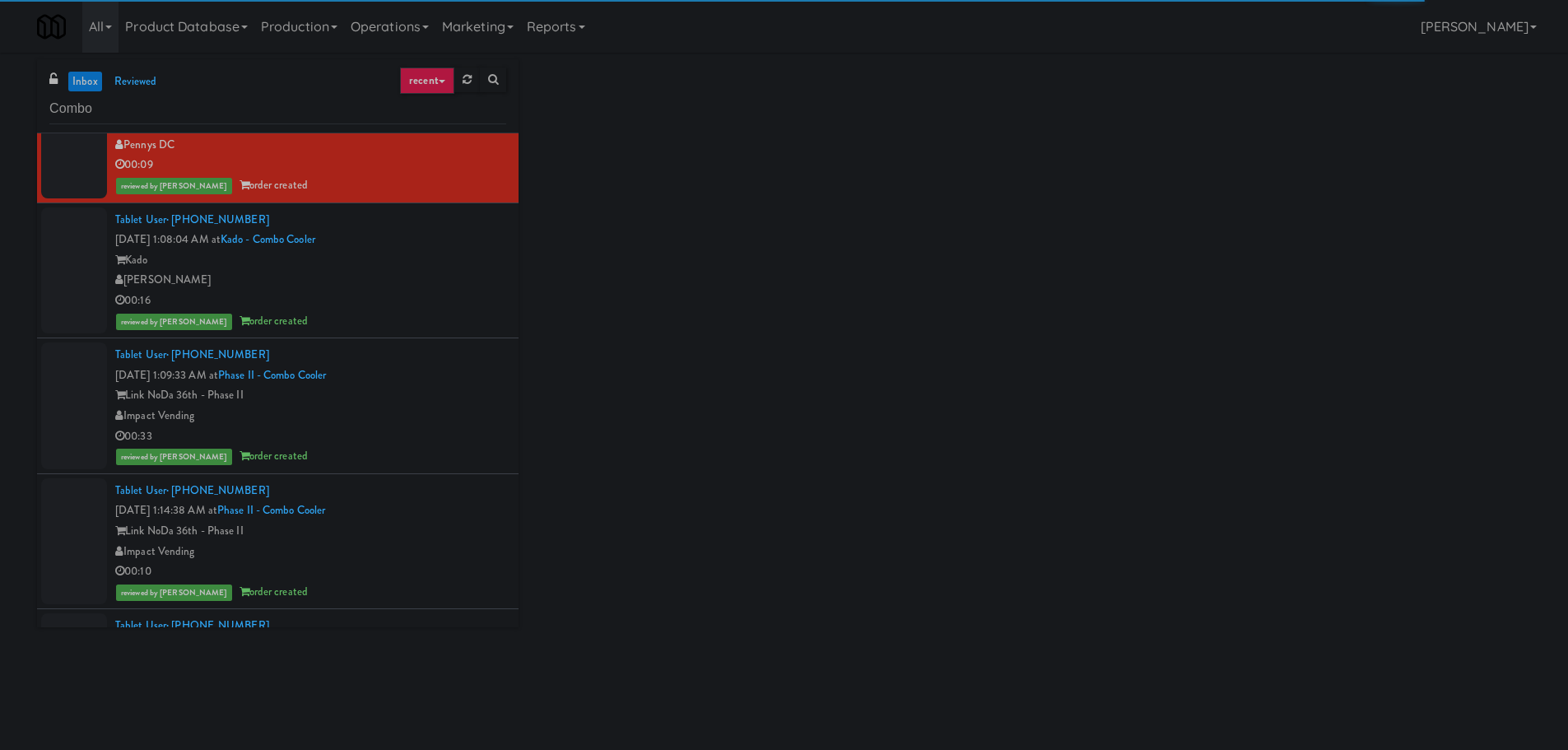
scroll to position [2552, 0]
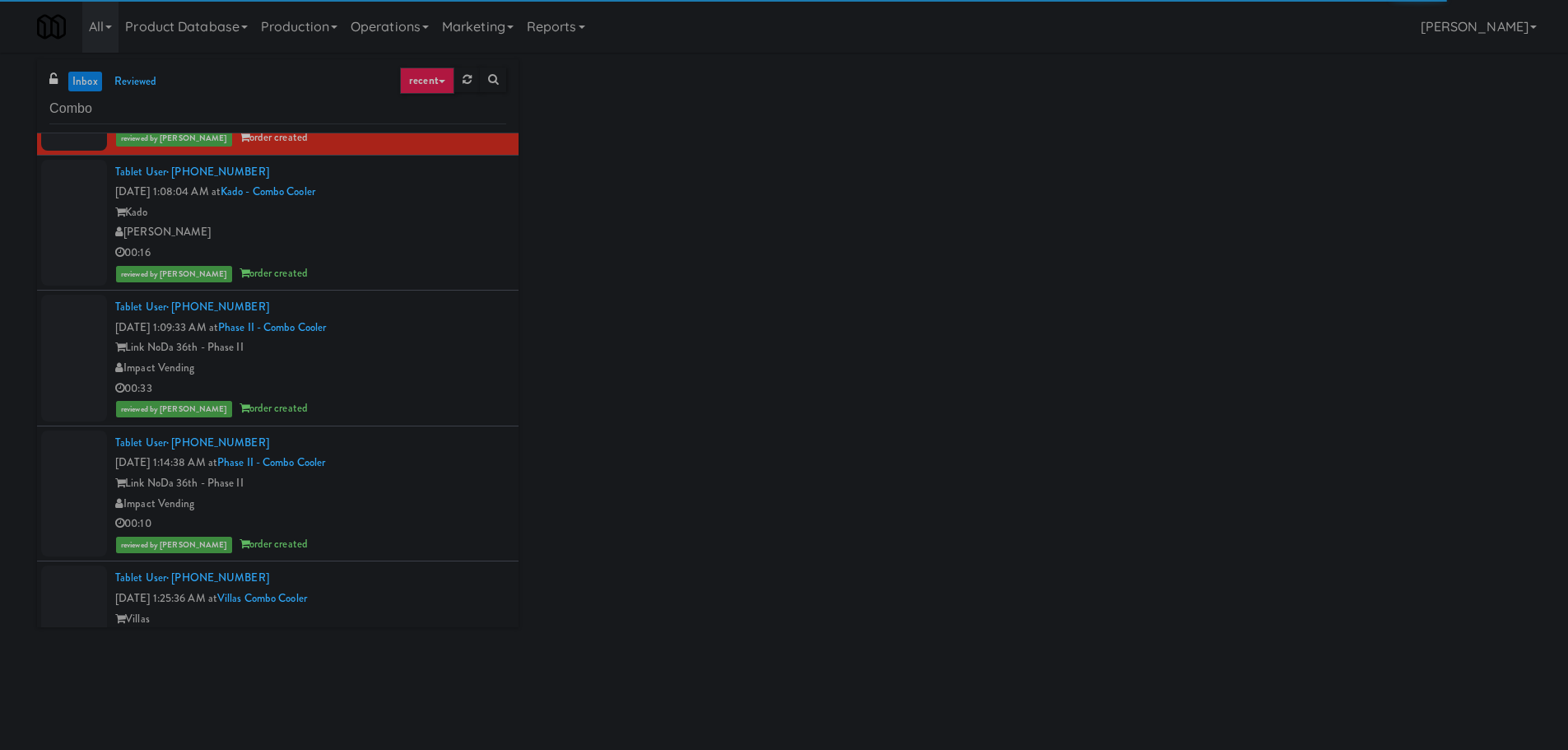
click at [461, 247] on div "00:16" at bounding box center [310, 253] width 391 height 21
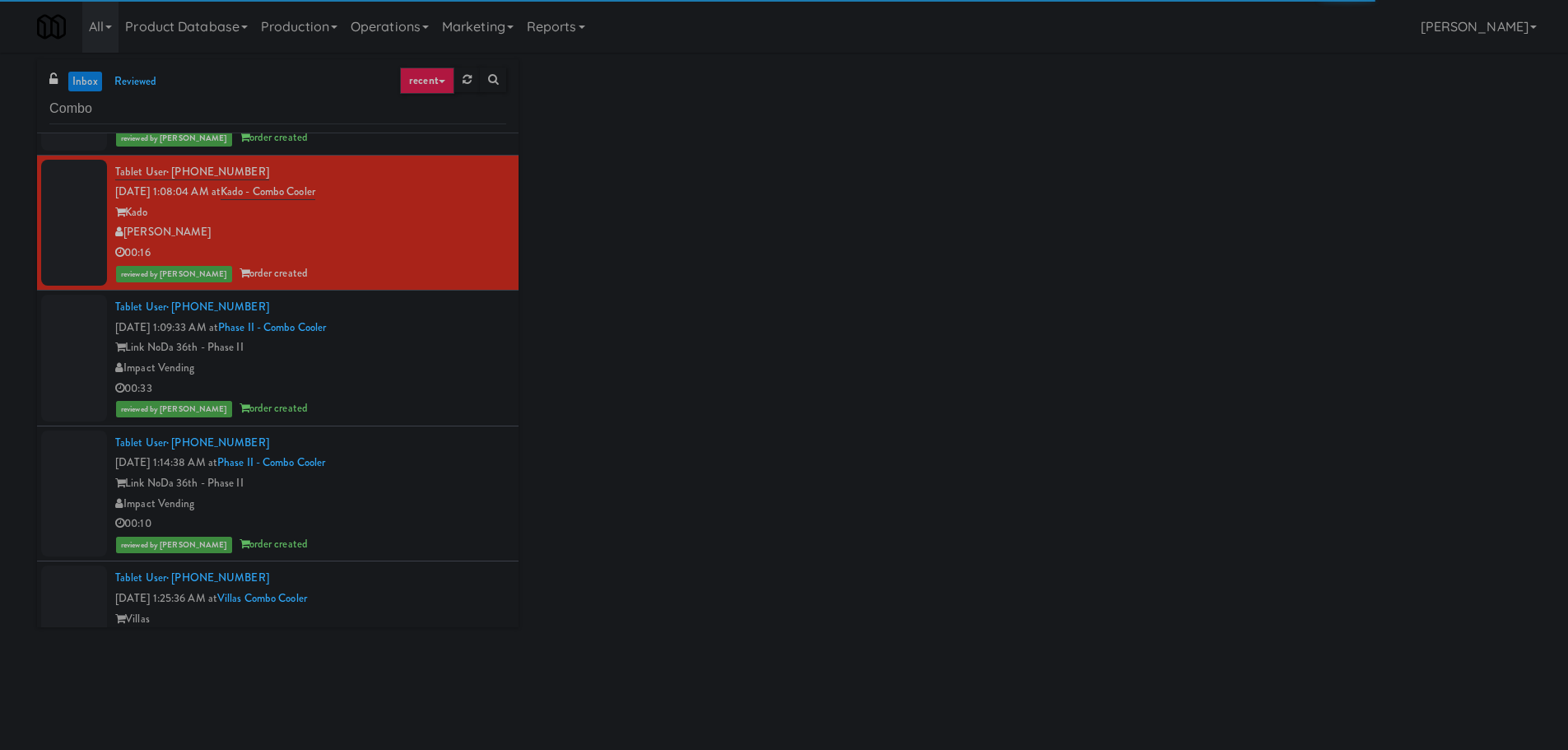
drag, startPoint x: 454, startPoint y: 354, endPoint x: 457, endPoint y: 363, distance: 9.5
click at [455, 354] on div "Link NoDa 36th - Phase II" at bounding box center [310, 347] width 391 height 21
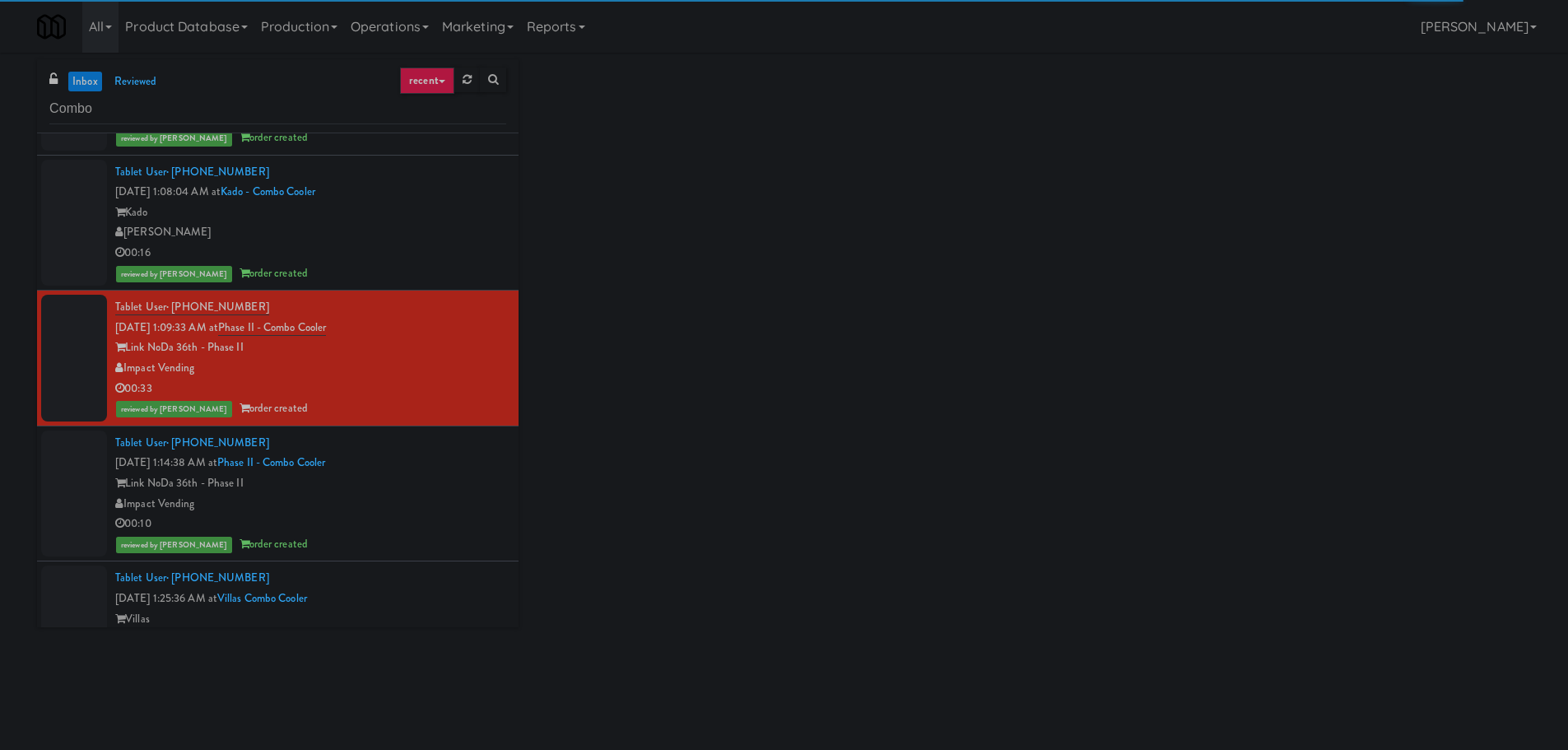
click at [461, 480] on div "Link NoDa 36th - Phase II" at bounding box center [310, 483] width 391 height 21
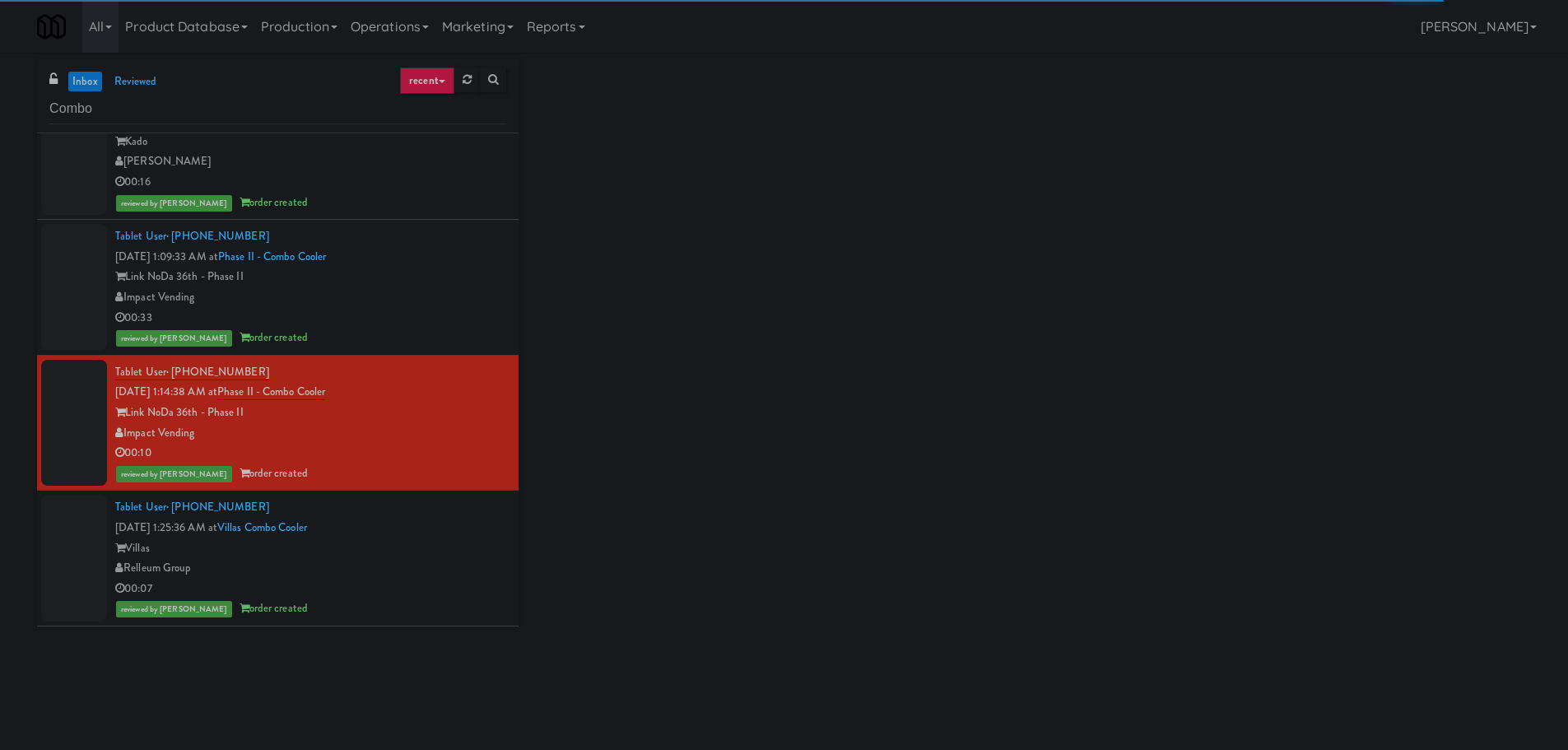
scroll to position [2881, 0]
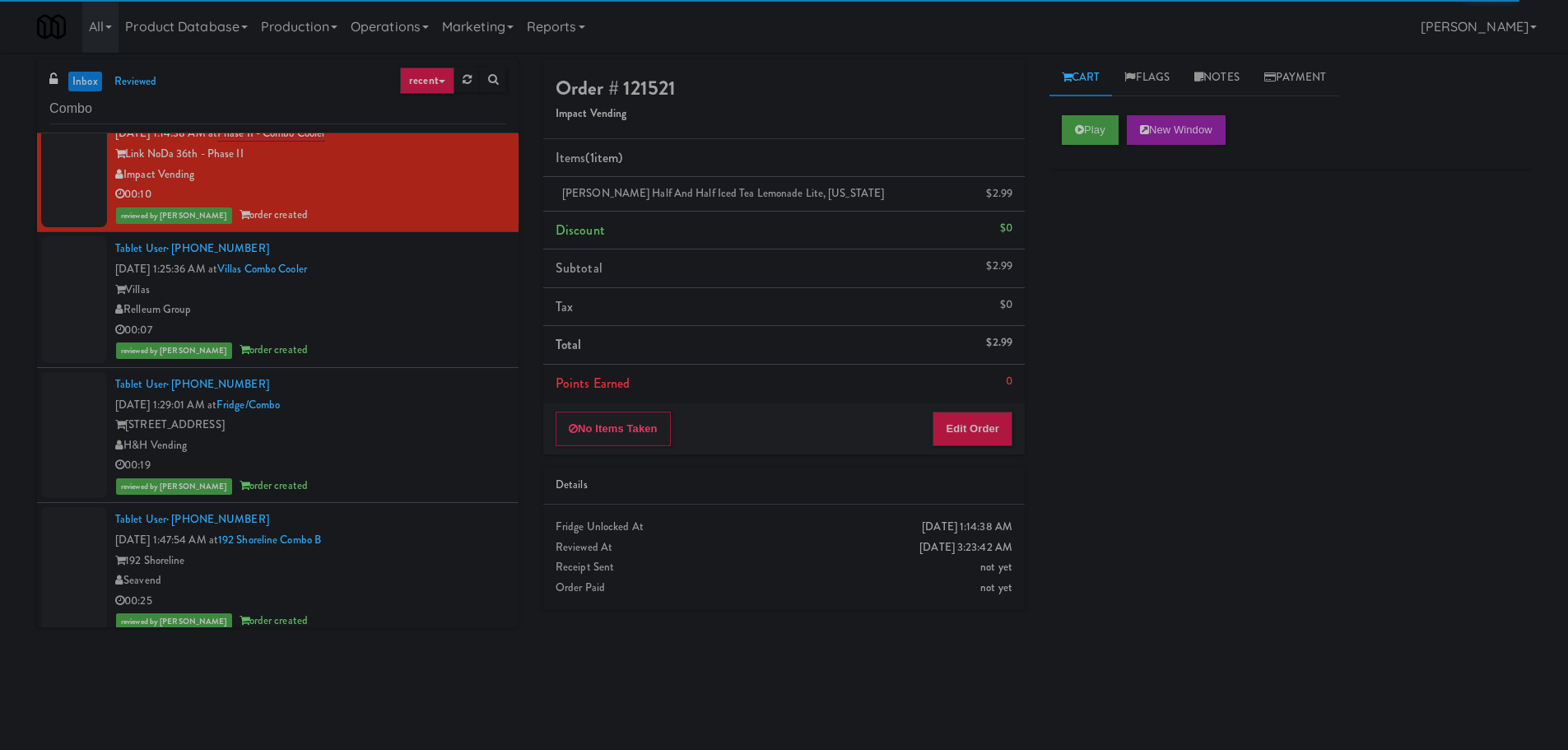
click at [468, 292] on div "Villas" at bounding box center [310, 290] width 391 height 21
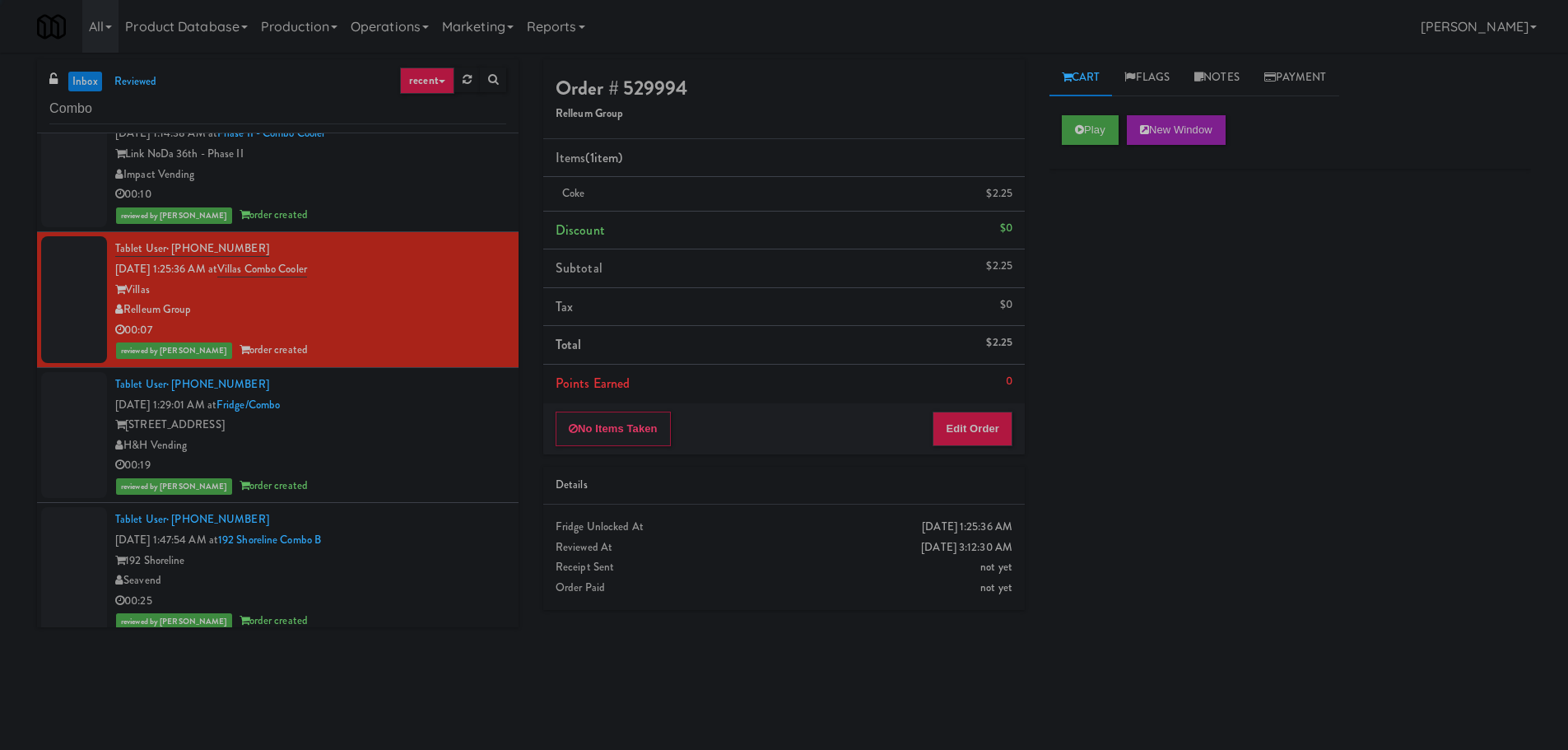
click at [447, 442] on div "H&H Vending" at bounding box center [310, 446] width 391 height 21
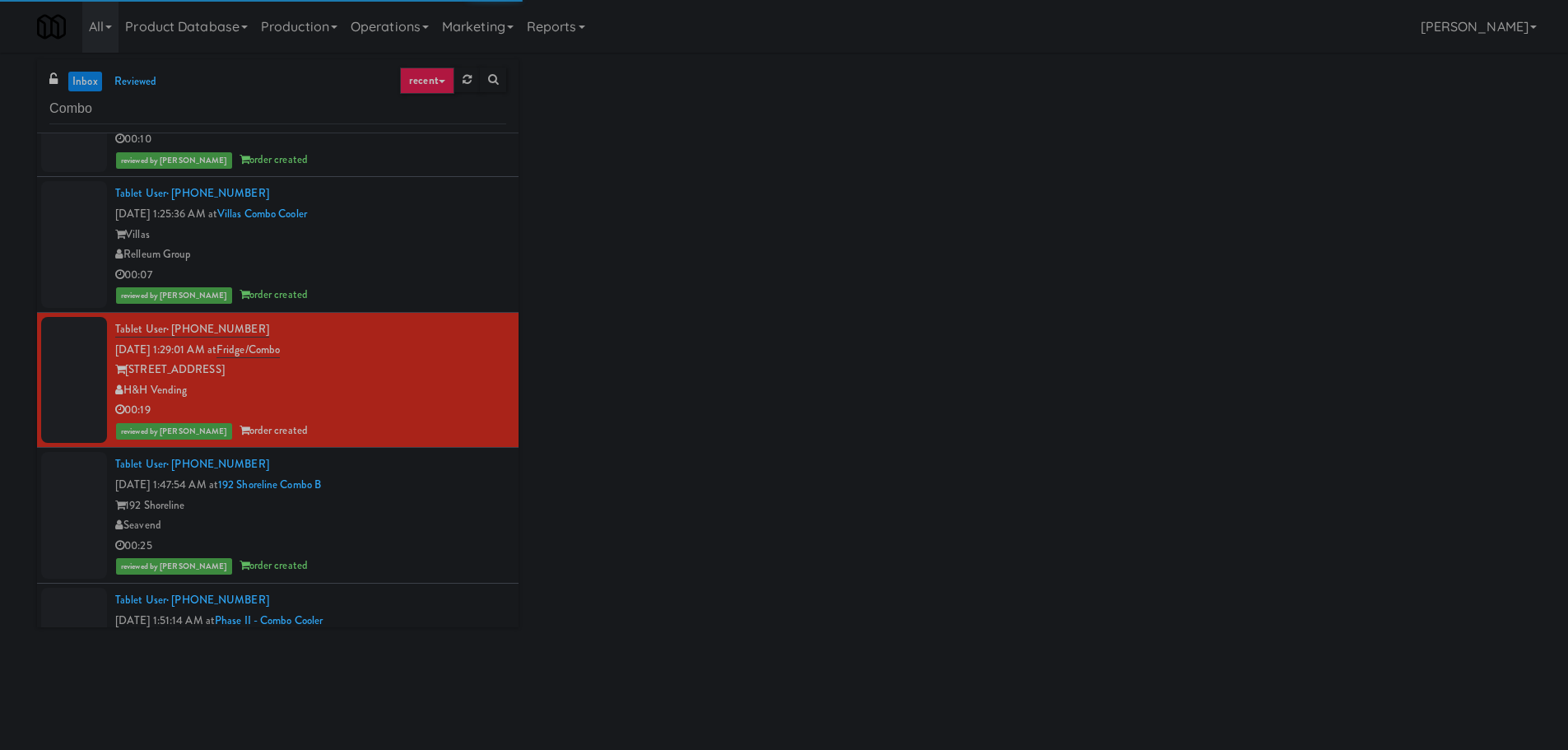
scroll to position [3210, 0]
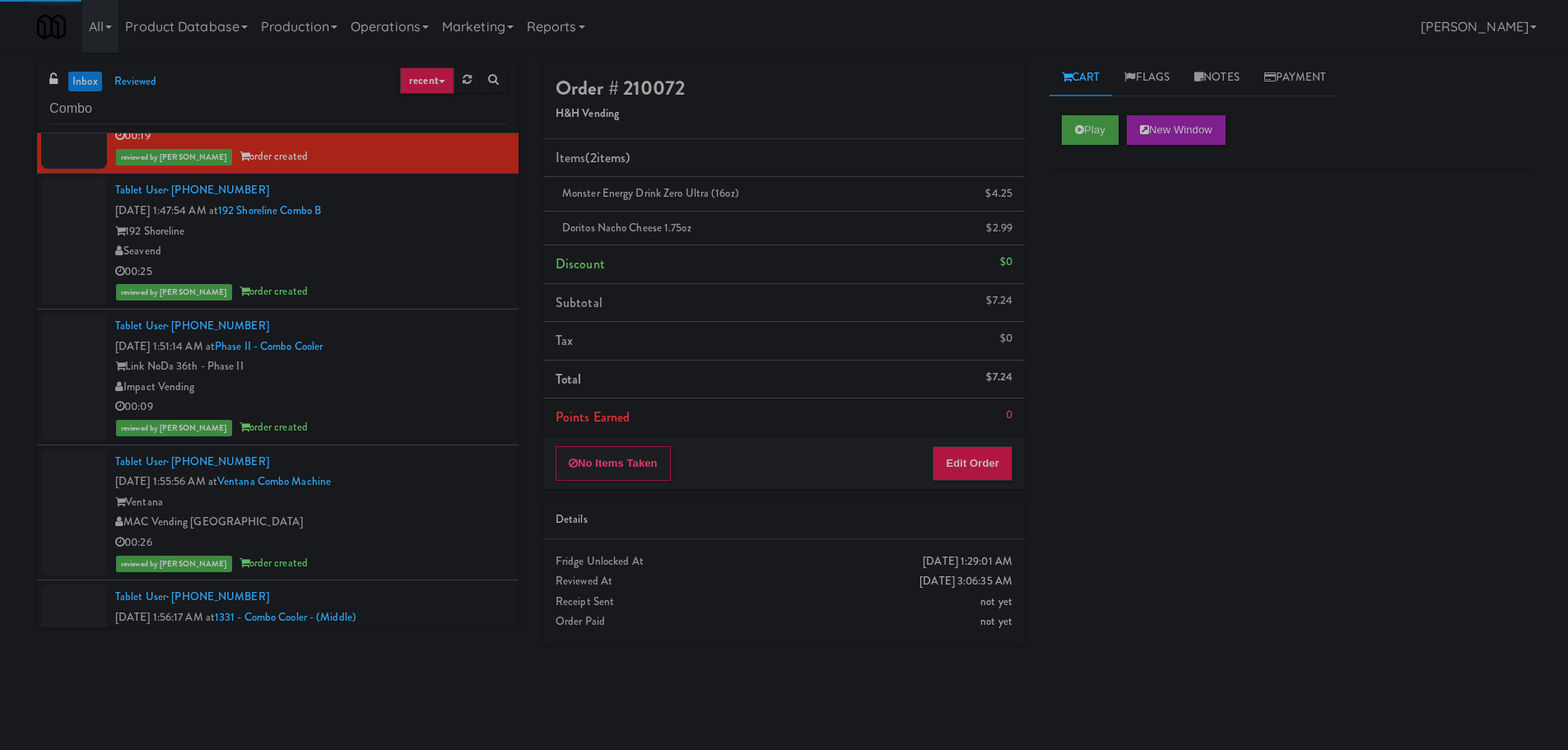
click at [461, 268] on div "00:25" at bounding box center [310, 272] width 391 height 21
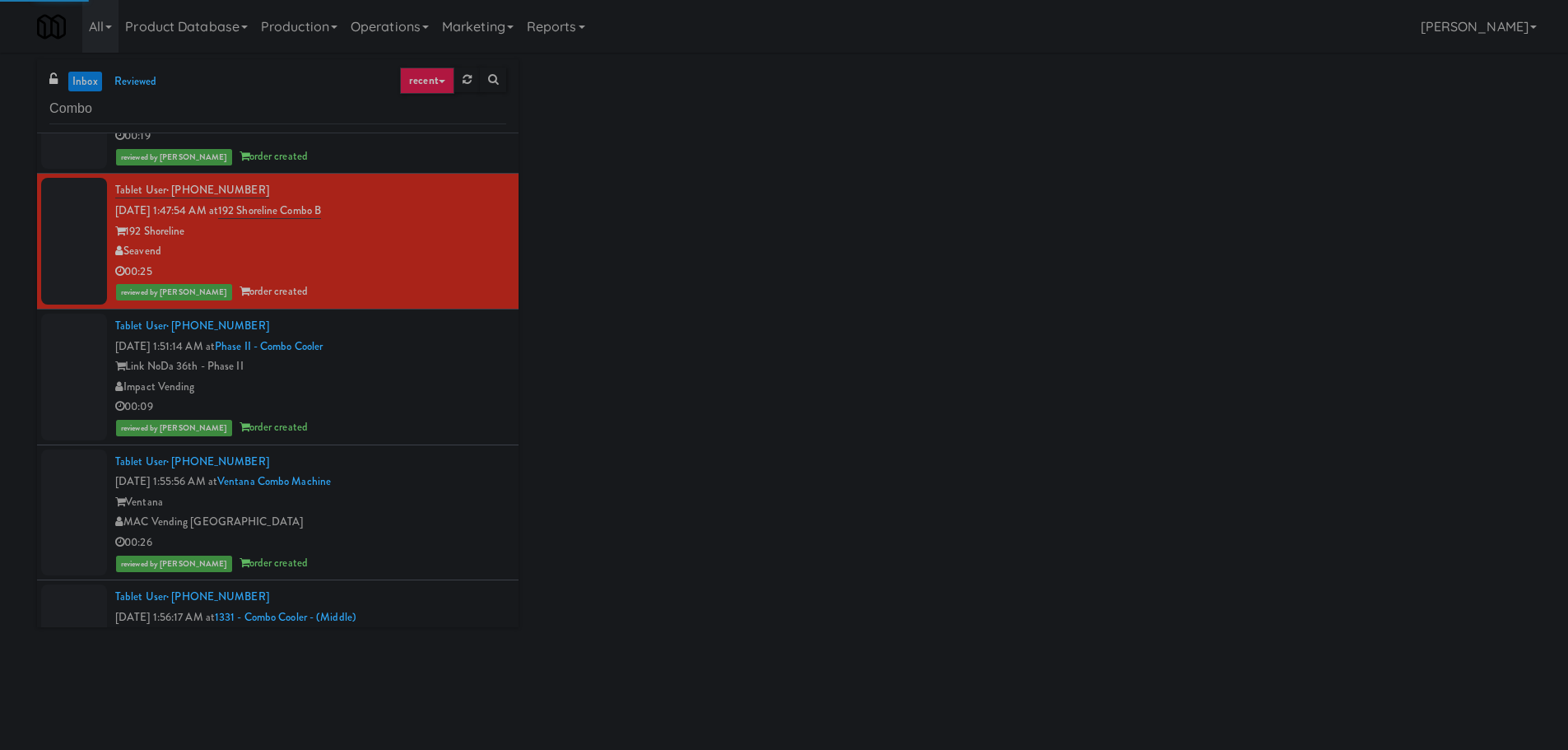
click at [475, 380] on div "Impact Vending" at bounding box center [310, 387] width 391 height 21
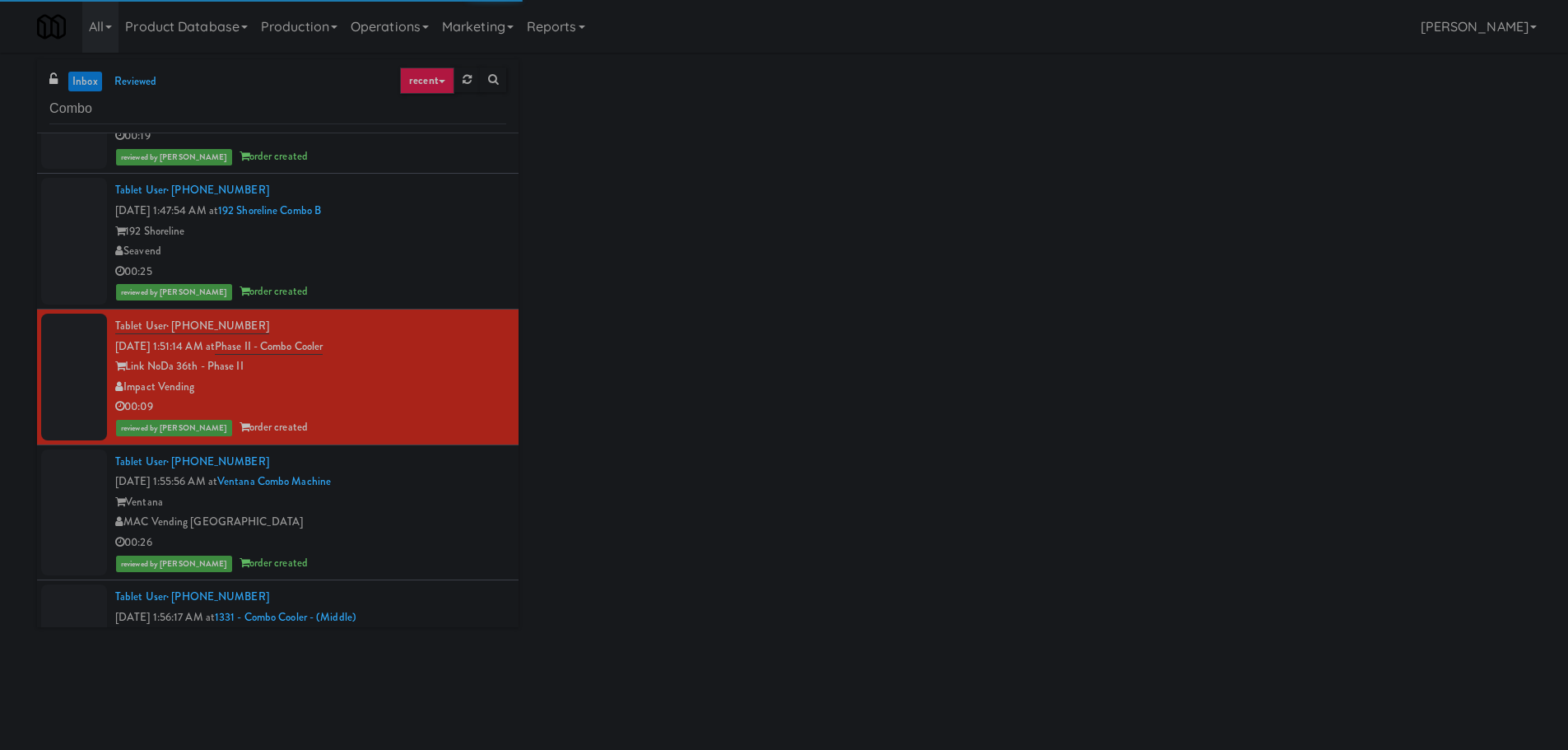
click at [457, 495] on div "Ventana" at bounding box center [310, 502] width 391 height 21
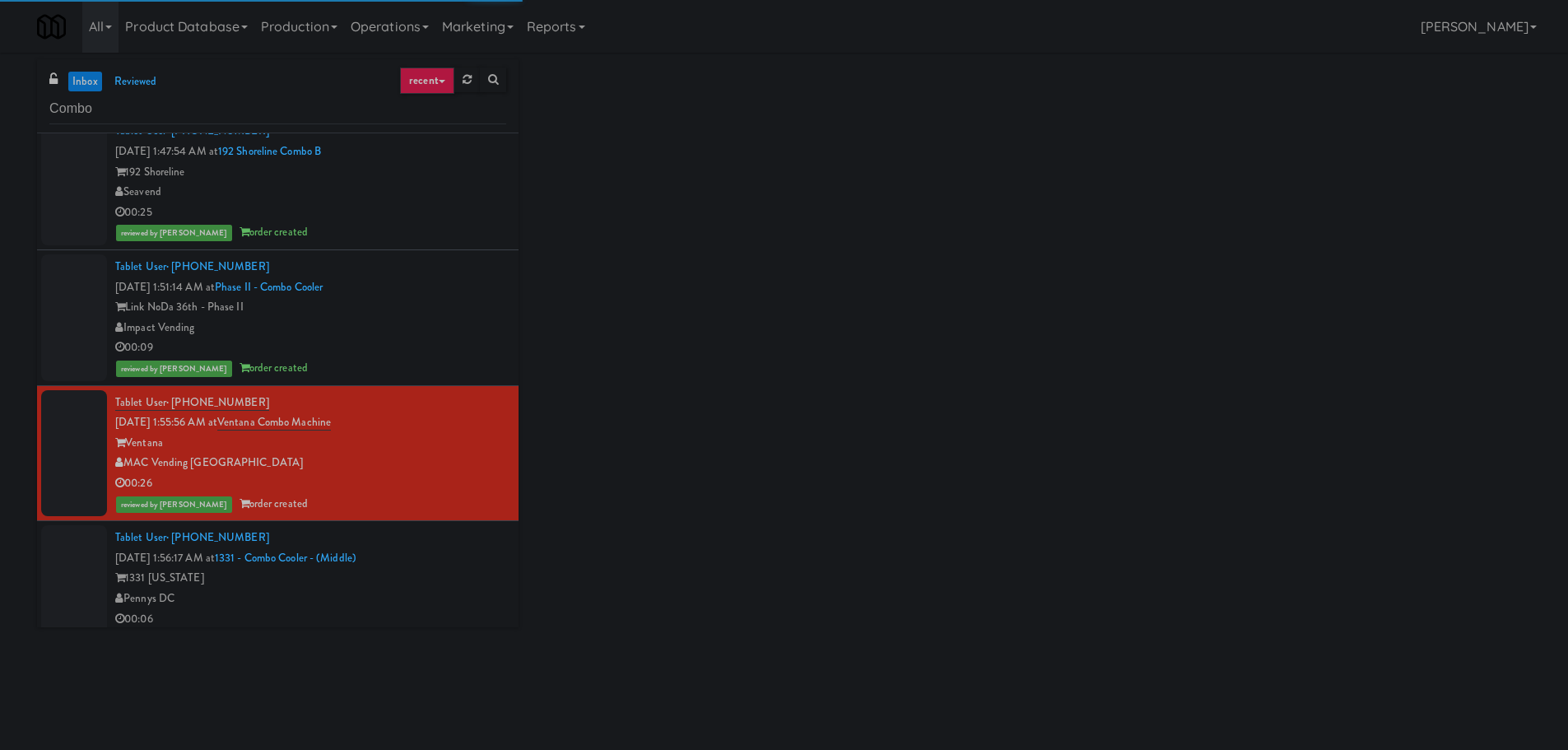
scroll to position [3540, 0]
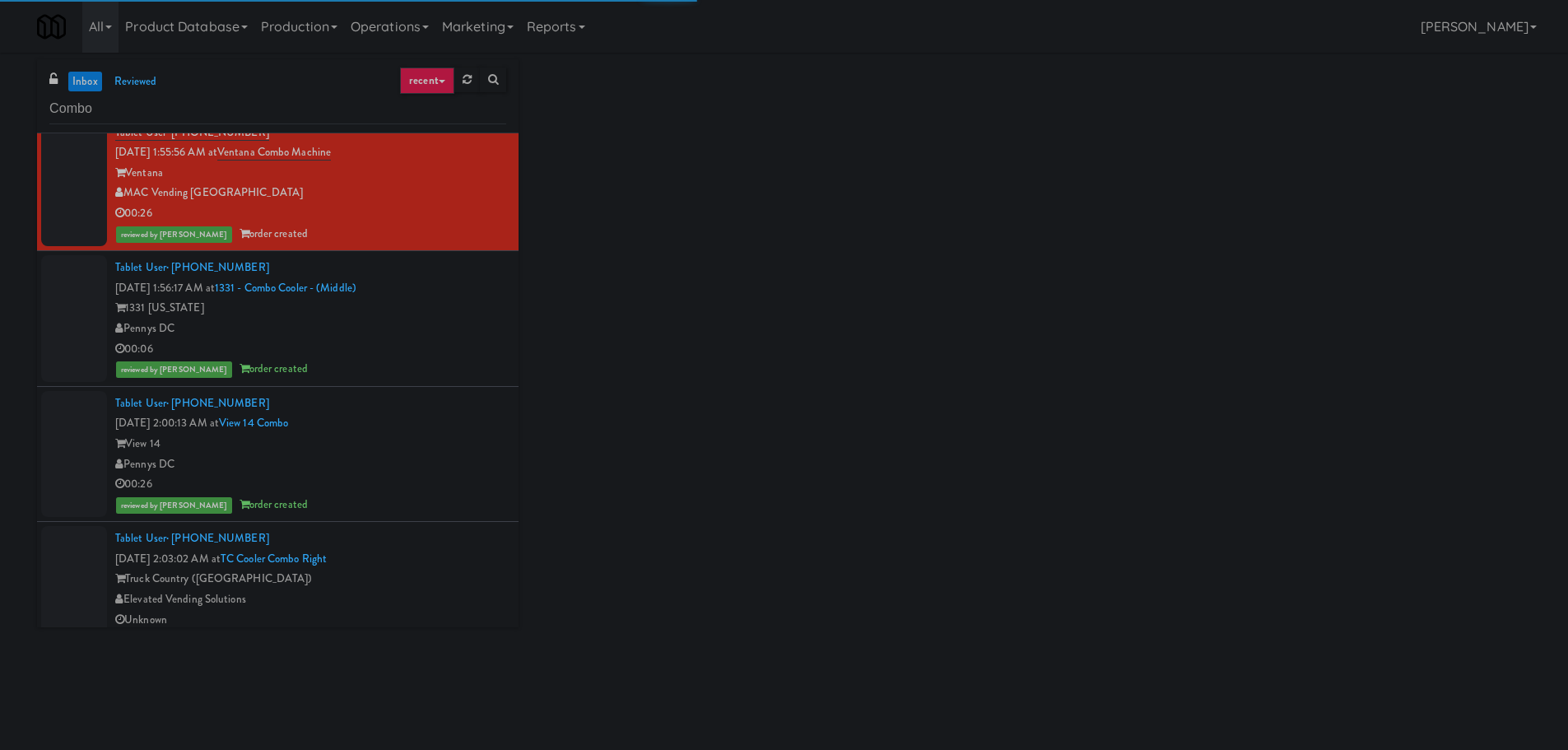
click at [472, 323] on div "Pennys DC" at bounding box center [310, 329] width 391 height 21
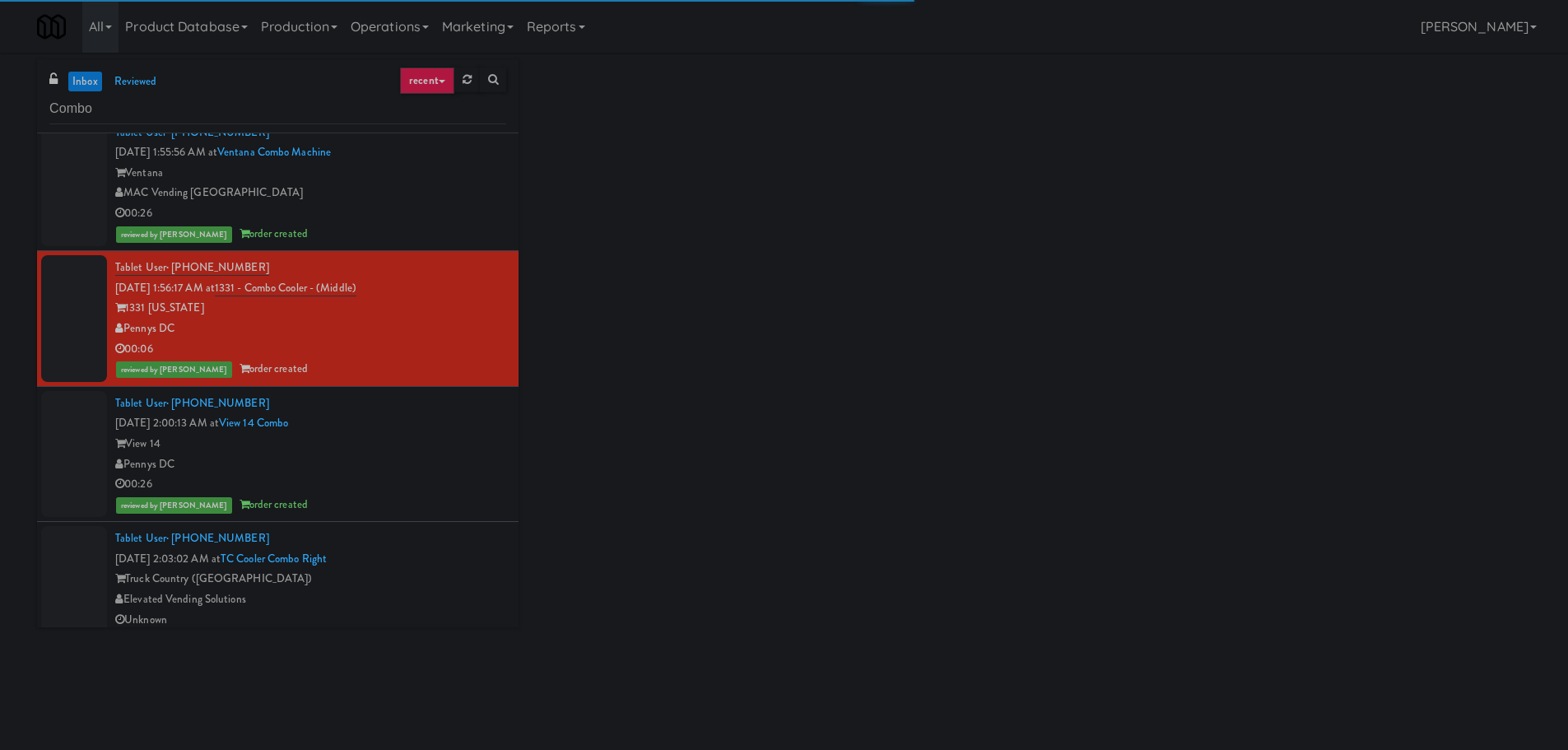
click at [449, 450] on div "View 14" at bounding box center [310, 444] width 391 height 21
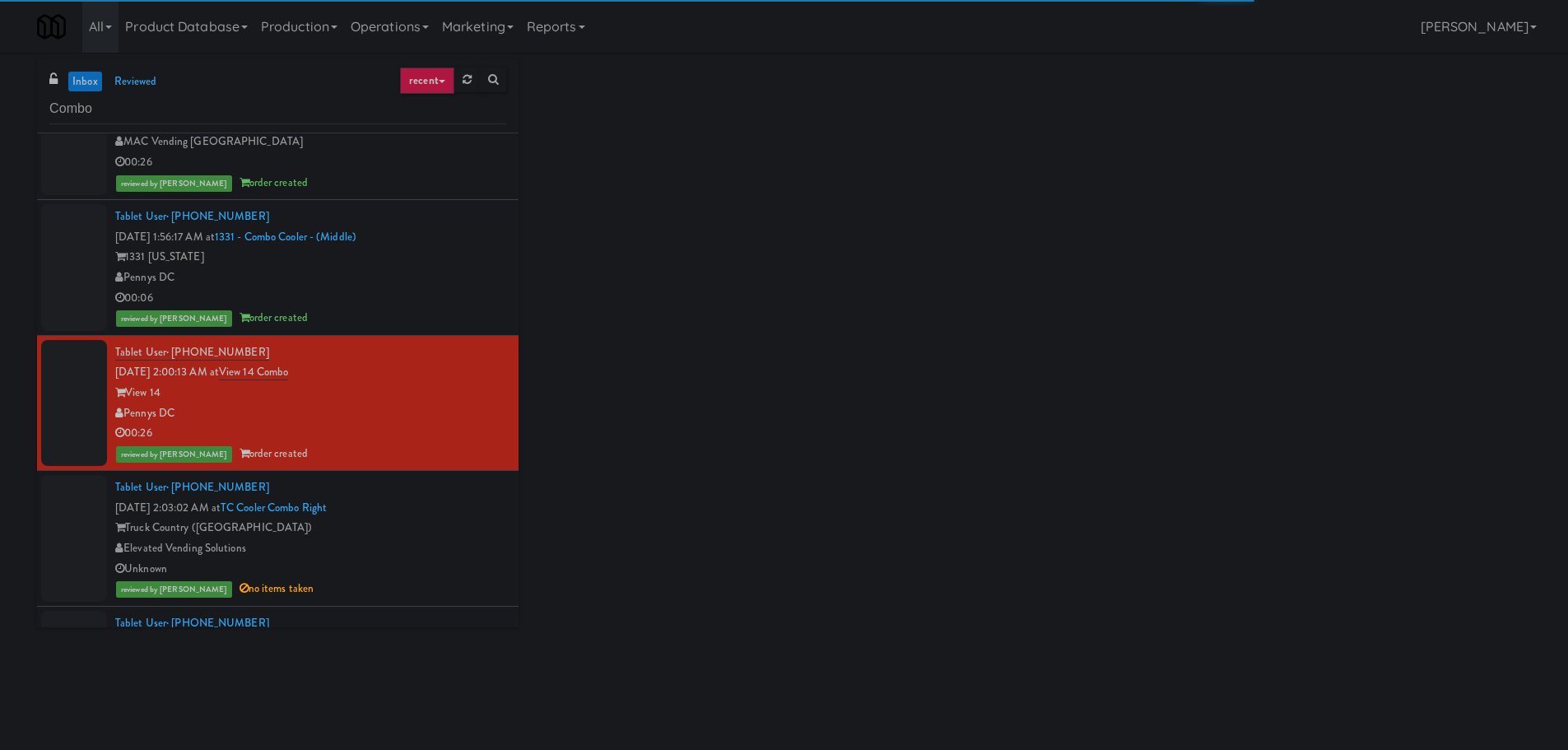
scroll to position [3787, 0]
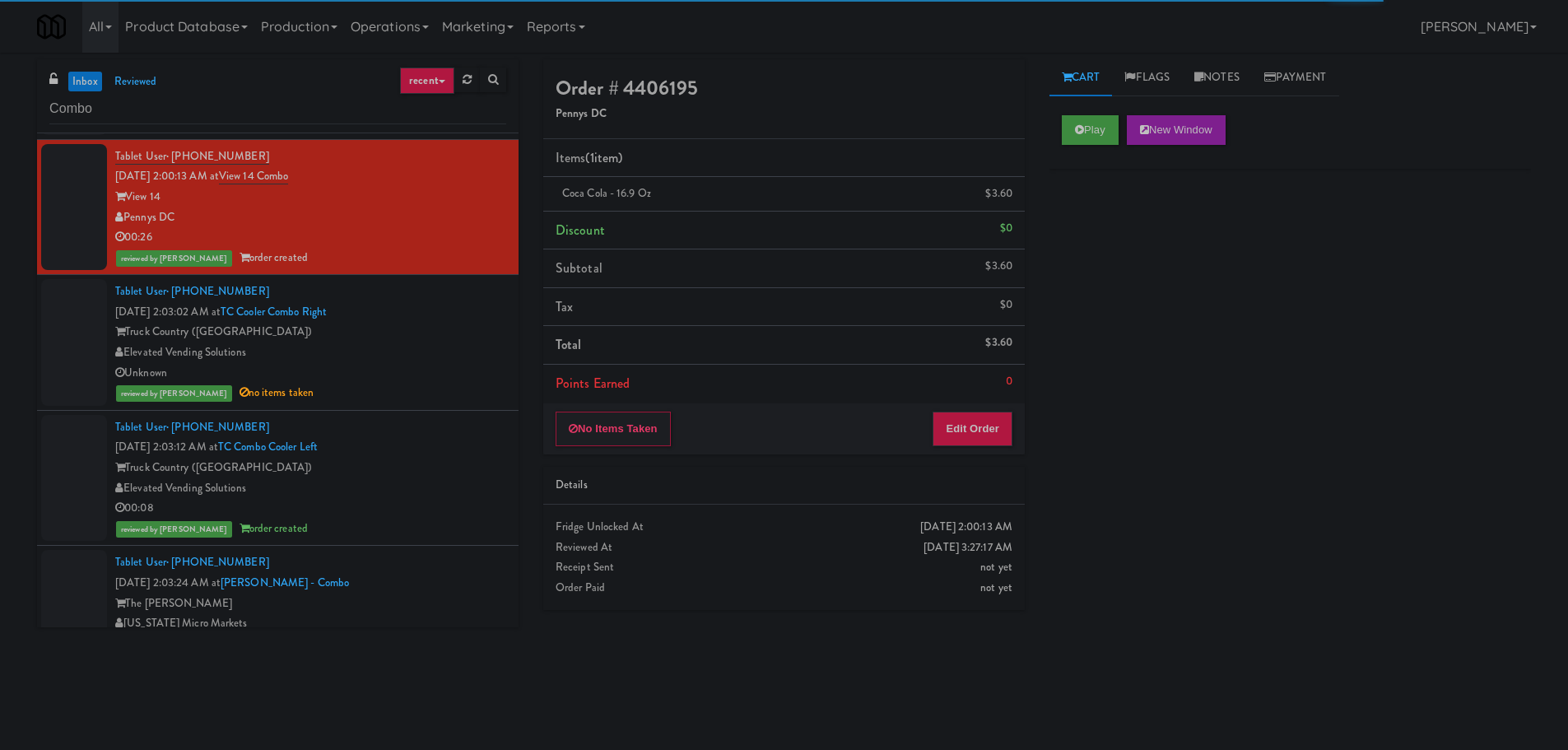
click at [477, 334] on div "Truck Country (Oak Creek)" at bounding box center [310, 332] width 391 height 21
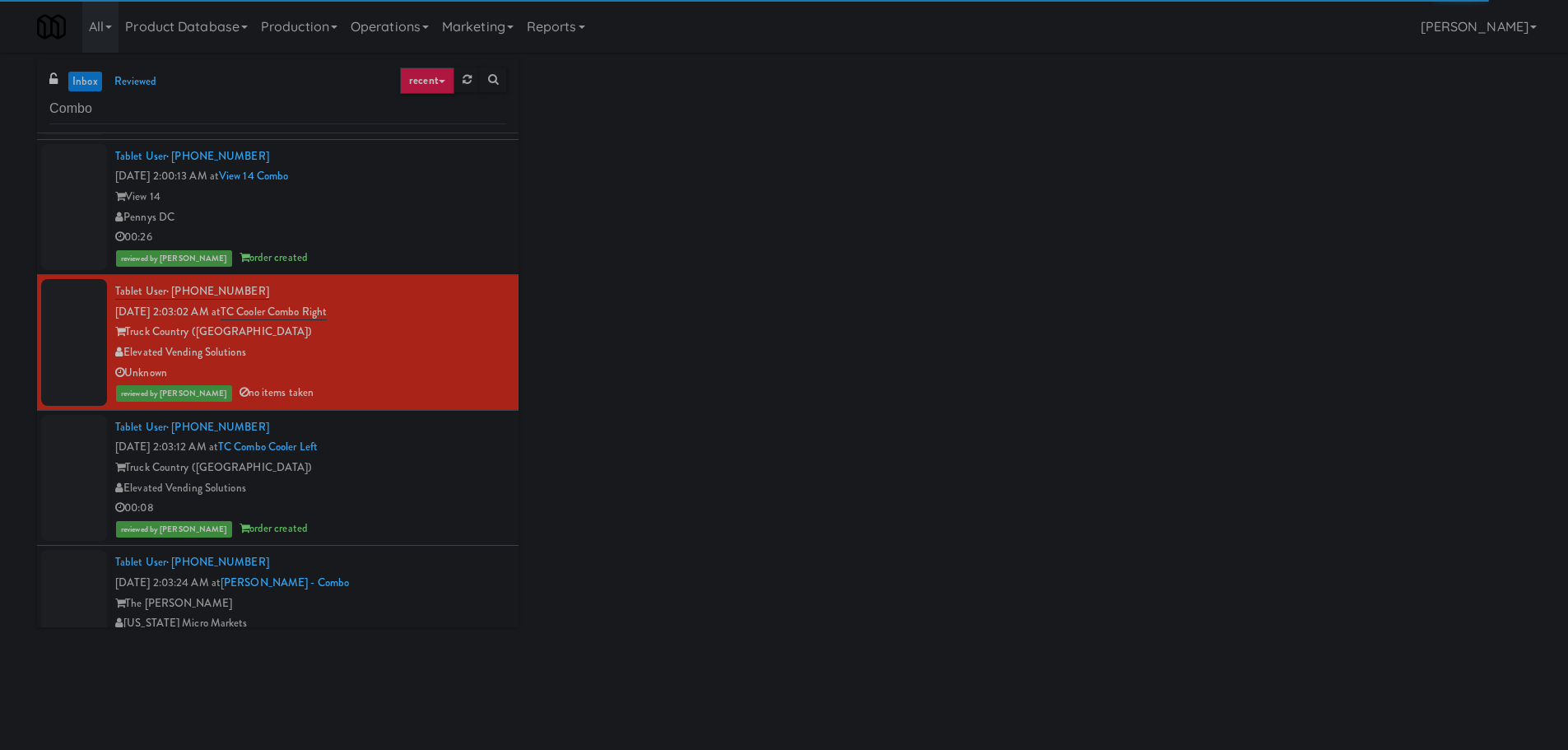
click at [451, 472] on div "Truck Country (Oak Creek)" at bounding box center [310, 468] width 391 height 21
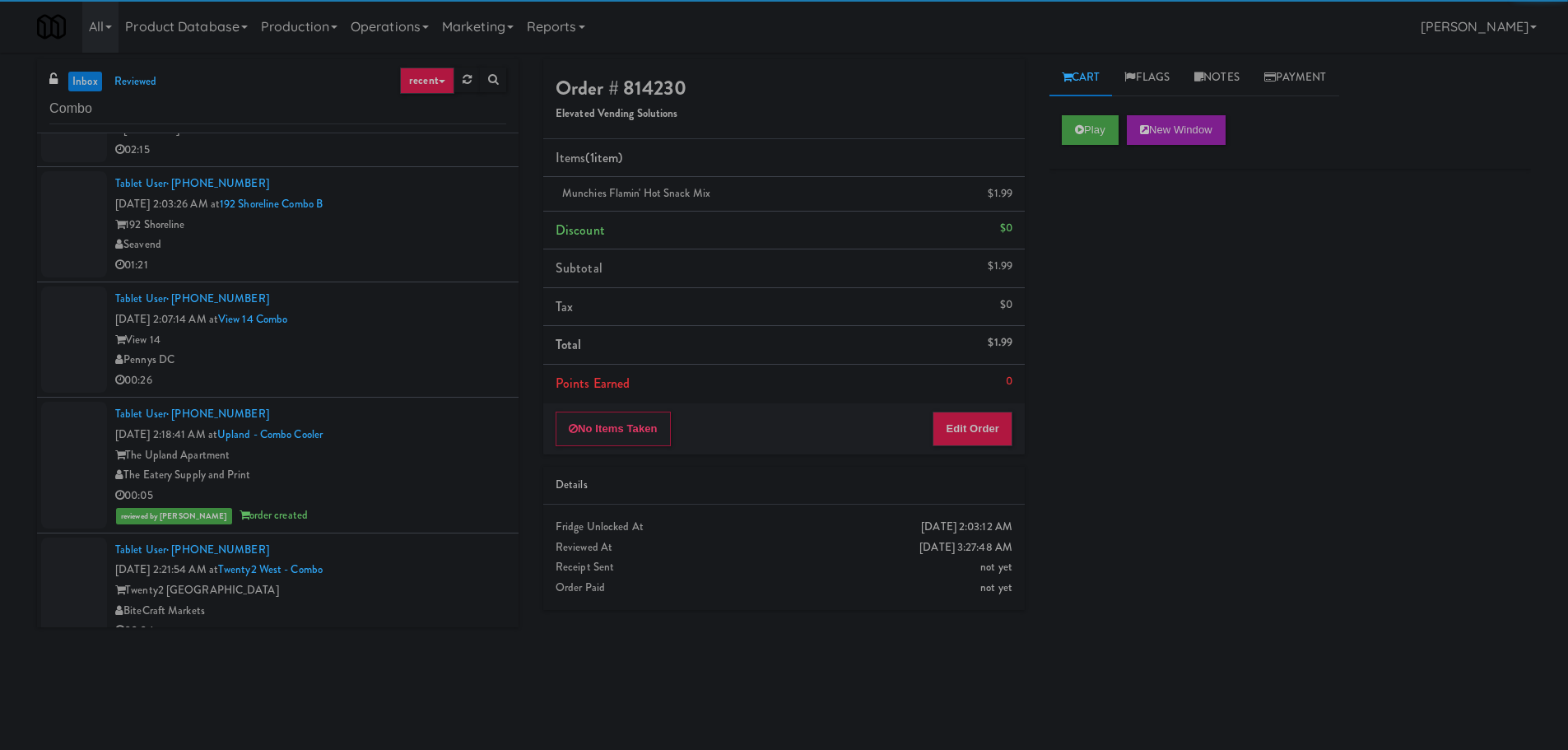
click at [459, 401] on li "Tablet User · (949) 992-8338 Aug 17, 2025 2:18:41 AM at Upland - Combo Cooler T…" at bounding box center [278, 466] width 482 height 135
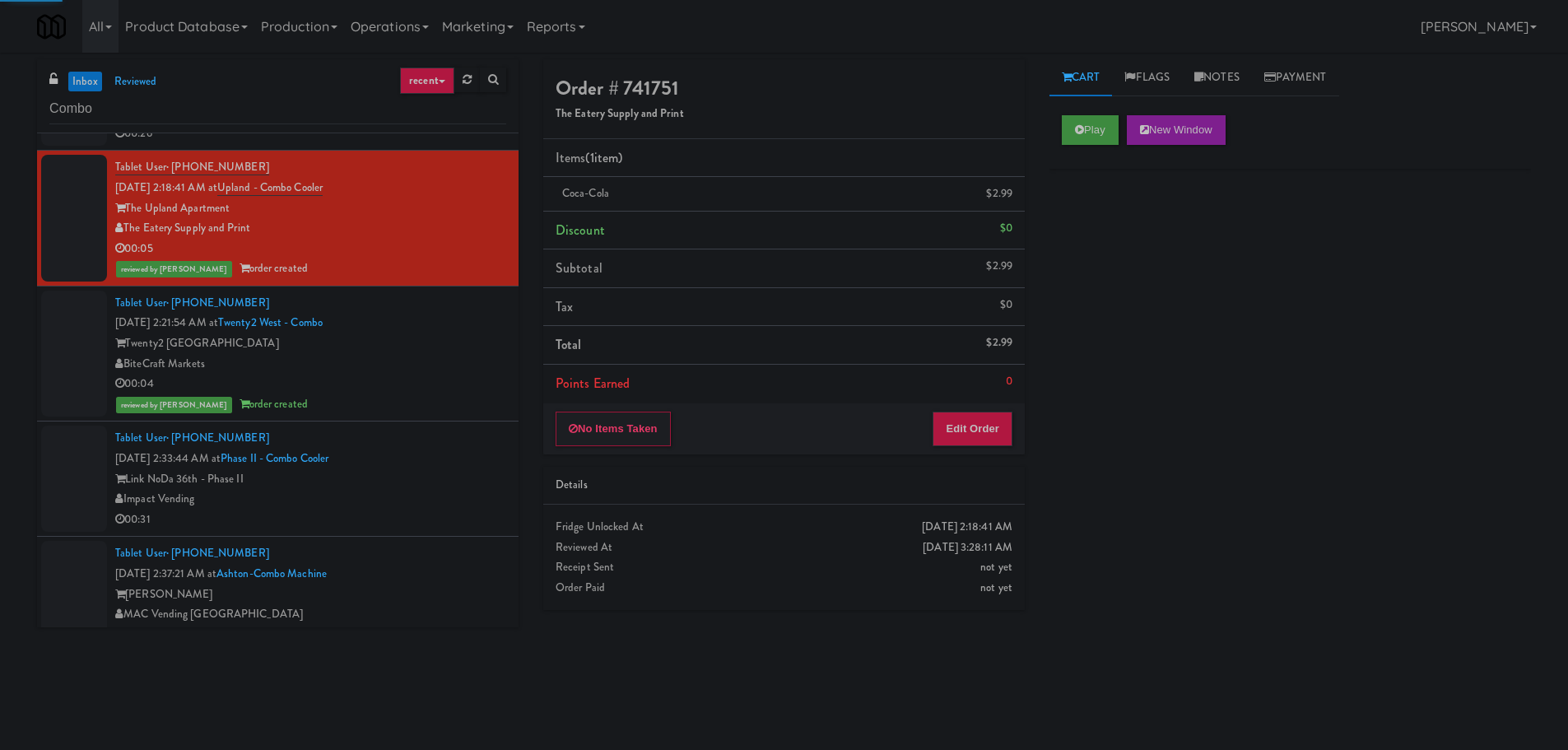
click at [466, 351] on div "Twenty2 West - Westdale" at bounding box center [310, 343] width 391 height 21
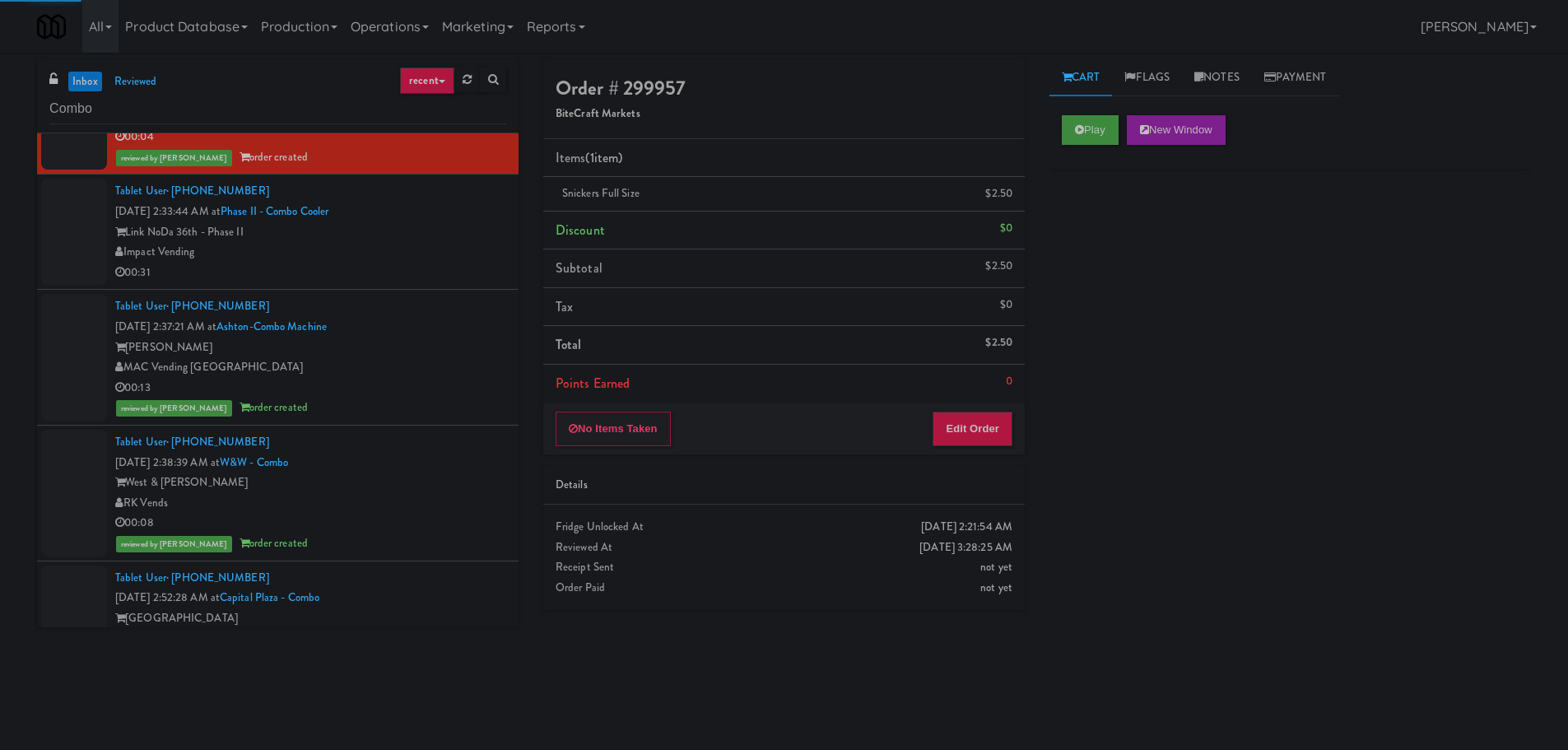
click at [449, 356] on div "Ashton" at bounding box center [310, 347] width 391 height 21
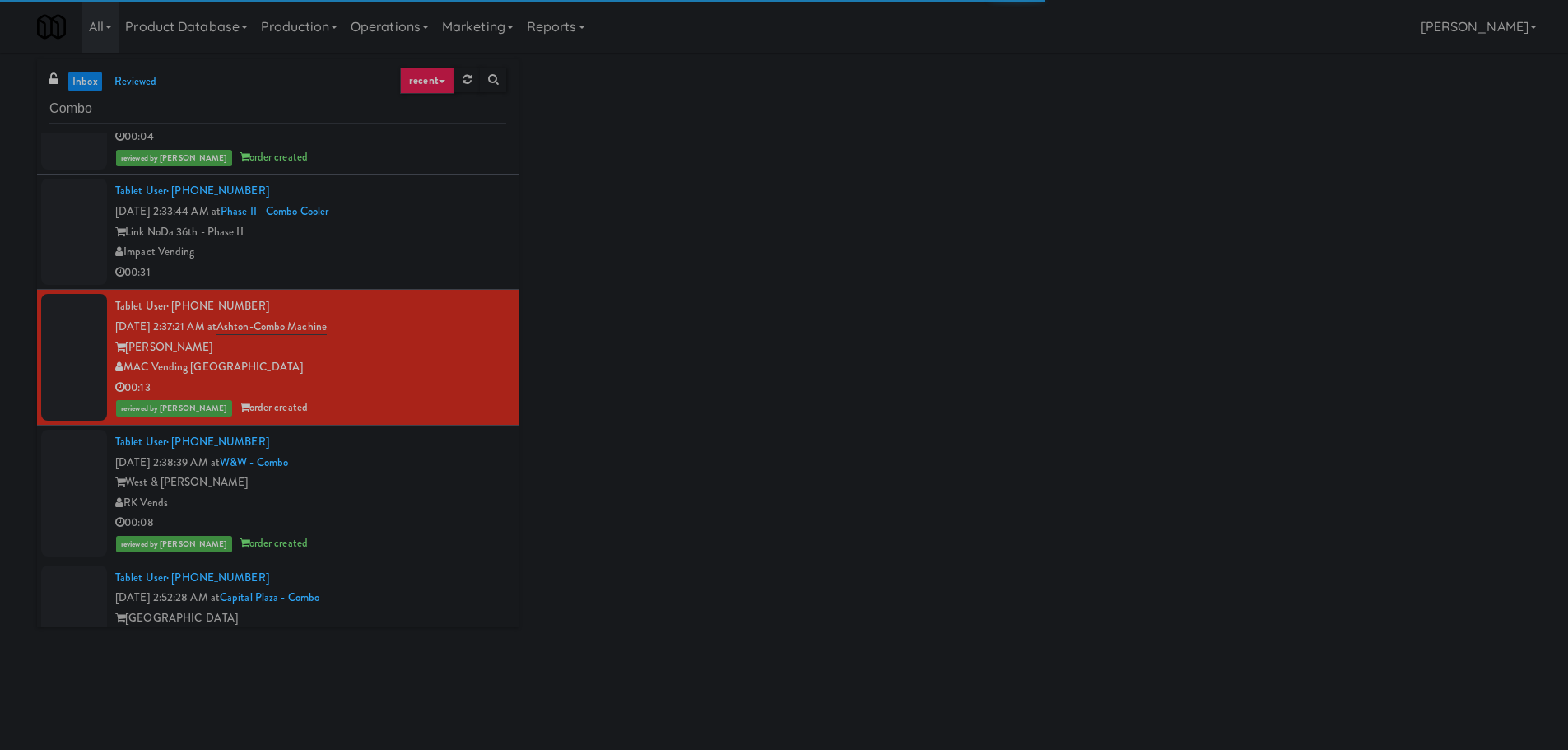
click at [437, 477] on div "West & Wright" at bounding box center [310, 483] width 391 height 21
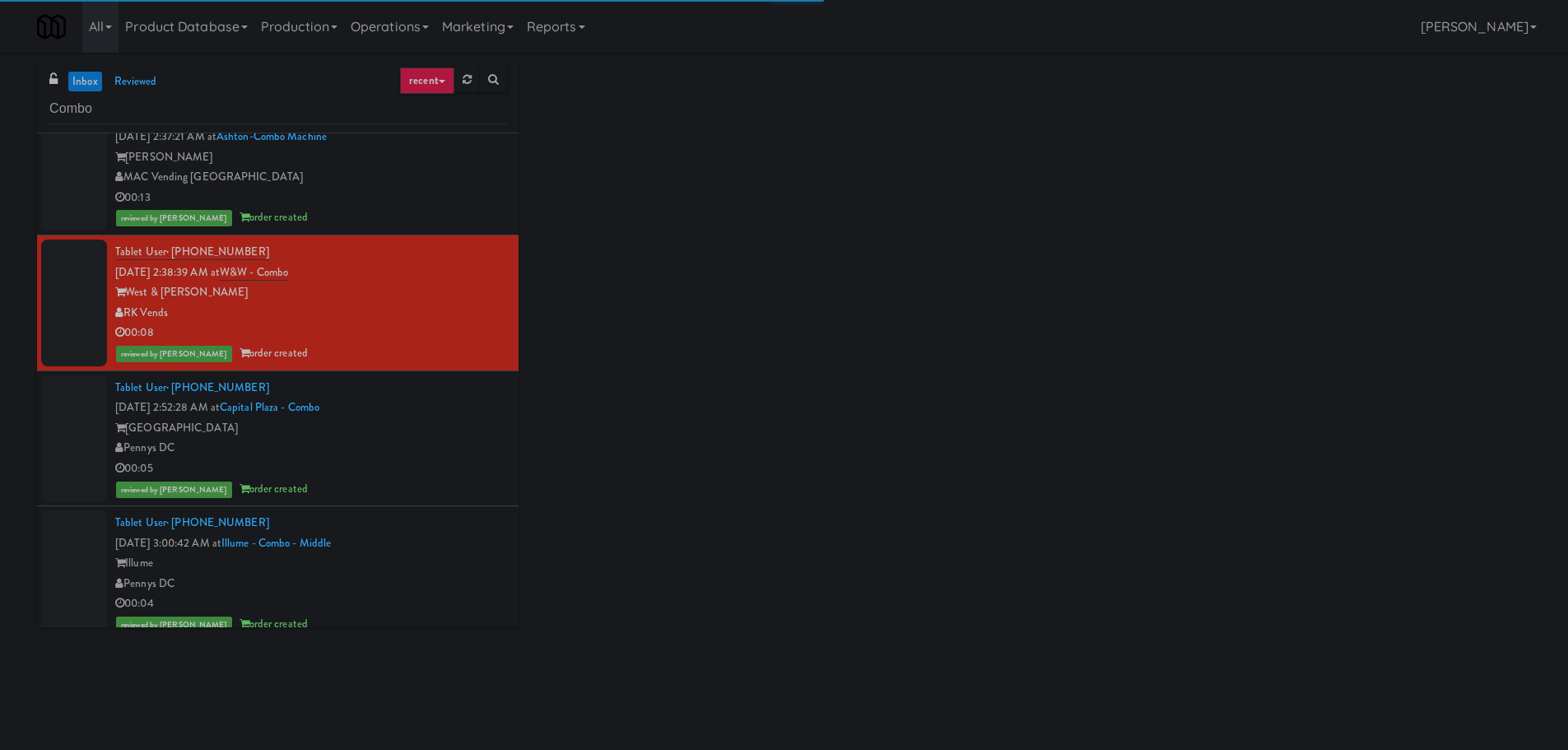
scroll to position [4978, 0]
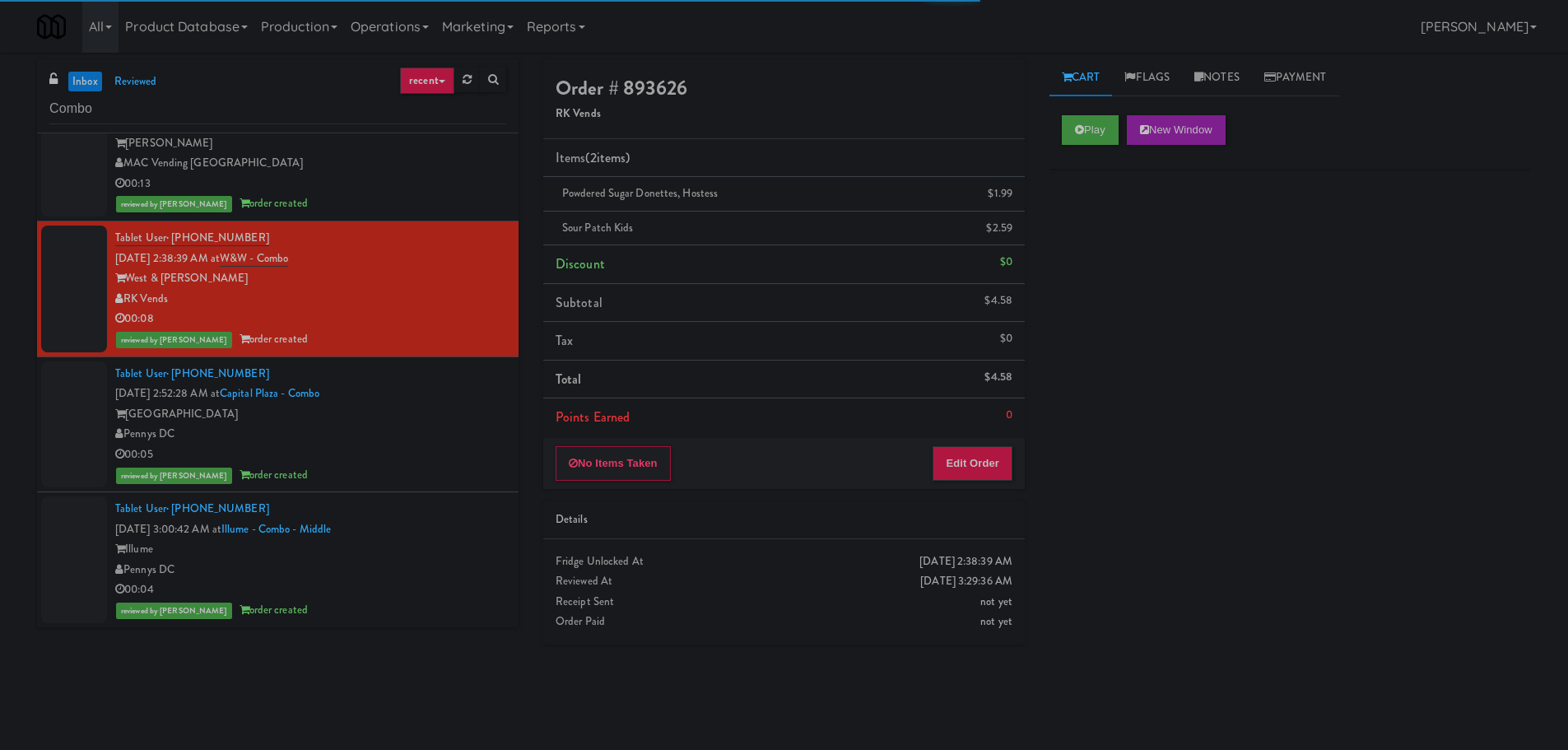
click at [459, 433] on div "Pennys DC" at bounding box center [310, 434] width 391 height 21
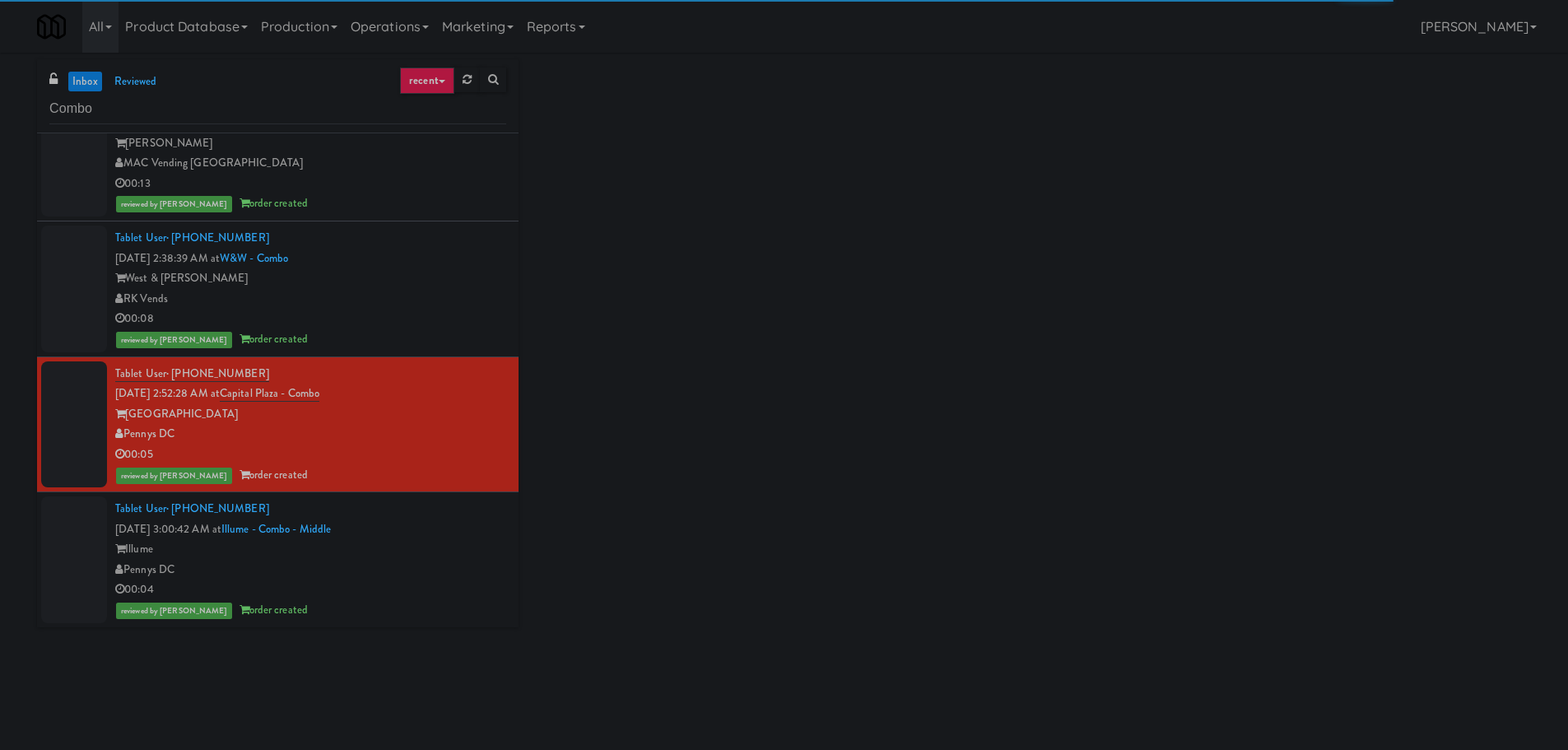
click at [438, 544] on div "Illume" at bounding box center [310, 549] width 391 height 21
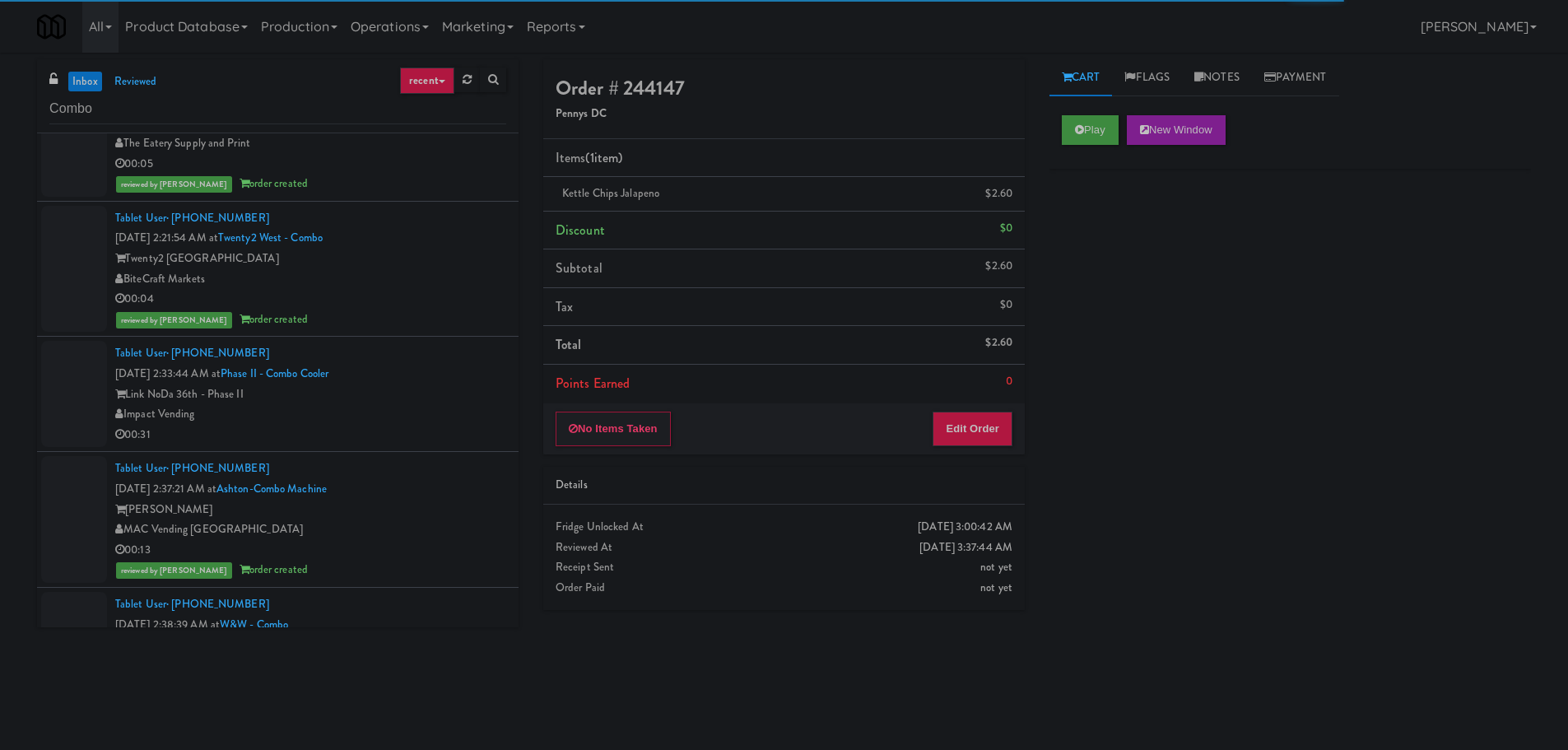
scroll to position [4485, 0]
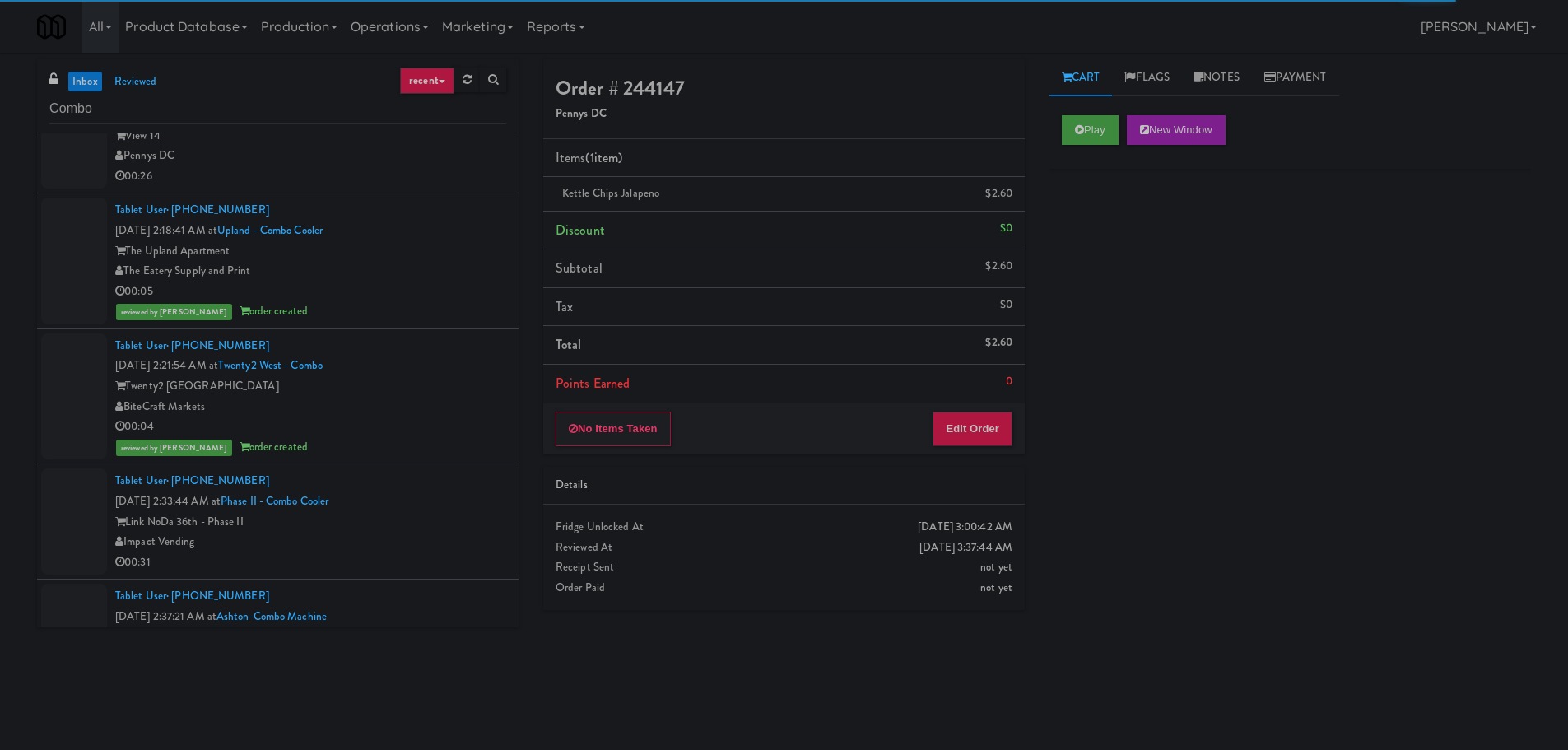
click at [88, 86] on link "inbox" at bounding box center [85, 81] width 33 height 21
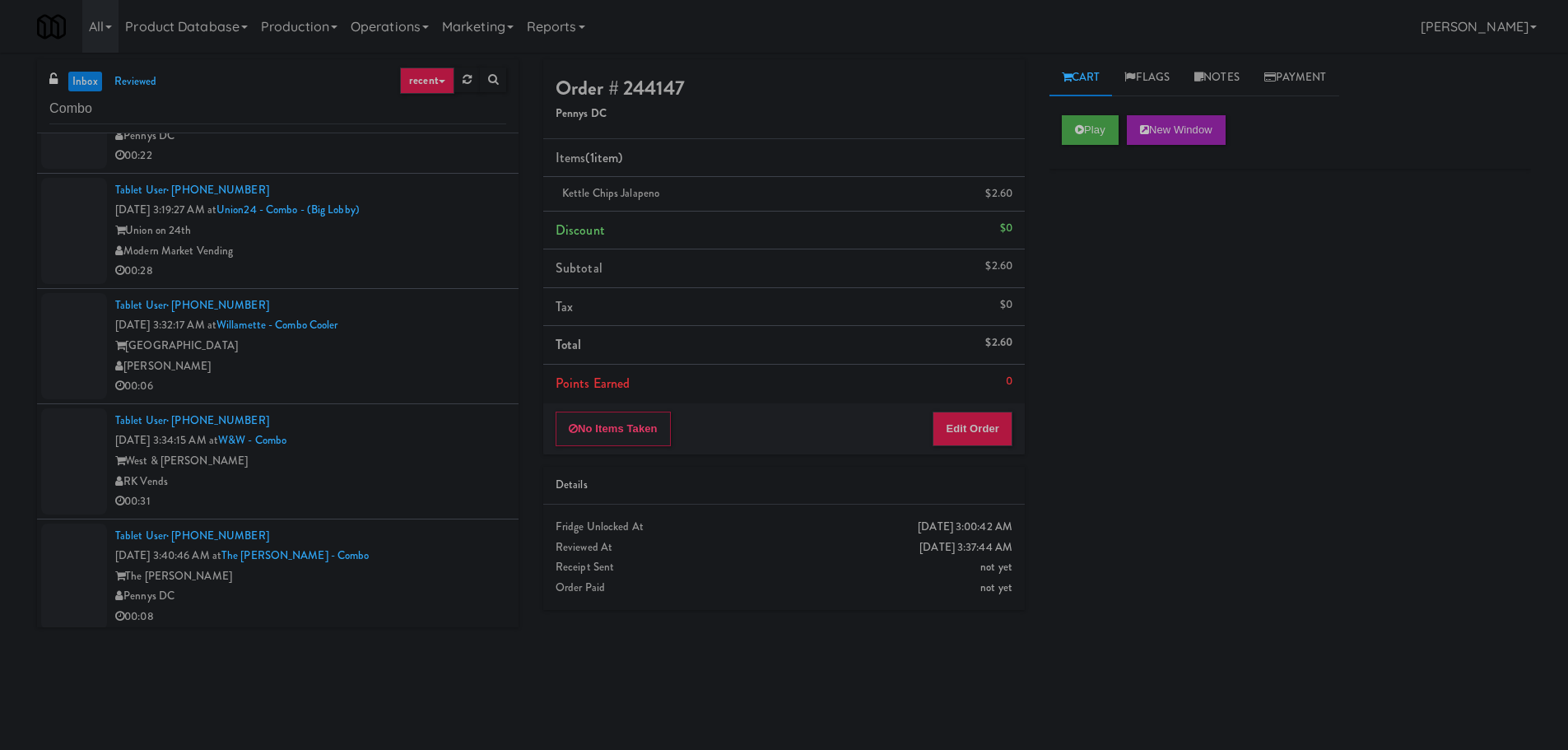
scroll to position [658, 0]
click at [445, 577] on div "The Earl" at bounding box center [310, 569] width 391 height 21
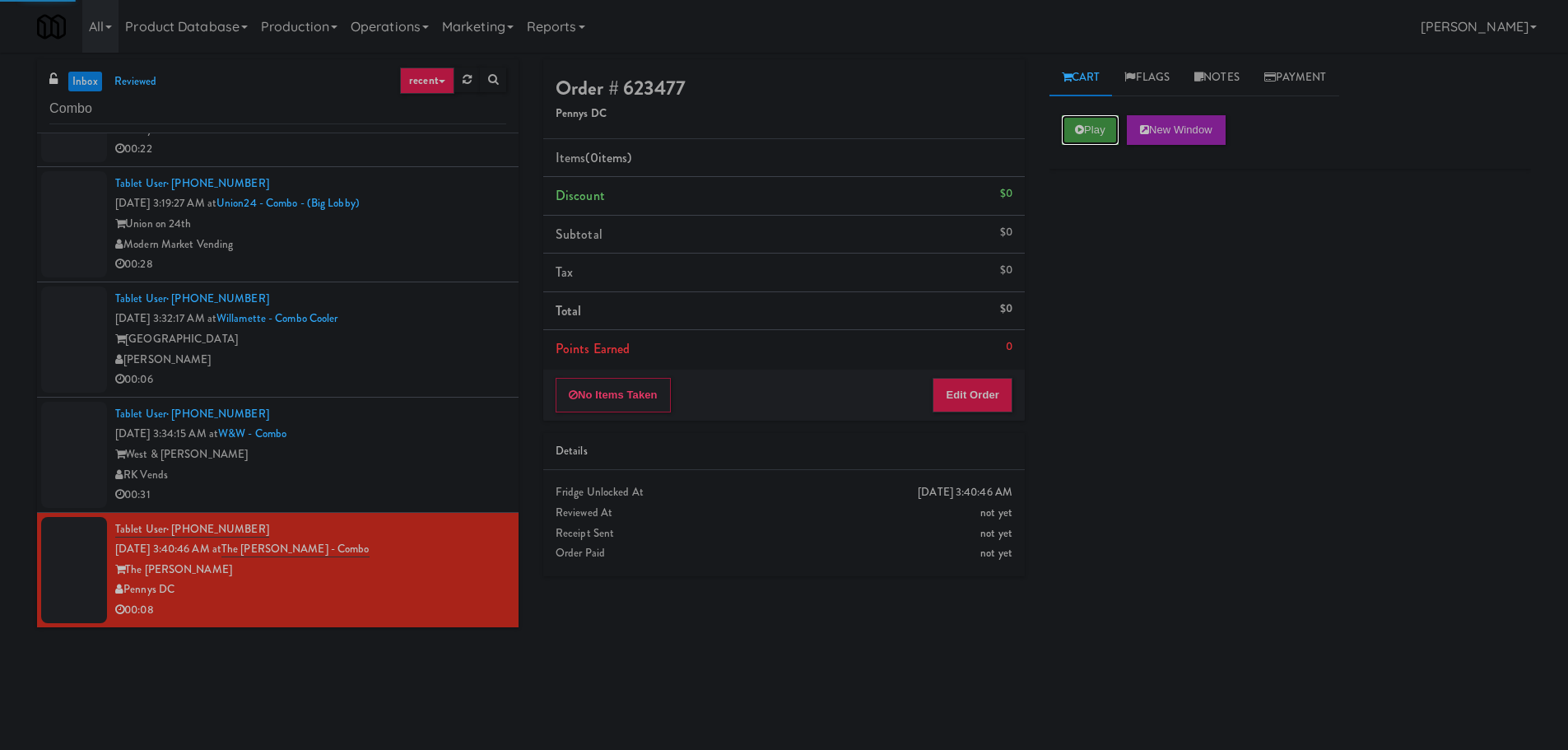
click at [1064, 126] on button "Play" at bounding box center [1090, 130] width 57 height 30
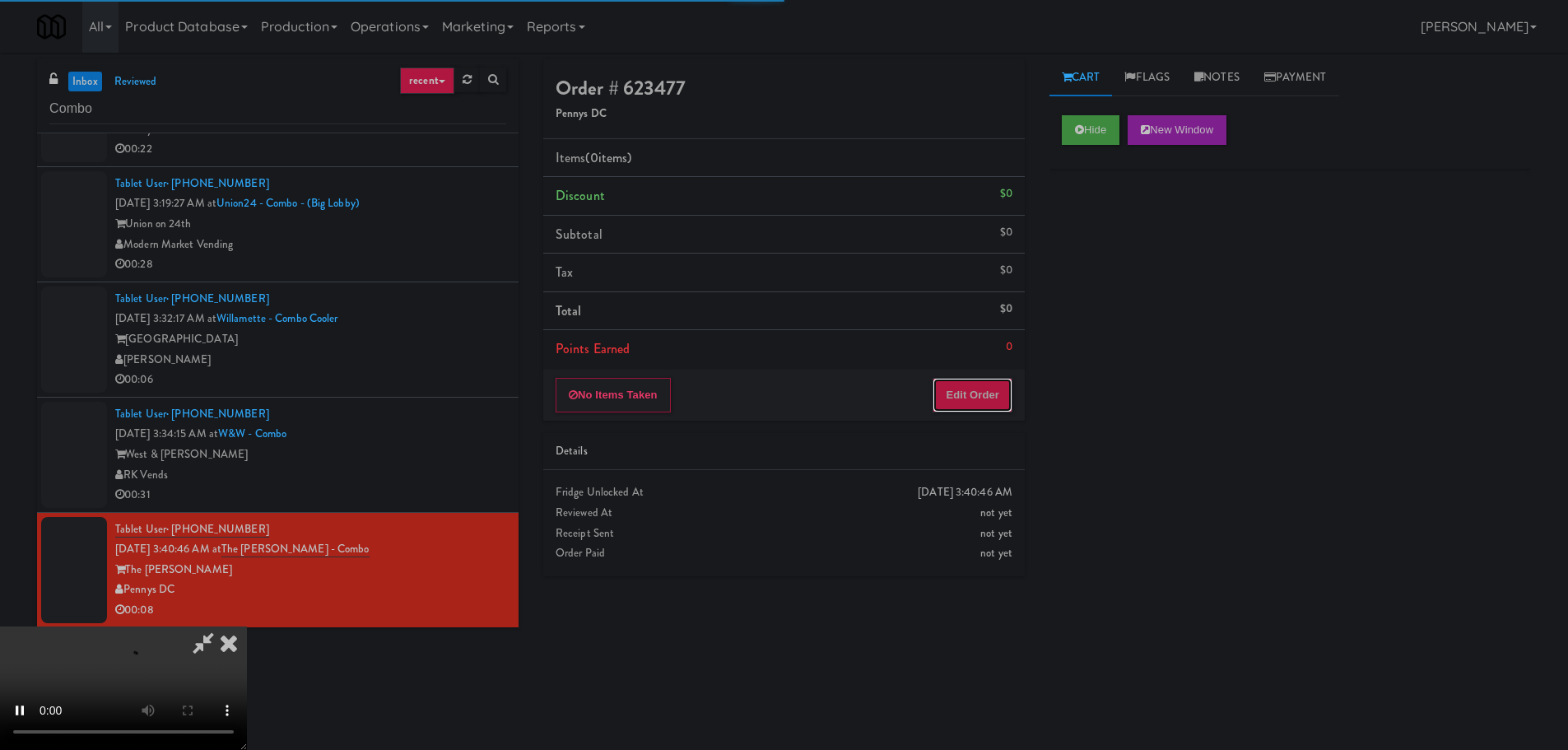
click at [988, 394] on button "Edit Order" at bounding box center [972, 395] width 79 height 34
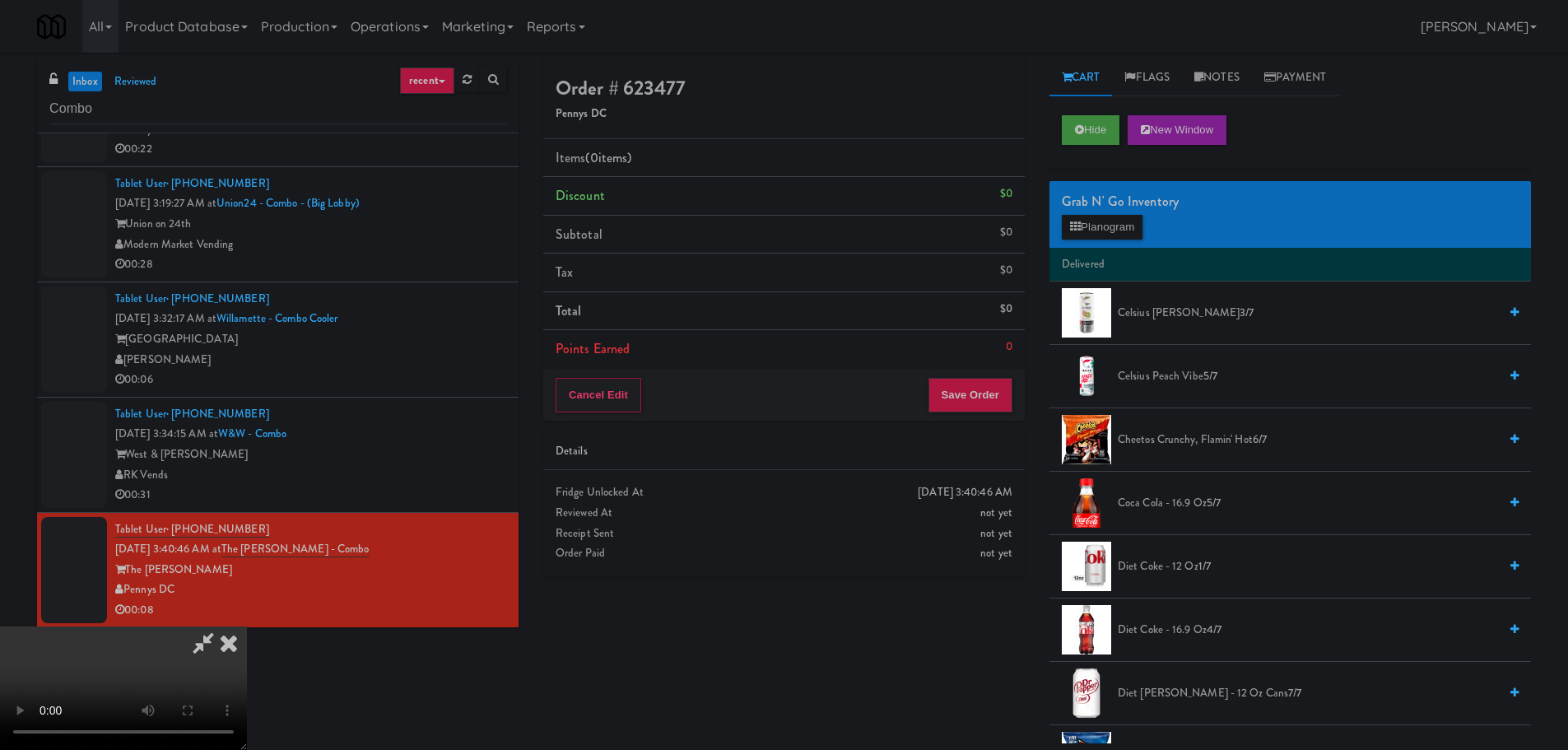
click at [247, 626] on video at bounding box center [124, 688] width 247 height 124
click at [1082, 215] on button "Planogram" at bounding box center [1102, 227] width 80 height 24
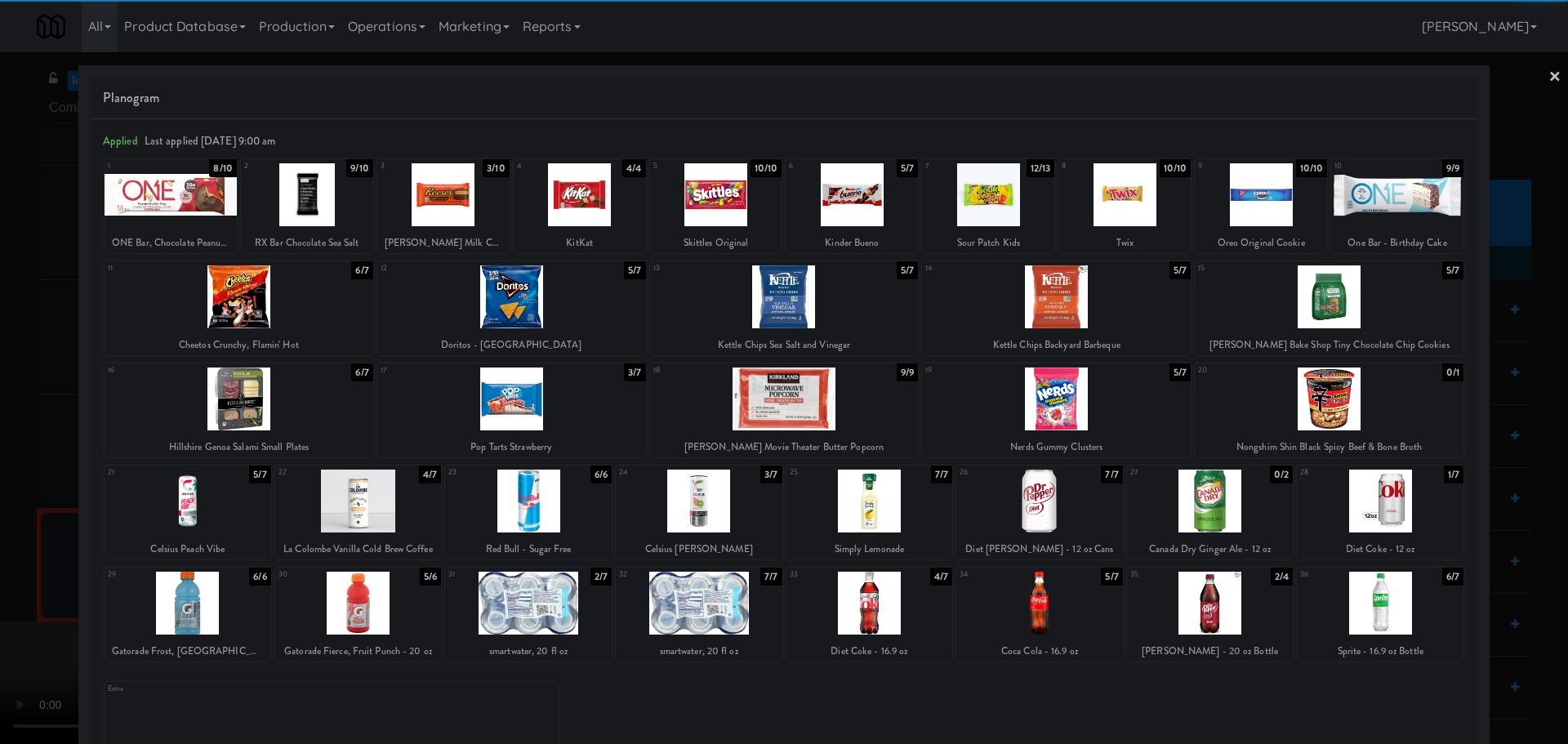
click at [302, 395] on div at bounding box center [239, 398] width 269 height 63
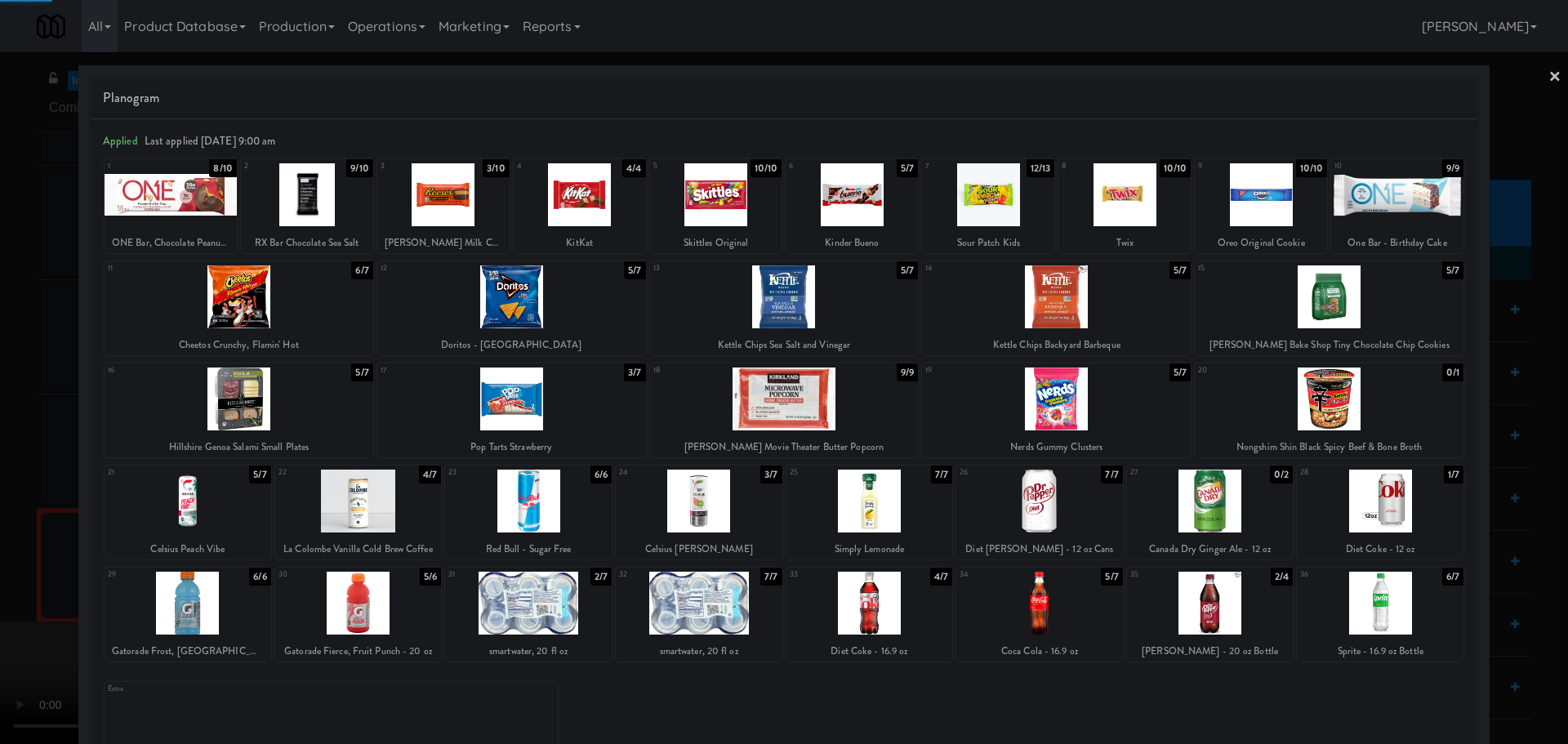
drag, startPoint x: 0, startPoint y: 419, endPoint x: 42, endPoint y: 415, distance: 42.2
click at [10, 418] on div at bounding box center [784, 372] width 1568 height 744
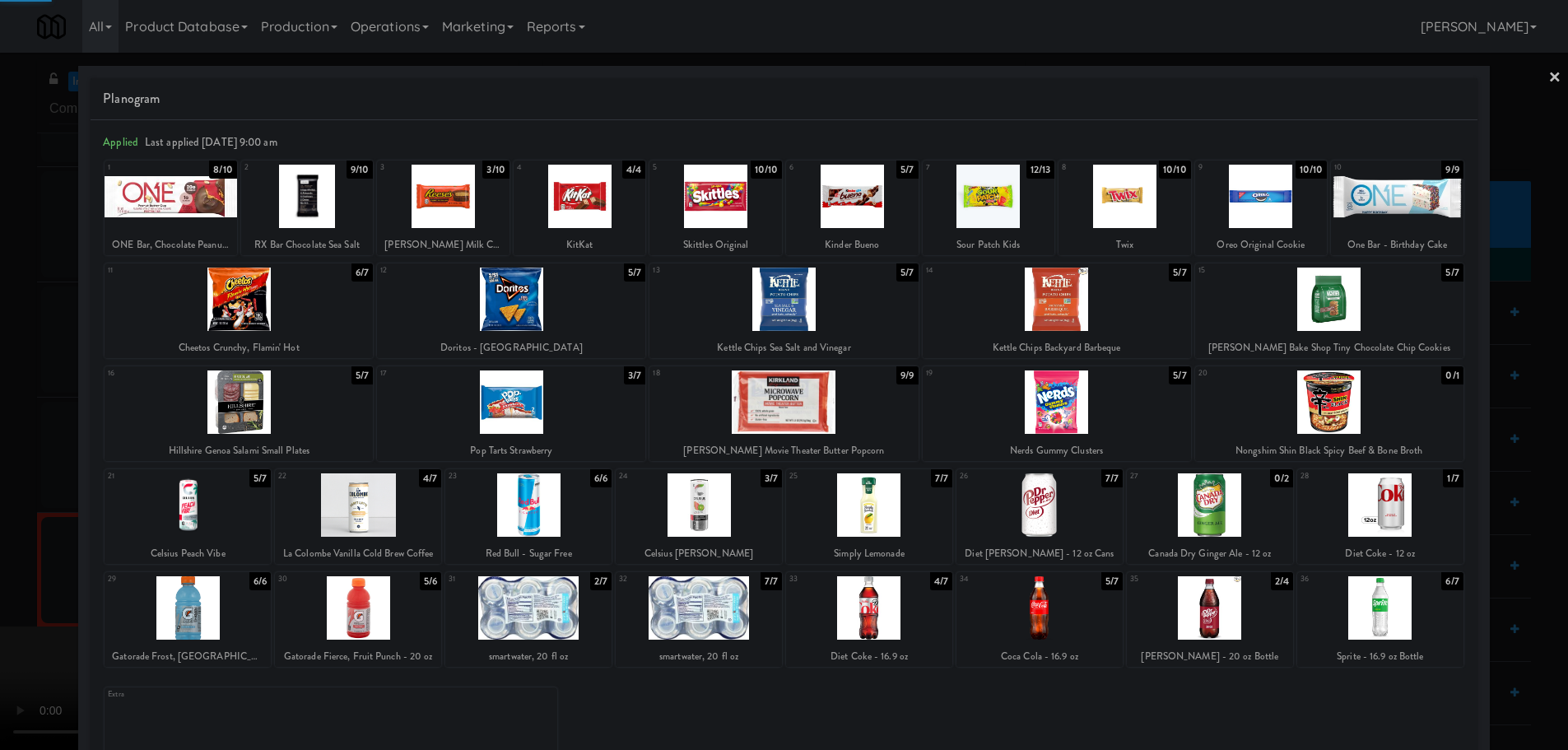
click at [247, 626] on video at bounding box center [124, 688] width 247 height 124
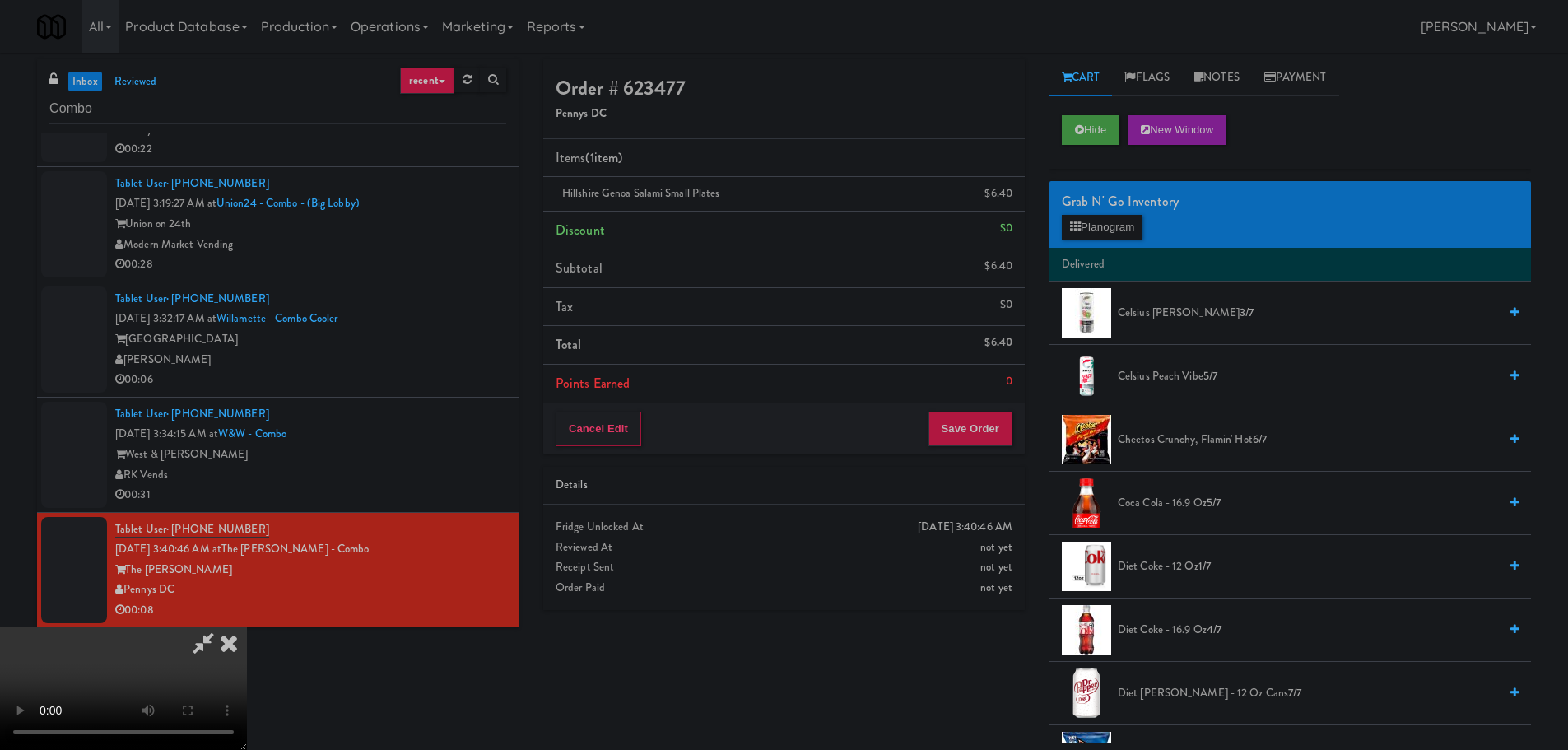
click at [247, 626] on video at bounding box center [124, 688] width 247 height 124
drag, startPoint x: 530, startPoint y: 356, endPoint x: 532, endPoint y: 380, distance: 24.1
click at [247, 626] on video at bounding box center [124, 688] width 247 height 124
drag, startPoint x: 484, startPoint y: 462, endPoint x: 536, endPoint y: 457, distance: 52.2
click at [247, 626] on video at bounding box center [124, 688] width 247 height 124
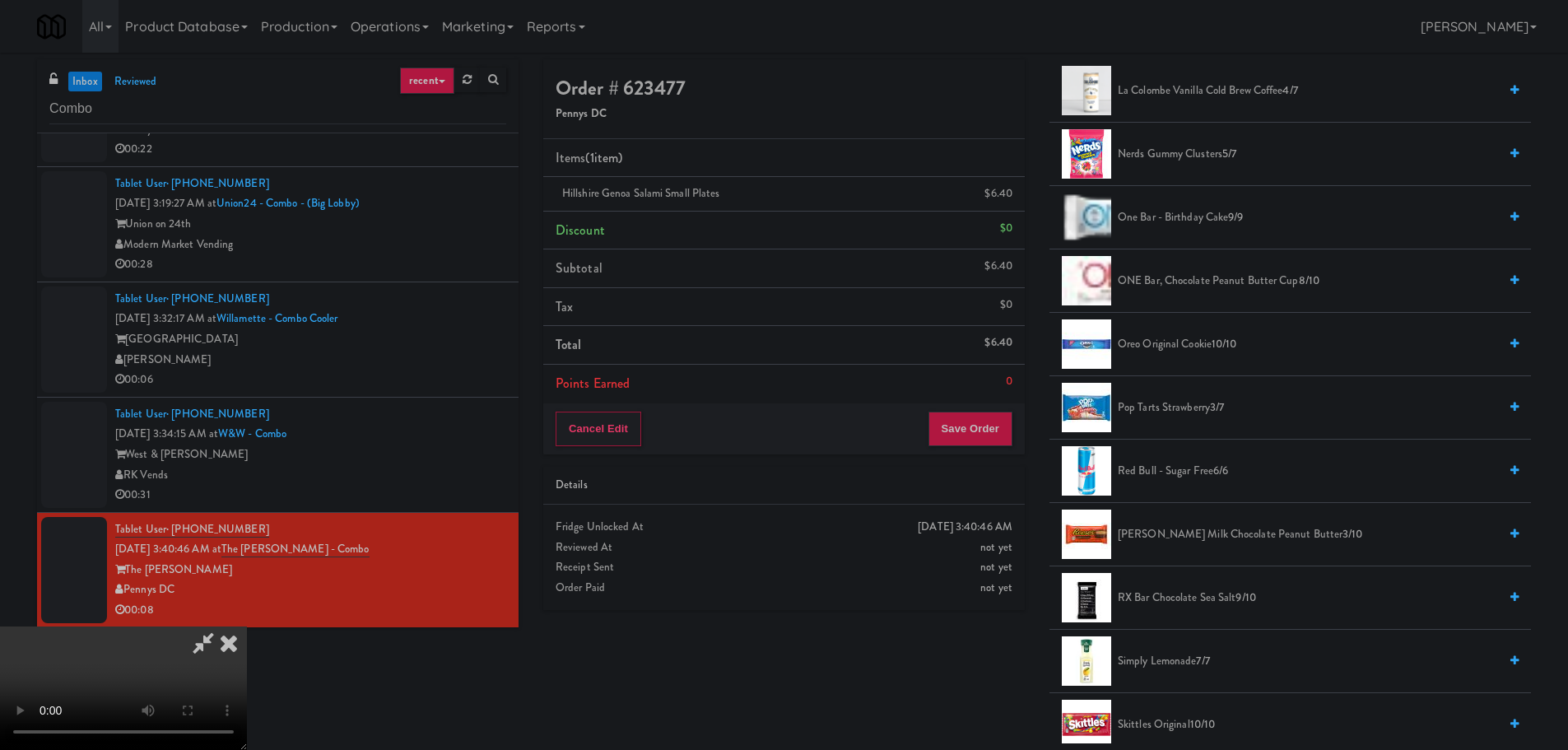
scroll to position [1317, 0]
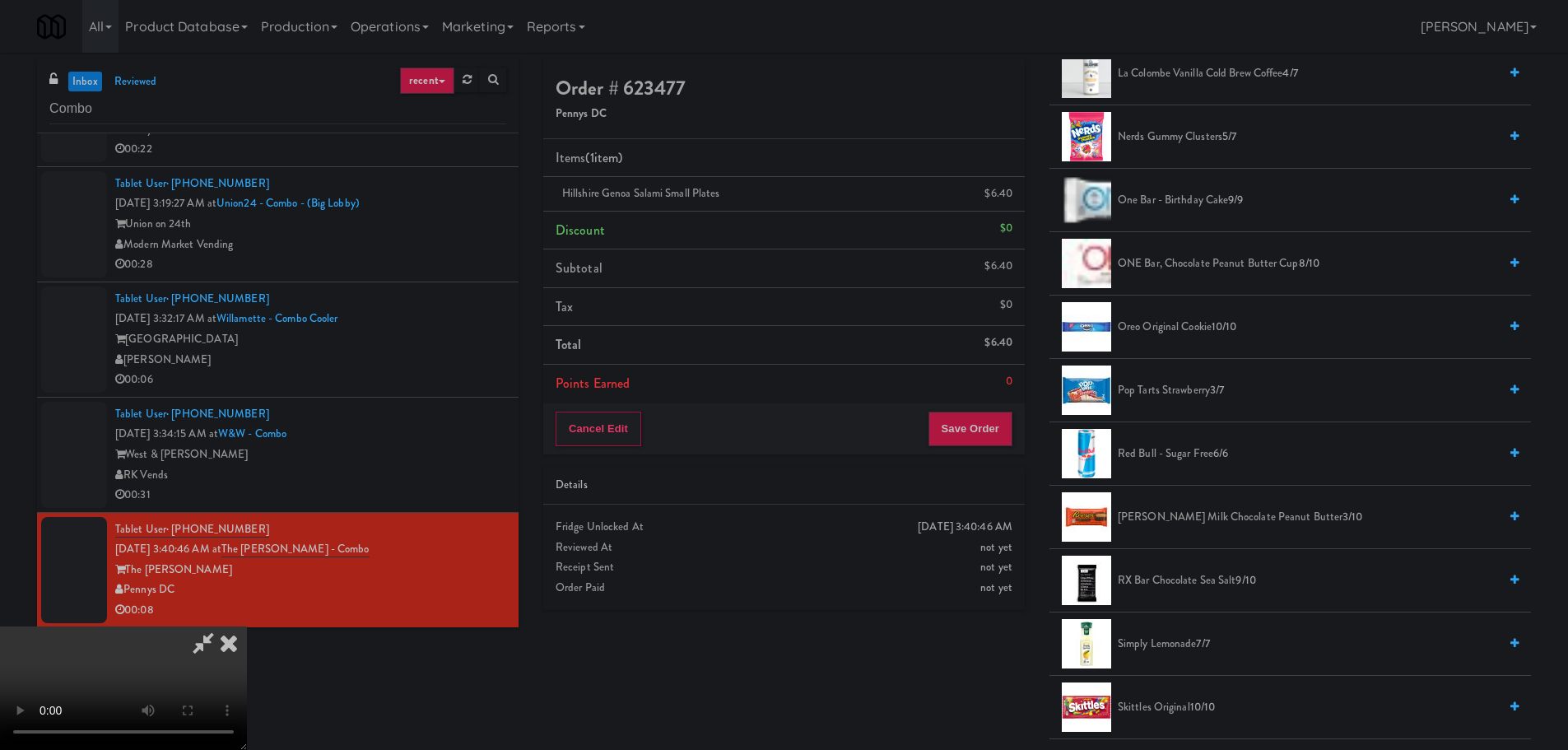
click at [1157, 518] on span "Reese's Milk Chocolate Peanut Butter 3/10" at bounding box center [1307, 517] width 380 height 21
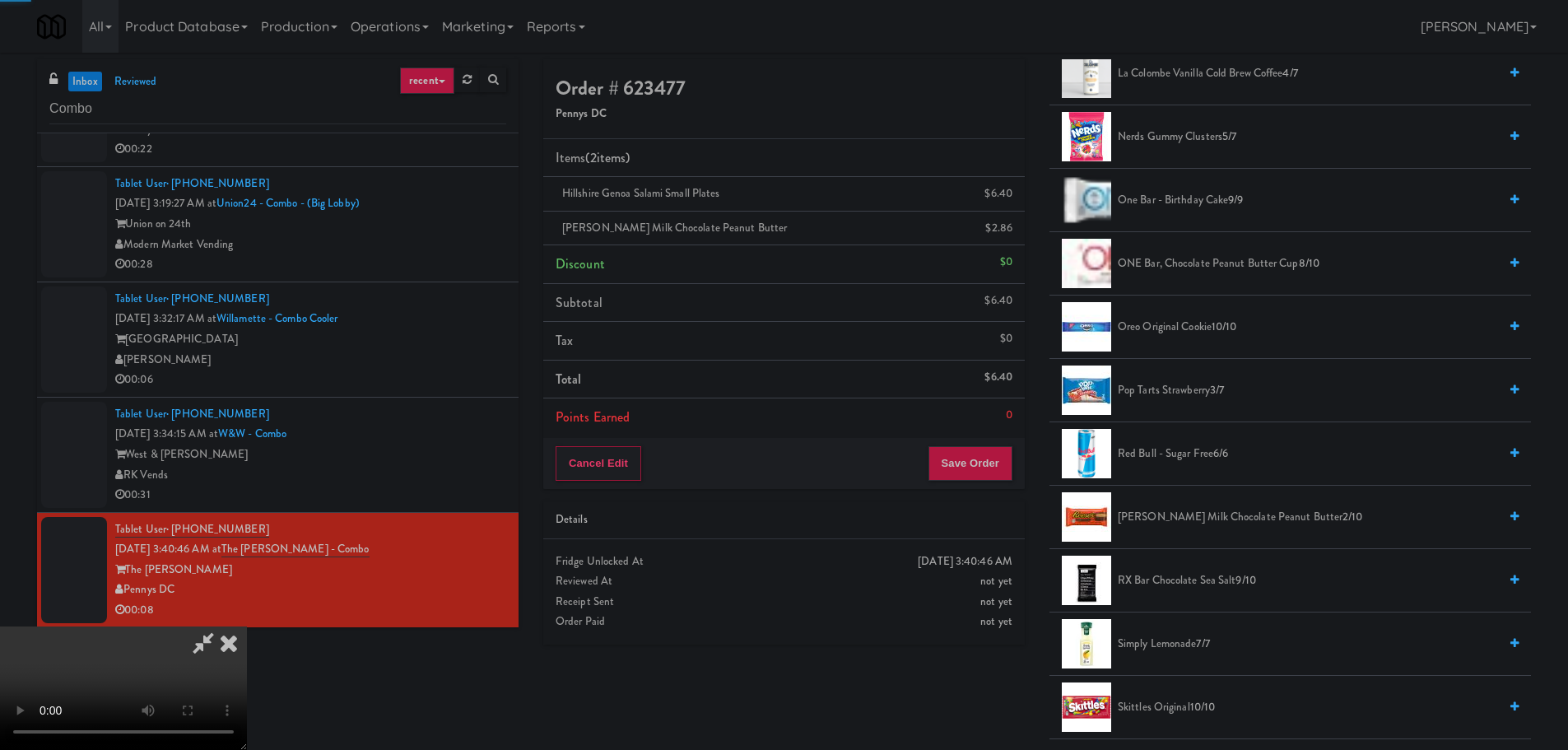
click at [247, 626] on video at bounding box center [124, 688] width 247 height 124
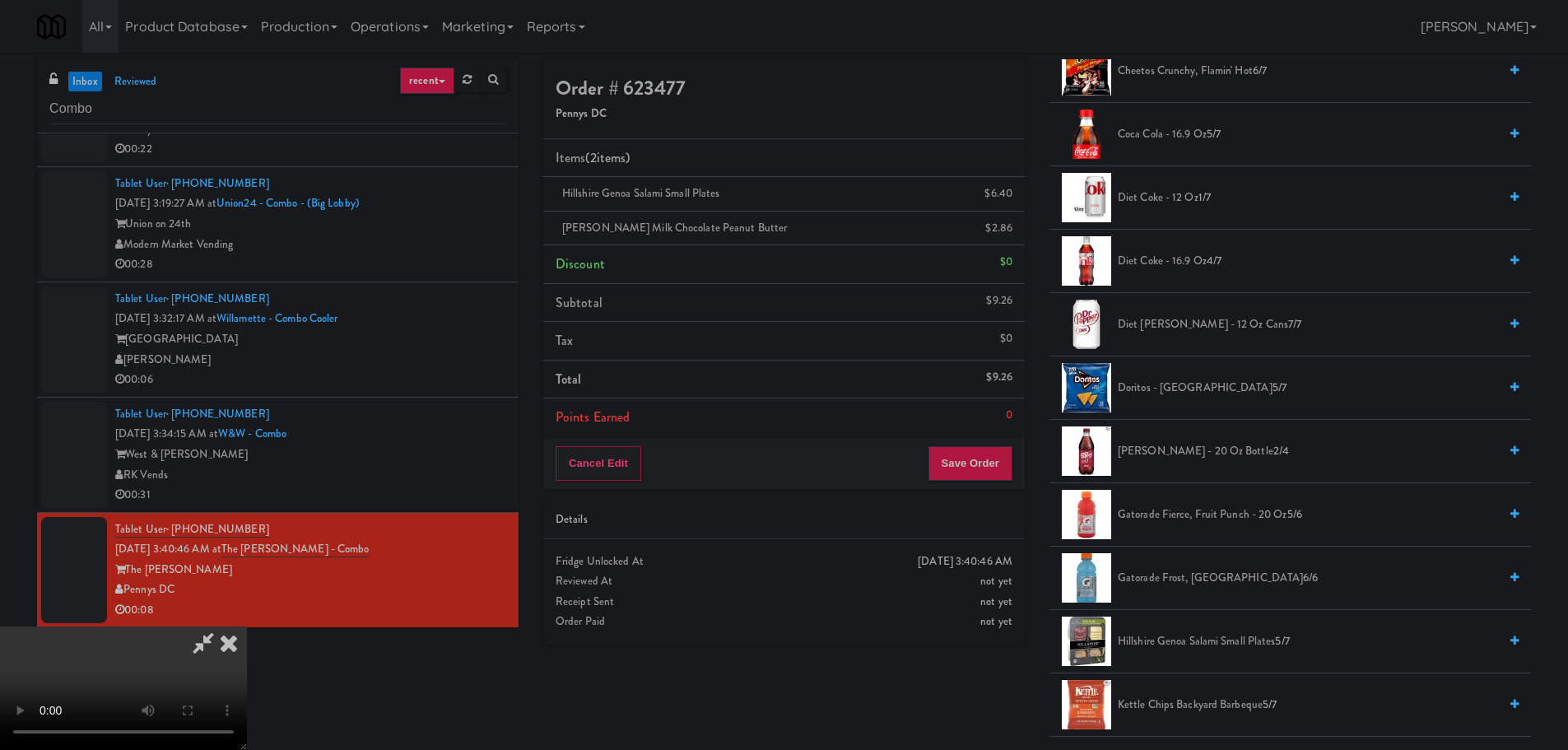
scroll to position [329, 0]
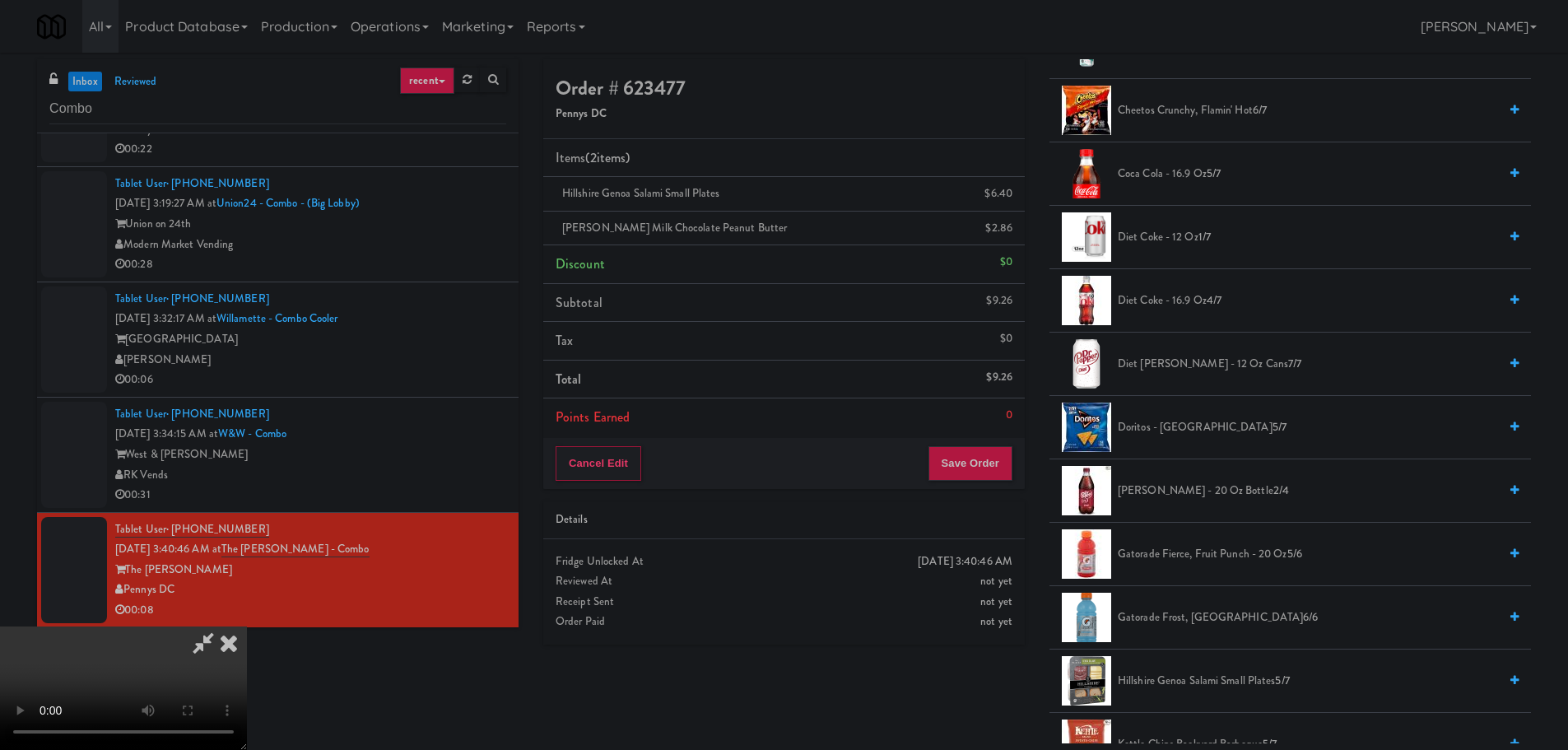
click at [1191, 421] on span "Doritos - Cool Ranch 5/7" at bounding box center [1307, 427] width 380 height 21
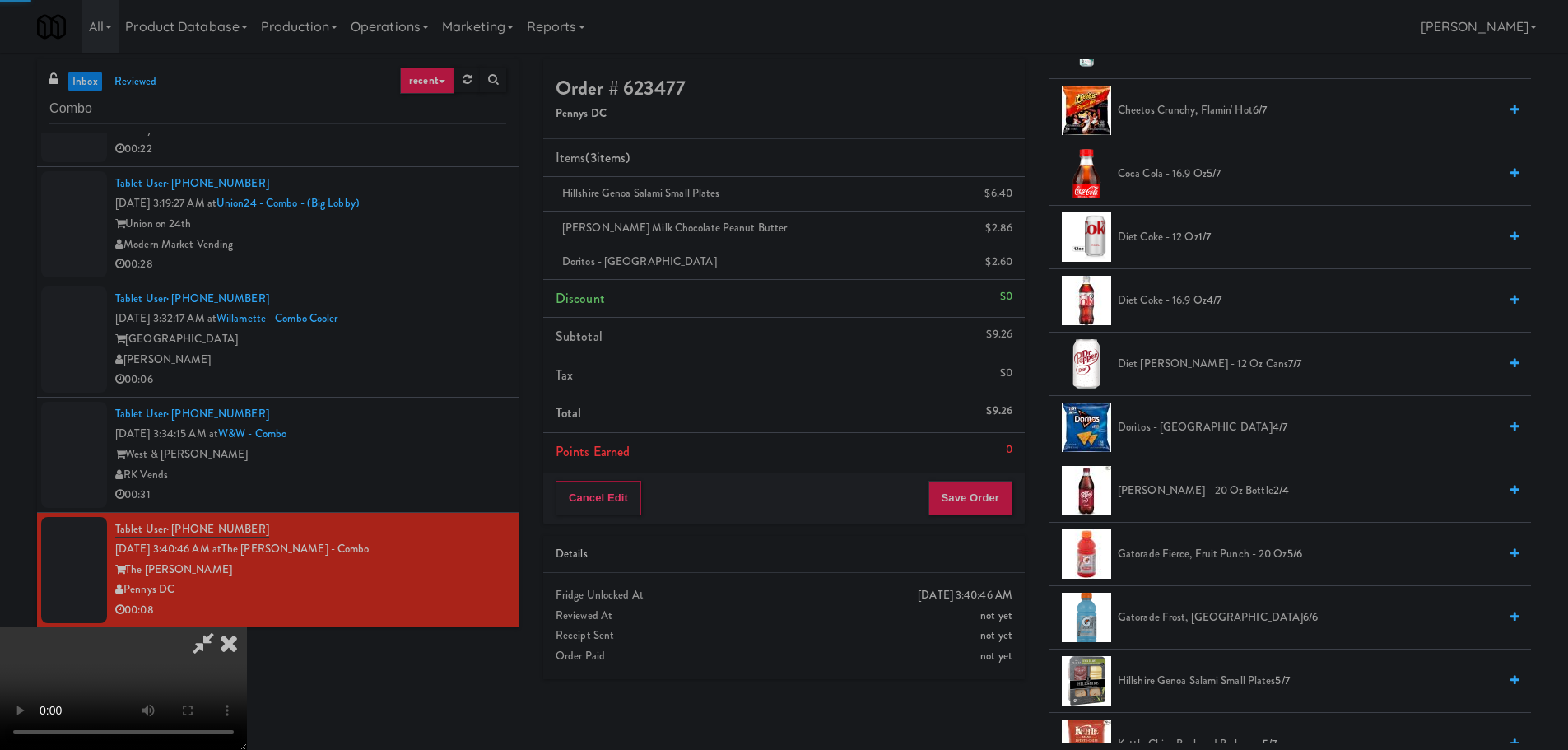
click at [247, 626] on video at bounding box center [124, 688] width 247 height 124
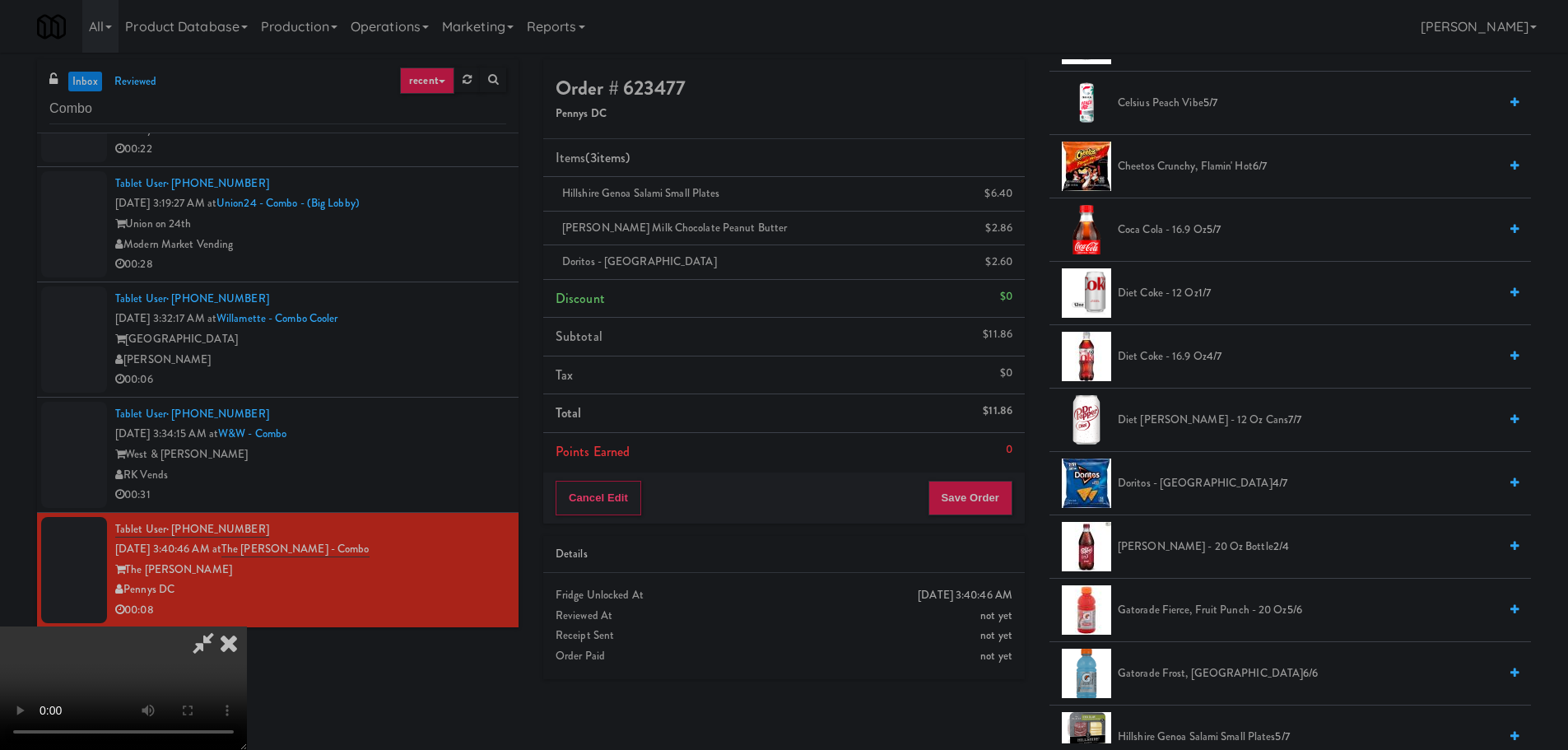
scroll to position [0, 0]
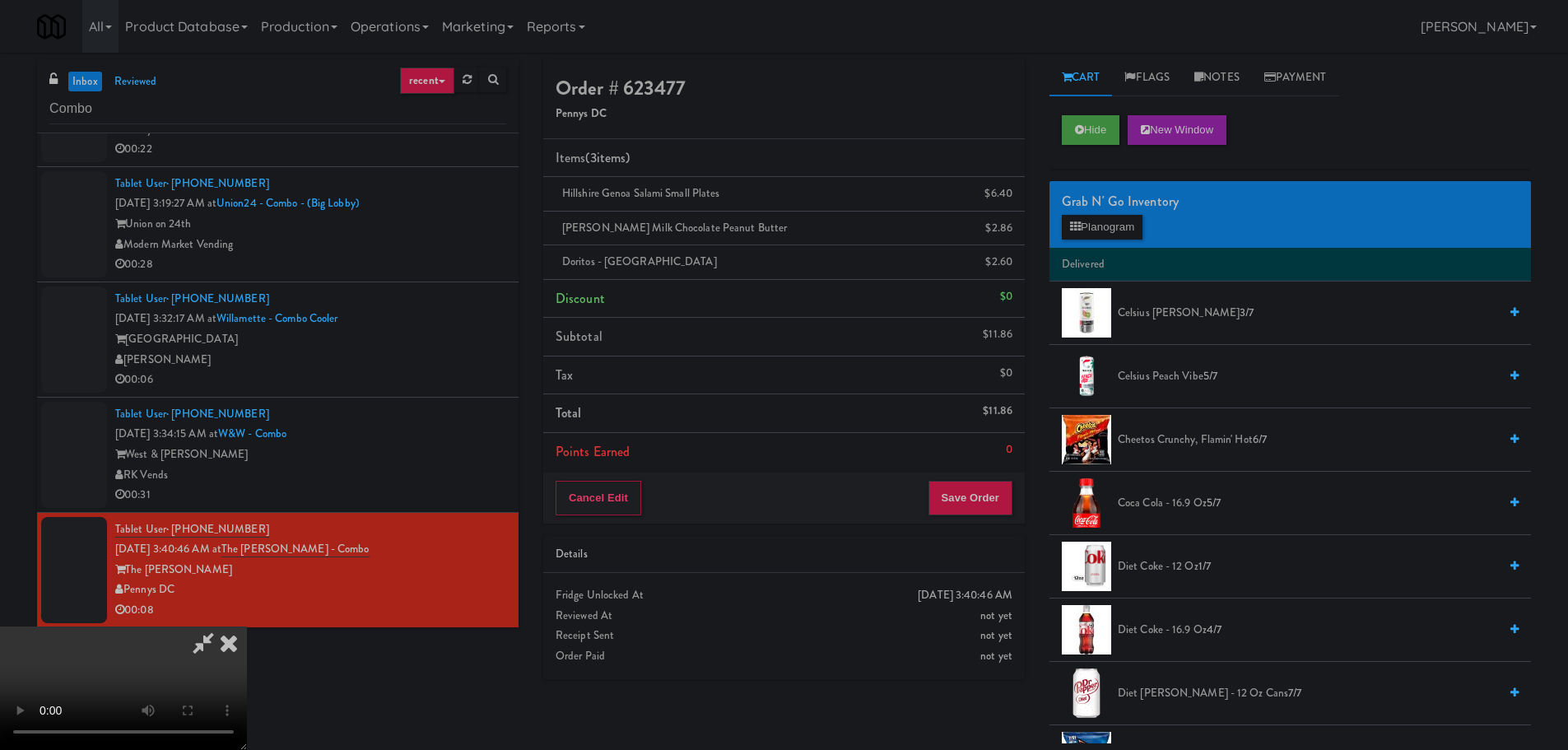
click at [1178, 436] on span "Cheetos Crunchy, Flamin' Hot 6/7" at bounding box center [1307, 440] width 380 height 21
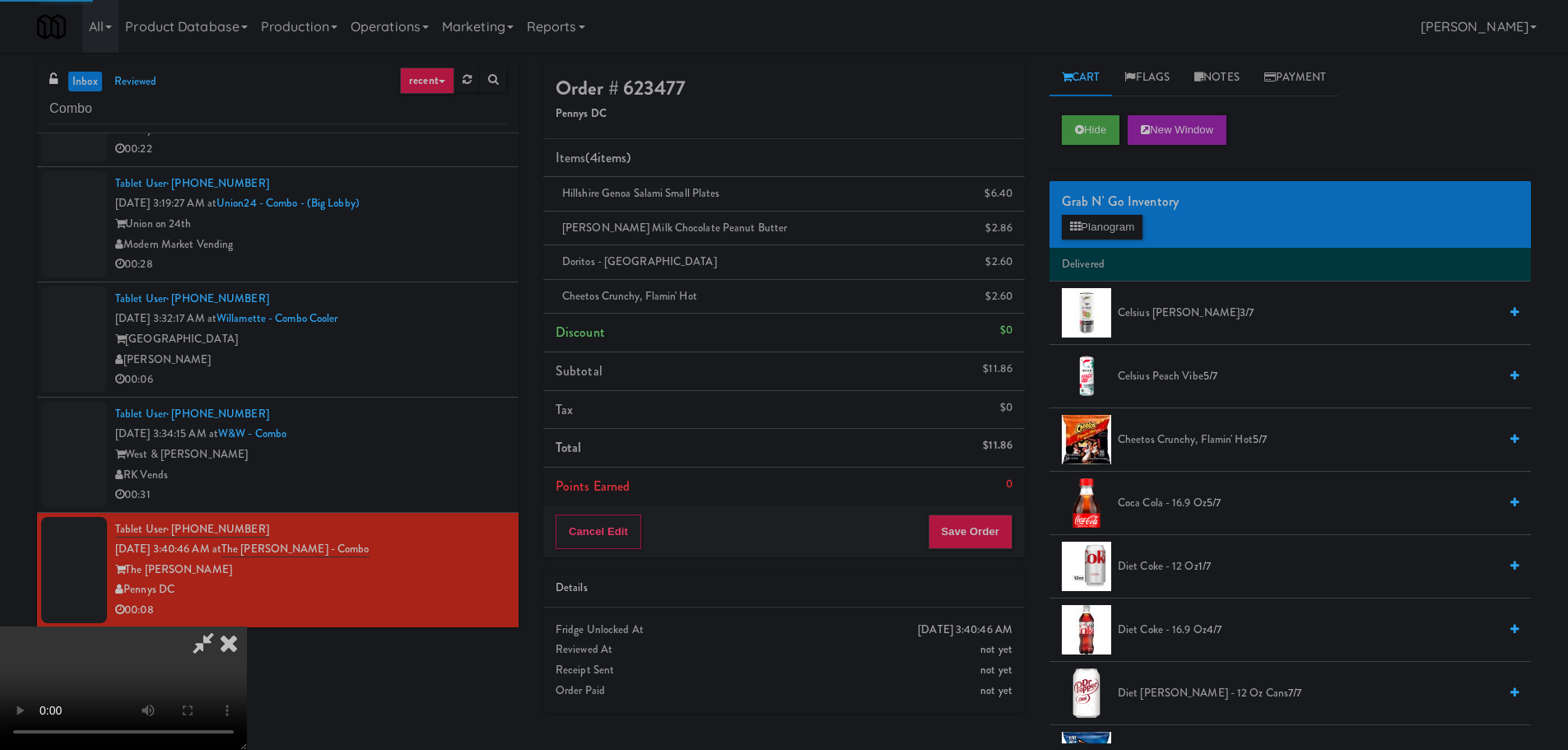
click at [247, 626] on video at bounding box center [124, 688] width 247 height 124
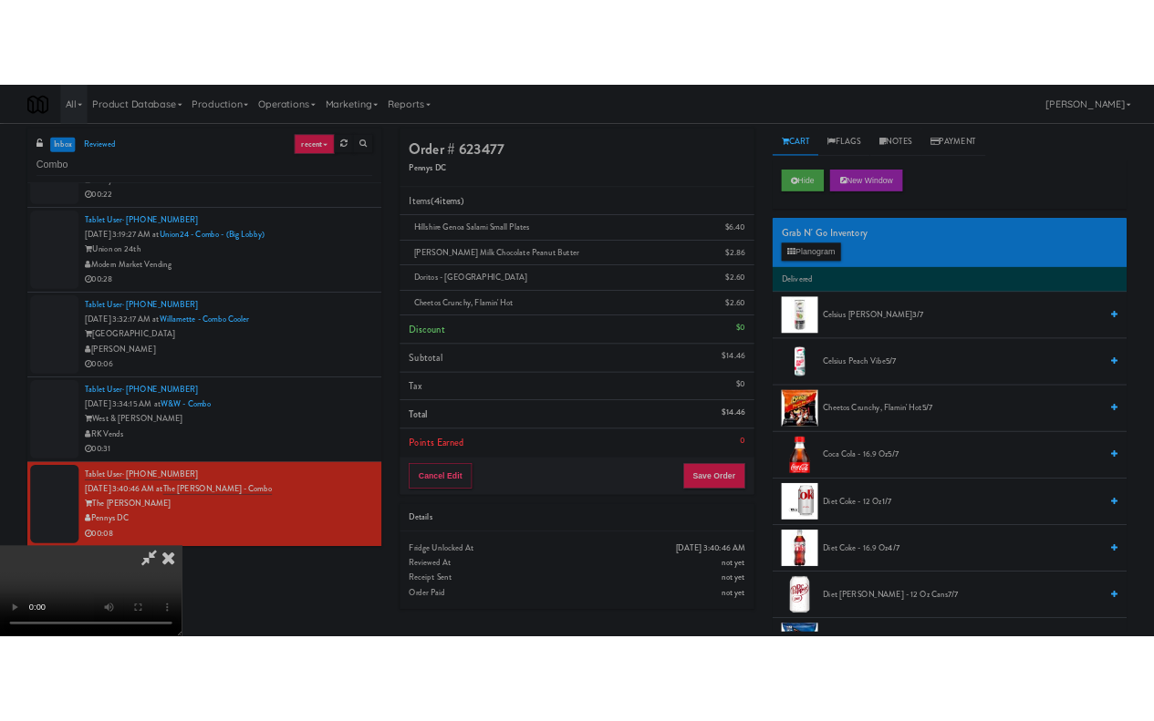
scroll to position [314, 0]
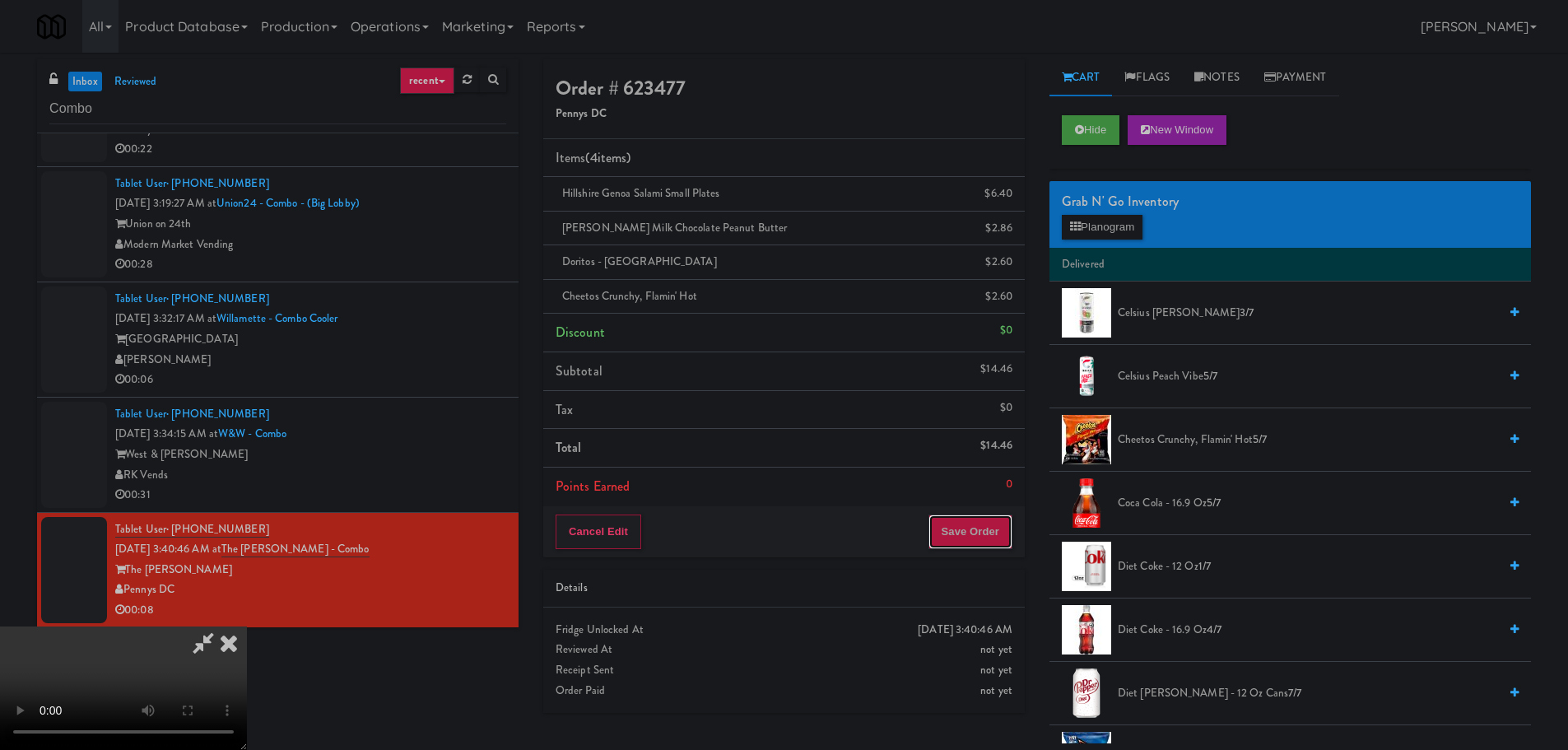
click at [984, 539] on button "Save Order" at bounding box center [970, 532] width 84 height 34
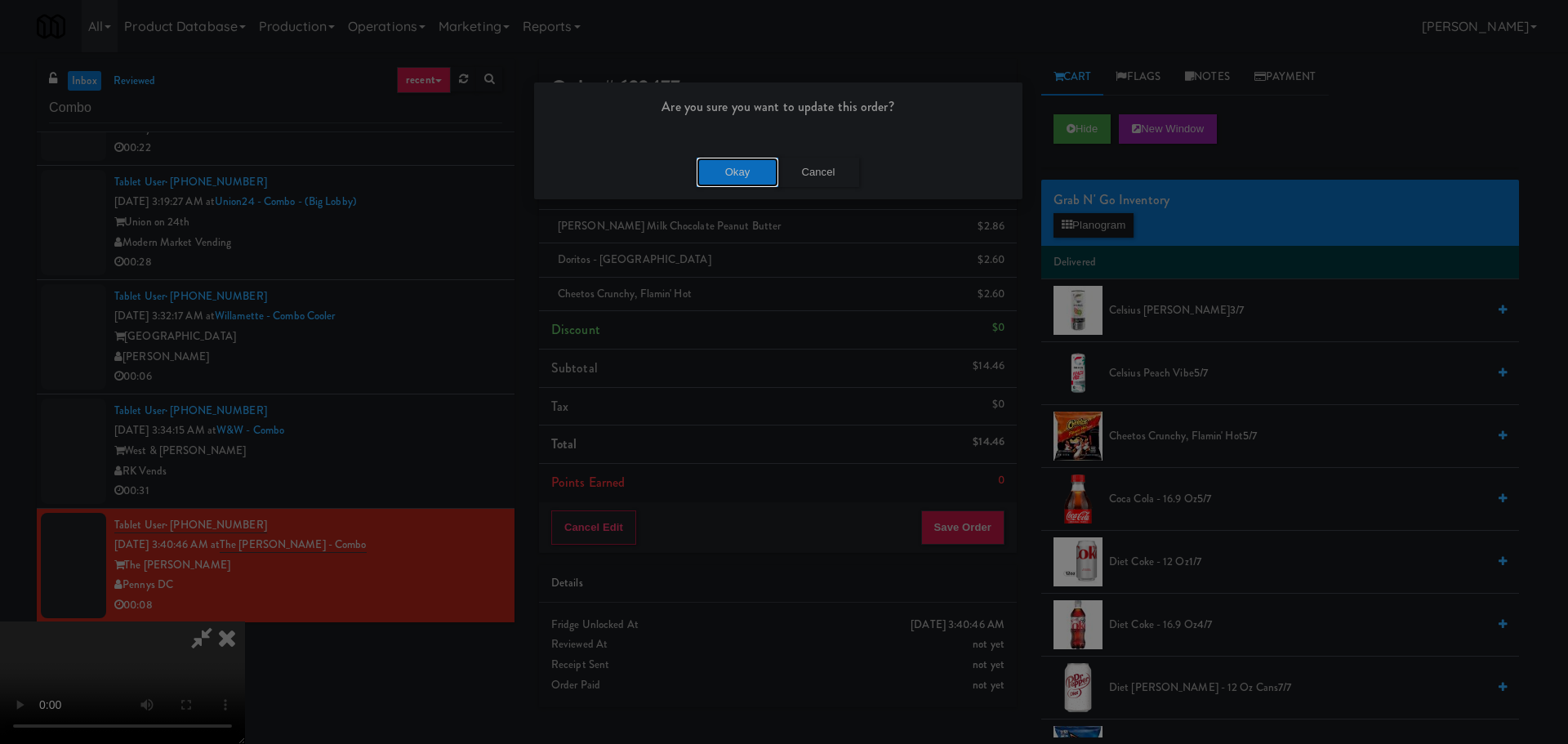
click at [717, 176] on button "Okay" at bounding box center [737, 172] width 81 height 30
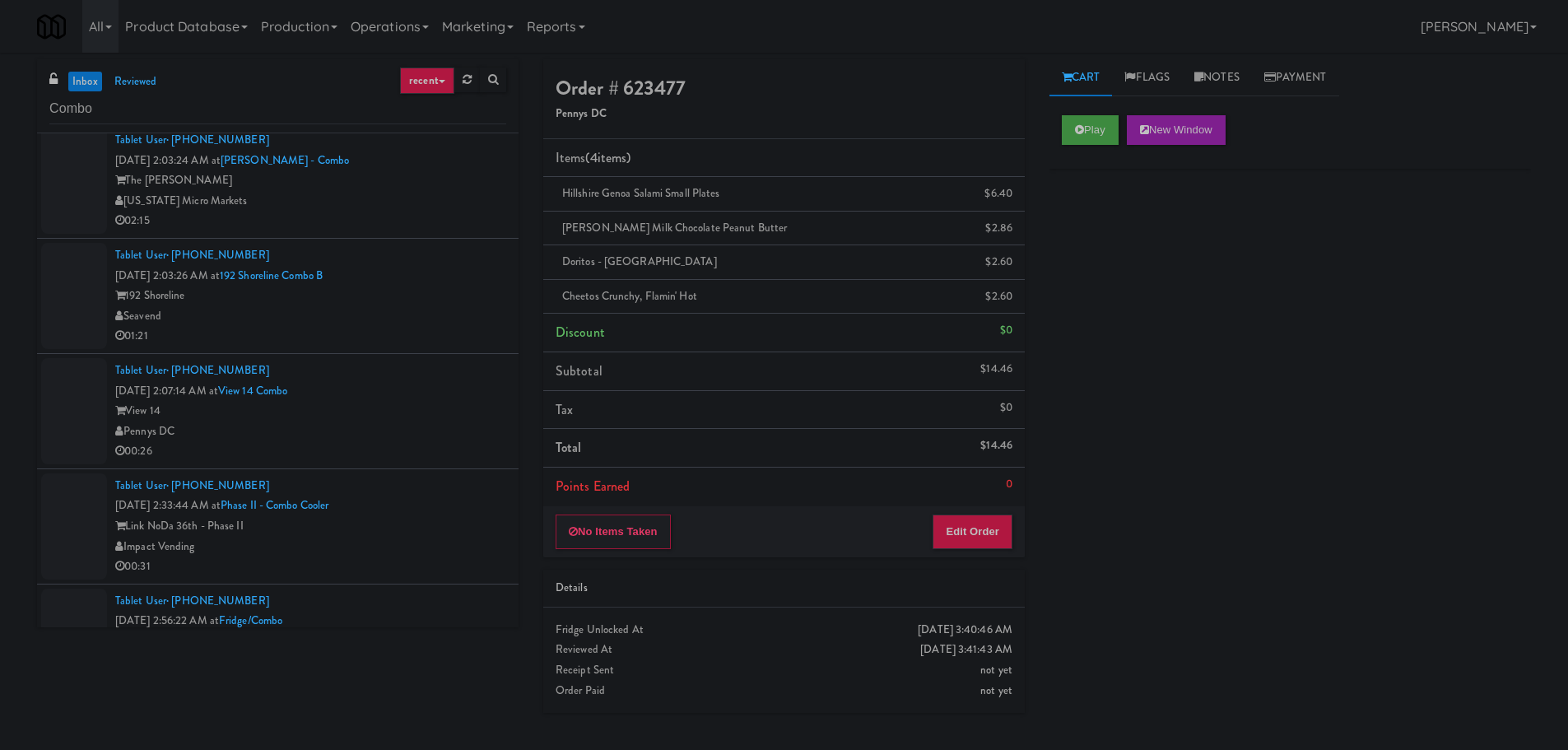
scroll to position [0, 0]
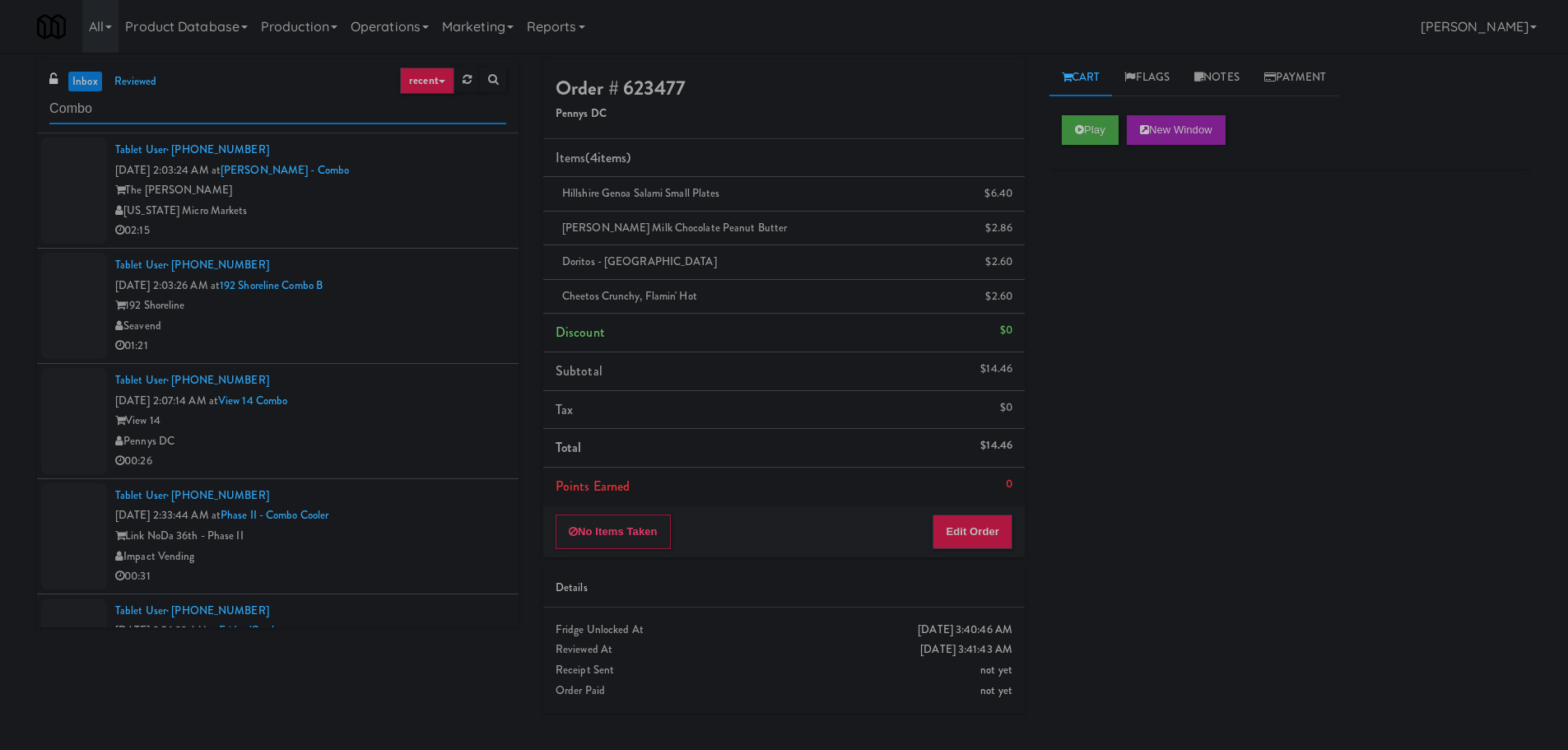
click at [248, 106] on input "Combo" at bounding box center [278, 109] width 457 height 31
type input "Fridge"
click at [451, 303] on div "2200 Progress Pkwy" at bounding box center [310, 305] width 391 height 21
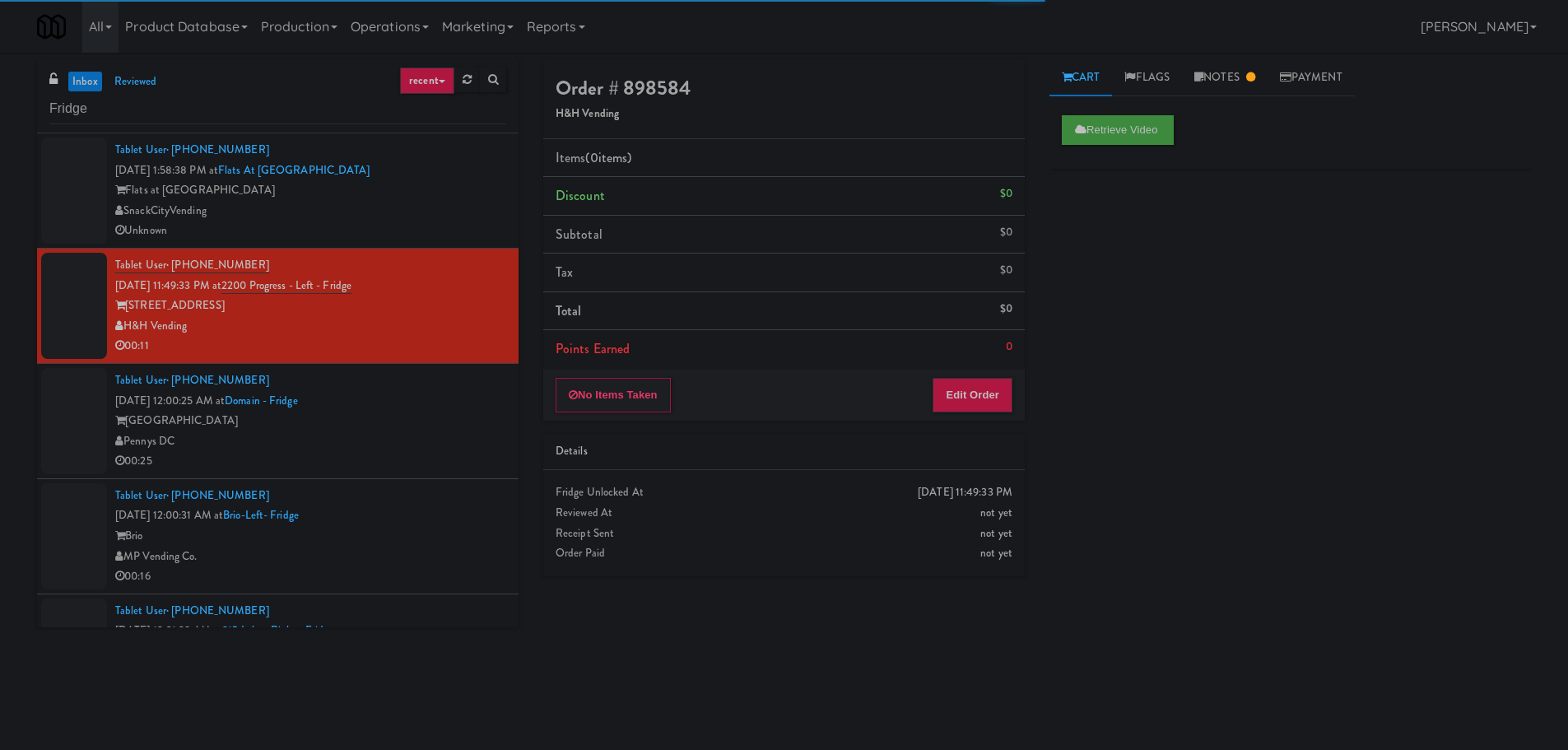
click at [474, 227] on div "Unknown" at bounding box center [310, 230] width 391 height 21
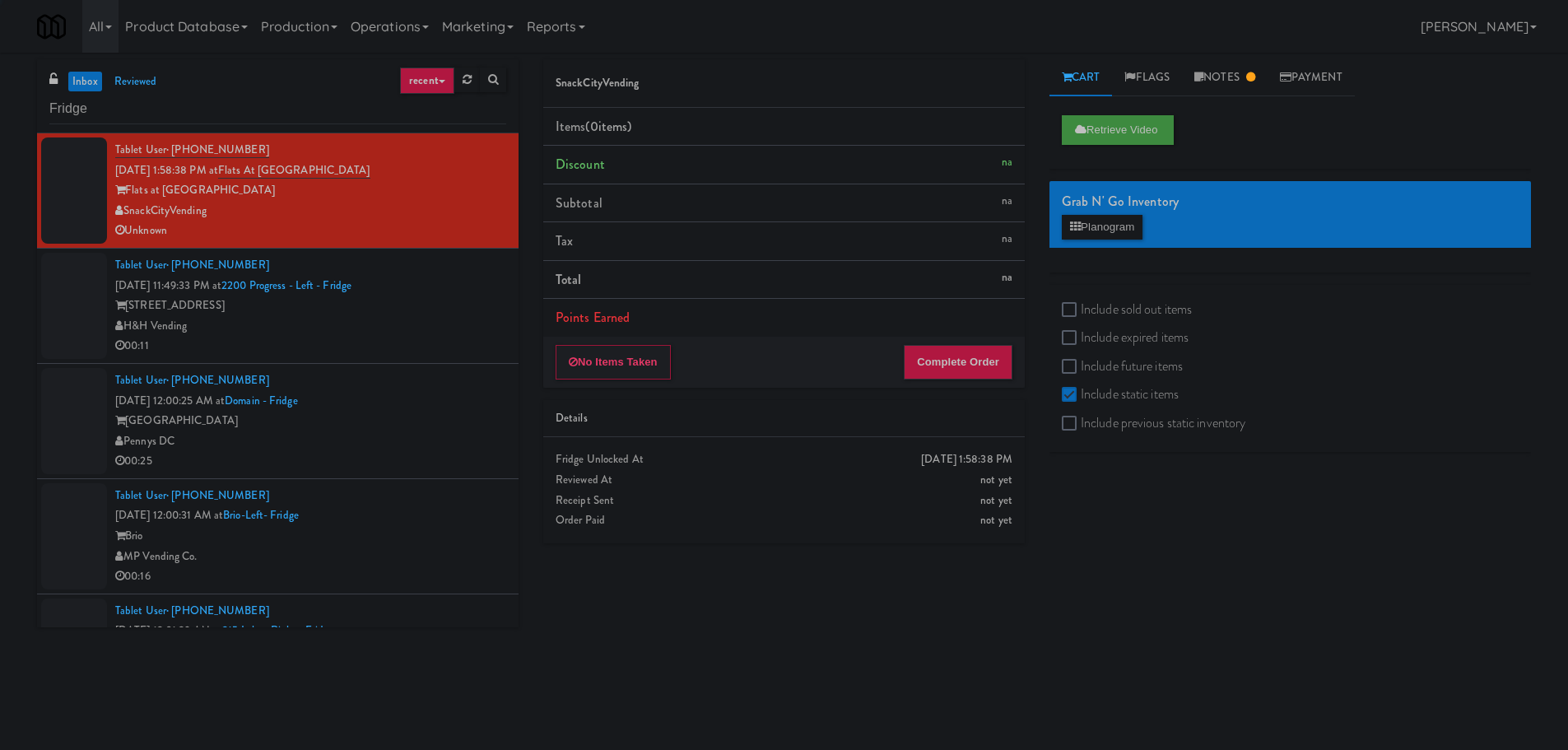
drag, startPoint x: 464, startPoint y: 328, endPoint x: 459, endPoint y: 417, distance: 89.1
click at [463, 329] on div "H&H Vending" at bounding box center [310, 326] width 391 height 21
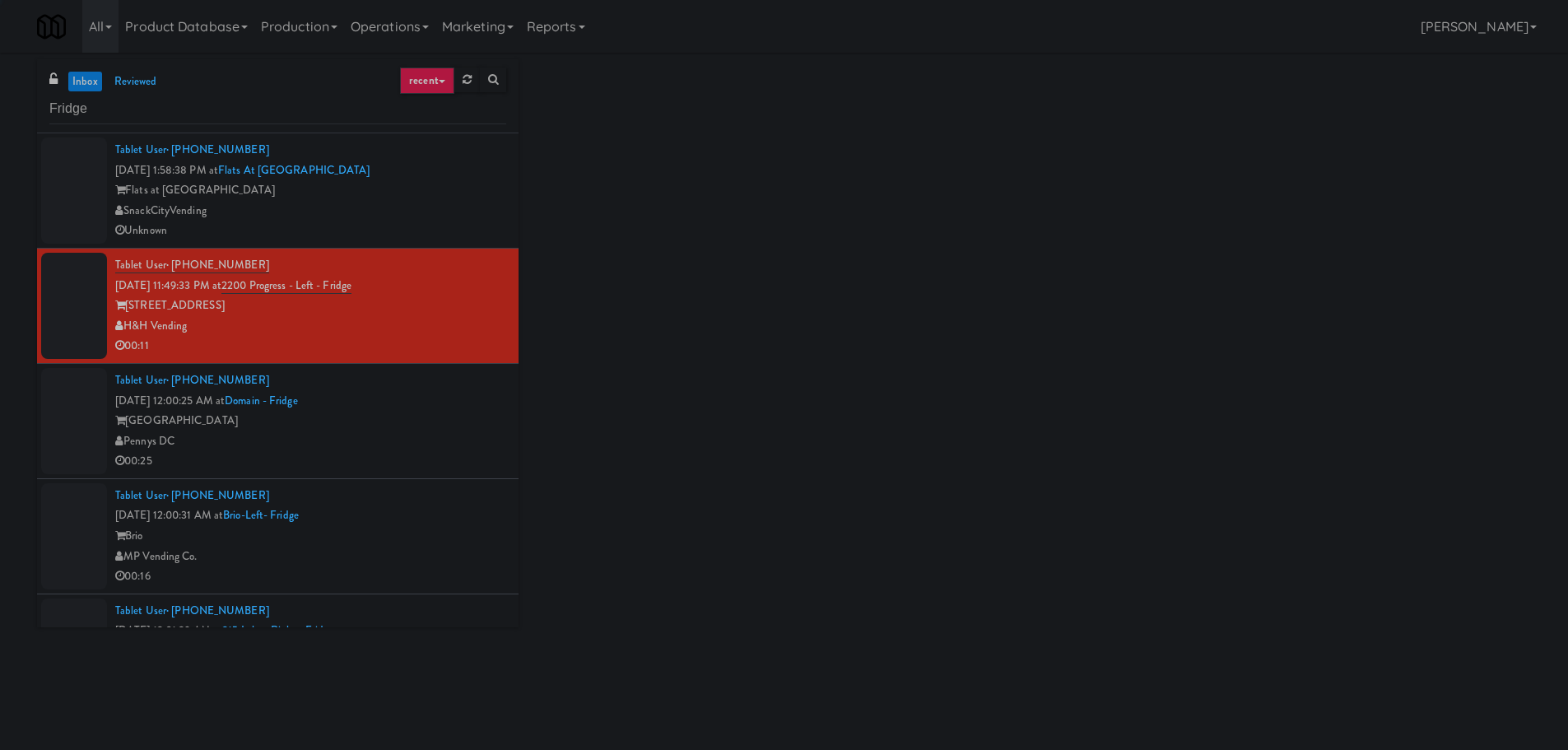
click at [468, 452] on div "00:25" at bounding box center [310, 461] width 391 height 21
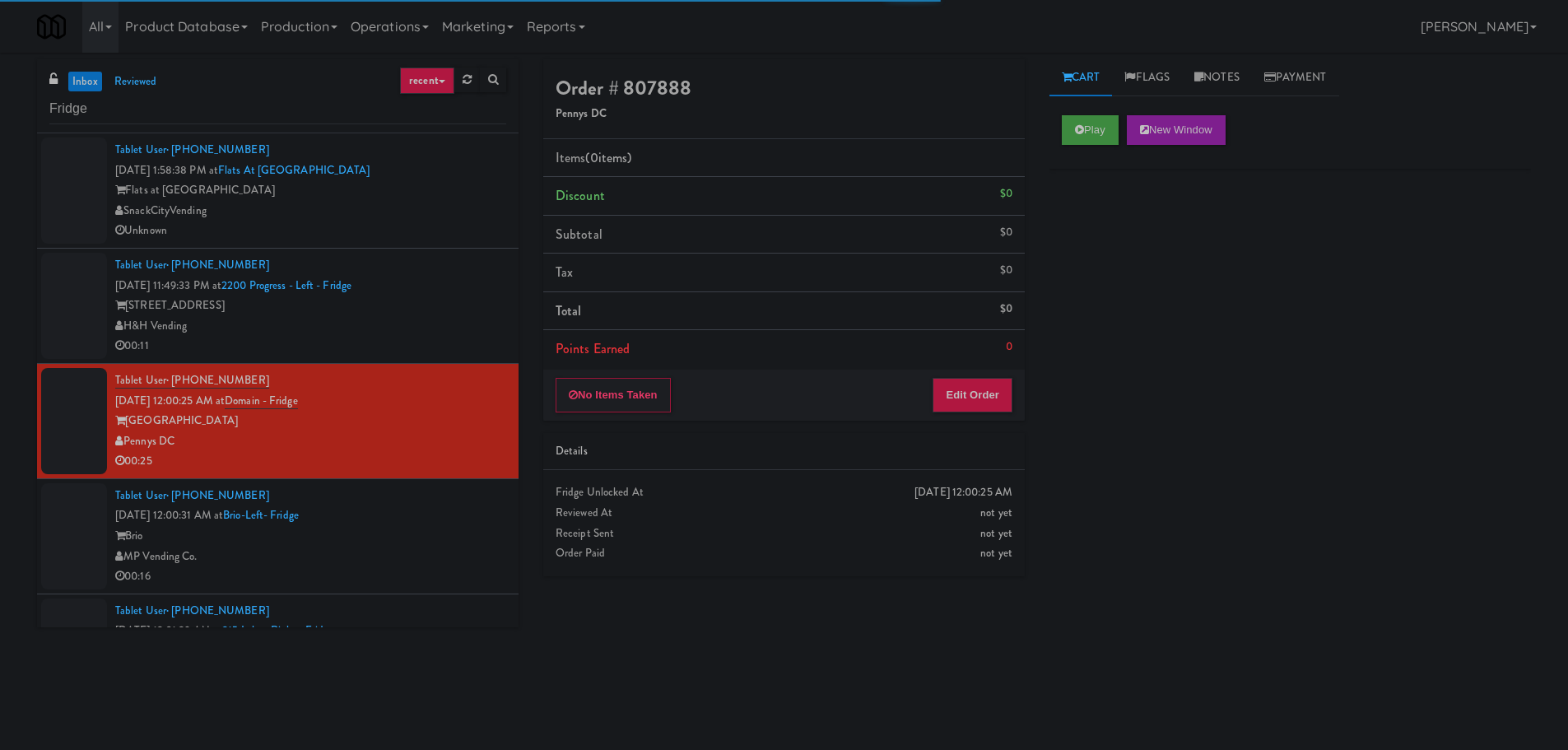
click at [455, 525] on div "Tablet User · (425) 256-1258 Aug 17, 2025 12:00:31 AM at Brio-Left- Fridge Brio…" at bounding box center [310, 536] width 391 height 101
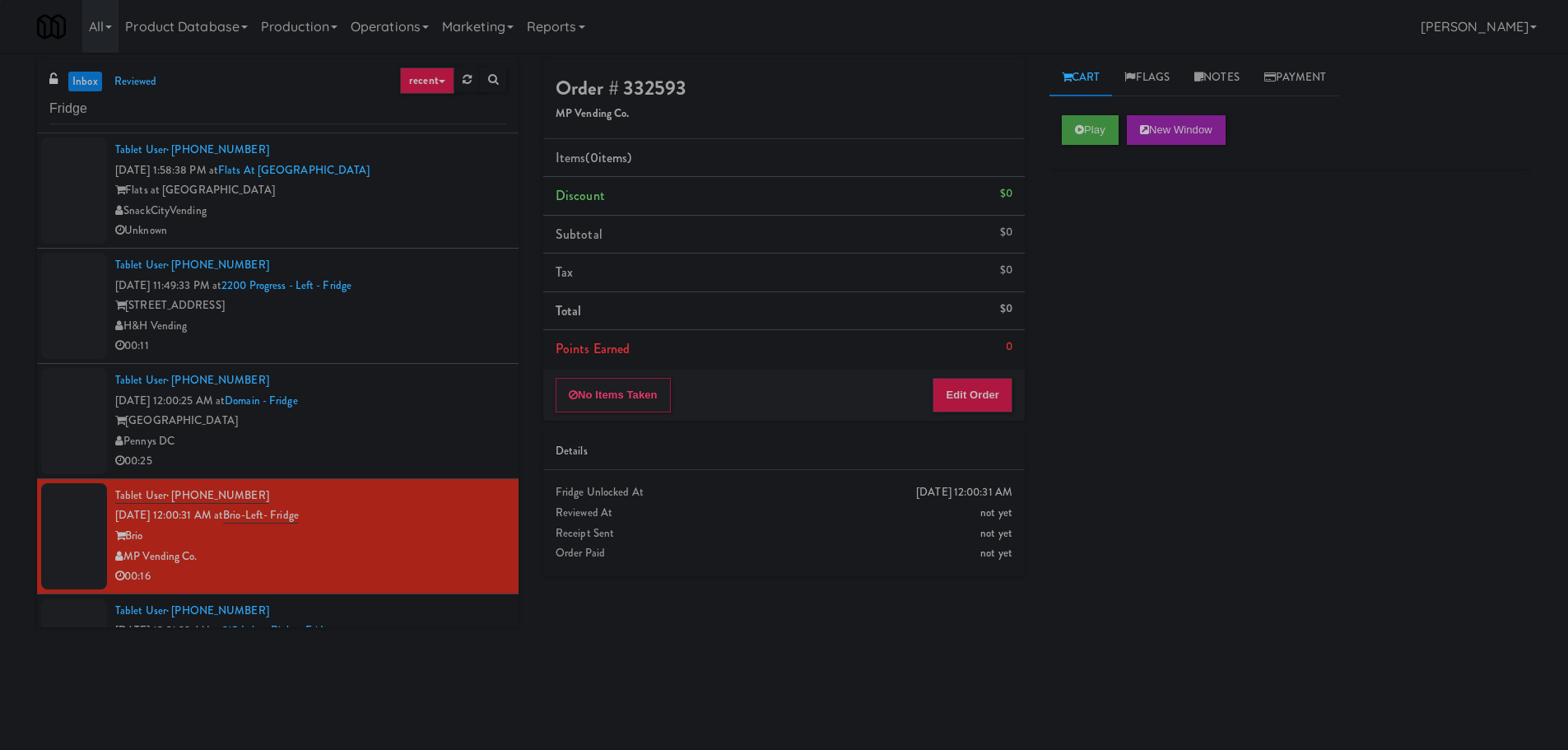
click at [454, 431] on div "Pennys DC" at bounding box center [310, 441] width 391 height 21
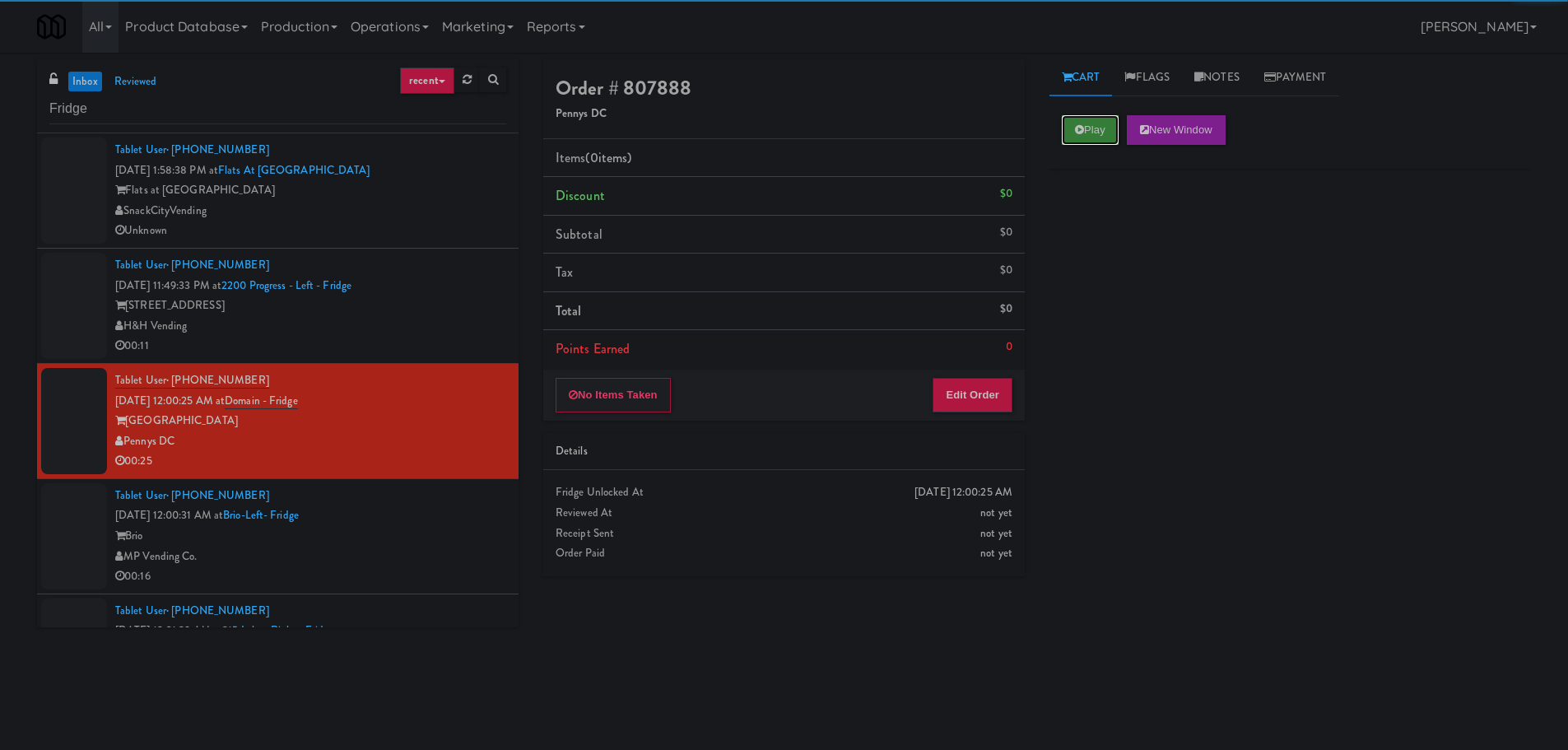
click at [1077, 137] on button "Play" at bounding box center [1090, 130] width 57 height 30
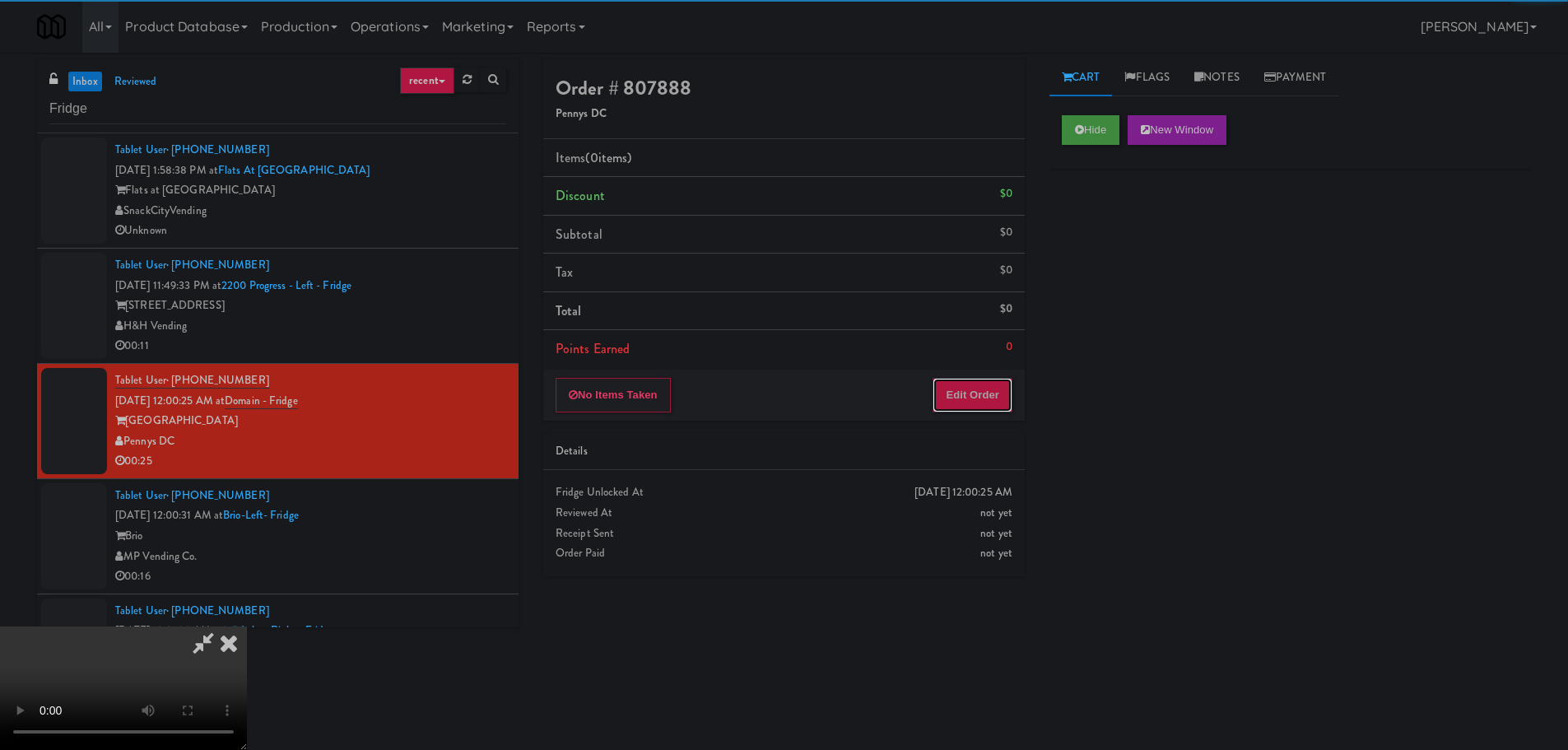
click at [986, 379] on button "Edit Order" at bounding box center [972, 395] width 79 height 34
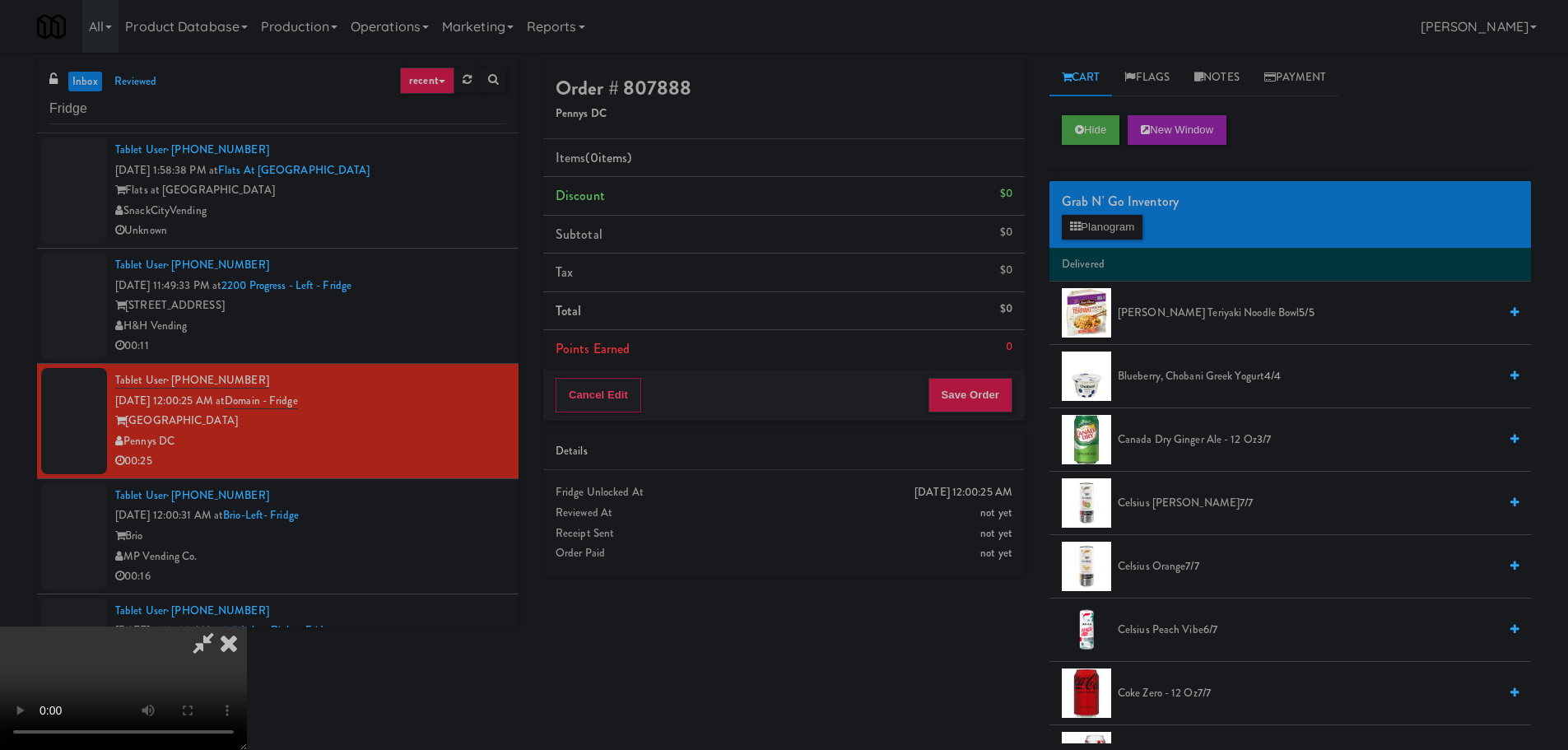
click at [247, 626] on video at bounding box center [124, 688] width 247 height 124
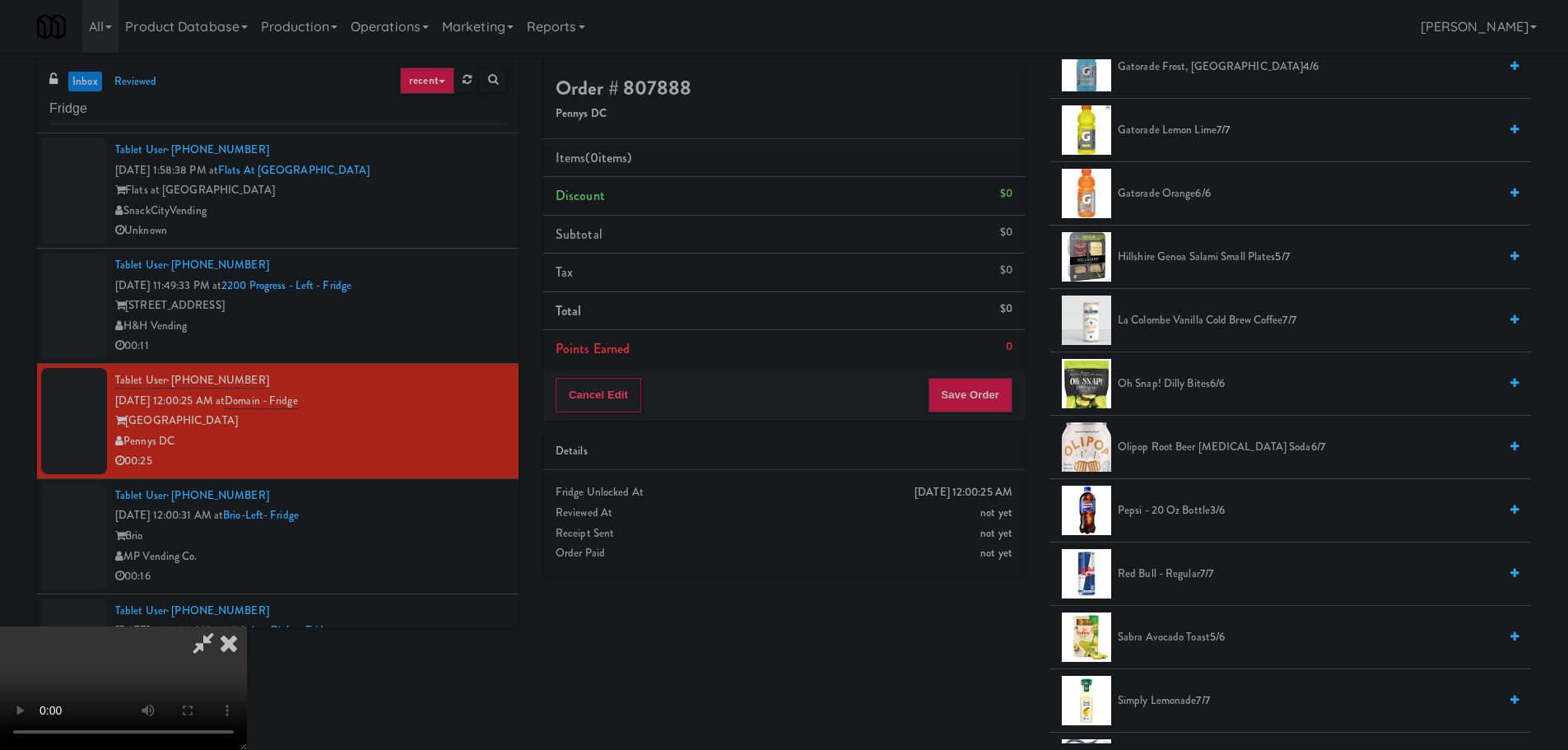
scroll to position [1564, 0]
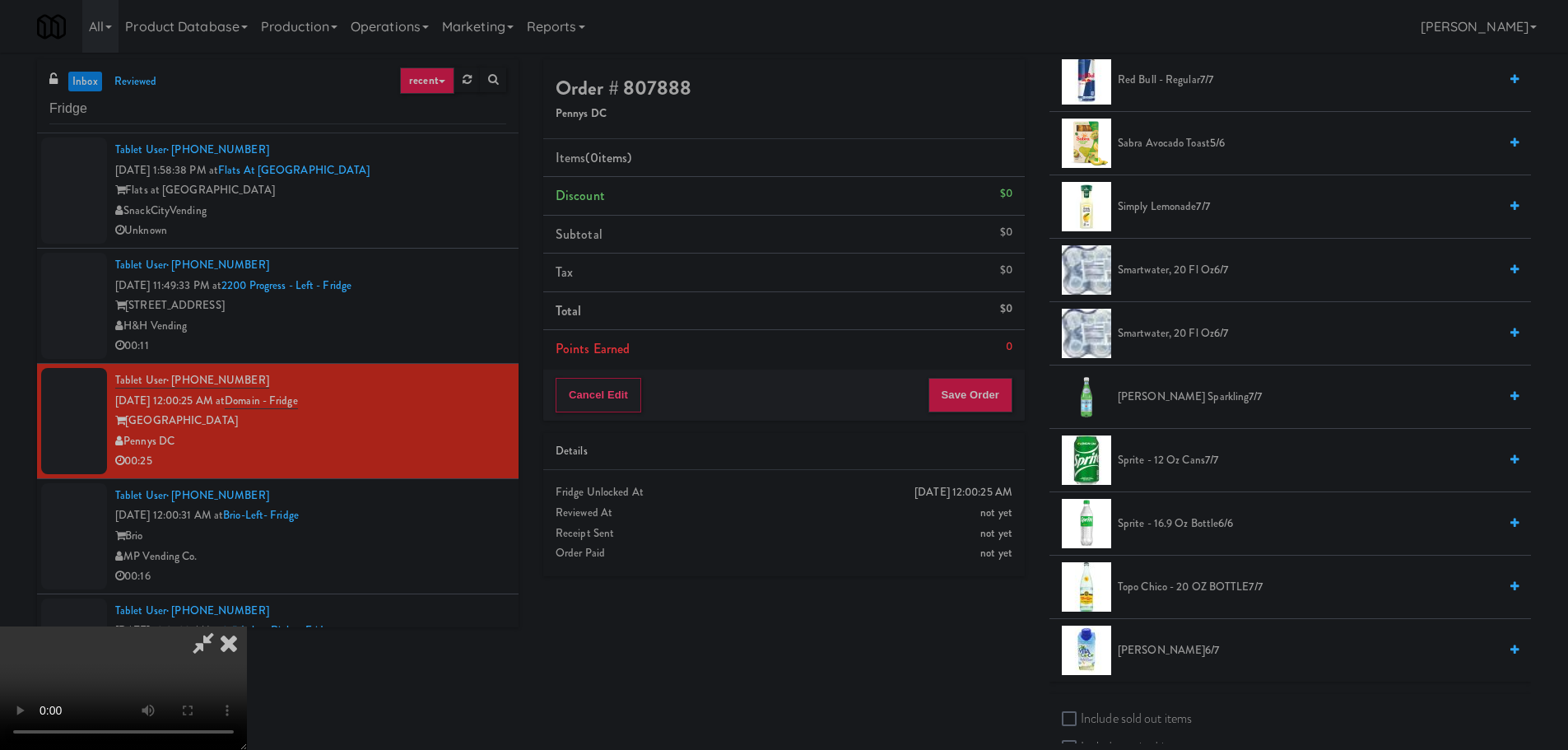
click at [1149, 523] on span "Sprite - 16.9 oz Bottle 6/6" at bounding box center [1307, 523] width 380 height 21
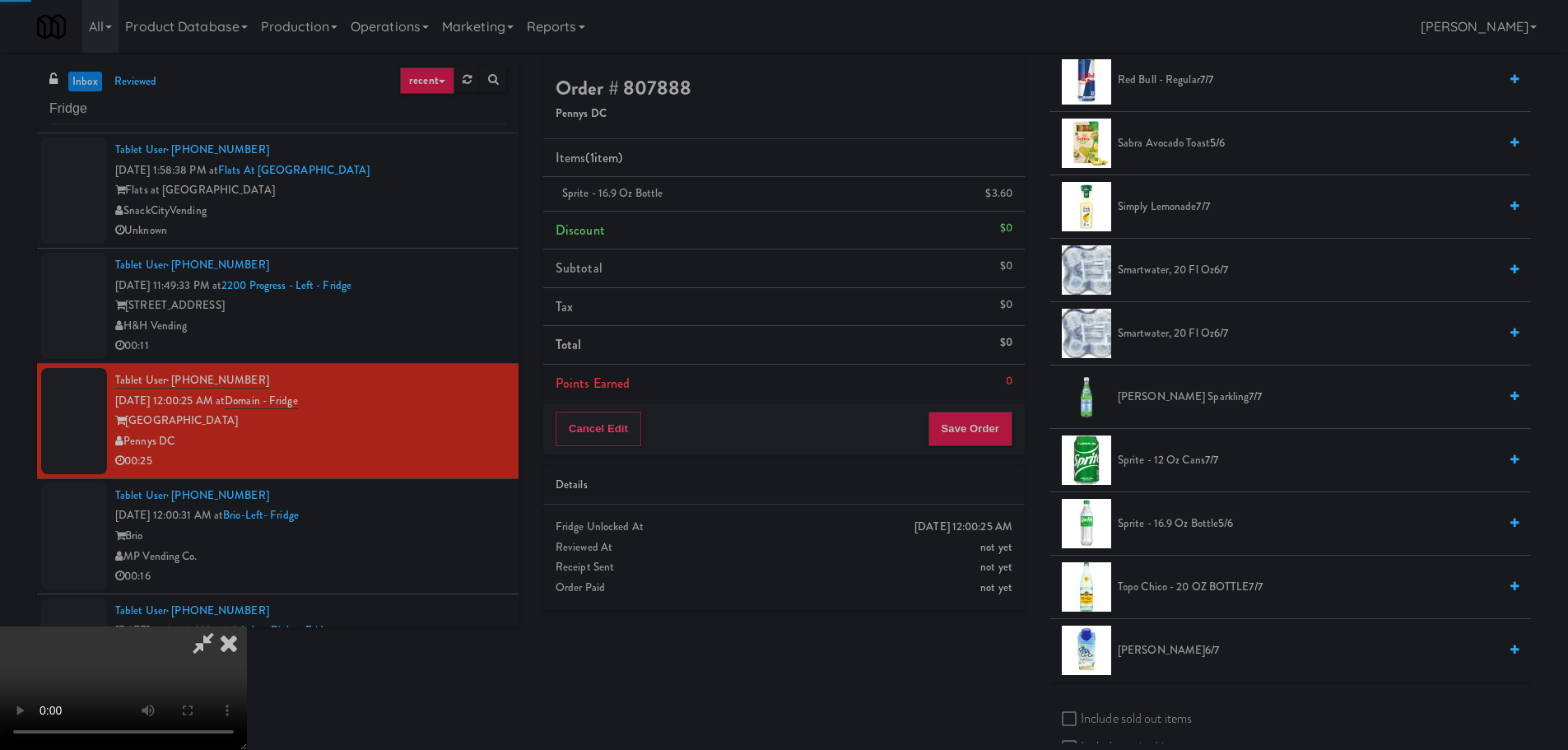
drag, startPoint x: 636, startPoint y: 440, endPoint x: 664, endPoint y: 419, distance: 35.0
click at [247, 626] on video at bounding box center [124, 688] width 247 height 124
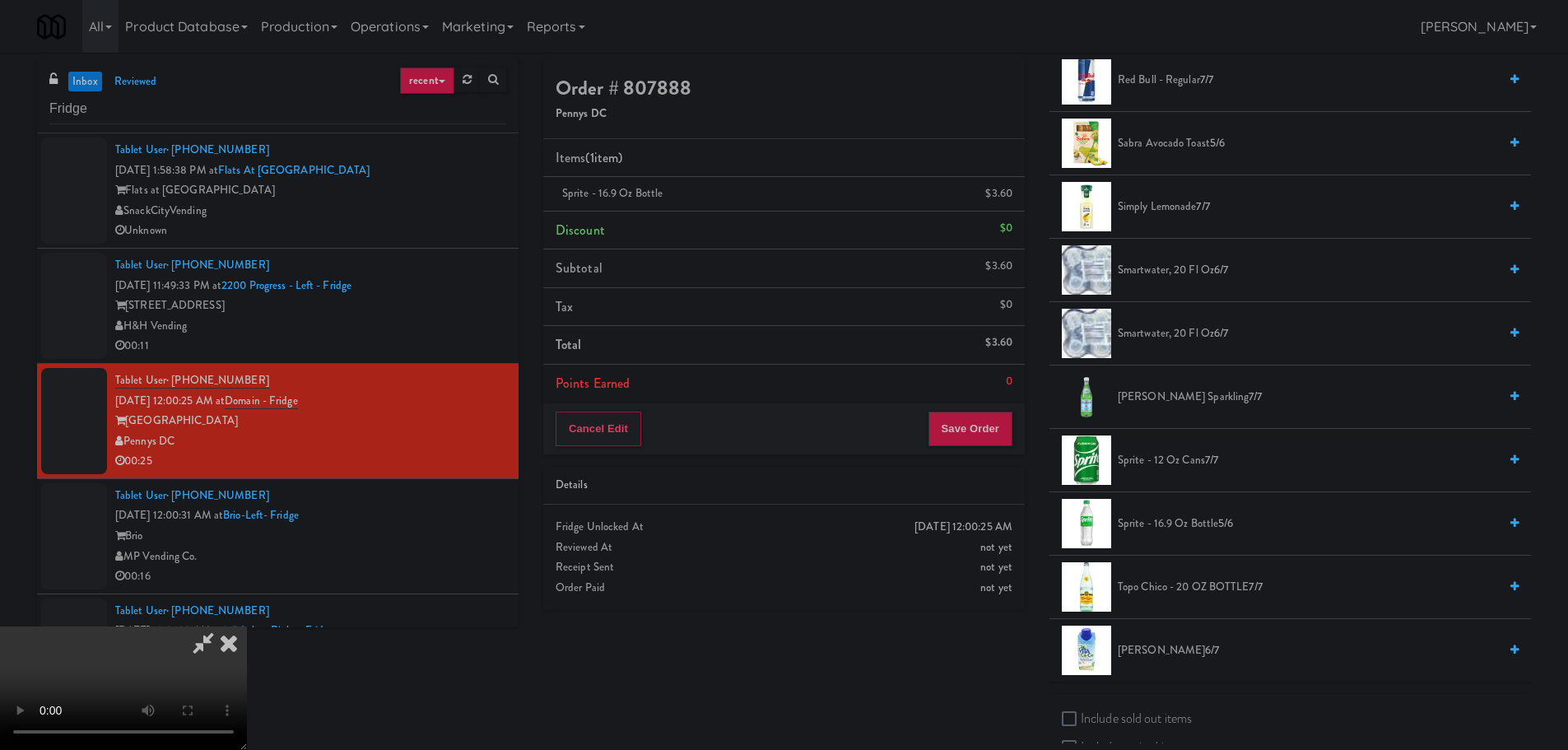
click at [247, 626] on video at bounding box center [124, 688] width 247 height 124
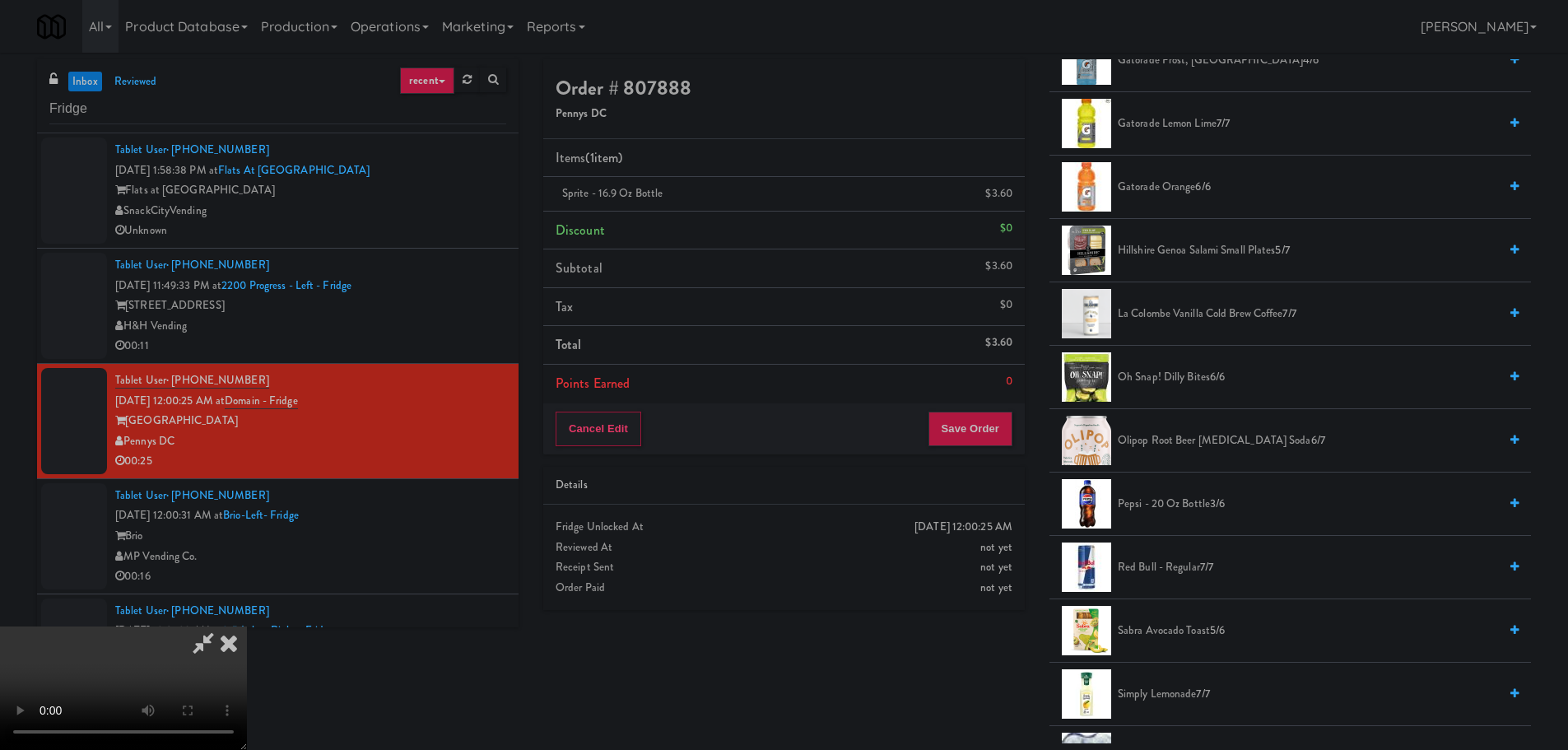
scroll to position [1070, 0]
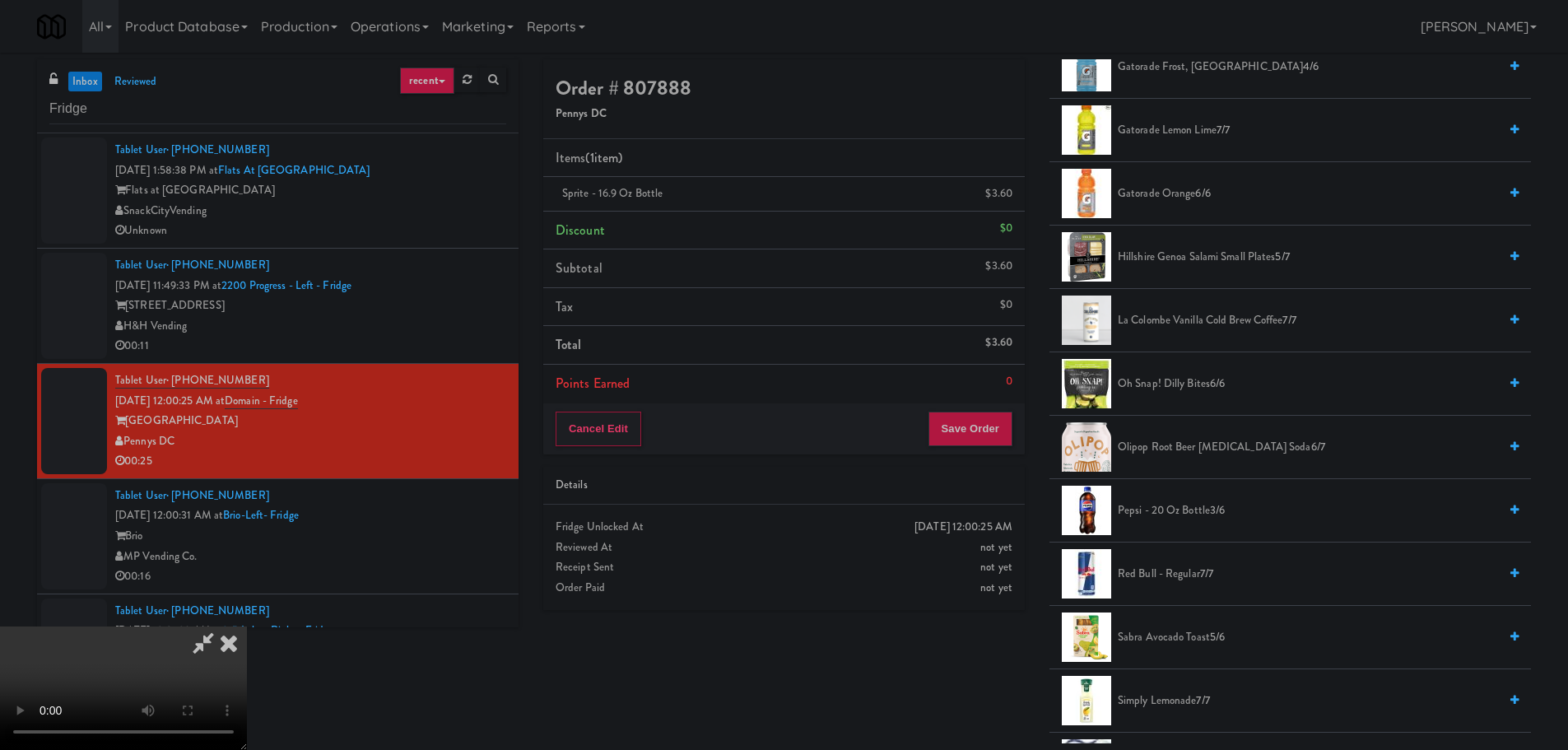
click at [1193, 697] on span "Simply Lemonade 7/7" at bounding box center [1307, 700] width 380 height 21
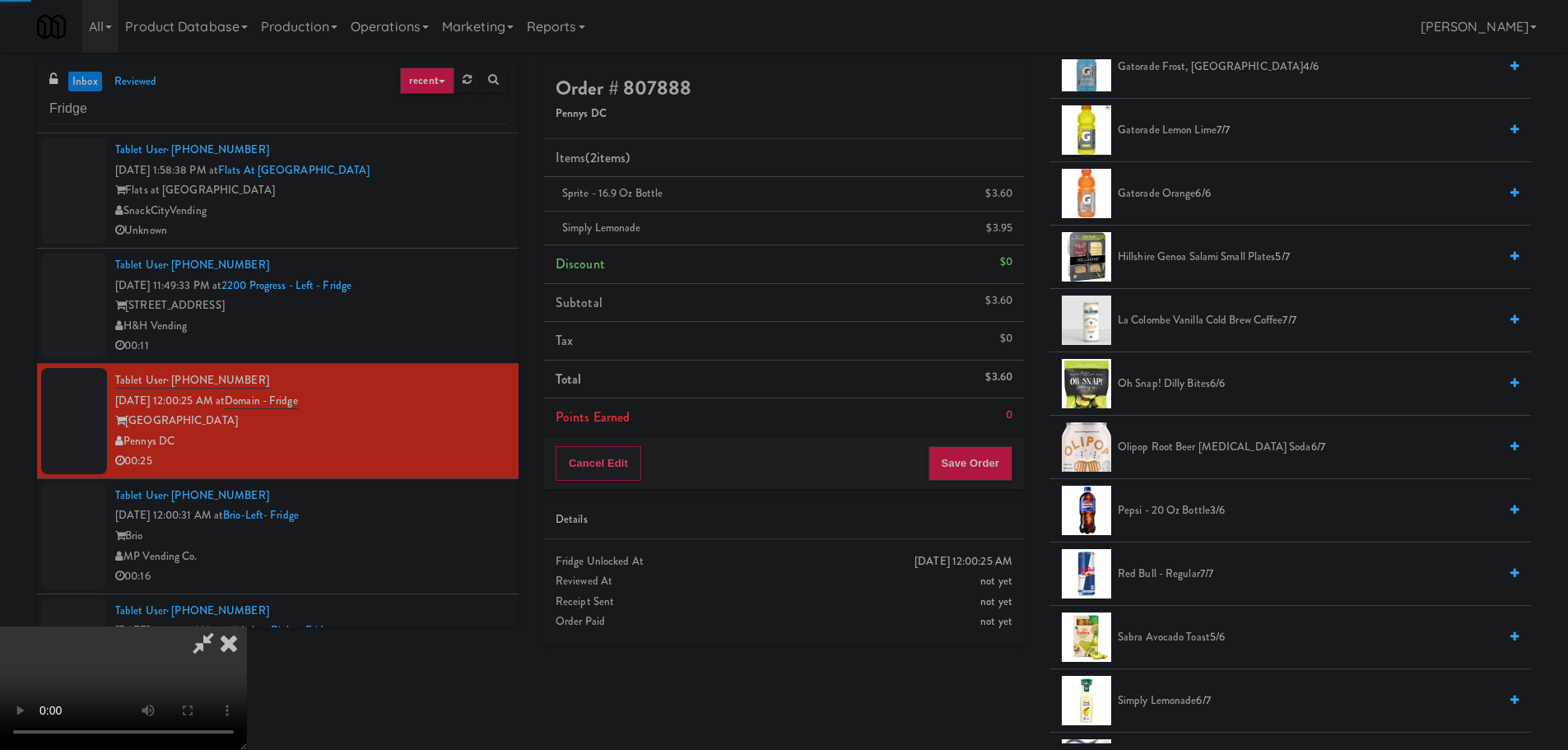
click at [247, 626] on video at bounding box center [124, 688] width 247 height 124
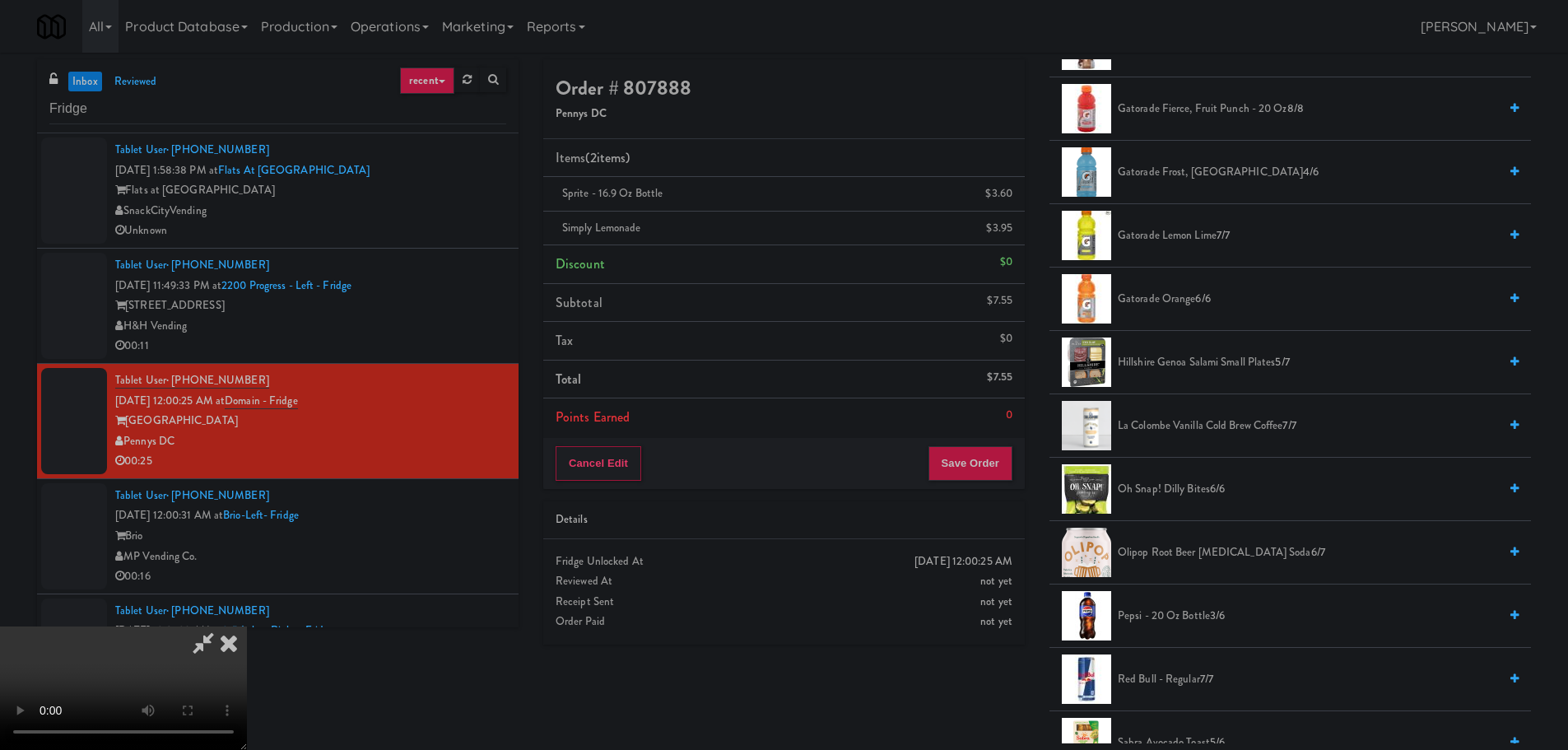
scroll to position [741, 0]
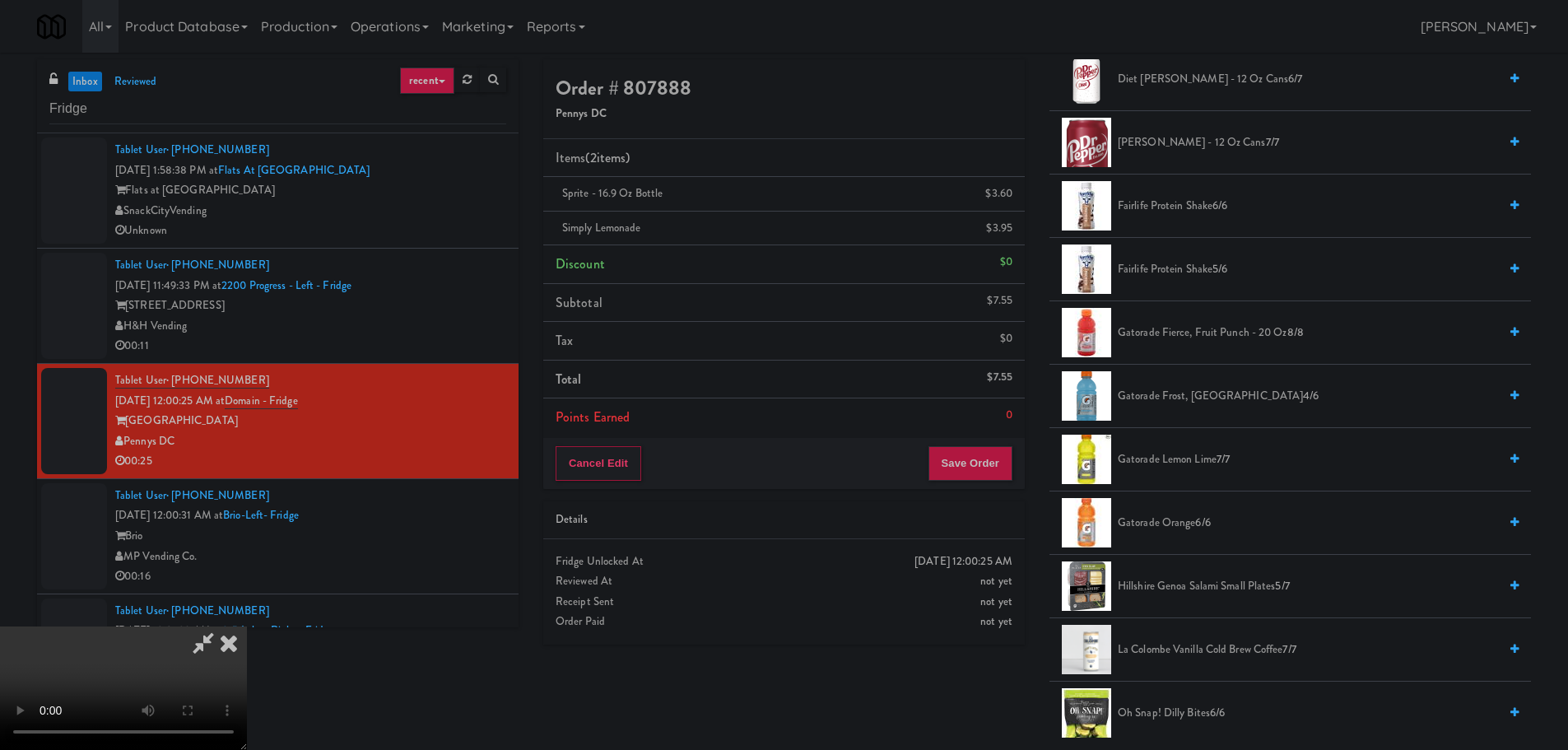
click at [1185, 332] on span "Gatorade Fierce, Fruit Punch - 20 oz 8/8" at bounding box center [1307, 333] width 380 height 21
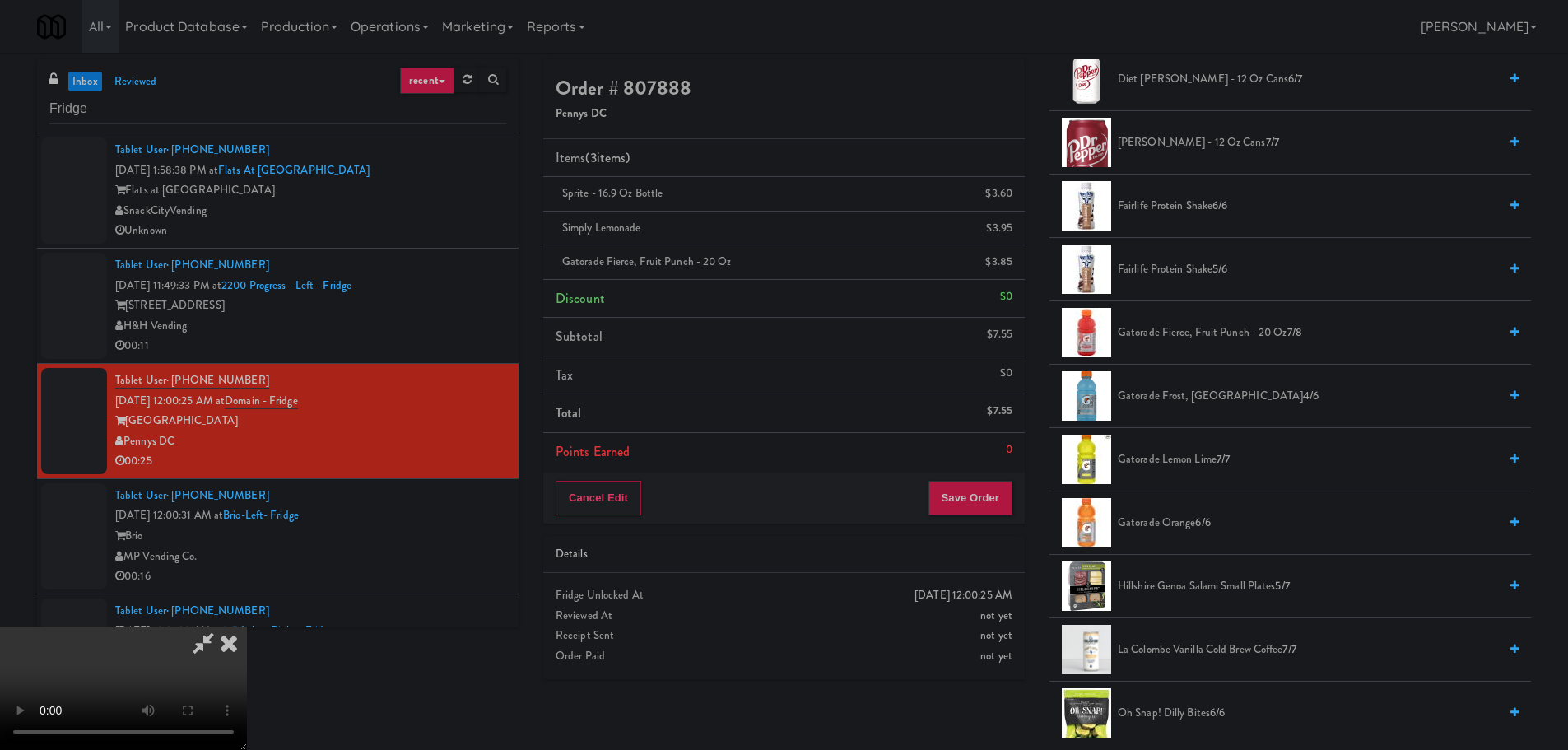
click at [247, 626] on video at bounding box center [124, 688] width 247 height 124
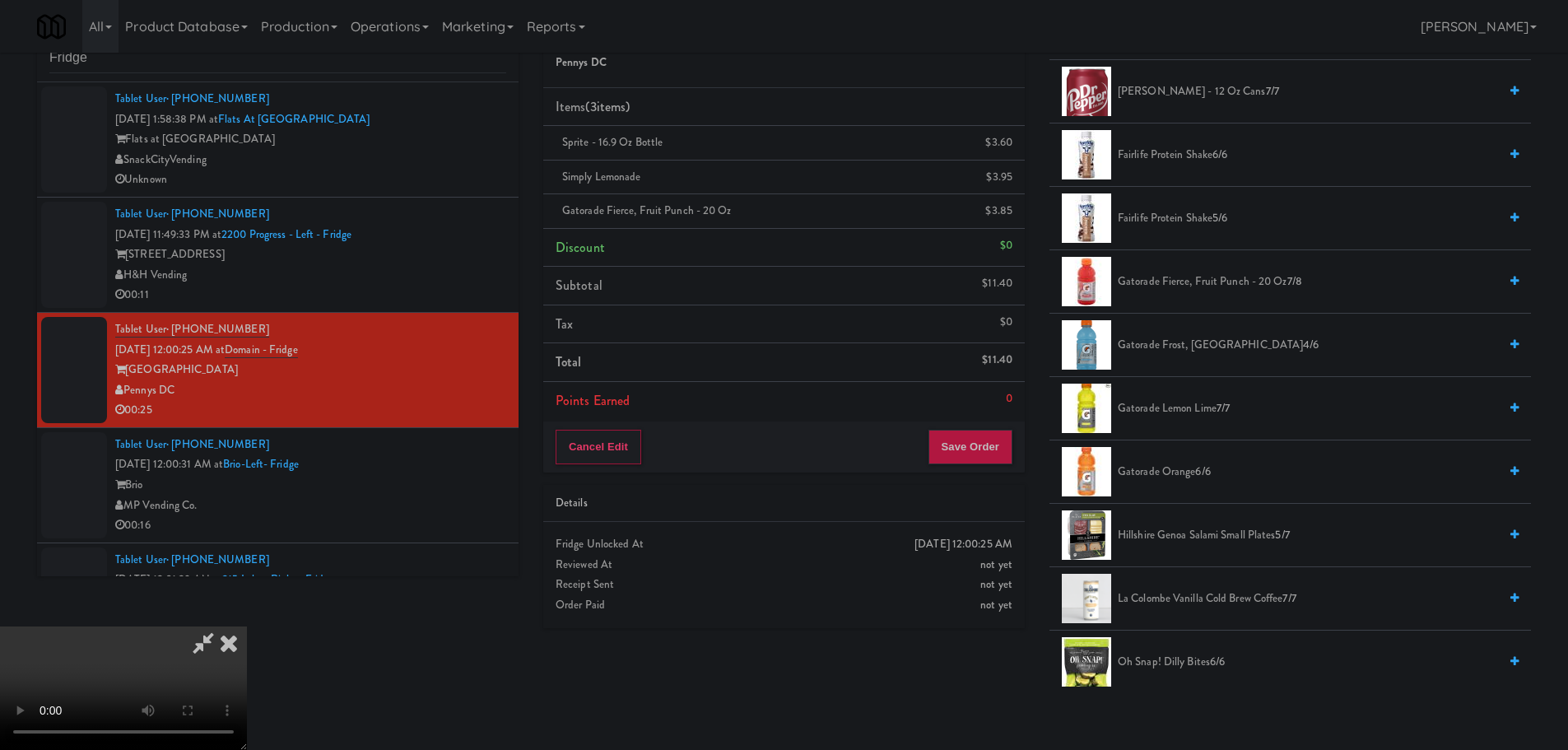
scroll to position [52, 0]
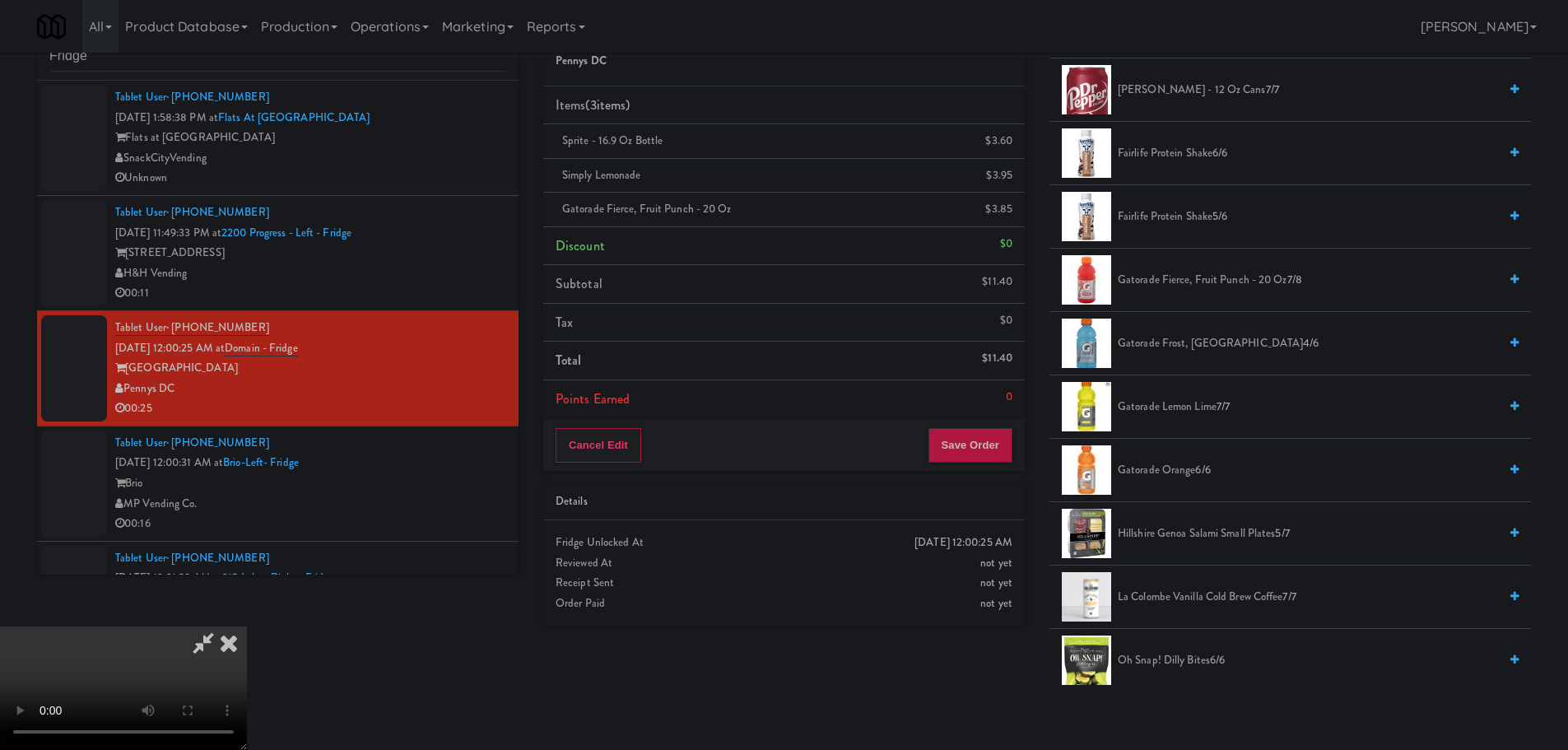
click at [247, 626] on video at bounding box center [124, 688] width 247 height 124
click at [1176, 277] on span "Gatorade Fierce, Fruit Punch - 20 oz 7/8" at bounding box center [1307, 280] width 380 height 21
click at [247, 626] on video at bounding box center [124, 688] width 247 height 124
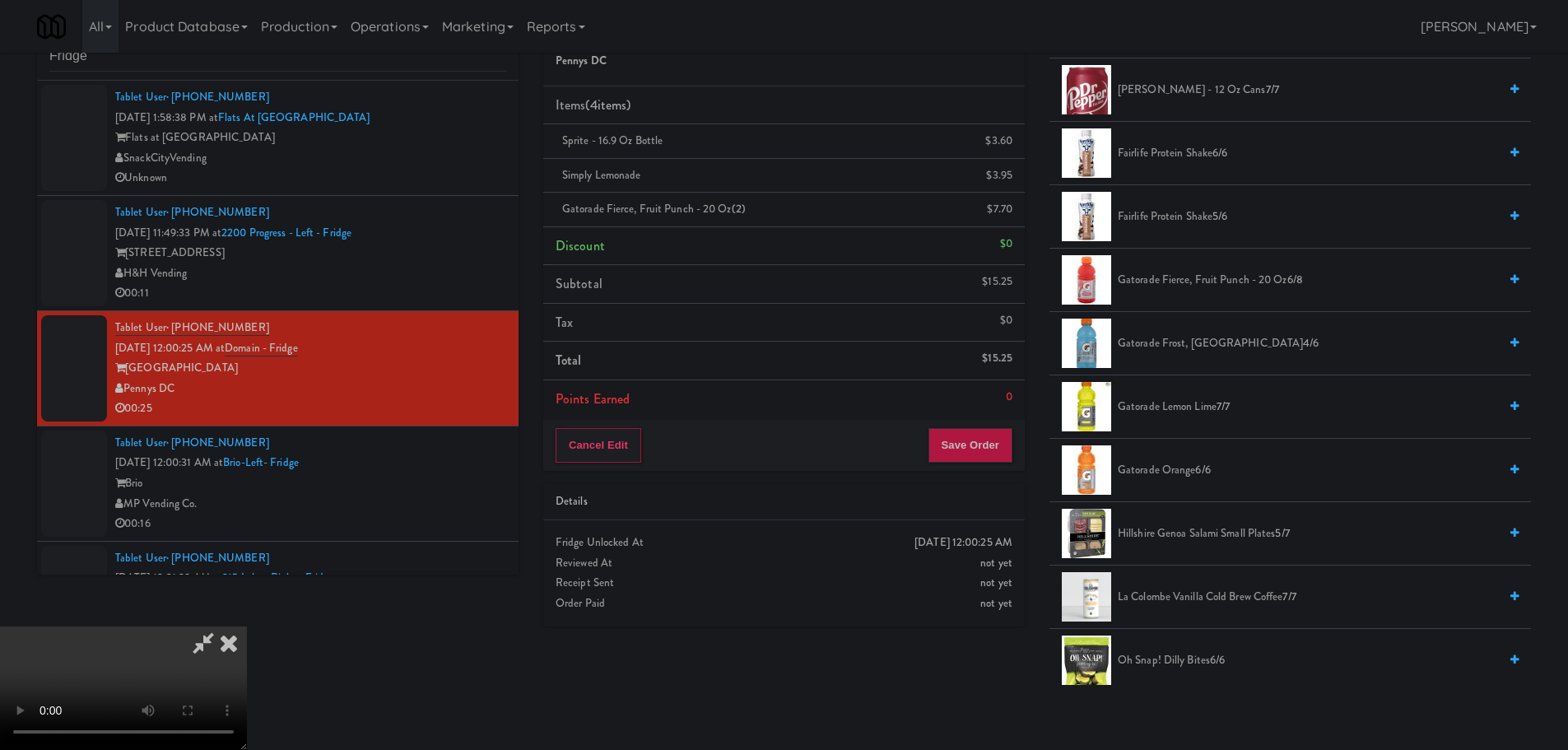
scroll to position [0, 0]
click at [222, 626] on icon at bounding box center [203, 643] width 38 height 32
click at [1009, 226] on link at bounding box center [1010, 216] width 14 height 21
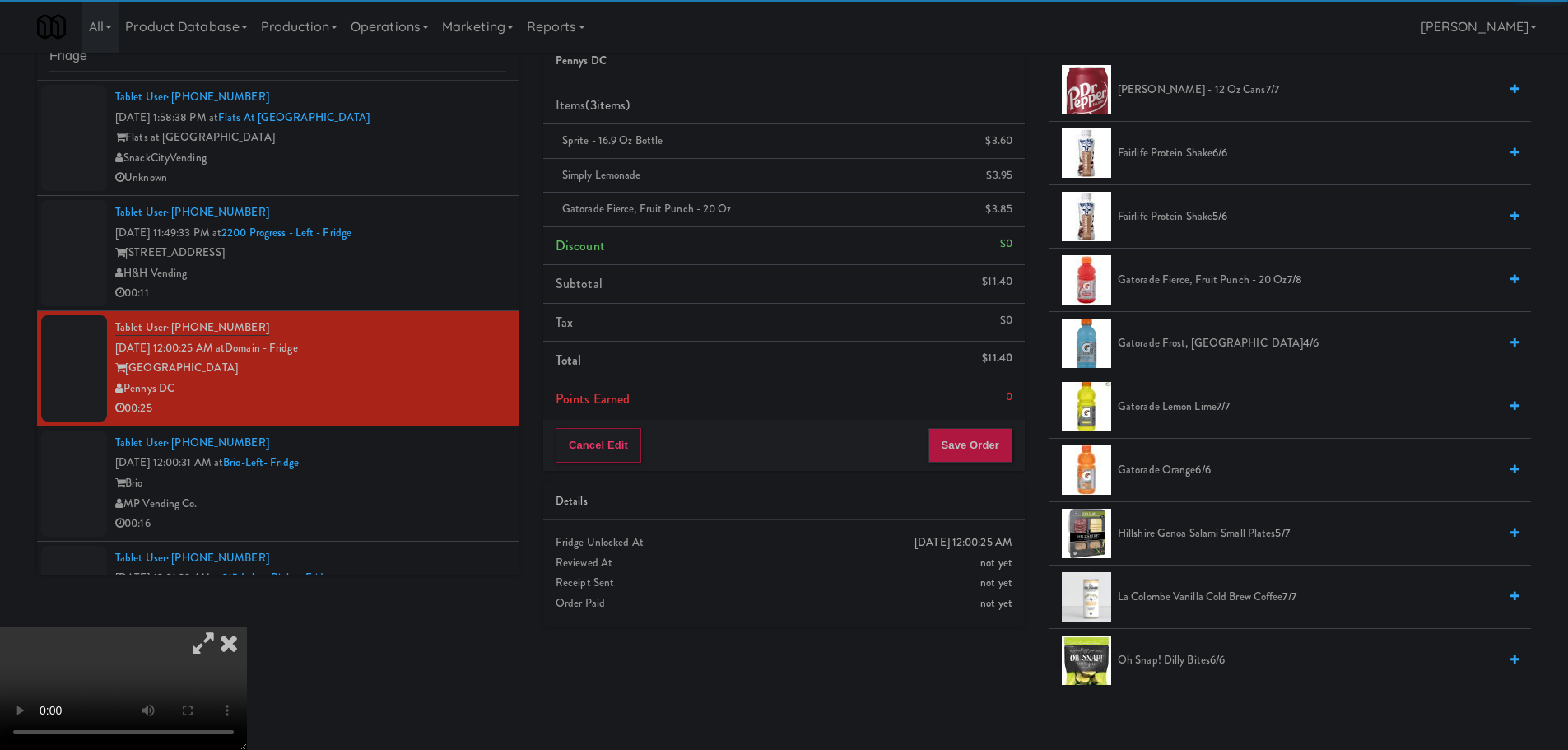
click at [222, 626] on icon at bounding box center [203, 643] width 38 height 32
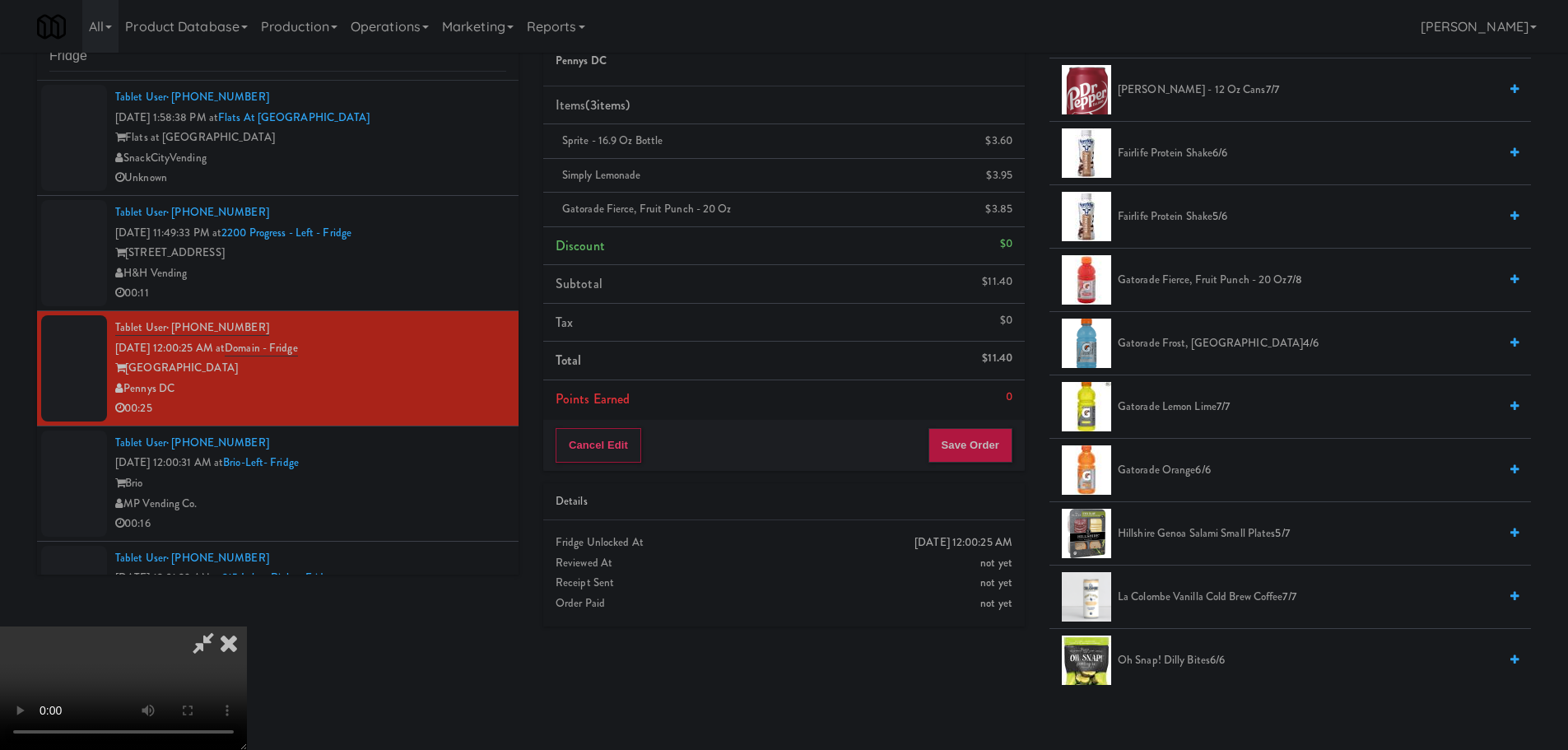
click at [247, 626] on video at bounding box center [124, 688] width 247 height 124
drag, startPoint x: 539, startPoint y: 248, endPoint x: 685, endPoint y: 268, distance: 147.4
click at [247, 626] on video at bounding box center [124, 688] width 247 height 124
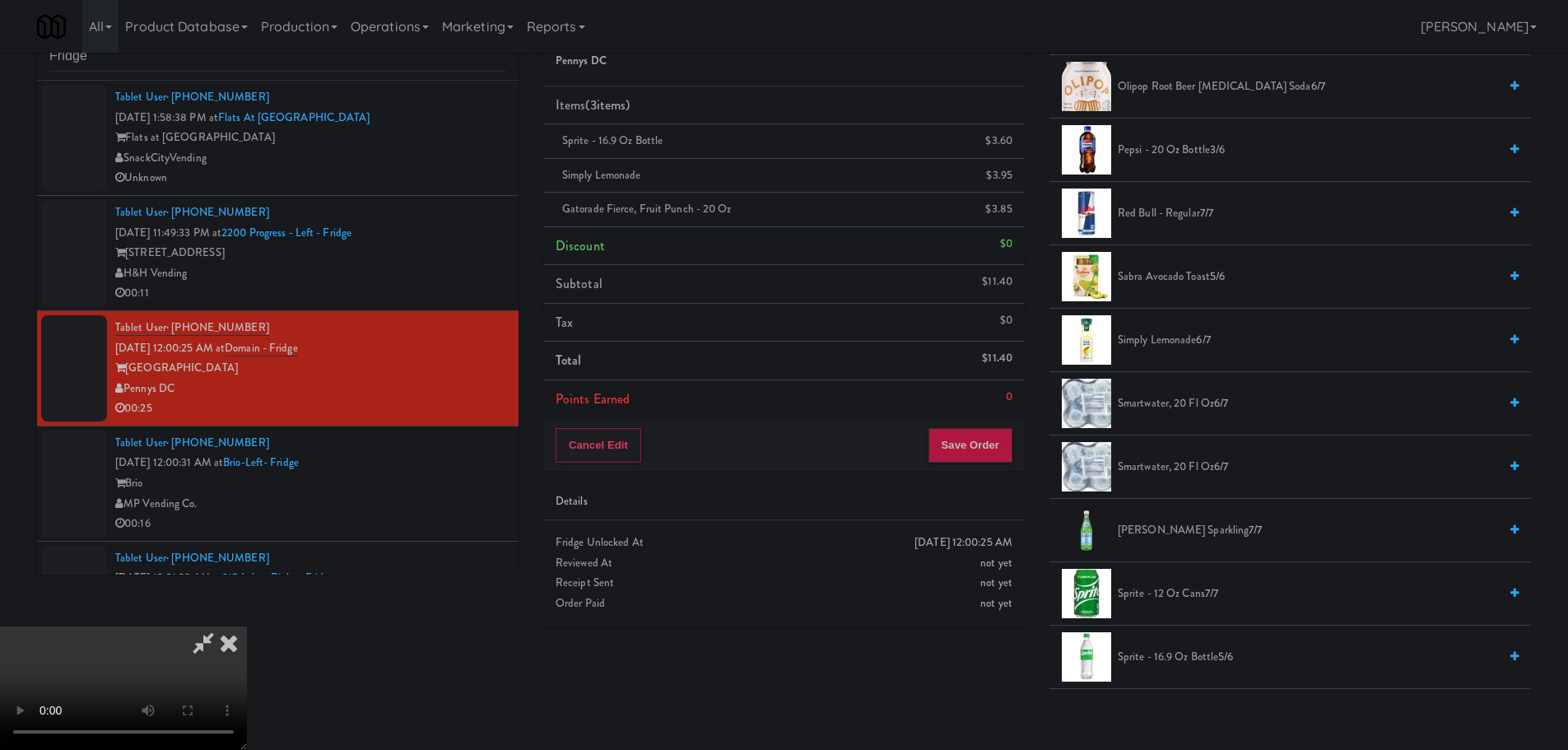
scroll to position [1400, 0]
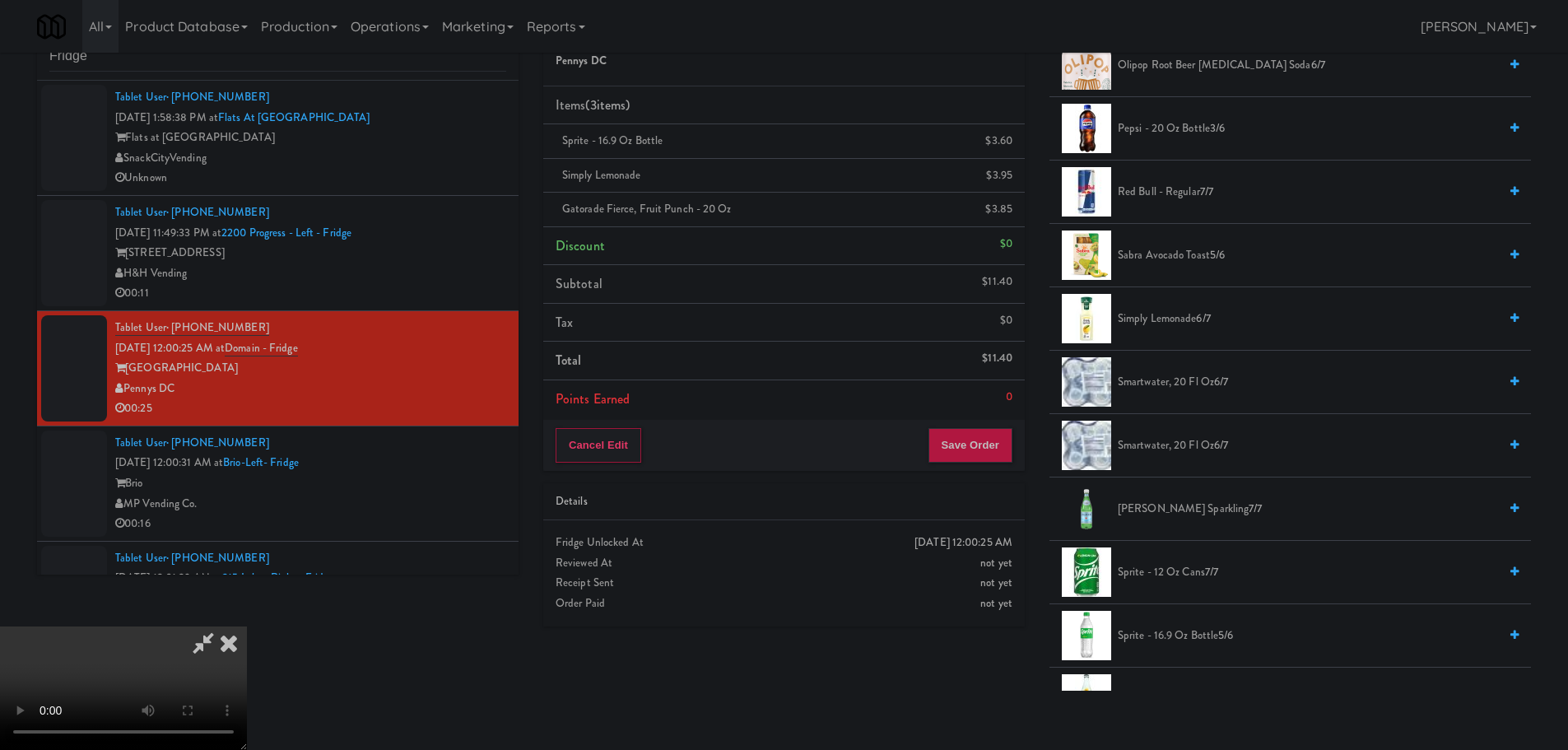
click at [1193, 446] on span "smartwater, 20 fl oz 6/7" at bounding box center [1307, 446] width 380 height 21
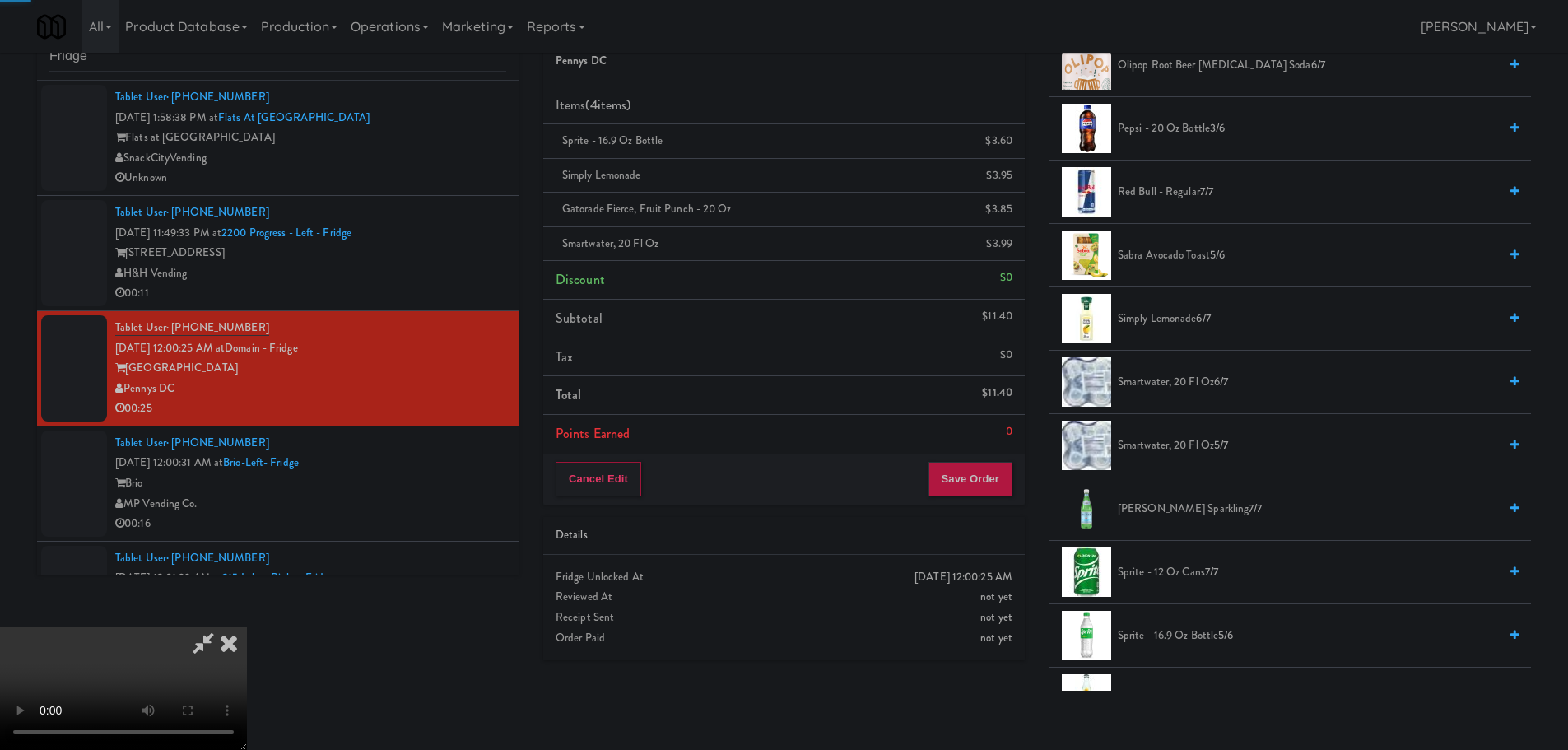
click at [247, 626] on video at bounding box center [124, 688] width 247 height 124
click at [966, 466] on button "Save Order" at bounding box center [970, 479] width 84 height 34
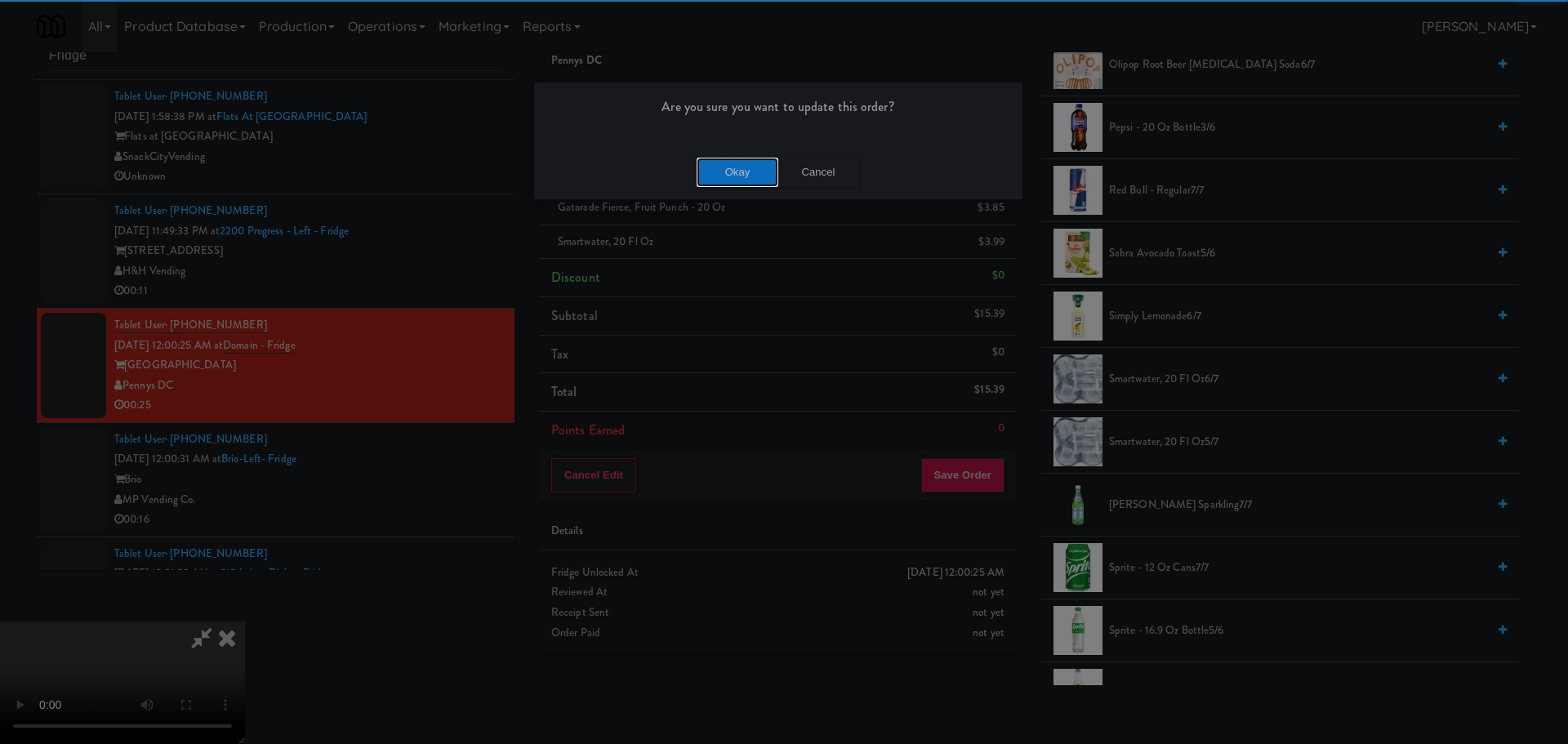
click at [716, 166] on button "Okay" at bounding box center [737, 172] width 81 height 30
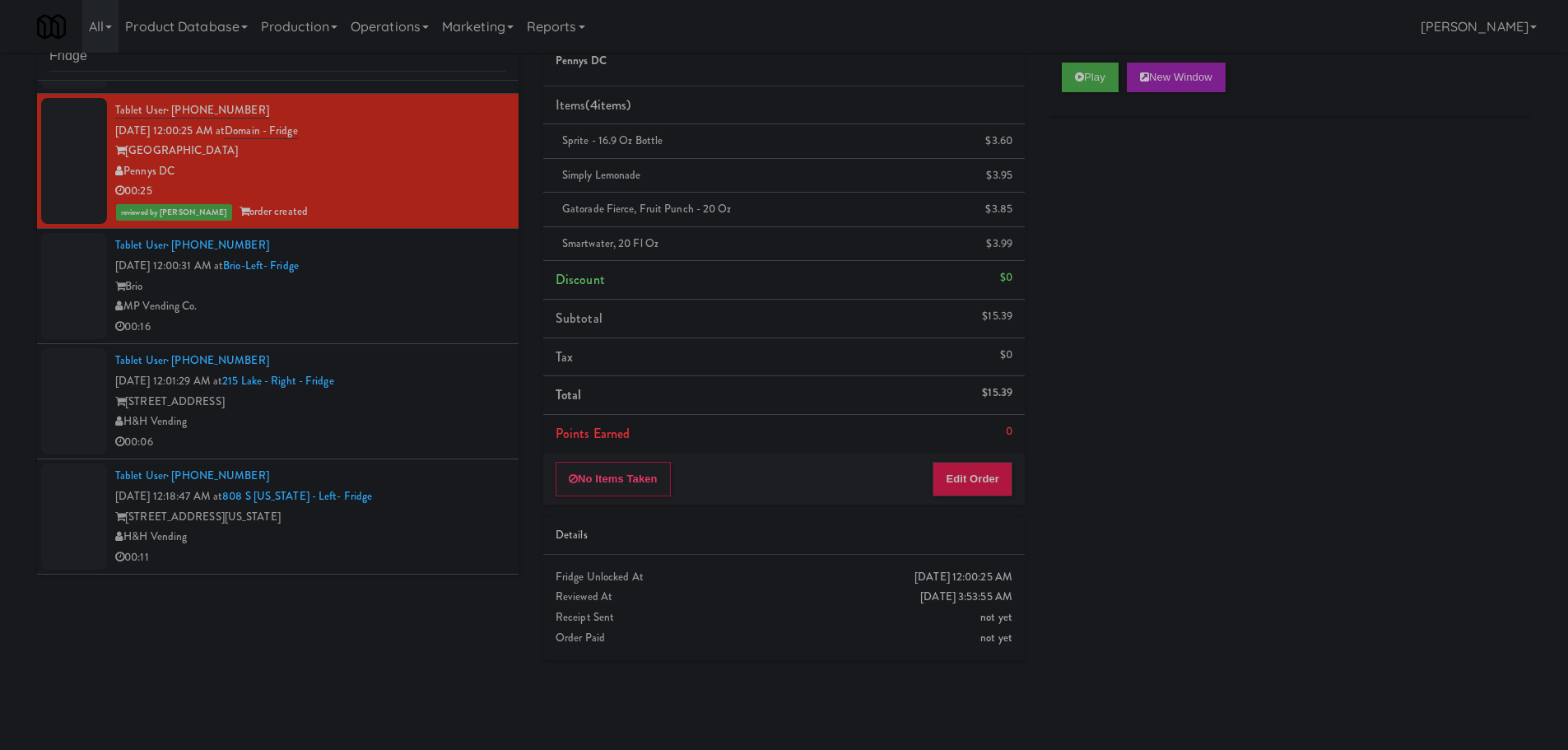
scroll to position [247, 0]
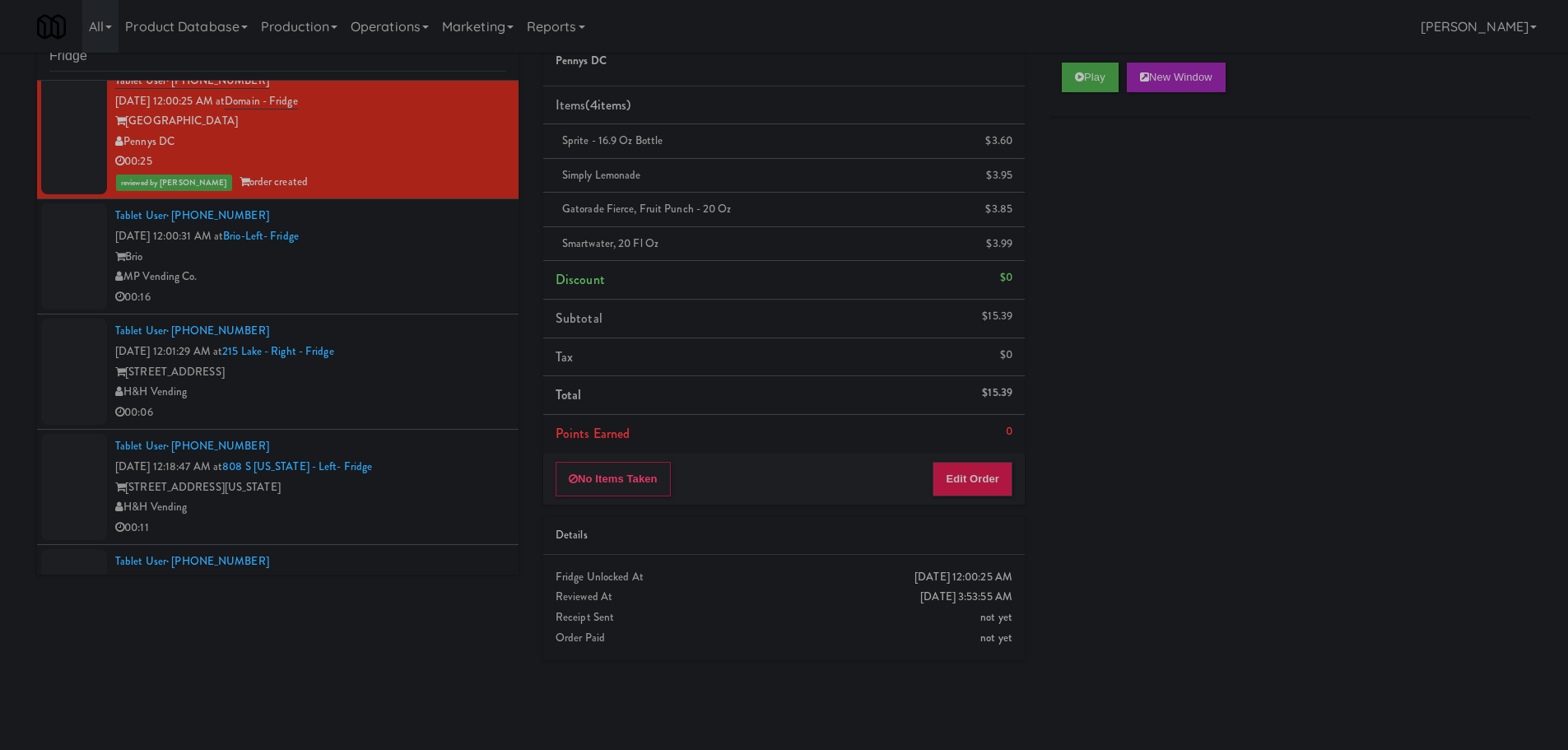
click at [452, 271] on div "MP Vending Co." at bounding box center [310, 277] width 391 height 21
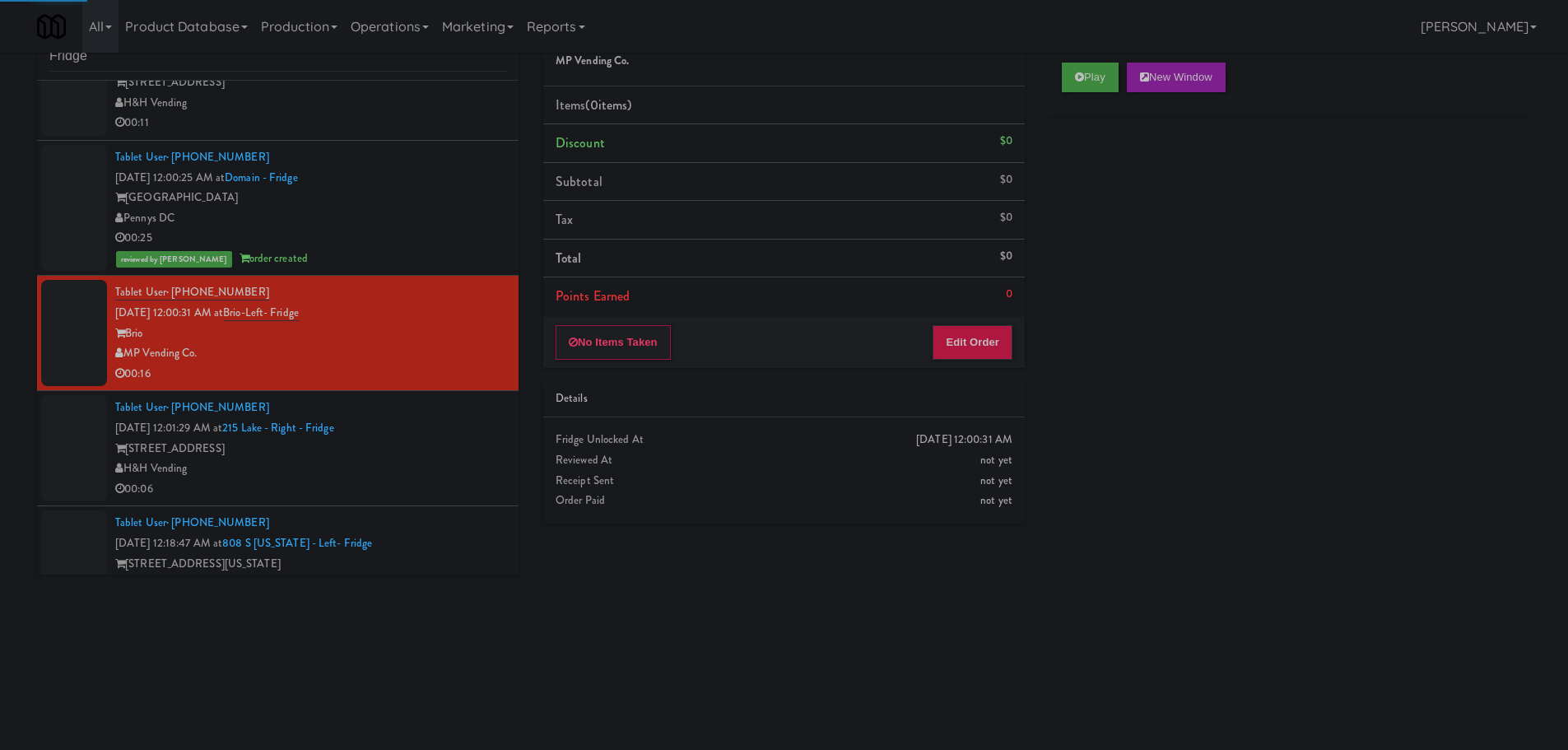
scroll to position [164, 0]
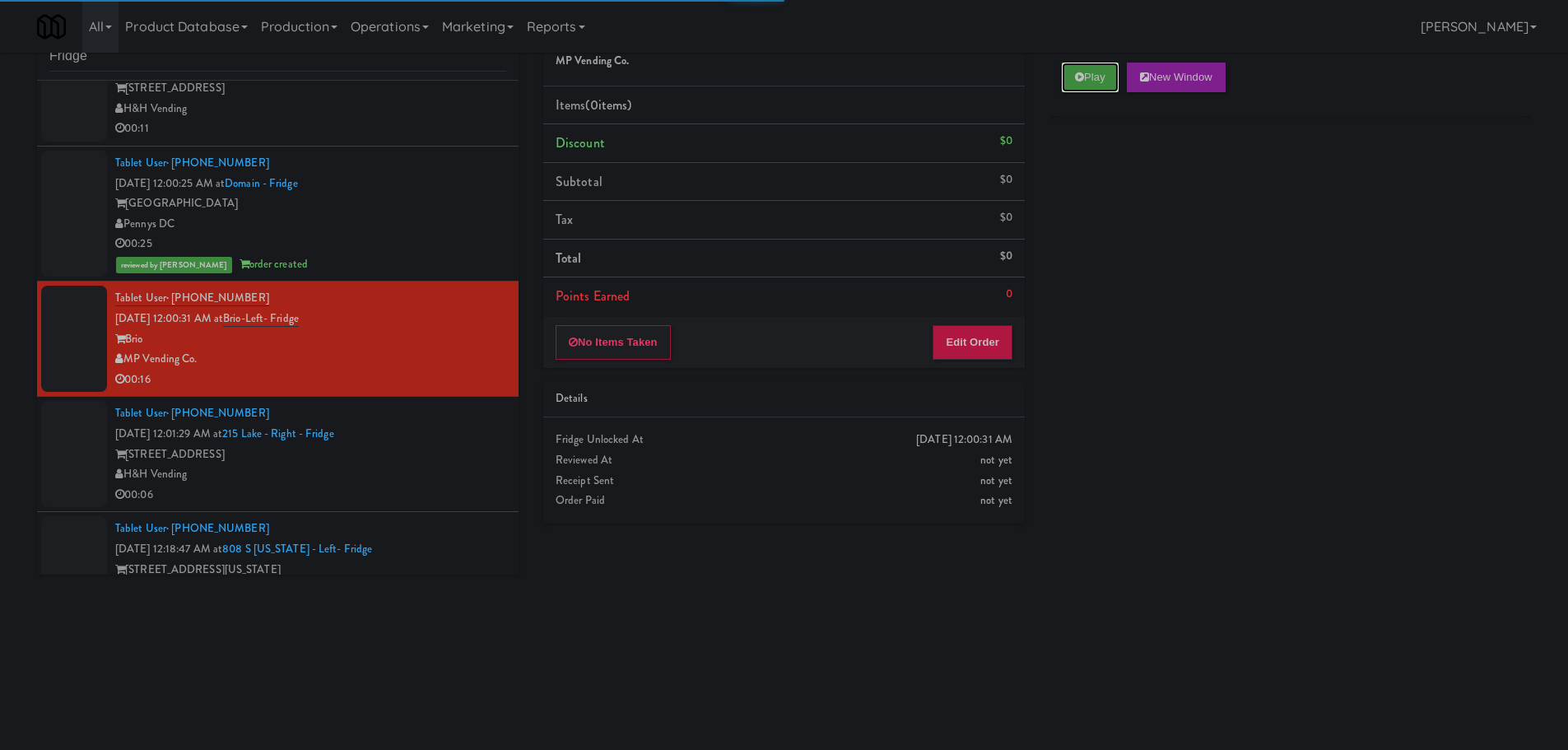
click at [1072, 88] on button "Play" at bounding box center [1090, 77] width 57 height 30
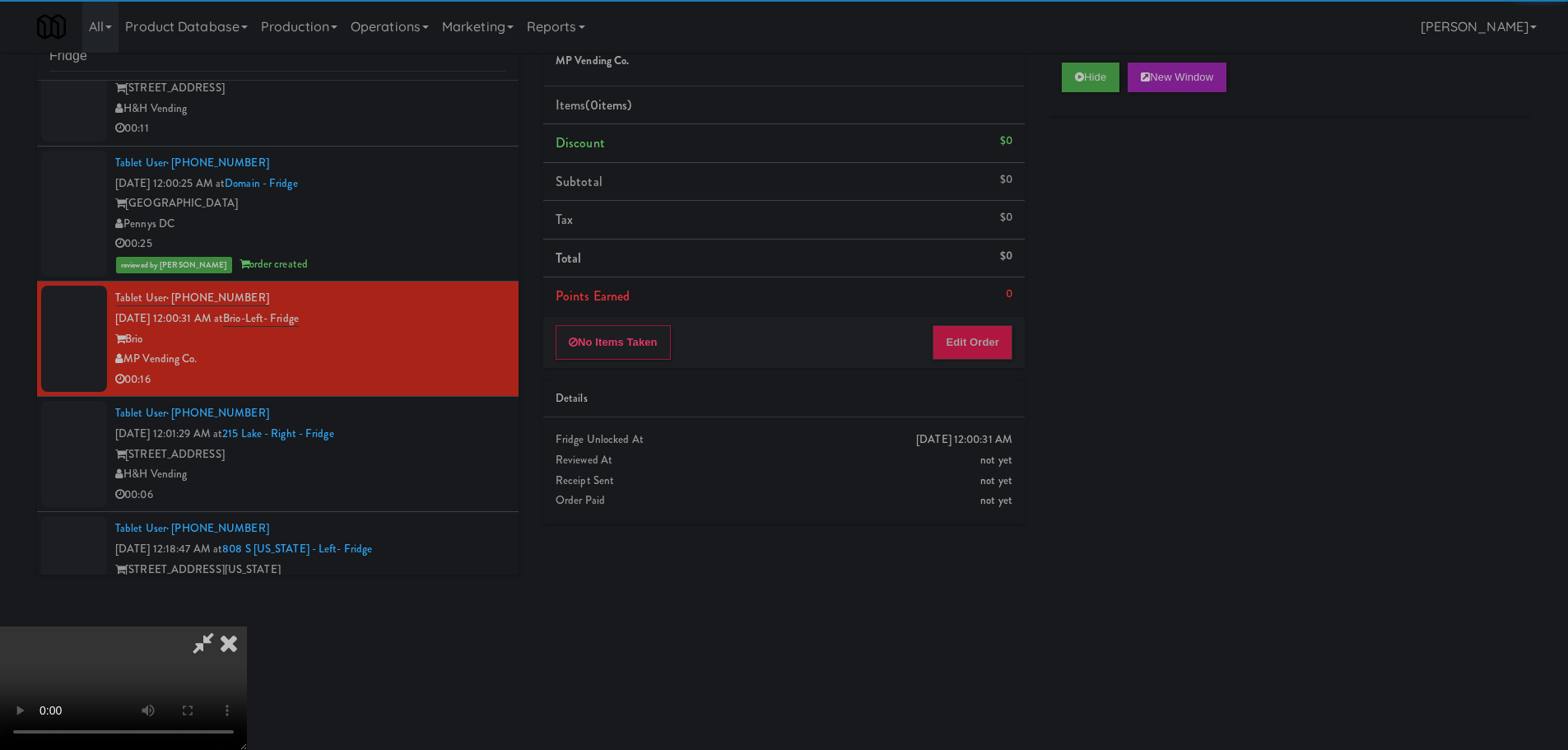
drag, startPoint x: 995, startPoint y: 309, endPoint x: 980, endPoint y: 333, distance: 28.3
click at [992, 312] on li "Points Earned 0" at bounding box center [784, 296] width 482 height 38
click at [975, 340] on button "Edit Order" at bounding box center [972, 342] width 79 height 34
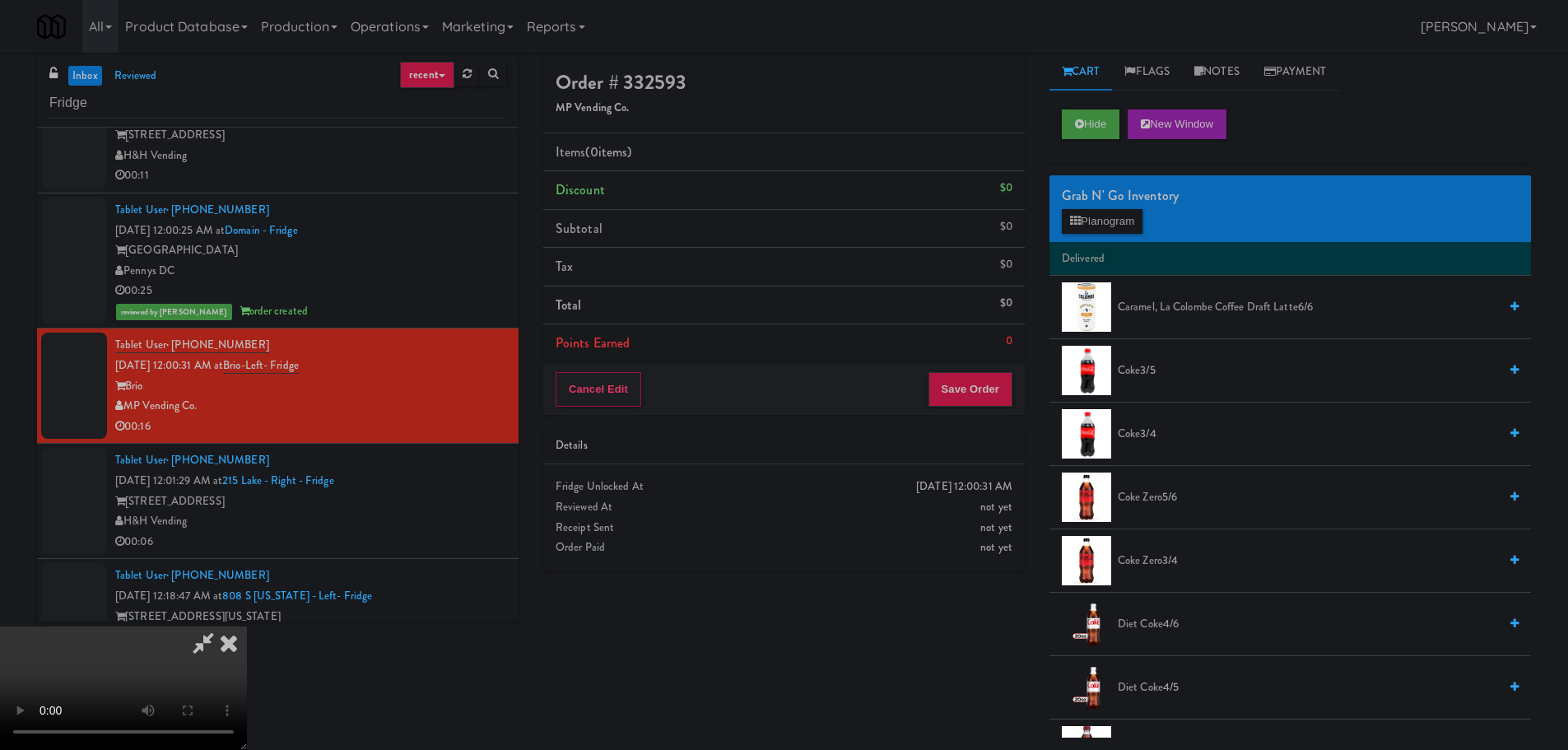
scroll to position [0, 0]
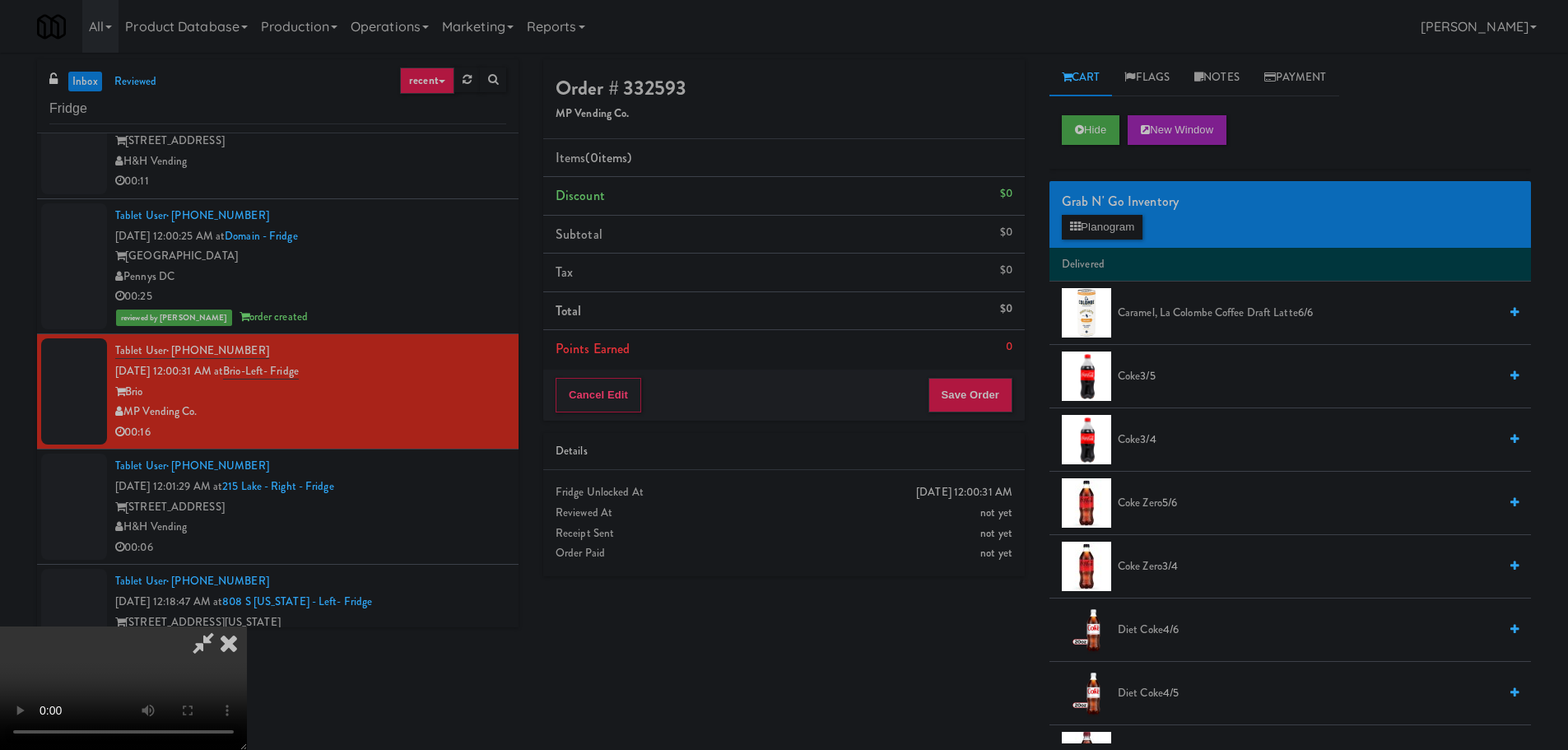
drag, startPoint x: 683, startPoint y: 454, endPoint x: 741, endPoint y: 443, distance: 59.0
click at [247, 626] on video at bounding box center [124, 688] width 247 height 124
click at [1102, 217] on div "Grab N' Go Inventory Planogram" at bounding box center [1290, 215] width 482 height 67
click at [1105, 225] on button "Planogram" at bounding box center [1102, 227] width 80 height 24
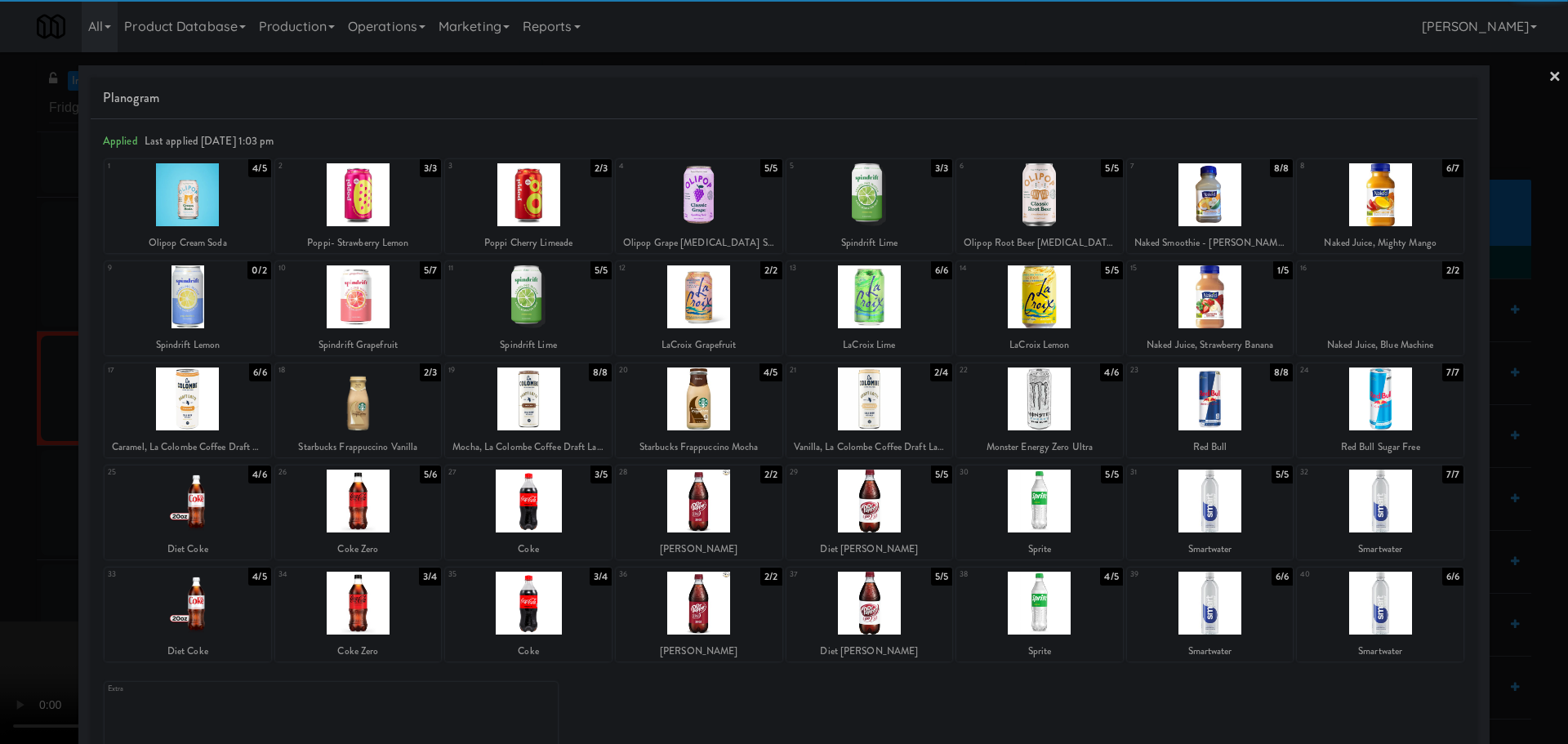
click at [356, 402] on div at bounding box center [358, 398] width 167 height 63
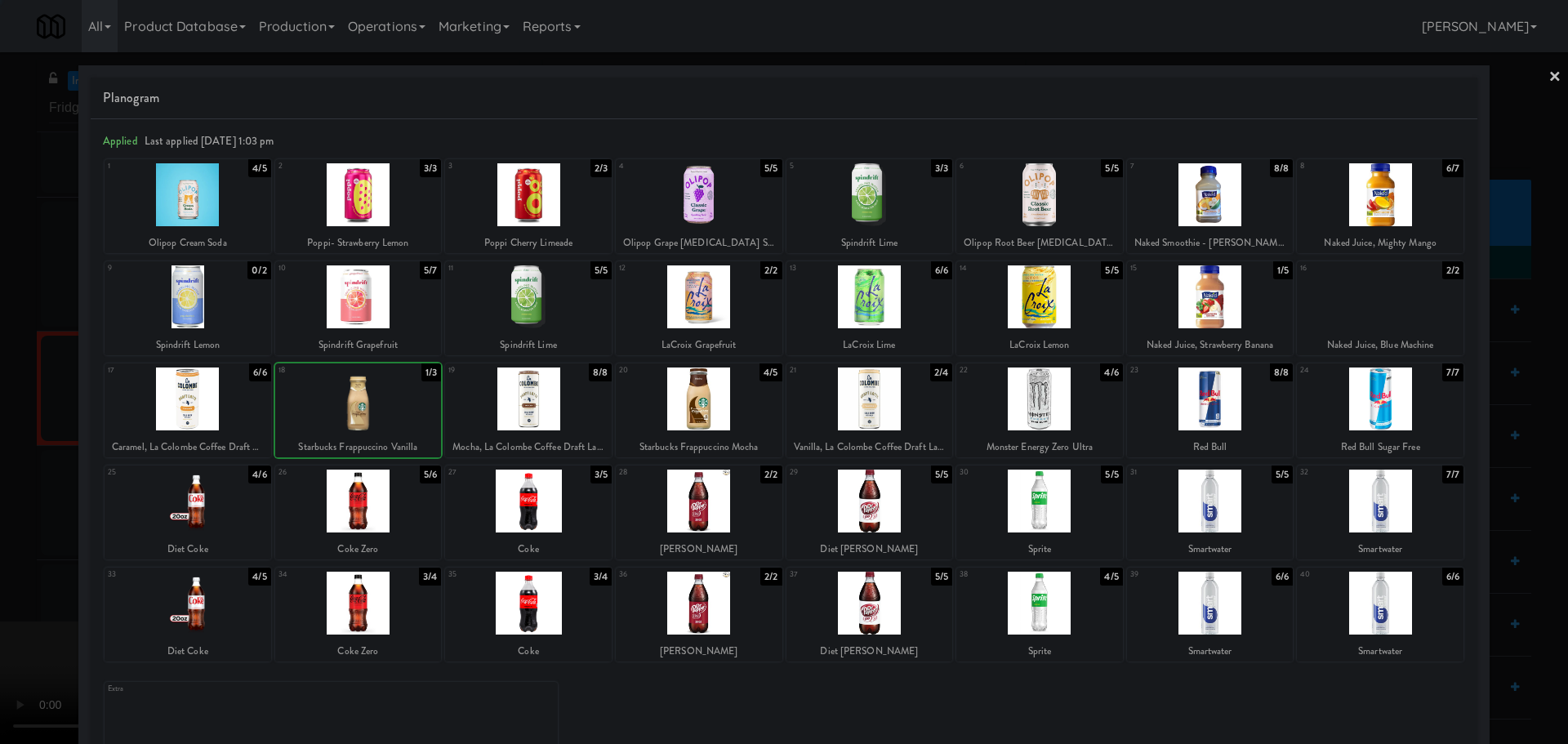
click at [11, 431] on div at bounding box center [784, 372] width 1568 height 744
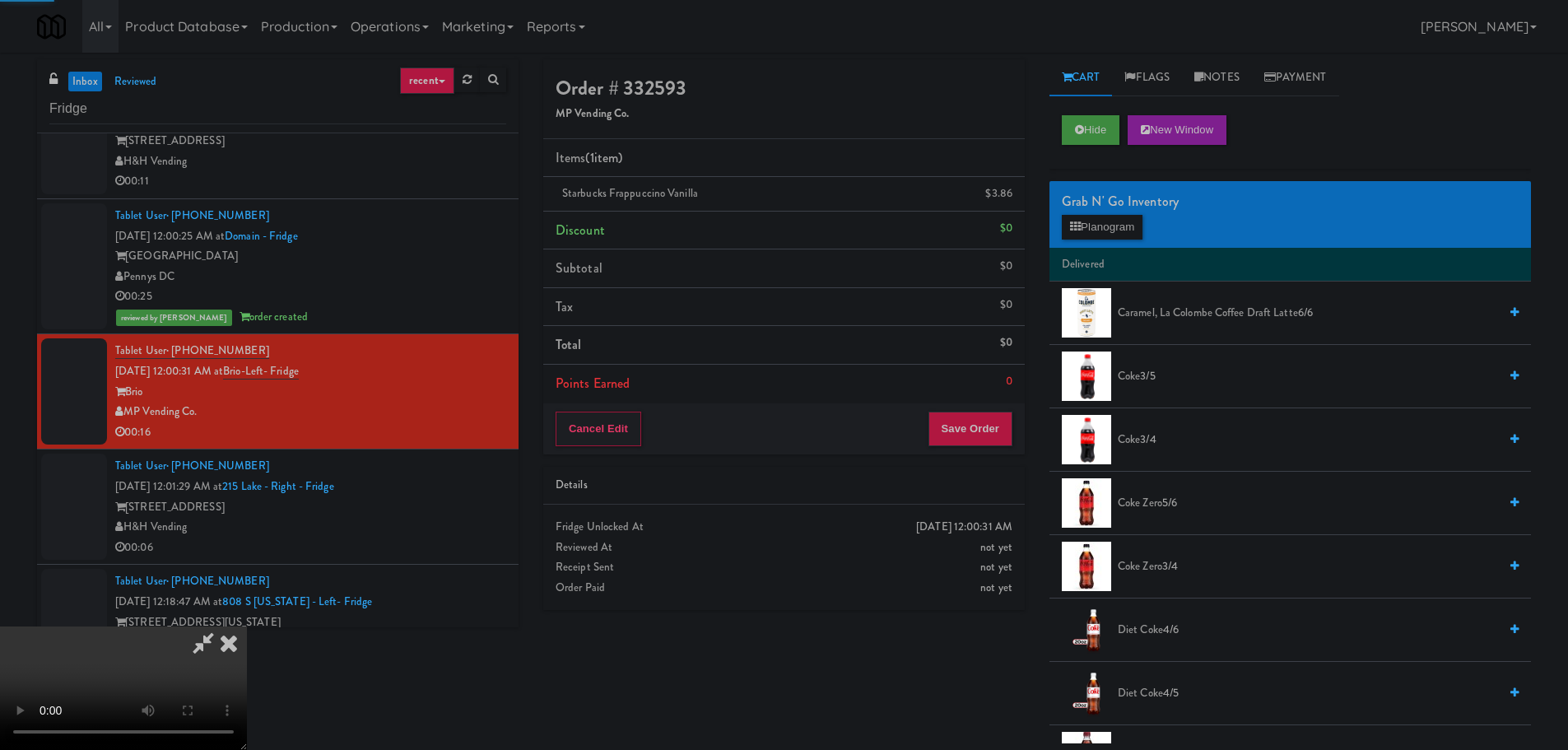
click at [247, 626] on video at bounding box center [124, 688] width 247 height 124
click at [1005, 666] on div "Order # 332593 MP Vending Co. Items (1 item ) Starbucks Frappuccino Vanilla $3.…" at bounding box center [1037, 402] width 1012 height 684
click at [982, 407] on div "Cancel Edit Save Order" at bounding box center [784, 429] width 482 height 51
click at [986, 418] on button "Save Order" at bounding box center [970, 429] width 84 height 34
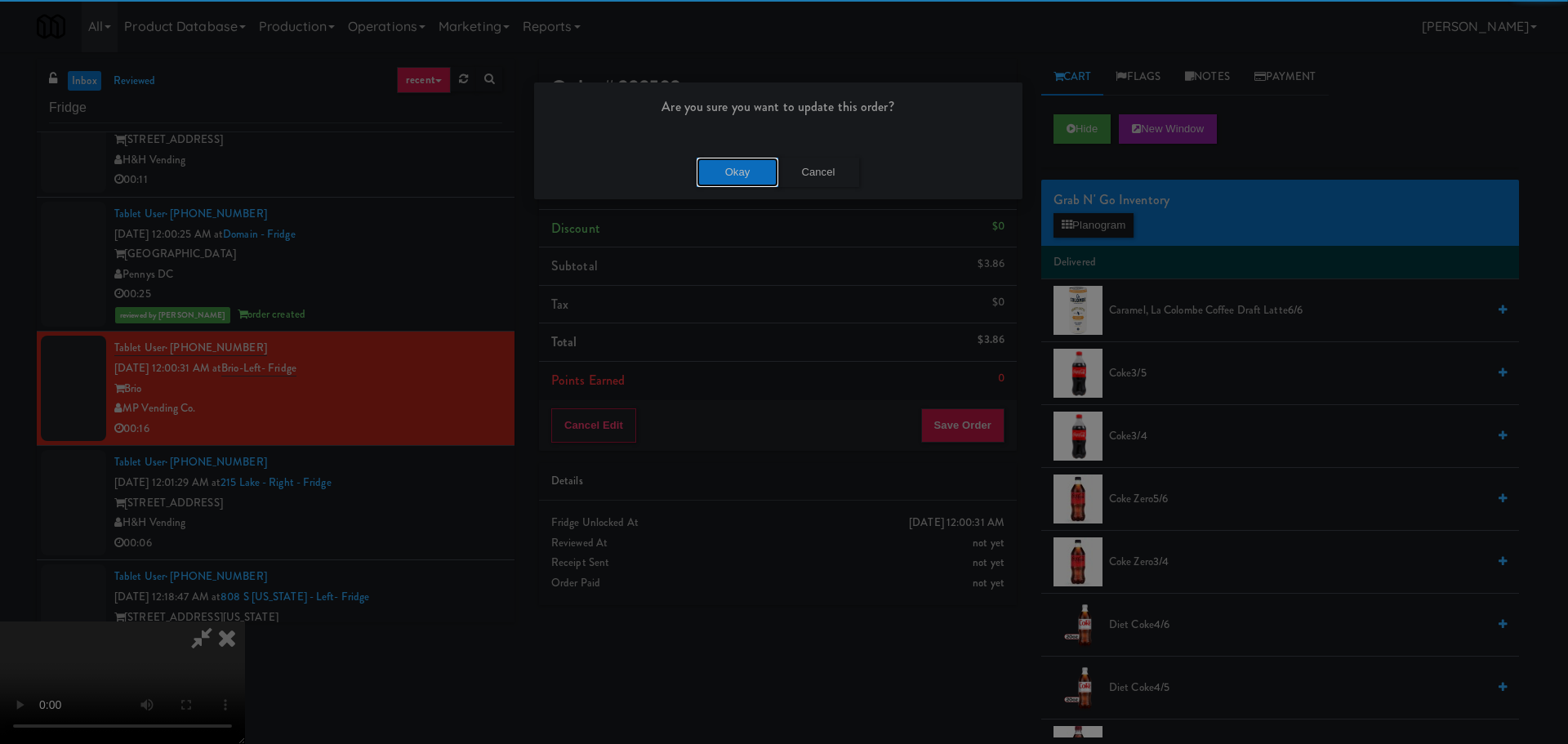
click at [729, 161] on button "Okay" at bounding box center [737, 172] width 81 height 30
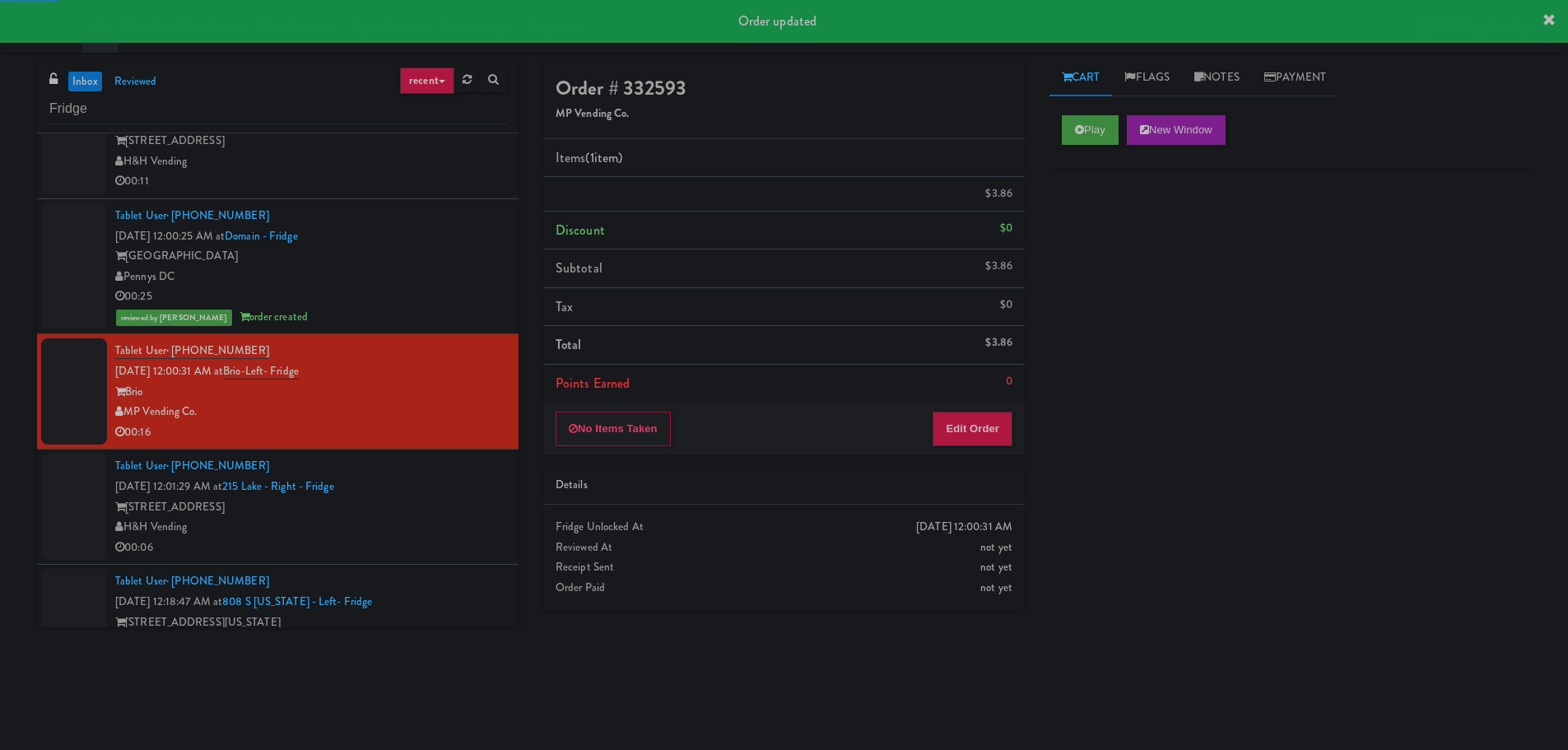
click at [465, 497] on div "215 W Lake St" at bounding box center [310, 507] width 391 height 21
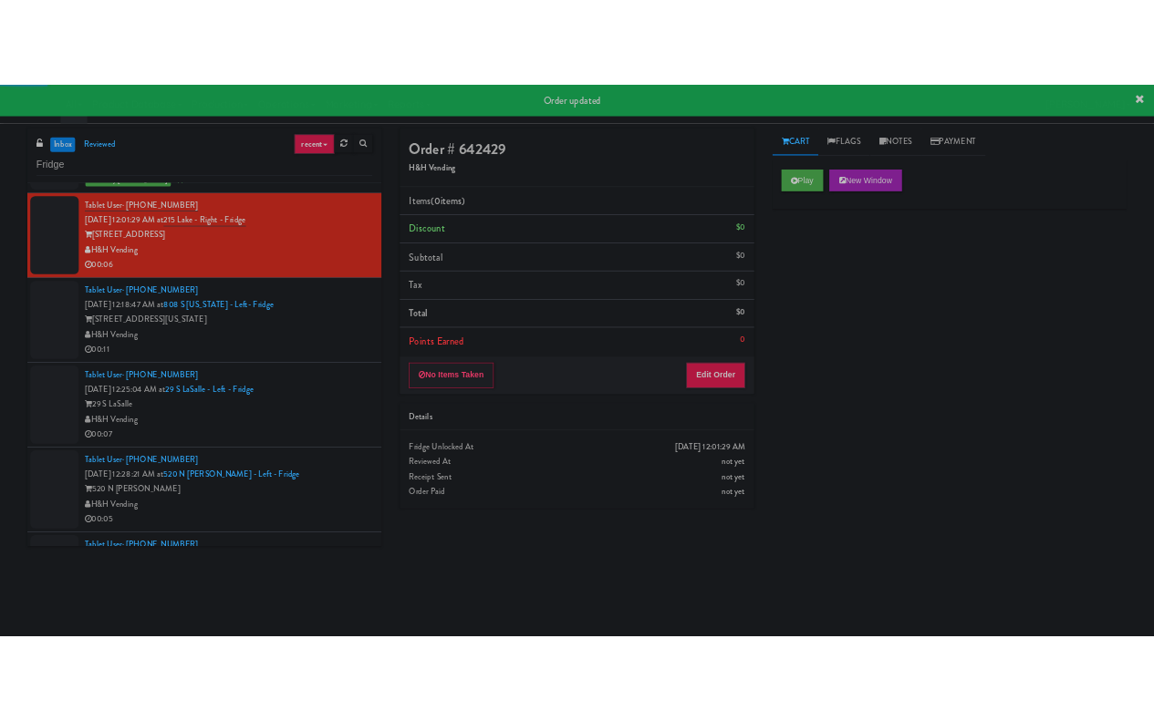
scroll to position [547, 0]
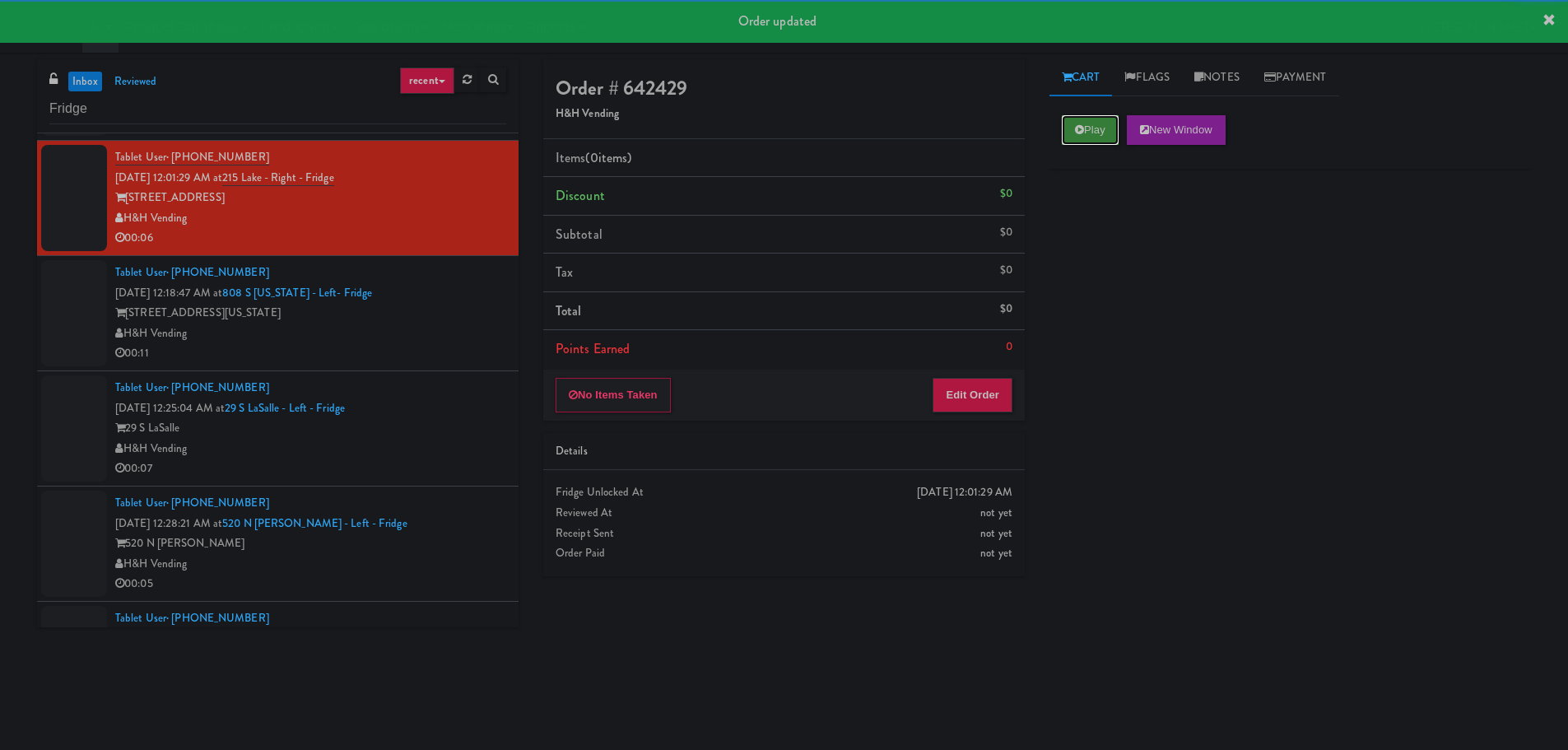
click at [1073, 122] on button "Play" at bounding box center [1090, 130] width 57 height 30
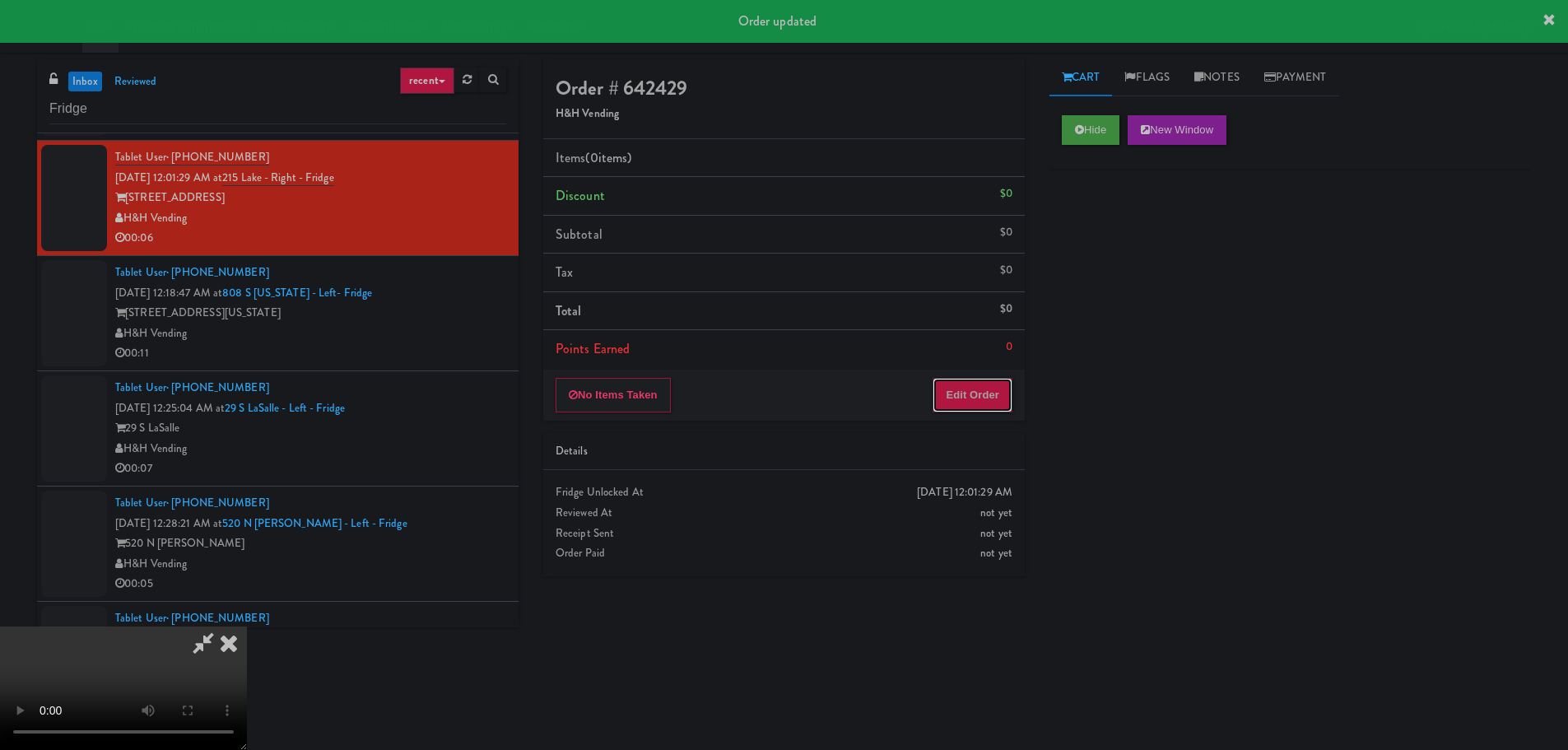
click at [976, 394] on button "Edit Order" at bounding box center [972, 395] width 79 height 34
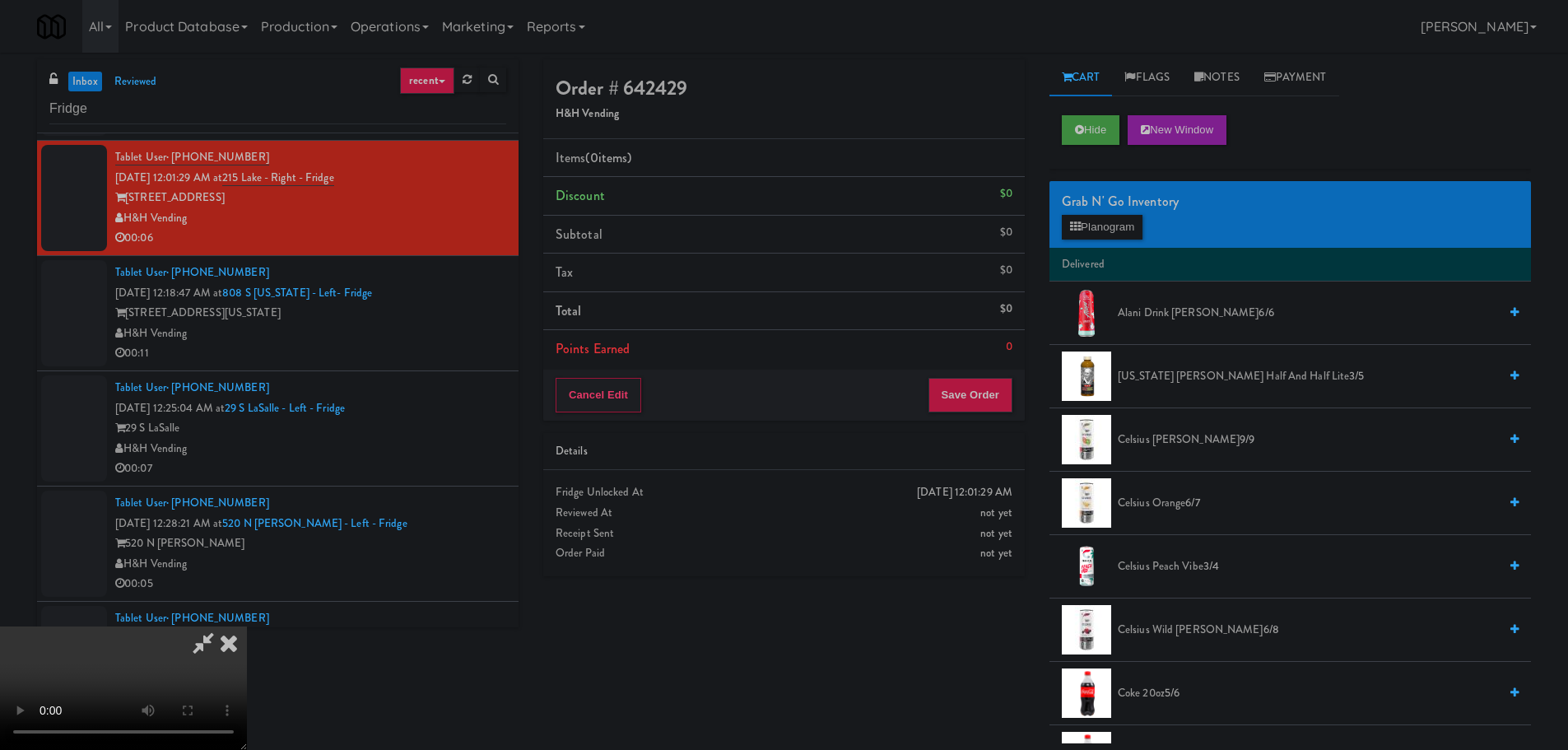
click at [247, 626] on video at bounding box center [124, 688] width 247 height 124
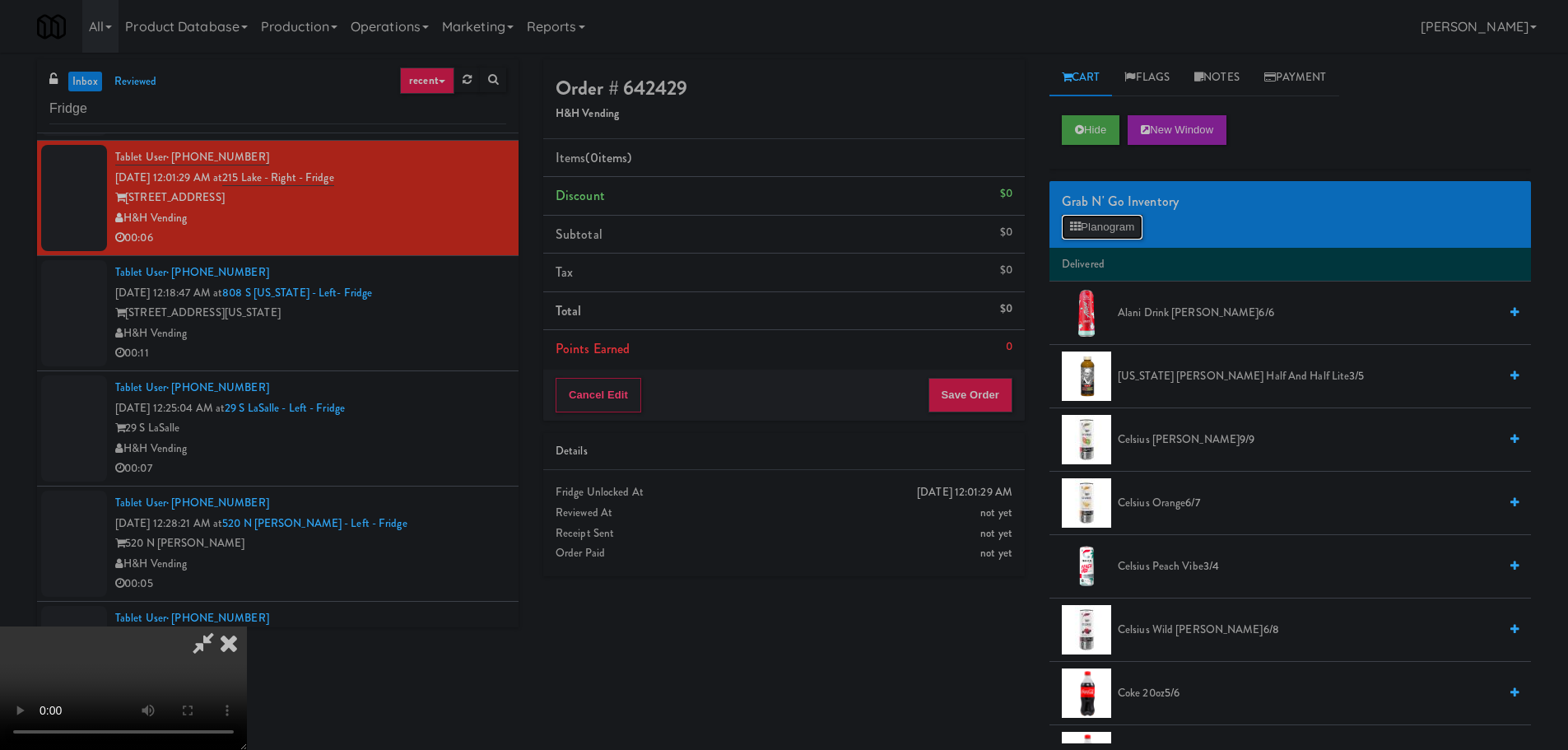
click at [1093, 234] on button "Planogram" at bounding box center [1102, 227] width 80 height 24
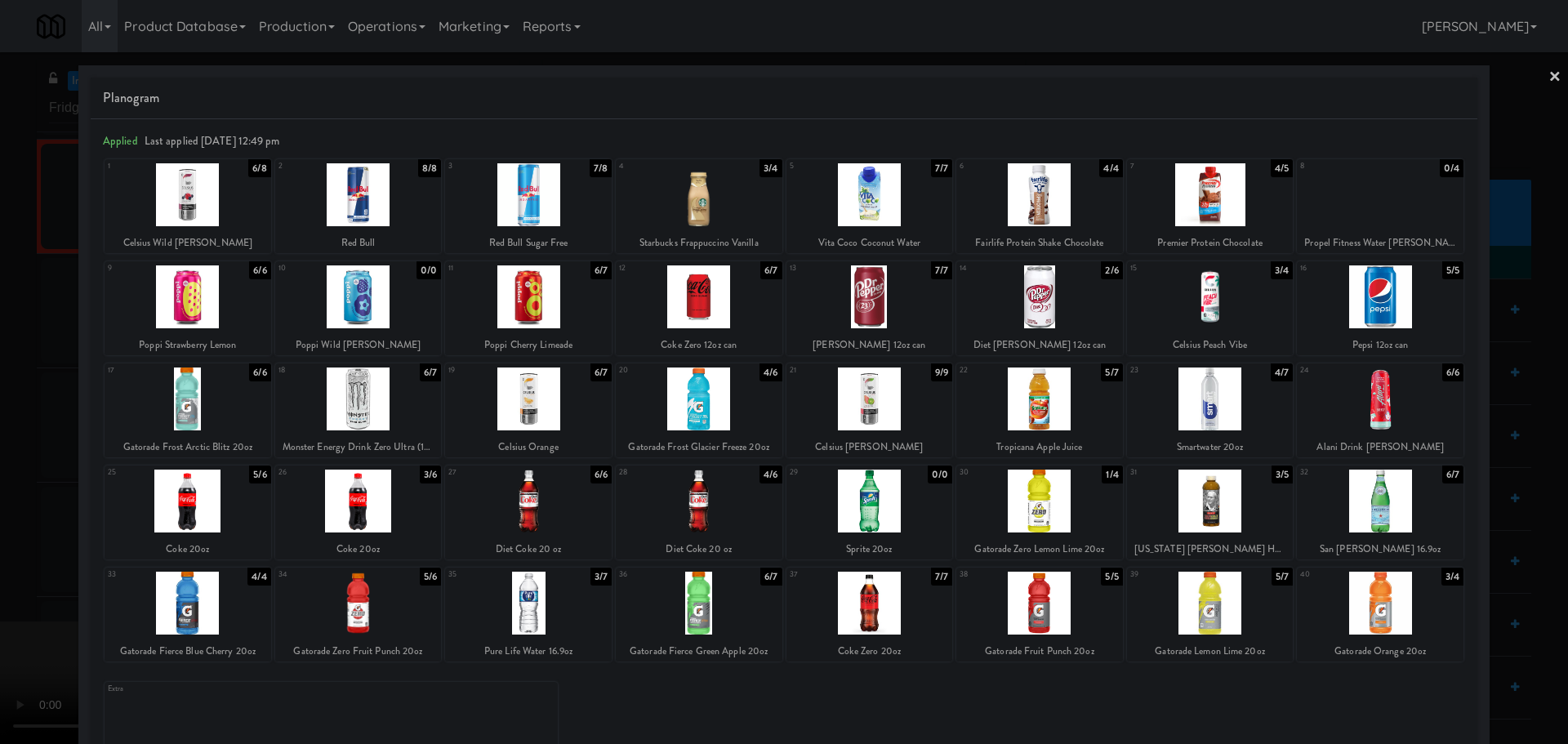
click at [1188, 292] on div at bounding box center [1211, 296] width 167 height 63
drag, startPoint x: 0, startPoint y: 475, endPoint x: 518, endPoint y: 680, distance: 557.1
click at [6, 475] on div at bounding box center [784, 372] width 1568 height 744
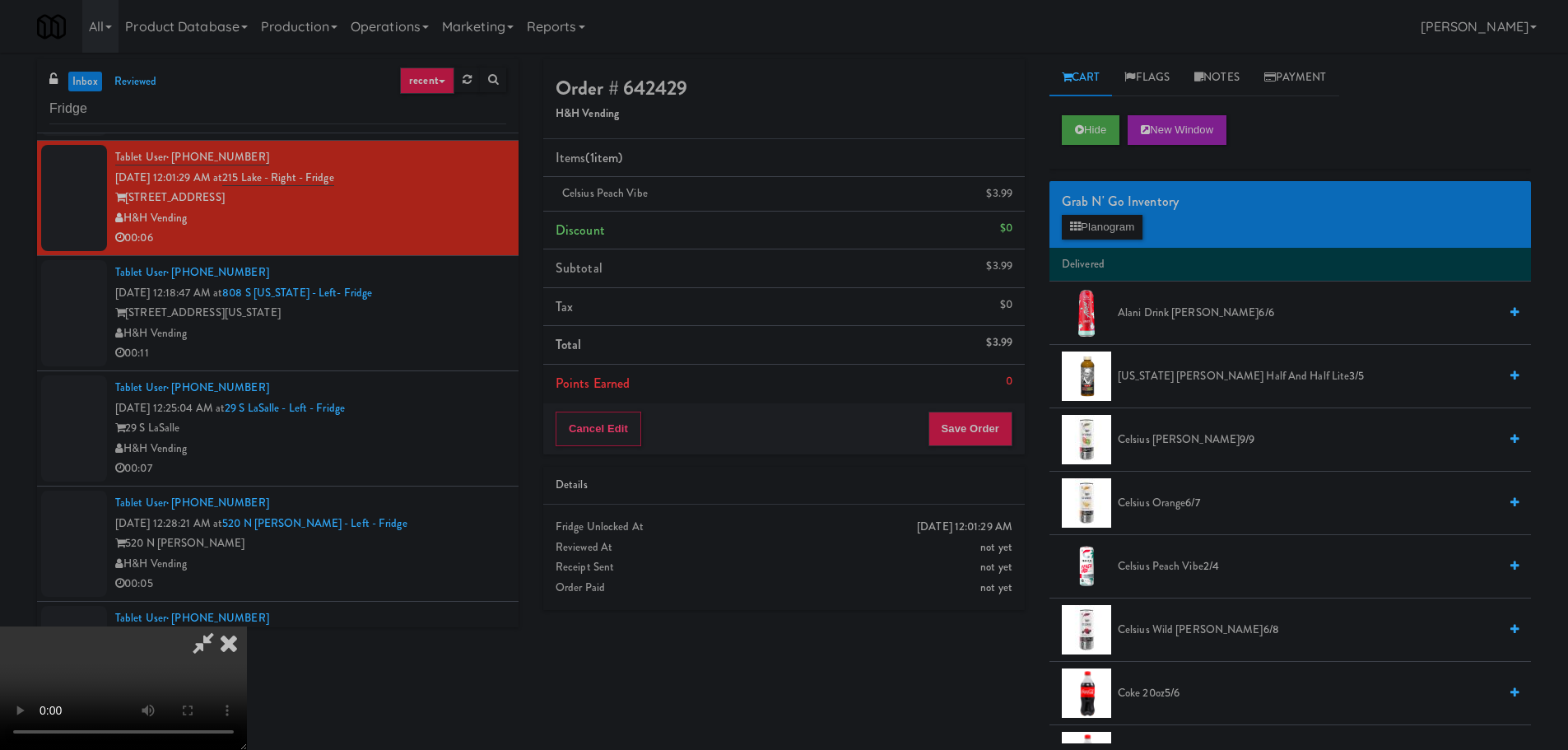
click at [247, 626] on video at bounding box center [124, 688] width 247 height 124
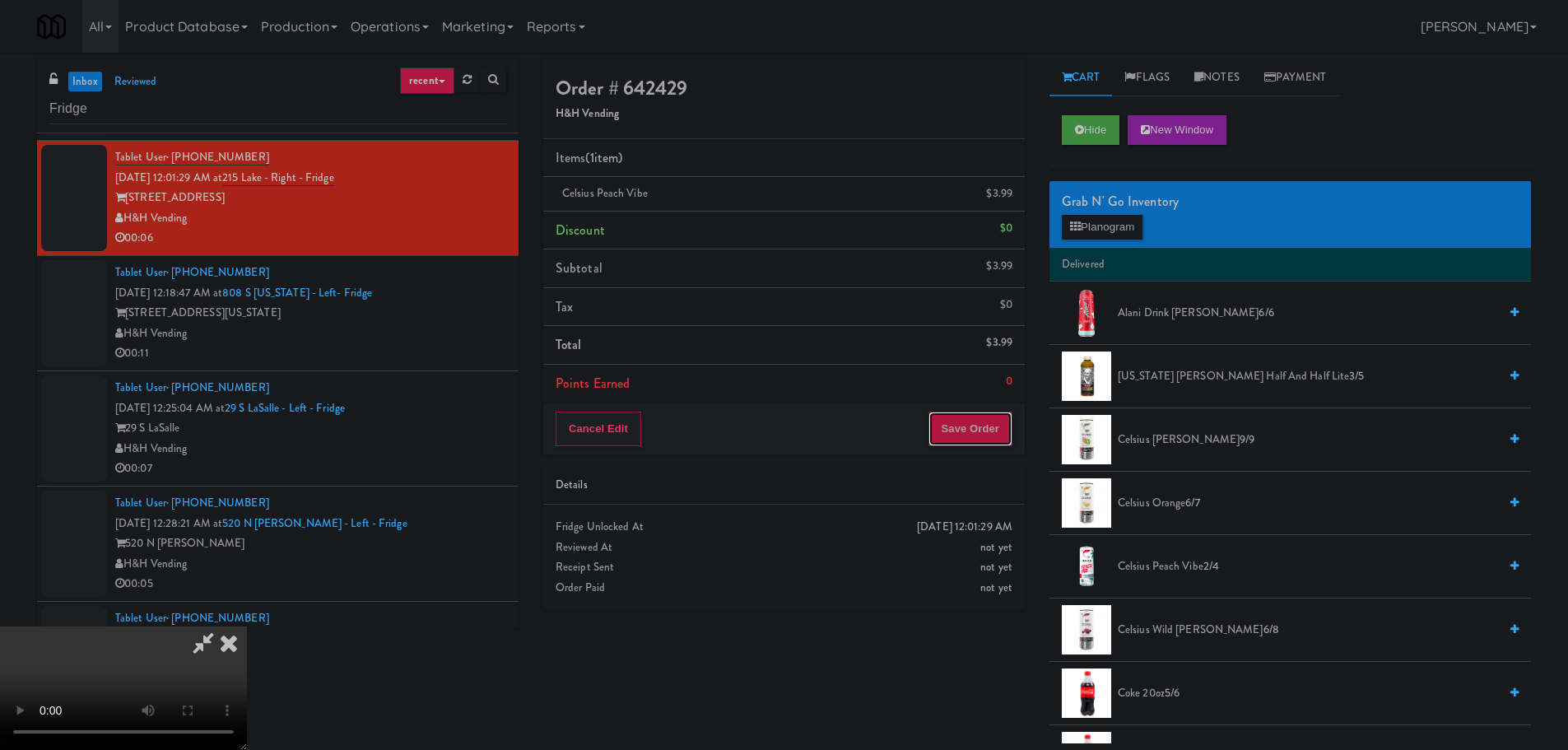
click at [976, 414] on button "Save Order" at bounding box center [970, 429] width 84 height 34
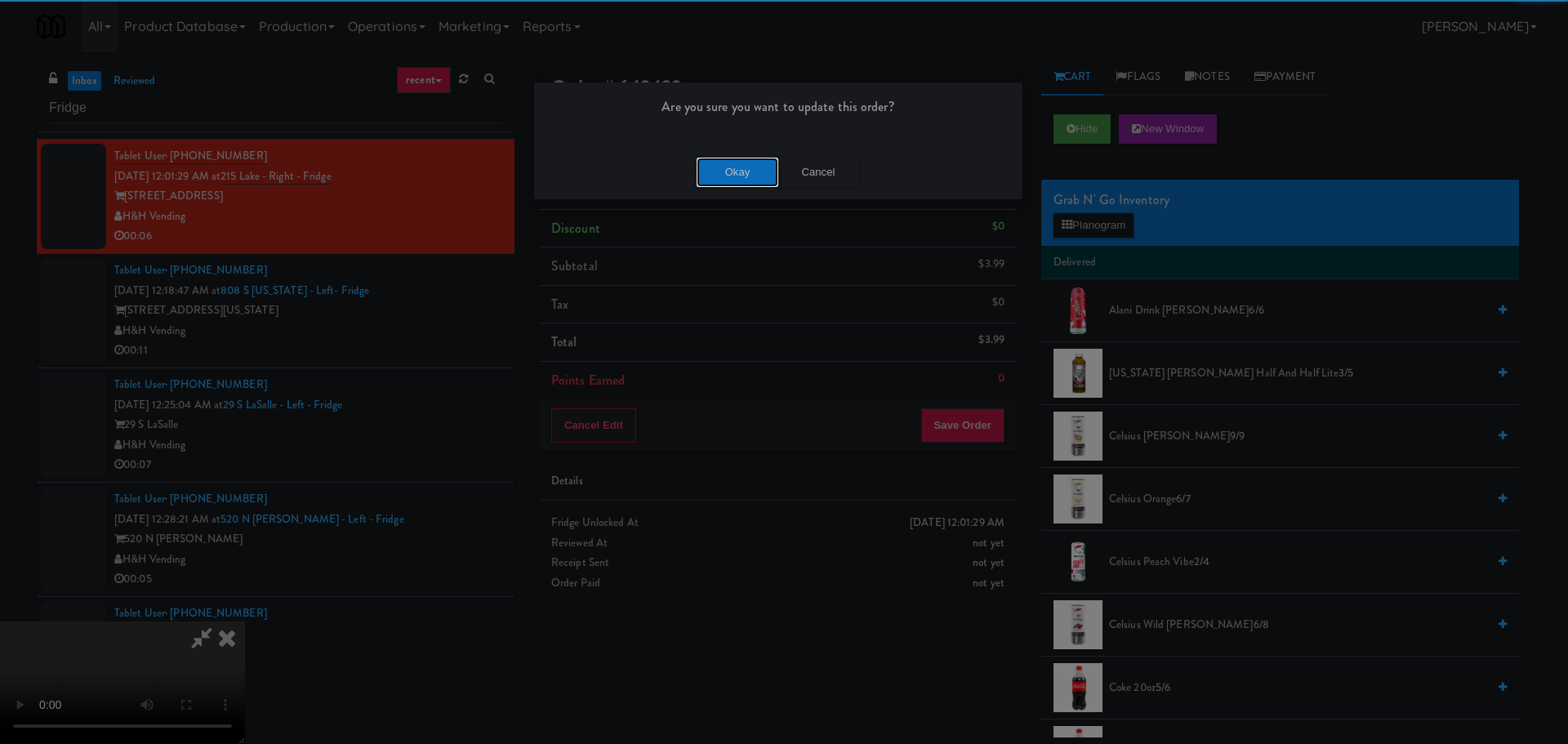
click at [743, 173] on button "Okay" at bounding box center [737, 172] width 81 height 30
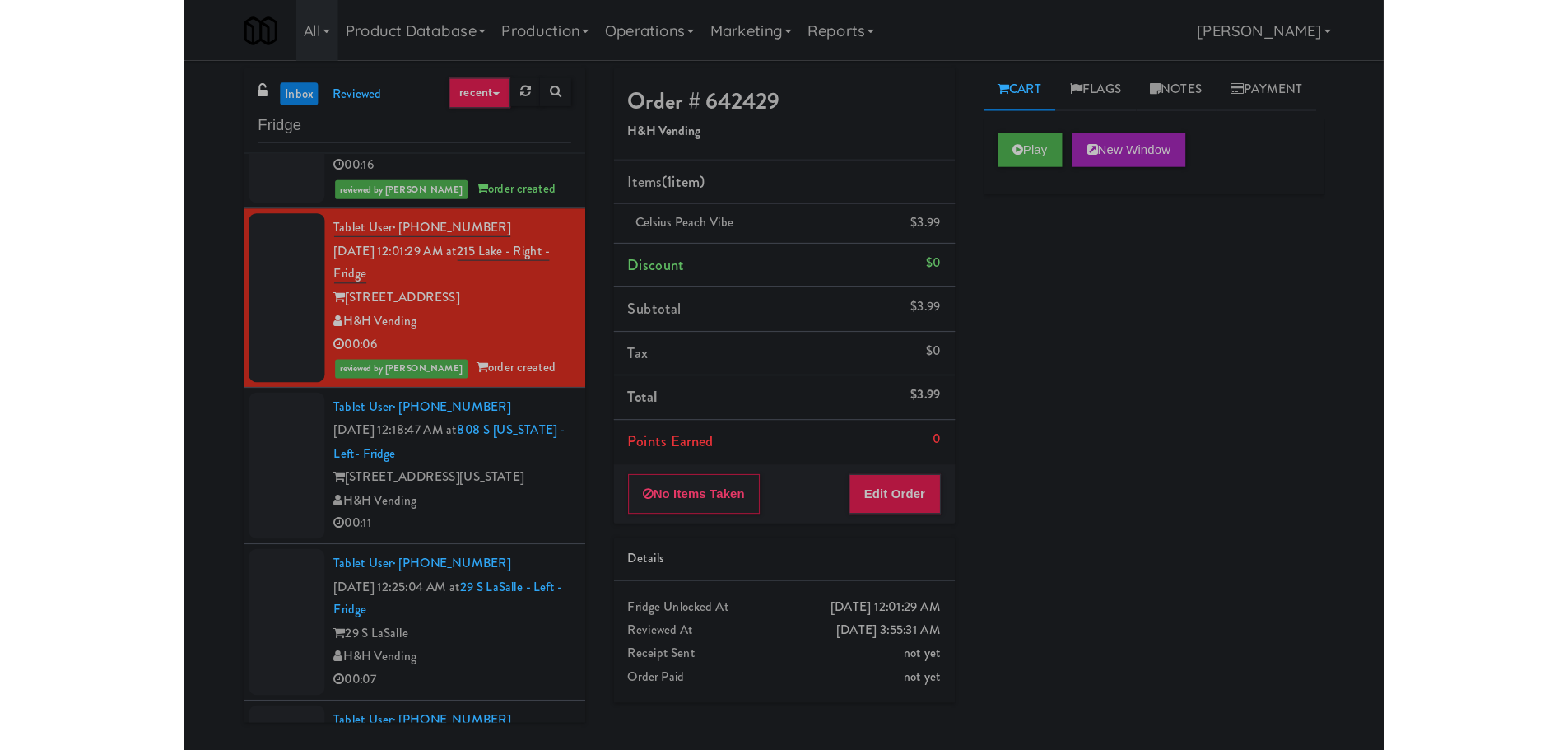
scroll to position [576, 0]
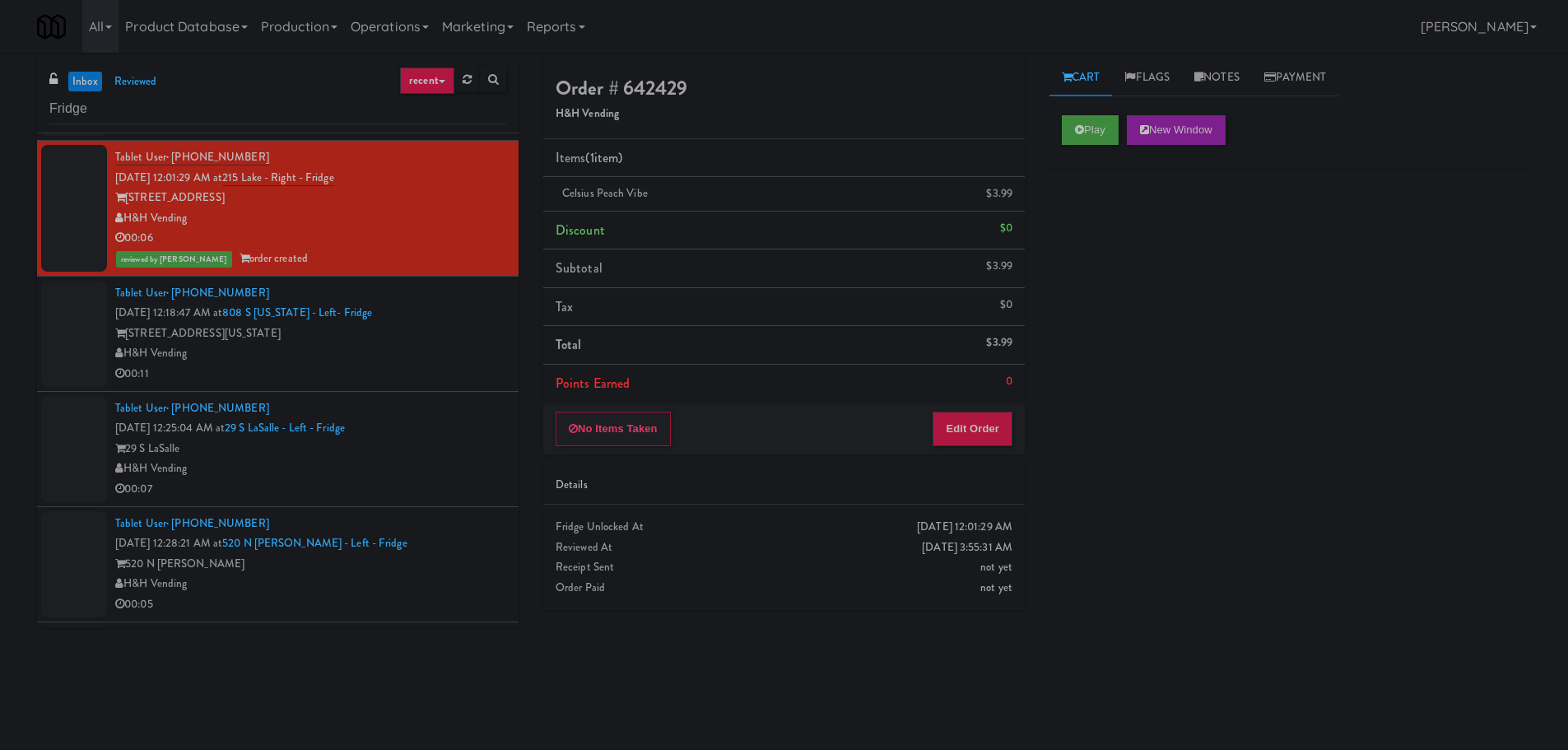
click at [392, 375] on div "00:11" at bounding box center [310, 374] width 391 height 21
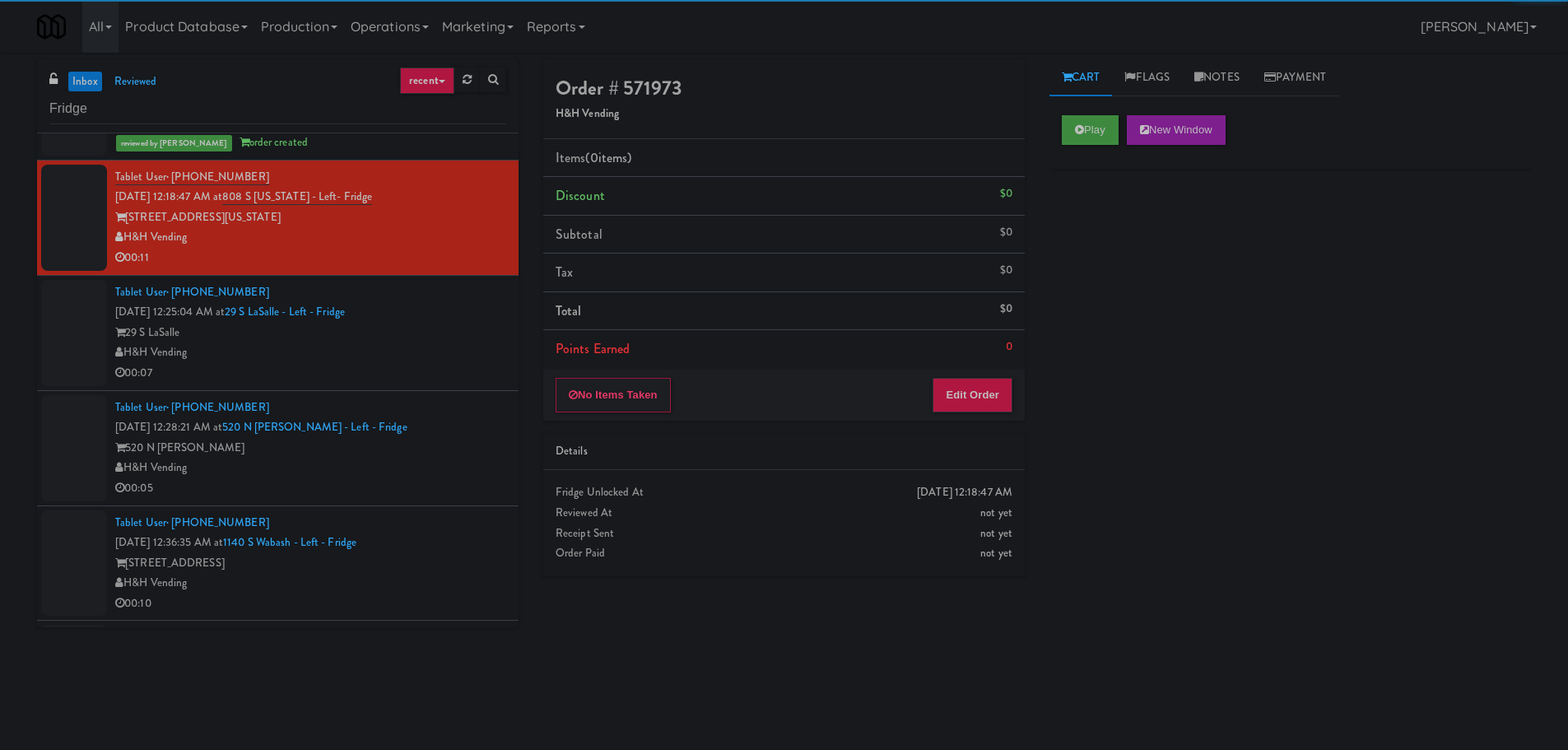
scroll to position [659, 0]
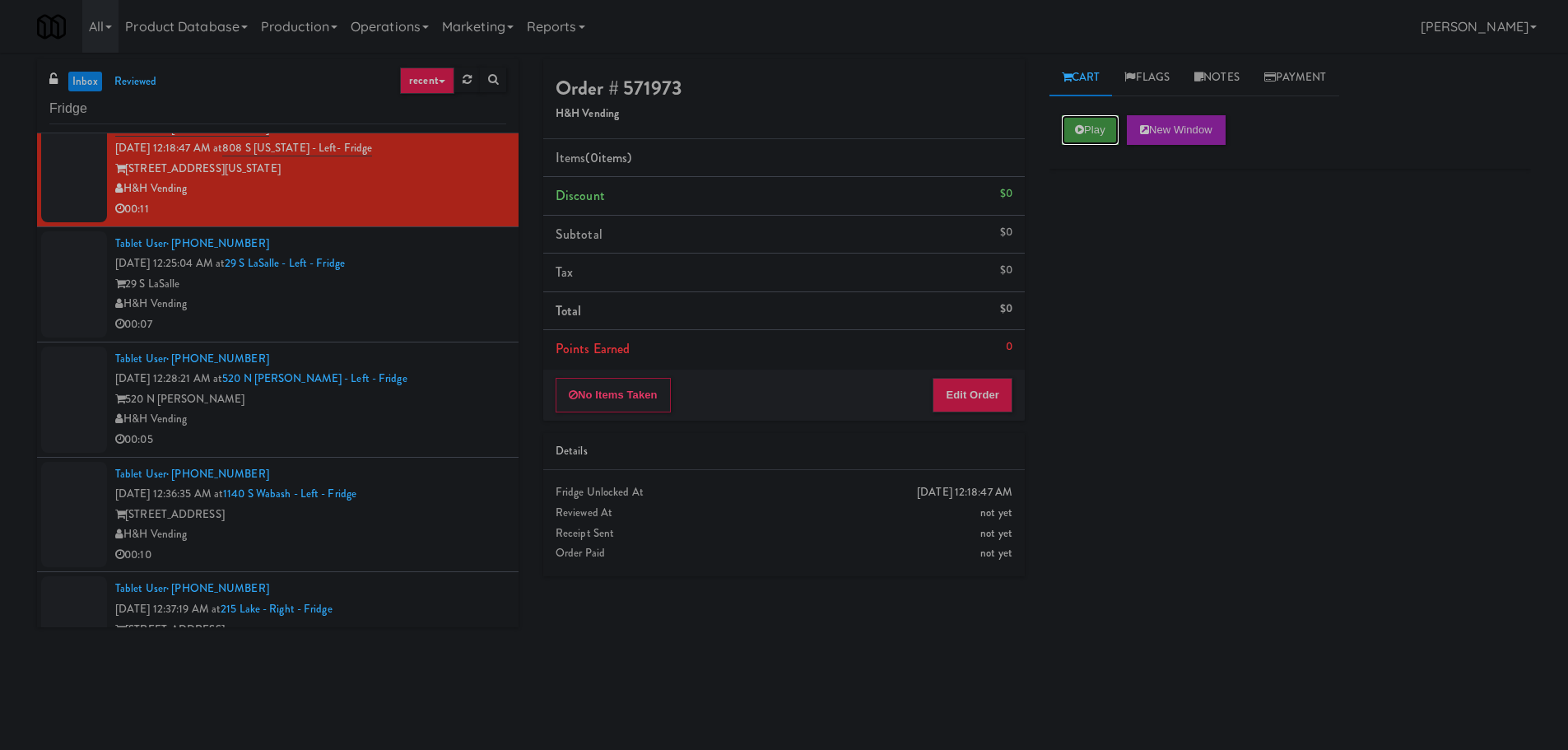
click at [1085, 140] on button "Play" at bounding box center [1090, 130] width 57 height 30
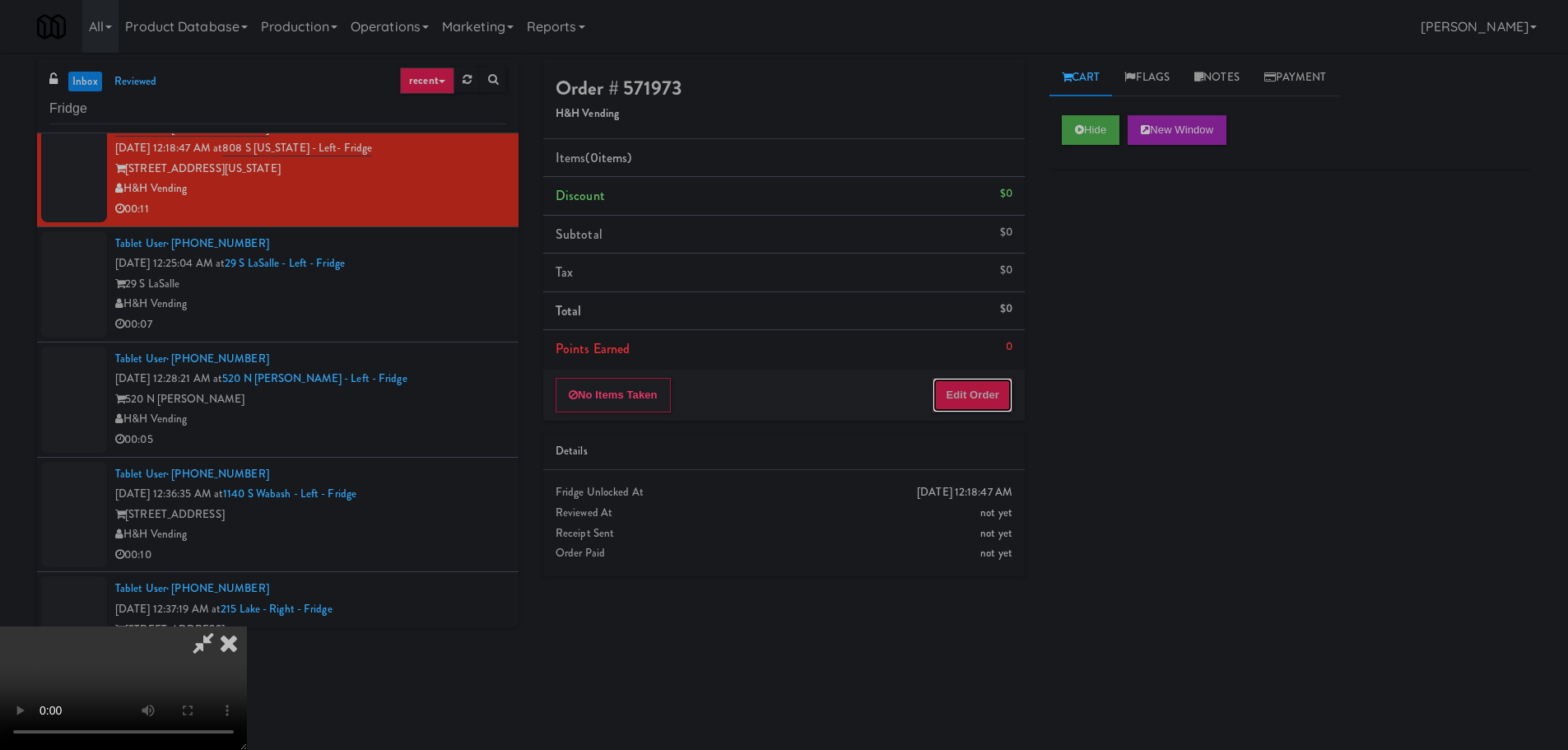
click at [1004, 404] on button "Edit Order" at bounding box center [972, 395] width 79 height 34
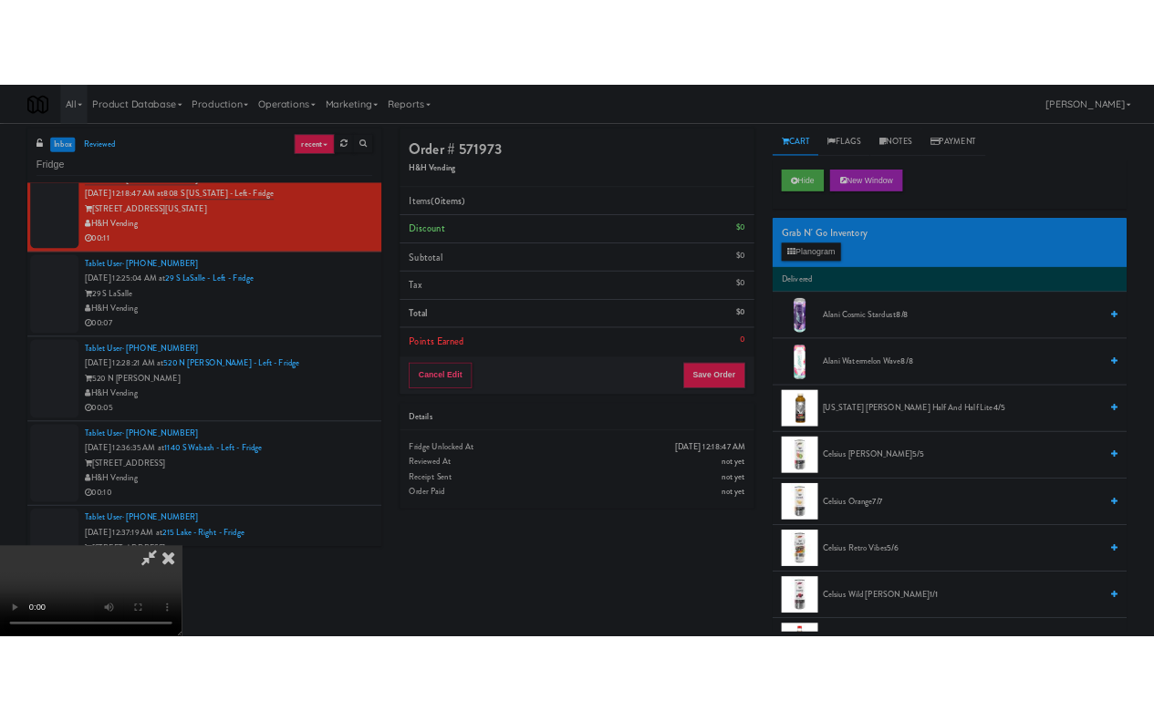
scroll to position [314, 0]
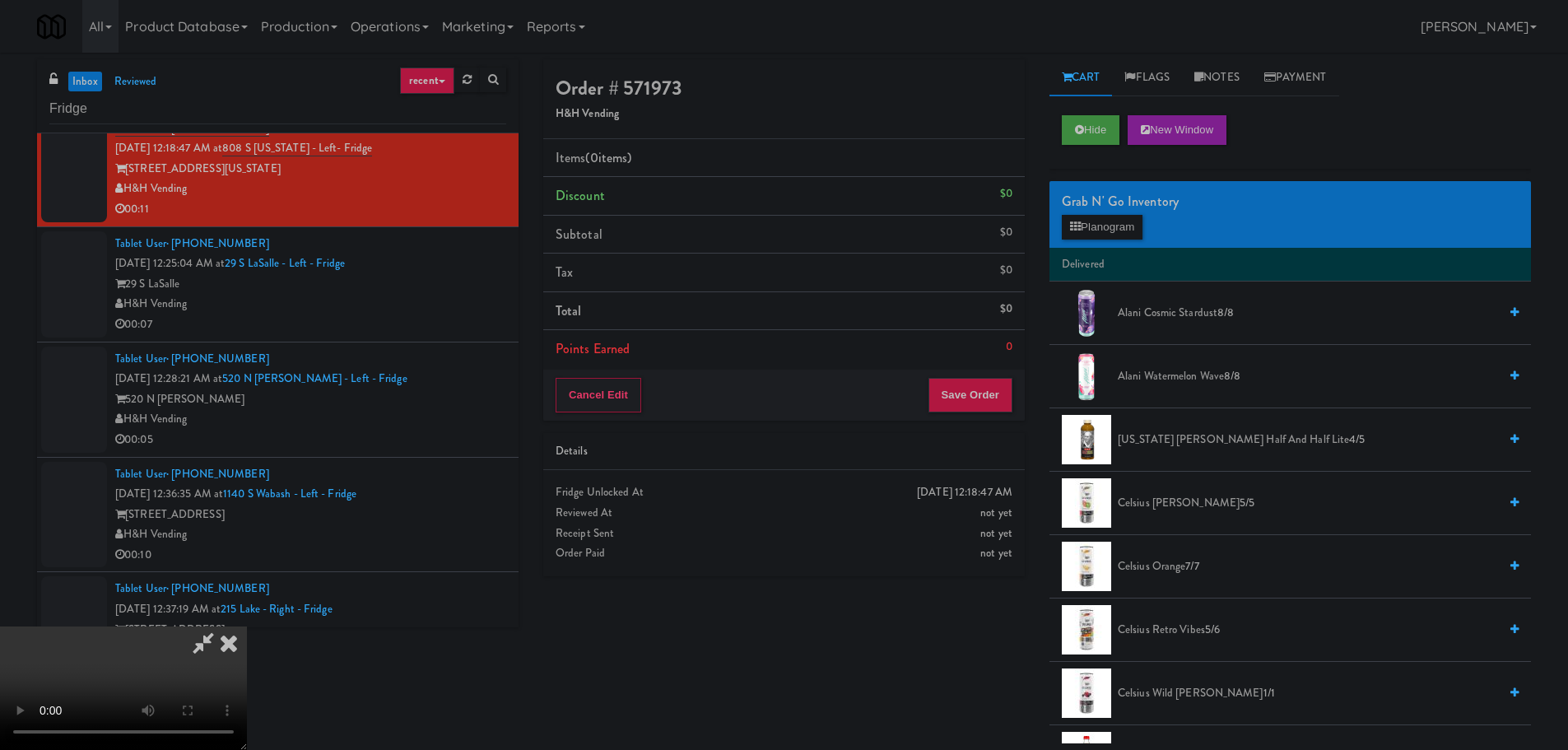
click at [247, 626] on video at bounding box center [124, 688] width 247 height 124
drag, startPoint x: 309, startPoint y: 581, endPoint x: 305, endPoint y: 553, distance: 28.3
click at [247, 626] on video at bounding box center [124, 688] width 247 height 124
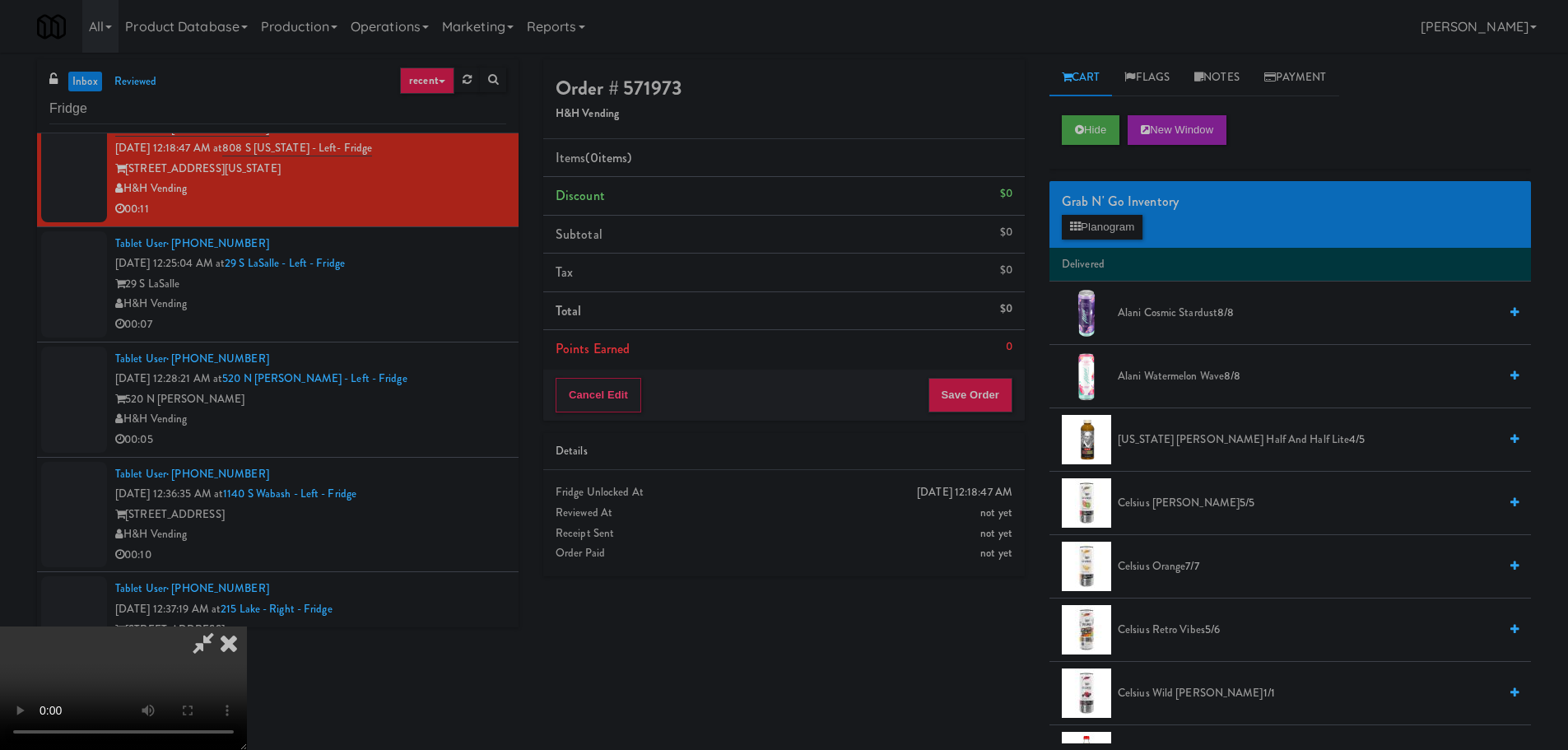
click at [247, 626] on video at bounding box center [124, 688] width 247 height 124
click at [1110, 229] on button "Planogram" at bounding box center [1102, 227] width 80 height 24
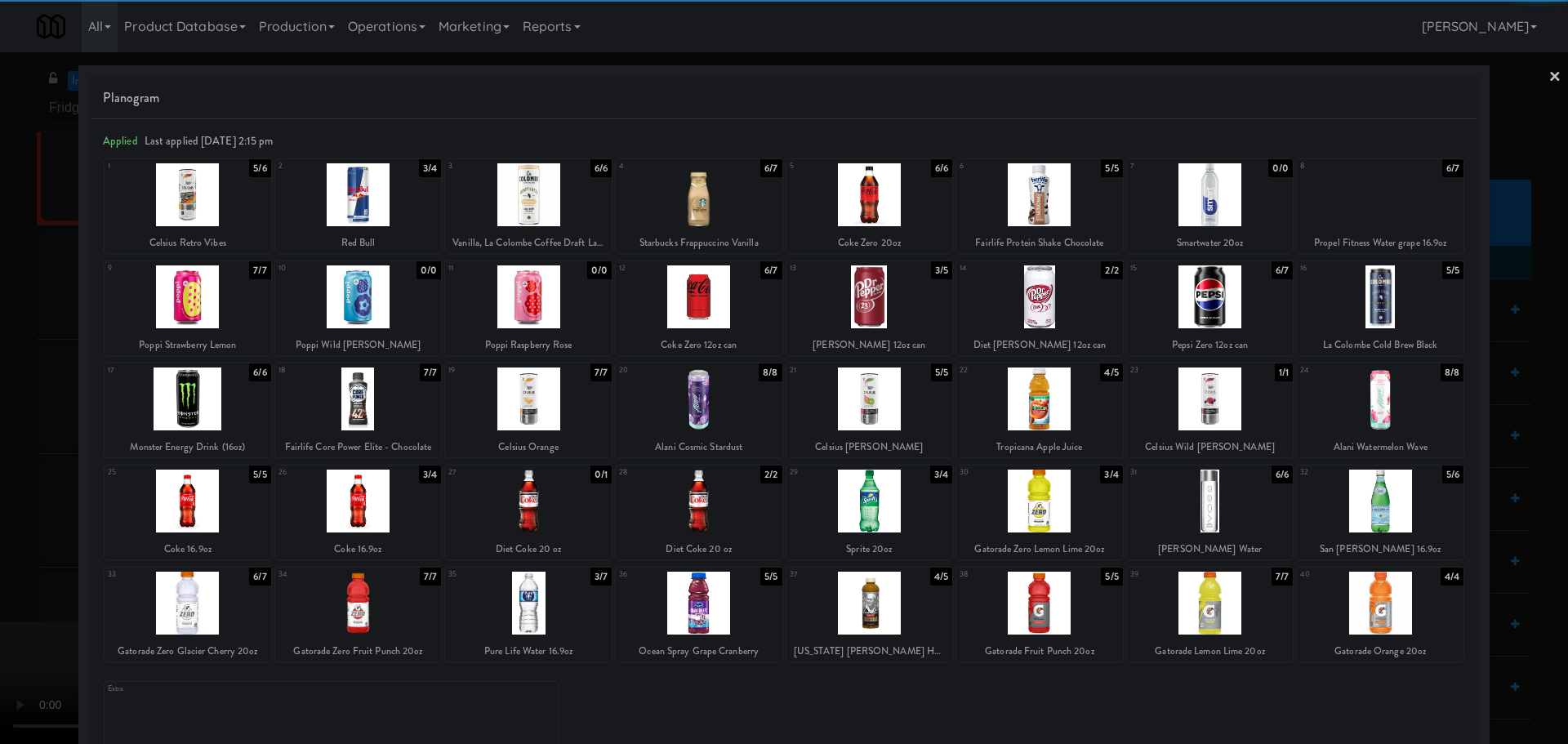
click at [861, 210] on div at bounding box center [870, 194] width 167 height 63
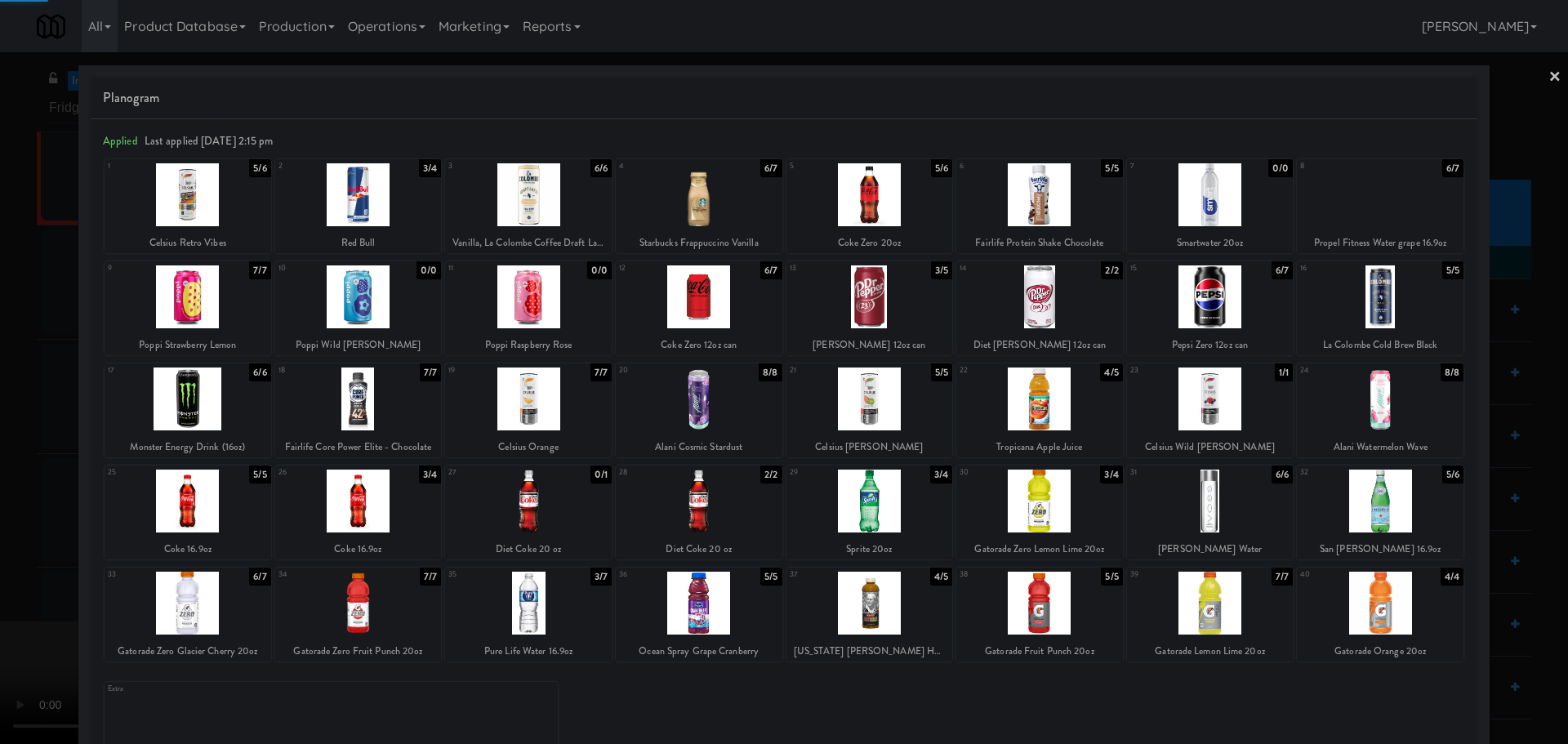
click at [8, 374] on div at bounding box center [784, 372] width 1568 height 744
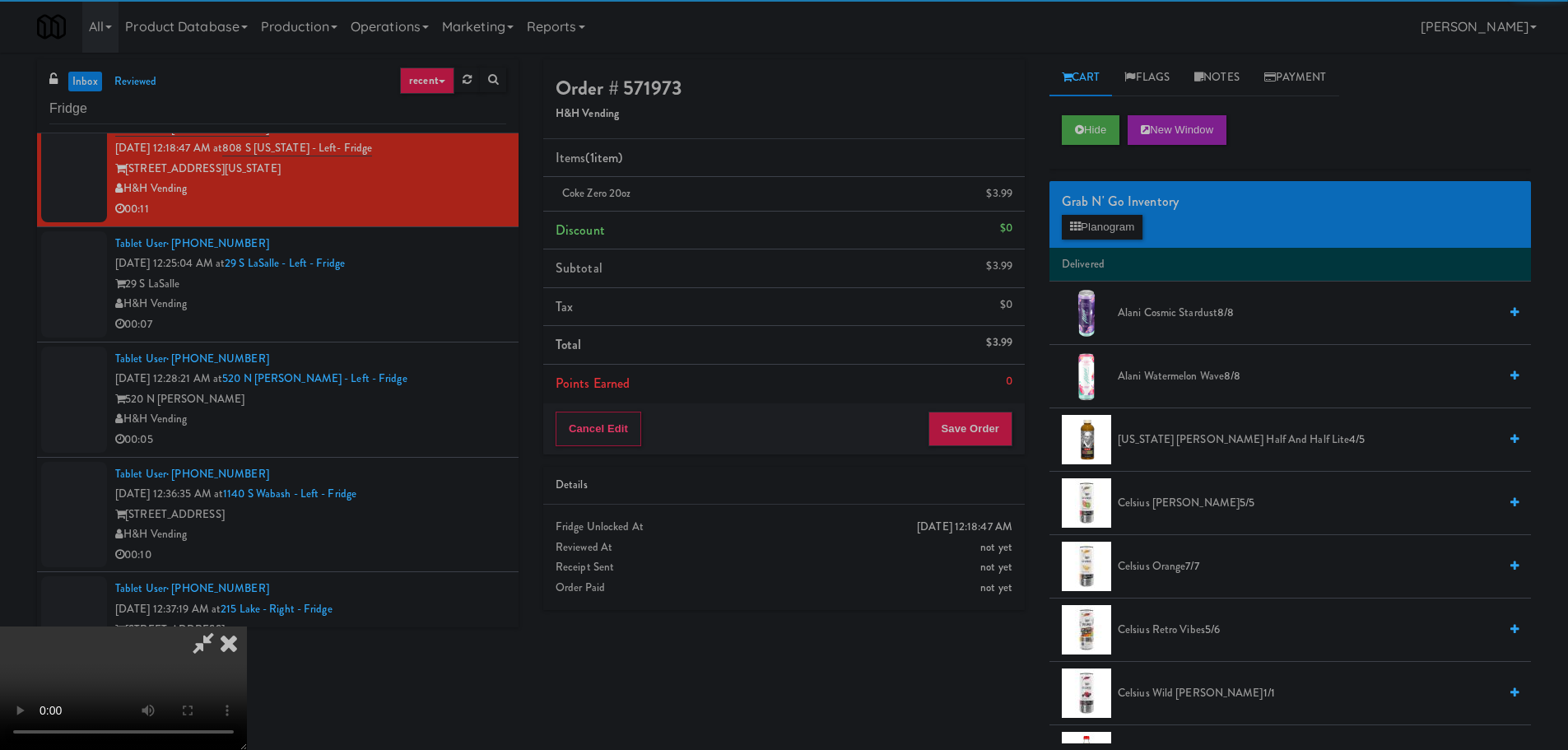
drag, startPoint x: 374, startPoint y: 351, endPoint x: 500, endPoint y: 351, distance: 126.0
click at [247, 626] on video at bounding box center [124, 688] width 247 height 124
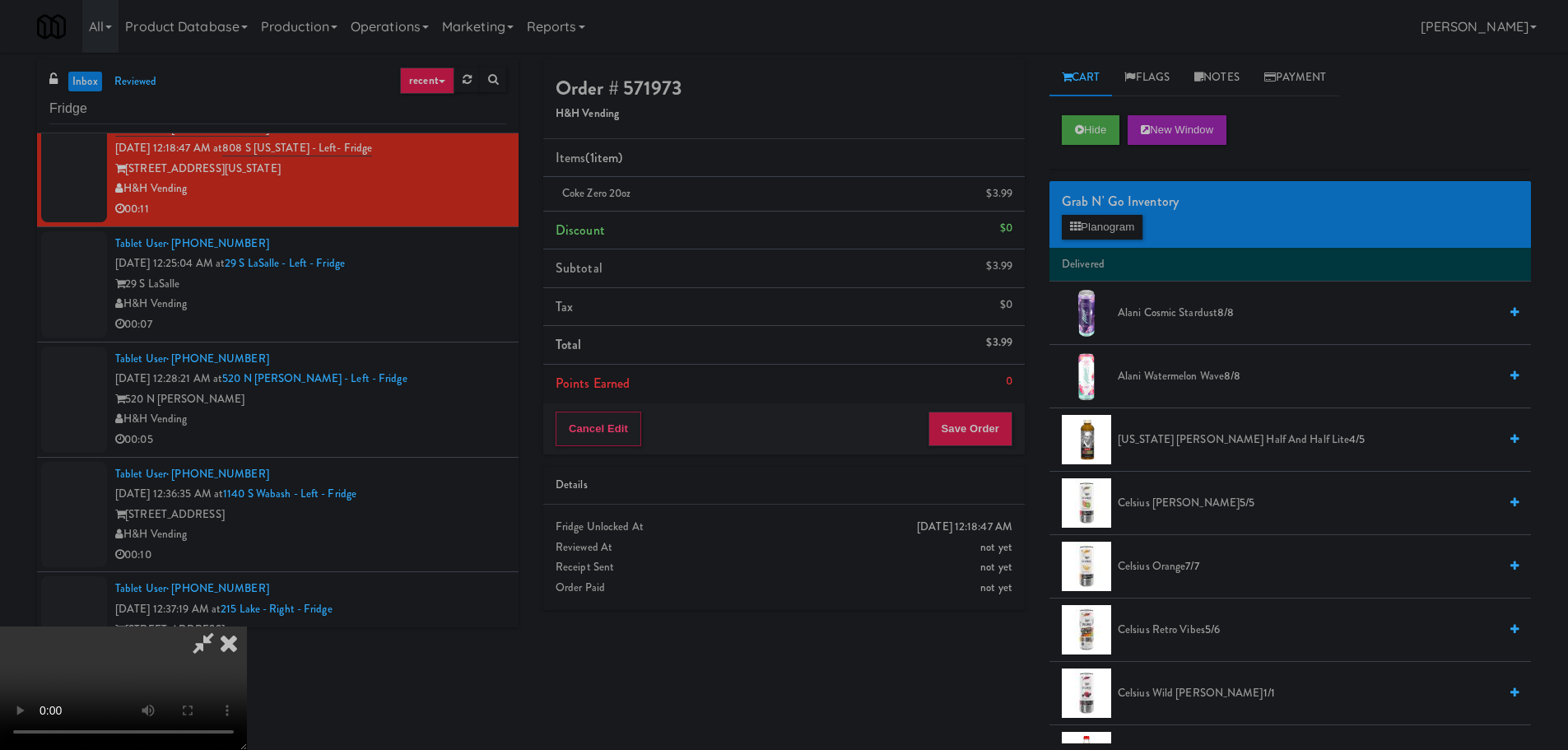
scroll to position [283, 0]
click at [977, 421] on button "Save Order" at bounding box center [970, 429] width 84 height 34
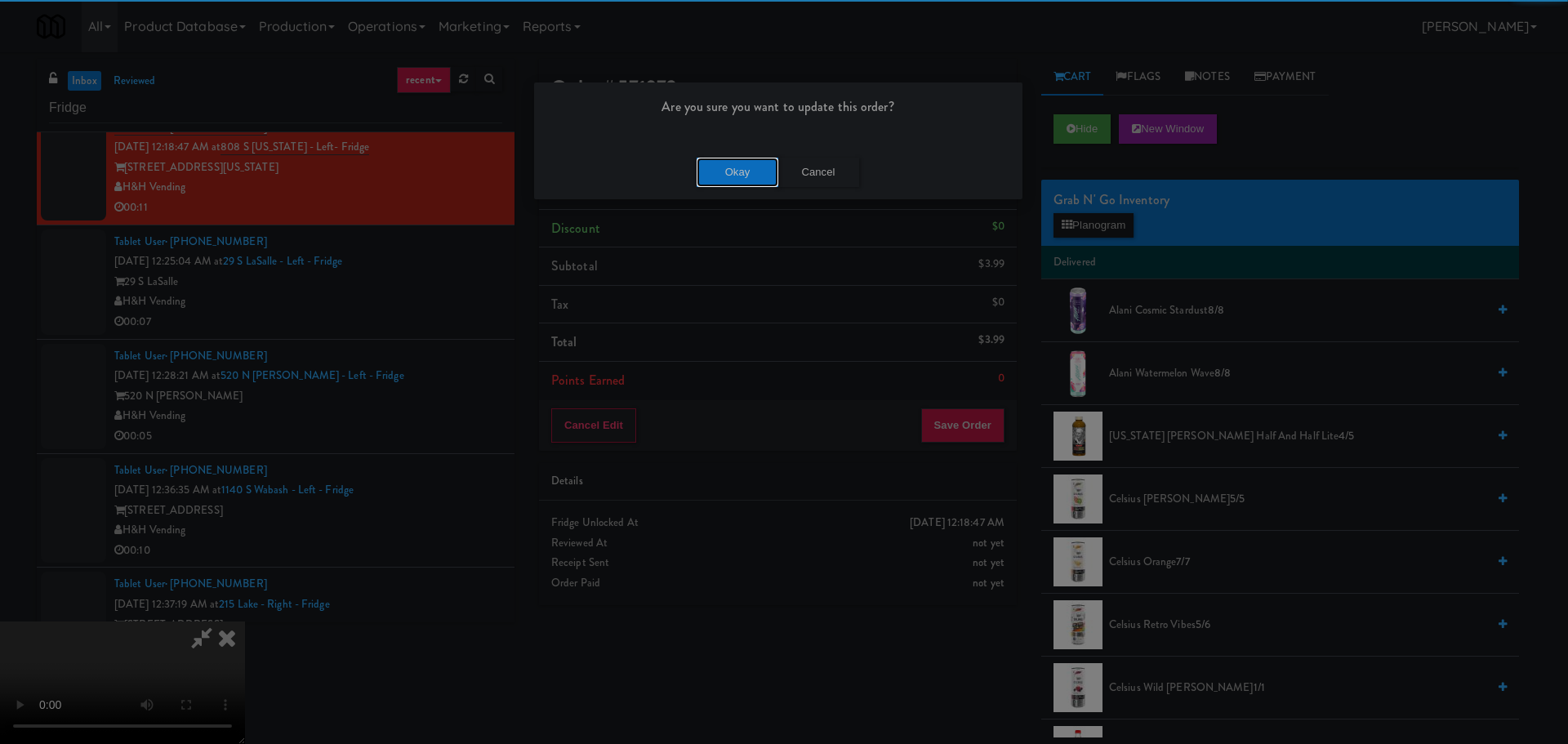
click at [736, 175] on button "Okay" at bounding box center [737, 172] width 81 height 30
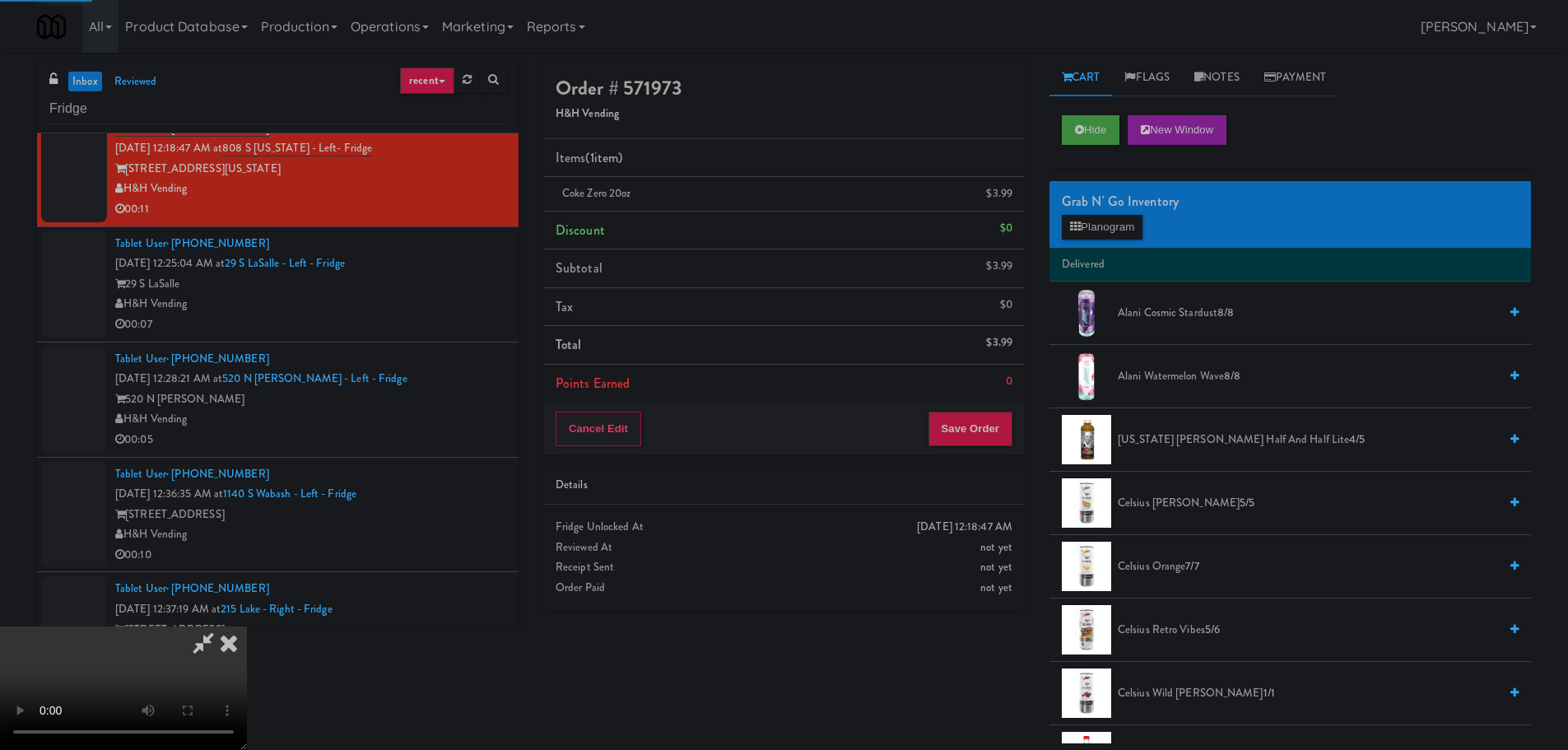
scroll to position [0, 0]
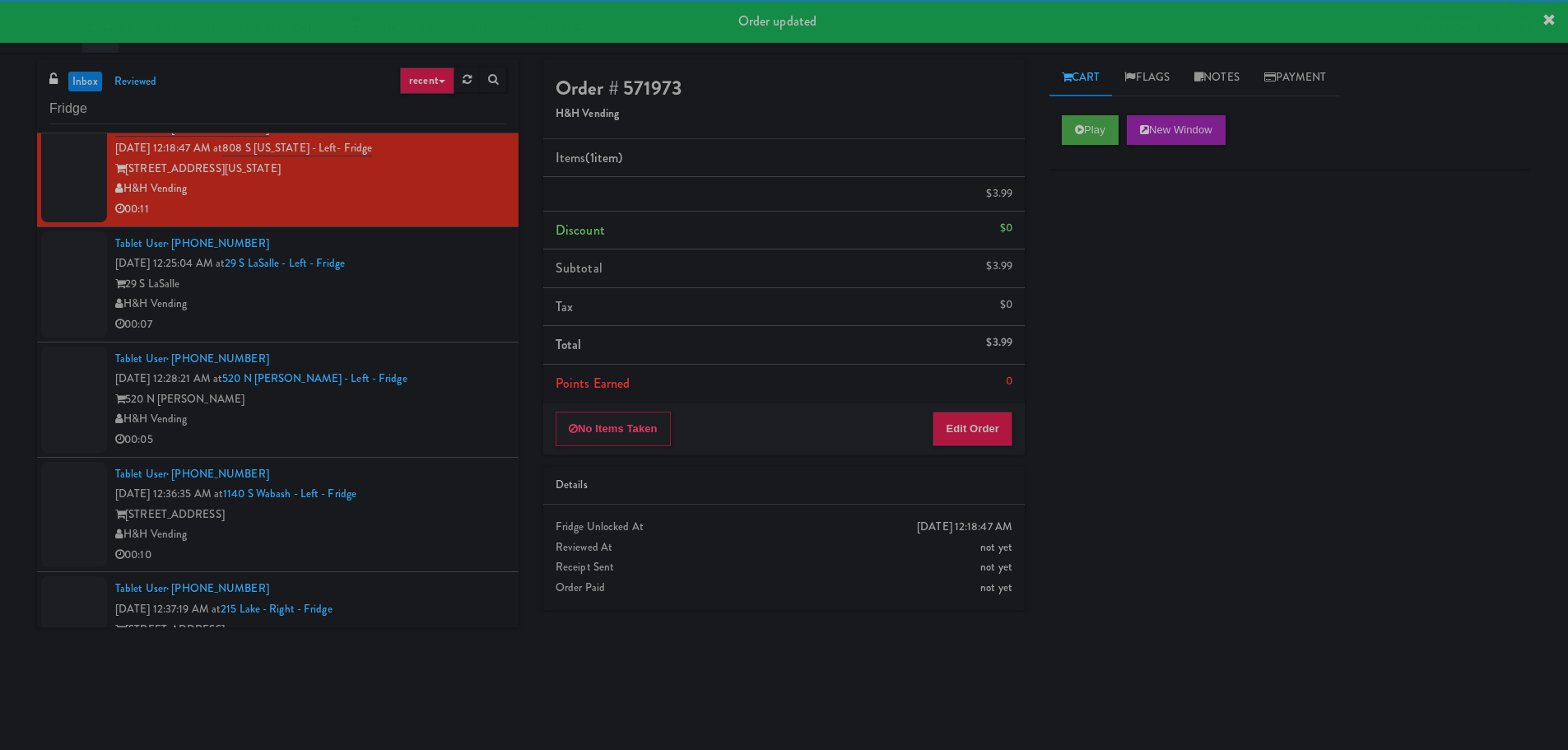
click at [425, 323] on div "00:07" at bounding box center [310, 324] width 391 height 21
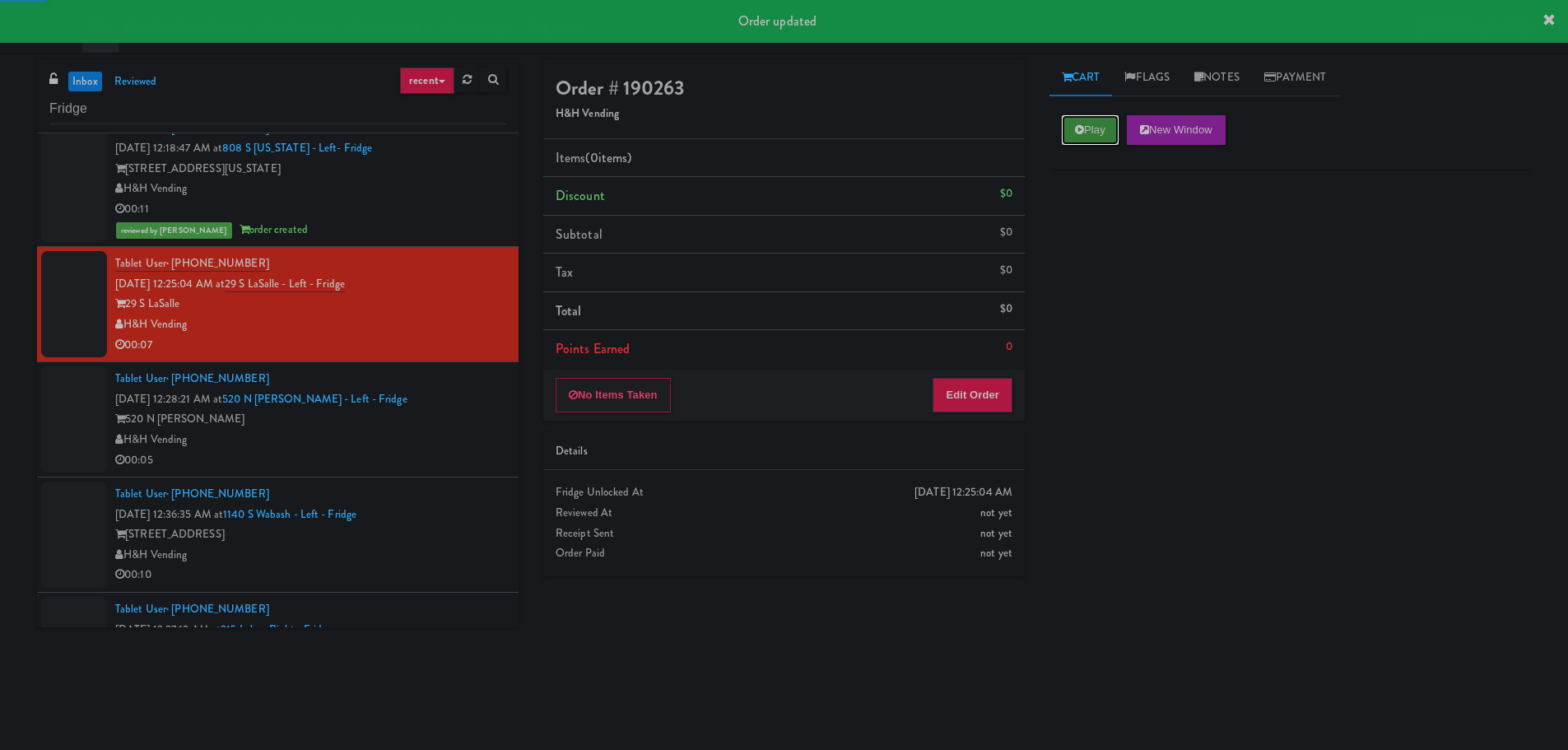
click at [1083, 120] on button "Play" at bounding box center [1090, 130] width 57 height 30
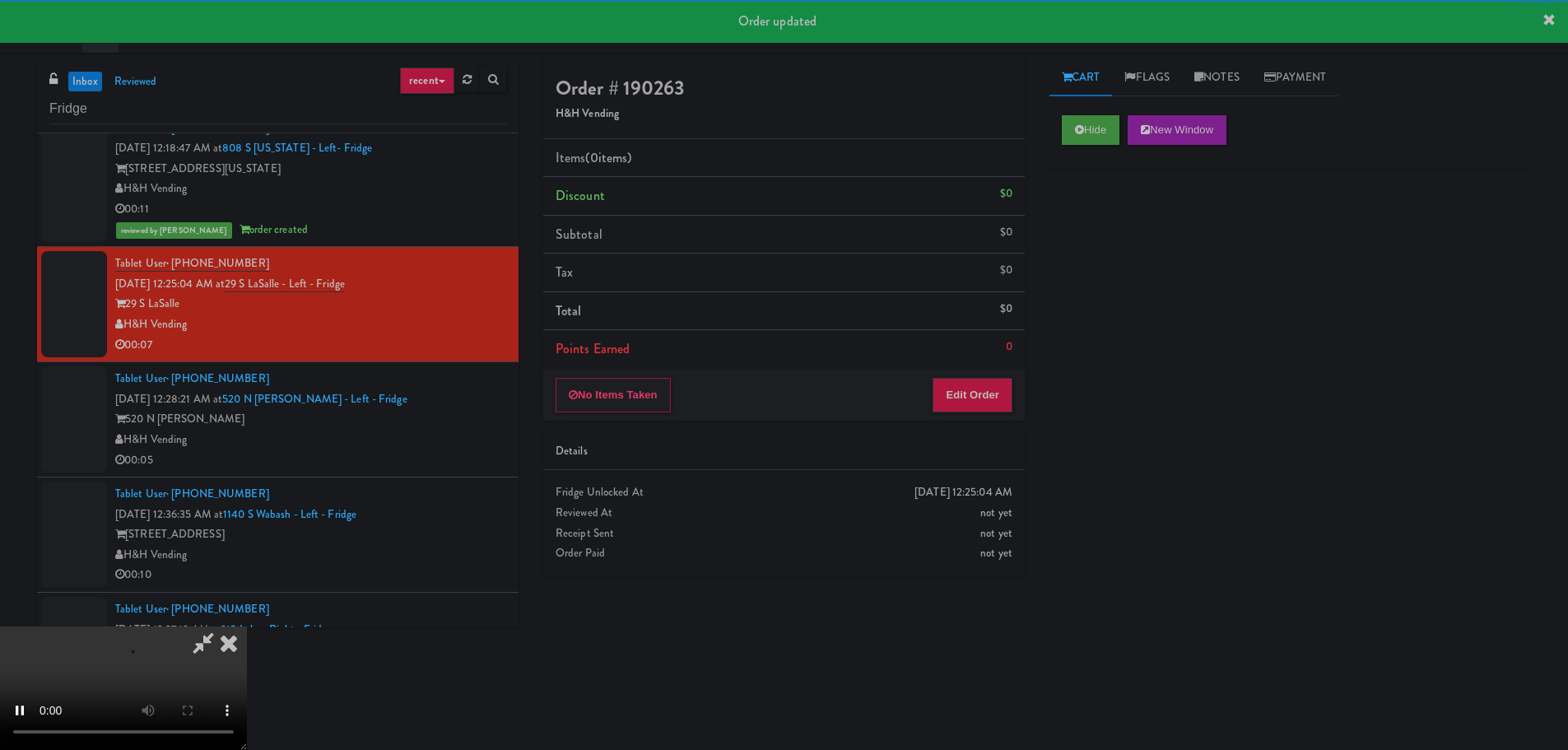
click at [944, 376] on div "No Items Taken Edit Order" at bounding box center [784, 395] width 482 height 51
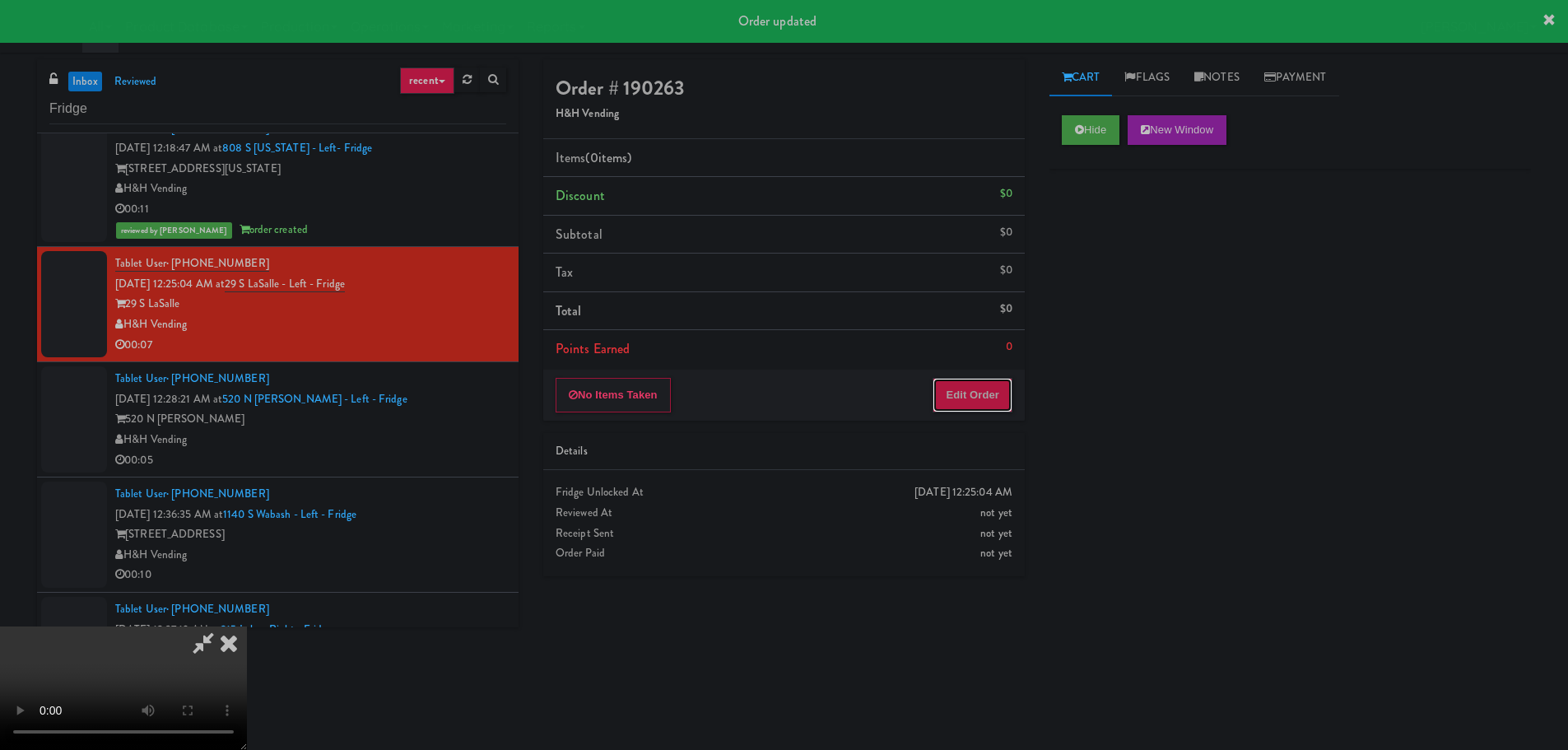
click at [960, 383] on button "Edit Order" at bounding box center [972, 395] width 79 height 34
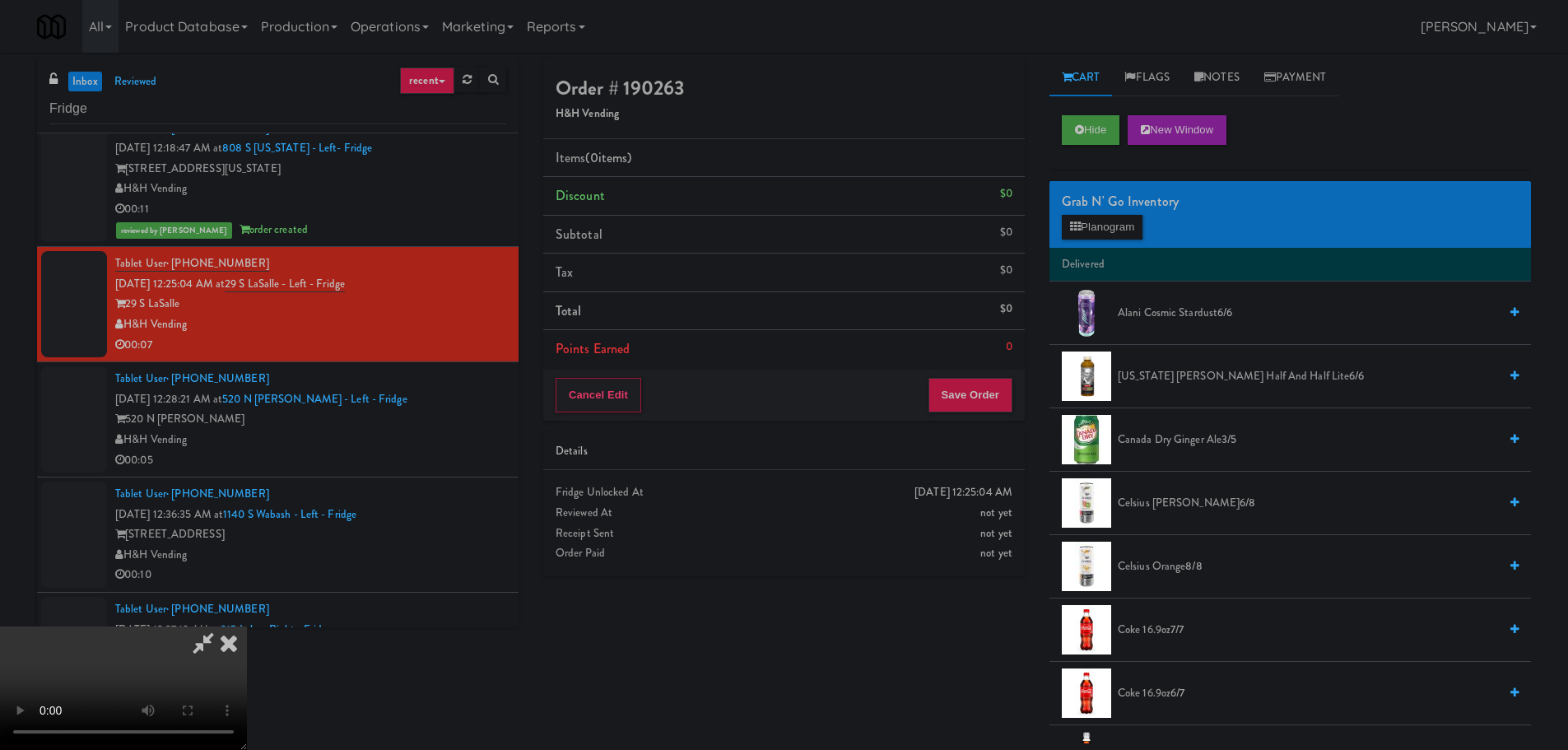
click at [247, 626] on video at bounding box center [124, 688] width 247 height 124
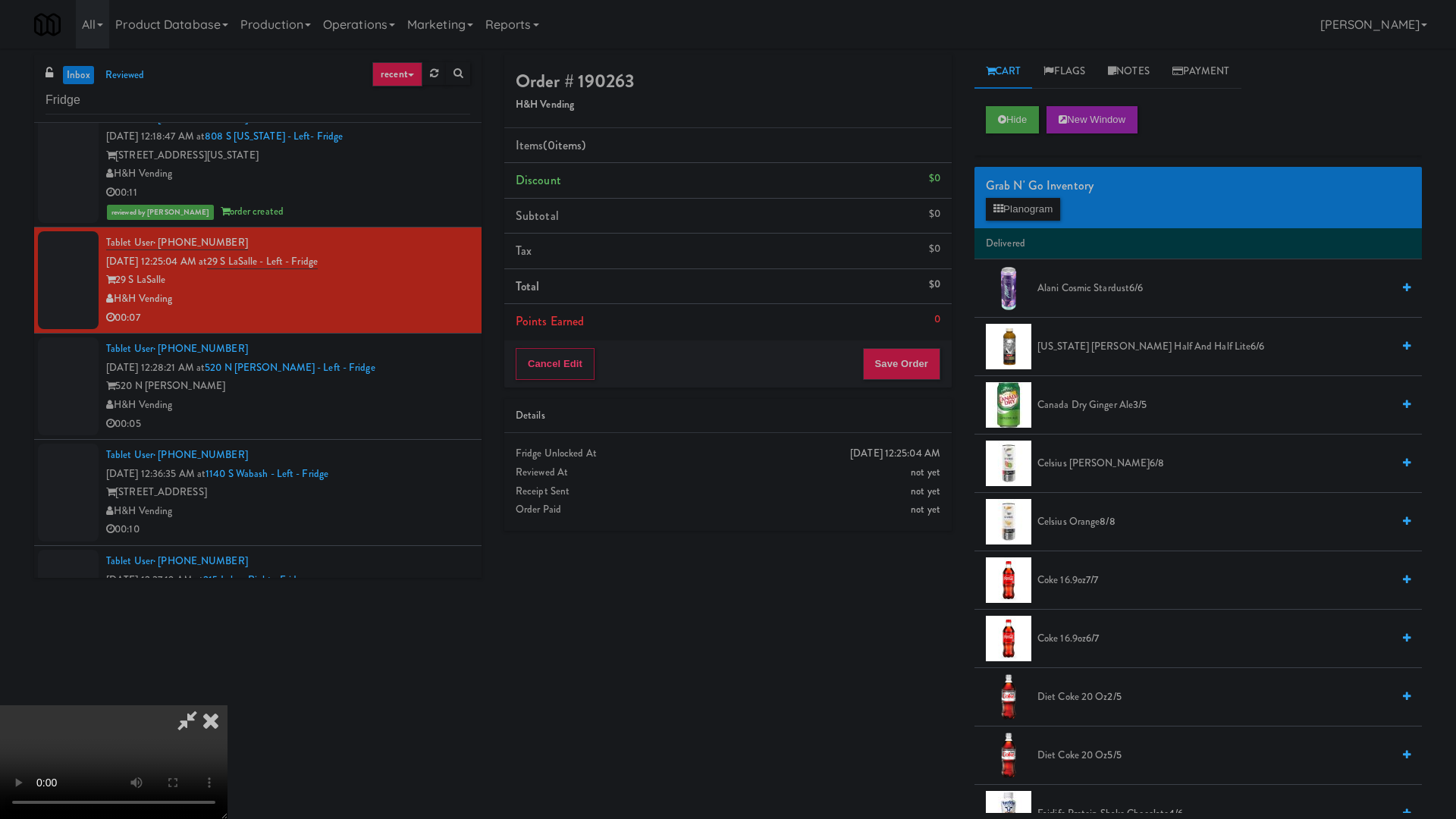
click at [228, 690] on video at bounding box center [114, 762] width 228 height 114
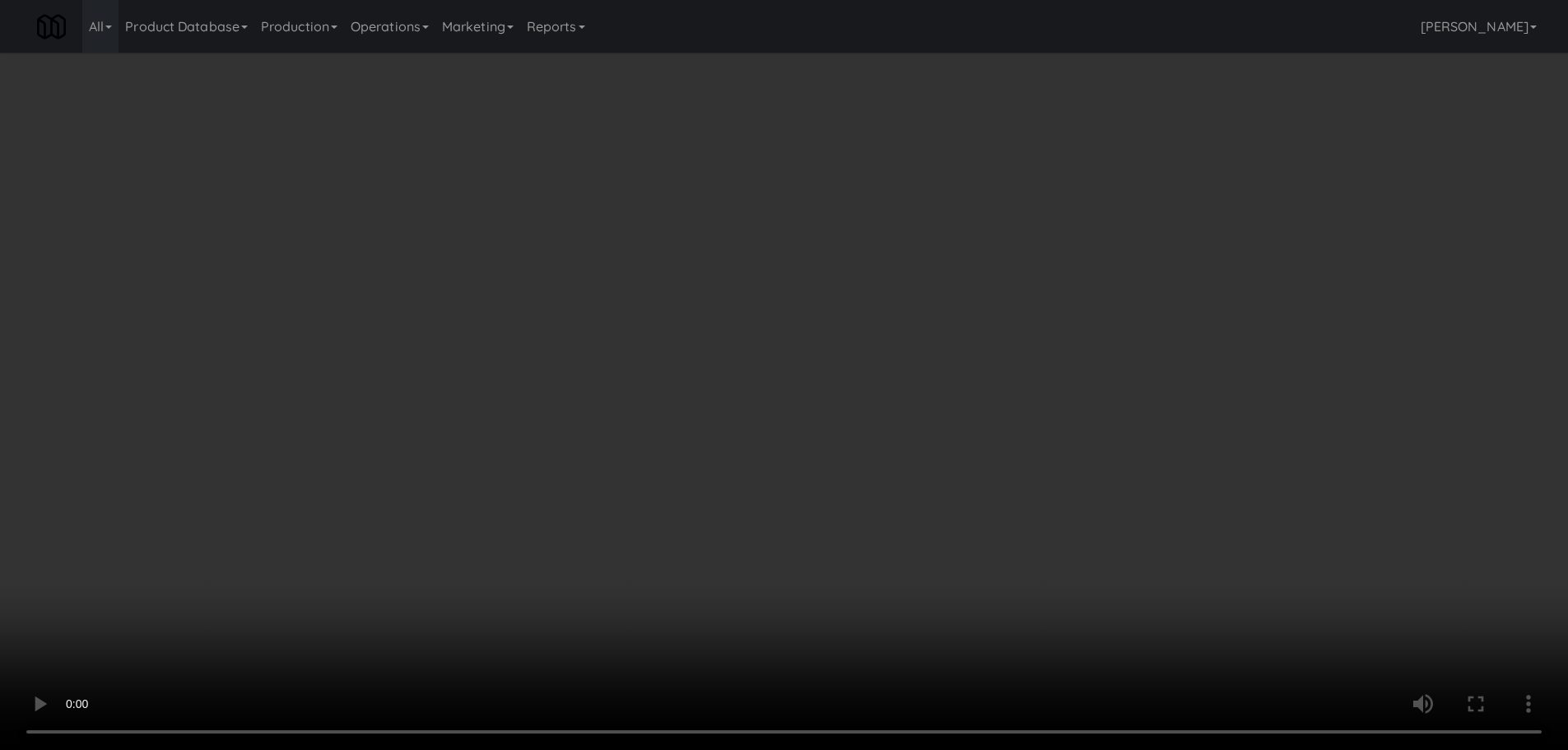
click at [387, 521] on video at bounding box center [784, 375] width 1568 height 750
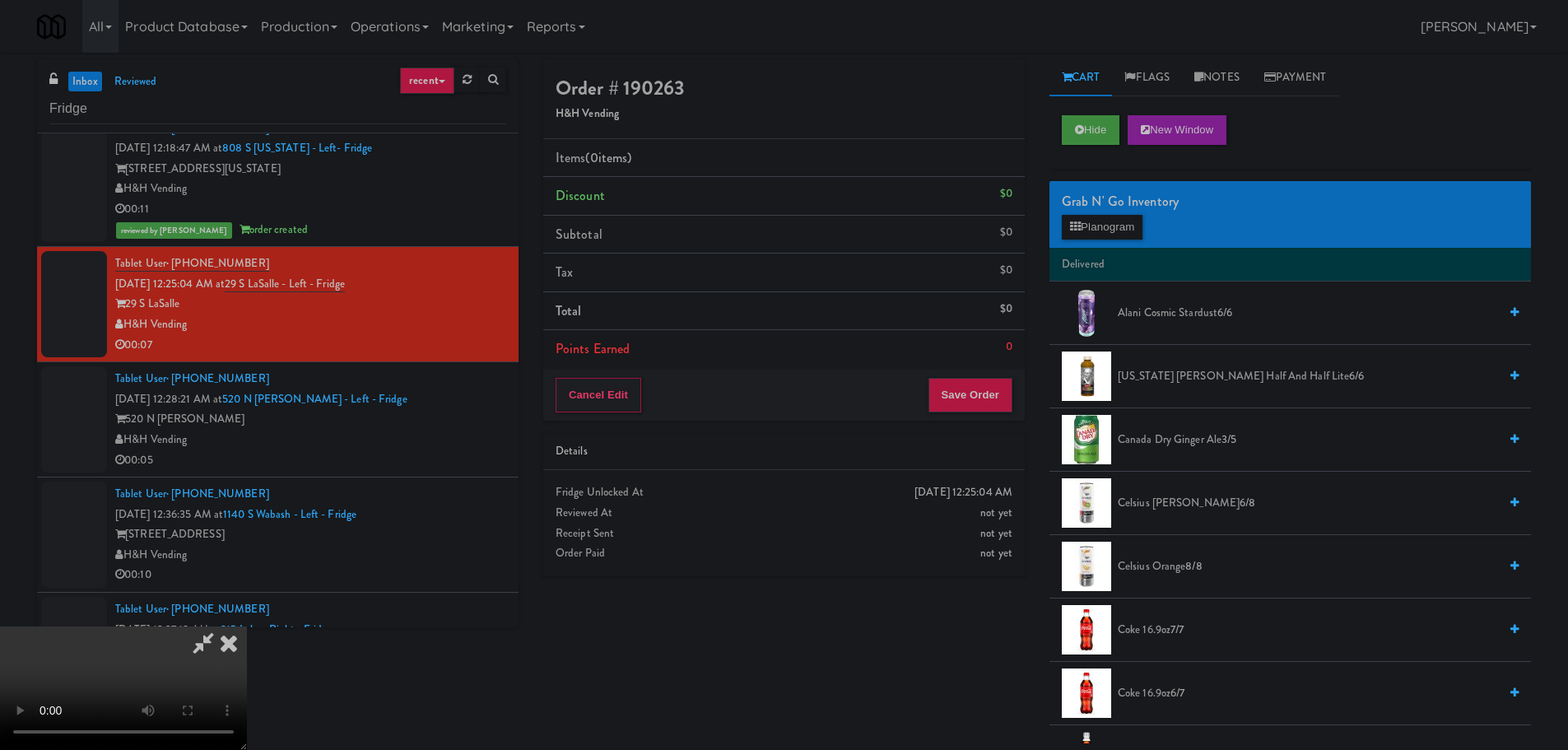
click at [247, 626] on video at bounding box center [124, 688] width 247 height 124
click at [1121, 235] on button "Planogram" at bounding box center [1102, 227] width 80 height 24
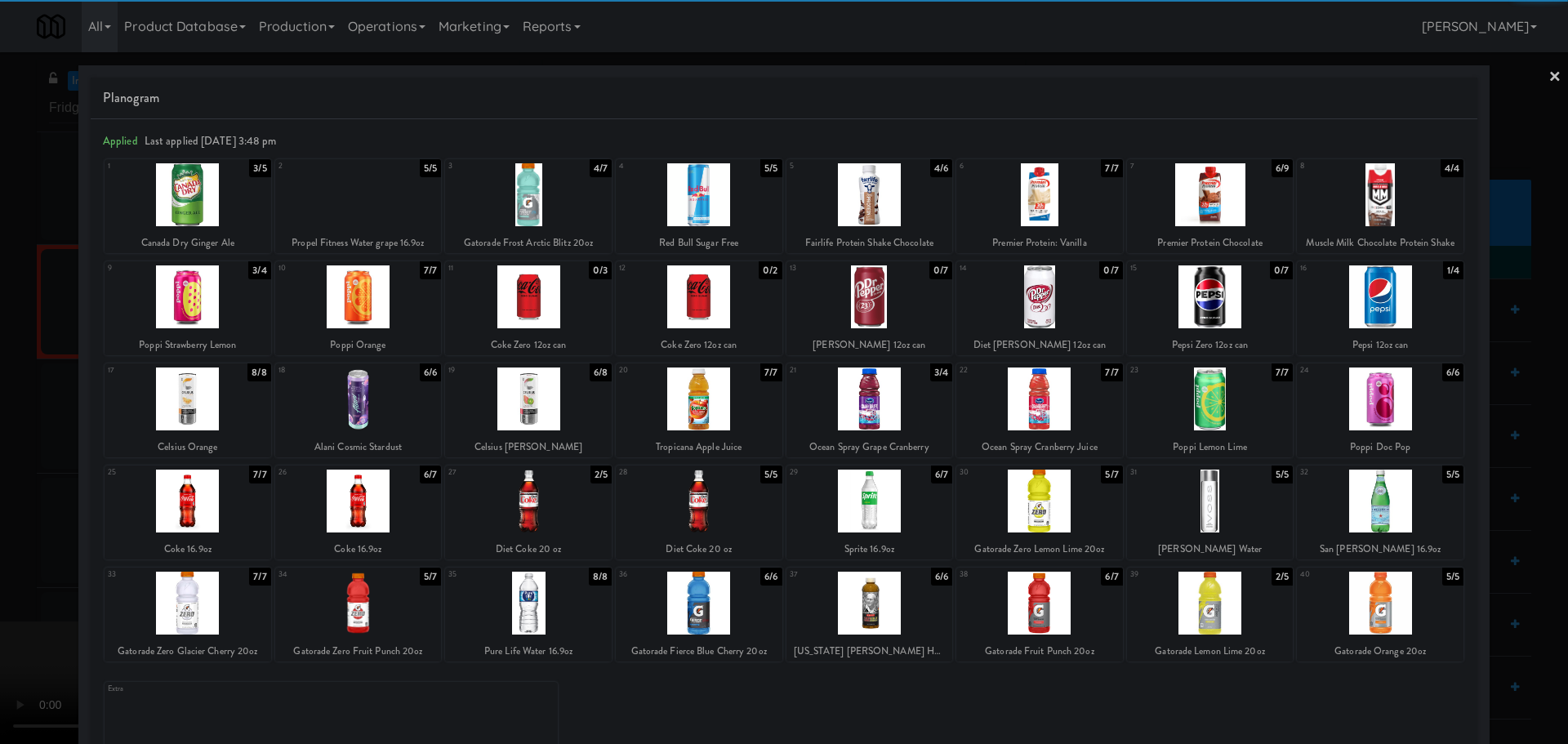
click at [1350, 207] on div at bounding box center [1380, 194] width 167 height 63
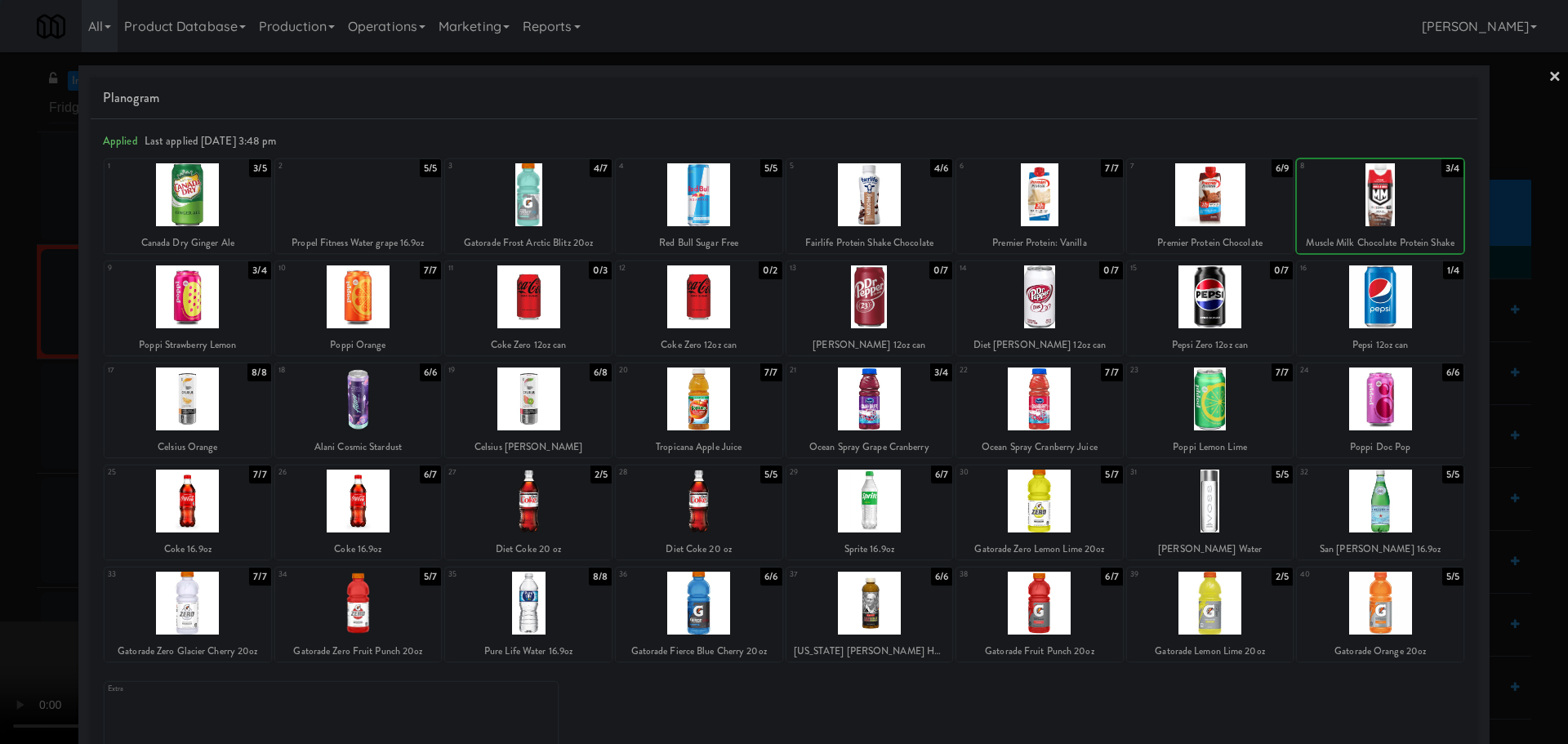
drag, startPoint x: 0, startPoint y: 498, endPoint x: 28, endPoint y: 492, distance: 28.6
click at [4, 500] on div at bounding box center [784, 372] width 1568 height 744
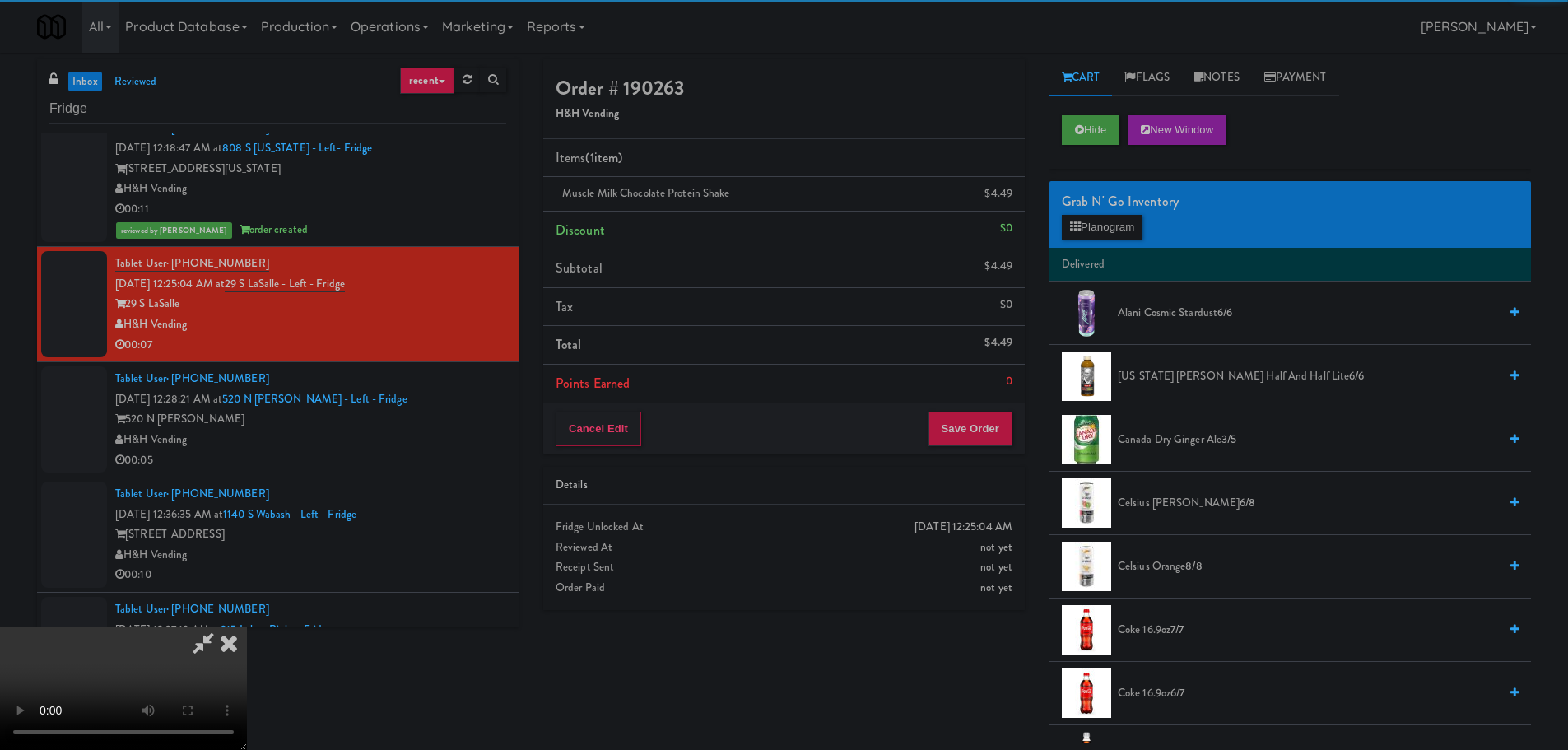
click at [247, 626] on video at bounding box center [124, 688] width 247 height 124
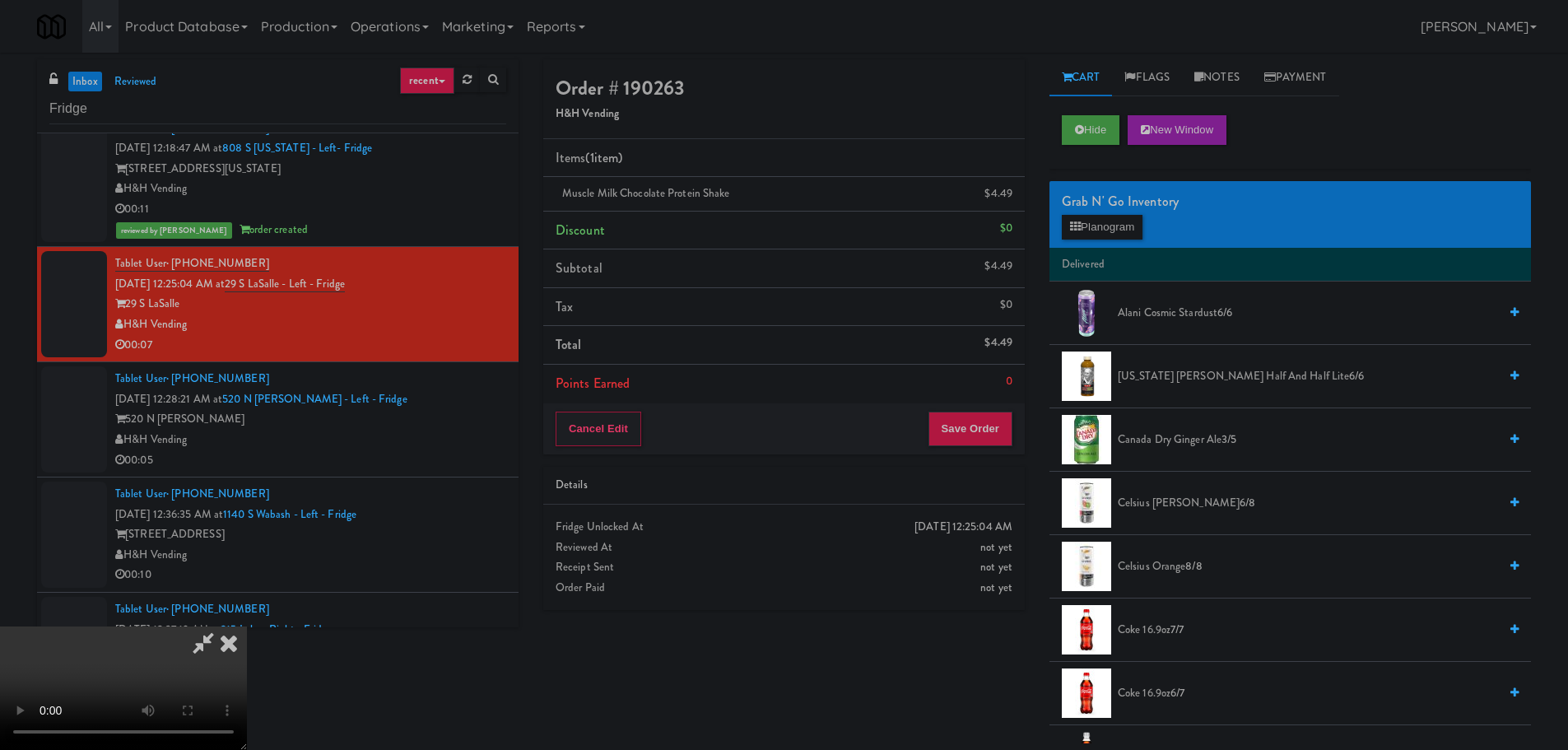
click at [247, 626] on video at bounding box center [124, 688] width 247 height 124
click at [1119, 227] on button "Planogram" at bounding box center [1102, 227] width 80 height 24
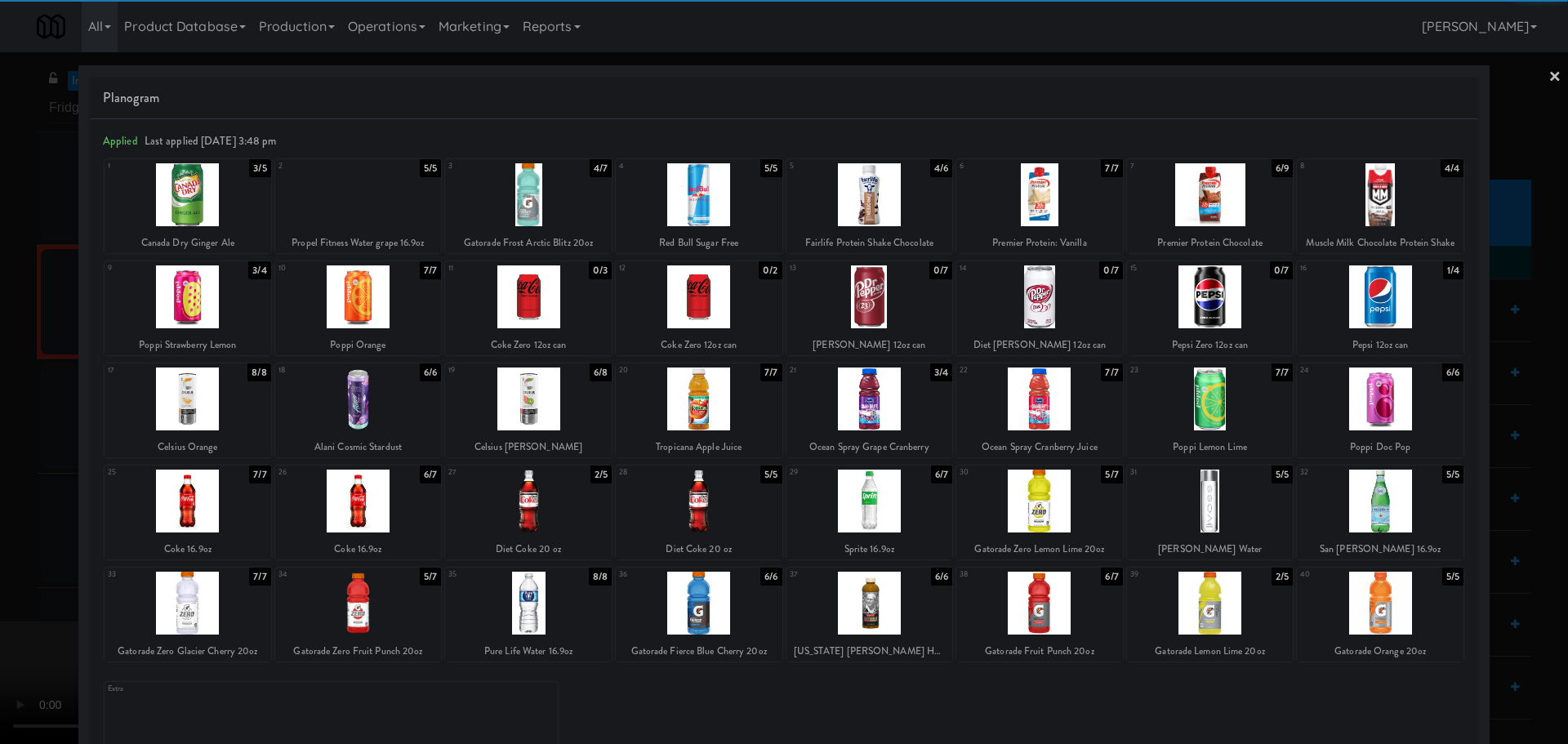
click at [1364, 198] on div at bounding box center [1380, 194] width 167 height 63
click at [0, 396] on div at bounding box center [784, 372] width 1568 height 744
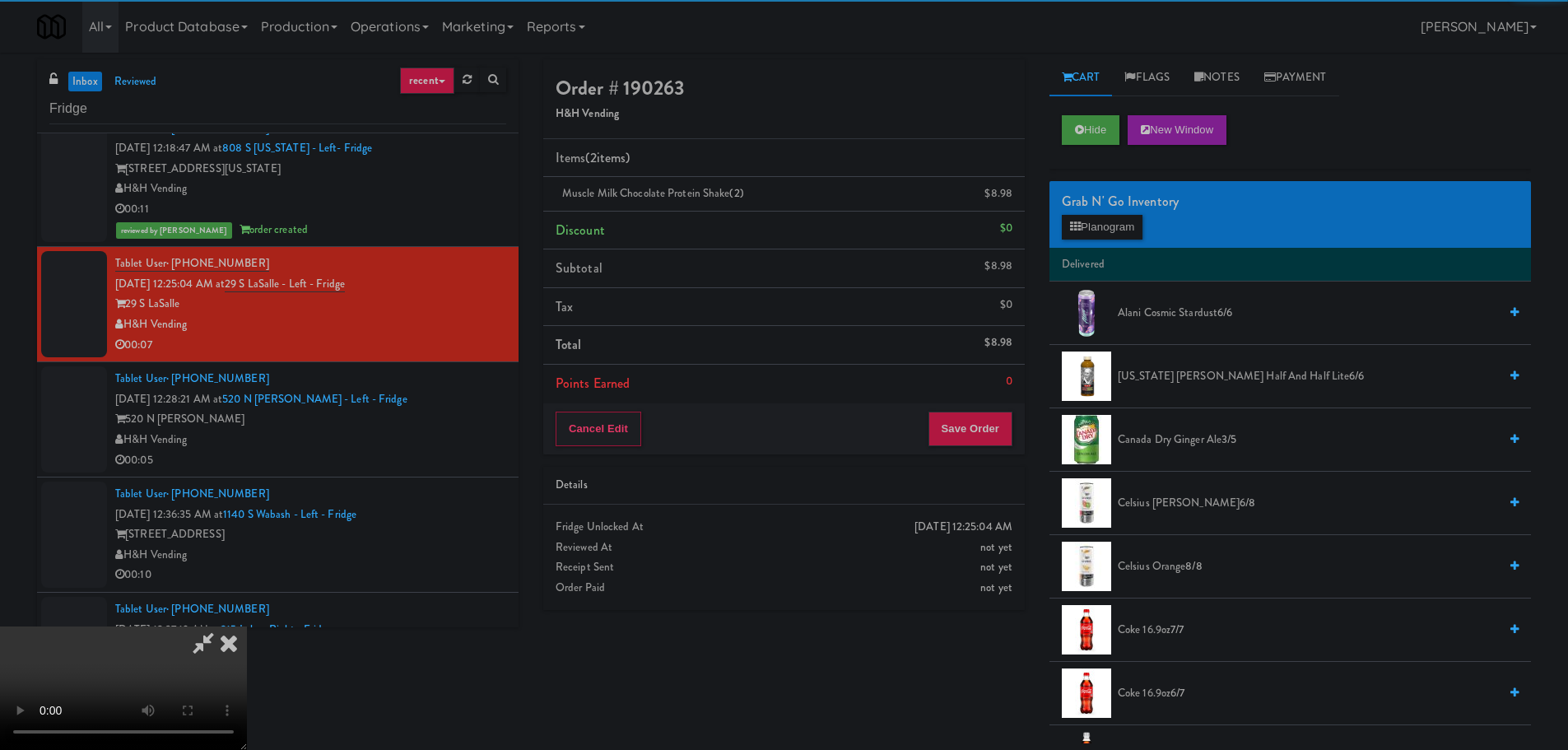
drag, startPoint x: 574, startPoint y: 435, endPoint x: 598, endPoint y: 436, distance: 24.0
click at [247, 626] on video at bounding box center [124, 688] width 247 height 124
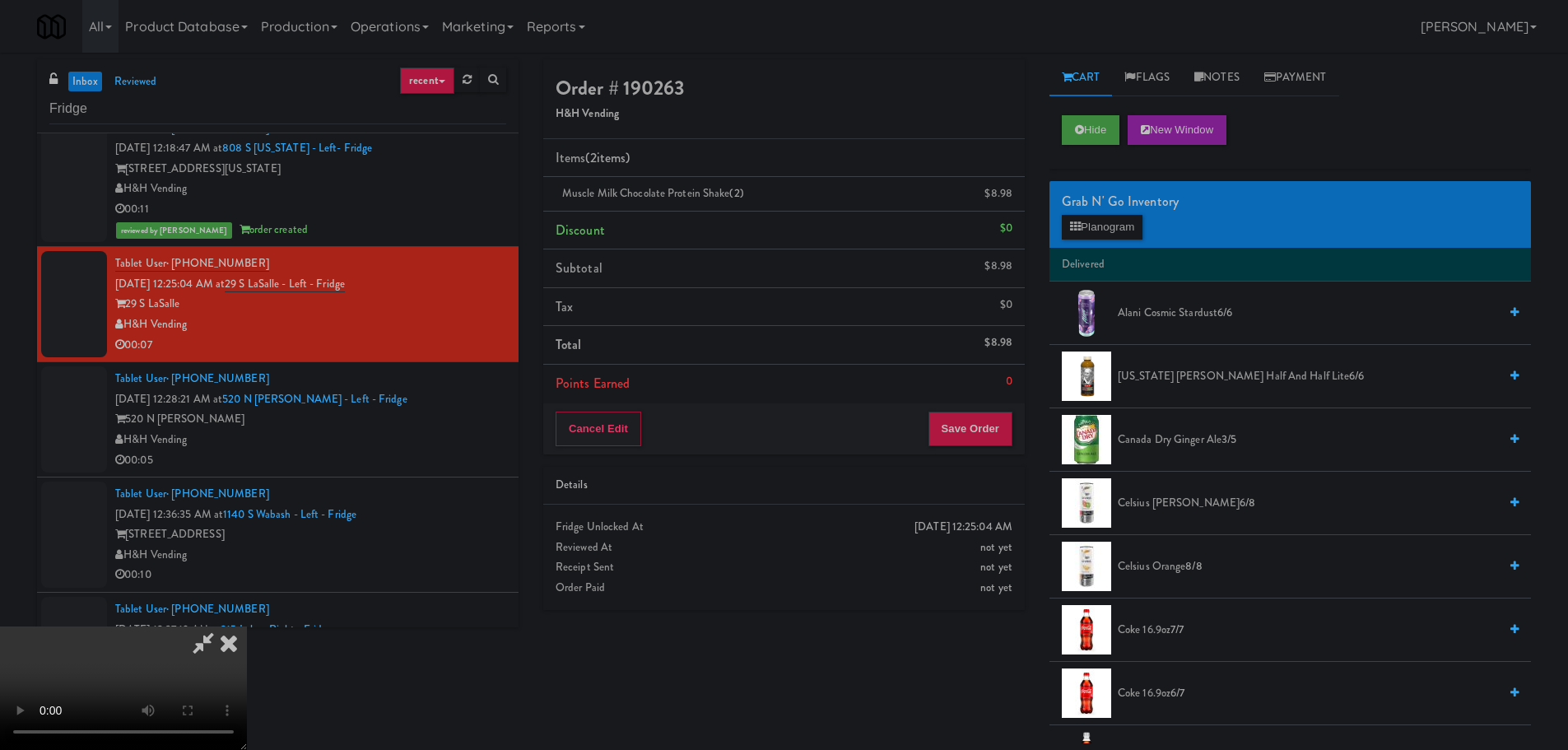
scroll to position [283, 0]
click at [962, 445] on button "Save Order" at bounding box center [970, 429] width 84 height 34
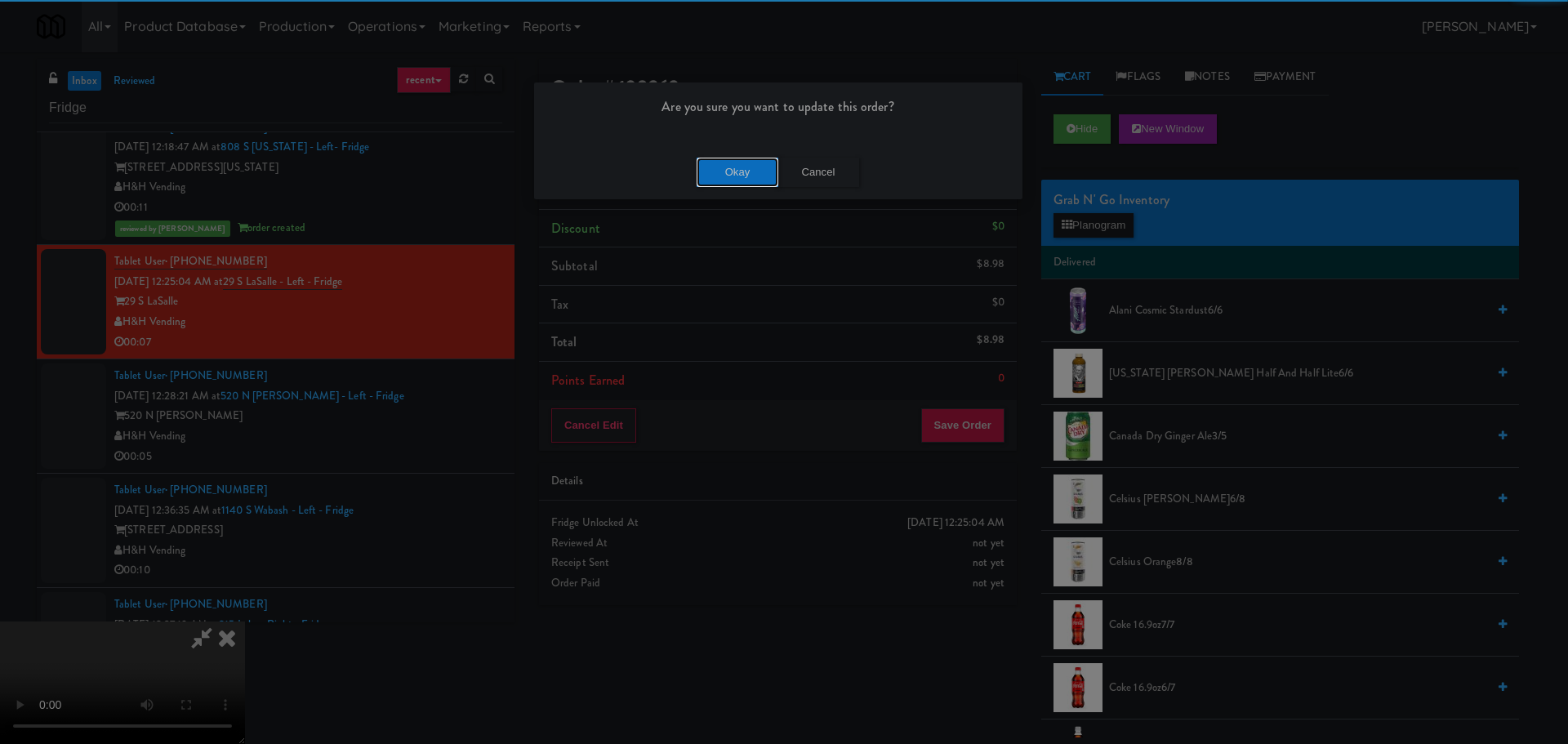
click at [726, 158] on button "Okay" at bounding box center [737, 172] width 81 height 30
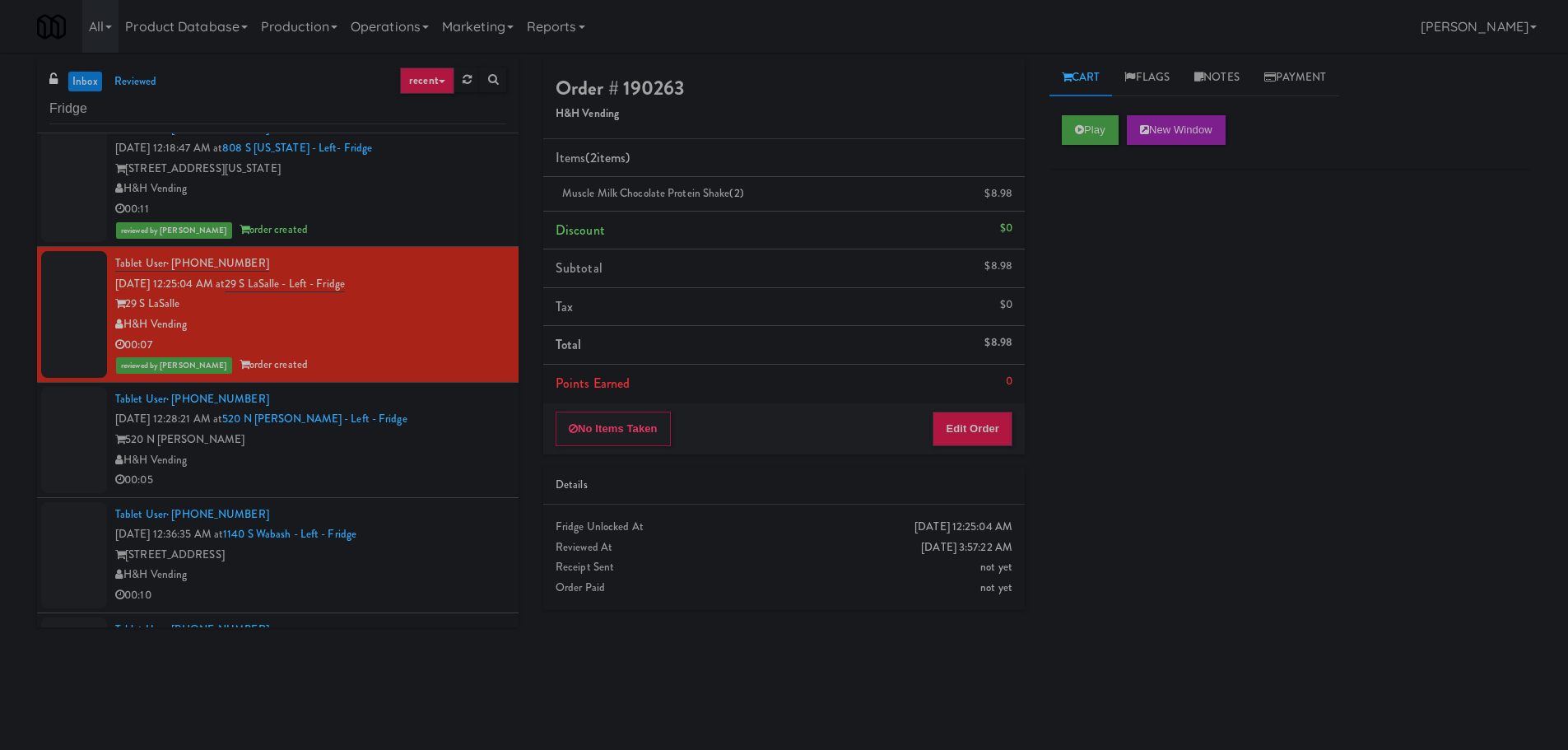
scroll to position [0, 0]
click at [446, 448] on div "520 N Kingsbury" at bounding box center [310, 440] width 391 height 21
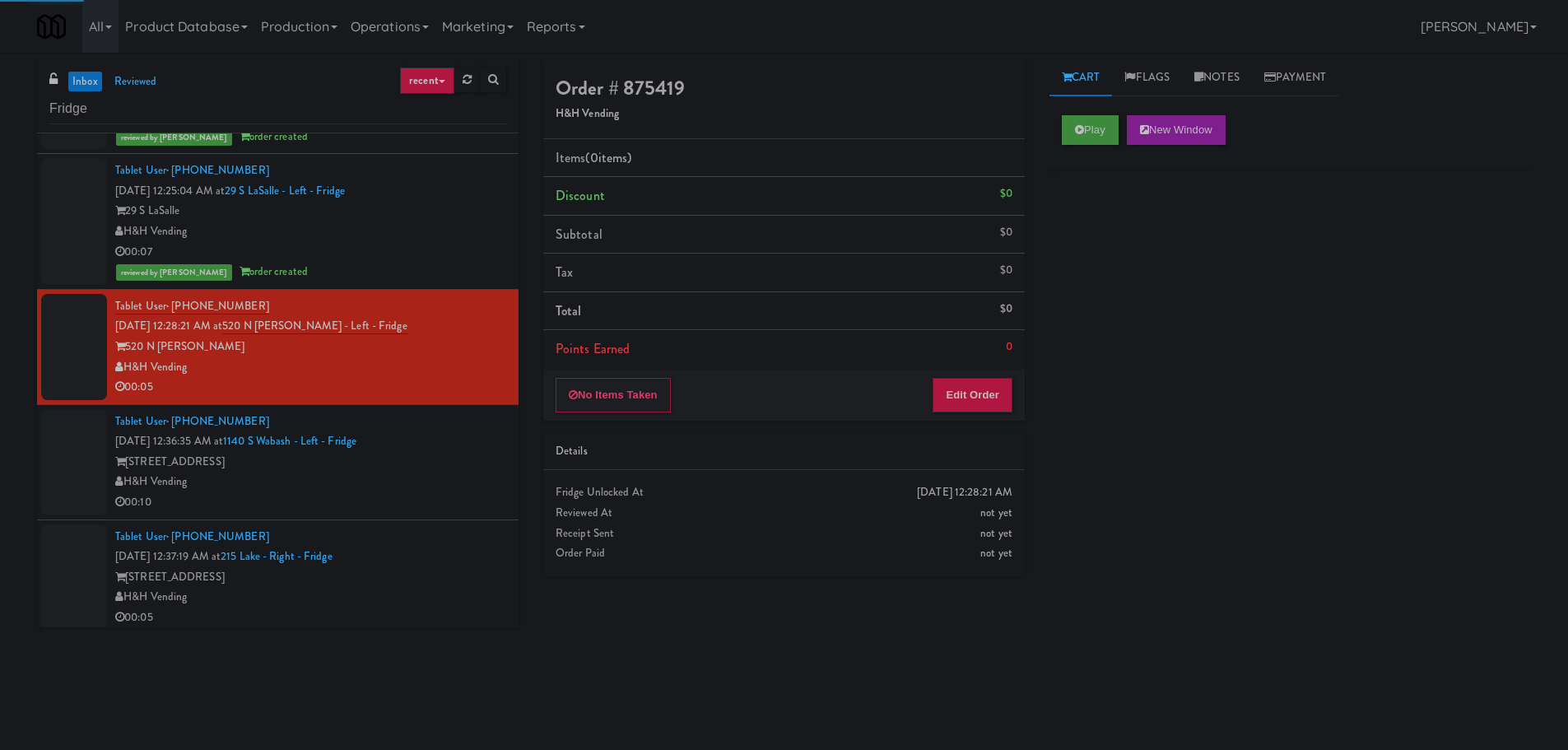
scroll to position [905, 0]
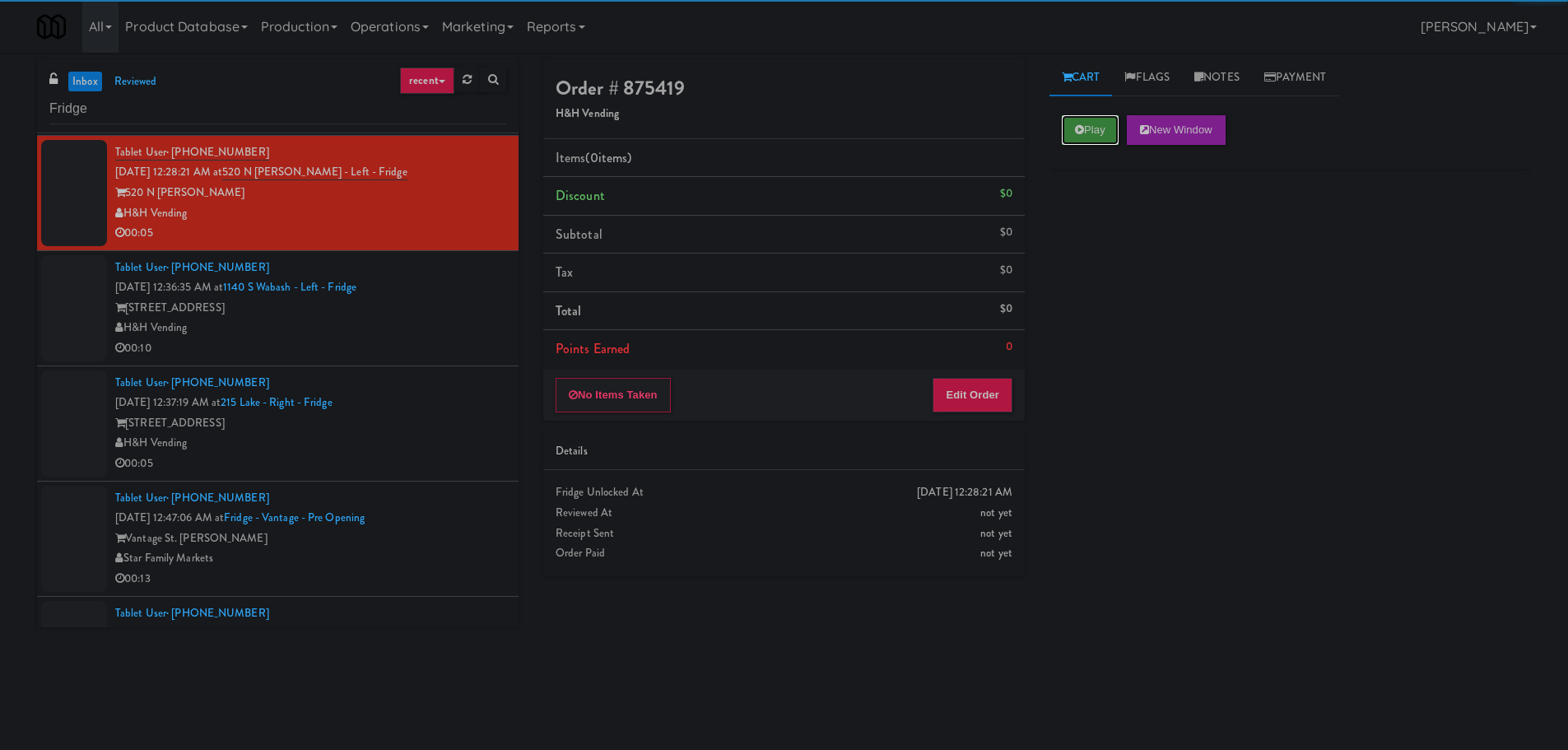
click at [1082, 131] on icon at bounding box center [1079, 130] width 9 height 11
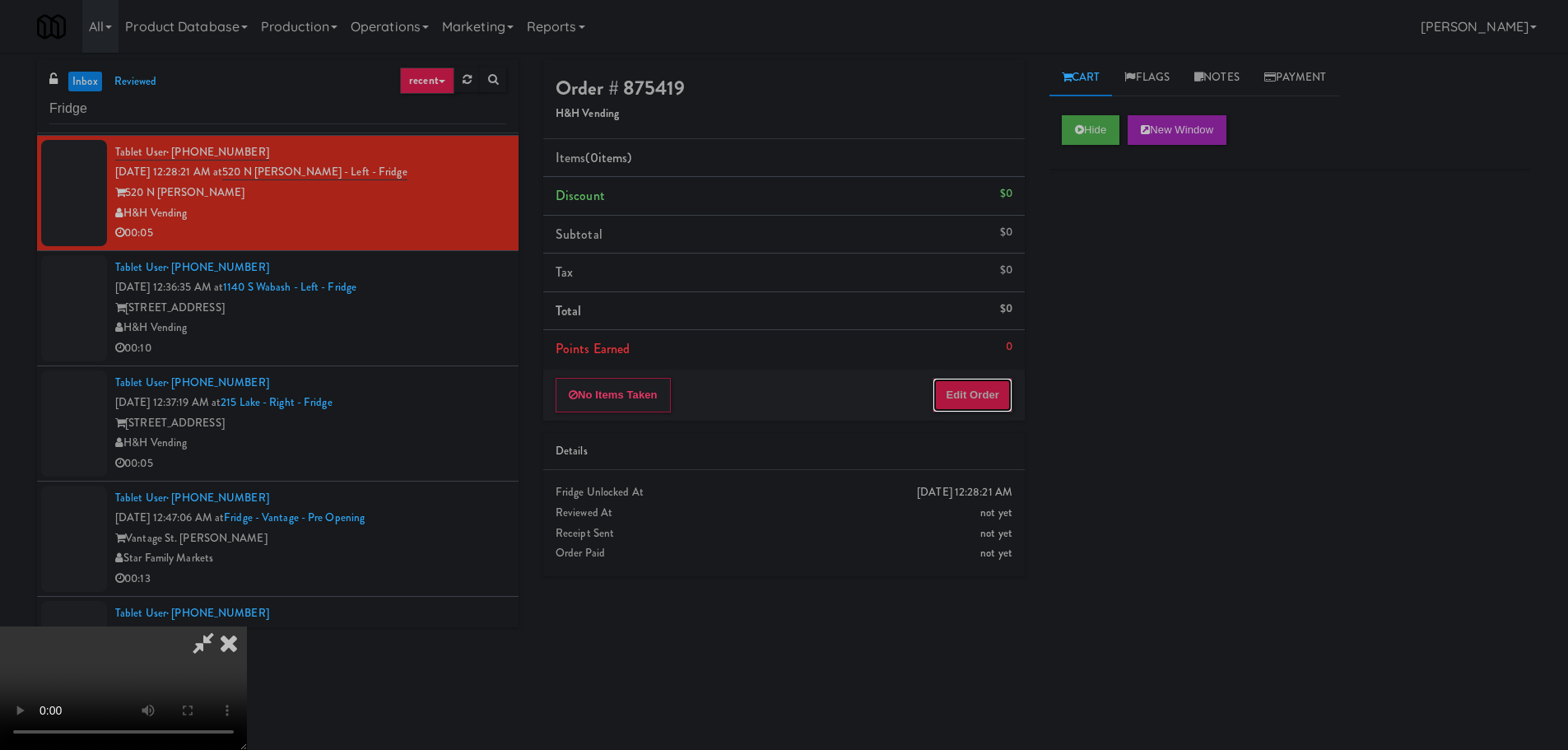
click at [974, 412] on button "Edit Order" at bounding box center [972, 395] width 79 height 34
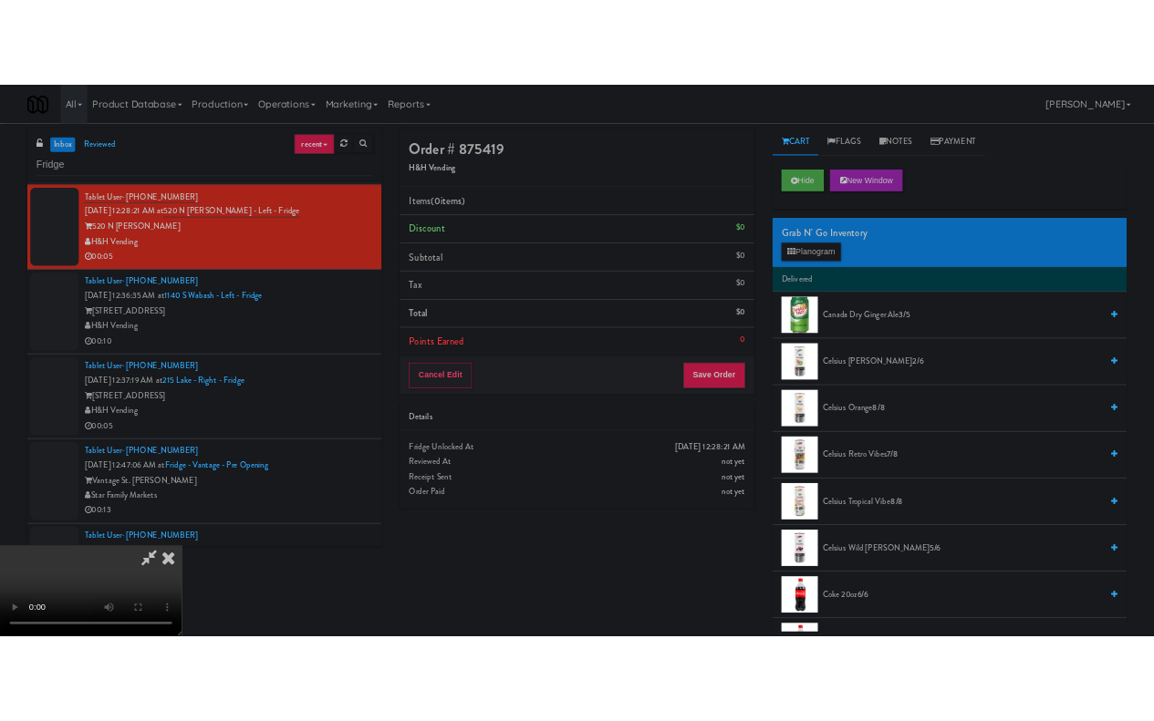
scroll to position [314, 0]
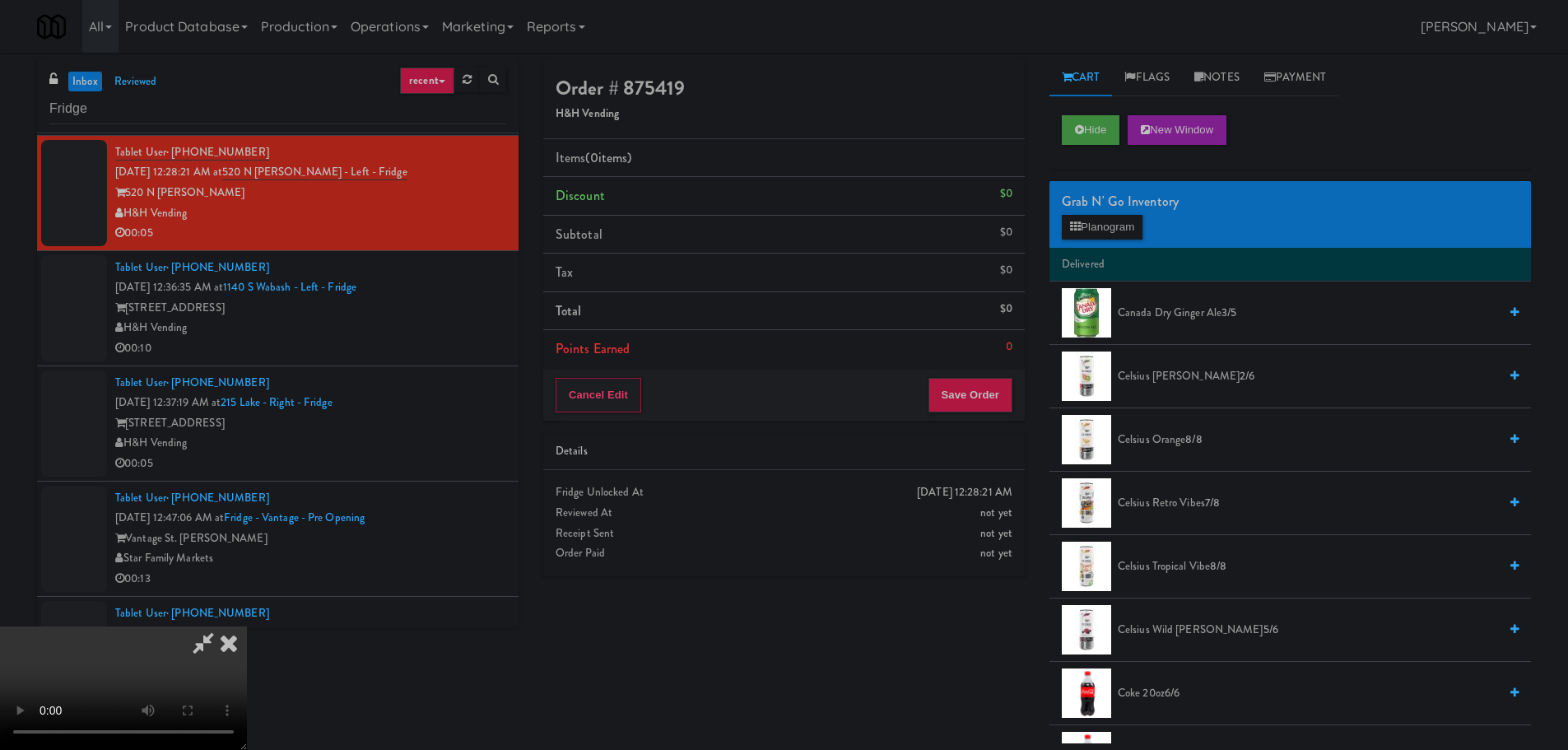
click at [247, 626] on video at bounding box center [124, 688] width 247 height 124
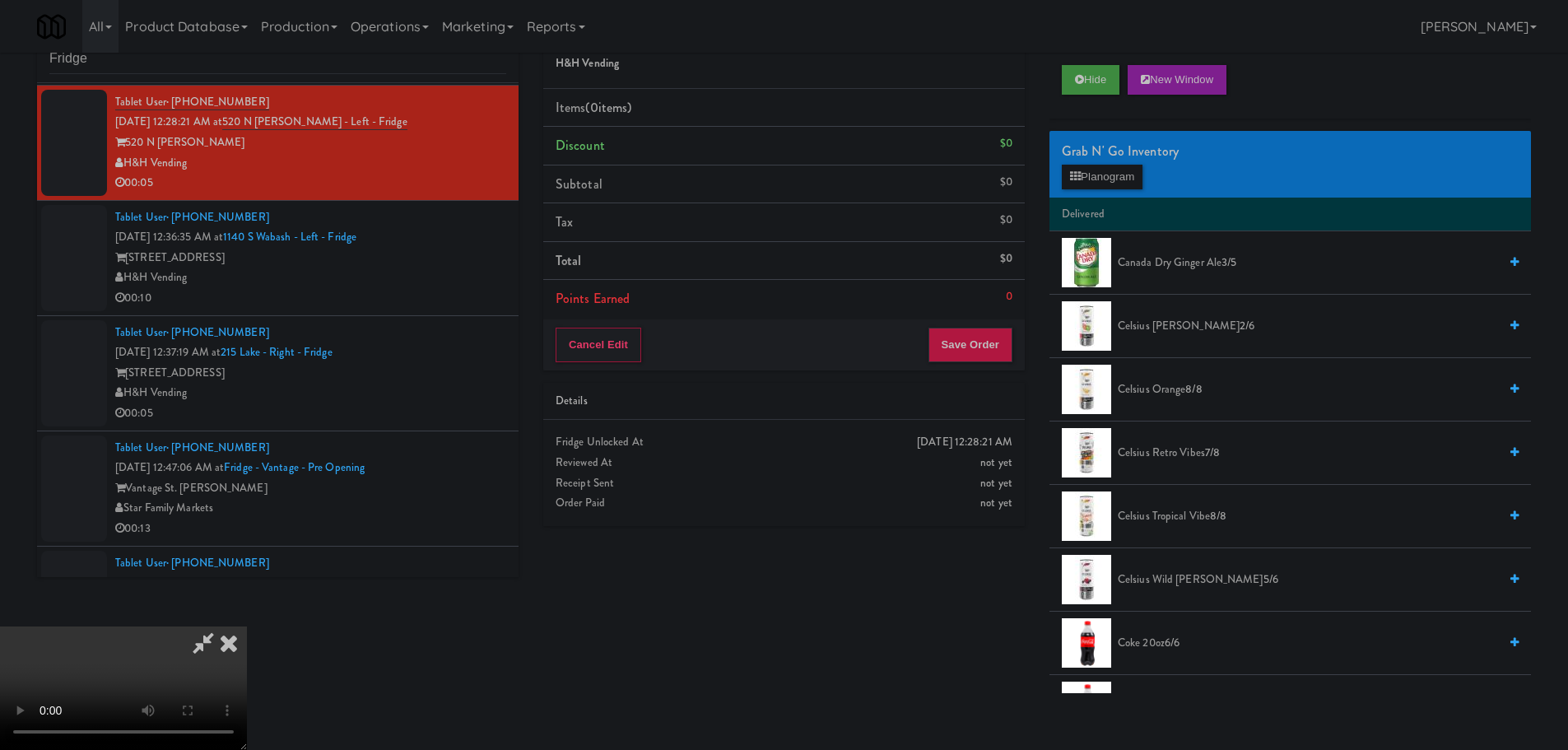
scroll to position [52, 0]
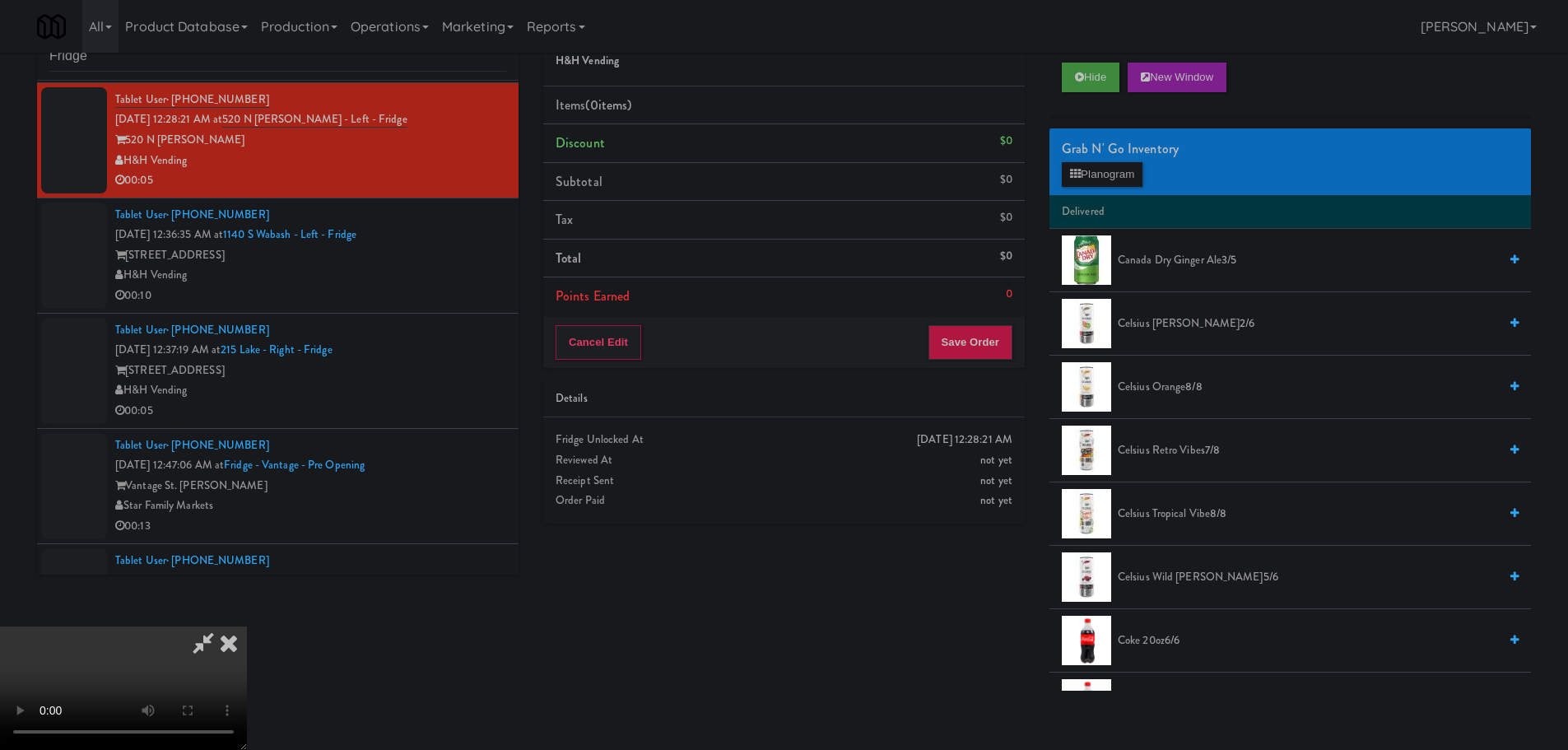
click at [247, 626] on video at bounding box center [124, 688] width 247 height 124
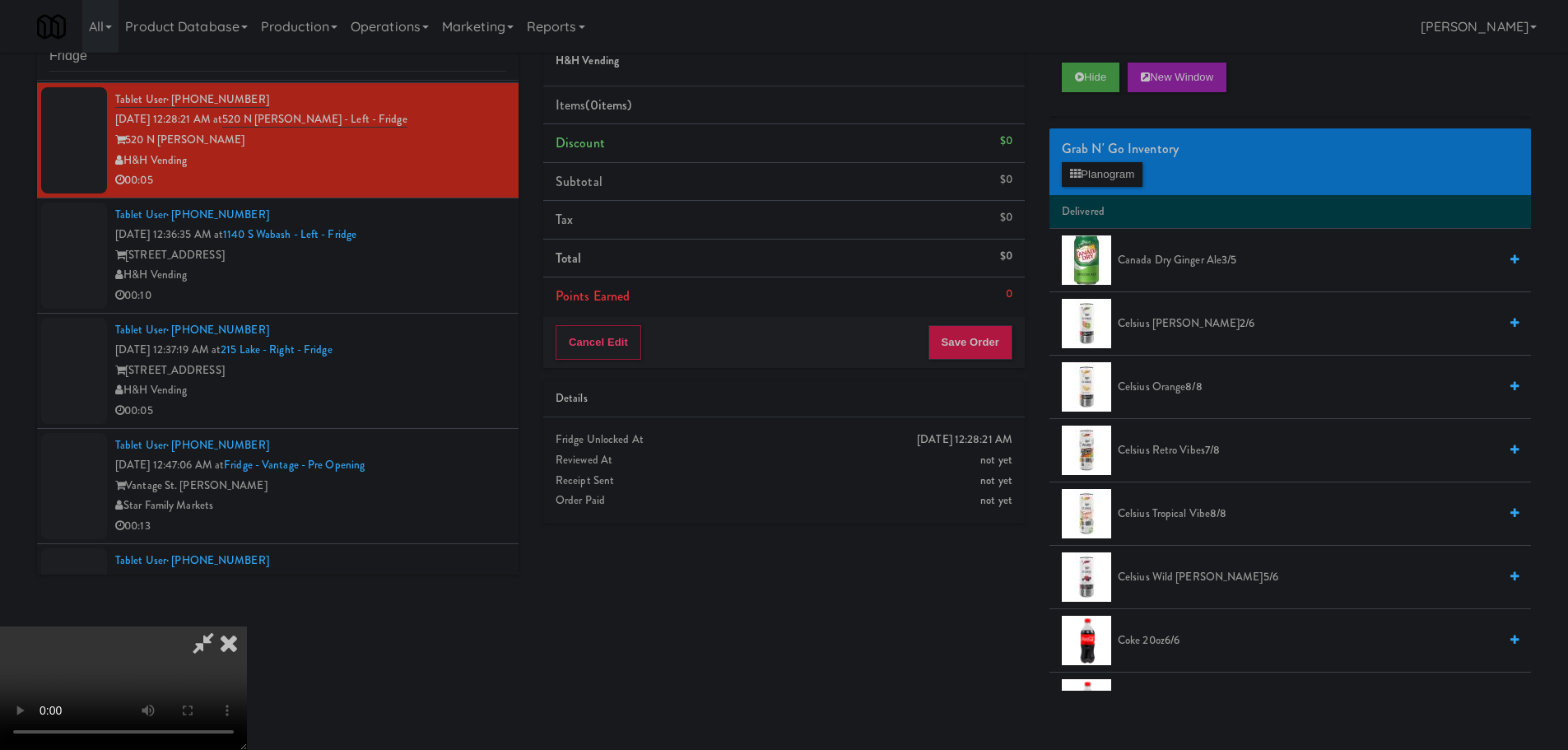
click at [247, 626] on video at bounding box center [124, 688] width 247 height 124
drag, startPoint x: 614, startPoint y: 486, endPoint x: 840, endPoint y: 494, distance: 226.1
click at [247, 626] on video at bounding box center [124, 688] width 247 height 124
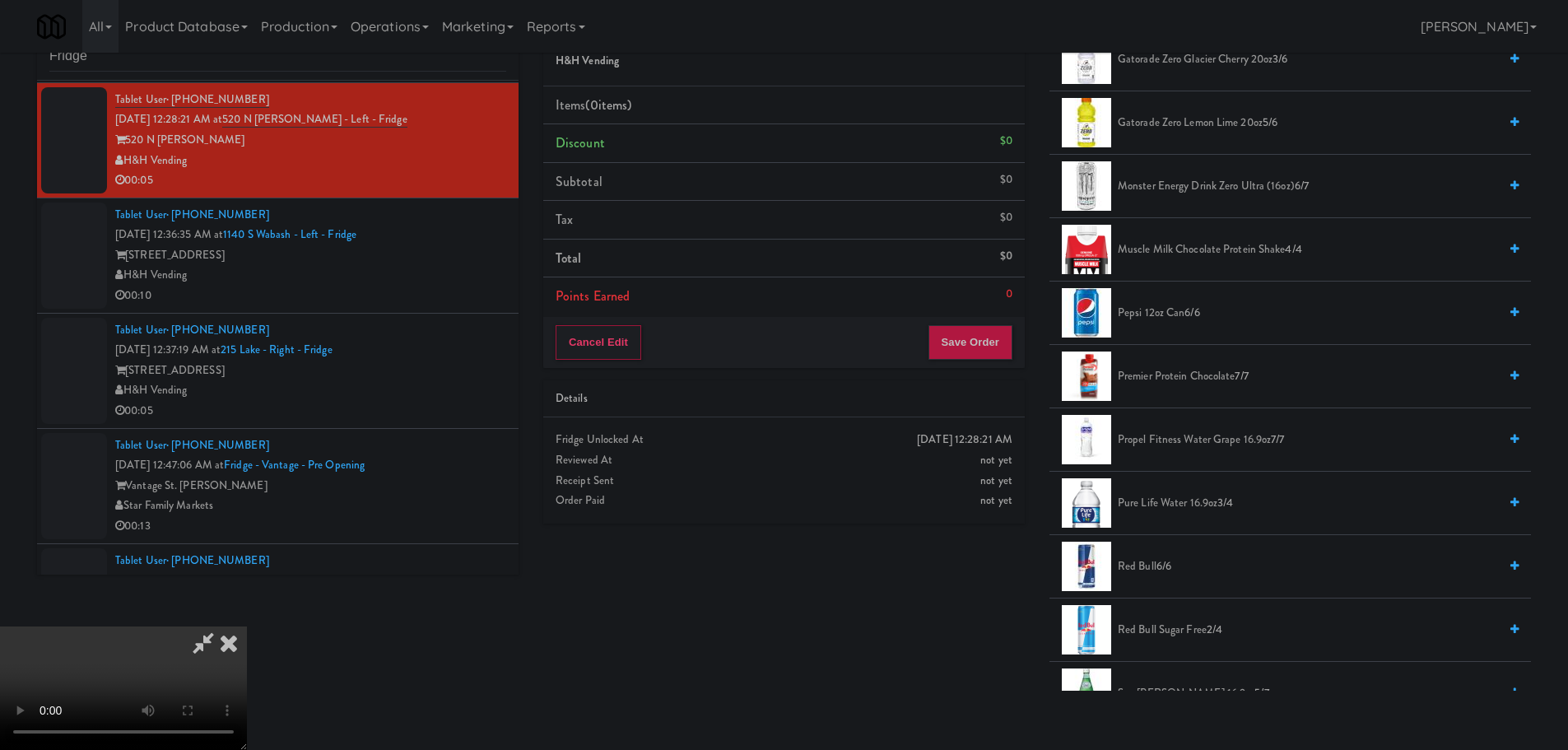
scroll to position [1482, 0]
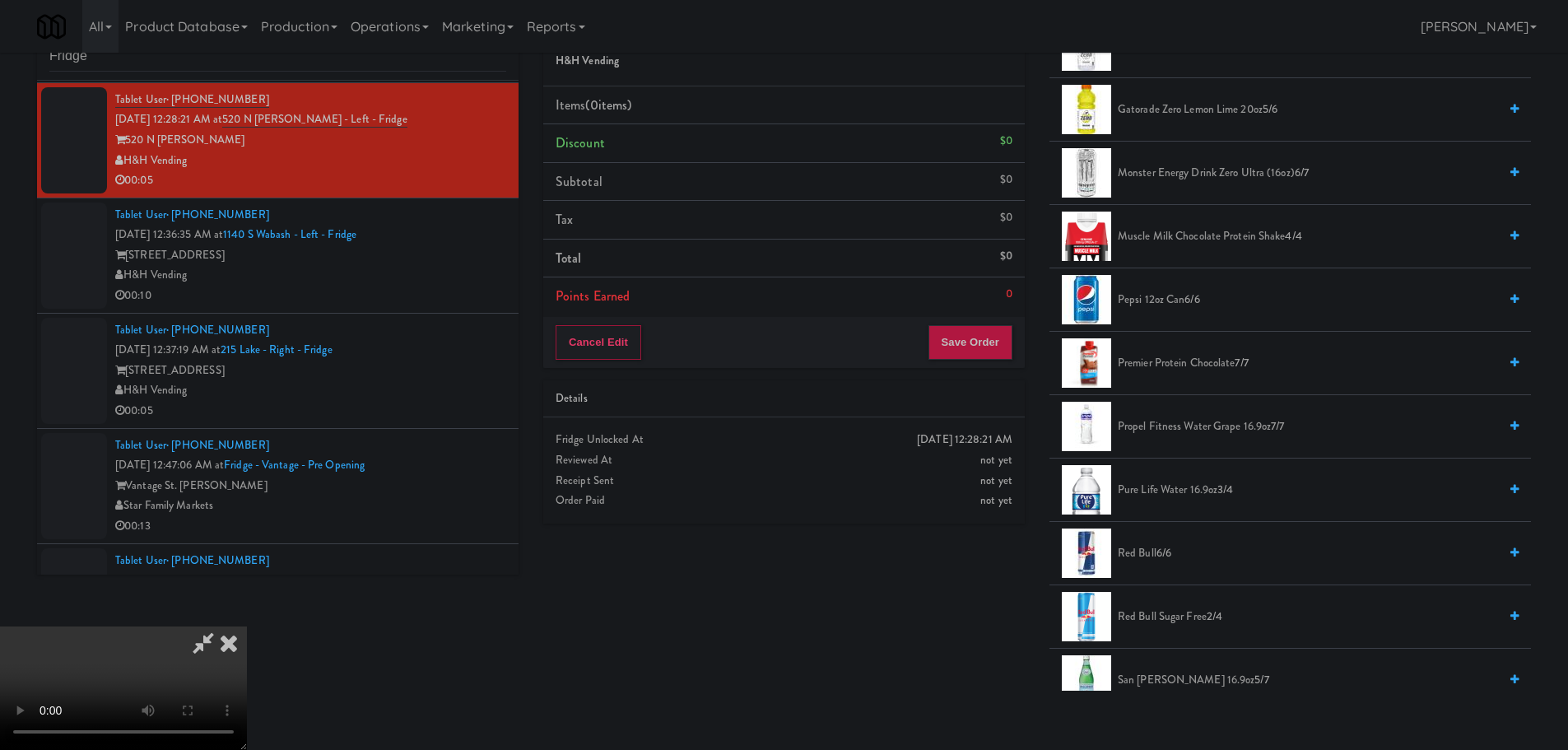
click at [1167, 286] on li "Pepsi 12oz can 6/6" at bounding box center [1290, 300] width 482 height 63
click at [1158, 301] on span "Pepsi 12oz can 6/6" at bounding box center [1307, 300] width 380 height 21
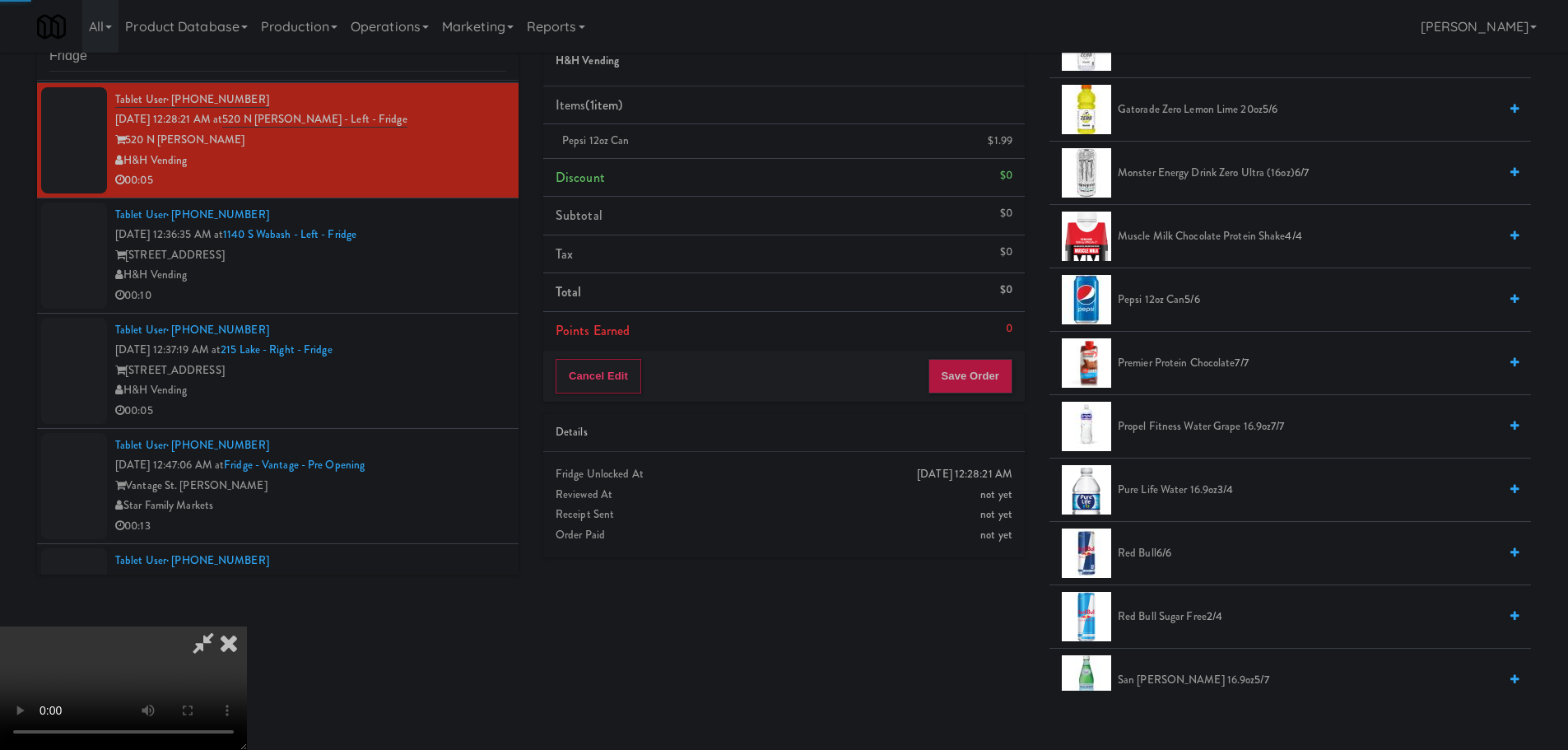
click at [247, 626] on video at bounding box center [124, 688] width 247 height 124
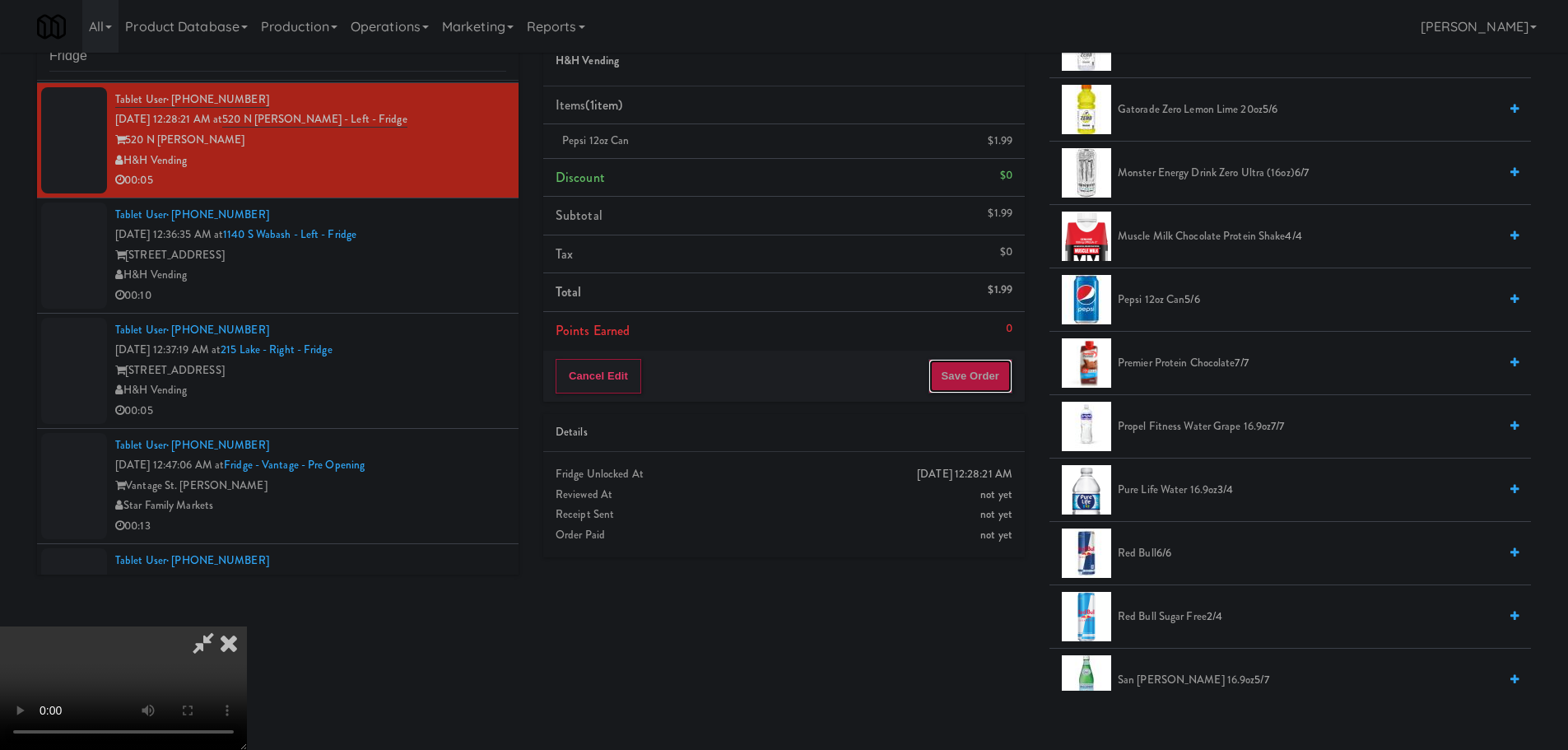
click at [975, 382] on button "Save Order" at bounding box center [970, 376] width 84 height 34
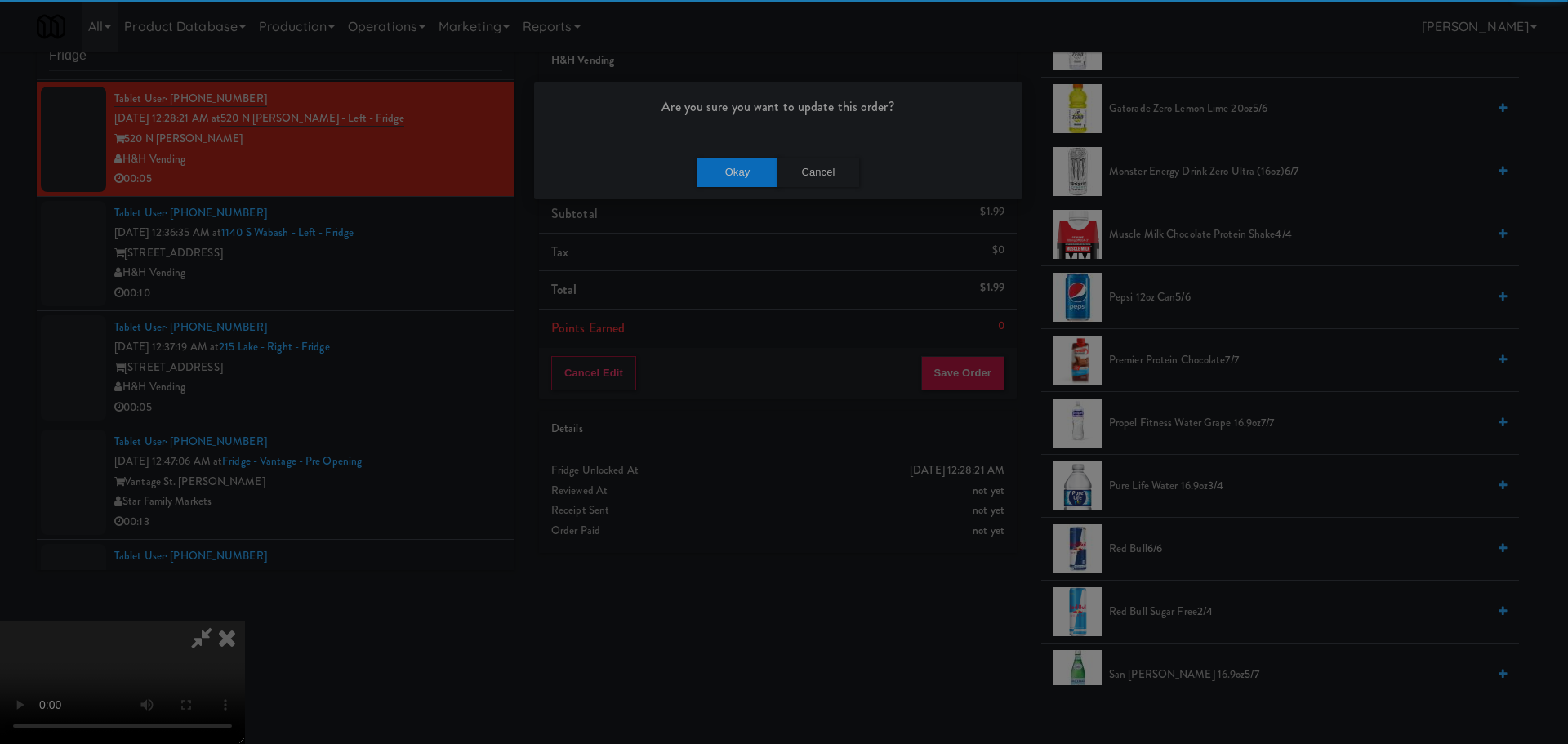
click at [711, 151] on div "Okay Cancel" at bounding box center [778, 171] width 488 height 55
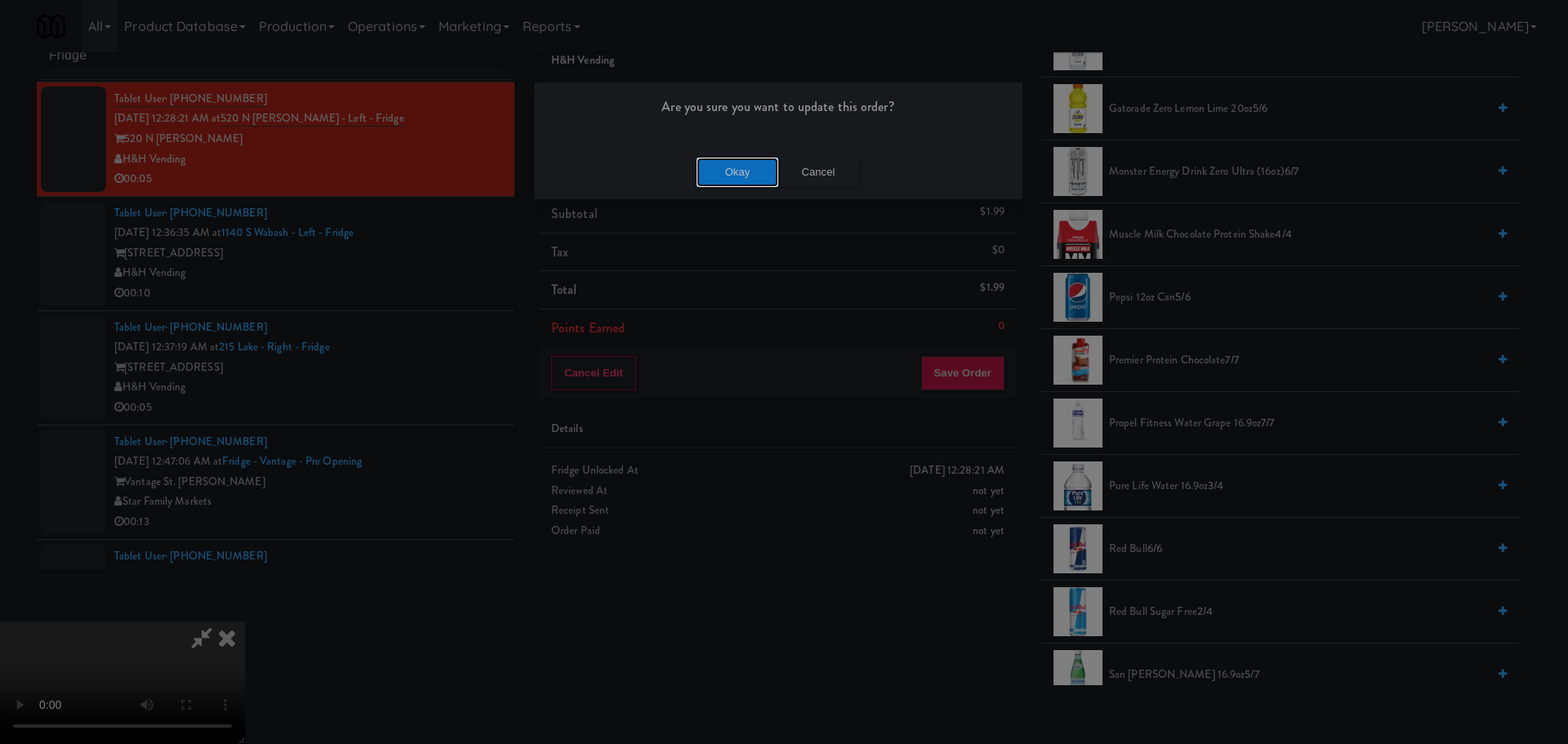
click at [716, 166] on button "Okay" at bounding box center [737, 172] width 81 height 30
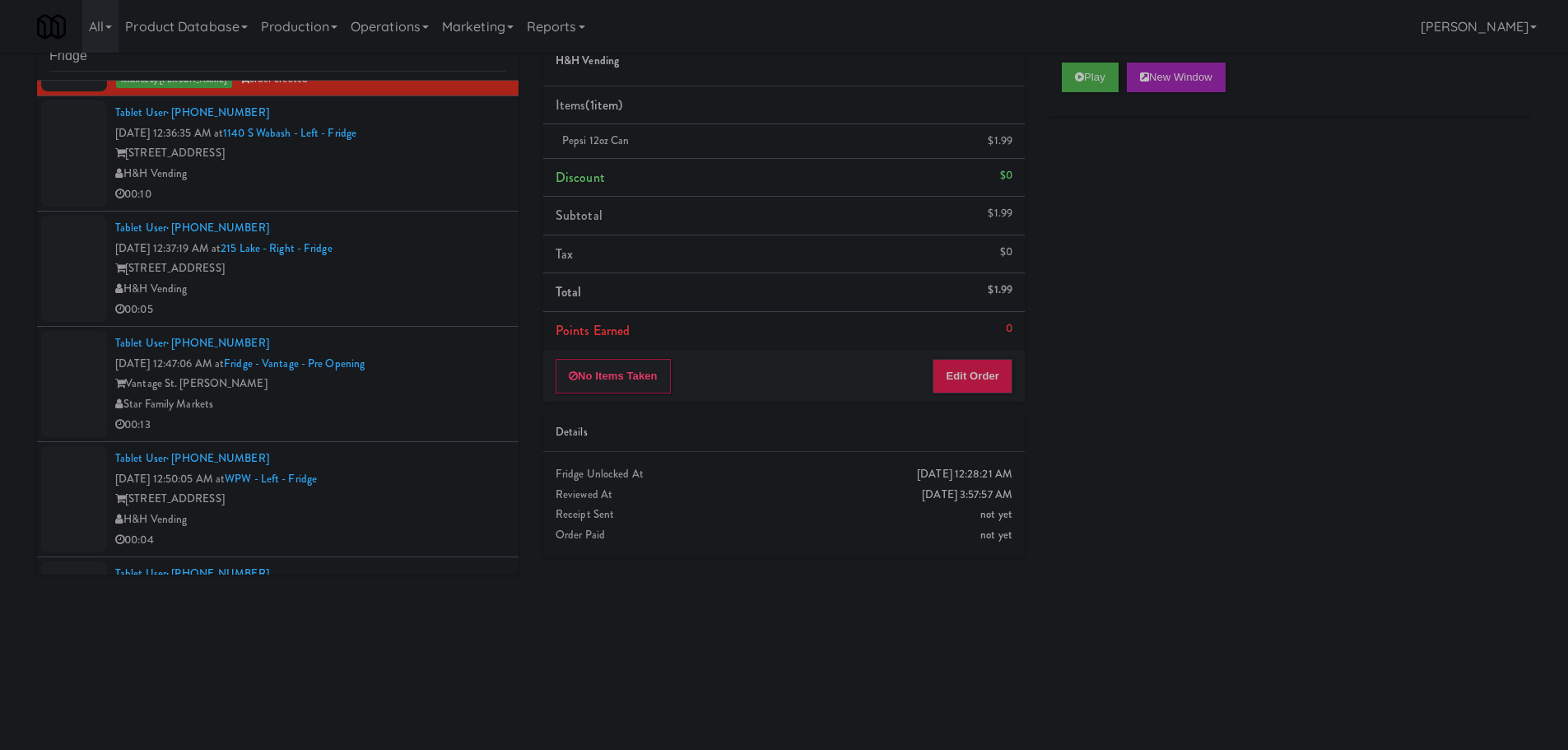
scroll to position [905, 0]
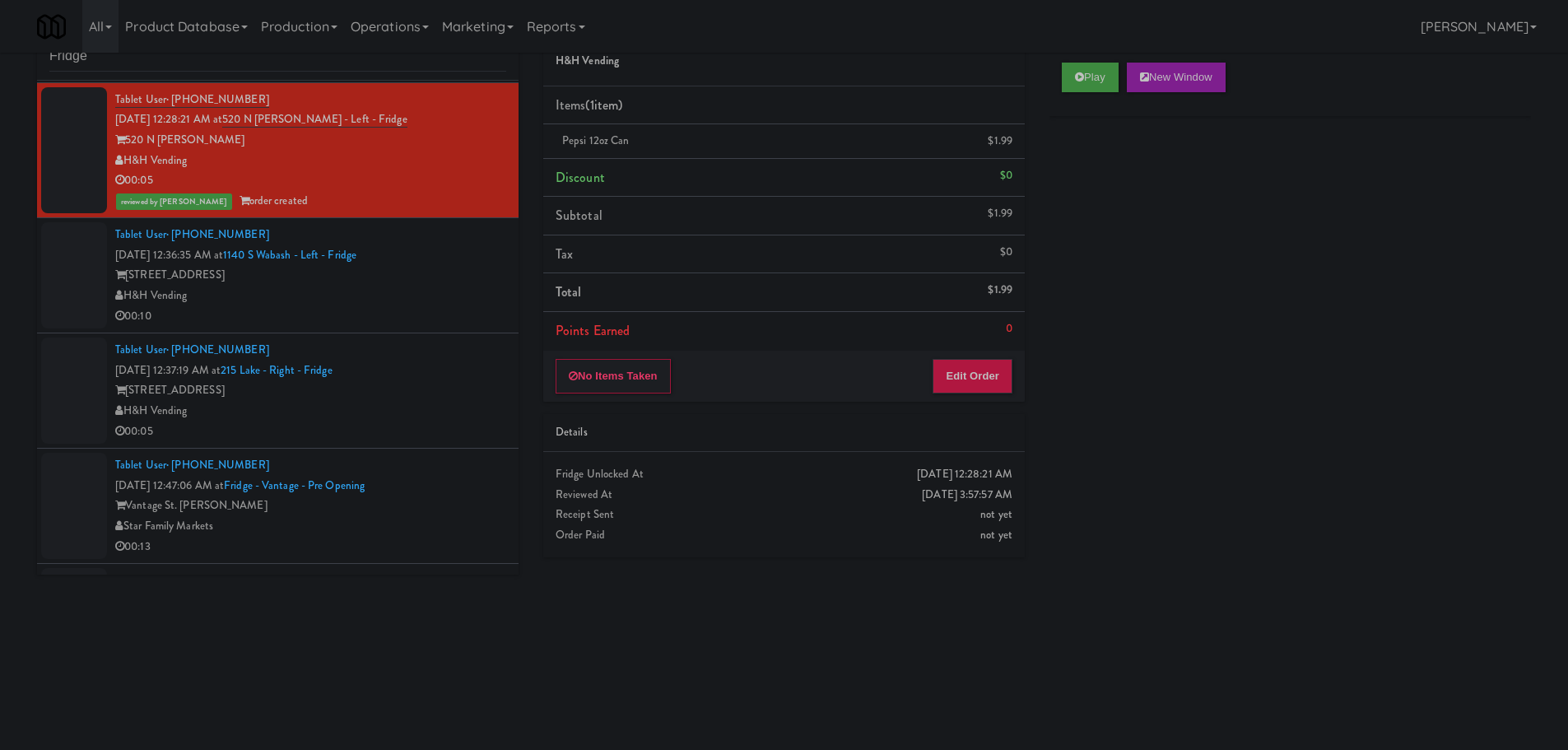
click at [444, 306] on div "00:10" at bounding box center [310, 316] width 391 height 21
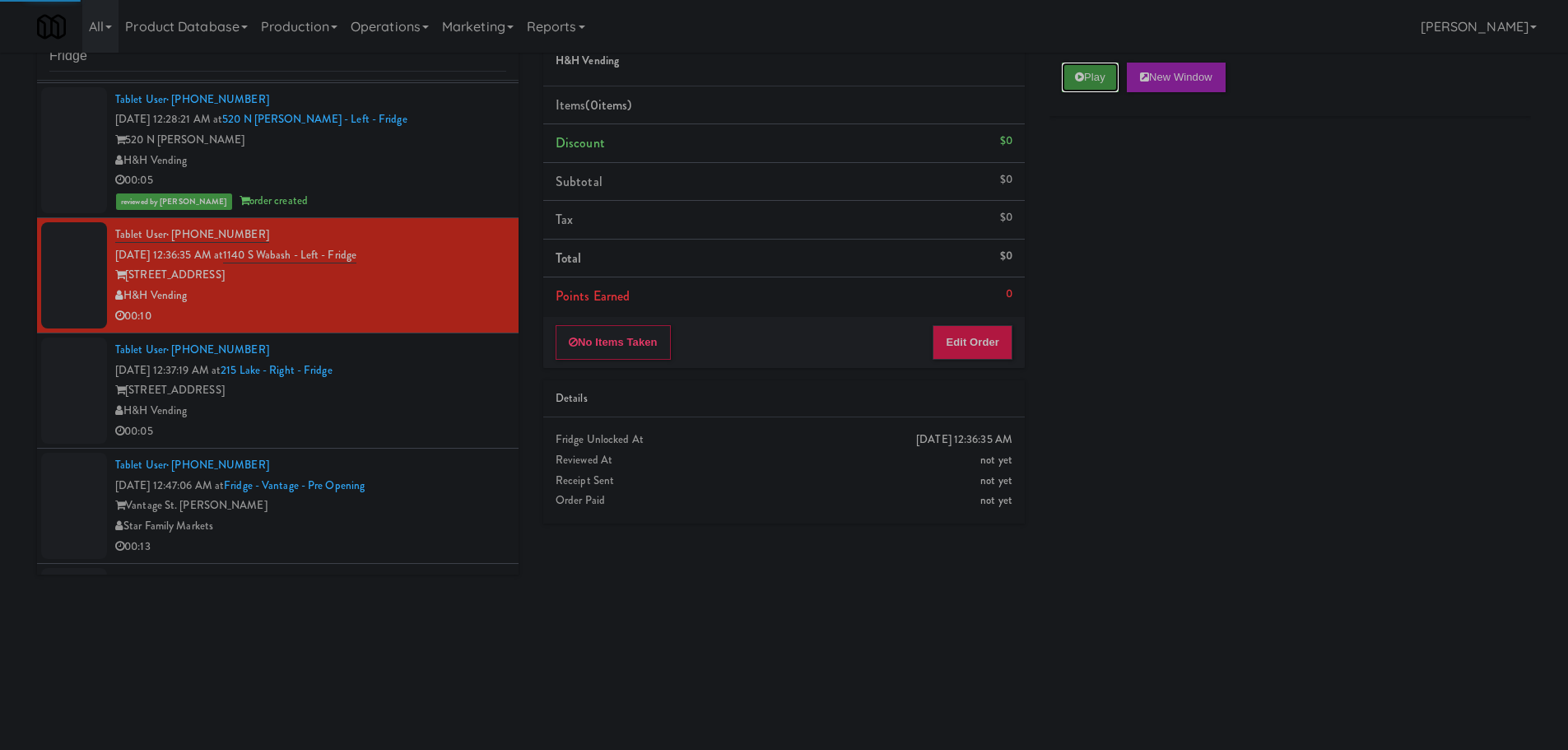
click at [1072, 79] on button "Play" at bounding box center [1090, 77] width 57 height 30
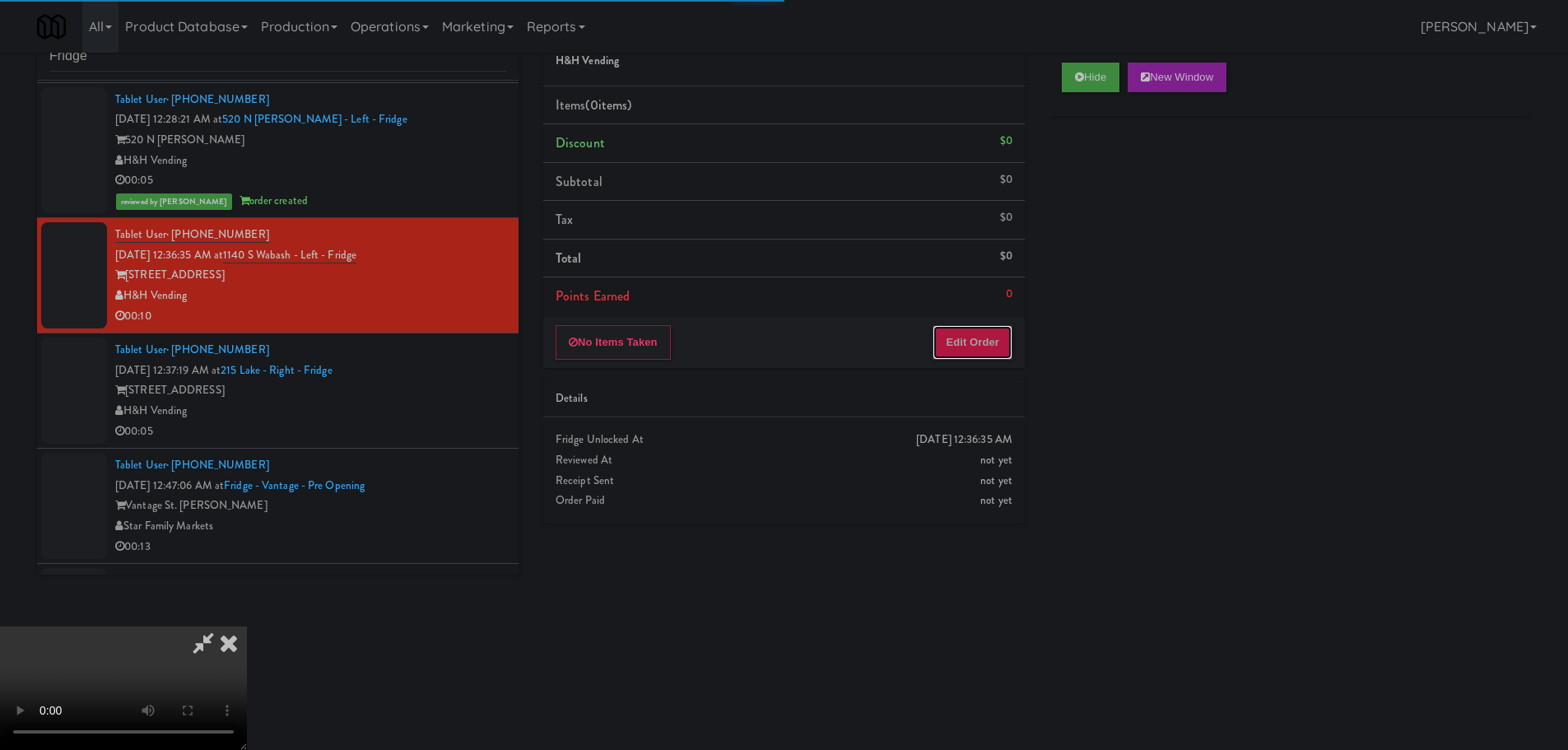
click at [987, 334] on button "Edit Order" at bounding box center [972, 342] width 79 height 34
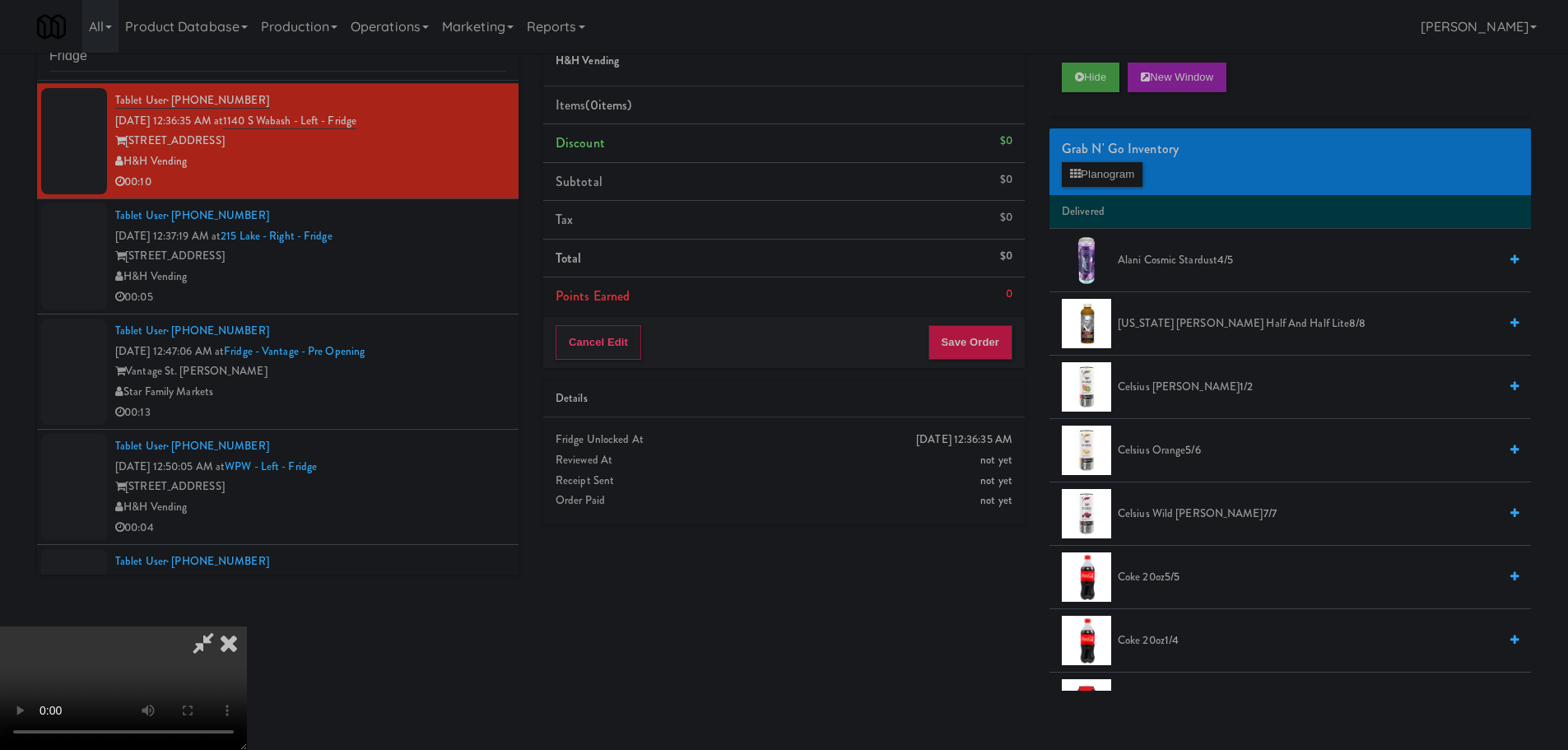
scroll to position [988, 0]
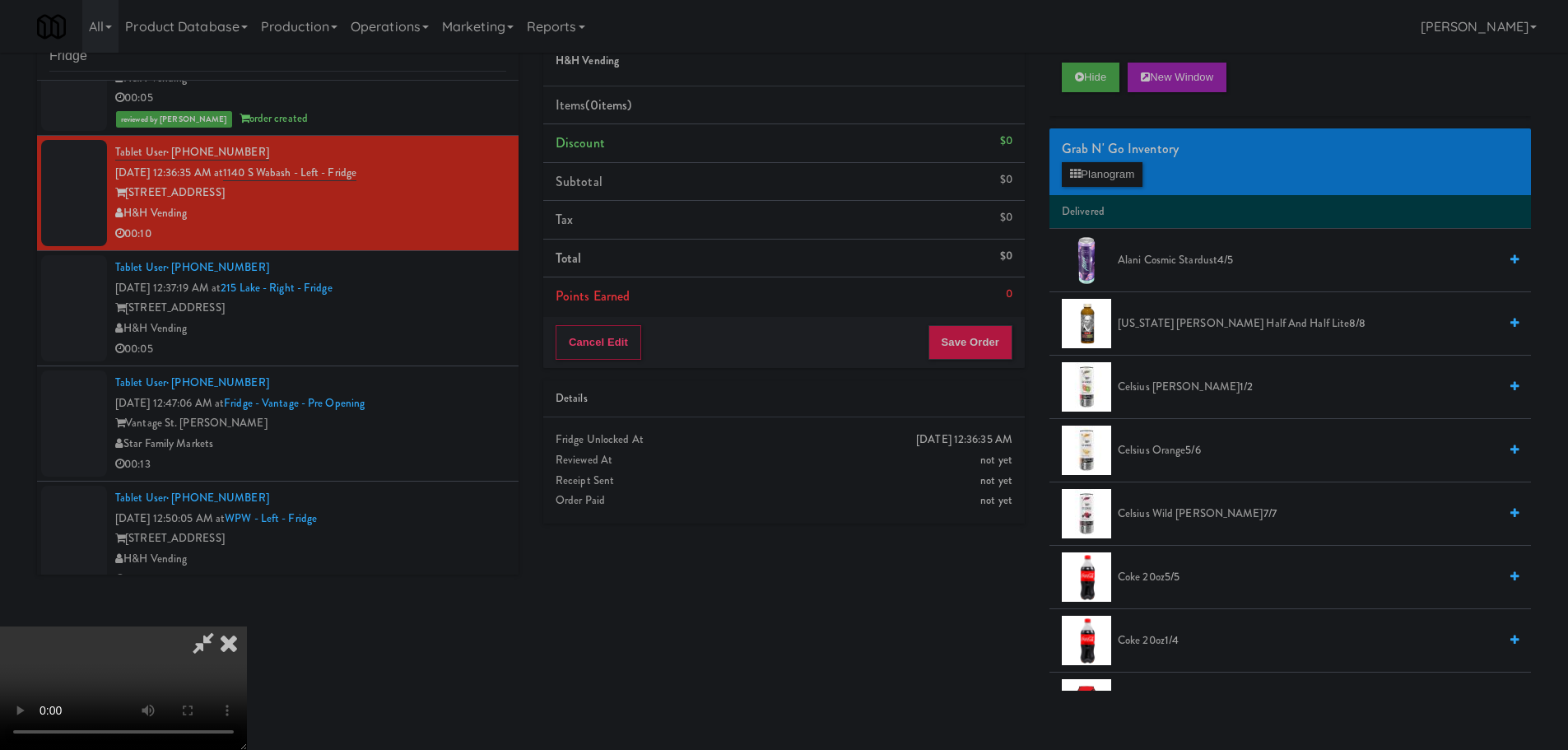
click at [247, 626] on video at bounding box center [124, 688] width 247 height 124
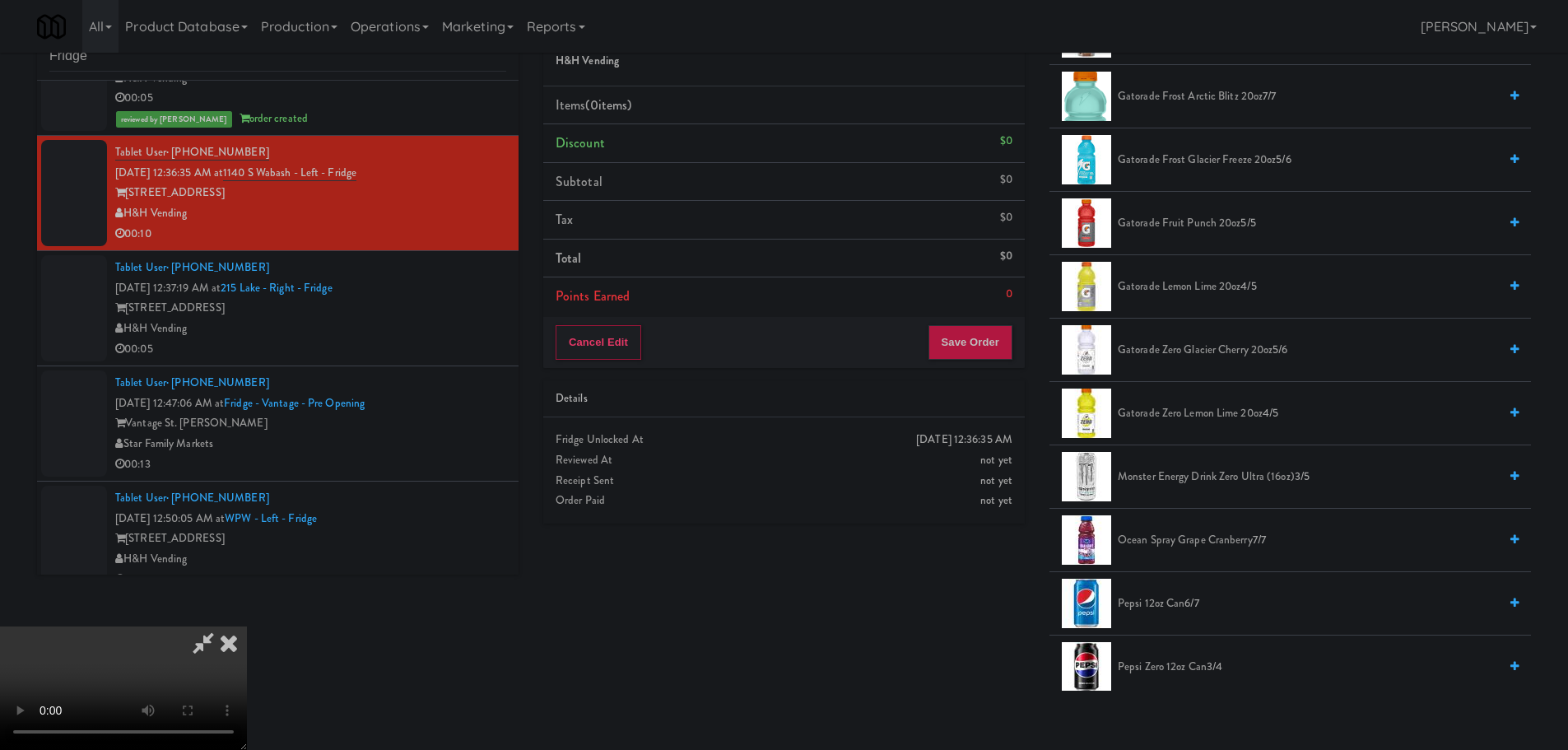
click at [1208, 414] on span "Gatorade Zero Lemon Lime 20oz 4/5" at bounding box center [1307, 413] width 380 height 21
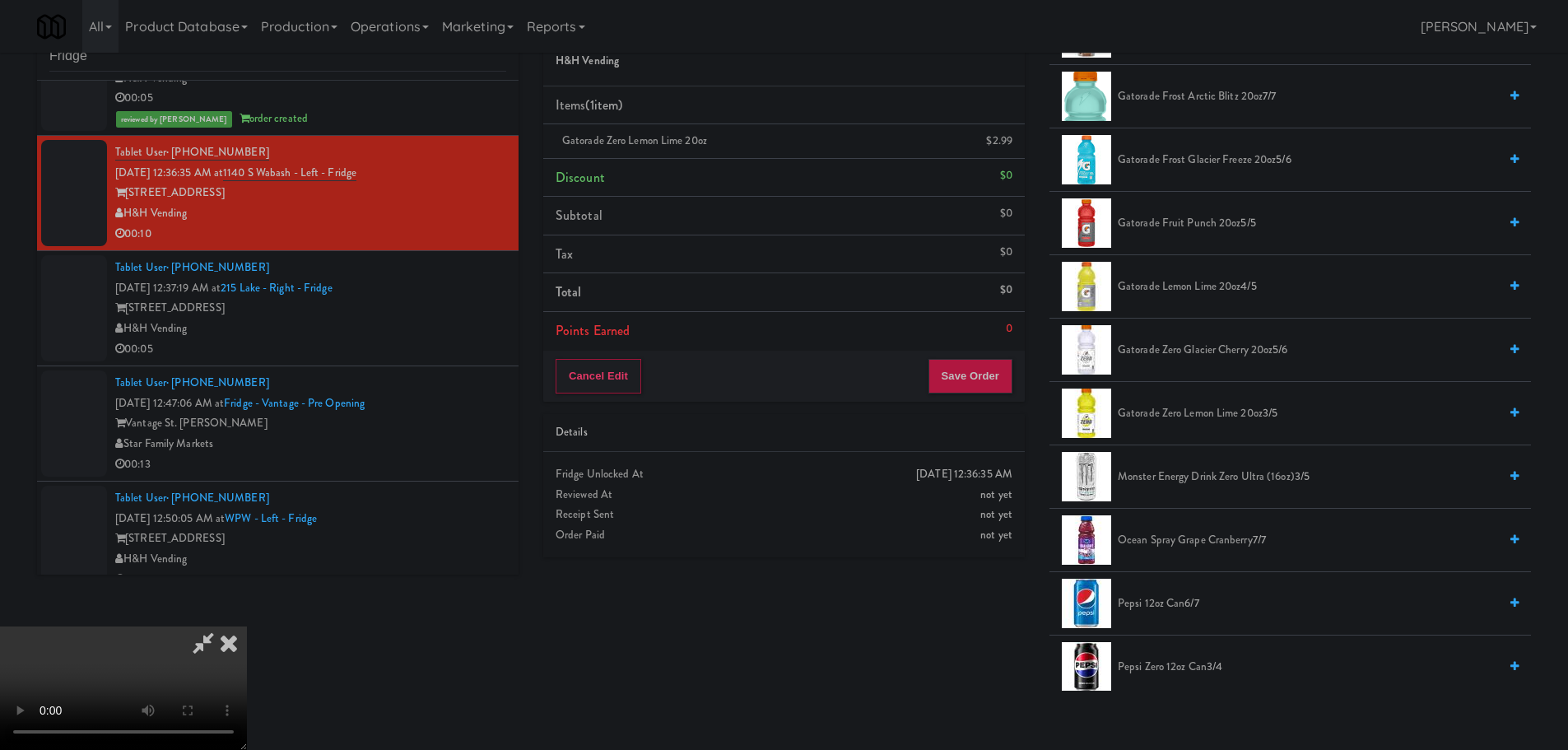
click at [247, 626] on video at bounding box center [124, 688] width 247 height 124
click at [985, 390] on button "Save Order" at bounding box center [970, 376] width 84 height 34
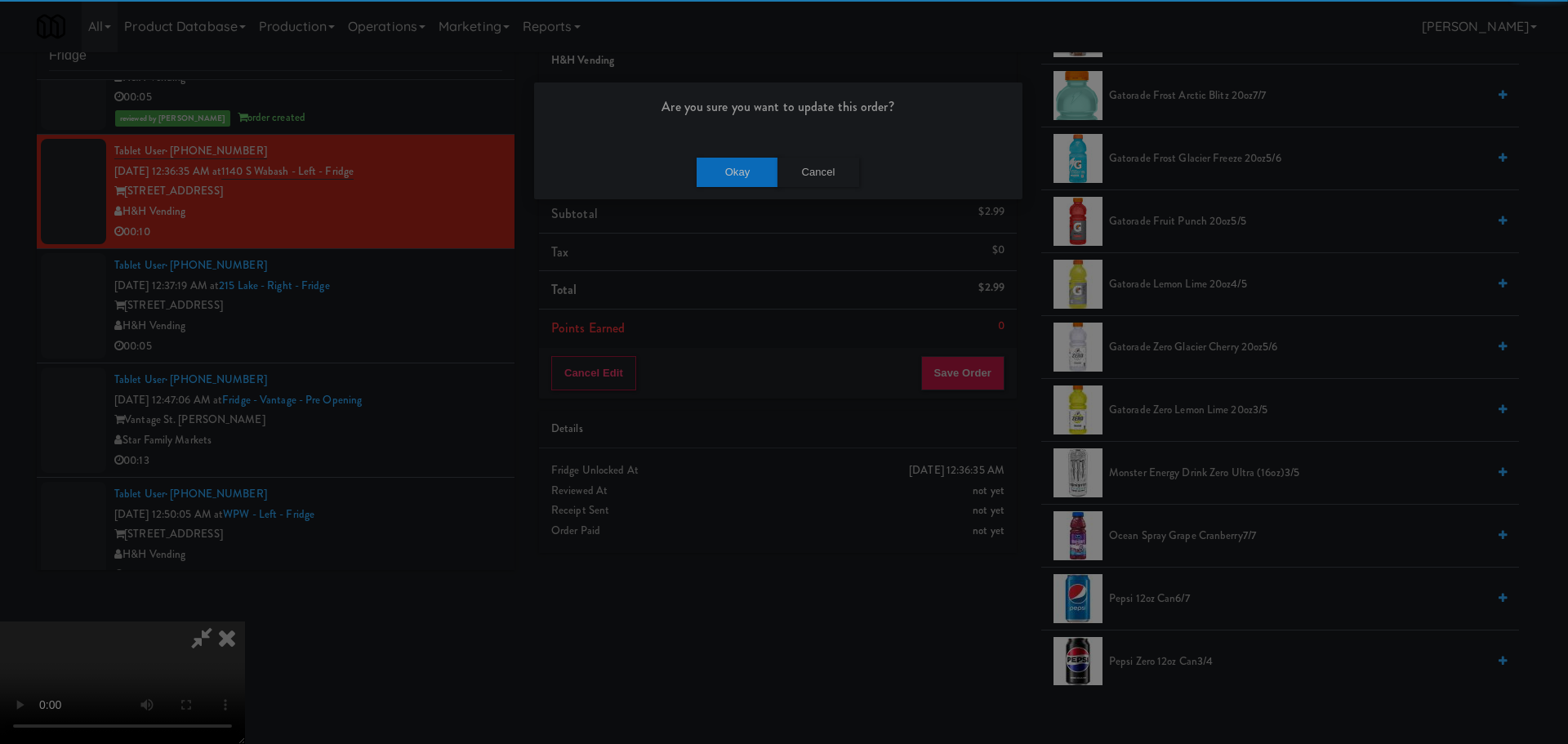
click at [745, 144] on div "Okay Cancel" at bounding box center [778, 171] width 488 height 55
click at [744, 160] on button "Okay" at bounding box center [737, 172] width 81 height 30
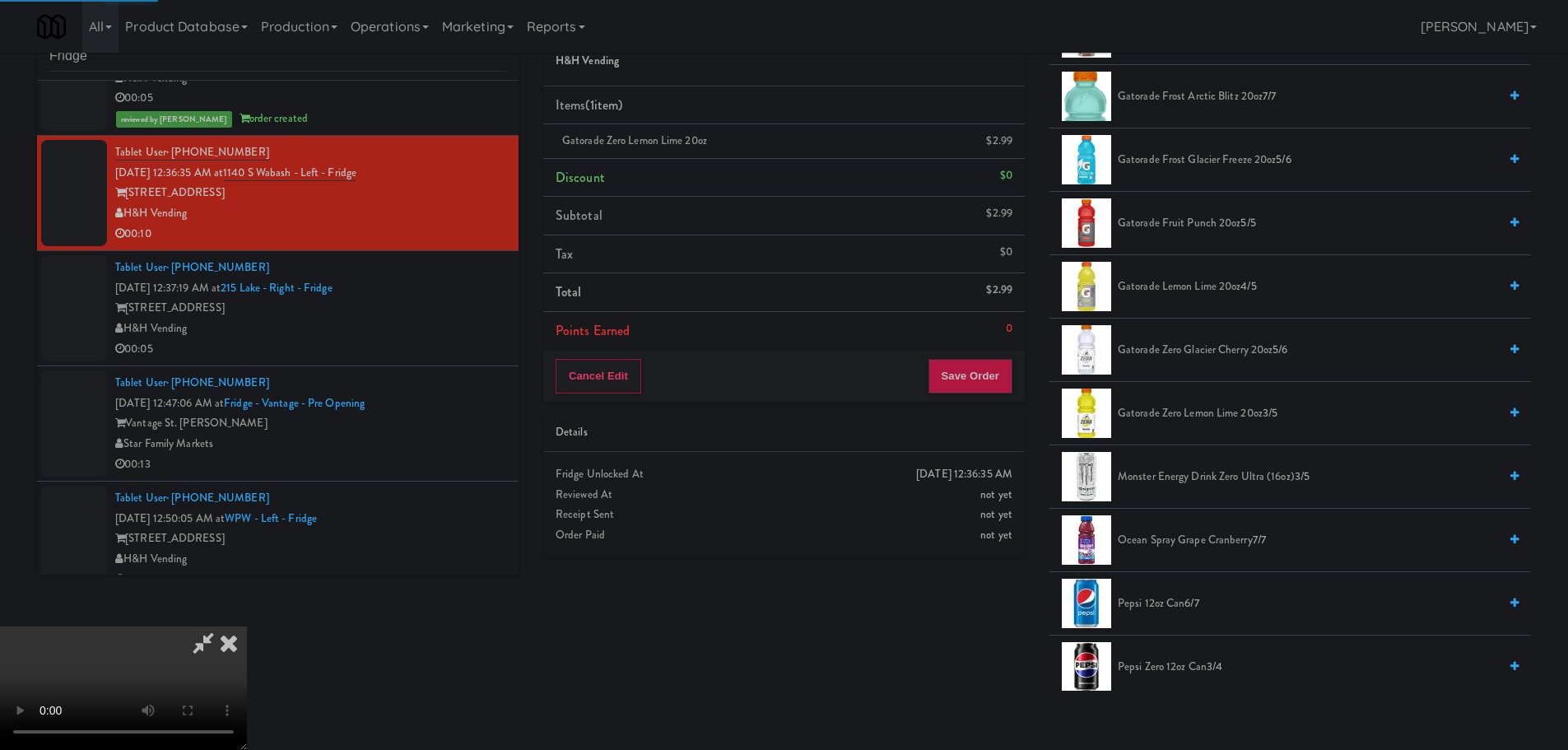
scroll to position [0, 0]
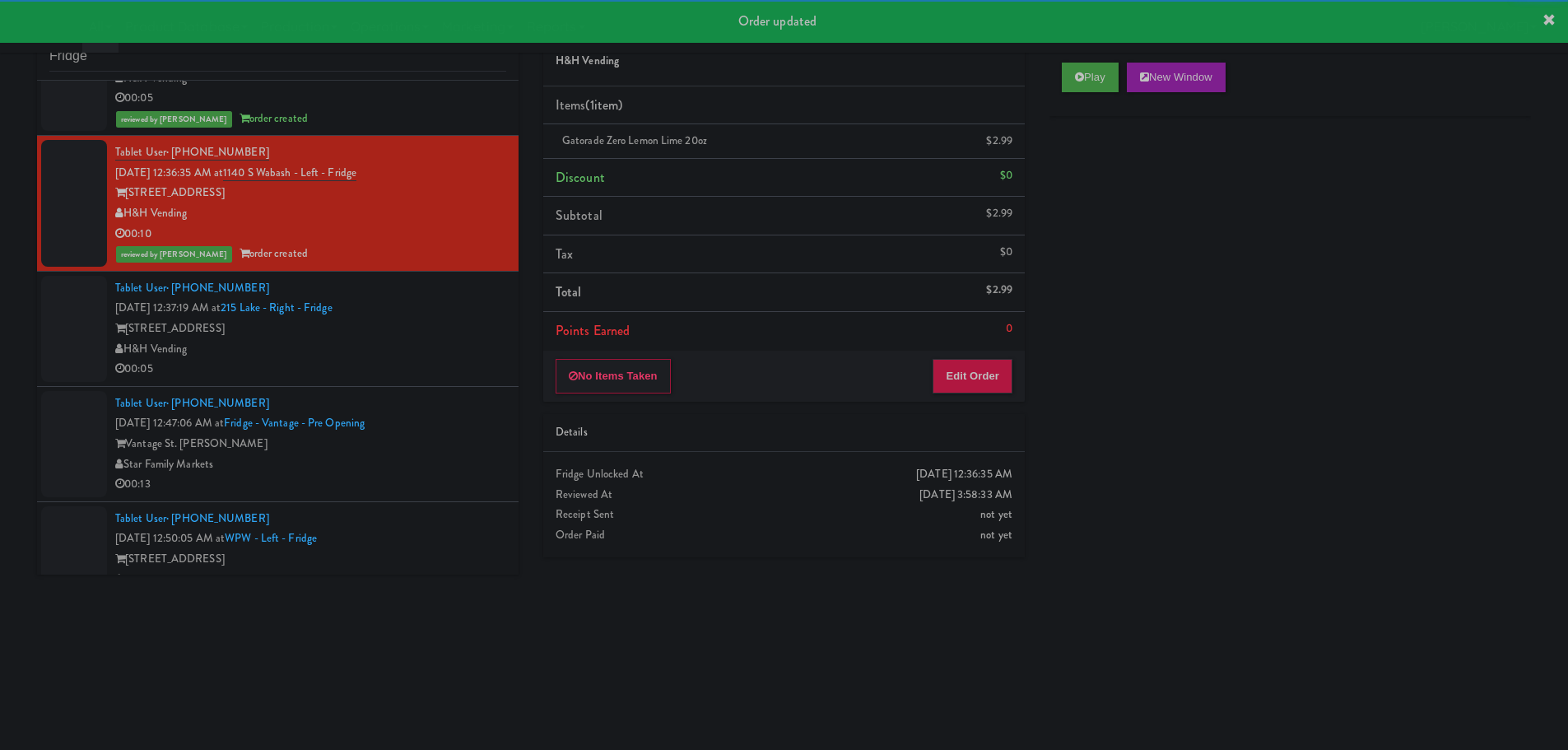
click at [481, 358] on div "H&H Vending" at bounding box center [310, 349] width 391 height 21
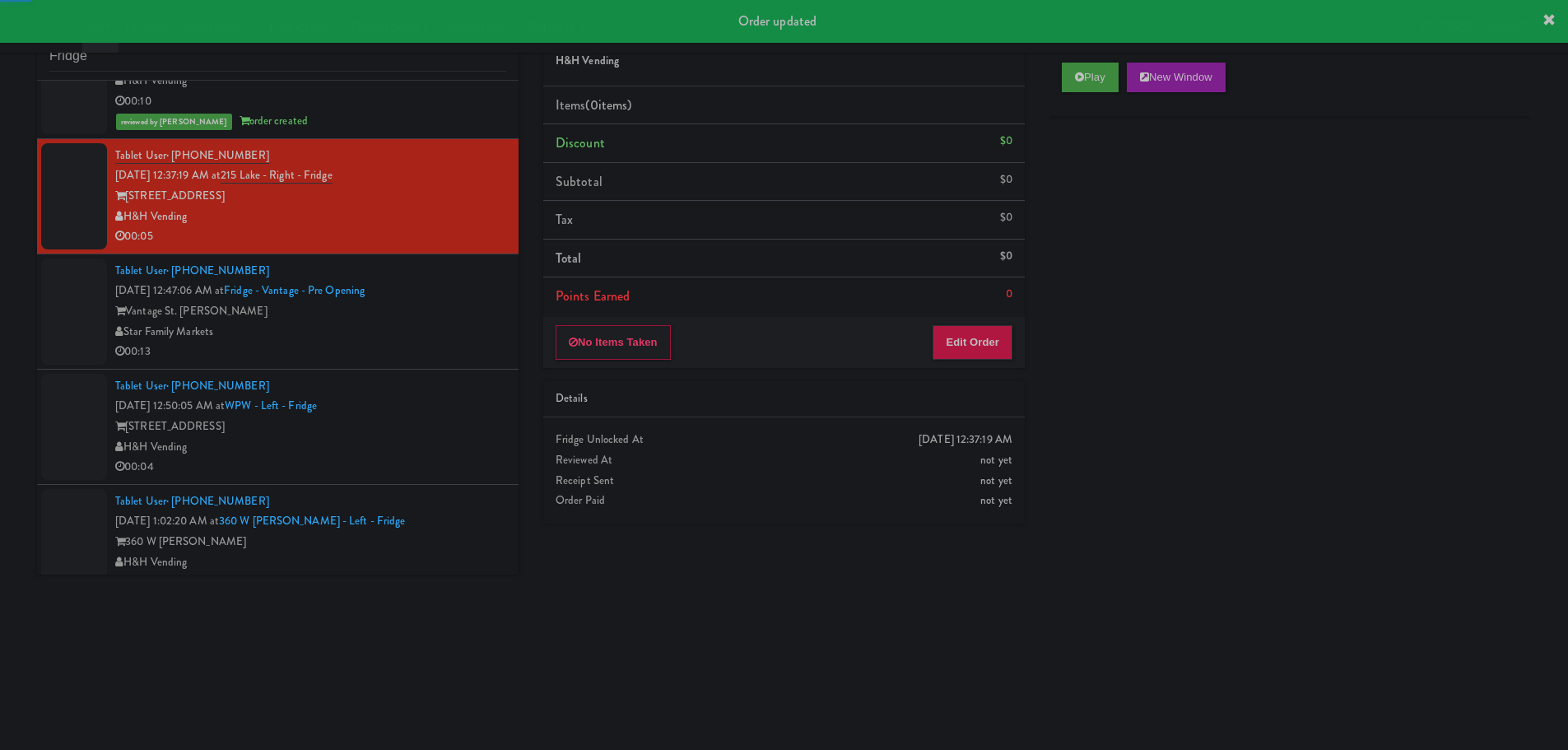
scroll to position [1153, 0]
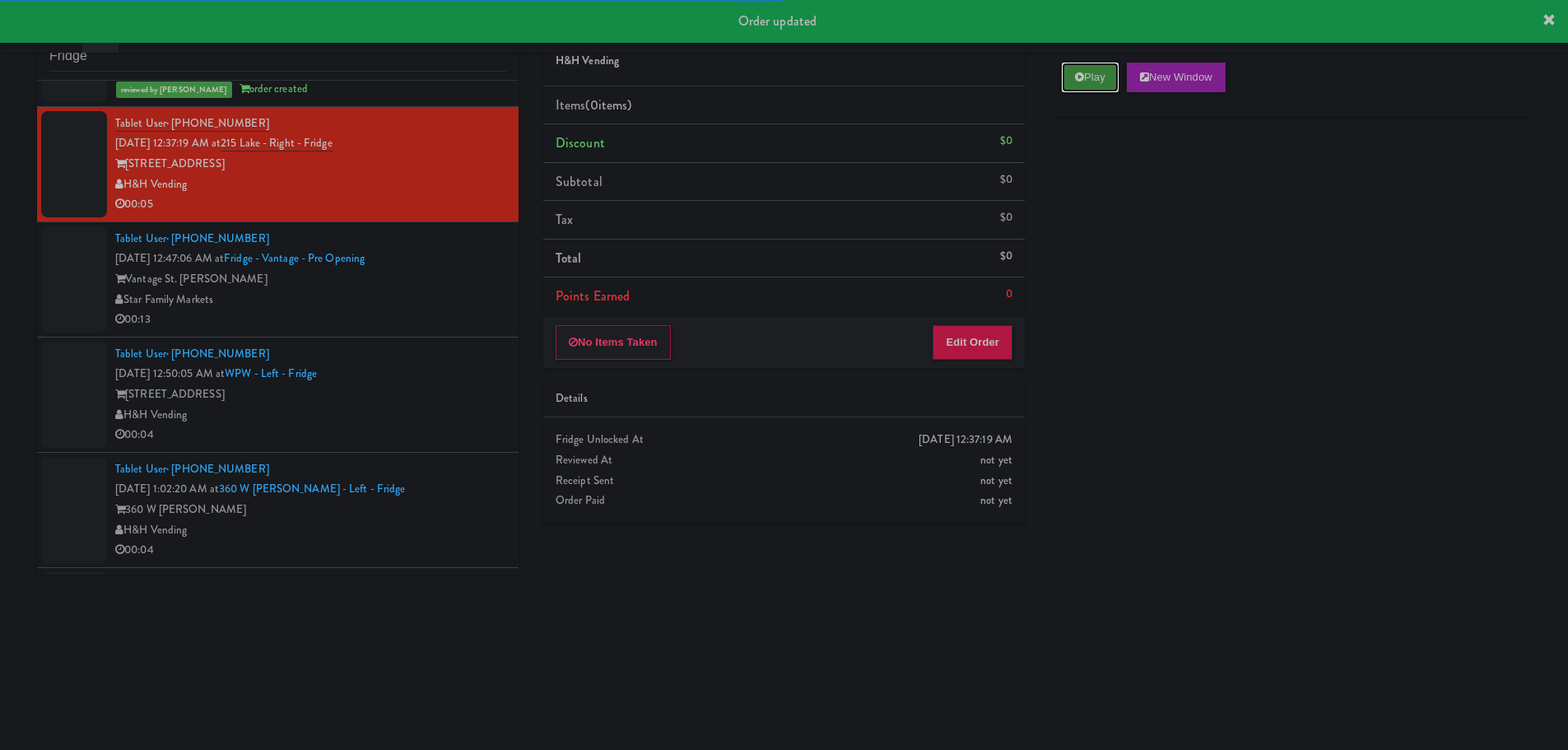
click at [1108, 82] on button "Play" at bounding box center [1090, 77] width 57 height 30
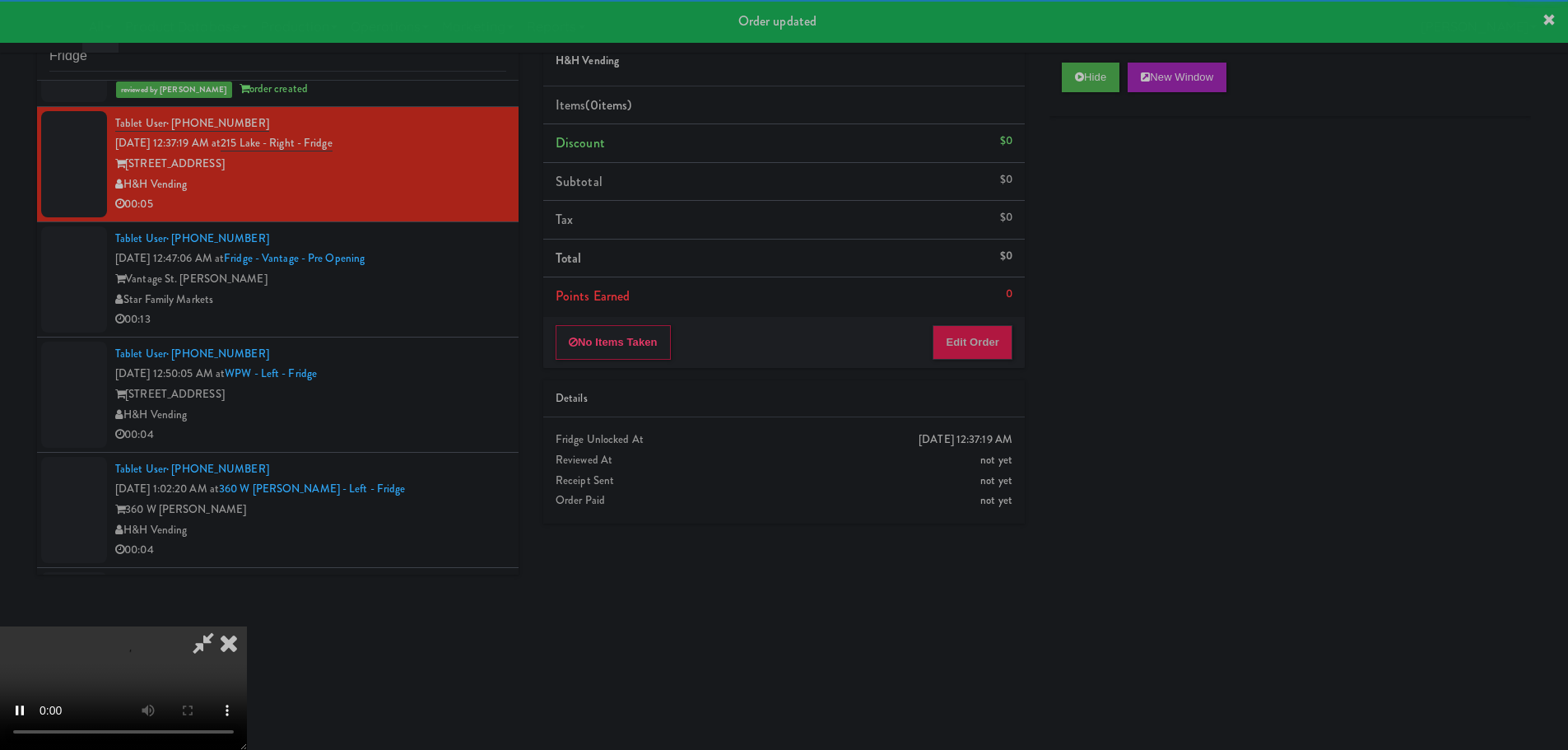
click at [969, 363] on div "No Items Taken Edit Order" at bounding box center [784, 342] width 482 height 51
click at [980, 338] on button "Edit Order" at bounding box center [972, 342] width 79 height 34
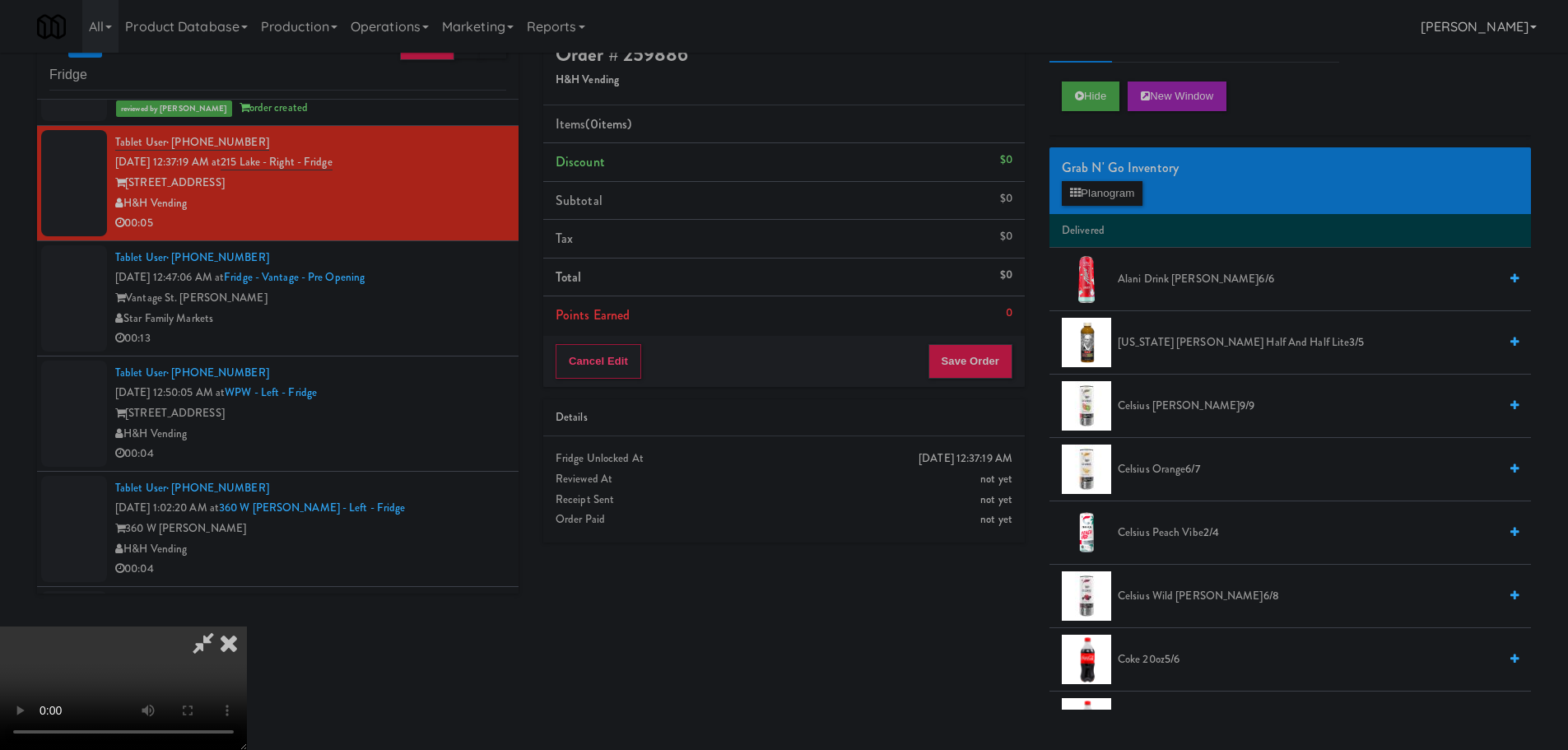
scroll to position [0, 0]
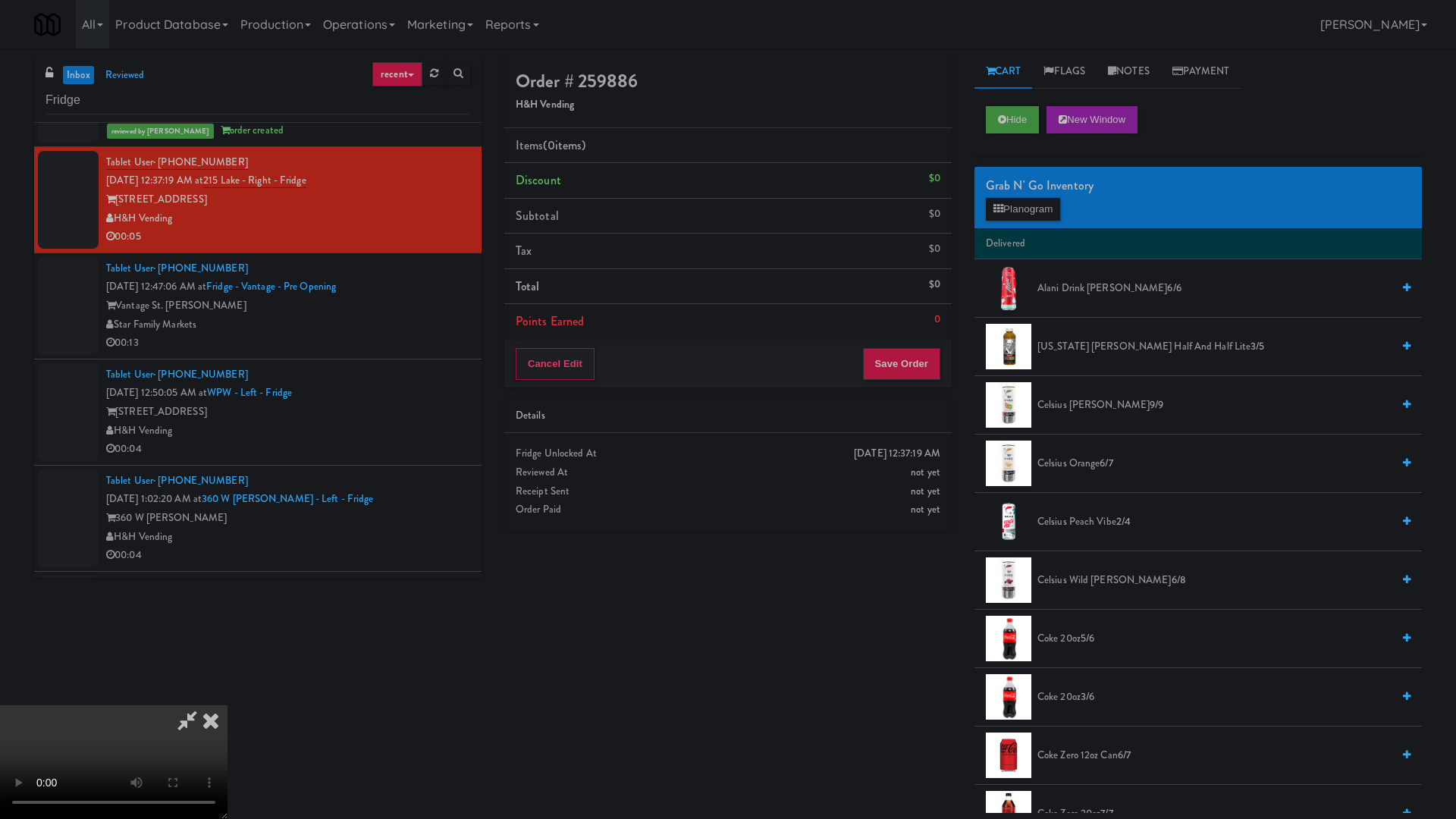
click at [228, 690] on video at bounding box center [114, 762] width 228 height 114
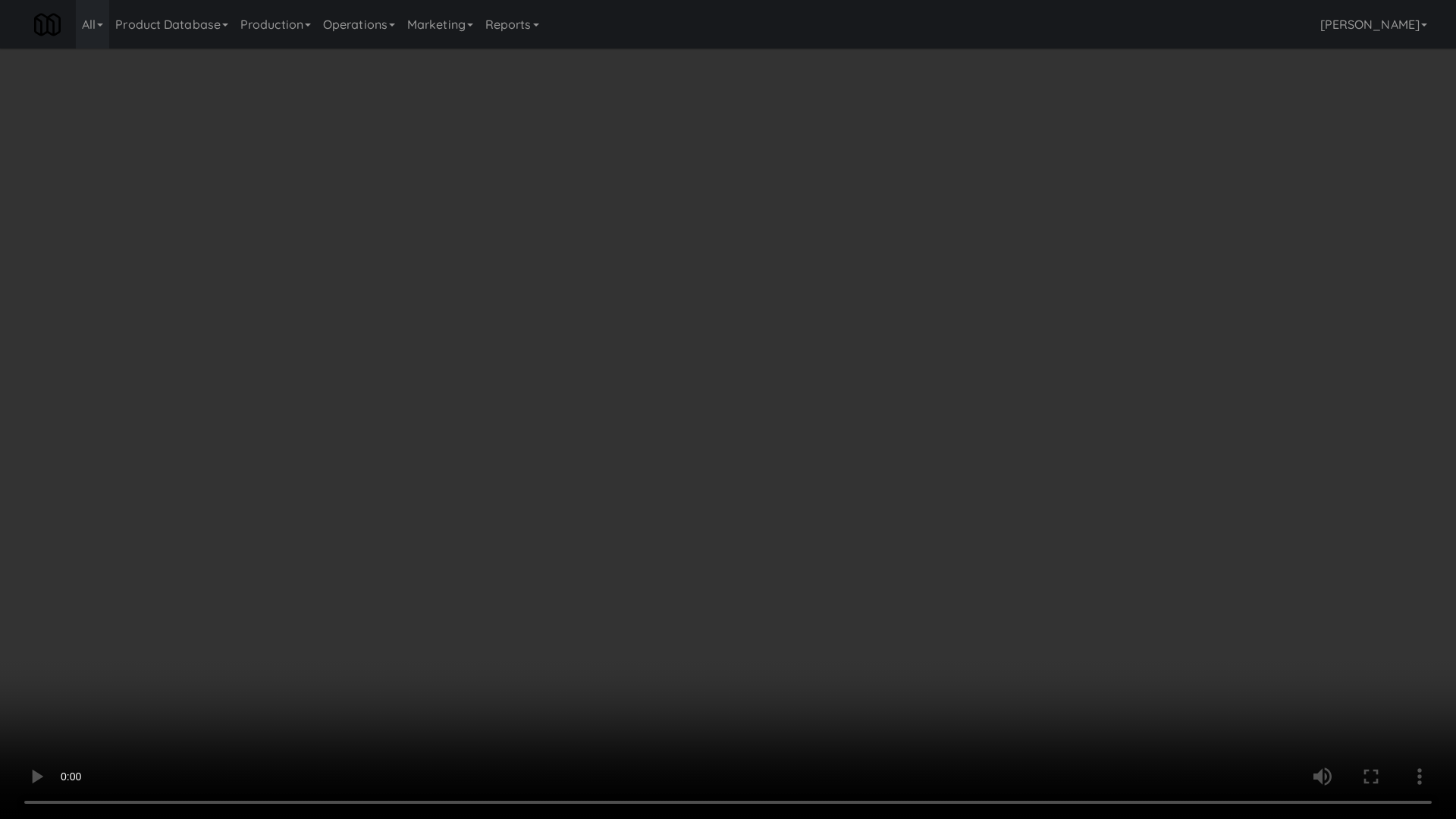
click at [955, 594] on video at bounding box center [728, 409] width 1456 height 819
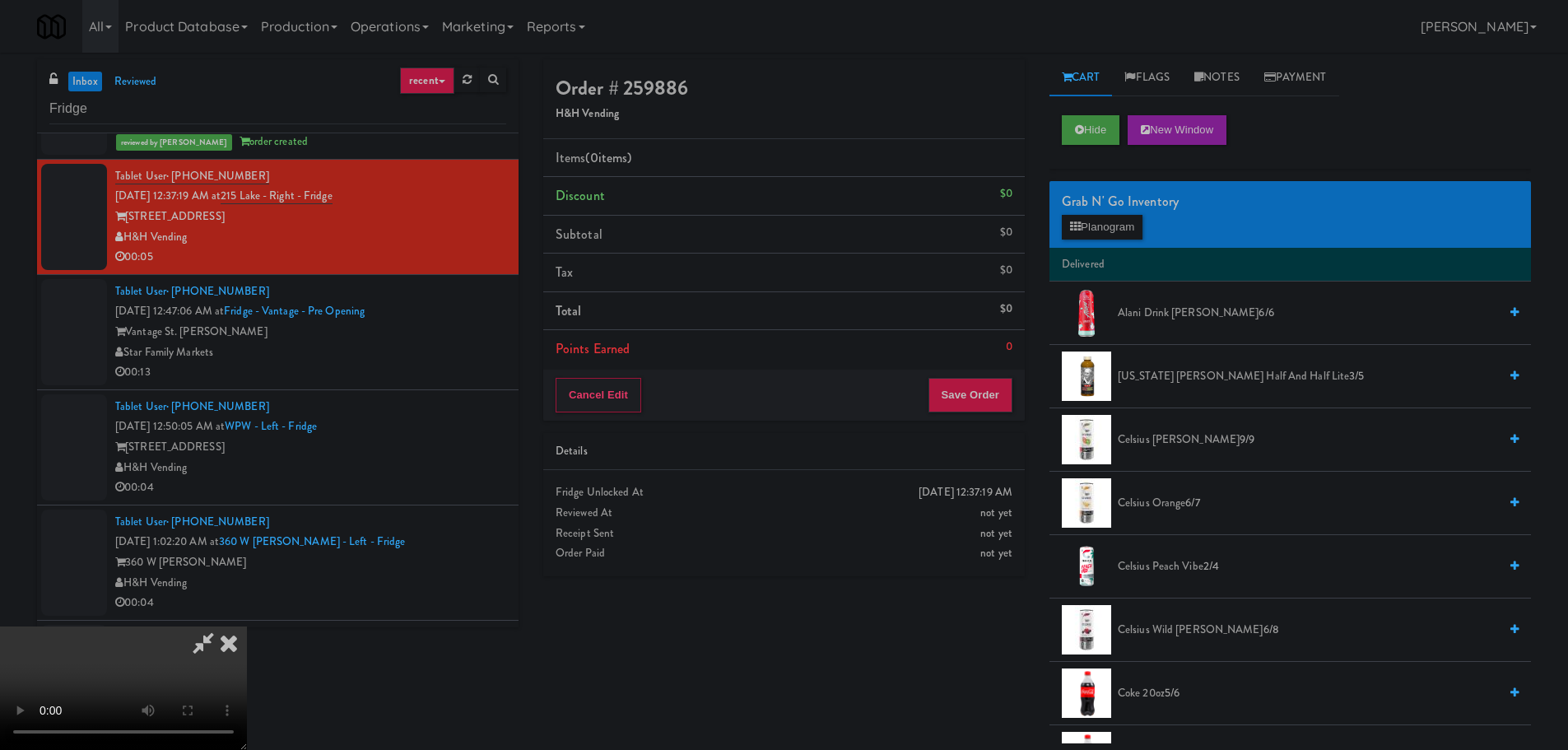
click at [247, 626] on video at bounding box center [124, 688] width 247 height 124
drag, startPoint x: 614, startPoint y: 417, endPoint x: 604, endPoint y: 415, distance: 10.2
click at [247, 626] on video at bounding box center [124, 688] width 247 height 124
drag, startPoint x: 597, startPoint y: 436, endPoint x: 606, endPoint y: 433, distance: 9.5
click at [247, 626] on video at bounding box center [124, 688] width 247 height 124
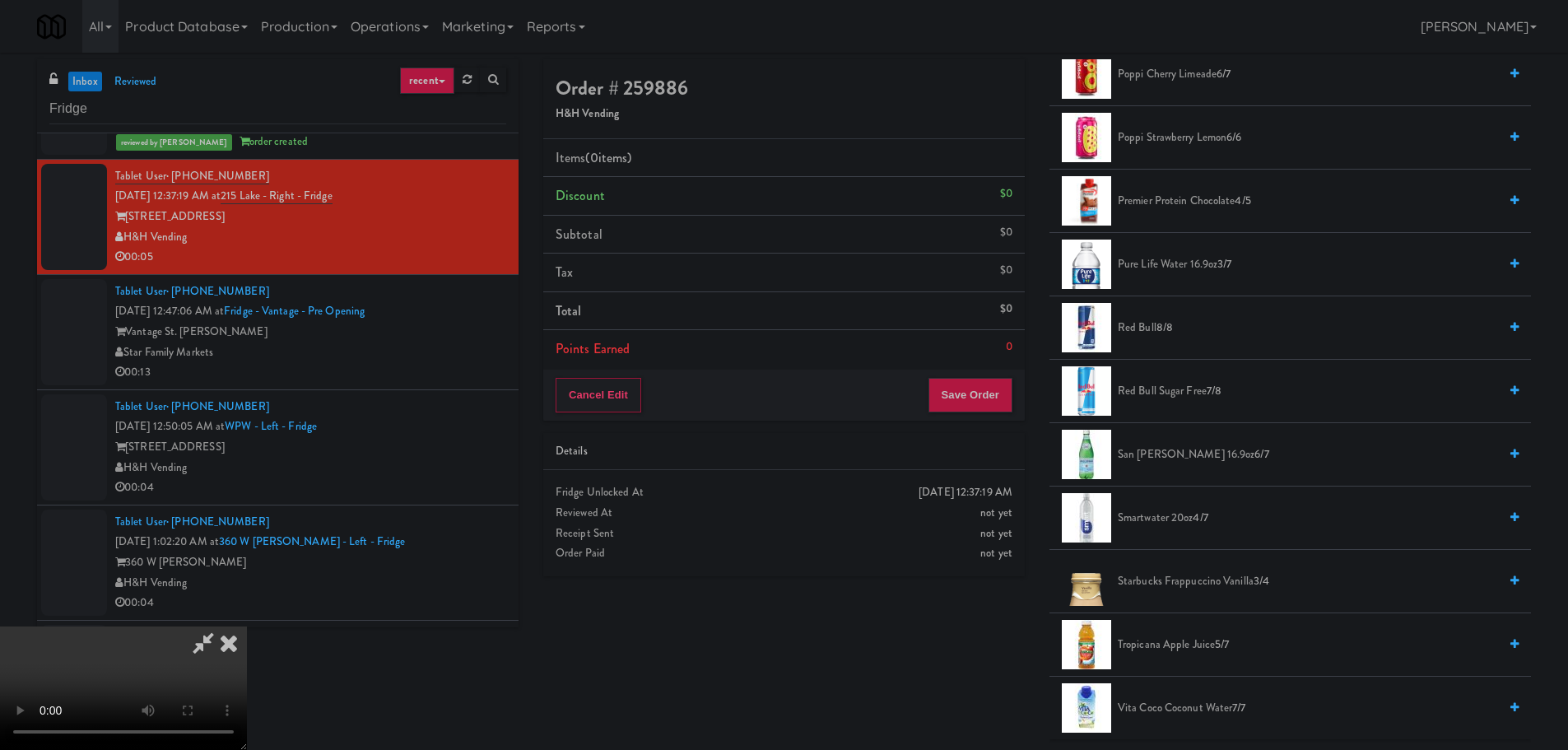
scroll to position [1894, 0]
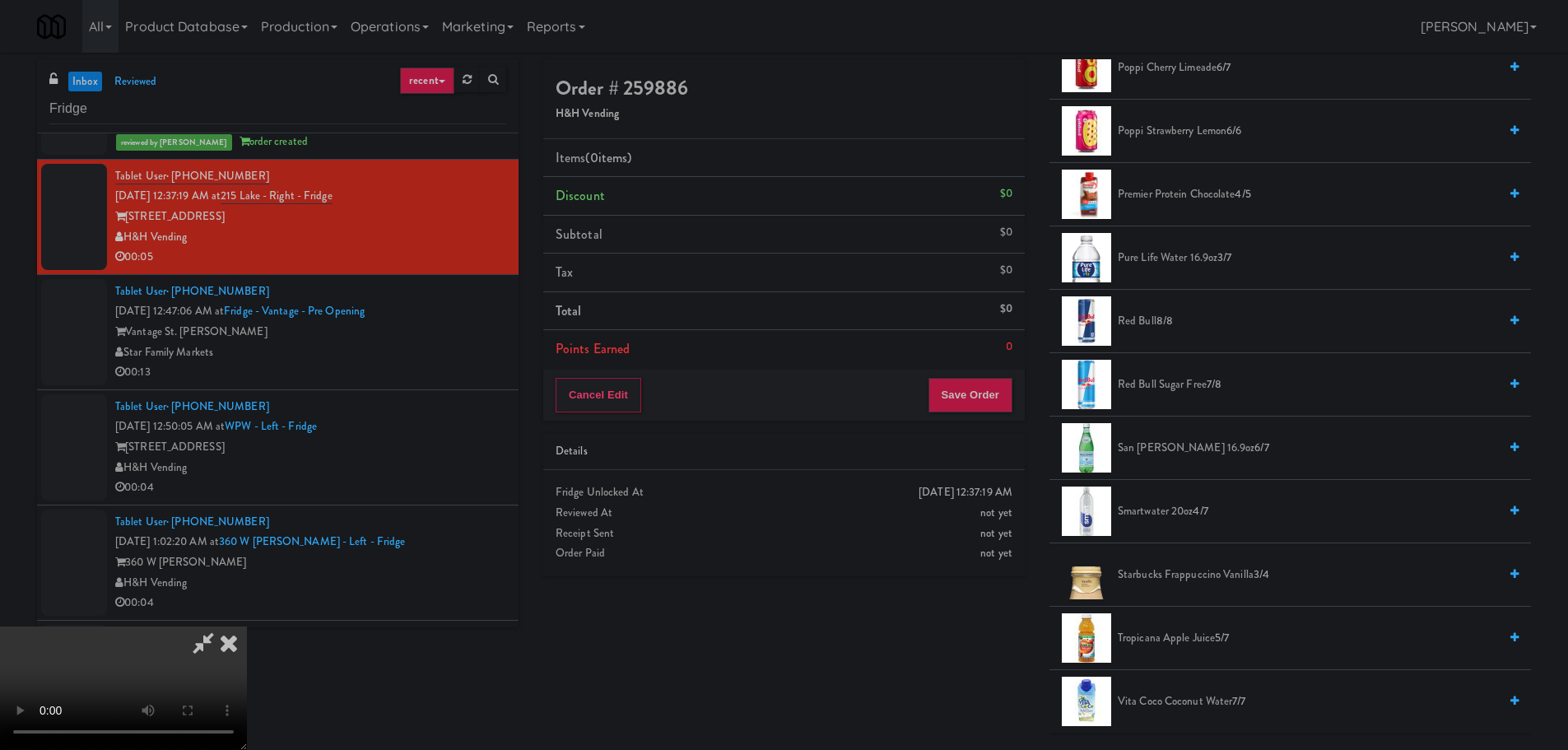
click at [1196, 702] on span "Vita Coco Coconut Water 7/7" at bounding box center [1307, 701] width 380 height 21
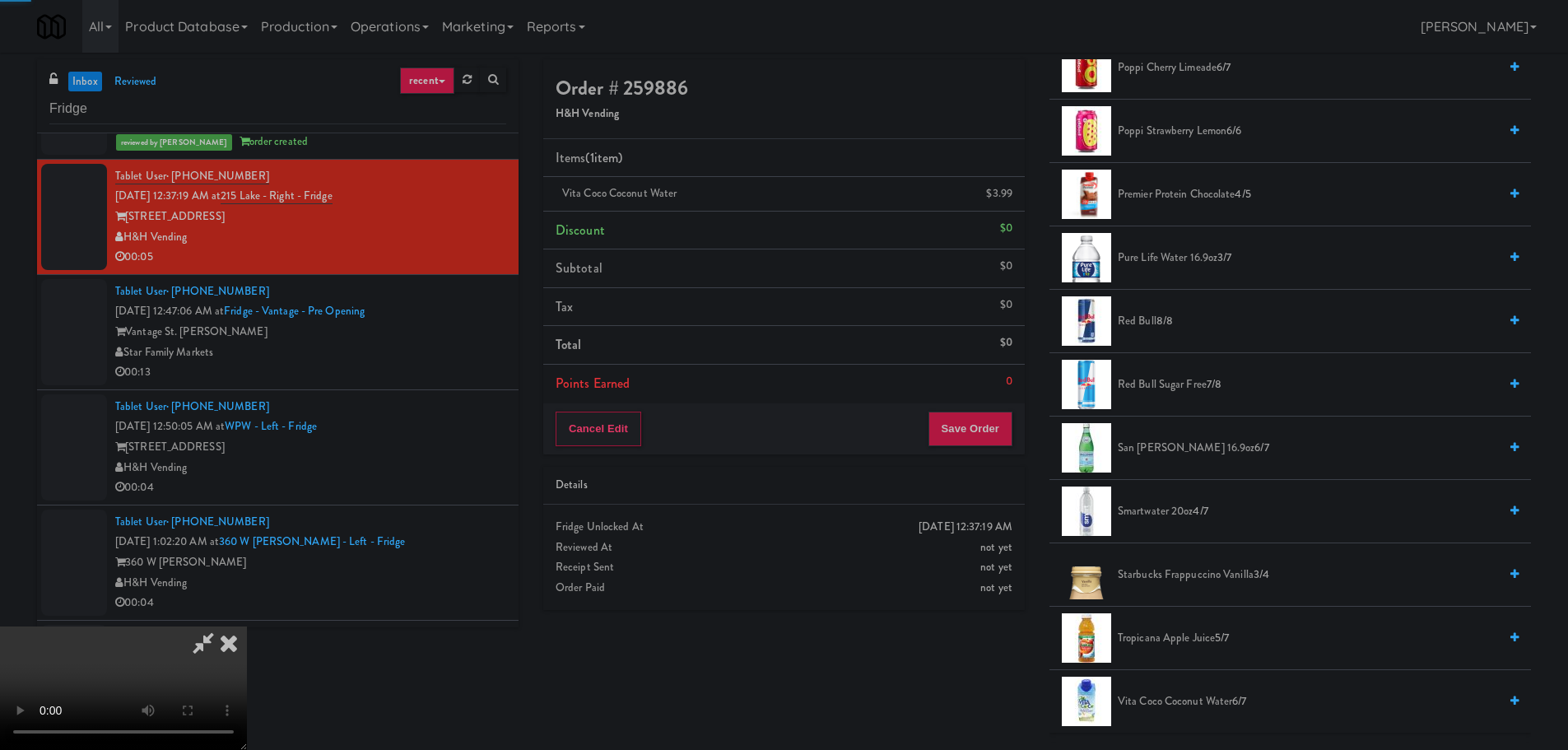
click at [247, 626] on video at bounding box center [124, 688] width 247 height 124
click at [976, 431] on button "Save Order" at bounding box center [970, 429] width 84 height 34
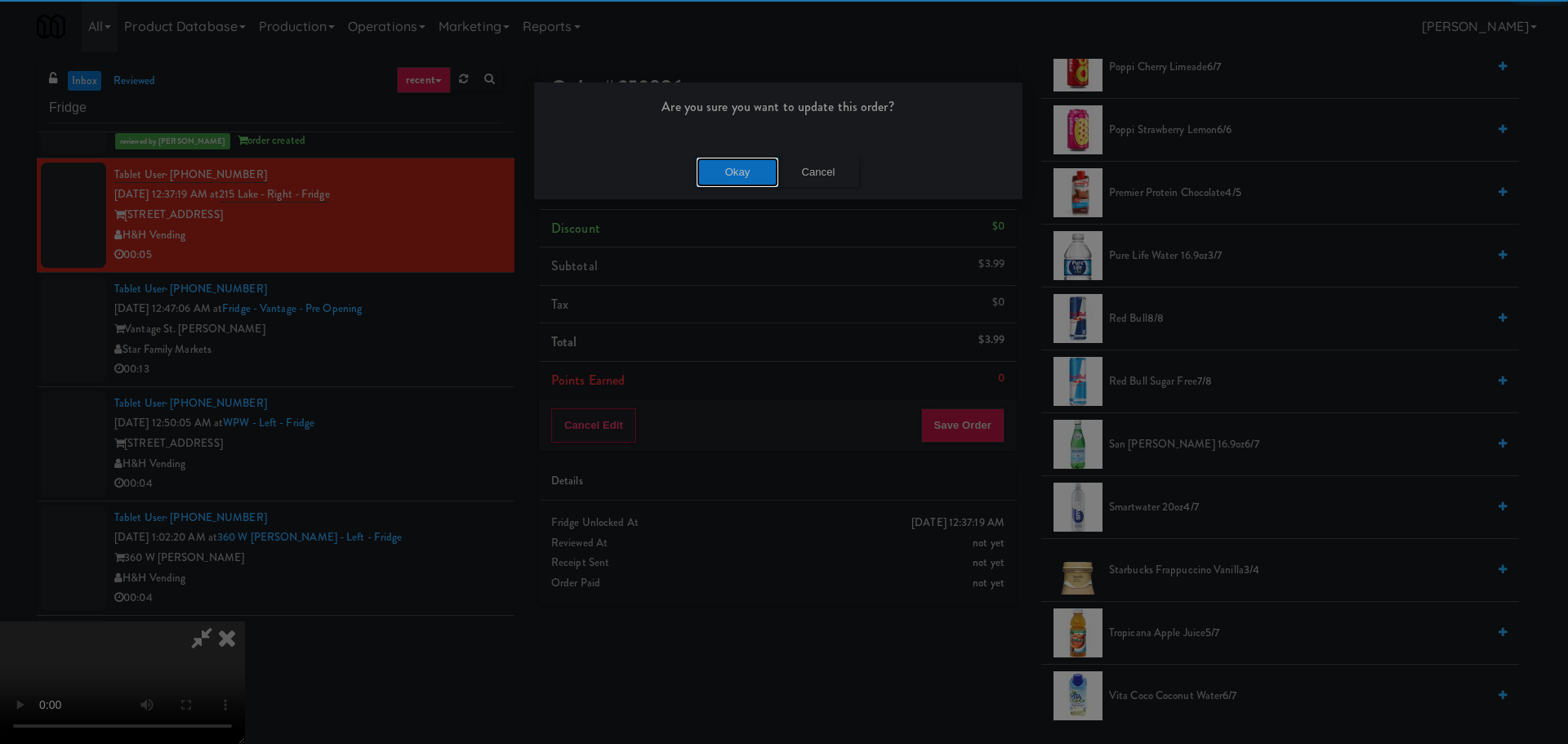
click at [745, 175] on button "Okay" at bounding box center [737, 172] width 81 height 30
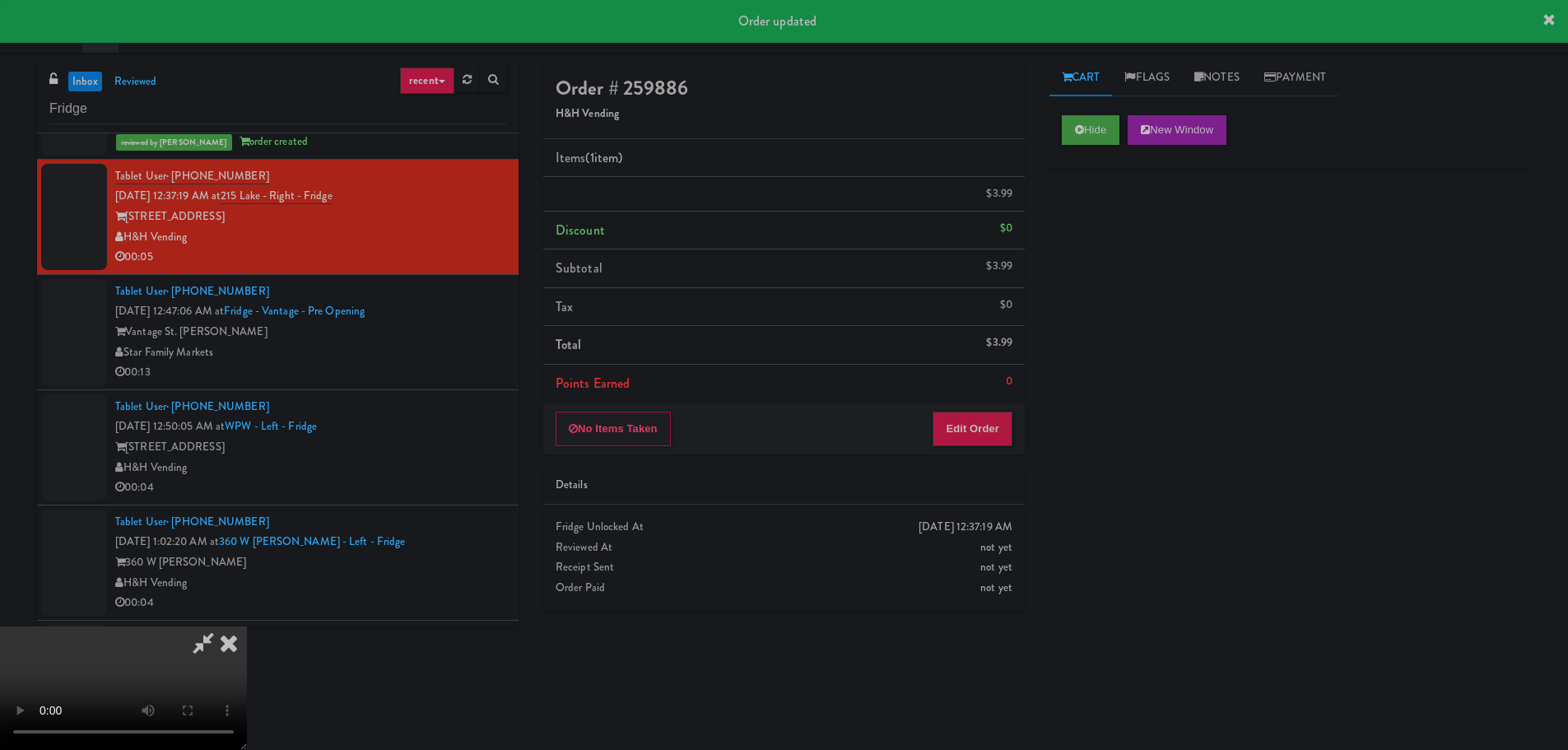
scroll to position [0, 0]
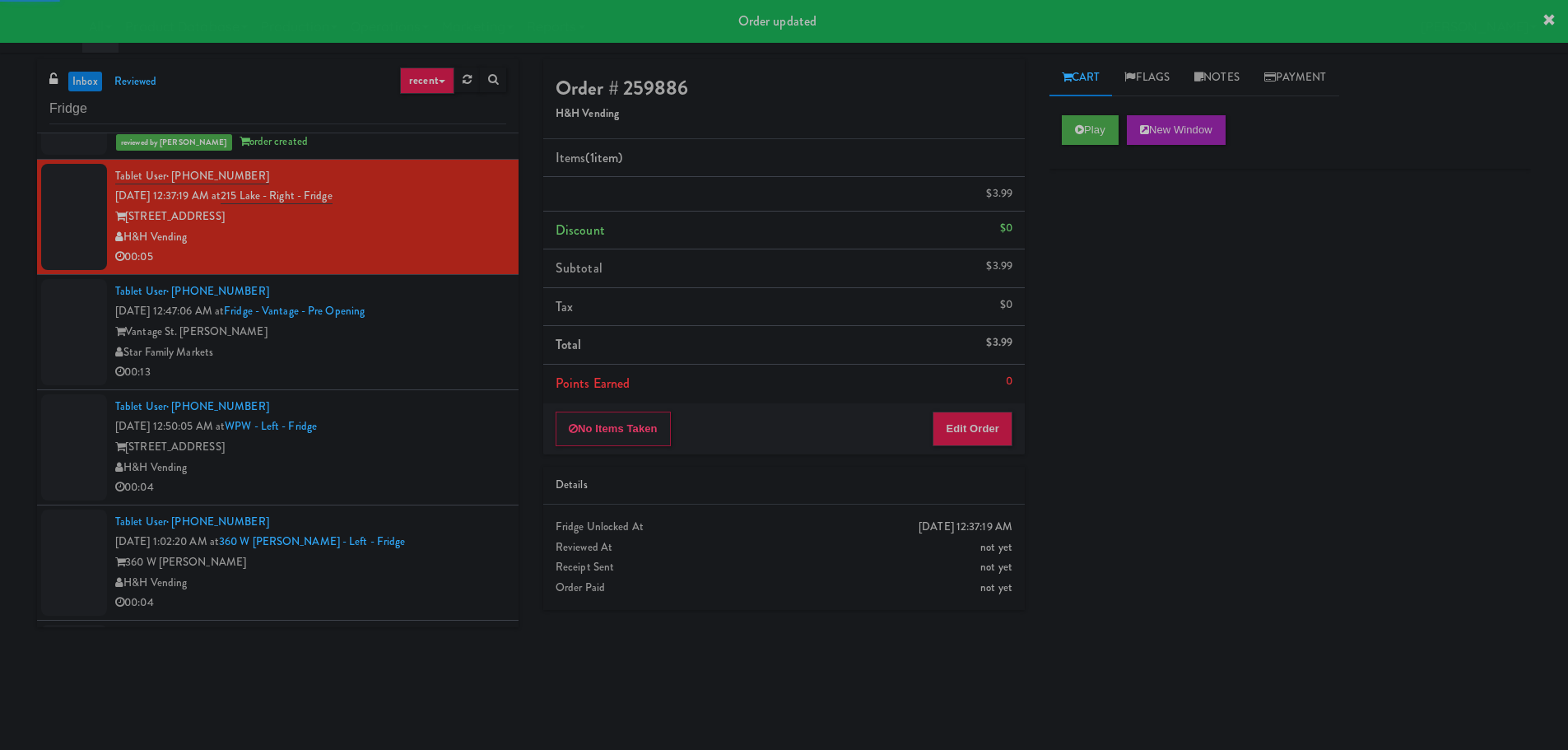
click at [464, 363] on div "00:13" at bounding box center [310, 372] width 391 height 21
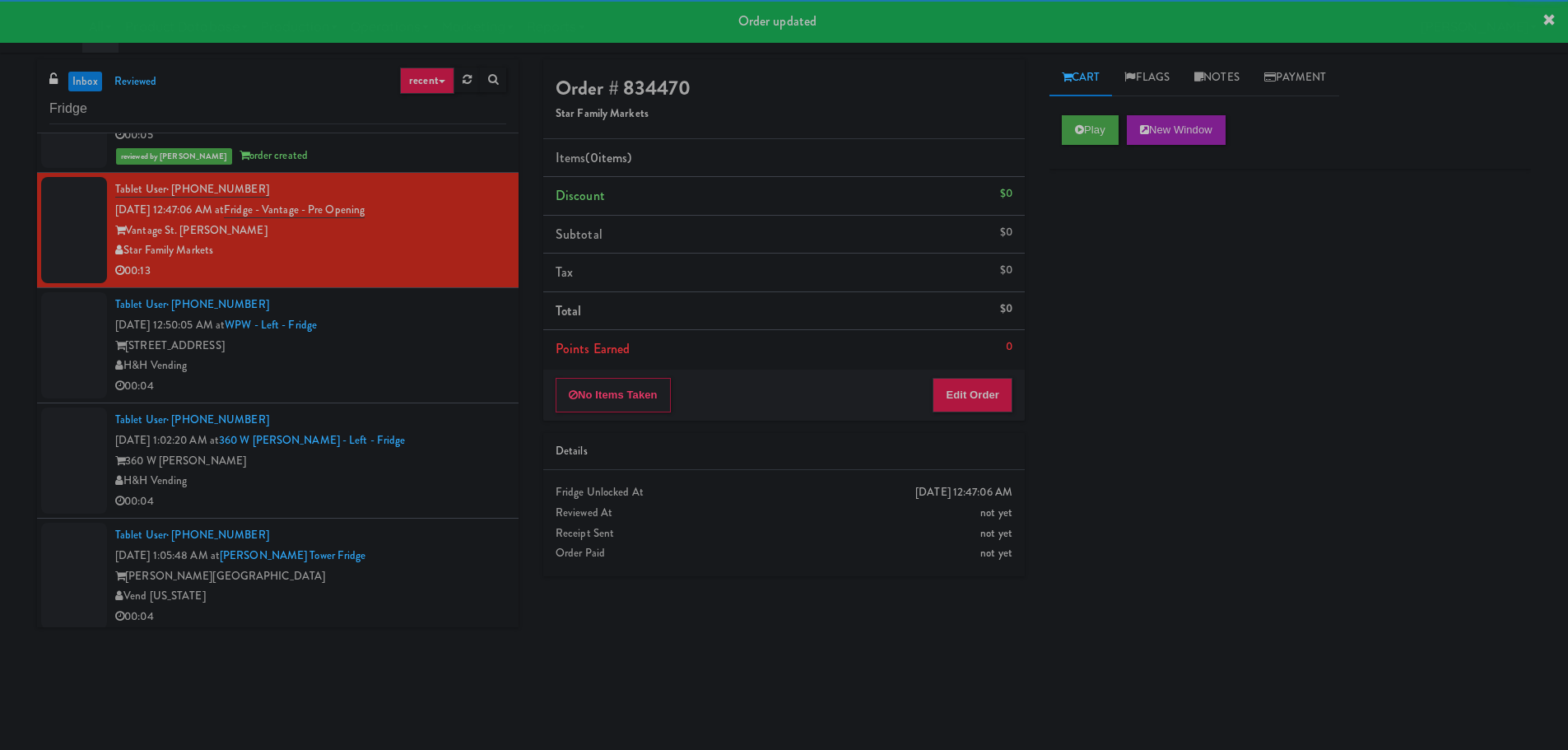
scroll to position [1317, 0]
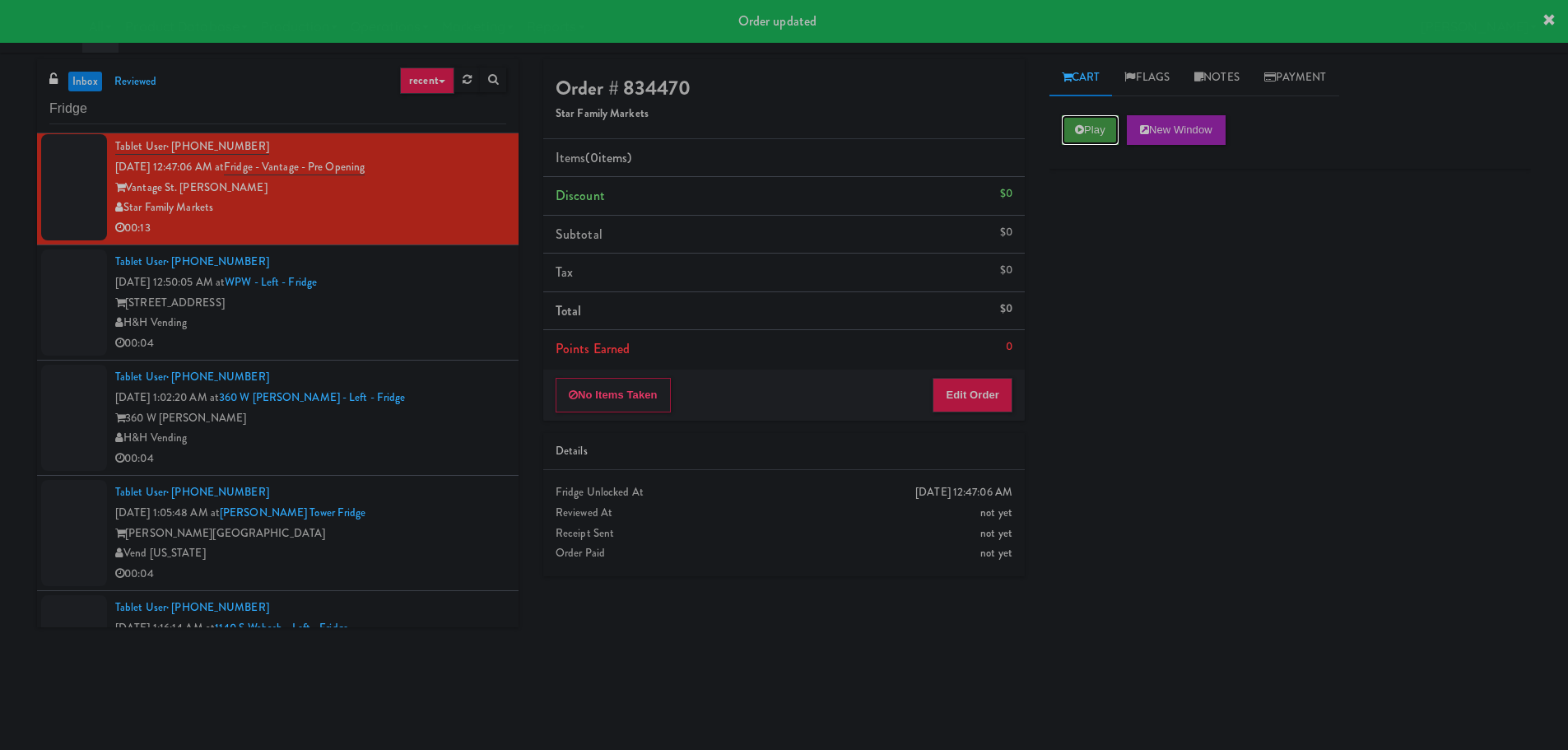
click at [1078, 123] on button "Play" at bounding box center [1090, 130] width 57 height 30
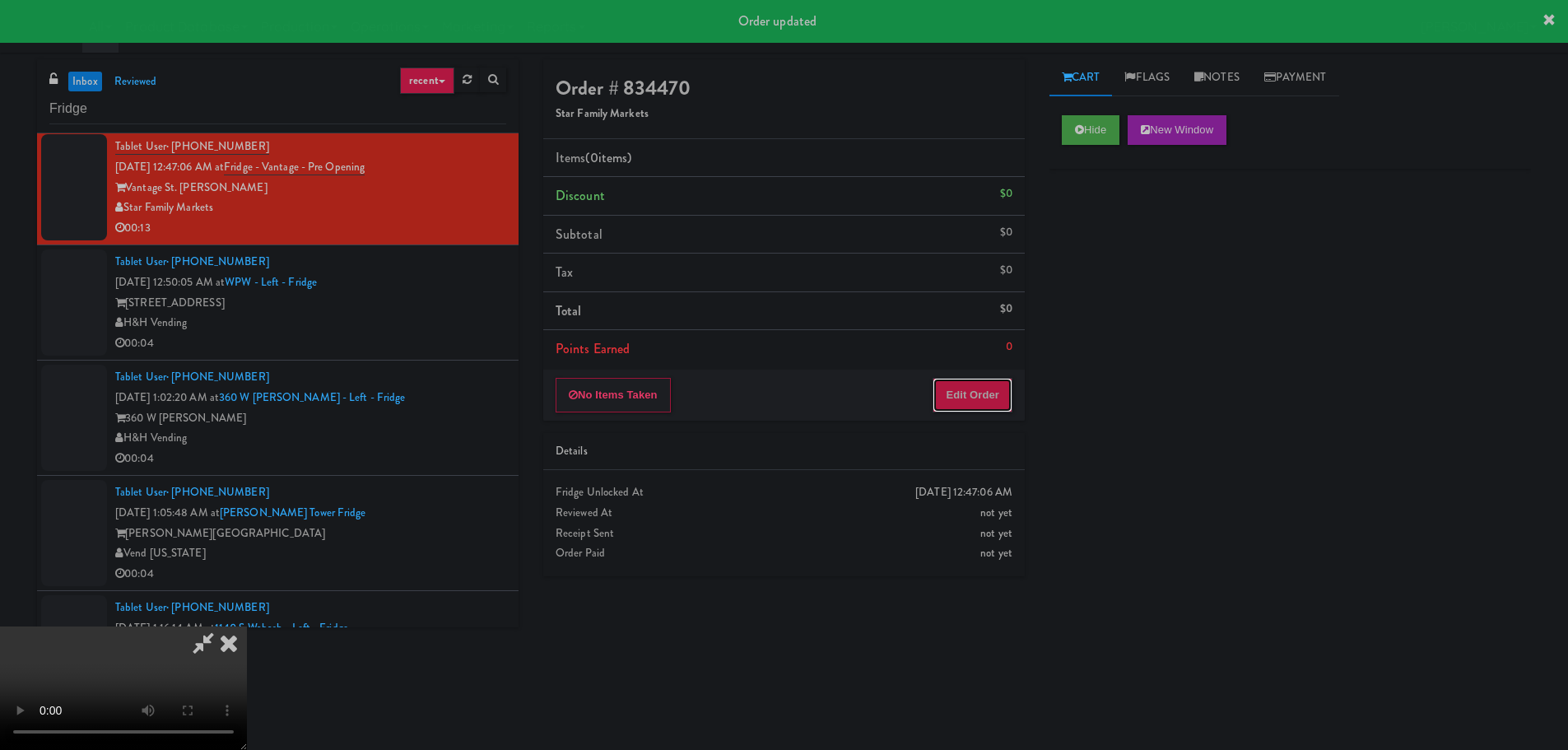
click at [967, 403] on button "Edit Order" at bounding box center [972, 395] width 79 height 34
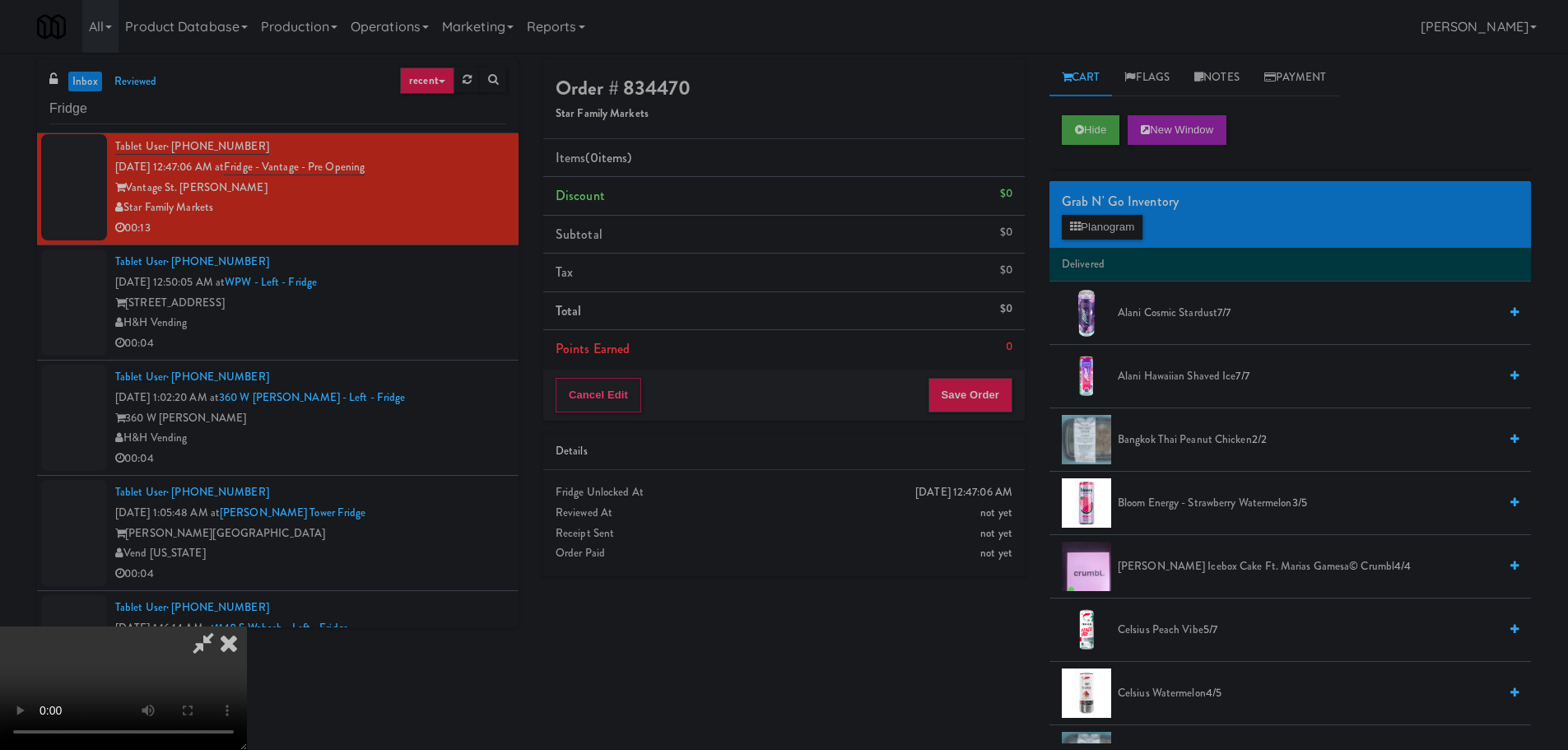
scroll to position [0, 0]
click at [247, 626] on video at bounding box center [124, 688] width 247 height 124
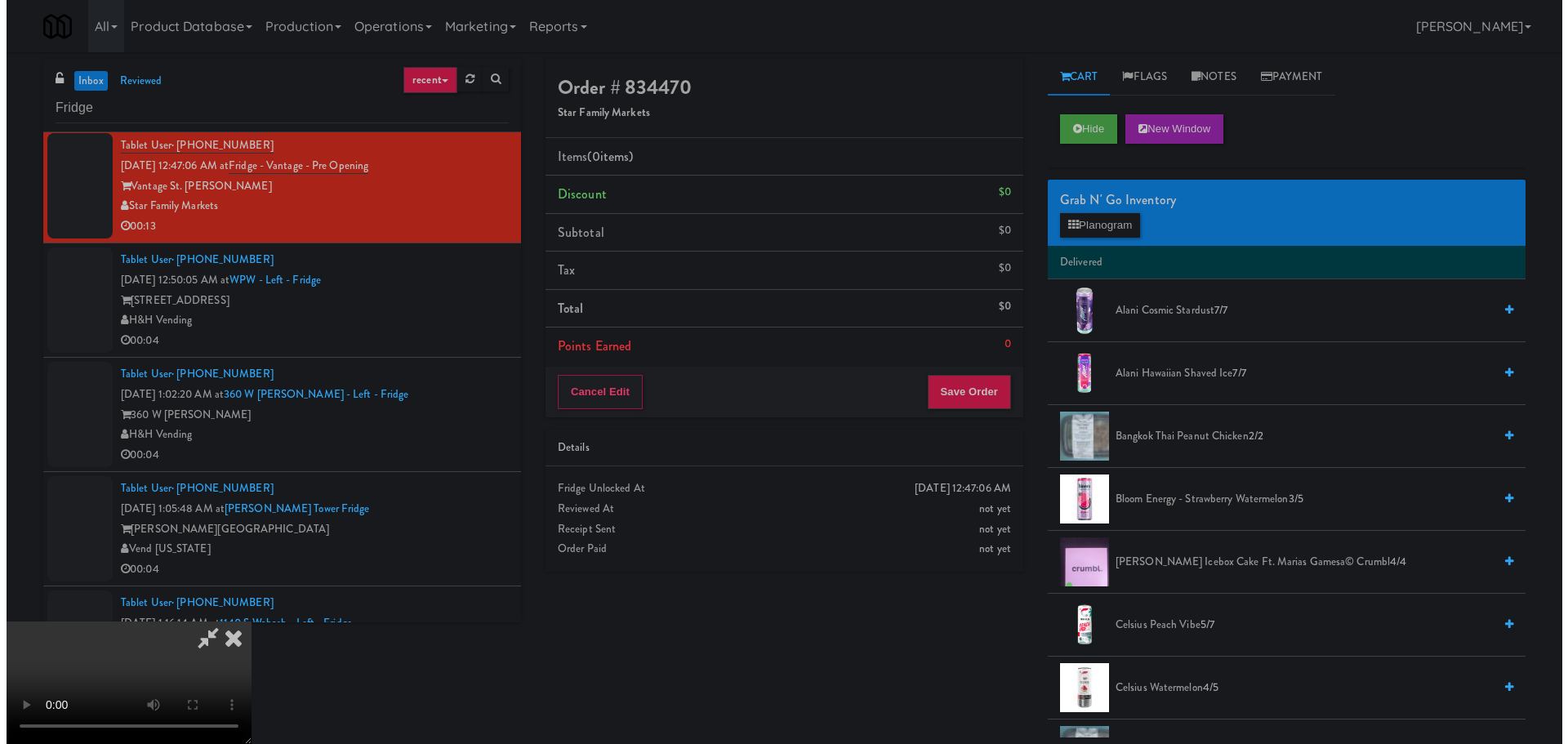
scroll to position [281, 0]
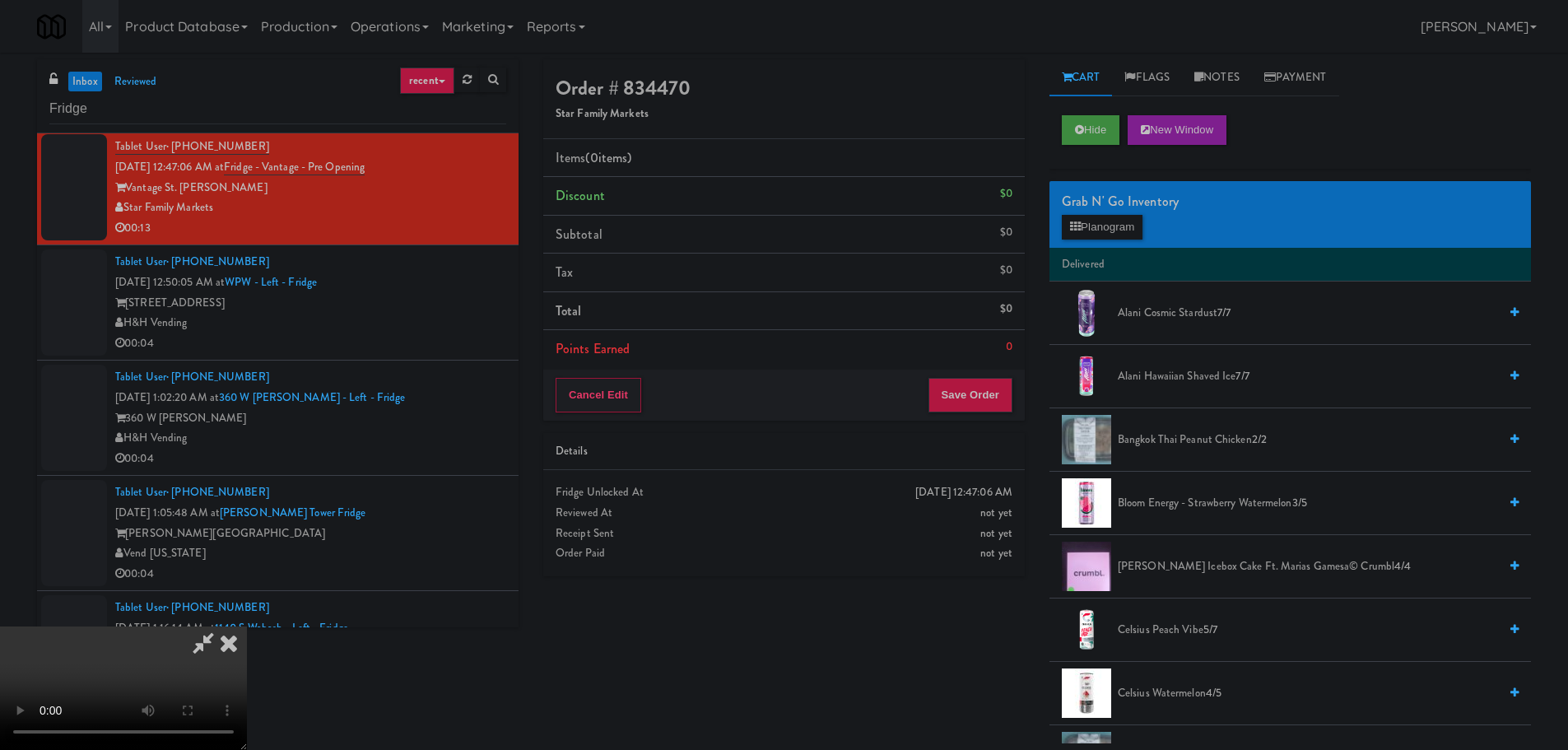
click at [247, 626] on video at bounding box center [124, 688] width 247 height 124
click at [1142, 221] on button "Planogram" at bounding box center [1102, 227] width 80 height 24
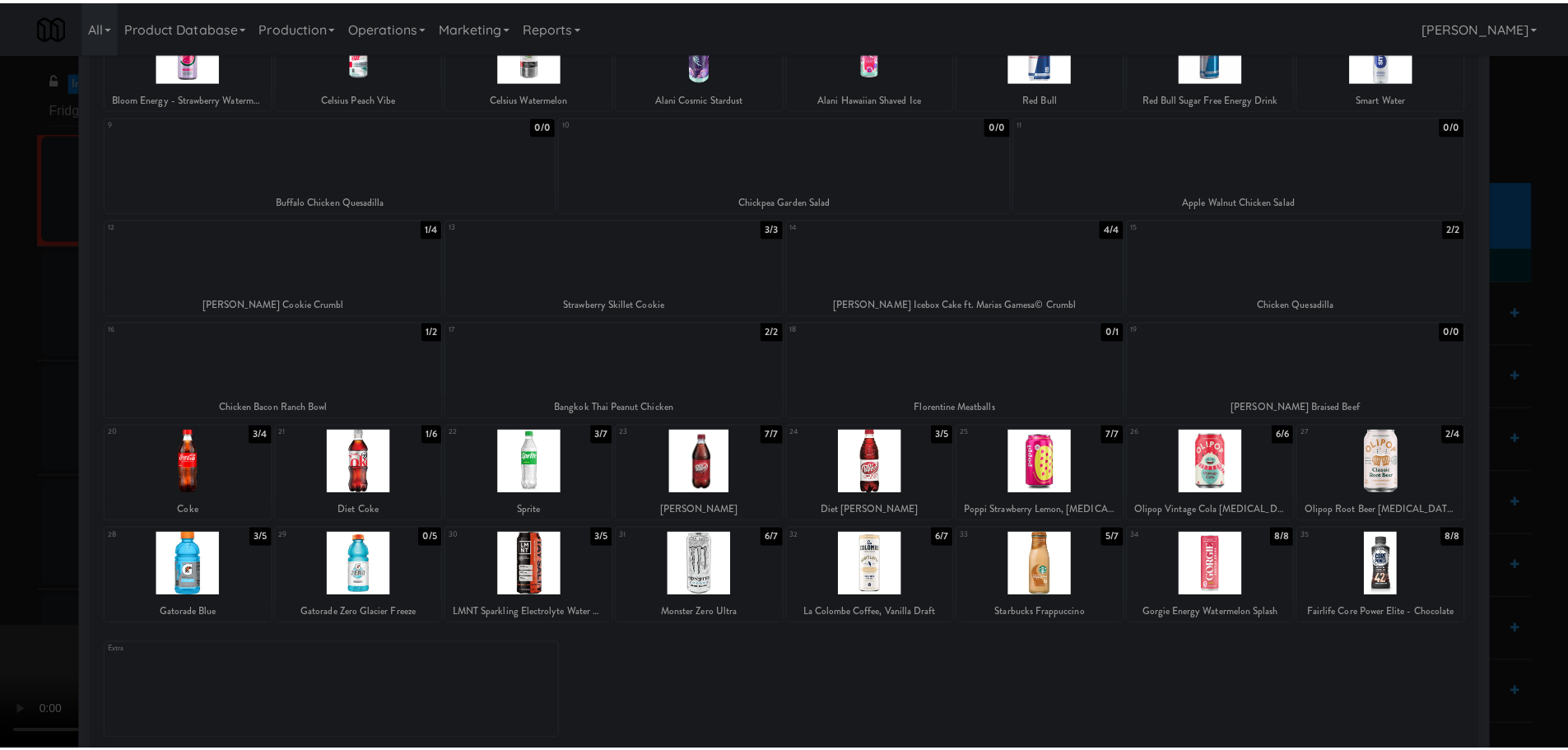
scroll to position [162, 0]
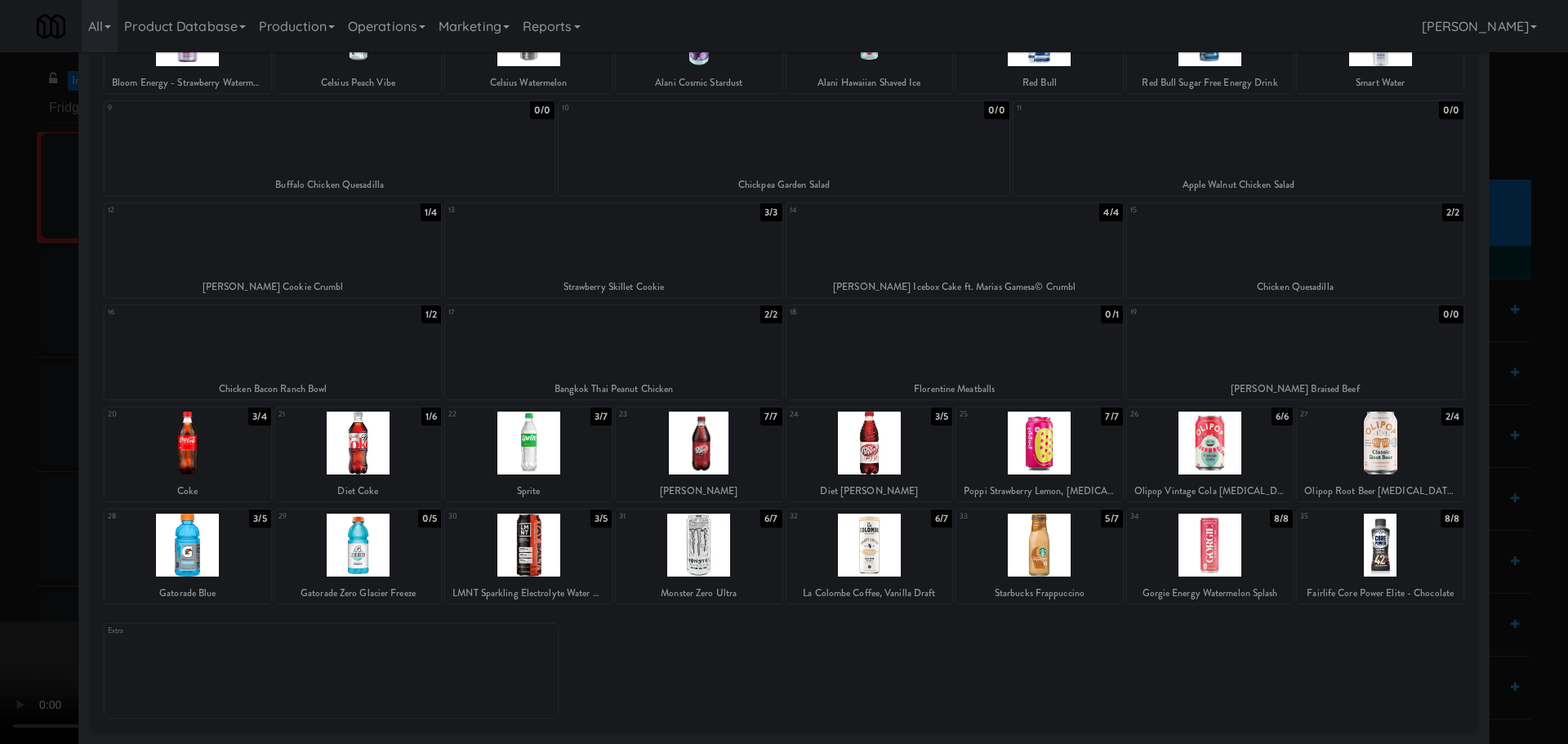
click at [513, 538] on div at bounding box center [528, 545] width 167 height 63
click at [3, 382] on div at bounding box center [784, 372] width 1568 height 744
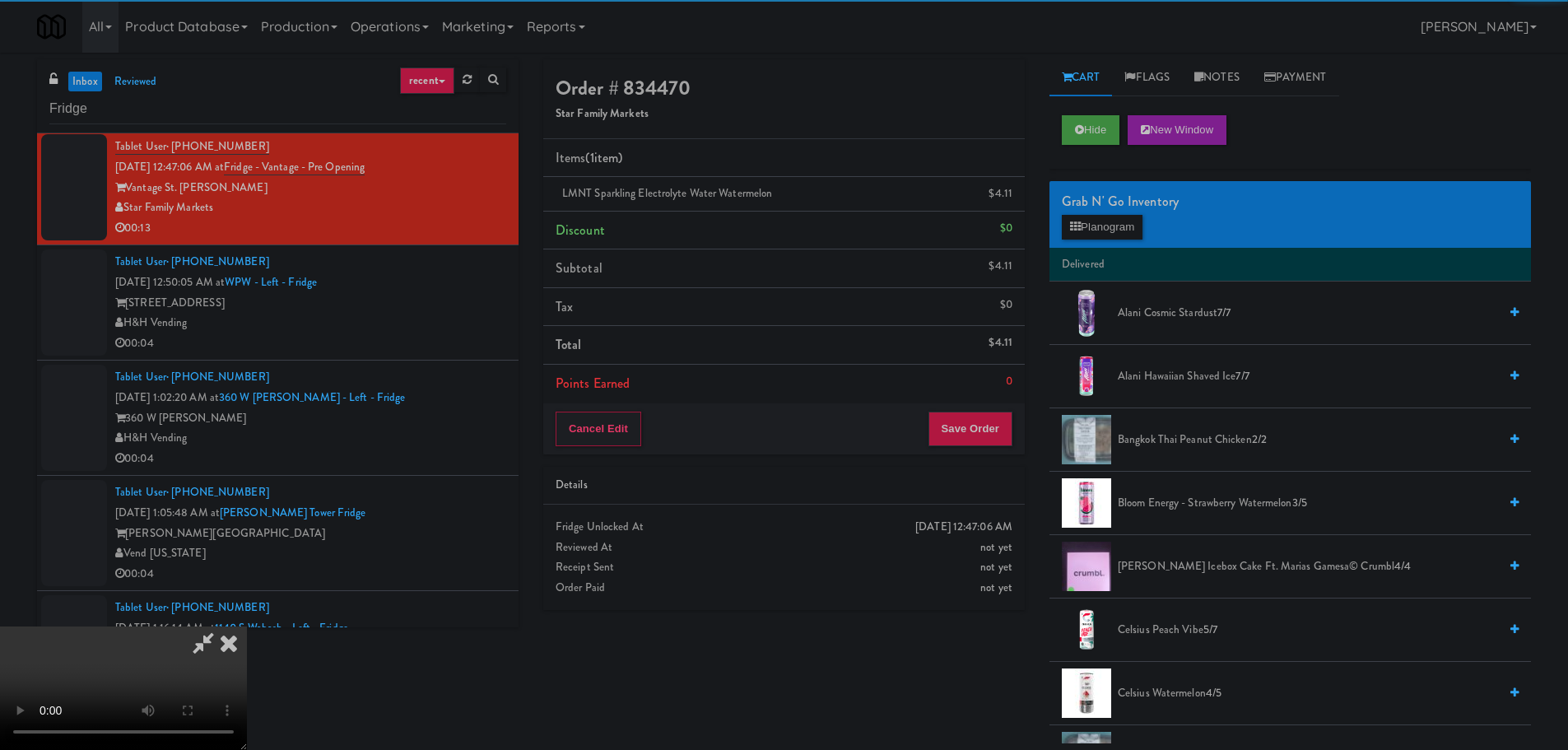
drag, startPoint x: 384, startPoint y: 334, endPoint x: 446, endPoint y: 366, distance: 69.8
click at [247, 626] on video at bounding box center [124, 688] width 247 height 124
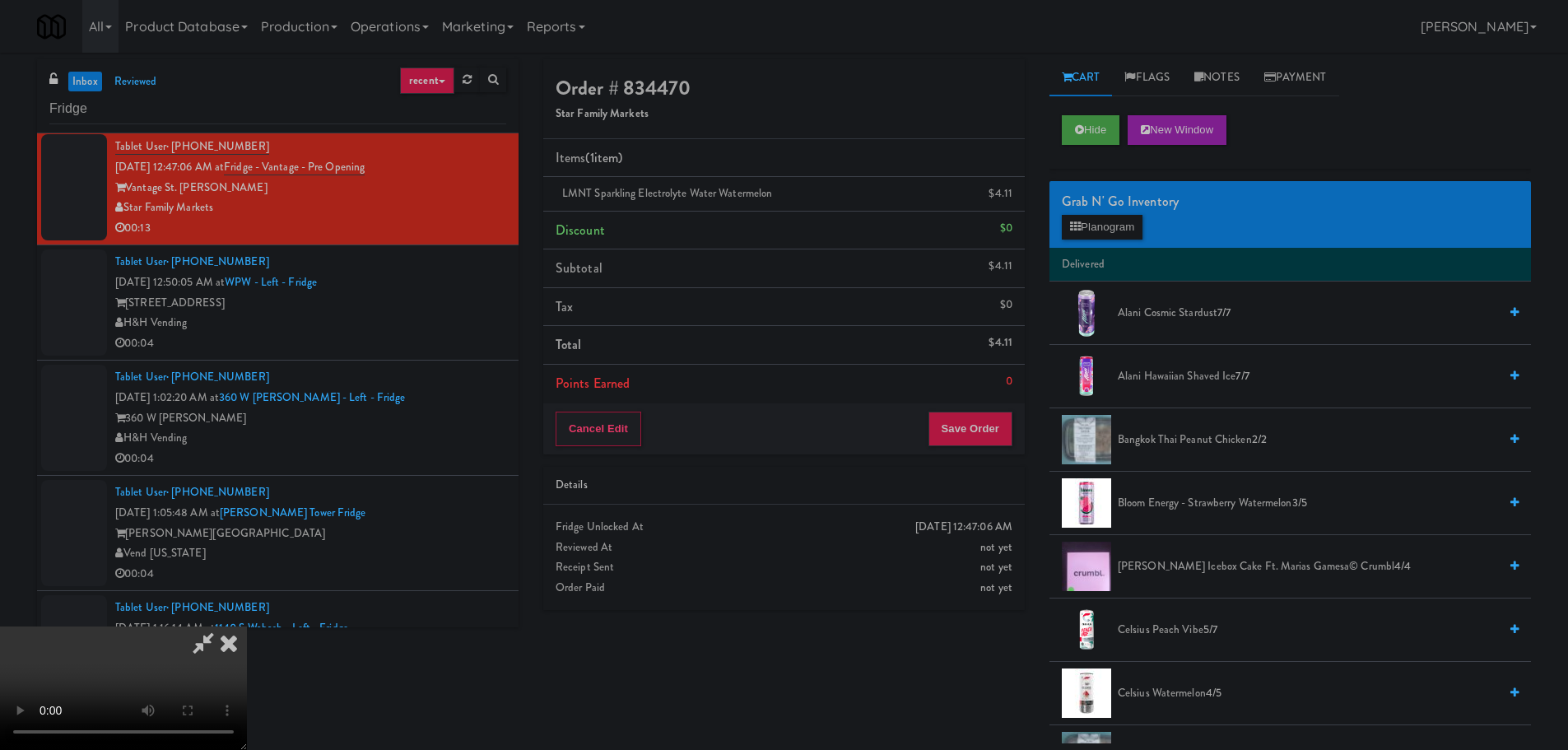
click at [247, 626] on video at bounding box center [124, 688] width 247 height 124
drag, startPoint x: 549, startPoint y: 377, endPoint x: 577, endPoint y: 408, distance: 41.8
click at [247, 626] on video at bounding box center [124, 688] width 247 height 124
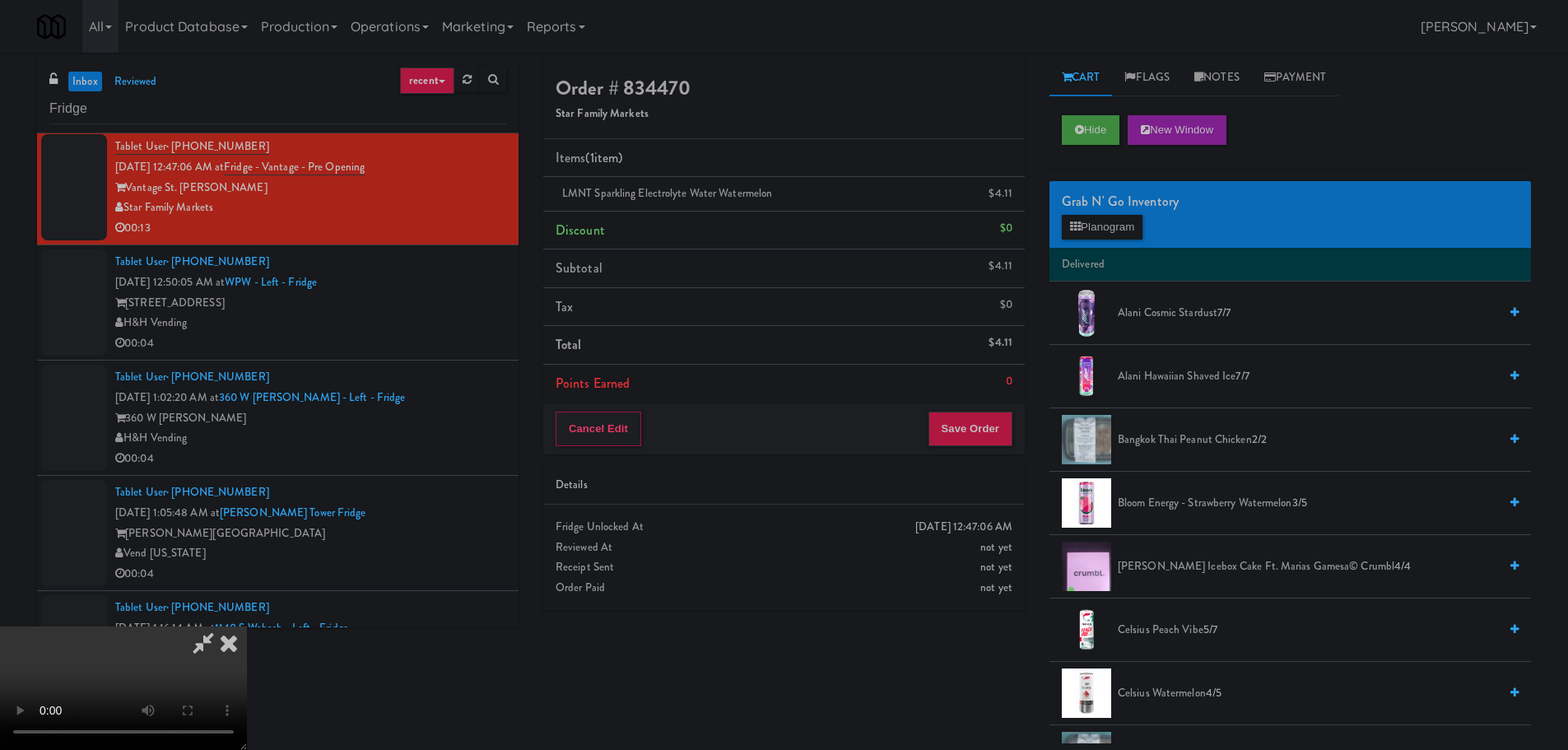
click at [1191, 560] on span "Carlota de Limón Icebox Cake ft. Marias Gamesa© Crumbl 4/4" at bounding box center [1307, 567] width 380 height 21
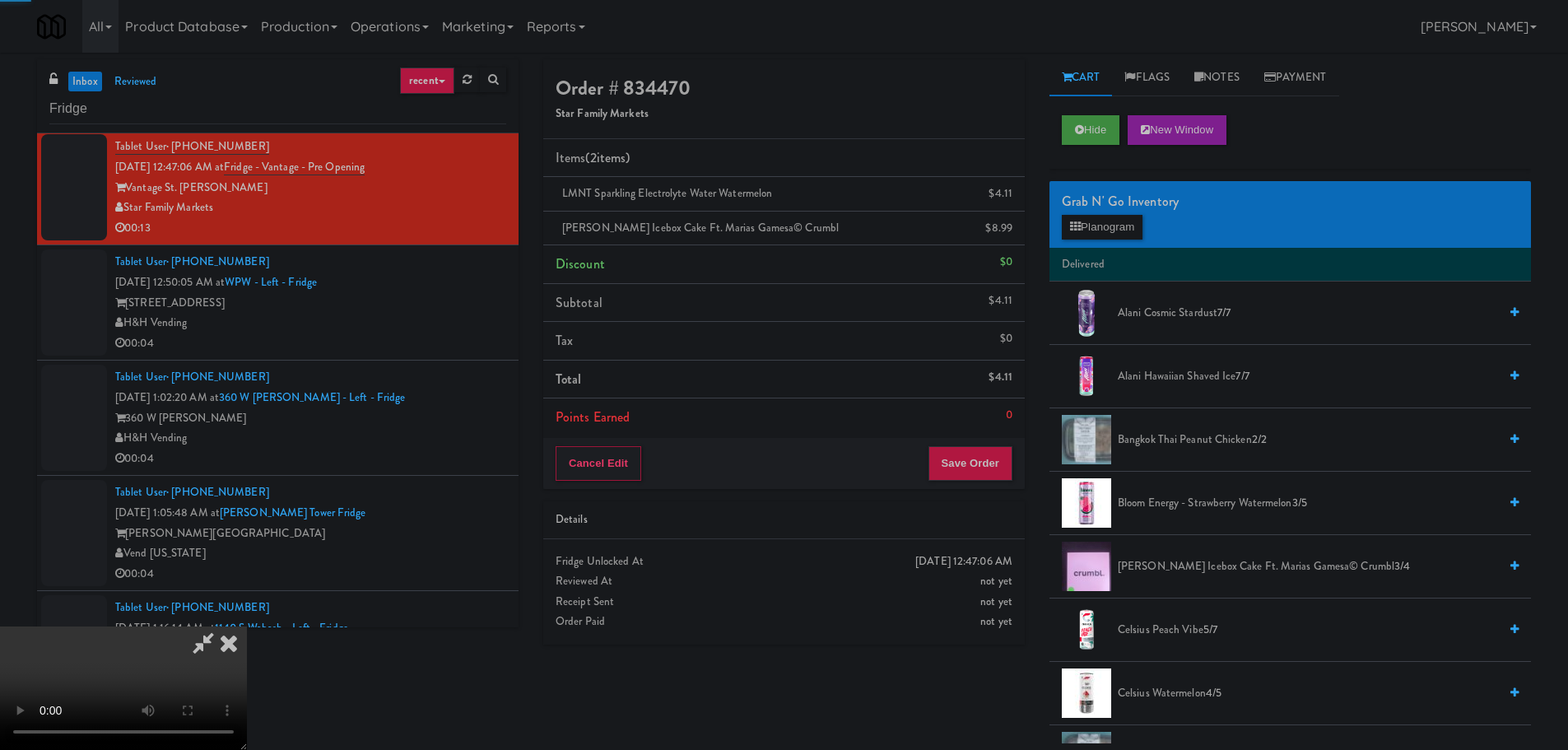
click at [247, 626] on video at bounding box center [124, 688] width 247 height 124
click at [957, 462] on button "Save Order" at bounding box center [970, 463] width 84 height 34
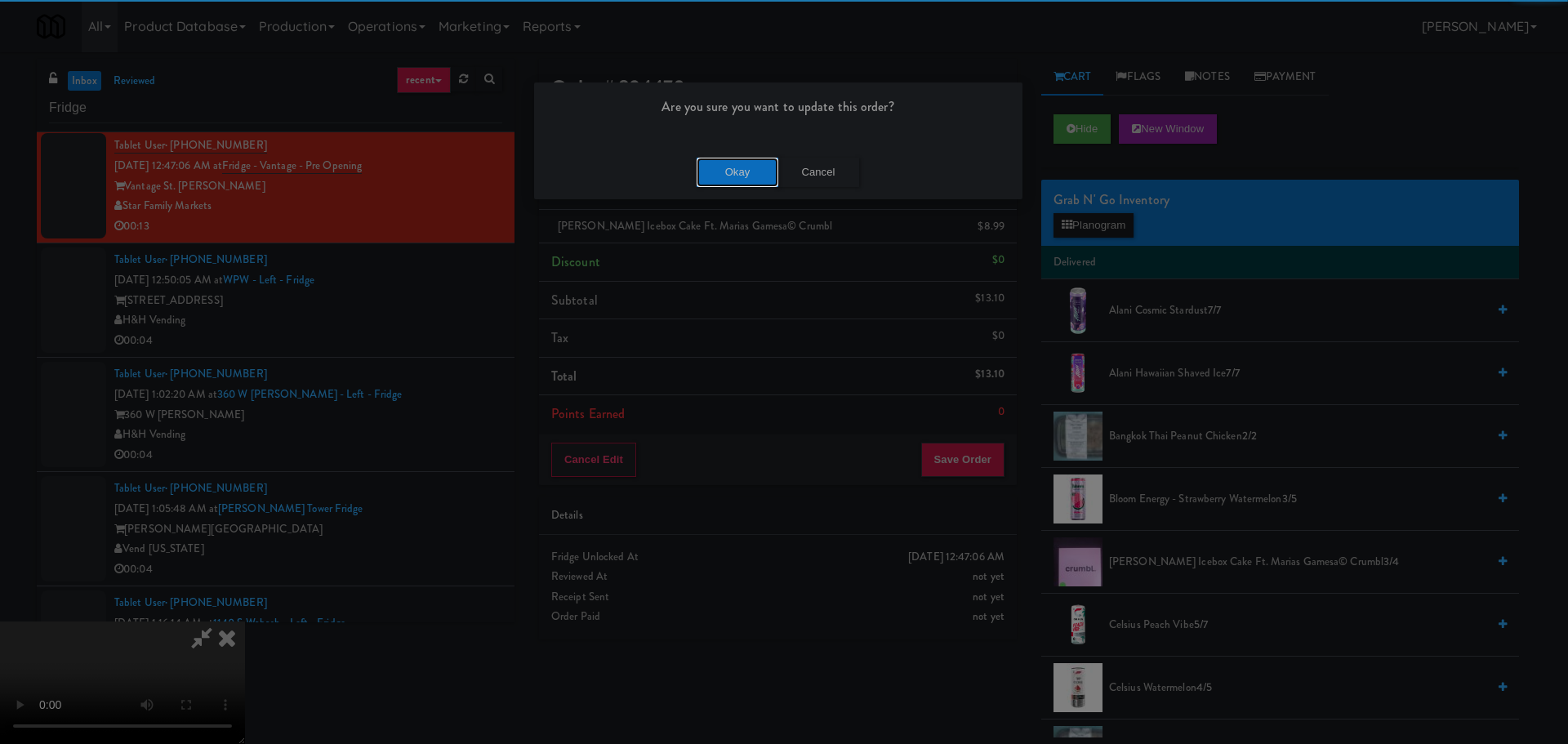
click at [758, 177] on button "Okay" at bounding box center [737, 172] width 81 height 30
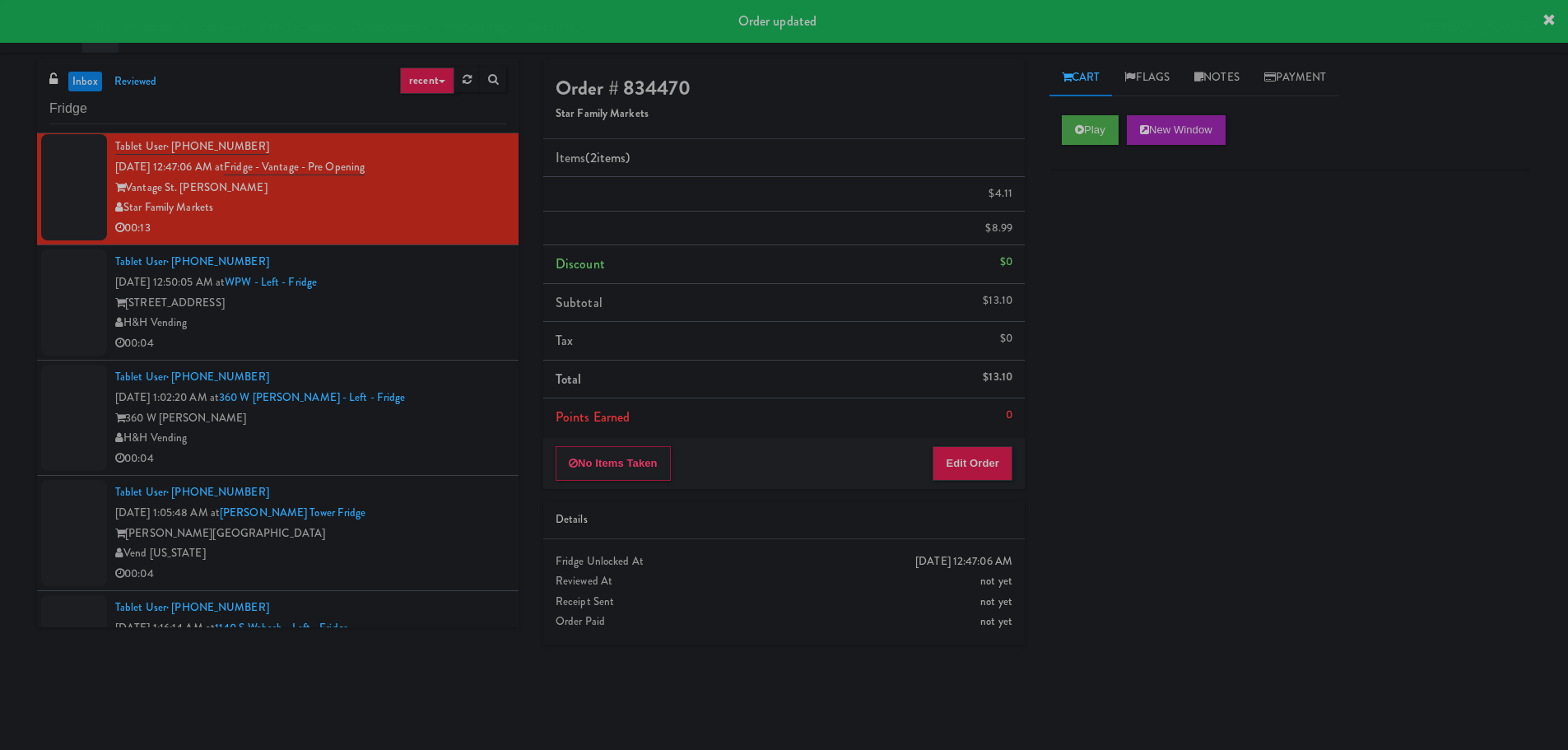
scroll to position [0, 0]
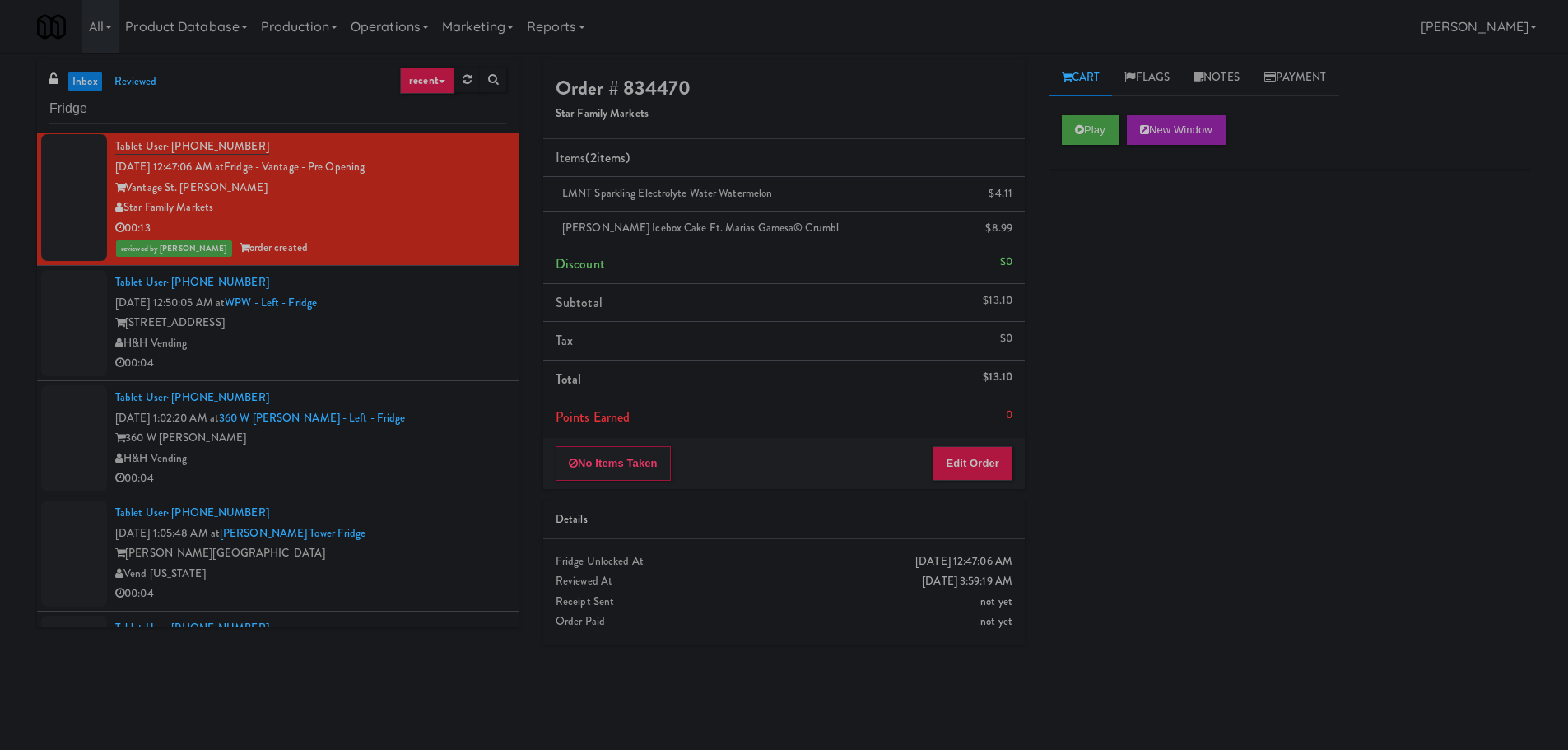
click at [464, 291] on div "Tablet User · (727) 453-1610 Aug 17, 2025 12:50:05 AM at WPW - Left - Fridge 34…" at bounding box center [310, 323] width 391 height 101
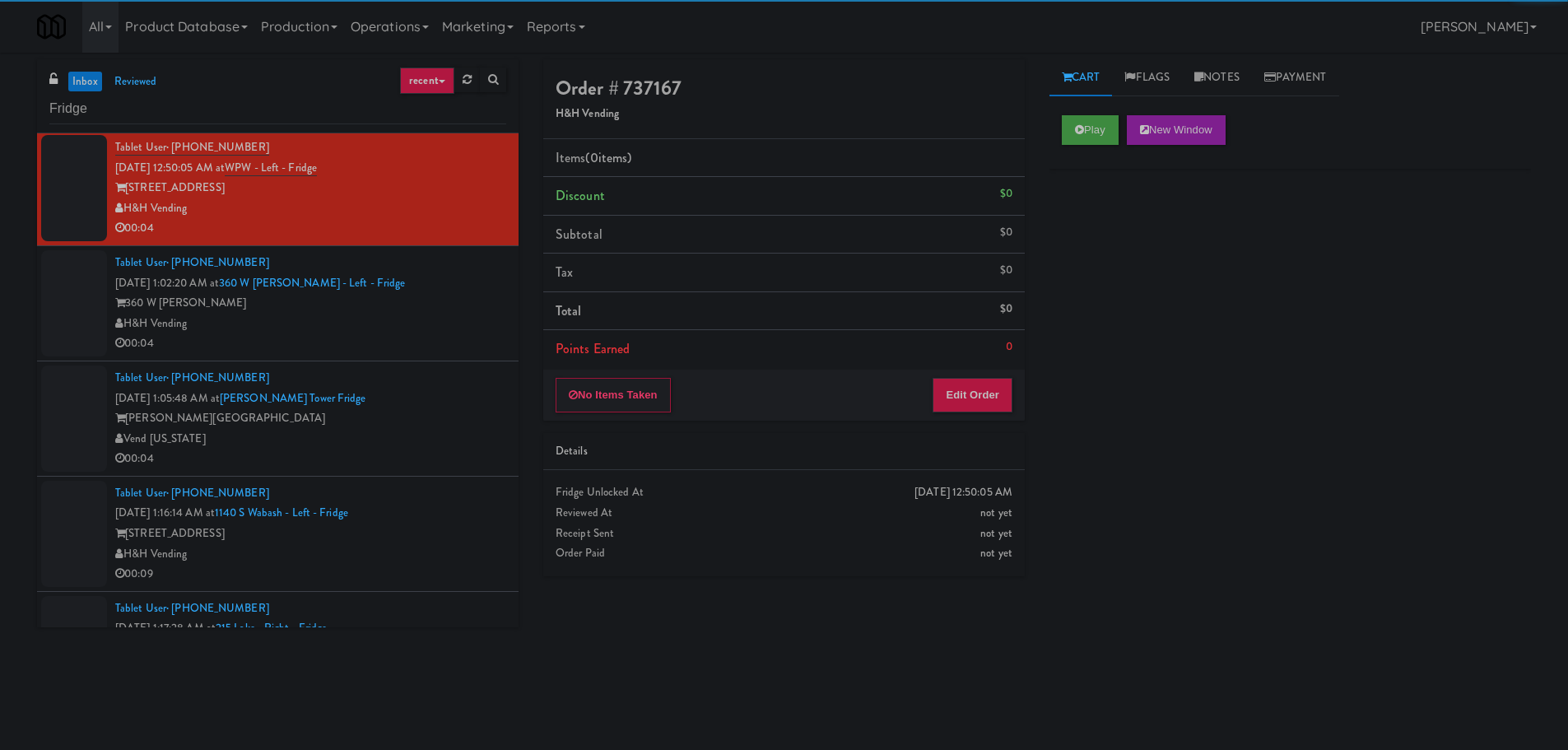
scroll to position [1400, 0]
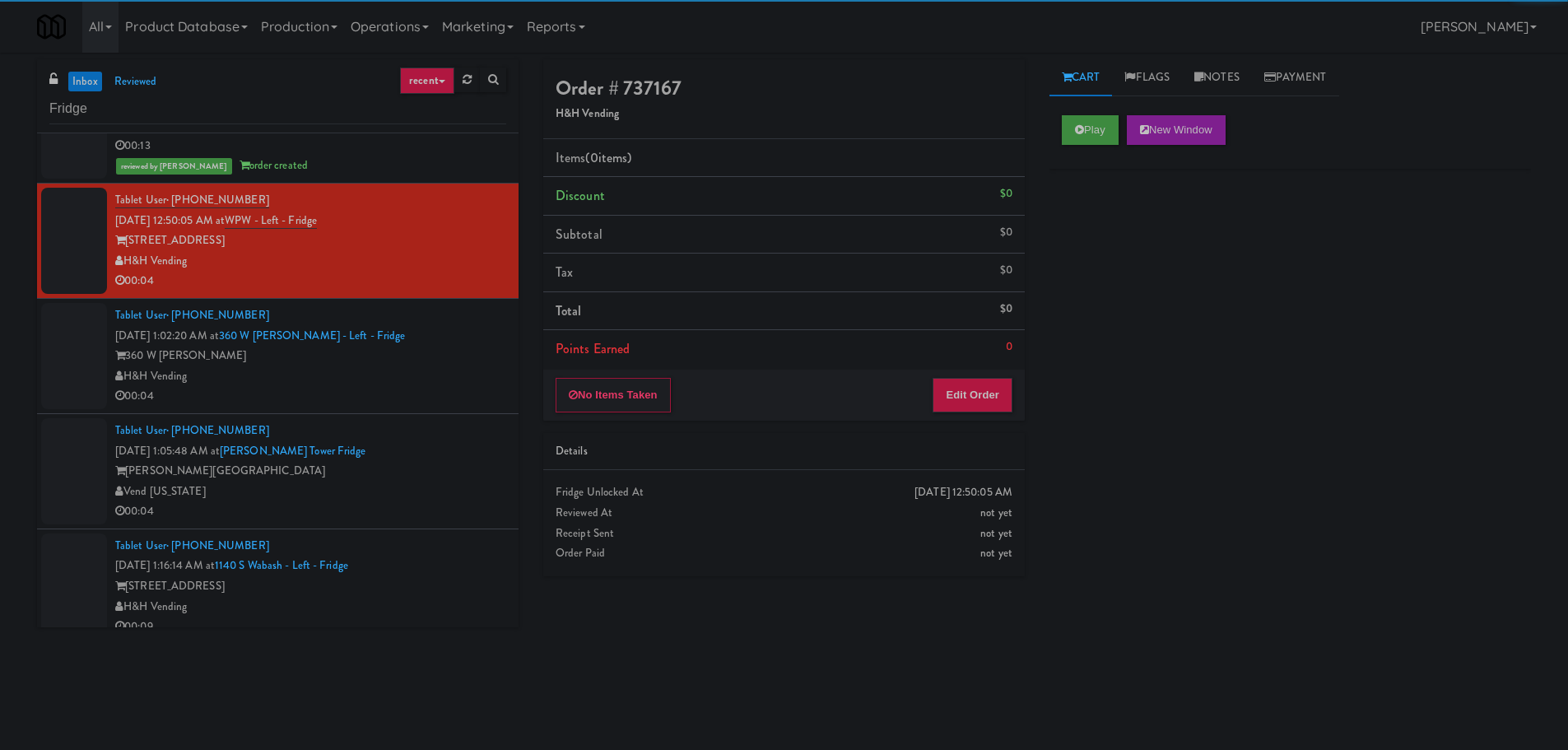
click at [1098, 114] on div "Play New Window" at bounding box center [1290, 135] width 482 height 66
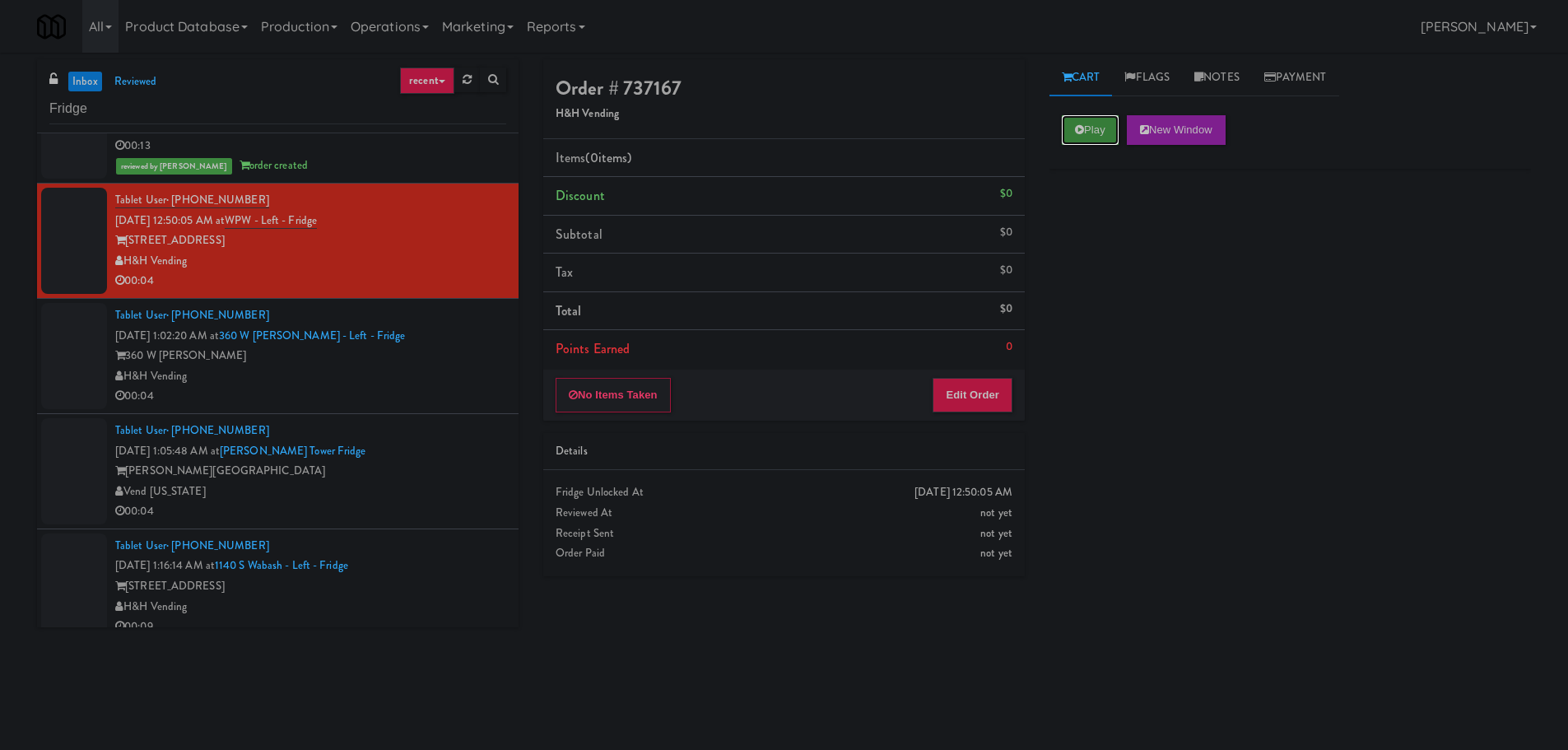
click at [1096, 142] on button "Play" at bounding box center [1090, 130] width 57 height 30
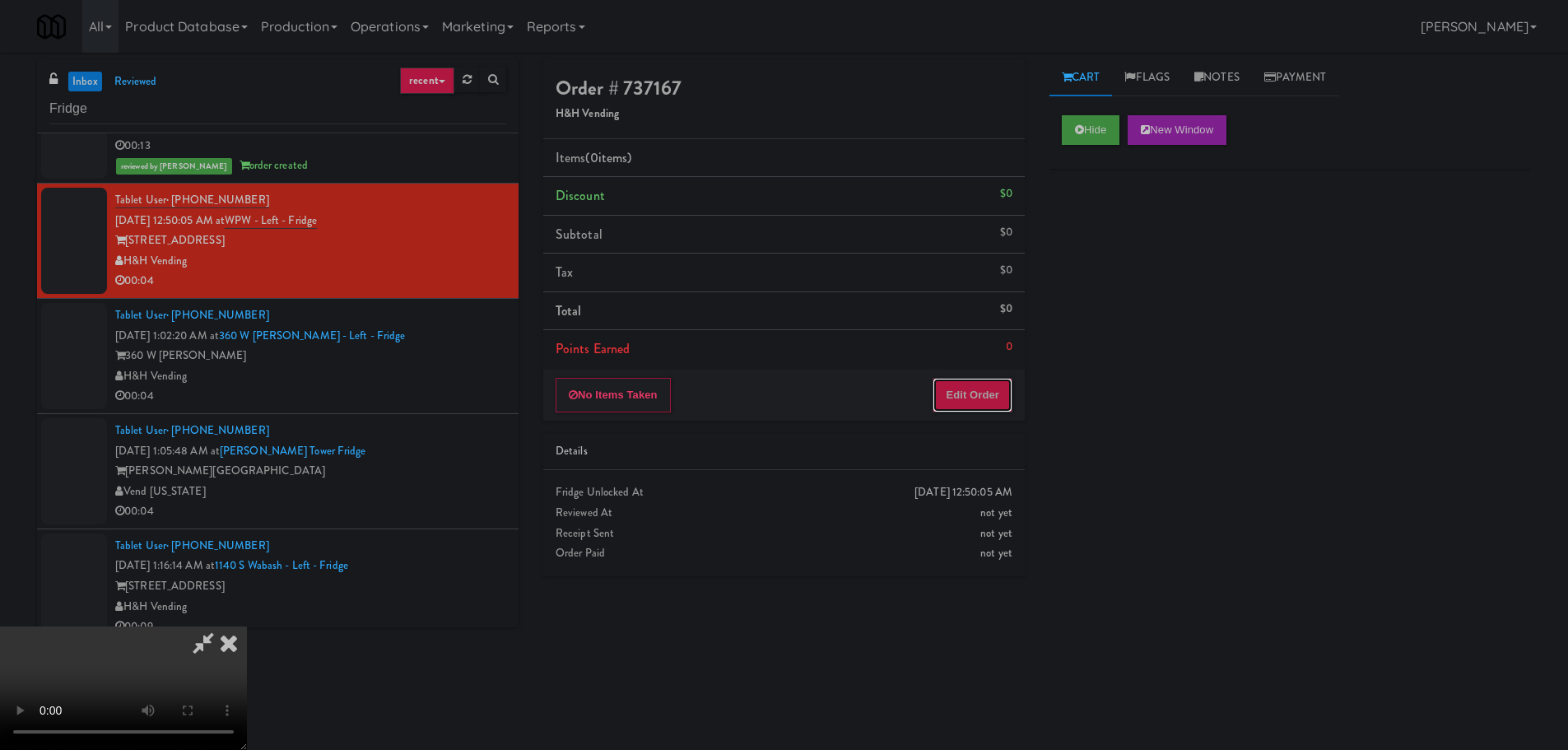
click at [948, 399] on button "Edit Order" at bounding box center [972, 395] width 79 height 34
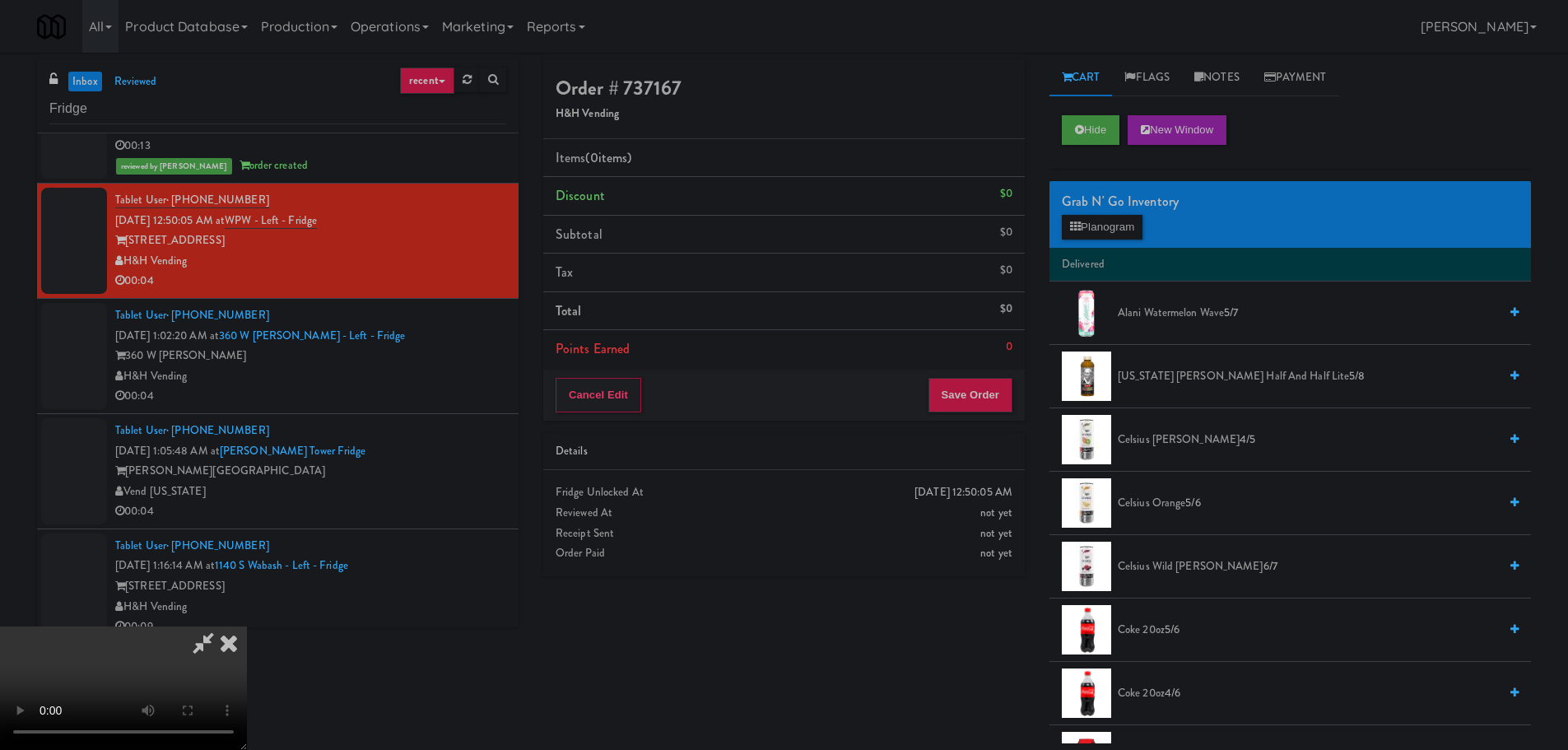
click at [247, 626] on video at bounding box center [124, 688] width 247 height 124
drag, startPoint x: 646, startPoint y: 400, endPoint x: 662, endPoint y: 402, distance: 16.1
click at [247, 626] on video at bounding box center [124, 688] width 247 height 124
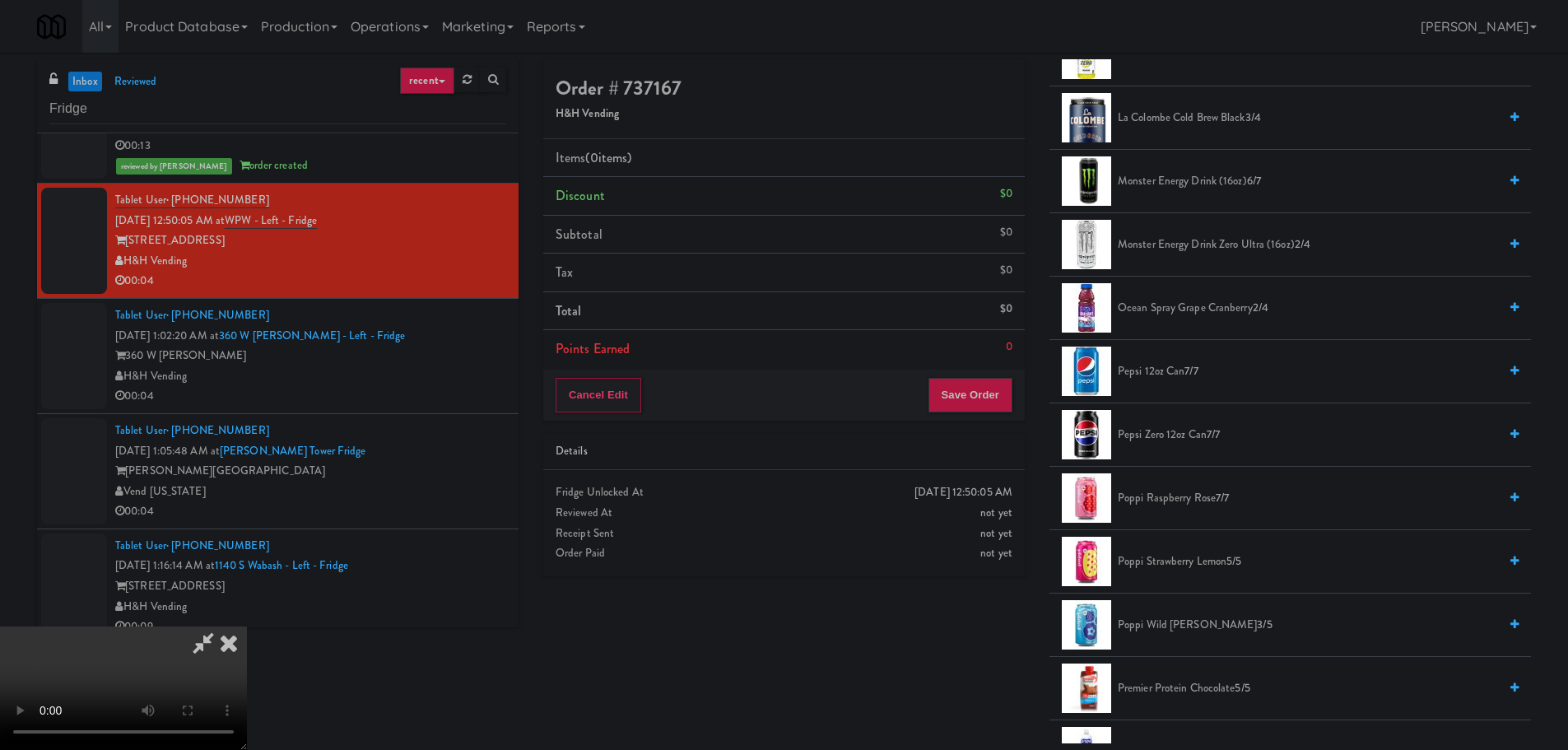
scroll to position [1894, 0]
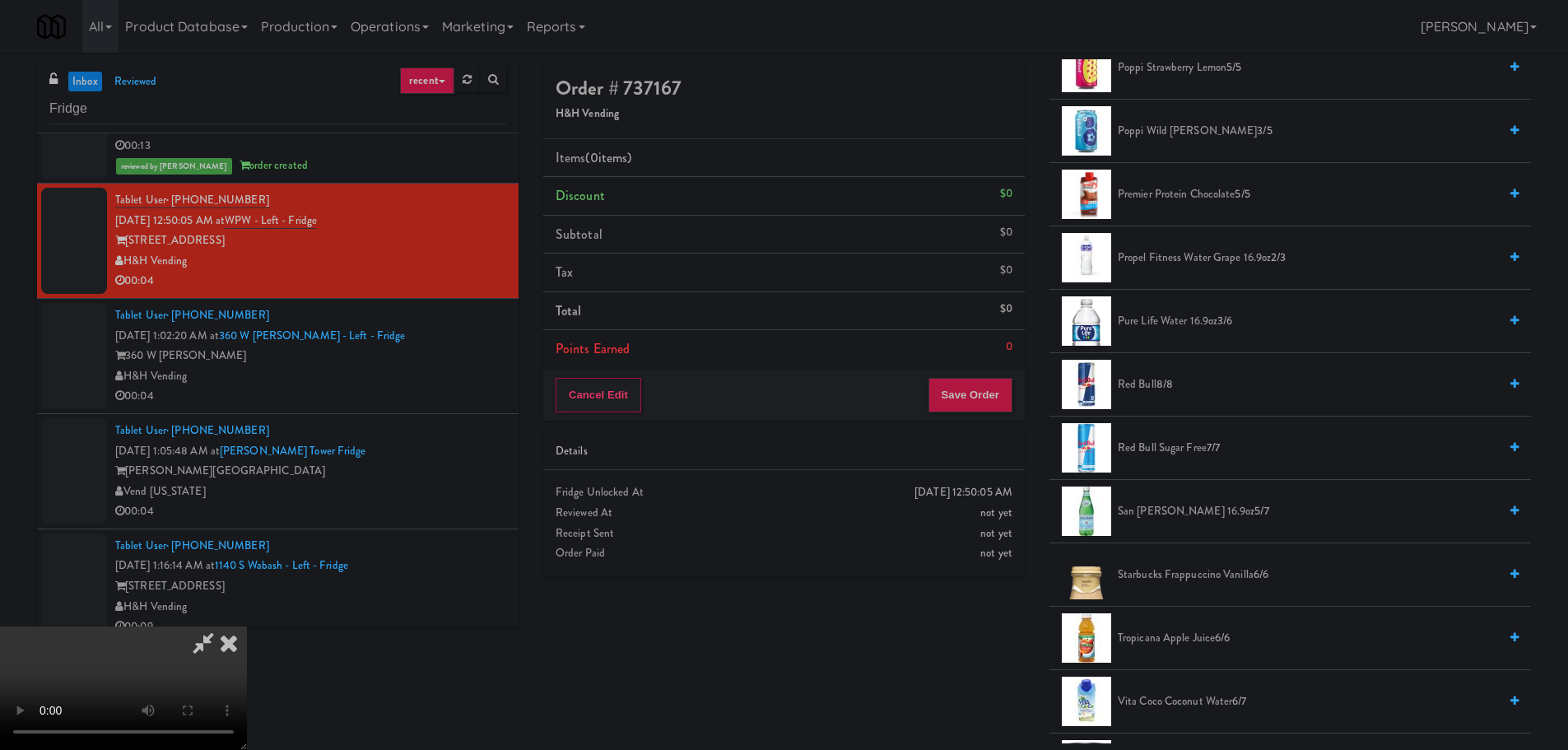
click at [1157, 324] on span "Pure Life Water 16.9oz 3/6" at bounding box center [1307, 321] width 380 height 21
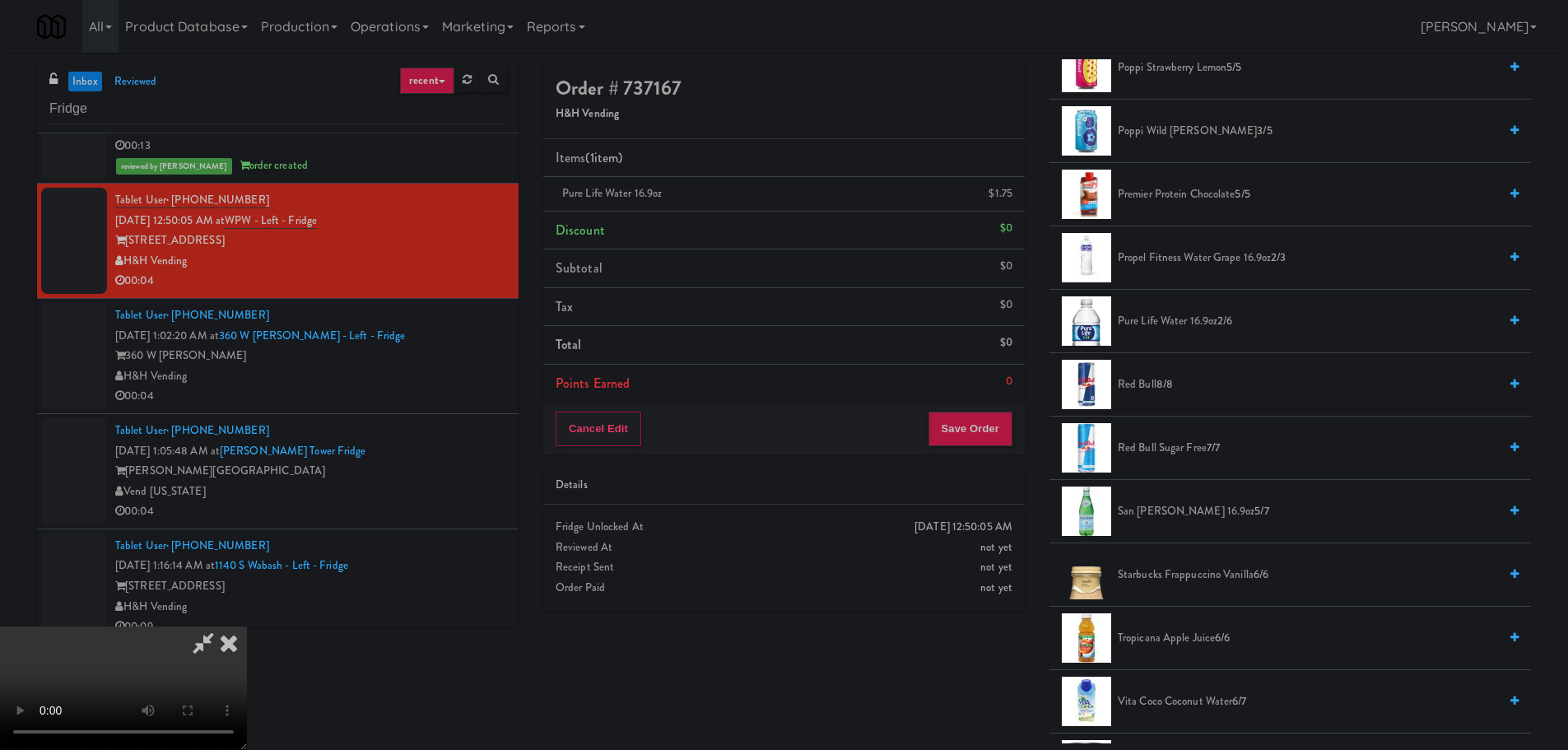
click at [247, 626] on video at bounding box center [124, 688] width 247 height 124
click at [986, 433] on button "Save Order" at bounding box center [970, 429] width 84 height 34
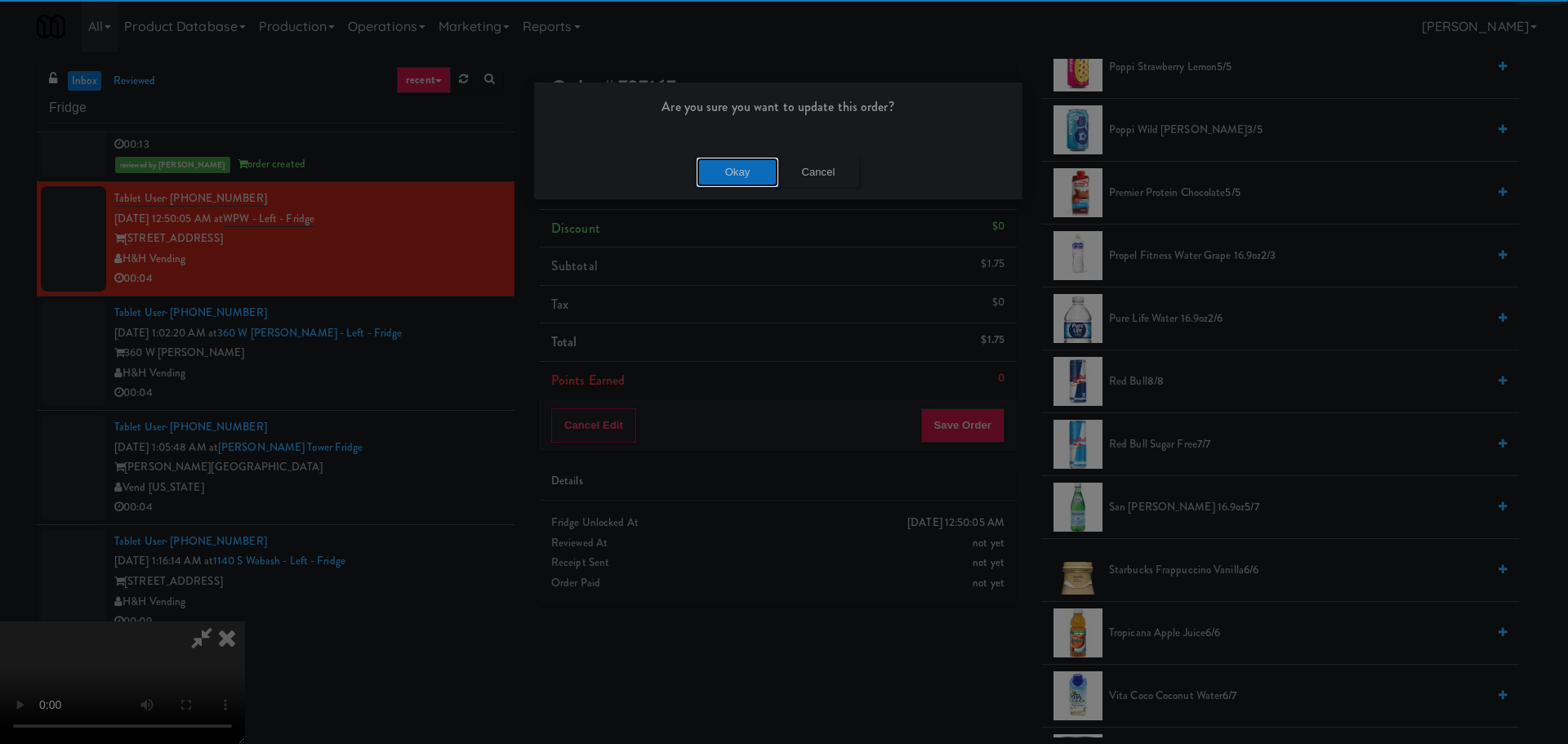
click at [717, 167] on button "Okay" at bounding box center [737, 172] width 81 height 30
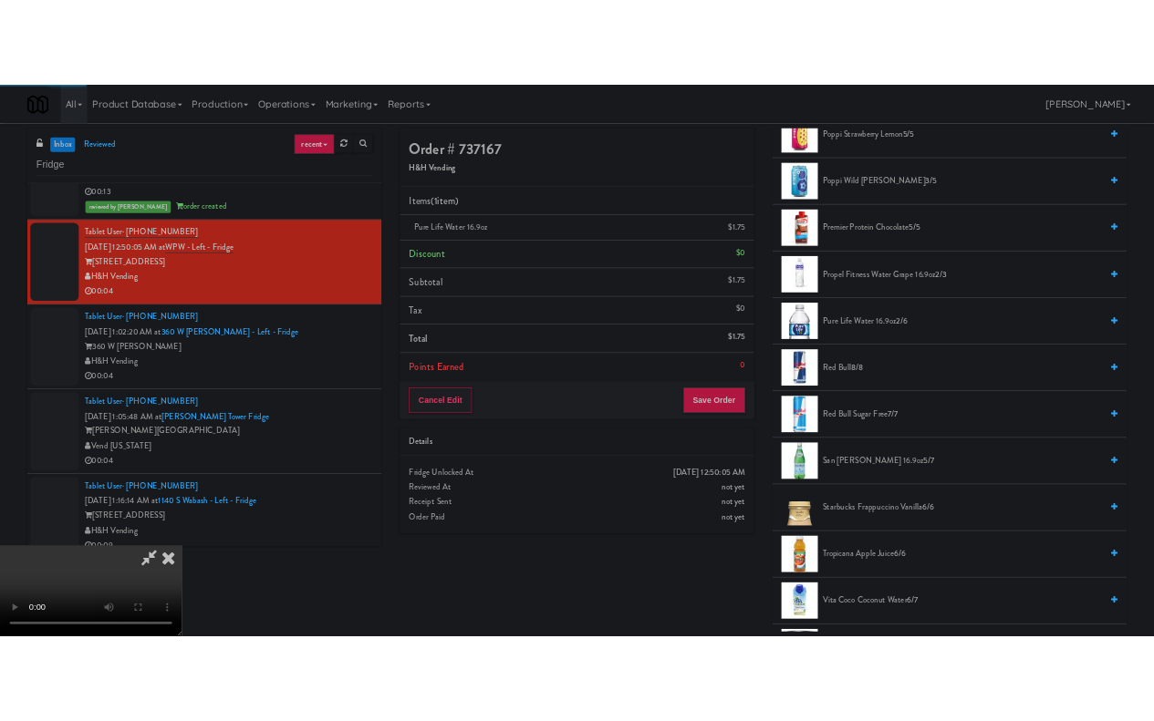
scroll to position [0, 0]
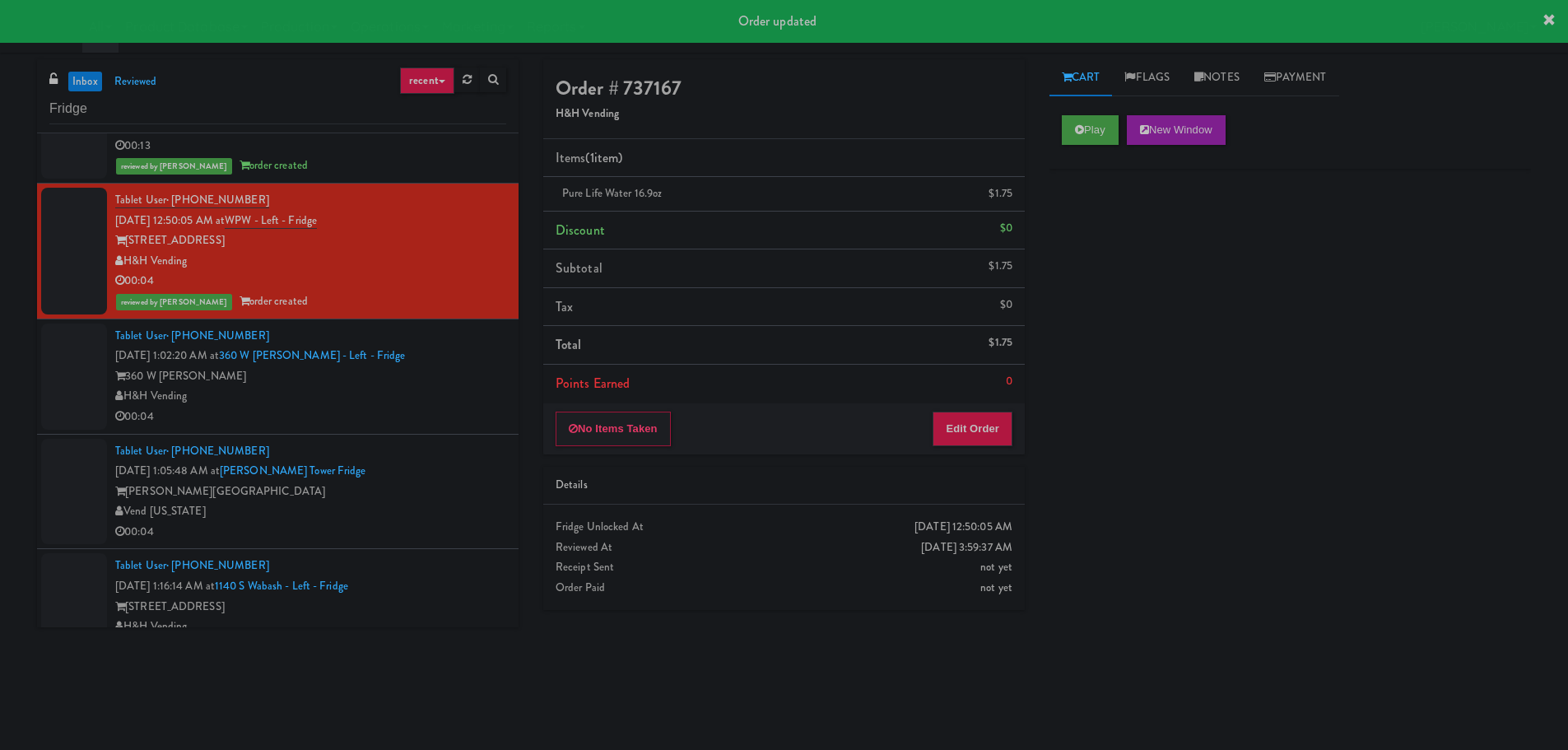
click at [457, 389] on div "H&H Vending" at bounding box center [310, 396] width 391 height 21
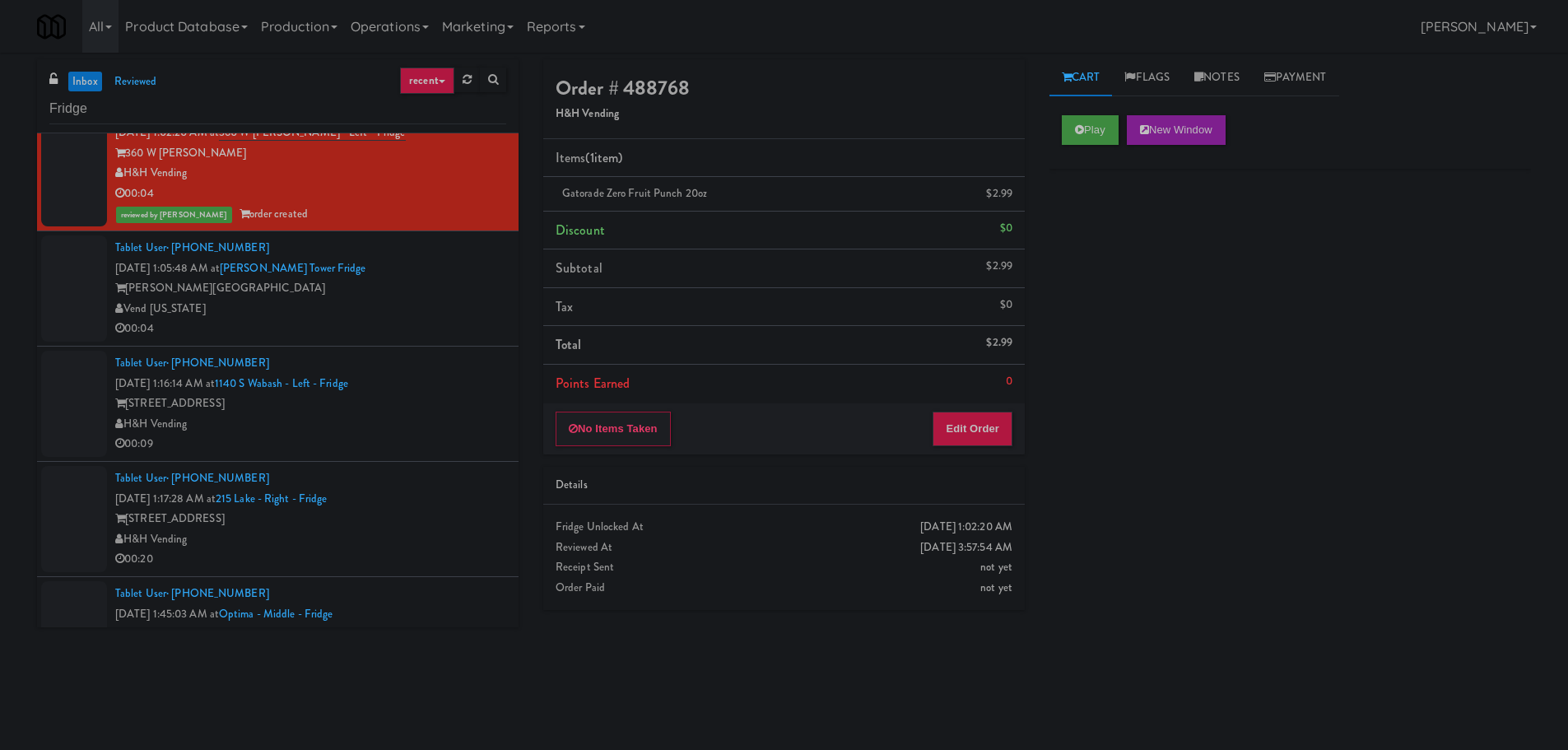
scroll to position [1400, 0]
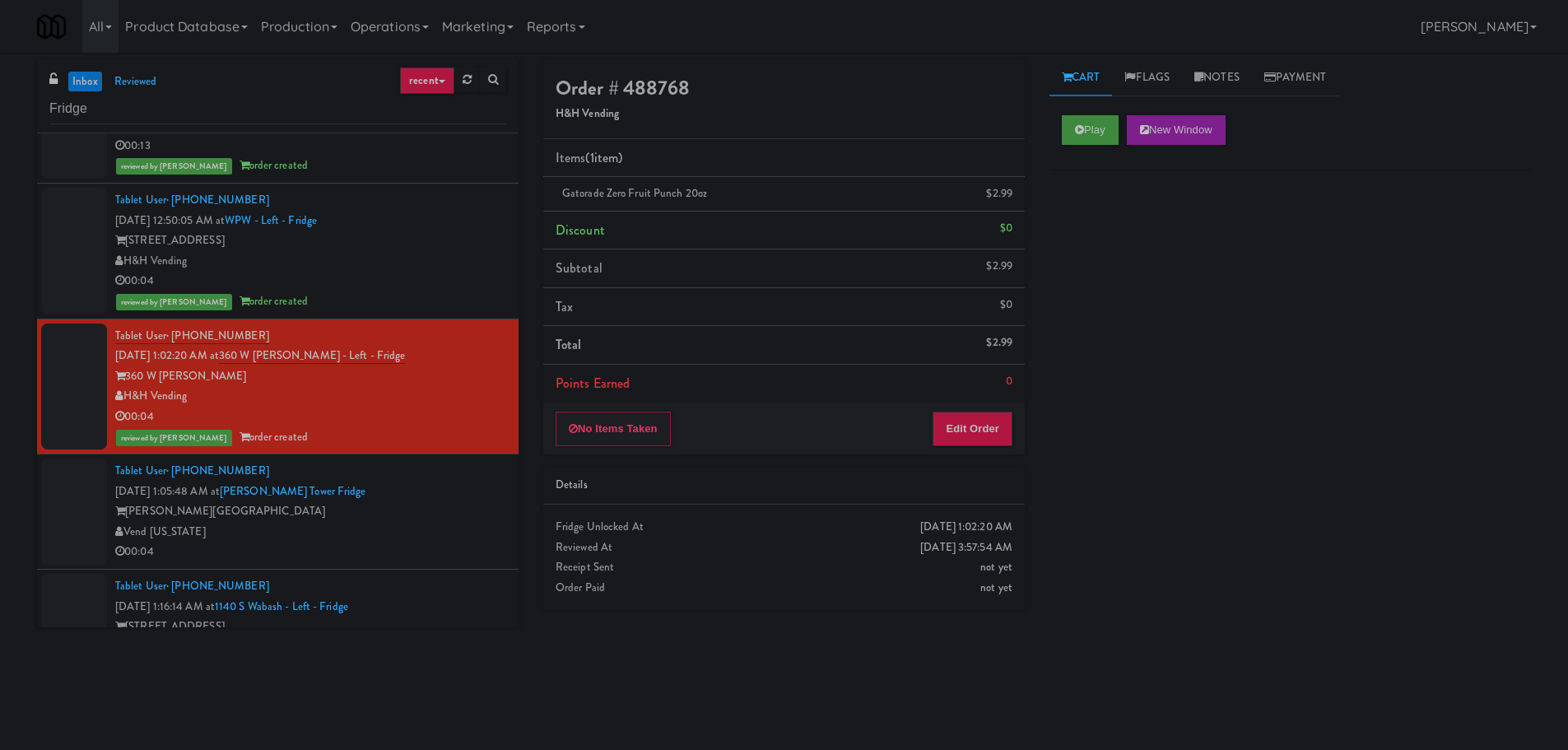
click at [80, 78] on link "inbox" at bounding box center [85, 81] width 33 height 21
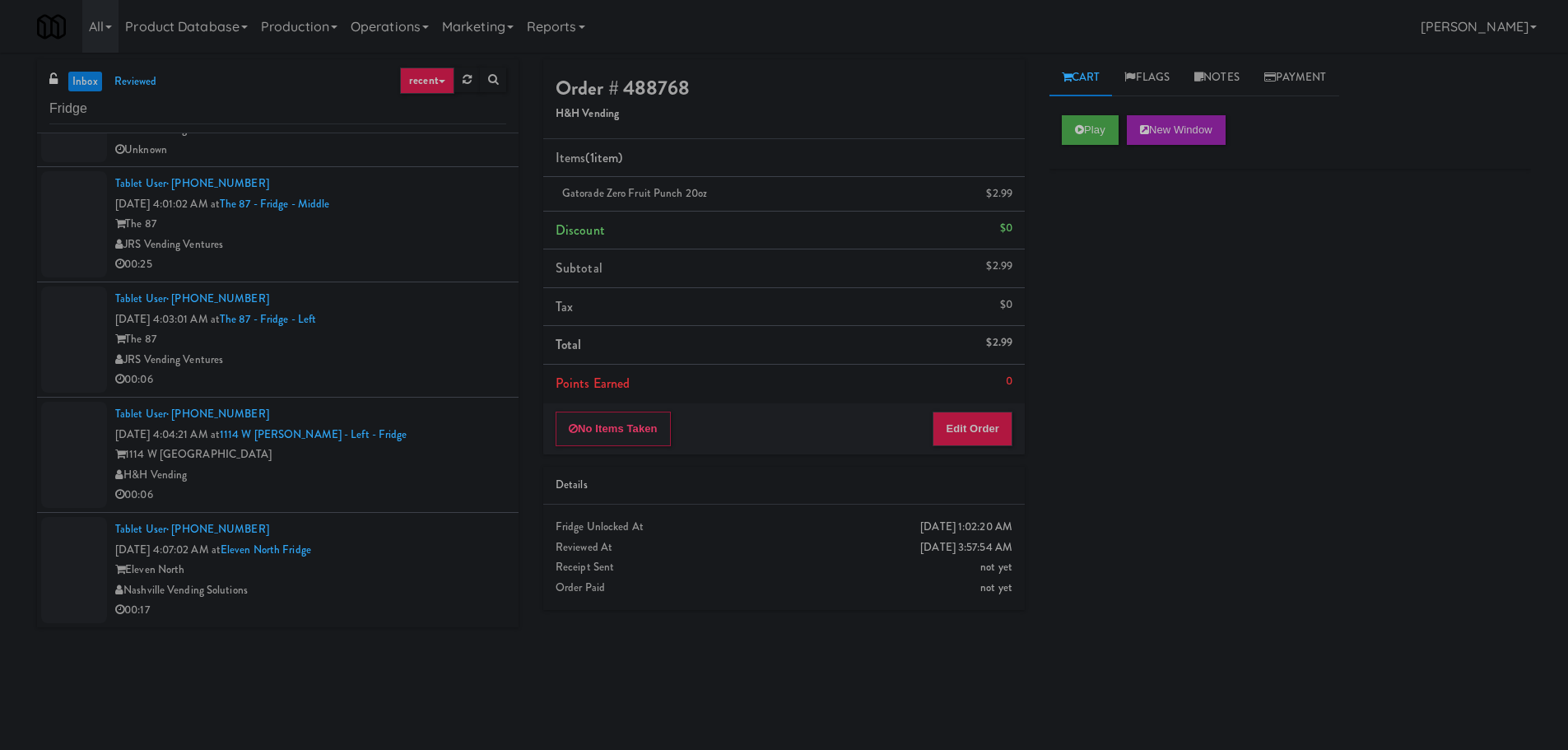
scroll to position [0, 0]
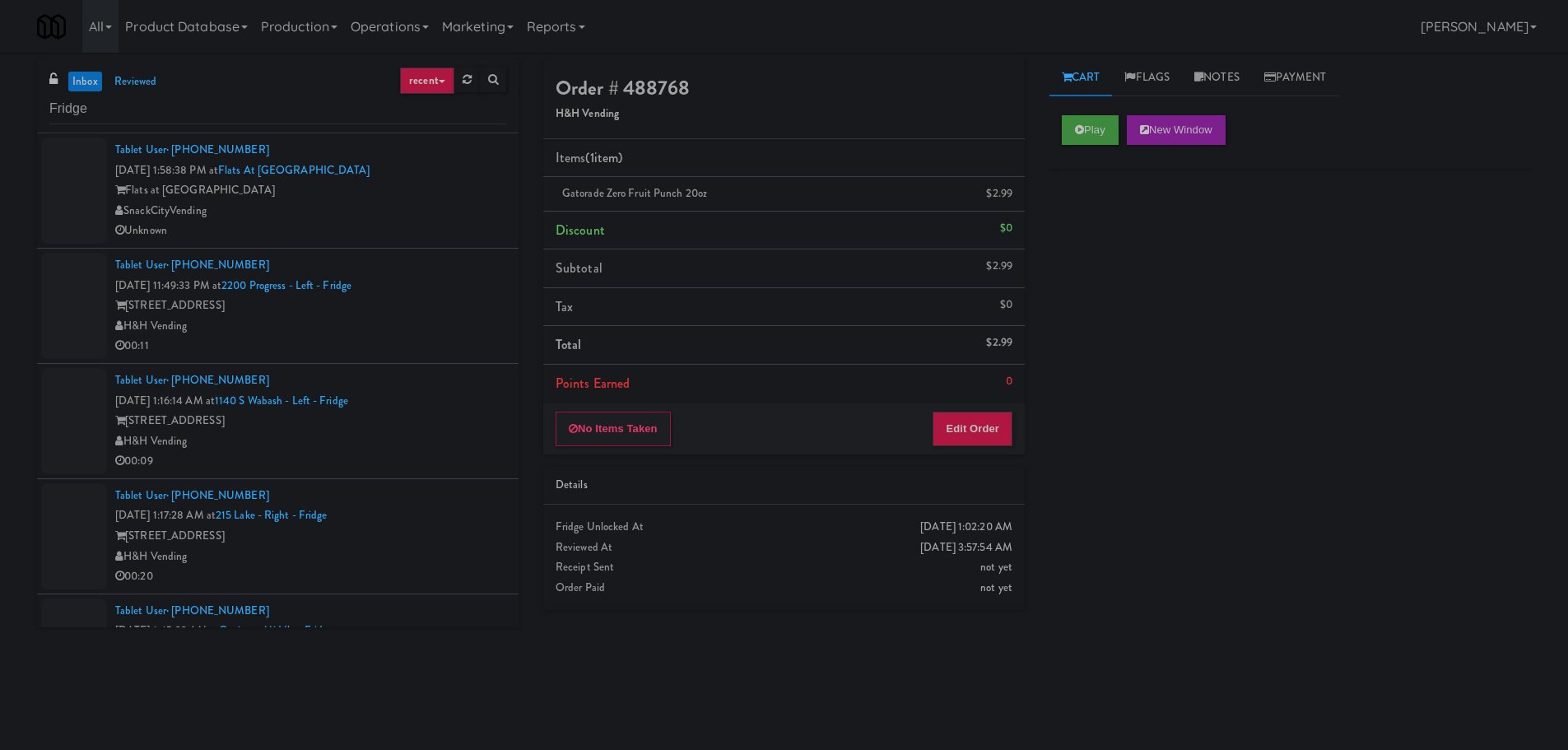
click at [461, 170] on div "Tablet User · (971) 413-0110 Aug 10, 2025 1:58:38 PM at Flats at San Tan-Fridge…" at bounding box center [310, 190] width 391 height 101
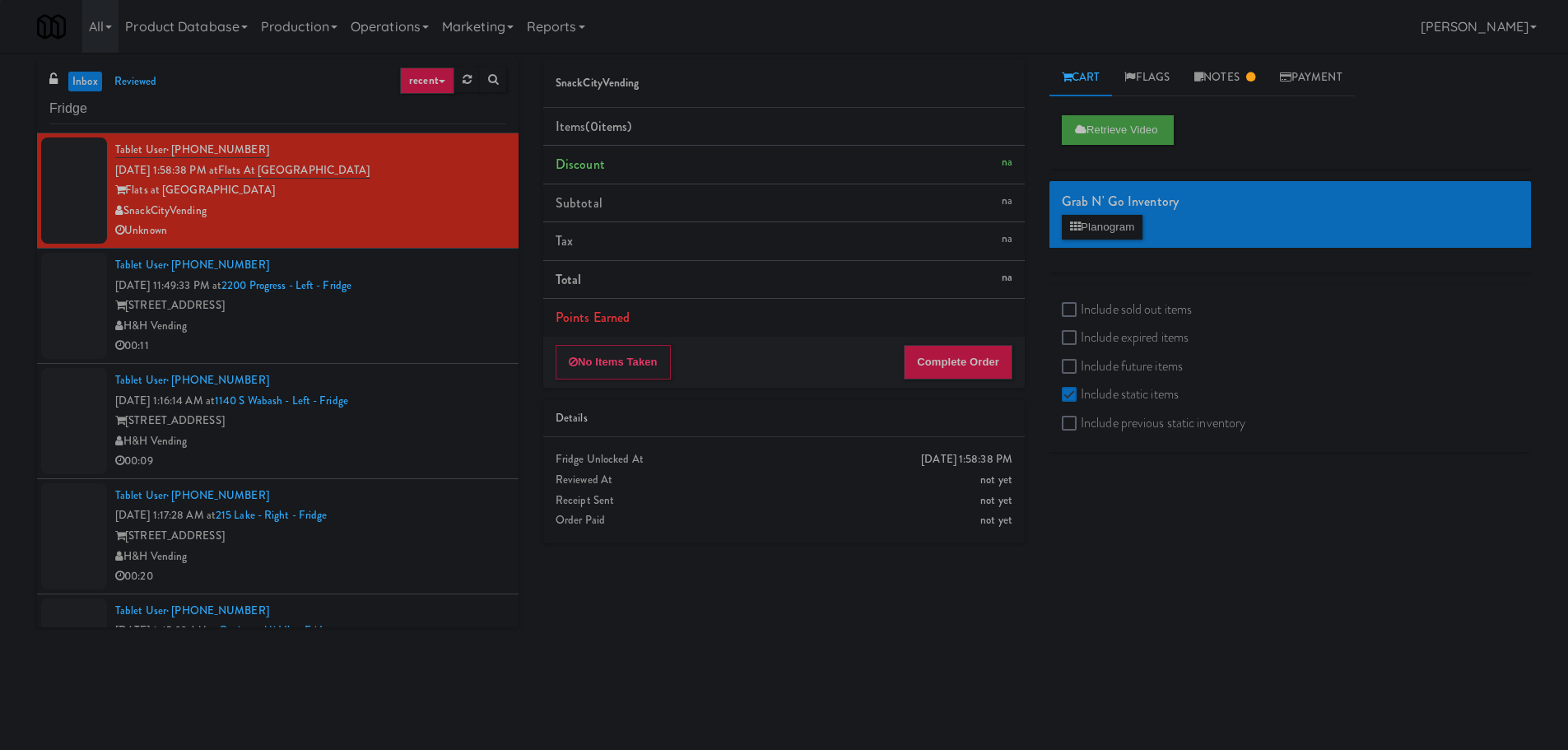
click at [480, 314] on div "2200 Progress Pkwy" at bounding box center [310, 305] width 391 height 21
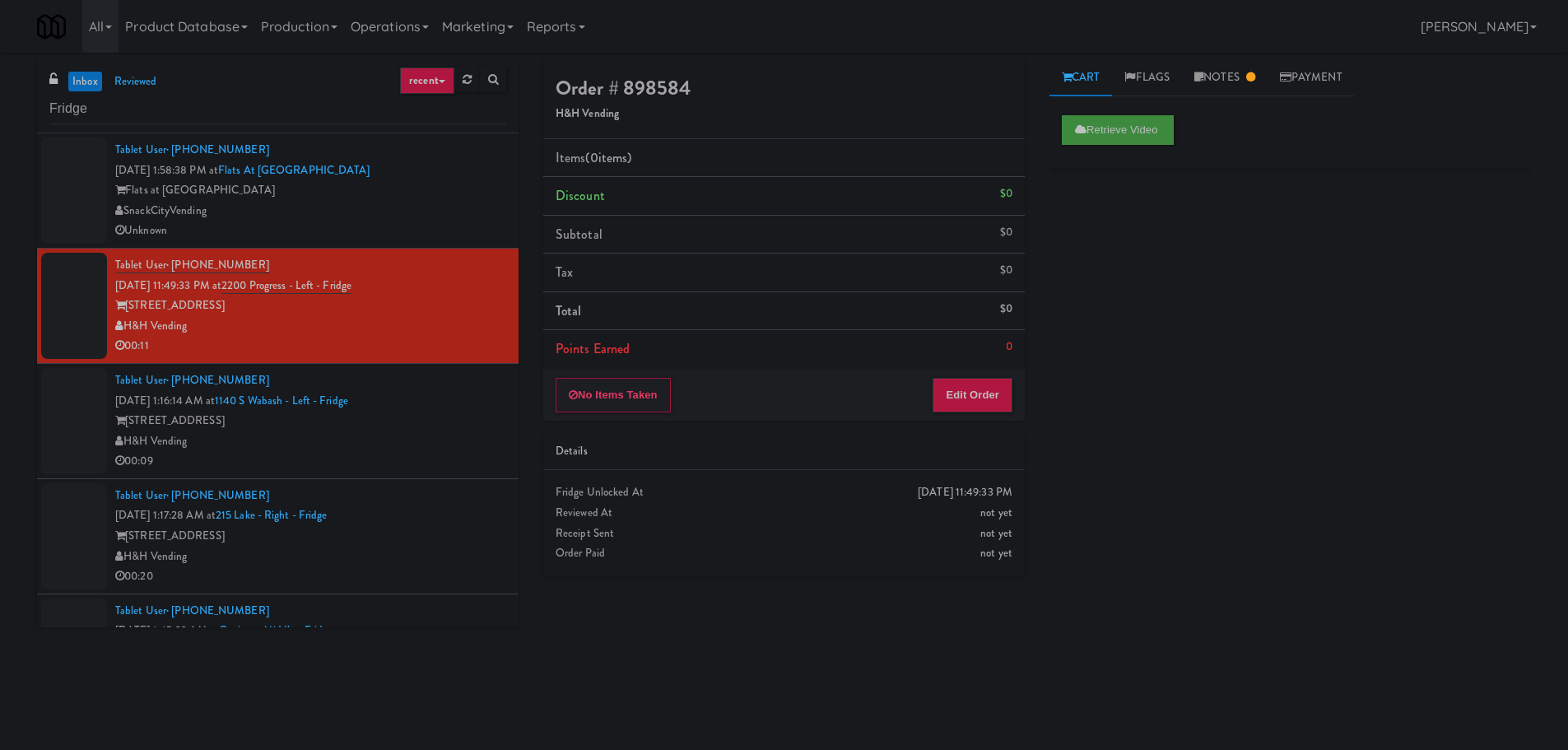
drag, startPoint x: 537, startPoint y: 404, endPoint x: 497, endPoint y: 409, distance: 40.3
click at [531, 405] on div "Order # 898584 H&H Vending Items (0 items ) Discount $0 Subtotal $0 Tax $0 Tota…" at bounding box center [783, 324] width 506 height 529
click at [488, 415] on div "1140 S Wabash" at bounding box center [310, 421] width 391 height 21
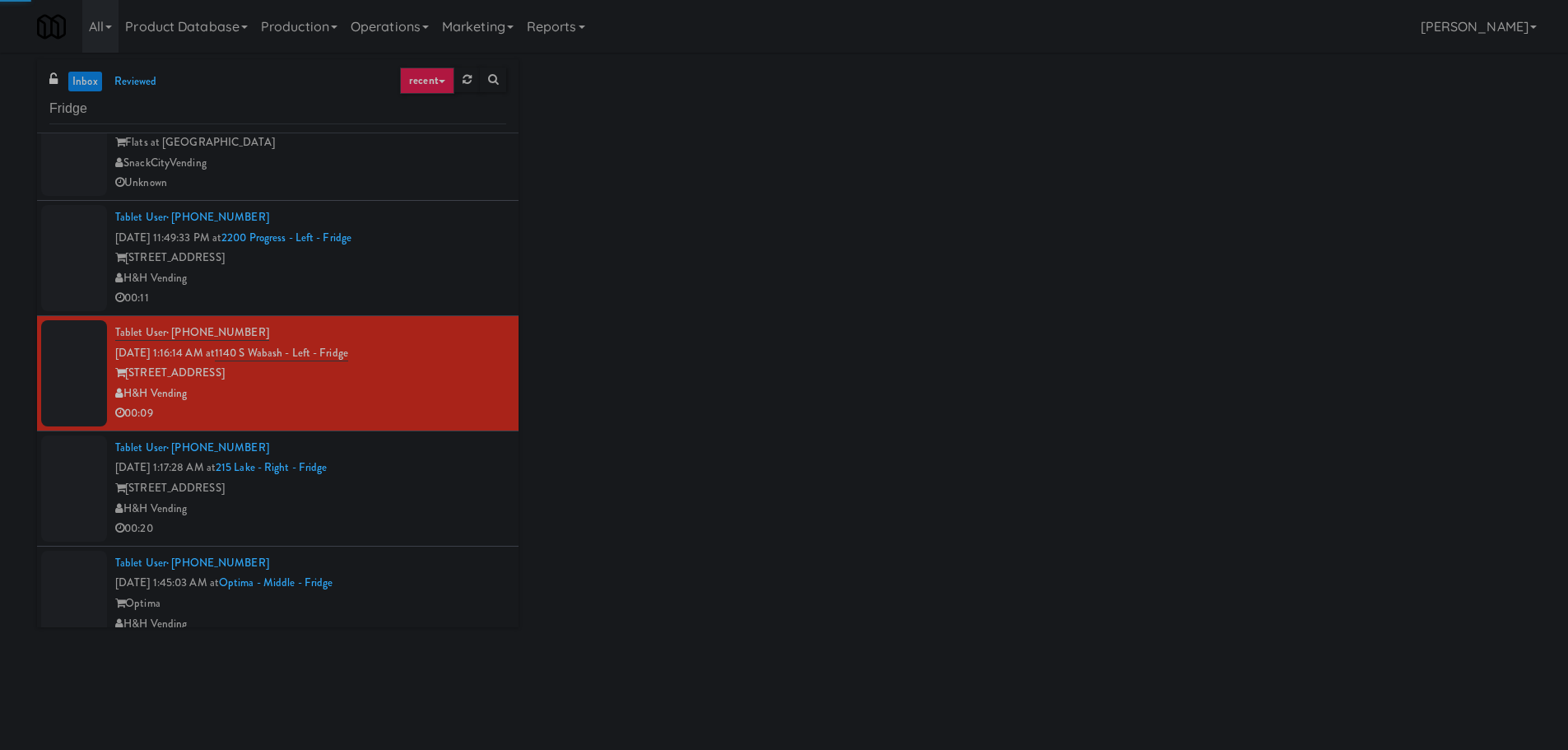
scroll to position [247, 0]
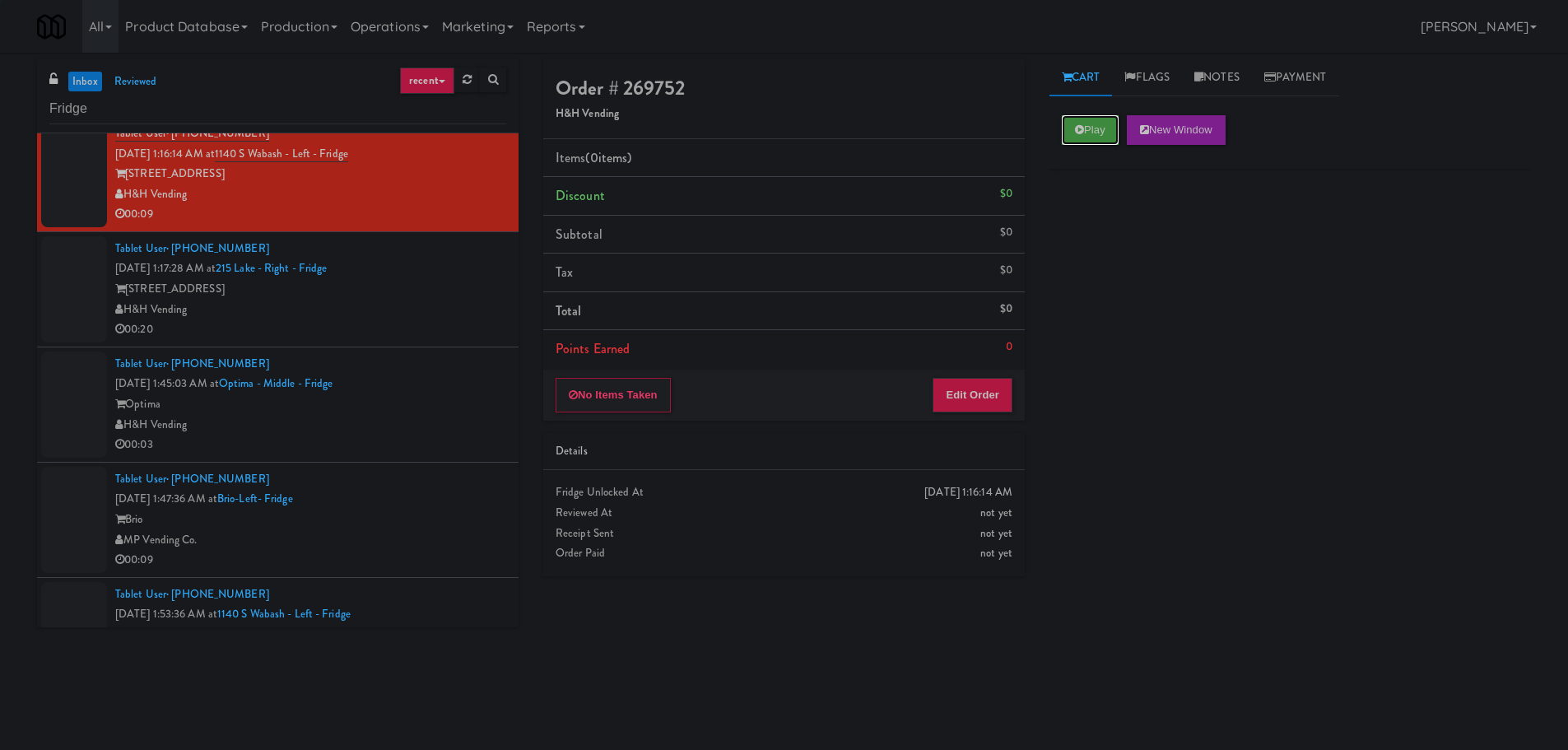
click at [1089, 128] on button "Play" at bounding box center [1090, 130] width 57 height 30
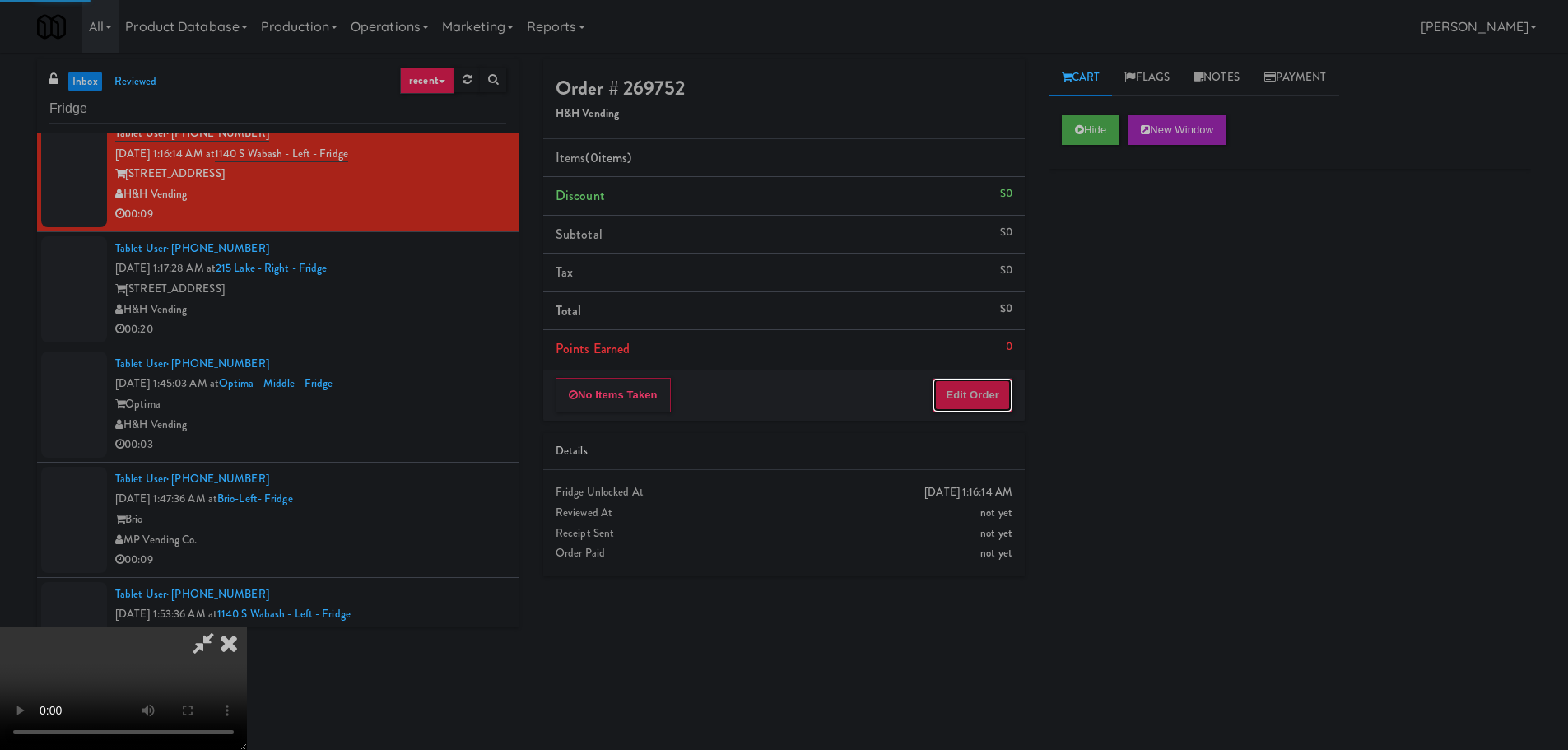
click at [996, 387] on button "Edit Order" at bounding box center [972, 395] width 79 height 34
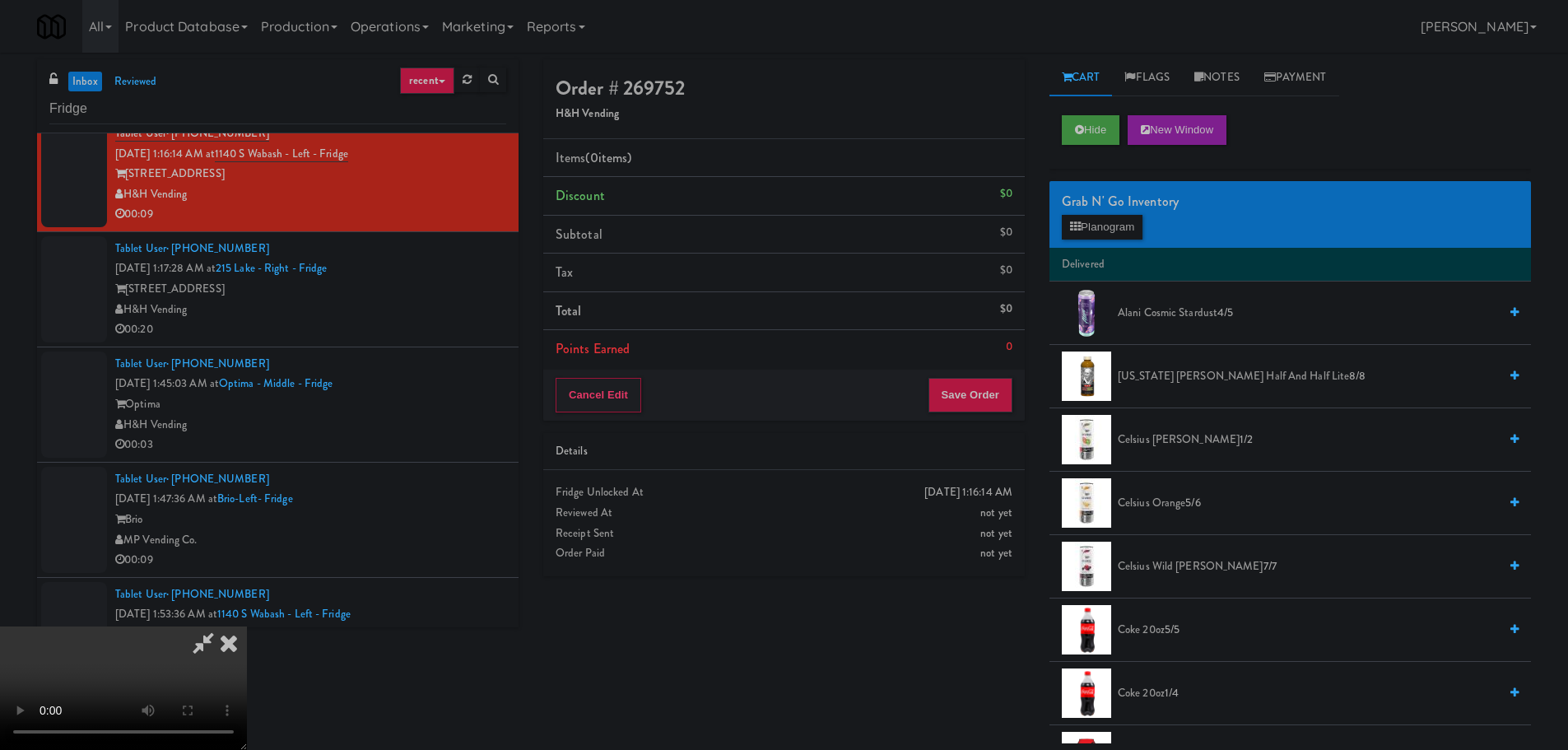
drag, startPoint x: 639, startPoint y: 446, endPoint x: 646, endPoint y: 442, distance: 8.1
click at [247, 626] on video at bounding box center [124, 688] width 247 height 124
drag, startPoint x: 654, startPoint y: 405, endPoint x: 682, endPoint y: 443, distance: 47.2
click at [247, 626] on video at bounding box center [124, 688] width 247 height 124
drag, startPoint x: 686, startPoint y: 464, endPoint x: 715, endPoint y: 460, distance: 29.3
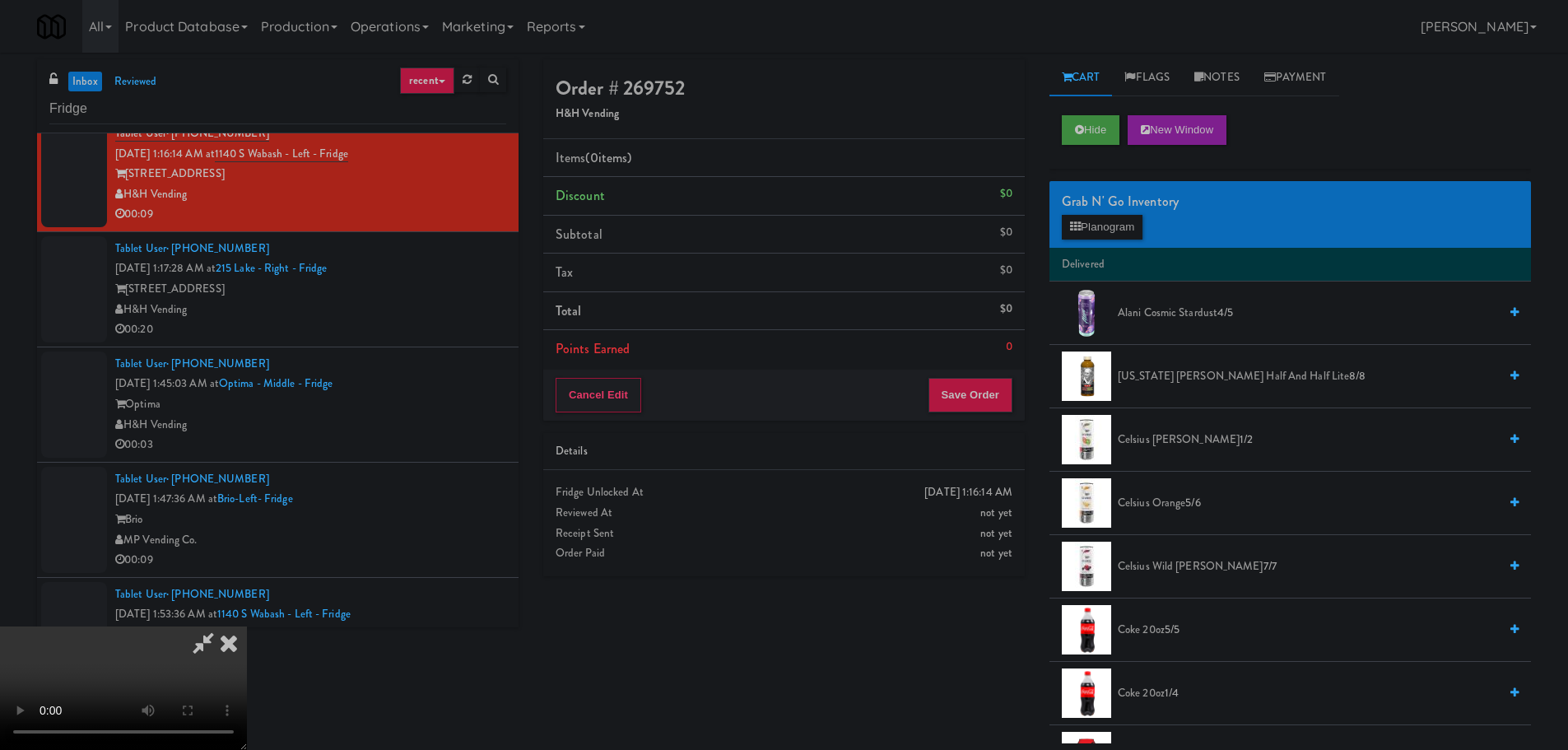
click at [247, 626] on video at bounding box center [124, 688] width 247 height 124
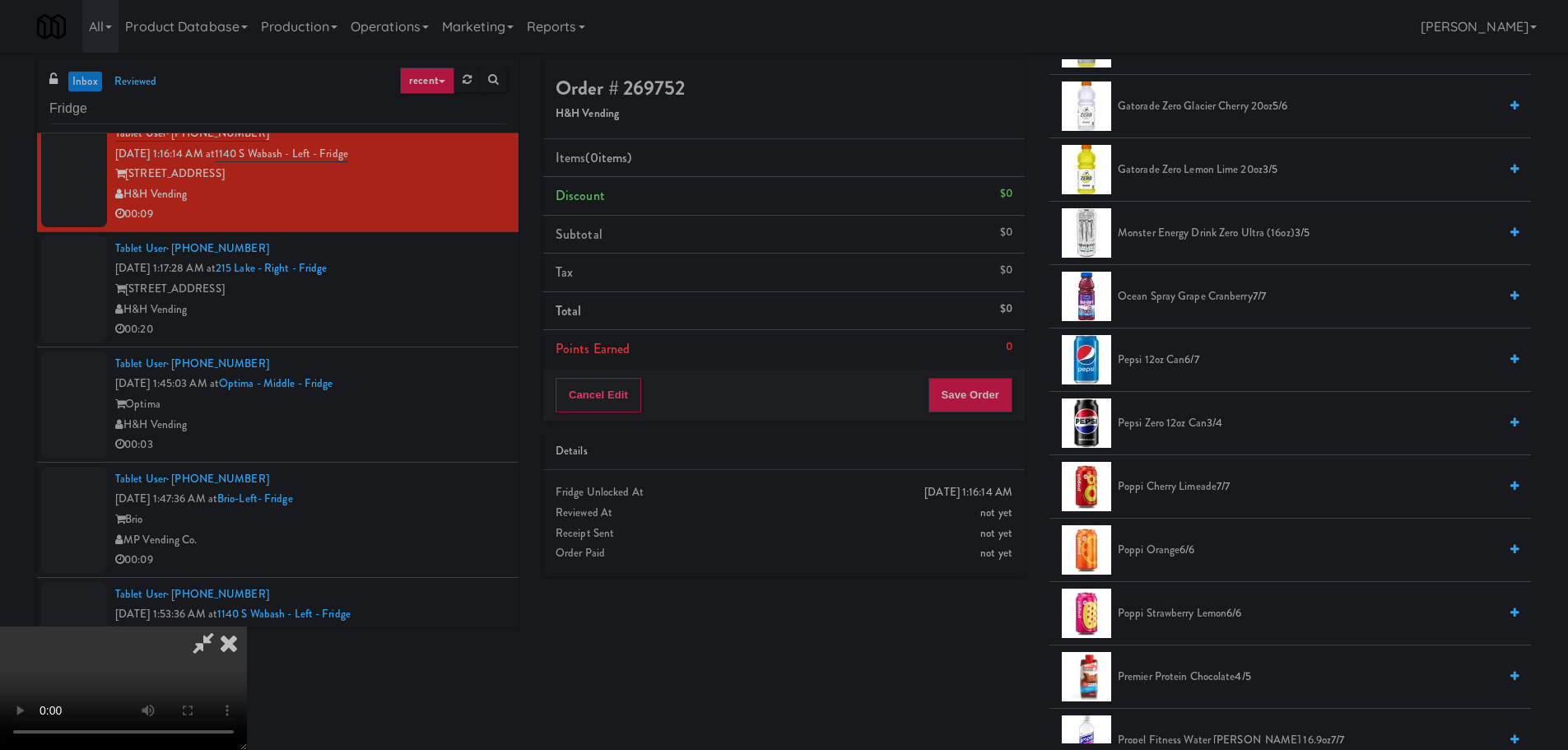
scroll to position [1317, 0]
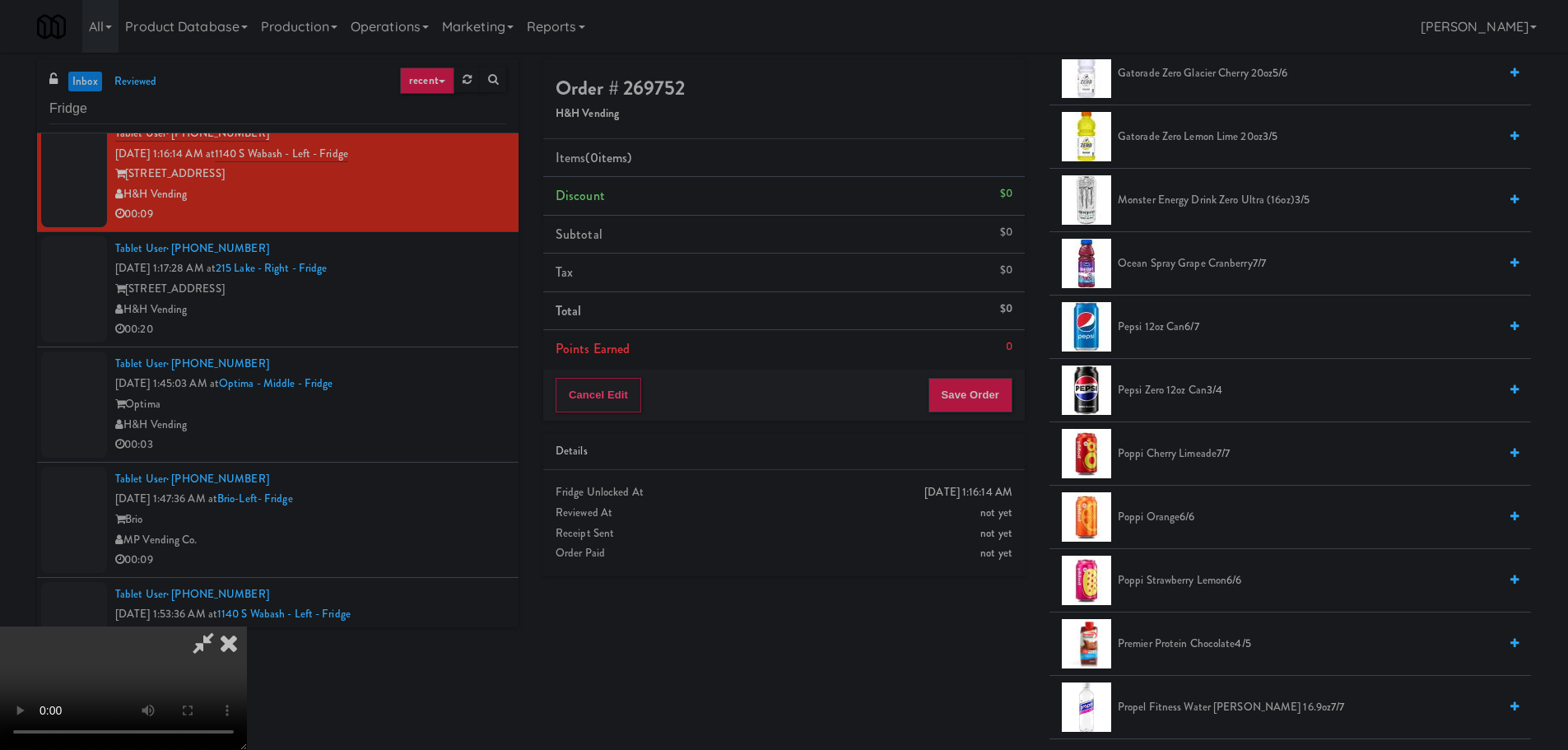
click at [1185, 329] on span "Pepsi 12oz can 6/7" at bounding box center [1307, 327] width 380 height 21
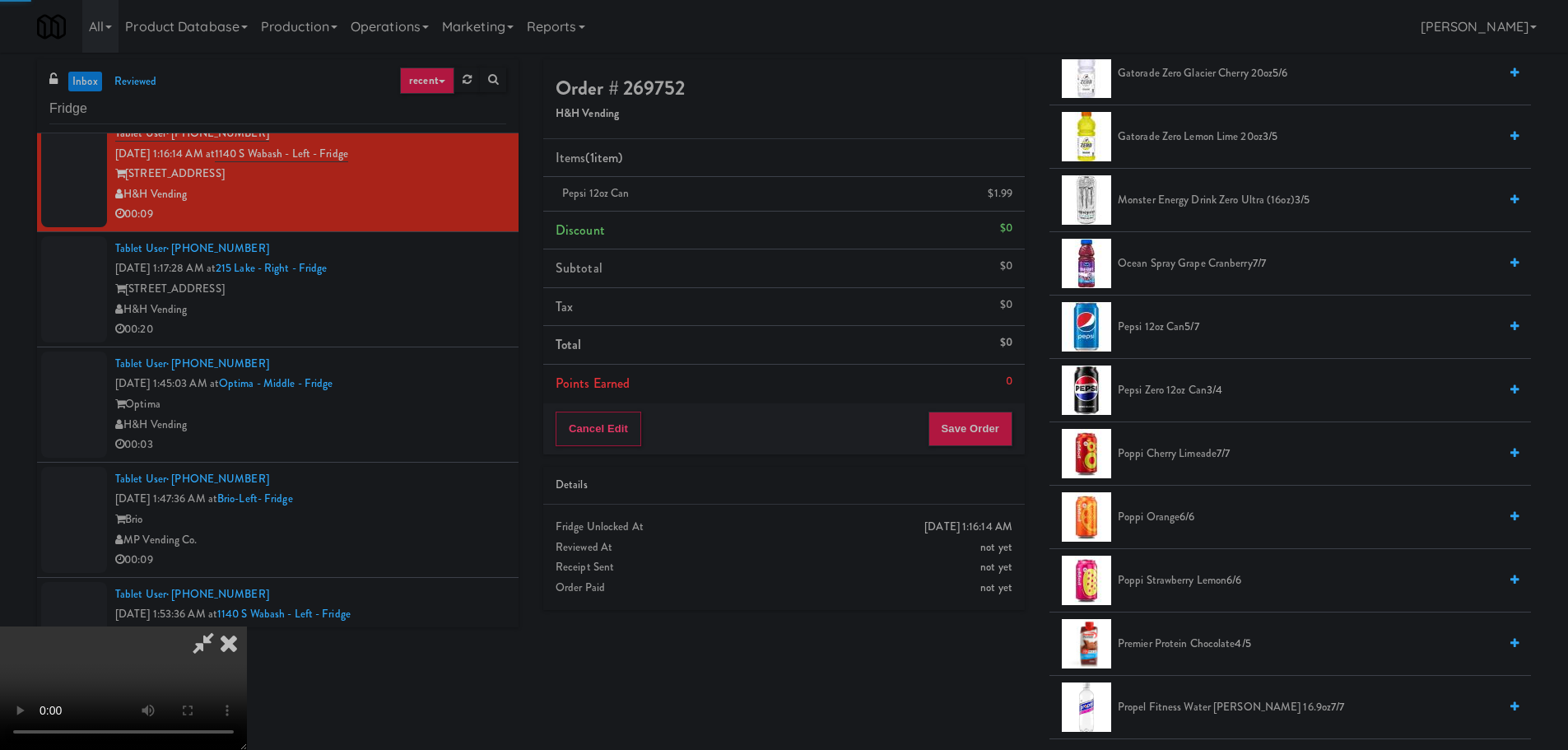
click at [247, 626] on video at bounding box center [124, 688] width 247 height 124
click at [1191, 315] on li "Pepsi 12oz can 5/7" at bounding box center [1290, 327] width 482 height 63
click at [1183, 323] on span "Pepsi 12oz can 5/7" at bounding box center [1307, 327] width 380 height 21
click at [247, 626] on video at bounding box center [124, 688] width 247 height 124
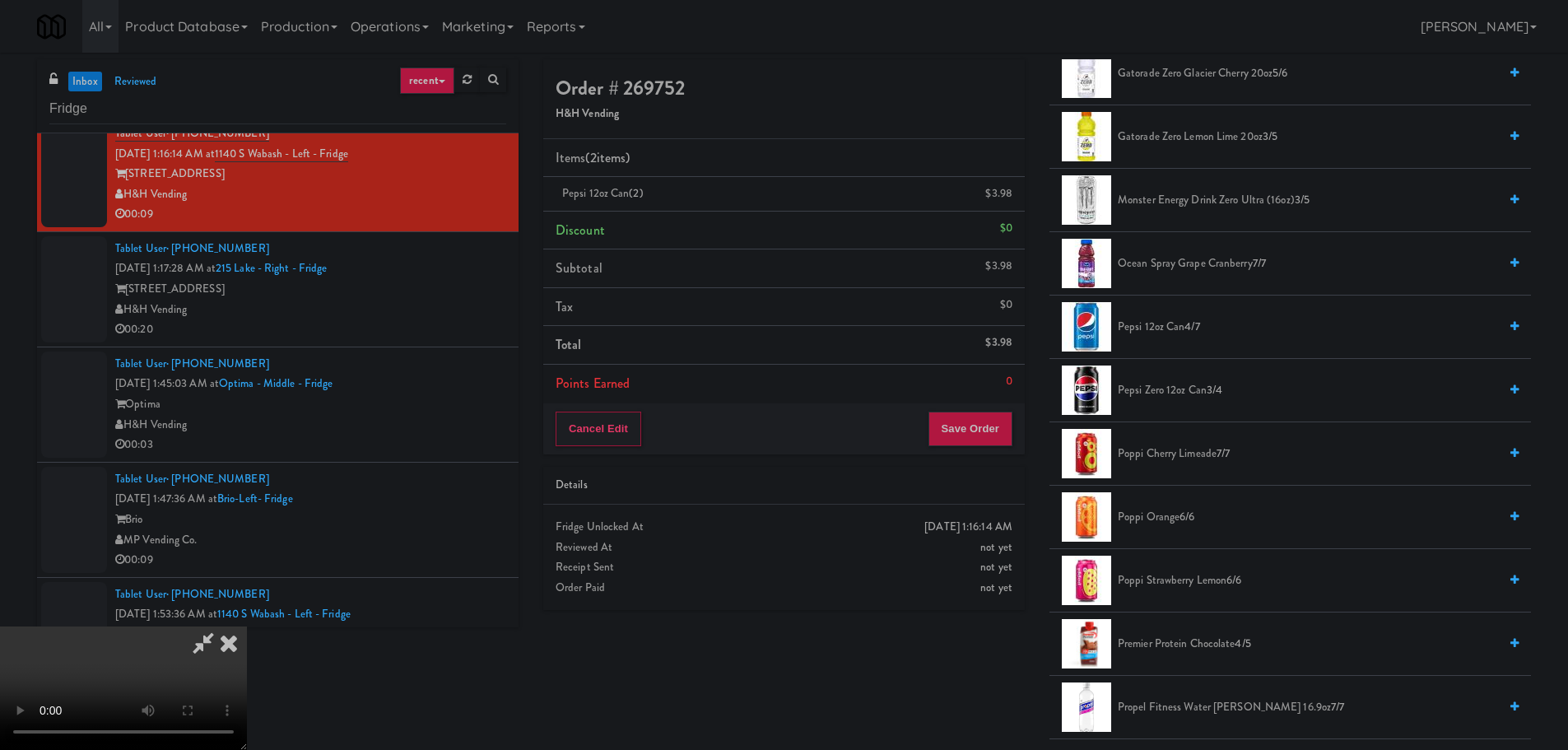
click at [247, 626] on video at bounding box center [124, 688] width 247 height 124
click at [1159, 324] on span "Pepsi 12oz can 4/7" at bounding box center [1307, 327] width 380 height 21
click at [247, 626] on video at bounding box center [124, 688] width 247 height 124
click at [964, 422] on button "Save Order" at bounding box center [970, 429] width 84 height 34
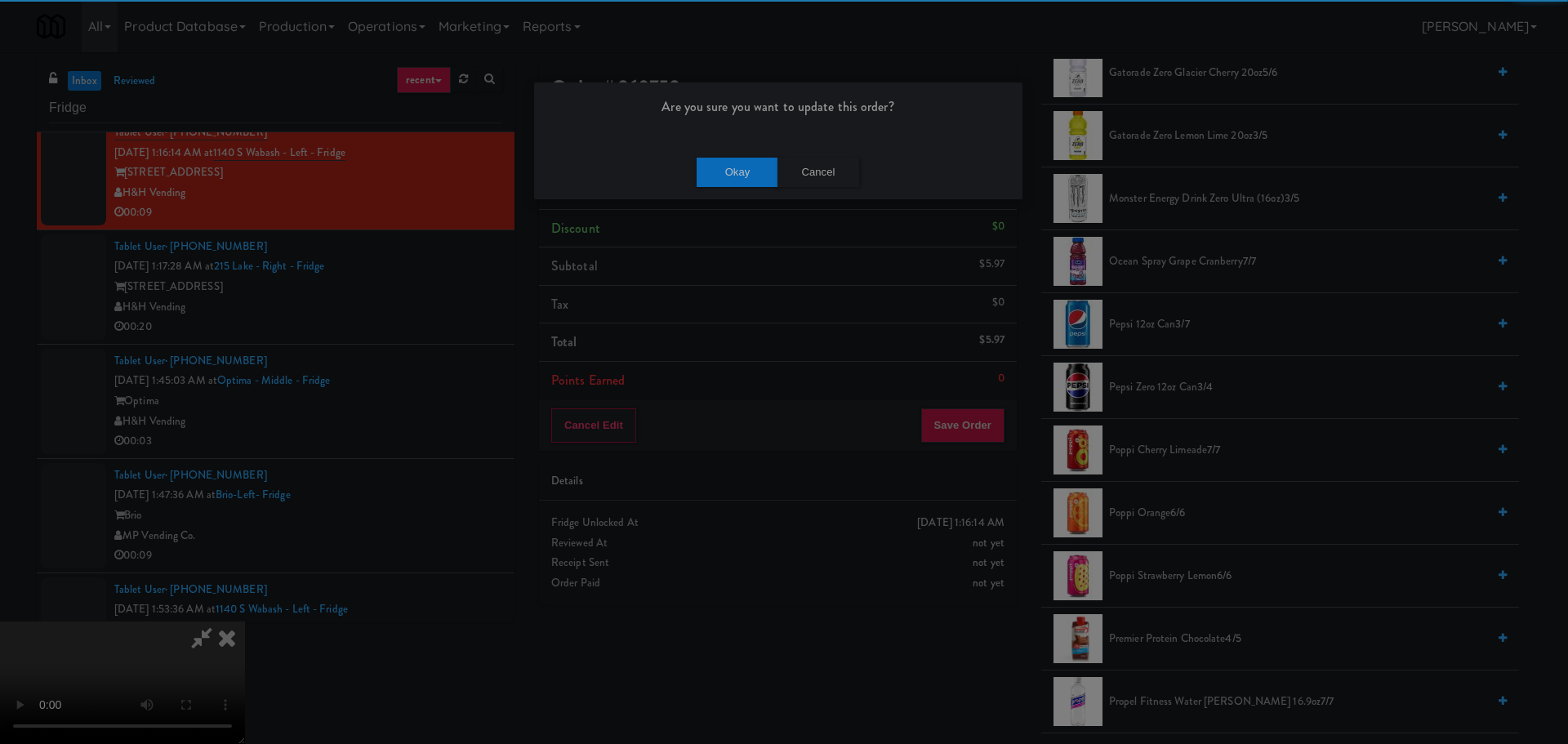
click at [720, 192] on div "Okay Cancel" at bounding box center [778, 171] width 488 height 55
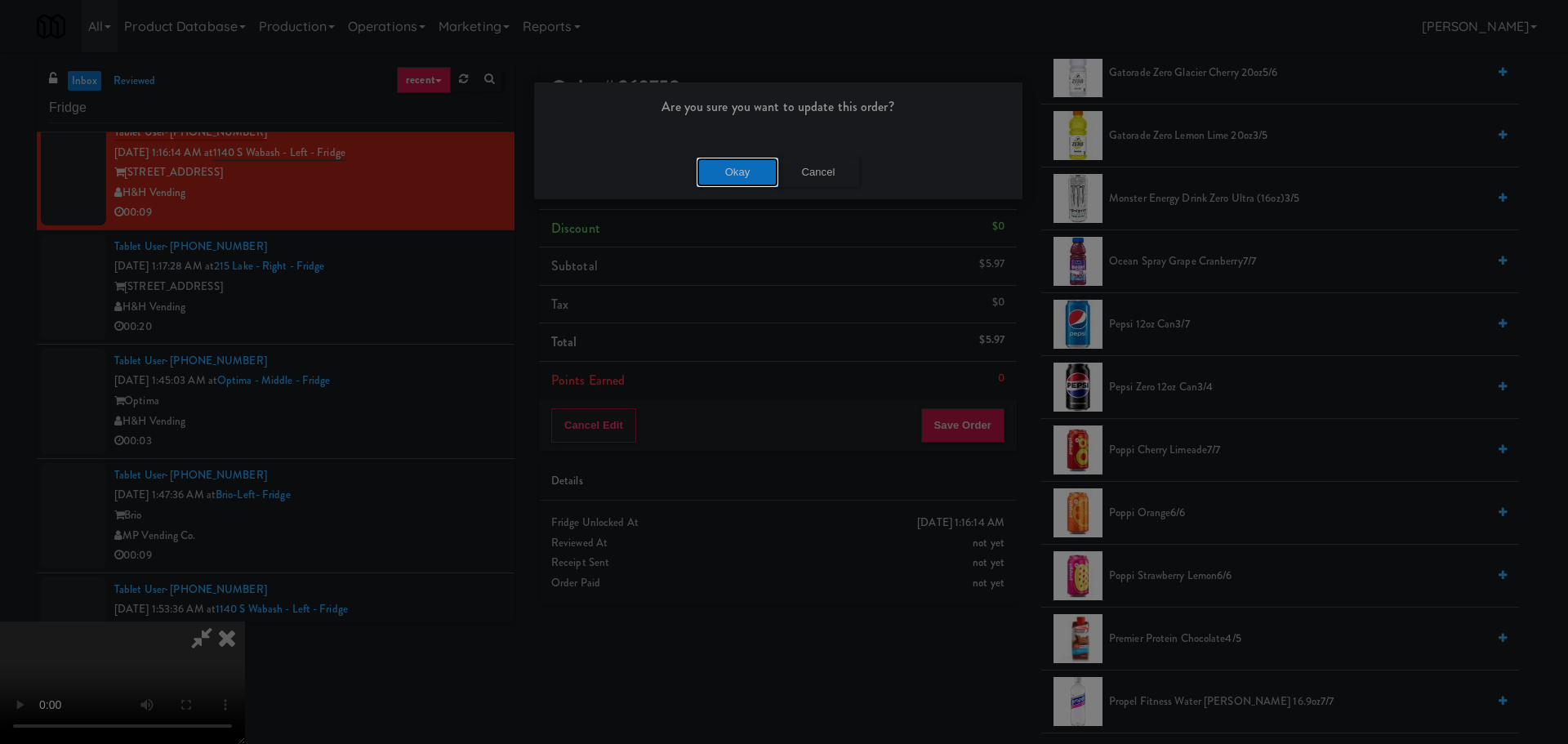
click at [731, 176] on button "Okay" at bounding box center [737, 172] width 81 height 30
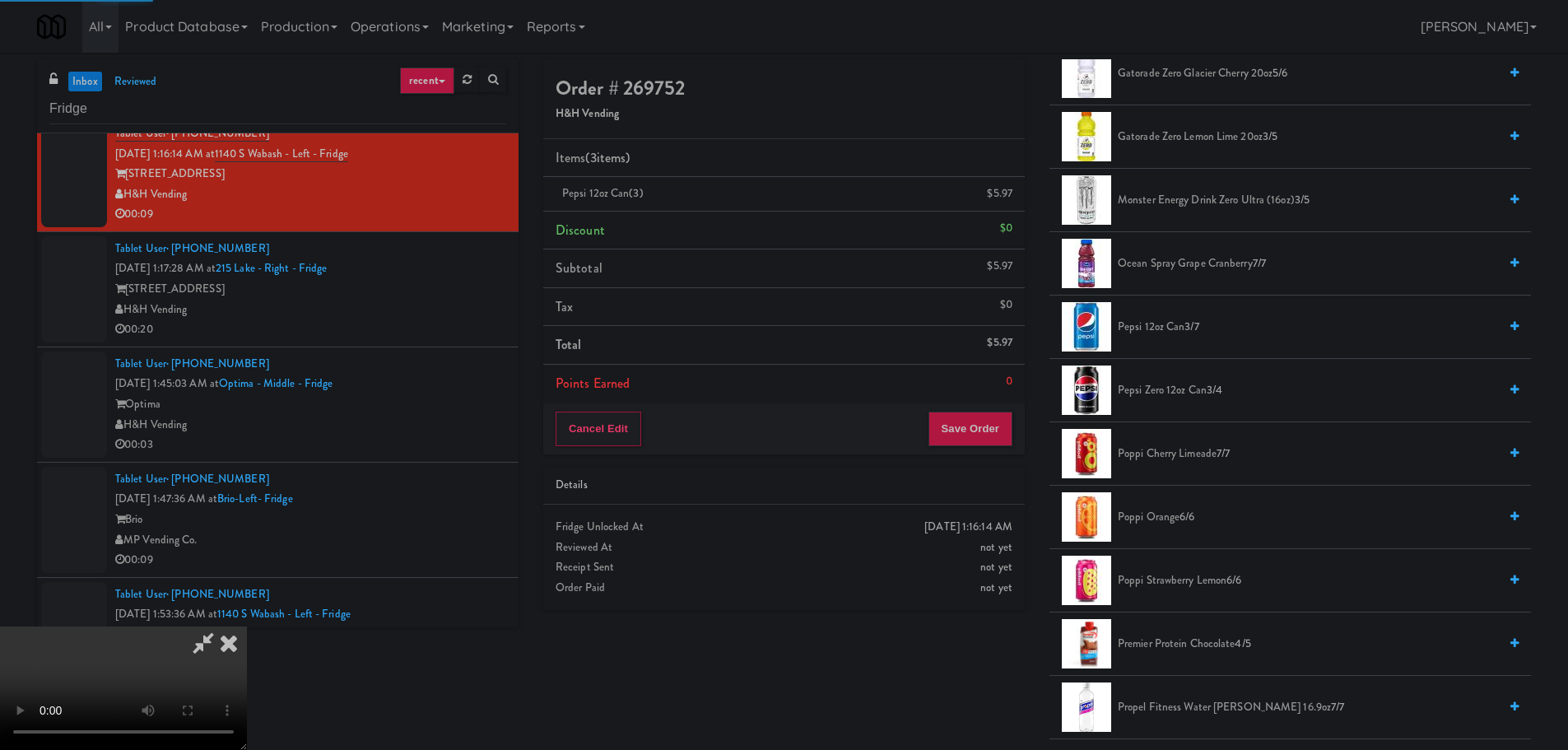
click at [247, 626] on video at bounding box center [124, 688] width 247 height 124
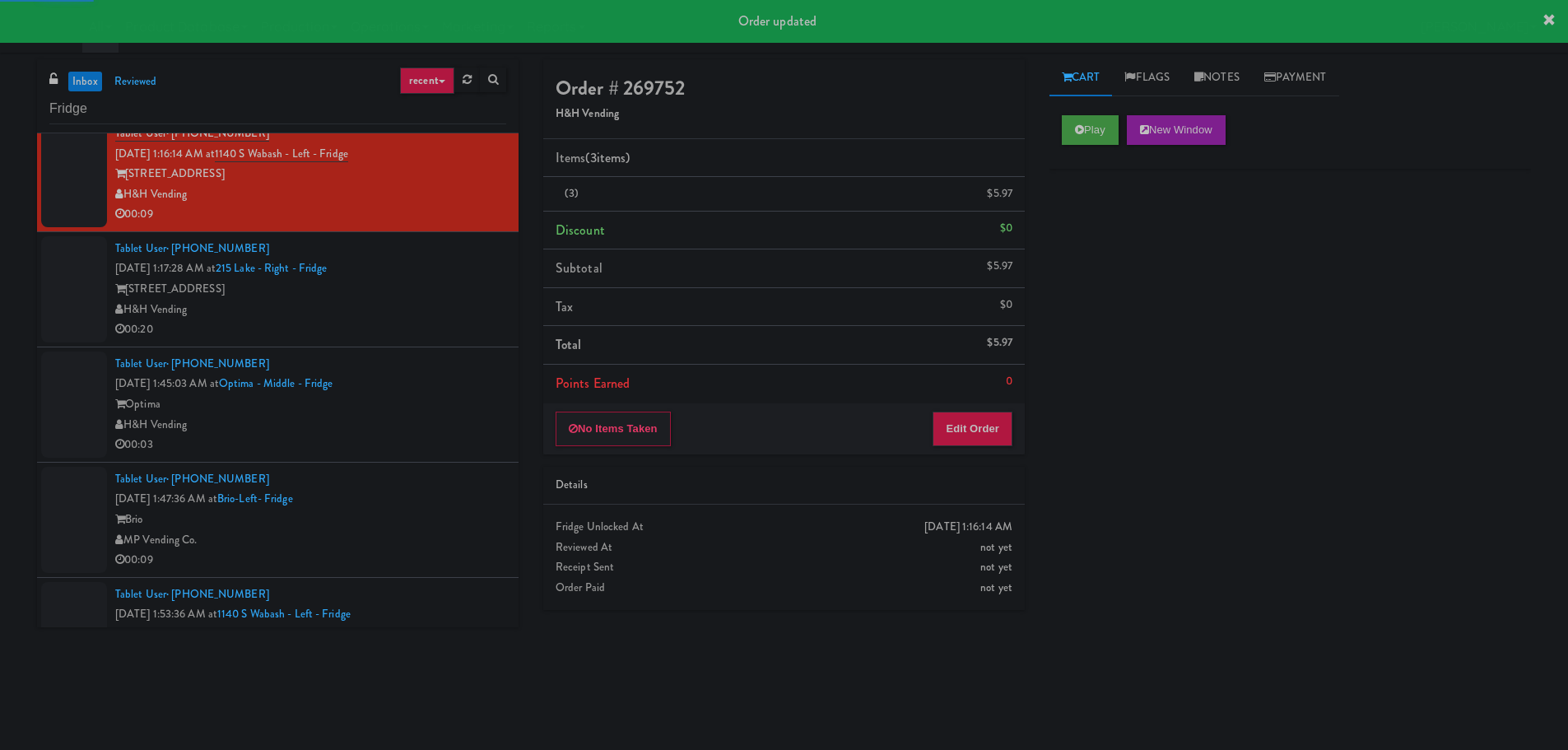
click at [441, 314] on div "H&H Vending" at bounding box center [310, 310] width 391 height 21
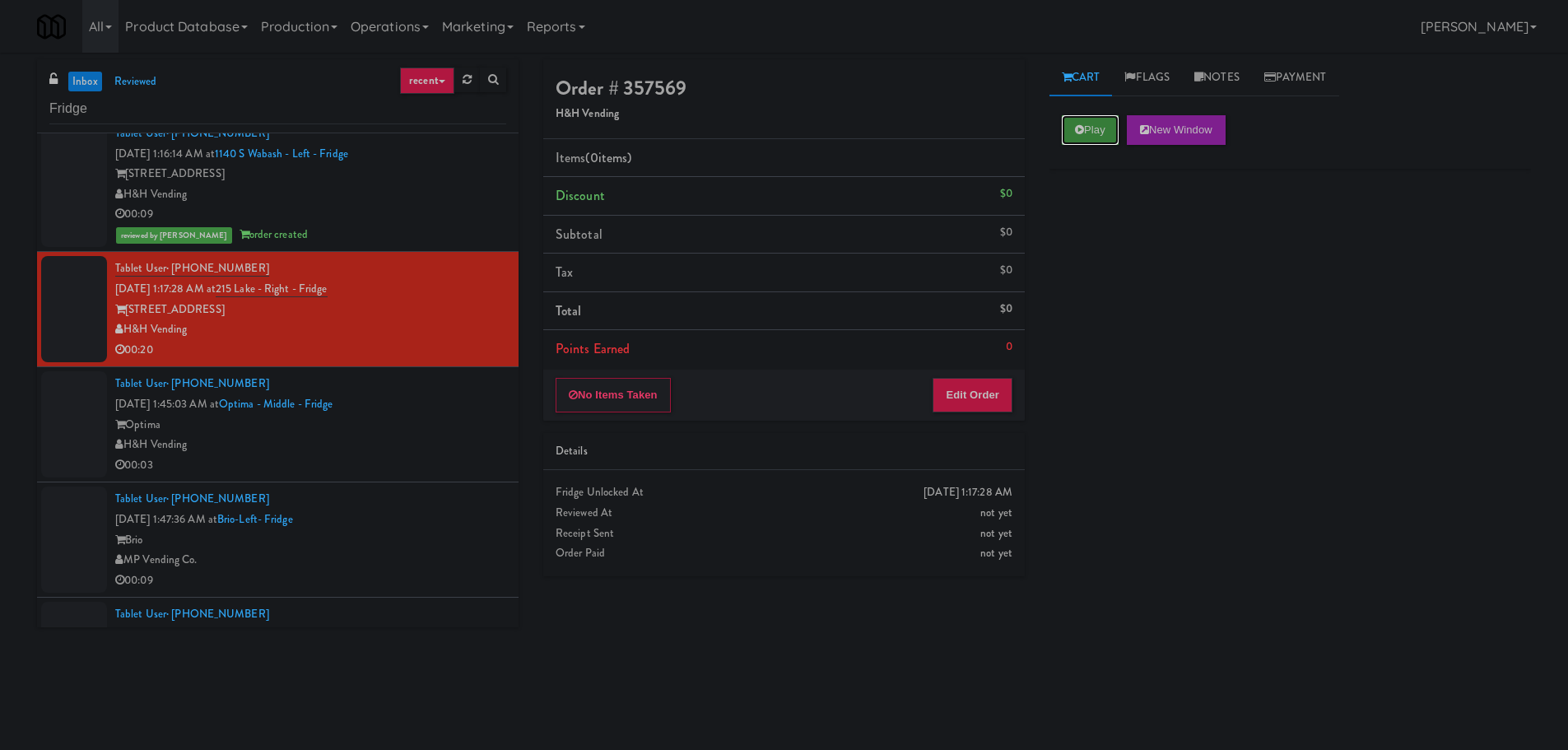
click at [1104, 134] on button "Play" at bounding box center [1090, 130] width 57 height 30
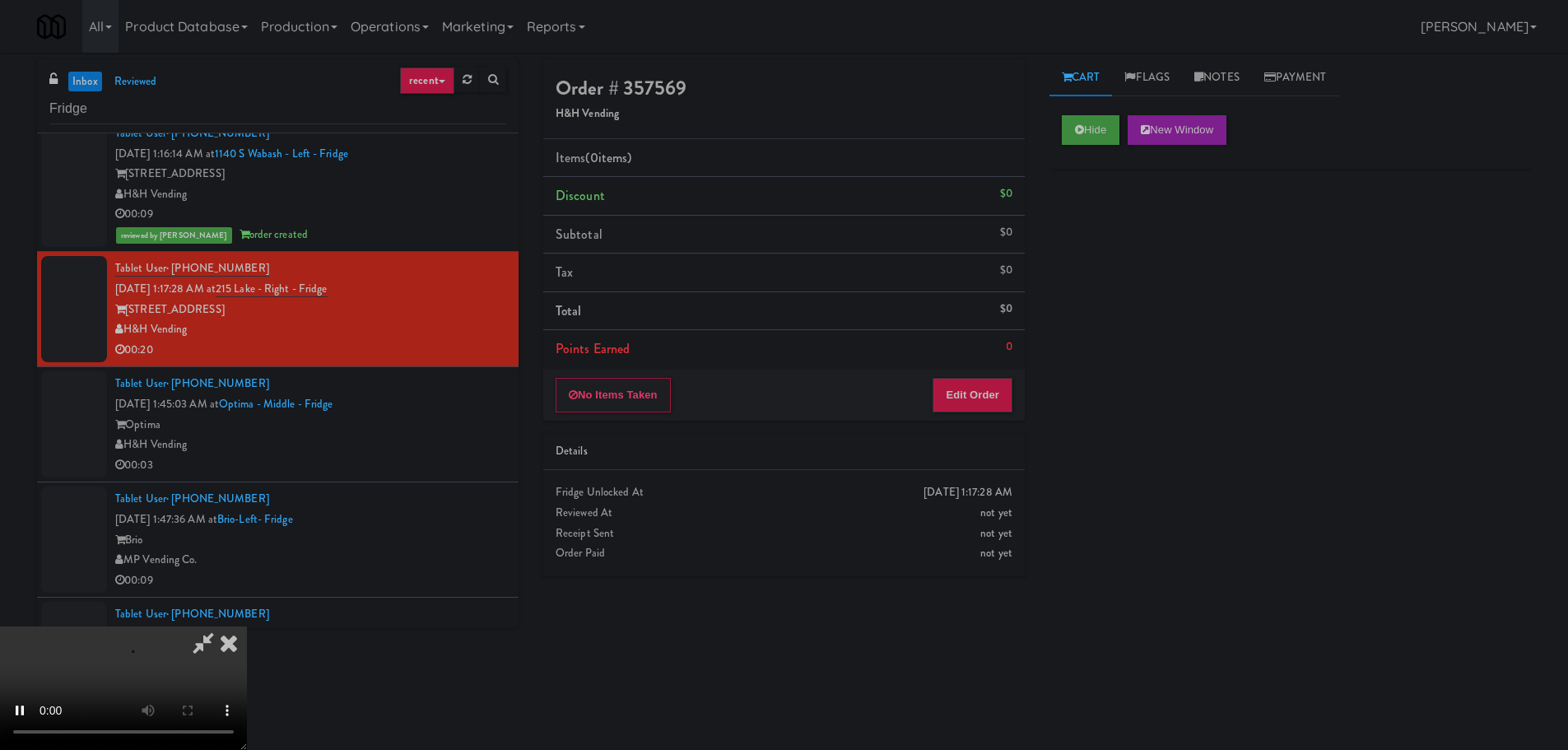
click at [988, 347] on li "Points Earned 0" at bounding box center [784, 349] width 482 height 38
click at [976, 407] on button "Edit Order" at bounding box center [972, 395] width 79 height 34
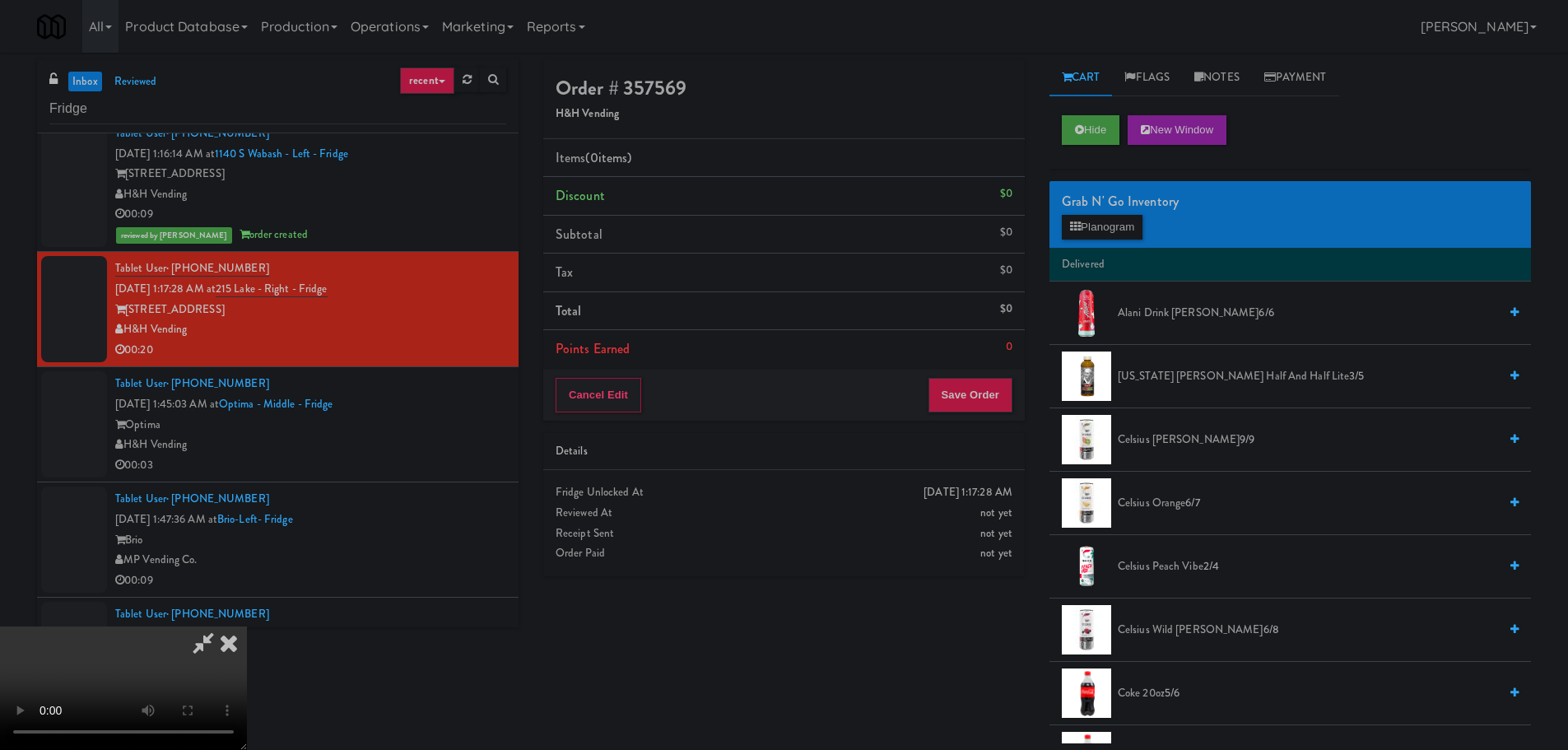
drag, startPoint x: 660, startPoint y: 445, endPoint x: 670, endPoint y: 448, distance: 10.4
click at [247, 626] on video at bounding box center [124, 688] width 247 height 124
click at [1101, 229] on button "Planogram" at bounding box center [1102, 227] width 80 height 24
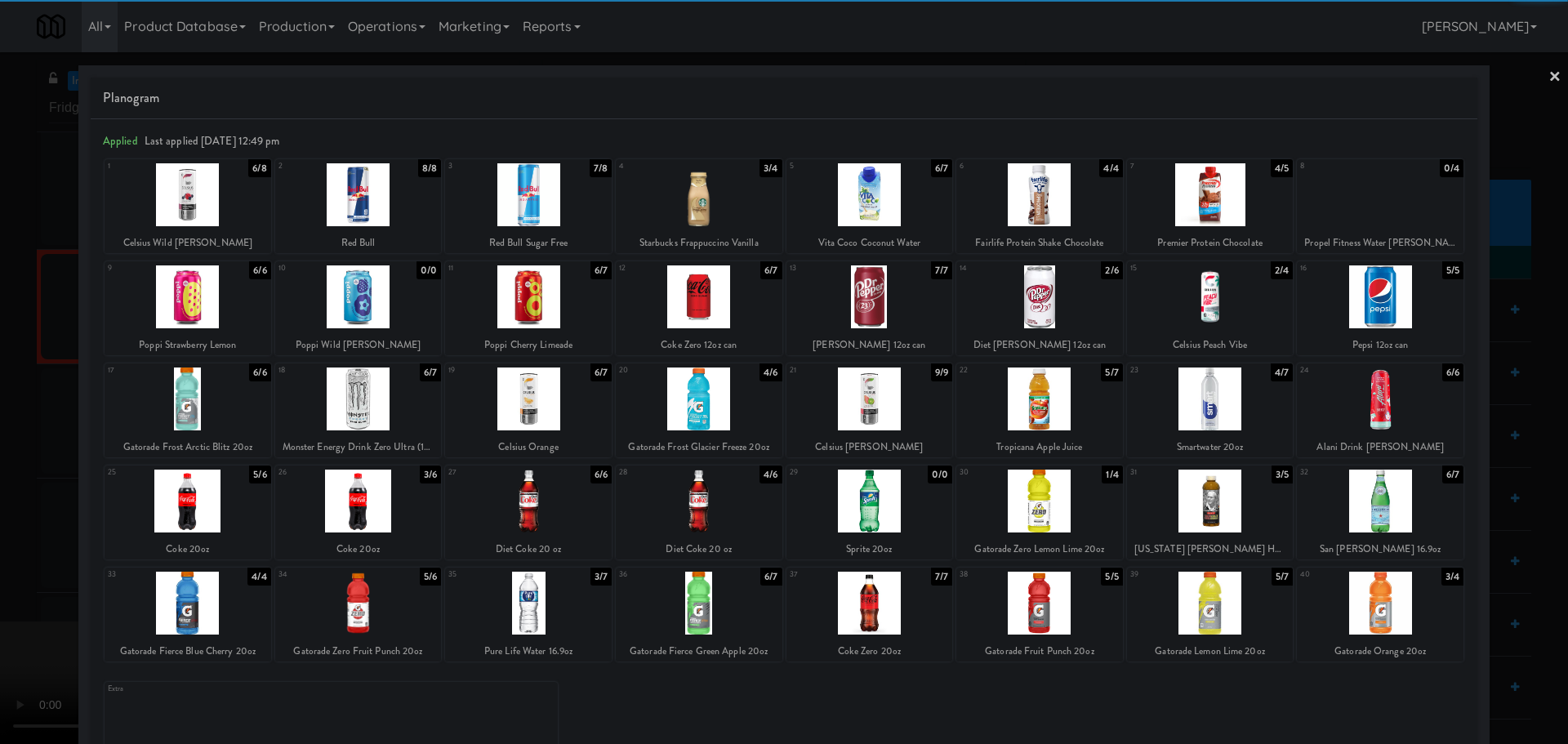
click at [545, 406] on div at bounding box center [528, 398] width 167 height 63
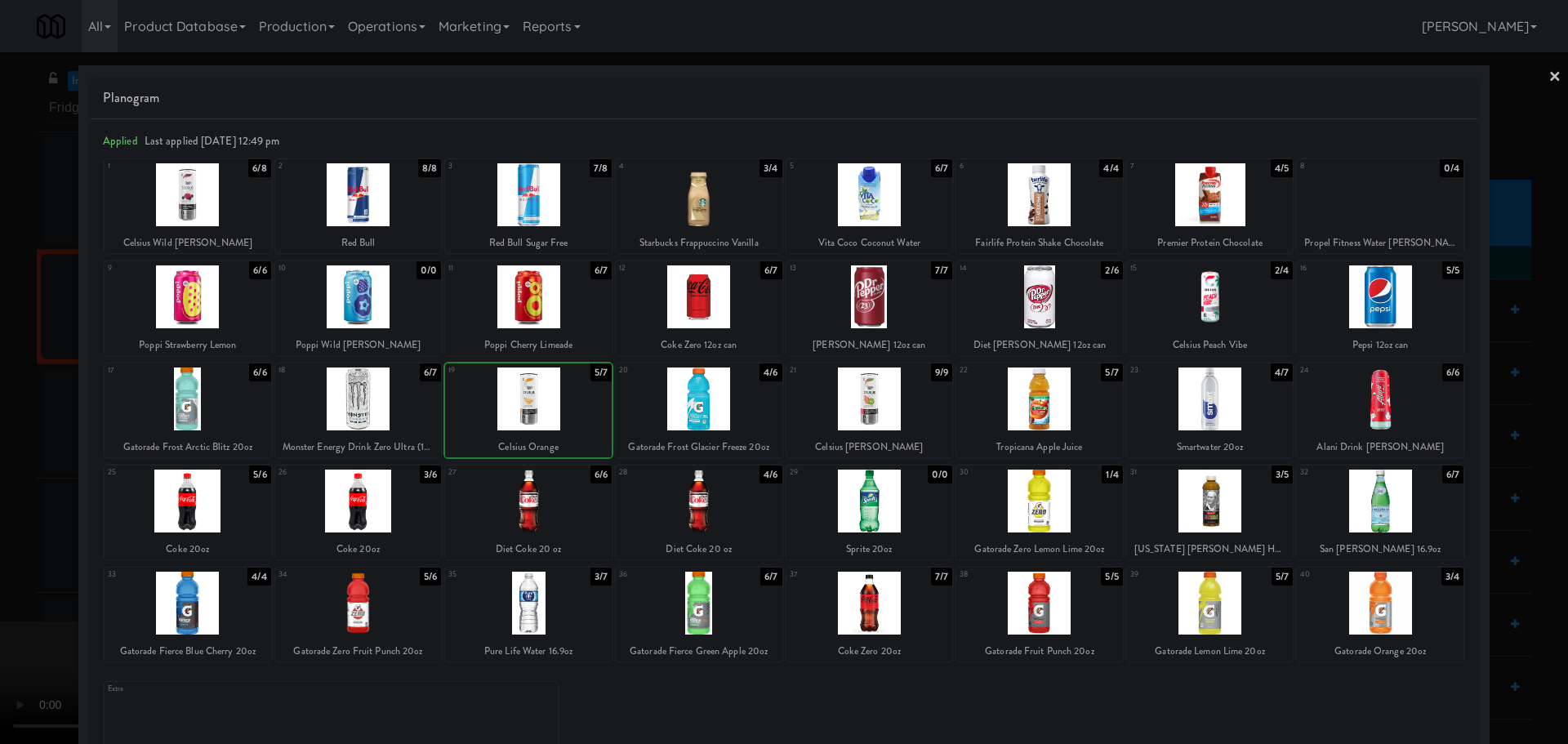
click at [25, 439] on div at bounding box center [784, 372] width 1568 height 744
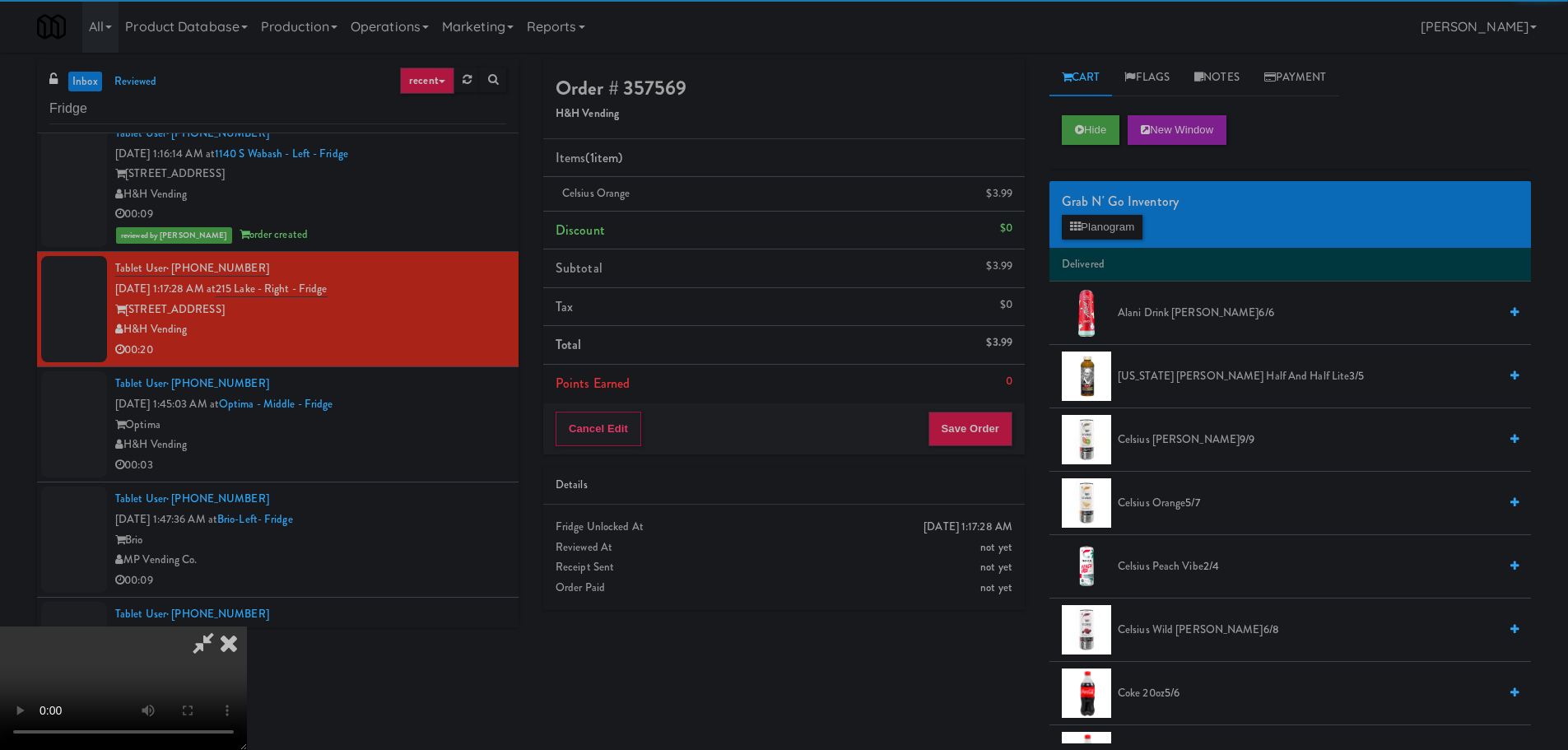
click at [247, 626] on video at bounding box center [124, 688] width 247 height 124
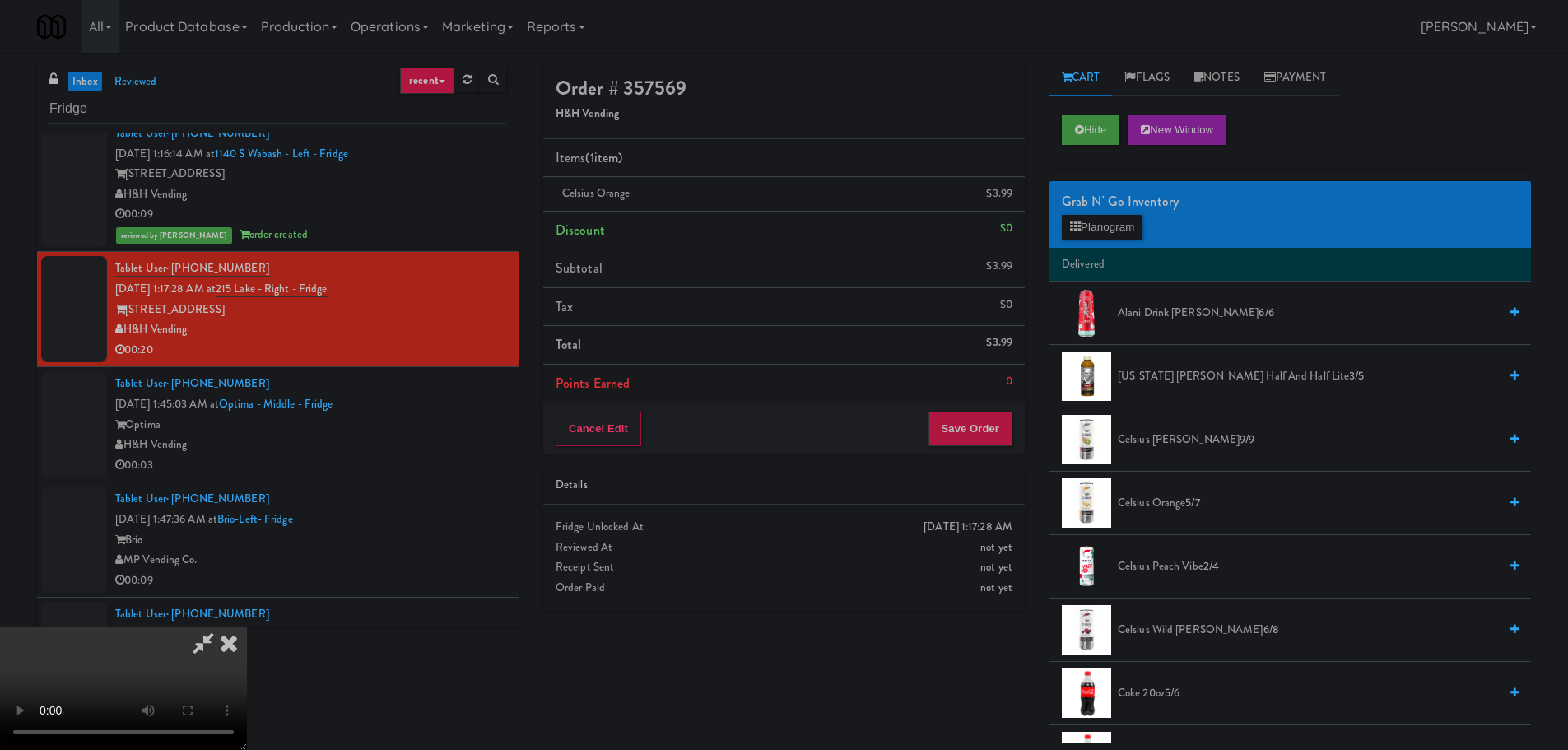
click at [247, 626] on video at bounding box center [124, 688] width 247 height 124
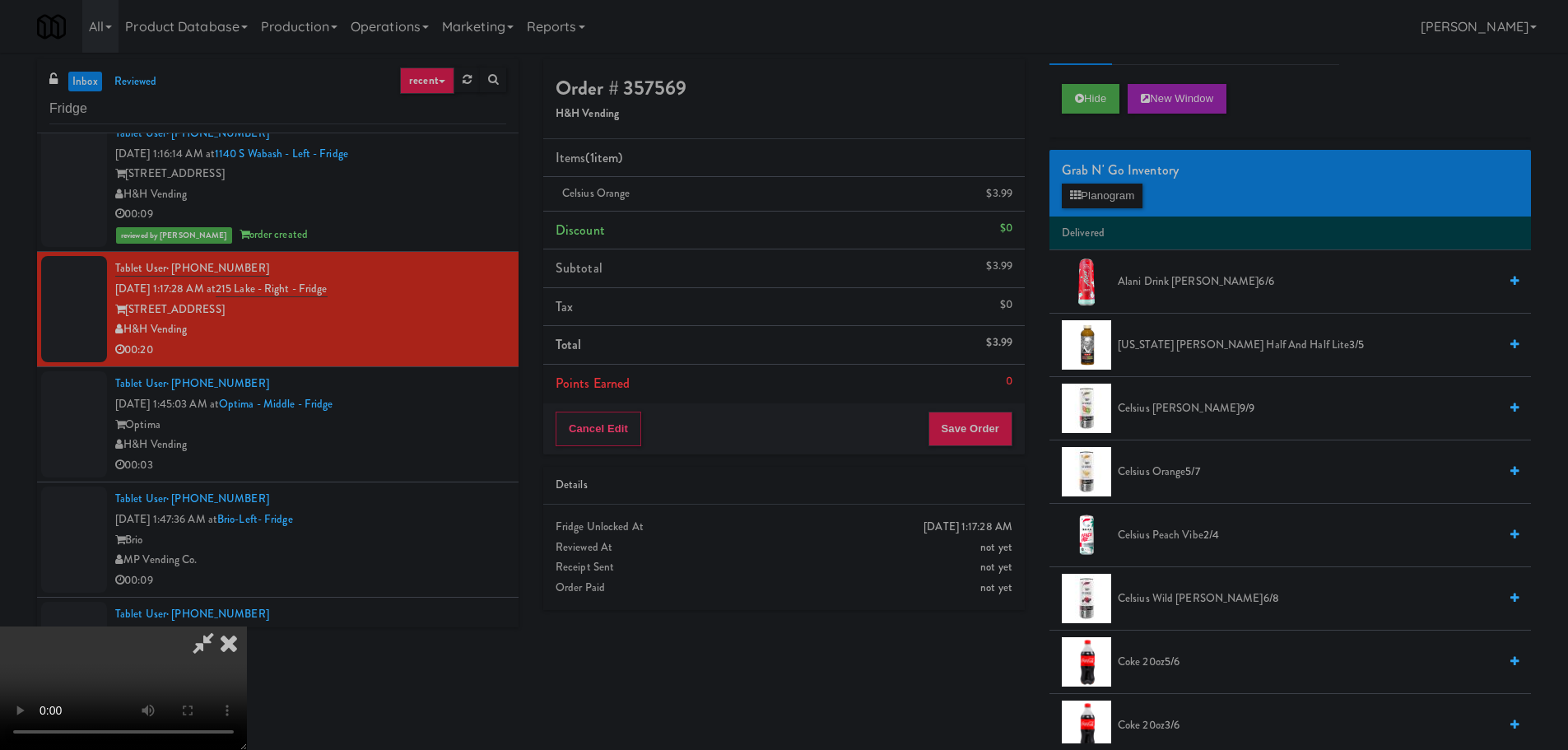
scroll to position [247, 0]
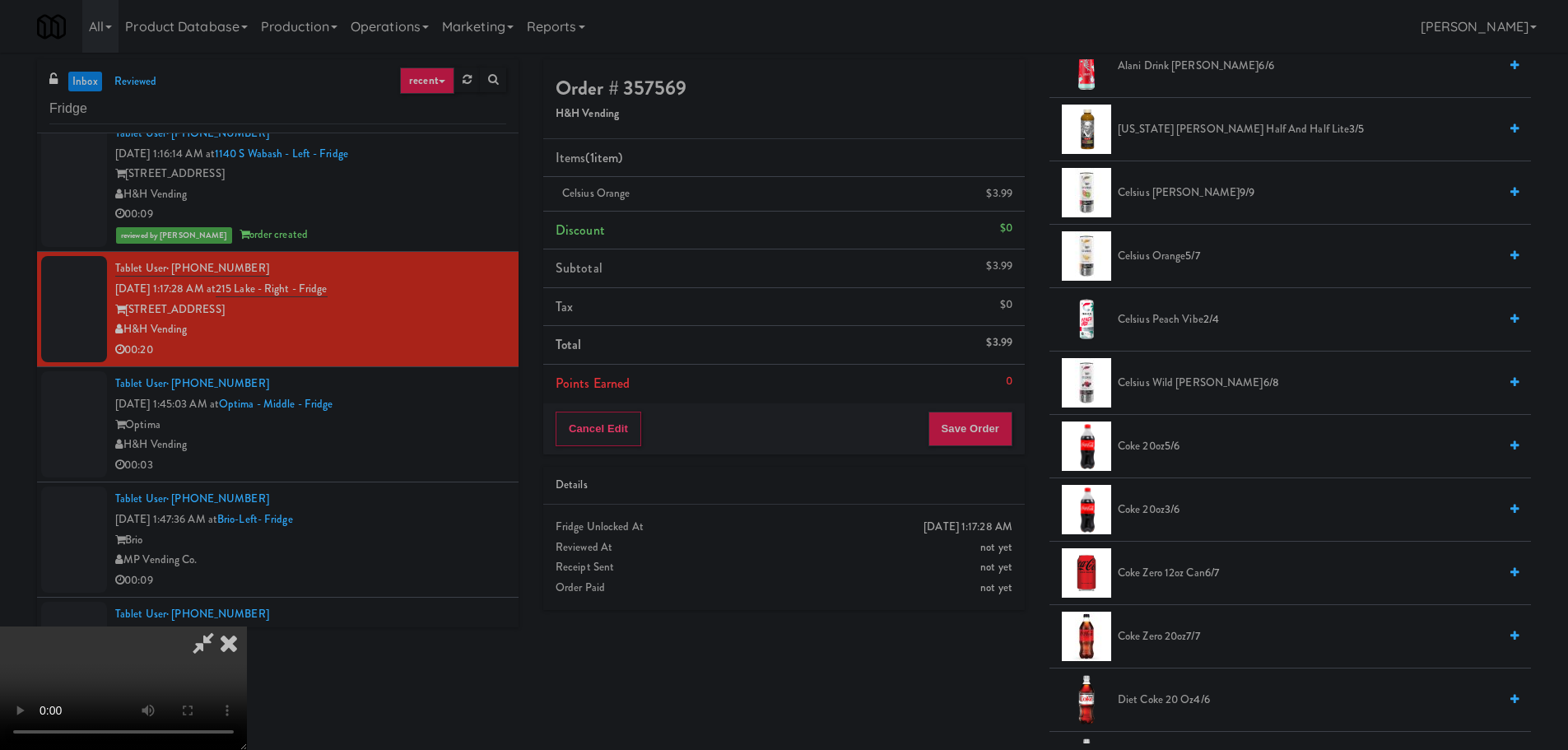
click at [1148, 647] on li "Coke Zero 20oz 7/7" at bounding box center [1290, 636] width 482 height 63
click at [1150, 640] on span "Coke Zero 20oz 7/7" at bounding box center [1307, 636] width 380 height 21
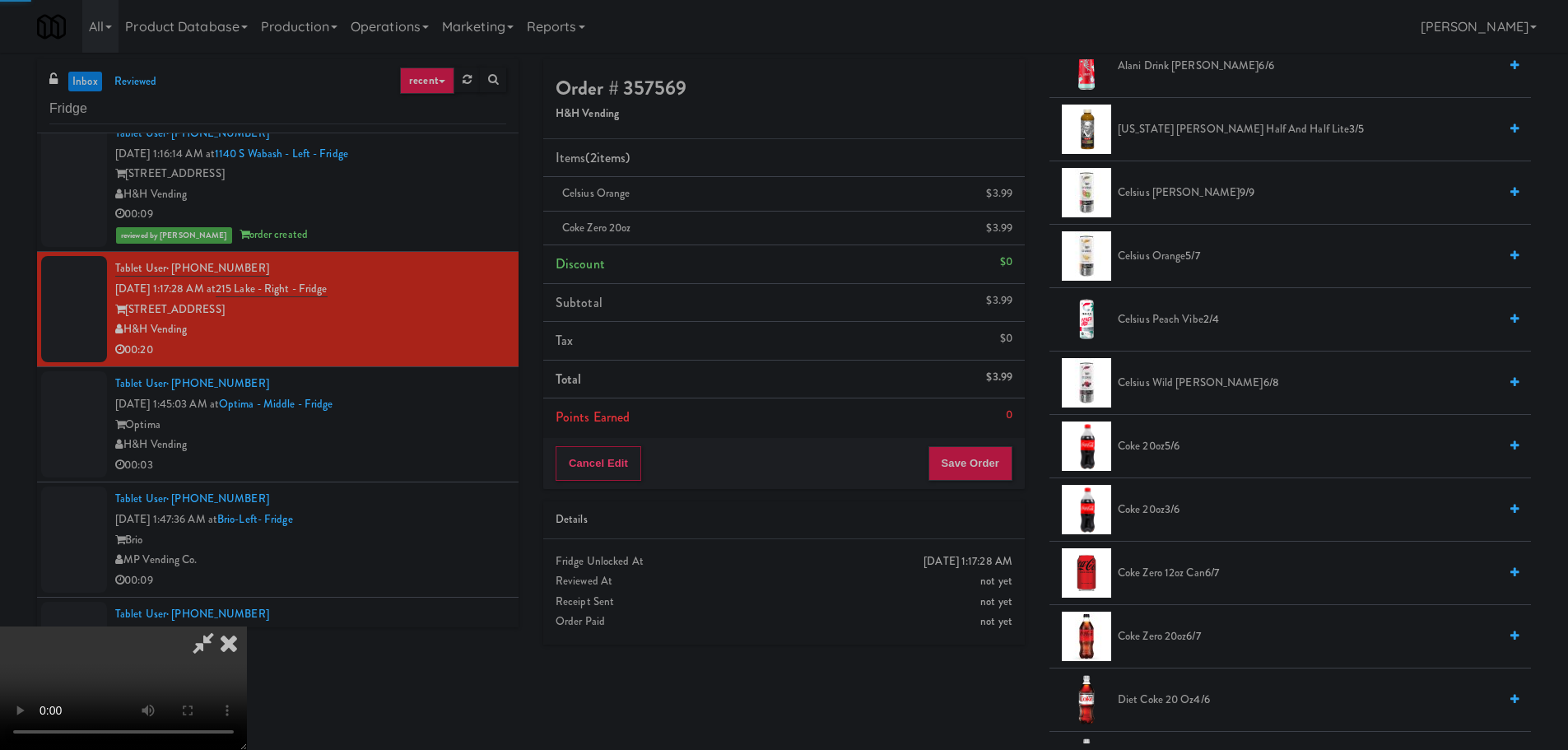
drag, startPoint x: 631, startPoint y: 575, endPoint x: 600, endPoint y: 569, distance: 31.6
click at [247, 626] on video at bounding box center [124, 688] width 247 height 124
click at [975, 473] on button "Save Order" at bounding box center [970, 463] width 84 height 34
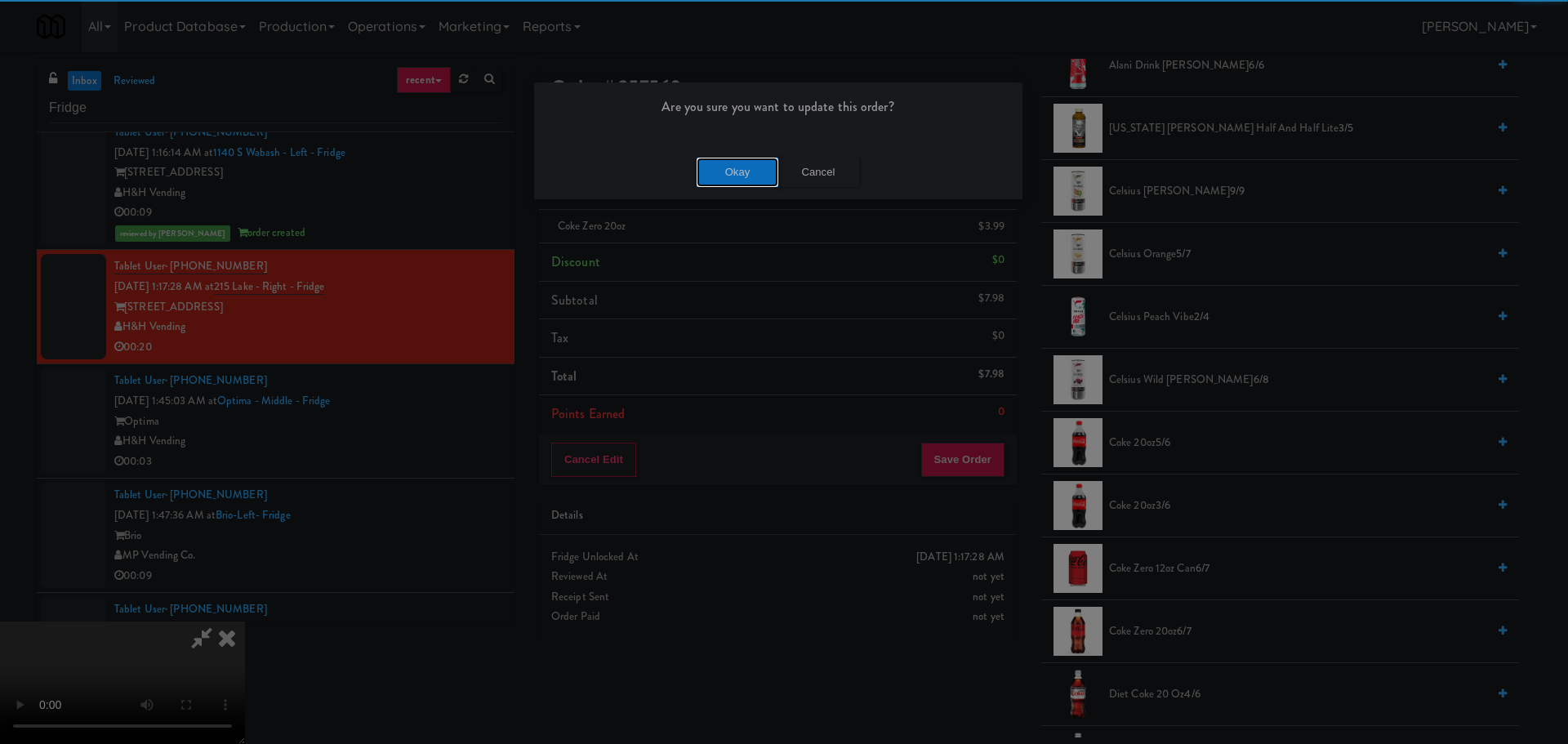
click at [762, 168] on button "Okay" at bounding box center [737, 172] width 81 height 30
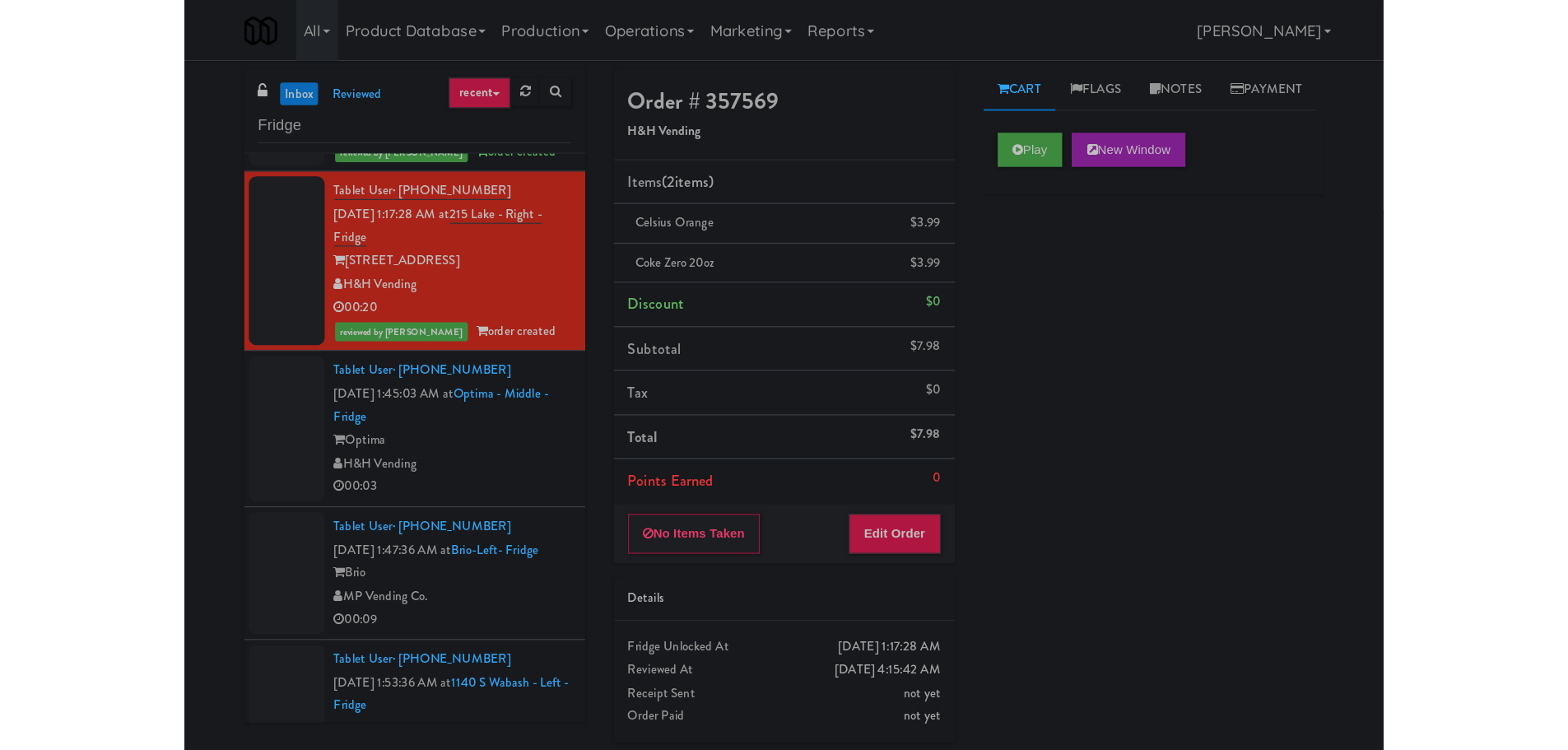
scroll to position [452, 0]
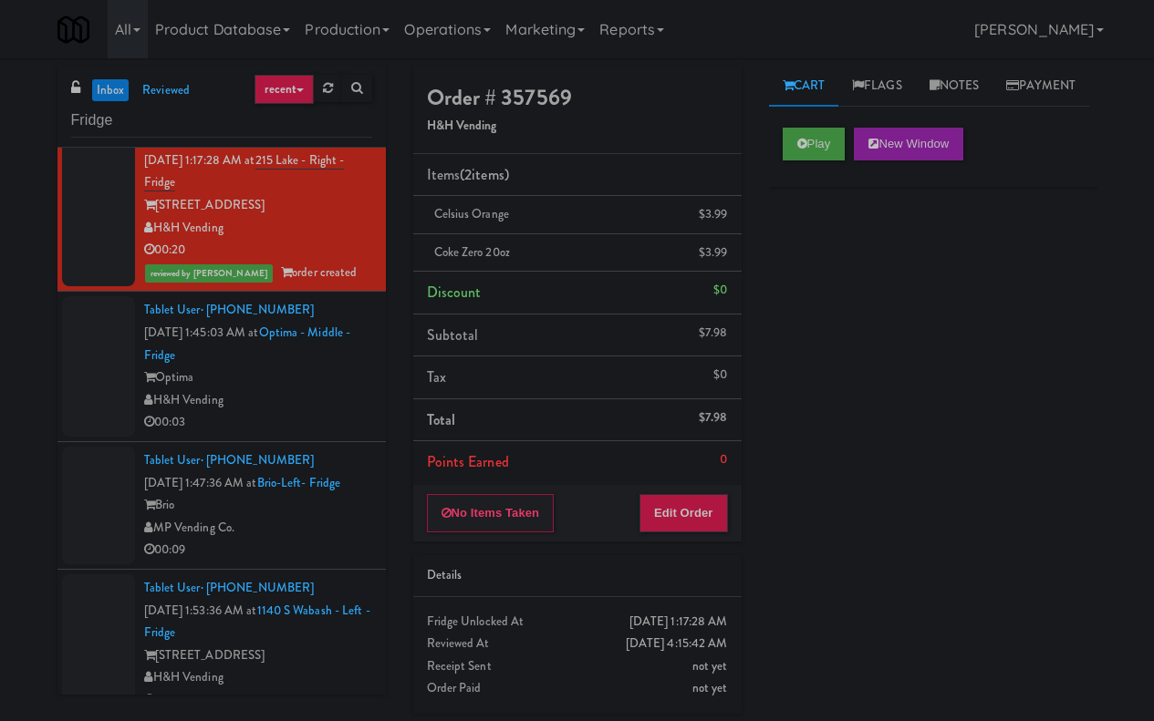
click at [337, 361] on div "Tablet User · (972) 800-7619 Aug 17, 2025 1:45:03 AM at Optima - Middle - Fridg…" at bounding box center [258, 366] width 228 height 135
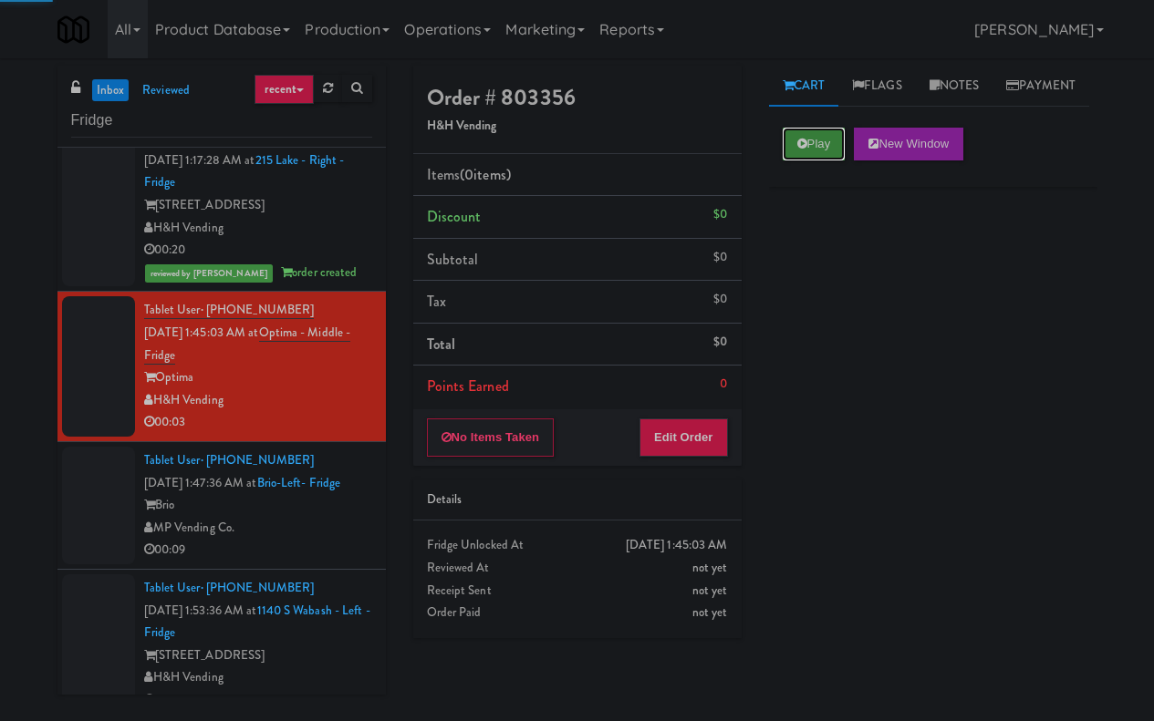
click at [837, 161] on button "Play" at bounding box center [814, 144] width 63 height 33
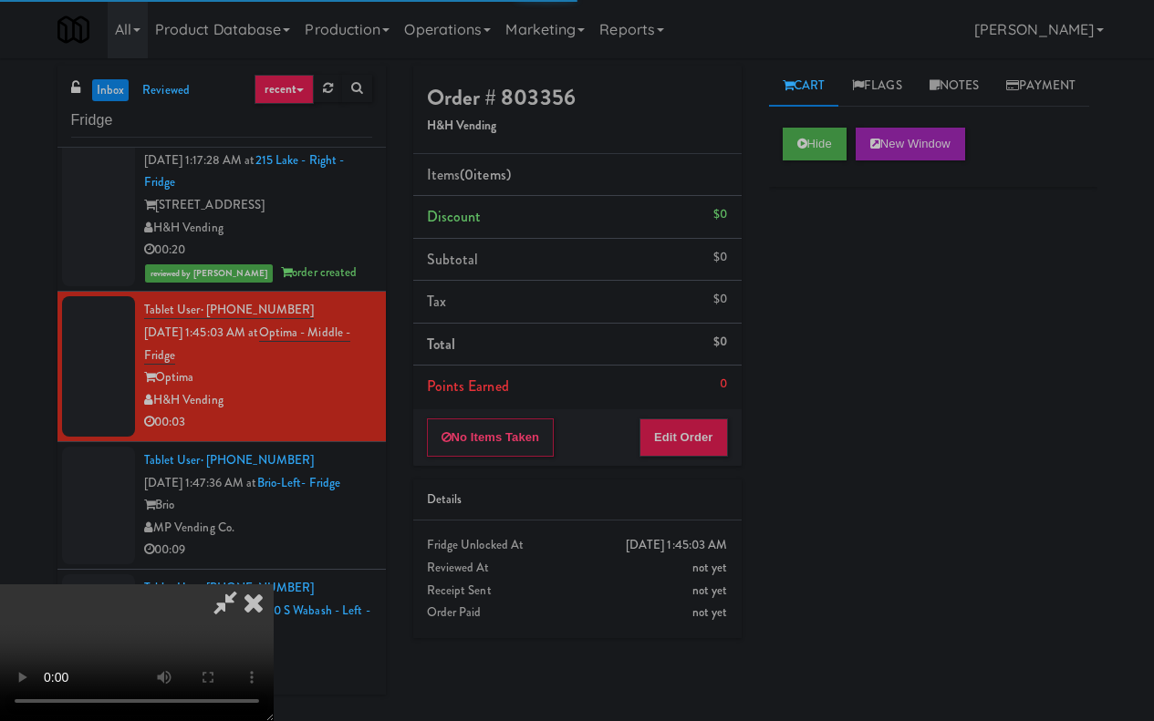
click at [665, 476] on div "Order # 803356 H&H Vending Items (0 items ) Discount $0 Subtotal $0 Tax $0 Tota…" at bounding box center [578, 359] width 356 height 586
click at [678, 450] on button "Edit Order" at bounding box center [683, 438] width 88 height 38
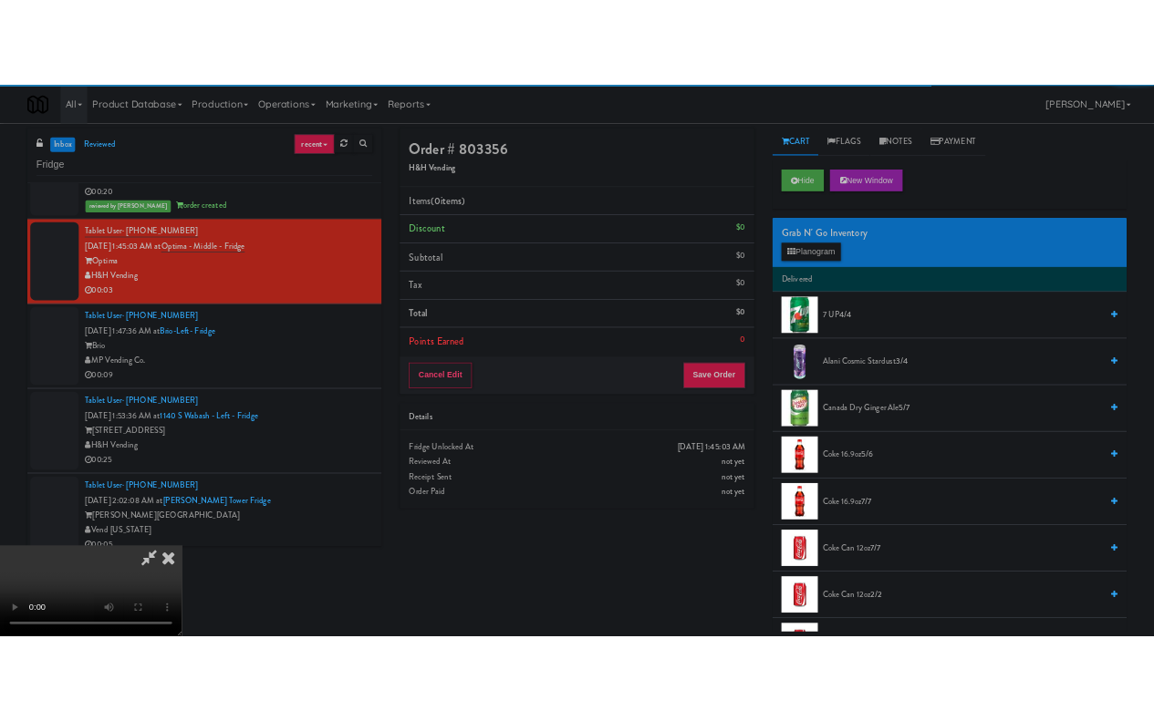
scroll to position [433, 0]
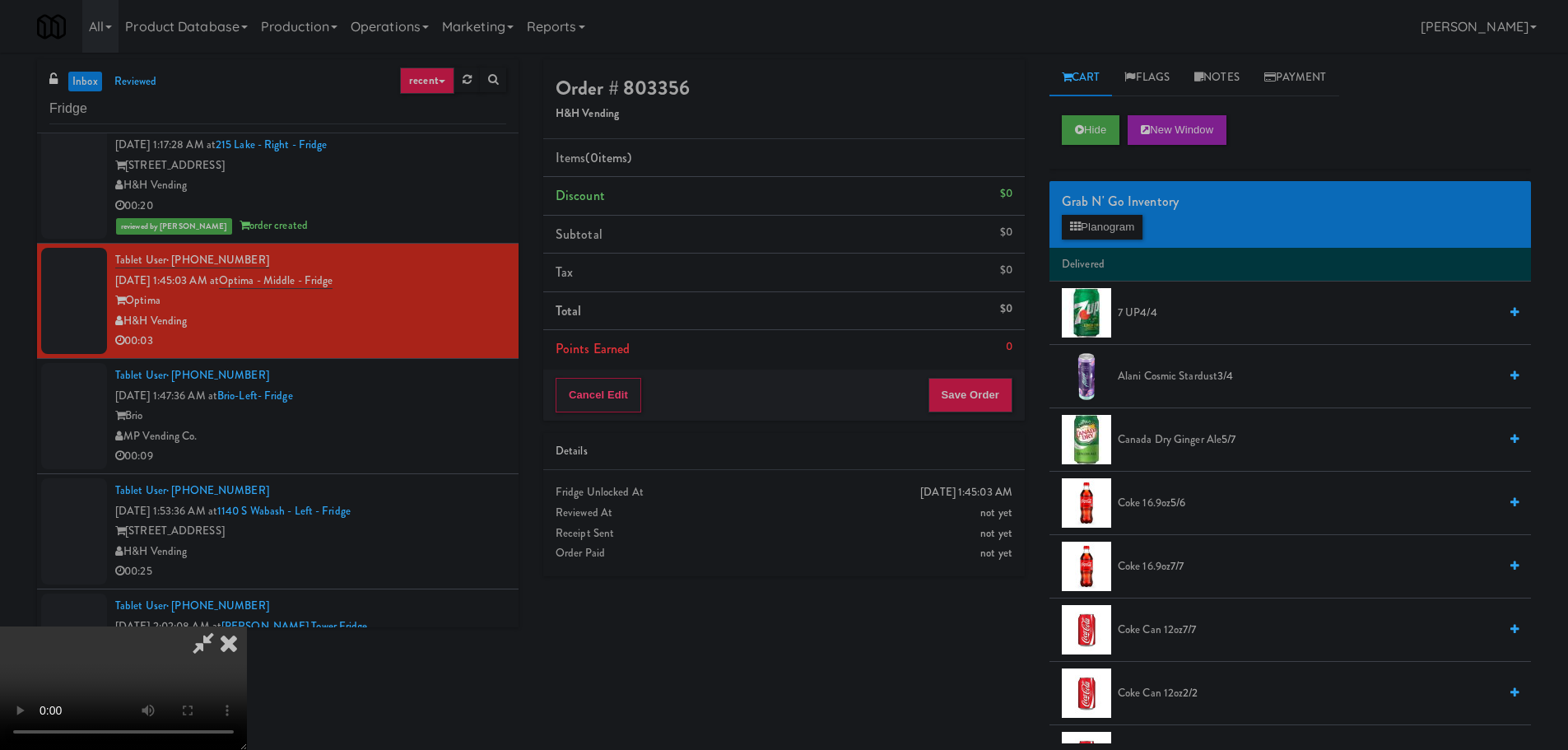
click at [247, 626] on video at bounding box center [124, 688] width 247 height 124
click at [1115, 245] on div "Grab N' Go Inventory Planogram" at bounding box center [1290, 215] width 482 height 67
click at [1111, 229] on button "Planogram" at bounding box center [1102, 227] width 80 height 24
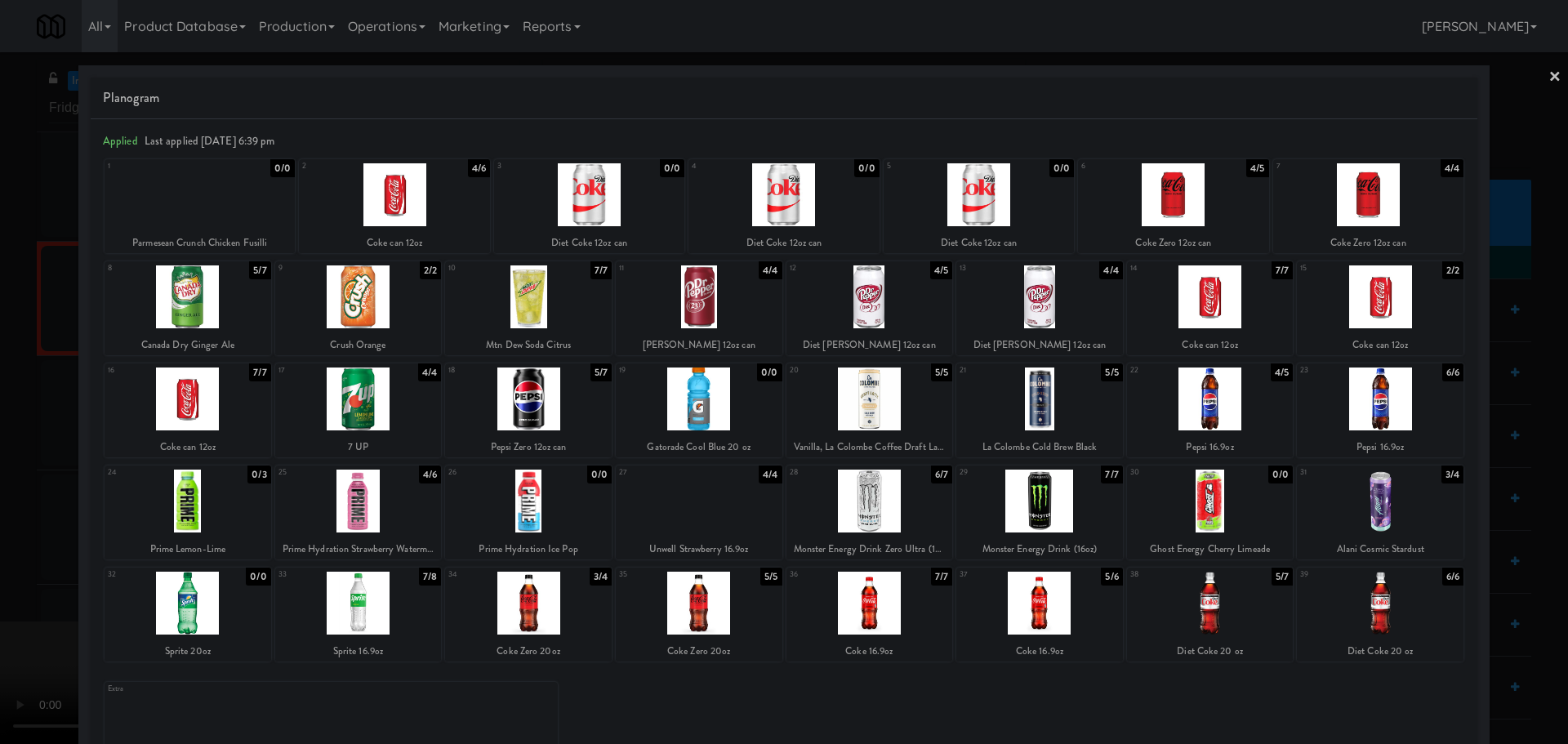
click at [680, 509] on div at bounding box center [699, 500] width 167 height 63
click at [51, 429] on div at bounding box center [784, 372] width 1568 height 744
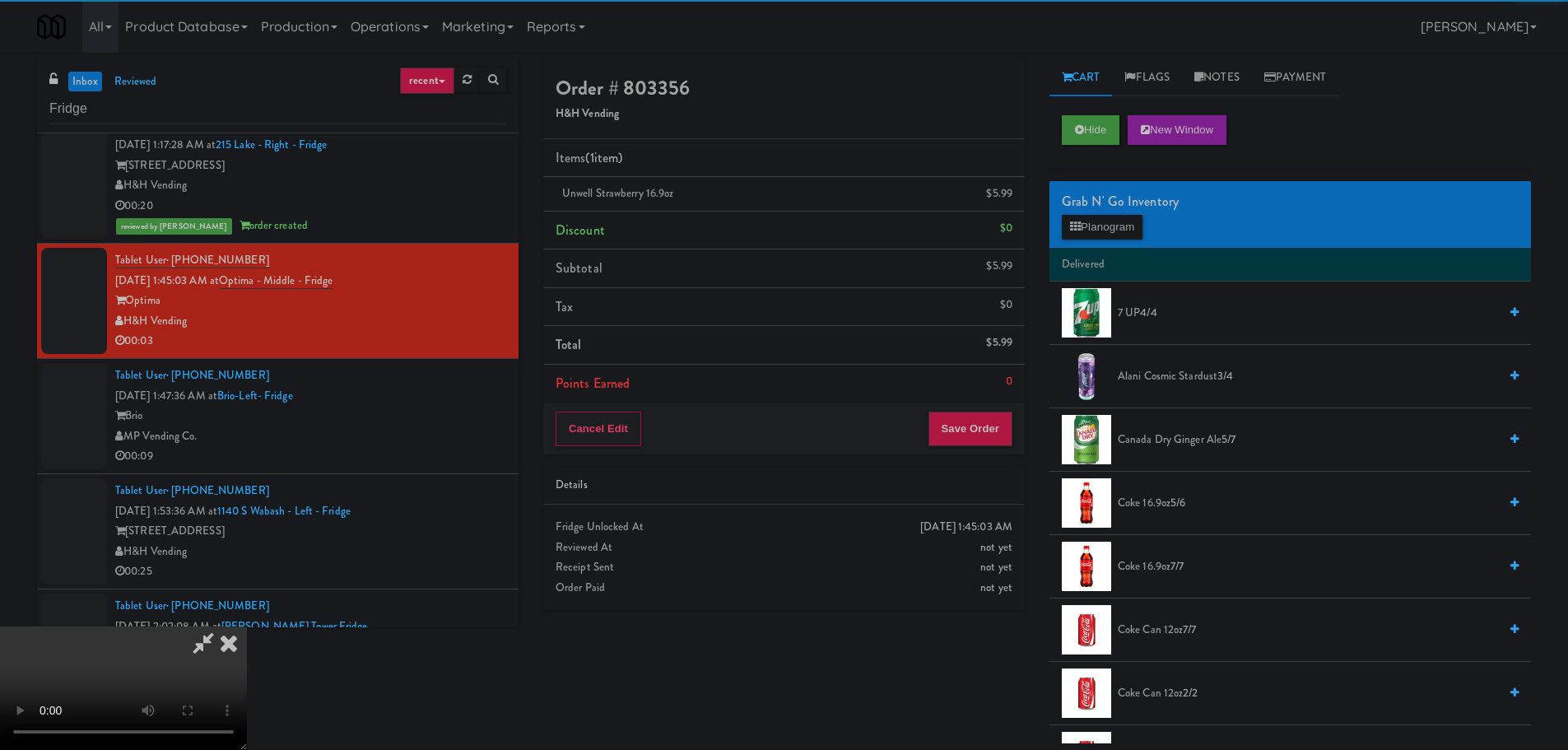
click at [247, 626] on video at bounding box center [124, 688] width 247 height 124
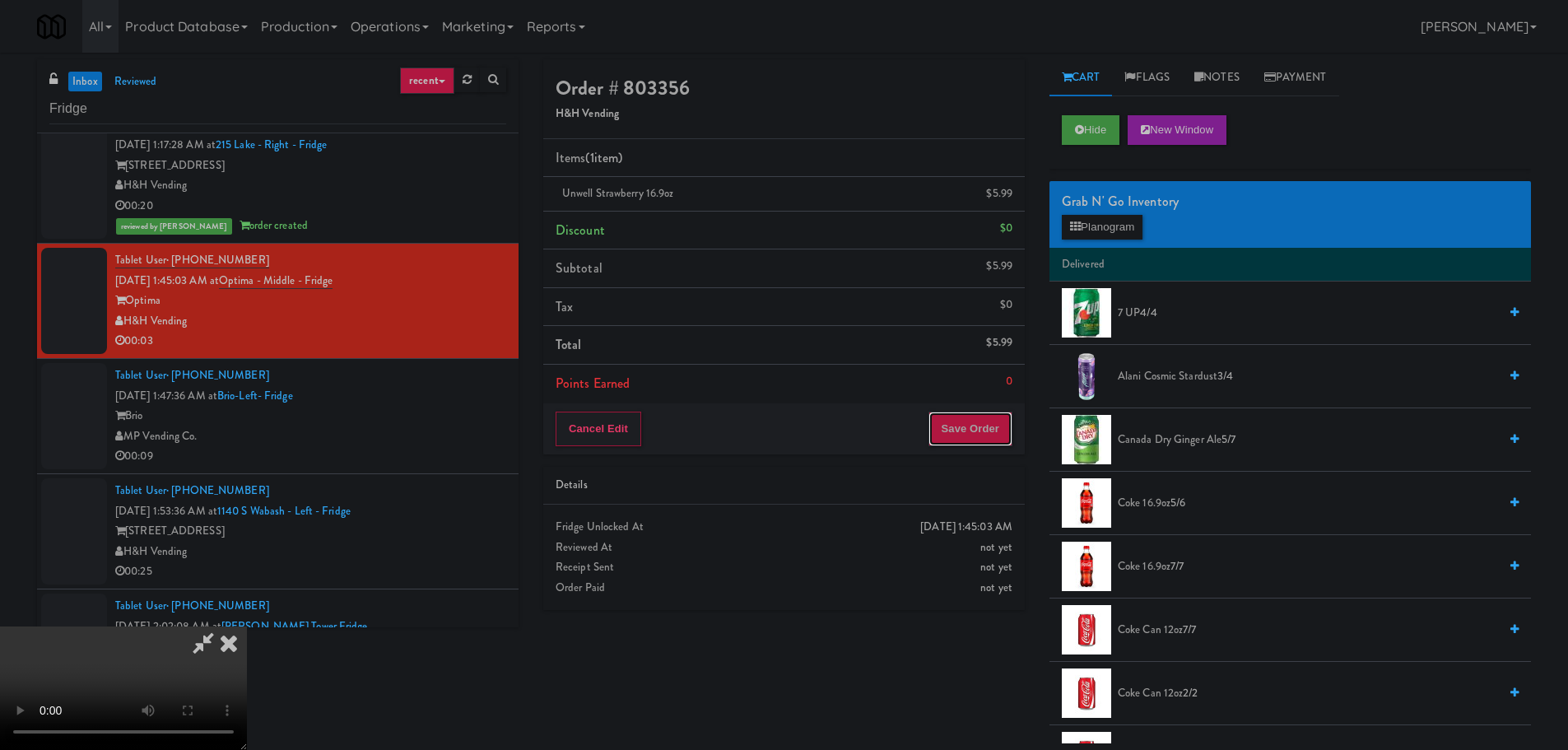
click at [968, 426] on button "Save Order" at bounding box center [970, 429] width 84 height 34
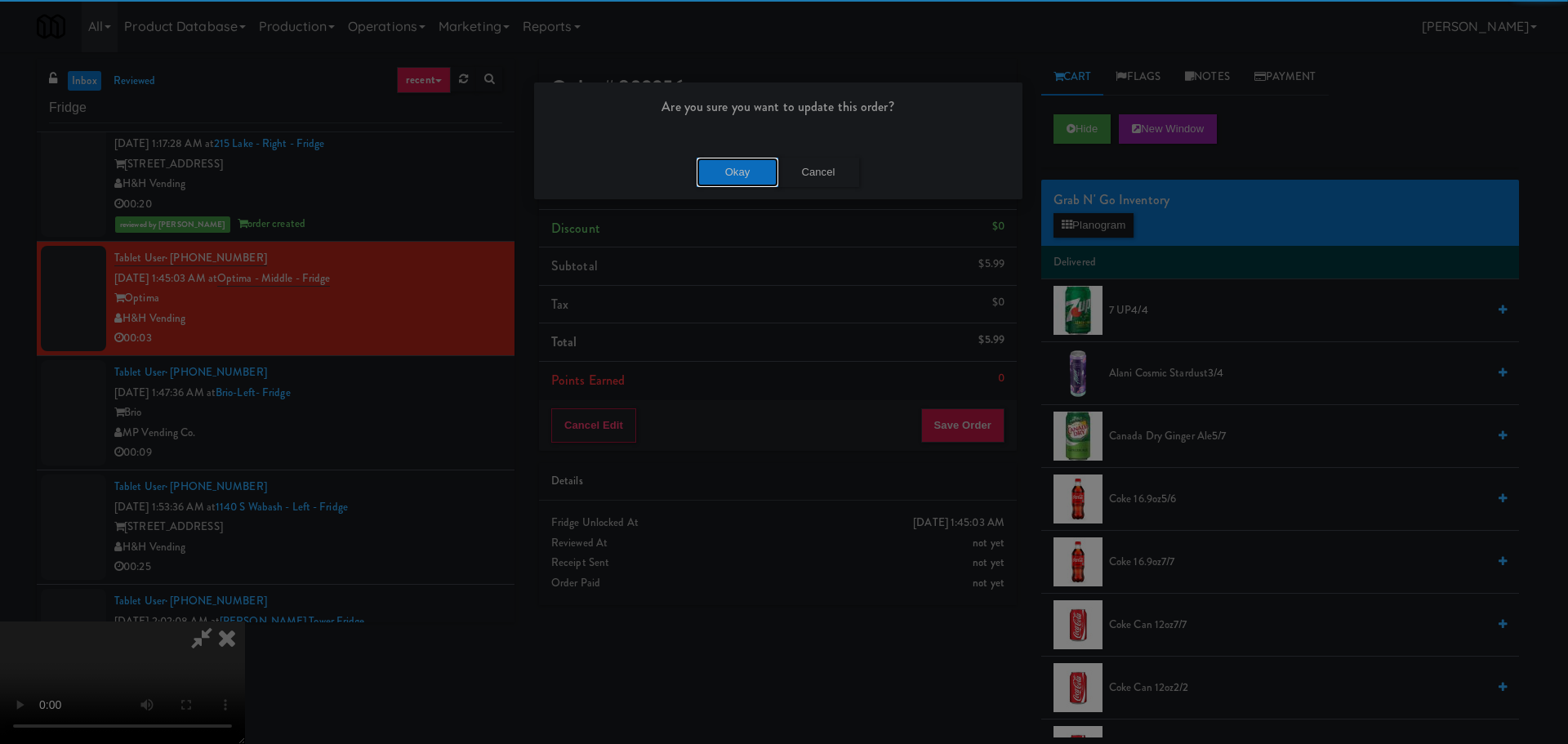
click at [737, 175] on button "Okay" at bounding box center [737, 172] width 81 height 30
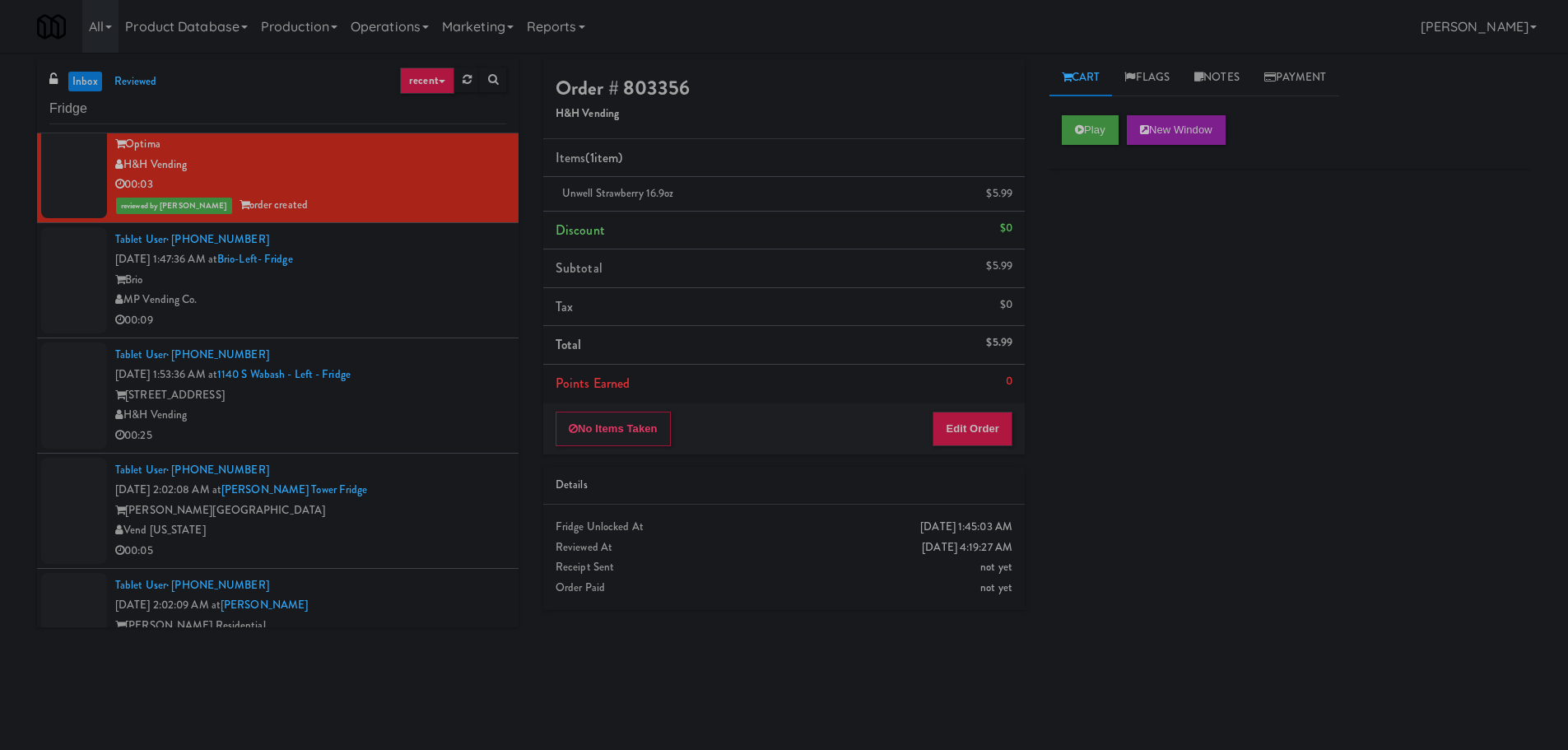
scroll to position [556, 0]
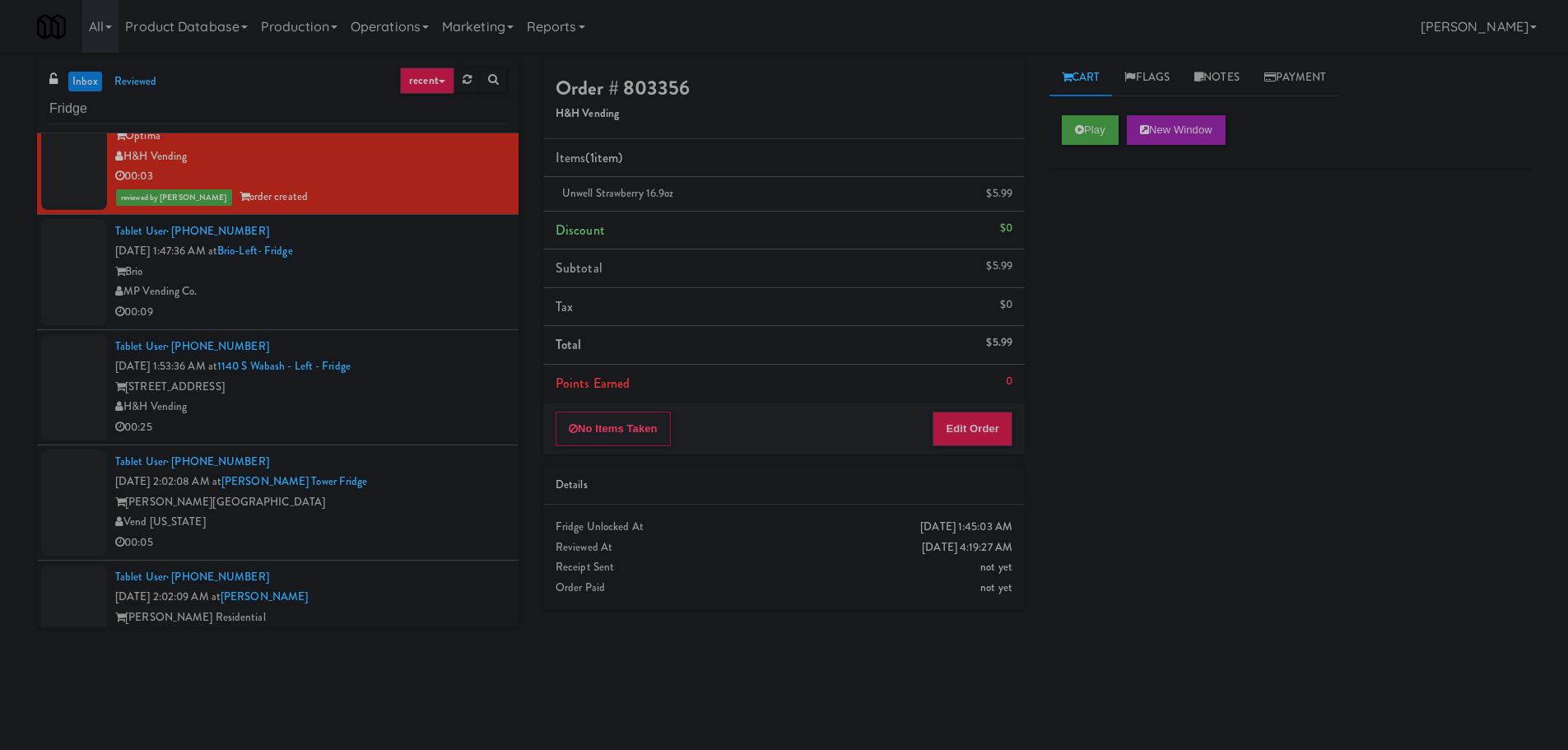
click at [448, 291] on div "MP Vending Co." at bounding box center [310, 292] width 391 height 21
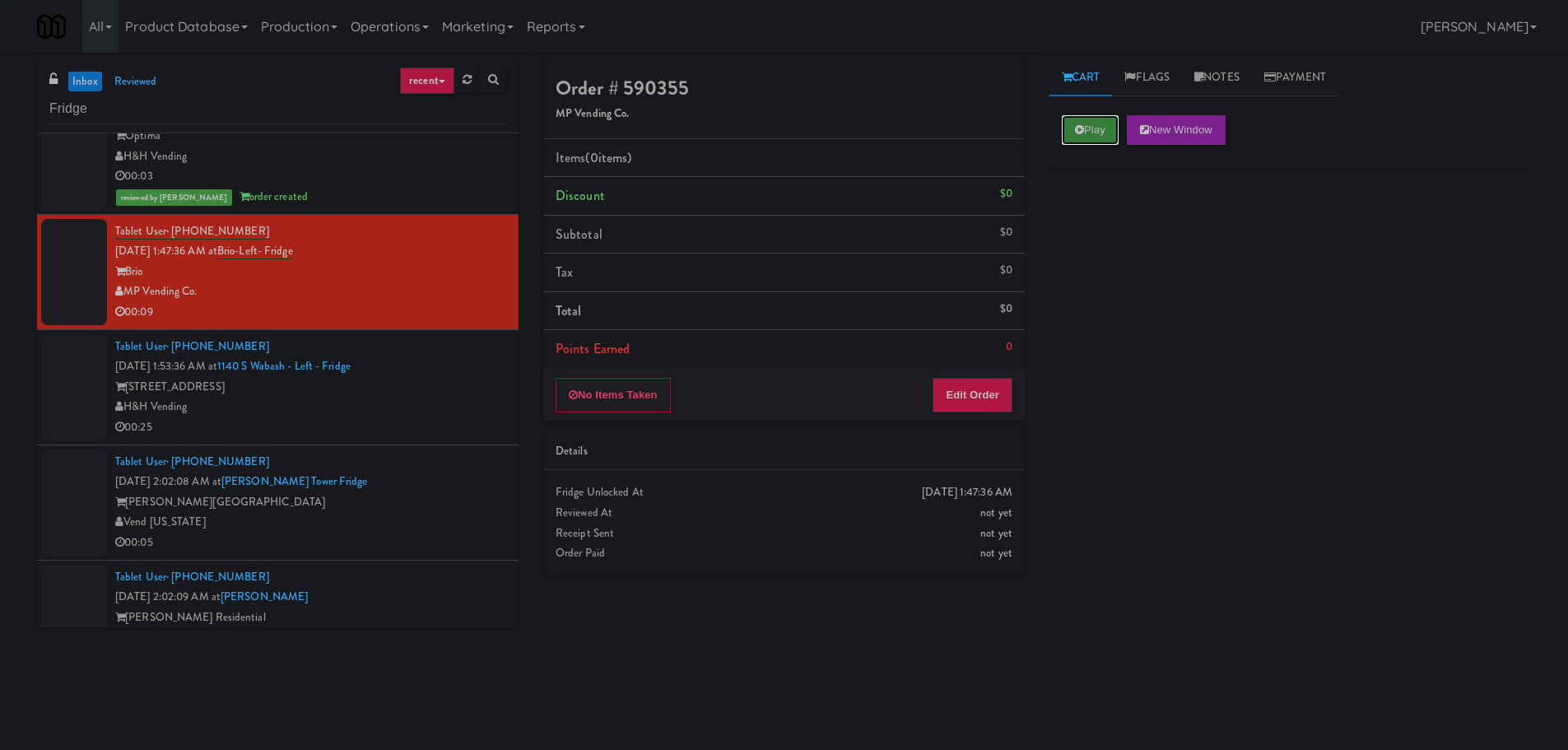
click at [1067, 129] on button "Play" at bounding box center [1090, 130] width 57 height 30
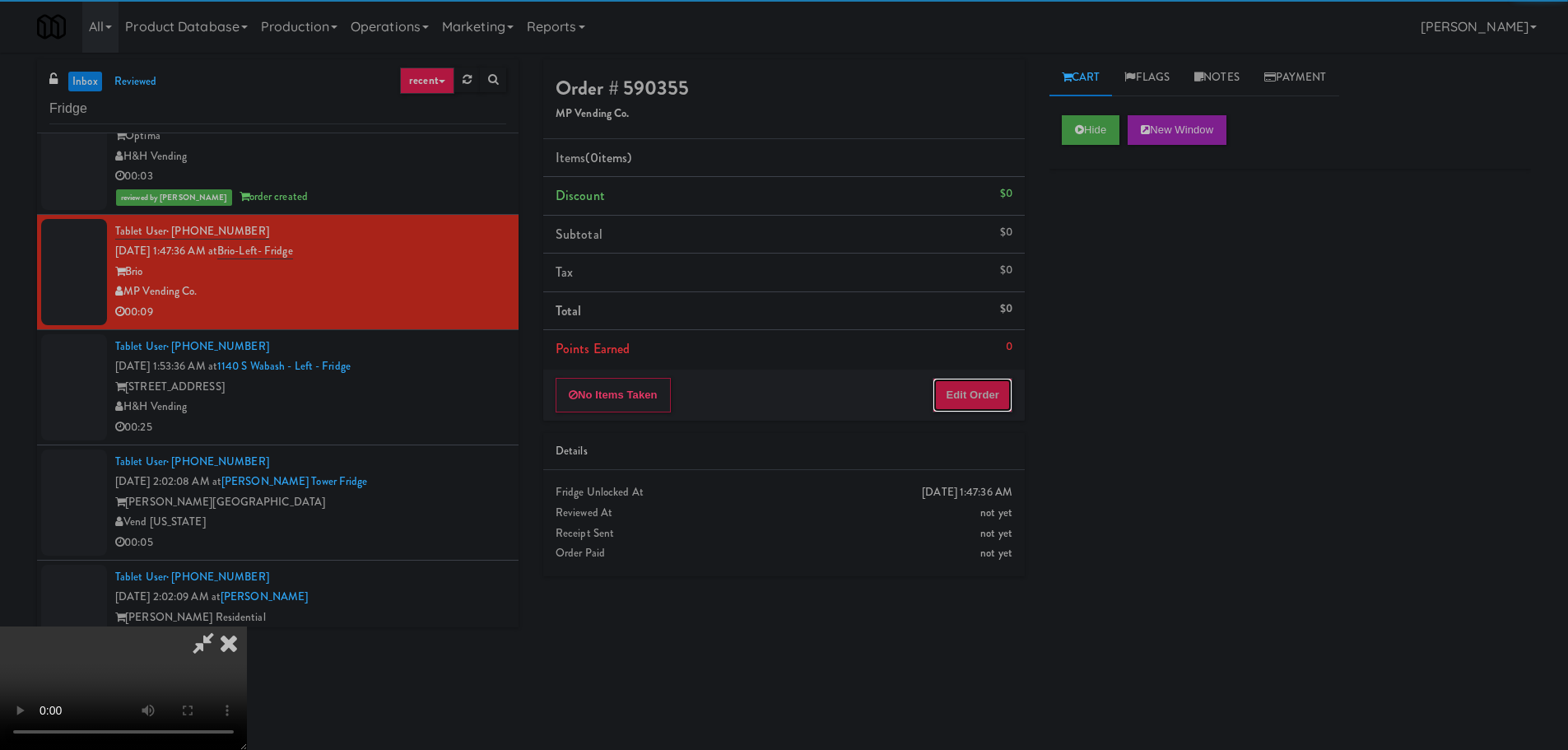
click at [958, 397] on button "Edit Order" at bounding box center [972, 395] width 79 height 34
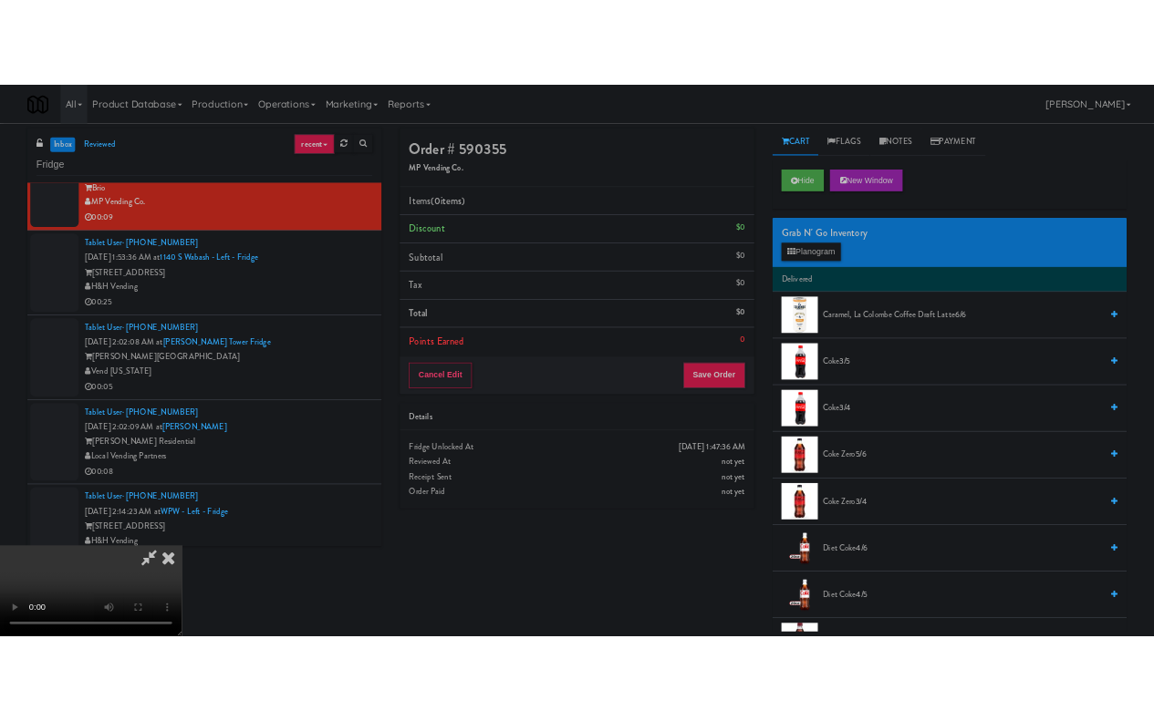
scroll to position [730, 0]
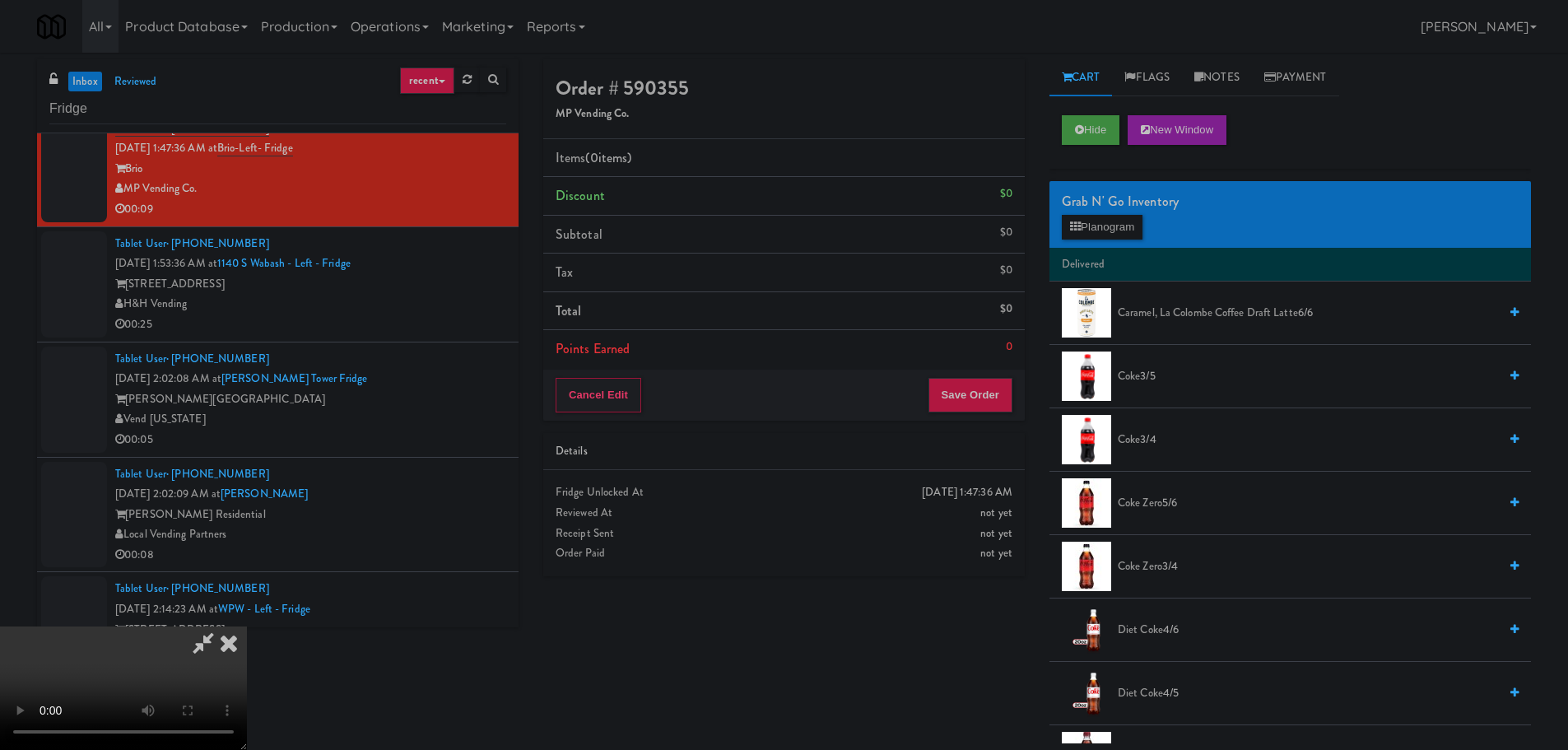
click at [247, 626] on video at bounding box center [124, 688] width 247 height 124
click at [1102, 229] on button "Planogram" at bounding box center [1102, 227] width 80 height 24
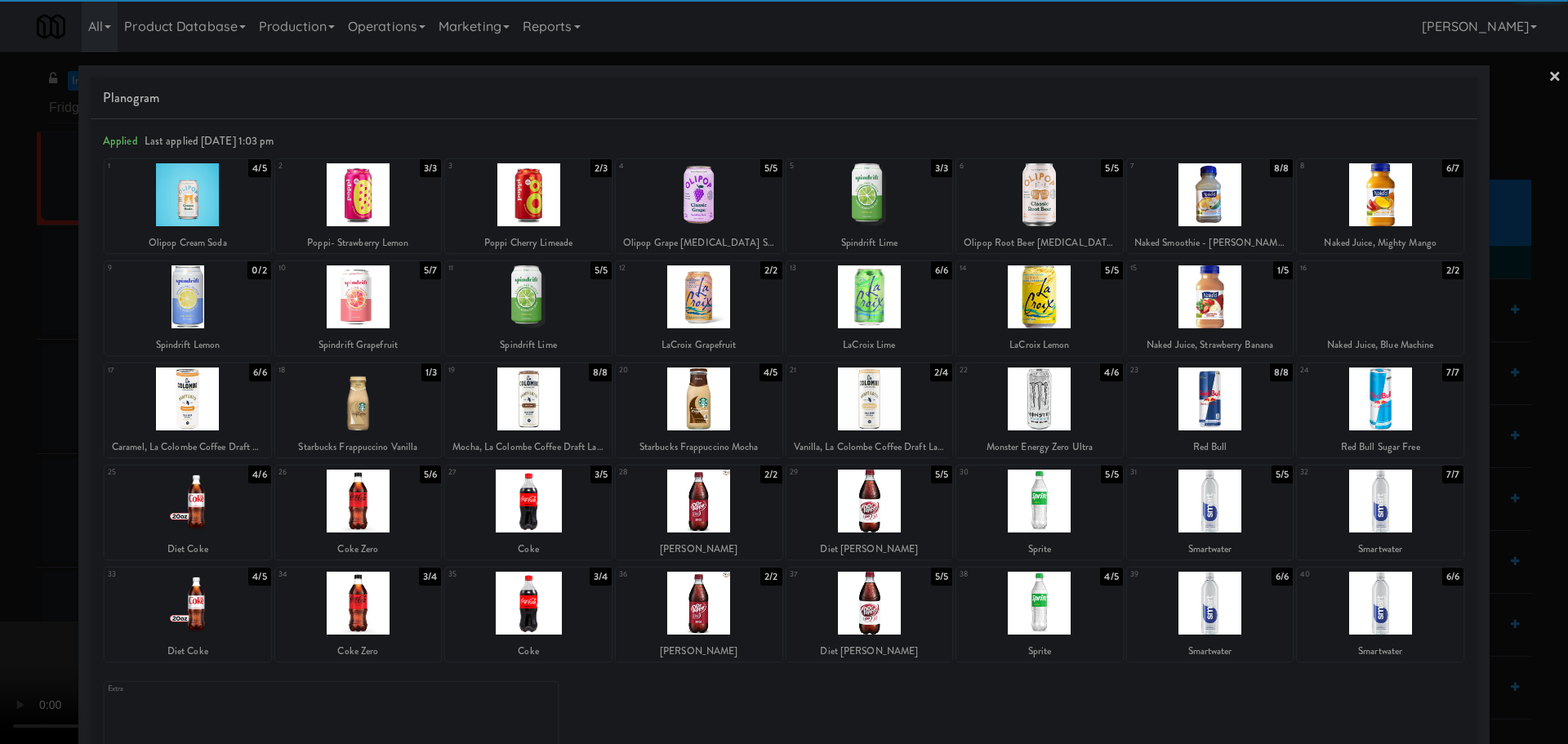
drag, startPoint x: 697, startPoint y: 488, endPoint x: 687, endPoint y: 493, distance: 11.2
click at [698, 488] on div at bounding box center [699, 500] width 167 height 63
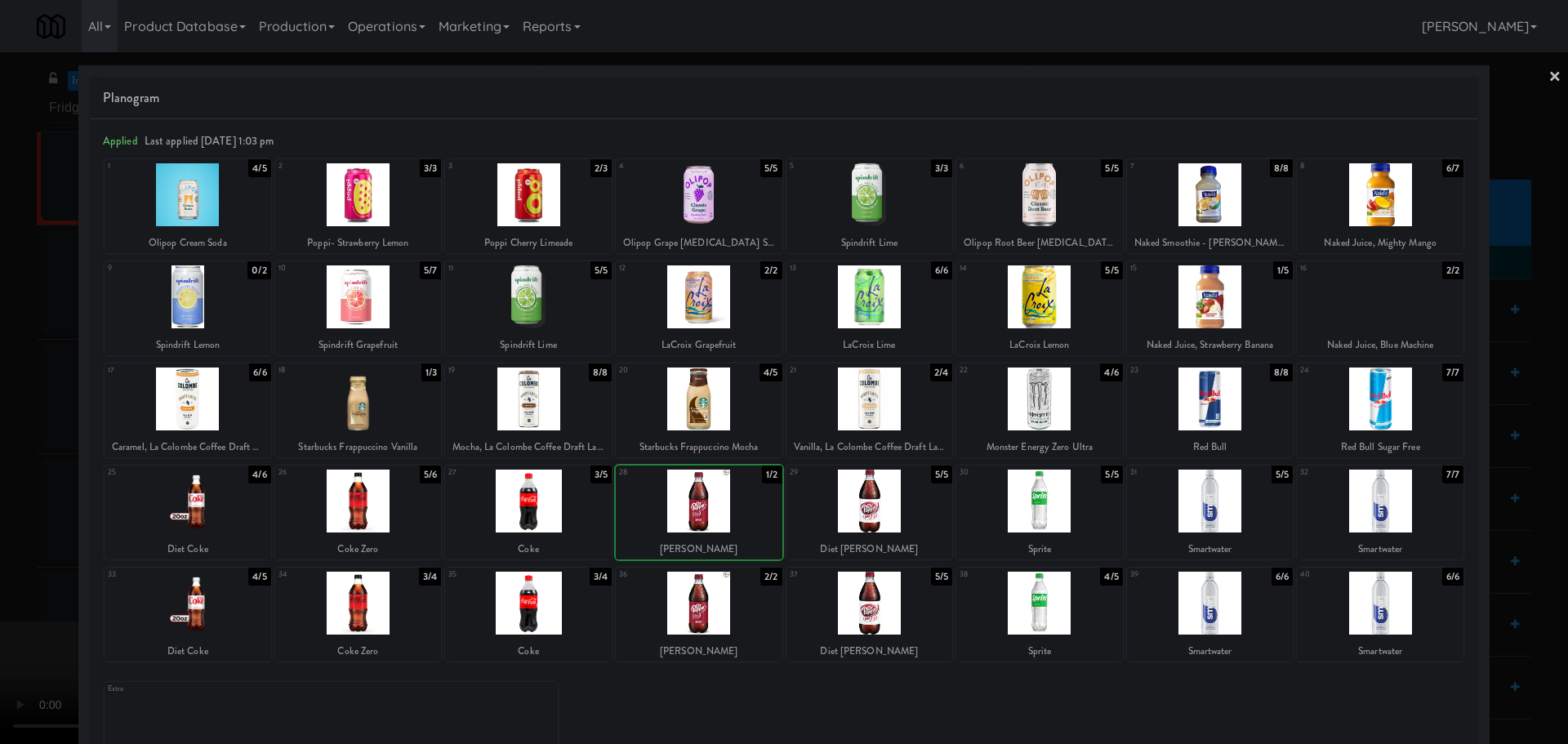
drag, startPoint x: 0, startPoint y: 454, endPoint x: 356, endPoint y: 387, distance: 362.2
click at [31, 449] on div at bounding box center [784, 372] width 1568 height 744
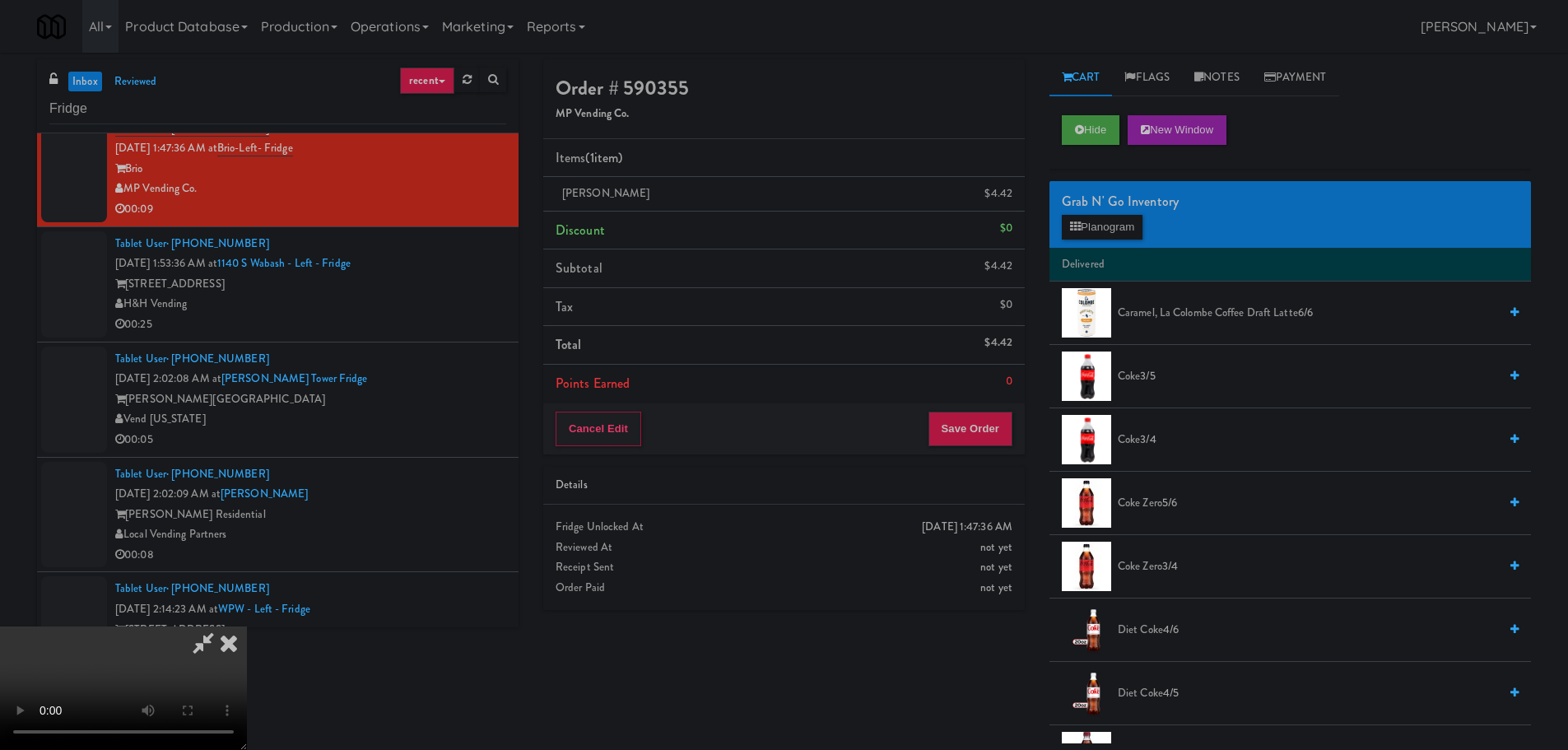
click at [247, 626] on video at bounding box center [124, 688] width 247 height 124
click at [982, 438] on button "Save Order" at bounding box center [970, 429] width 84 height 34
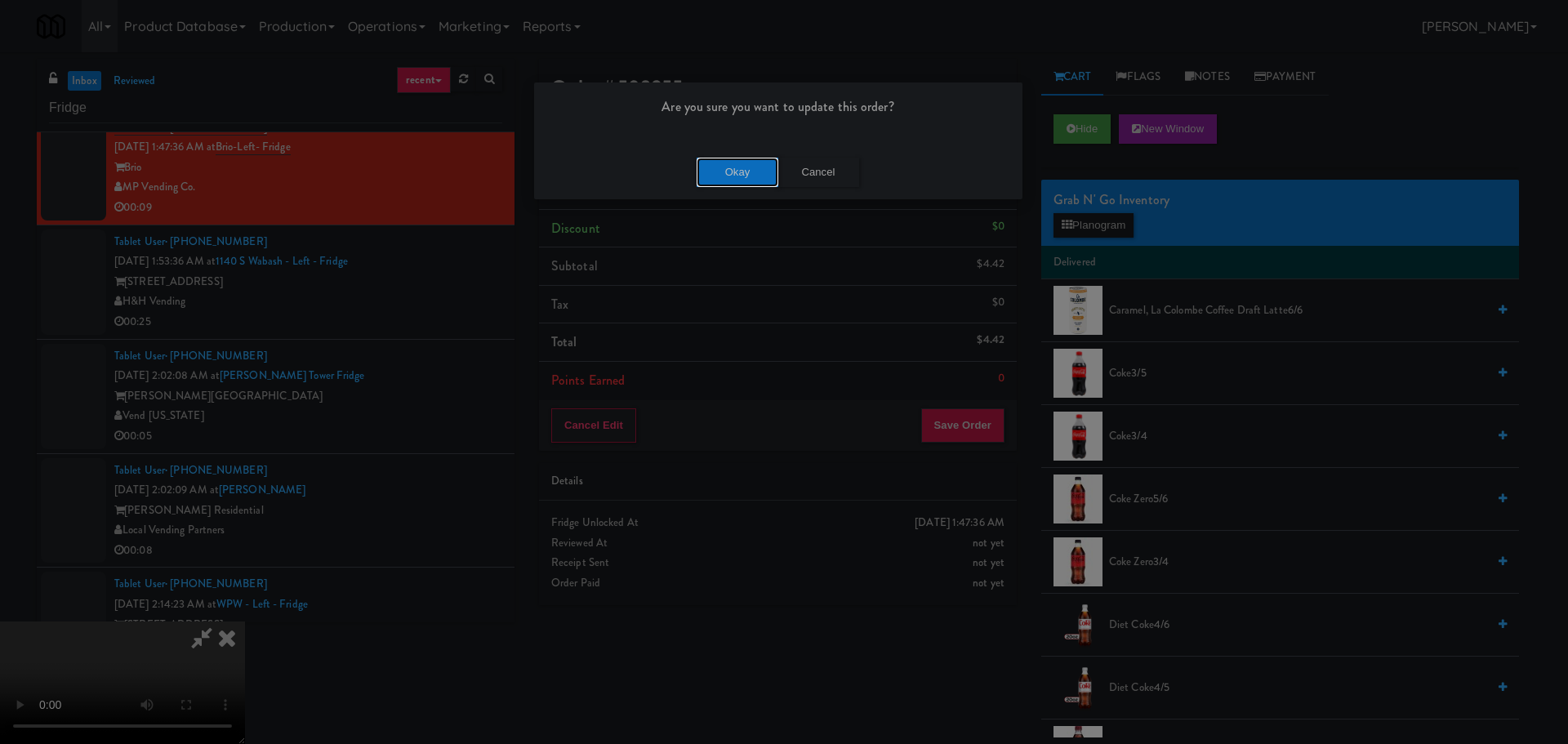
click at [758, 181] on button "Okay" at bounding box center [737, 172] width 81 height 30
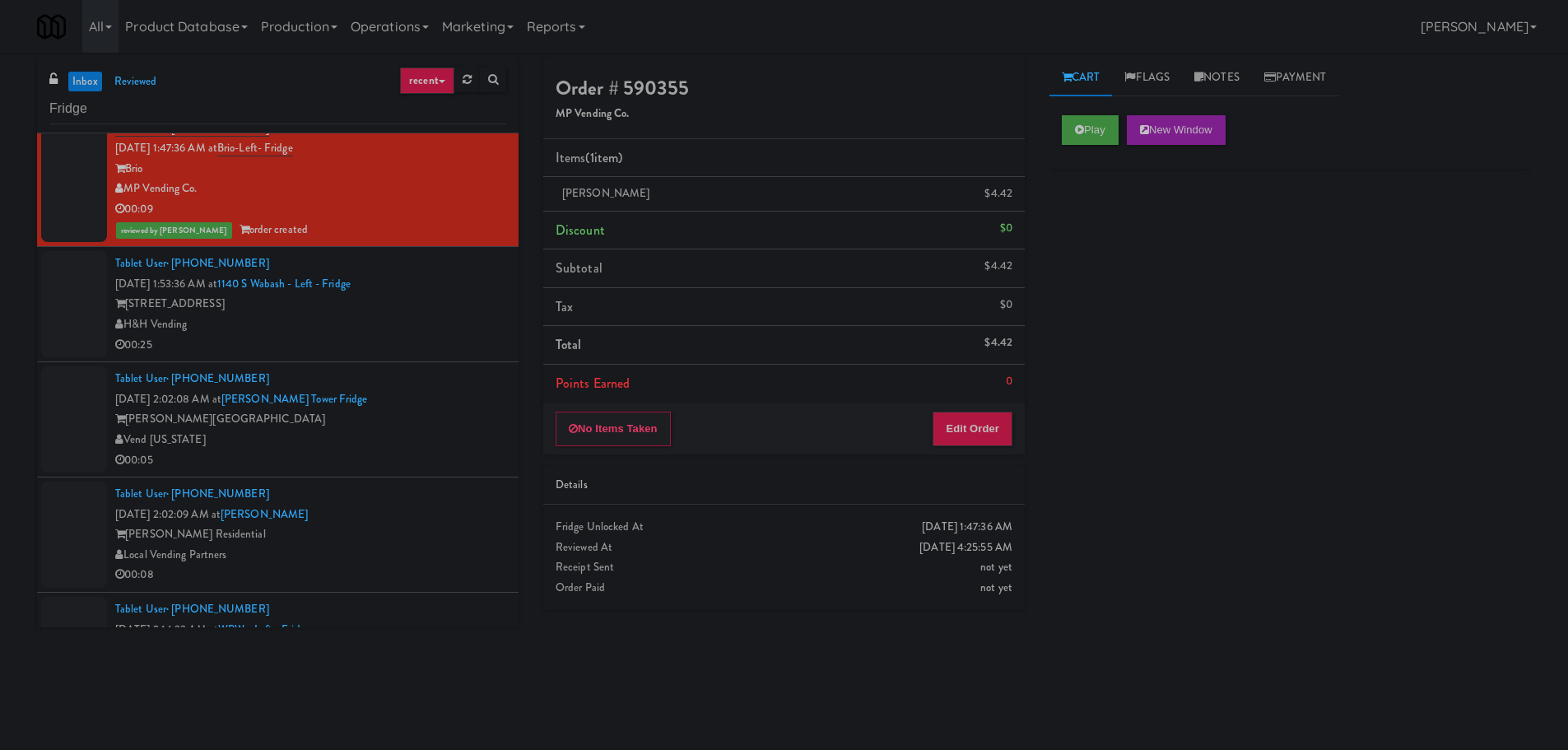
scroll to position [760, 0]
click at [432, 326] on div "H&H Vending" at bounding box center [310, 324] width 391 height 21
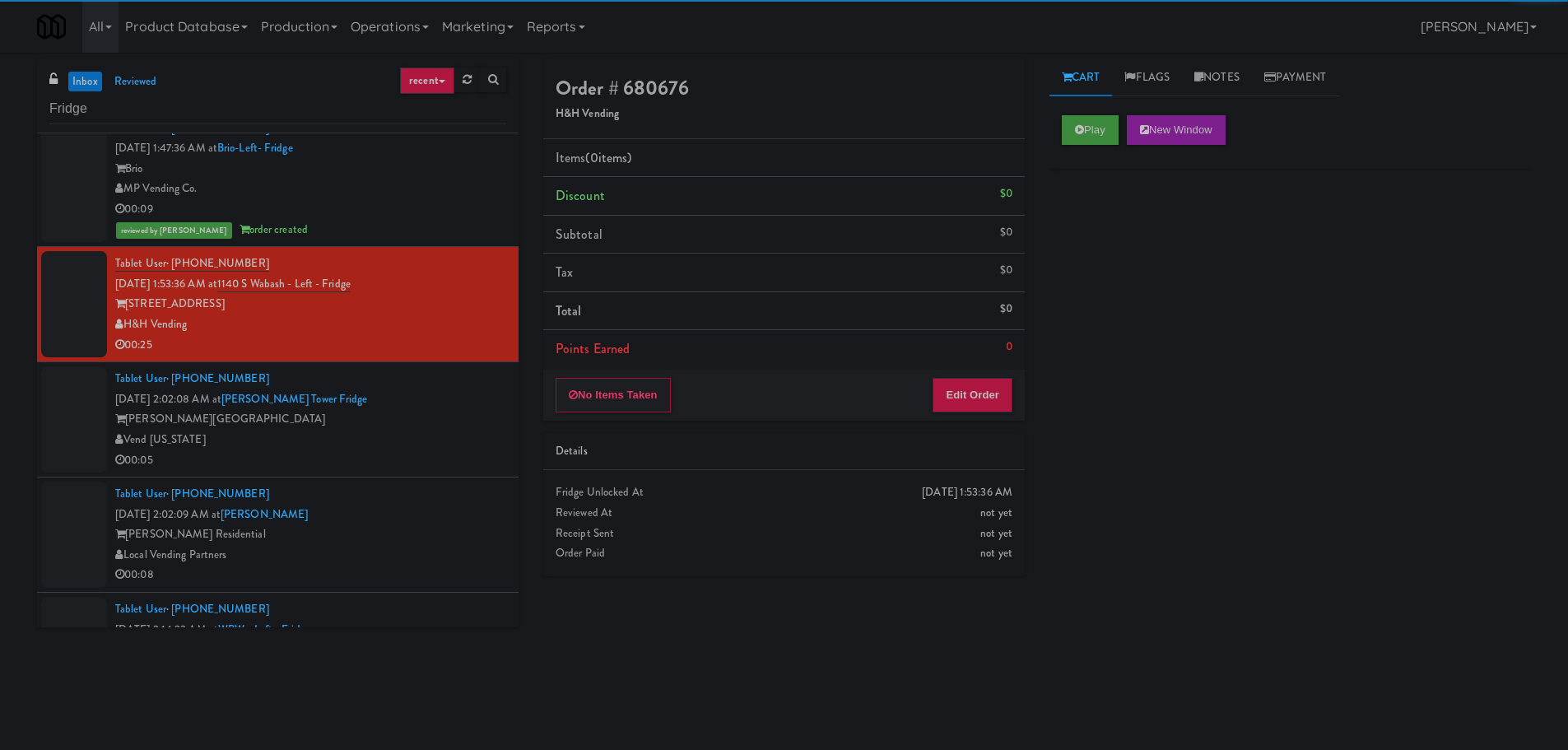
click at [457, 413] on div "Archer Tower" at bounding box center [310, 419] width 391 height 21
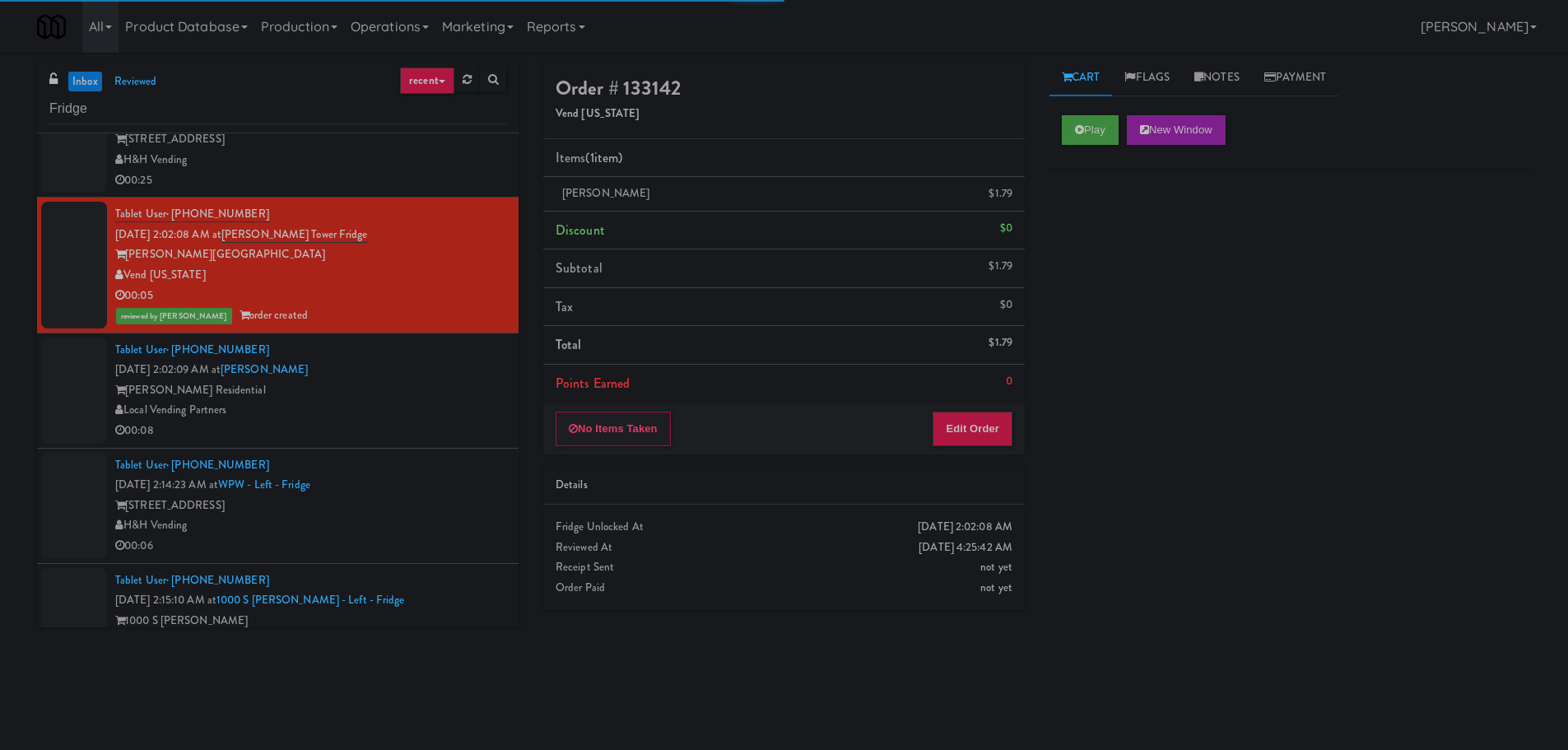
click at [429, 381] on div "Herbert Residential" at bounding box center [310, 390] width 391 height 21
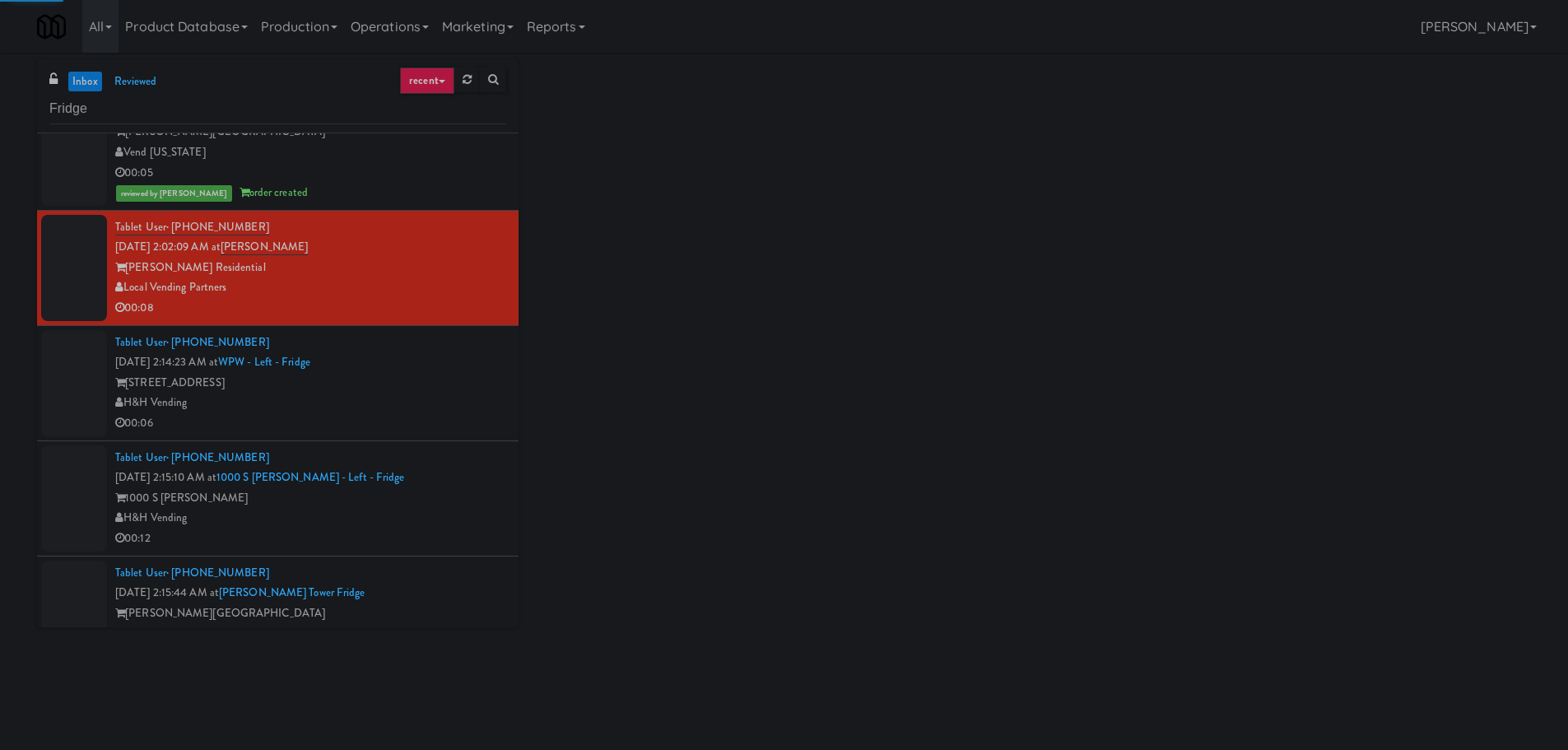
scroll to position [988, 0]
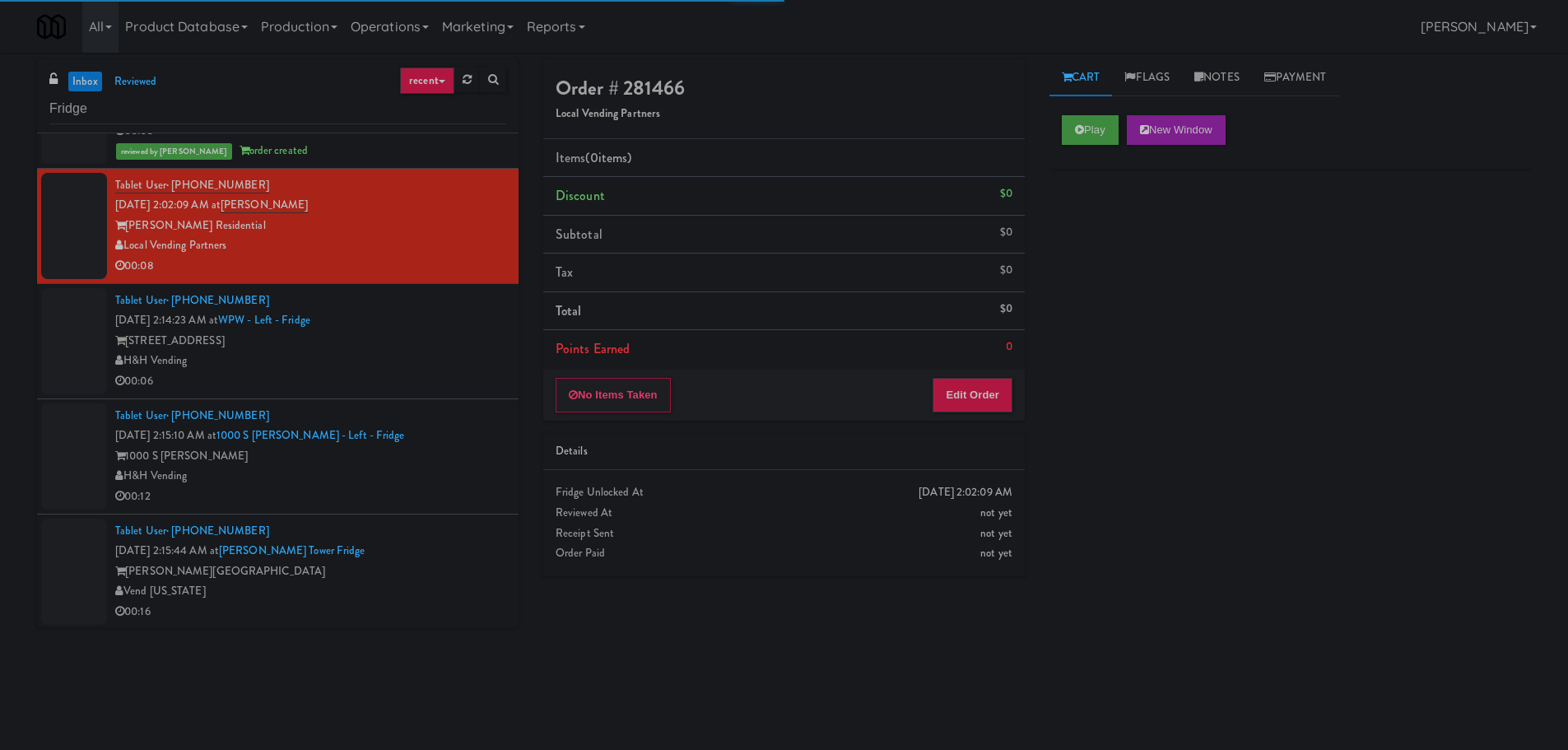
click at [454, 370] on div "H&H Vending" at bounding box center [310, 361] width 391 height 21
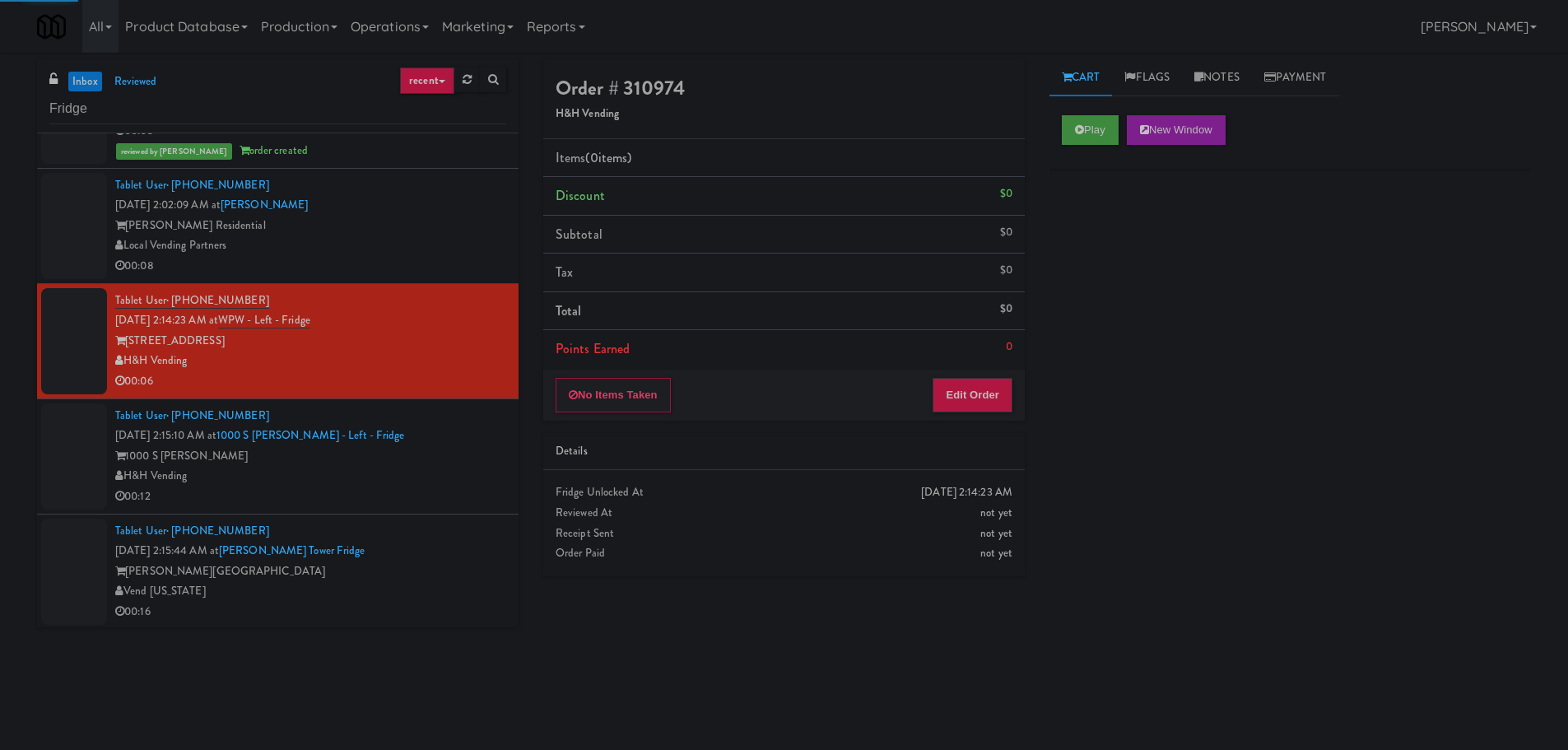
click at [474, 246] on div "Local Vending Partners" at bounding box center [310, 245] width 391 height 21
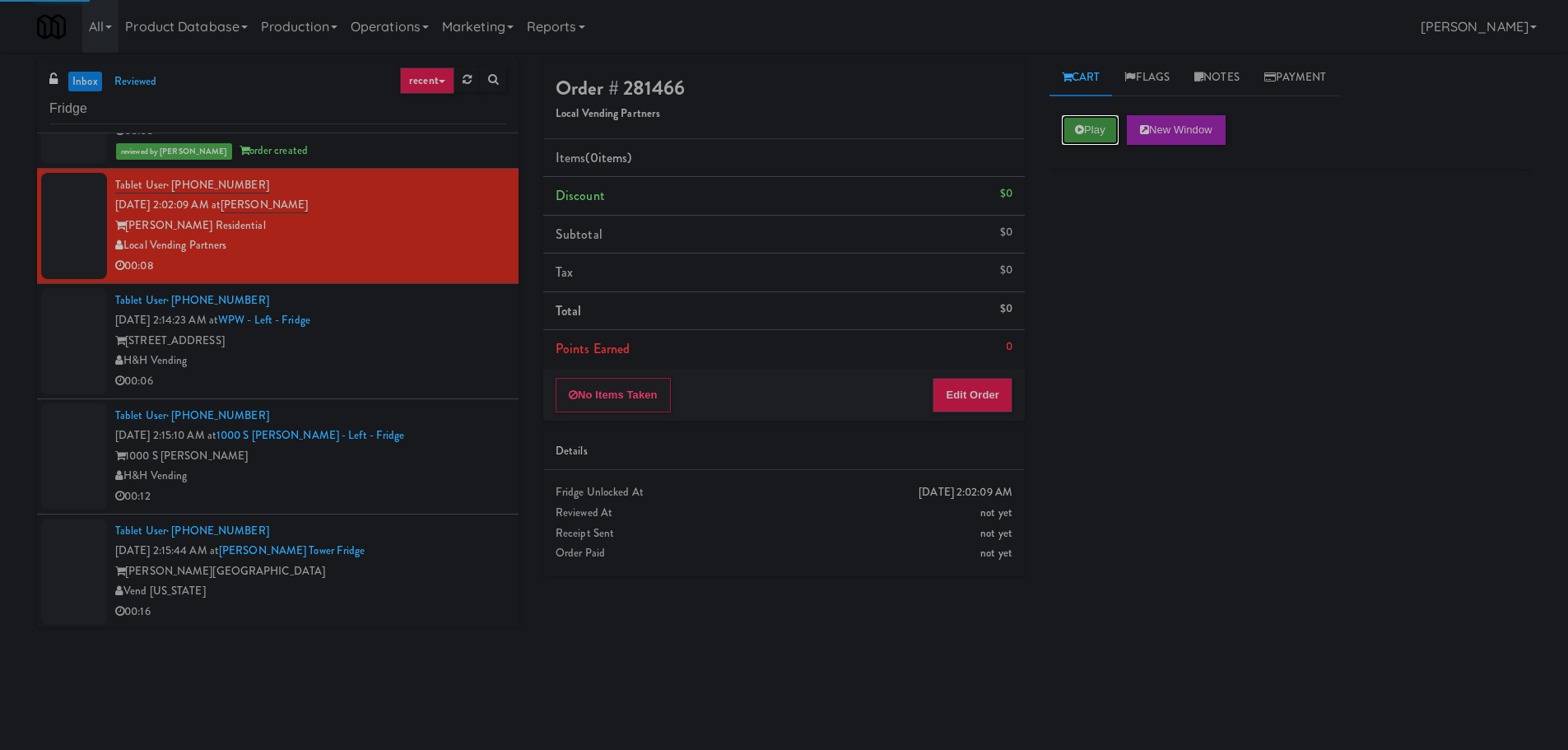
click at [1082, 125] on icon at bounding box center [1079, 130] width 9 height 11
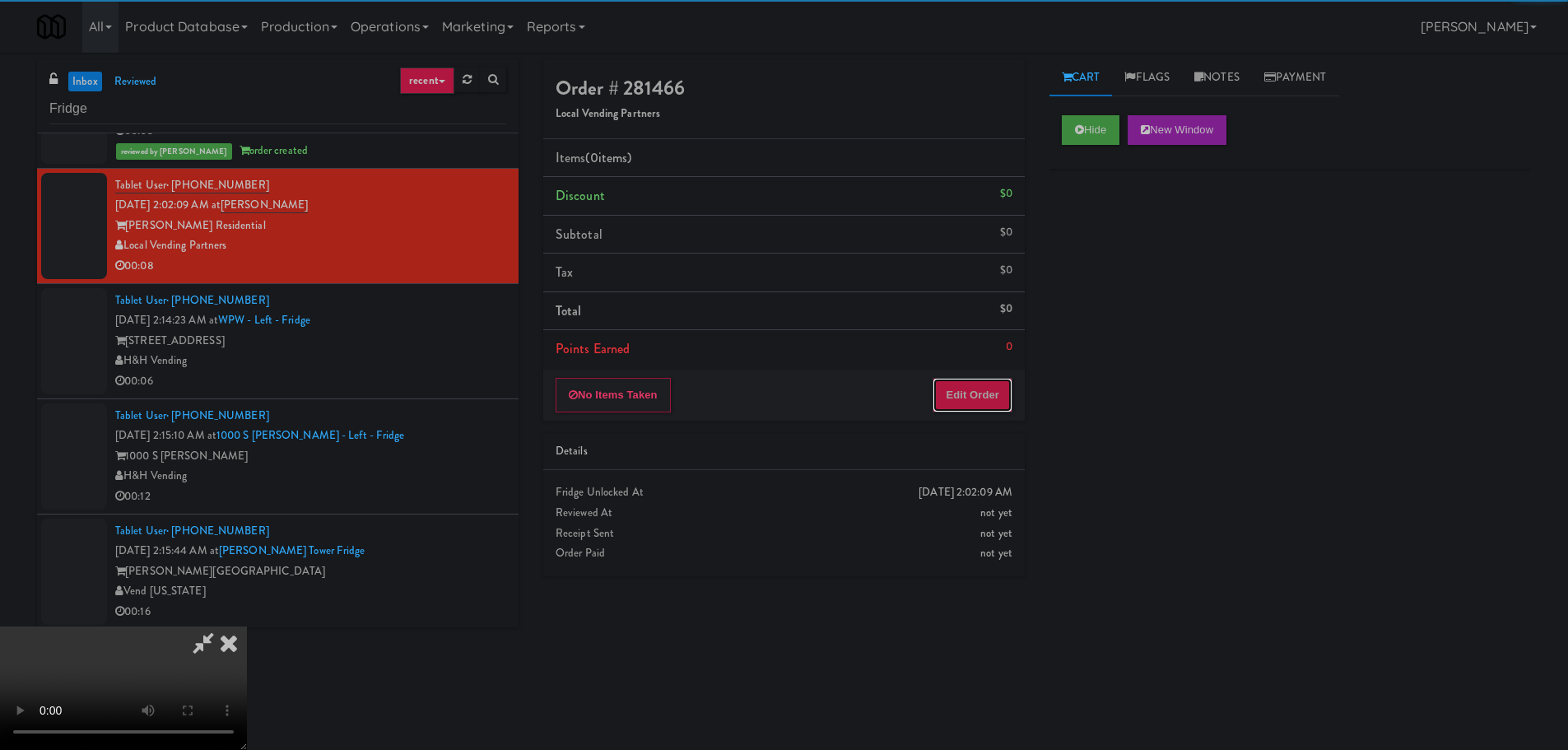
click at [990, 379] on button "Edit Order" at bounding box center [972, 395] width 79 height 34
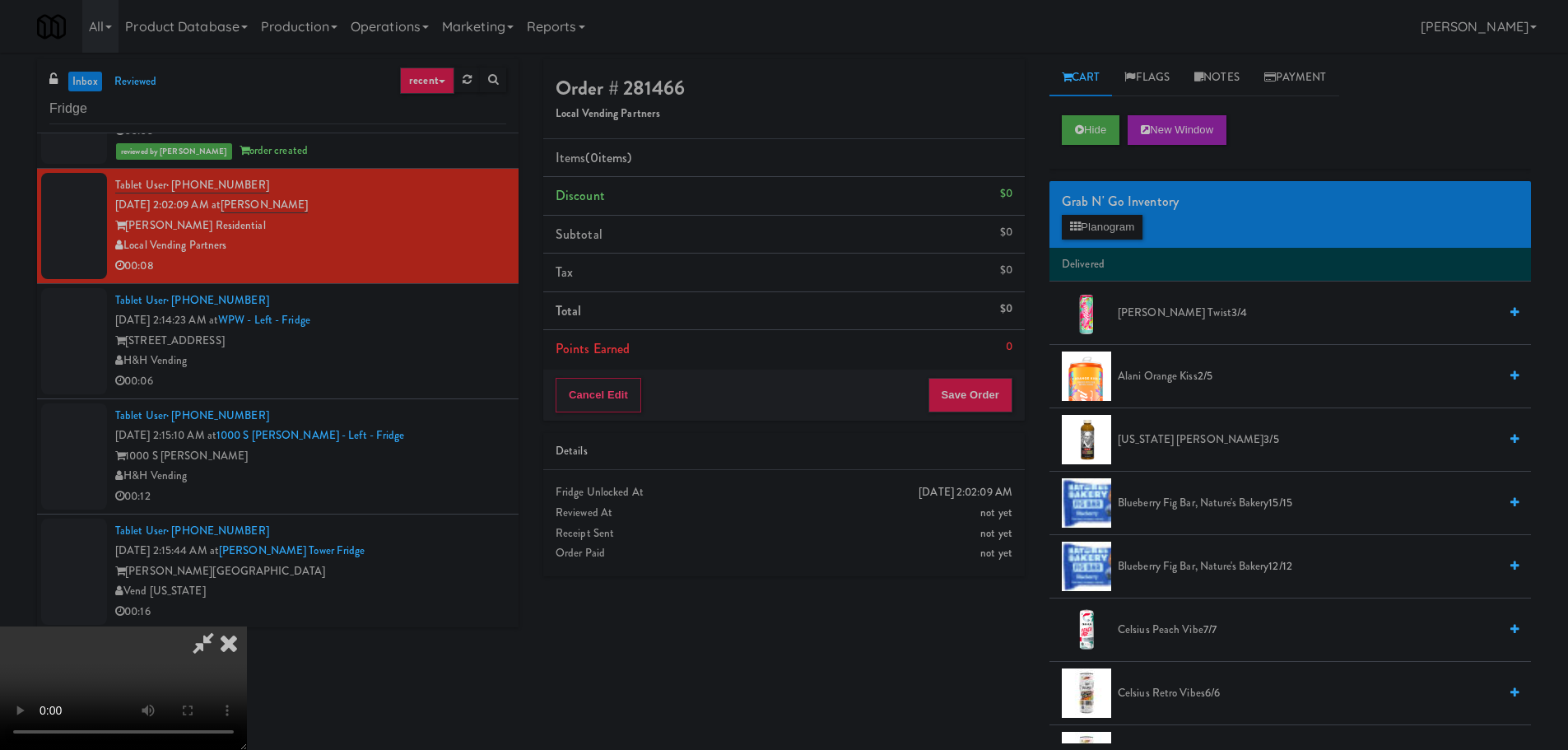
click at [247, 647] on video at bounding box center [124, 688] width 247 height 124
drag, startPoint x: 792, startPoint y: 547, endPoint x: 768, endPoint y: 528, distance: 30.6
click at [247, 626] on video at bounding box center [124, 688] width 247 height 124
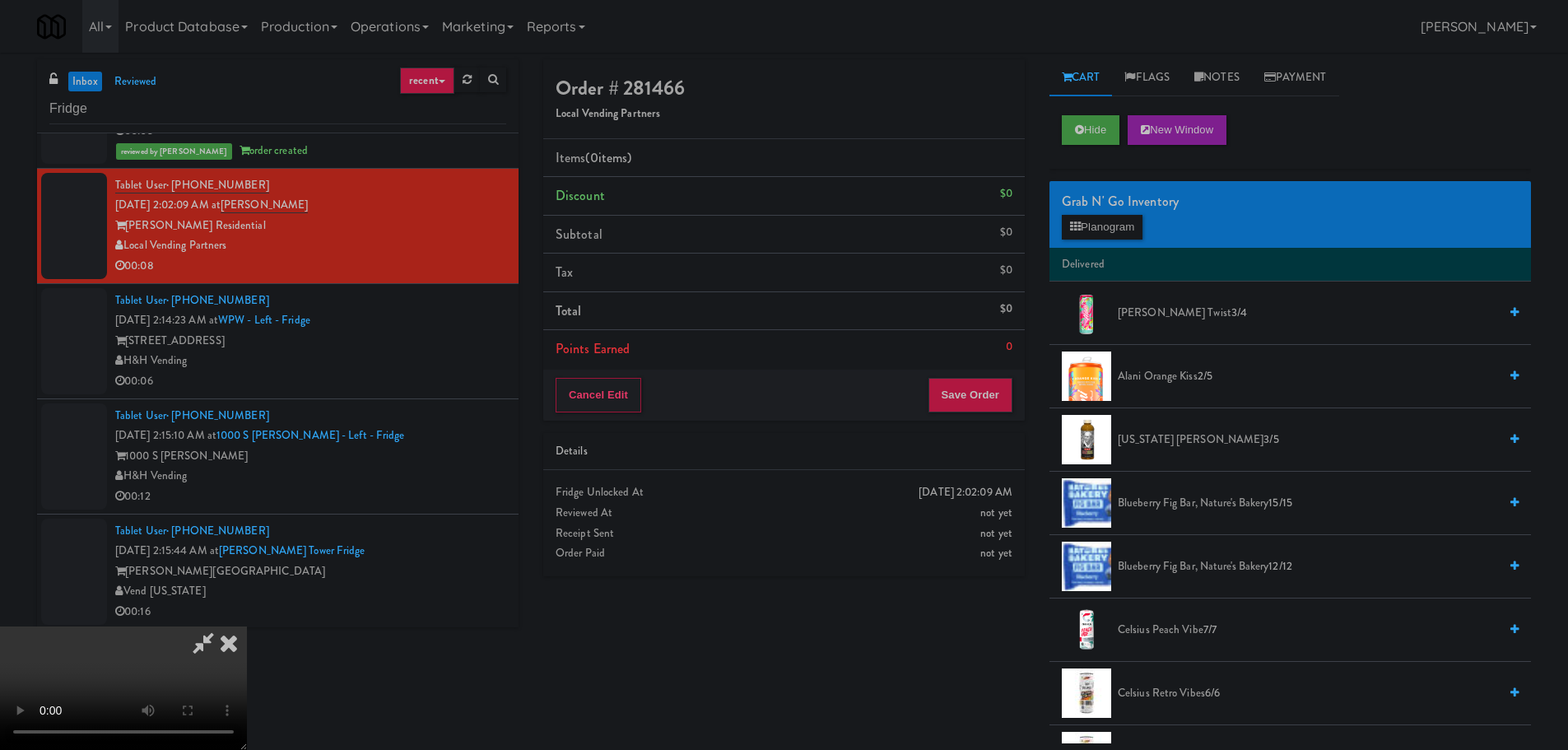
click at [247, 626] on video at bounding box center [124, 688] width 247 height 124
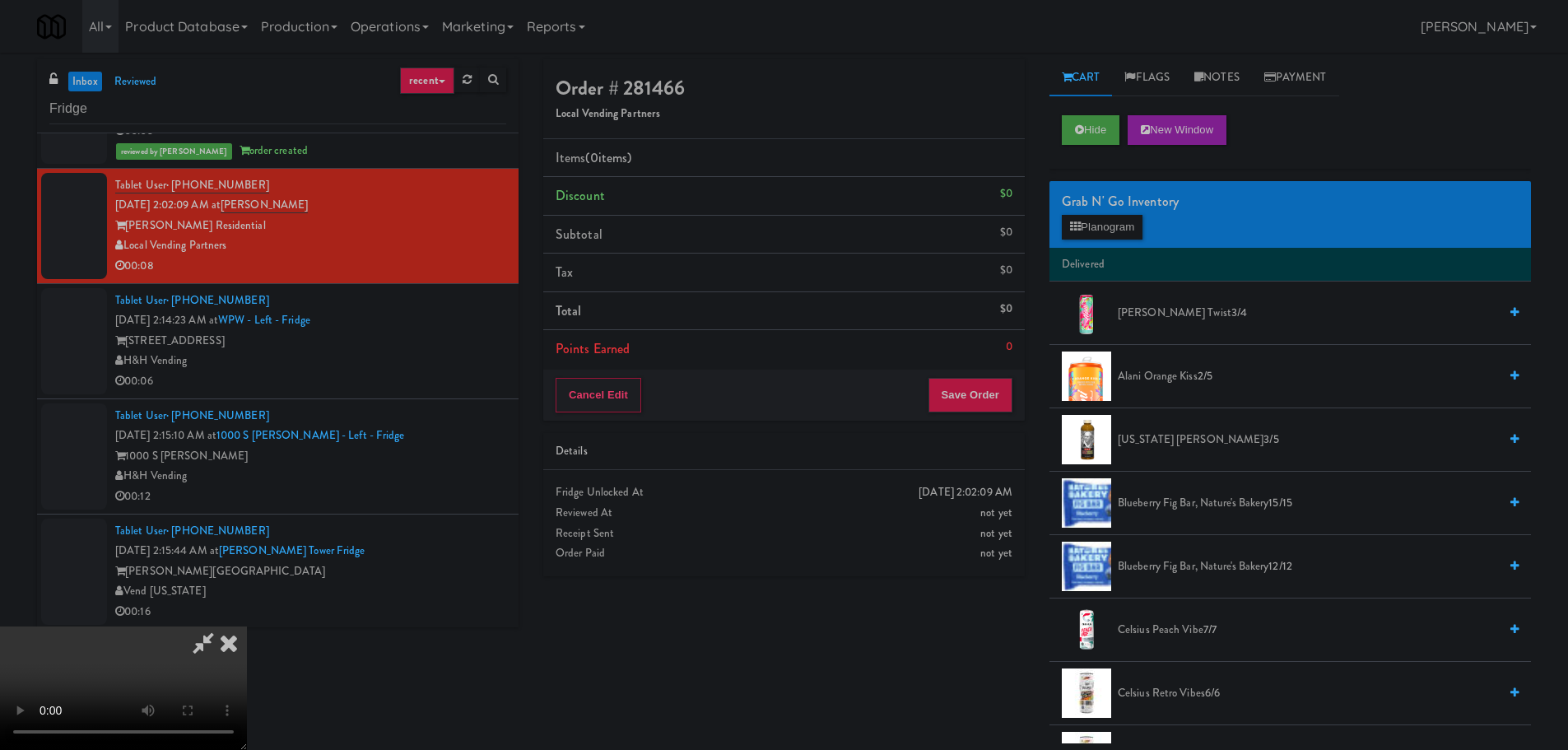
click at [247, 626] on video at bounding box center [124, 688] width 247 height 124
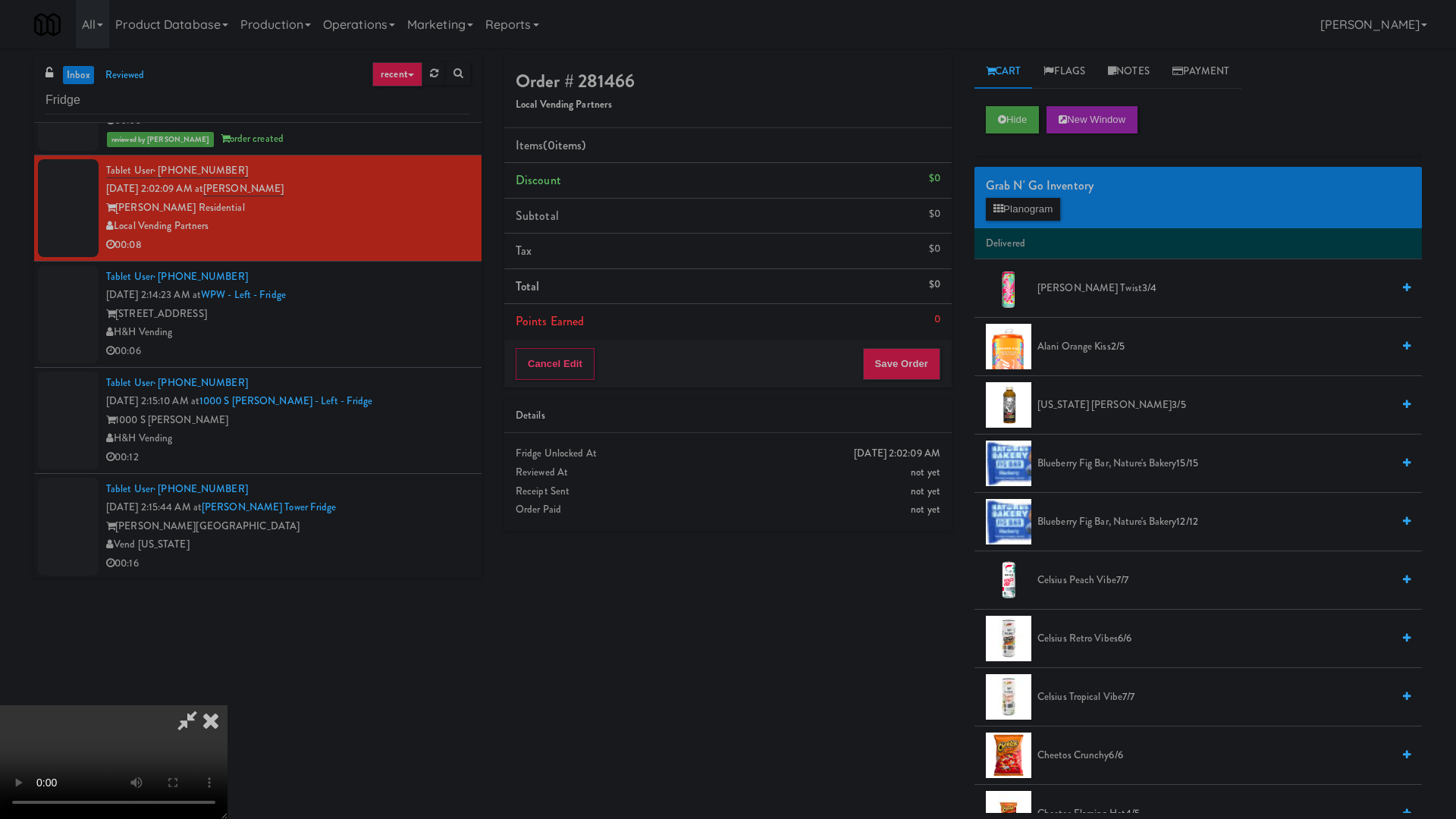
click at [228, 690] on video at bounding box center [114, 762] width 228 height 114
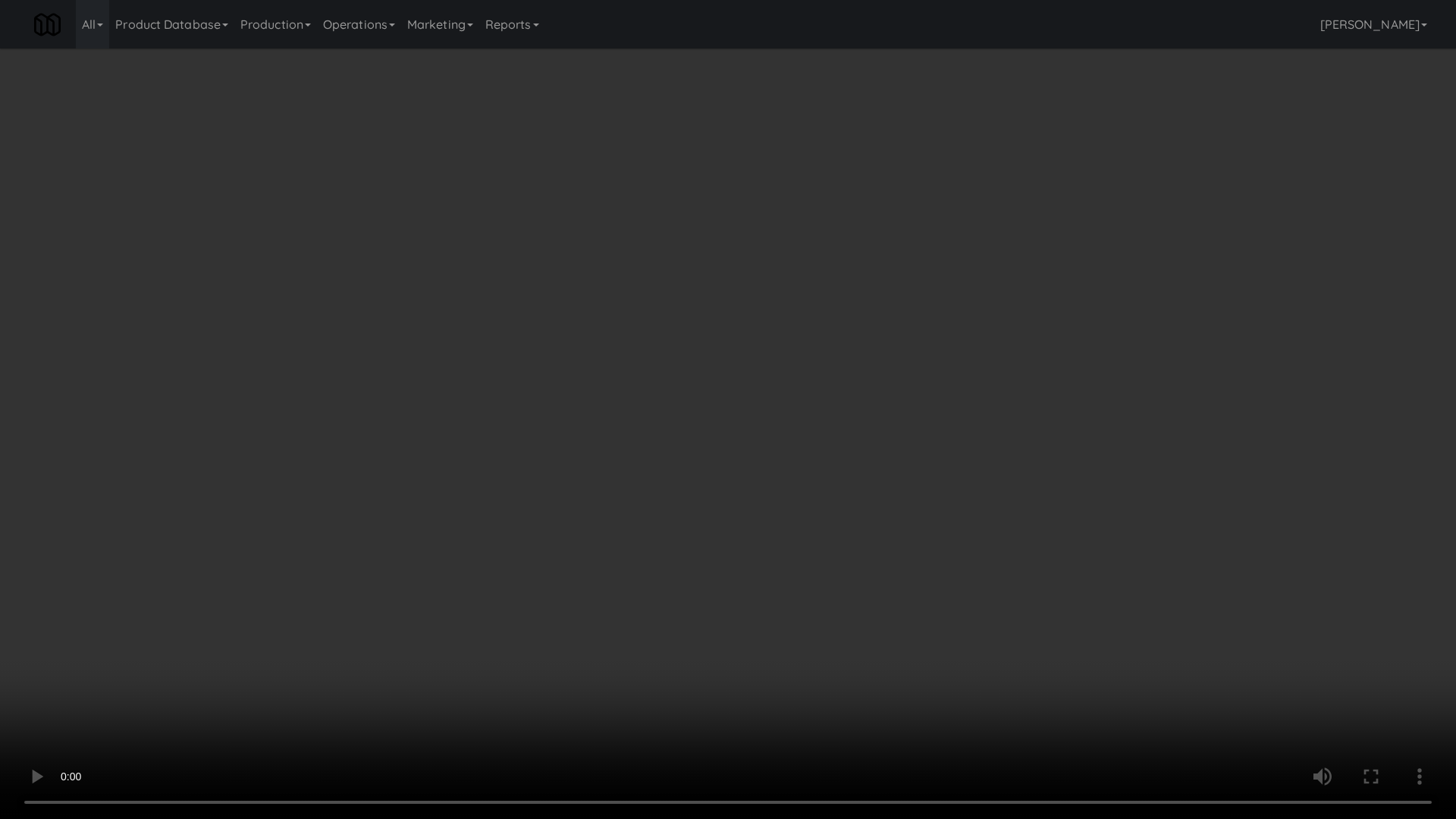
click at [690, 488] on video at bounding box center [728, 409] width 1456 height 819
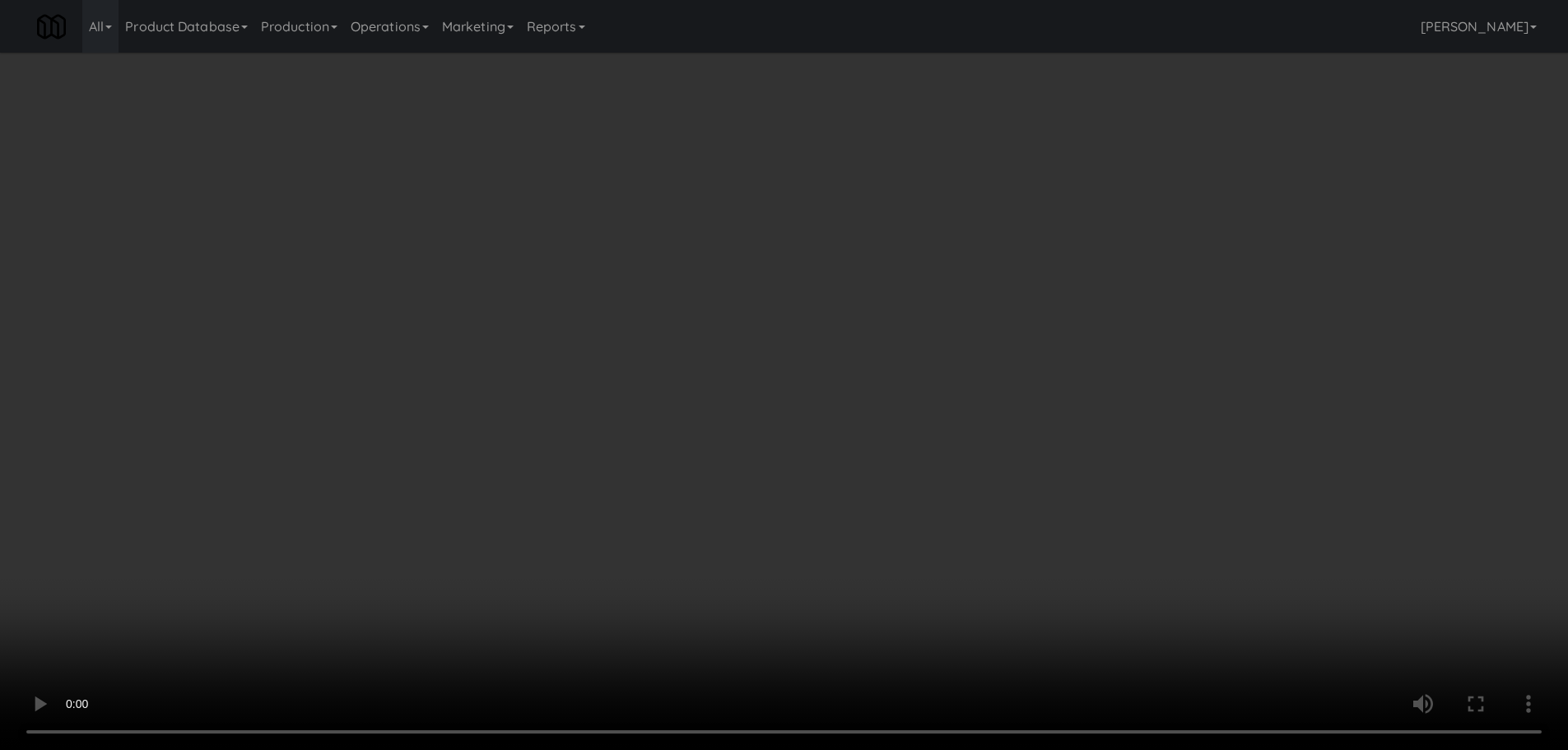
click at [695, 456] on video at bounding box center [784, 375] width 1568 height 750
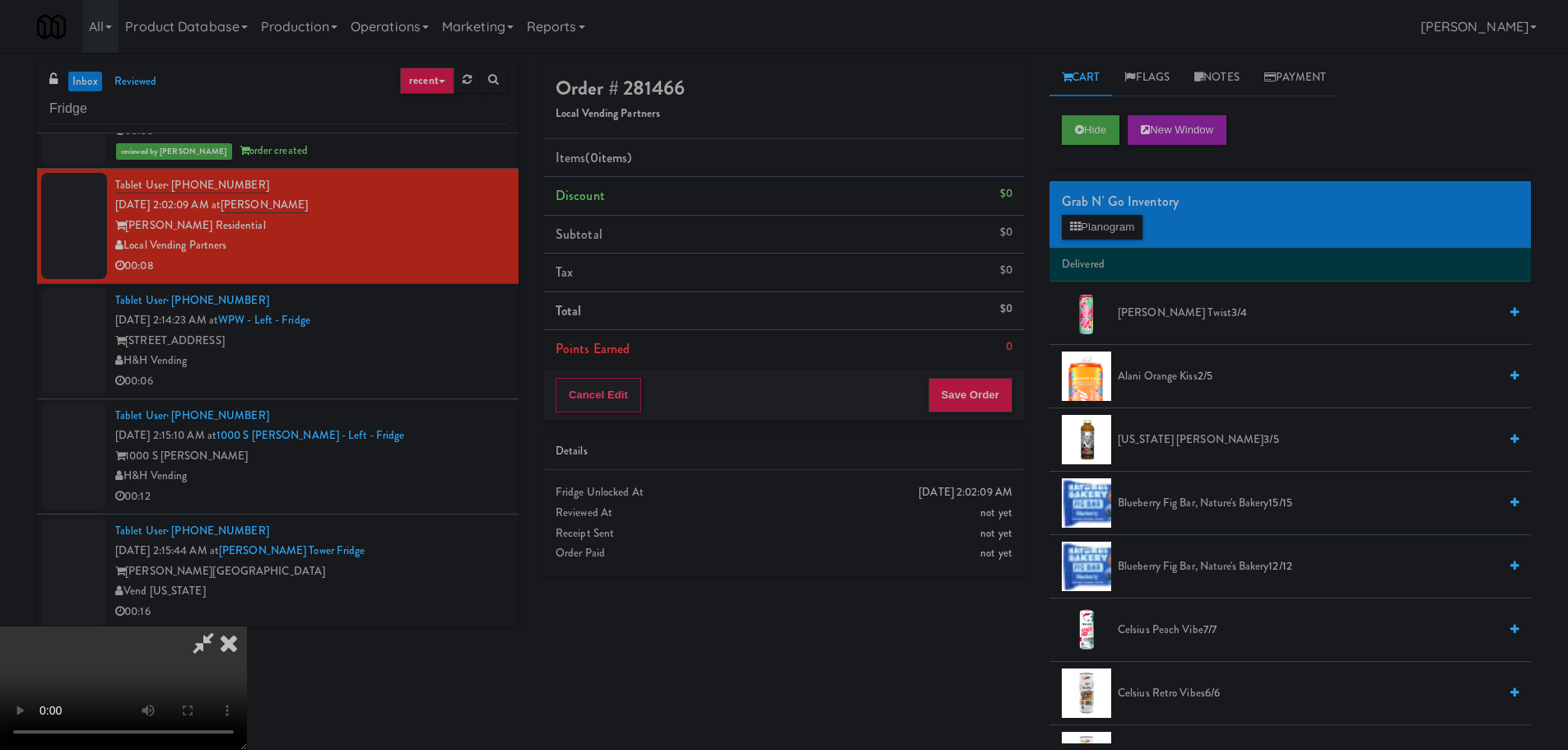
click at [247, 626] on video at bounding box center [124, 688] width 247 height 124
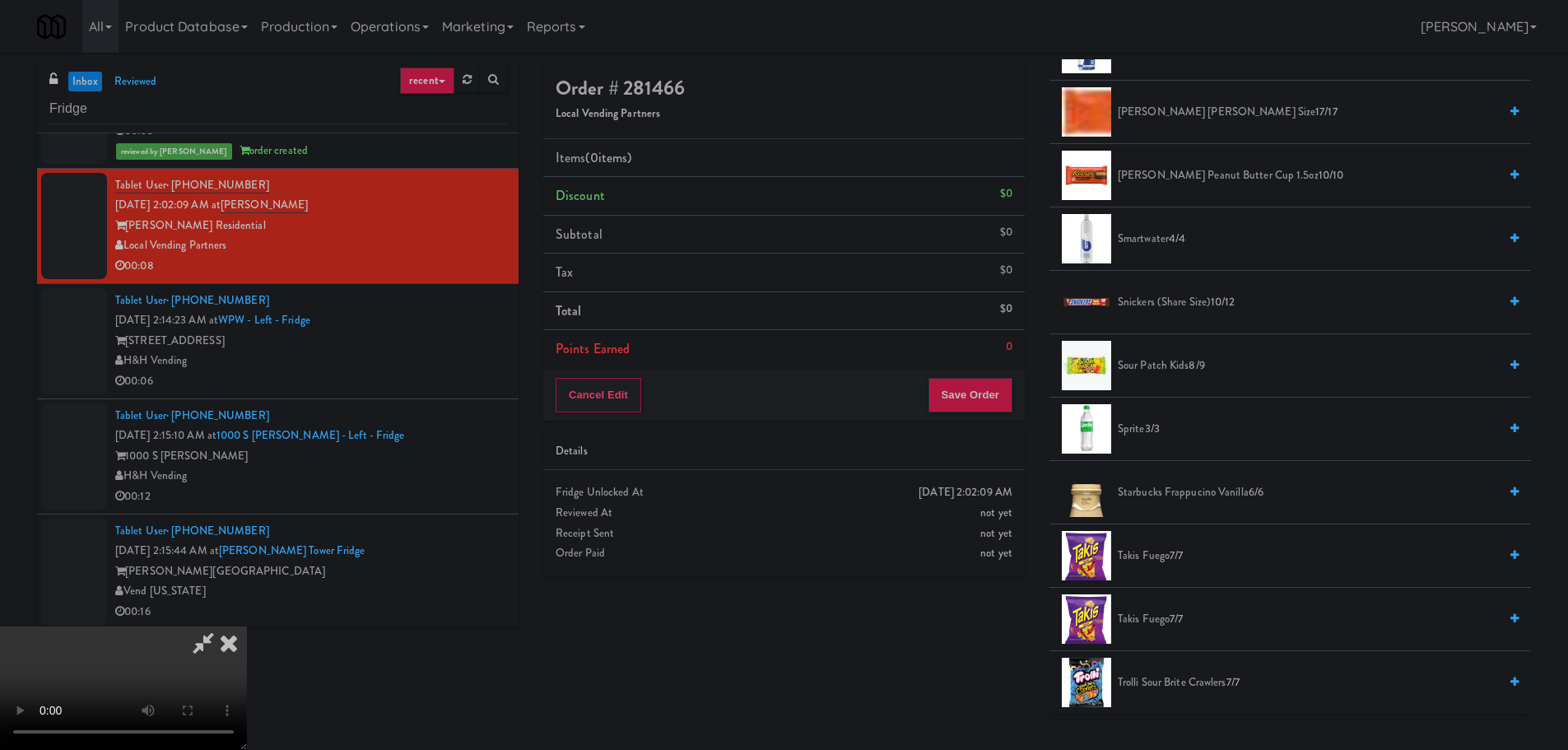
scroll to position [1811, 0]
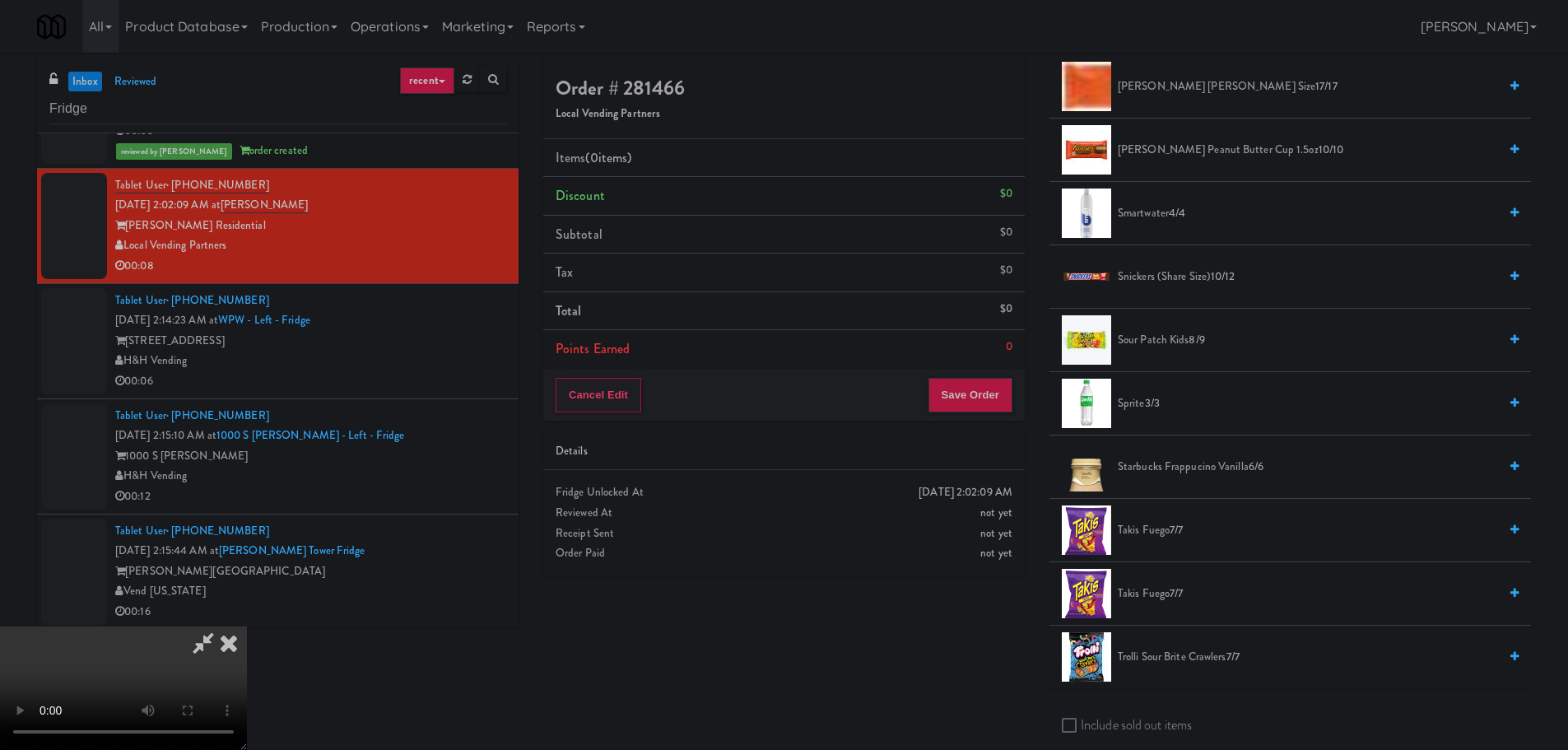
click at [1158, 273] on span "Snickers (Share size) 10/12" at bounding box center [1307, 277] width 380 height 21
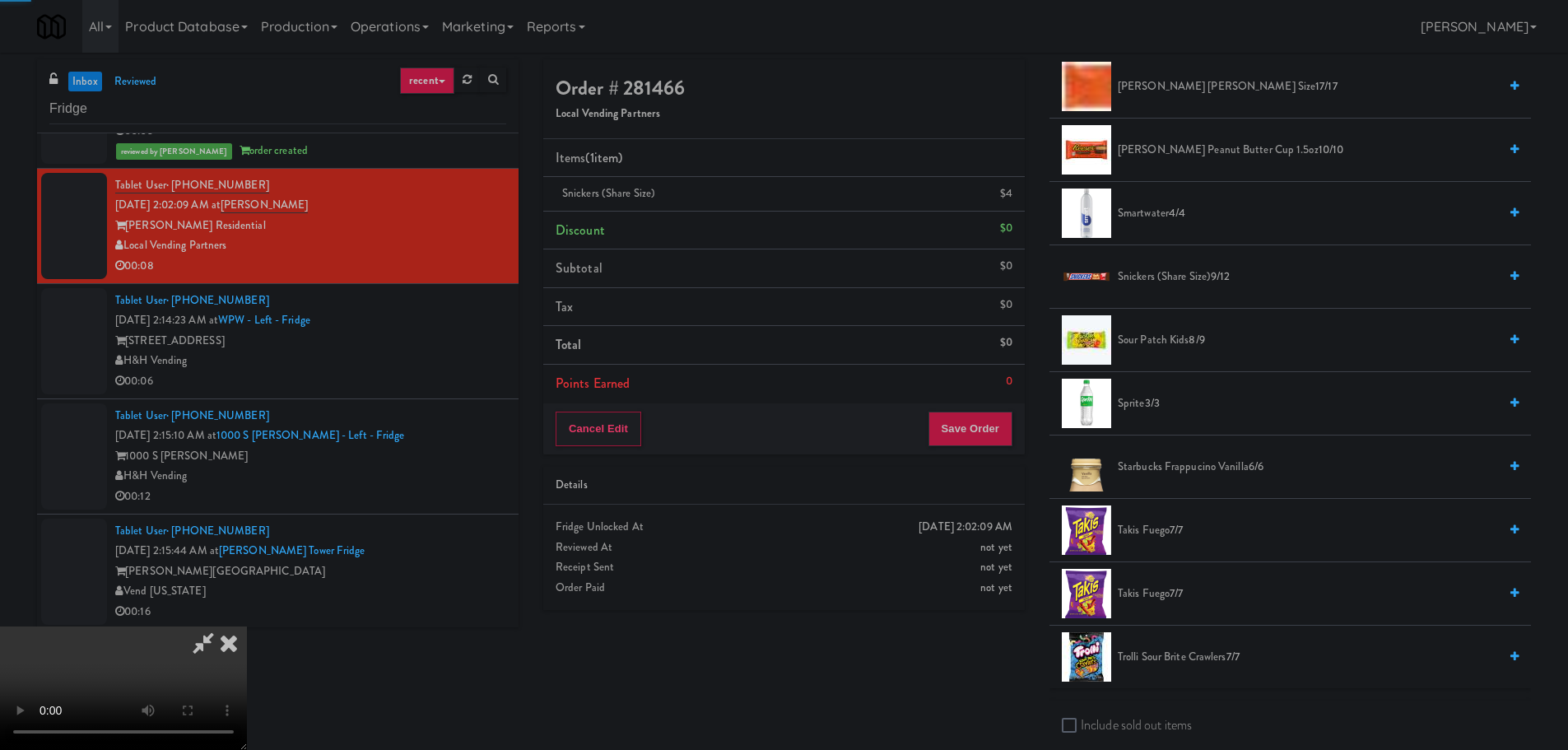
click at [247, 626] on video at bounding box center [124, 688] width 247 height 124
click at [989, 435] on button "Save Order" at bounding box center [970, 429] width 84 height 34
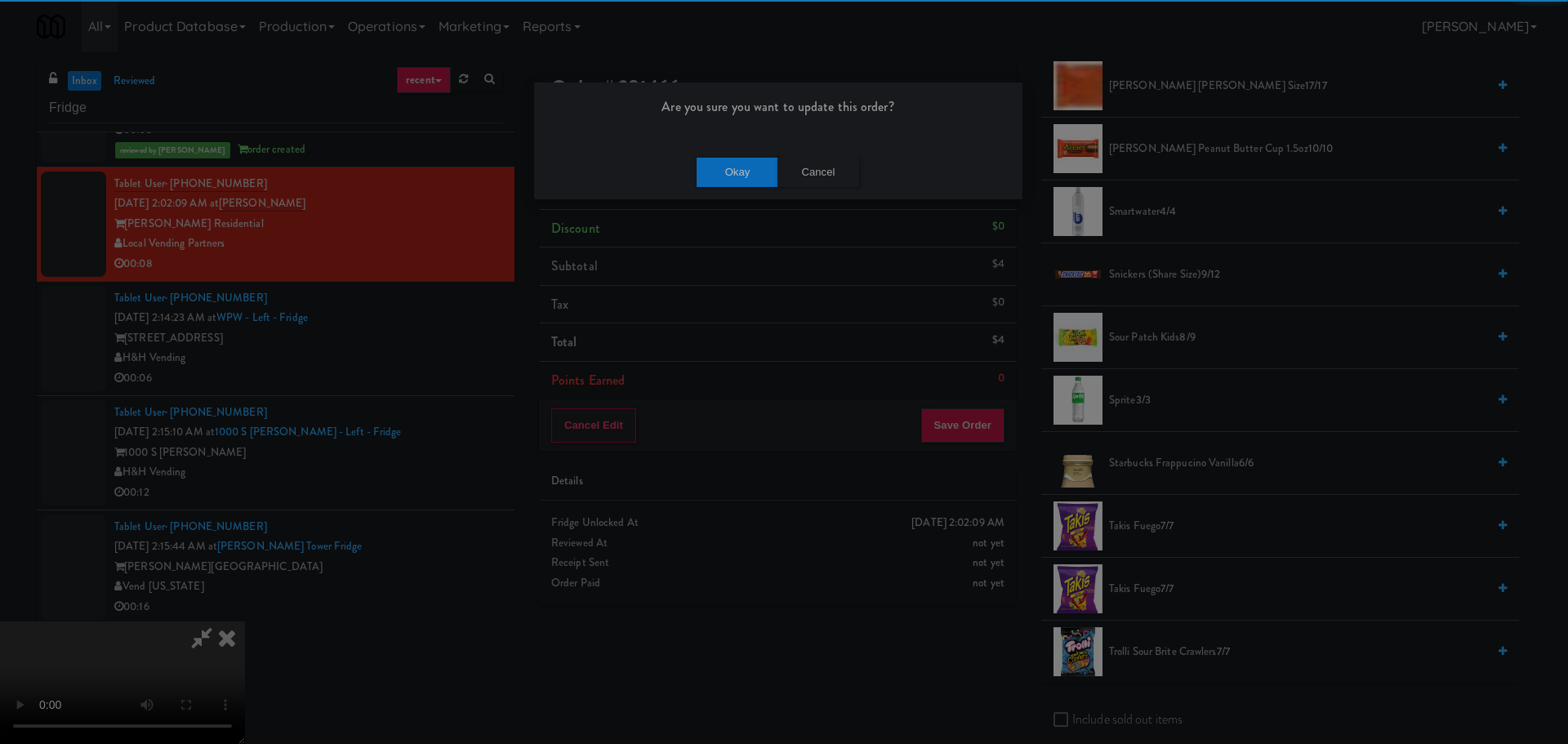
click at [704, 154] on div "Okay Cancel" at bounding box center [778, 171] width 488 height 55
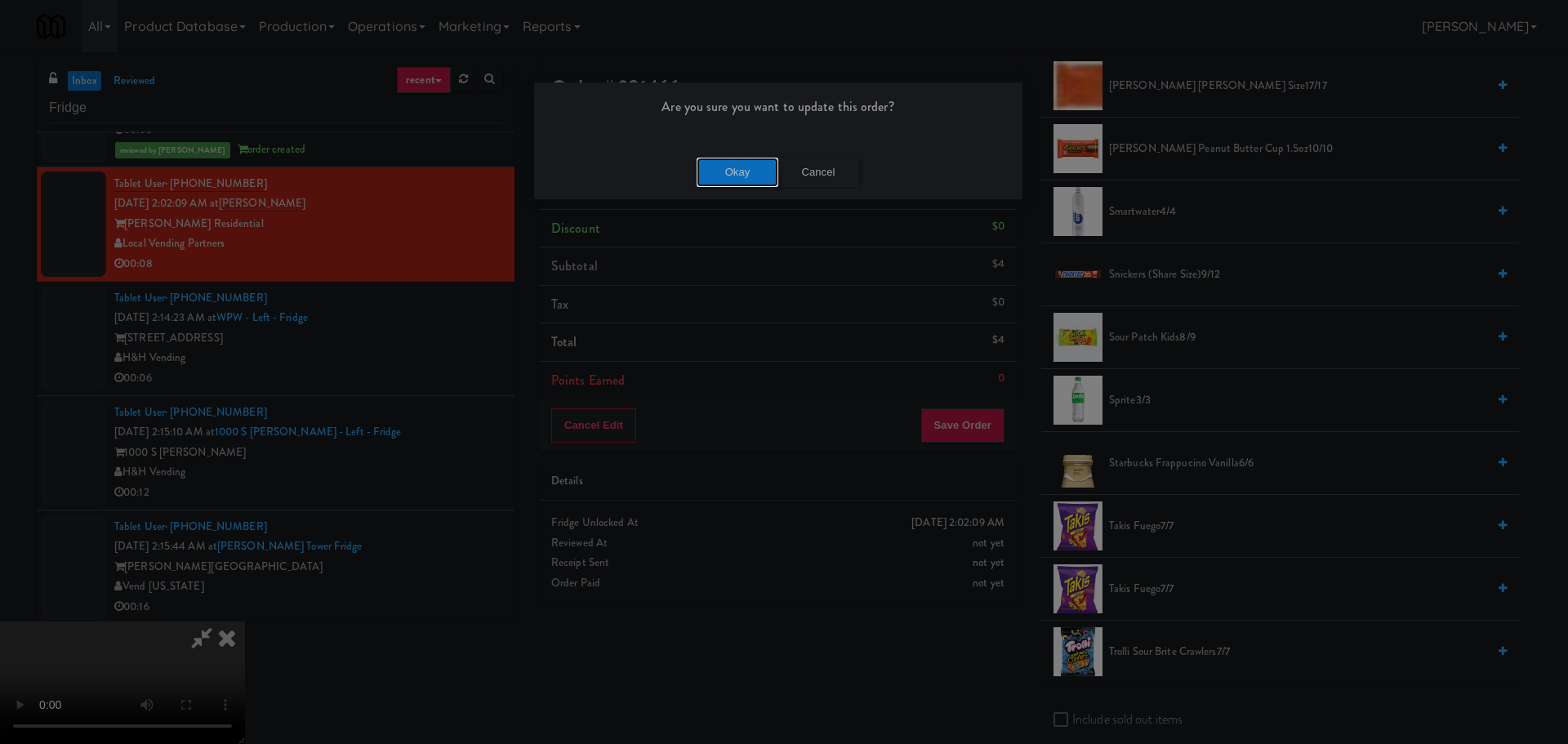
click at [715, 167] on button "Okay" at bounding box center [737, 172] width 81 height 30
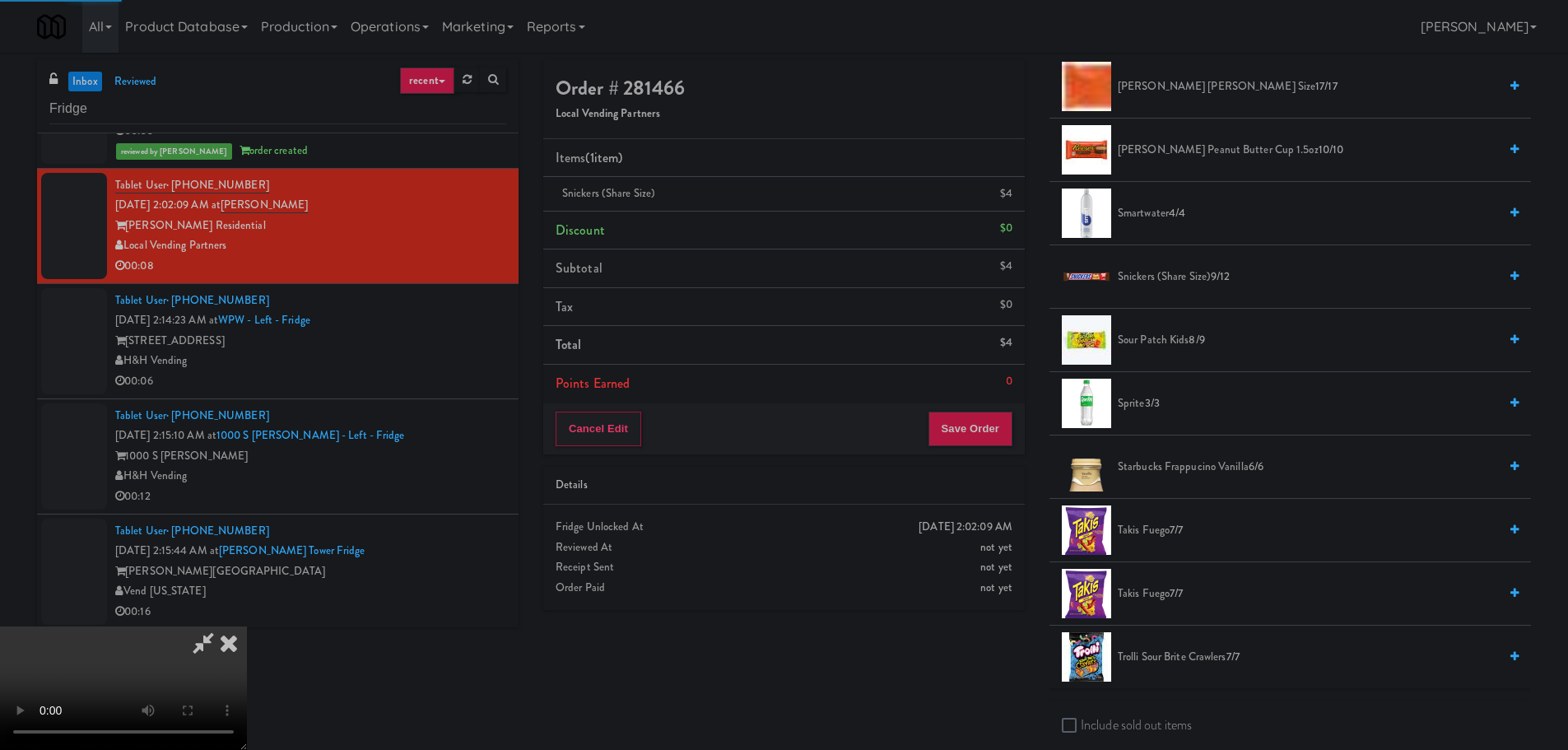
scroll to position [0, 0]
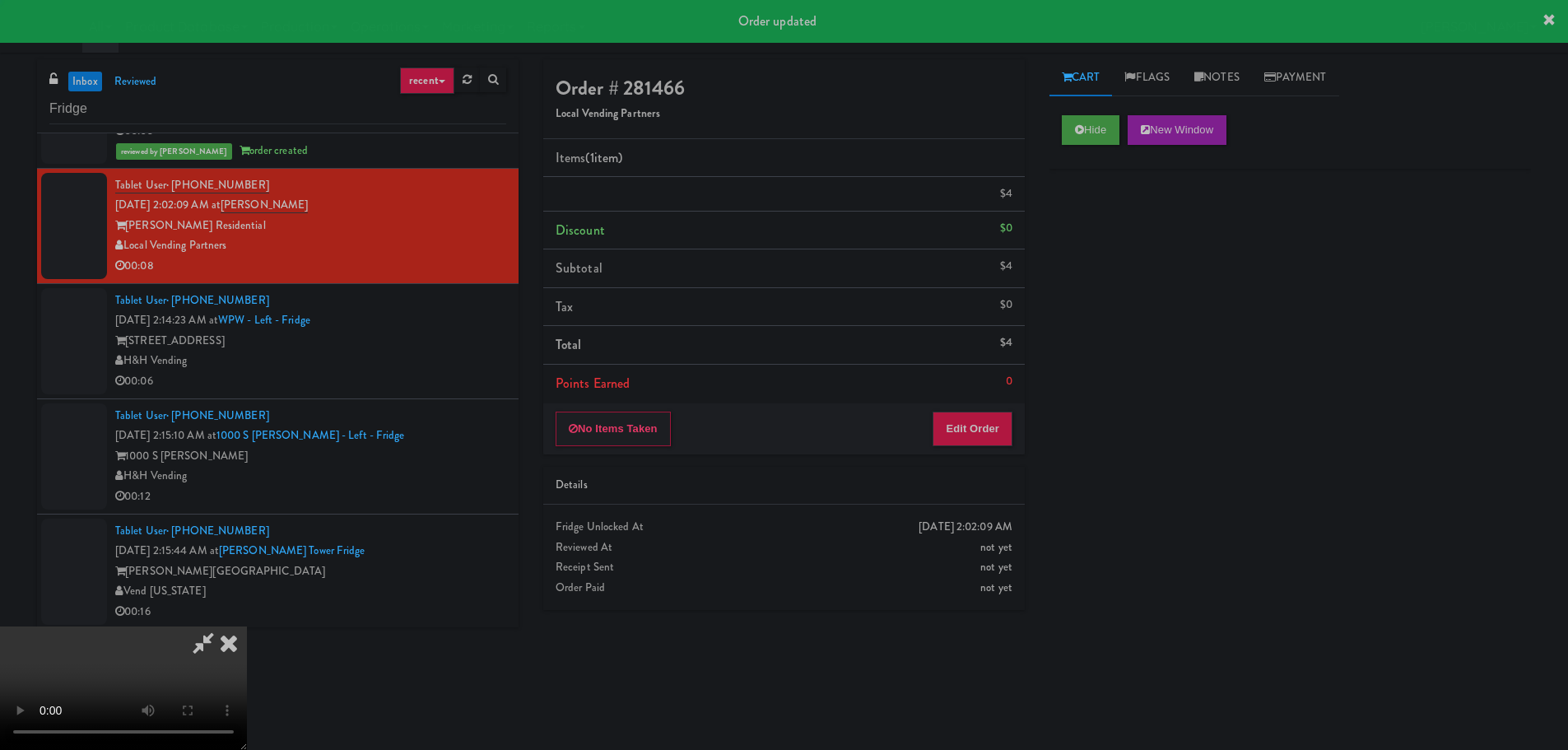
click at [468, 335] on div "343 W Wolf Point Plaza" at bounding box center [310, 341] width 391 height 21
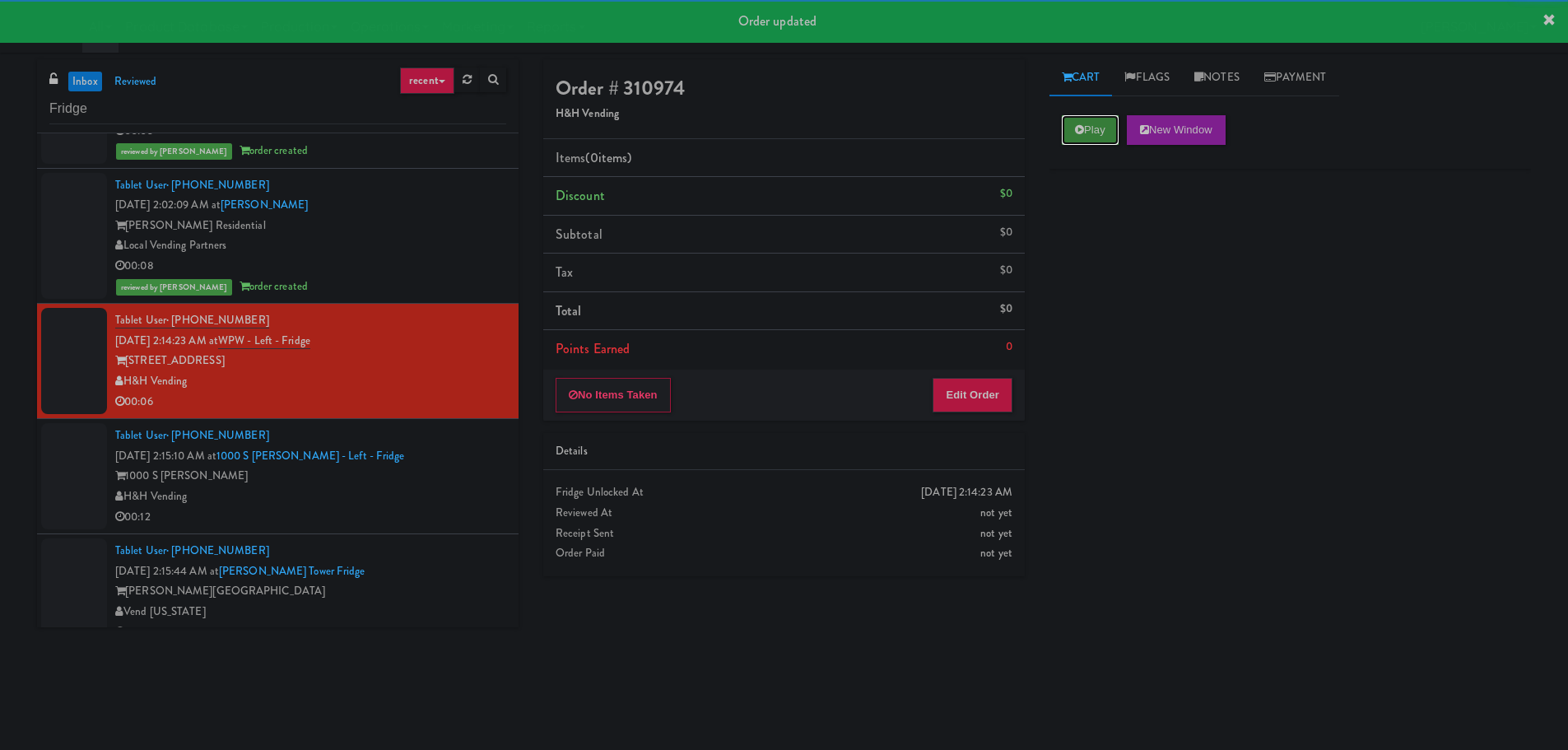
click at [1082, 135] on button "Play" at bounding box center [1090, 130] width 57 height 30
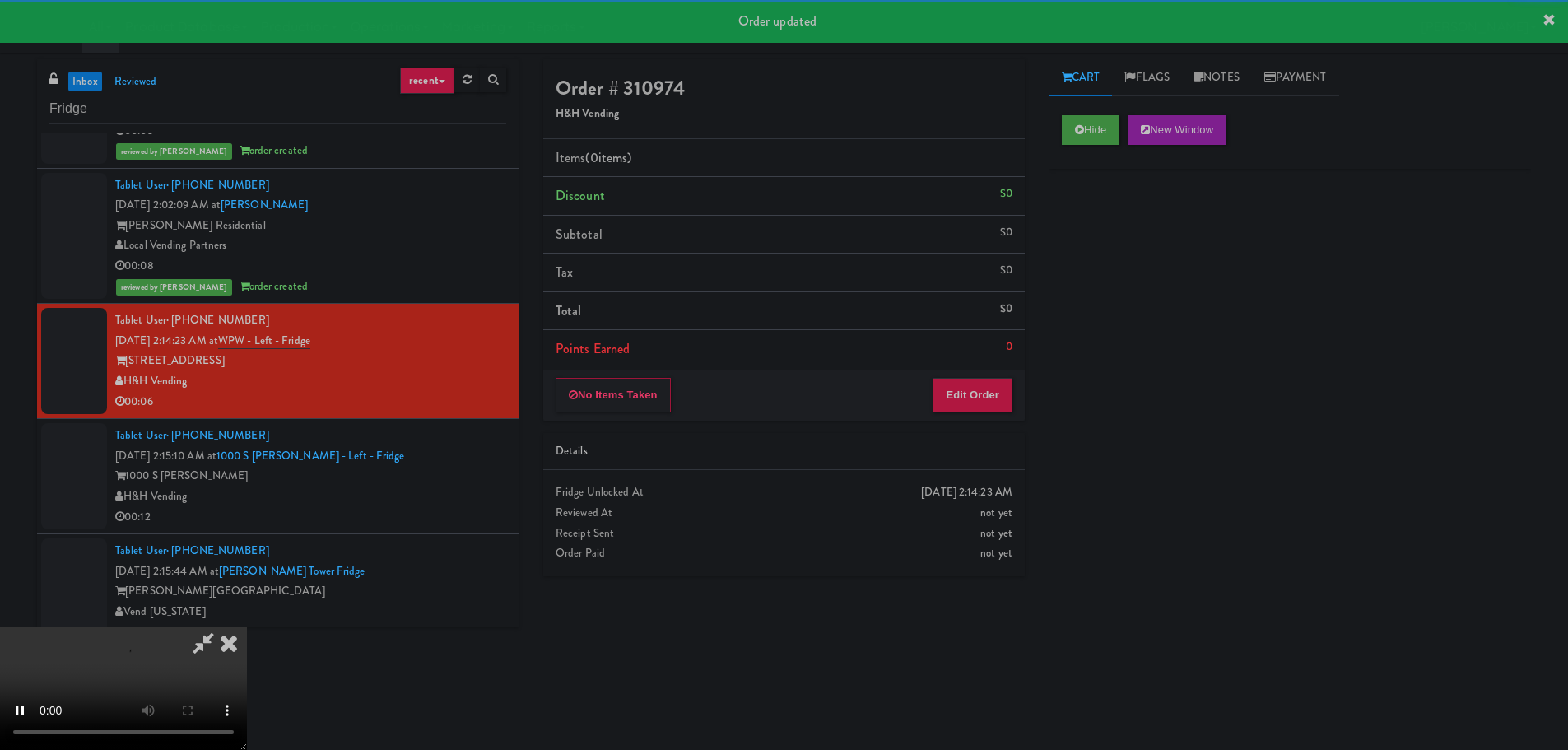
click at [1000, 372] on div "No Items Taken Edit Order" at bounding box center [784, 395] width 482 height 51
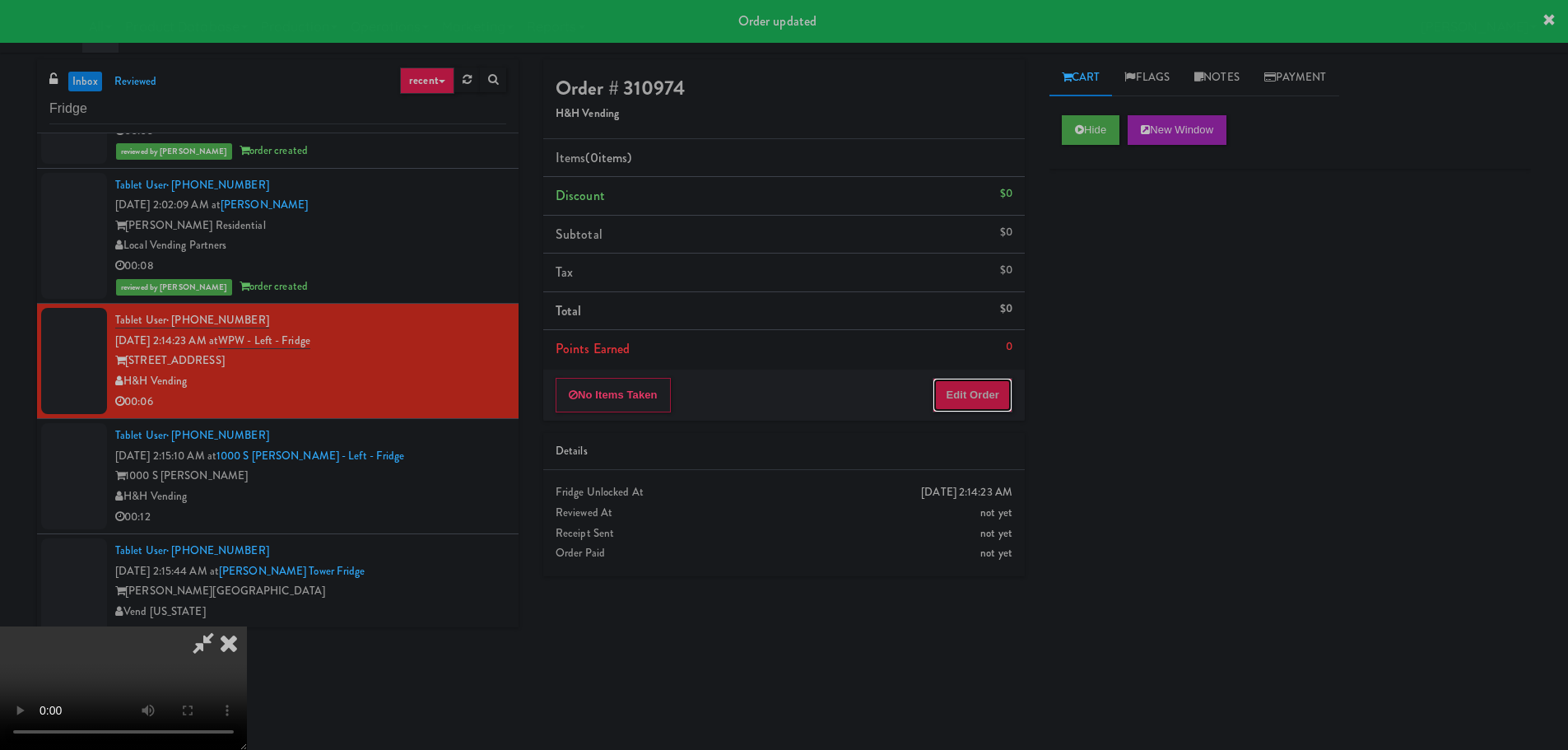
click at [995, 389] on button "Edit Order" at bounding box center [972, 395] width 79 height 34
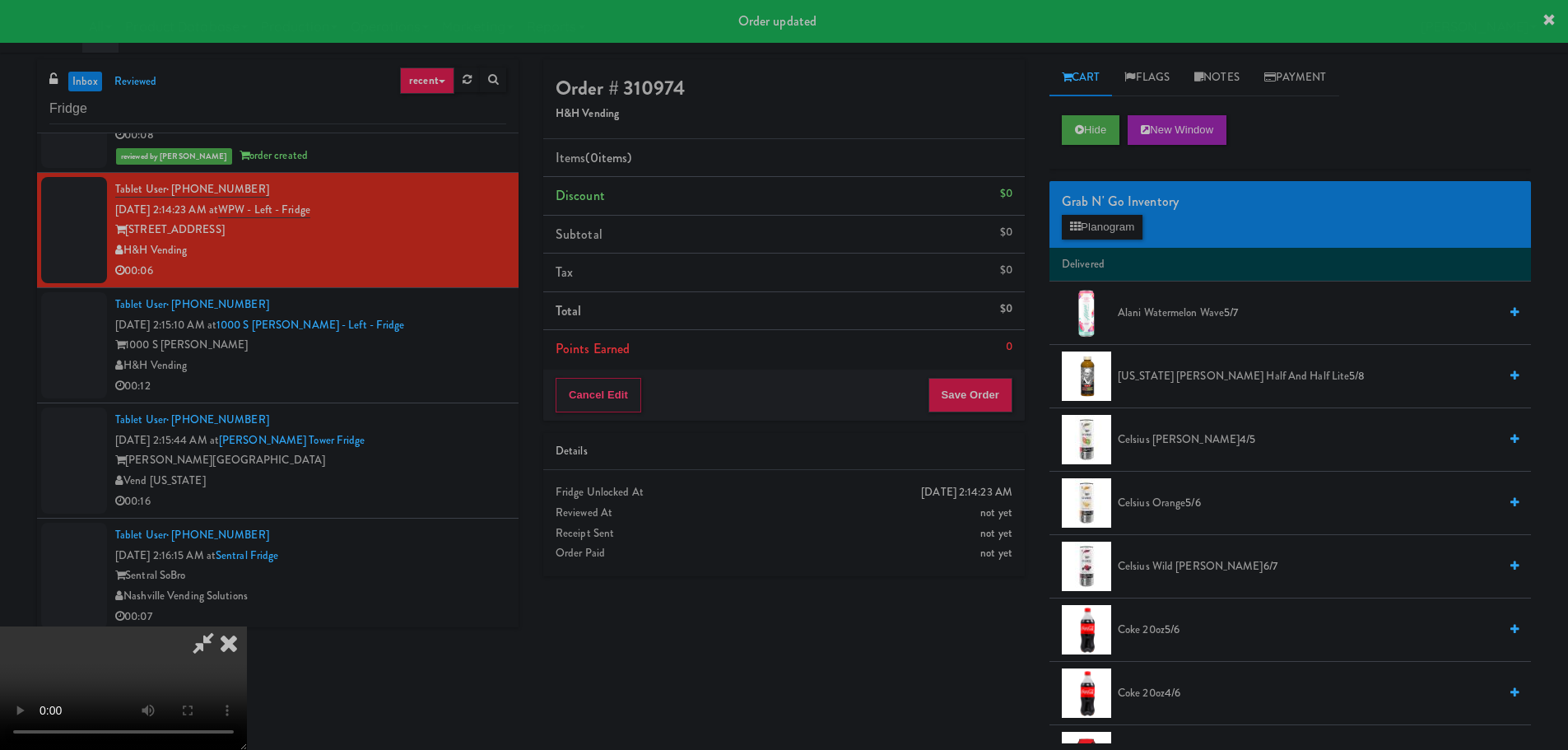
scroll to position [1153, 0]
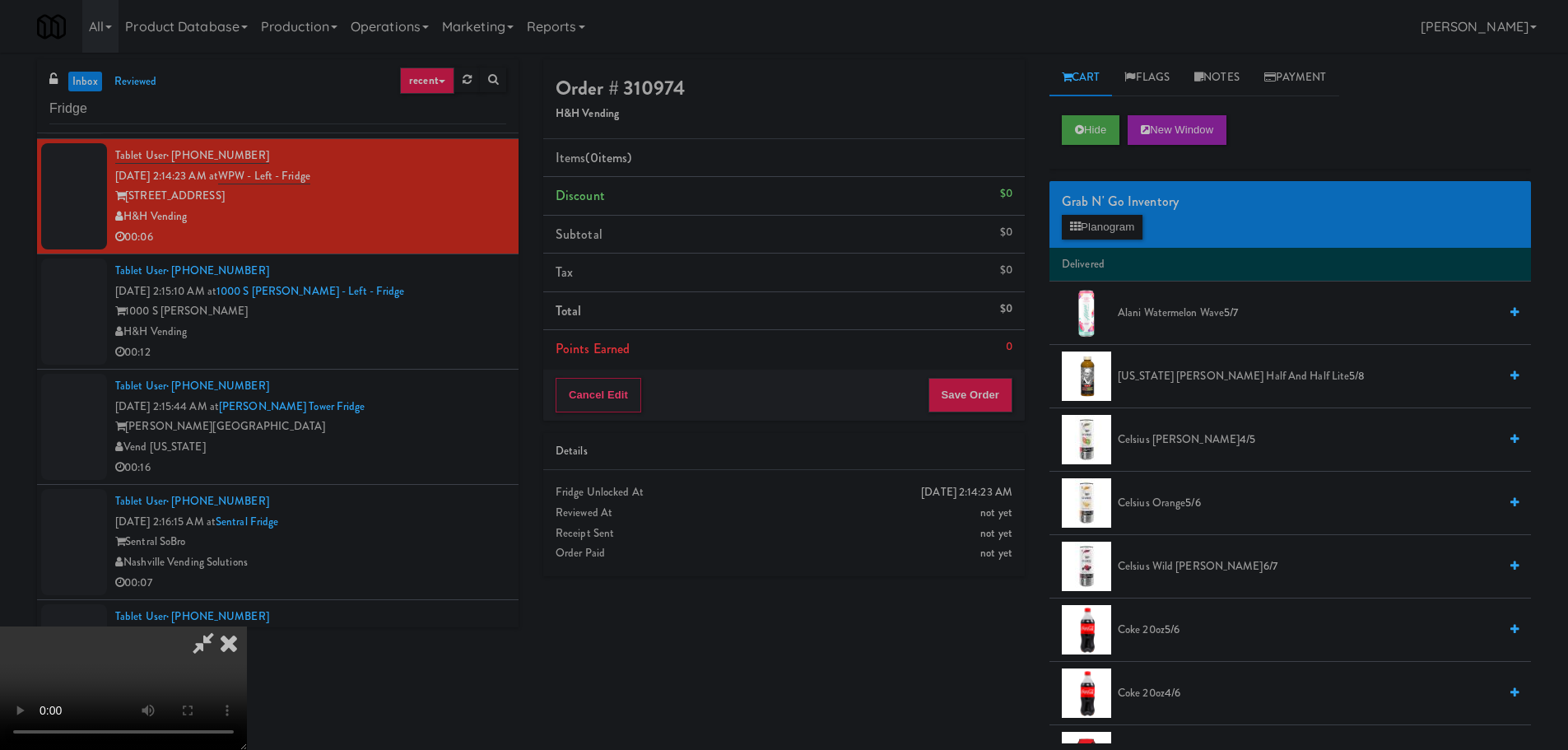
click at [247, 626] on video at bounding box center [124, 688] width 247 height 124
drag, startPoint x: 550, startPoint y: 452, endPoint x: 526, endPoint y: 465, distance: 27.3
click at [247, 626] on video at bounding box center [124, 688] width 247 height 124
click at [1166, 373] on span "Arizona Arnold Palmer Half and Half Lite 5/8" at bounding box center [1307, 376] width 380 height 21
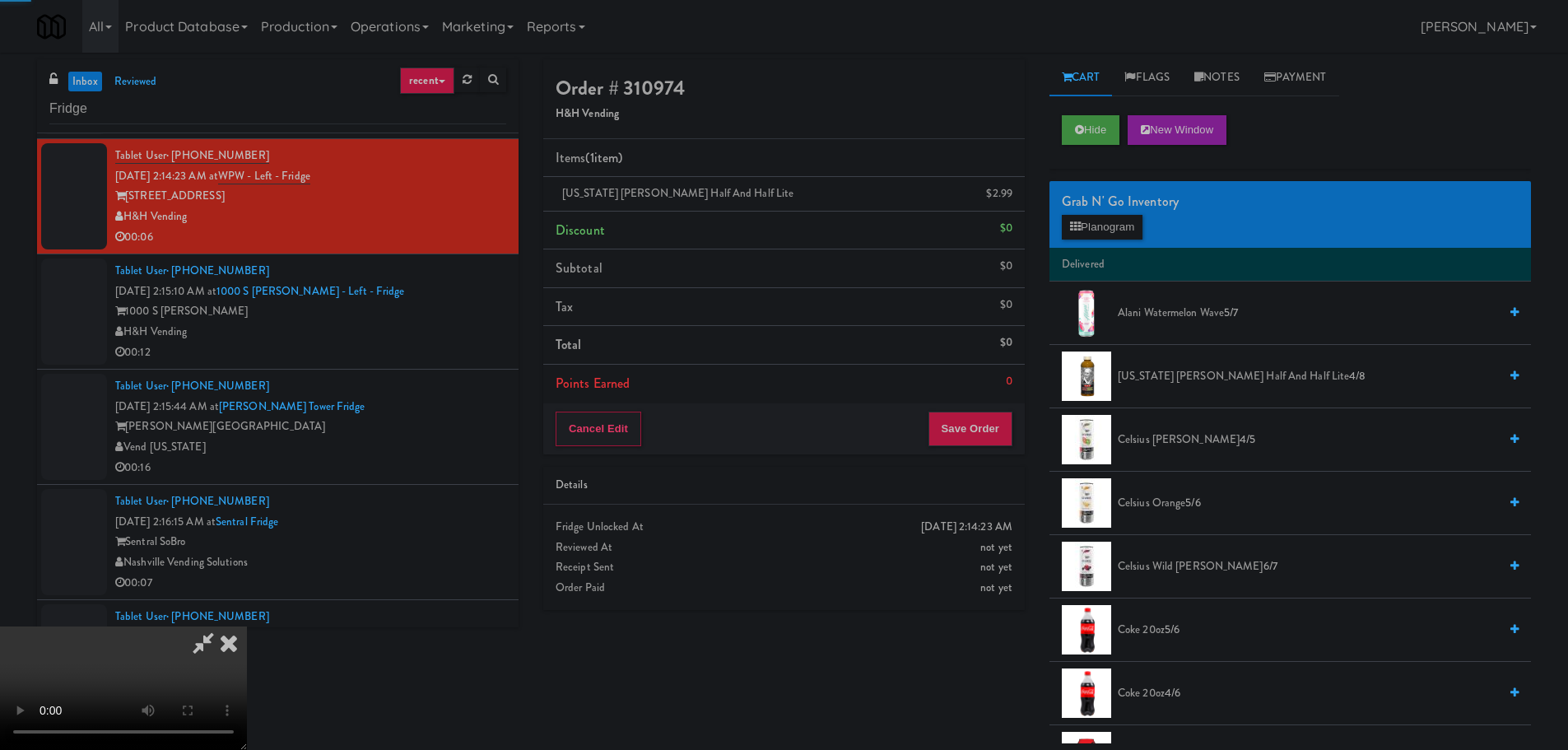
click at [247, 626] on video at bounding box center [124, 688] width 247 height 124
click at [1189, 369] on span "Arizona Arnold Palmer Half and Half Lite 4/8" at bounding box center [1307, 376] width 380 height 21
click at [247, 626] on video at bounding box center [124, 688] width 247 height 124
click at [1001, 444] on button "Save Order" at bounding box center [970, 429] width 84 height 34
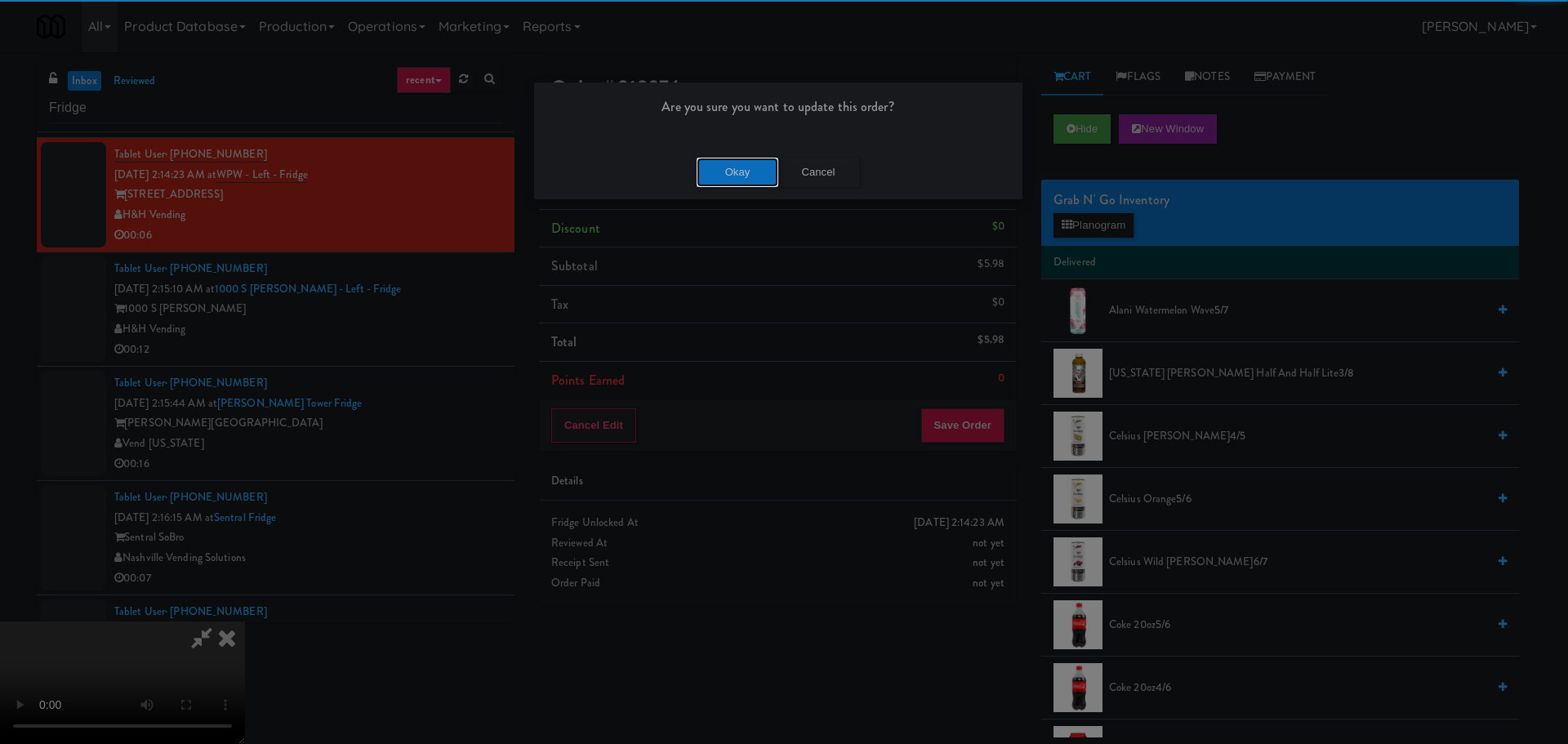
click at [731, 179] on button "Okay" at bounding box center [737, 172] width 81 height 30
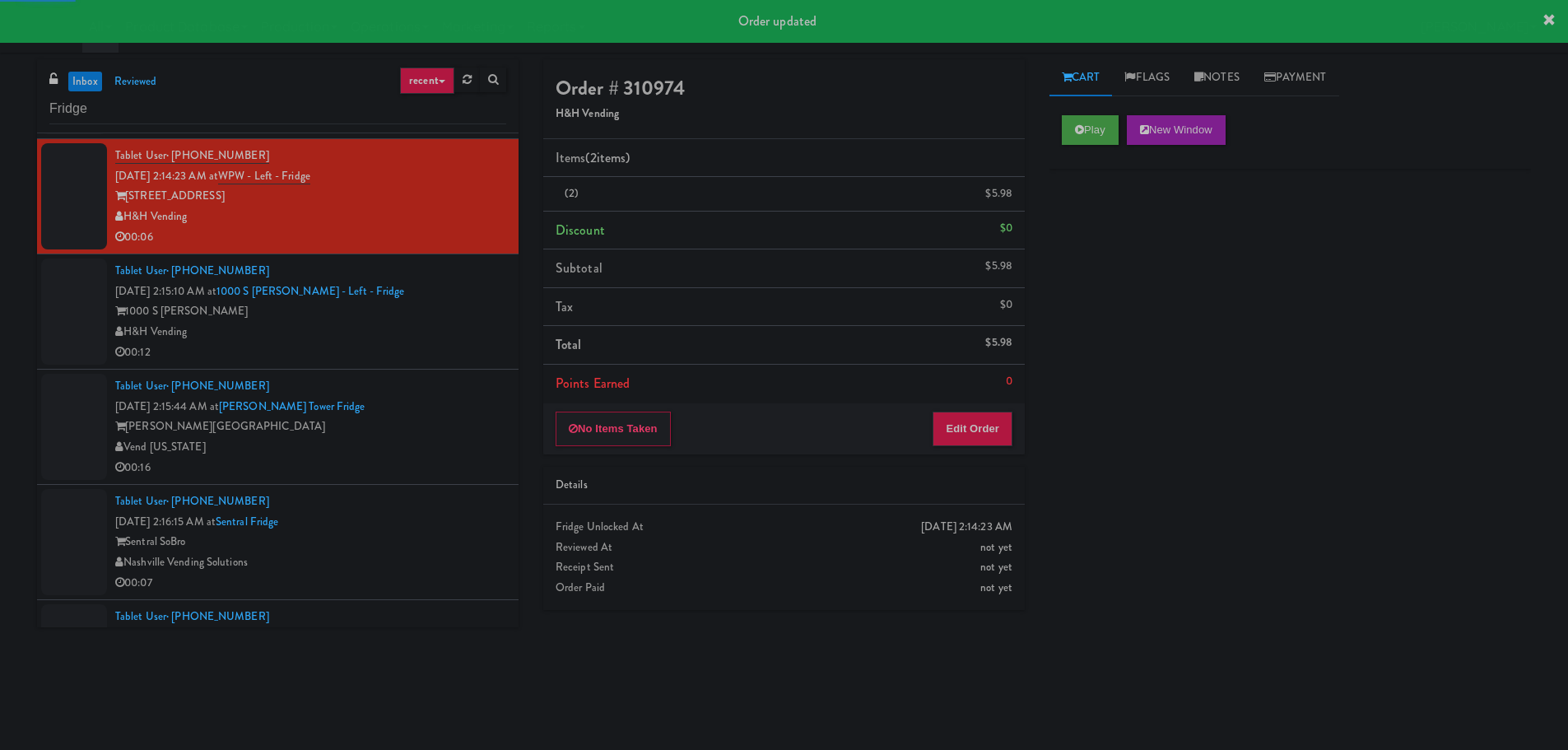
click at [461, 325] on div "H&H Vending" at bounding box center [310, 332] width 391 height 21
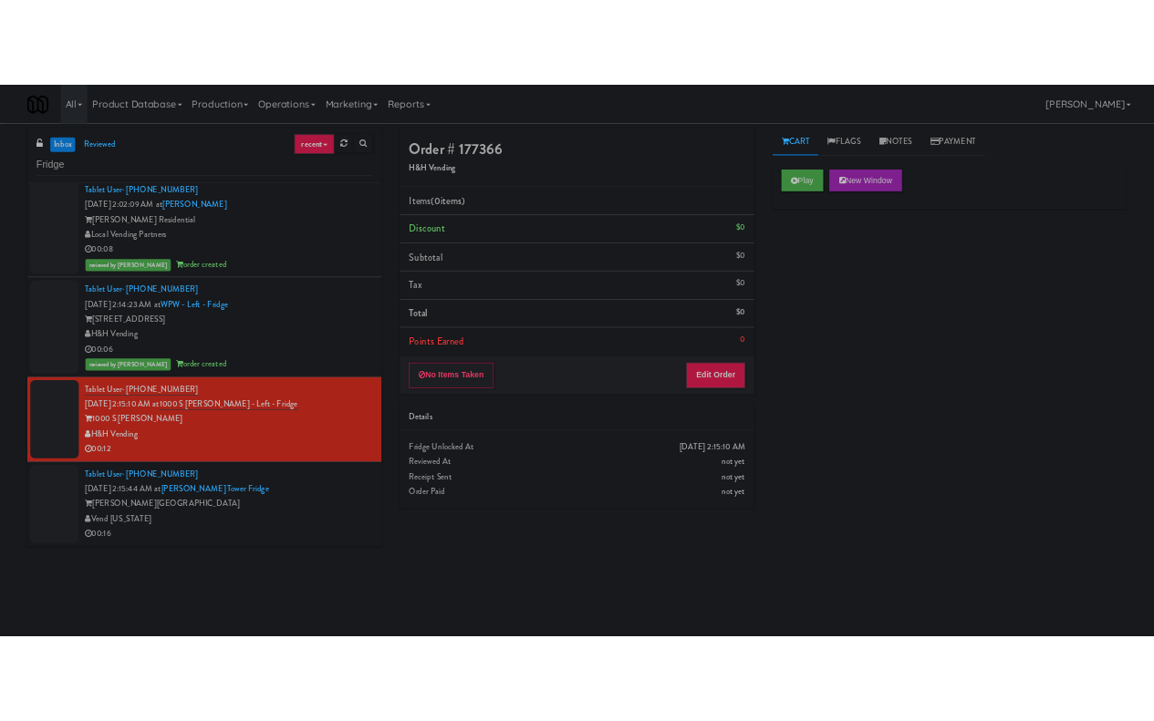
scroll to position [1320, 0]
